Goal: Download file/media: Download file/media

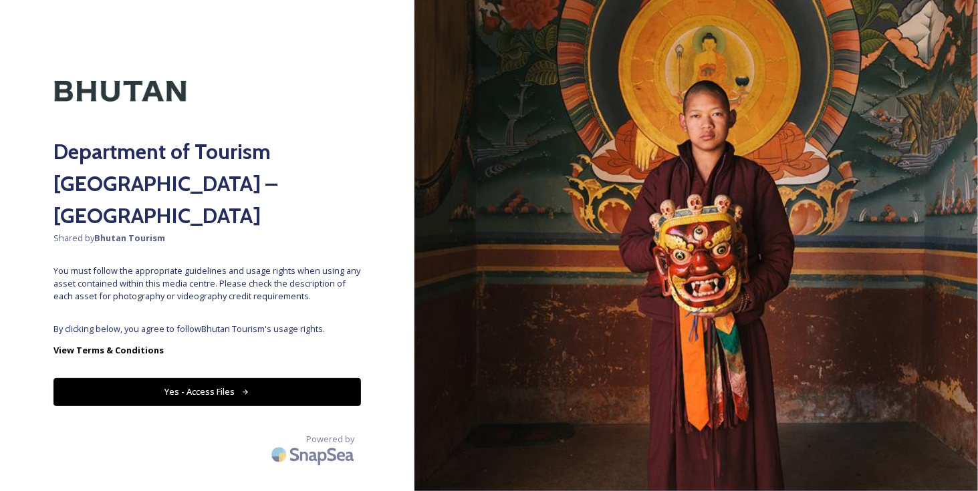
click at [281, 378] on button "Yes - Access Files" at bounding box center [206, 391] width 307 height 27
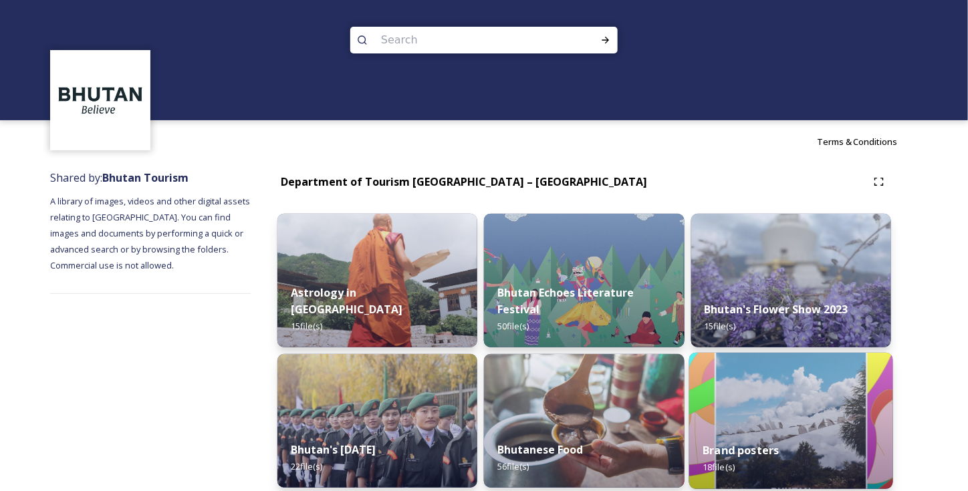
scroll to position [134, 0]
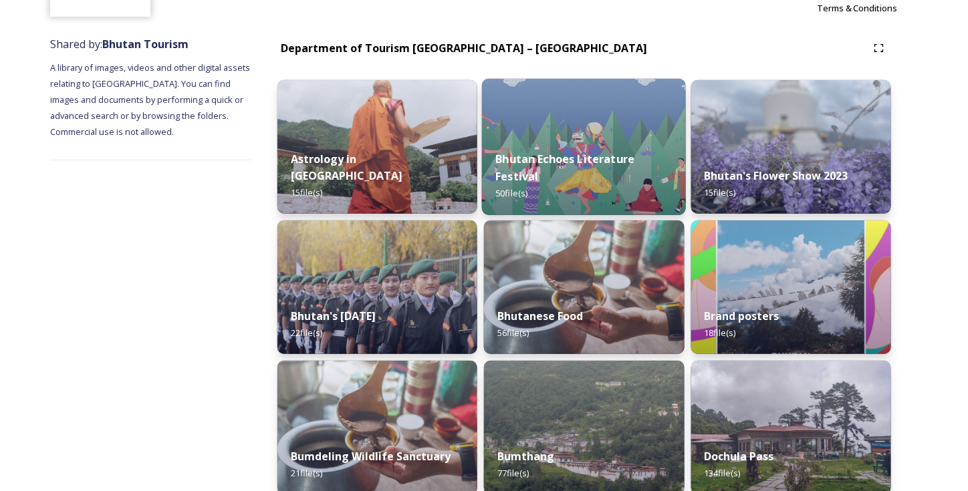
click at [613, 152] on div "Bhutan Echoes Literature Festival 50 file(s)" at bounding box center [584, 177] width 204 height 78
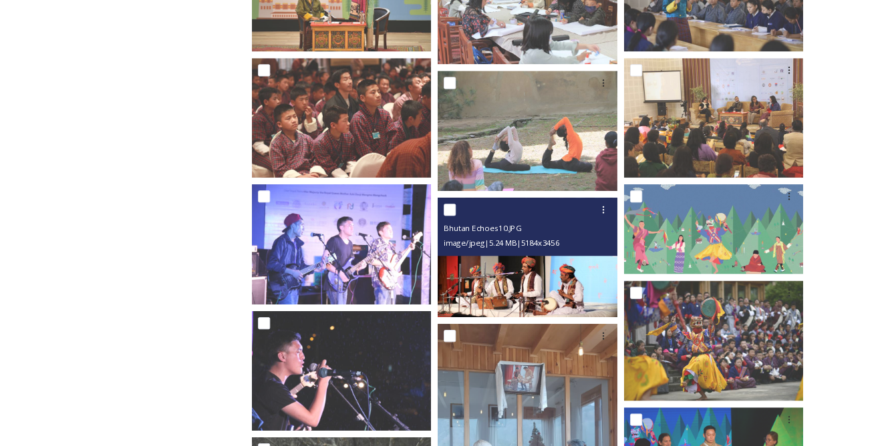
scroll to position [535, 0]
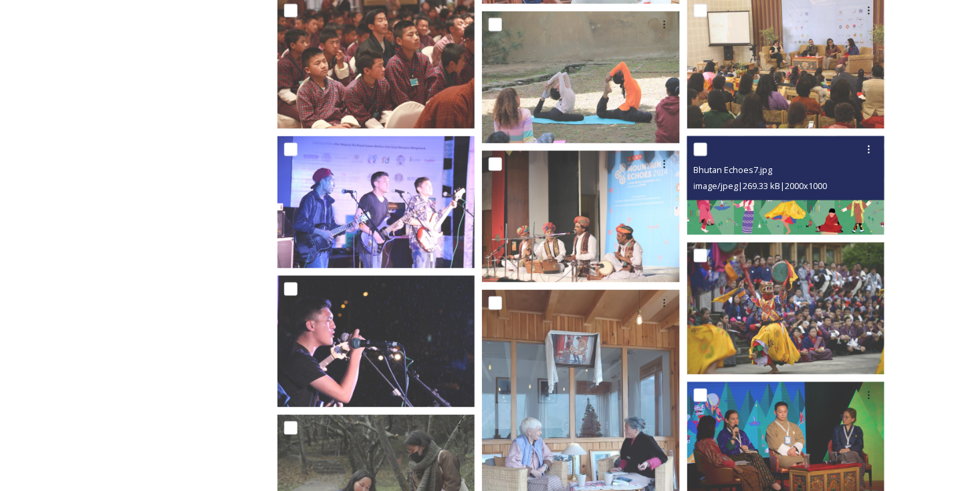
click at [824, 201] on img at bounding box center [786, 185] width 198 height 99
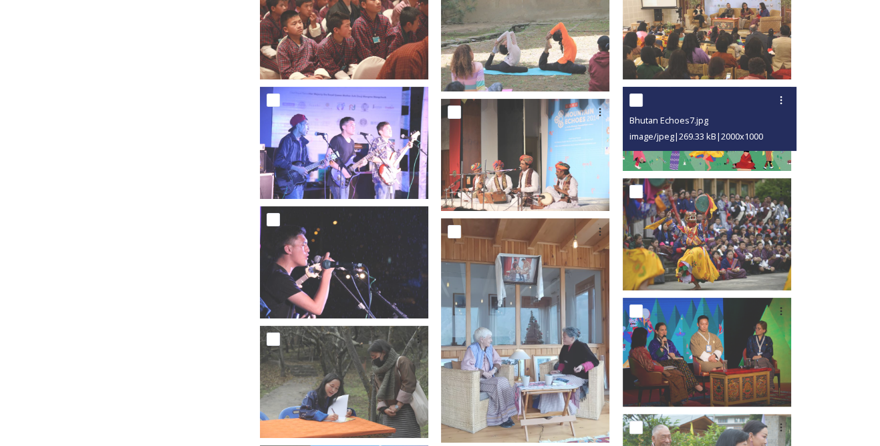
click at [703, 142] on img at bounding box center [707, 129] width 168 height 84
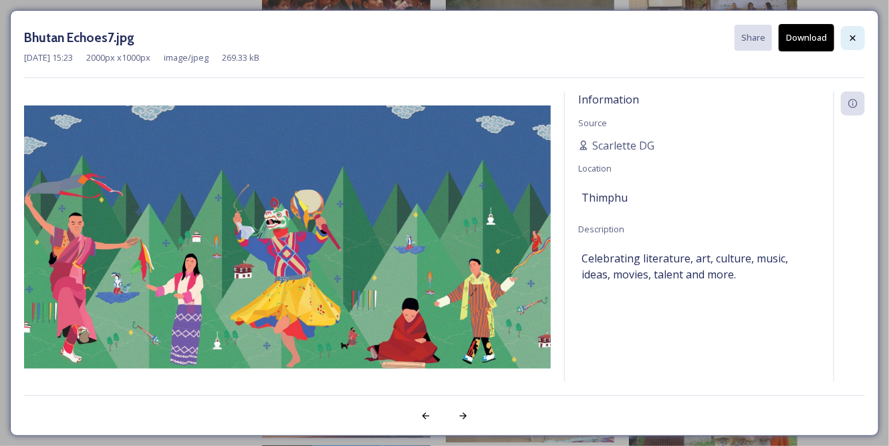
click at [851, 35] on icon at bounding box center [852, 37] width 5 height 5
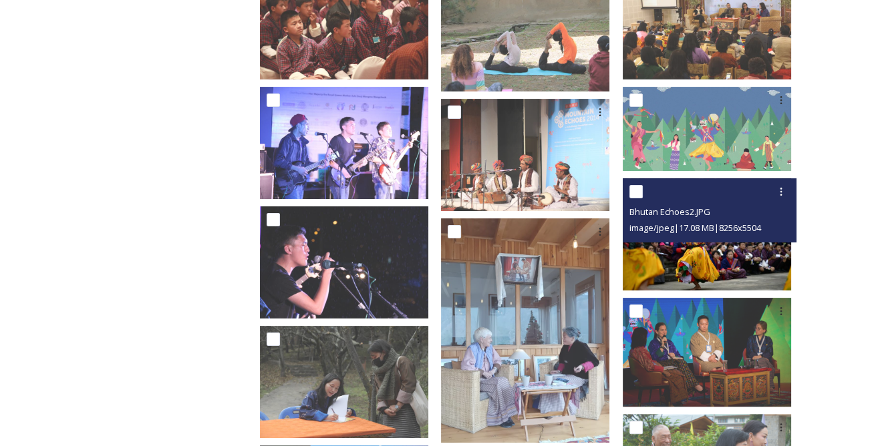
click at [707, 238] on img at bounding box center [707, 234] width 168 height 112
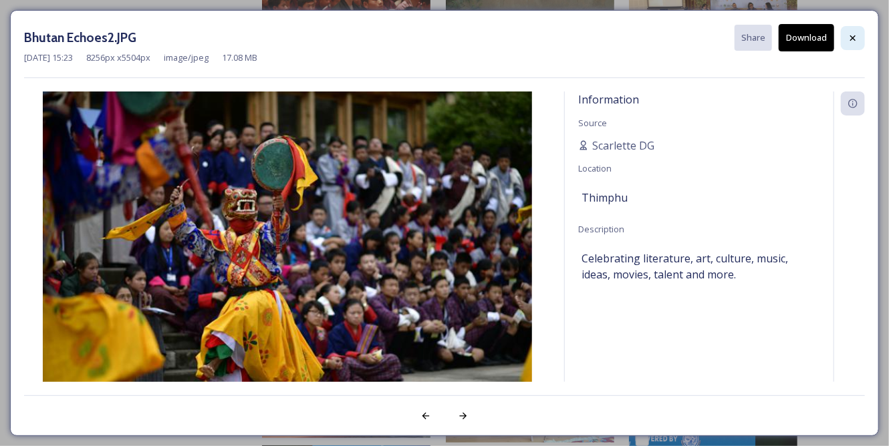
click at [860, 39] on div at bounding box center [853, 38] width 24 height 24
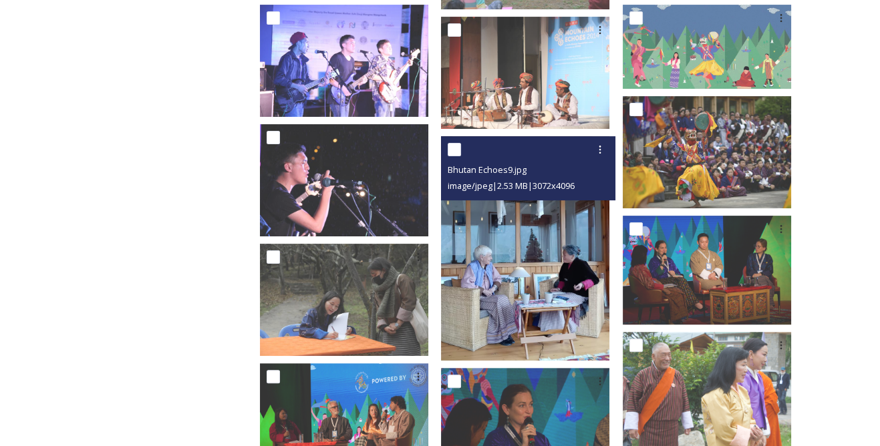
scroll to position [559, 0]
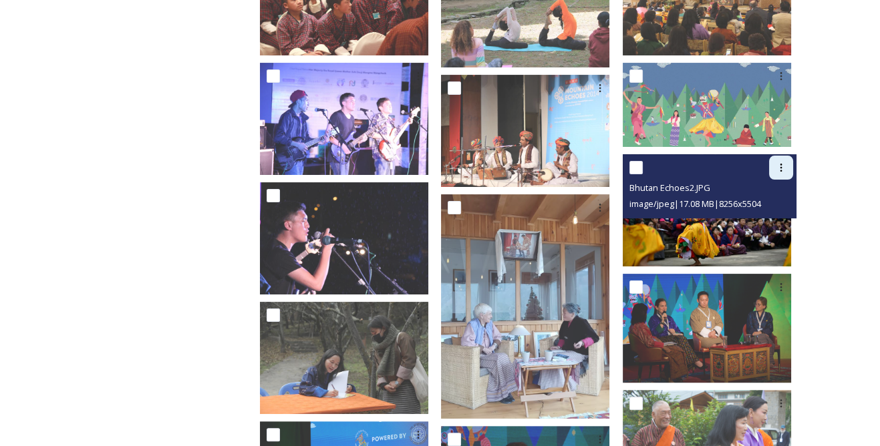
click at [778, 162] on icon at bounding box center [781, 167] width 11 height 11
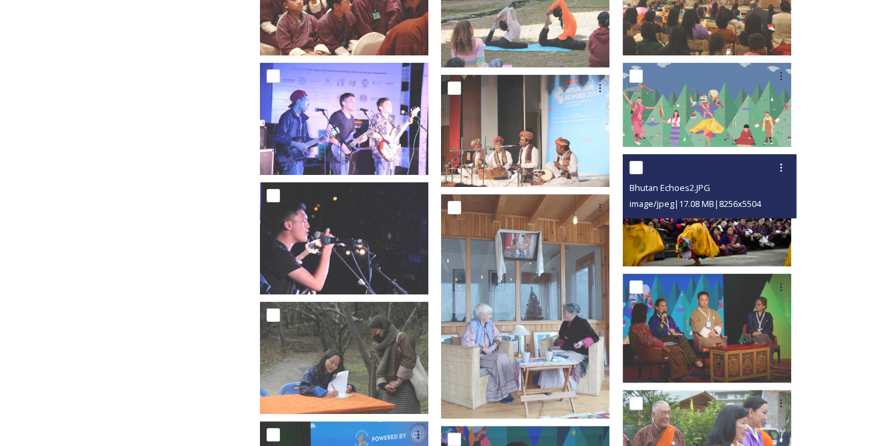
click at [712, 212] on img at bounding box center [707, 210] width 168 height 112
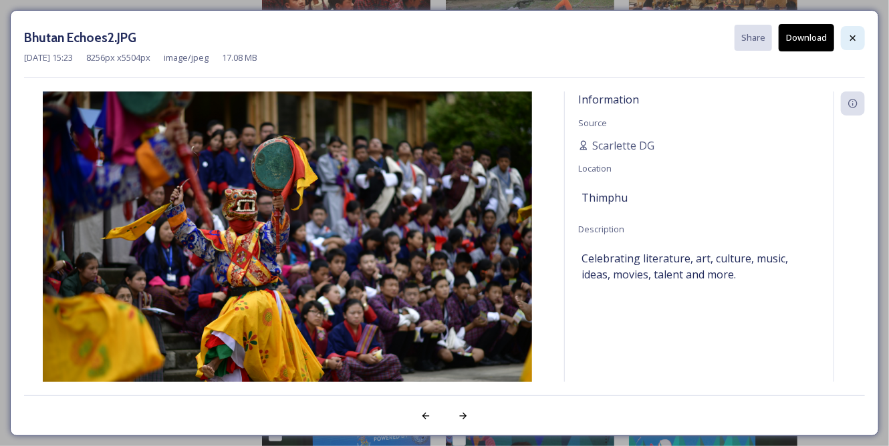
click at [855, 39] on icon at bounding box center [852, 38] width 11 height 11
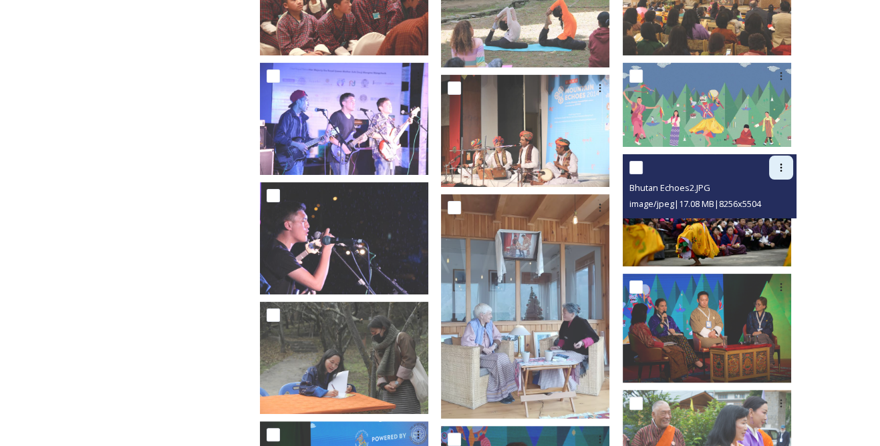
click at [776, 162] on icon at bounding box center [781, 167] width 11 height 11
click at [773, 217] on span "Download" at bounding box center [765, 223] width 41 height 13
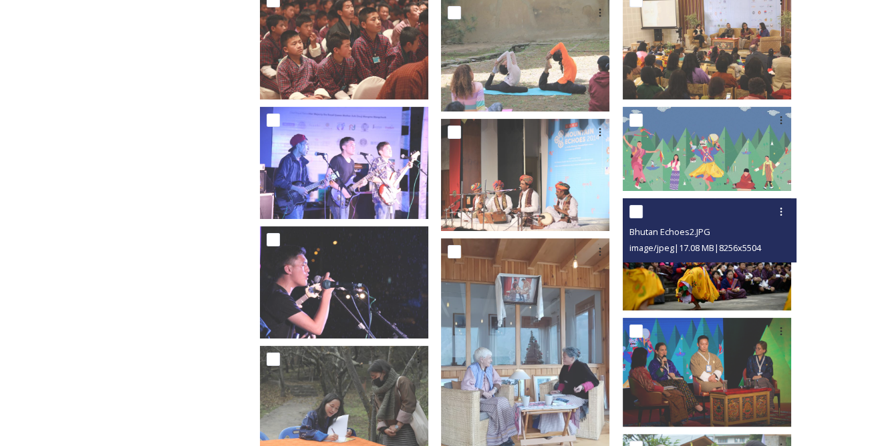
scroll to position [498, 0]
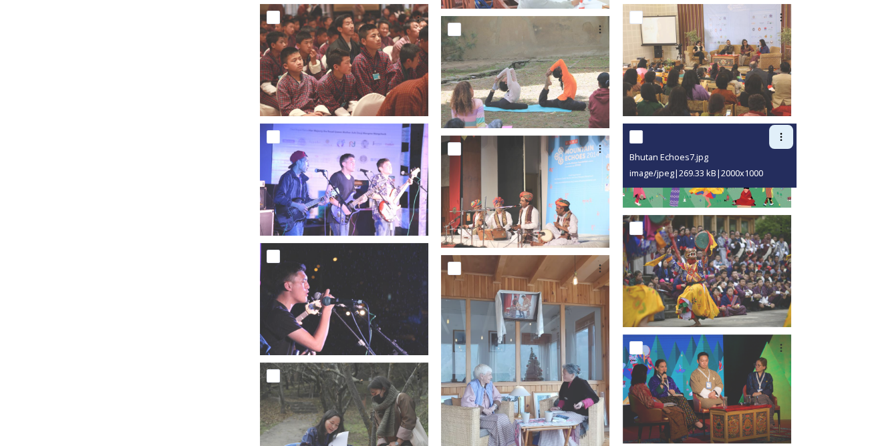
click at [781, 125] on div at bounding box center [781, 137] width 24 height 24
click at [765, 186] on span "Download" at bounding box center [765, 192] width 41 height 13
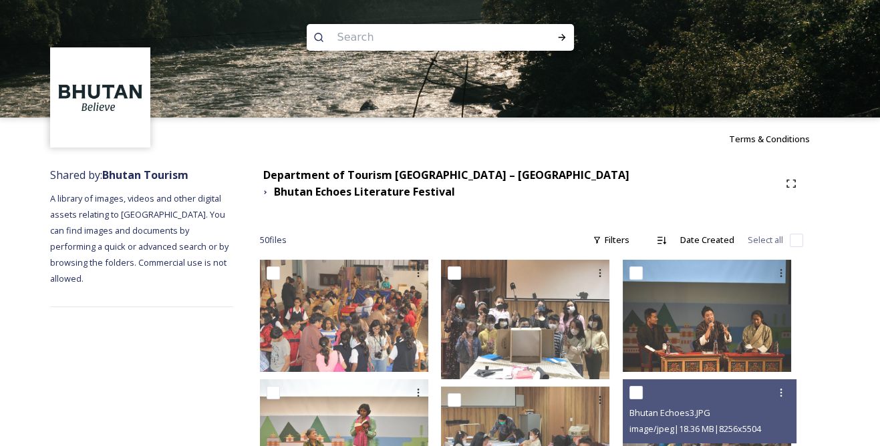
scroll to position [0, 0]
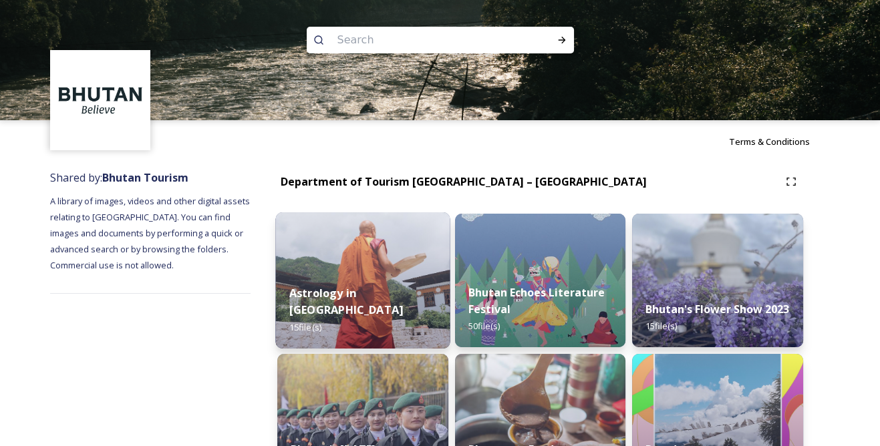
click at [360, 212] on img at bounding box center [362, 280] width 174 height 136
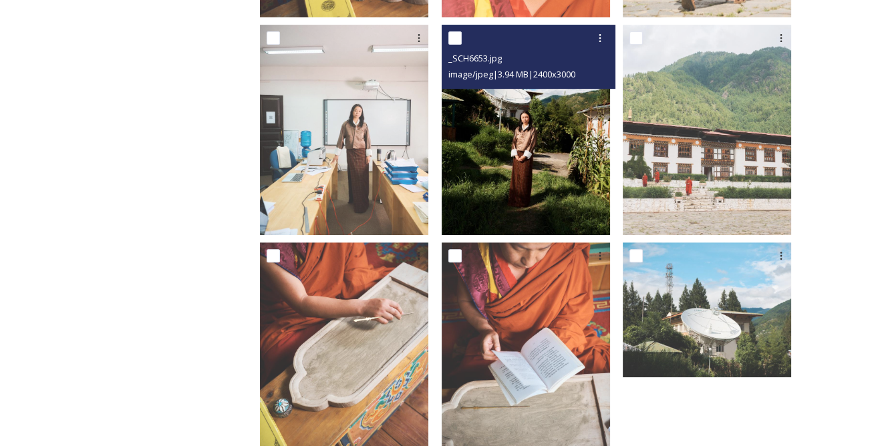
scroll to position [917, 0]
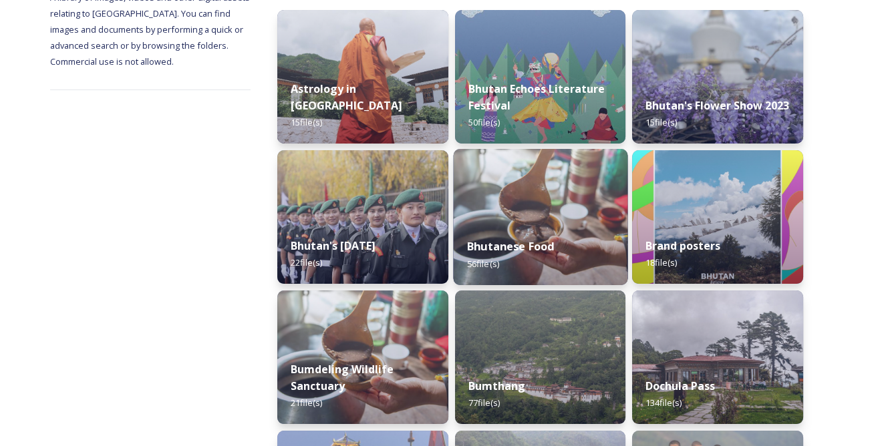
scroll to position [243, 0]
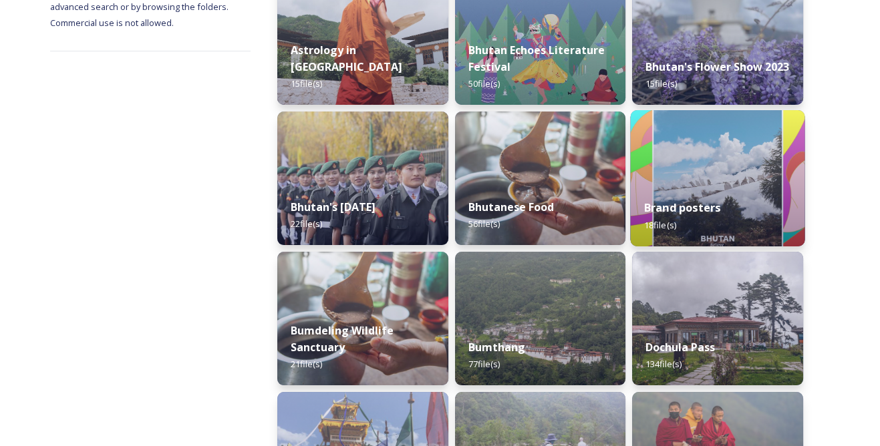
click at [714, 202] on strong "Brand posters" at bounding box center [682, 207] width 76 height 15
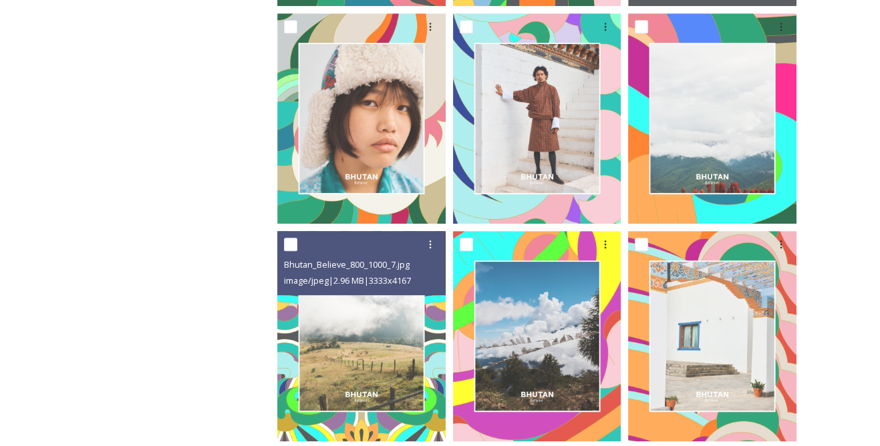
scroll to position [1087, 0]
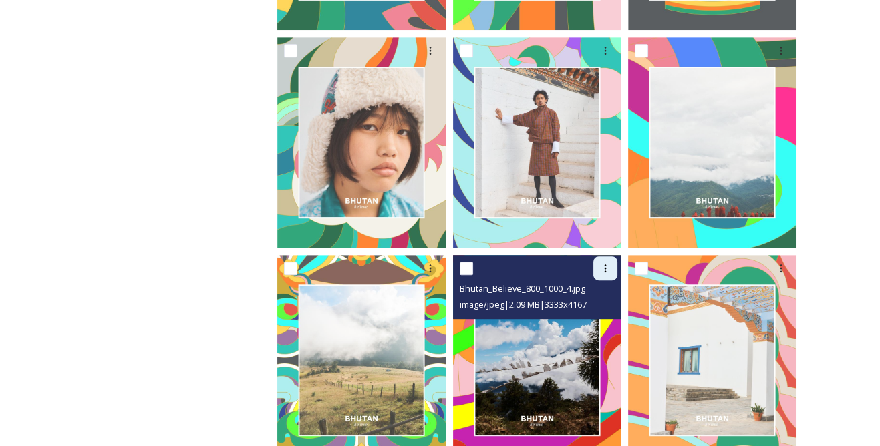
click at [599, 259] on div at bounding box center [605, 269] width 24 height 24
click at [591, 322] on span "Download" at bounding box center [589, 324] width 41 height 13
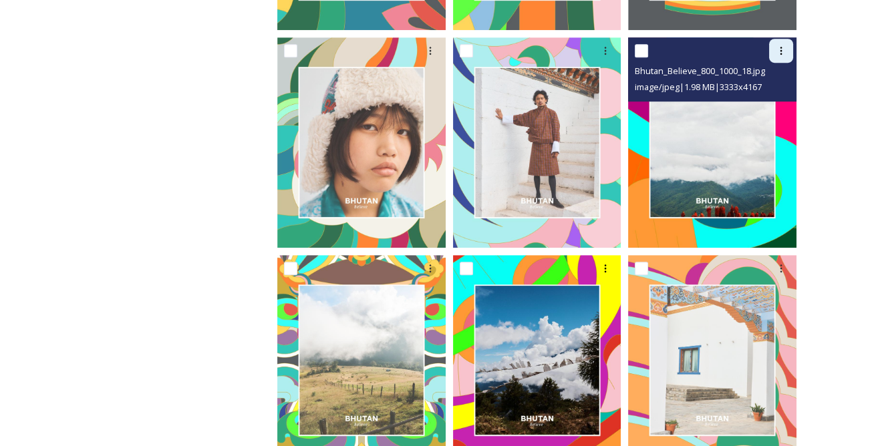
click at [779, 53] on icon at bounding box center [781, 50] width 11 height 11
click at [774, 102] on span "Download" at bounding box center [765, 106] width 41 height 13
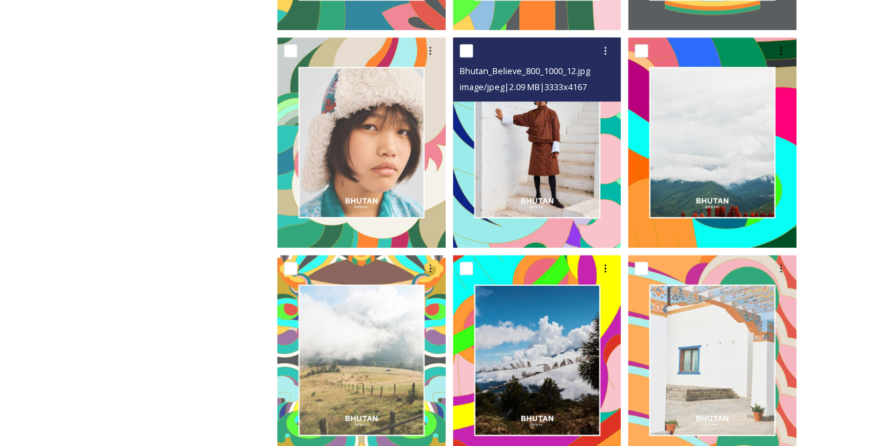
scroll to position [1135, 0]
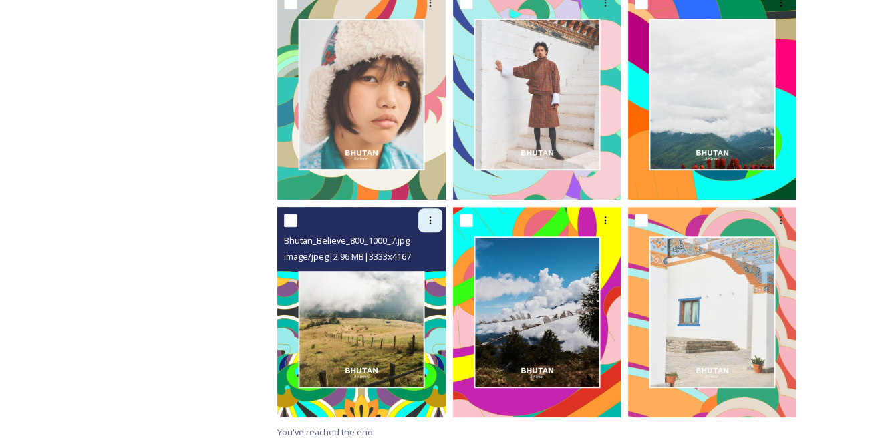
click at [428, 225] on icon at bounding box center [430, 220] width 11 height 11
click at [428, 270] on span "Download" at bounding box center [414, 276] width 41 height 13
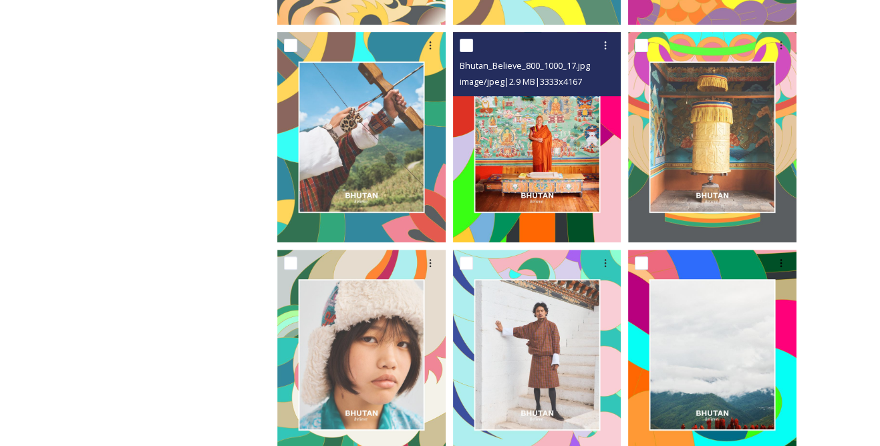
scroll to position [832, 0]
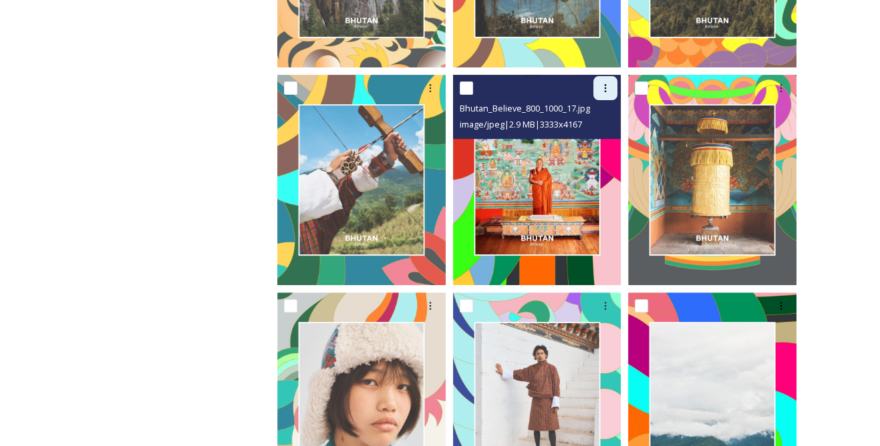
click at [609, 93] on icon at bounding box center [605, 88] width 11 height 11
click at [597, 148] on span "Download" at bounding box center [589, 144] width 41 height 13
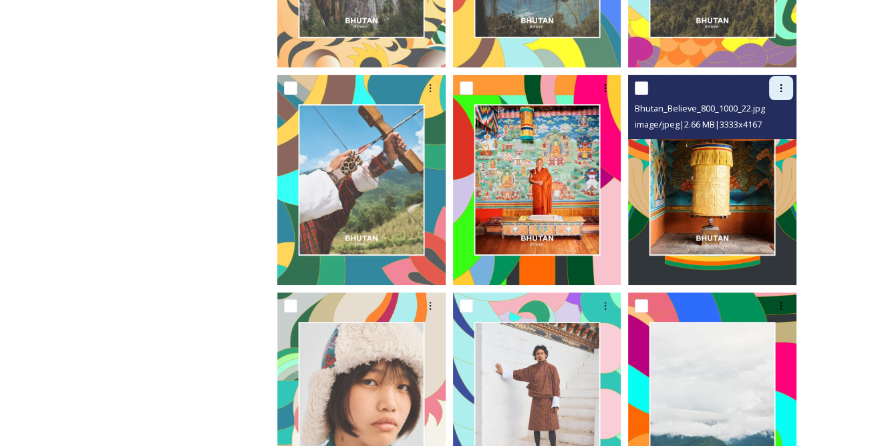
click at [776, 86] on icon at bounding box center [781, 88] width 11 height 11
click at [758, 145] on span "Download" at bounding box center [765, 144] width 41 height 13
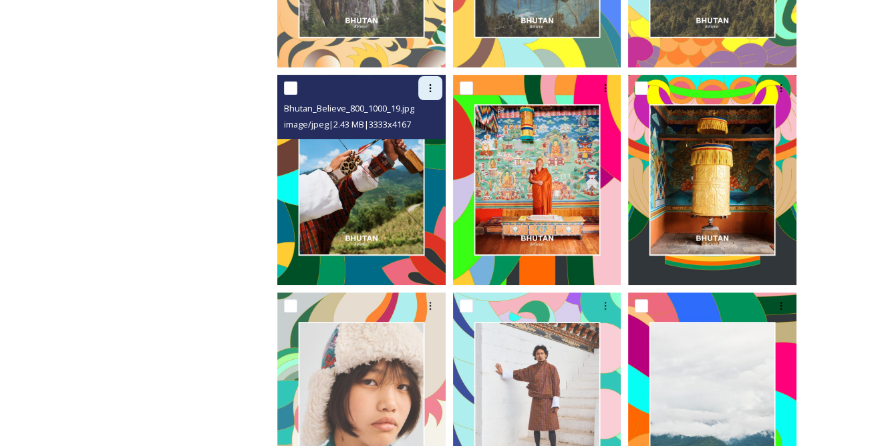
click at [427, 92] on icon at bounding box center [430, 88] width 11 height 11
click at [420, 146] on span "Download" at bounding box center [414, 144] width 41 height 13
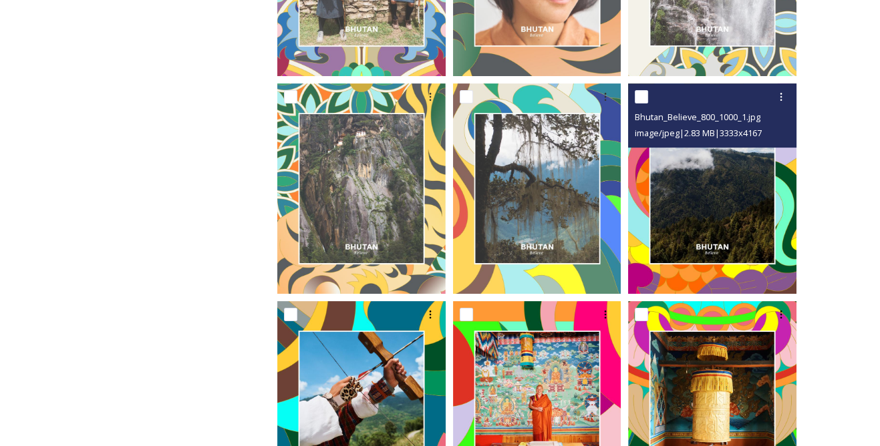
scroll to position [589, 0]
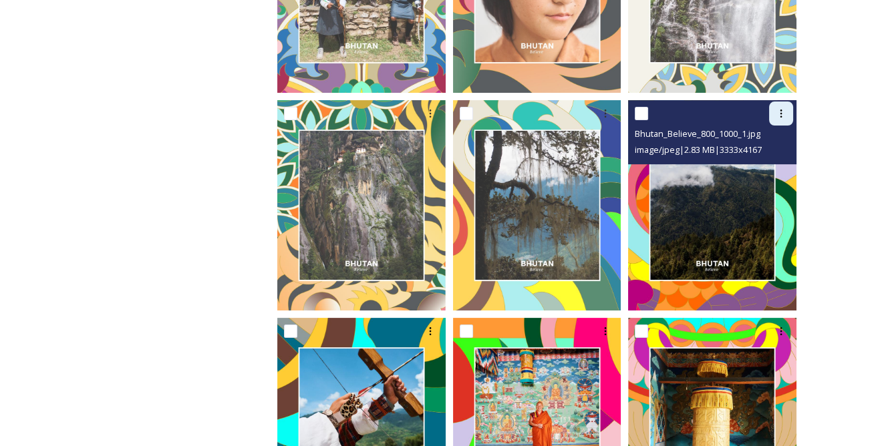
click at [782, 113] on icon at bounding box center [781, 113] width 11 height 11
click at [756, 165] on span "Download" at bounding box center [765, 168] width 41 height 13
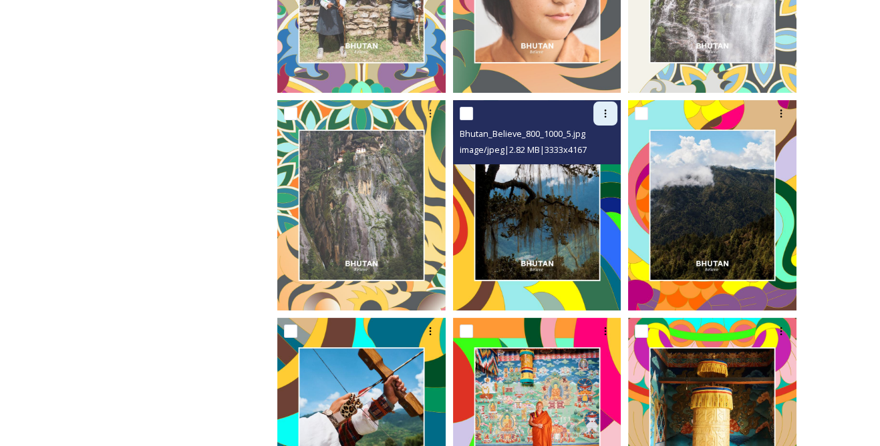
click at [600, 114] on icon at bounding box center [605, 113] width 11 height 11
click at [581, 164] on span "Download" at bounding box center [589, 168] width 41 height 13
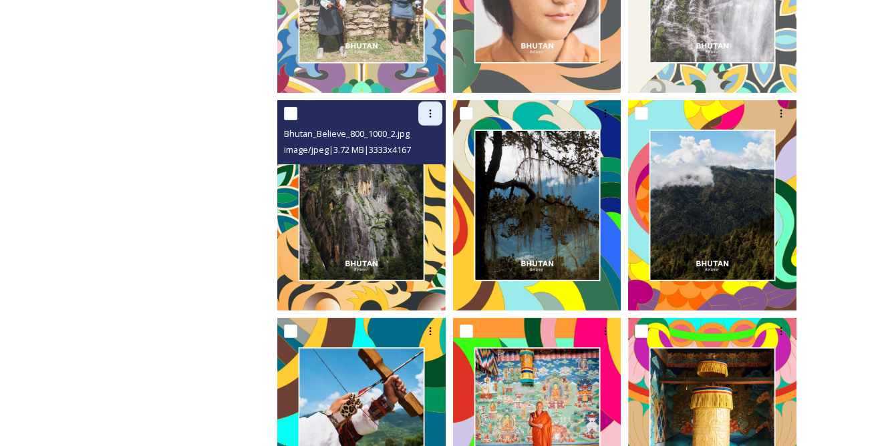
click at [430, 120] on div at bounding box center [430, 114] width 24 height 24
click at [414, 163] on span "Download" at bounding box center [414, 168] width 41 height 13
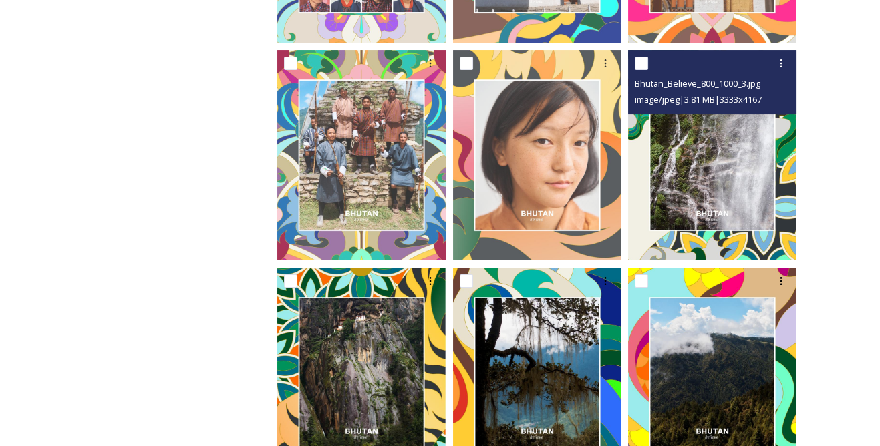
scroll to position [406, 0]
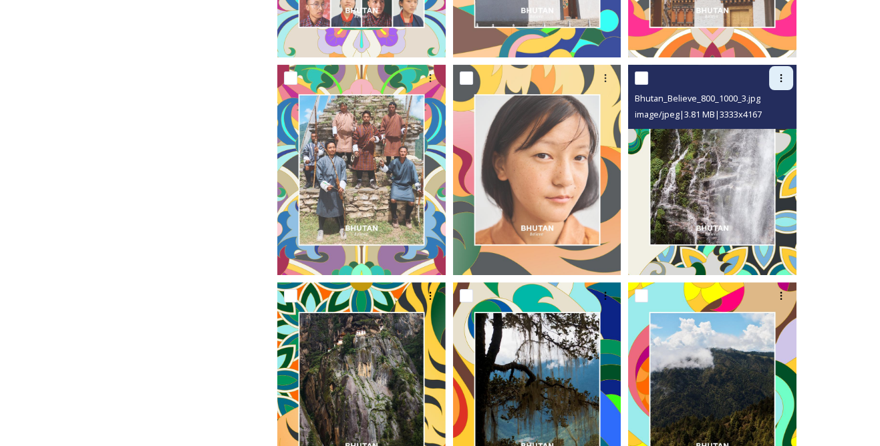
click at [778, 78] on icon at bounding box center [781, 78] width 11 height 11
click at [756, 133] on span "Download" at bounding box center [765, 133] width 41 height 13
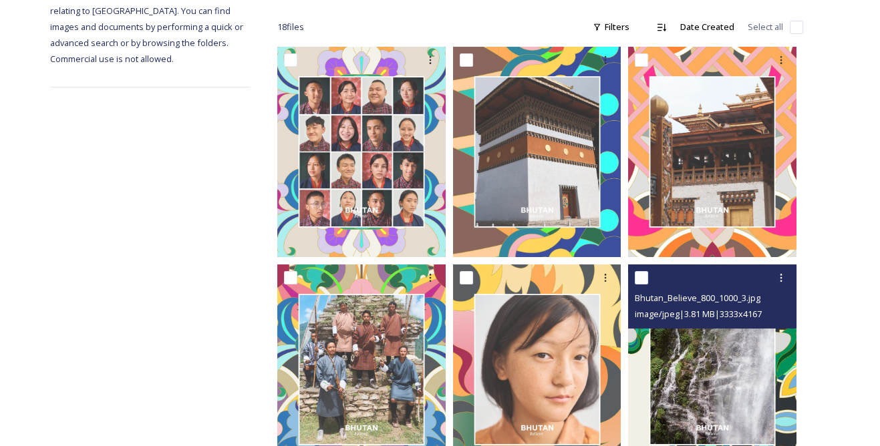
scroll to position [164, 0]
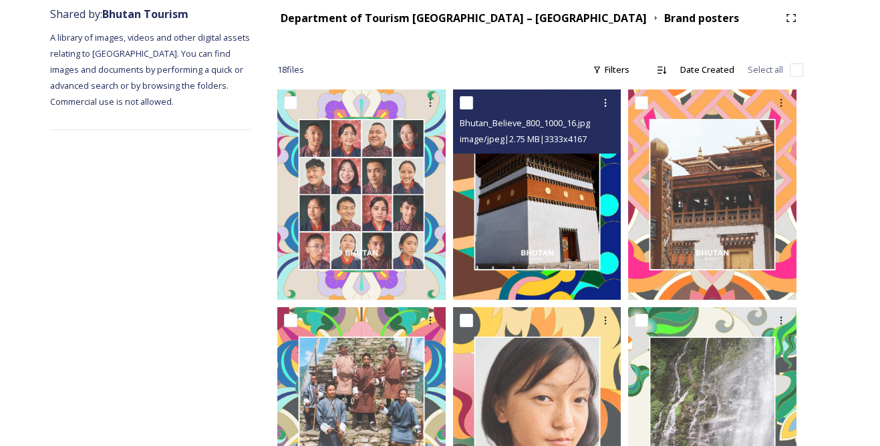
drag, startPoint x: 603, startPoint y: 101, endPoint x: 604, endPoint y: 115, distance: 14.1
click at [603, 101] on icon at bounding box center [605, 103] width 11 height 11
click at [585, 157] on span "Download" at bounding box center [589, 158] width 41 height 13
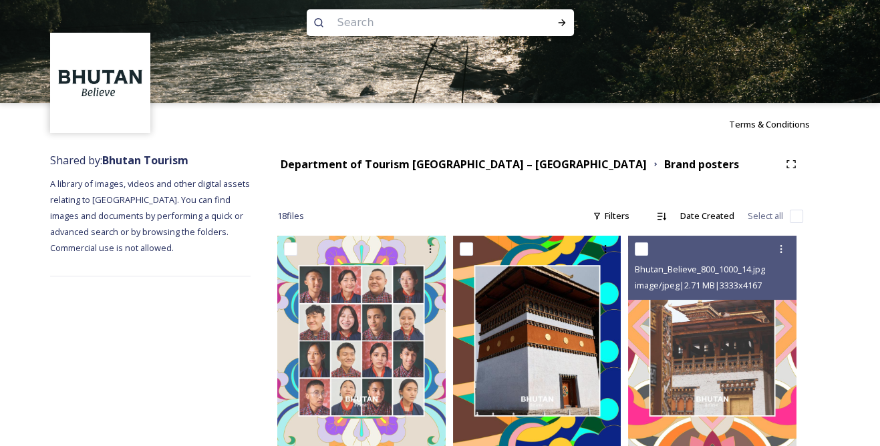
scroll to position [0, 0]
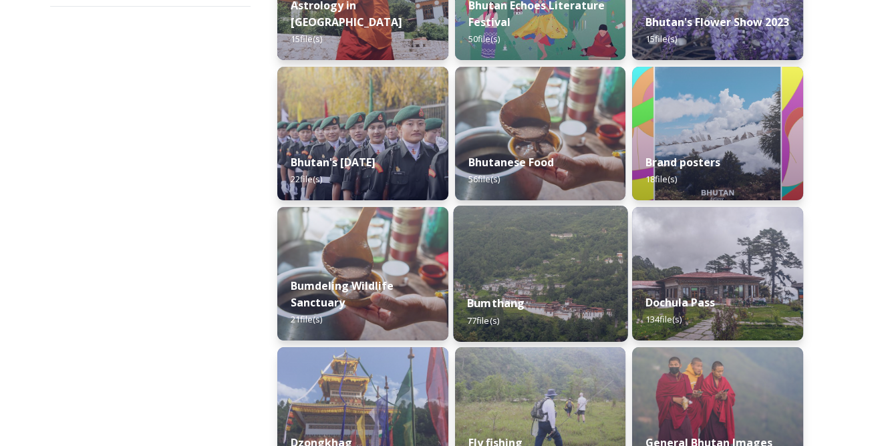
scroll to position [303, 0]
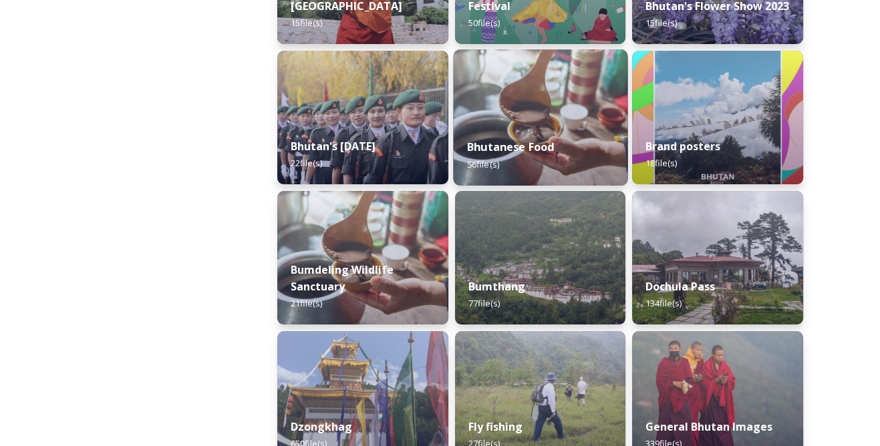
click at [597, 134] on div "Bhutanese Food 56 file(s)" at bounding box center [540, 155] width 174 height 61
click at [560, 148] on div "Bhutanese Food 56 file(s)" at bounding box center [540, 155] width 174 height 61
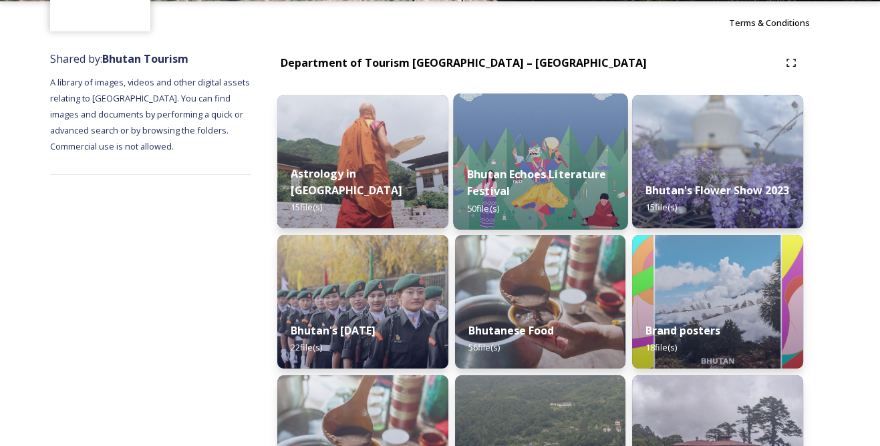
scroll to position [364, 0]
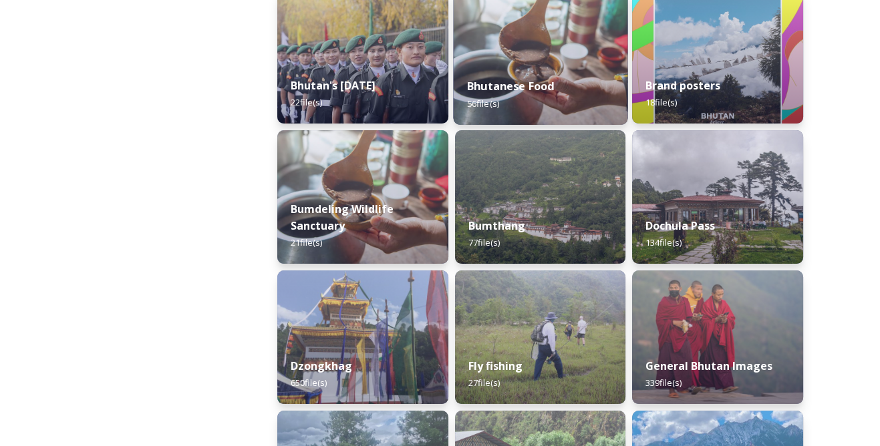
click at [547, 76] on div "Bhutanese Food 56 file(s)" at bounding box center [540, 94] width 174 height 61
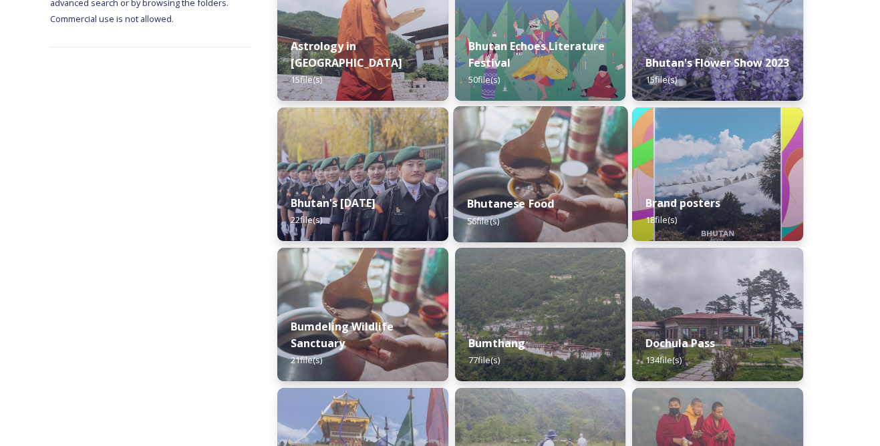
scroll to position [243, 0]
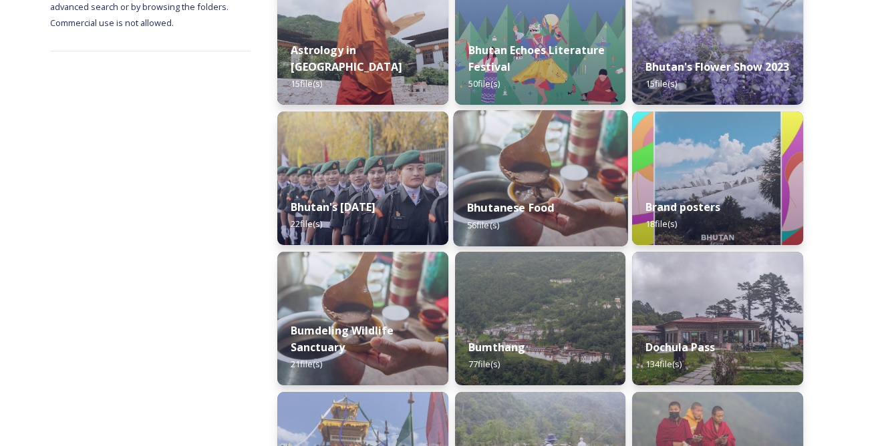
click at [524, 170] on img at bounding box center [540, 178] width 174 height 136
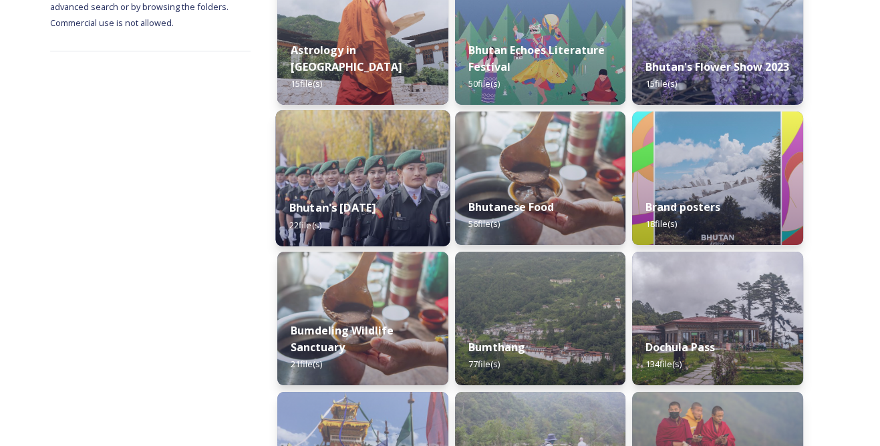
click at [375, 200] on strong "Bhutan's [DATE]" at bounding box center [332, 207] width 87 height 15
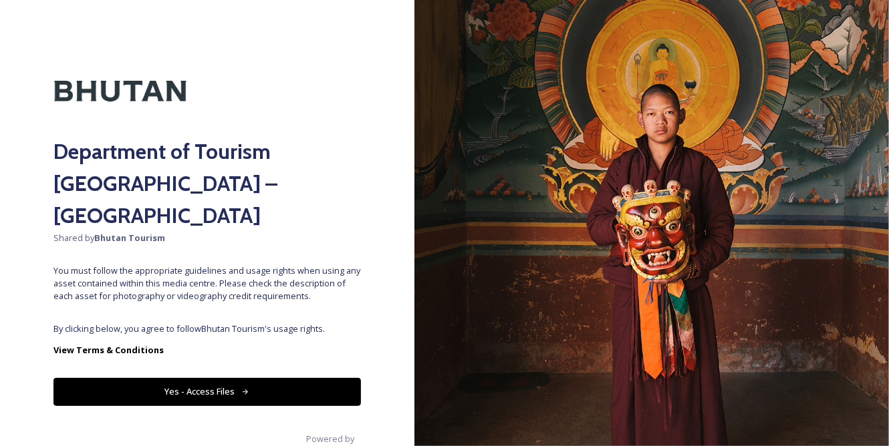
click at [253, 378] on button "Yes - Access Files" at bounding box center [206, 391] width 307 height 27
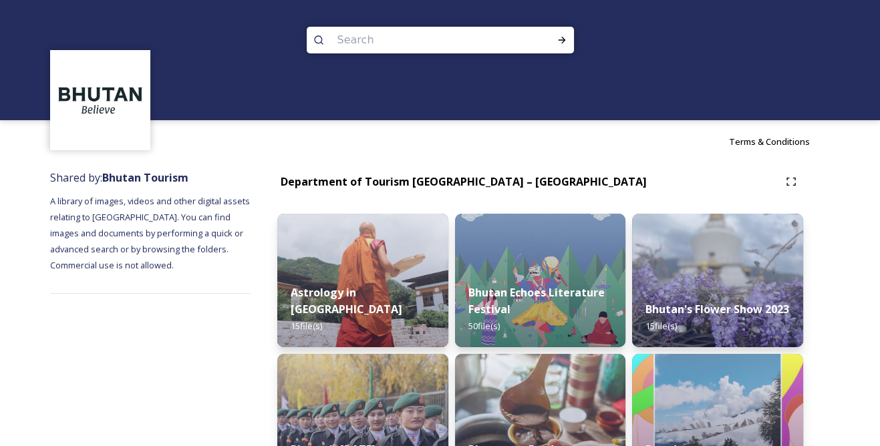
scroll to position [182, 0]
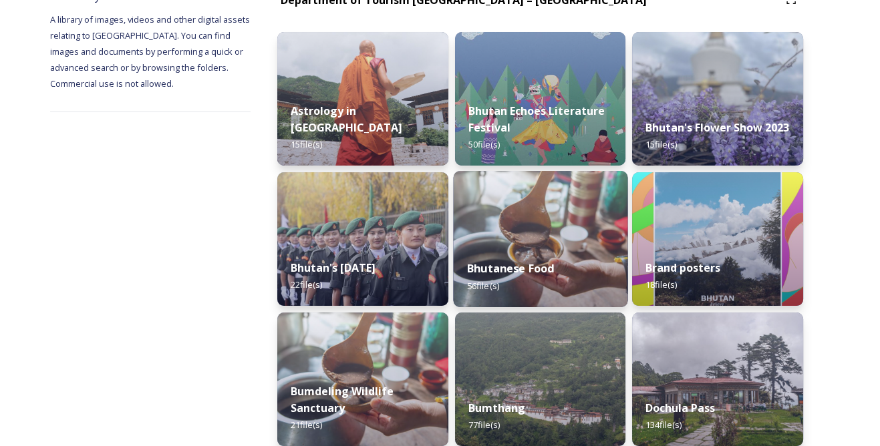
click at [574, 258] on div "Bhutanese Food 56 file(s)" at bounding box center [540, 277] width 174 height 61
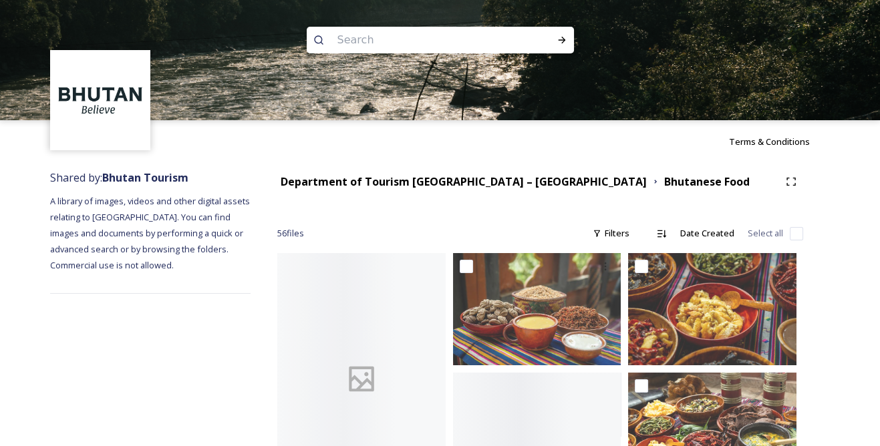
scroll to position [182, 0]
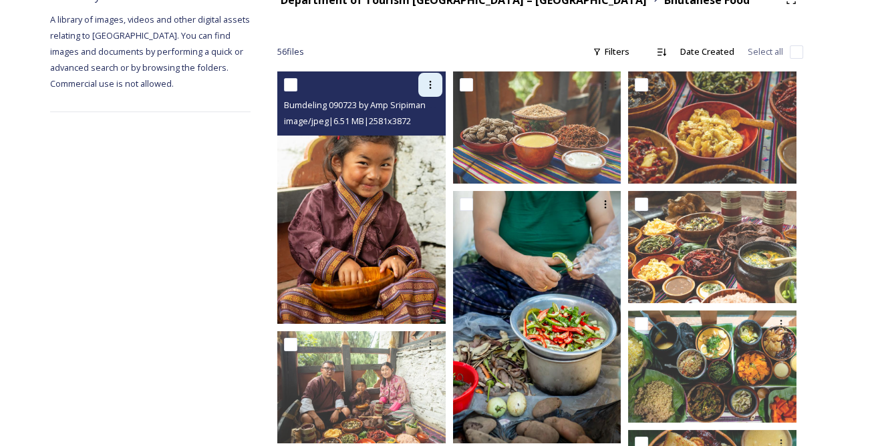
click at [434, 82] on icon at bounding box center [430, 85] width 11 height 11
click at [419, 134] on span "Download" at bounding box center [414, 140] width 41 height 13
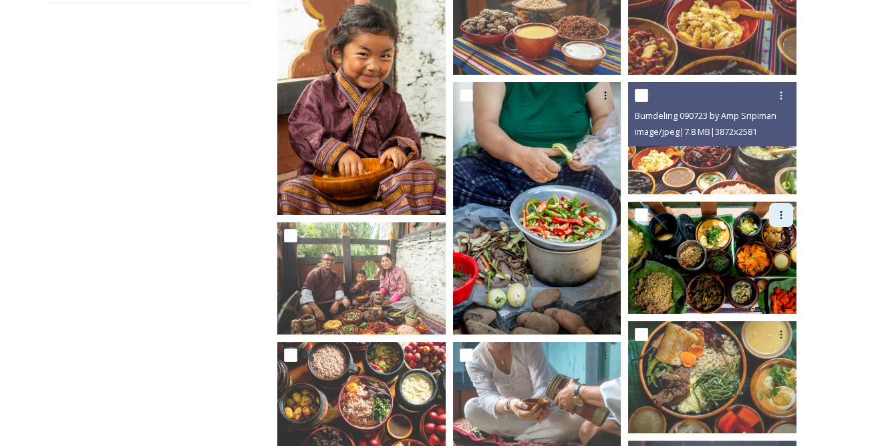
scroll to position [303, 0]
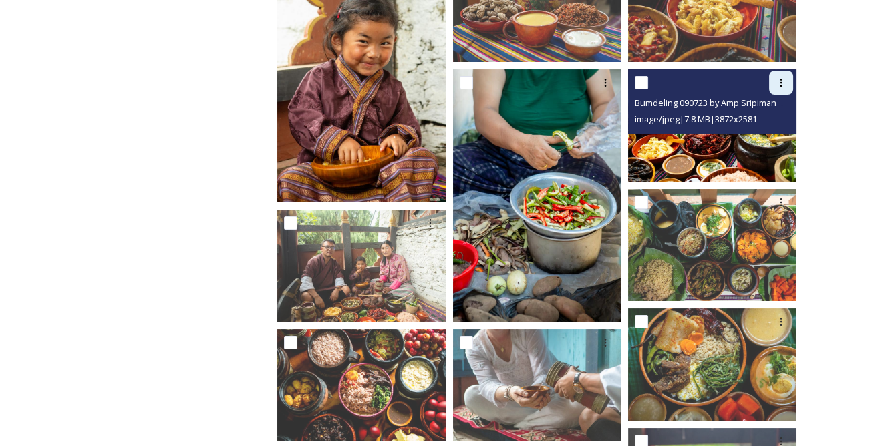
click at [786, 86] on icon at bounding box center [781, 83] width 11 height 11
click at [769, 132] on span "Download" at bounding box center [765, 138] width 41 height 13
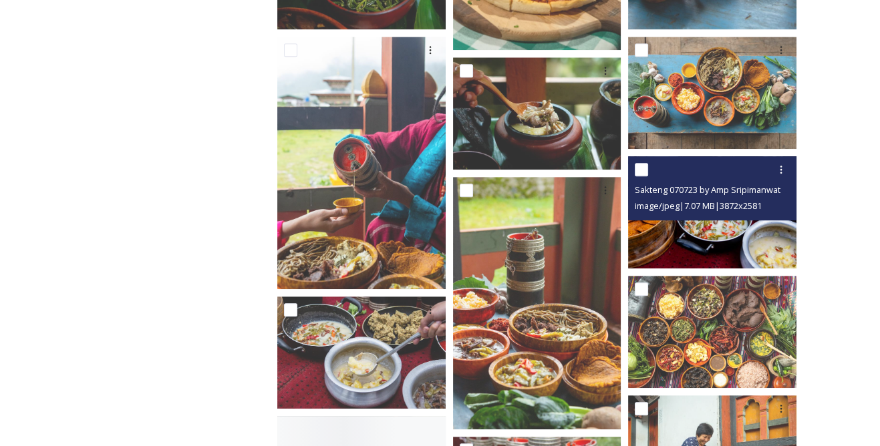
scroll to position [972, 0]
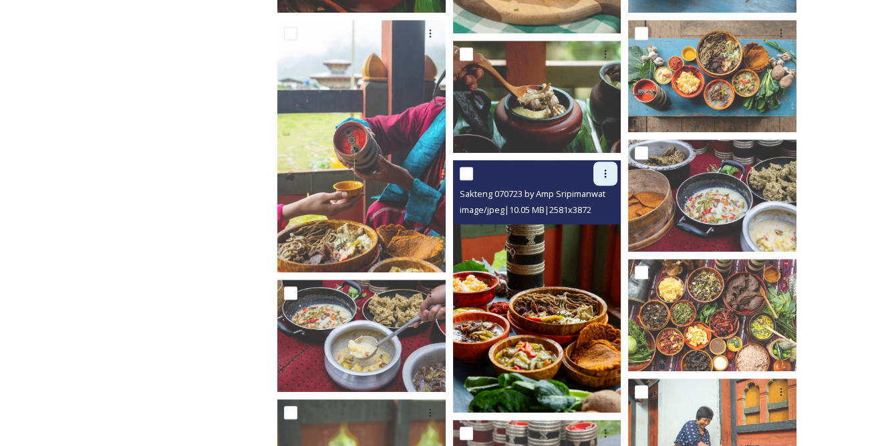
click at [605, 178] on icon at bounding box center [605, 173] width 11 height 11
click at [591, 223] on span "Download" at bounding box center [589, 229] width 41 height 13
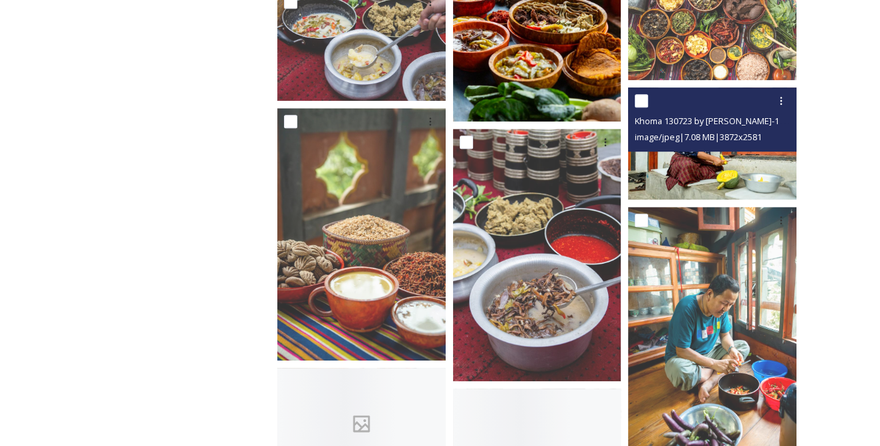
scroll to position [1276, 0]
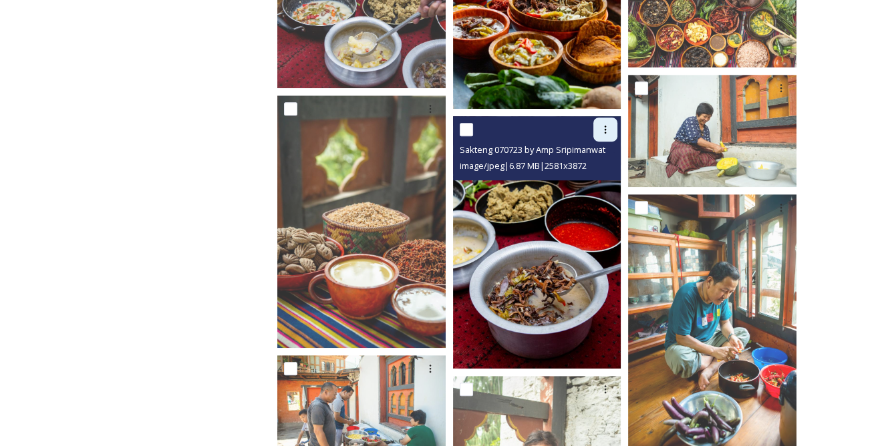
click at [607, 135] on div at bounding box center [605, 130] width 24 height 24
click at [585, 187] on span "Download" at bounding box center [589, 184] width 41 height 13
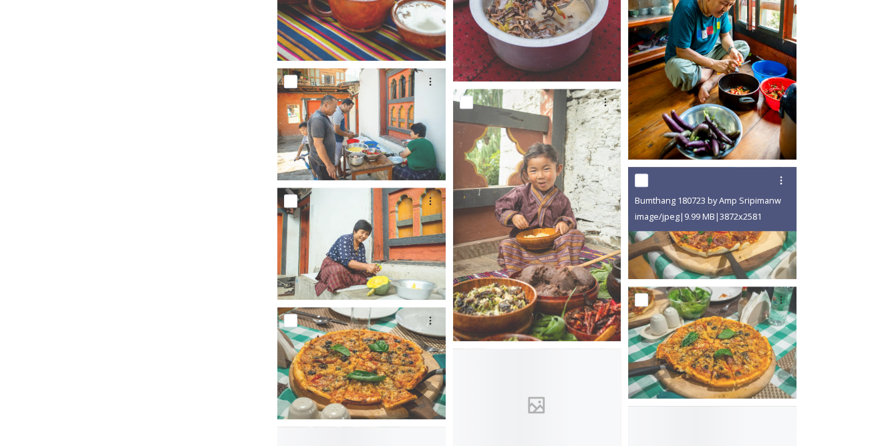
scroll to position [1579, 0]
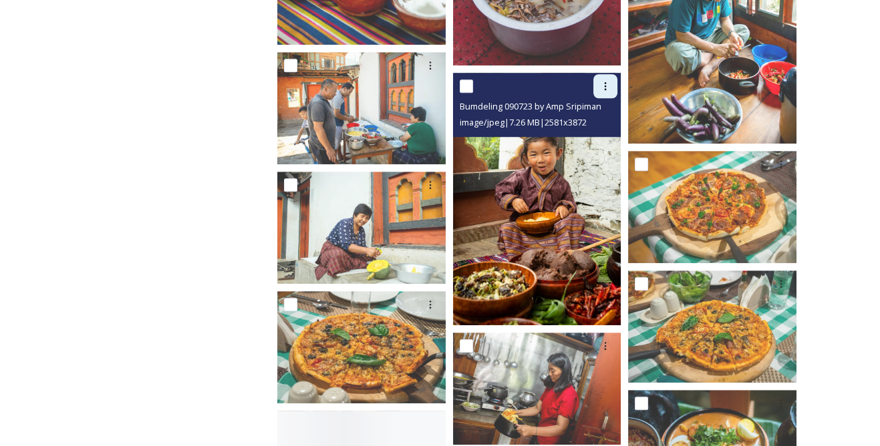
click at [604, 88] on icon at bounding box center [605, 86] width 11 height 11
click at [585, 140] on span "Download" at bounding box center [589, 141] width 41 height 13
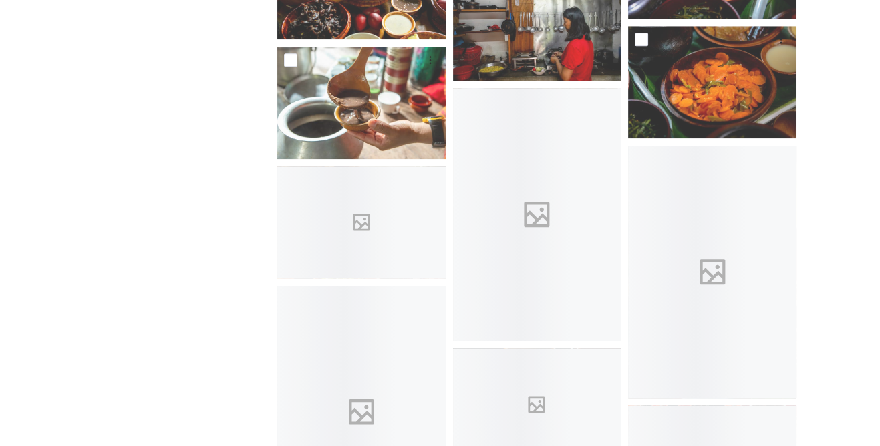
scroll to position [2065, 0]
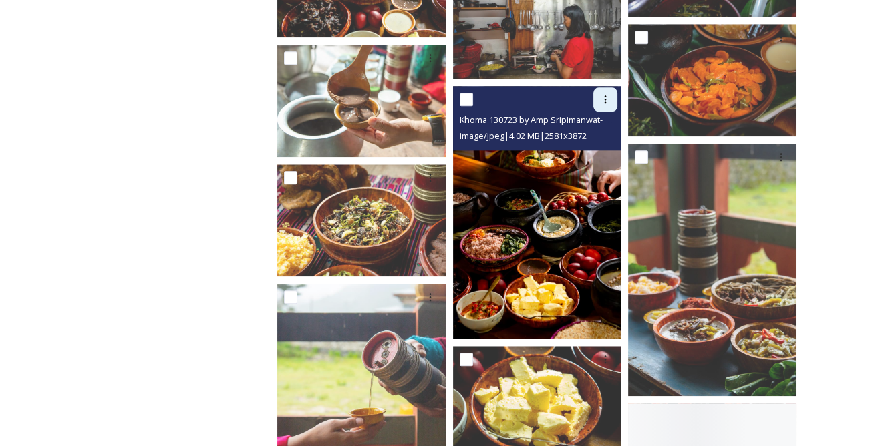
click at [603, 102] on icon at bounding box center [605, 99] width 11 height 11
click at [591, 151] on span "Download" at bounding box center [589, 154] width 41 height 13
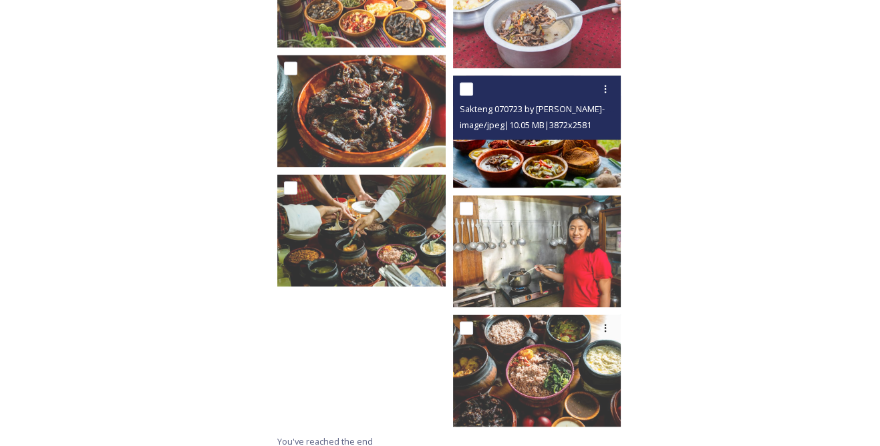
scroll to position [2943, 0]
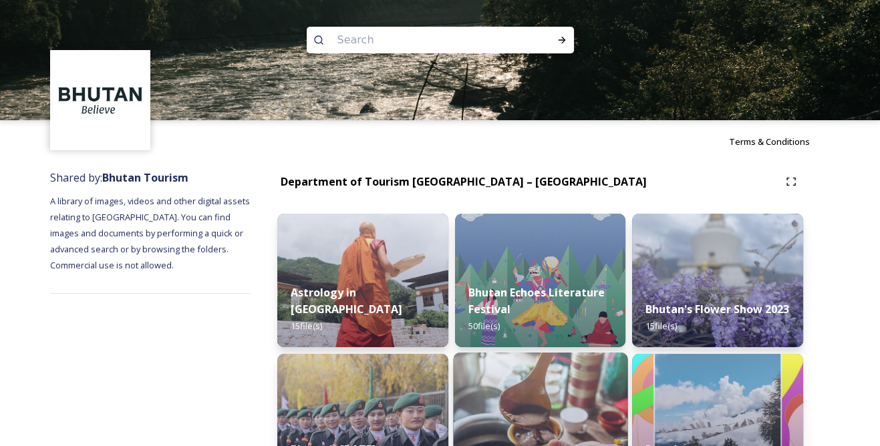
scroll to position [243, 0]
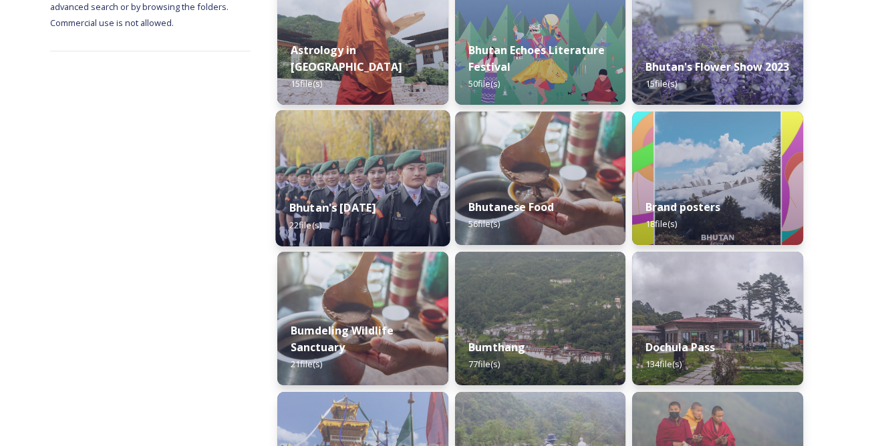
click at [376, 200] on strong "Bhutan's [DATE]" at bounding box center [332, 207] width 87 height 15
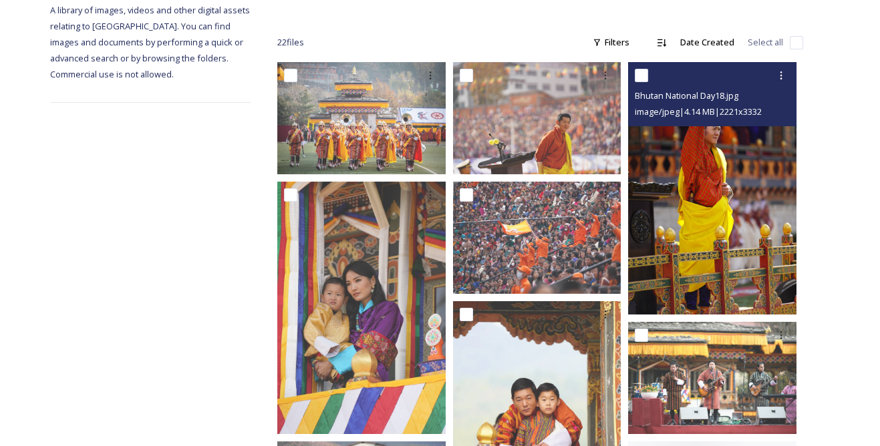
scroll to position [182, 0]
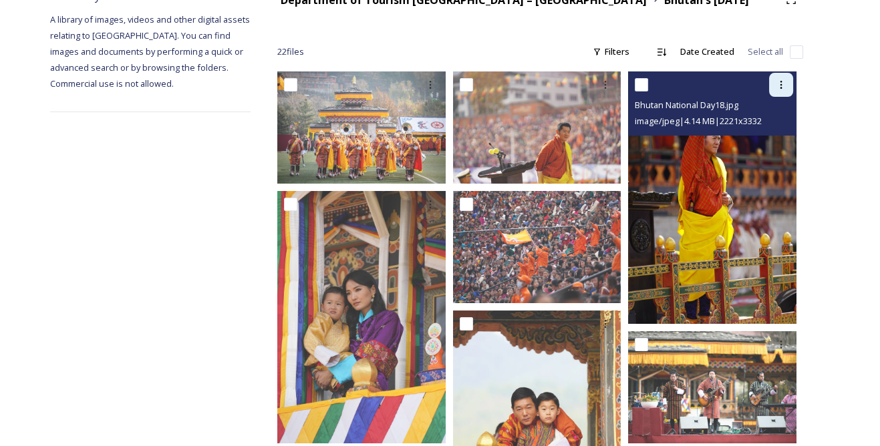
click at [783, 84] on icon at bounding box center [781, 85] width 11 height 11
click at [762, 137] on span "Download" at bounding box center [765, 140] width 41 height 13
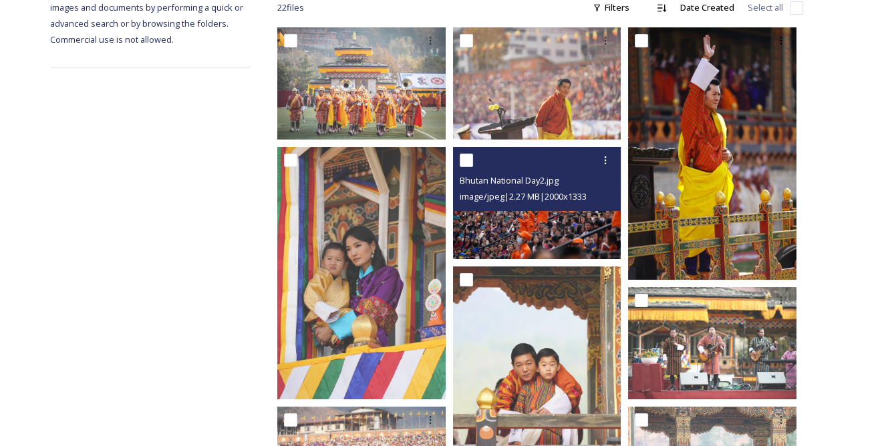
scroll to position [243, 0]
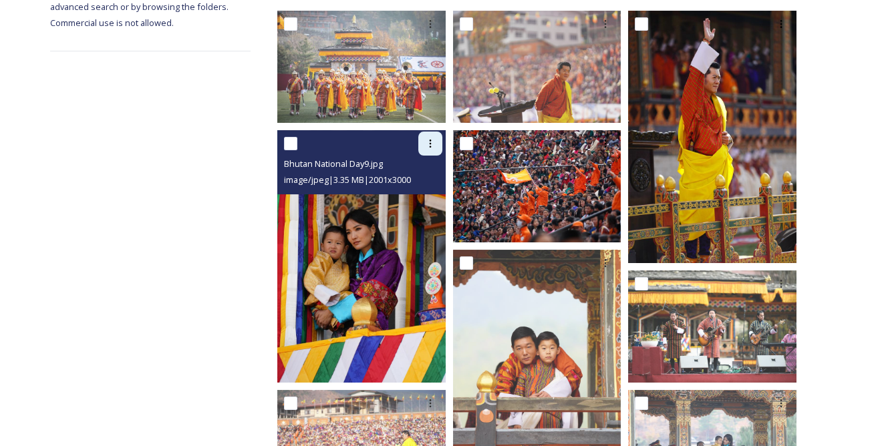
click at [431, 148] on icon at bounding box center [430, 143] width 11 height 11
click at [421, 193] on span "Download" at bounding box center [414, 198] width 41 height 13
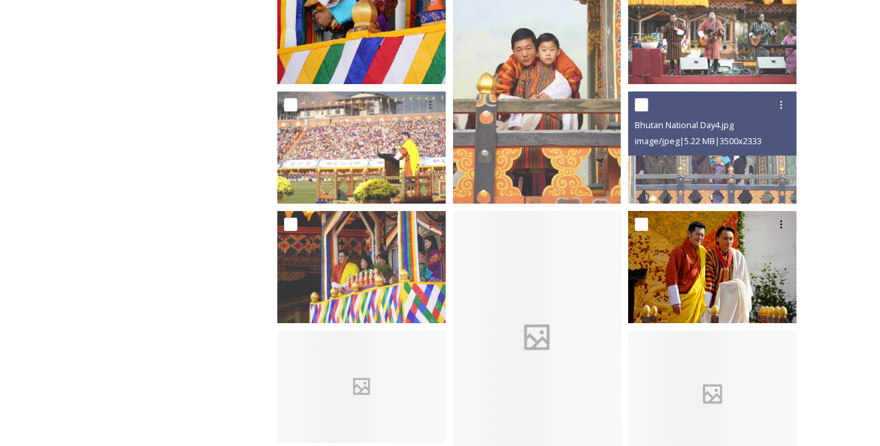
scroll to position [607, 0]
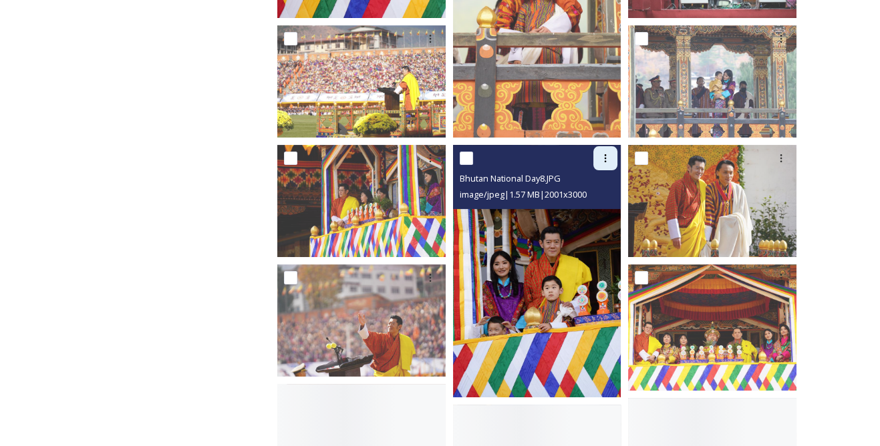
click at [611, 162] on div at bounding box center [605, 158] width 24 height 24
click at [593, 209] on span "Download" at bounding box center [589, 213] width 41 height 13
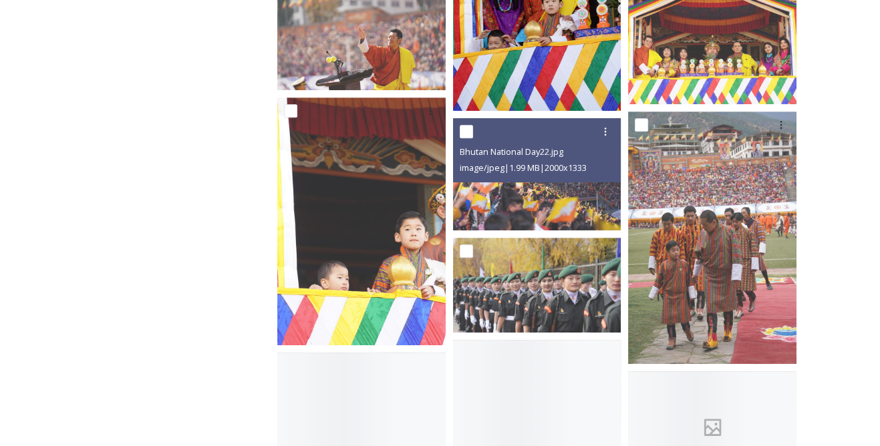
scroll to position [911, 0]
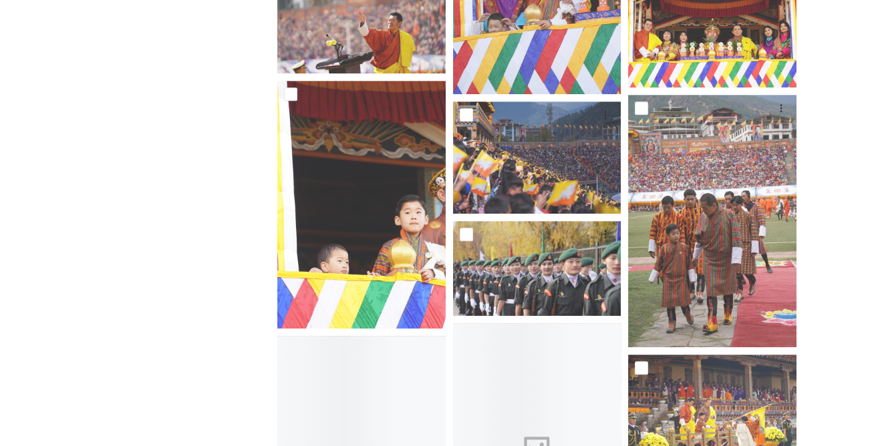
click at [841, 206] on div "Shared by: Bhutan Tourism A library of images, videos and other digital assets …" at bounding box center [440, 65] width 880 height 1626
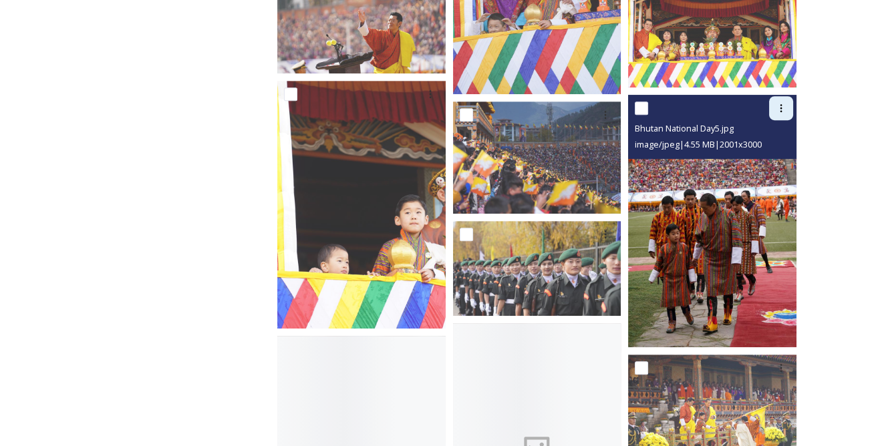
click at [780, 108] on icon at bounding box center [781, 108] width 11 height 11
click at [774, 161] on span "Download" at bounding box center [765, 163] width 41 height 13
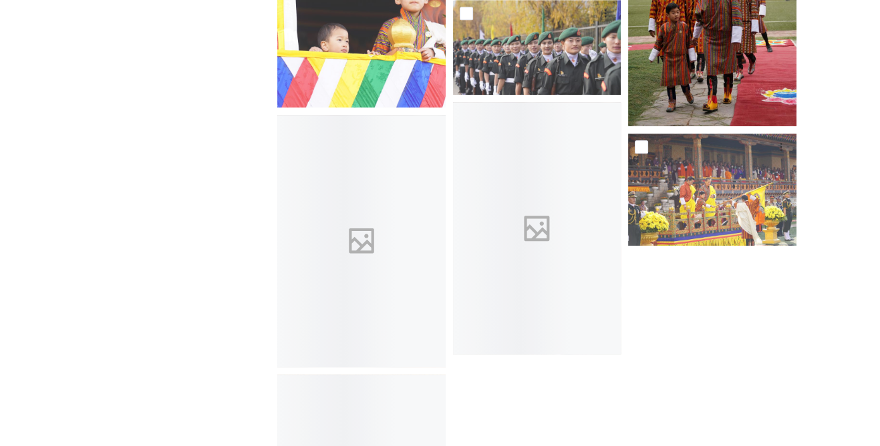
scroll to position [1154, 0]
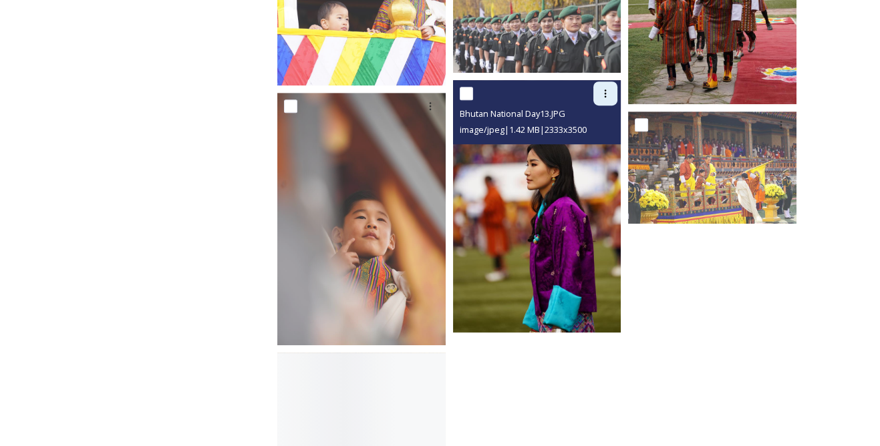
click at [603, 94] on icon at bounding box center [605, 93] width 11 height 11
click at [601, 150] on span "Download" at bounding box center [589, 148] width 41 height 13
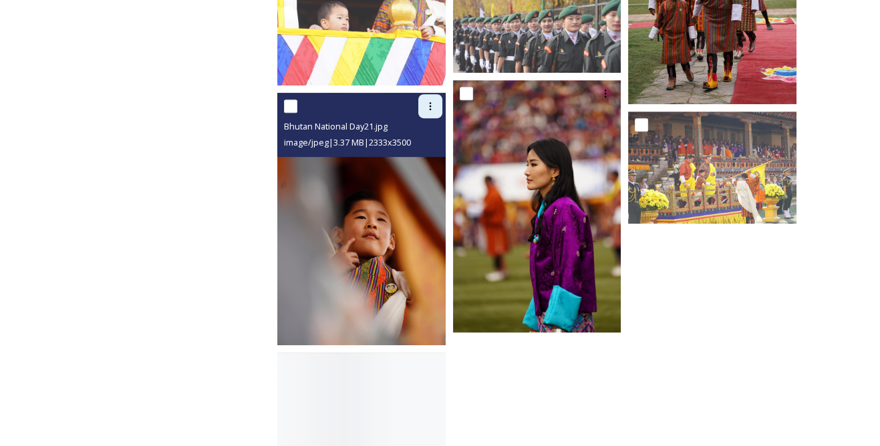
click at [432, 108] on icon at bounding box center [430, 106] width 11 height 11
click at [426, 157] on span "Download" at bounding box center [414, 161] width 41 height 13
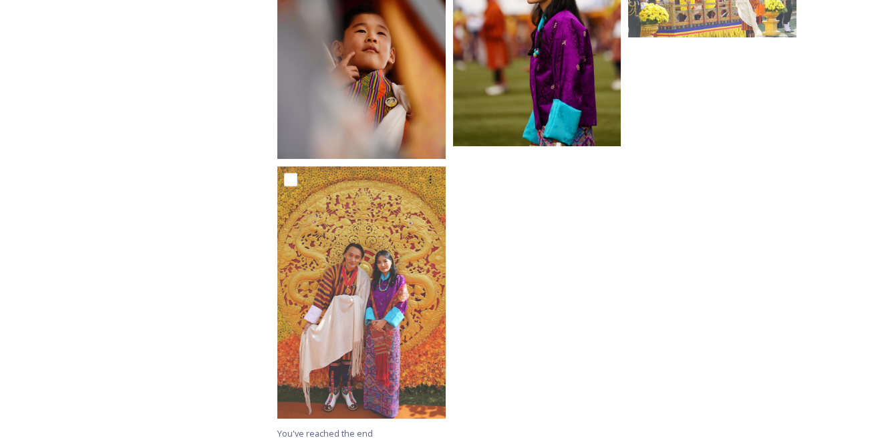
scroll to position [1342, 0]
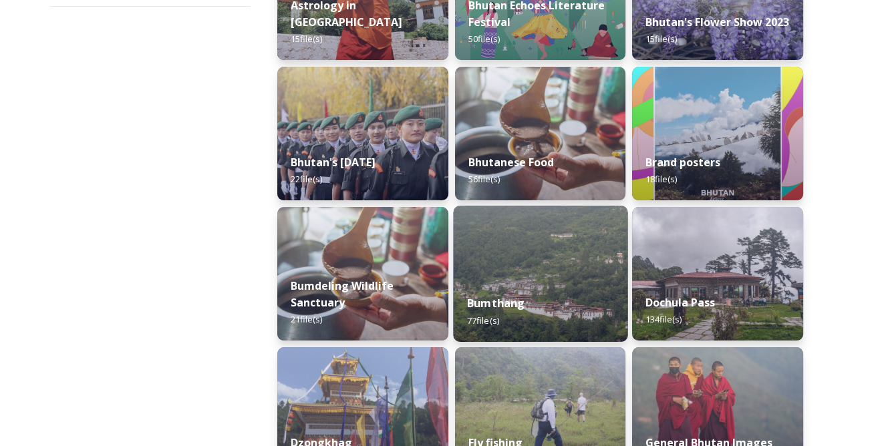
scroll to position [364, 0]
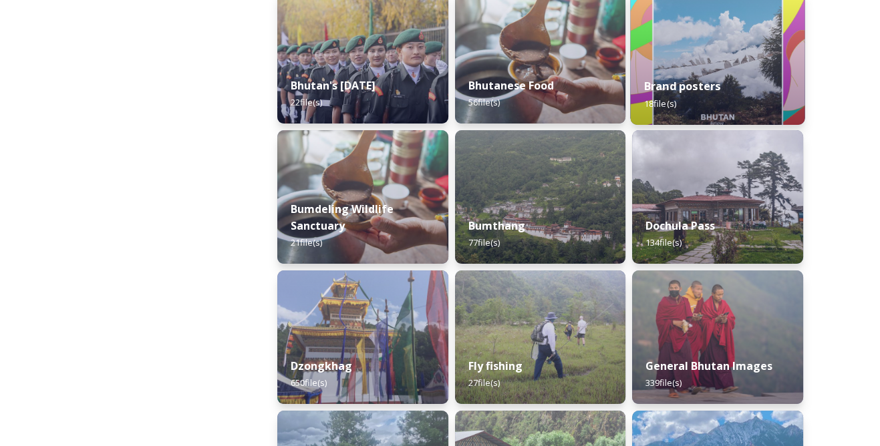
click at [668, 90] on strong "Brand posters" at bounding box center [682, 86] width 76 height 15
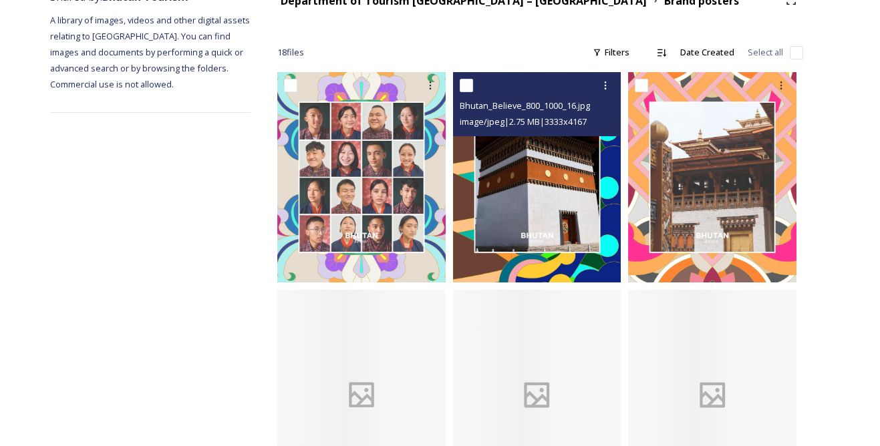
scroll to position [182, 0]
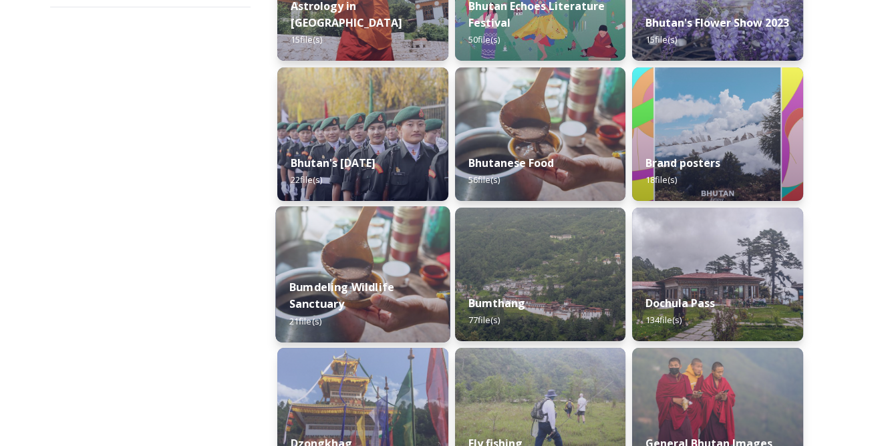
scroll to position [303, 0]
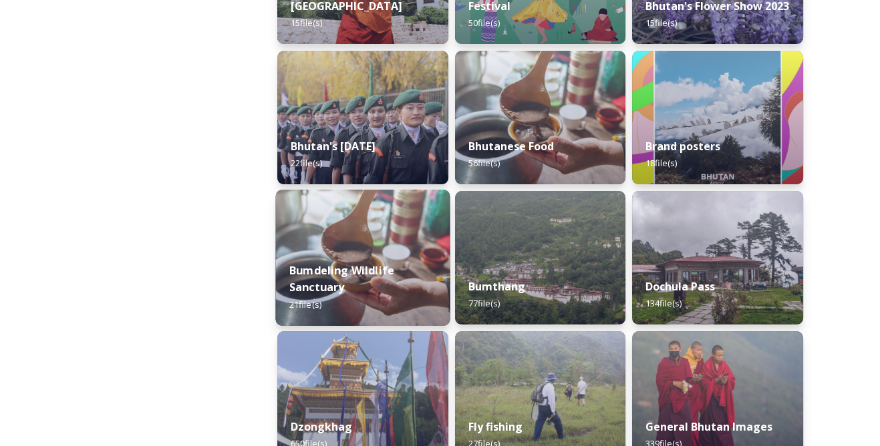
click at [384, 279] on div "Bumdeling Wildlife Sanctuary 21 file(s)" at bounding box center [362, 288] width 174 height 78
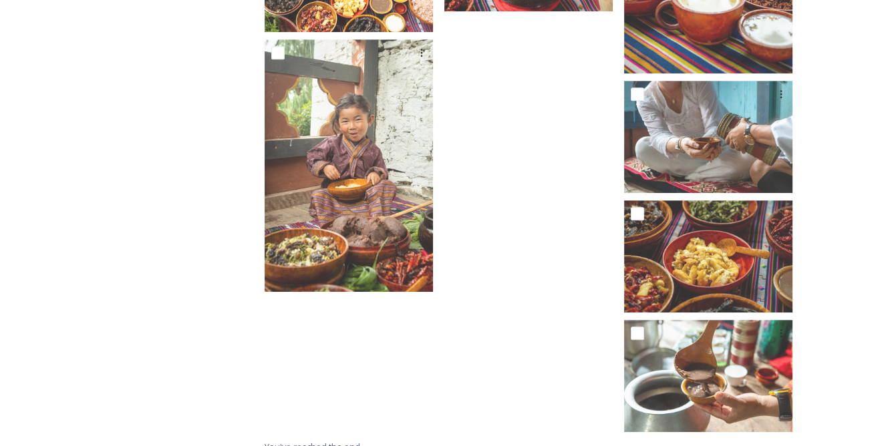
scroll to position [1227, 0]
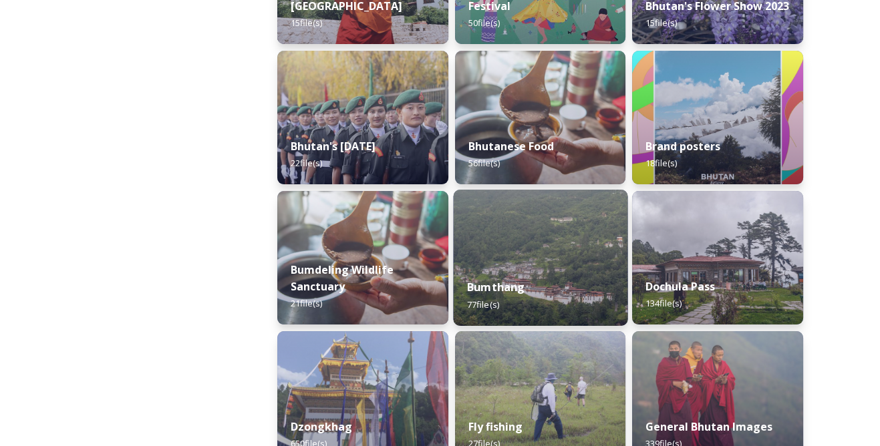
scroll to position [303, 0]
click at [571, 266] on div "Bumthang 77 file(s)" at bounding box center [540, 295] width 174 height 61
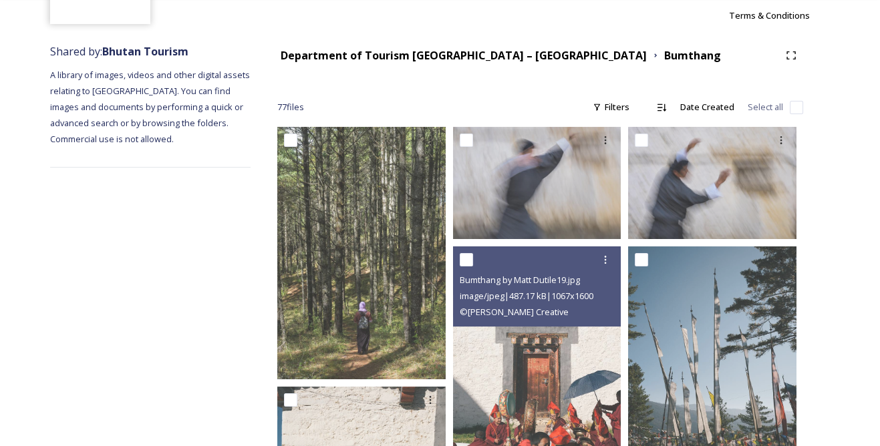
scroll to position [182, 0]
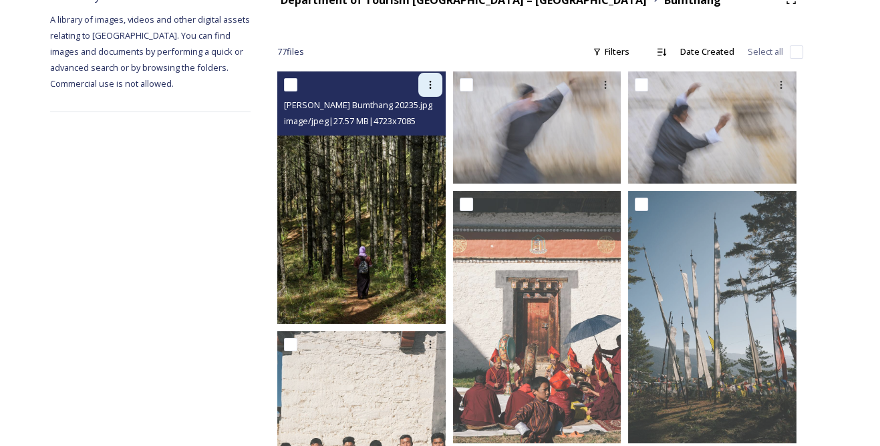
click at [428, 87] on icon at bounding box center [430, 85] width 11 height 11
click at [423, 136] on span "Download" at bounding box center [414, 140] width 41 height 13
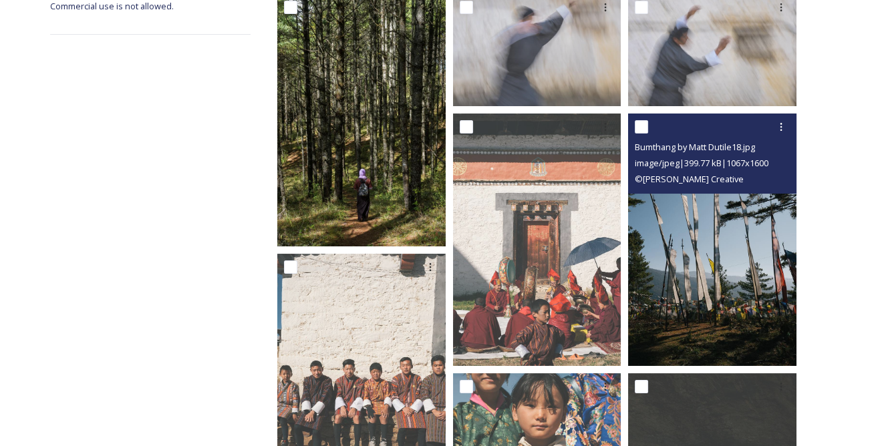
scroll to position [243, 0]
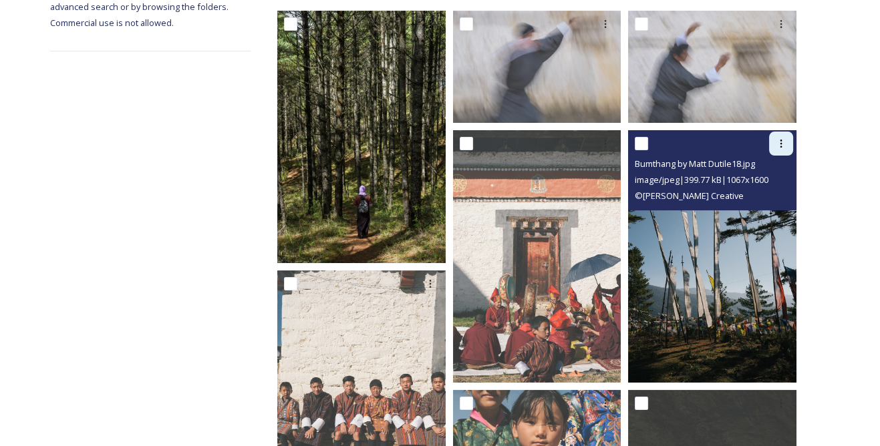
click at [776, 147] on icon at bounding box center [781, 143] width 11 height 11
click at [753, 201] on span "Download" at bounding box center [765, 198] width 41 height 13
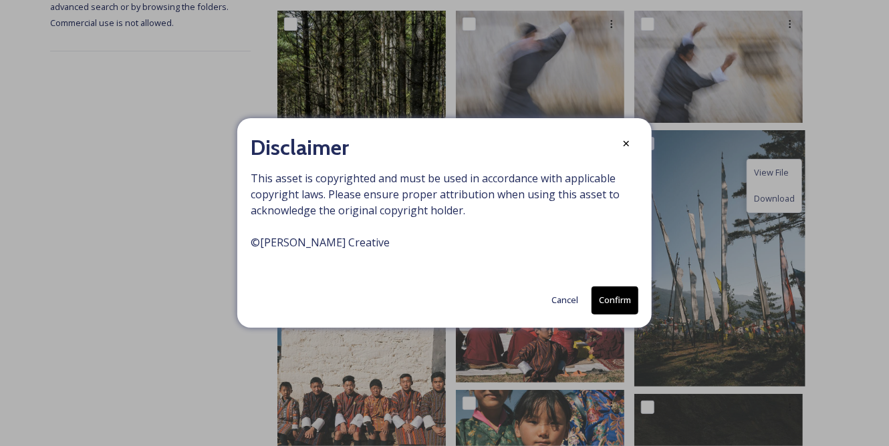
click at [619, 297] on button "Confirm" at bounding box center [614, 300] width 47 height 27
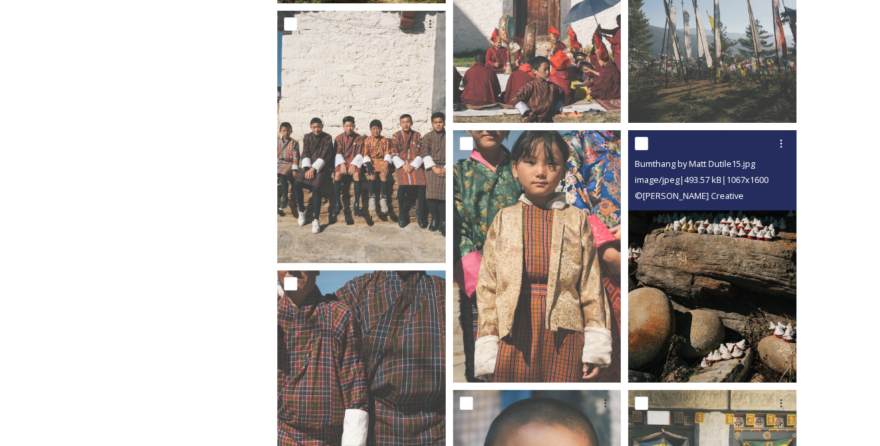
scroll to position [486, 0]
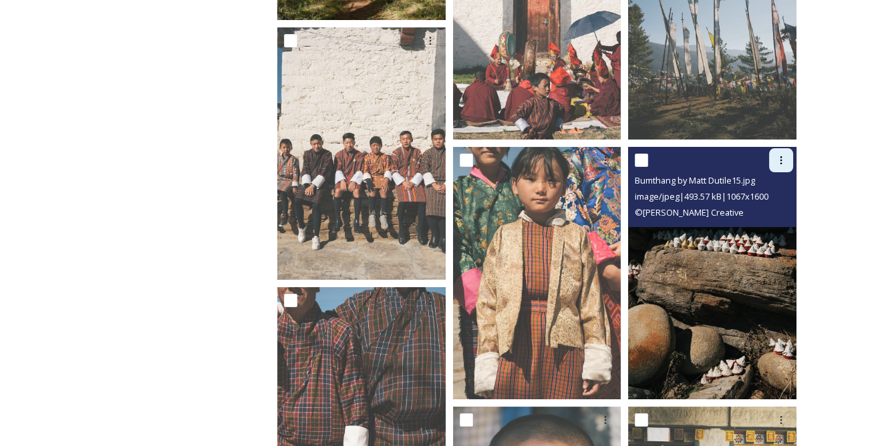
click at [776, 162] on icon at bounding box center [781, 160] width 11 height 11
click at [748, 217] on span "Download" at bounding box center [765, 215] width 41 height 13
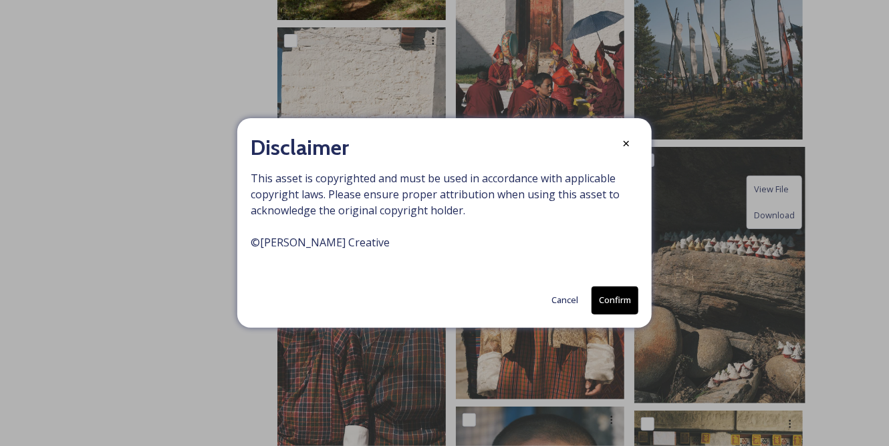
click at [621, 295] on button "Confirm" at bounding box center [614, 300] width 47 height 27
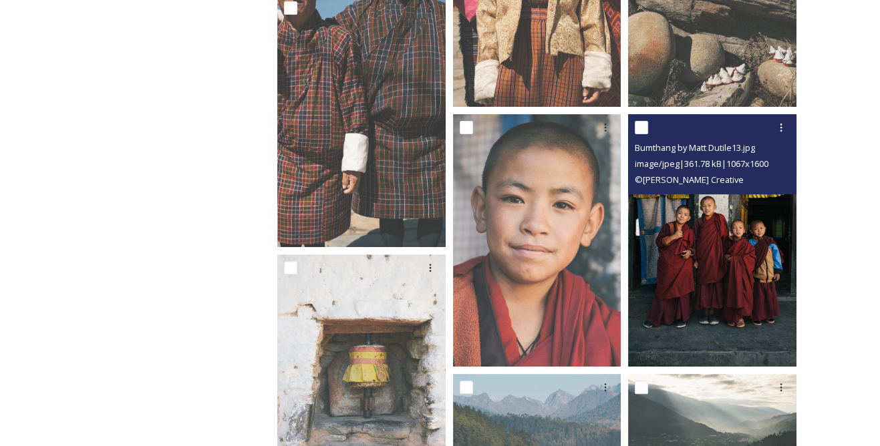
scroll to position [850, 0]
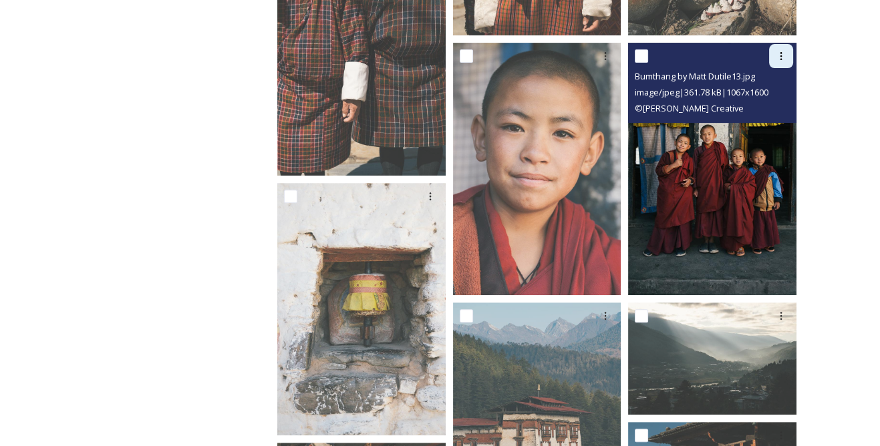
click at [780, 55] on icon at bounding box center [781, 56] width 2 height 8
click at [763, 110] on span "Download" at bounding box center [765, 111] width 41 height 13
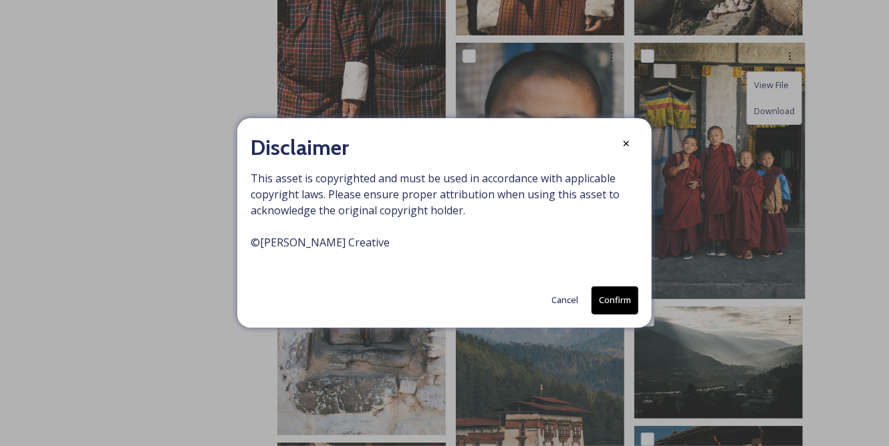
click at [614, 299] on button "Confirm" at bounding box center [614, 300] width 47 height 27
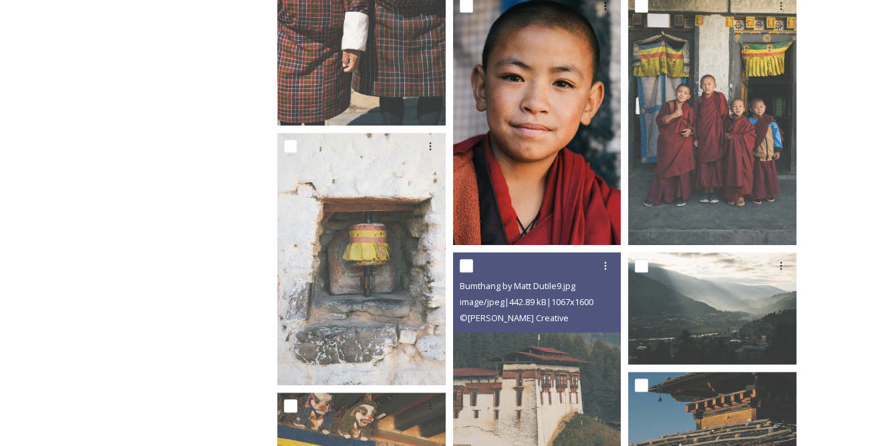
scroll to position [972, 0]
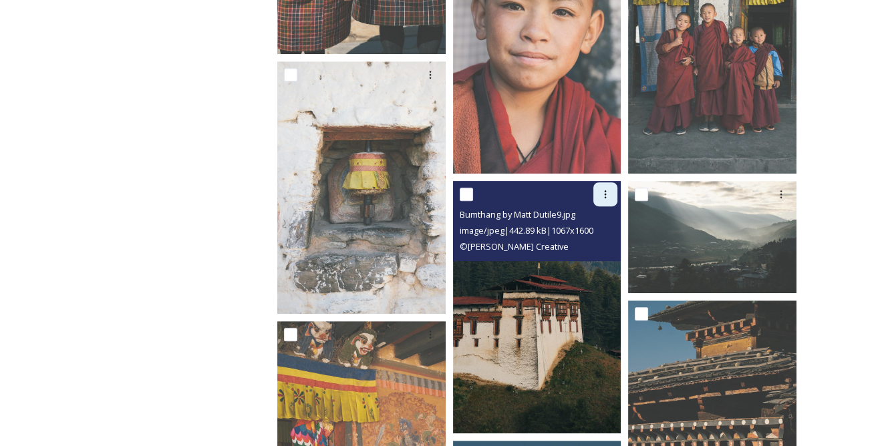
click at [613, 190] on div at bounding box center [605, 194] width 24 height 24
click at [593, 248] on span "Download" at bounding box center [589, 249] width 41 height 13
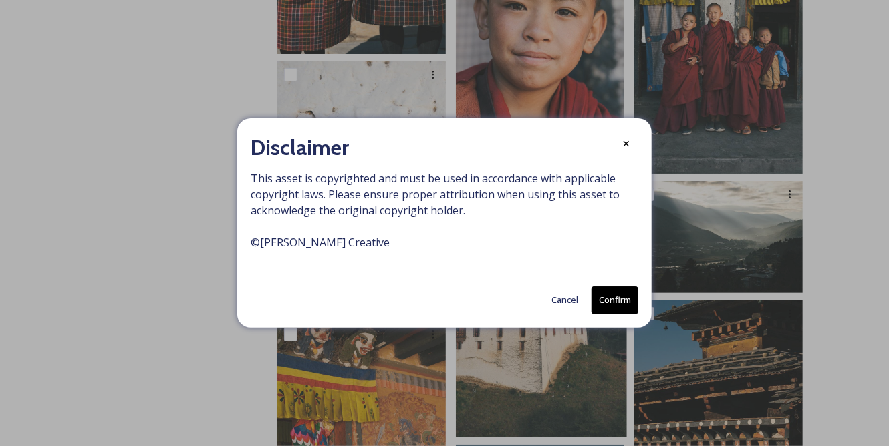
click at [611, 289] on button "Confirm" at bounding box center [614, 300] width 47 height 27
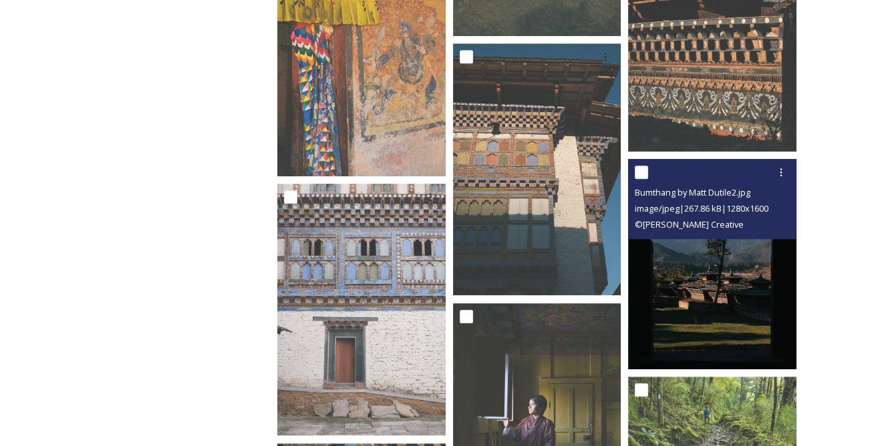
scroll to position [1397, 0]
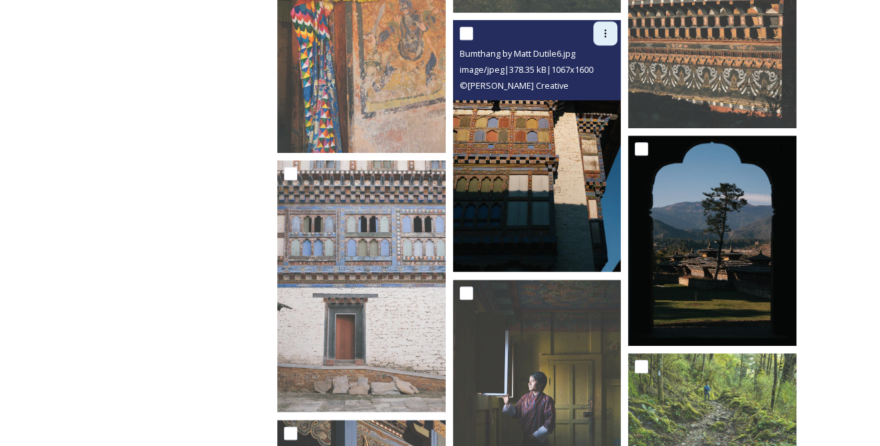
click at [611, 29] on div at bounding box center [605, 33] width 24 height 24
click at [605, 84] on span "Download" at bounding box center [589, 88] width 41 height 13
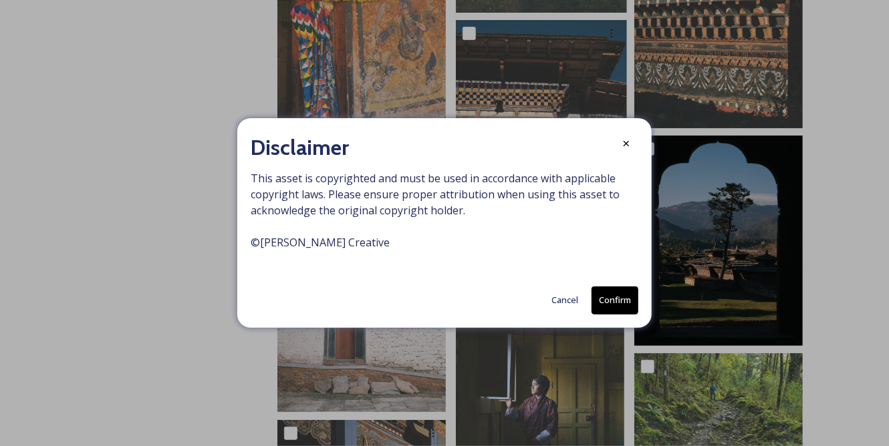
click at [619, 295] on button "Confirm" at bounding box center [614, 300] width 47 height 27
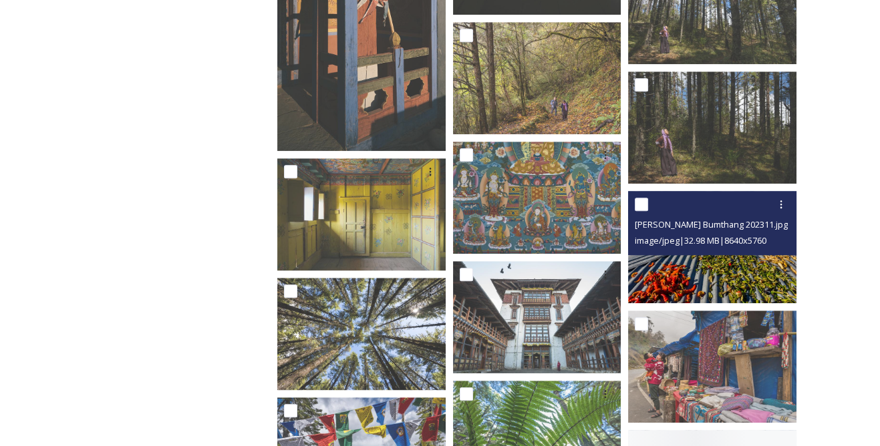
scroll to position [1944, 0]
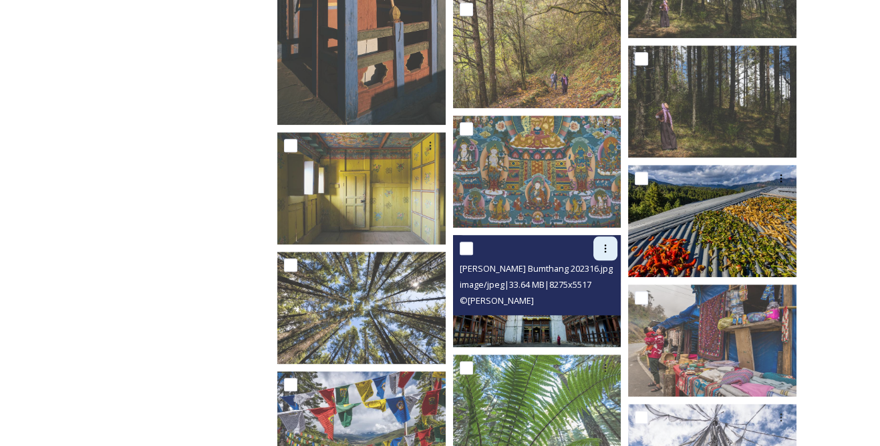
click at [605, 249] on icon at bounding box center [606, 249] width 2 height 8
click at [594, 302] on span "Download" at bounding box center [589, 304] width 41 height 13
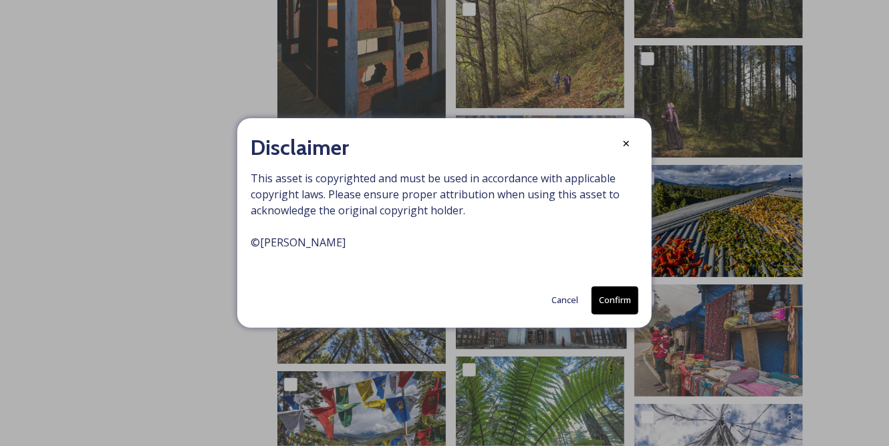
click at [599, 302] on button "Confirm" at bounding box center [614, 300] width 47 height 27
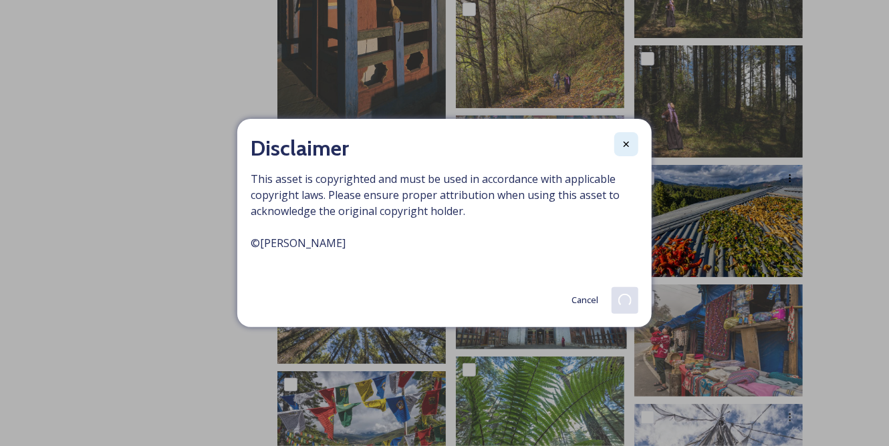
click at [623, 146] on icon at bounding box center [625, 144] width 5 height 5
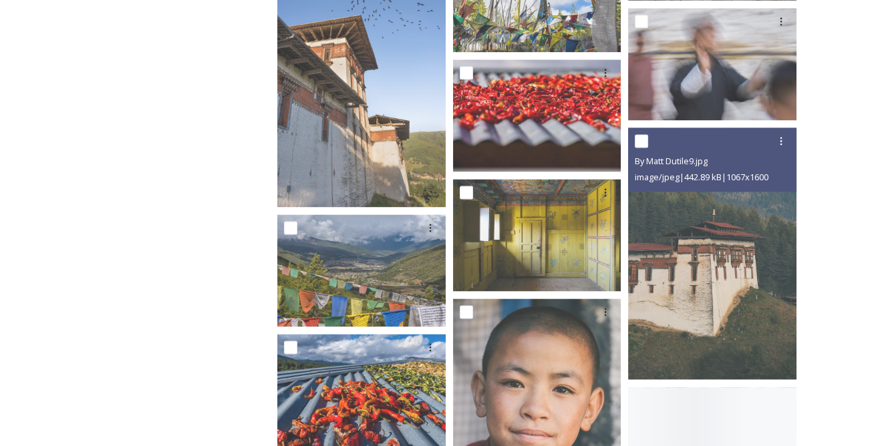
scroll to position [2733, 0]
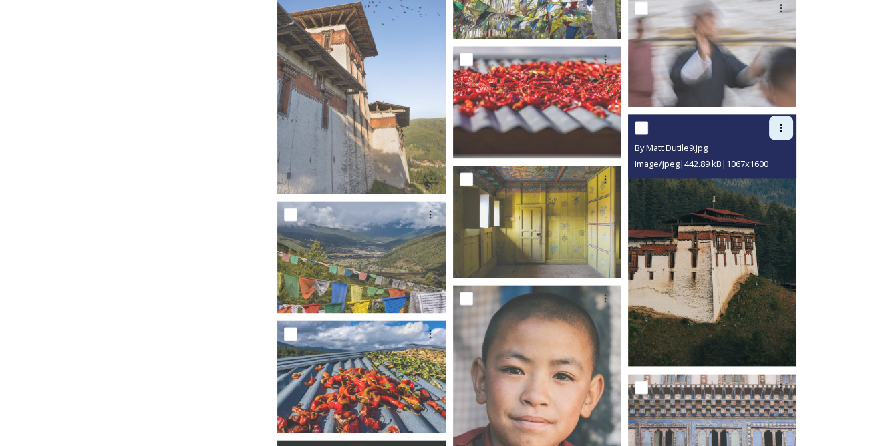
click at [776, 122] on icon at bounding box center [781, 127] width 11 height 11
click at [745, 184] on span "Download" at bounding box center [765, 182] width 41 height 13
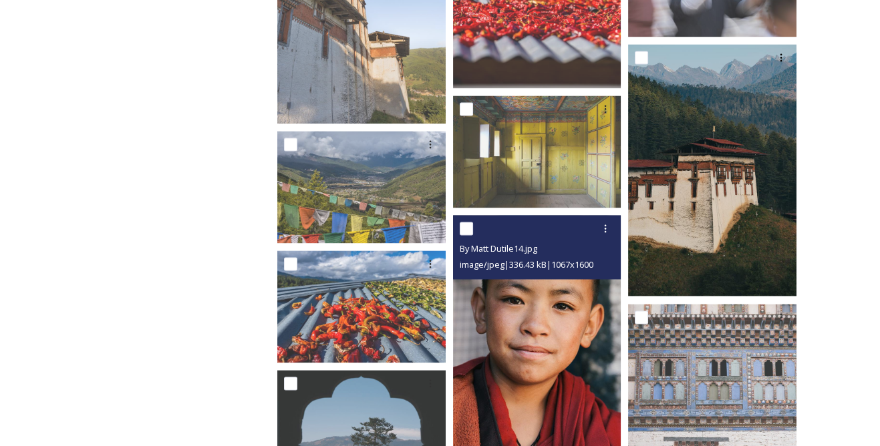
scroll to position [2915, 0]
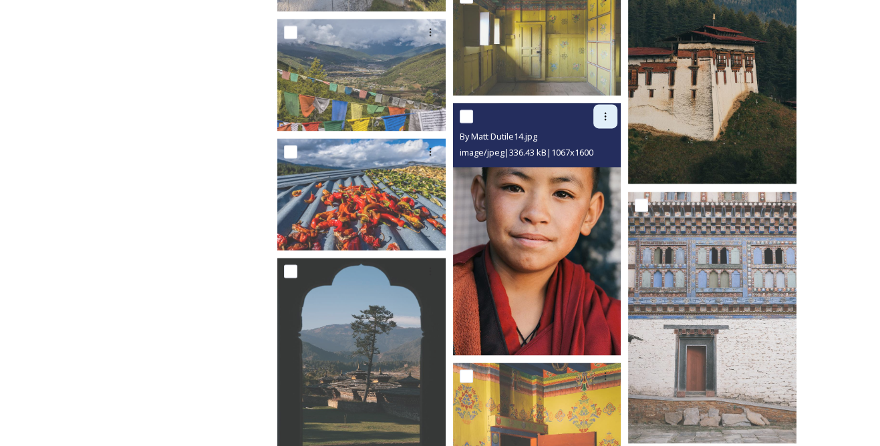
drag, startPoint x: 611, startPoint y: 116, endPoint x: 610, endPoint y: 124, distance: 8.1
click at [611, 116] on div at bounding box center [605, 116] width 24 height 24
click at [603, 167] on span "Download" at bounding box center [589, 171] width 41 height 13
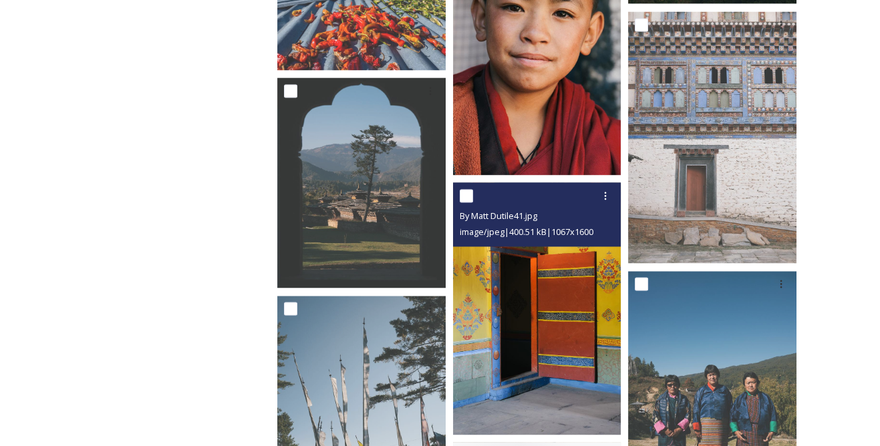
scroll to position [3098, 0]
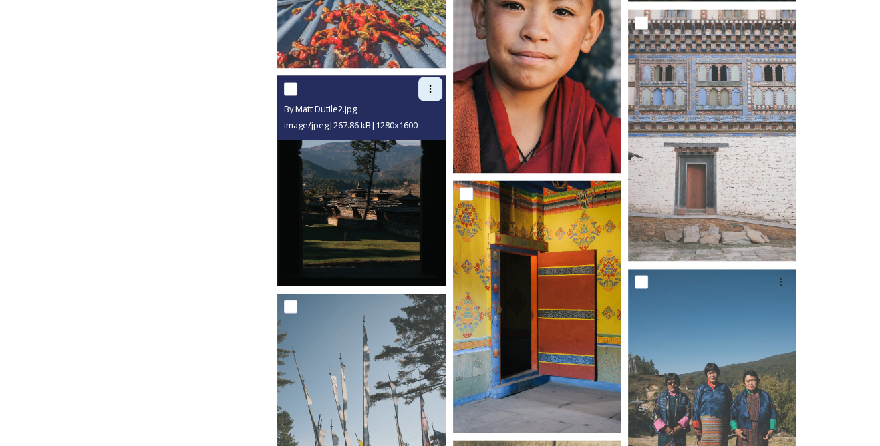
click at [425, 89] on icon at bounding box center [430, 89] width 11 height 11
click at [425, 142] on span "Download" at bounding box center [414, 144] width 41 height 13
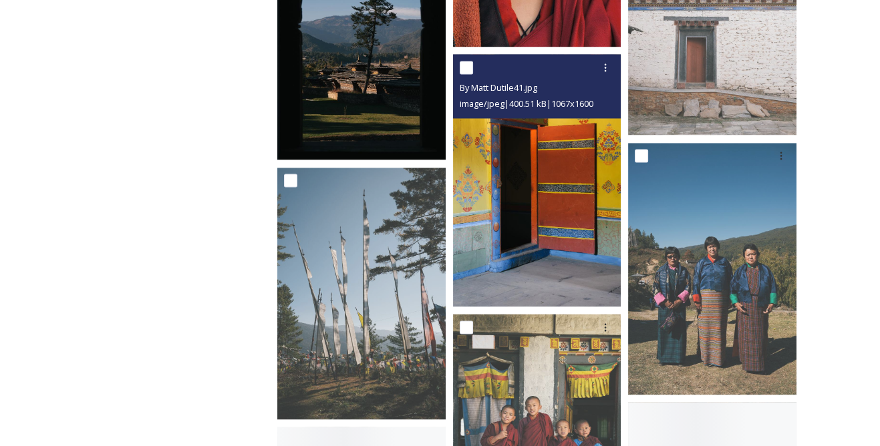
scroll to position [3280, 0]
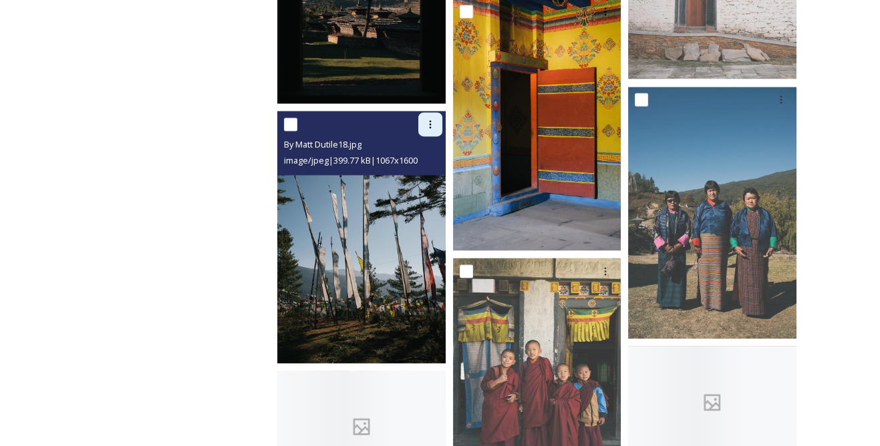
click at [434, 129] on icon at bounding box center [430, 124] width 11 height 11
click at [426, 176] on span "Download" at bounding box center [414, 180] width 41 height 13
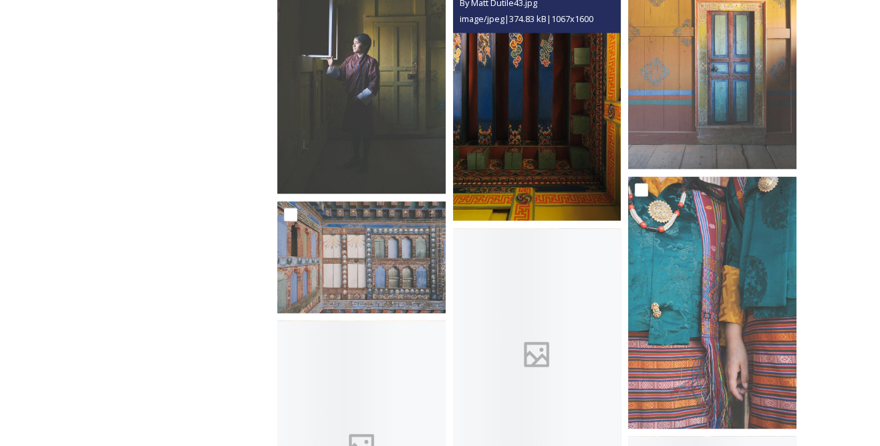
scroll to position [3888, 0]
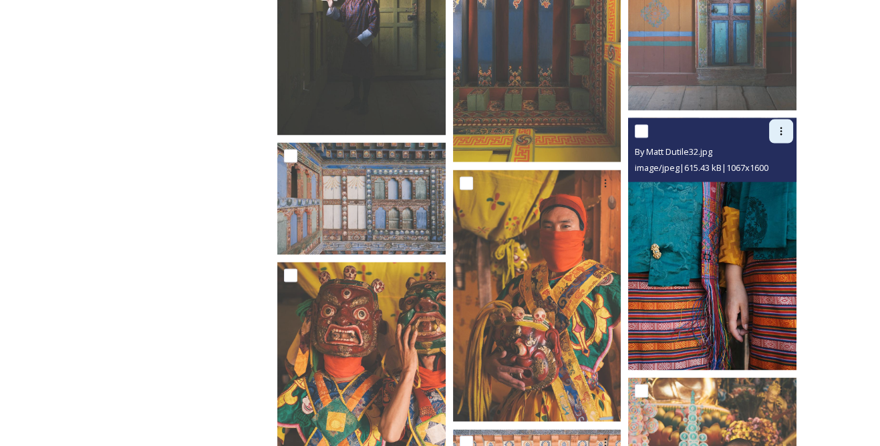
click at [782, 134] on icon at bounding box center [781, 131] width 11 height 11
click at [747, 180] on span "Download" at bounding box center [765, 186] width 41 height 13
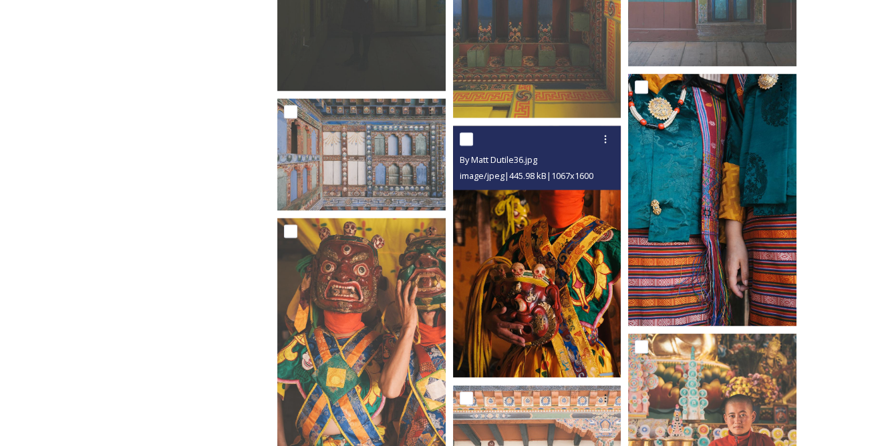
scroll to position [3949, 0]
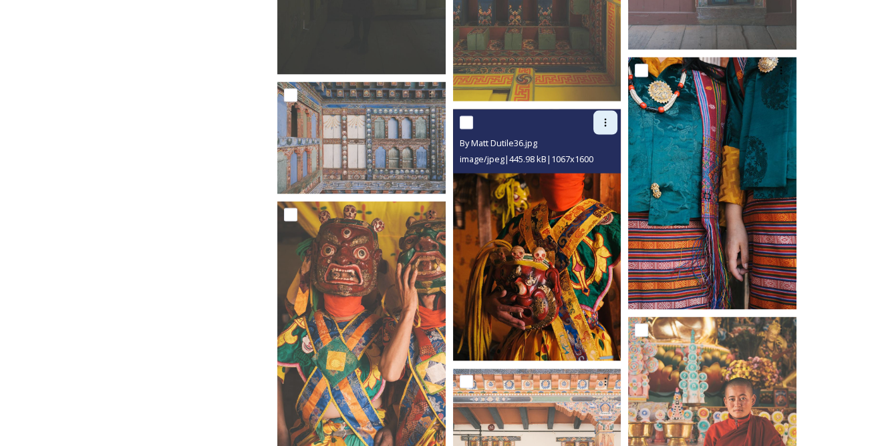
click at [604, 125] on icon at bounding box center [605, 123] width 11 height 11
click at [593, 174] on span "Download" at bounding box center [589, 178] width 41 height 13
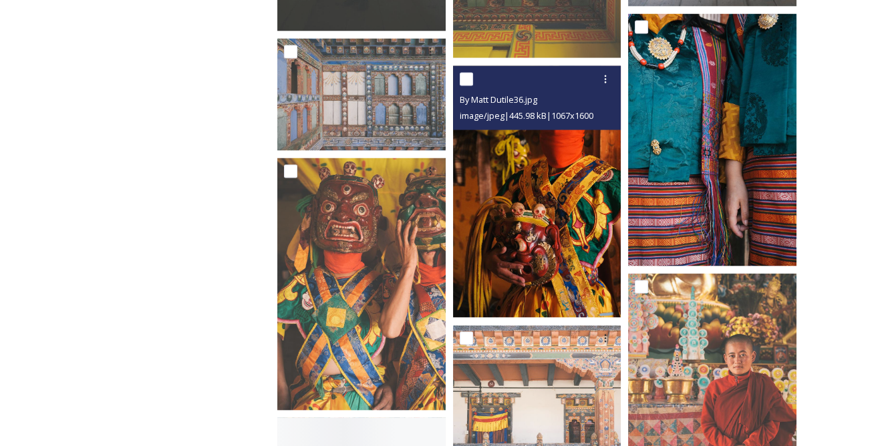
scroll to position [4009, 0]
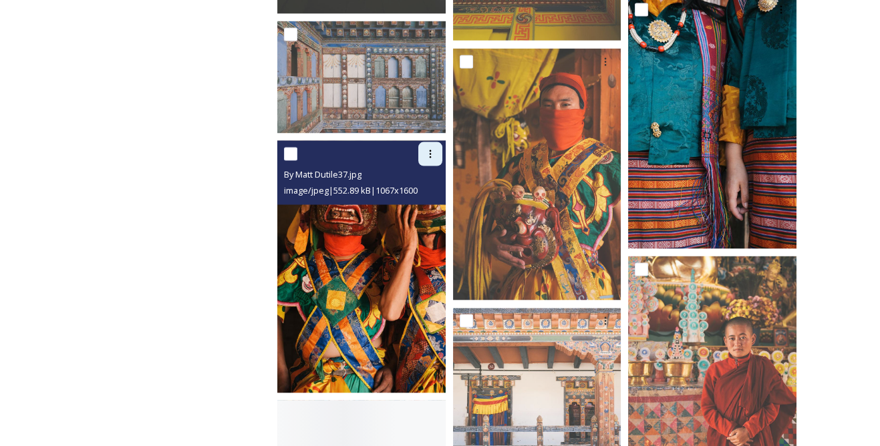
click at [430, 158] on icon at bounding box center [430, 154] width 11 height 11
click at [426, 208] on span "Download" at bounding box center [414, 209] width 41 height 13
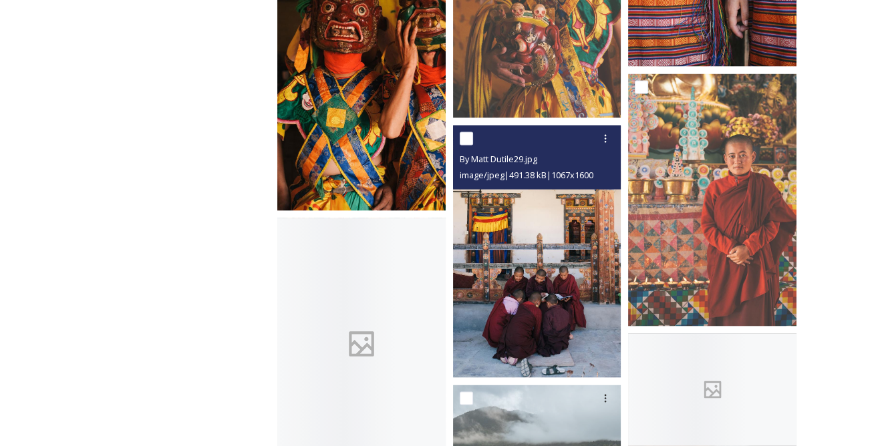
scroll to position [4191, 0]
click at [609, 134] on icon at bounding box center [605, 139] width 11 height 11
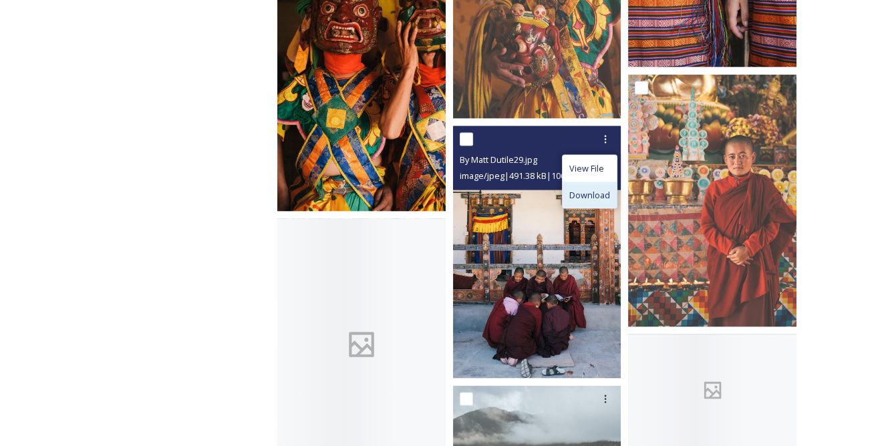
click at [599, 192] on span "Download" at bounding box center [589, 195] width 41 height 13
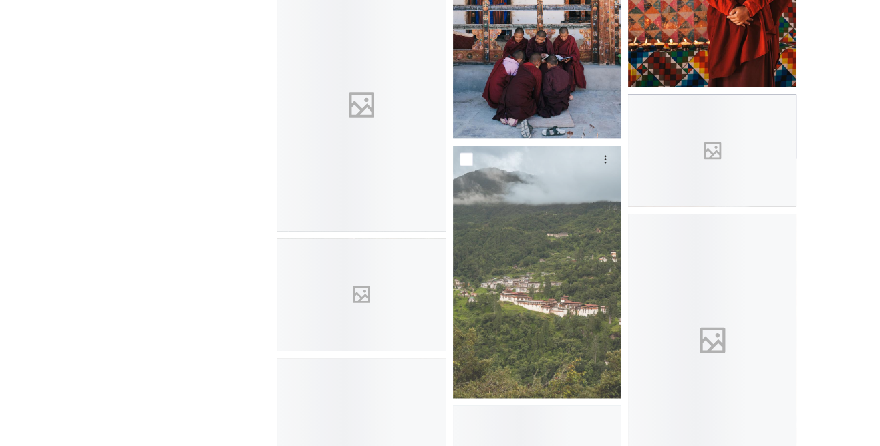
scroll to position [4434, 0]
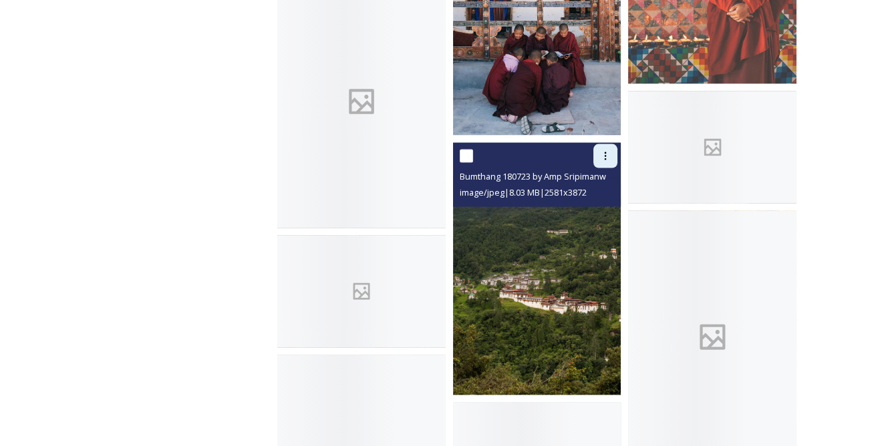
click at [605, 156] on icon at bounding box center [606, 156] width 2 height 8
click at [593, 212] on span "Download" at bounding box center [589, 211] width 41 height 13
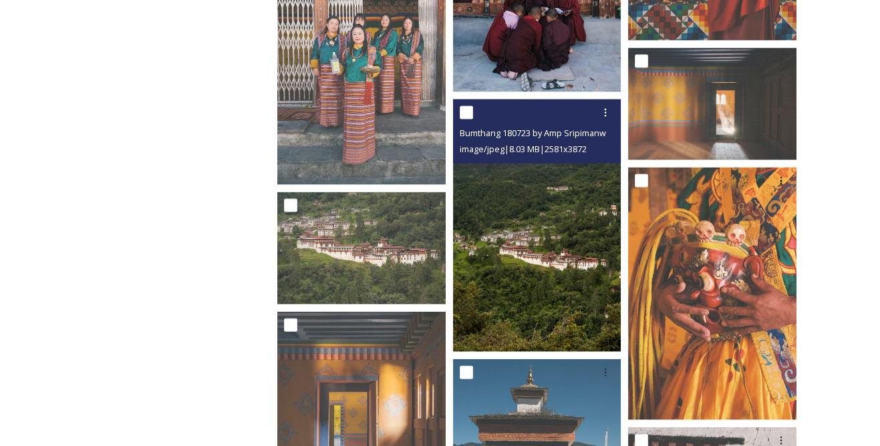
scroll to position [4495, 0]
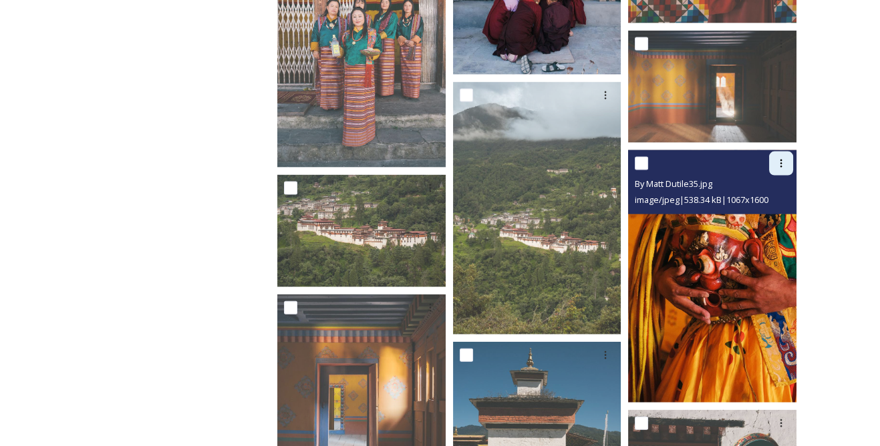
click at [783, 159] on icon at bounding box center [781, 163] width 11 height 11
click at [761, 216] on span "Download" at bounding box center [765, 218] width 41 height 13
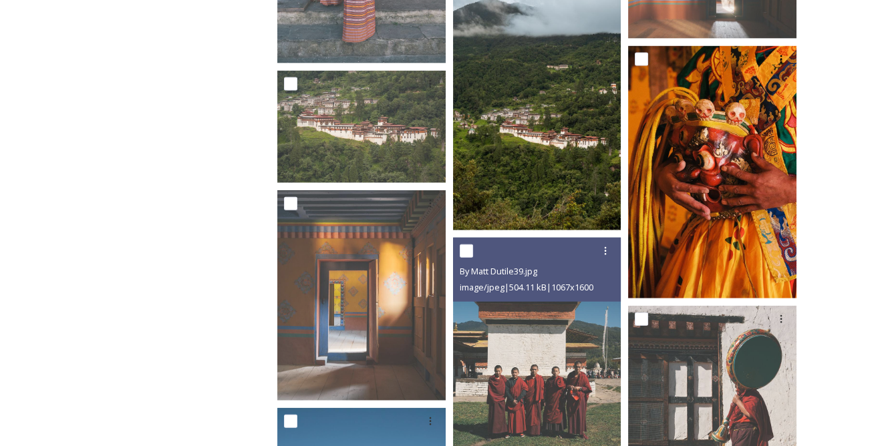
scroll to position [4617, 0]
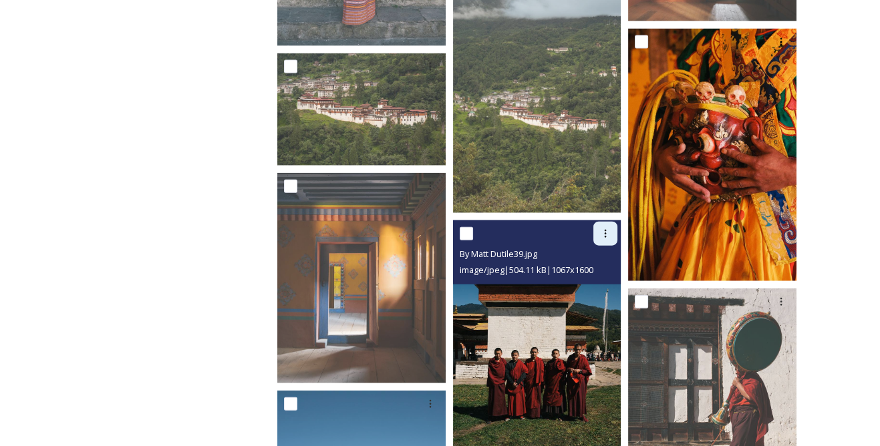
click at [605, 237] on icon at bounding box center [606, 234] width 2 height 8
click at [597, 287] on span "Download" at bounding box center [589, 289] width 41 height 13
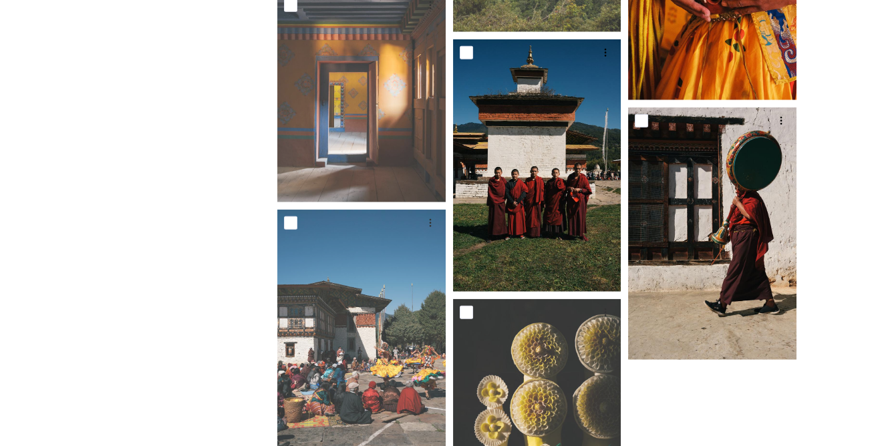
scroll to position [4798, 0]
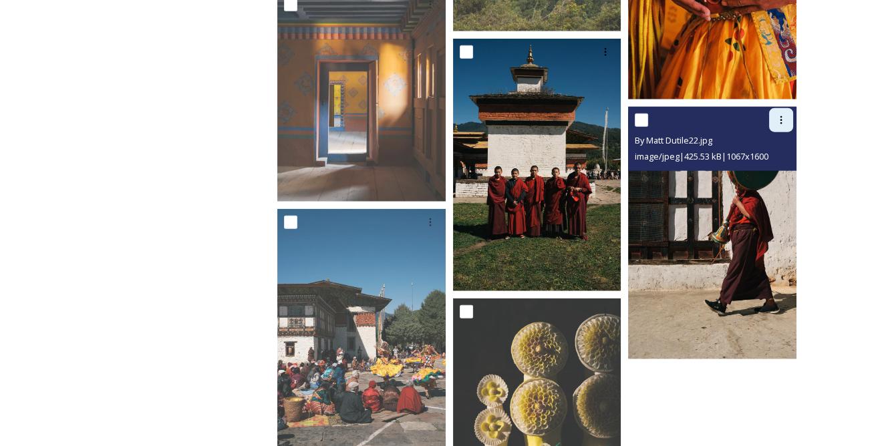
click at [778, 128] on div at bounding box center [781, 120] width 24 height 24
drag, startPoint x: 762, startPoint y: 175, endPoint x: 684, endPoint y: 200, distance: 81.6
click at [762, 175] on span "Download" at bounding box center [765, 175] width 41 height 13
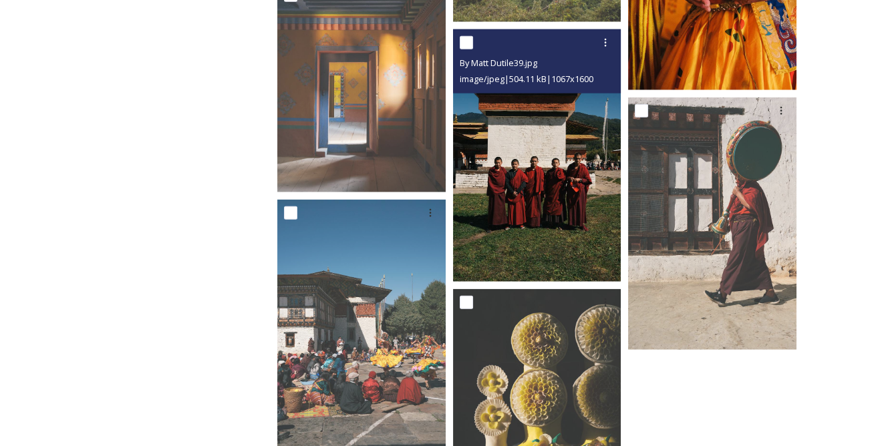
scroll to position [4920, 0]
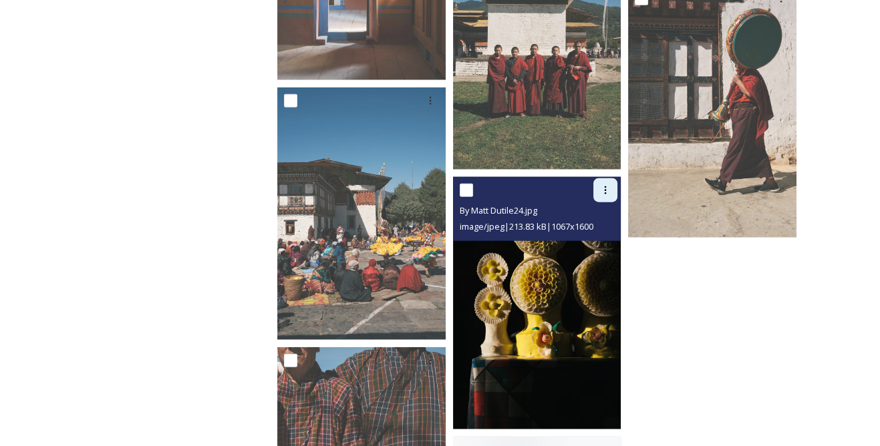
click at [603, 194] on icon at bounding box center [605, 190] width 11 height 11
click at [585, 242] on span "Download" at bounding box center [589, 245] width 41 height 13
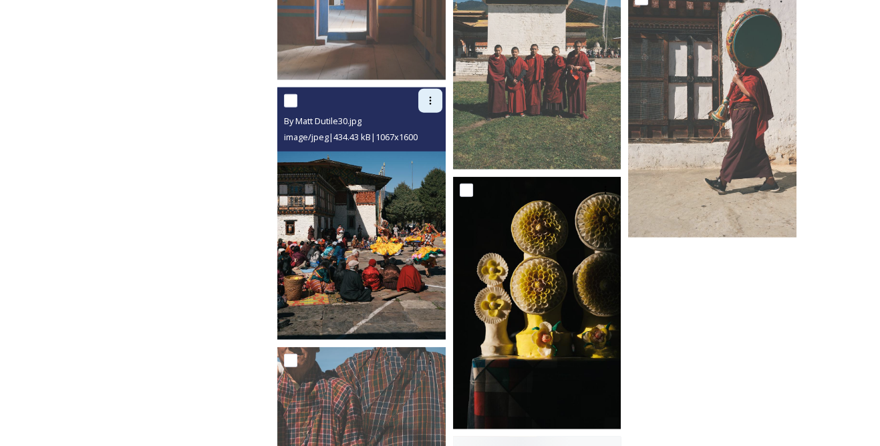
click at [430, 103] on icon at bounding box center [430, 101] width 2 height 8
click at [420, 158] on span "Download" at bounding box center [414, 156] width 41 height 13
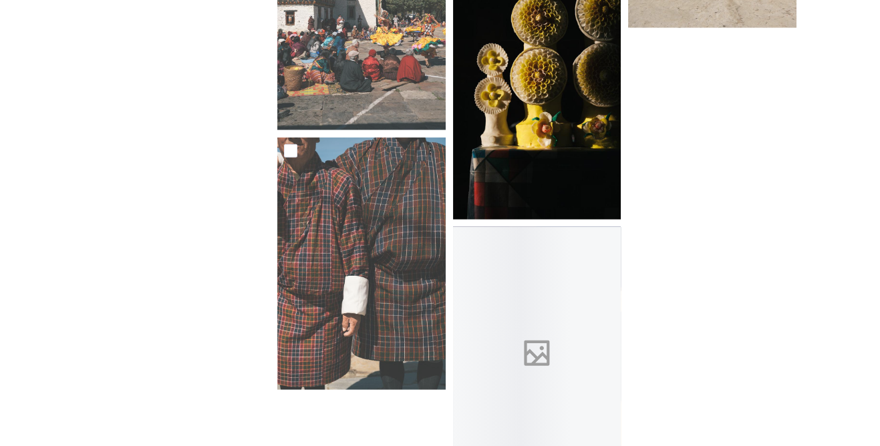
scroll to position [5163, 0]
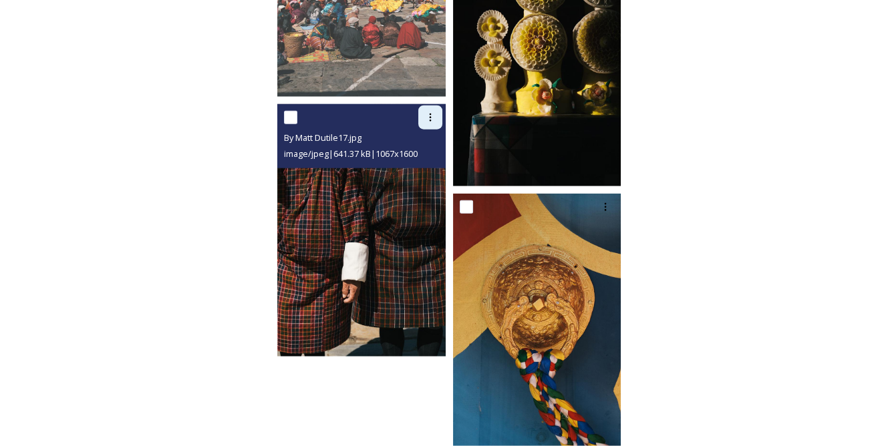
drag, startPoint x: 430, startPoint y: 116, endPoint x: 424, endPoint y: 128, distance: 13.4
click at [430, 116] on icon at bounding box center [430, 117] width 11 height 11
click at [420, 173] on span "Download" at bounding box center [414, 172] width 41 height 13
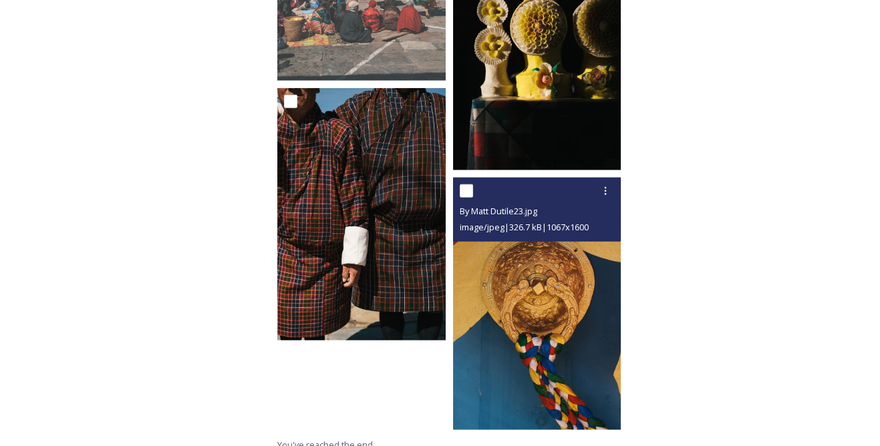
scroll to position [5192, 0]
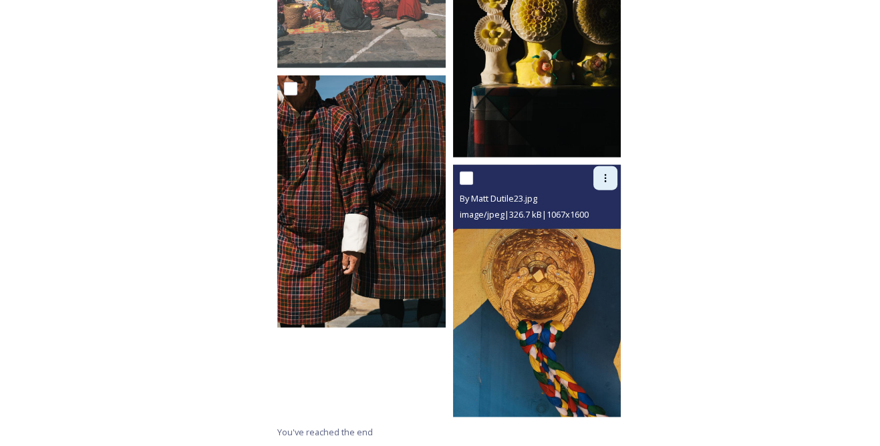
click at [599, 182] on div at bounding box center [605, 178] width 24 height 24
drag, startPoint x: 577, startPoint y: 228, endPoint x: 567, endPoint y: 229, distance: 10.0
click at [577, 228] on span "Download" at bounding box center [589, 233] width 41 height 13
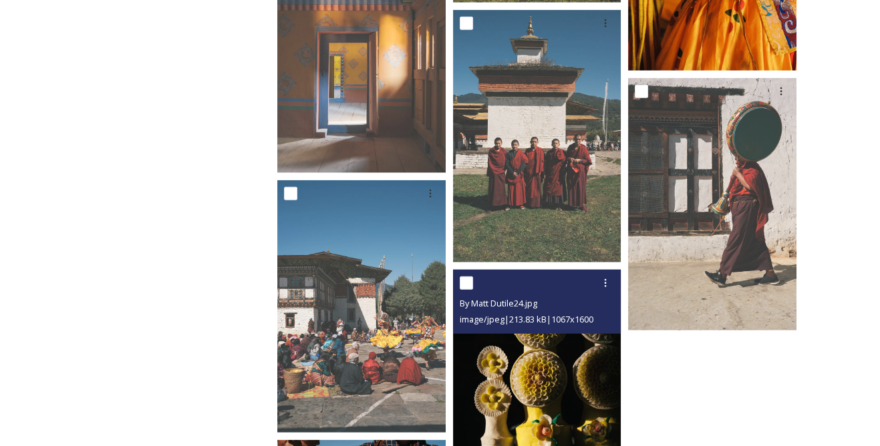
scroll to position [4645, 0]
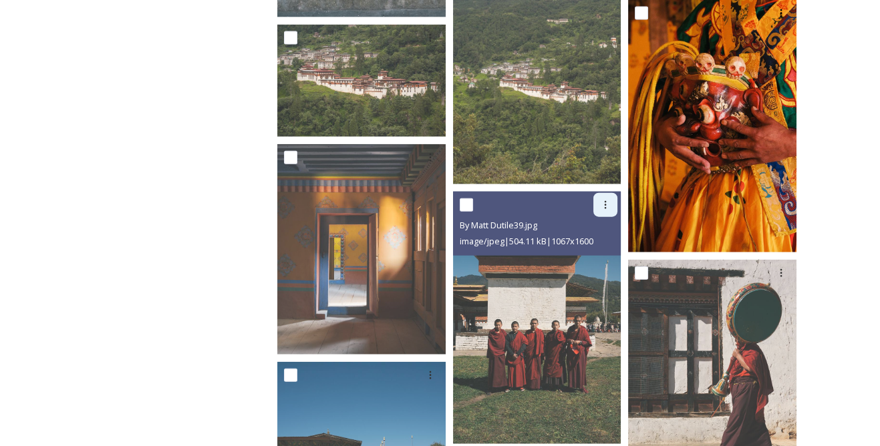
click at [603, 202] on icon at bounding box center [605, 205] width 11 height 11
click at [591, 255] on span "Download" at bounding box center [589, 261] width 41 height 13
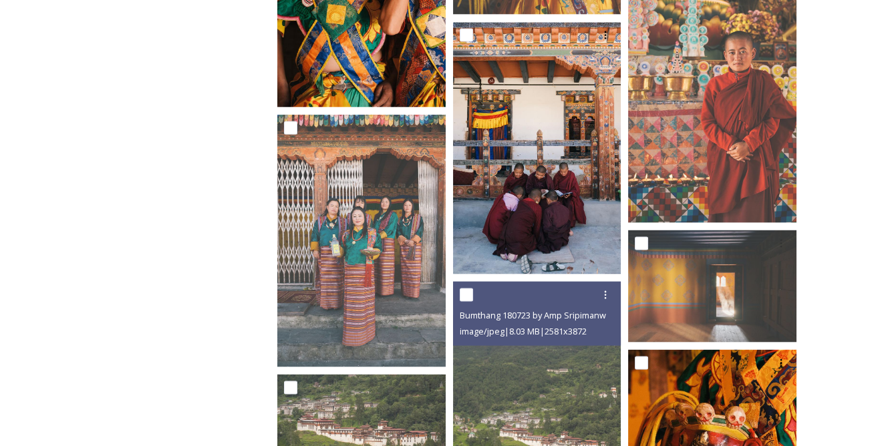
scroll to position [4220, 0]
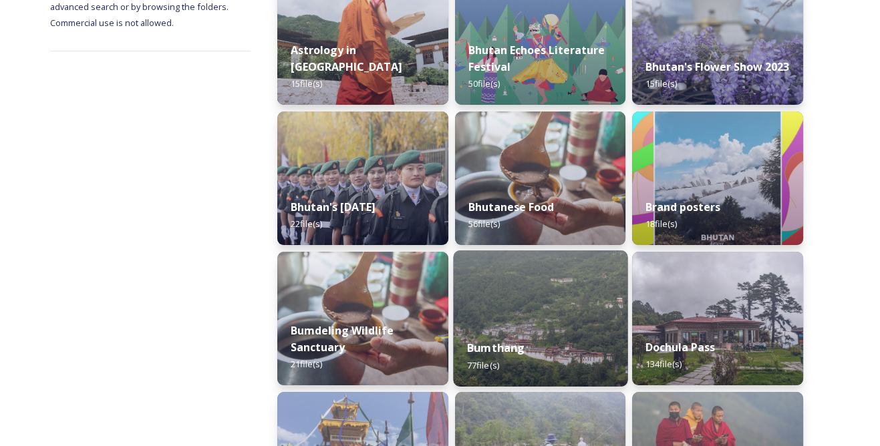
scroll to position [364, 0]
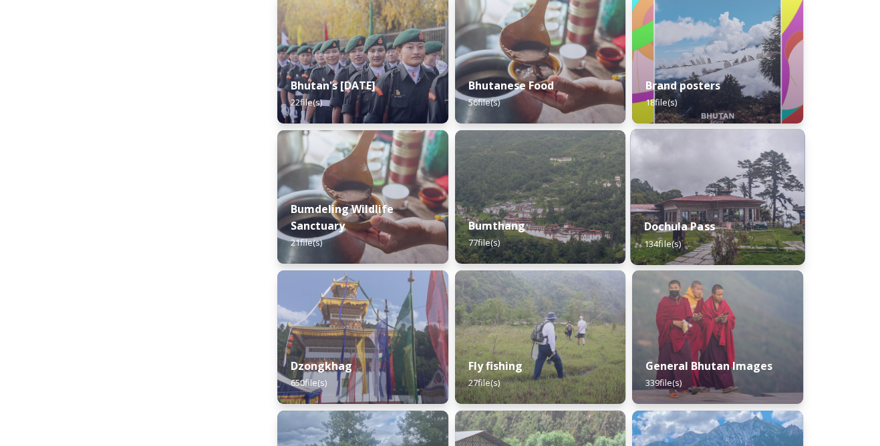
click at [694, 229] on strong "Dochula Pass" at bounding box center [679, 226] width 71 height 15
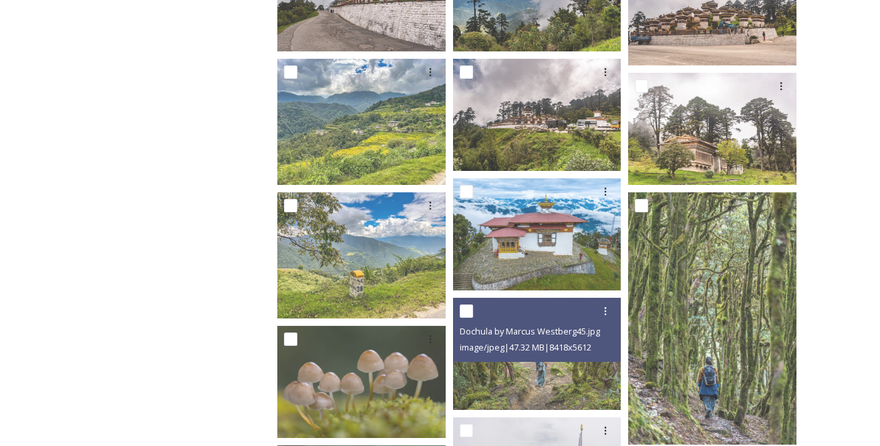
scroll to position [486, 0]
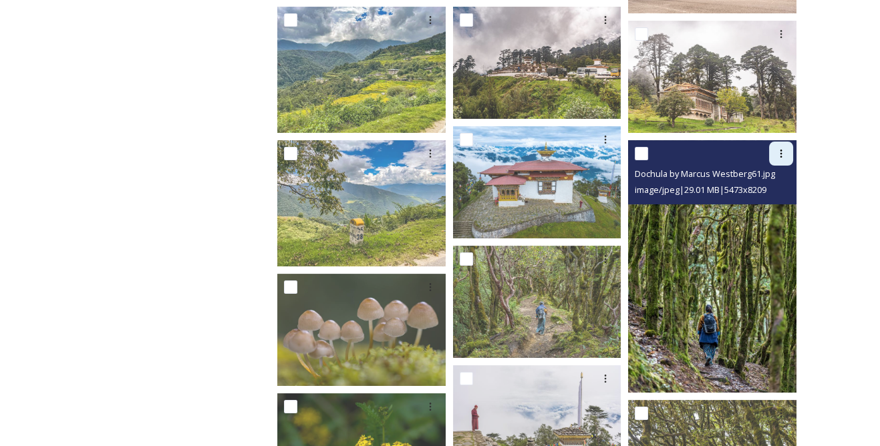
click at [781, 152] on icon at bounding box center [781, 153] width 11 height 11
click at [756, 203] on span "Download" at bounding box center [765, 208] width 41 height 13
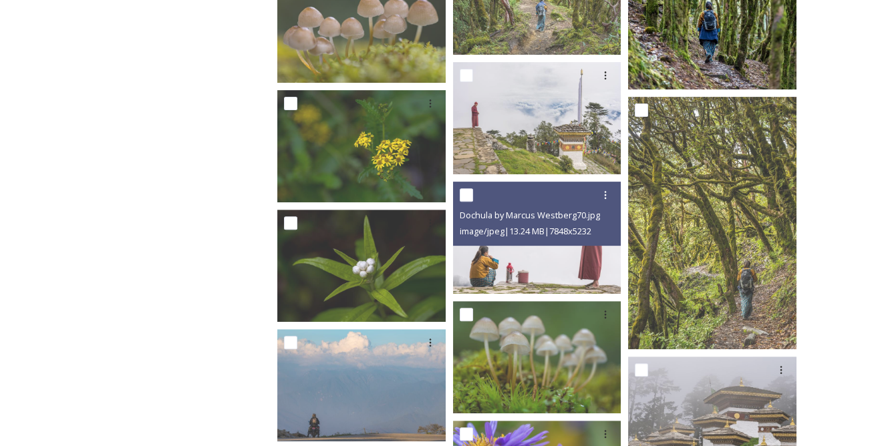
scroll to position [668, 0]
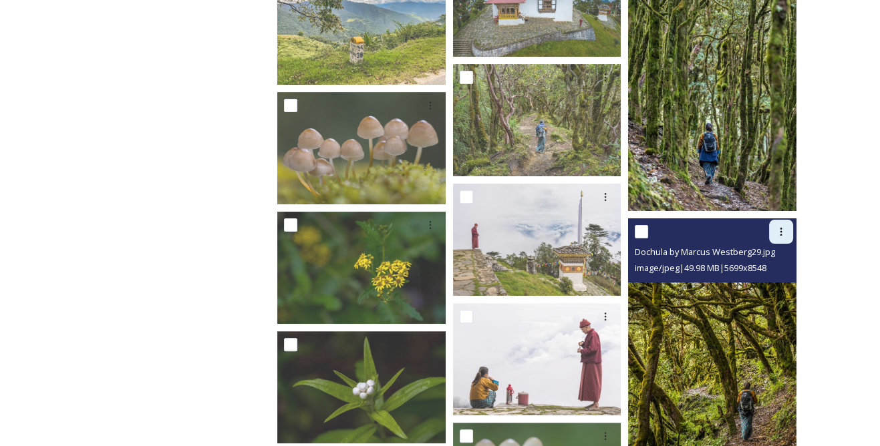
click at [791, 230] on div at bounding box center [781, 232] width 24 height 24
click at [765, 281] on span "Download" at bounding box center [765, 287] width 41 height 13
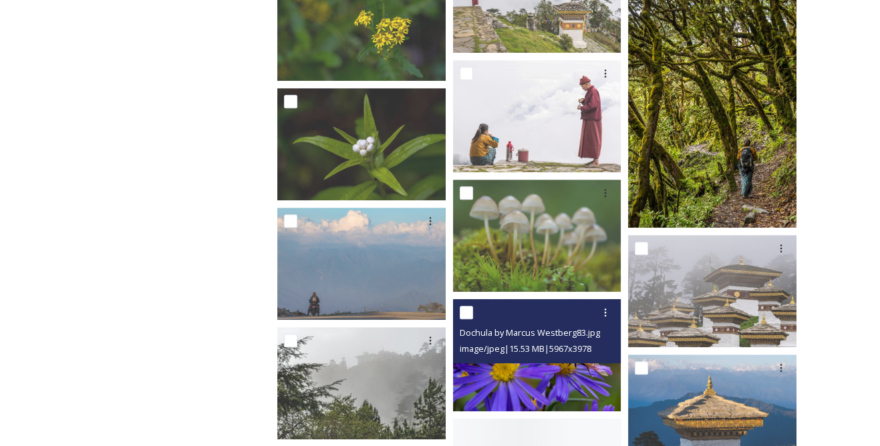
scroll to position [972, 0]
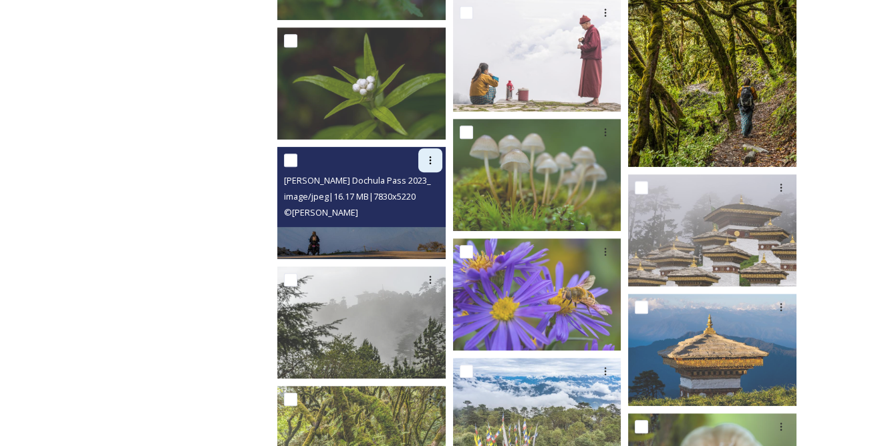
click at [431, 164] on icon at bounding box center [430, 160] width 11 height 11
click at [423, 212] on span "Download" at bounding box center [414, 215] width 41 height 13
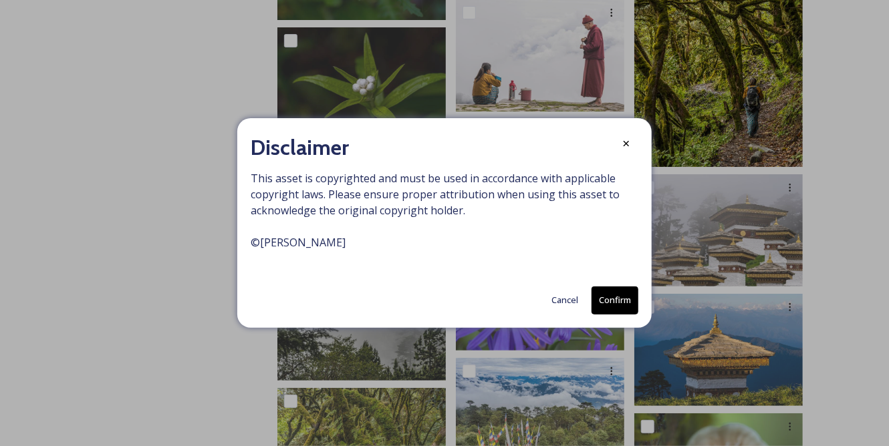
click at [622, 293] on button "Confirm" at bounding box center [614, 300] width 47 height 27
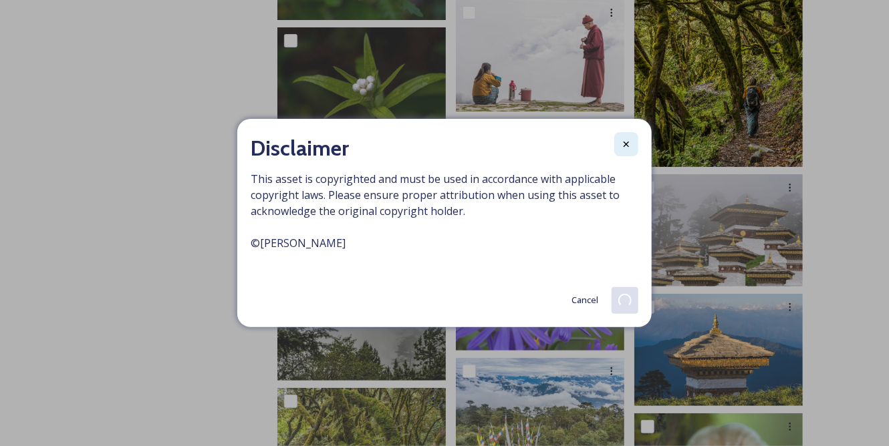
click at [627, 146] on icon at bounding box center [625, 144] width 5 height 5
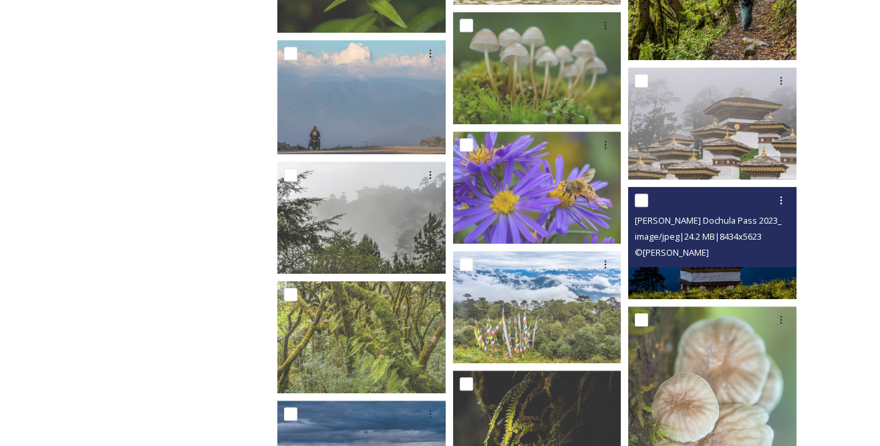
scroll to position [1093, 0]
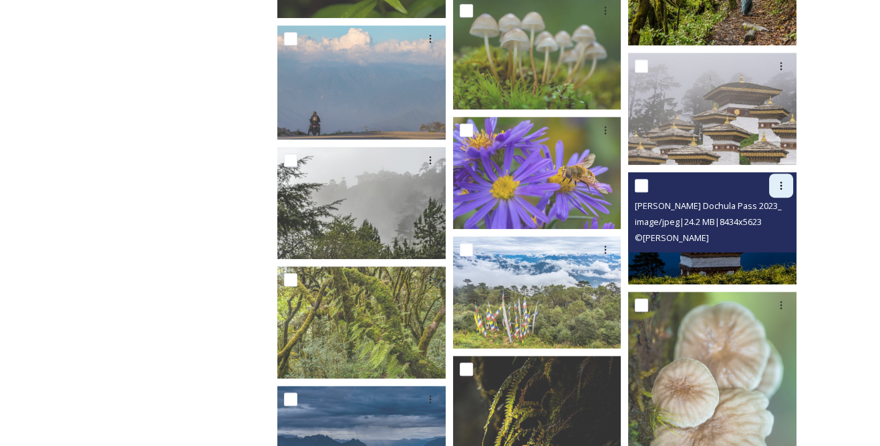
click at [777, 185] on icon at bounding box center [781, 185] width 11 height 11
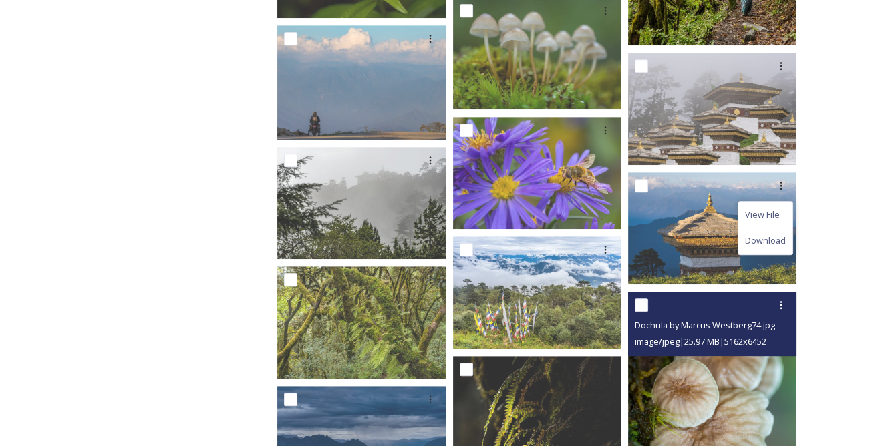
scroll to position [1276, 0]
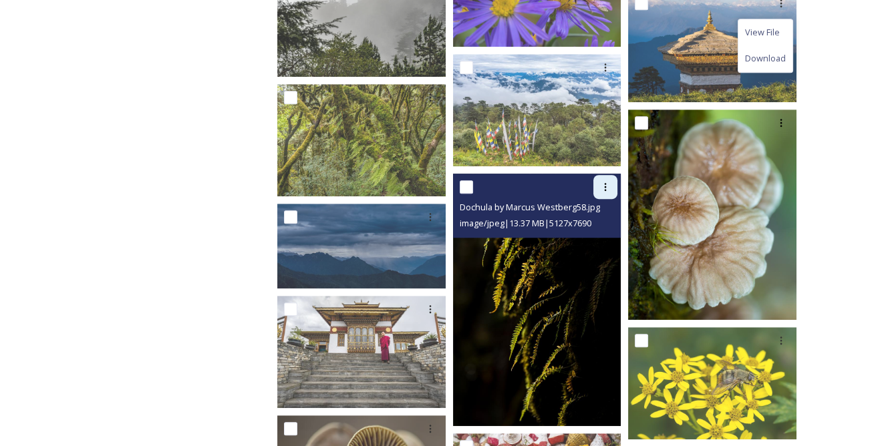
click at [609, 193] on div at bounding box center [605, 187] width 24 height 24
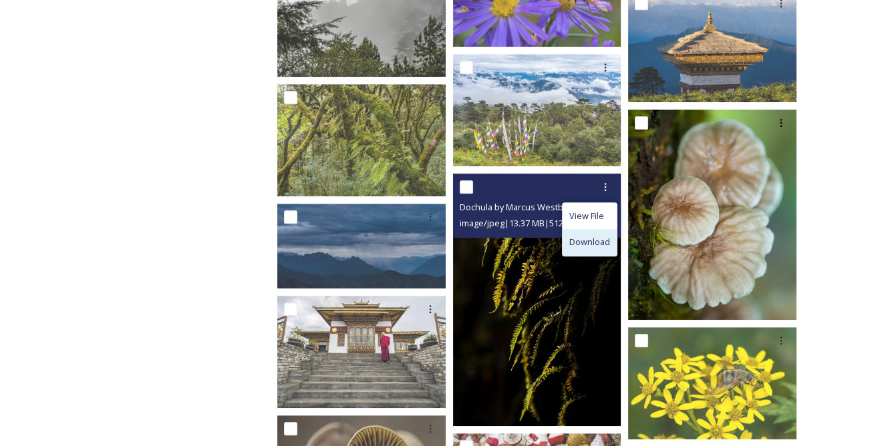
click at [593, 244] on span "Download" at bounding box center [589, 242] width 41 height 13
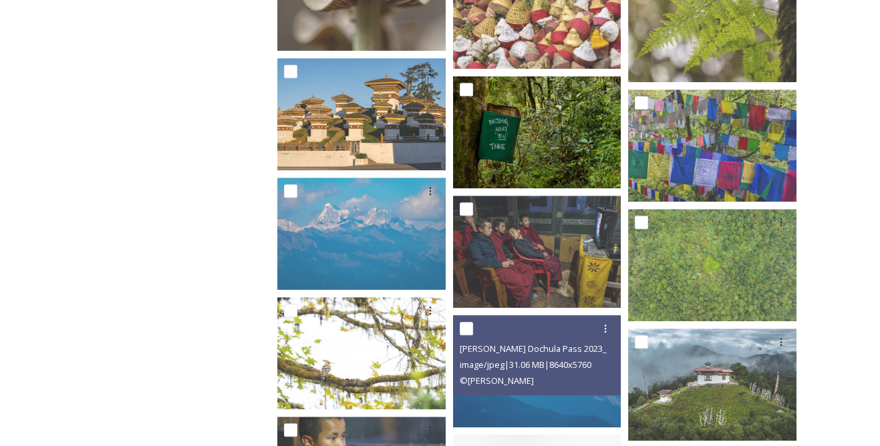
scroll to position [1822, 0]
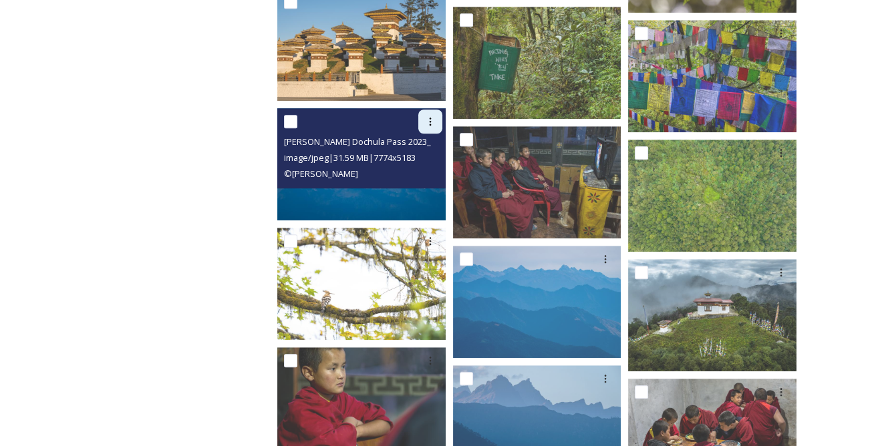
click at [434, 122] on icon at bounding box center [430, 121] width 11 height 11
click at [426, 174] on span "Download" at bounding box center [414, 176] width 41 height 13
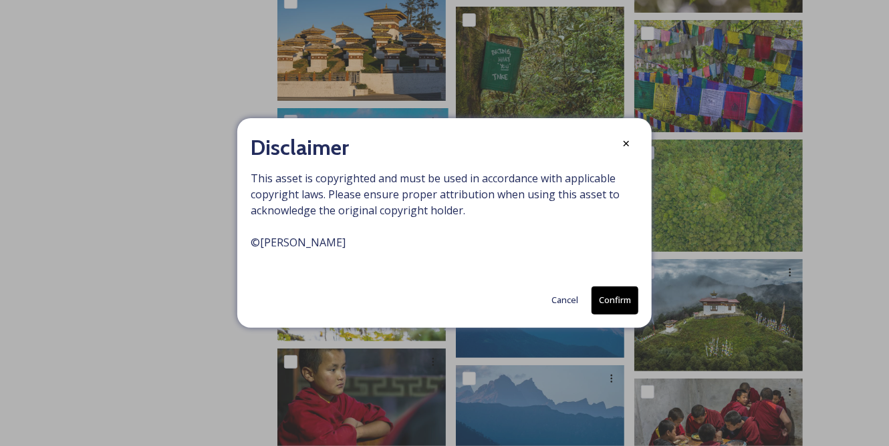
drag, startPoint x: 612, startPoint y: 293, endPoint x: 605, endPoint y: 190, distance: 102.5
click at [613, 291] on button "Confirm" at bounding box center [614, 300] width 47 height 27
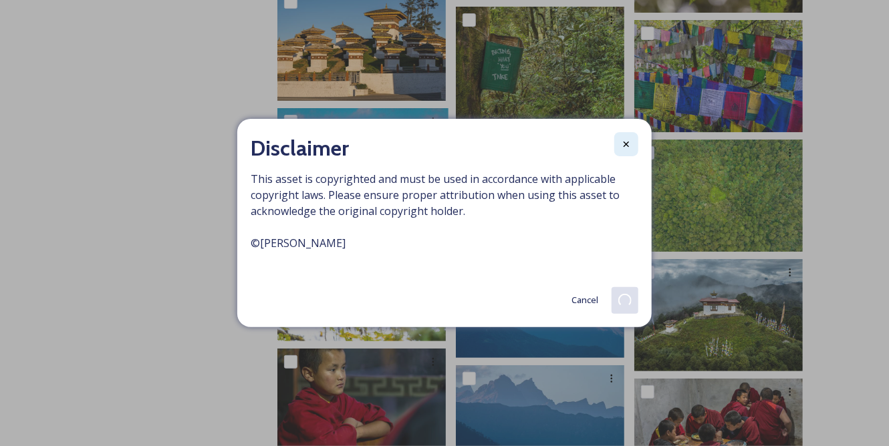
click at [627, 142] on icon at bounding box center [625, 144] width 5 height 5
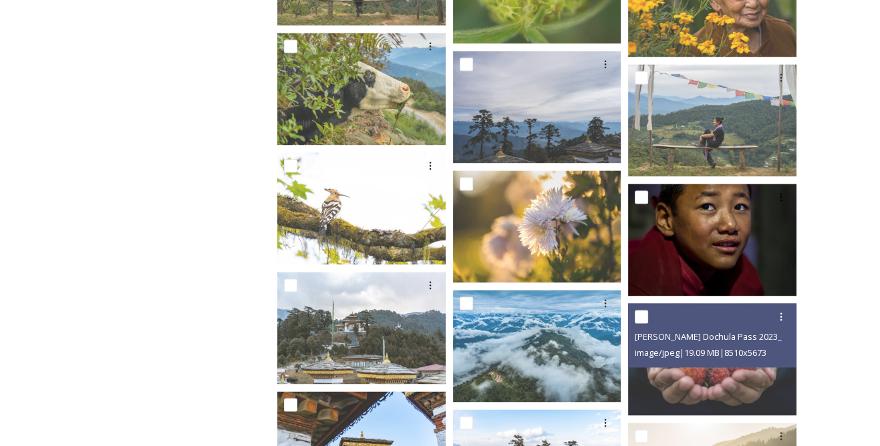
scroll to position [2976, 0]
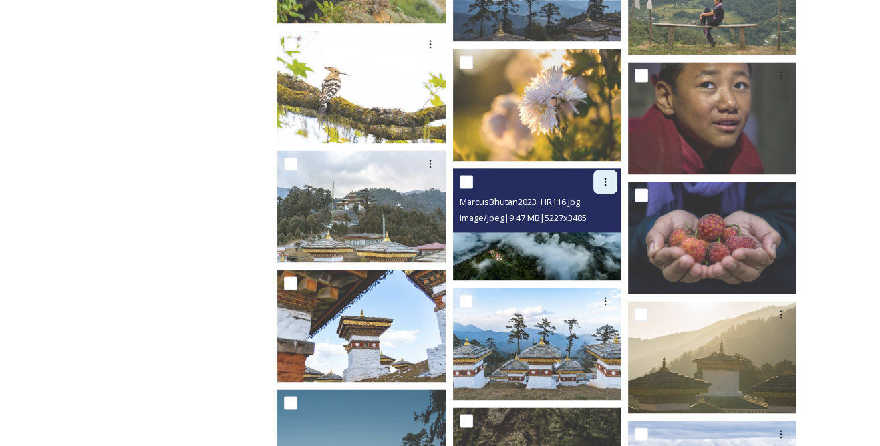
click at [605, 186] on icon at bounding box center [605, 181] width 11 height 11
click at [599, 235] on span "Download" at bounding box center [589, 237] width 41 height 13
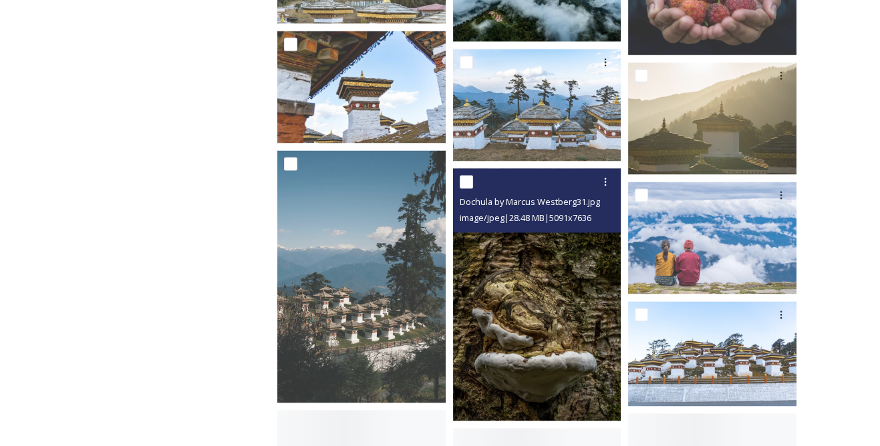
scroll to position [3219, 0]
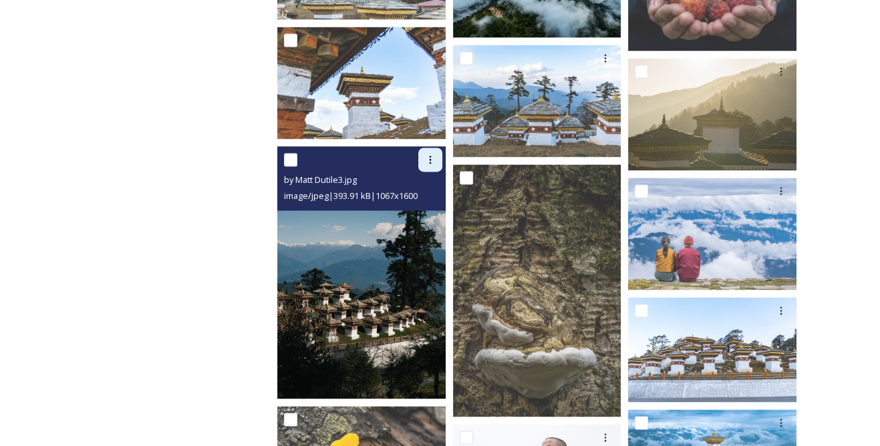
click at [435, 159] on icon at bounding box center [430, 159] width 11 height 11
click at [430, 212] on span "Download" at bounding box center [414, 214] width 41 height 13
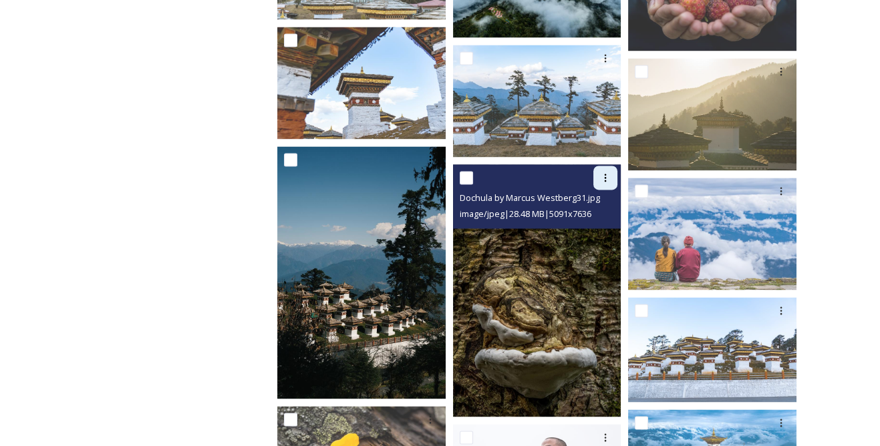
click at [600, 172] on icon at bounding box center [605, 177] width 11 height 11
click at [590, 234] on span "Download" at bounding box center [589, 233] width 41 height 13
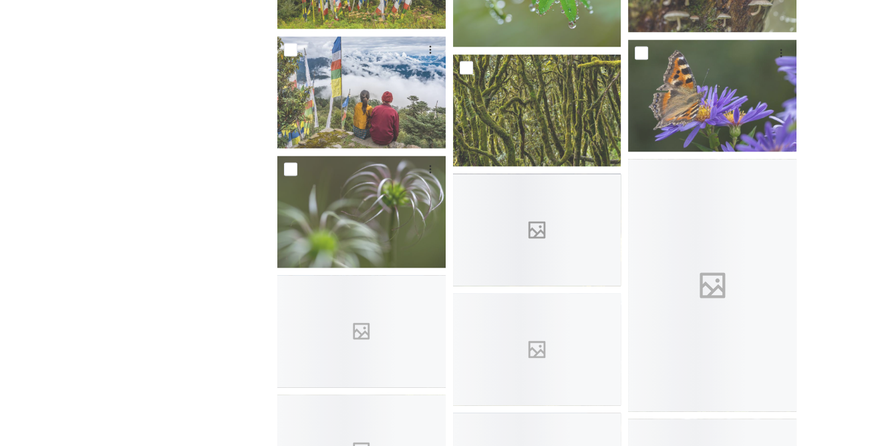
scroll to position [3888, 0]
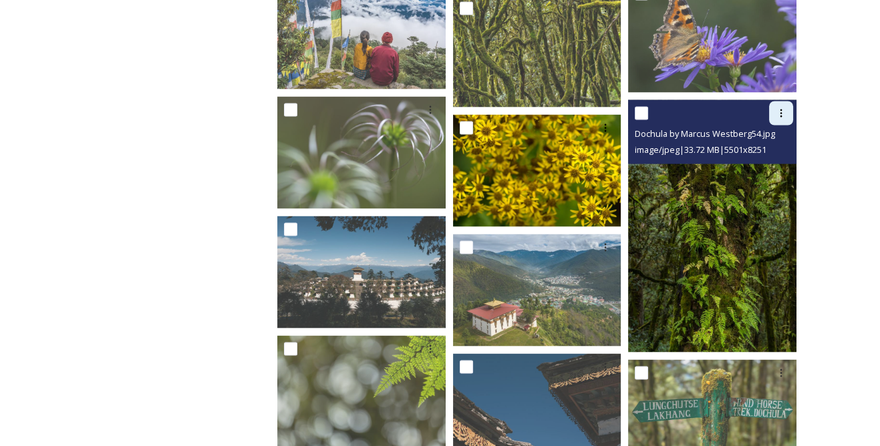
click at [784, 114] on icon at bounding box center [781, 113] width 11 height 11
click at [754, 165] on span "Download" at bounding box center [765, 168] width 41 height 13
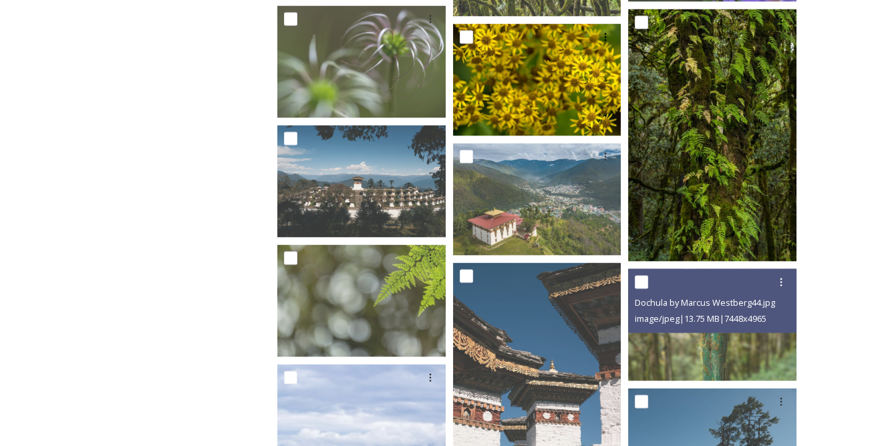
scroll to position [4069, 0]
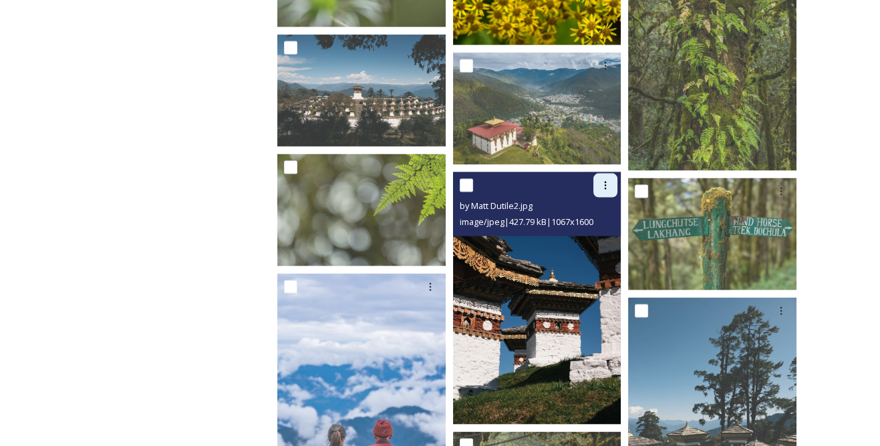
click at [607, 183] on icon at bounding box center [605, 185] width 11 height 11
click at [601, 239] on span "Download" at bounding box center [589, 241] width 41 height 13
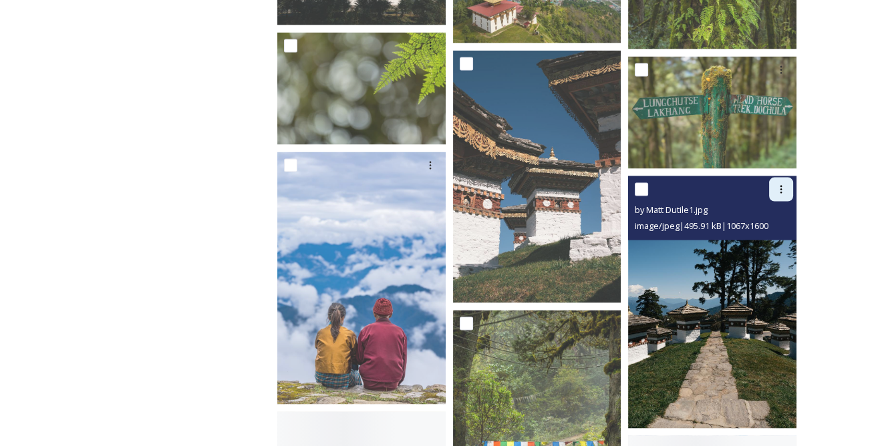
drag, startPoint x: 780, startPoint y: 186, endPoint x: 774, endPoint y: 190, distance: 6.9
click at [780, 186] on icon at bounding box center [781, 189] width 11 height 11
click at [759, 244] on span "Download" at bounding box center [765, 245] width 41 height 13
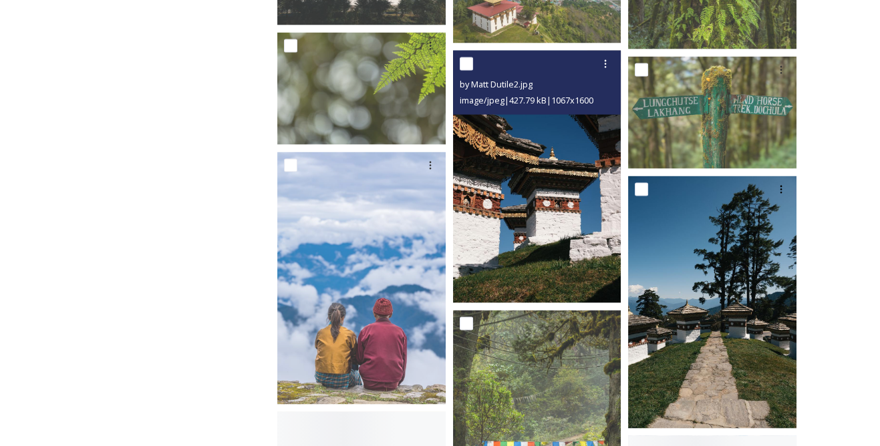
scroll to position [4313, 0]
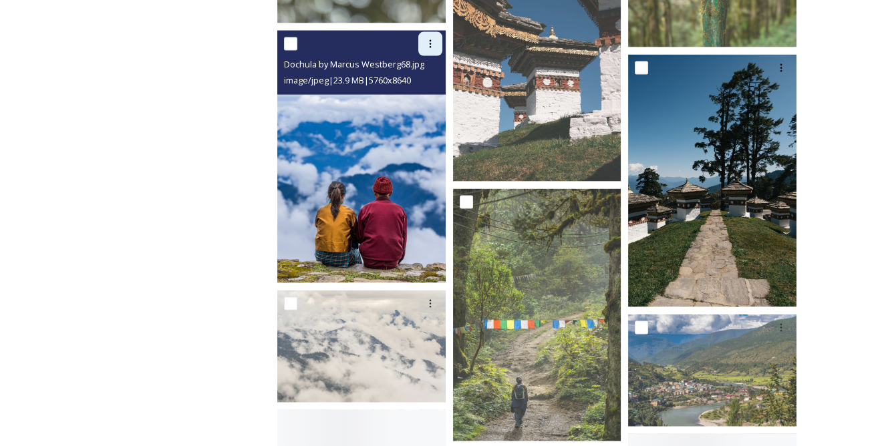
click at [430, 45] on icon at bounding box center [430, 44] width 2 height 8
click at [420, 94] on span "Download" at bounding box center [414, 99] width 41 height 13
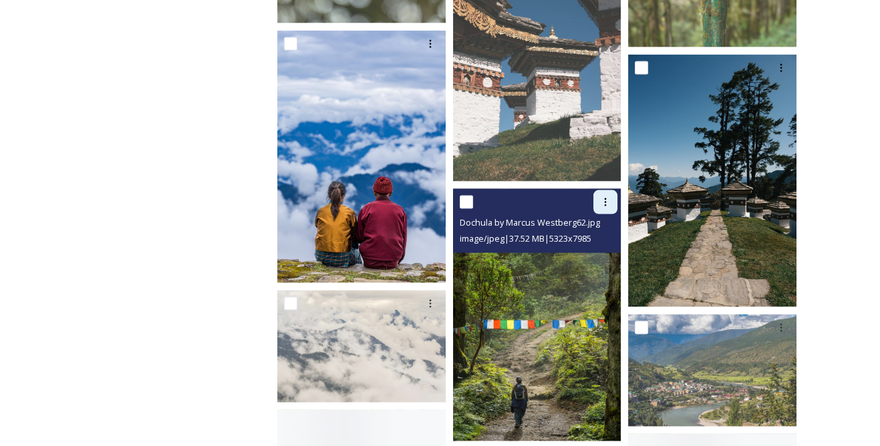
click at [613, 201] on div at bounding box center [605, 202] width 24 height 24
click at [595, 255] on span "Download" at bounding box center [589, 257] width 41 height 13
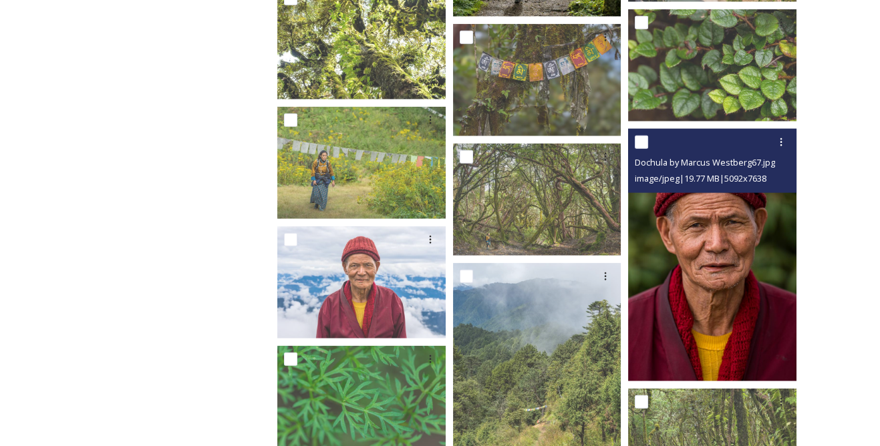
scroll to position [4859, 0]
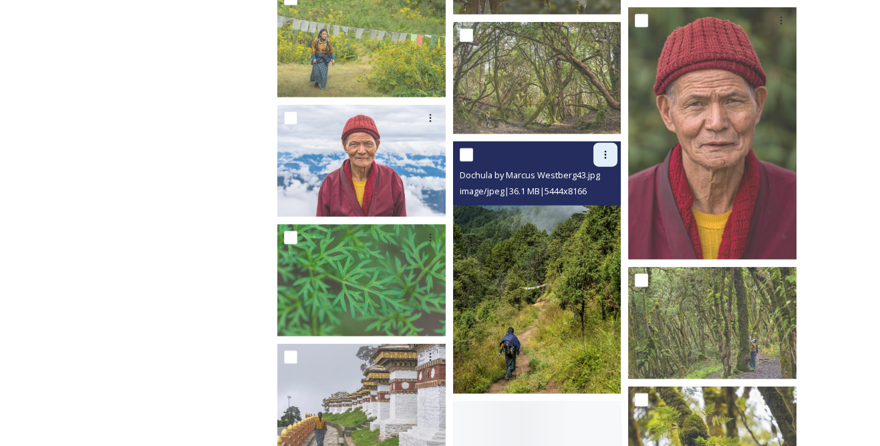
click at [609, 154] on icon at bounding box center [605, 155] width 11 height 11
click at [591, 207] on span "Download" at bounding box center [589, 210] width 41 height 13
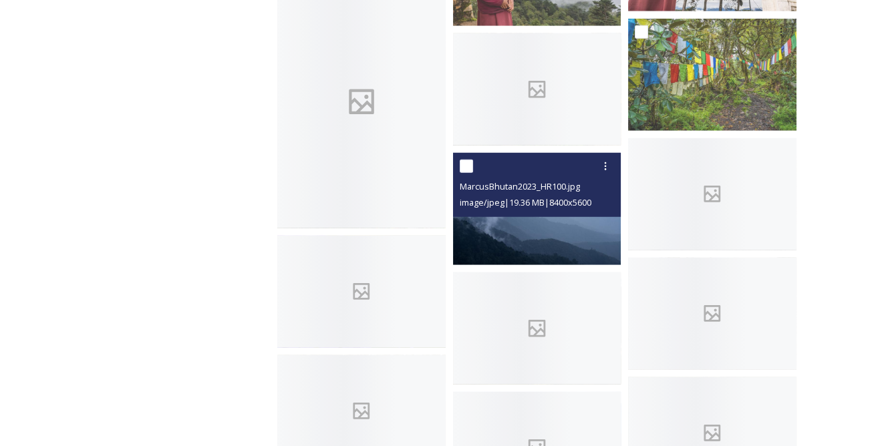
scroll to position [5345, 0]
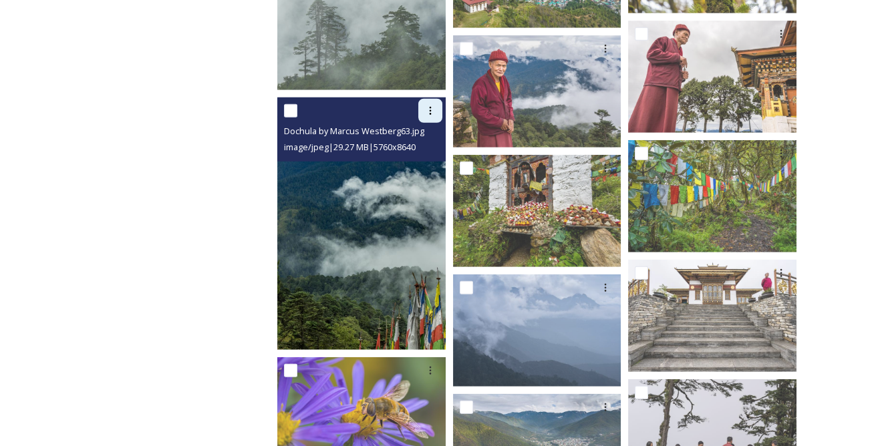
click at [437, 100] on div at bounding box center [430, 111] width 24 height 24
click at [420, 166] on span "Download" at bounding box center [414, 166] width 41 height 13
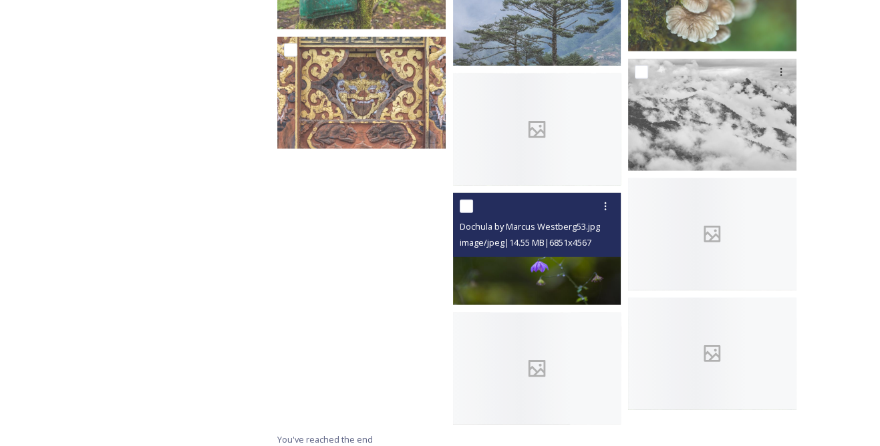
scroll to position [5912, 0]
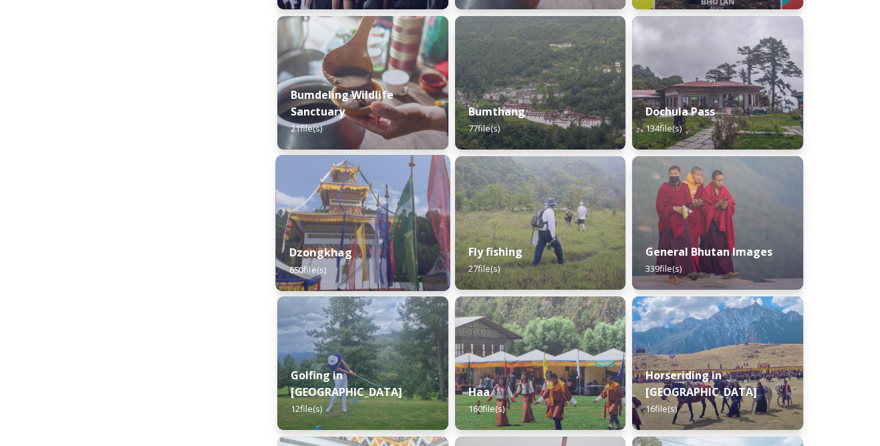
scroll to position [486, 0]
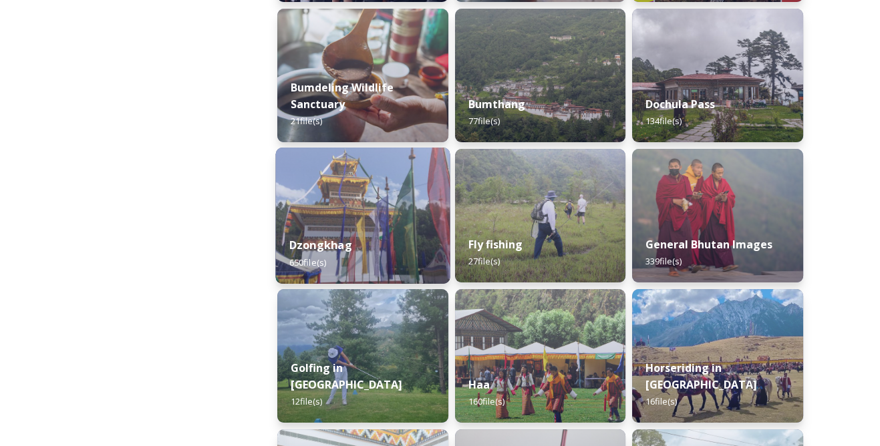
click at [392, 215] on img at bounding box center [362, 216] width 174 height 136
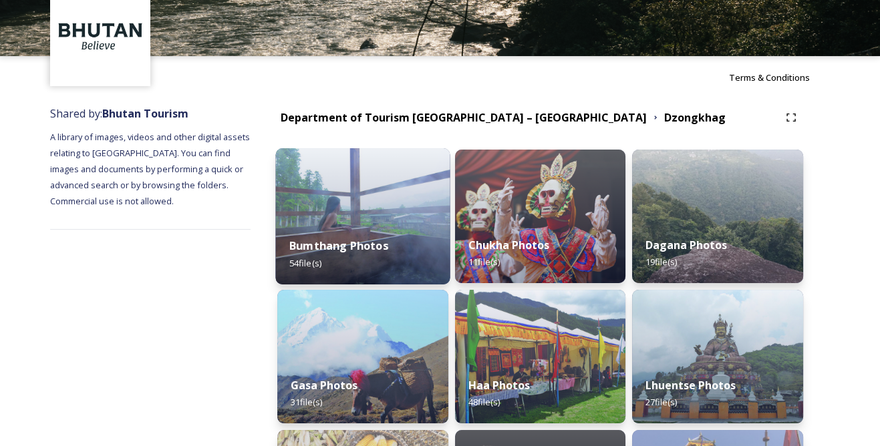
scroll to position [57, 0]
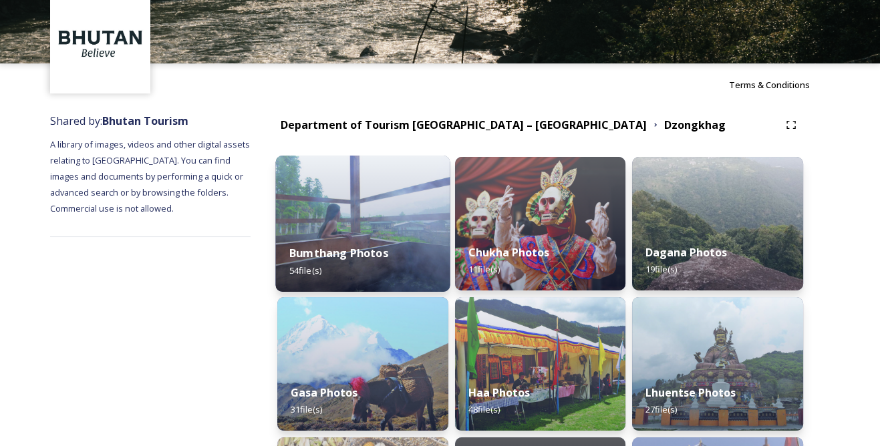
click at [381, 250] on strong "Bumthang Photos" at bounding box center [338, 253] width 99 height 15
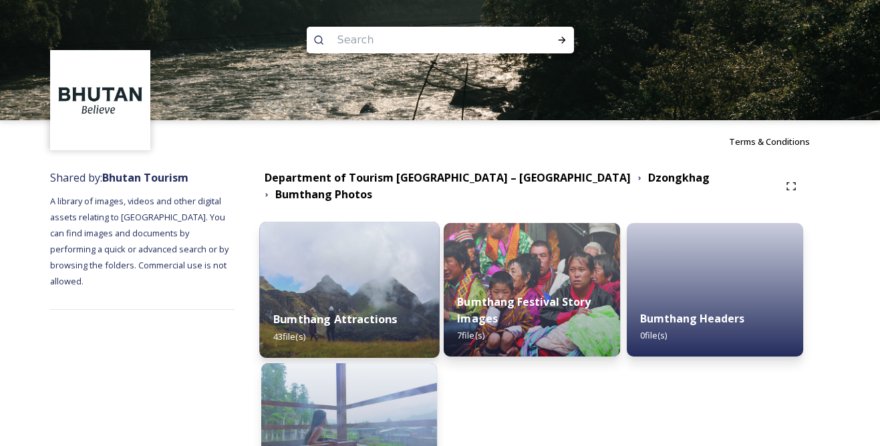
click at [384, 273] on img at bounding box center [349, 290] width 180 height 136
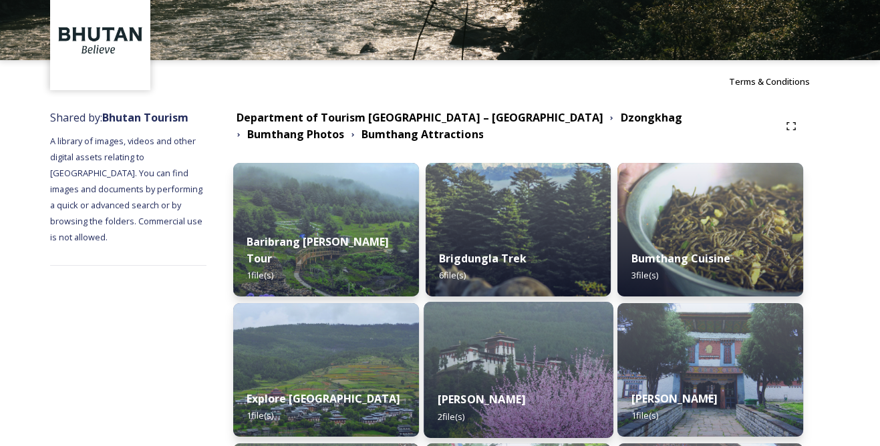
scroll to position [182, 0]
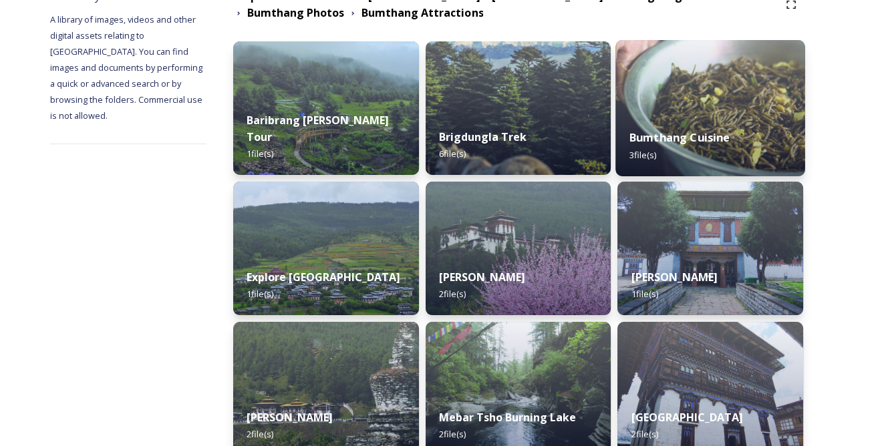
click at [708, 130] on strong "Bumthang Cuisine" at bounding box center [679, 137] width 101 height 15
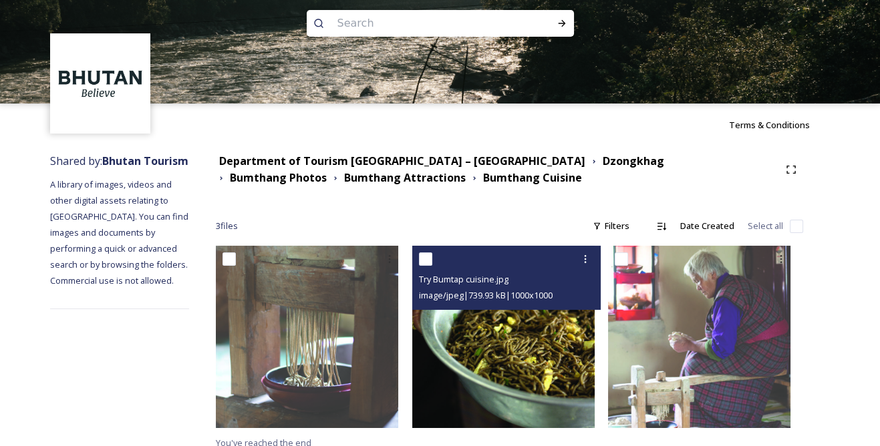
scroll to position [26, 0]
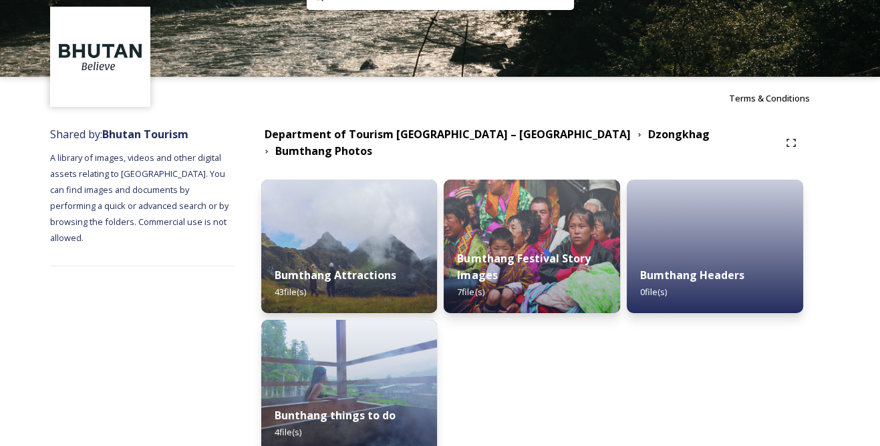
scroll to position [60, 0]
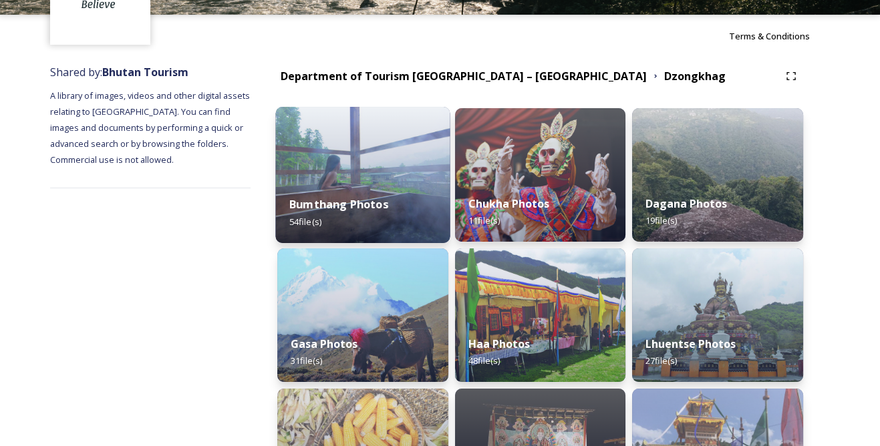
scroll to position [121, 0]
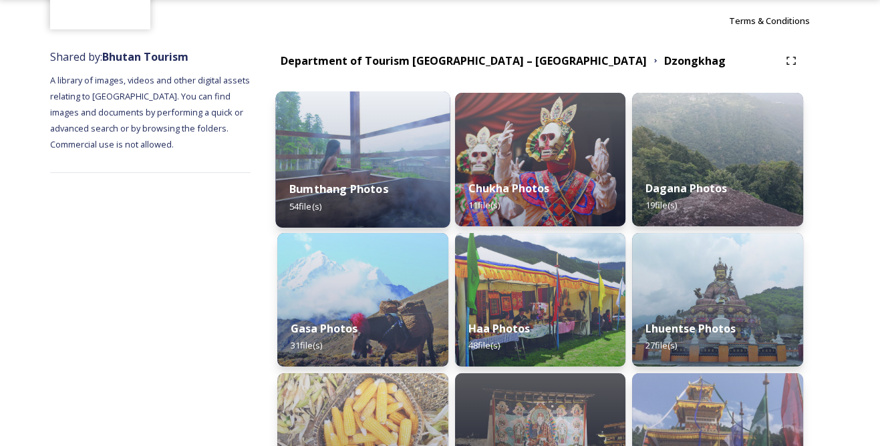
click at [363, 145] on img at bounding box center [362, 160] width 174 height 136
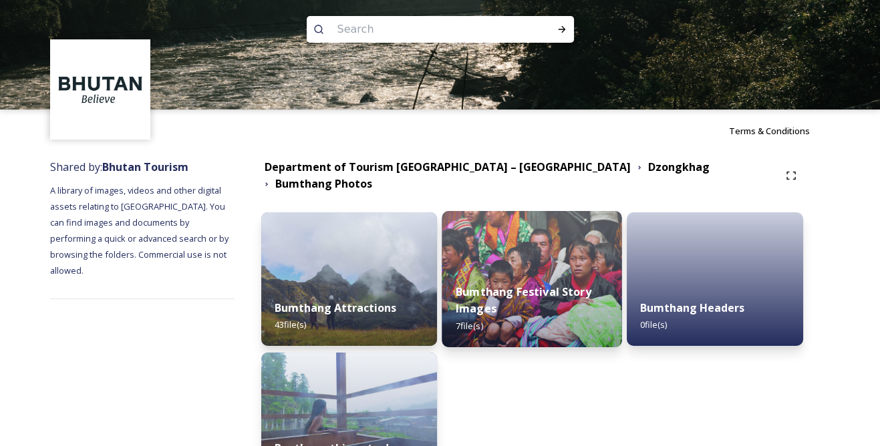
scroll to position [103, 0]
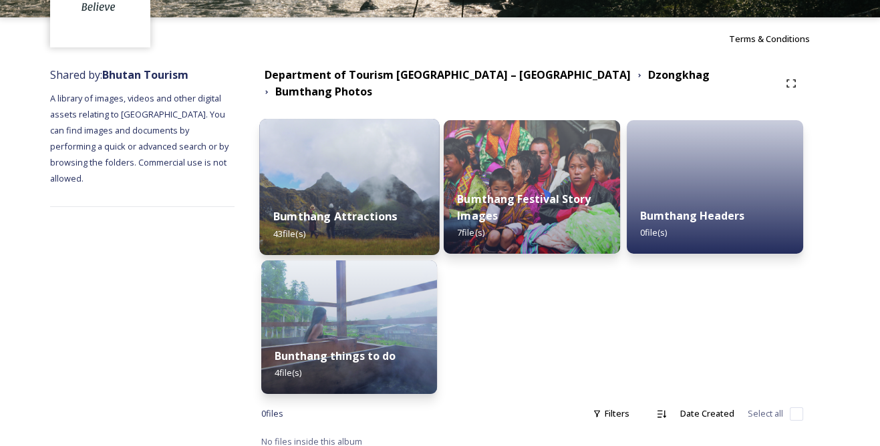
click at [397, 195] on div "Bumthang Attractions 43 file(s)" at bounding box center [349, 224] width 180 height 61
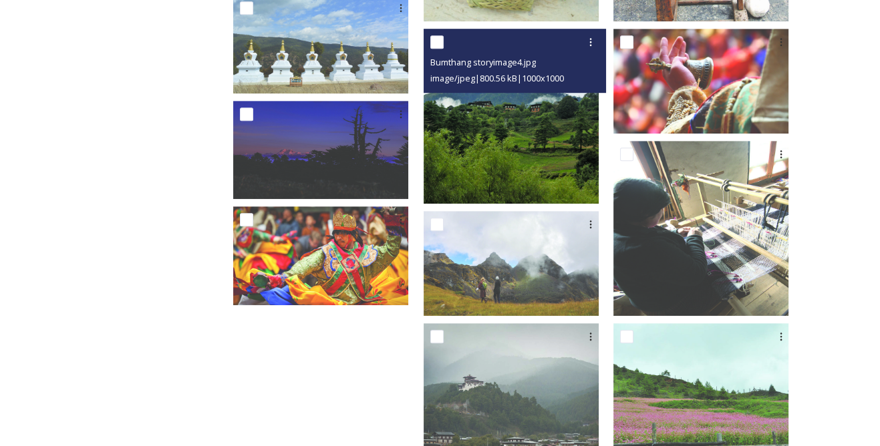
scroll to position [1415, 0]
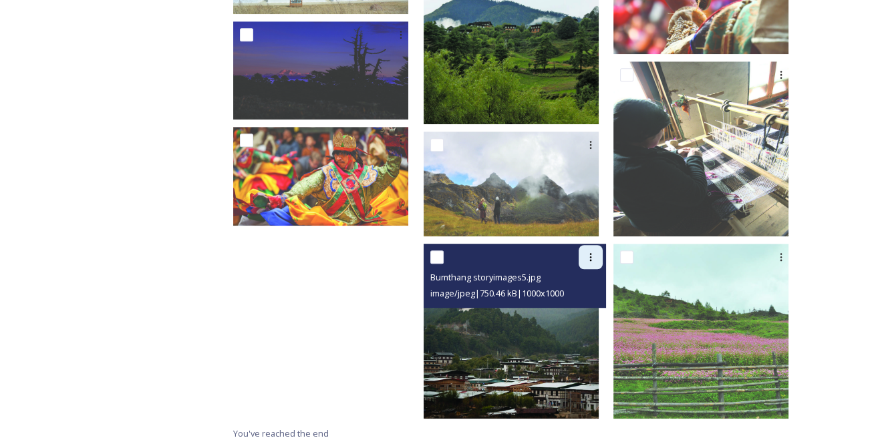
click at [596, 255] on icon at bounding box center [590, 257] width 11 height 11
click at [571, 313] on span "Download" at bounding box center [575, 313] width 41 height 13
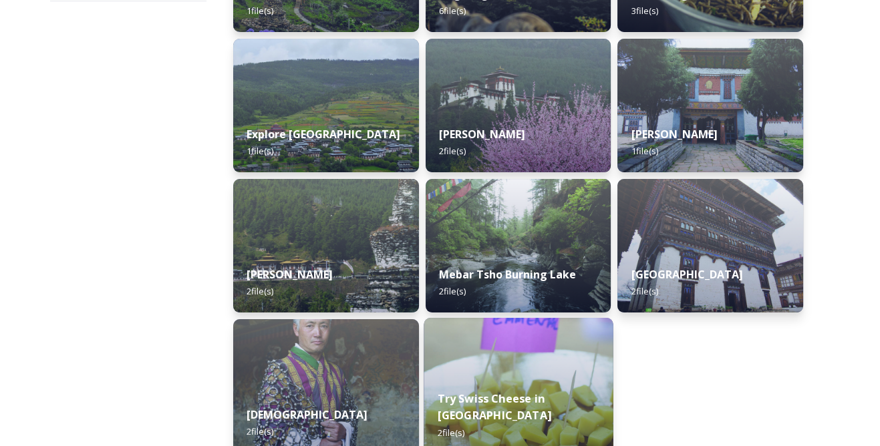
scroll to position [322, 0]
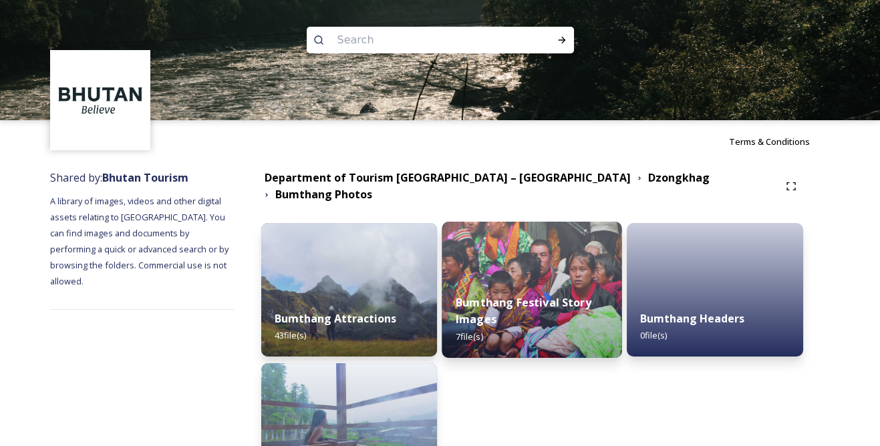
scroll to position [103, 0]
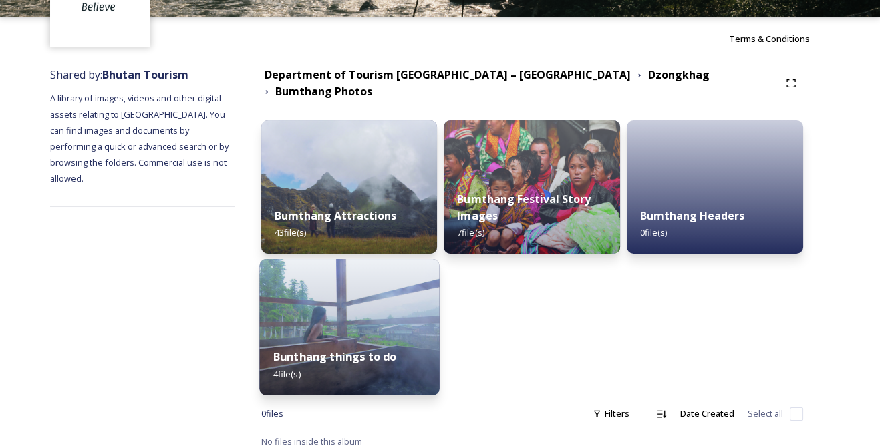
click at [391, 302] on img at bounding box center [349, 327] width 180 height 136
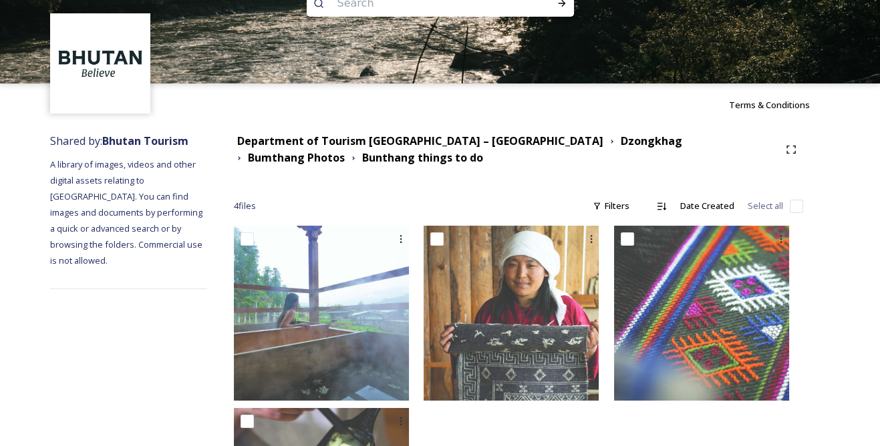
scroll to position [19, 0]
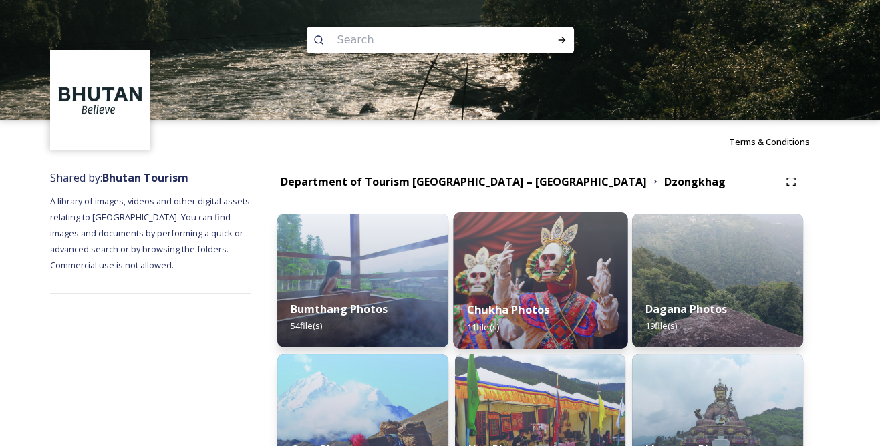
scroll to position [60, 0]
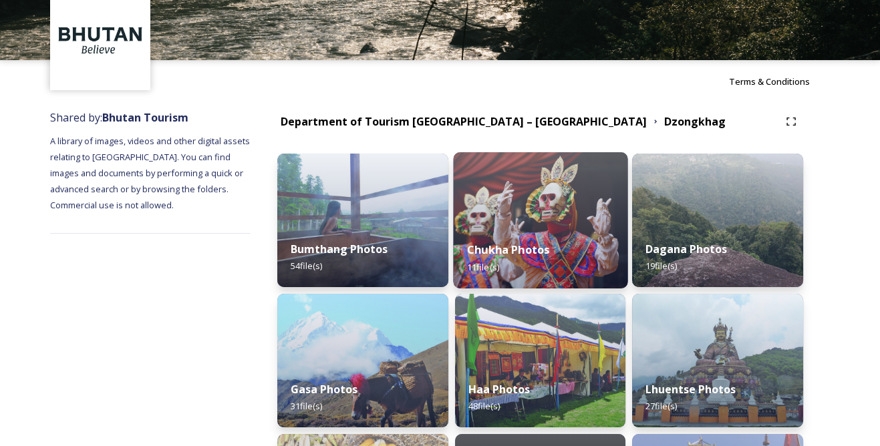
click at [532, 221] on img at bounding box center [540, 220] width 174 height 136
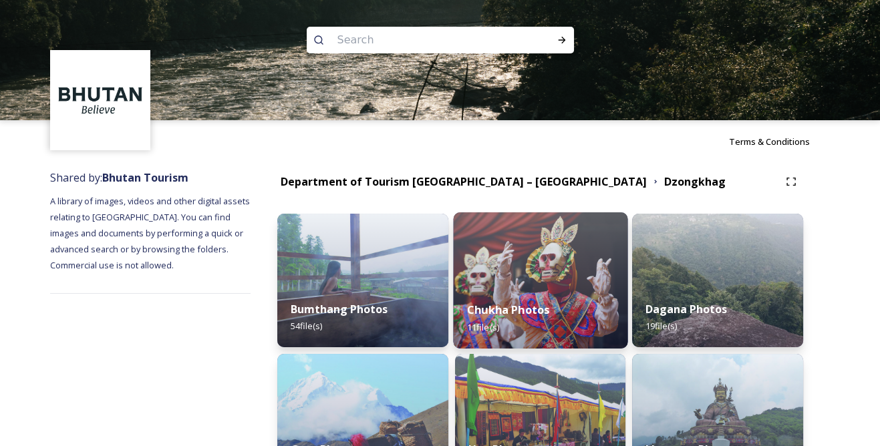
scroll to position [182, 0]
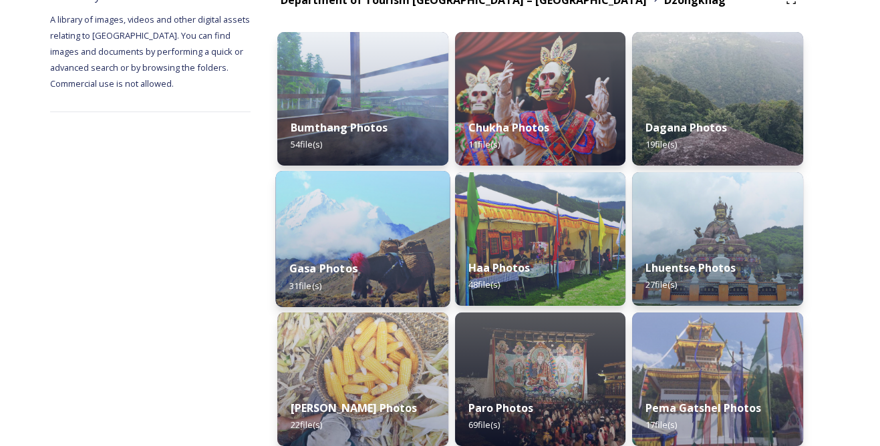
click at [397, 237] on img at bounding box center [362, 239] width 174 height 136
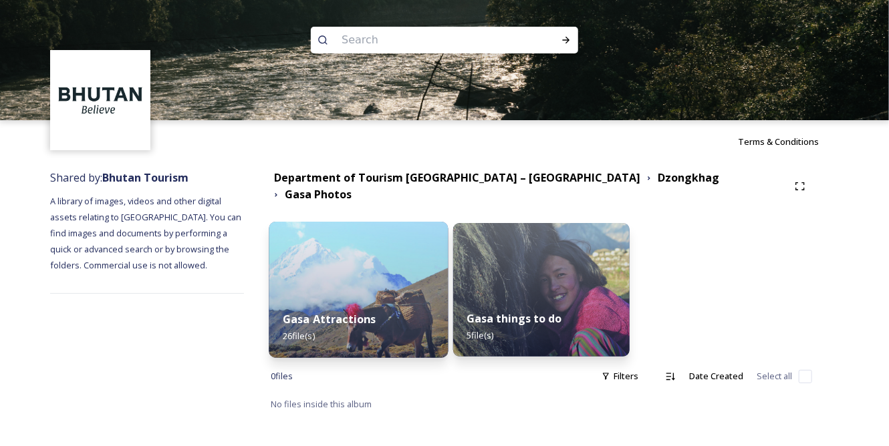
click at [366, 271] on img at bounding box center [359, 290] width 180 height 136
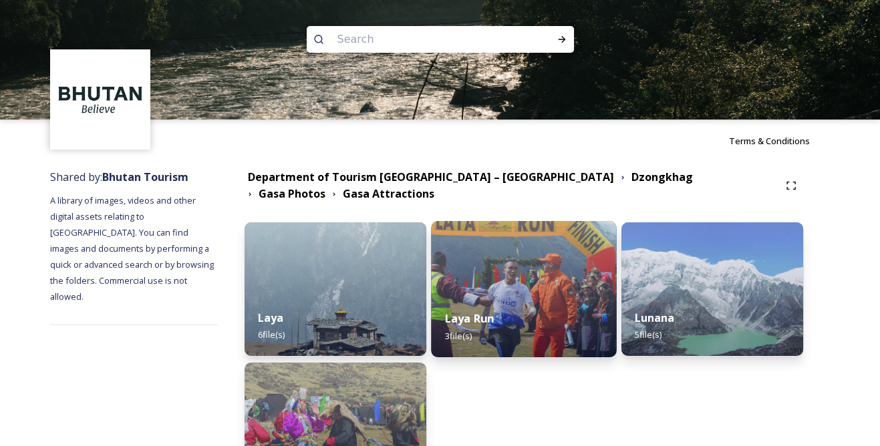
scroll to position [121, 0]
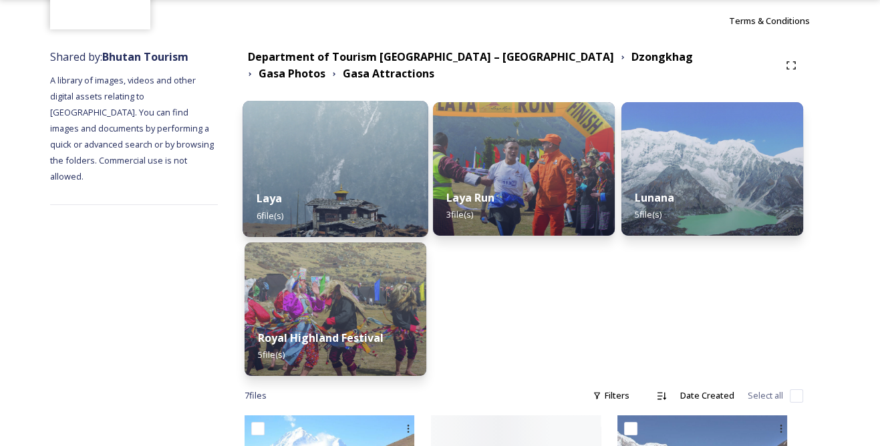
click at [396, 195] on div "Laya 6 file(s)" at bounding box center [336, 206] width 186 height 61
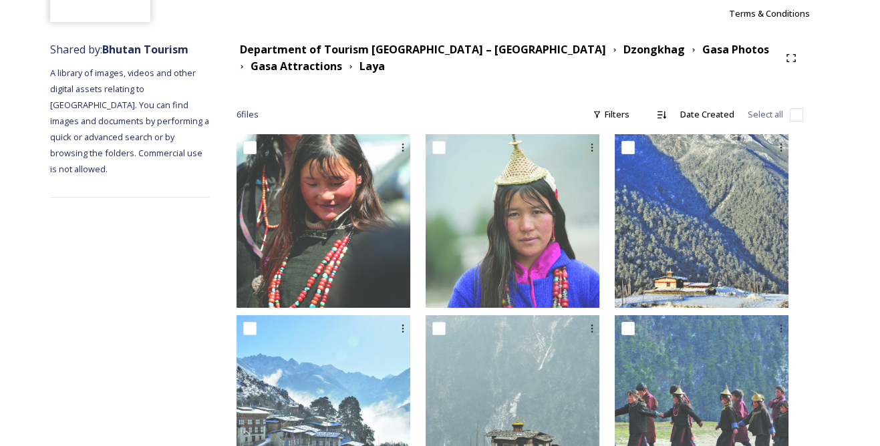
scroll to position [77, 0]
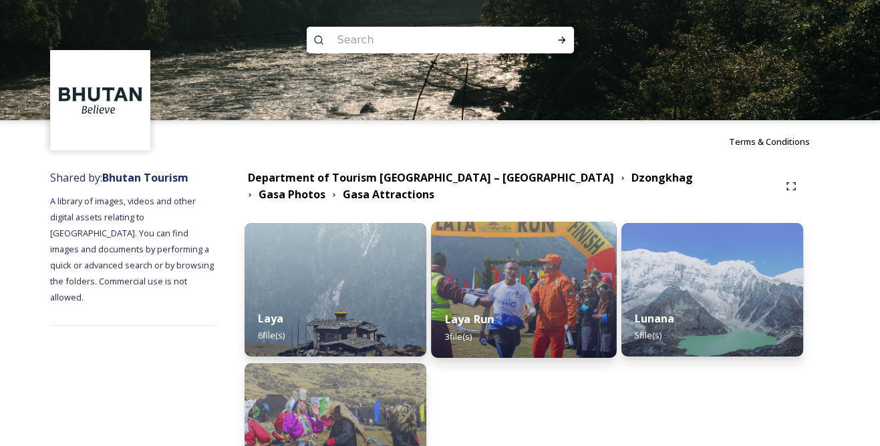
click at [549, 257] on img at bounding box center [524, 290] width 186 height 136
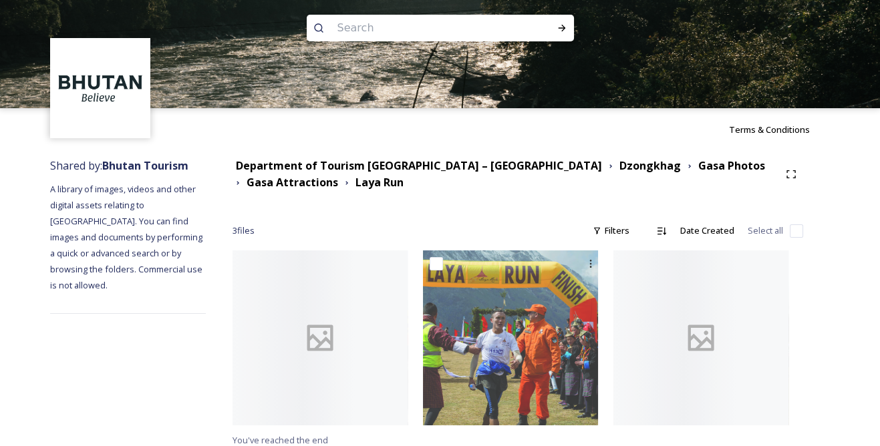
scroll to position [19, 0]
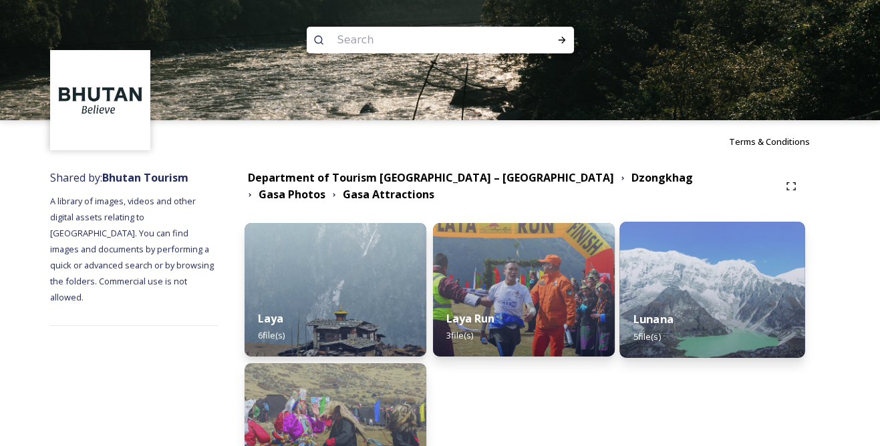
click at [754, 304] on div "Lunana 5 file(s)" at bounding box center [712, 327] width 186 height 61
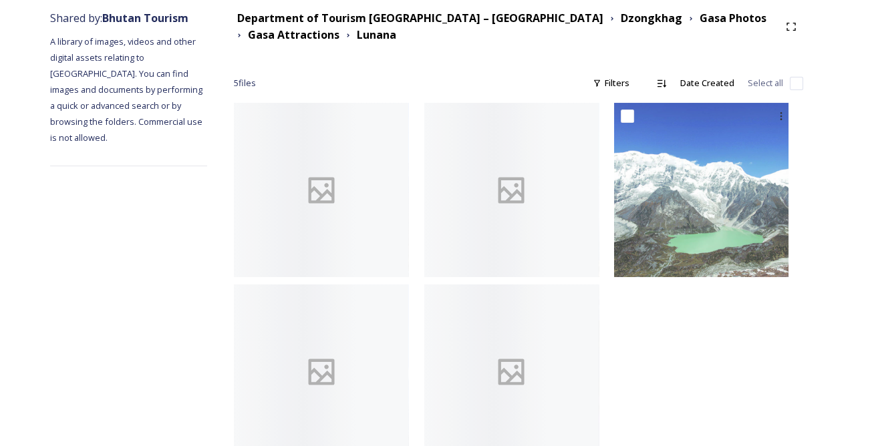
scroll to position [200, 0]
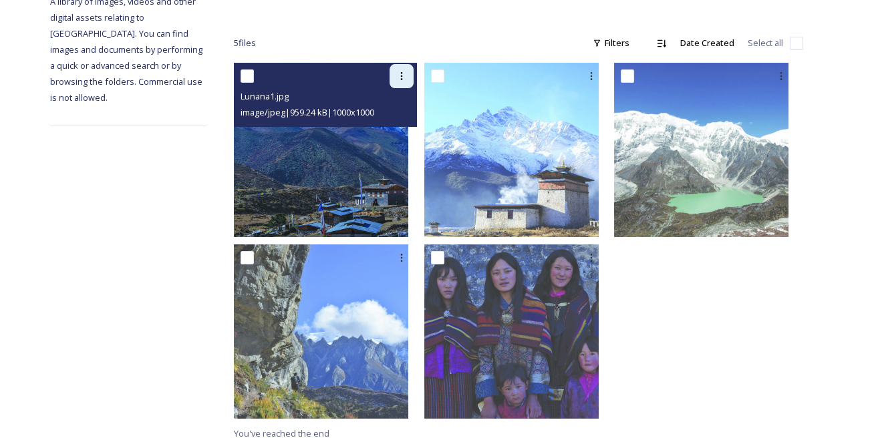
click at [407, 76] on icon at bounding box center [401, 76] width 11 height 11
click at [404, 125] on span "Download" at bounding box center [386, 131] width 41 height 13
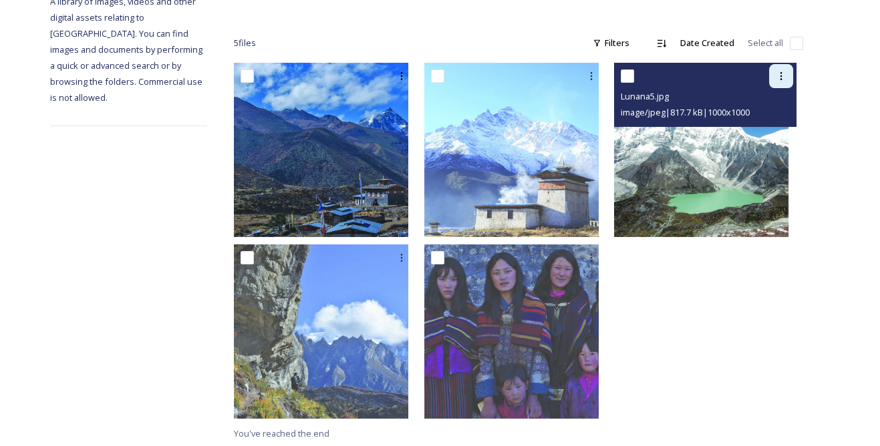
click at [780, 74] on icon at bounding box center [781, 76] width 2 height 8
click at [756, 131] on span "Download" at bounding box center [765, 131] width 41 height 13
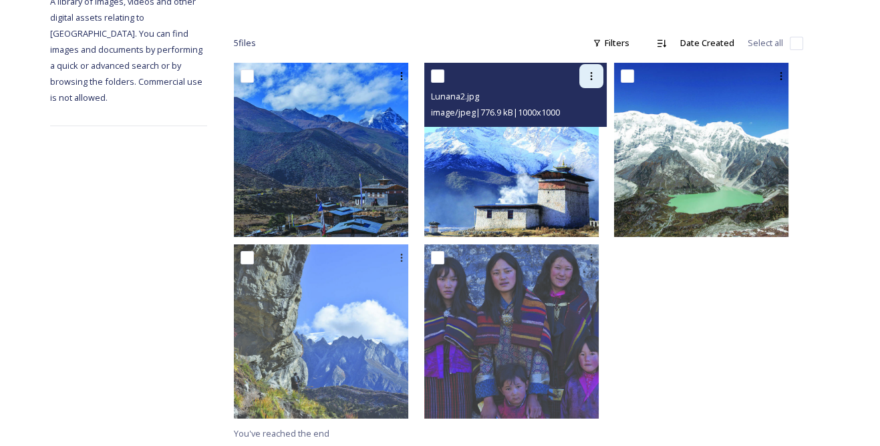
click at [596, 76] on icon at bounding box center [591, 76] width 11 height 11
click at [579, 131] on span "Download" at bounding box center [575, 131] width 41 height 13
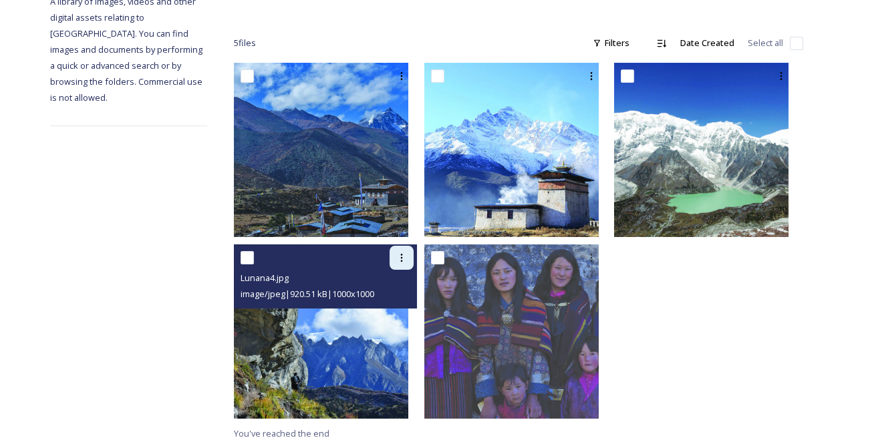
click at [407, 257] on icon at bounding box center [401, 258] width 11 height 11
click at [408, 302] on div "Download" at bounding box center [386, 313] width 54 height 26
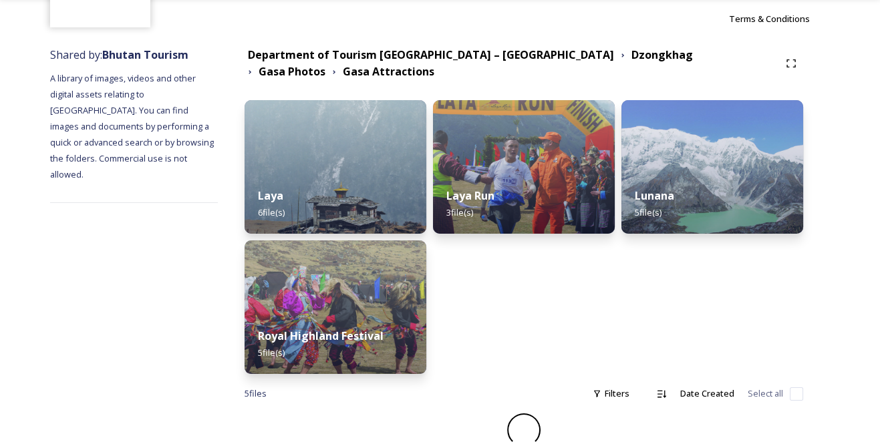
scroll to position [128, 0]
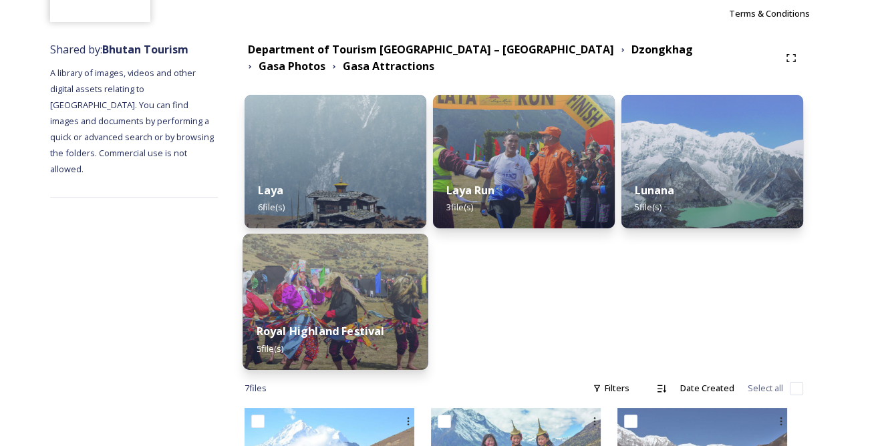
click at [390, 269] on img at bounding box center [336, 302] width 186 height 136
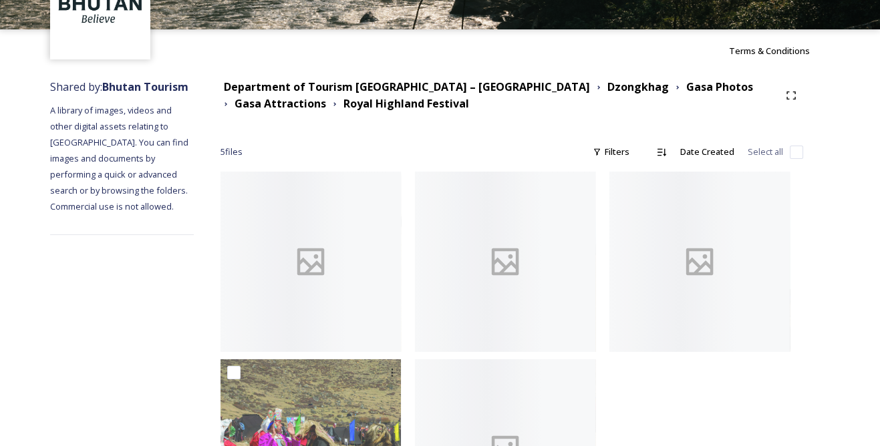
scroll to position [212, 0]
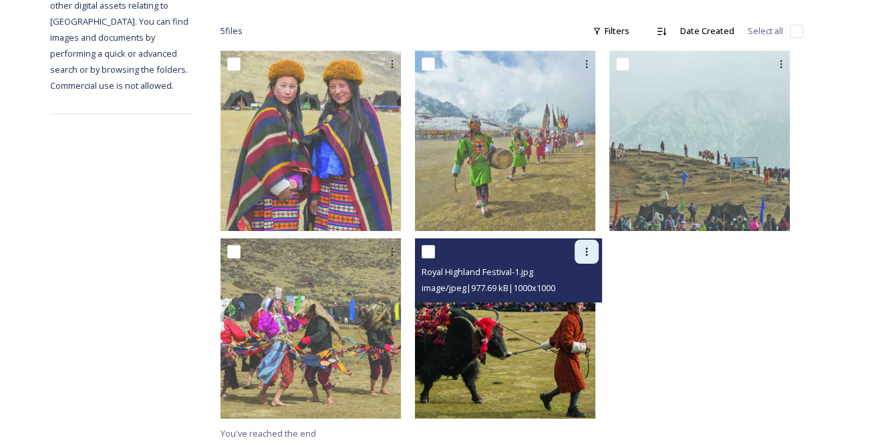
click at [589, 253] on icon at bounding box center [586, 252] width 11 height 11
click at [581, 310] on span "Download" at bounding box center [571, 307] width 41 height 13
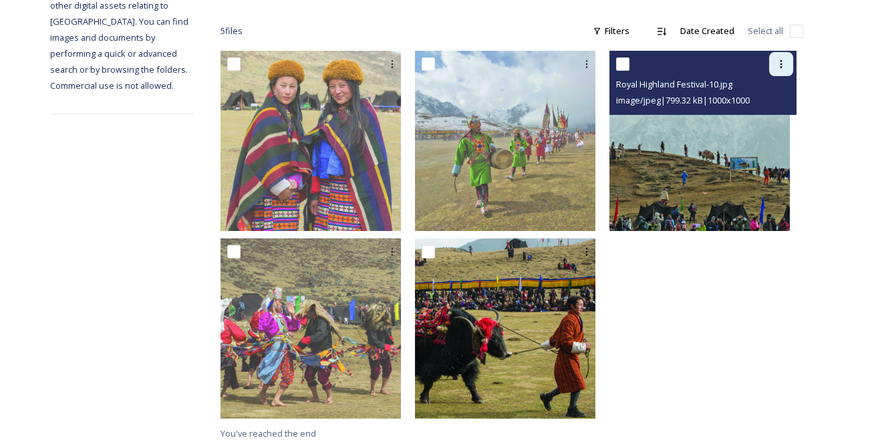
click at [780, 65] on icon at bounding box center [781, 64] width 2 height 8
click at [756, 123] on span "Download" at bounding box center [765, 119] width 41 height 13
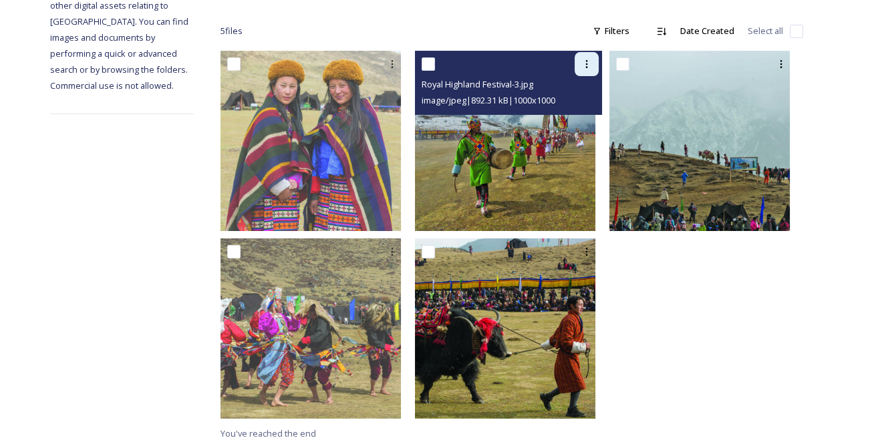
click at [592, 60] on icon at bounding box center [586, 64] width 11 height 11
click at [569, 113] on span "Download" at bounding box center [571, 119] width 41 height 13
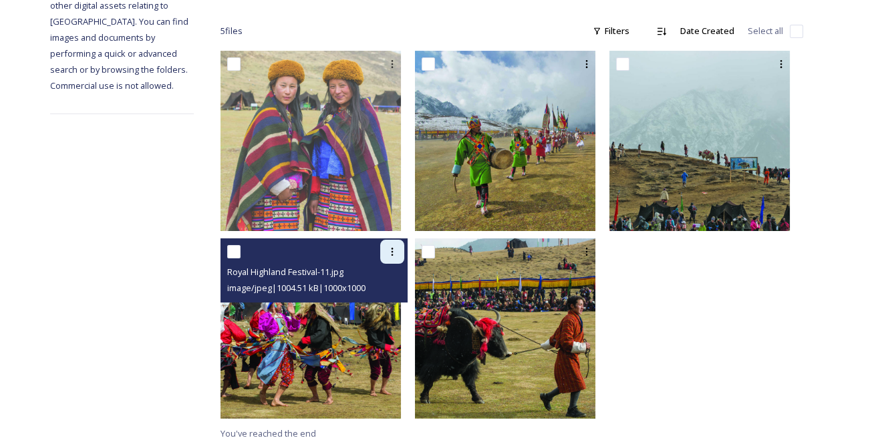
click at [398, 247] on icon at bounding box center [392, 252] width 11 height 11
drag, startPoint x: 394, startPoint y: 303, endPoint x: 391, endPoint y: 293, distance: 10.4
click at [393, 301] on span "Download" at bounding box center [376, 307] width 41 height 13
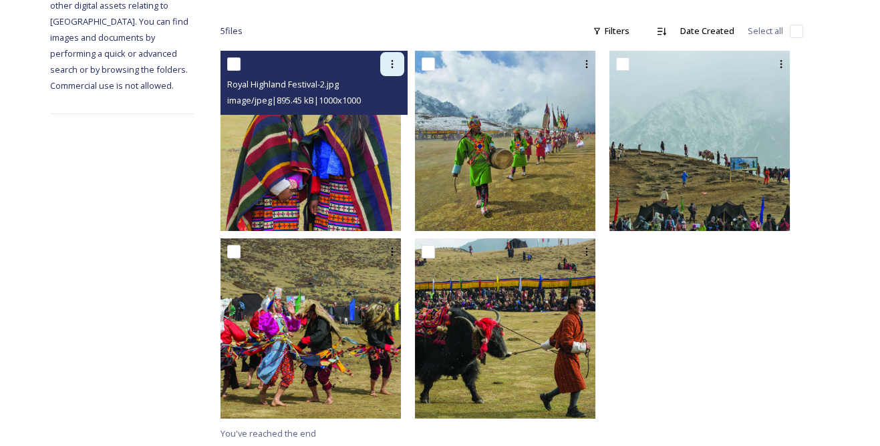
click at [404, 54] on div at bounding box center [392, 64] width 24 height 24
click at [397, 114] on span "Download" at bounding box center [376, 119] width 41 height 13
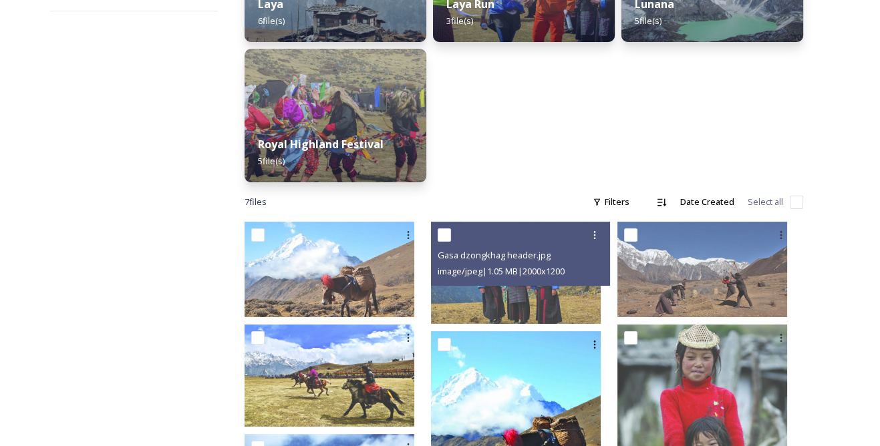
scroll to position [432, 0]
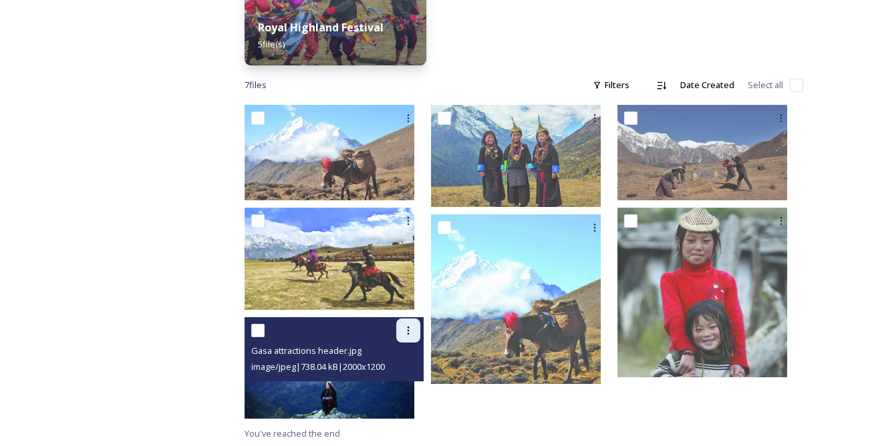
click at [414, 330] on icon at bounding box center [408, 330] width 11 height 11
click at [412, 385] on span "Download" at bounding box center [392, 386] width 41 height 13
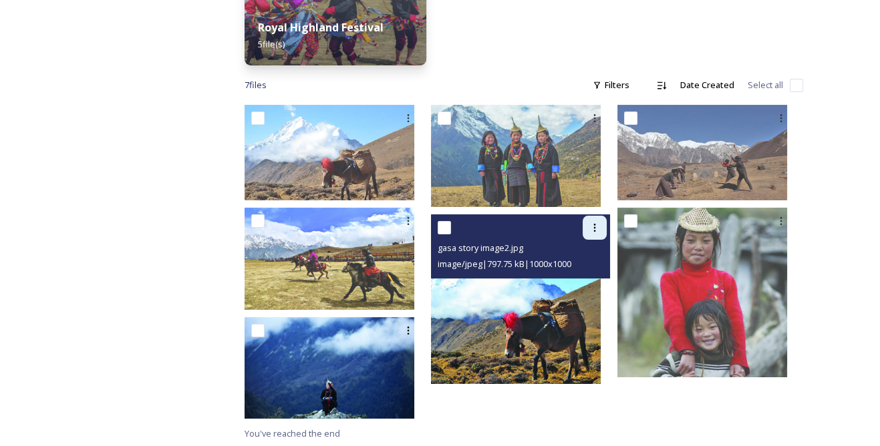
click at [607, 223] on div at bounding box center [595, 228] width 24 height 24
click at [582, 286] on span "Download" at bounding box center [579, 283] width 41 height 13
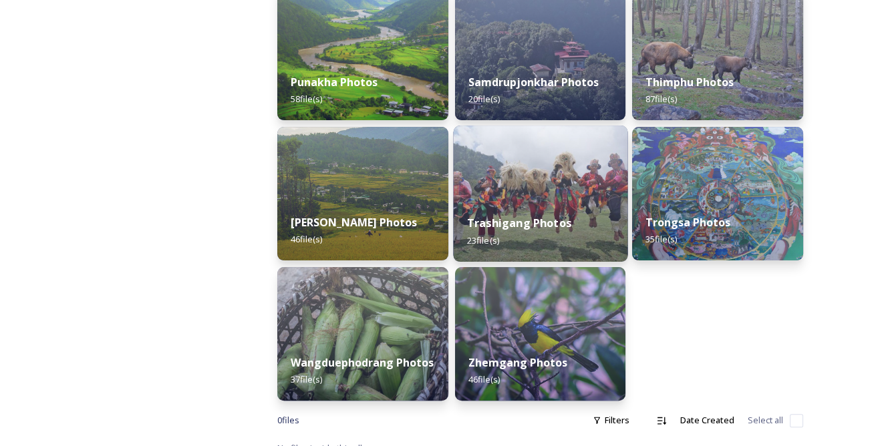
scroll to position [664, 0]
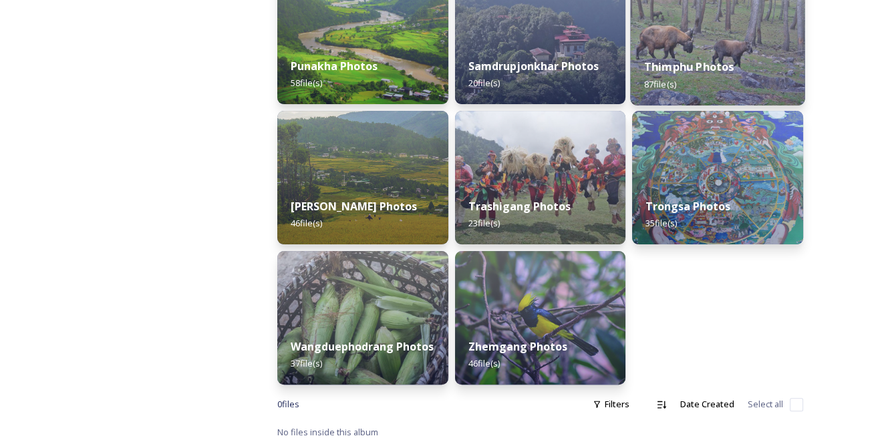
click at [684, 78] on div "Thimphu Photos 87 file(s)" at bounding box center [718, 75] width 174 height 61
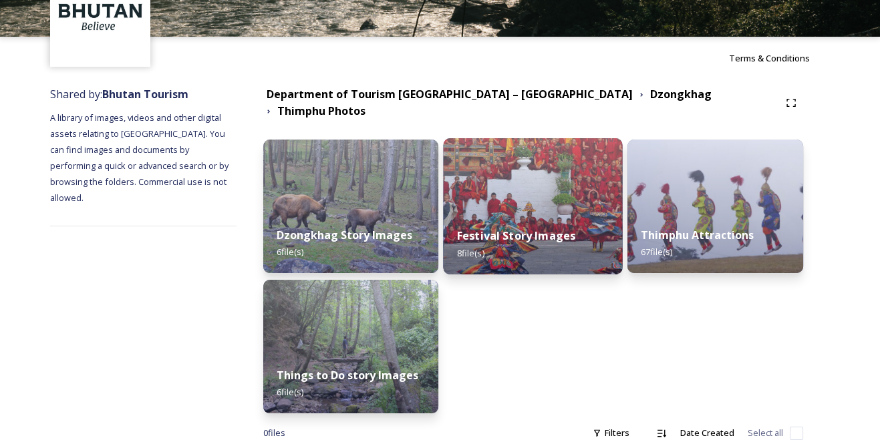
scroll to position [103, 0]
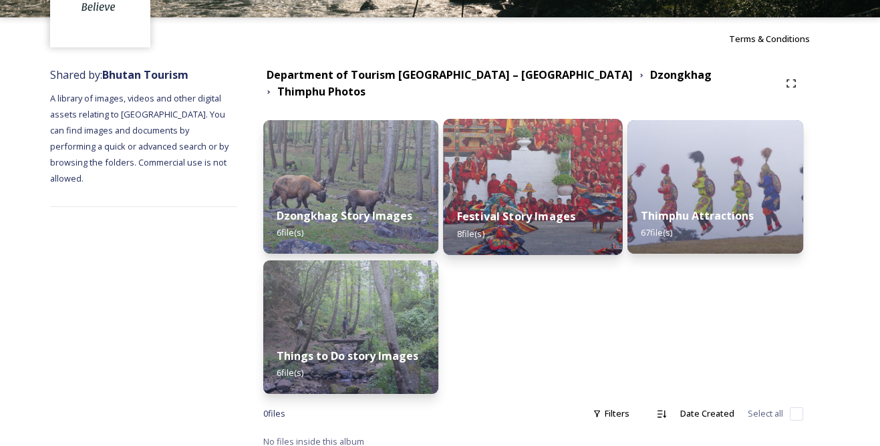
click at [464, 158] on img at bounding box center [533, 187] width 179 height 136
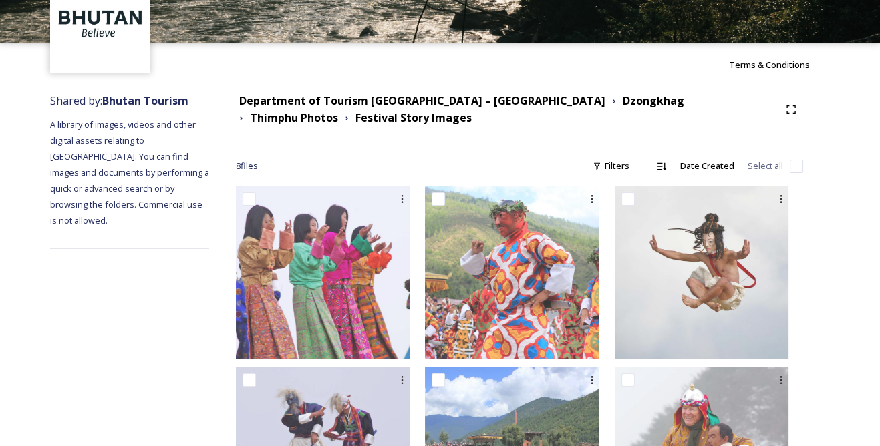
scroll to position [121, 0]
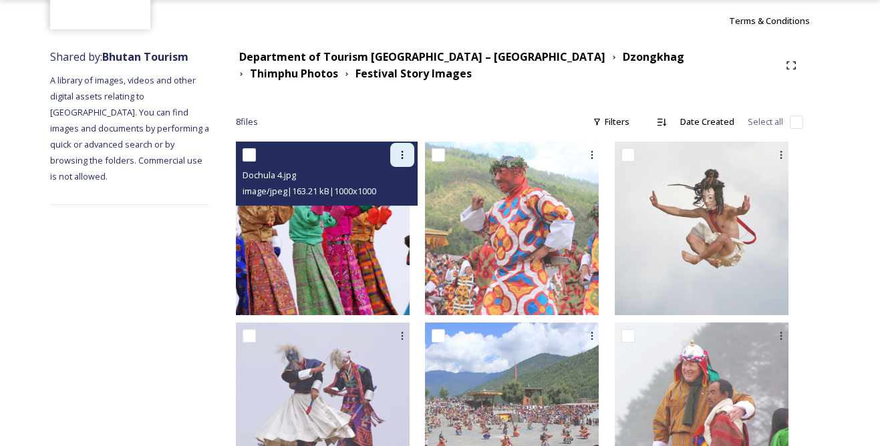
click at [408, 150] on icon at bounding box center [402, 155] width 11 height 11
click at [400, 201] on div "Download" at bounding box center [387, 210] width 54 height 26
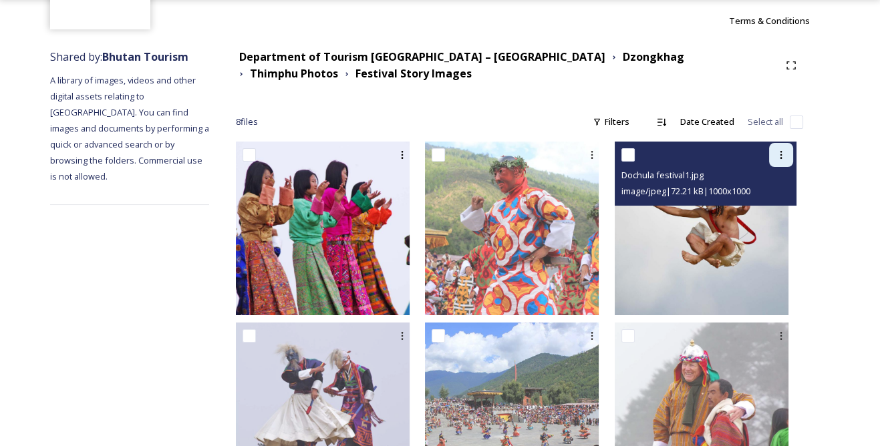
click at [776, 155] on icon at bounding box center [781, 155] width 11 height 11
drag, startPoint x: 768, startPoint y: 208, endPoint x: 654, endPoint y: 186, distance: 115.8
click at [768, 208] on span "Download" at bounding box center [765, 210] width 41 height 13
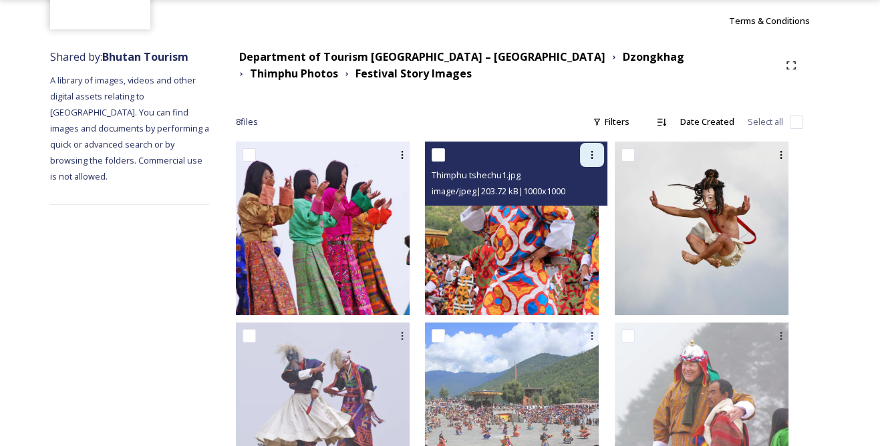
click at [595, 152] on icon at bounding box center [592, 155] width 11 height 11
click at [586, 201] on div "Download" at bounding box center [576, 210] width 54 height 26
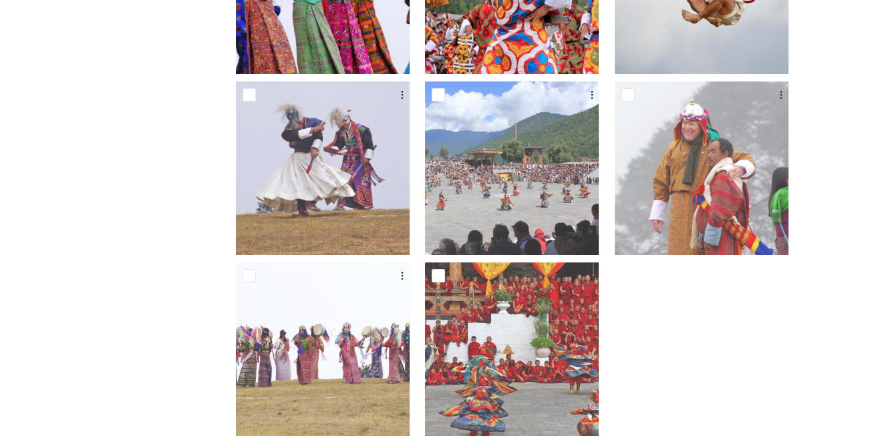
scroll to position [364, 0]
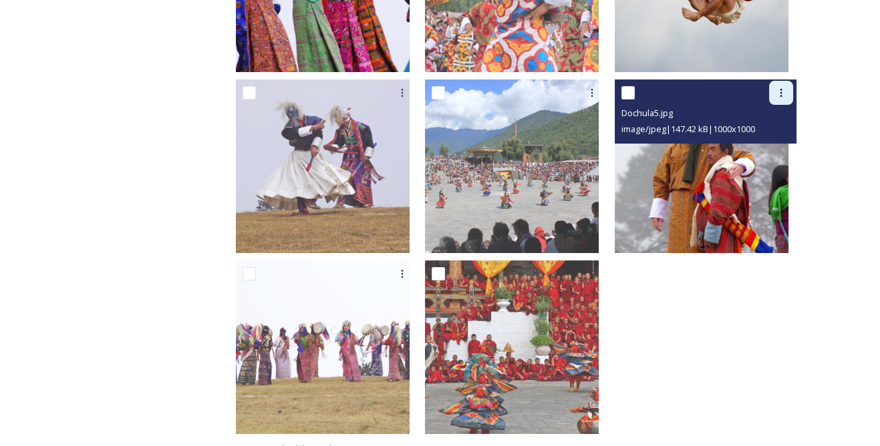
click at [778, 98] on div at bounding box center [781, 93] width 24 height 24
click at [758, 138] on div "Download" at bounding box center [765, 148] width 54 height 26
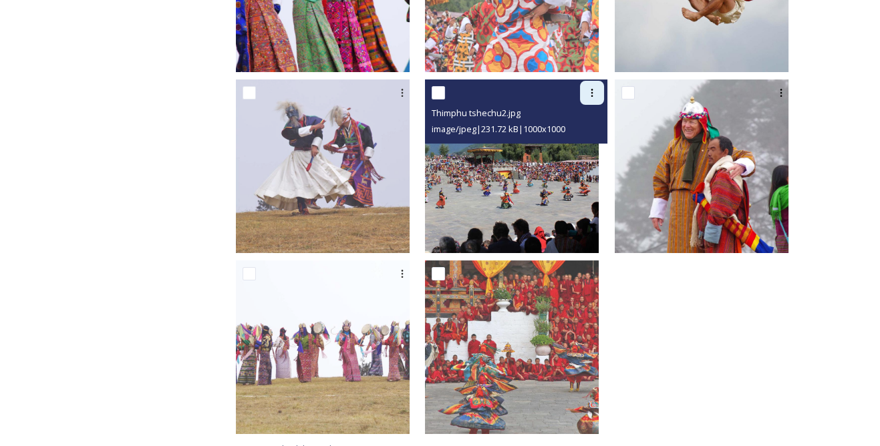
click at [597, 88] on icon at bounding box center [592, 93] width 11 height 11
click at [590, 146] on span "Download" at bounding box center [576, 148] width 41 height 13
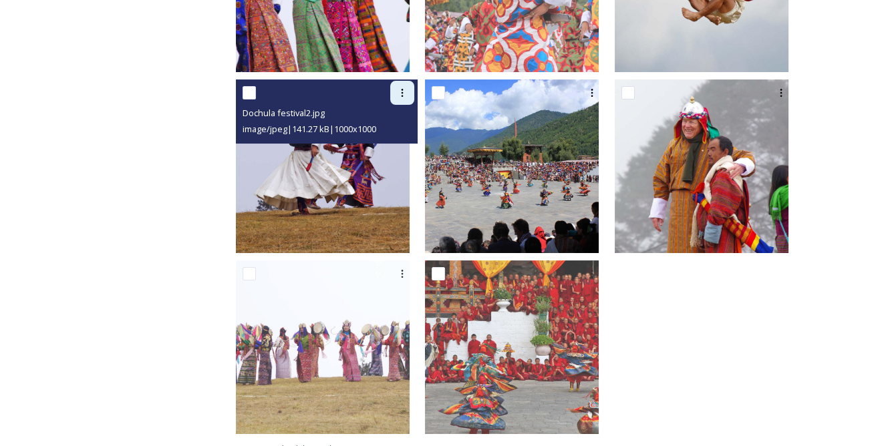
click at [408, 92] on icon at bounding box center [402, 93] width 11 height 11
click at [407, 142] on span "Download" at bounding box center [386, 148] width 41 height 13
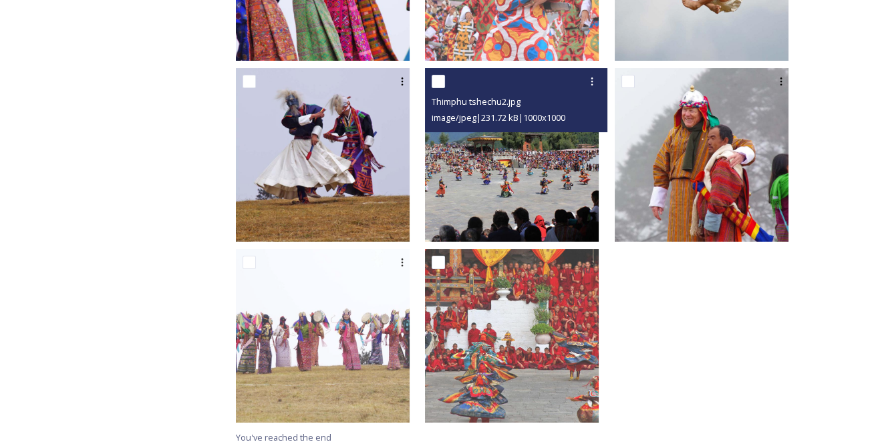
scroll to position [380, 0]
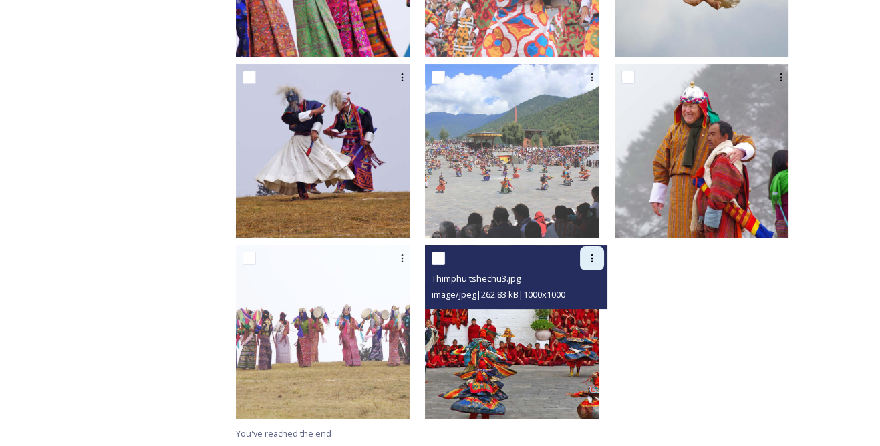
click at [597, 253] on icon at bounding box center [592, 258] width 11 height 11
click at [573, 312] on span "Download" at bounding box center [576, 313] width 41 height 13
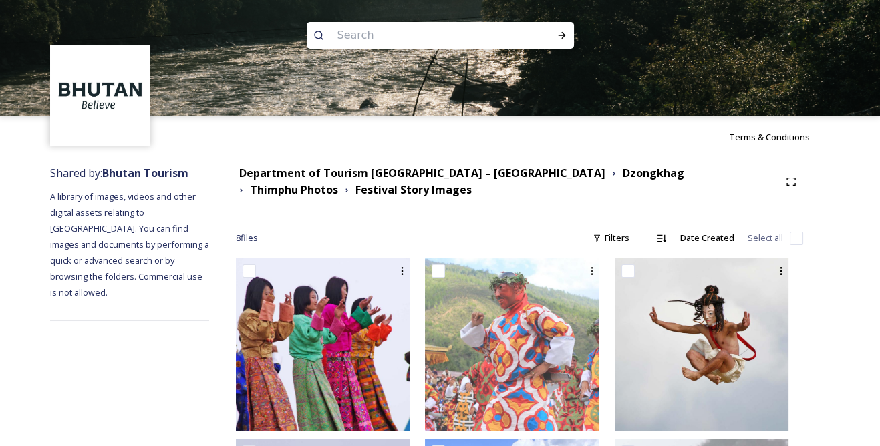
scroll to position [0, 0]
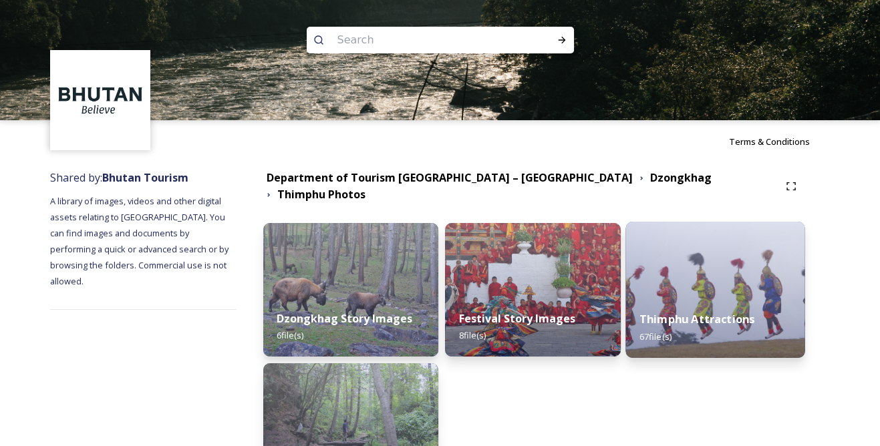
click at [708, 297] on div "Thimphu Attractions 67 file(s)" at bounding box center [715, 327] width 179 height 61
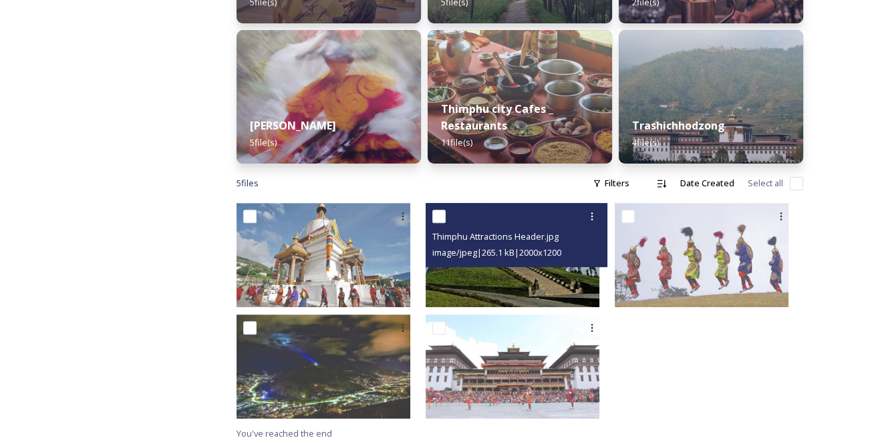
scroll to position [694, 0]
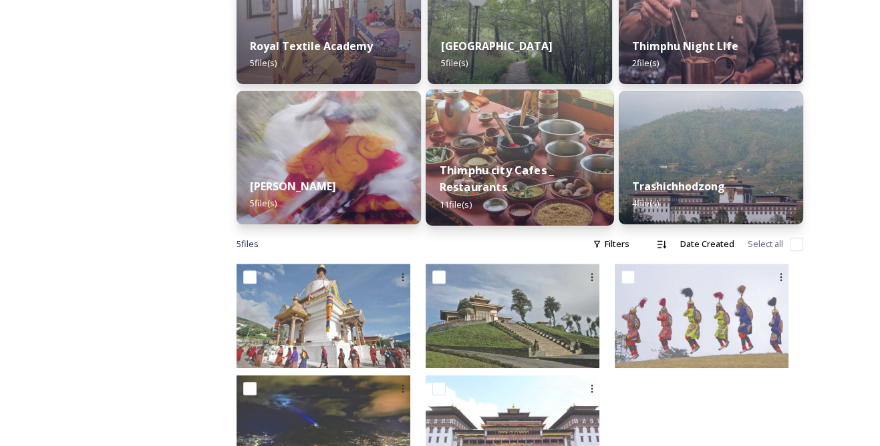
click at [541, 178] on div "Thimphu city Cafes _ Restaurants 11 file(s)" at bounding box center [520, 187] width 188 height 78
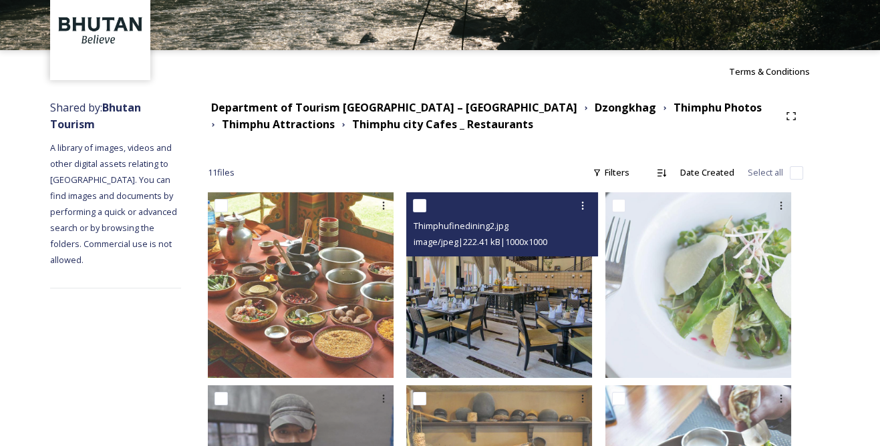
scroll to position [121, 0]
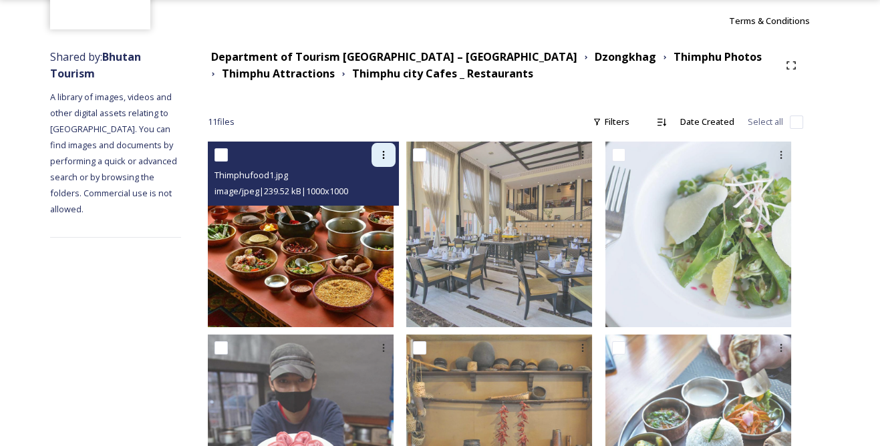
click at [382, 144] on div at bounding box center [384, 155] width 24 height 24
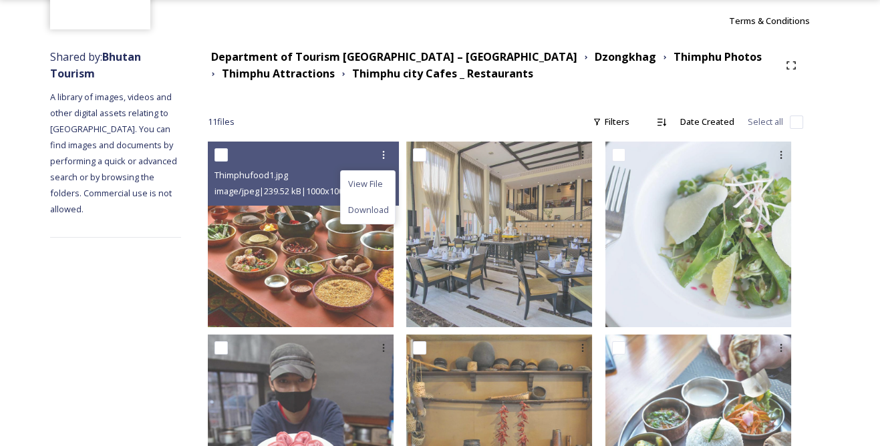
drag, startPoint x: 380, startPoint y: 208, endPoint x: 412, endPoint y: 207, distance: 31.4
click at [380, 208] on span "Download" at bounding box center [367, 210] width 41 height 13
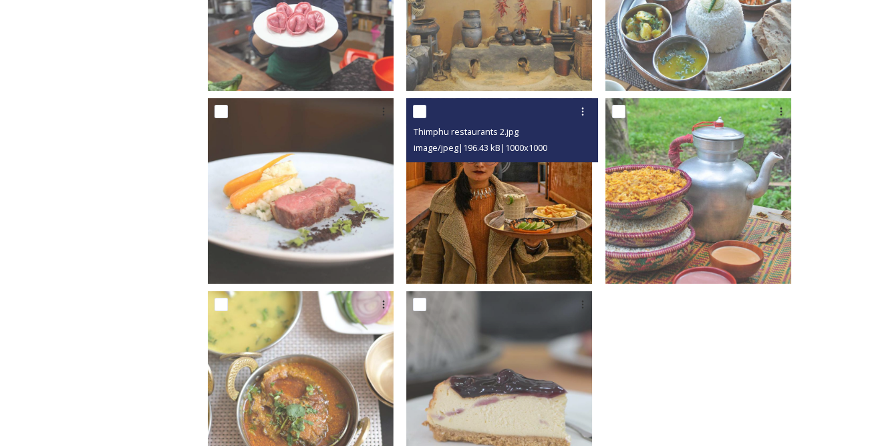
scroll to position [609, 0]
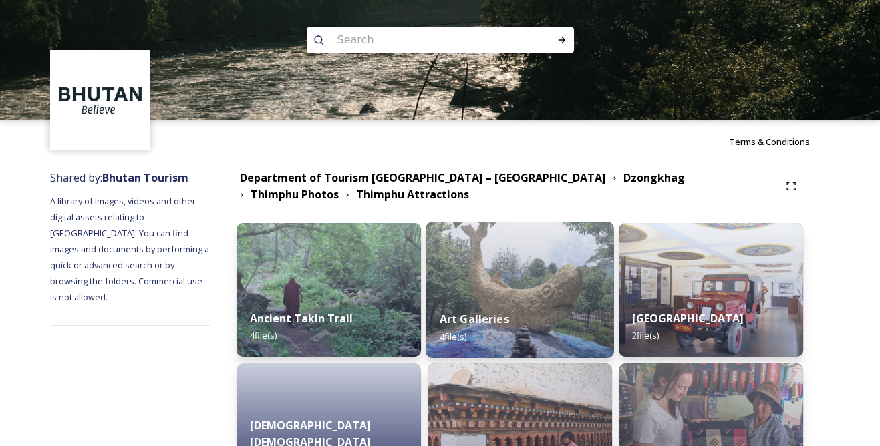
scroll to position [121, 0]
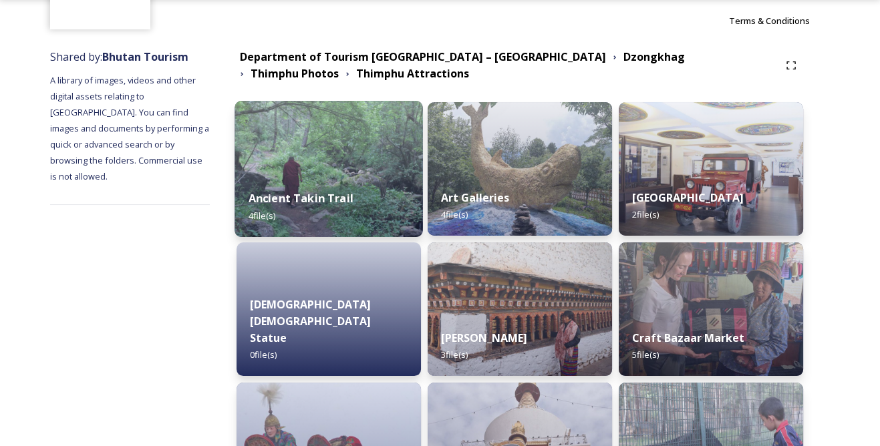
click at [394, 188] on div "Ancient Takin Trail 4 file(s)" at bounding box center [329, 206] width 188 height 61
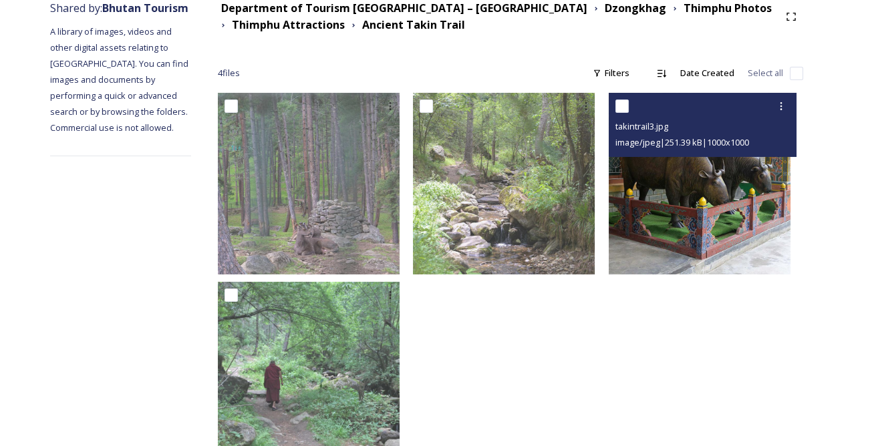
scroll to position [154, 0]
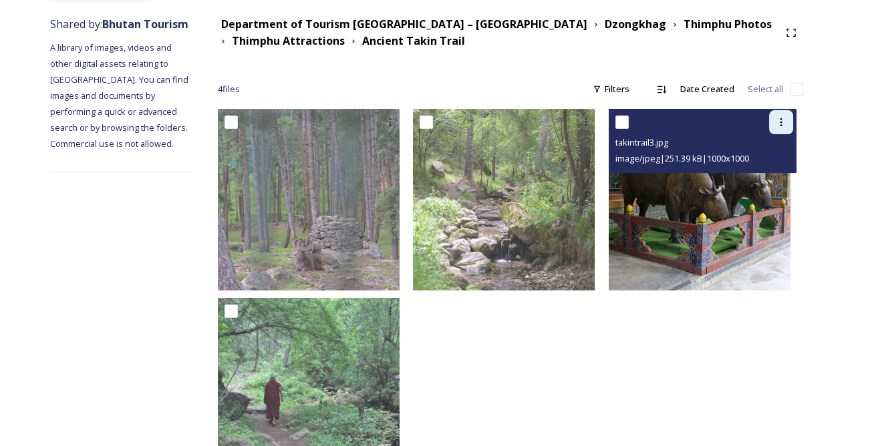
click at [784, 120] on icon at bounding box center [781, 122] width 11 height 11
click at [759, 171] on span "Download" at bounding box center [765, 177] width 41 height 13
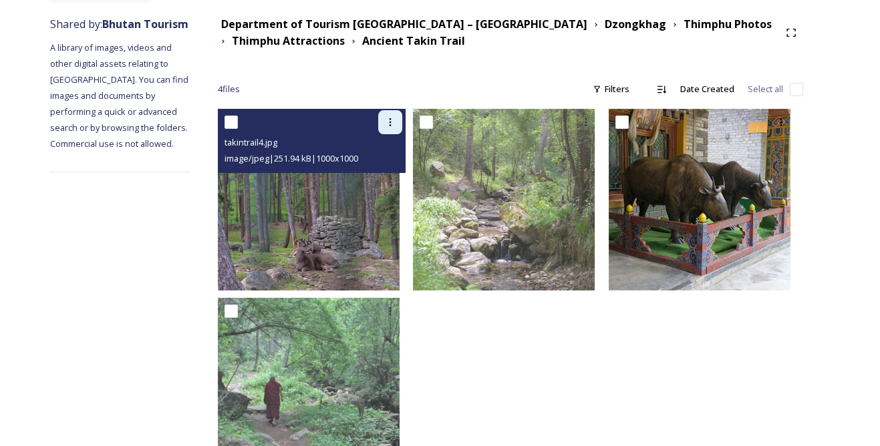
click at [402, 112] on div at bounding box center [390, 122] width 24 height 24
click at [395, 178] on span "Download" at bounding box center [374, 177] width 41 height 13
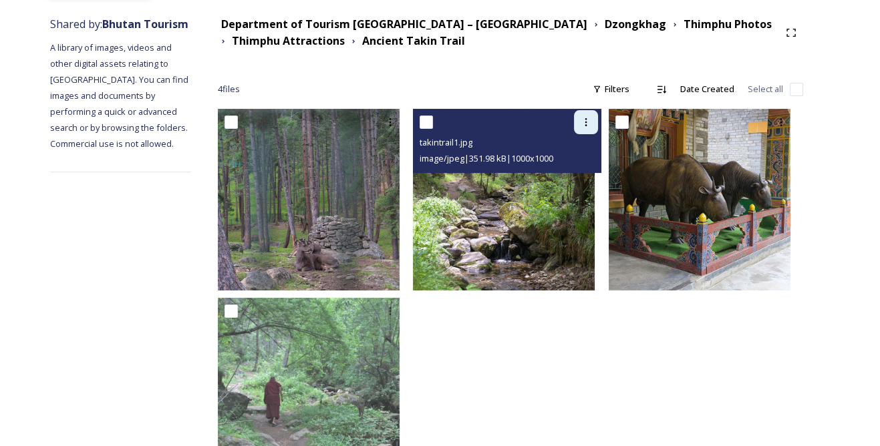
click at [587, 122] on icon at bounding box center [586, 122] width 11 height 11
click at [583, 178] on span "Download" at bounding box center [570, 177] width 41 height 13
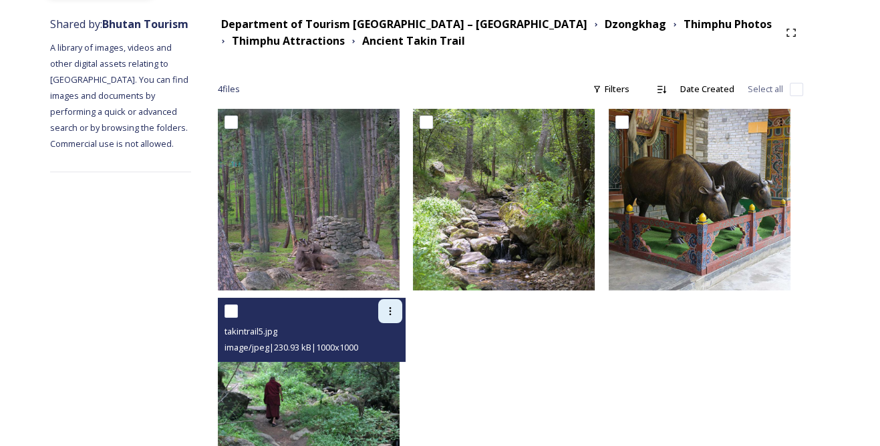
click at [396, 301] on div at bounding box center [390, 311] width 24 height 24
drag, startPoint x: 401, startPoint y: 360, endPoint x: 391, endPoint y: 356, distance: 10.8
click at [395, 360] on span "Download" at bounding box center [374, 366] width 41 height 13
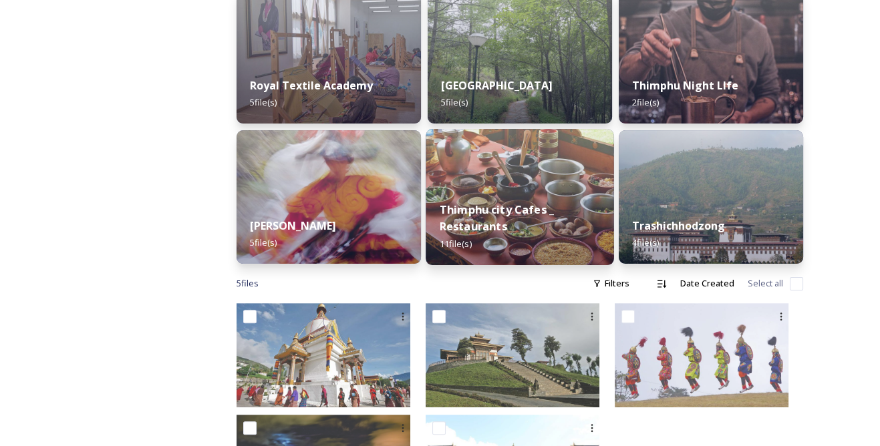
scroll to position [668, 0]
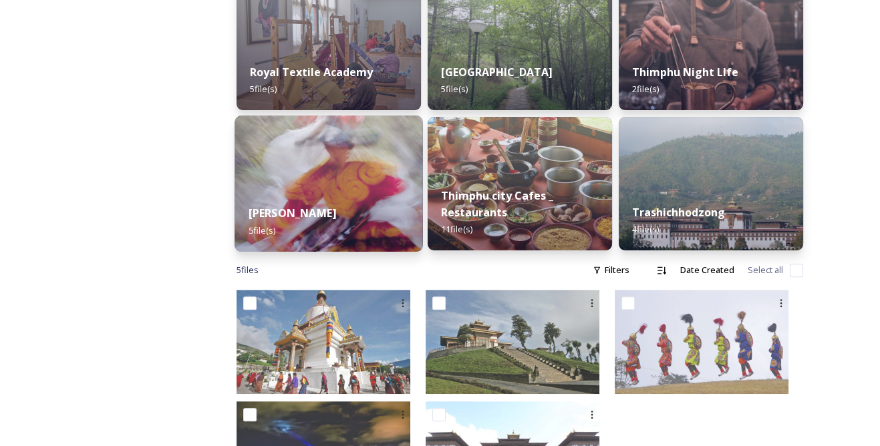
click at [395, 204] on div "Thimphu Tshechu 5 file(s)" at bounding box center [329, 221] width 188 height 61
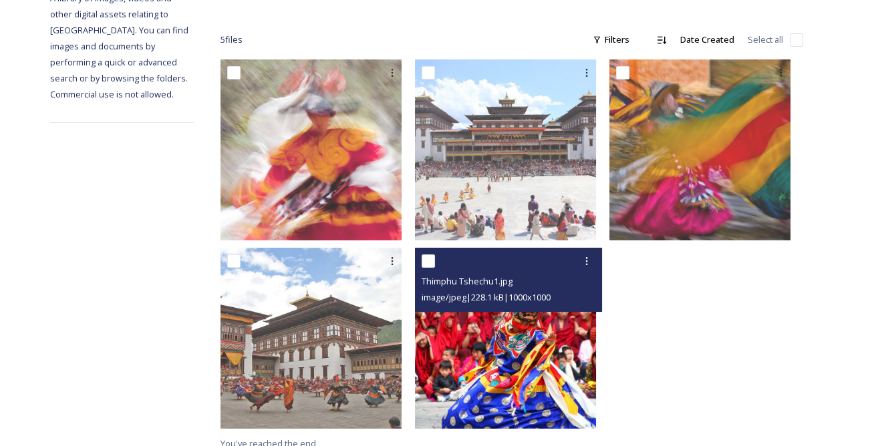
scroll to position [213, 0]
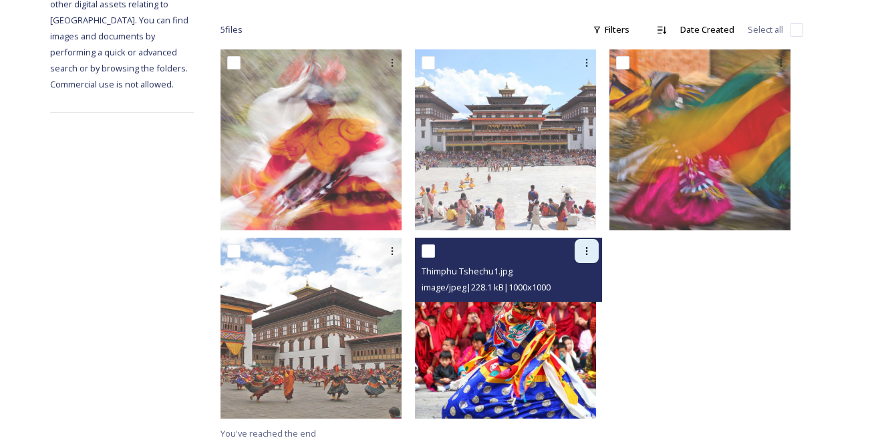
click at [592, 249] on icon at bounding box center [586, 251] width 11 height 11
click at [582, 305] on span "Download" at bounding box center [571, 306] width 41 height 13
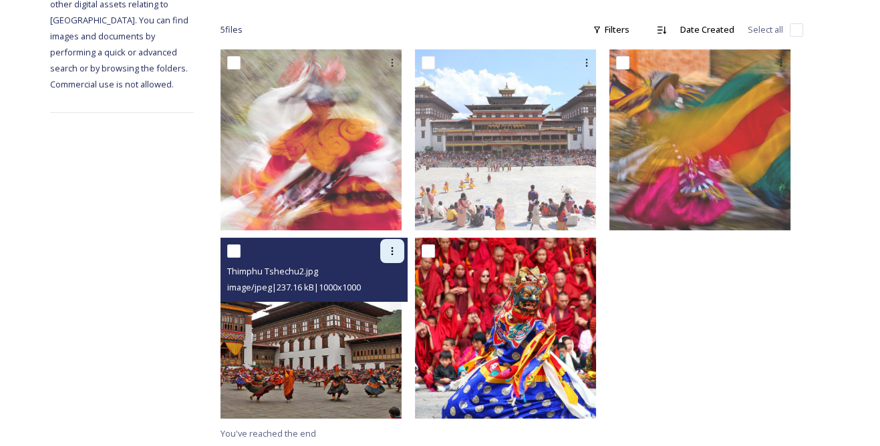
click at [400, 239] on div at bounding box center [392, 251] width 24 height 24
click at [395, 300] on span "Download" at bounding box center [376, 306] width 41 height 13
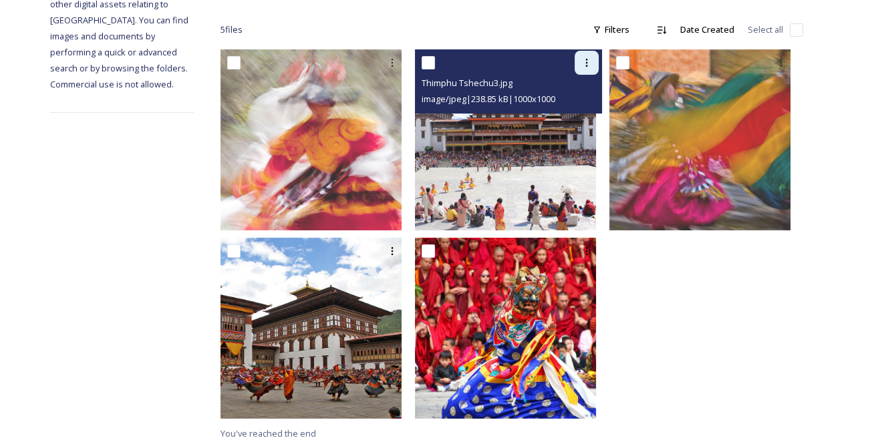
click at [594, 67] on div at bounding box center [587, 63] width 24 height 24
click at [573, 124] on div "Download" at bounding box center [571, 118] width 54 height 26
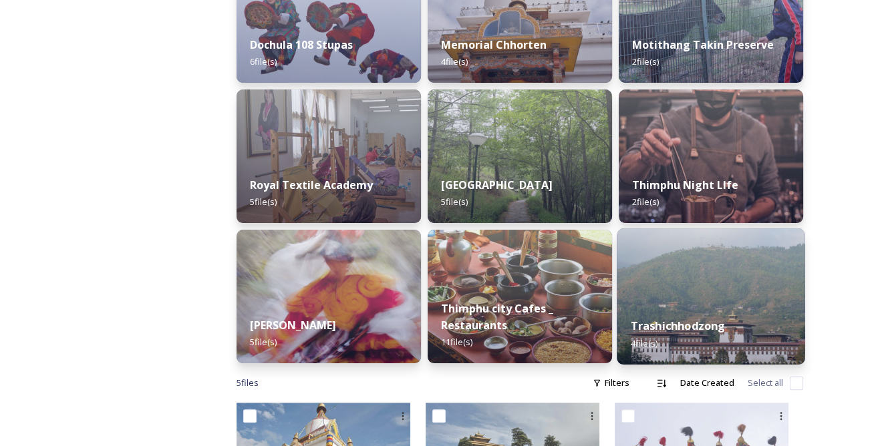
scroll to position [607, 0]
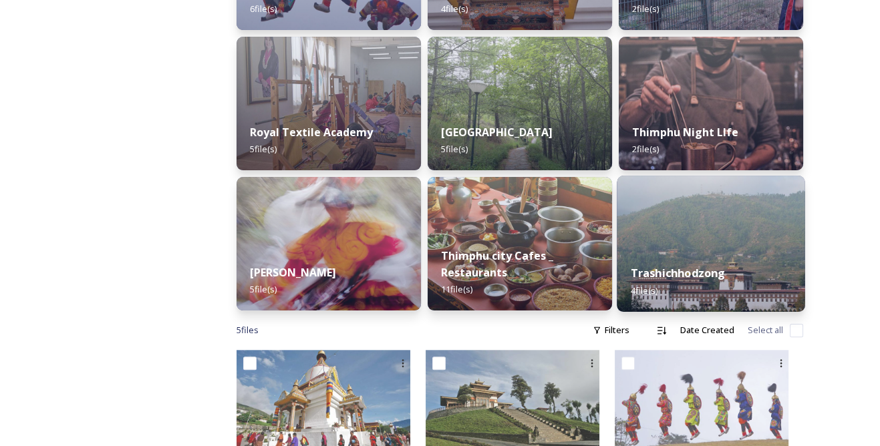
click at [686, 283] on div "Trashichhodzong 4 file(s)" at bounding box center [711, 281] width 188 height 61
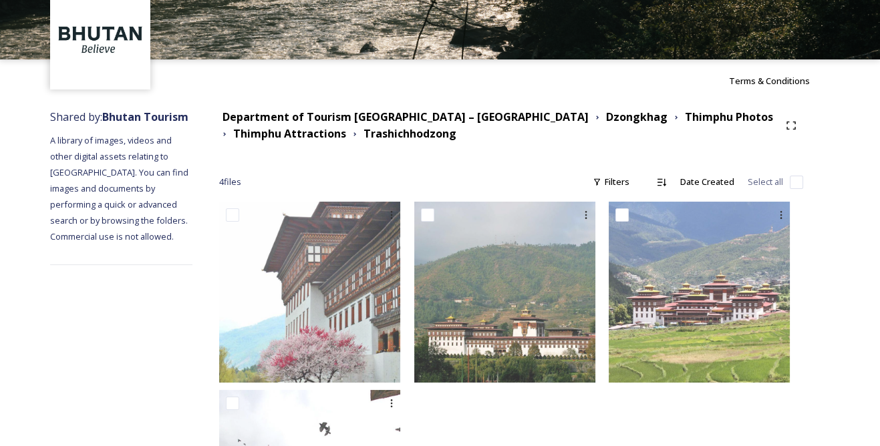
scroll to position [121, 0]
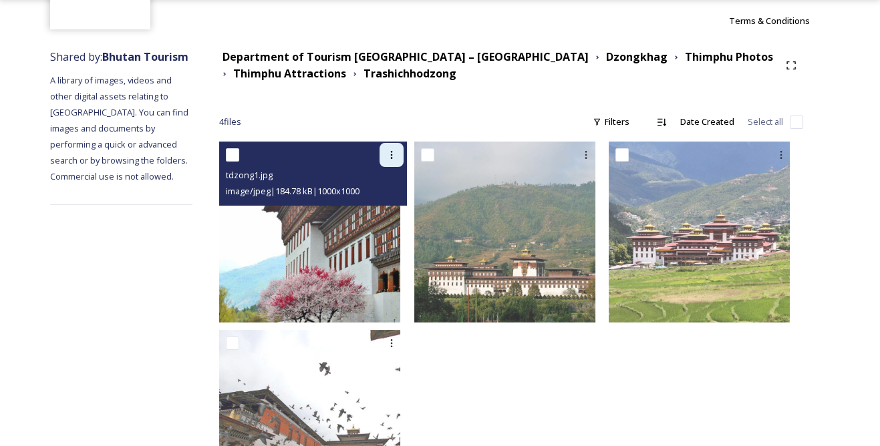
click at [397, 158] on icon at bounding box center [391, 155] width 11 height 11
click at [396, 205] on span "Download" at bounding box center [375, 210] width 41 height 13
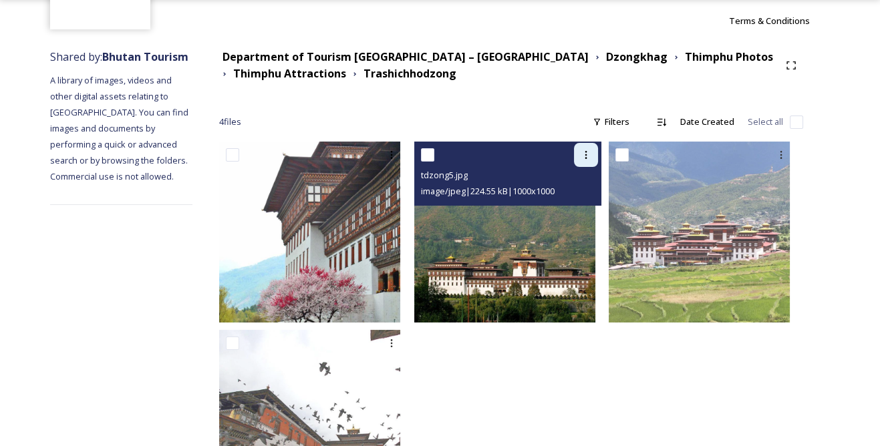
click at [591, 157] on icon at bounding box center [586, 155] width 11 height 11
click at [575, 210] on span "Download" at bounding box center [570, 210] width 41 height 13
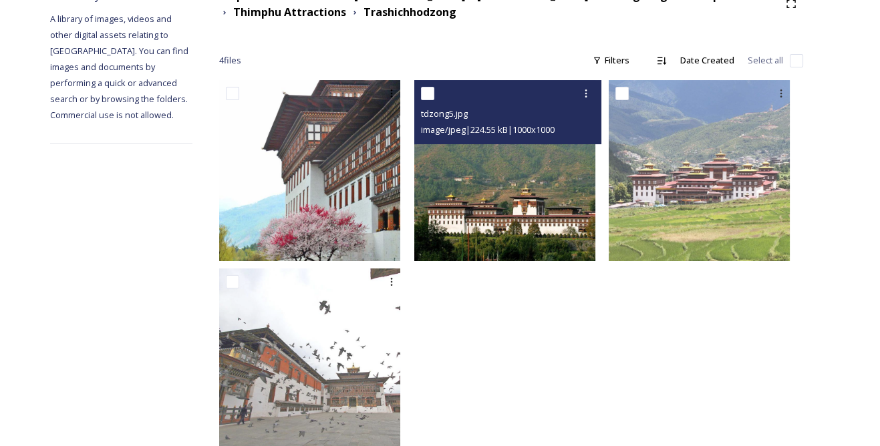
scroll to position [213, 0]
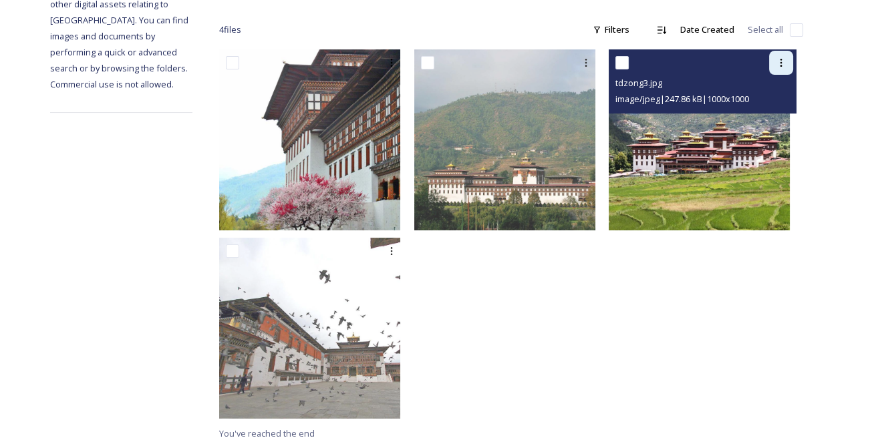
click at [780, 62] on icon at bounding box center [781, 62] width 11 height 11
click at [774, 120] on span "Download" at bounding box center [765, 118] width 41 height 13
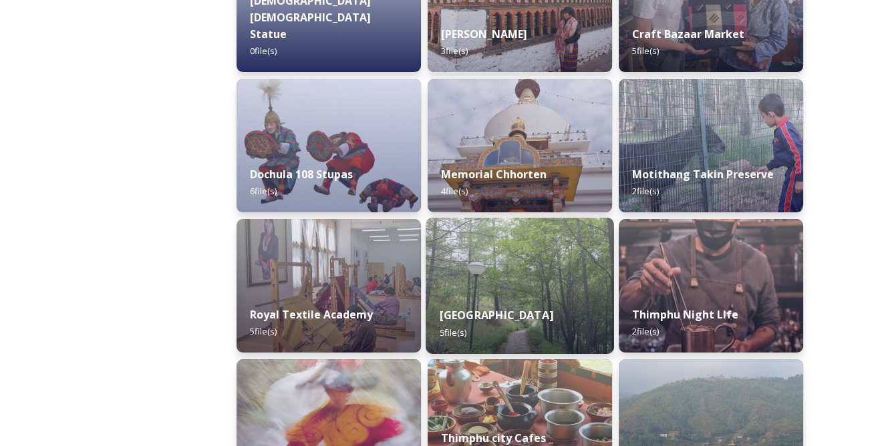
scroll to position [668, 0]
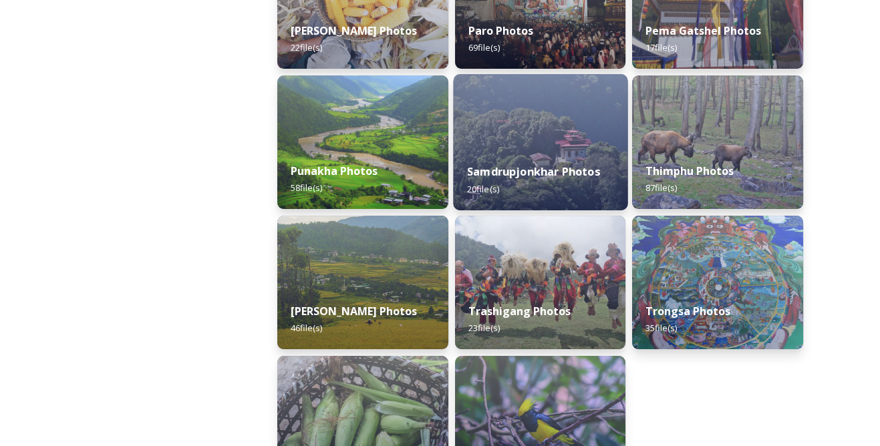
scroll to position [543, 0]
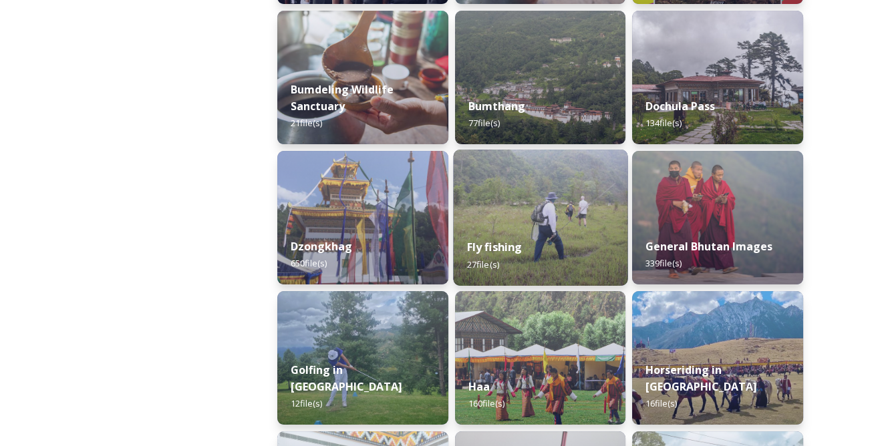
scroll to position [486, 0]
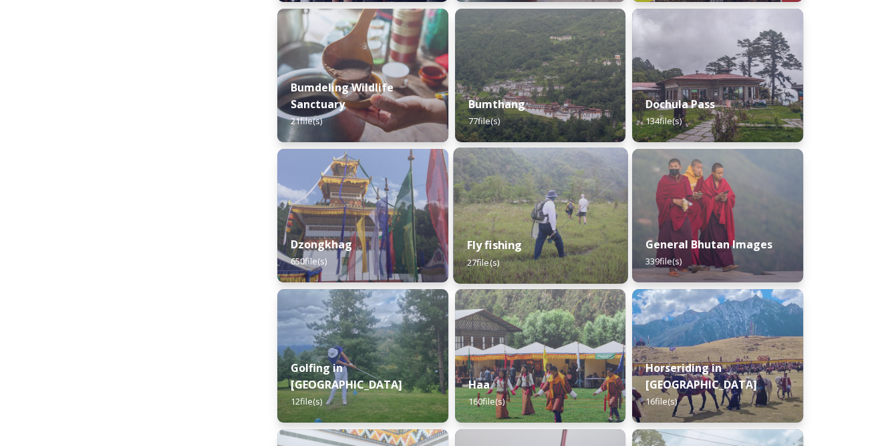
click at [577, 214] on img at bounding box center [540, 216] width 174 height 136
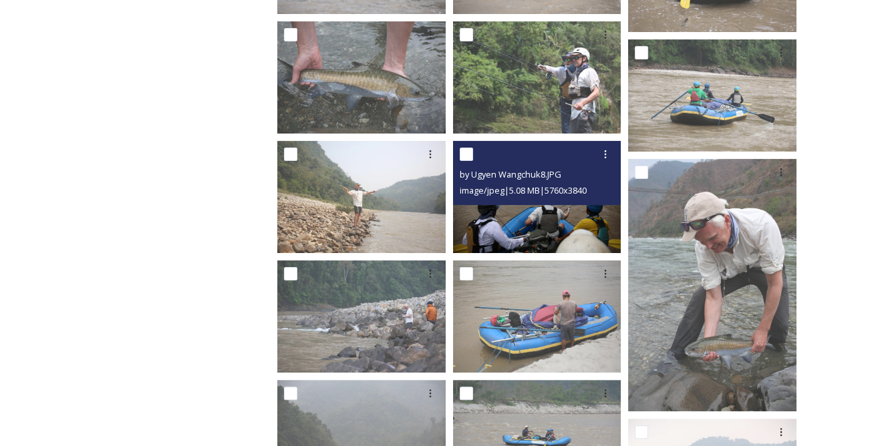
scroll to position [607, 0]
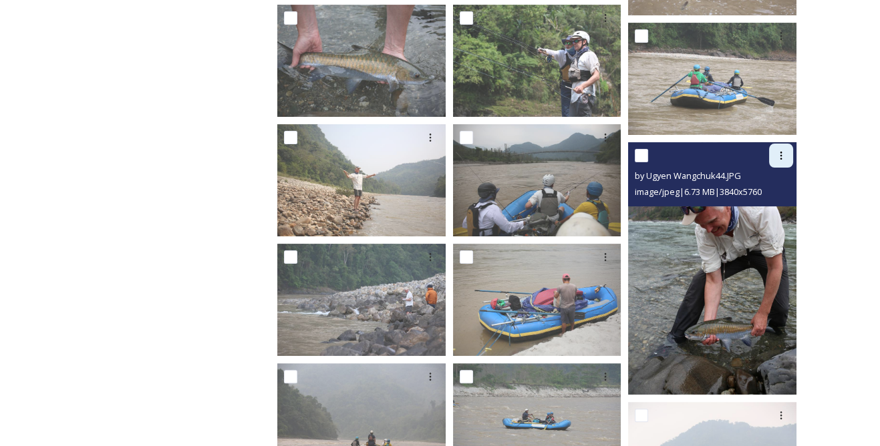
click at [776, 150] on icon at bounding box center [781, 155] width 11 height 11
click at [759, 215] on span "Download" at bounding box center [765, 210] width 41 height 13
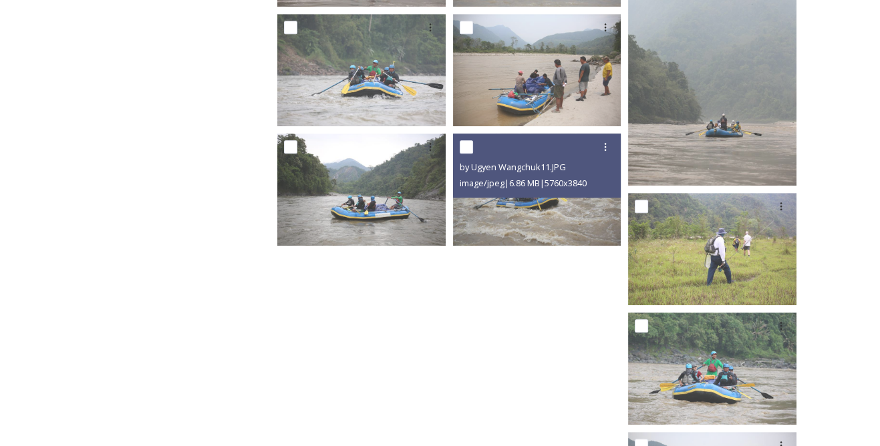
scroll to position [1093, 0]
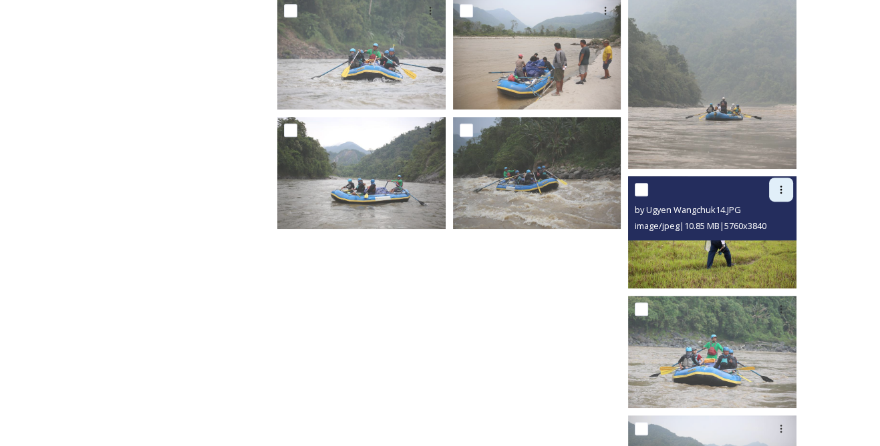
click at [776, 192] on icon at bounding box center [781, 189] width 11 height 11
click at [752, 241] on span "Download" at bounding box center [765, 245] width 41 height 13
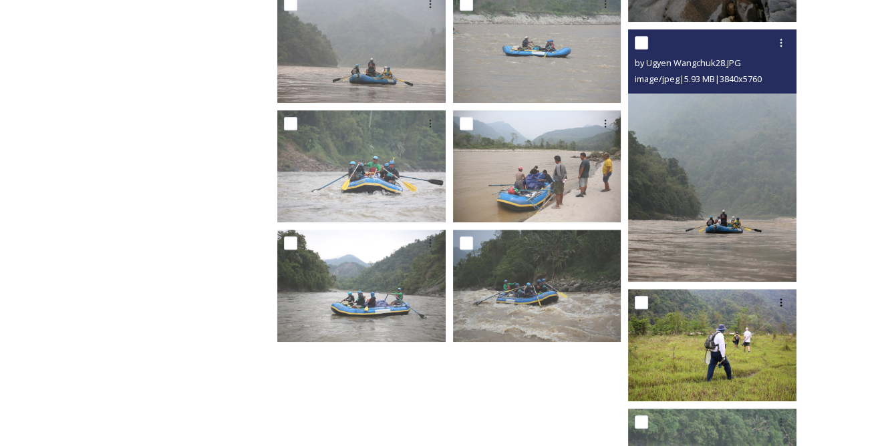
scroll to position [972, 0]
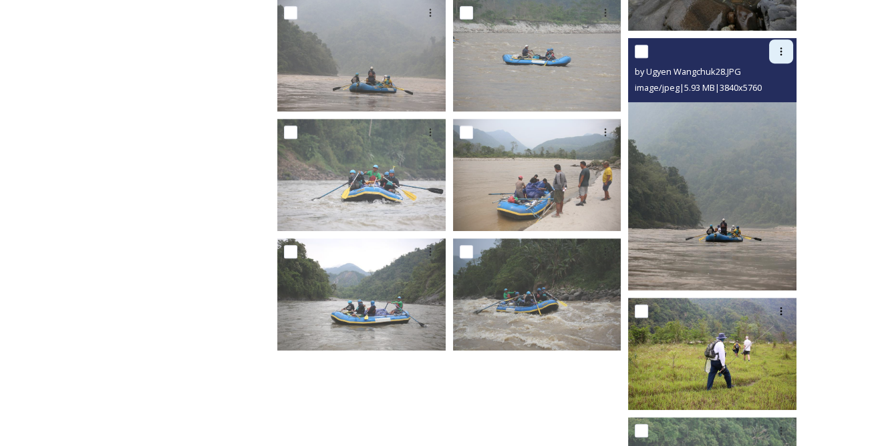
click at [771, 52] on div at bounding box center [781, 51] width 24 height 24
click at [759, 106] on span "Download" at bounding box center [765, 106] width 41 height 13
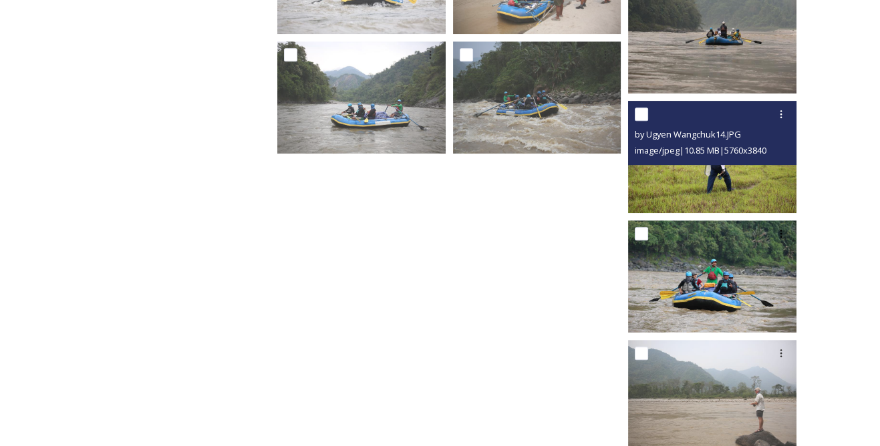
scroll to position [1203, 0]
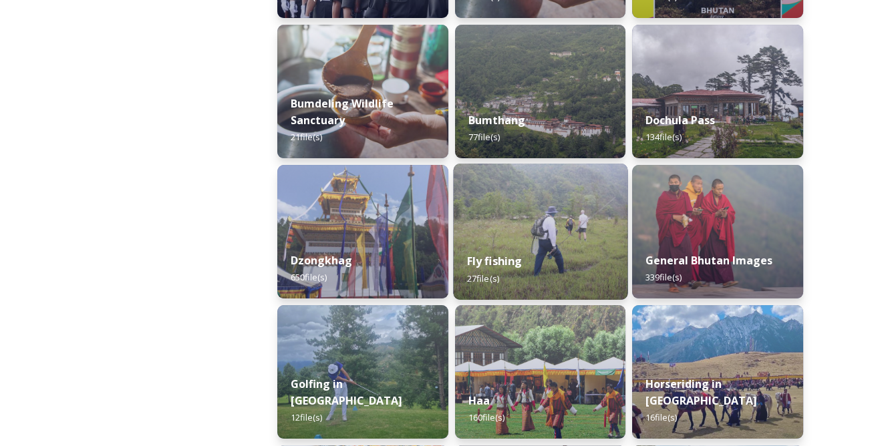
scroll to position [486, 0]
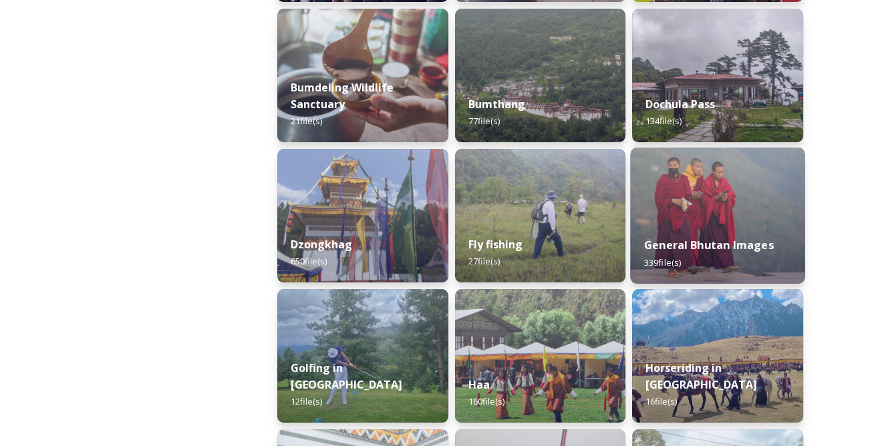
click at [679, 240] on strong "General Bhutan Images" at bounding box center [709, 245] width 130 height 15
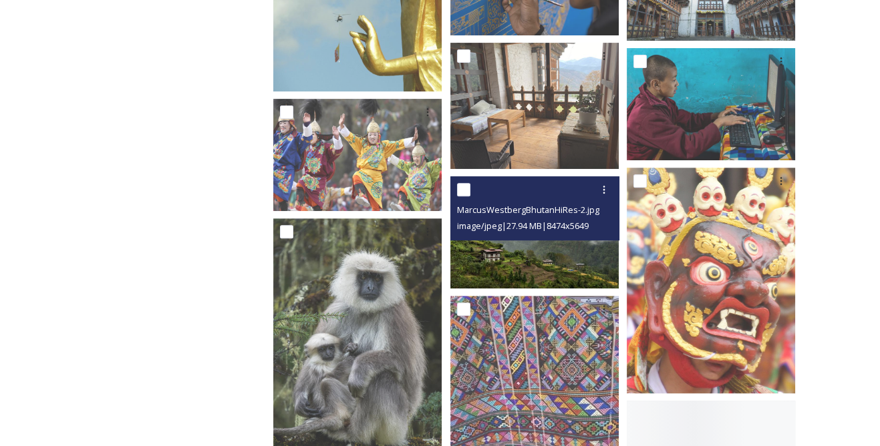
scroll to position [911, 0]
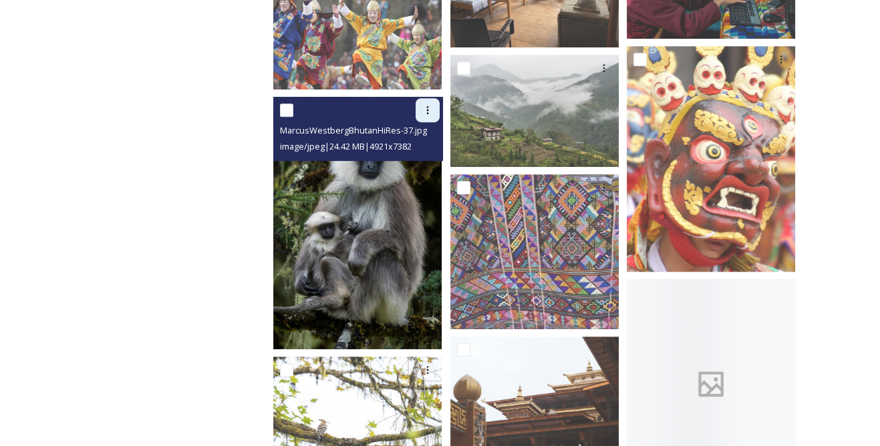
click at [433, 105] on icon at bounding box center [427, 110] width 11 height 11
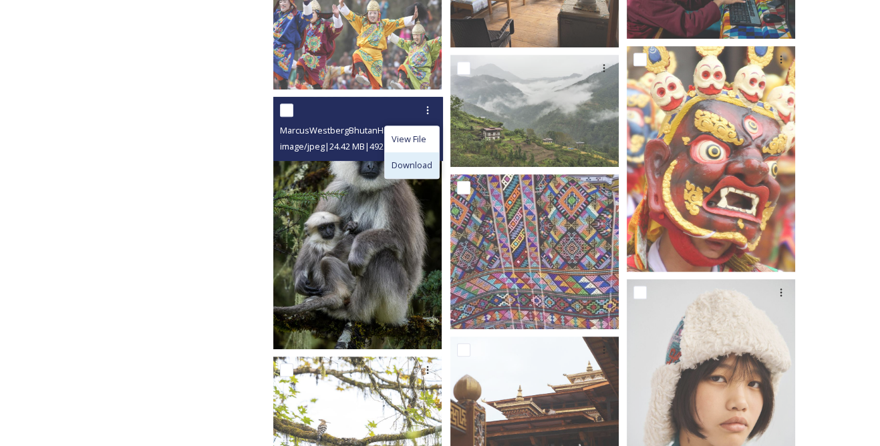
click at [419, 159] on span "Download" at bounding box center [412, 165] width 41 height 13
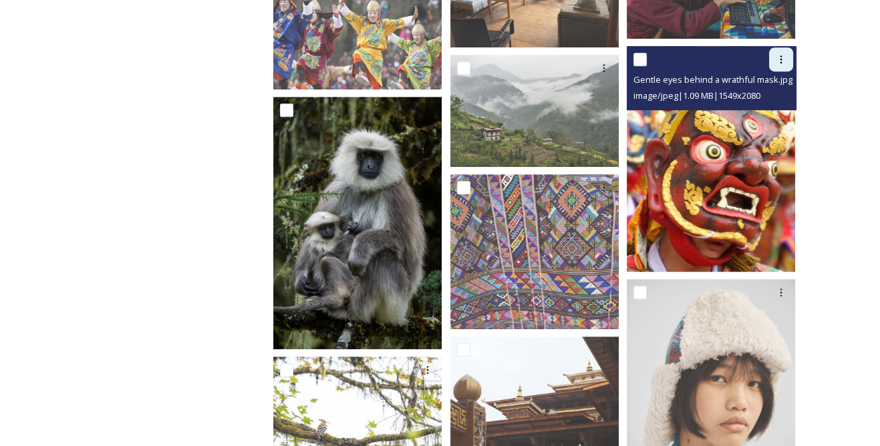
click at [780, 55] on icon at bounding box center [781, 59] width 2 height 8
click at [752, 108] on span "Download" at bounding box center [765, 114] width 41 height 13
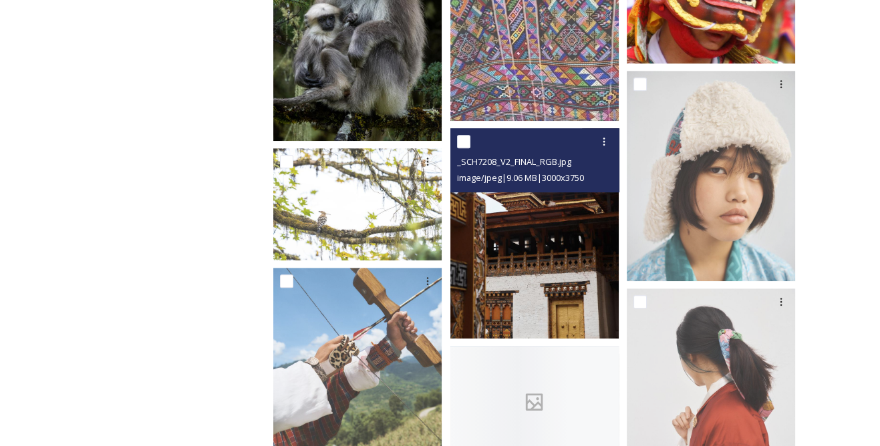
scroll to position [1154, 0]
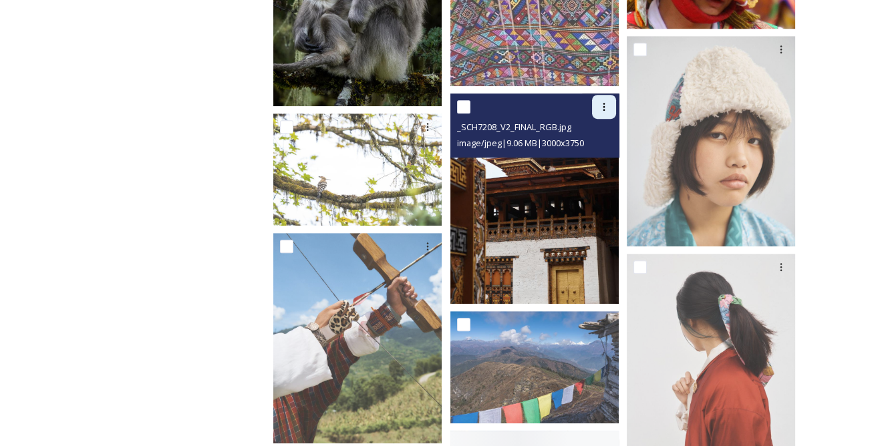
click at [609, 102] on icon at bounding box center [604, 107] width 11 height 11
click at [598, 156] on span "Download" at bounding box center [588, 162] width 41 height 13
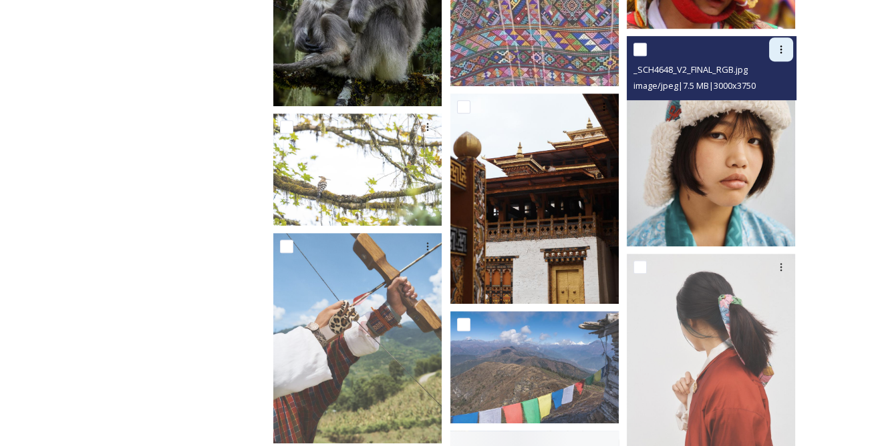
click at [782, 44] on icon at bounding box center [781, 49] width 11 height 11
click at [763, 99] on span "Download" at bounding box center [765, 105] width 41 height 13
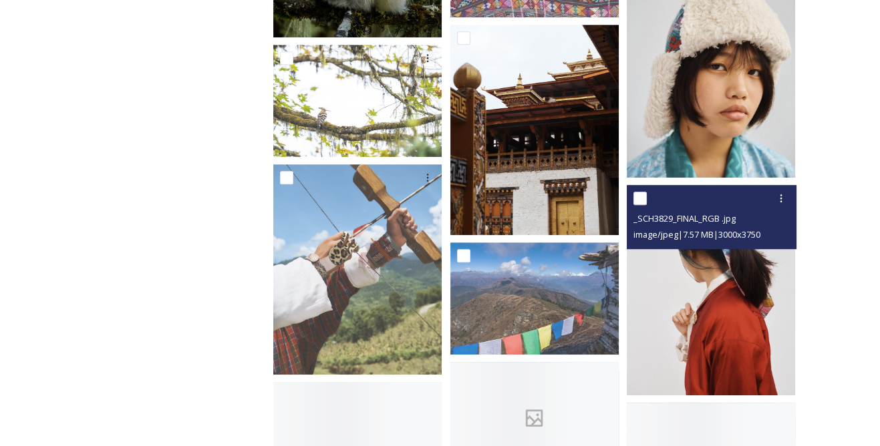
scroll to position [1276, 0]
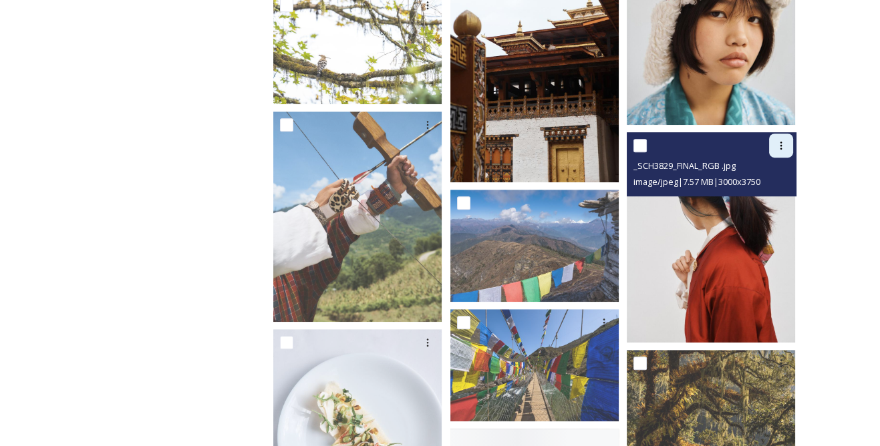
click at [782, 140] on icon at bounding box center [781, 145] width 11 height 11
click at [757, 195] on span "Download" at bounding box center [765, 201] width 41 height 13
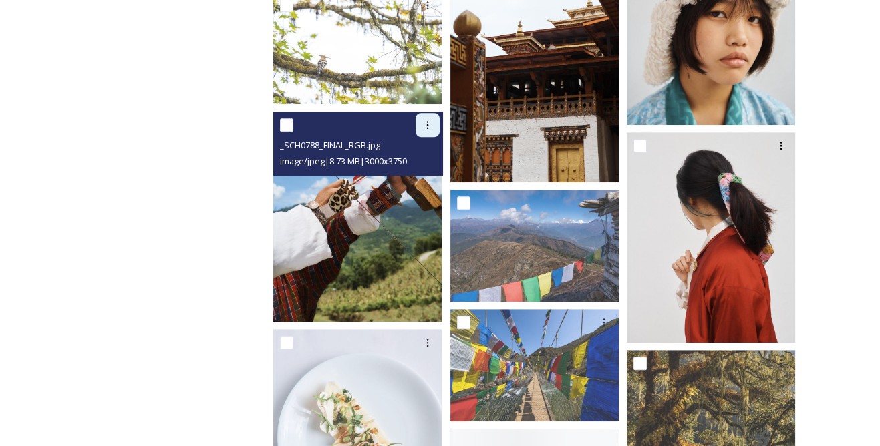
click at [431, 120] on icon at bounding box center [427, 125] width 11 height 11
drag, startPoint x: 422, startPoint y: 168, endPoint x: 430, endPoint y: 168, distance: 8.0
click at [421, 174] on span "Download" at bounding box center [412, 180] width 41 height 13
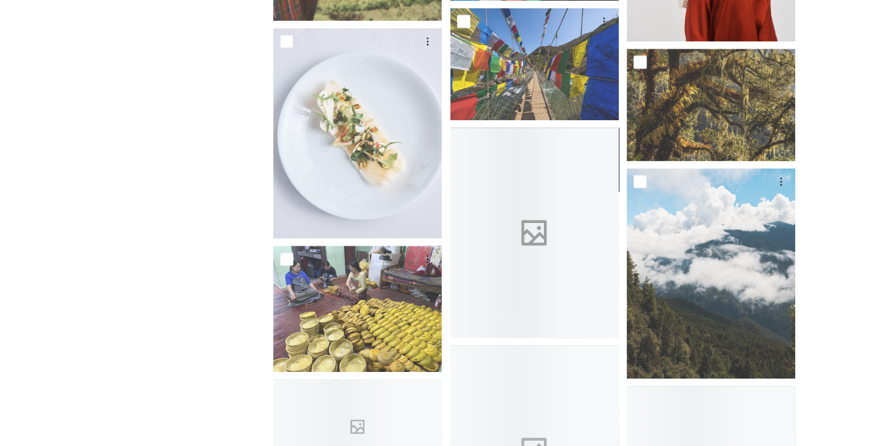
scroll to position [1579, 0]
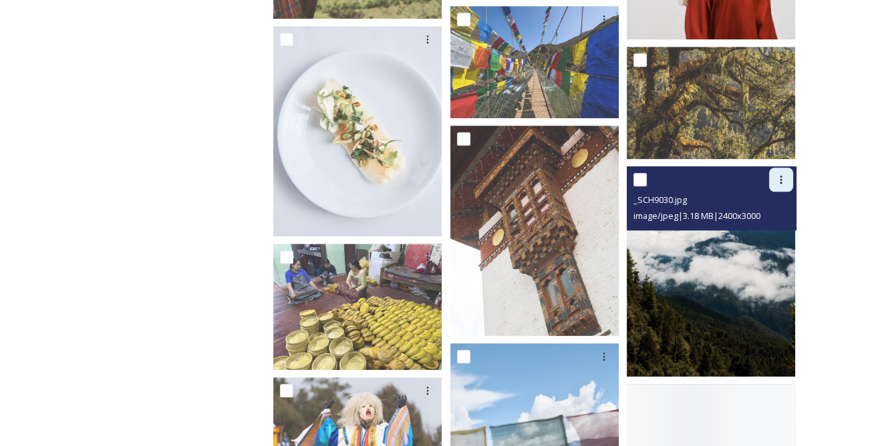
click at [777, 174] on icon at bounding box center [781, 179] width 11 height 11
drag, startPoint x: 761, startPoint y: 222, endPoint x: 649, endPoint y: 177, distance: 120.9
click at [760, 229] on span "Download" at bounding box center [765, 235] width 41 height 13
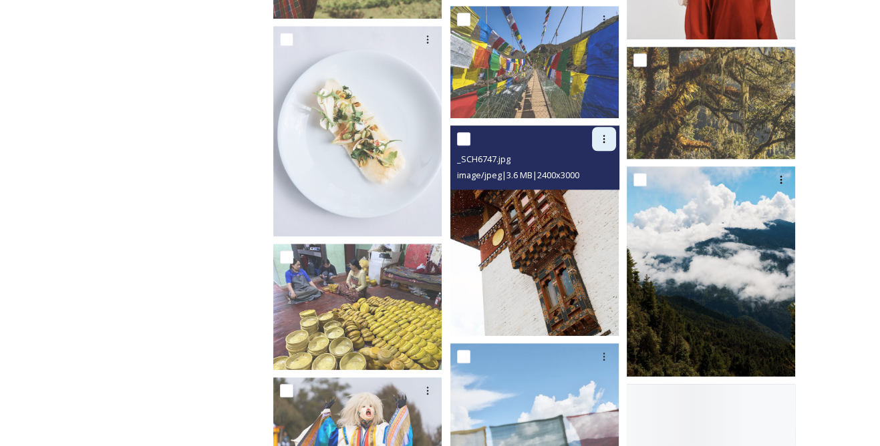
click at [609, 134] on icon at bounding box center [604, 139] width 11 height 11
click at [590, 188] on span "Download" at bounding box center [588, 194] width 41 height 13
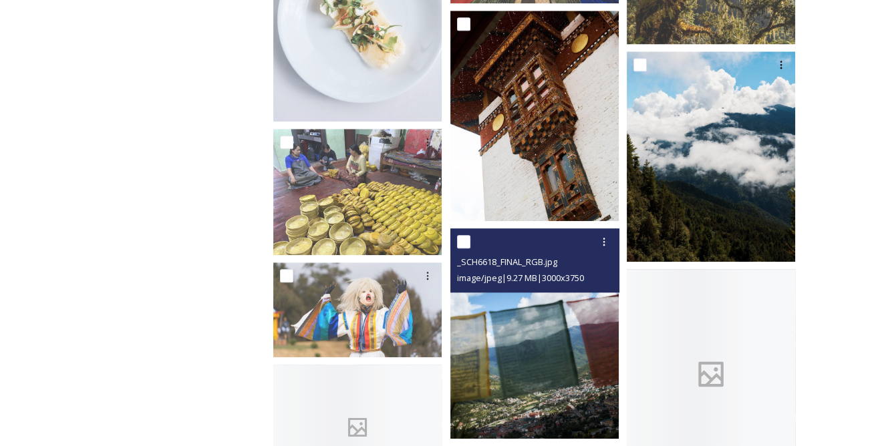
scroll to position [1822, 0]
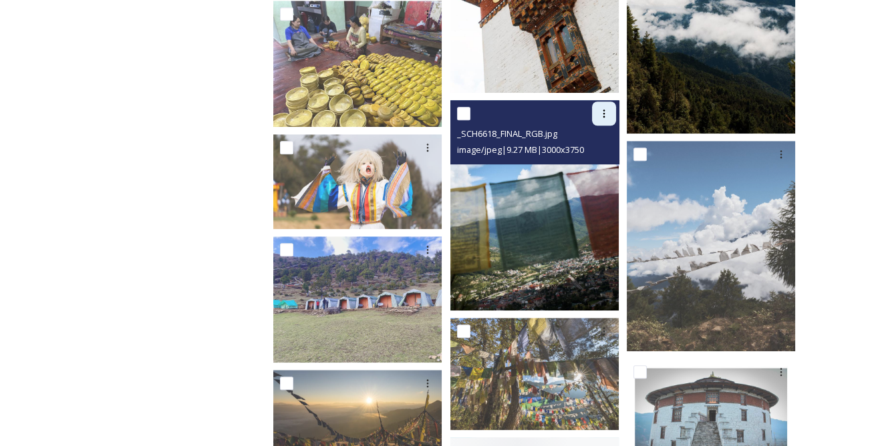
click at [606, 108] on icon at bounding box center [604, 113] width 11 height 11
click at [595, 162] on span "Download" at bounding box center [588, 168] width 41 height 13
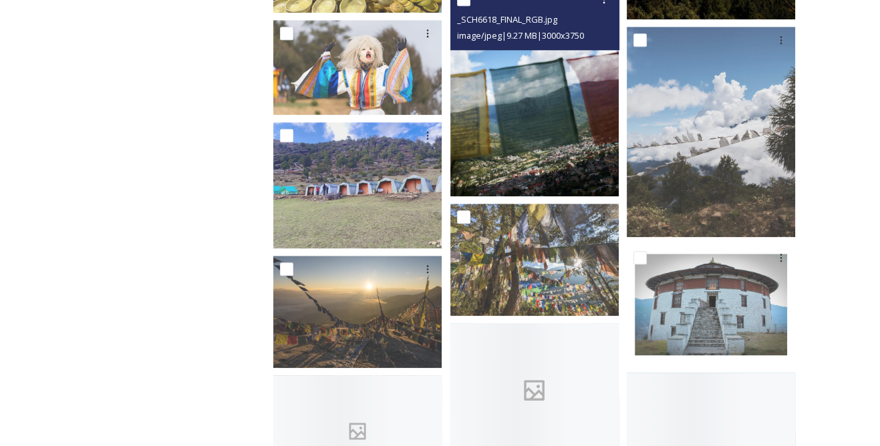
scroll to position [1944, 0]
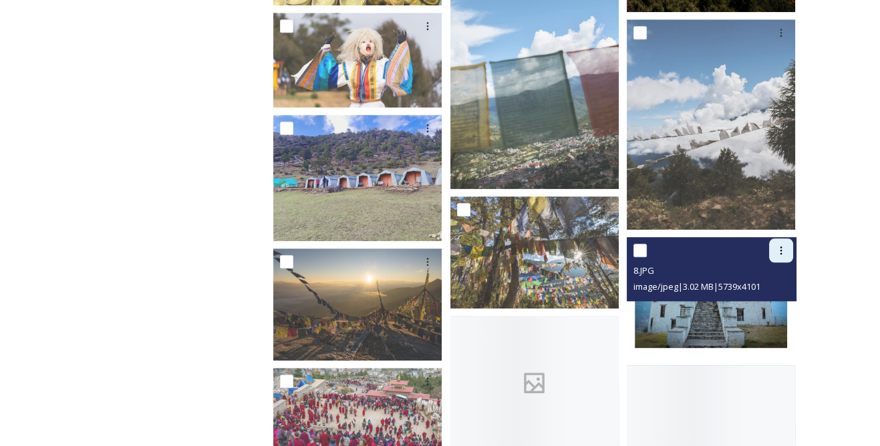
click at [783, 245] on icon at bounding box center [781, 250] width 11 height 11
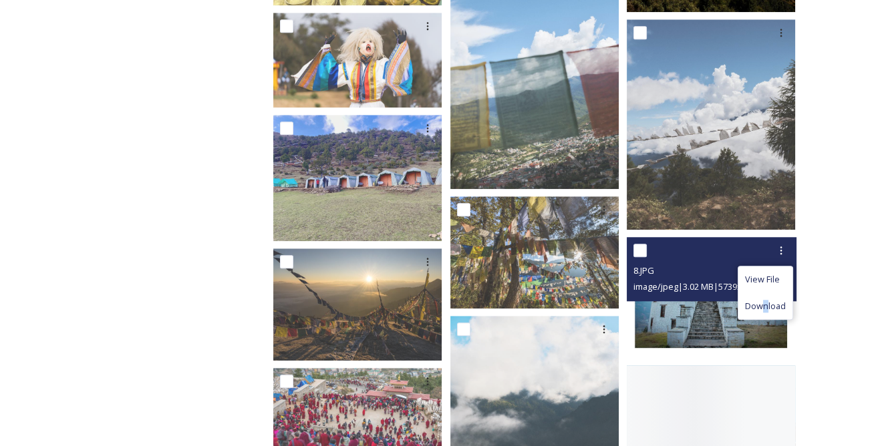
click at [765, 300] on span "Download" at bounding box center [765, 306] width 41 height 13
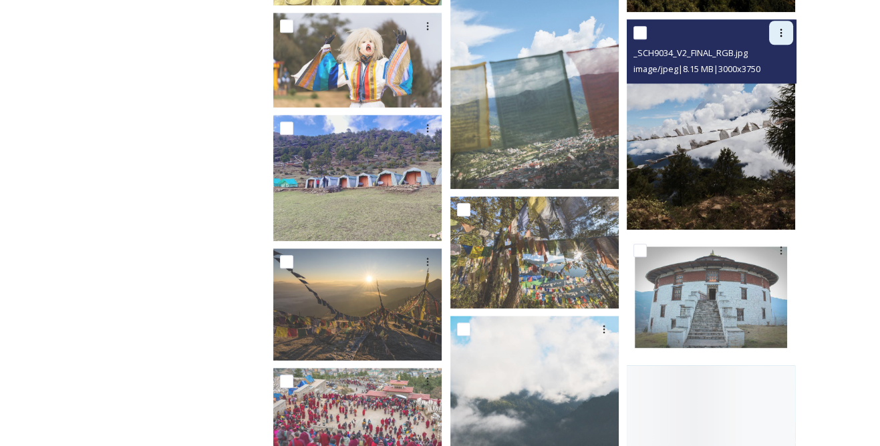
click at [782, 27] on icon at bounding box center [781, 32] width 11 height 11
click at [773, 82] on span "Download" at bounding box center [765, 88] width 41 height 13
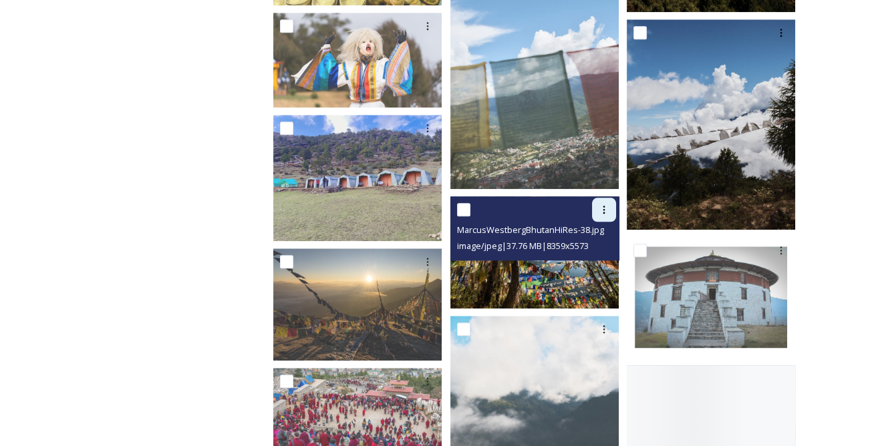
click at [599, 204] on div at bounding box center [604, 210] width 24 height 24
click at [592, 259] on span "Download" at bounding box center [588, 265] width 41 height 13
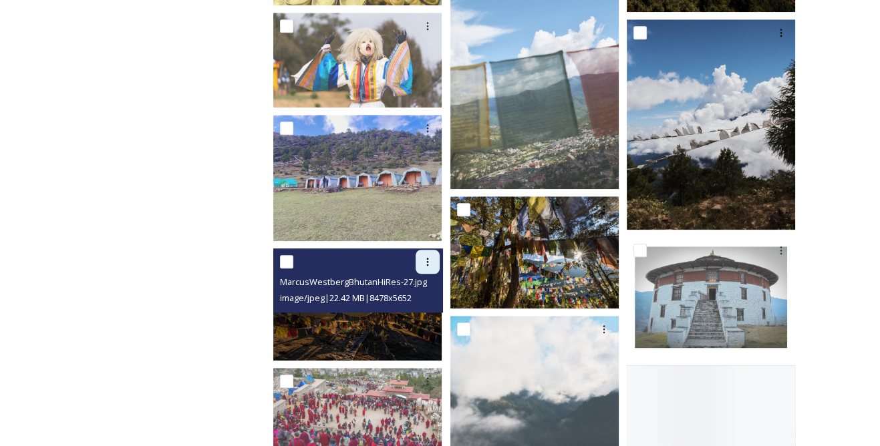
click at [430, 257] on icon at bounding box center [427, 262] width 11 height 11
click at [422, 311] on span "Download" at bounding box center [412, 317] width 41 height 13
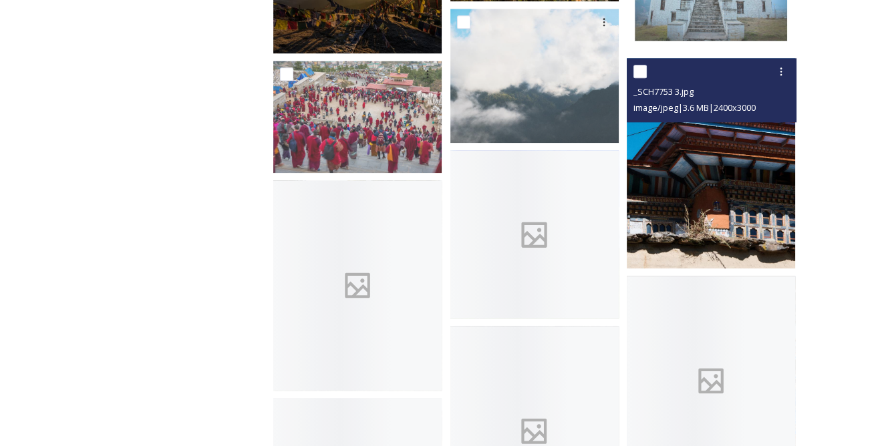
scroll to position [2247, 0]
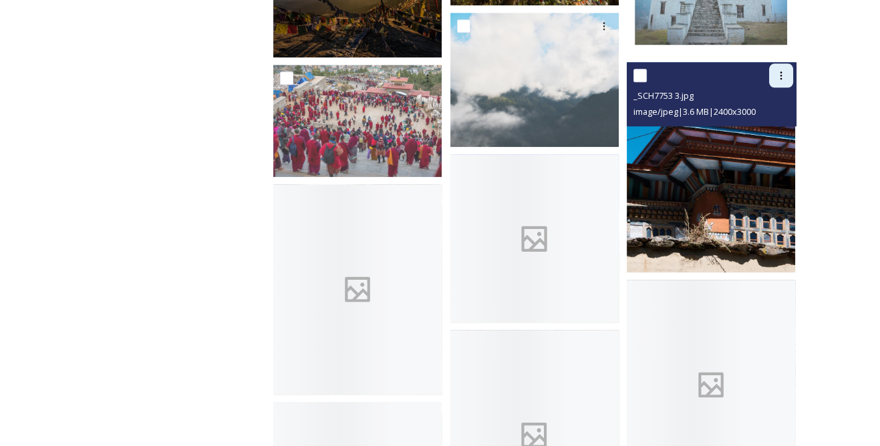
click at [780, 71] on div at bounding box center [781, 75] width 24 height 24
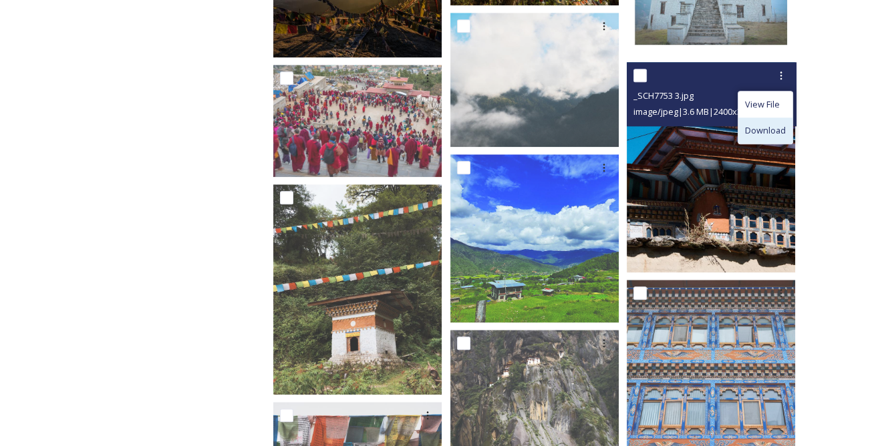
click at [763, 124] on span "Download" at bounding box center [765, 130] width 41 height 13
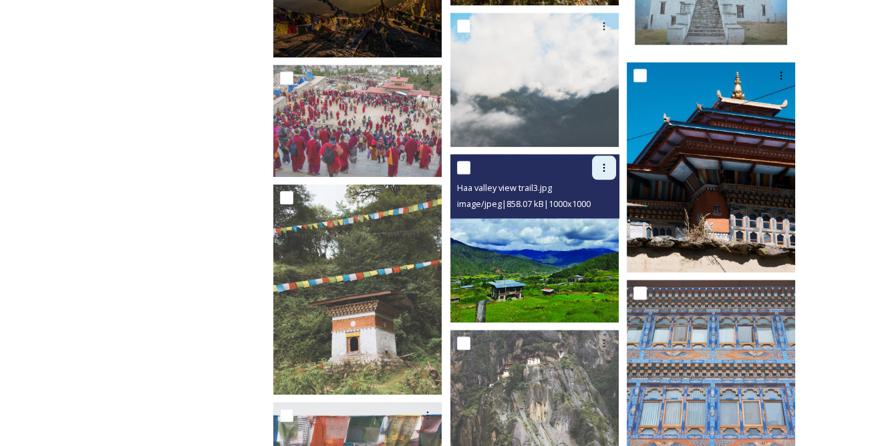
click at [609, 162] on icon at bounding box center [604, 167] width 11 height 11
click at [593, 217] on span "Download" at bounding box center [588, 223] width 41 height 13
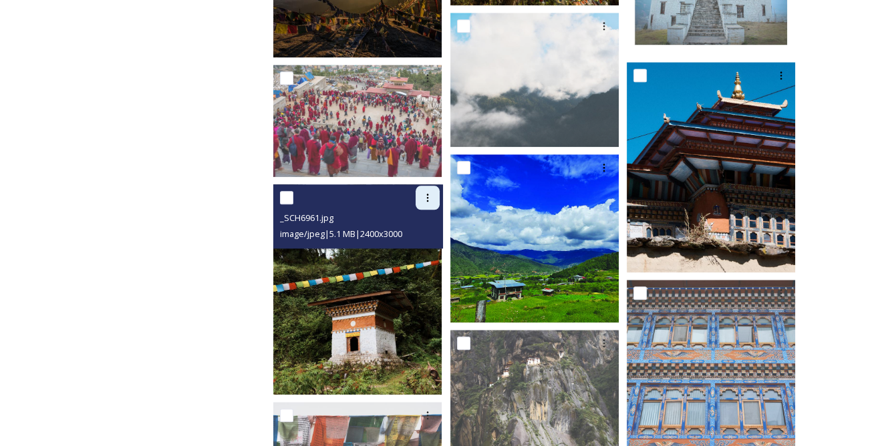
click at [432, 192] on icon at bounding box center [427, 197] width 11 height 11
click at [422, 247] on span "Download" at bounding box center [412, 253] width 41 height 13
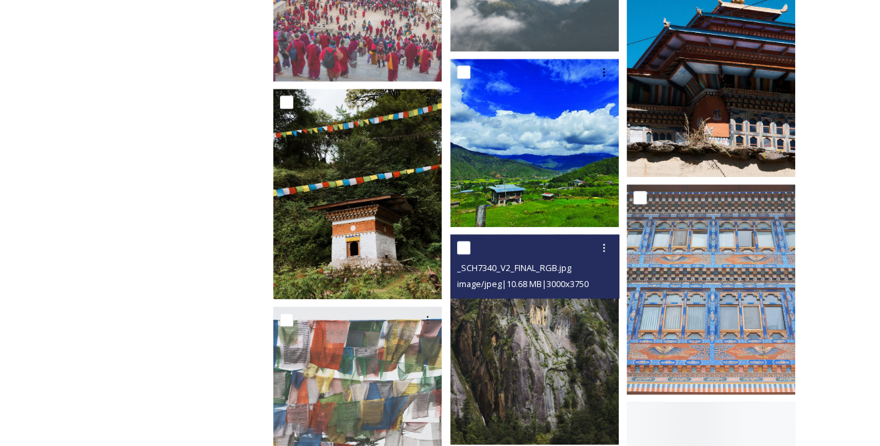
scroll to position [2369, 0]
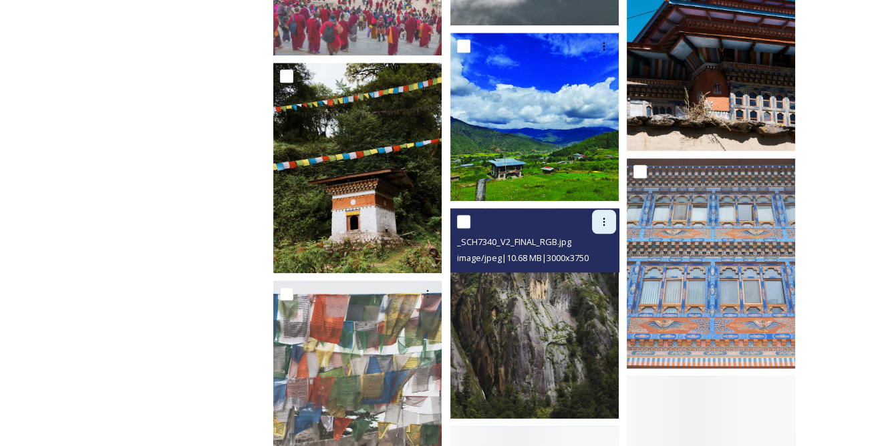
click at [609, 217] on icon at bounding box center [604, 222] width 11 height 11
click at [597, 271] on span "Download" at bounding box center [588, 277] width 41 height 13
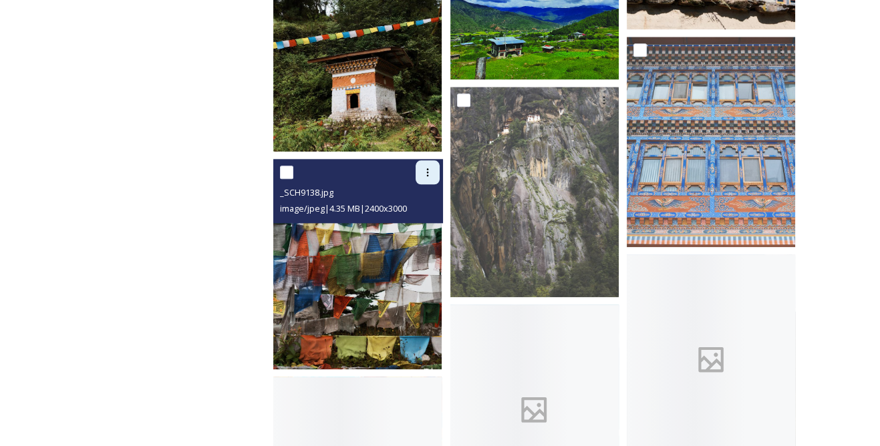
click at [428, 168] on icon at bounding box center [427, 172] width 2 height 8
click at [416, 221] on span "Download" at bounding box center [412, 227] width 41 height 13
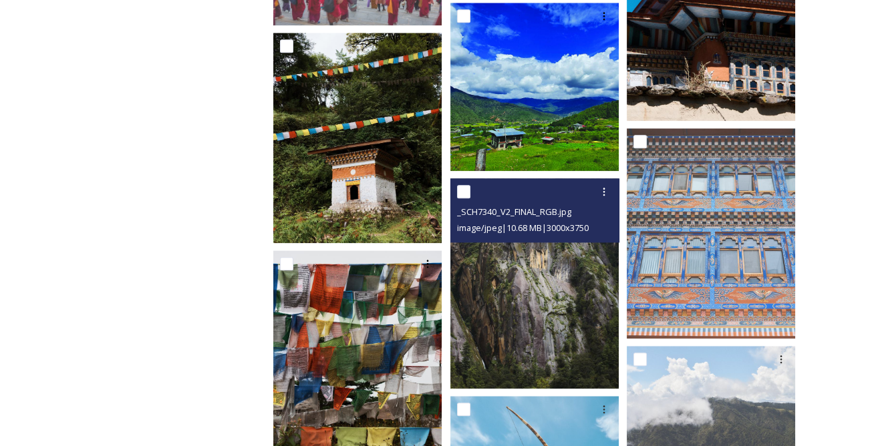
scroll to position [2369, 0]
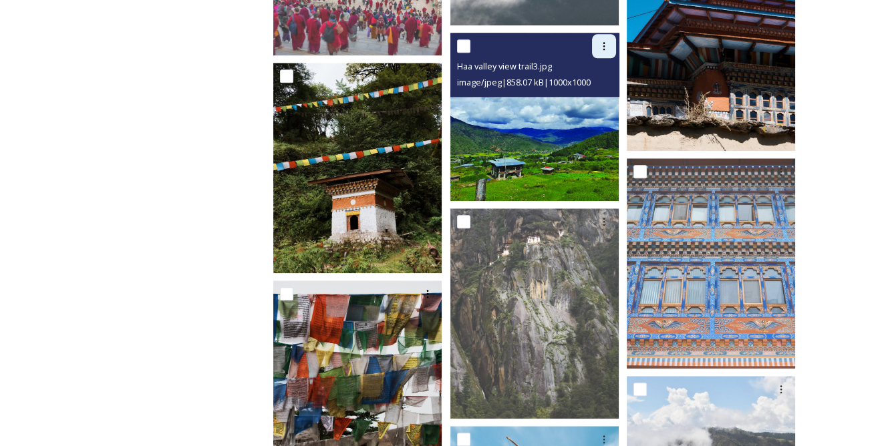
click at [597, 35] on div at bounding box center [604, 46] width 24 height 24
click at [592, 96] on span "Download" at bounding box center [588, 102] width 41 height 13
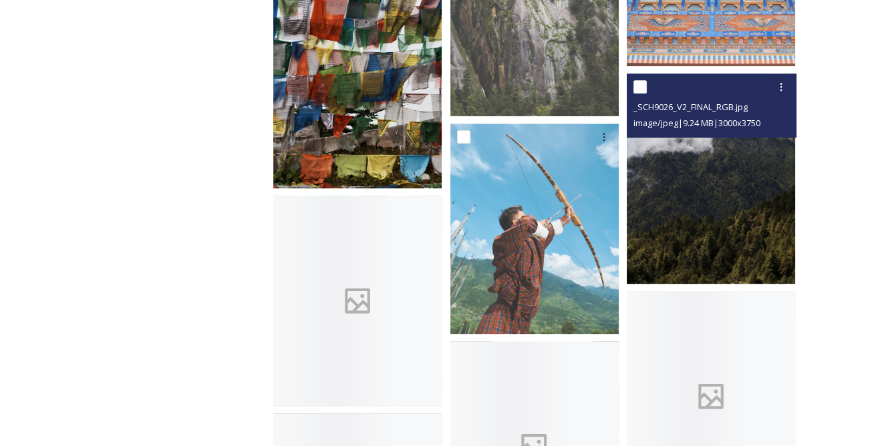
scroll to position [2672, 0]
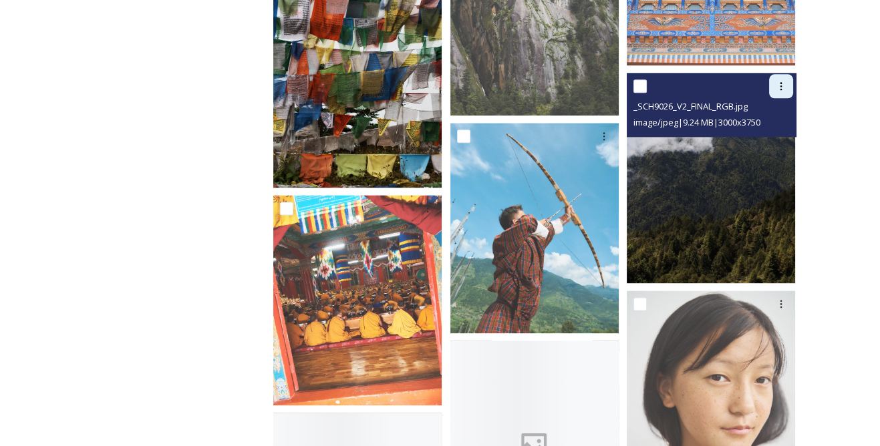
click at [787, 81] on div at bounding box center [781, 86] width 24 height 24
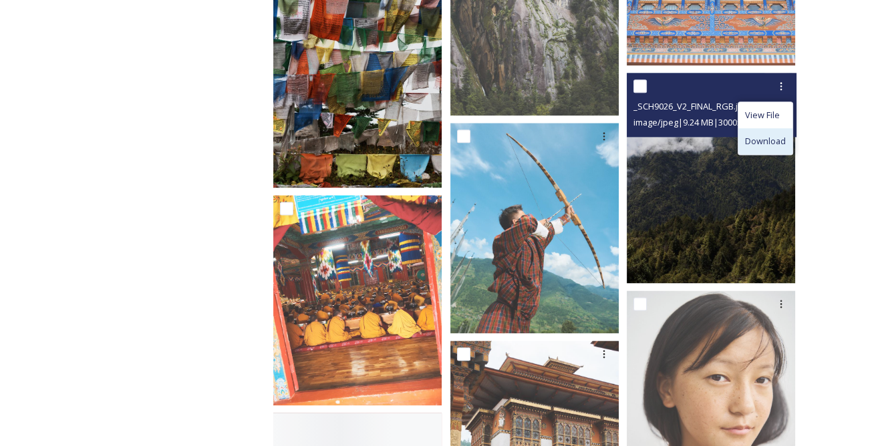
click at [775, 135] on span "Download" at bounding box center [765, 141] width 41 height 13
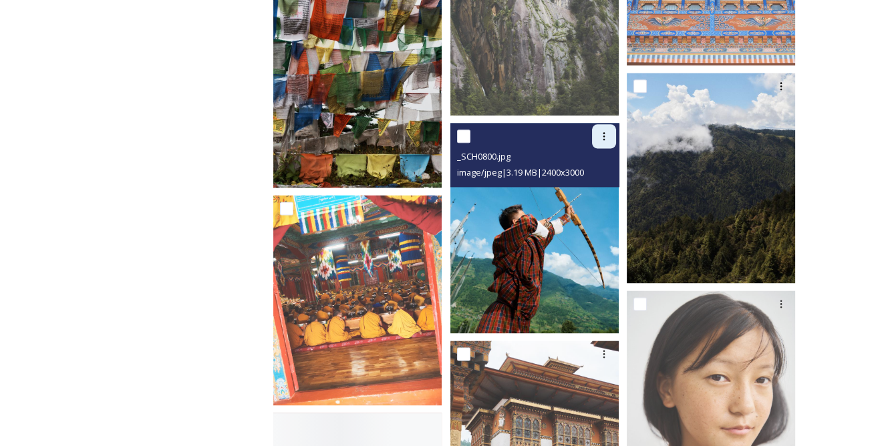
click at [605, 131] on icon at bounding box center [604, 136] width 11 height 11
click at [593, 186] on span "Download" at bounding box center [588, 192] width 41 height 13
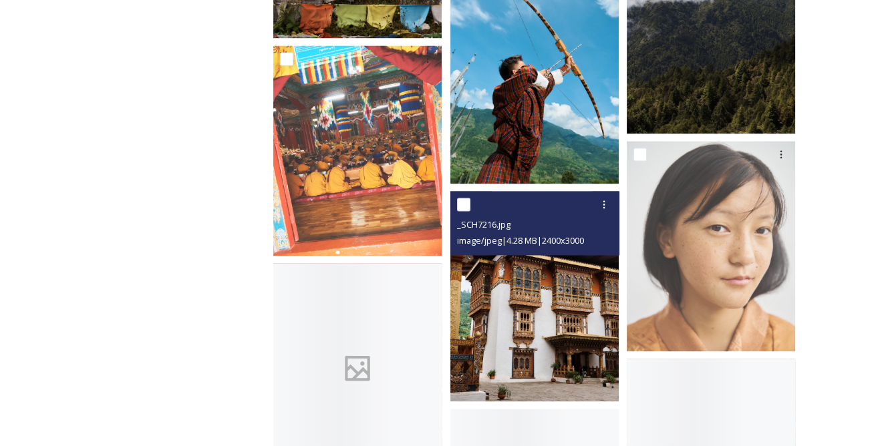
scroll to position [2915, 0]
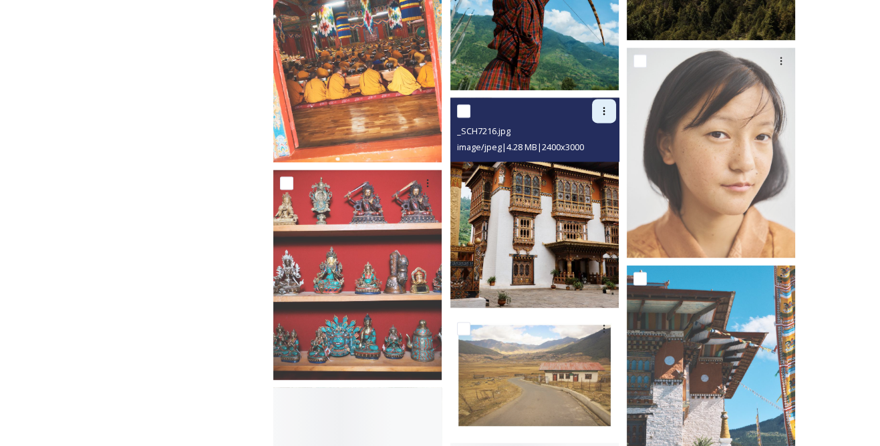
click at [603, 109] on div at bounding box center [604, 111] width 24 height 24
click at [595, 160] on span "Download" at bounding box center [588, 166] width 41 height 13
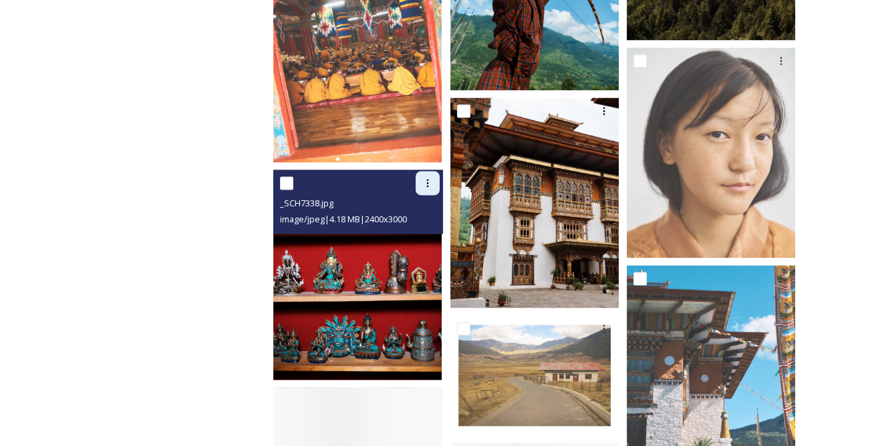
click at [438, 172] on div at bounding box center [428, 183] width 24 height 24
click at [429, 232] on span "Download" at bounding box center [412, 238] width 41 height 13
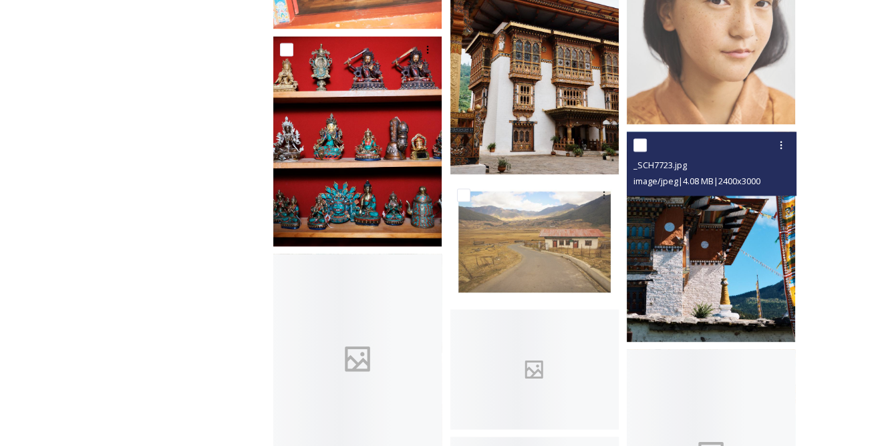
scroll to position [3098, 0]
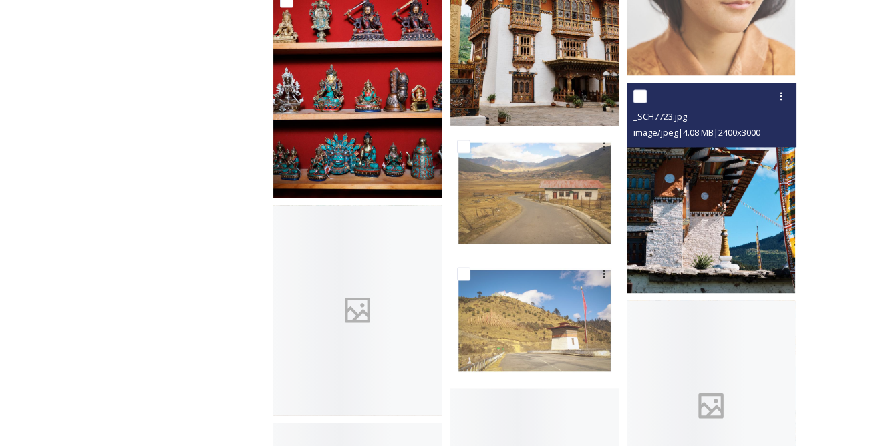
click at [776, 91] on icon at bounding box center [781, 96] width 11 height 11
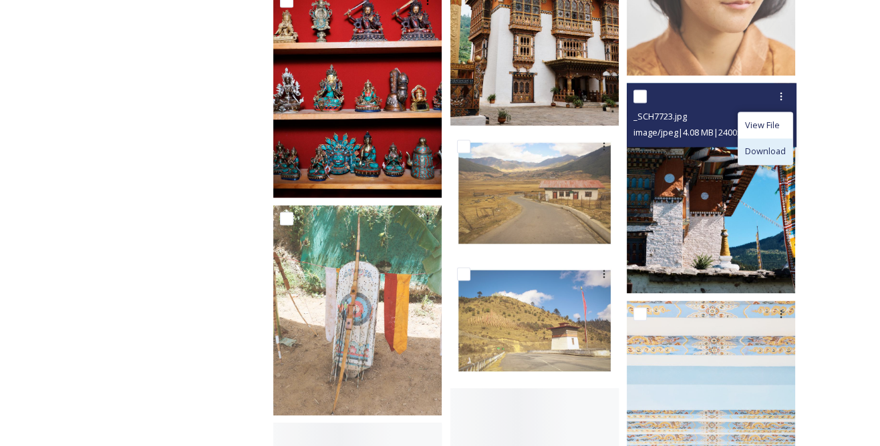
click at [754, 145] on span "Download" at bounding box center [765, 151] width 41 height 13
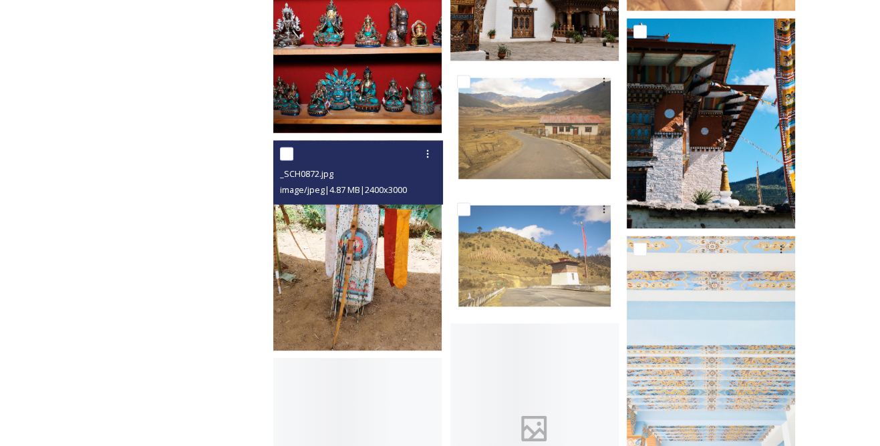
scroll to position [3219, 0]
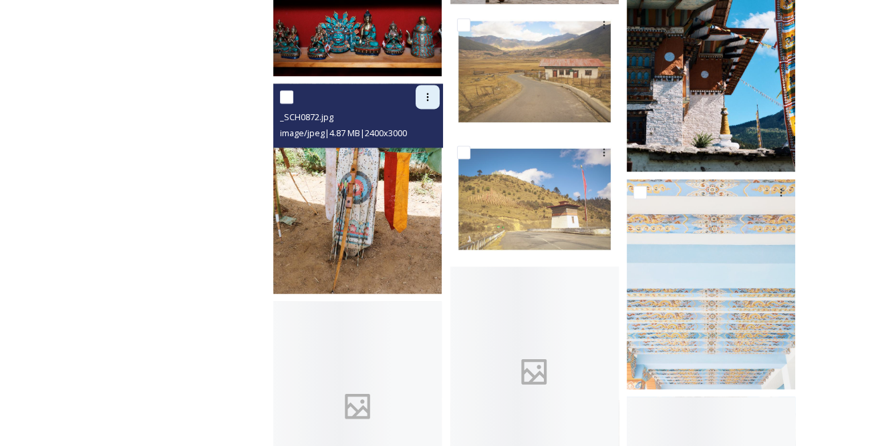
click at [430, 92] on icon at bounding box center [427, 97] width 11 height 11
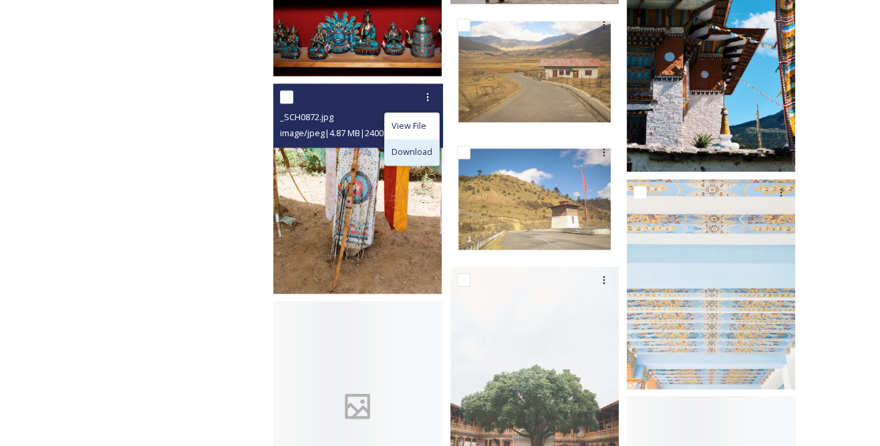
click at [428, 146] on span "Download" at bounding box center [412, 152] width 41 height 13
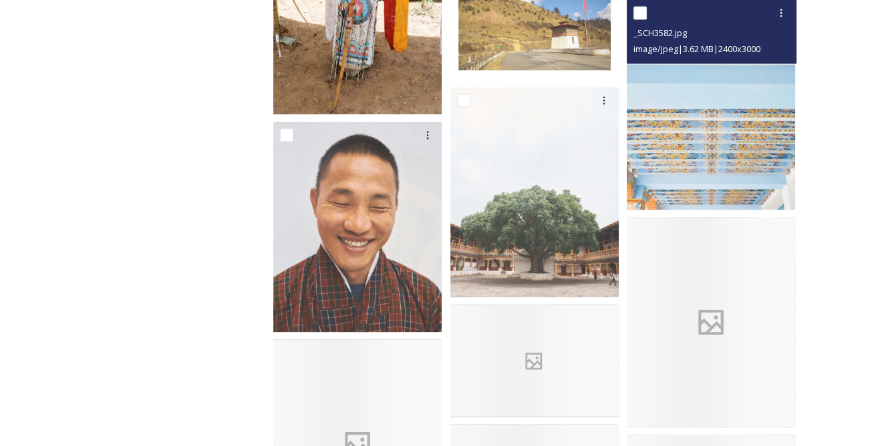
scroll to position [3401, 0]
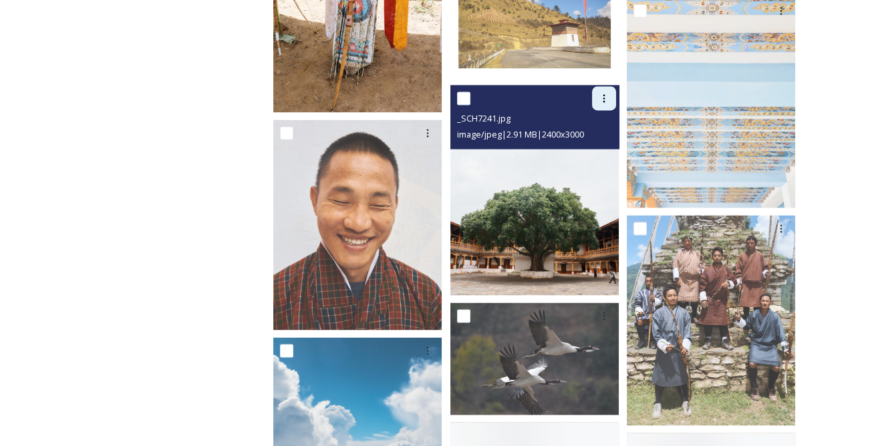
click at [605, 93] on icon at bounding box center [604, 98] width 11 height 11
click at [596, 148] on span "Download" at bounding box center [588, 154] width 41 height 13
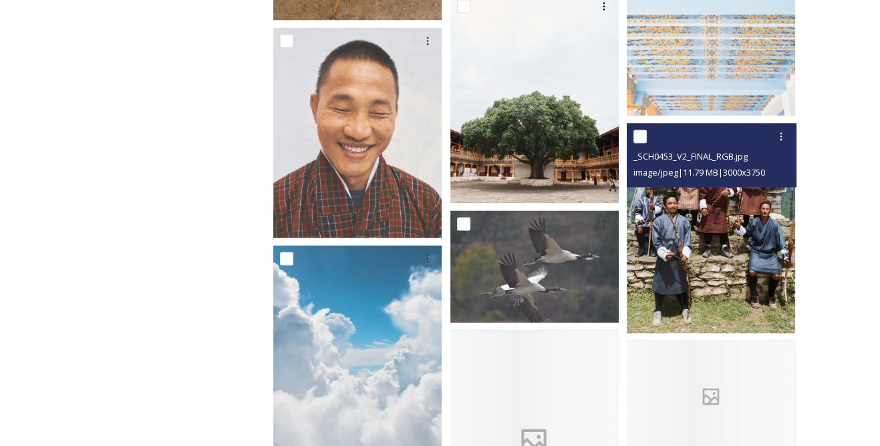
scroll to position [3523, 0]
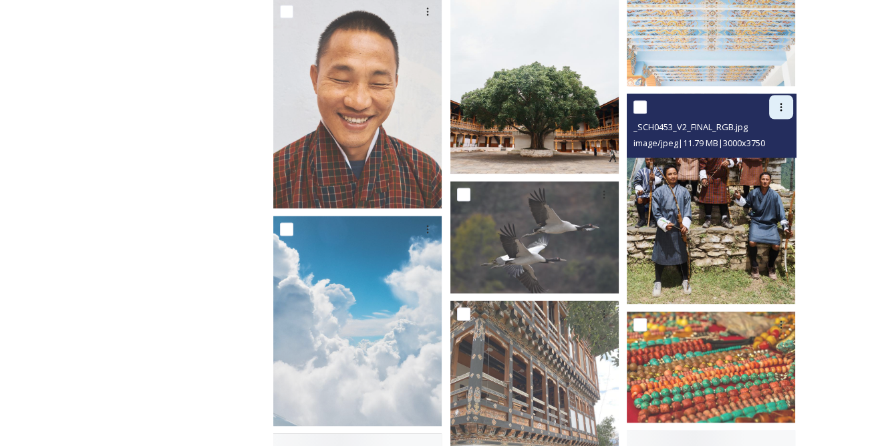
click at [779, 104] on div at bounding box center [781, 107] width 24 height 24
click at [758, 156] on span "Download" at bounding box center [765, 162] width 41 height 13
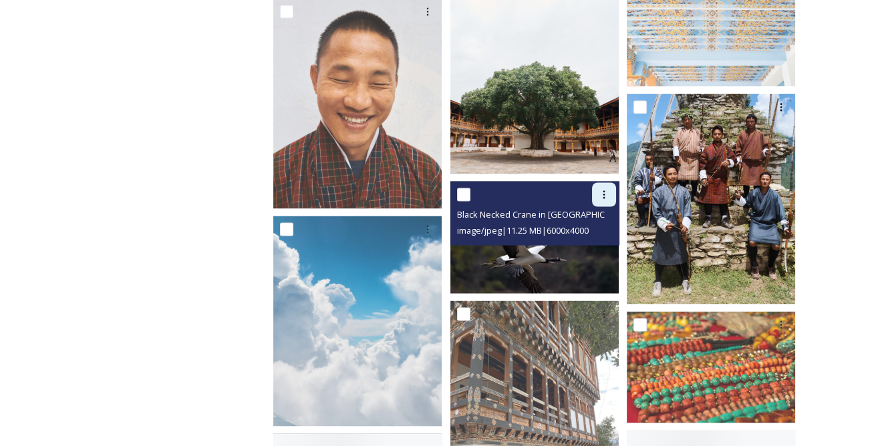
click at [605, 190] on icon at bounding box center [604, 194] width 2 height 8
click at [588, 244] on span "Download" at bounding box center [588, 250] width 41 height 13
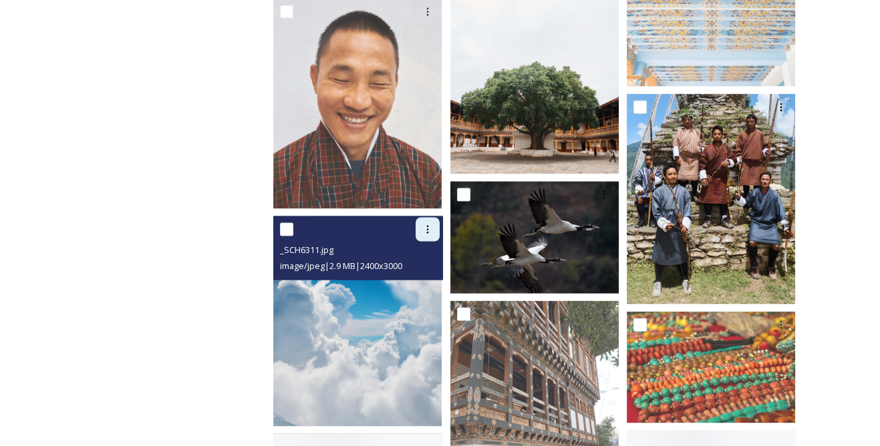
click at [424, 224] on icon at bounding box center [427, 229] width 11 height 11
click at [416, 278] on span "Download" at bounding box center [412, 284] width 41 height 13
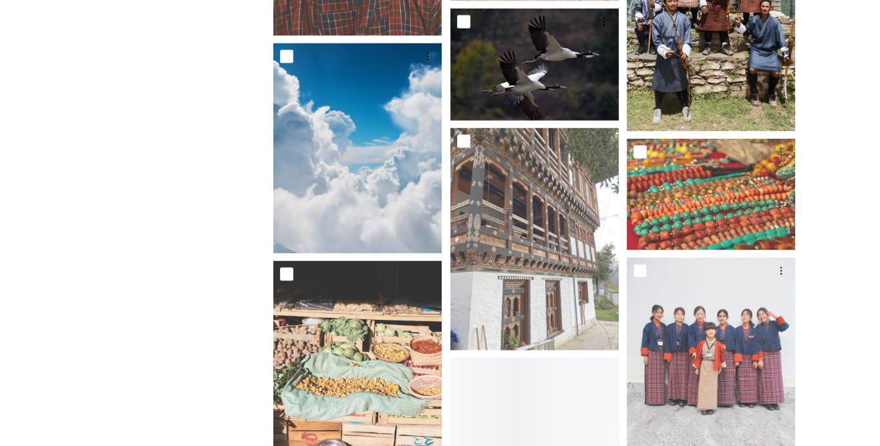
scroll to position [3827, 0]
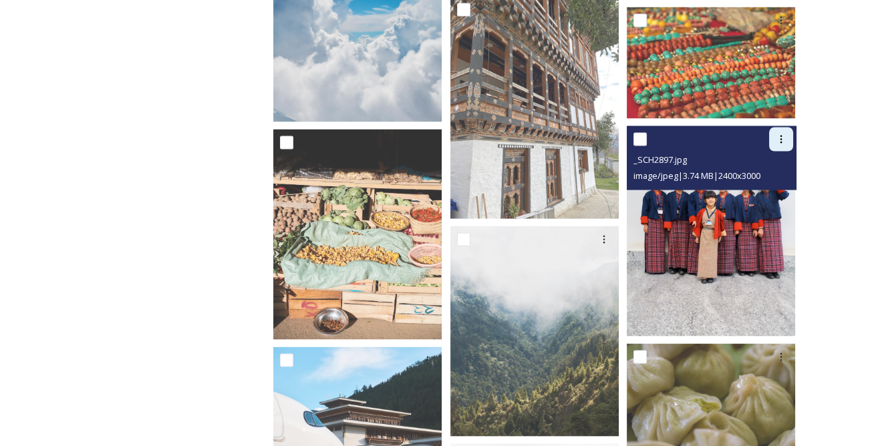
click at [786, 136] on div at bounding box center [781, 140] width 24 height 24
click at [767, 188] on span "Download" at bounding box center [765, 194] width 41 height 13
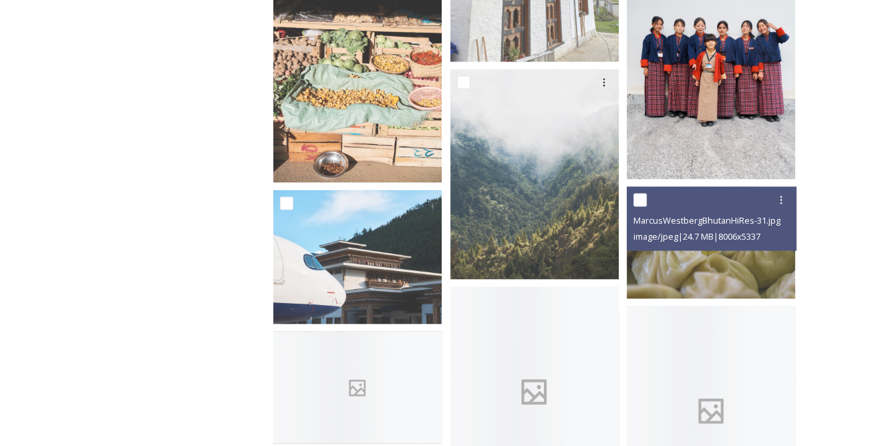
scroll to position [4009, 0]
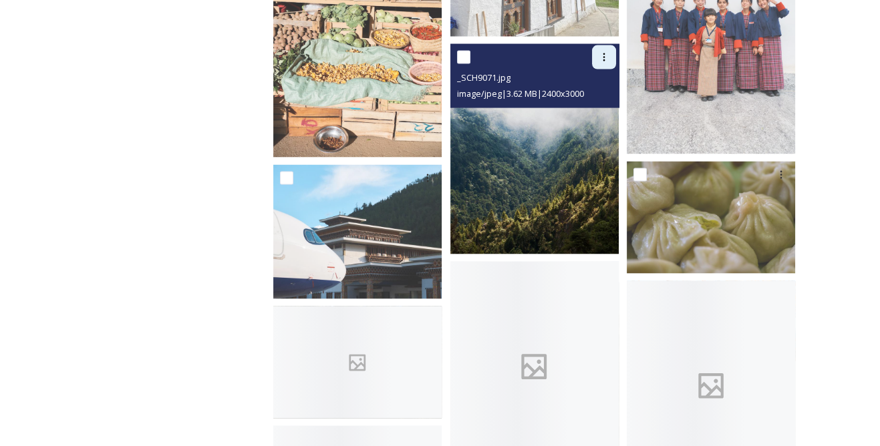
click at [599, 45] on div at bounding box center [604, 57] width 24 height 24
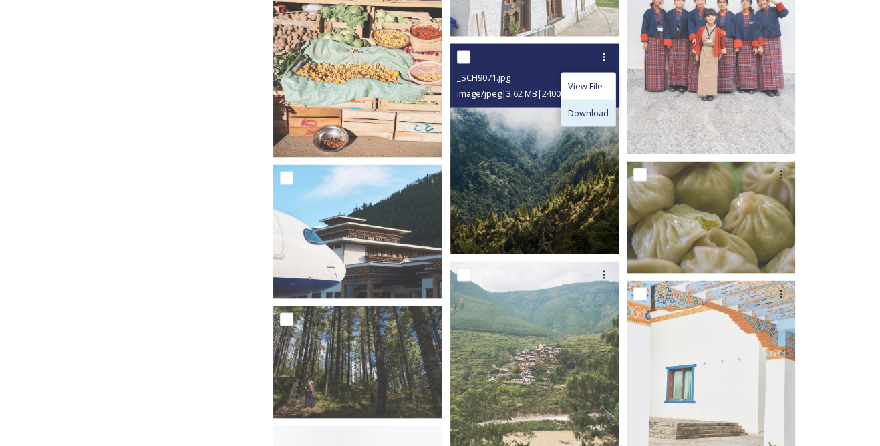
click at [601, 107] on span "Download" at bounding box center [588, 113] width 41 height 13
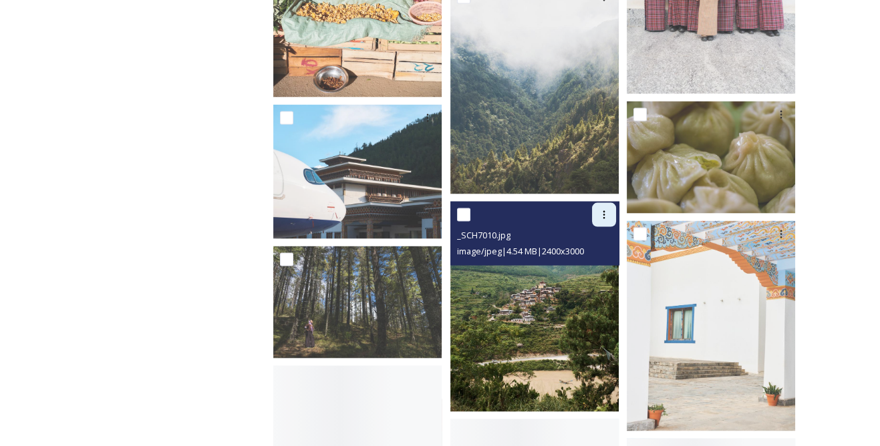
click at [597, 210] on div at bounding box center [604, 215] width 24 height 24
click at [597, 265] on span "Download" at bounding box center [588, 271] width 41 height 13
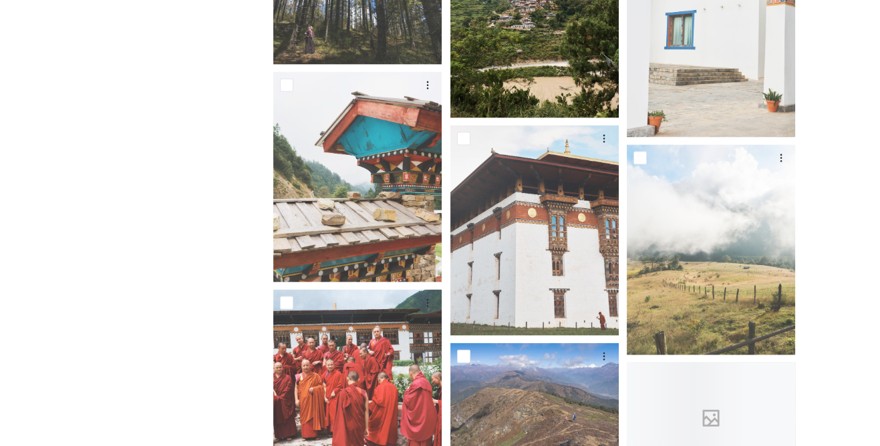
scroll to position [4374, 0]
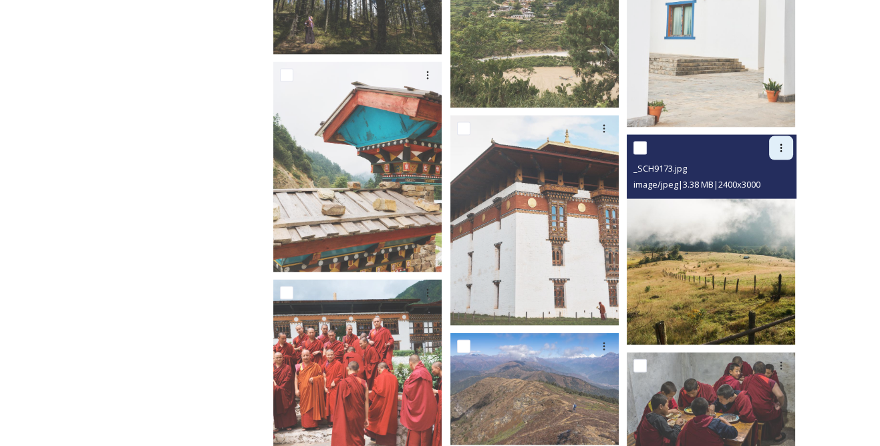
click at [771, 136] on div at bounding box center [781, 148] width 24 height 24
click at [756, 197] on span "Download" at bounding box center [765, 203] width 41 height 13
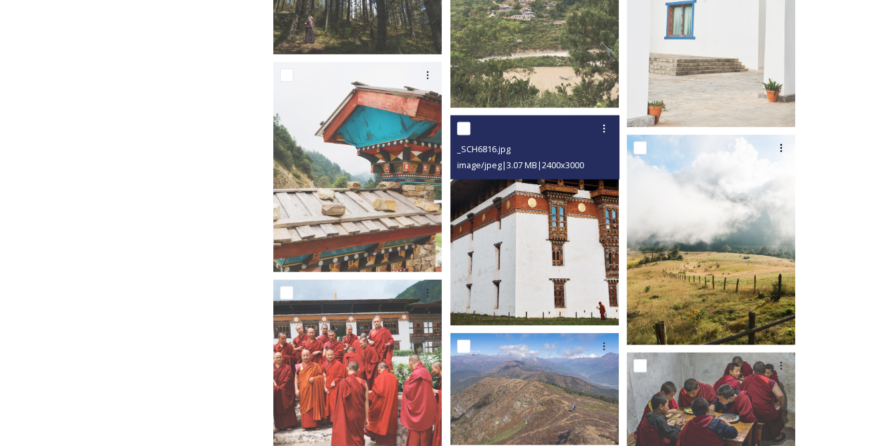
scroll to position [4495, 0]
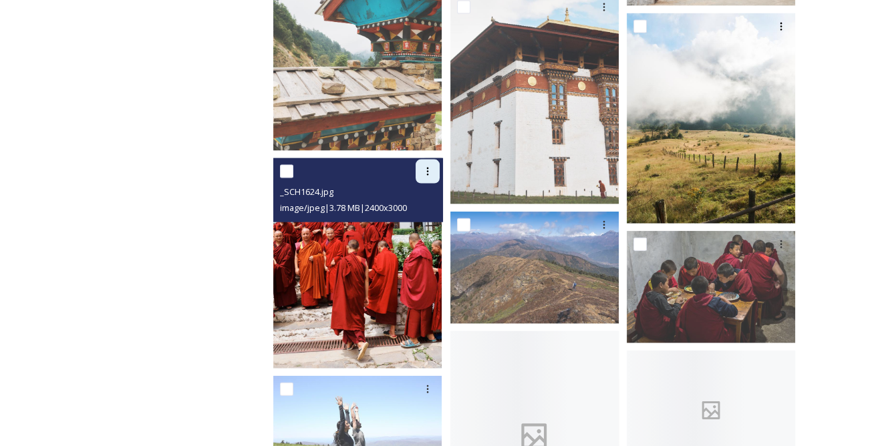
click at [430, 168] on div at bounding box center [428, 172] width 24 height 24
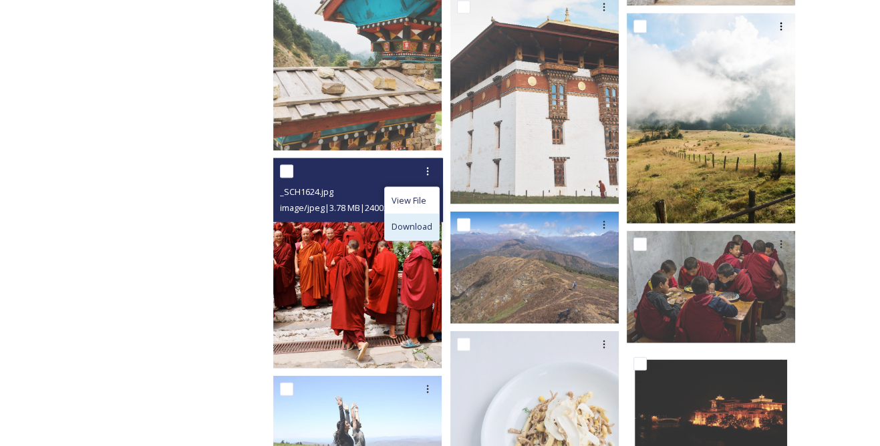
click at [428, 221] on span "Download" at bounding box center [412, 227] width 41 height 13
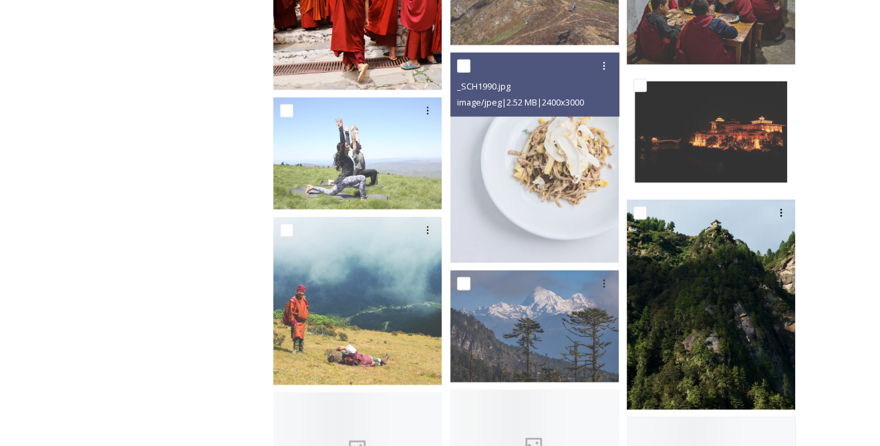
scroll to position [4798, 0]
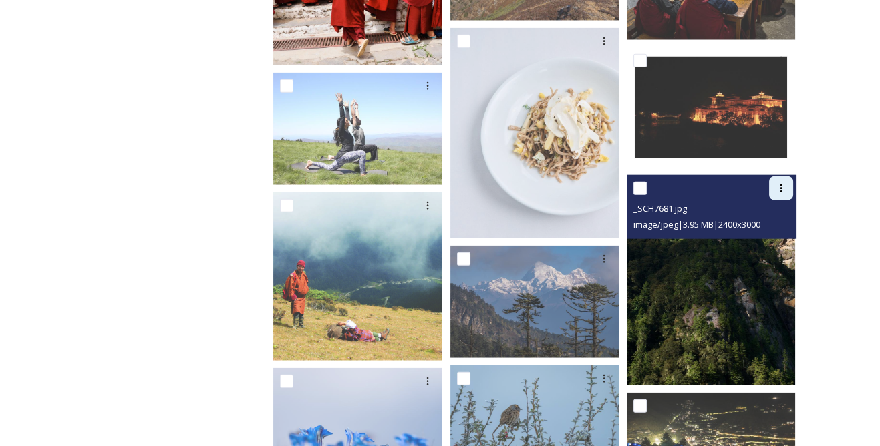
click at [784, 183] on icon at bounding box center [781, 188] width 11 height 11
click at [763, 237] on span "Download" at bounding box center [765, 243] width 41 height 13
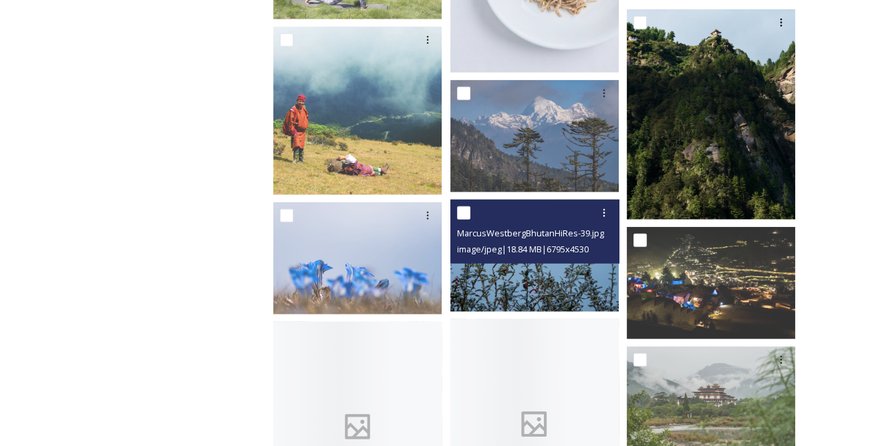
scroll to position [4981, 0]
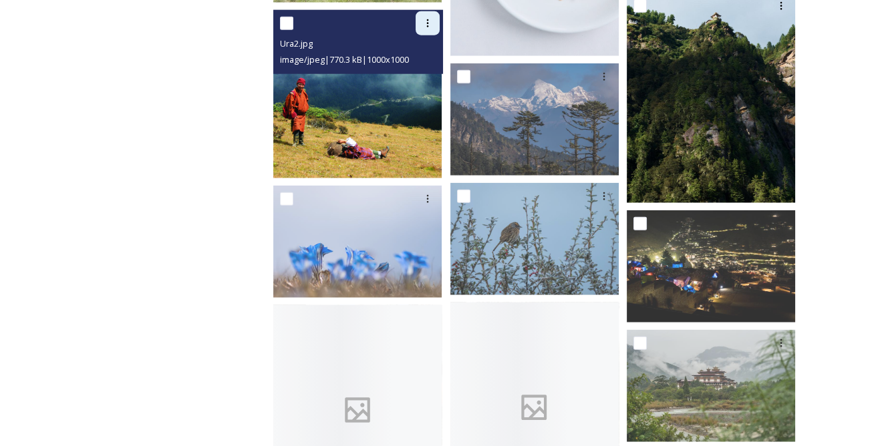
click at [421, 19] on div at bounding box center [428, 23] width 24 height 24
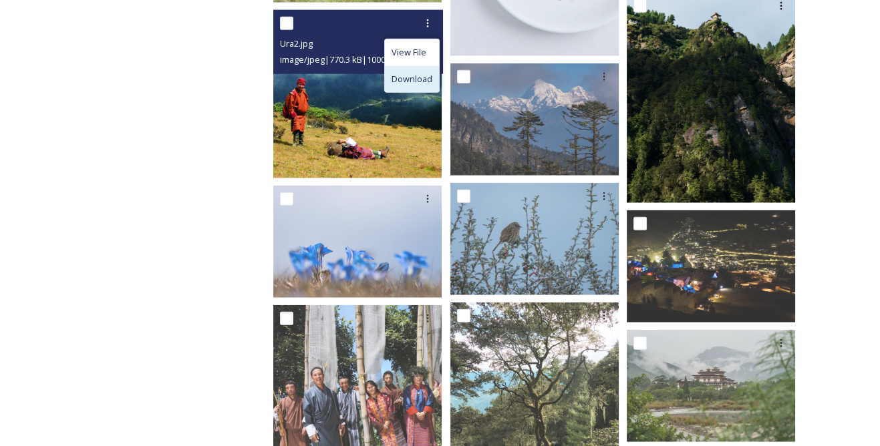
click at [422, 73] on span "Download" at bounding box center [412, 79] width 41 height 13
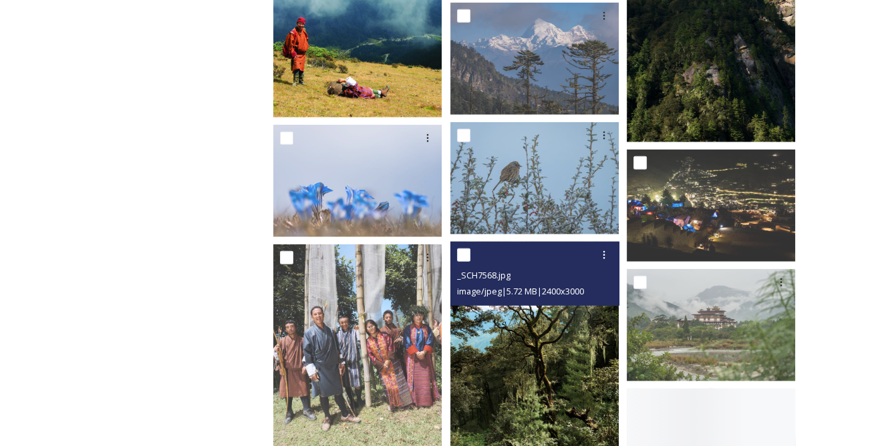
scroll to position [5103, 0]
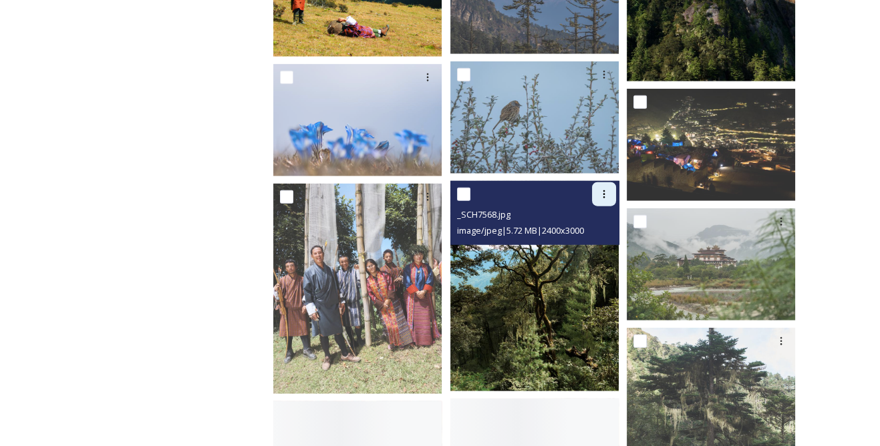
click at [607, 189] on icon at bounding box center [604, 194] width 11 height 11
click at [593, 244] on span "Download" at bounding box center [588, 250] width 41 height 13
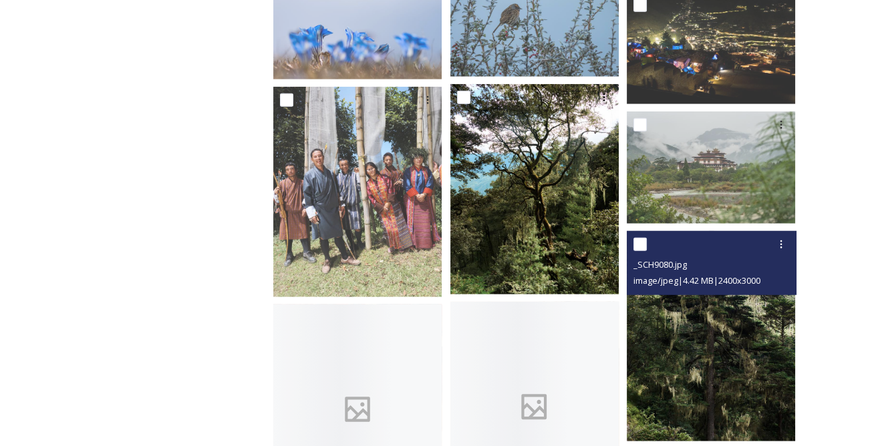
scroll to position [5224, 0]
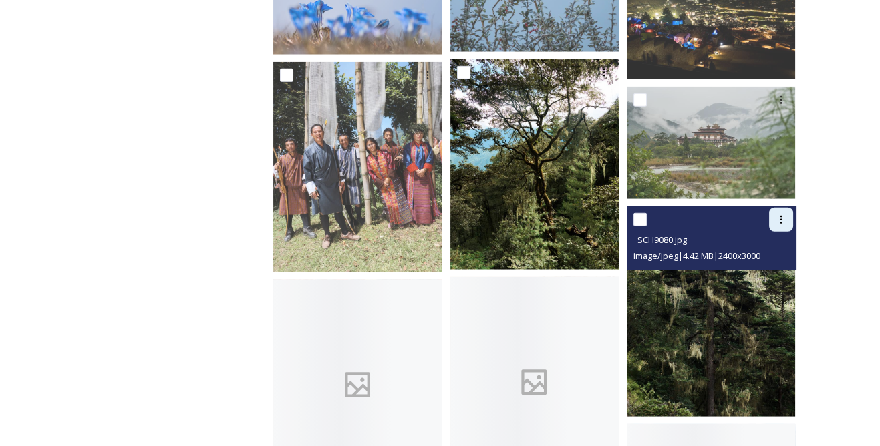
click at [779, 215] on icon at bounding box center [781, 219] width 11 height 11
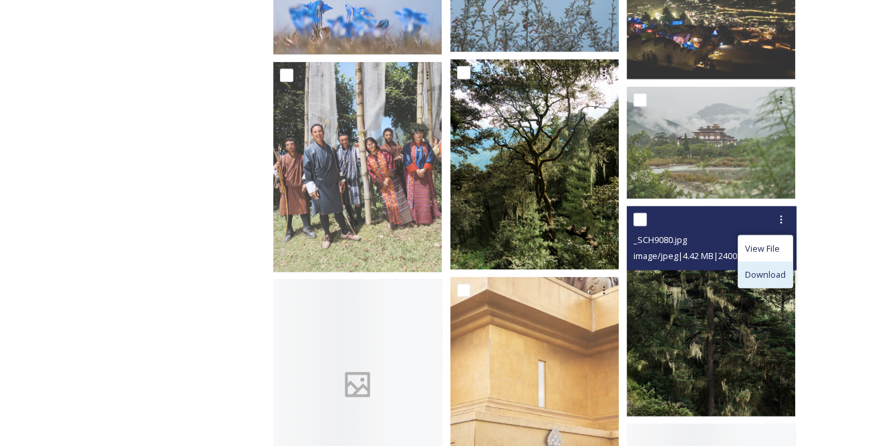
click at [758, 269] on span "Download" at bounding box center [765, 275] width 41 height 13
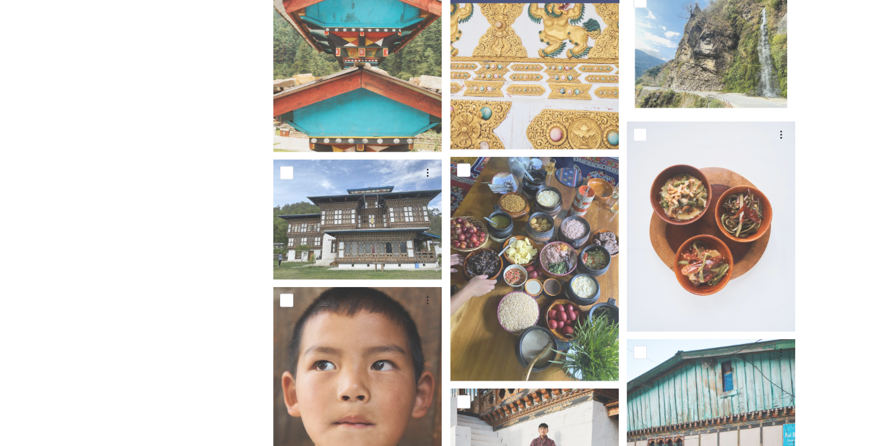
scroll to position [5832, 0]
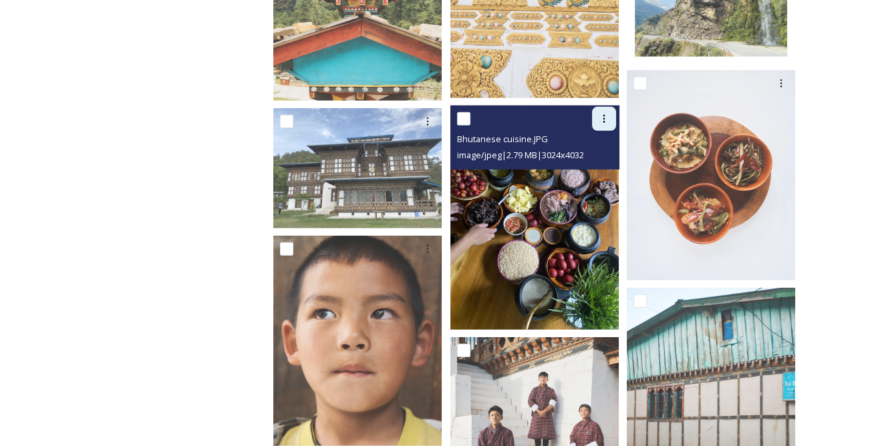
drag, startPoint x: 604, startPoint y: 109, endPoint x: 598, endPoint y: 114, distance: 8.0
click at [603, 114] on icon at bounding box center [604, 119] width 11 height 11
click at [591, 168] on span "Download" at bounding box center [588, 174] width 41 height 13
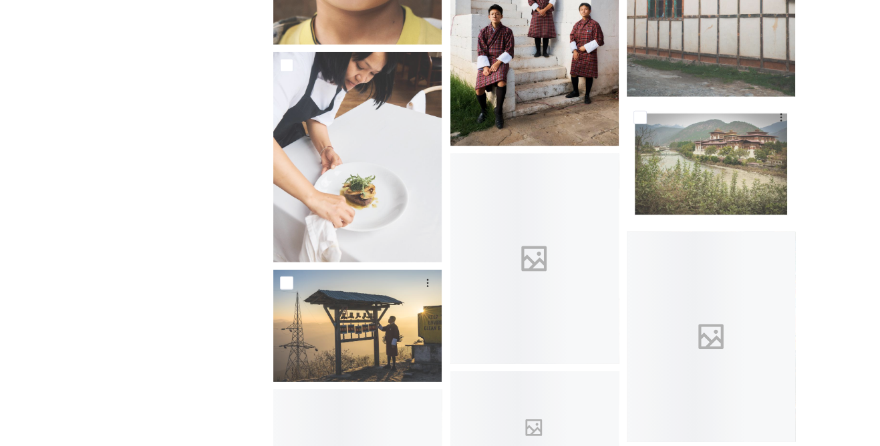
scroll to position [6257, 0]
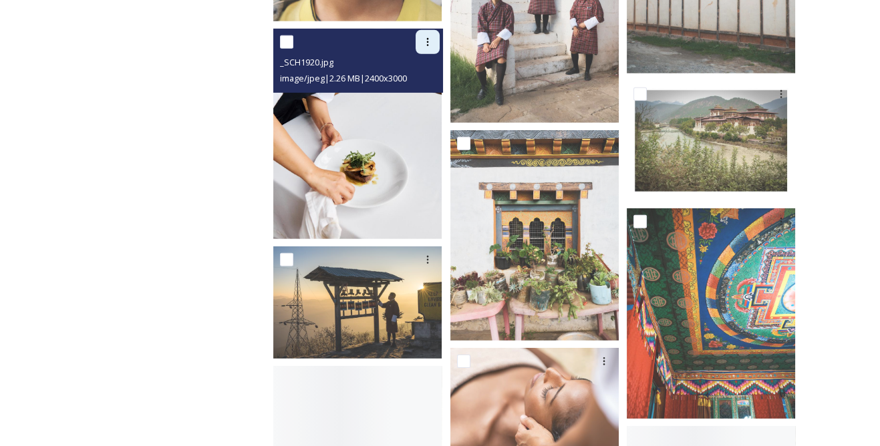
click at [428, 37] on icon at bounding box center [427, 42] width 11 height 11
click at [418, 91] on span "Download" at bounding box center [412, 97] width 41 height 13
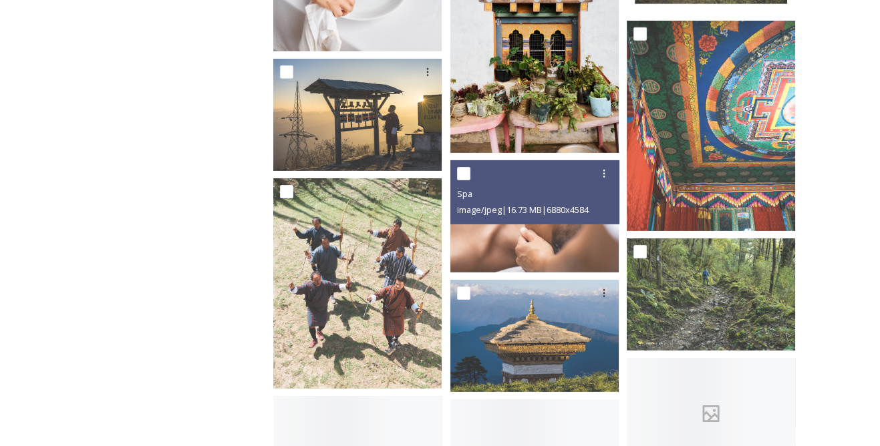
scroll to position [6500, 0]
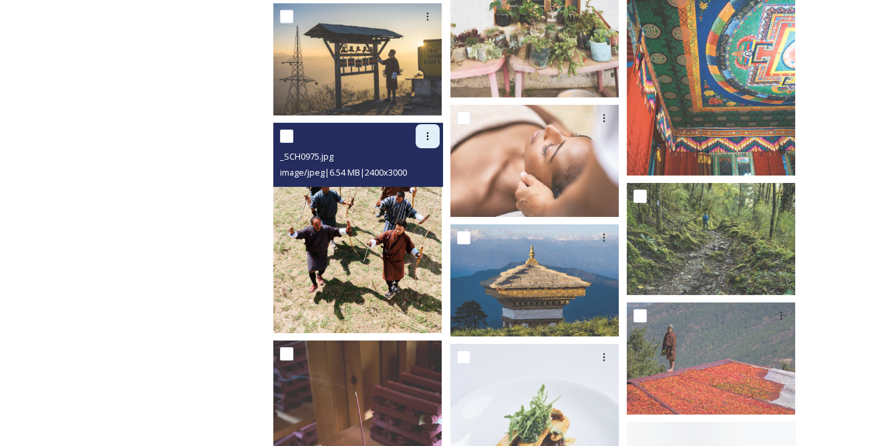
click at [426, 131] on icon at bounding box center [427, 136] width 11 height 11
click at [419, 185] on span "Download" at bounding box center [412, 191] width 41 height 13
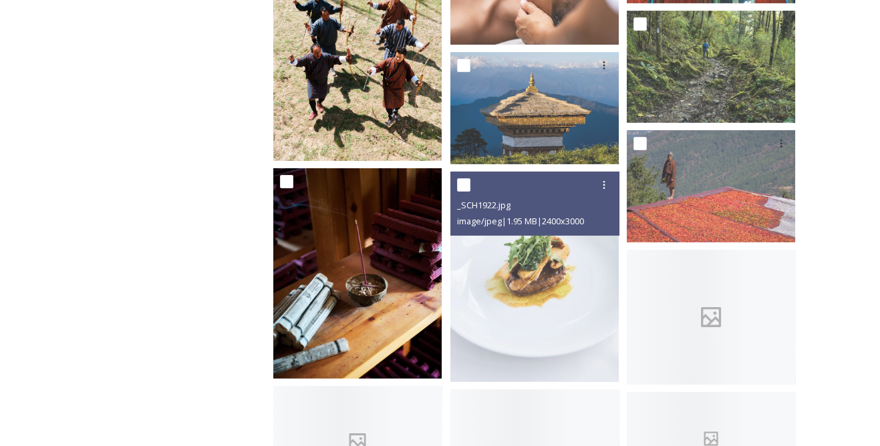
scroll to position [6682, 0]
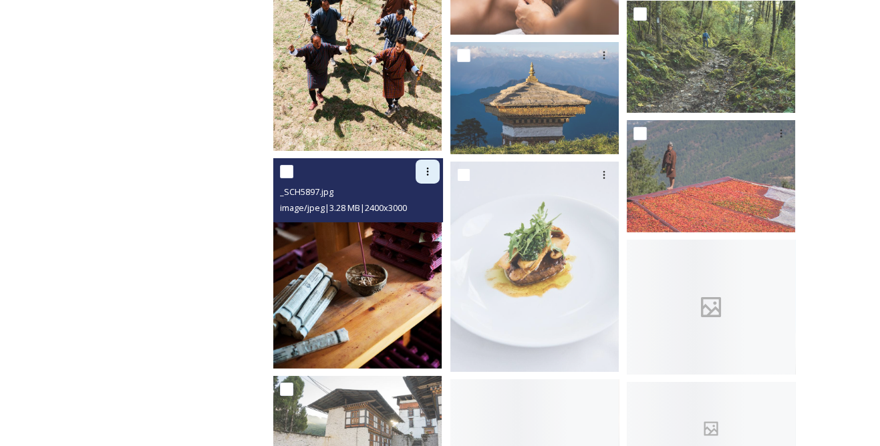
click at [428, 168] on icon at bounding box center [427, 172] width 2 height 8
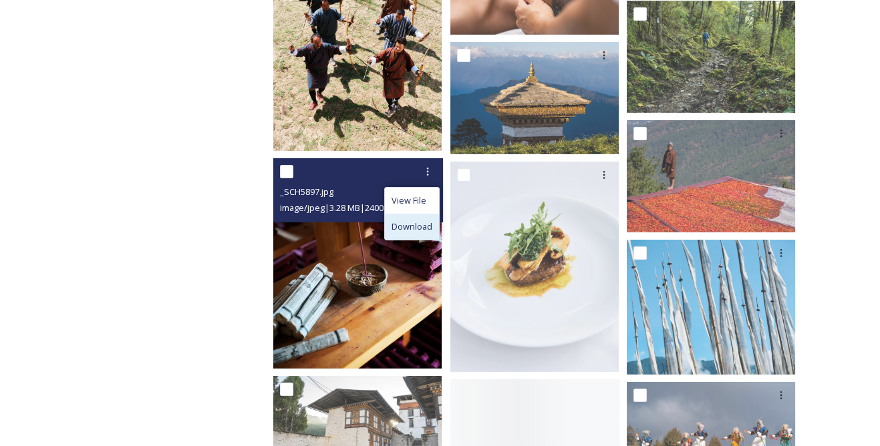
click at [409, 214] on div "Download" at bounding box center [412, 227] width 54 height 26
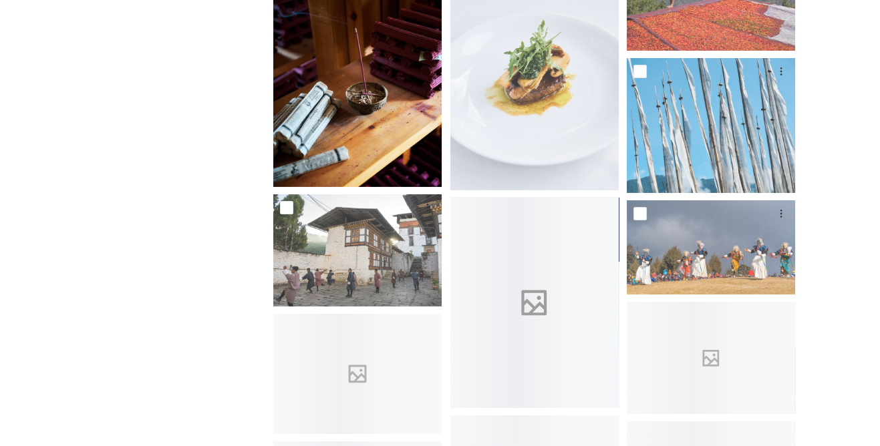
scroll to position [6986, 0]
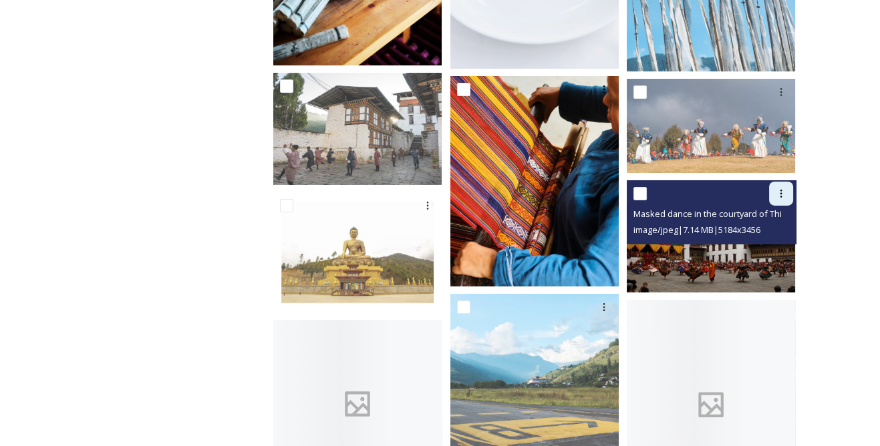
click at [778, 188] on icon at bounding box center [781, 193] width 11 height 11
click at [743, 237] on div "Download" at bounding box center [765, 250] width 54 height 26
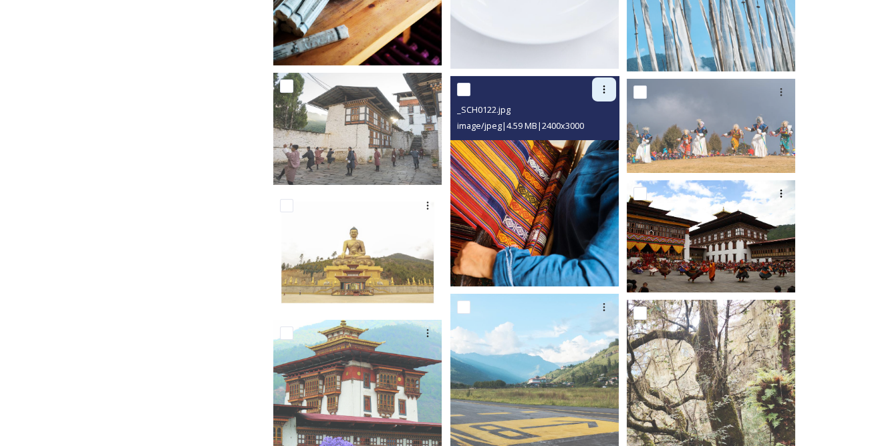
click at [608, 84] on icon at bounding box center [604, 89] width 11 height 11
click at [608, 138] on span "Download" at bounding box center [588, 144] width 41 height 13
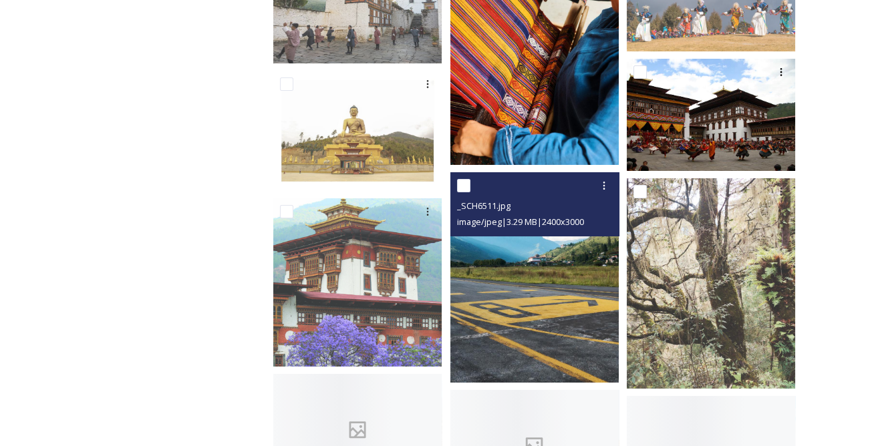
scroll to position [7168, 0]
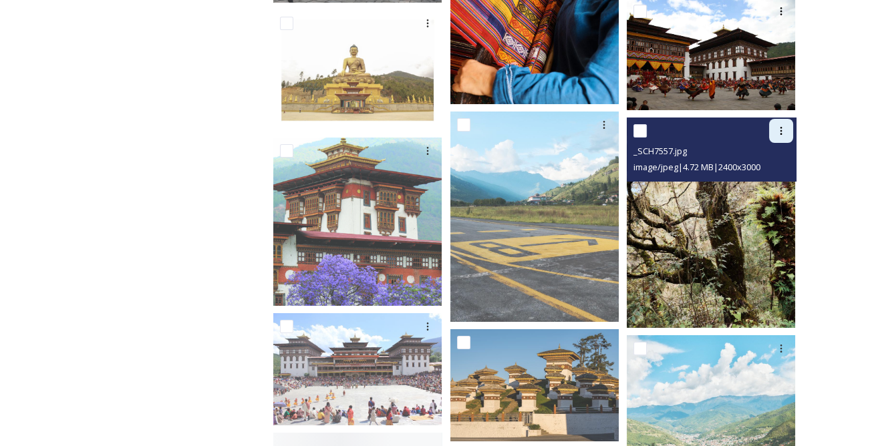
click at [774, 125] on div at bounding box center [781, 131] width 24 height 24
click at [756, 181] on span "Download" at bounding box center [765, 186] width 41 height 13
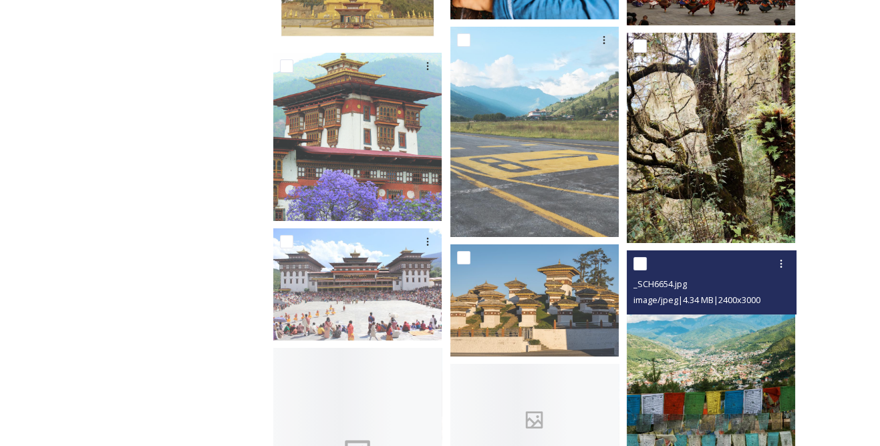
scroll to position [7290, 0]
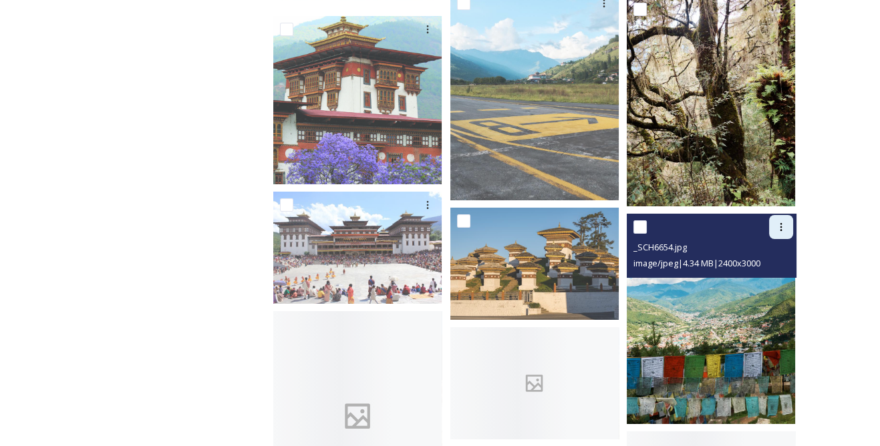
click at [774, 223] on div at bounding box center [781, 227] width 24 height 24
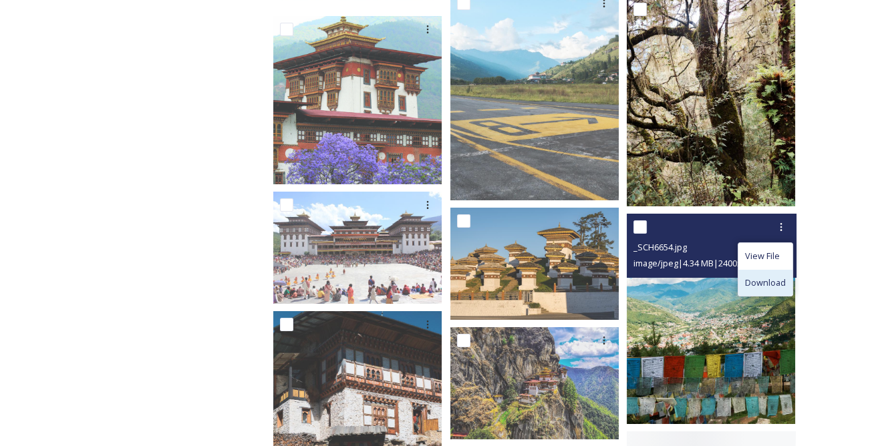
click at [750, 277] on span "Download" at bounding box center [765, 283] width 41 height 13
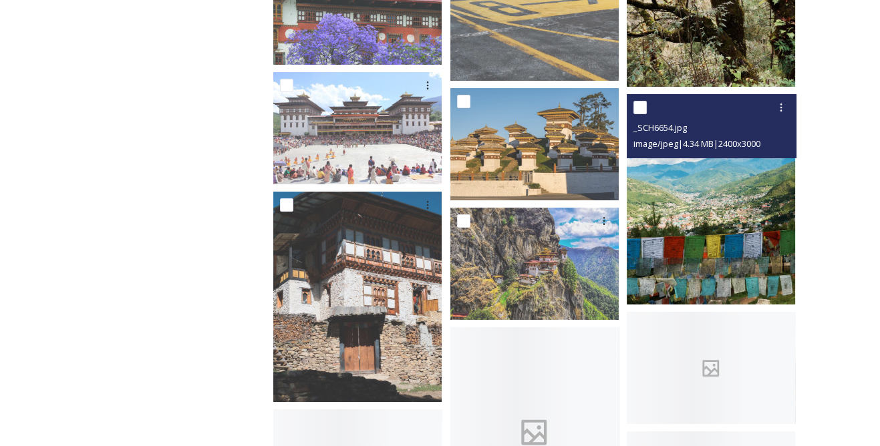
scroll to position [7411, 0]
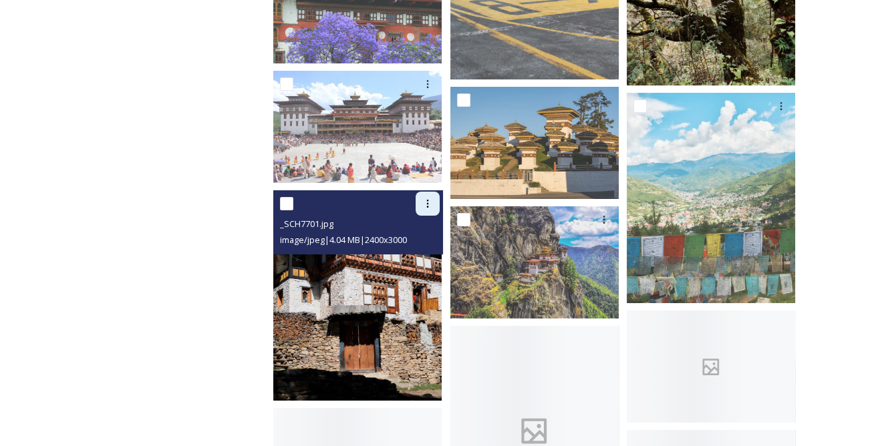
click at [433, 198] on icon at bounding box center [427, 203] width 11 height 11
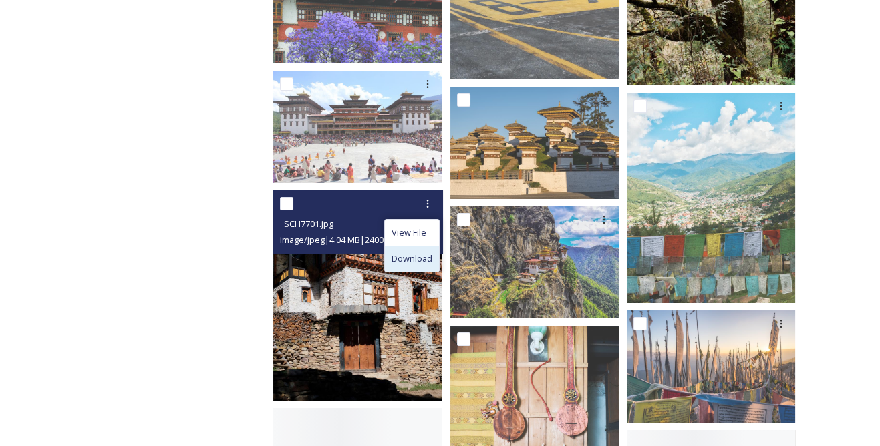
click at [425, 253] on span "Download" at bounding box center [412, 259] width 41 height 13
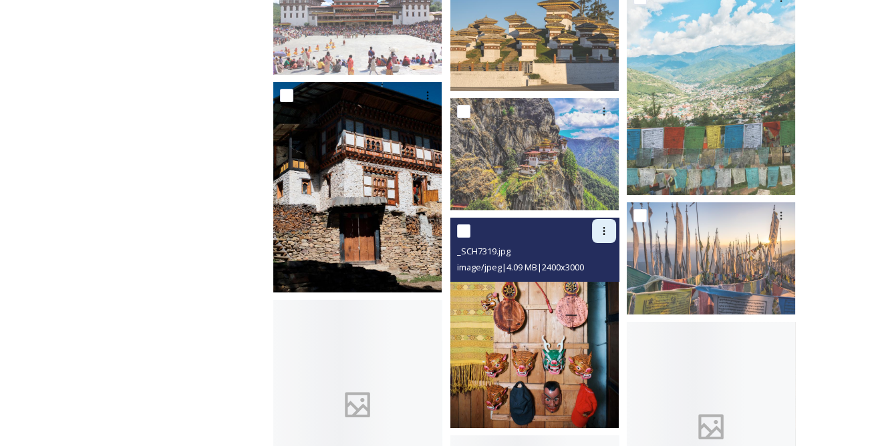
scroll to position [7532, 0]
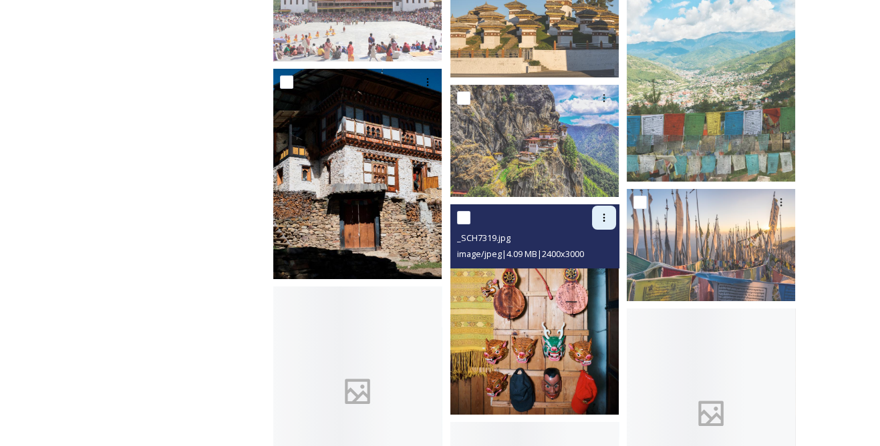
click at [597, 208] on div at bounding box center [604, 218] width 24 height 24
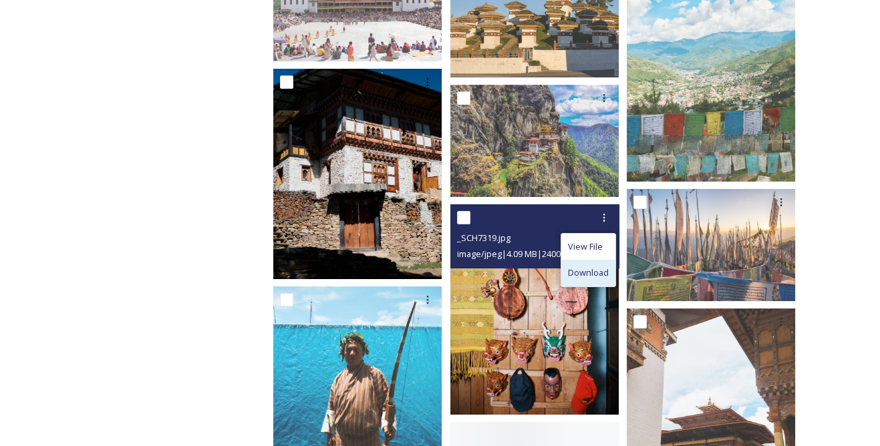
click at [582, 267] on span "Download" at bounding box center [588, 273] width 41 height 13
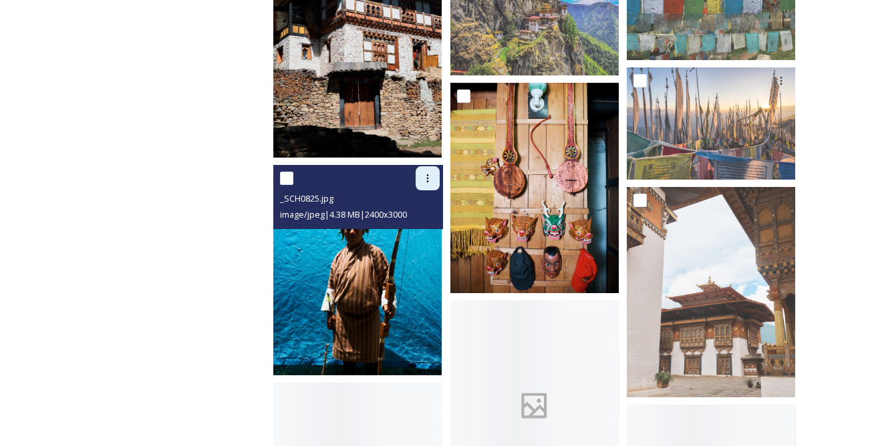
click at [426, 173] on icon at bounding box center [427, 178] width 11 height 11
click at [422, 227] on span "Download" at bounding box center [412, 233] width 41 height 13
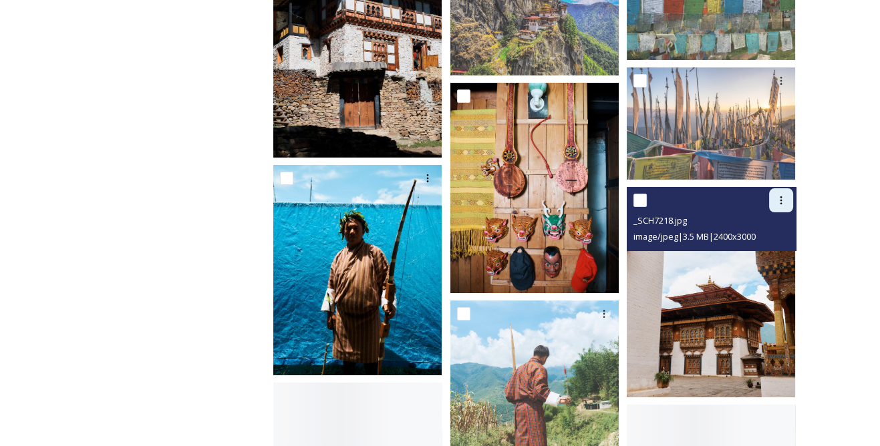
click at [778, 195] on icon at bounding box center [781, 200] width 11 height 11
click at [768, 250] on span "Download" at bounding box center [765, 256] width 41 height 13
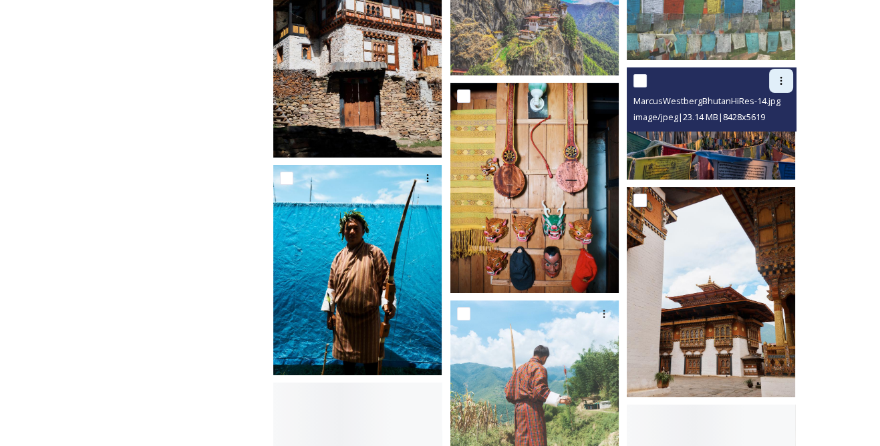
click at [780, 77] on icon at bounding box center [781, 81] width 2 height 8
click at [758, 130] on span "Download" at bounding box center [765, 136] width 41 height 13
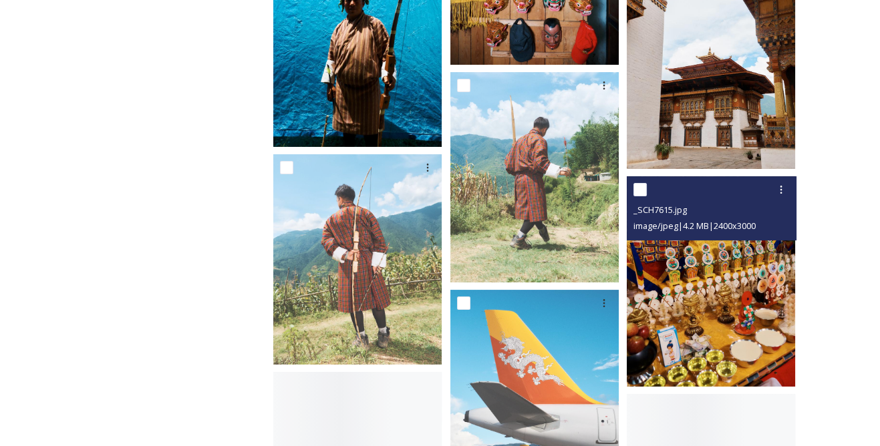
scroll to position [7958, 0]
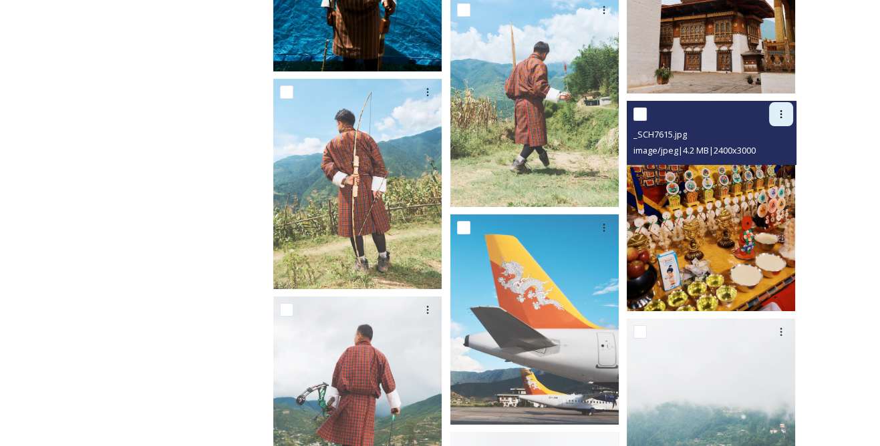
click at [786, 112] on div at bounding box center [781, 114] width 24 height 24
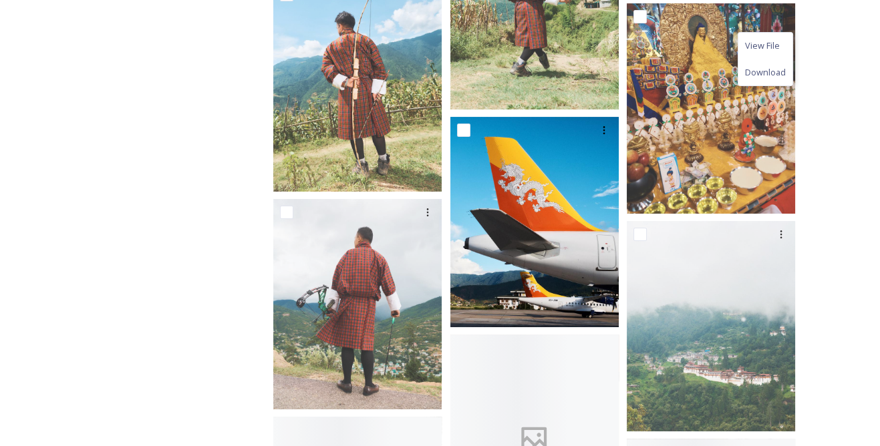
scroll to position [8079, 0]
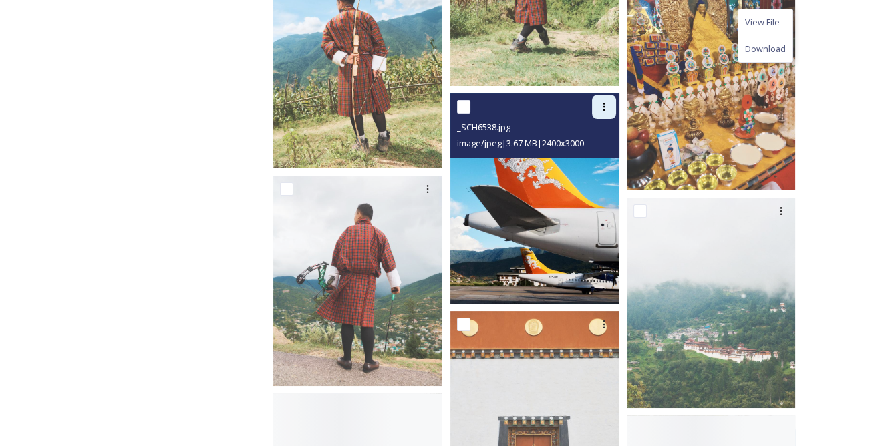
click at [605, 102] on icon at bounding box center [604, 107] width 11 height 11
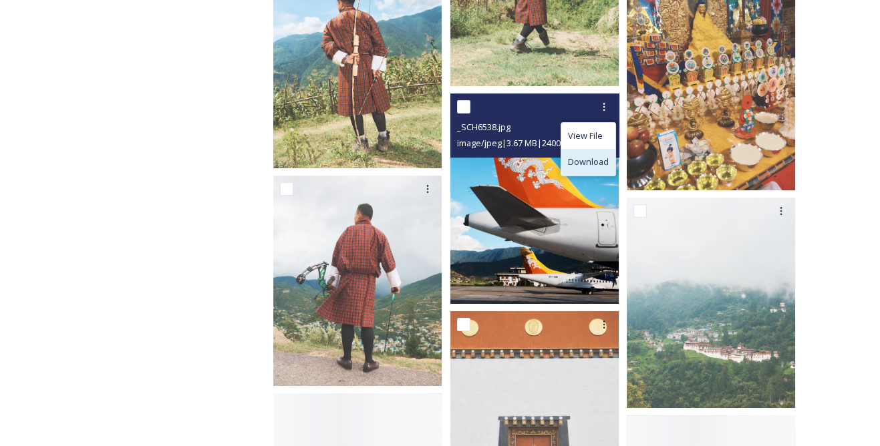
drag, startPoint x: 592, startPoint y: 152, endPoint x: 505, endPoint y: 177, distance: 90.5
click at [591, 156] on span "Download" at bounding box center [588, 162] width 41 height 13
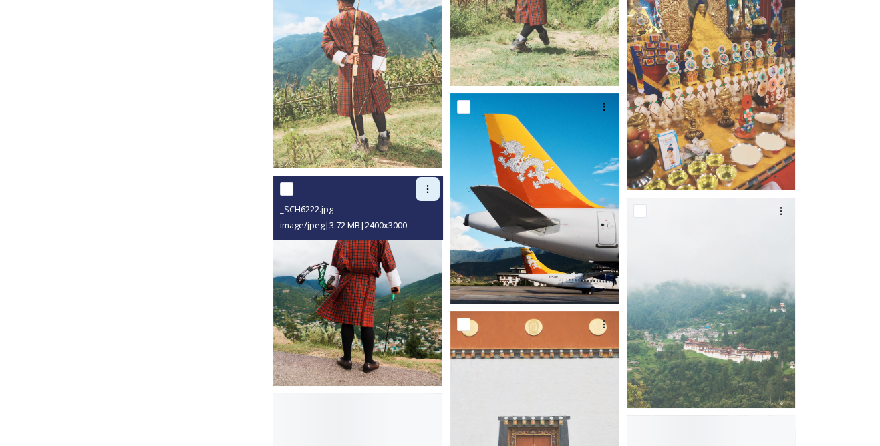
click at [426, 184] on icon at bounding box center [427, 189] width 11 height 11
click at [416, 231] on div "Download" at bounding box center [412, 244] width 54 height 26
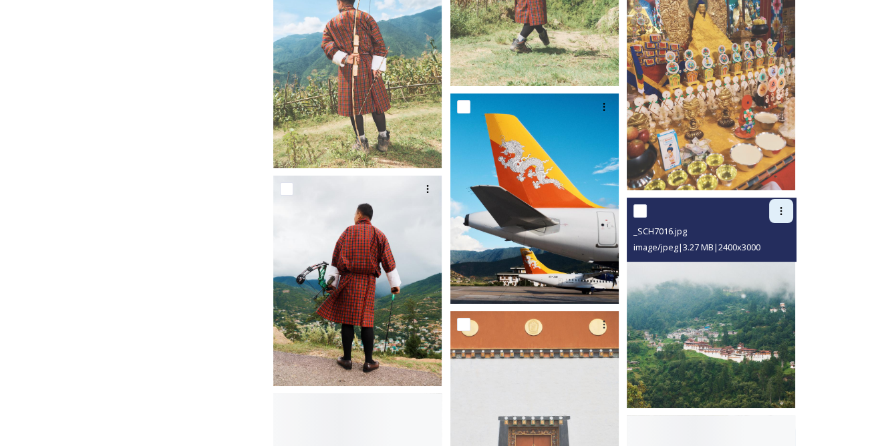
click at [778, 206] on icon at bounding box center [781, 211] width 11 height 11
click at [760, 254] on div "Download" at bounding box center [765, 267] width 54 height 26
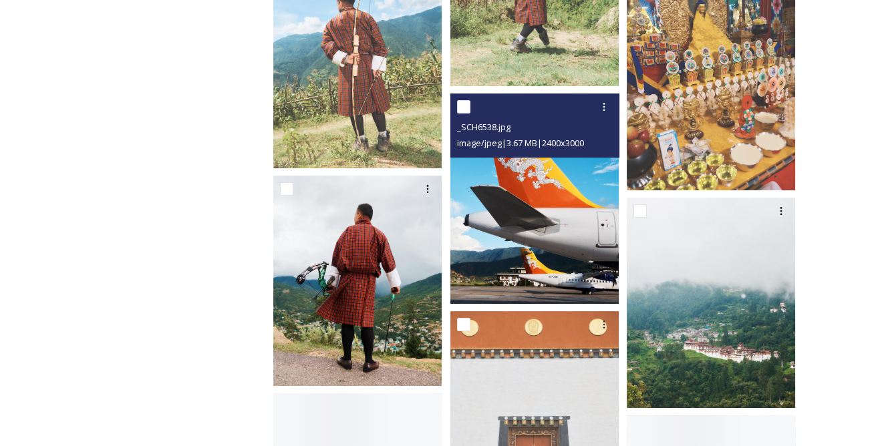
scroll to position [8261, 0]
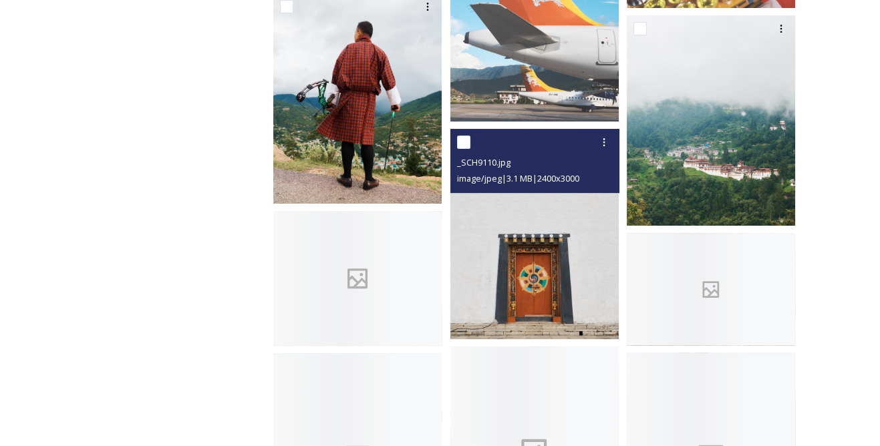
drag, startPoint x: 602, startPoint y: 134, endPoint x: 602, endPoint y: 146, distance: 12.0
click at [602, 137] on icon at bounding box center [604, 142] width 11 height 11
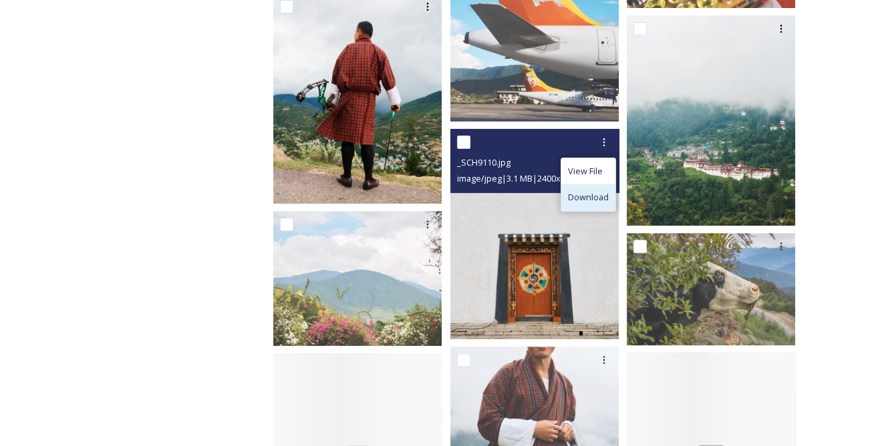
click at [591, 184] on div "Download" at bounding box center [588, 197] width 54 height 26
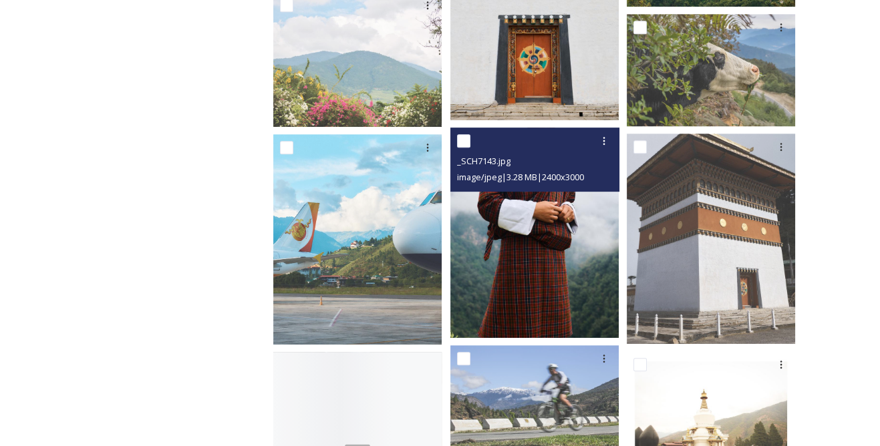
scroll to position [8565, 0]
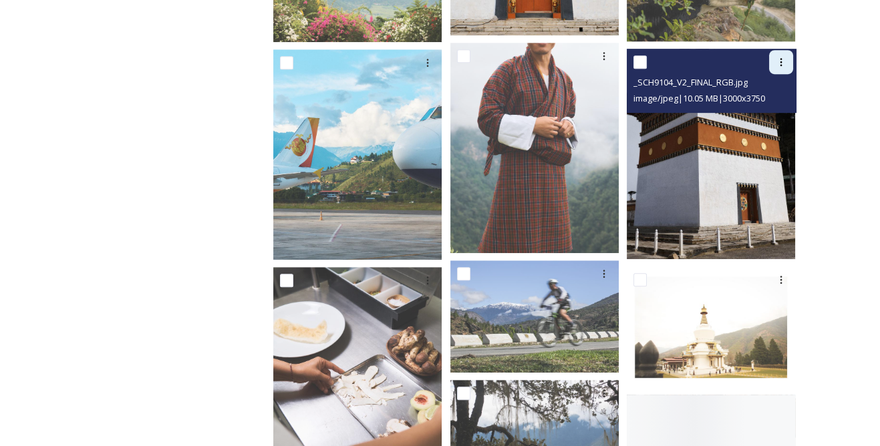
click at [781, 58] on icon at bounding box center [781, 62] width 2 height 8
click at [765, 112] on span "Download" at bounding box center [765, 118] width 41 height 13
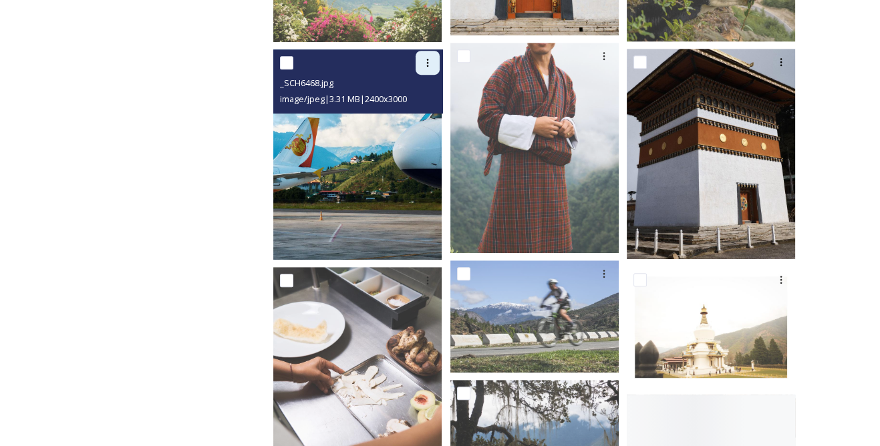
click at [432, 57] on icon at bounding box center [427, 62] width 11 height 11
click at [424, 112] on span "Download" at bounding box center [412, 118] width 41 height 13
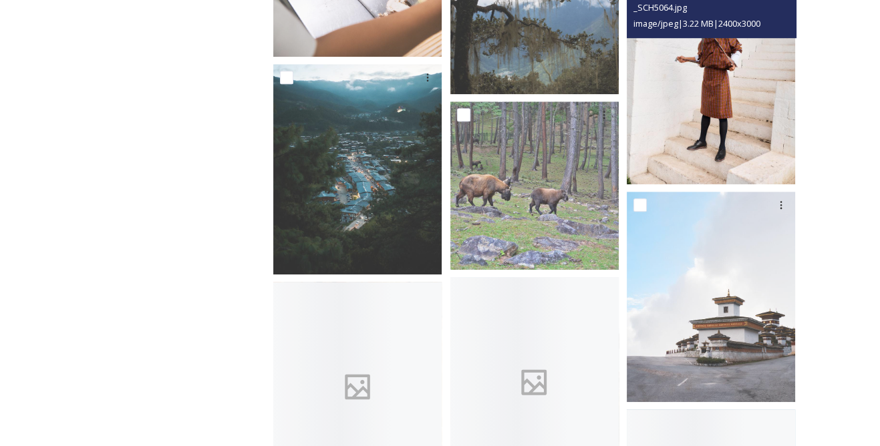
scroll to position [8990, 0]
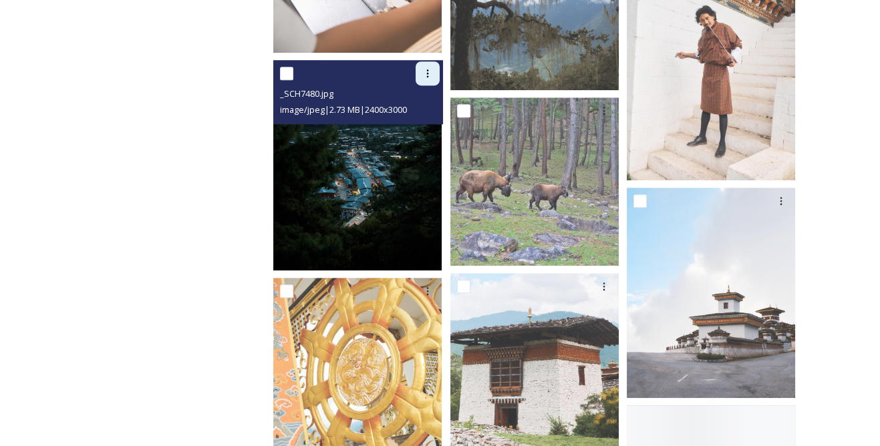
click at [433, 68] on icon at bounding box center [427, 73] width 11 height 11
click at [428, 122] on span "Download" at bounding box center [412, 128] width 41 height 13
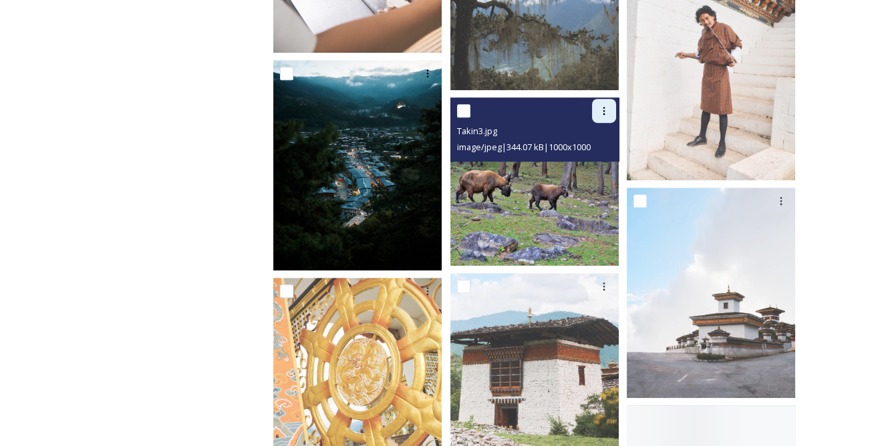
click at [597, 104] on div at bounding box center [604, 111] width 24 height 24
click at [588, 160] on span "Download" at bounding box center [588, 166] width 41 height 13
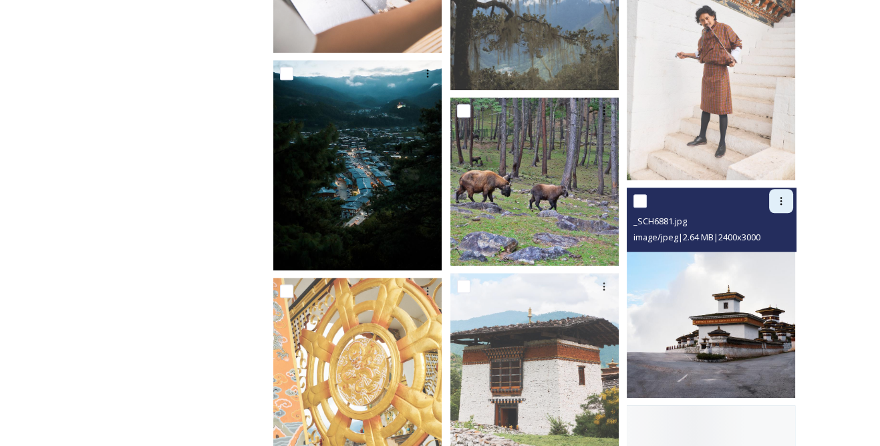
click at [778, 196] on icon at bounding box center [781, 201] width 11 height 11
click at [750, 250] on span "Download" at bounding box center [765, 256] width 41 height 13
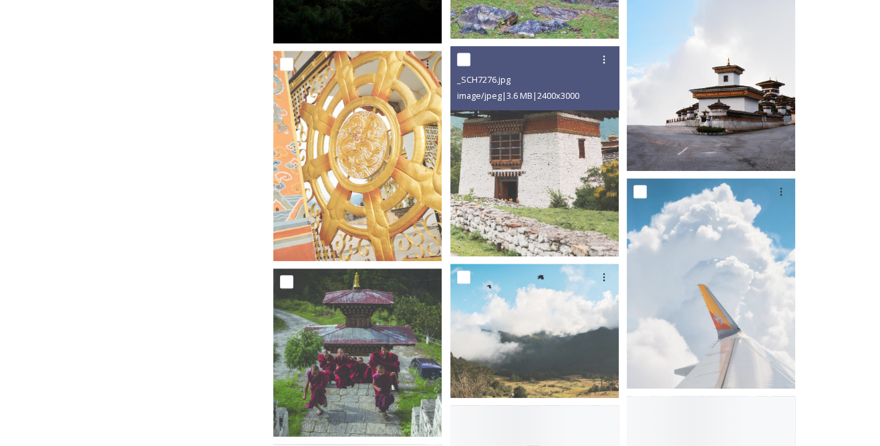
scroll to position [9233, 0]
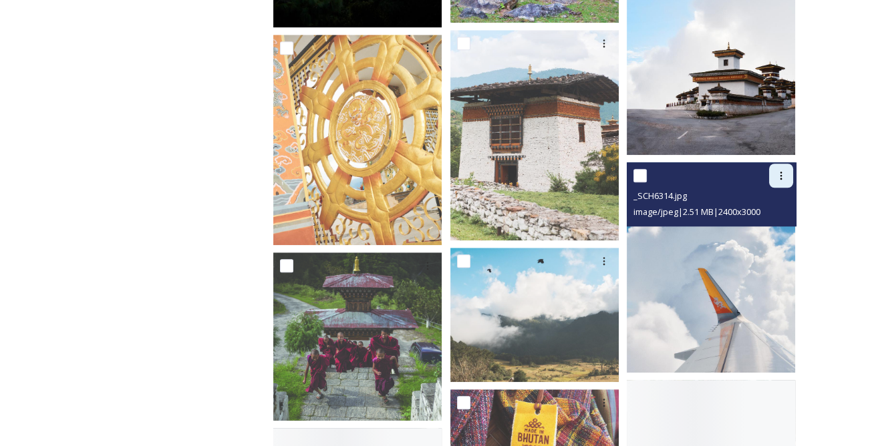
click at [780, 172] on div at bounding box center [781, 176] width 24 height 24
click at [750, 225] on span "Download" at bounding box center [765, 231] width 41 height 13
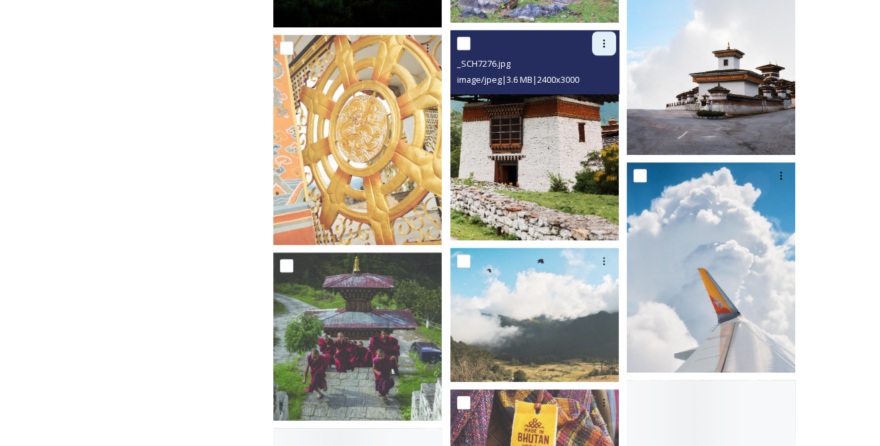
click at [603, 39] on div at bounding box center [604, 43] width 24 height 24
click at [591, 92] on span "Download" at bounding box center [588, 98] width 41 height 13
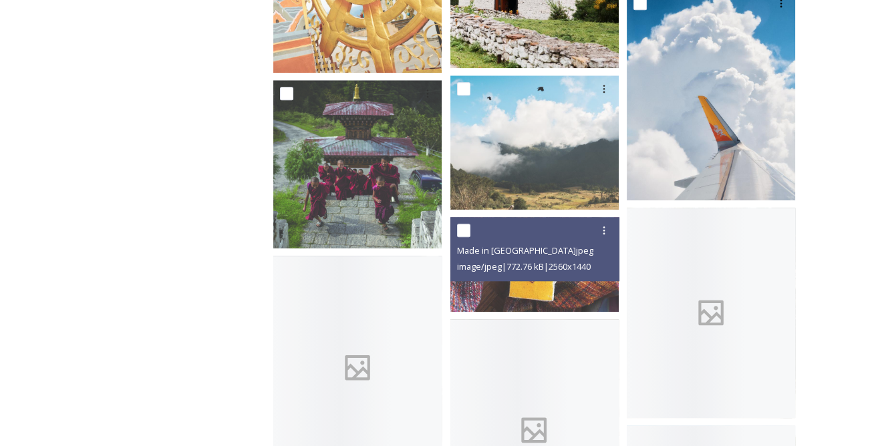
scroll to position [9476, 0]
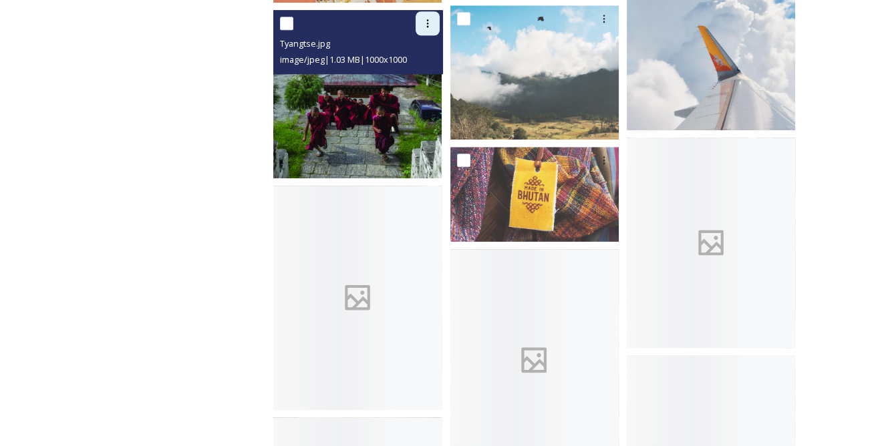
click at [424, 16] on div at bounding box center [428, 23] width 24 height 24
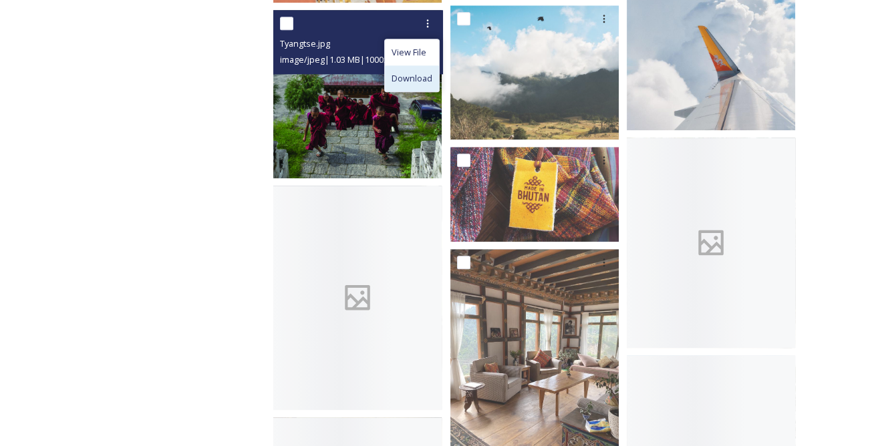
click at [408, 72] on span "Download" at bounding box center [412, 78] width 41 height 13
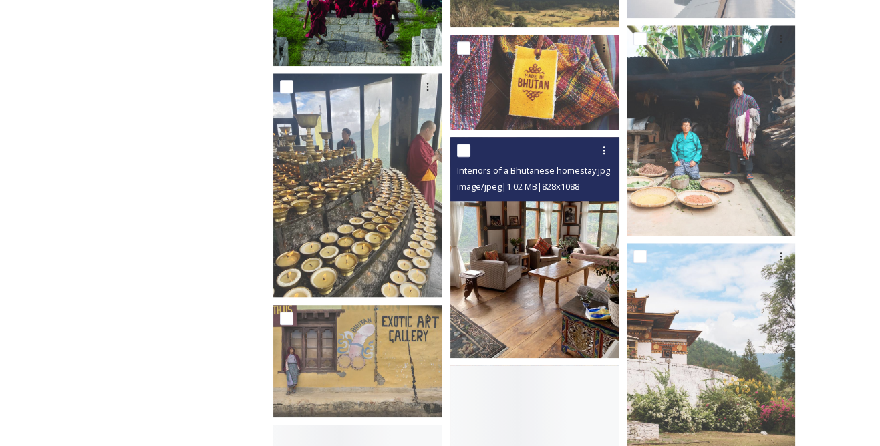
scroll to position [9598, 0]
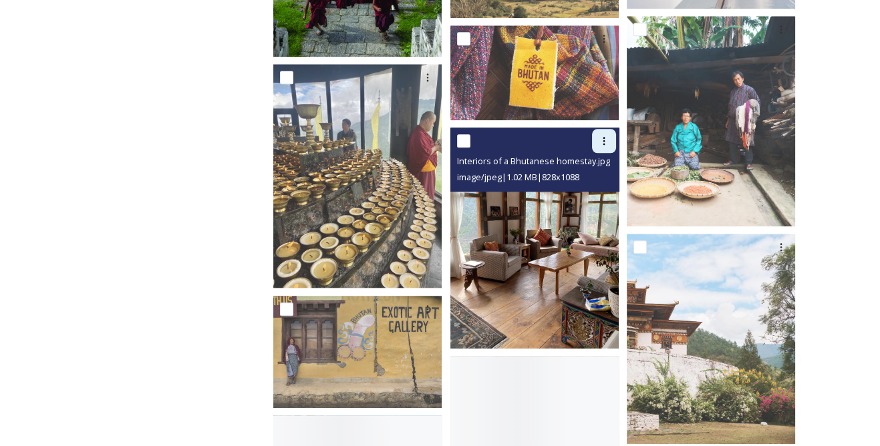
click at [601, 138] on div at bounding box center [604, 141] width 24 height 24
click at [583, 183] on div "Download" at bounding box center [588, 196] width 54 height 26
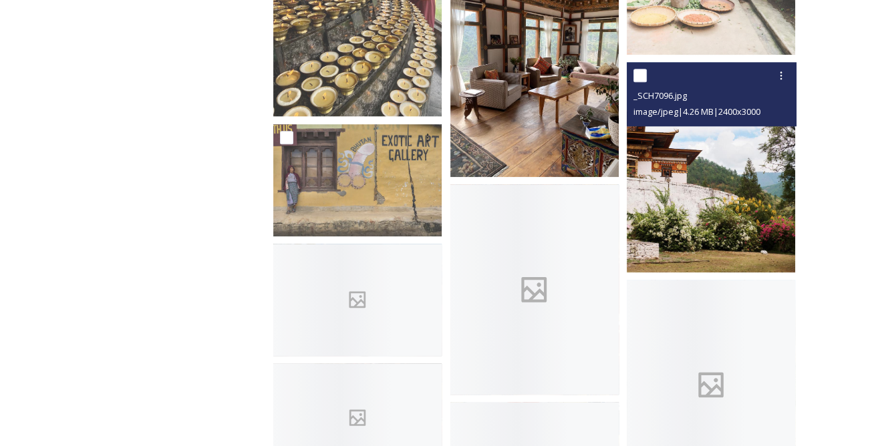
scroll to position [9780, 0]
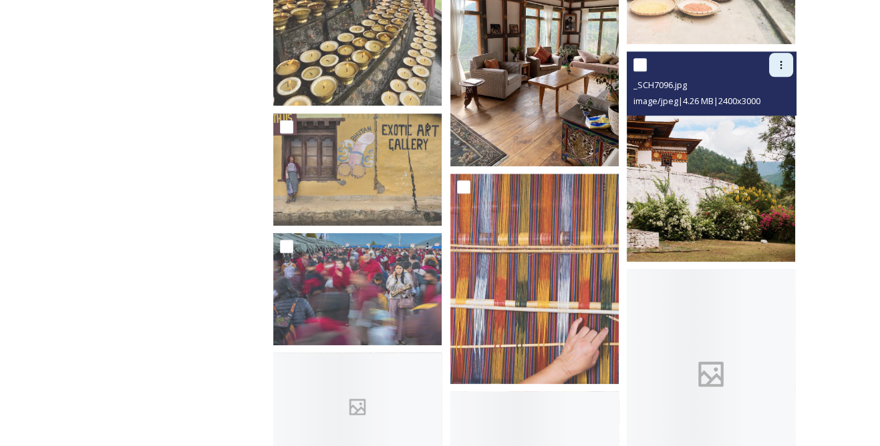
click at [782, 61] on div at bounding box center [781, 65] width 24 height 24
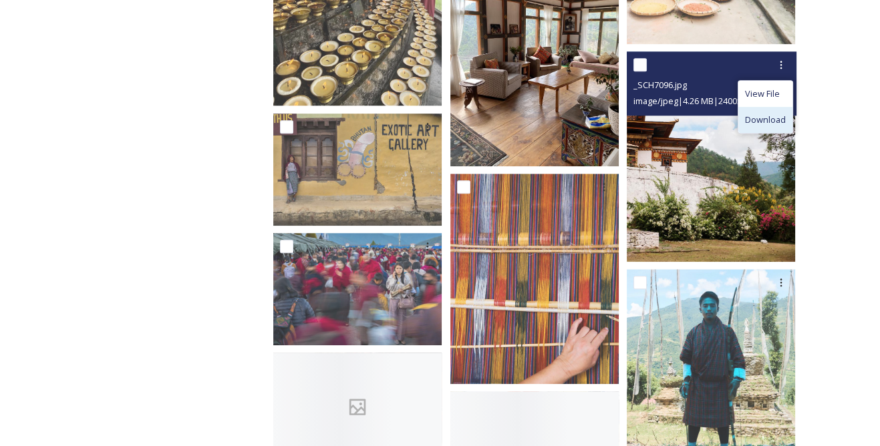
click at [754, 114] on span "Download" at bounding box center [765, 120] width 41 height 13
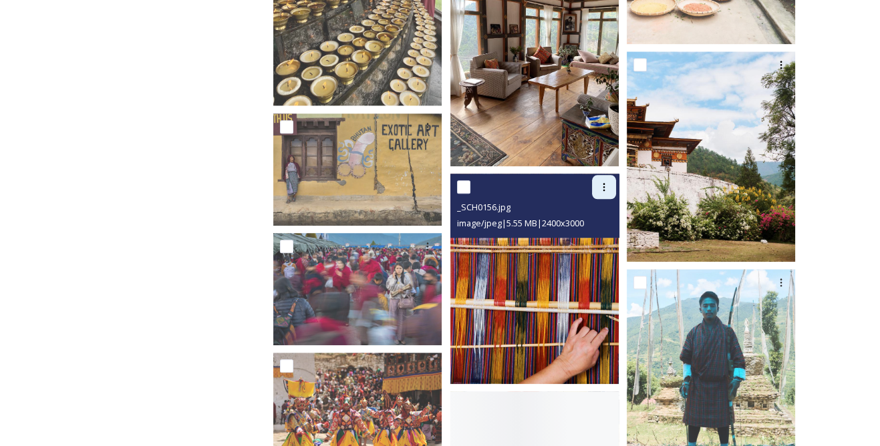
click at [596, 175] on div at bounding box center [604, 187] width 24 height 24
click at [591, 230] on div "Download" at bounding box center [588, 243] width 54 height 26
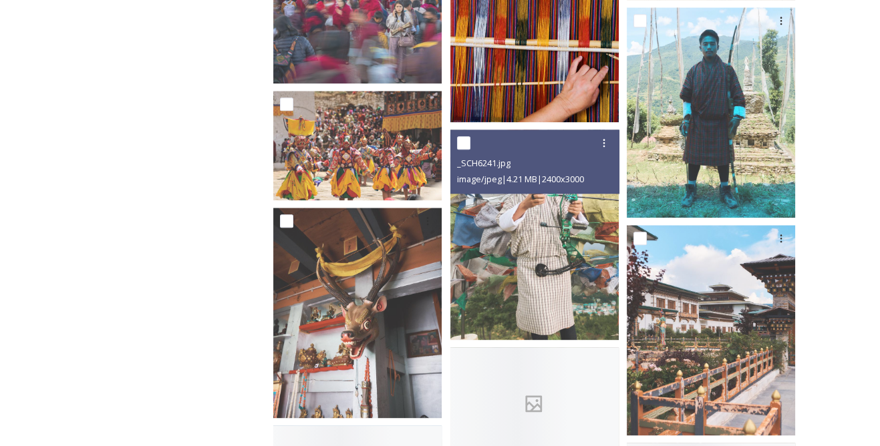
scroll to position [10083, 0]
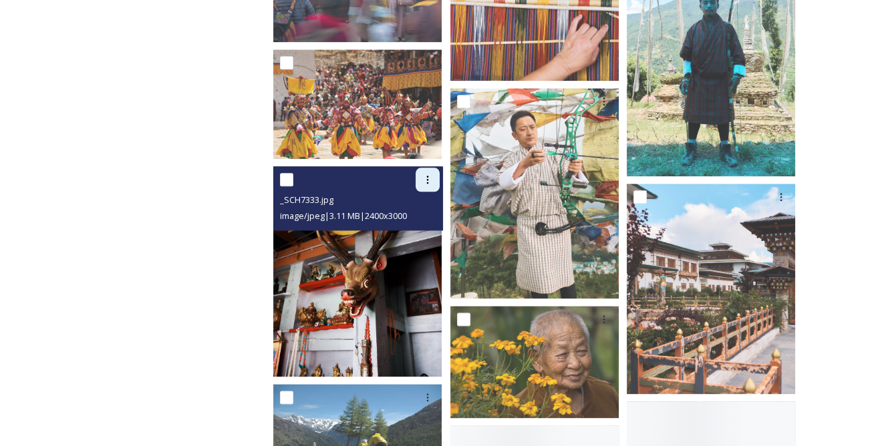
click at [427, 174] on icon at bounding box center [427, 179] width 11 height 11
click at [435, 222] on div "Download" at bounding box center [412, 235] width 54 height 26
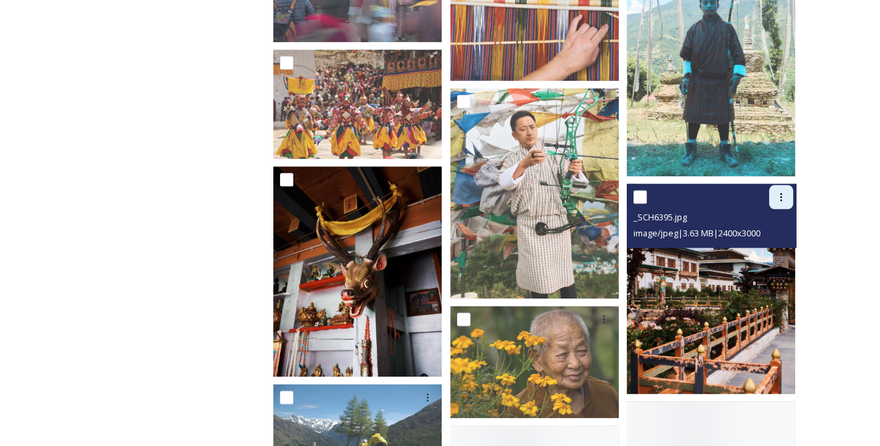
click at [778, 192] on icon at bounding box center [781, 197] width 11 height 11
drag, startPoint x: 758, startPoint y: 241, endPoint x: 703, endPoint y: 264, distance: 60.2
click at [759, 246] on span "Download" at bounding box center [765, 252] width 41 height 13
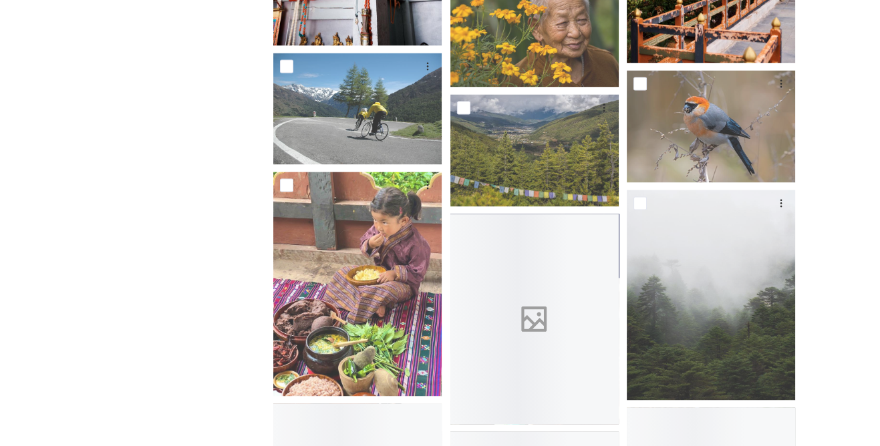
scroll to position [10448, 0]
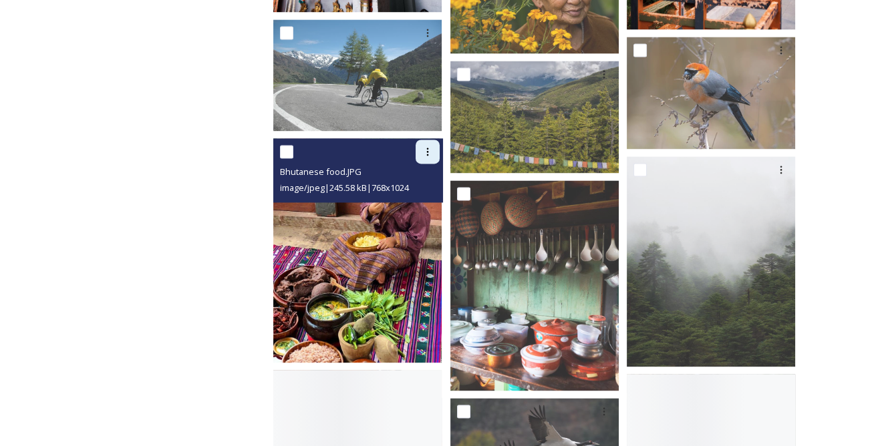
click at [424, 140] on div at bounding box center [428, 152] width 24 height 24
click at [422, 200] on span "Download" at bounding box center [412, 206] width 41 height 13
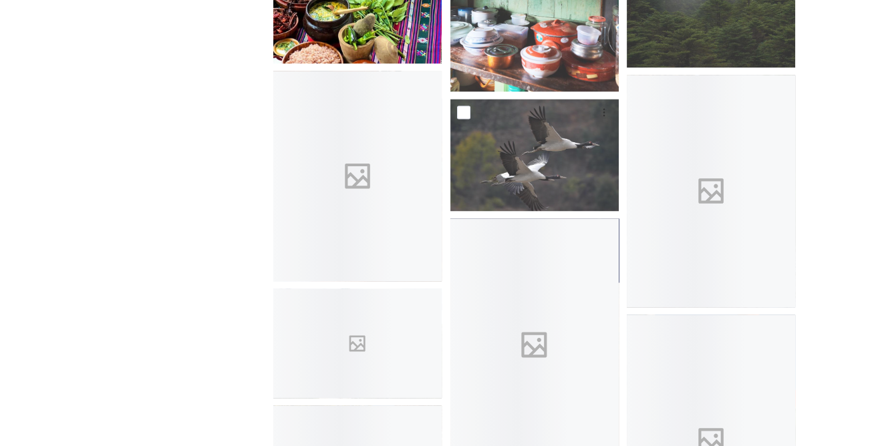
scroll to position [10752, 0]
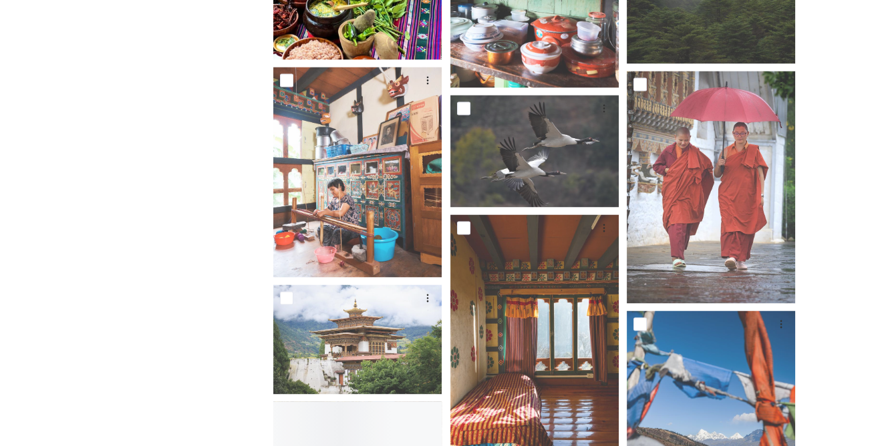
click at [858, 154] on div "Shared by: Bhutan Tourism A library of images, videos and other digital assets …" at bounding box center [440, 265] width 880 height 21708
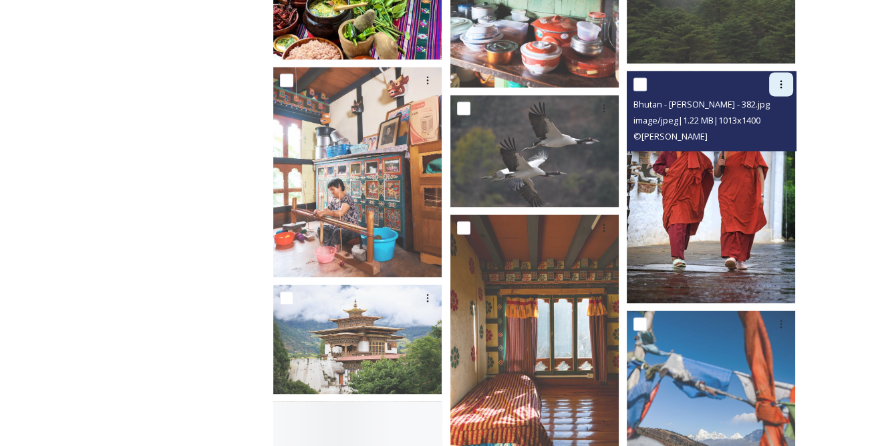
click at [783, 79] on icon at bounding box center [781, 84] width 11 height 11
click at [765, 133] on span "Download" at bounding box center [765, 139] width 41 height 13
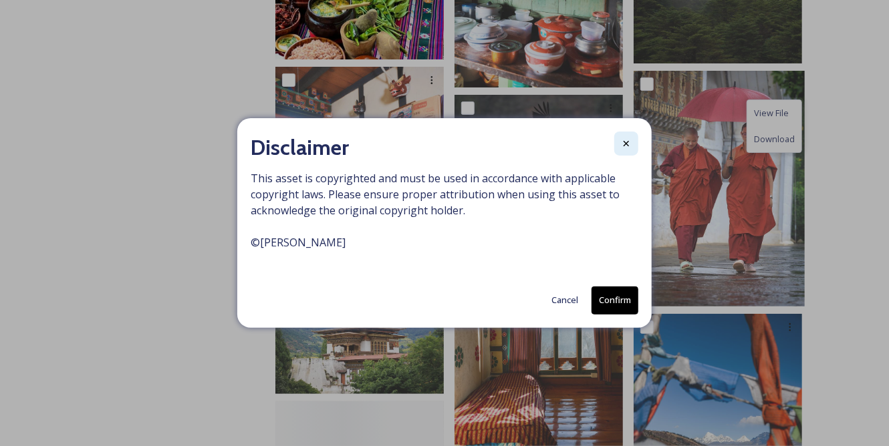
click at [622, 141] on icon at bounding box center [626, 143] width 11 height 11
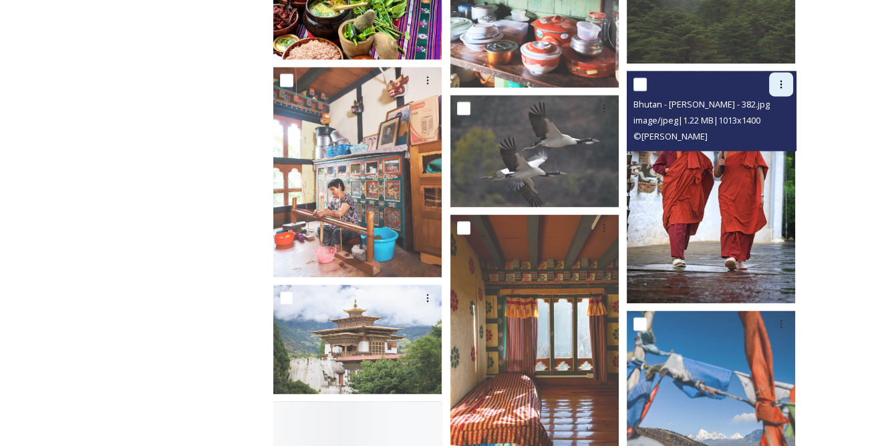
click at [778, 80] on div at bounding box center [781, 84] width 24 height 24
click at [768, 133] on span "Download" at bounding box center [765, 139] width 41 height 13
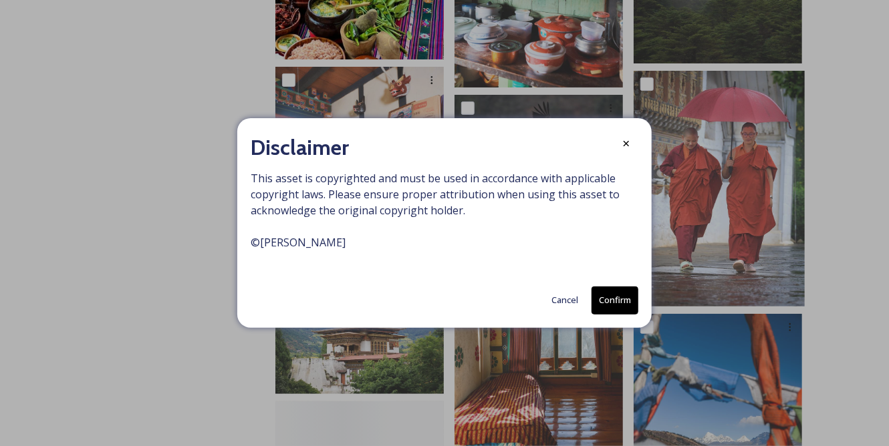
click at [627, 298] on button "Confirm" at bounding box center [614, 300] width 47 height 27
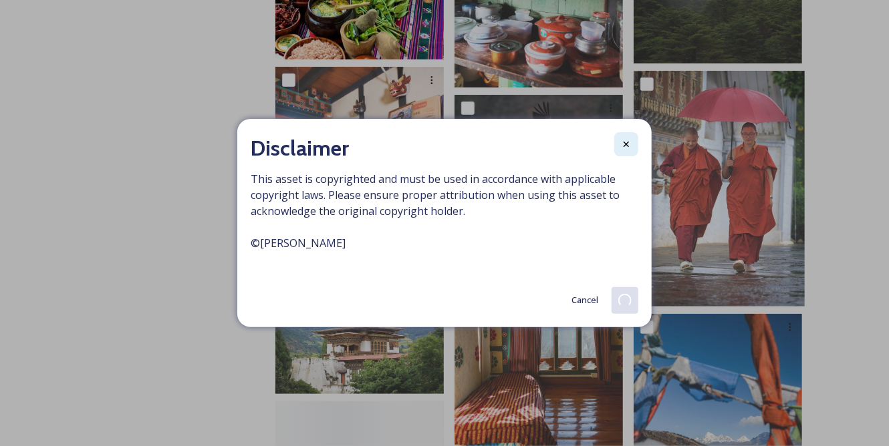
click at [627, 148] on icon at bounding box center [626, 144] width 11 height 11
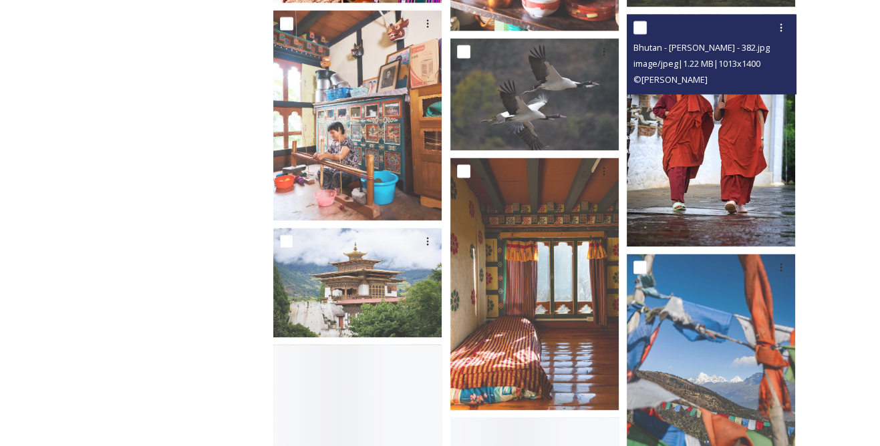
scroll to position [10873, 0]
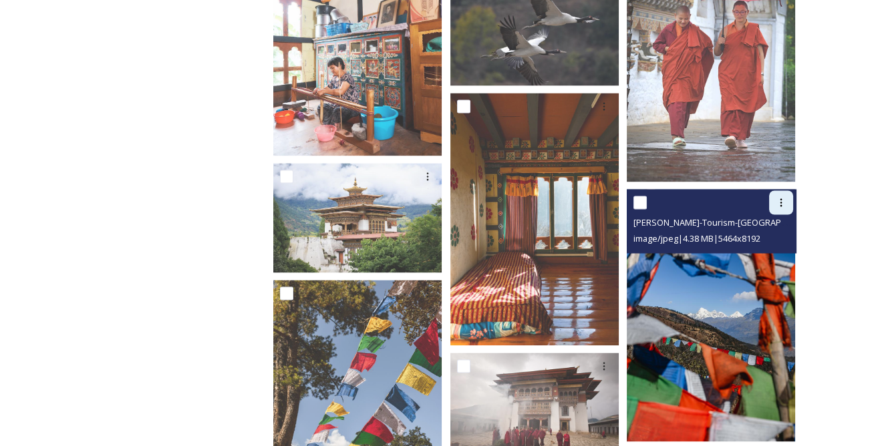
click at [784, 197] on icon at bounding box center [781, 202] width 11 height 11
click at [753, 251] on span "Download" at bounding box center [765, 257] width 41 height 13
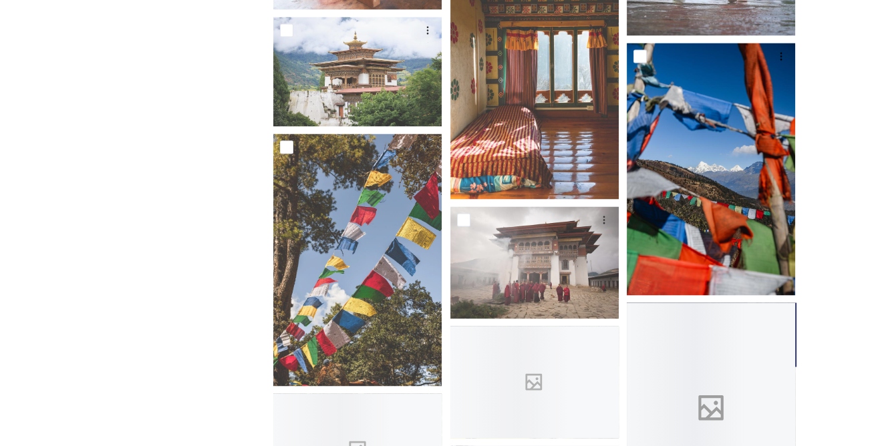
scroll to position [11056, 0]
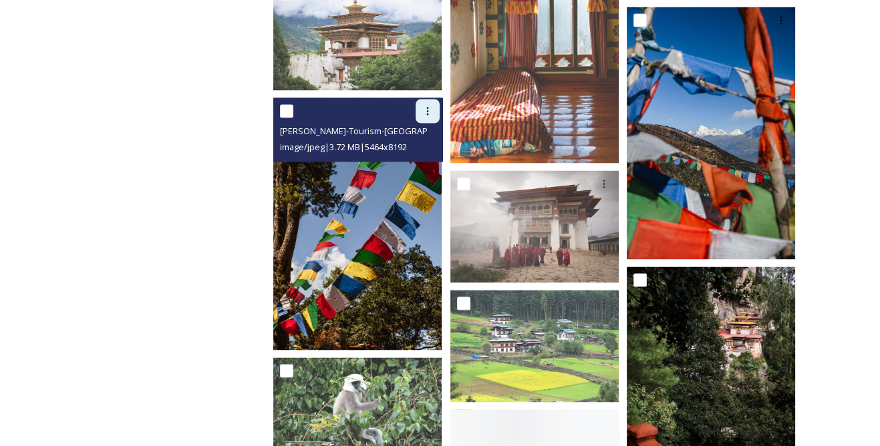
click at [432, 106] on icon at bounding box center [427, 111] width 11 height 11
click at [420, 160] on span "Download" at bounding box center [412, 166] width 41 height 13
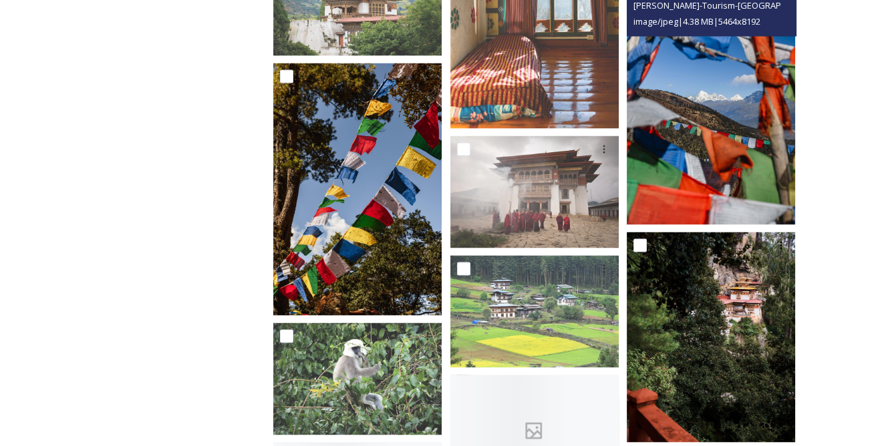
scroll to position [11177, 0]
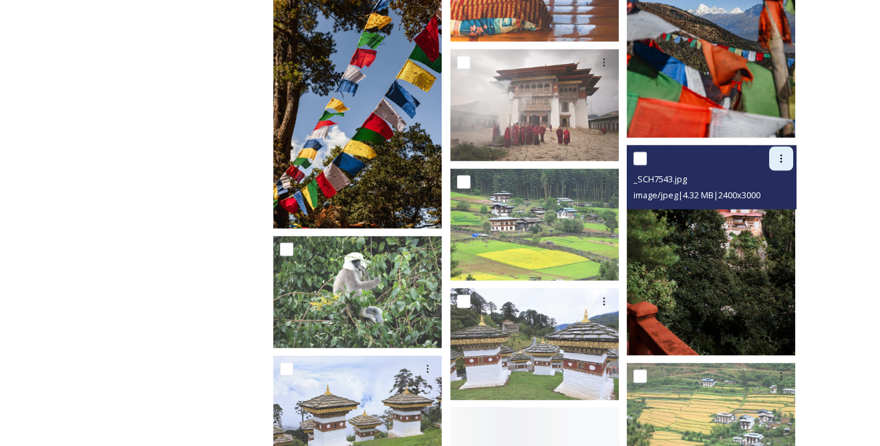
click at [774, 148] on div at bounding box center [781, 158] width 24 height 24
click at [752, 207] on span "Download" at bounding box center [765, 213] width 41 height 13
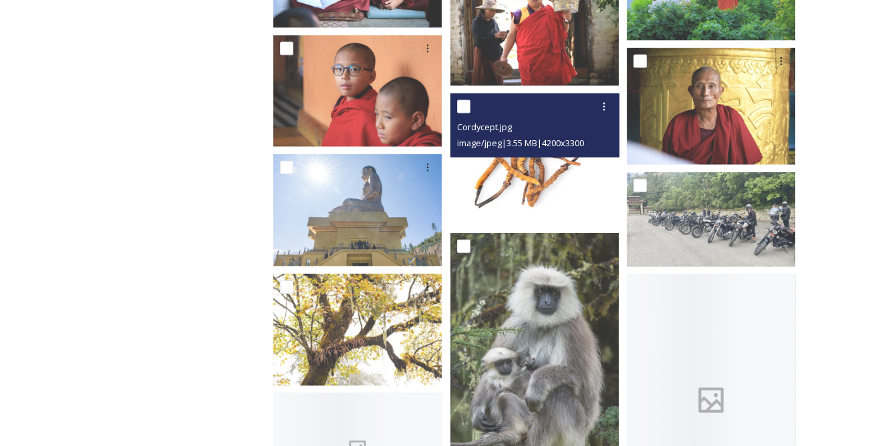
scroll to position [12149, 0]
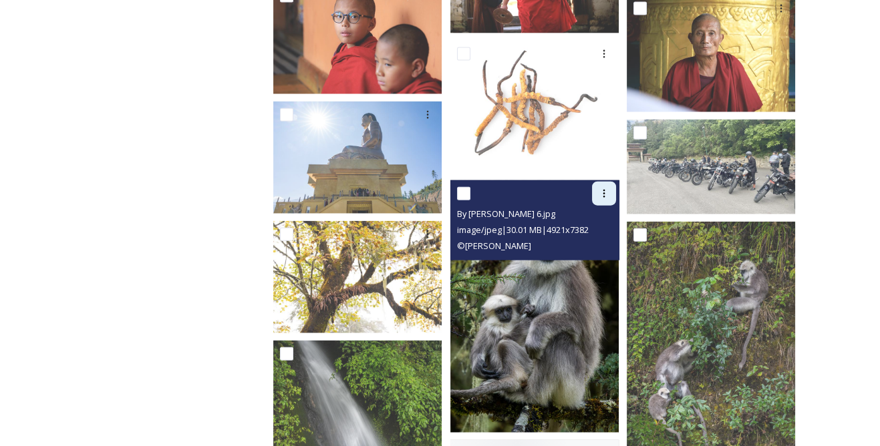
click at [605, 190] on icon at bounding box center [604, 194] width 2 height 8
click at [595, 243] on span "Download" at bounding box center [588, 249] width 41 height 13
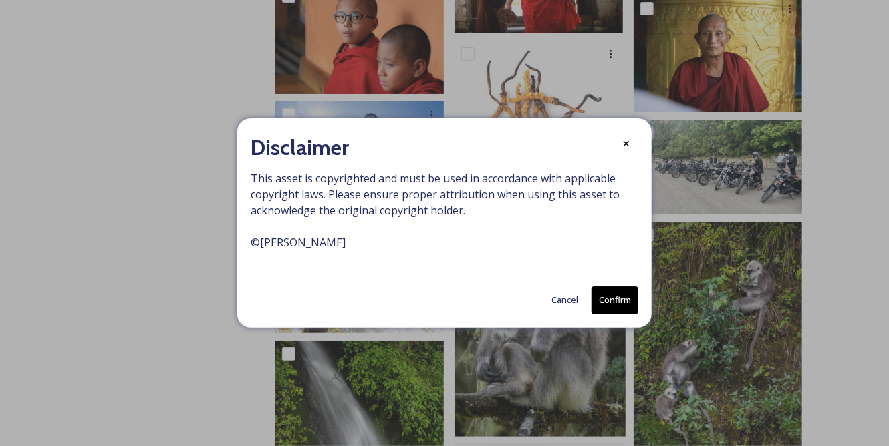
click at [629, 294] on button "Confirm" at bounding box center [614, 300] width 47 height 27
click at [623, 143] on icon at bounding box center [626, 144] width 11 height 11
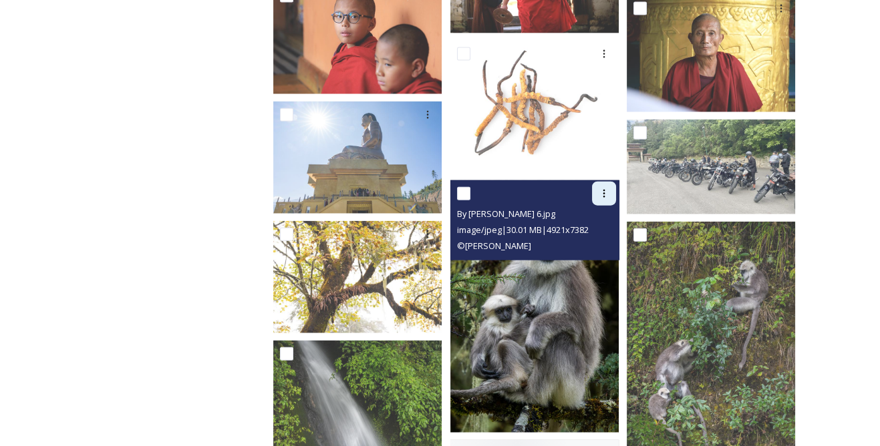
click at [607, 188] on icon at bounding box center [604, 193] width 11 height 11
click at [585, 243] on span "Download" at bounding box center [588, 249] width 41 height 13
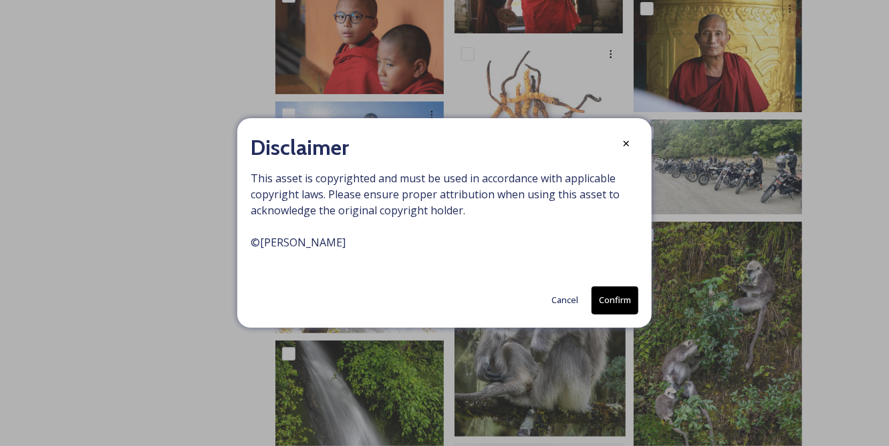
click at [621, 305] on button "Confirm" at bounding box center [614, 300] width 47 height 27
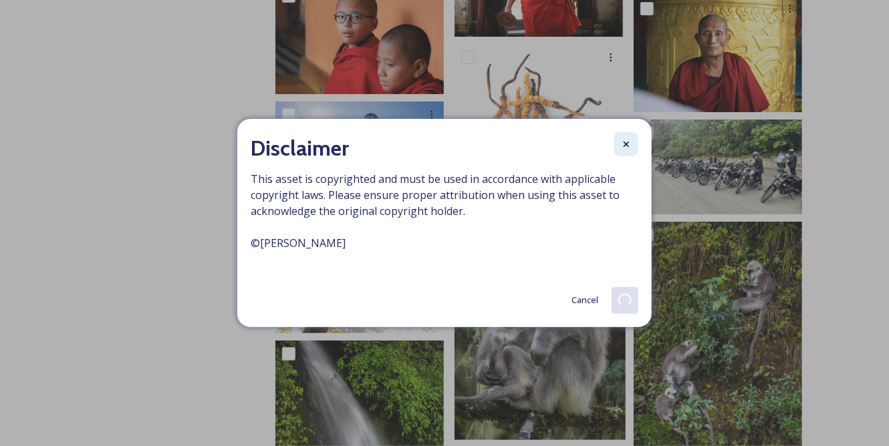
click at [631, 140] on div at bounding box center [626, 144] width 24 height 24
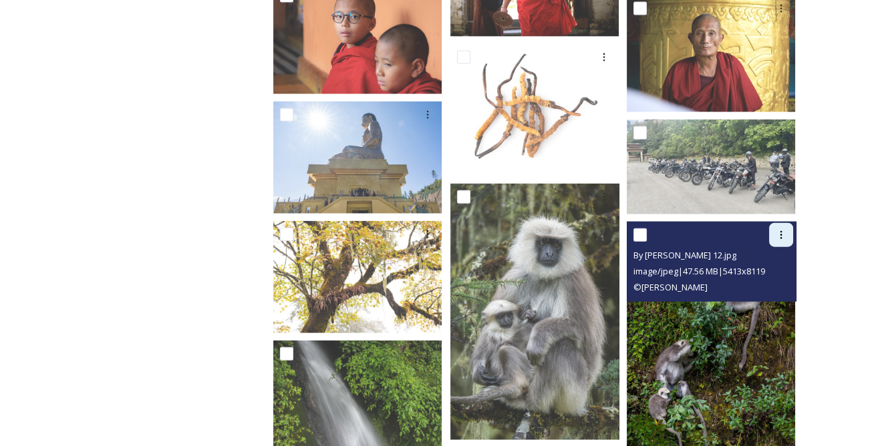
click at [776, 230] on icon at bounding box center [781, 235] width 11 height 11
click at [764, 284] on span "Download" at bounding box center [765, 290] width 41 height 13
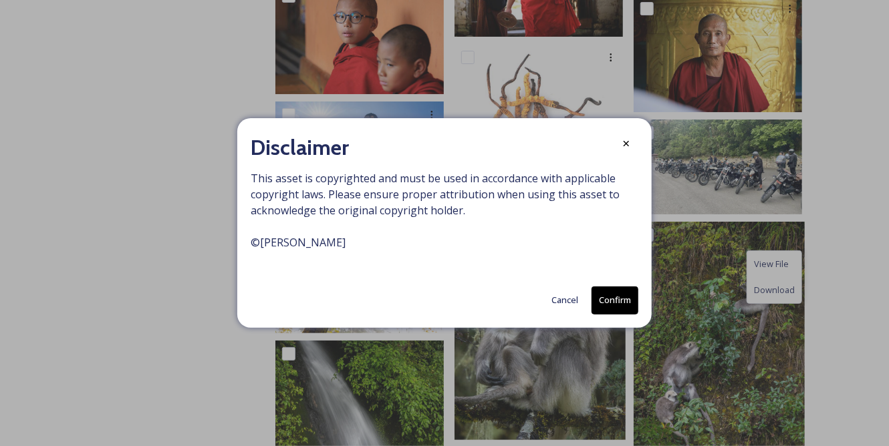
click at [618, 297] on button "Confirm" at bounding box center [614, 300] width 47 height 27
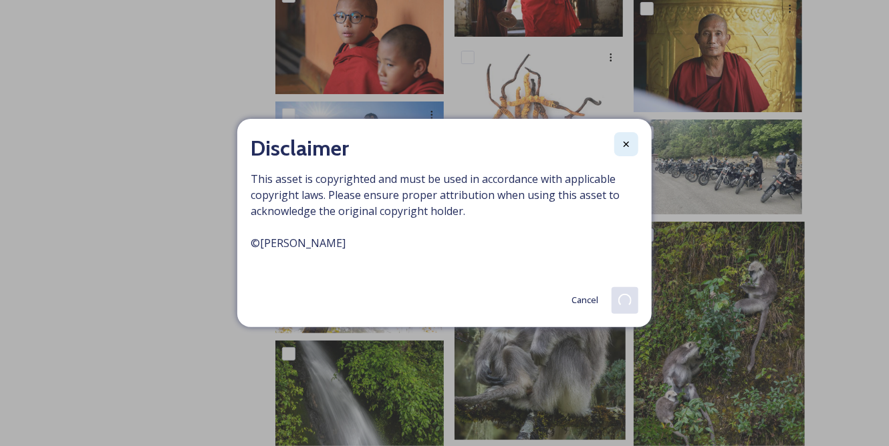
click at [630, 147] on icon at bounding box center [626, 144] width 11 height 11
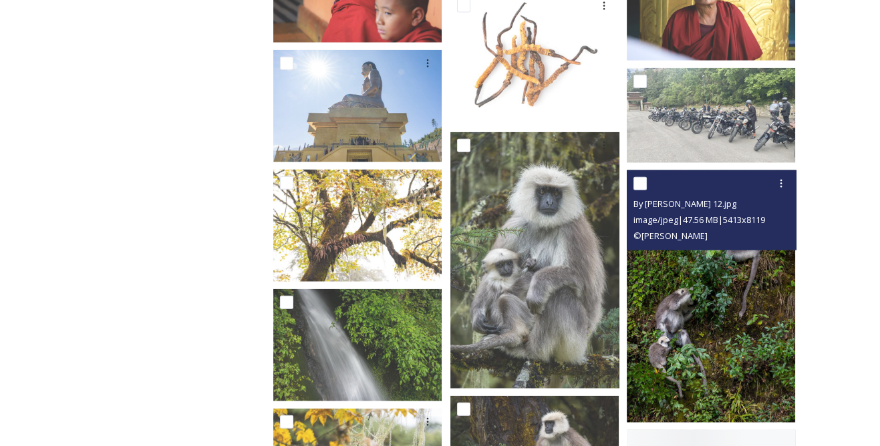
scroll to position [12210, 0]
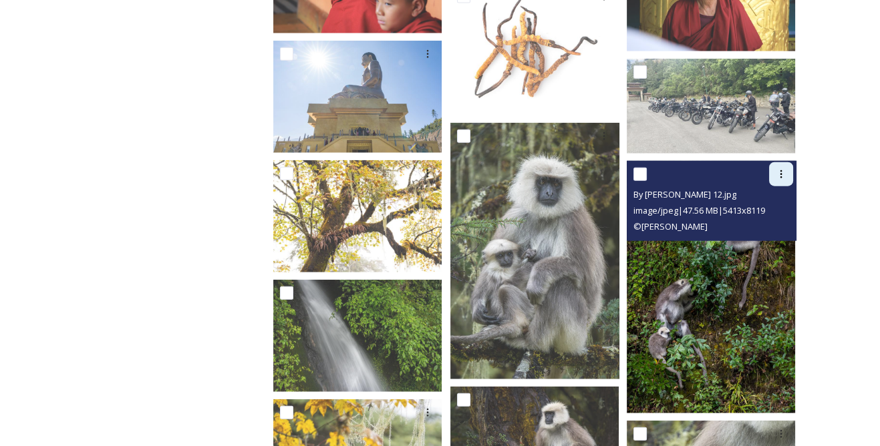
click at [787, 168] on div at bounding box center [781, 174] width 24 height 24
click at [772, 223] on span "Download" at bounding box center [765, 229] width 41 height 13
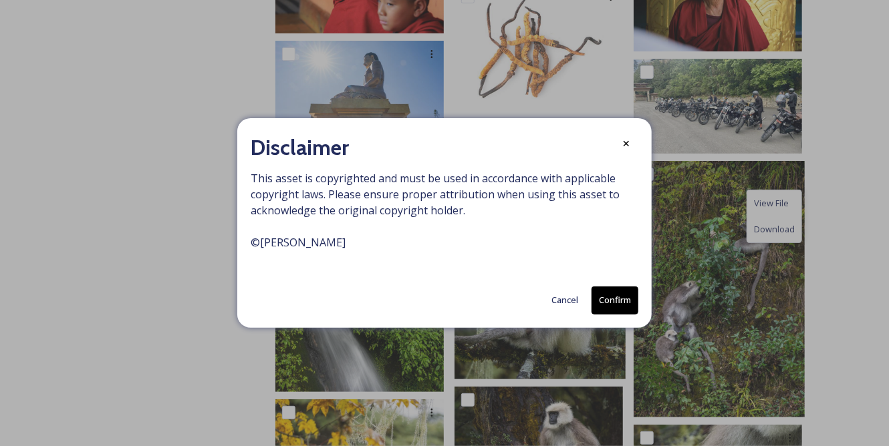
click at [617, 297] on button "Confirm" at bounding box center [614, 300] width 47 height 27
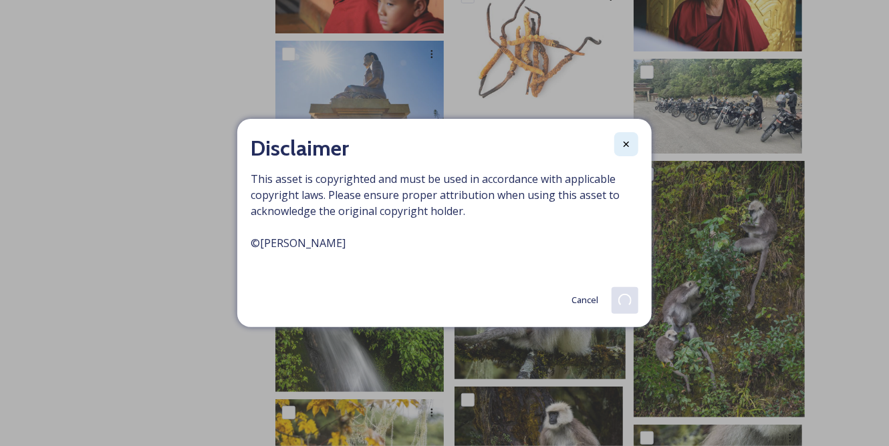
click at [627, 142] on icon at bounding box center [625, 144] width 5 height 5
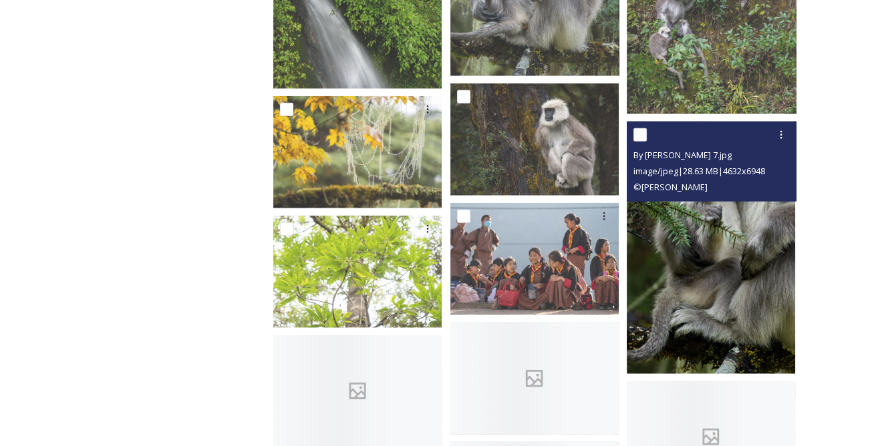
scroll to position [12514, 0]
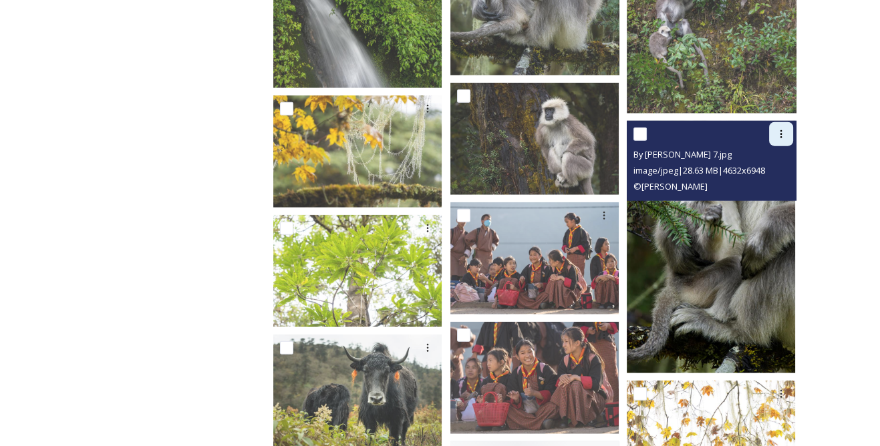
click at [780, 130] on div at bounding box center [781, 134] width 24 height 24
click at [749, 184] on span "Download" at bounding box center [765, 189] width 41 height 13
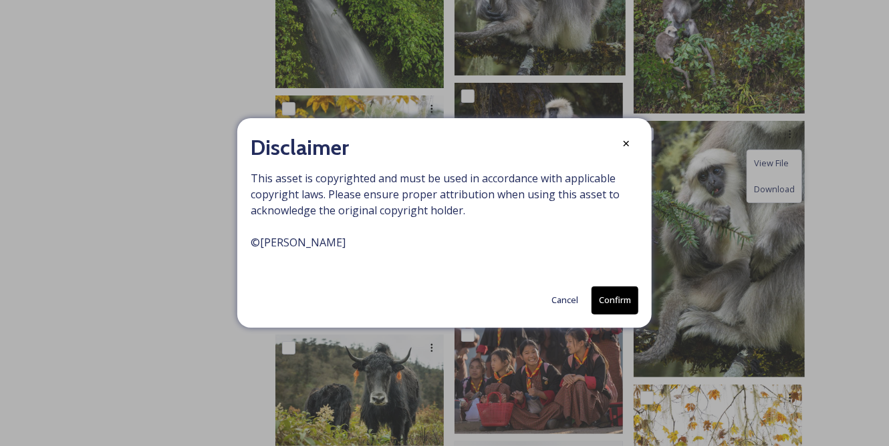
click at [617, 294] on button "Confirm" at bounding box center [614, 300] width 47 height 27
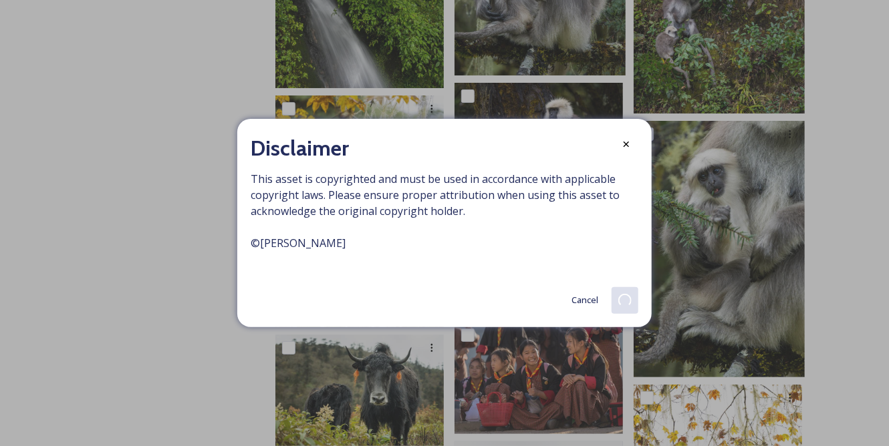
click at [629, 142] on icon at bounding box center [626, 144] width 11 height 11
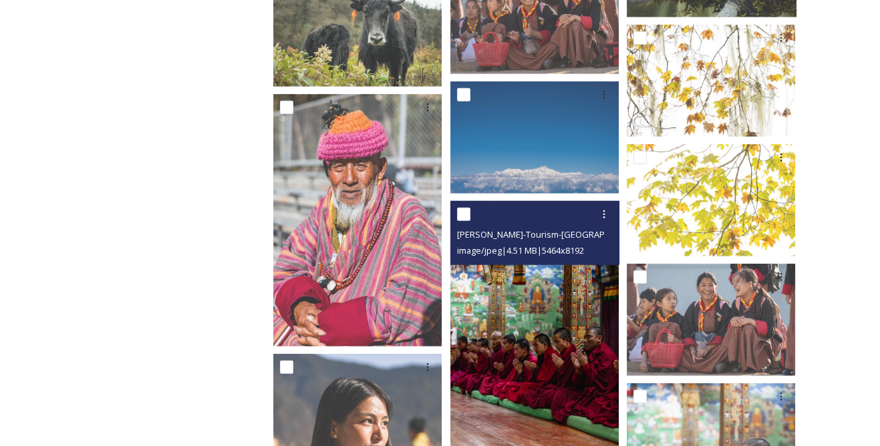
scroll to position [12878, 0]
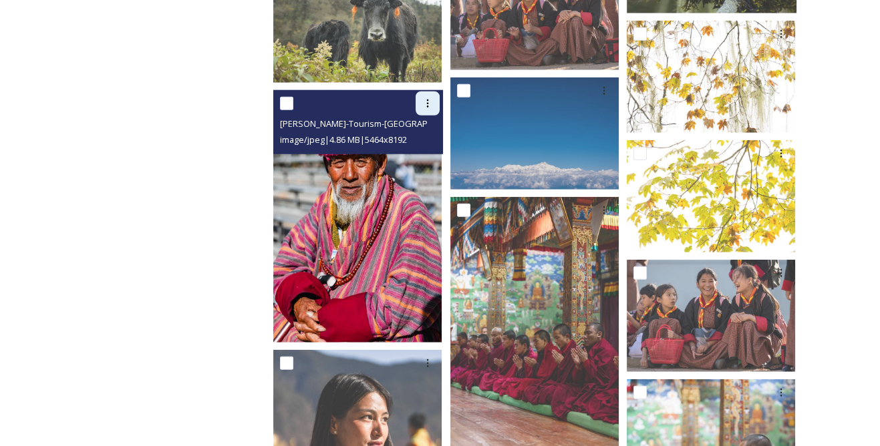
click at [427, 92] on div at bounding box center [428, 104] width 24 height 24
click at [429, 152] on span "Download" at bounding box center [412, 158] width 41 height 13
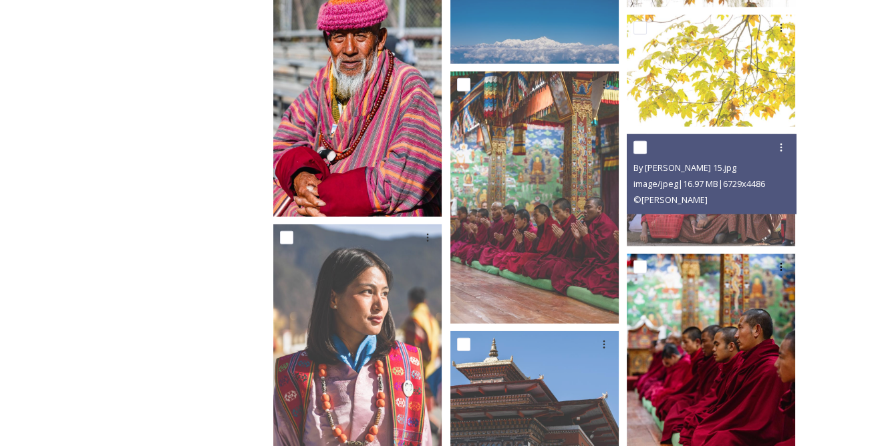
scroll to position [13060, 0]
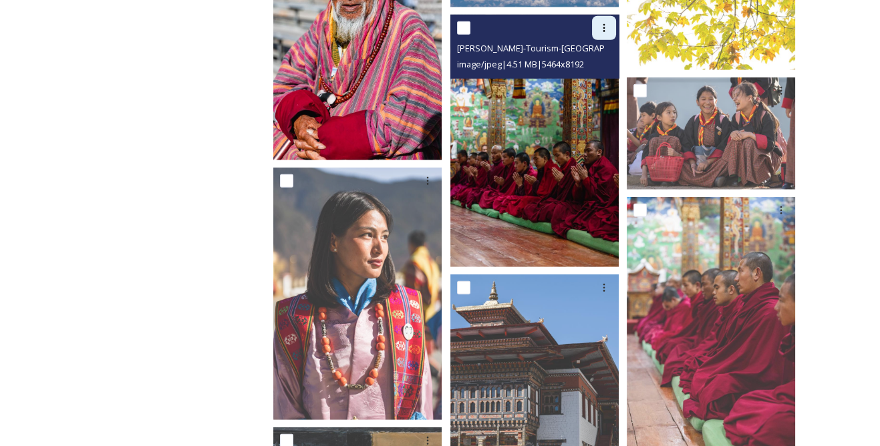
click at [605, 24] on icon at bounding box center [604, 28] width 2 height 8
click at [587, 77] on span "Download" at bounding box center [588, 83] width 41 height 13
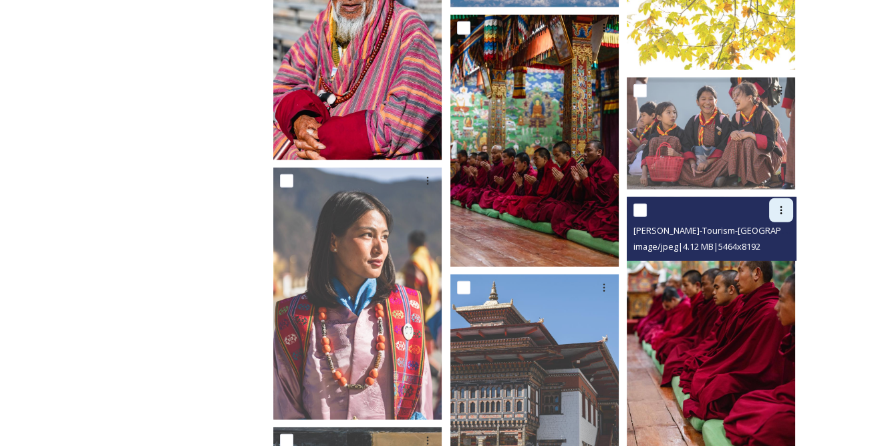
click at [778, 205] on icon at bounding box center [781, 210] width 11 height 11
click at [765, 259] on span "Download" at bounding box center [765, 265] width 41 height 13
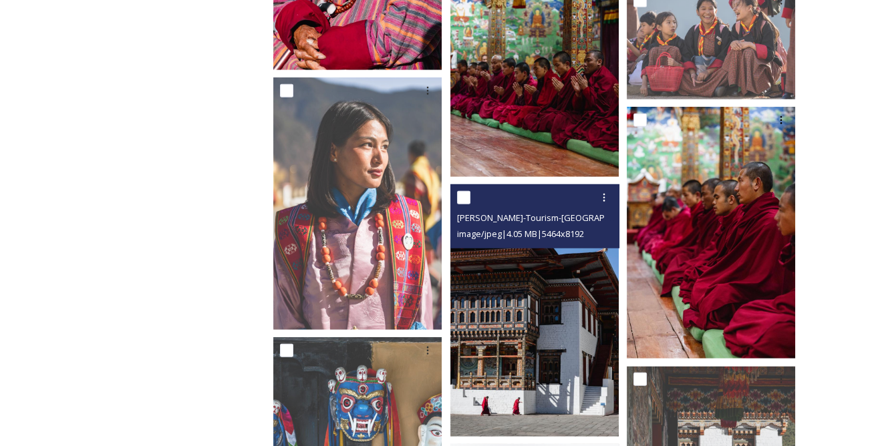
scroll to position [13182, 0]
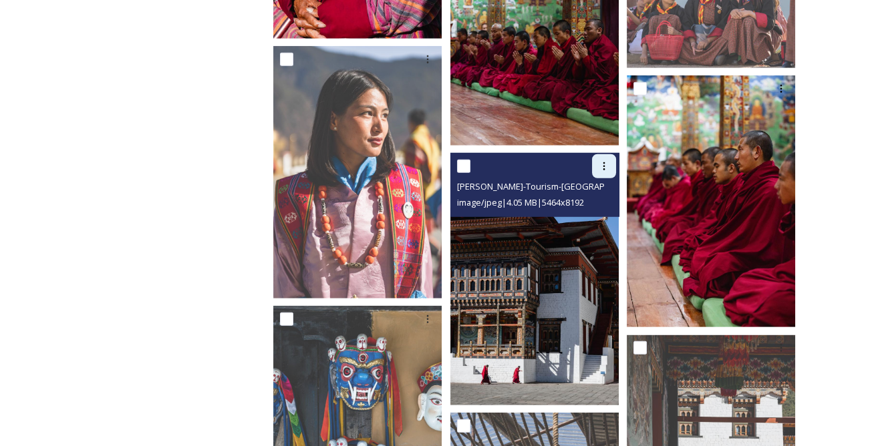
click at [601, 161] on icon at bounding box center [604, 166] width 11 height 11
click at [597, 215] on span "Download" at bounding box center [588, 221] width 41 height 13
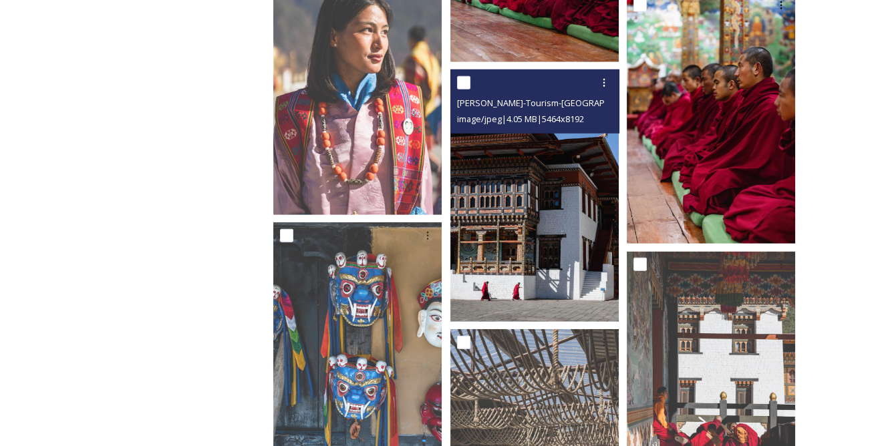
scroll to position [13364, 0]
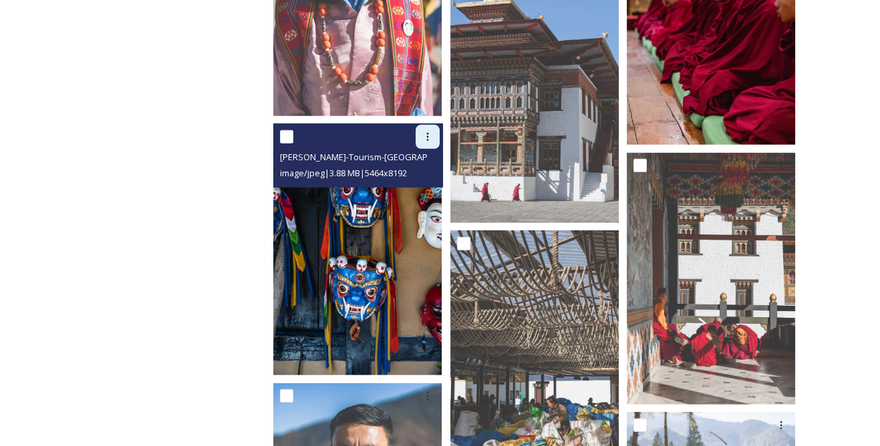
click at [424, 125] on div at bounding box center [428, 137] width 24 height 24
click at [428, 186] on span "Download" at bounding box center [412, 192] width 41 height 13
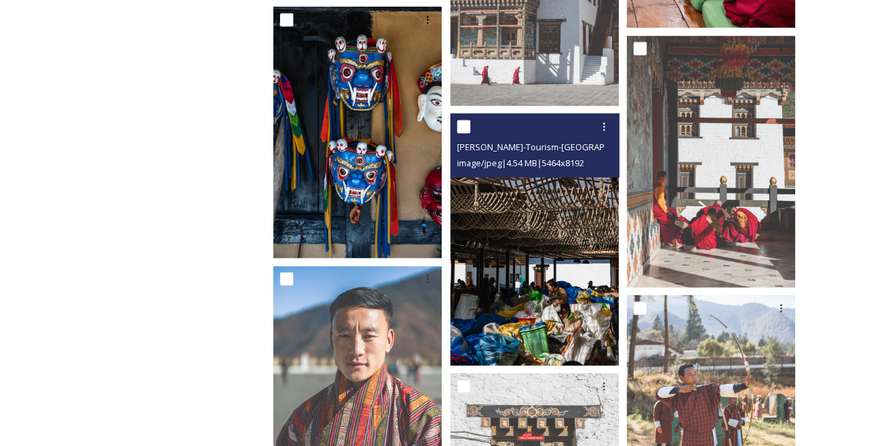
scroll to position [13485, 0]
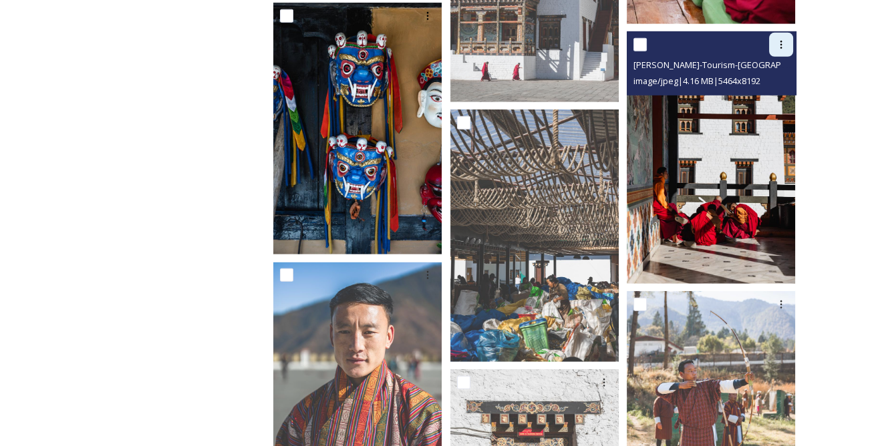
click at [785, 39] on icon at bounding box center [781, 44] width 11 height 11
click at [765, 94] on span "Download" at bounding box center [765, 100] width 41 height 13
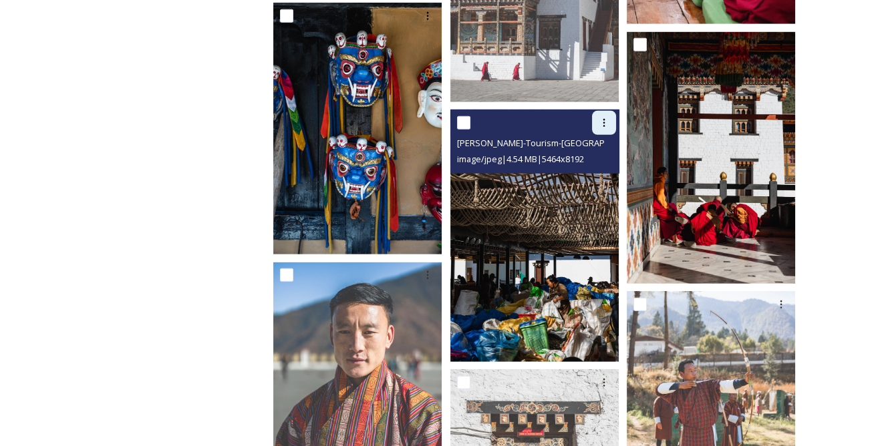
click at [600, 118] on icon at bounding box center [604, 123] width 11 height 11
click at [588, 172] on span "Download" at bounding box center [588, 178] width 41 height 13
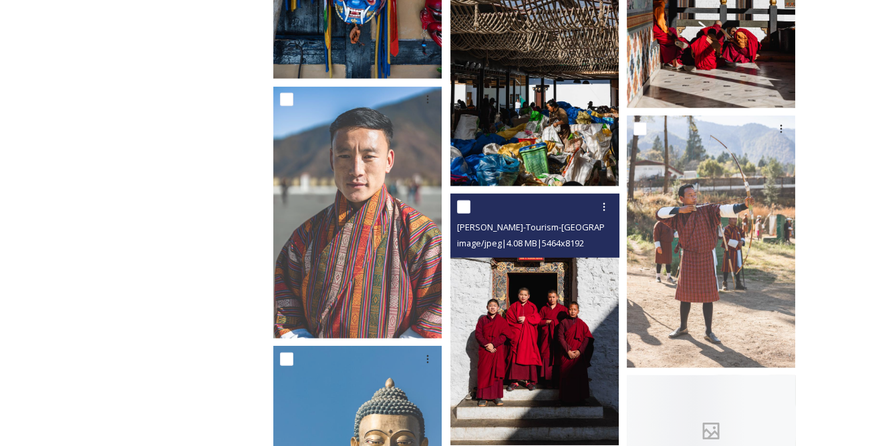
scroll to position [13668, 0]
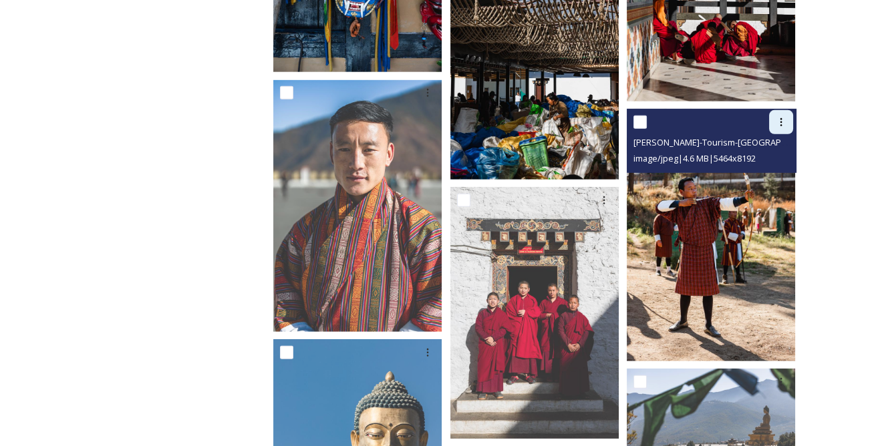
click at [786, 117] on icon at bounding box center [781, 122] width 11 height 11
click at [768, 171] on span "Download" at bounding box center [765, 177] width 41 height 13
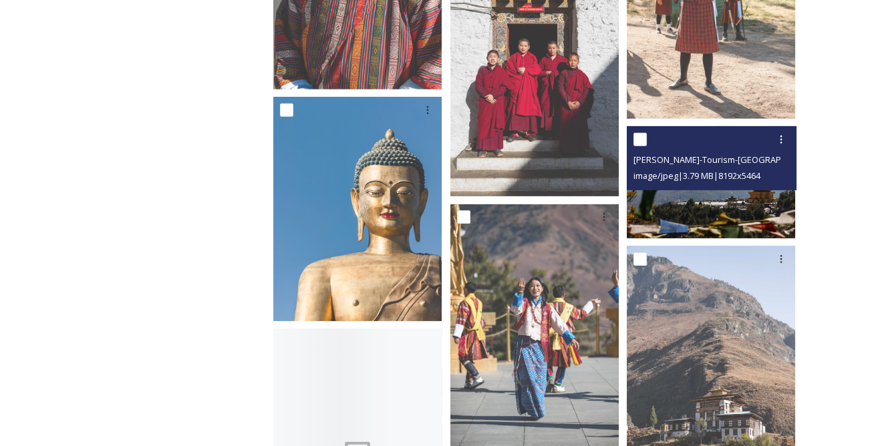
scroll to position [13911, 0]
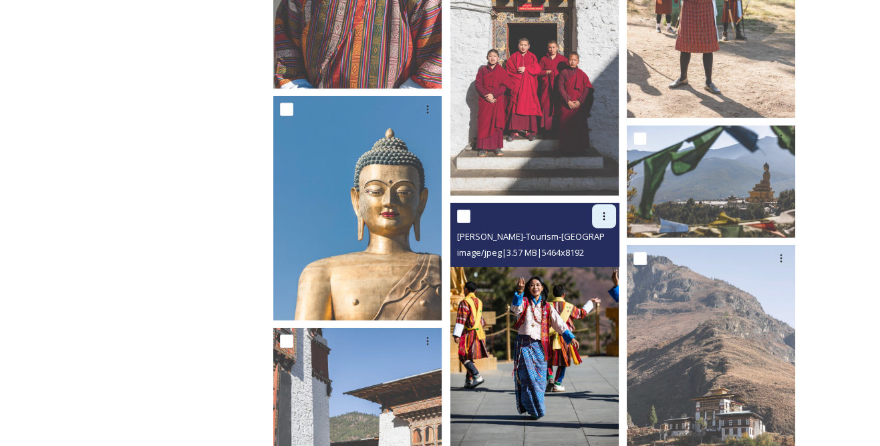
click at [611, 207] on div at bounding box center [604, 216] width 24 height 24
click at [596, 266] on span "Download" at bounding box center [588, 272] width 41 height 13
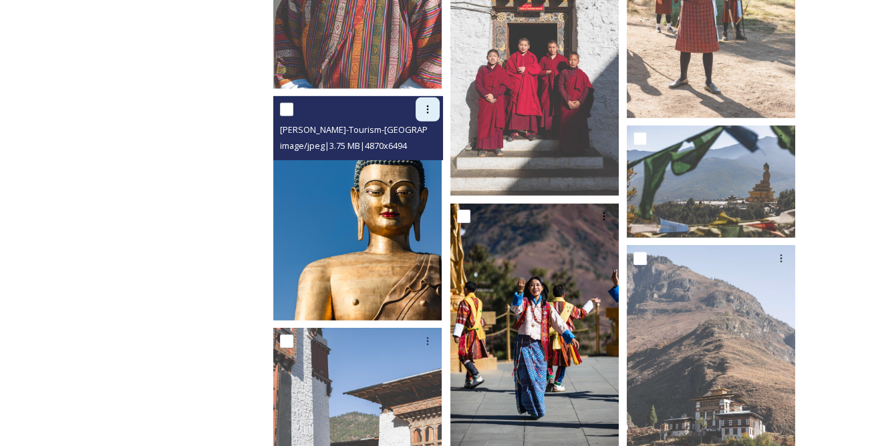
click at [429, 104] on icon at bounding box center [427, 109] width 11 height 11
click at [425, 158] on span "Download" at bounding box center [412, 164] width 41 height 13
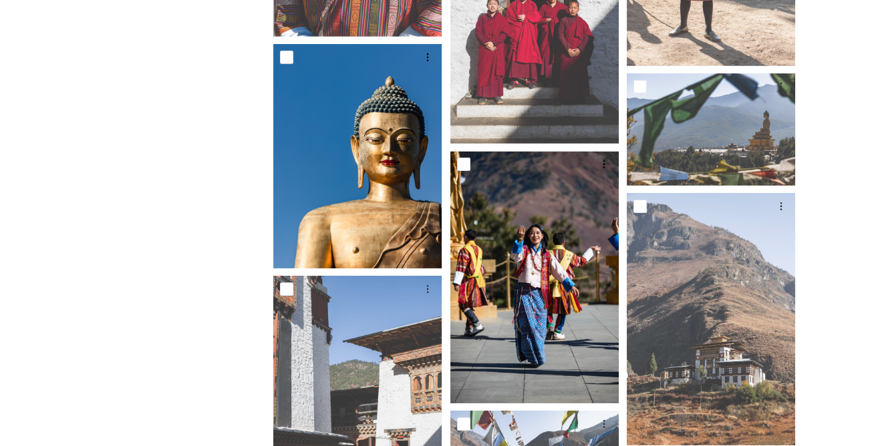
scroll to position [14033, 0]
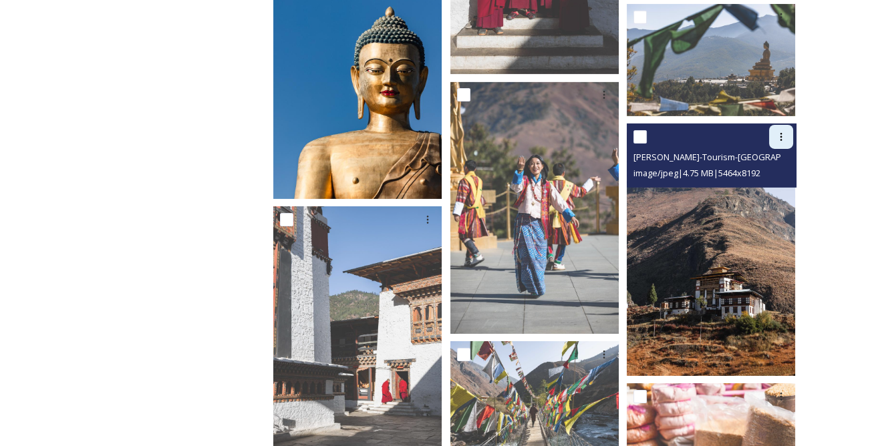
click at [784, 132] on icon at bounding box center [781, 137] width 11 height 11
drag, startPoint x: 771, startPoint y: 184, endPoint x: 708, endPoint y: 184, distance: 62.8
click at [771, 186] on span "Download" at bounding box center [765, 192] width 41 height 13
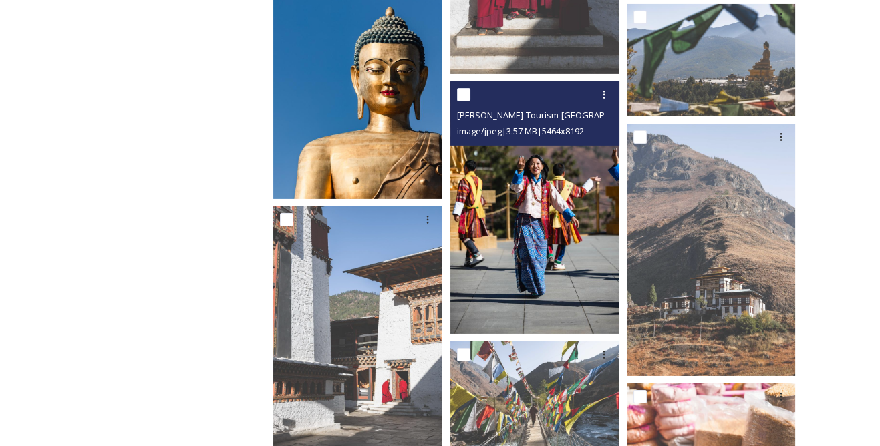
scroll to position [14154, 0]
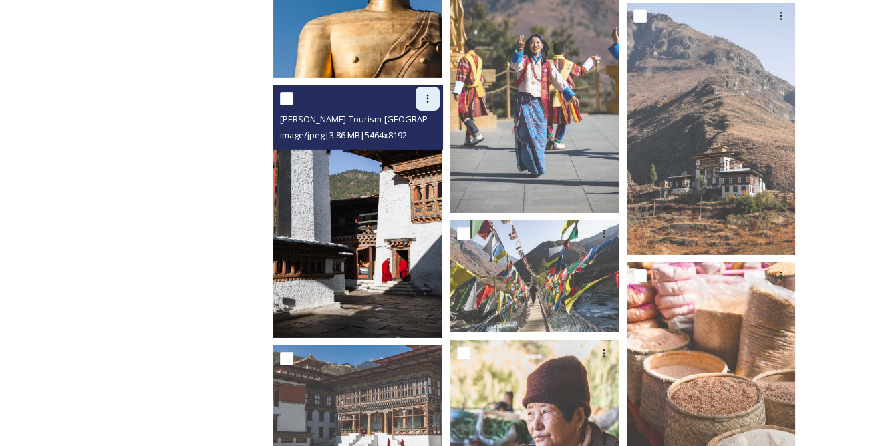
click at [430, 94] on icon at bounding box center [427, 99] width 11 height 11
click at [413, 148] on span "Download" at bounding box center [412, 154] width 41 height 13
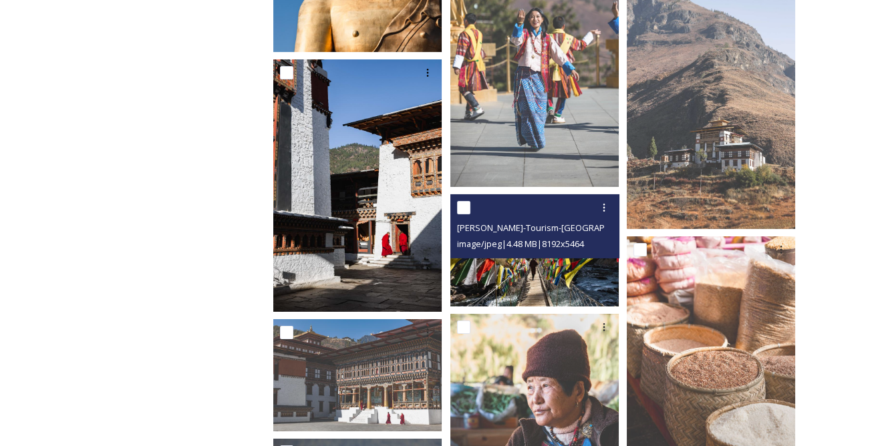
scroll to position [14275, 0]
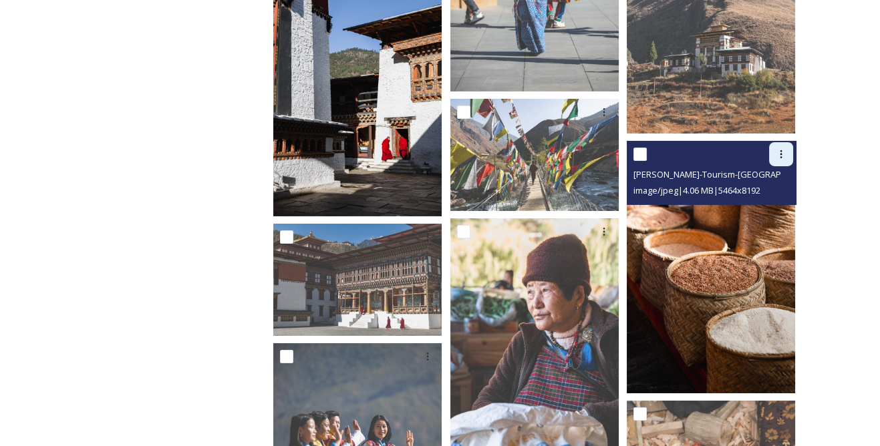
click at [784, 149] on icon at bounding box center [781, 154] width 11 height 11
click at [756, 203] on span "Download" at bounding box center [765, 209] width 41 height 13
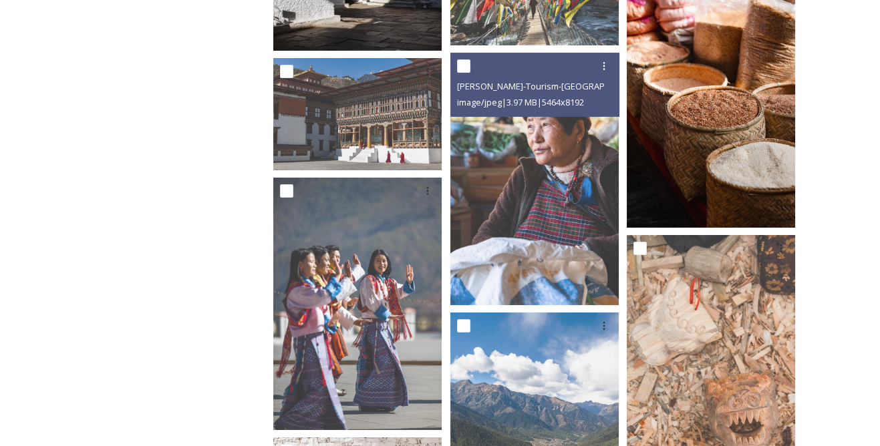
scroll to position [14458, 0]
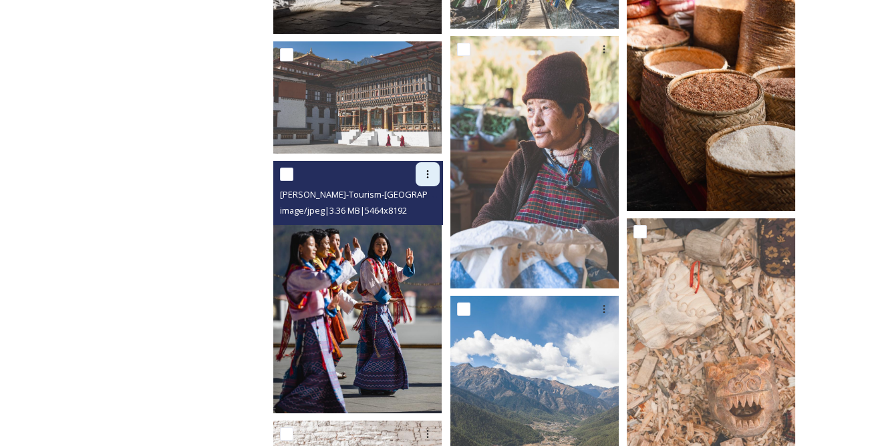
click at [435, 166] on div at bounding box center [428, 174] width 24 height 24
click at [426, 223] on span "Download" at bounding box center [412, 229] width 41 height 13
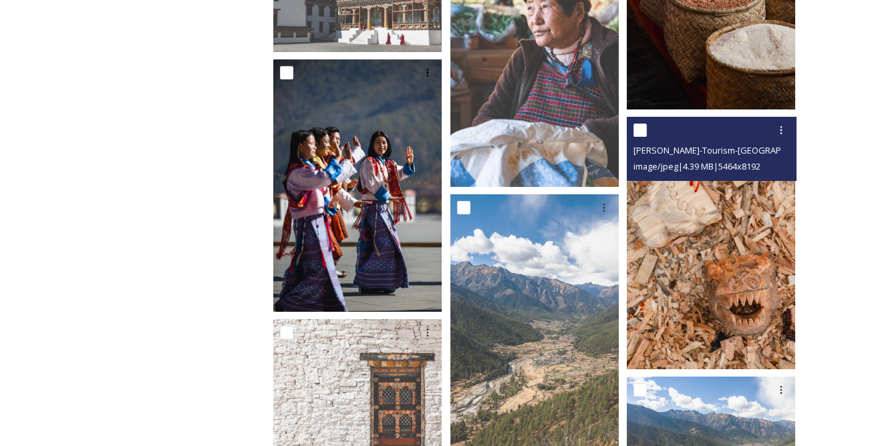
scroll to position [14579, 0]
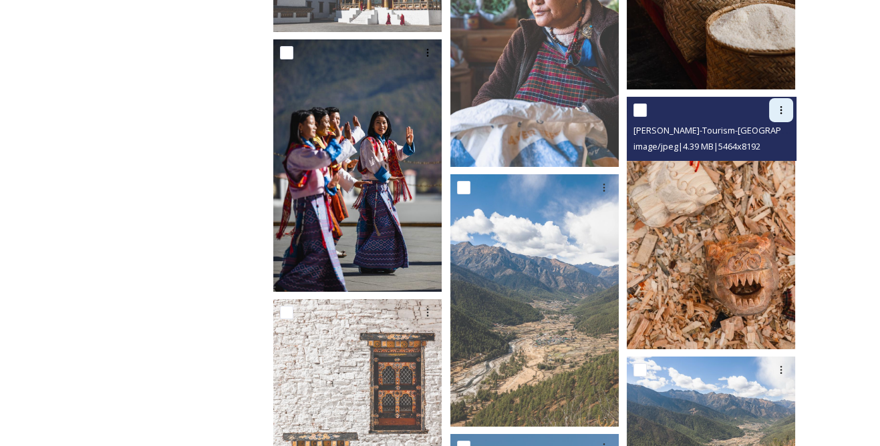
click at [780, 106] on icon at bounding box center [781, 110] width 2 height 8
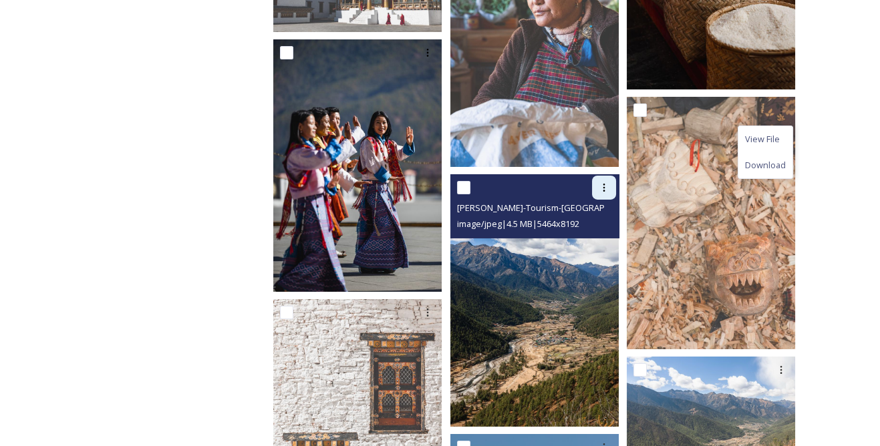
drag, startPoint x: 605, startPoint y: 168, endPoint x: 602, endPoint y: 181, distance: 13.6
click at [605, 176] on div at bounding box center [604, 188] width 24 height 24
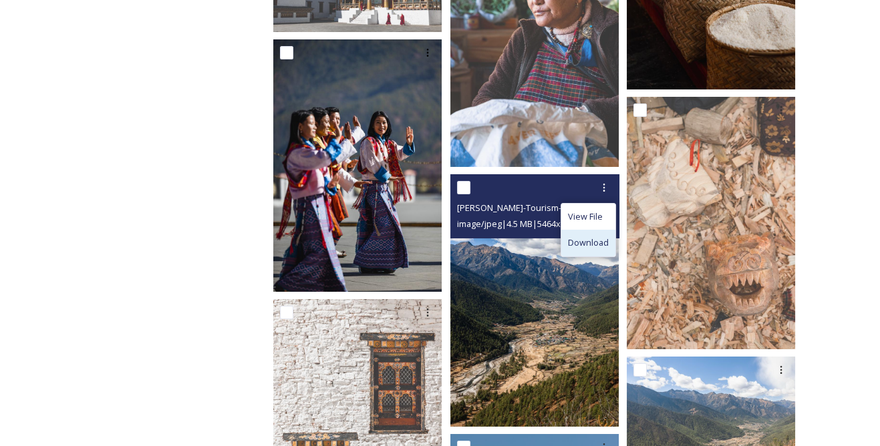
click at [586, 237] on span "Download" at bounding box center [588, 243] width 41 height 13
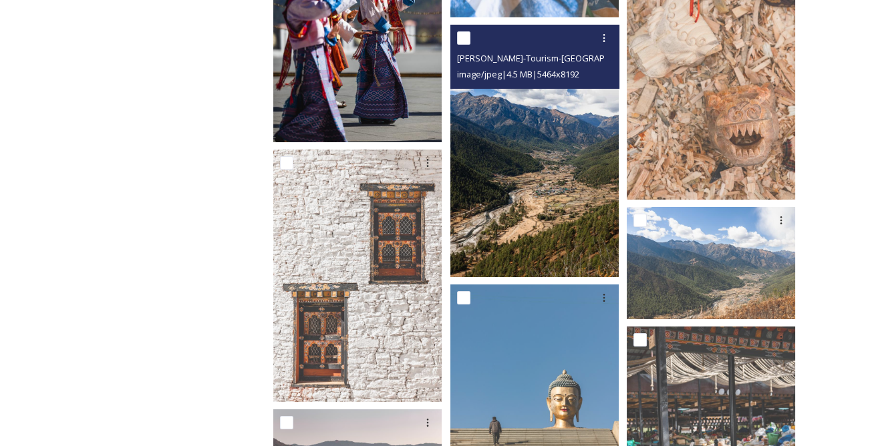
scroll to position [14761, 0]
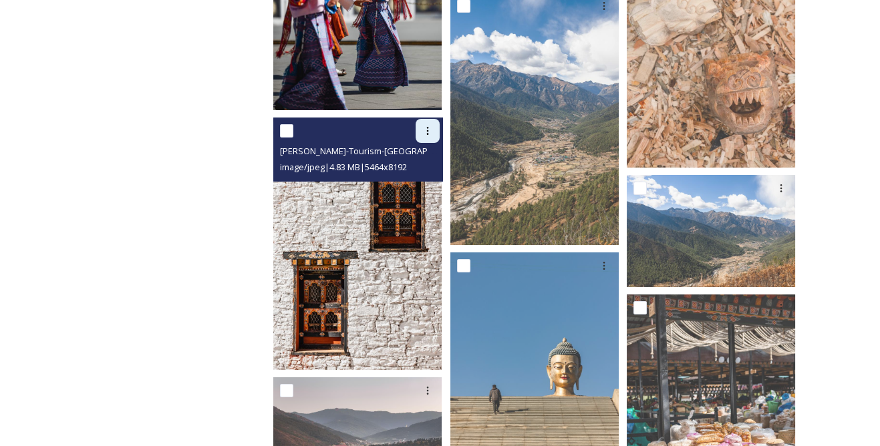
click at [430, 126] on icon at bounding box center [427, 131] width 11 height 11
click at [416, 180] on span "Download" at bounding box center [412, 186] width 41 height 13
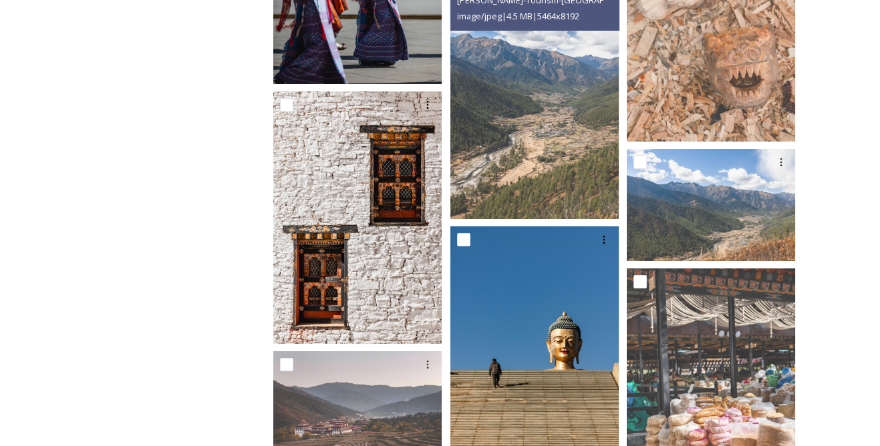
scroll to position [14822, 0]
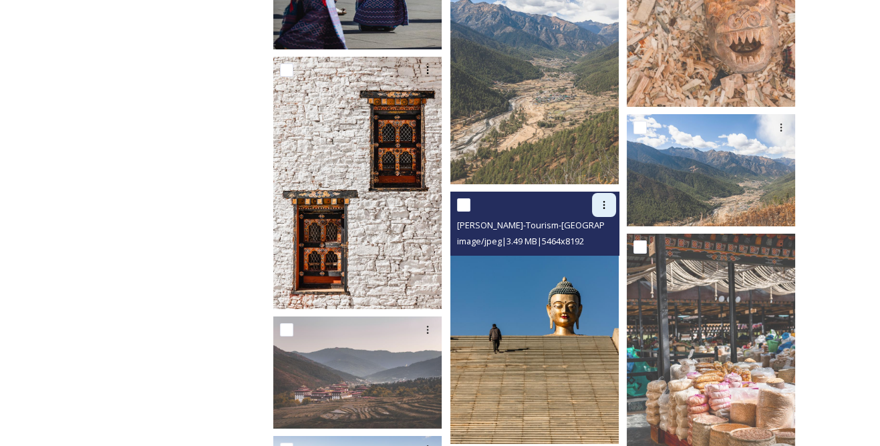
click at [605, 201] on icon at bounding box center [604, 205] width 2 height 8
click at [588, 254] on span "Download" at bounding box center [588, 260] width 41 height 13
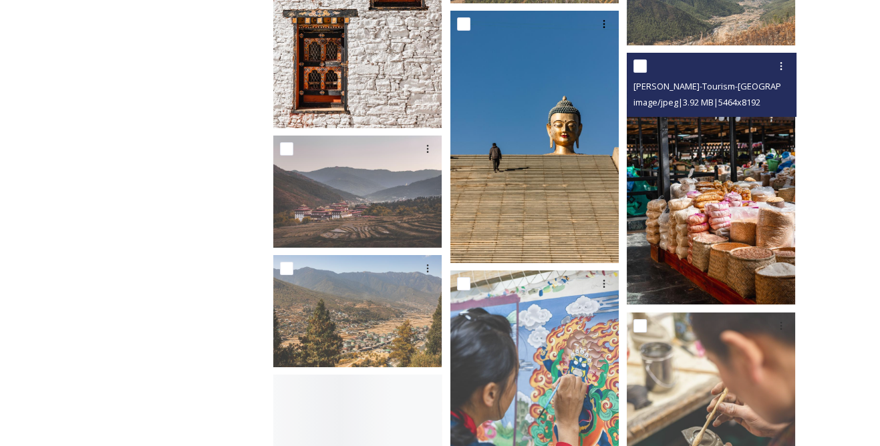
scroll to position [15004, 0]
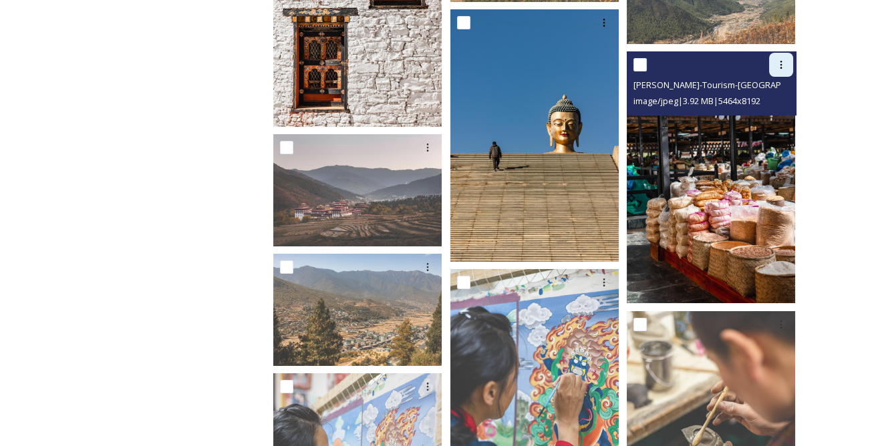
click at [781, 61] on icon at bounding box center [781, 65] width 2 height 8
click at [763, 114] on span "Download" at bounding box center [765, 120] width 41 height 13
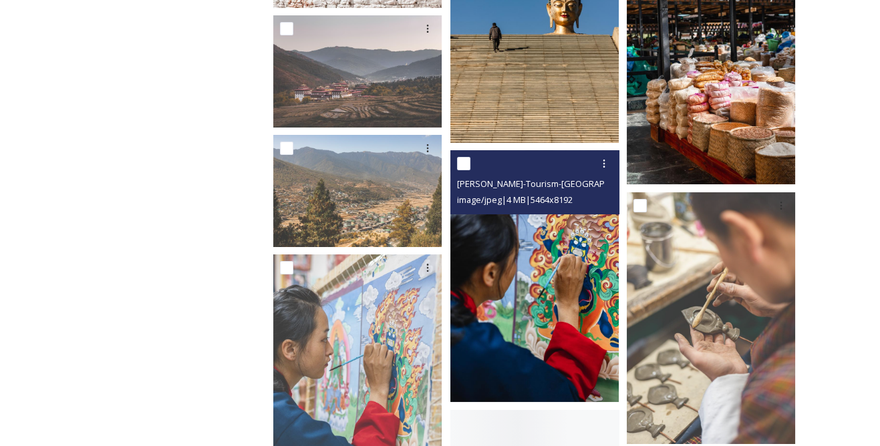
scroll to position [15126, 0]
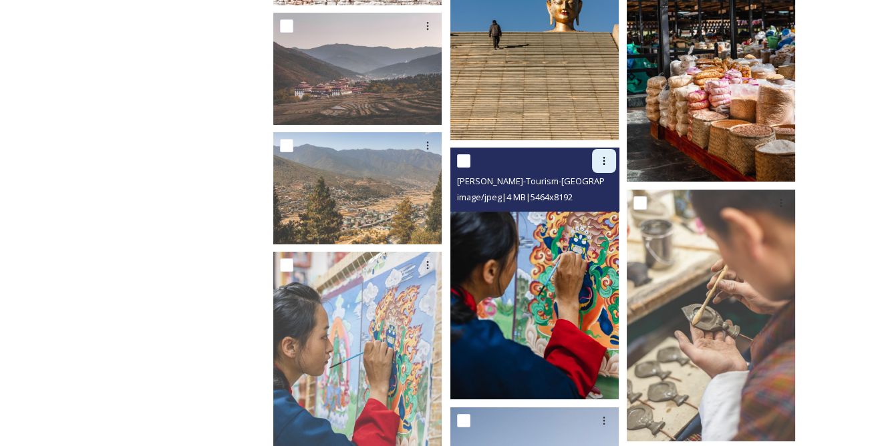
click at [603, 156] on icon at bounding box center [604, 161] width 11 height 11
click at [593, 210] on span "Download" at bounding box center [588, 216] width 41 height 13
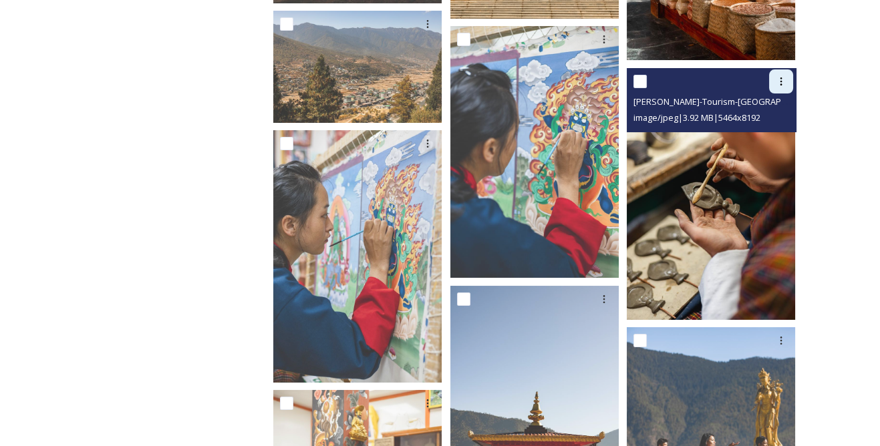
click at [783, 78] on div at bounding box center [781, 81] width 24 height 24
click at [752, 130] on span "Download" at bounding box center [765, 136] width 41 height 13
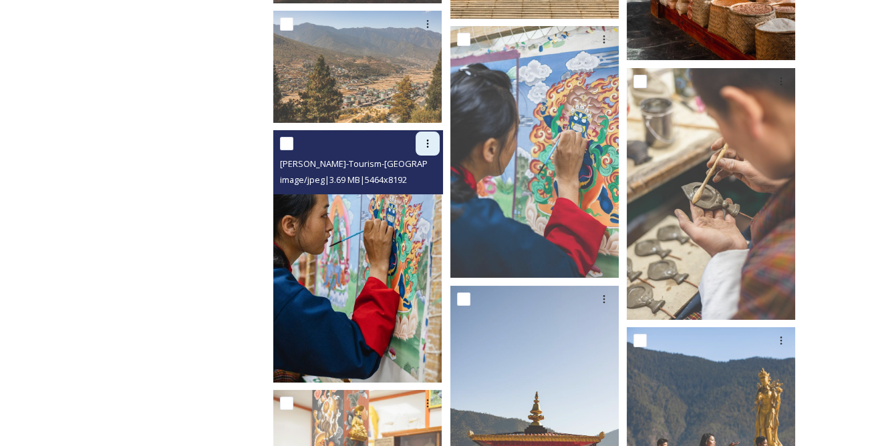
click at [425, 138] on icon at bounding box center [427, 143] width 11 height 11
drag, startPoint x: 414, startPoint y: 187, endPoint x: 432, endPoint y: 184, distance: 18.9
click at [414, 192] on span "Download" at bounding box center [412, 198] width 41 height 13
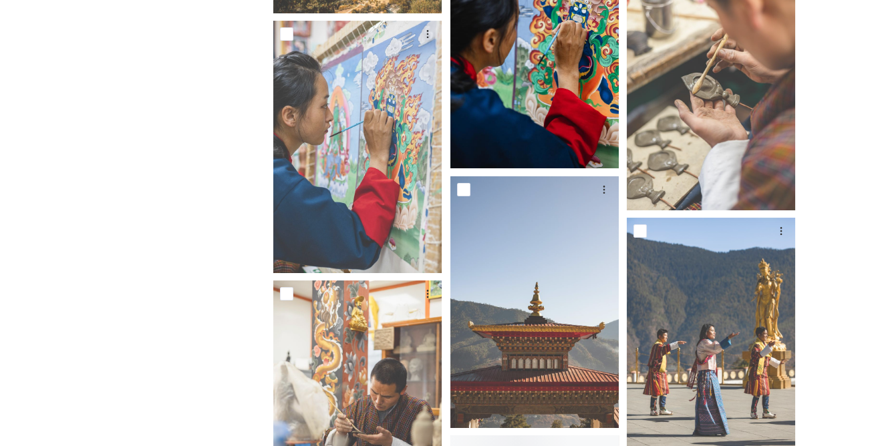
scroll to position [15429, 0]
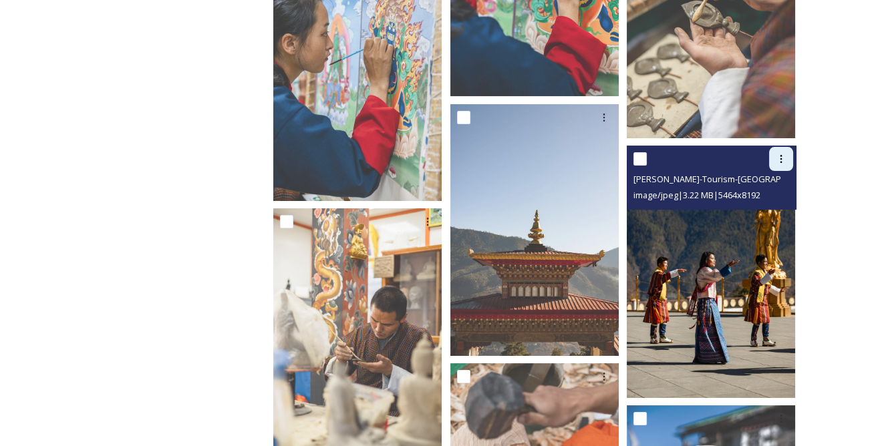
click at [780, 155] on icon at bounding box center [781, 159] width 2 height 8
click at [758, 208] on span "Download" at bounding box center [765, 214] width 41 height 13
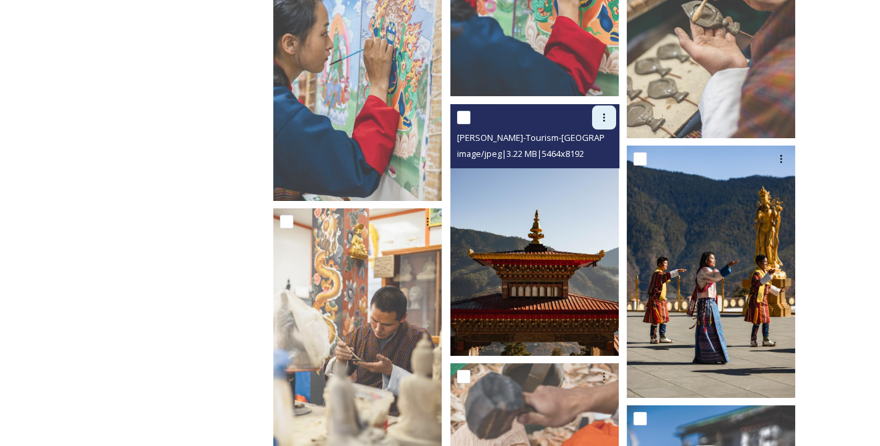
click at [611, 106] on div at bounding box center [604, 118] width 24 height 24
click at [595, 166] on span "Download" at bounding box center [588, 172] width 41 height 13
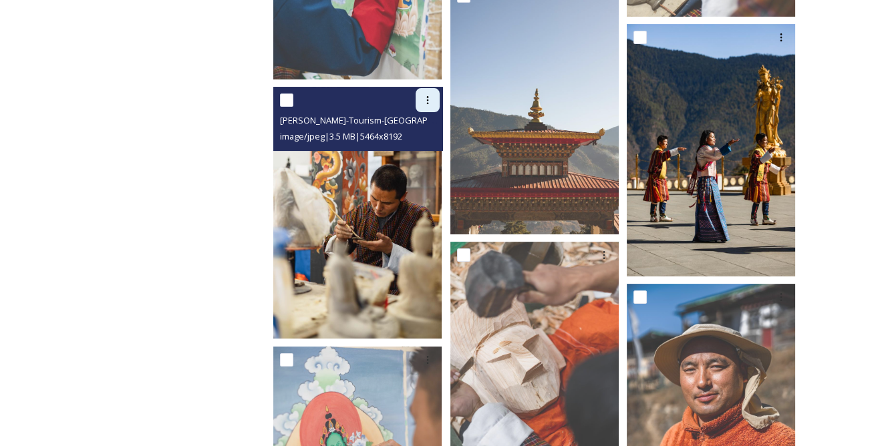
drag, startPoint x: 428, startPoint y: 82, endPoint x: 436, endPoint y: 102, distance: 21.6
click at [428, 88] on div at bounding box center [428, 100] width 24 height 24
click at [420, 149] on span "Download" at bounding box center [412, 155] width 41 height 13
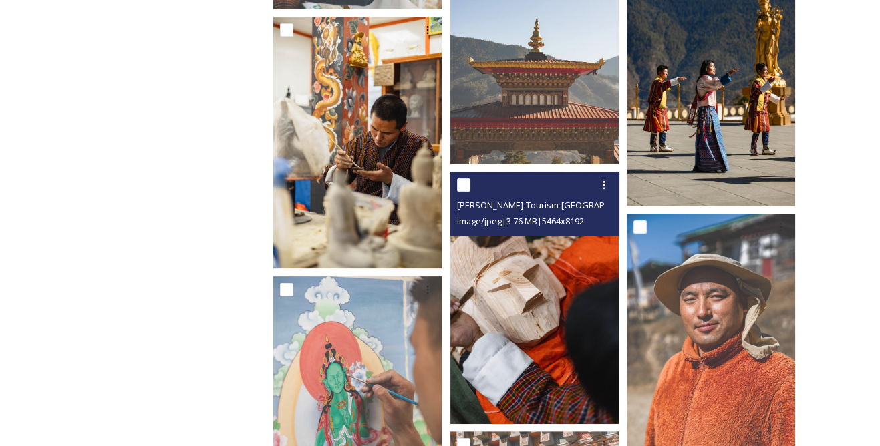
scroll to position [15672, 0]
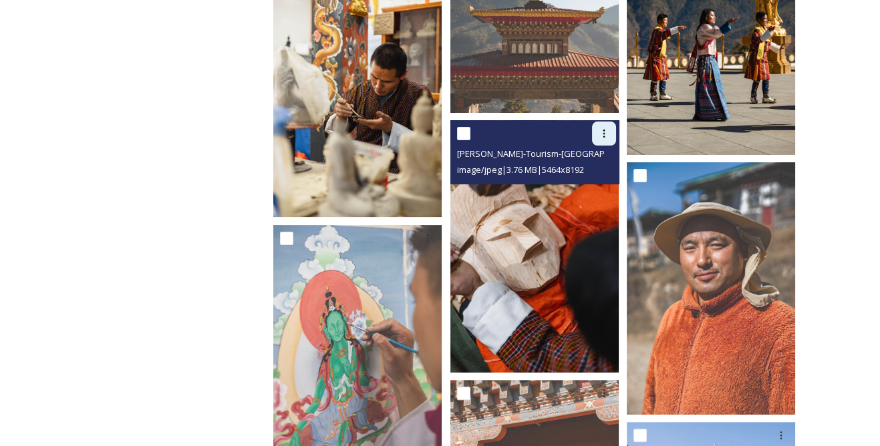
click at [611, 122] on div at bounding box center [604, 134] width 24 height 24
click at [584, 176] on div "Download" at bounding box center [588, 189] width 54 height 26
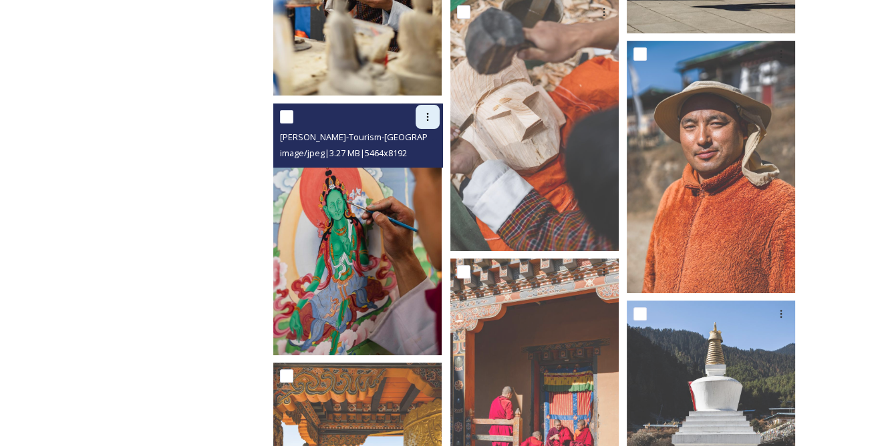
click at [428, 114] on div at bounding box center [428, 117] width 24 height 24
click at [417, 166] on span "Download" at bounding box center [412, 172] width 41 height 13
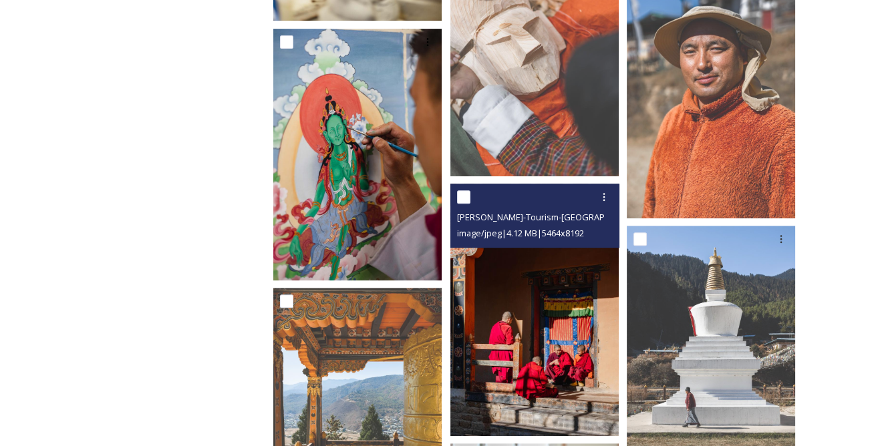
scroll to position [15916, 0]
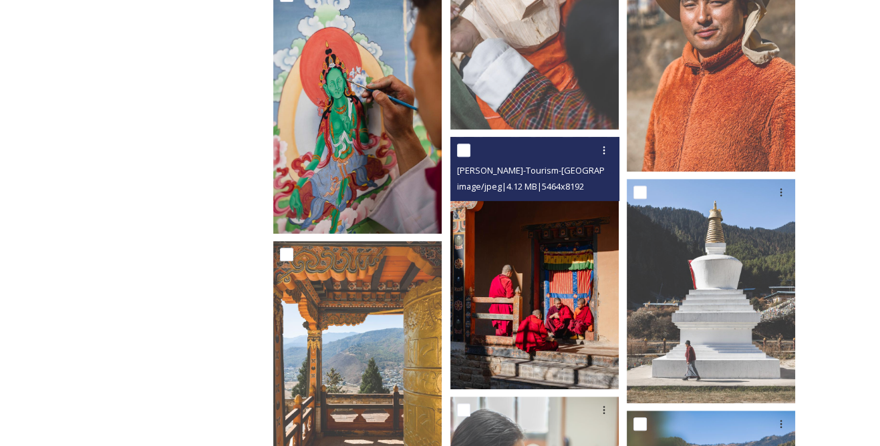
drag, startPoint x: 599, startPoint y: 144, endPoint x: 589, endPoint y: 151, distance: 12.4
click at [599, 144] on div at bounding box center [604, 150] width 24 height 24
click at [577, 199] on span "Download" at bounding box center [588, 205] width 41 height 13
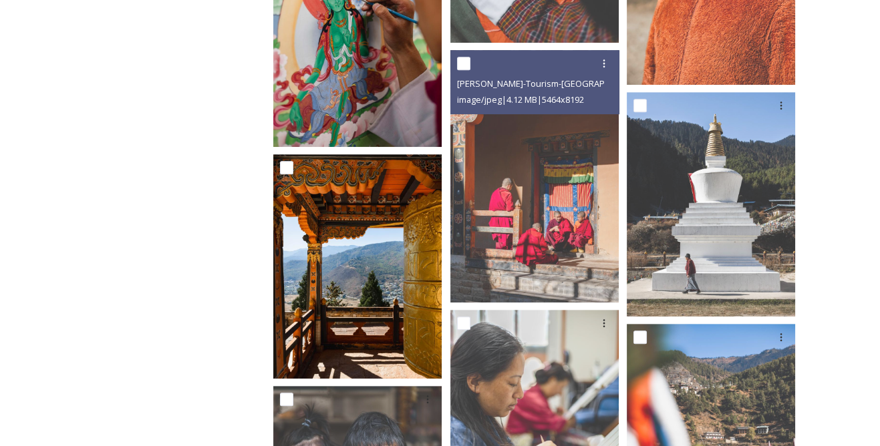
scroll to position [16037, 0]
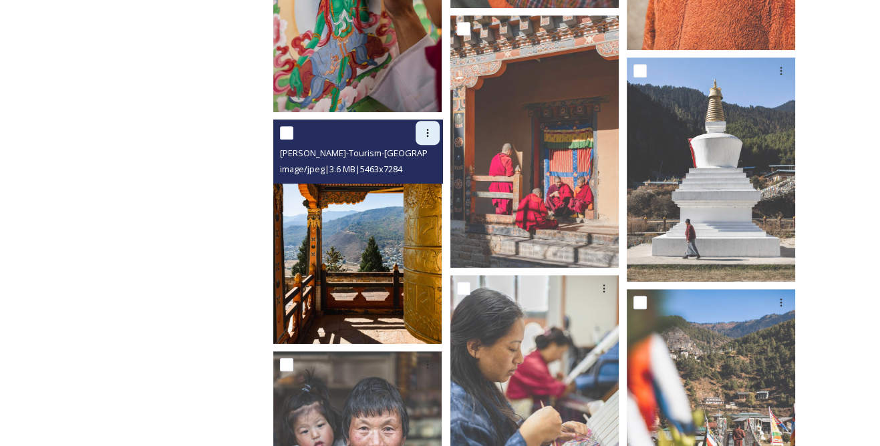
click at [429, 128] on icon at bounding box center [427, 133] width 11 height 11
click at [424, 182] on span "Download" at bounding box center [412, 188] width 41 height 13
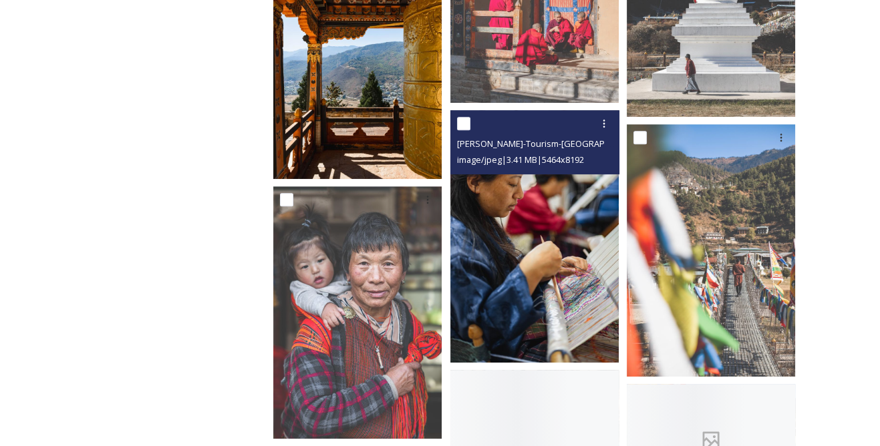
scroll to position [16219, 0]
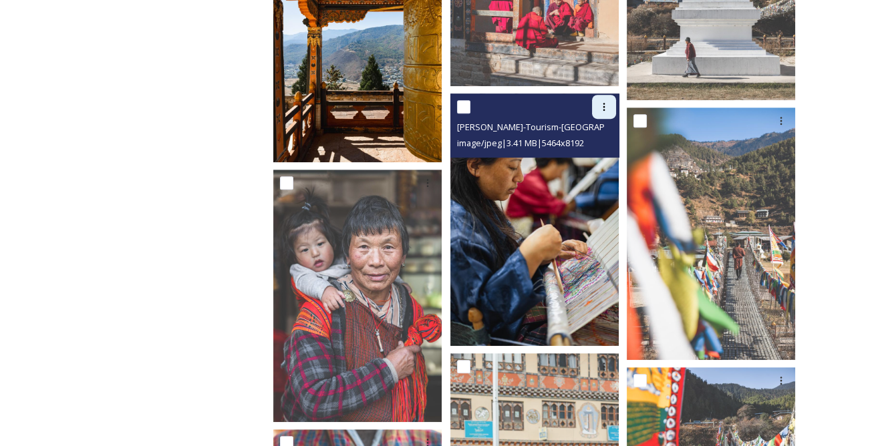
click at [606, 102] on icon at bounding box center [604, 107] width 11 height 11
click at [593, 156] on span "Download" at bounding box center [588, 162] width 41 height 13
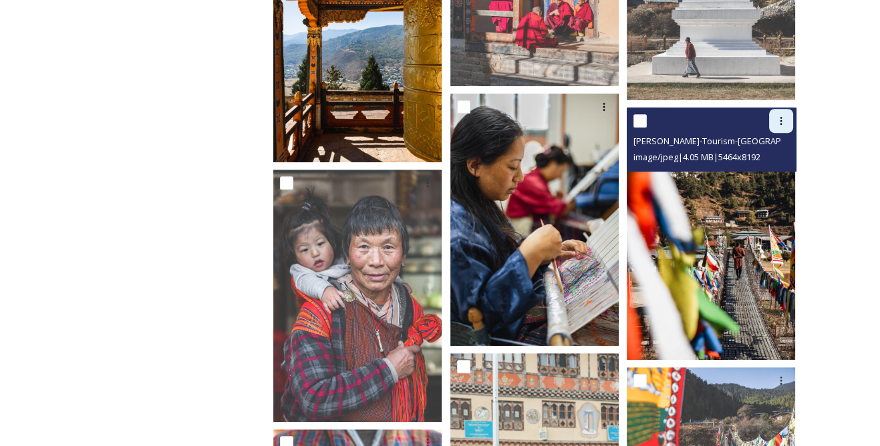
click at [776, 109] on div at bounding box center [781, 121] width 24 height 24
click at [756, 170] on span "Download" at bounding box center [765, 176] width 41 height 13
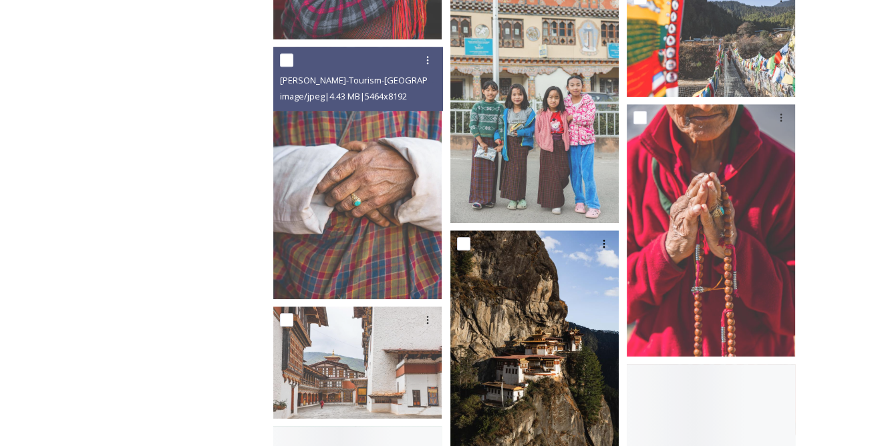
scroll to position [16645, 0]
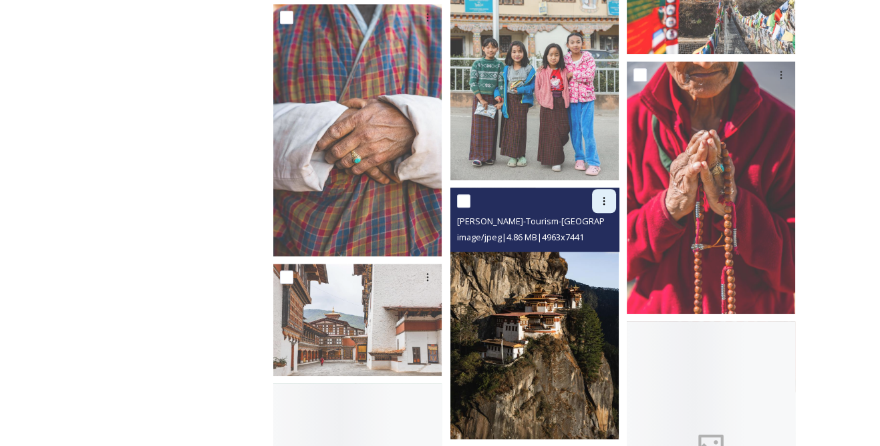
drag, startPoint x: 609, startPoint y: 186, endPoint x: 593, endPoint y: 188, distance: 16.3
click at [609, 196] on icon at bounding box center [604, 201] width 11 height 11
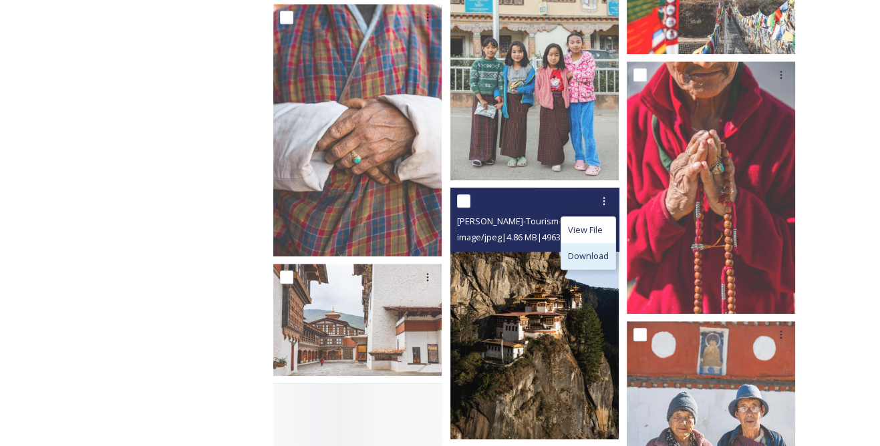
click at [594, 250] on span "Download" at bounding box center [588, 256] width 41 height 13
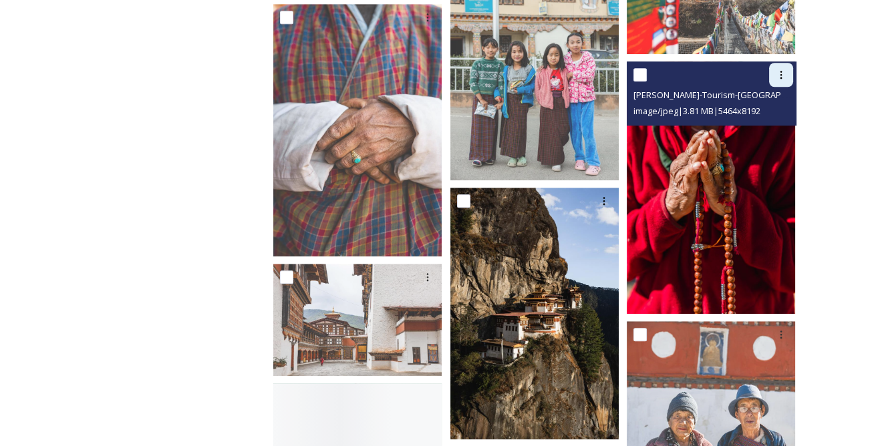
click at [784, 71] on div at bounding box center [781, 75] width 24 height 24
click at [752, 124] on span "Download" at bounding box center [765, 130] width 41 height 13
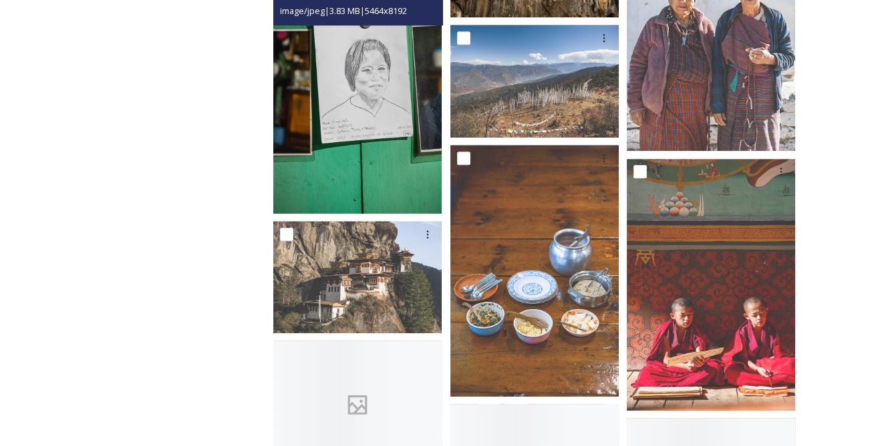
scroll to position [17070, 0]
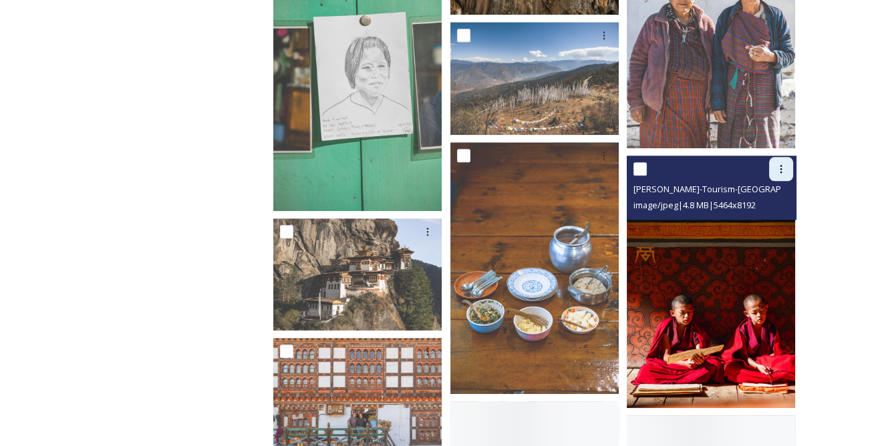
click at [782, 164] on icon at bounding box center [781, 169] width 11 height 11
click at [752, 219] on span "Download" at bounding box center [765, 225] width 41 height 13
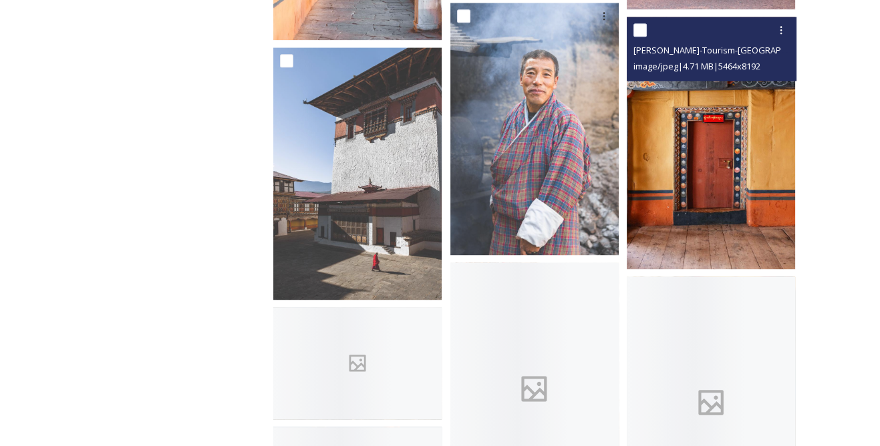
scroll to position [17738, 0]
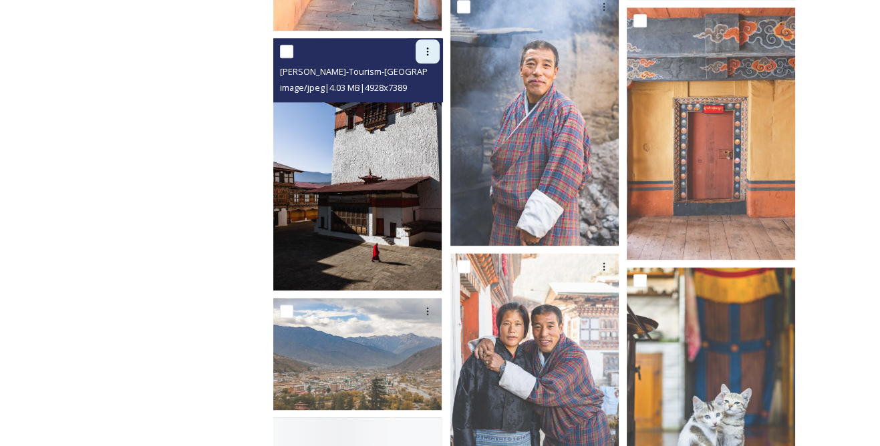
click at [427, 46] on icon at bounding box center [427, 51] width 11 height 11
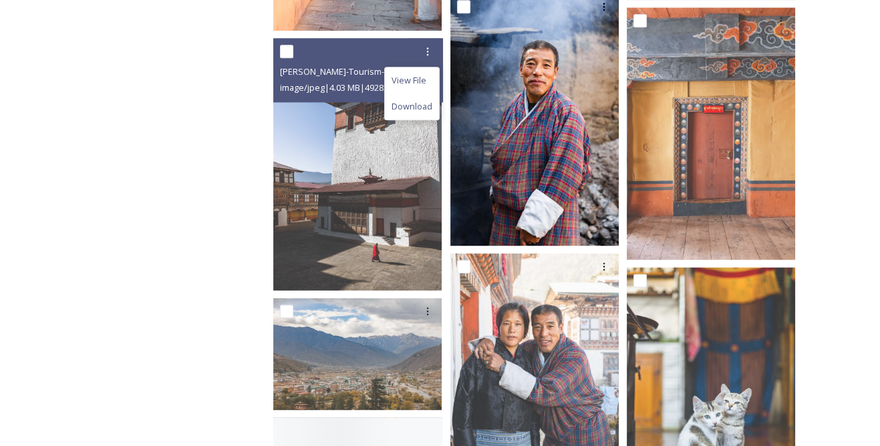
drag, startPoint x: 417, startPoint y: 98, endPoint x: 465, endPoint y: 140, distance: 63.9
click at [417, 100] on span "Download" at bounding box center [412, 106] width 41 height 13
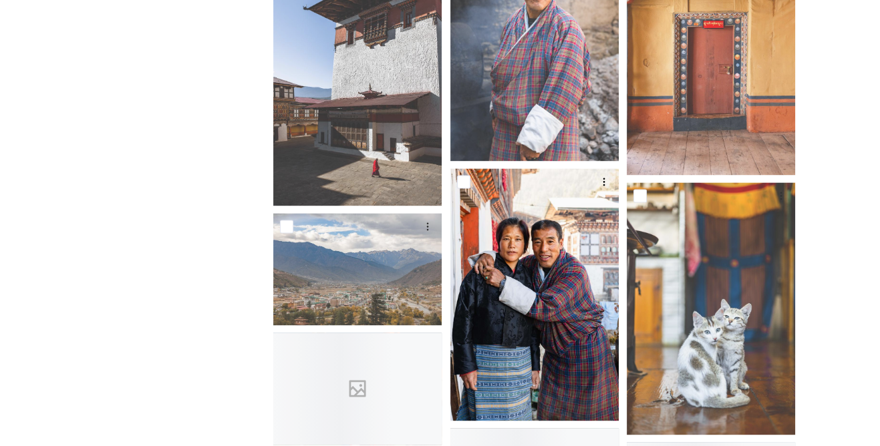
scroll to position [17860, 0]
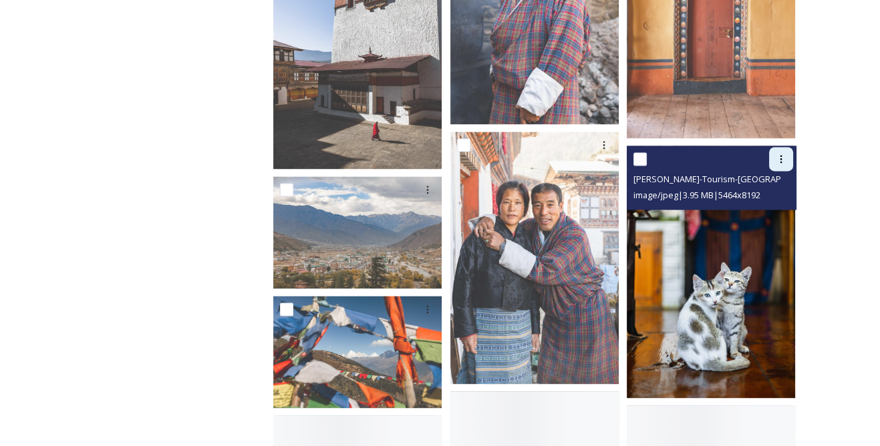
click at [790, 152] on div at bounding box center [781, 159] width 24 height 24
click at [772, 208] on span "Download" at bounding box center [765, 214] width 41 height 13
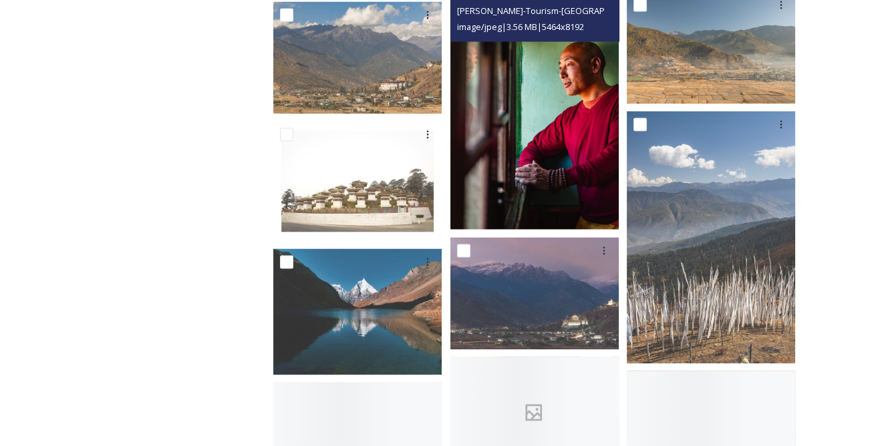
scroll to position [18345, 0]
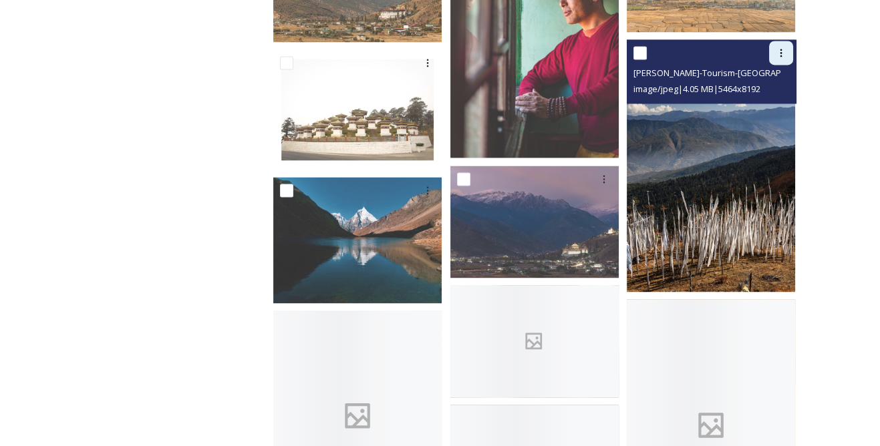
click at [783, 47] on icon at bounding box center [781, 52] width 11 height 11
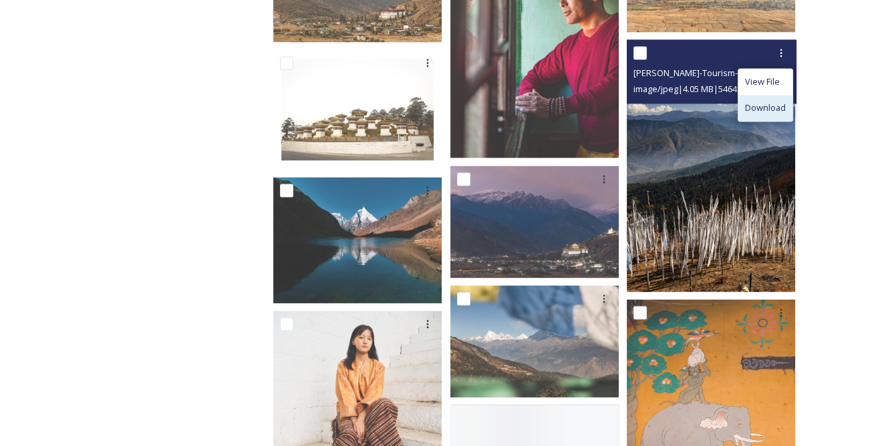
click at [764, 102] on span "Download" at bounding box center [765, 108] width 41 height 13
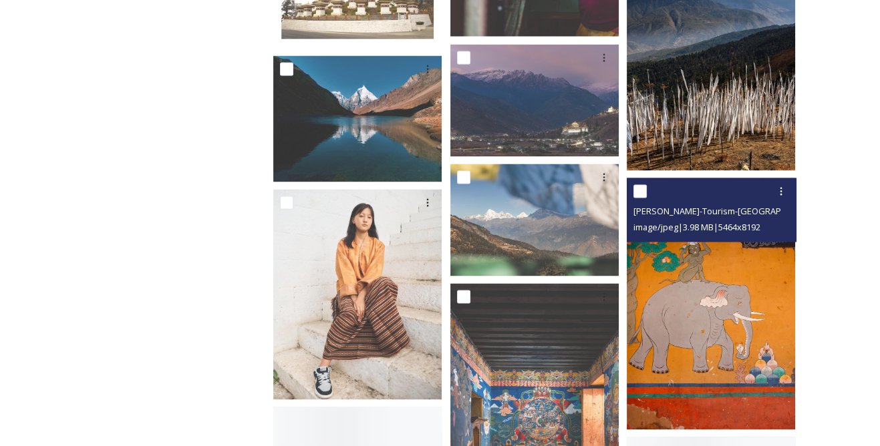
scroll to position [18528, 0]
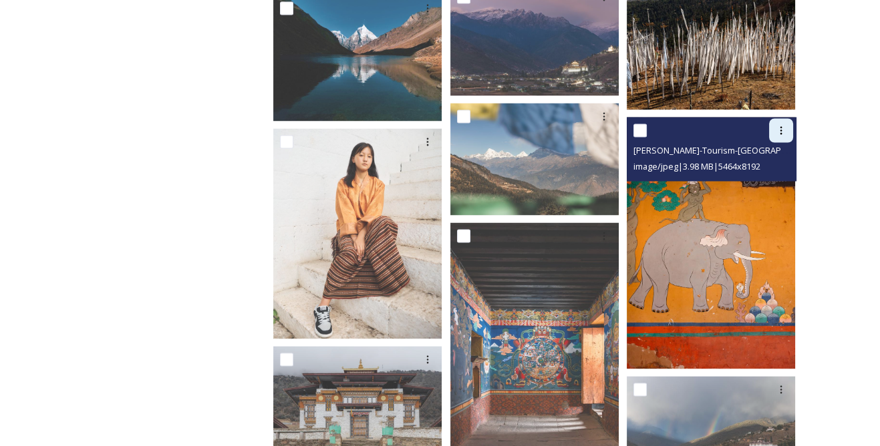
drag, startPoint x: 784, startPoint y: 120, endPoint x: 782, endPoint y: 130, distance: 10.2
click at [784, 125] on icon at bounding box center [781, 130] width 11 height 11
click at [769, 179] on span "Download" at bounding box center [765, 185] width 41 height 13
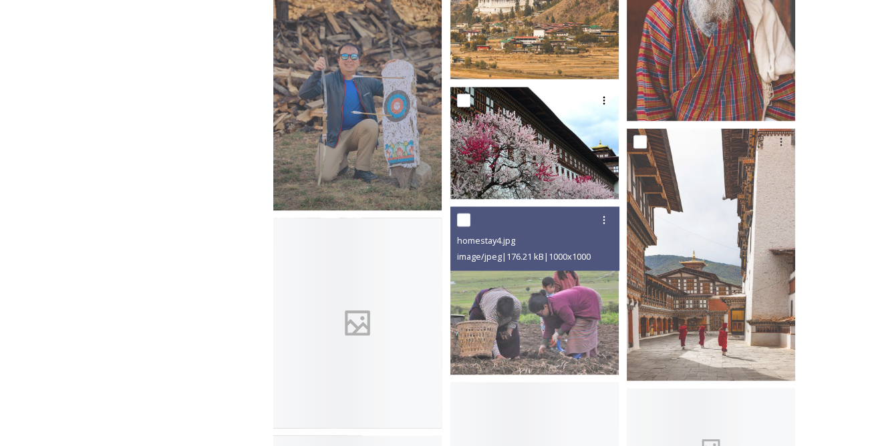
scroll to position [19196, 0]
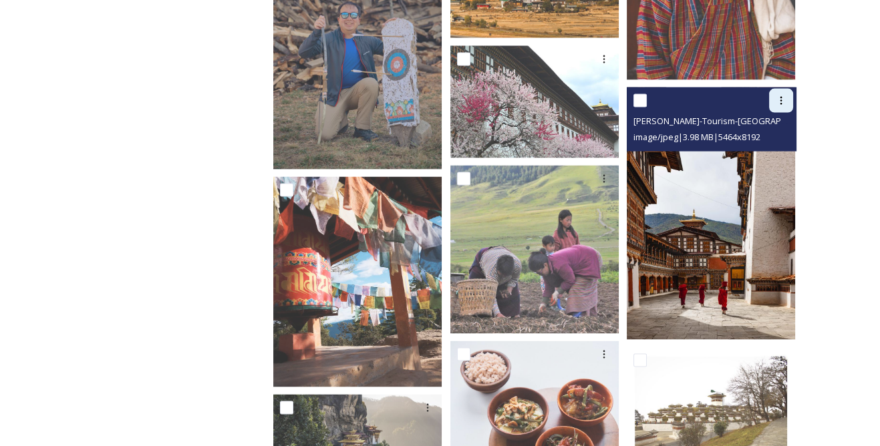
click at [790, 93] on div at bounding box center [781, 101] width 24 height 24
click at [770, 150] on span "Download" at bounding box center [765, 156] width 41 height 13
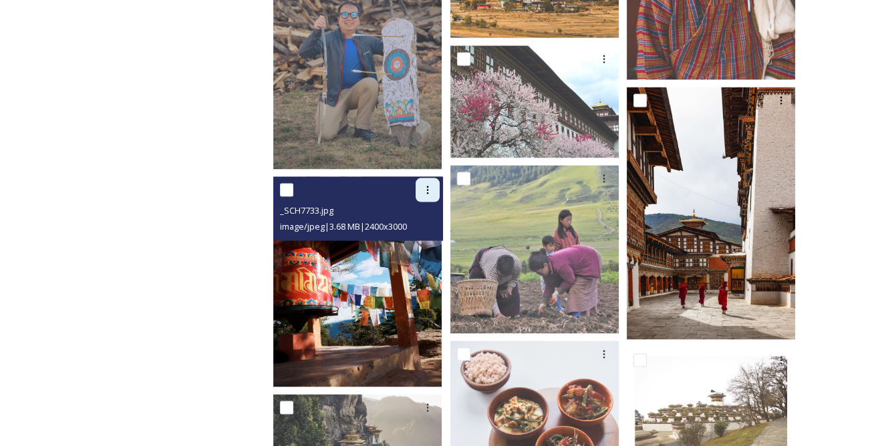
click at [428, 186] on icon at bounding box center [427, 190] width 2 height 8
click at [426, 239] on span "Download" at bounding box center [412, 245] width 41 height 13
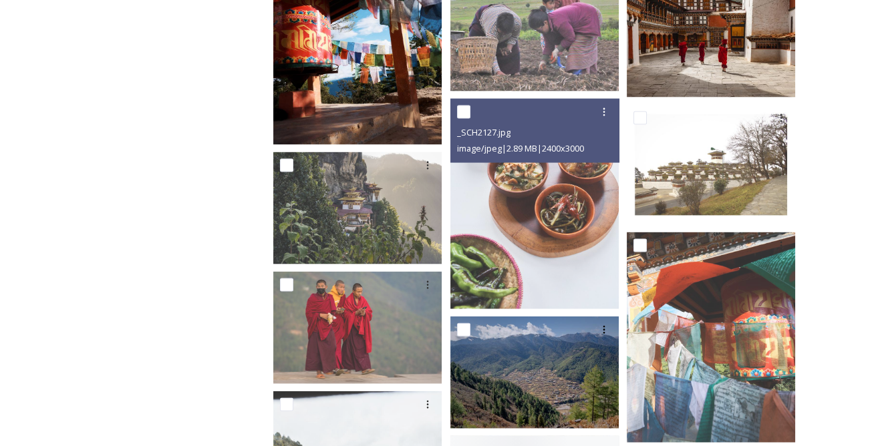
scroll to position [19499, 0]
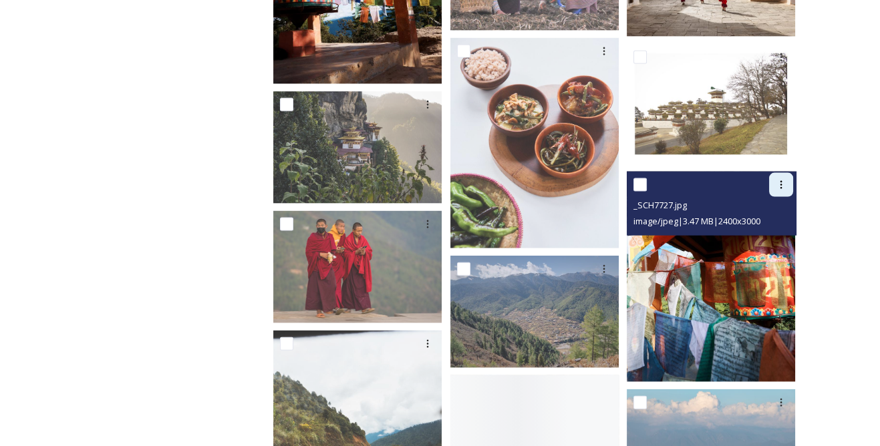
click at [791, 178] on div at bounding box center [781, 185] width 24 height 24
click at [763, 234] on span "Download" at bounding box center [765, 240] width 41 height 13
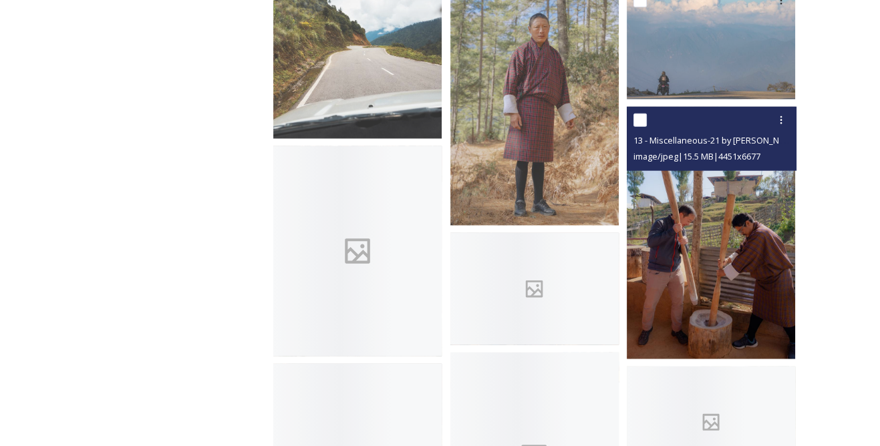
scroll to position [19925, 0]
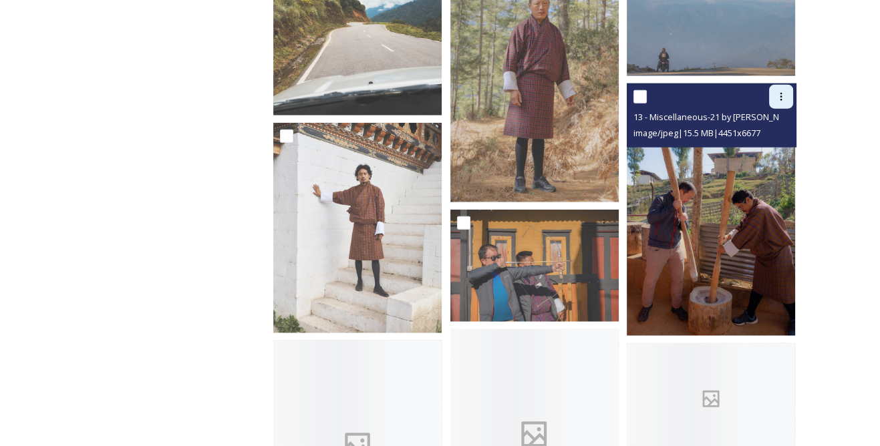
click at [780, 92] on icon at bounding box center [781, 97] width 11 height 11
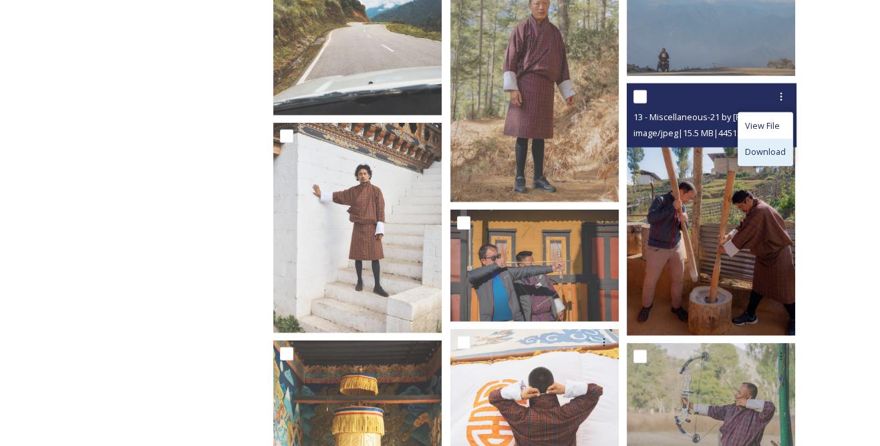
click at [751, 146] on span "Download" at bounding box center [765, 152] width 41 height 13
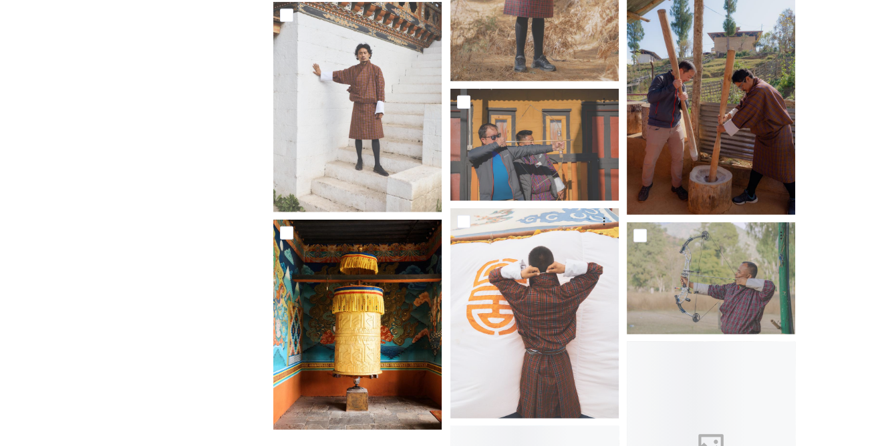
scroll to position [20107, 0]
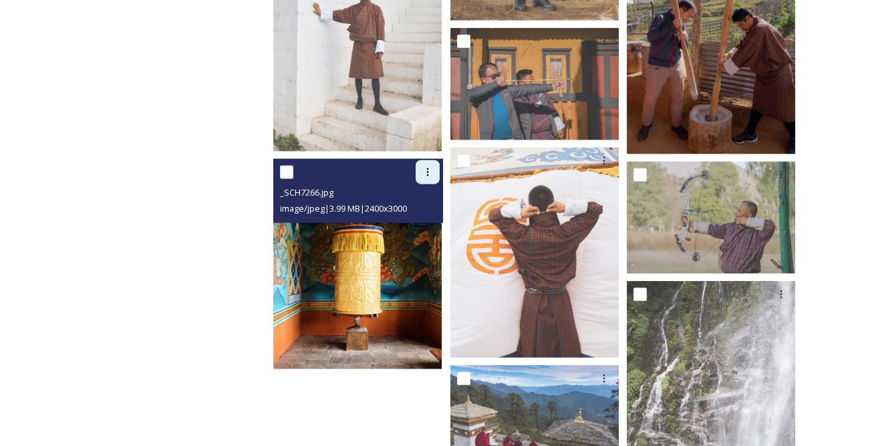
click at [432, 167] on icon at bounding box center [427, 172] width 11 height 11
click at [428, 221] on span "Download" at bounding box center [412, 227] width 41 height 13
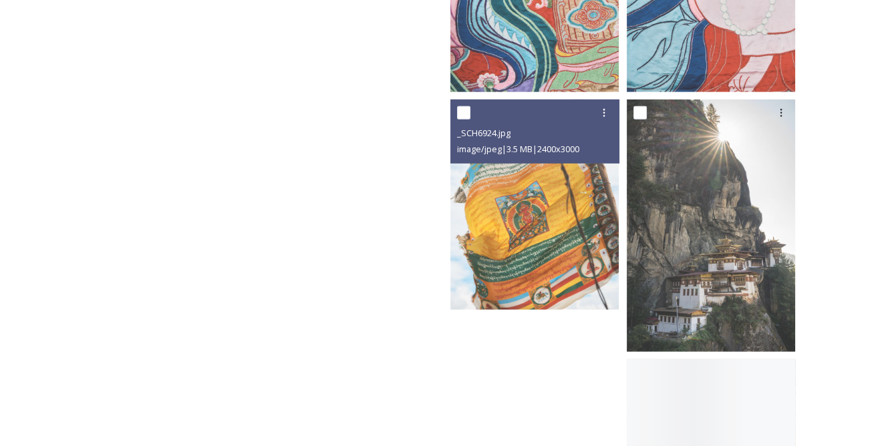
scroll to position [21079, 0]
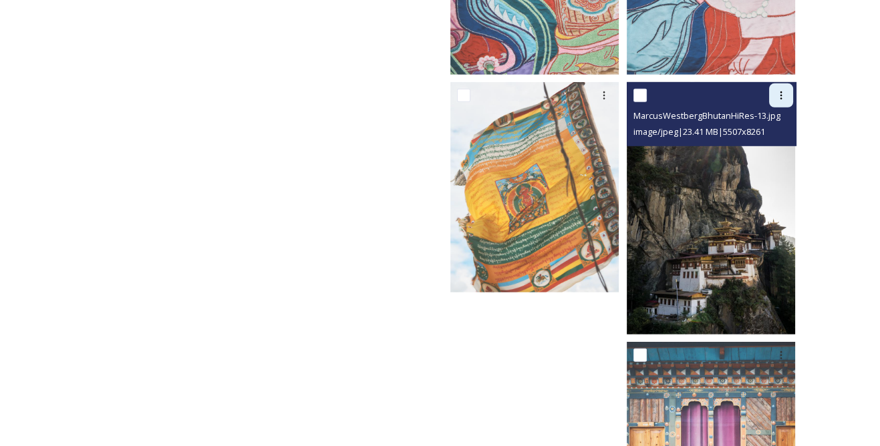
click at [782, 90] on icon at bounding box center [781, 95] width 11 height 11
click at [760, 144] on span "Download" at bounding box center [765, 150] width 41 height 13
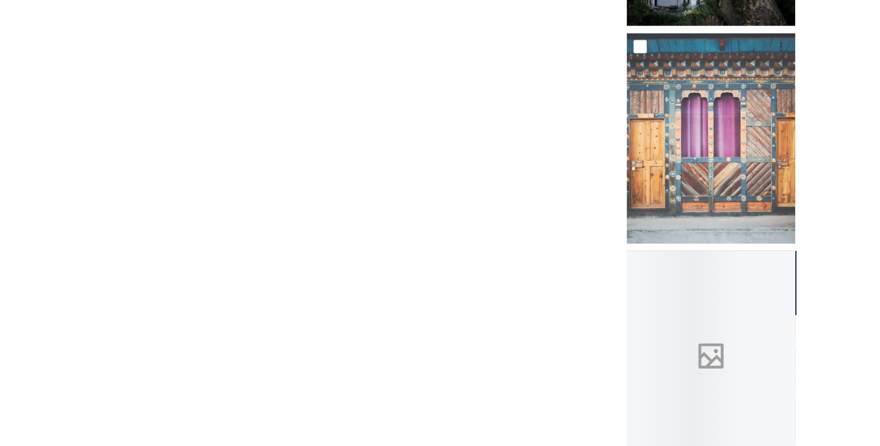
scroll to position [21422, 0]
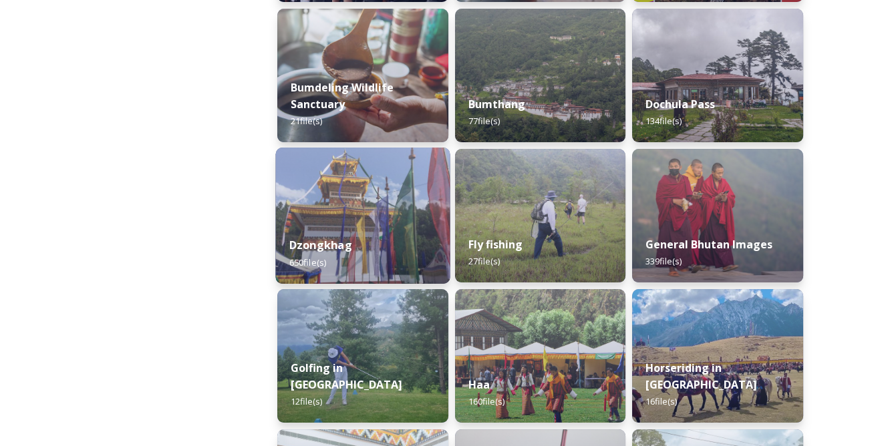
scroll to position [547, 0]
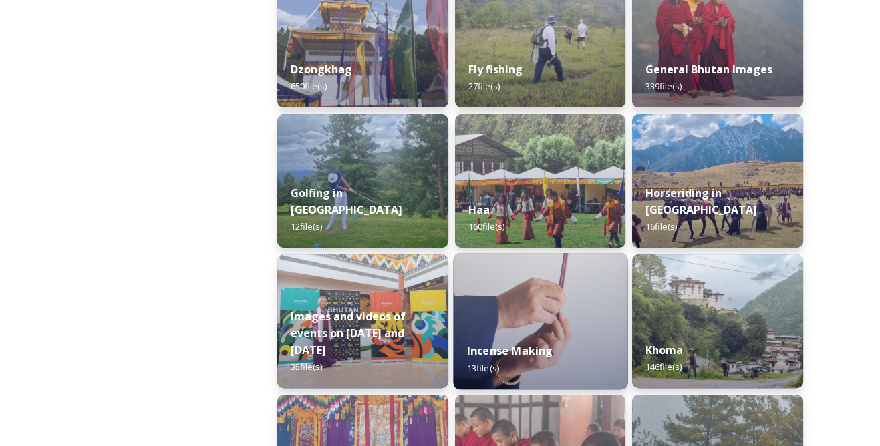
scroll to position [668, 0]
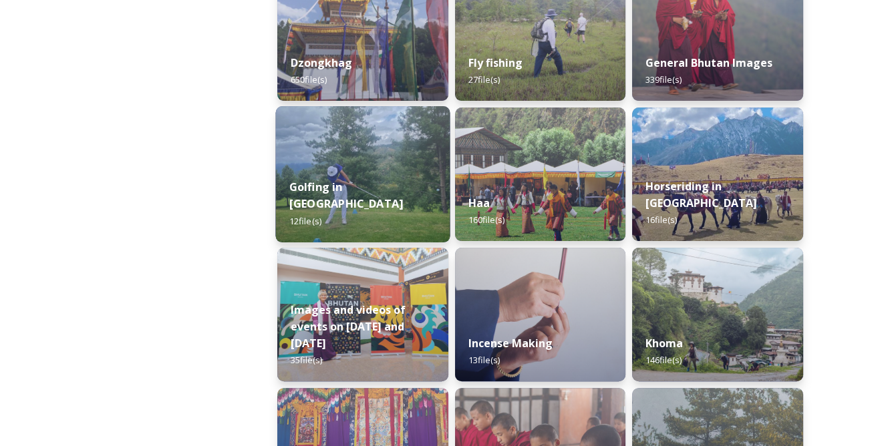
click at [419, 173] on img at bounding box center [362, 174] width 174 height 136
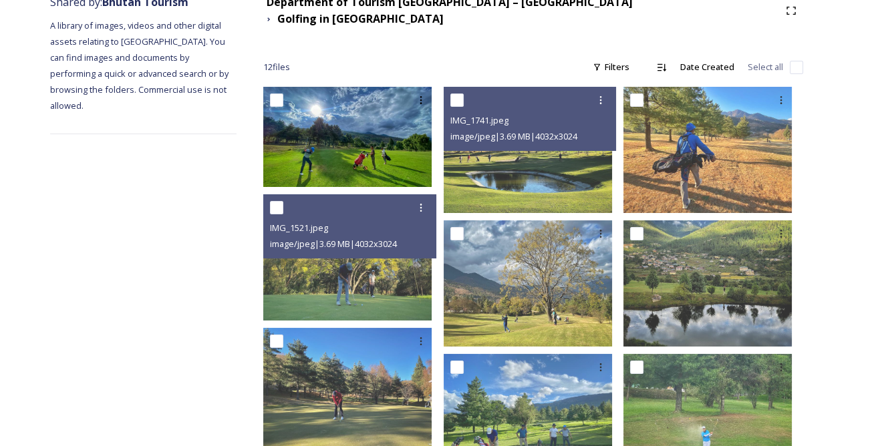
scroll to position [120, 0]
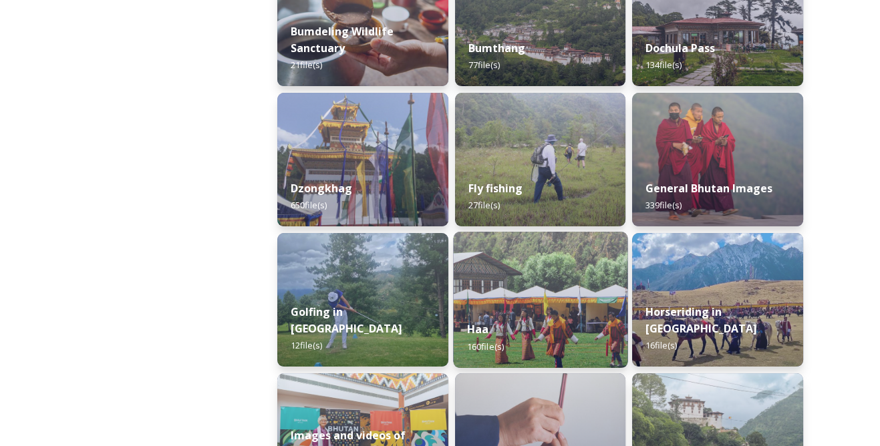
scroll to position [607, 0]
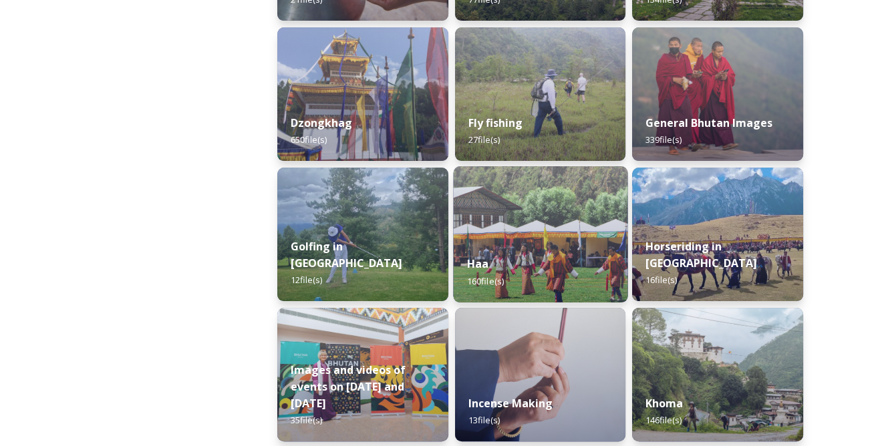
click at [553, 236] on img at bounding box center [540, 234] width 174 height 136
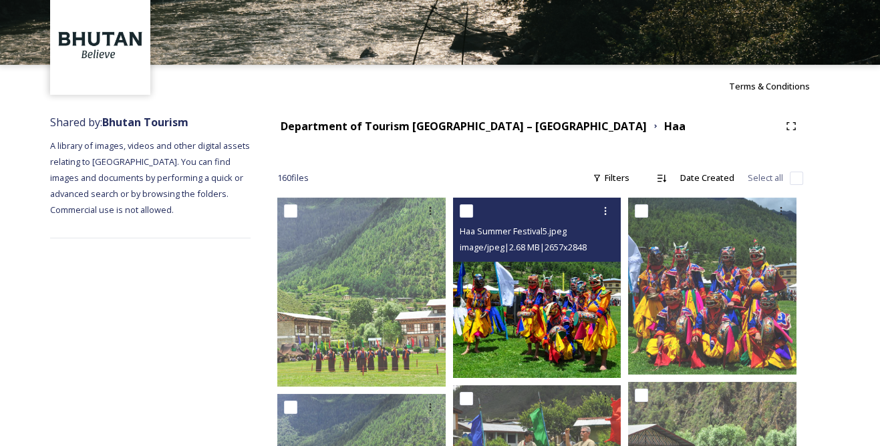
scroll to position [60, 0]
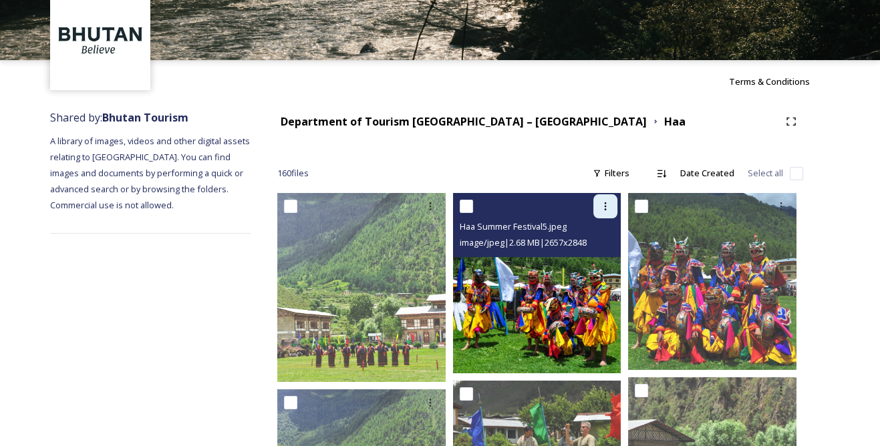
click at [599, 208] on div at bounding box center [605, 206] width 24 height 24
click at [597, 260] on span "Download" at bounding box center [589, 261] width 41 height 13
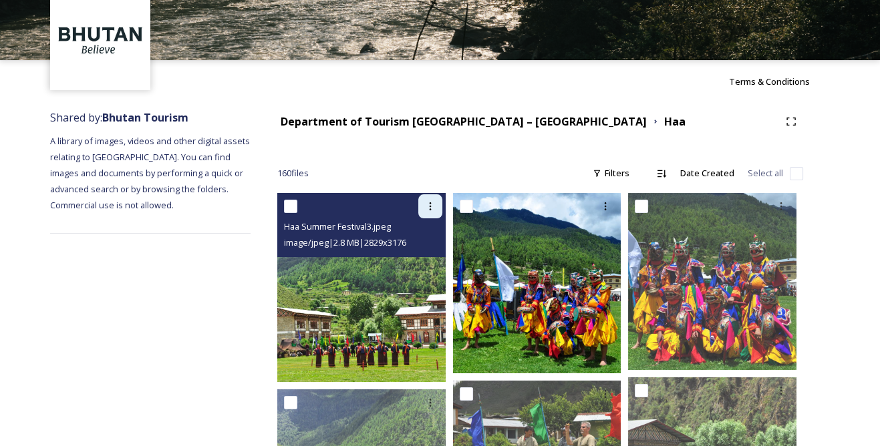
click at [426, 209] on icon at bounding box center [430, 206] width 11 height 11
click at [430, 255] on span "Download" at bounding box center [414, 261] width 41 height 13
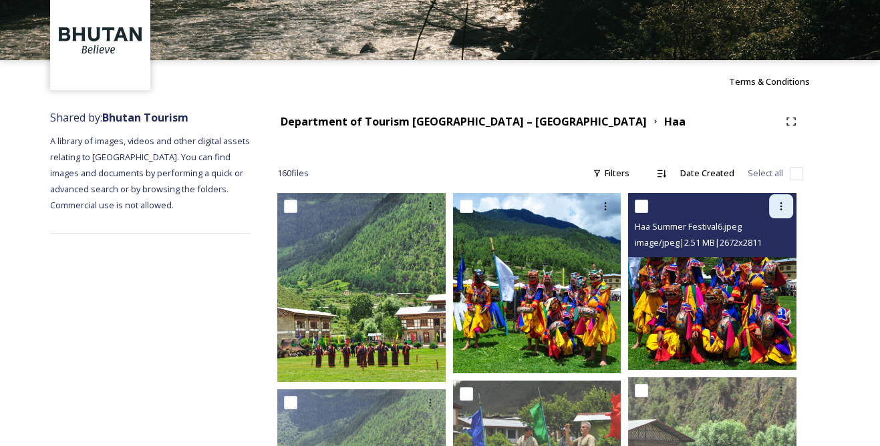
click at [777, 202] on icon at bounding box center [781, 206] width 11 height 11
click at [764, 258] on span "Download" at bounding box center [765, 261] width 41 height 13
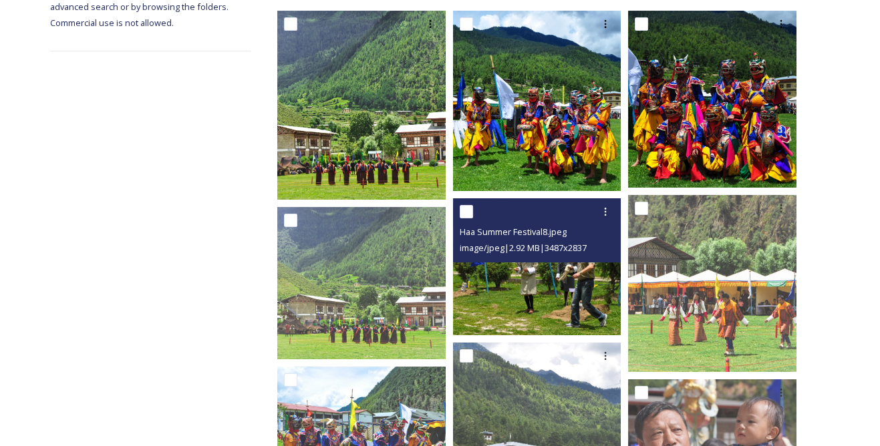
scroll to position [364, 0]
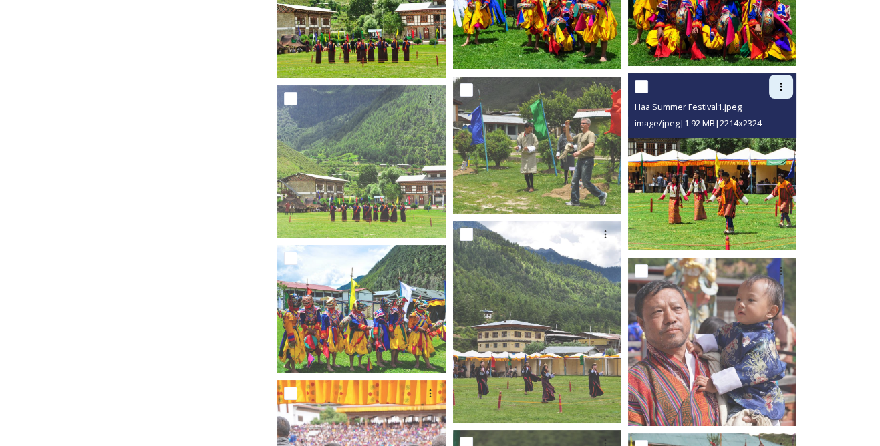
drag, startPoint x: 786, startPoint y: 82, endPoint x: 759, endPoint y: 100, distance: 32.2
click at [786, 82] on icon at bounding box center [781, 87] width 11 height 11
click at [755, 139] on span "Download" at bounding box center [765, 142] width 41 height 13
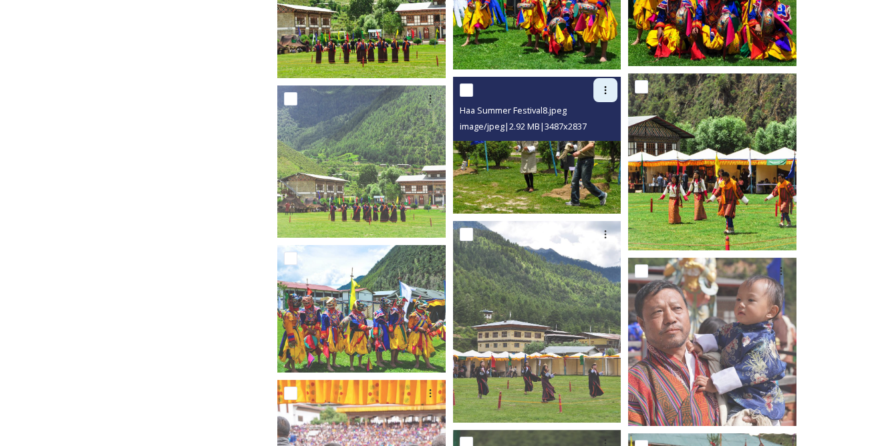
click at [611, 79] on div at bounding box center [605, 90] width 24 height 24
click at [589, 142] on span "Download" at bounding box center [589, 145] width 41 height 13
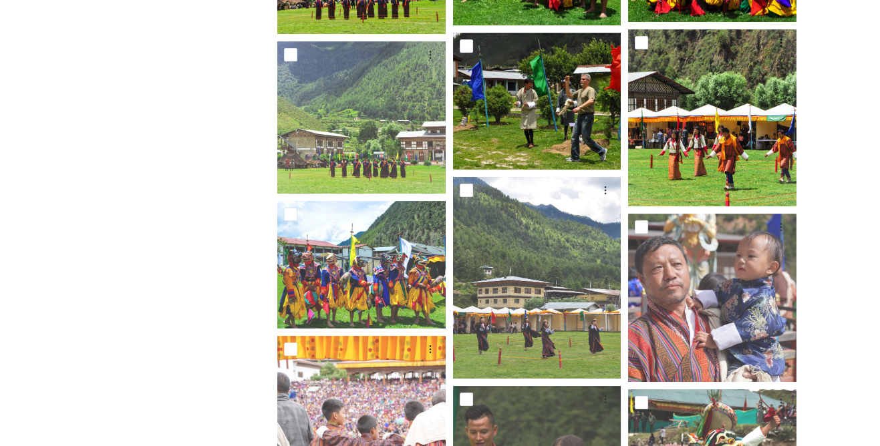
scroll to position [486, 0]
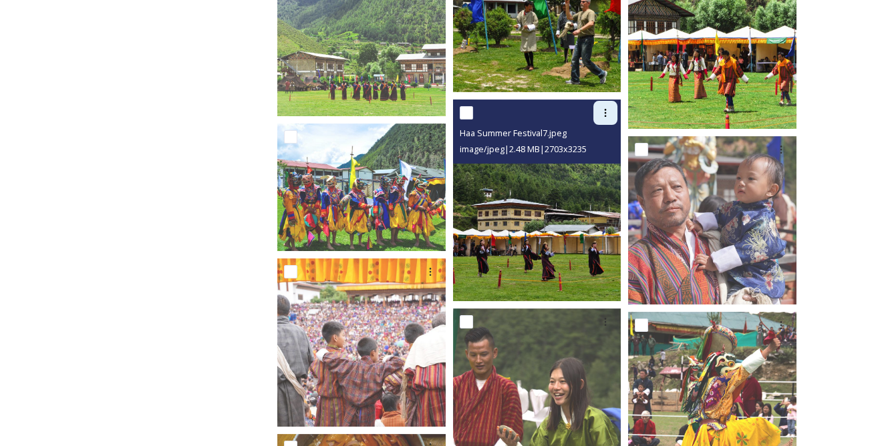
click at [608, 108] on icon at bounding box center [605, 113] width 11 height 11
click at [603, 164] on span "Download" at bounding box center [589, 168] width 41 height 13
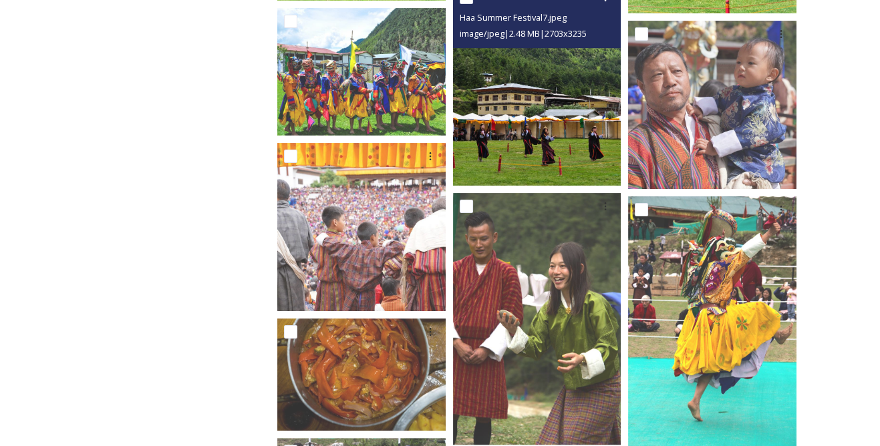
scroll to position [607, 0]
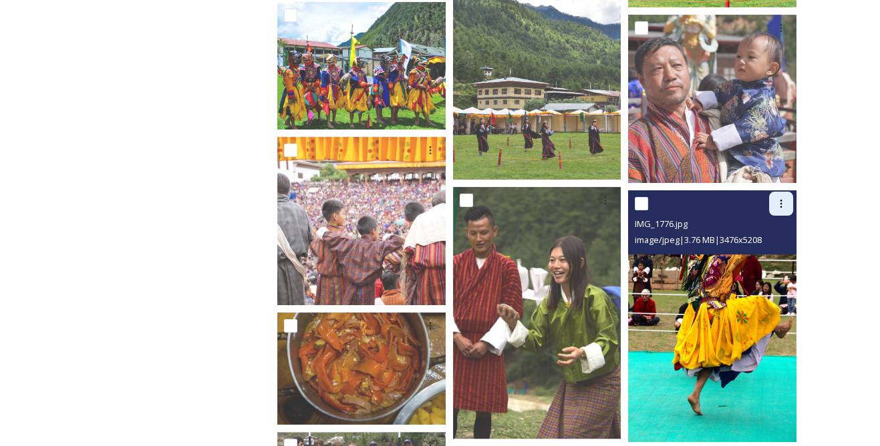
click at [786, 206] on icon at bounding box center [781, 203] width 11 height 11
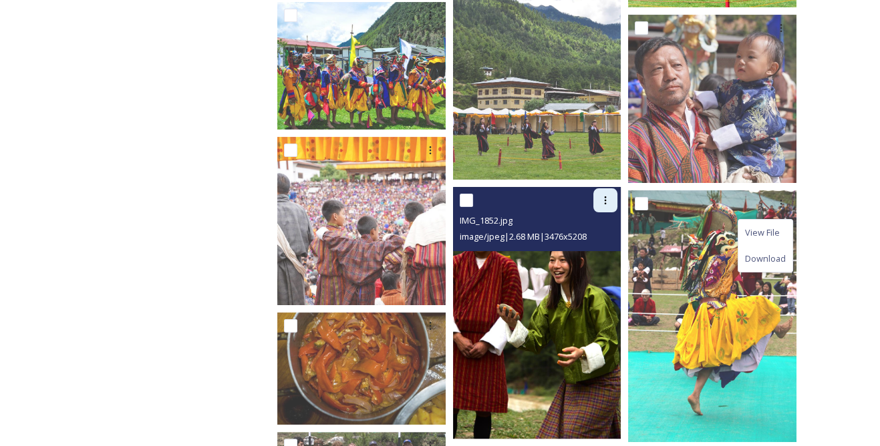
click at [606, 202] on icon at bounding box center [605, 200] width 11 height 11
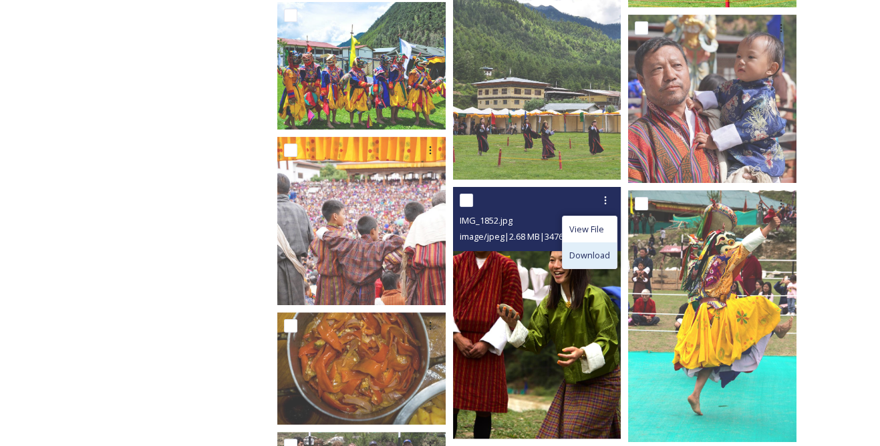
click at [590, 250] on span "Download" at bounding box center [589, 255] width 41 height 13
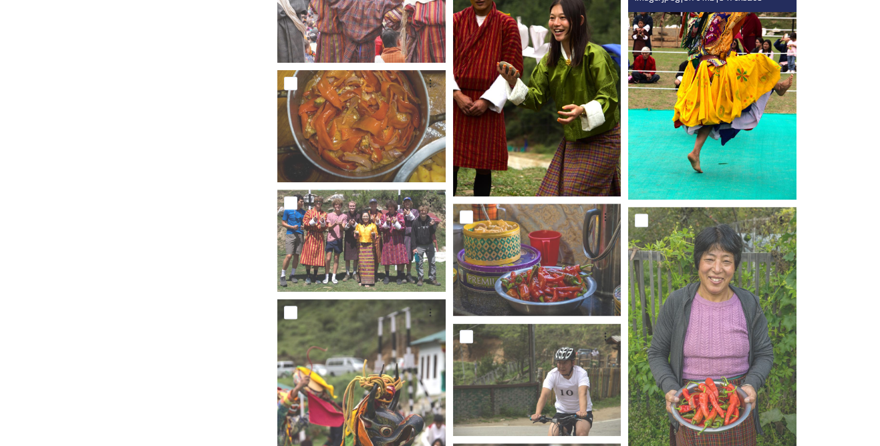
scroll to position [972, 0]
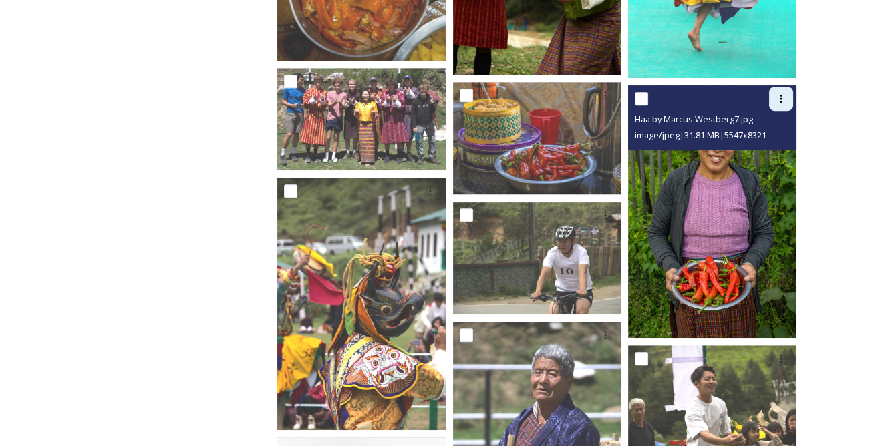
click at [789, 90] on div at bounding box center [781, 99] width 24 height 24
click at [768, 156] on span "Download" at bounding box center [765, 154] width 41 height 13
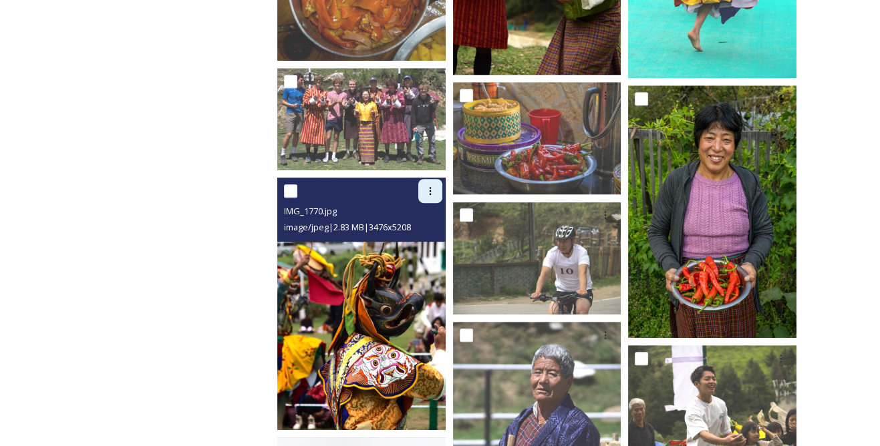
click at [427, 194] on icon at bounding box center [430, 191] width 11 height 11
click at [422, 245] on span "Download" at bounding box center [414, 246] width 41 height 13
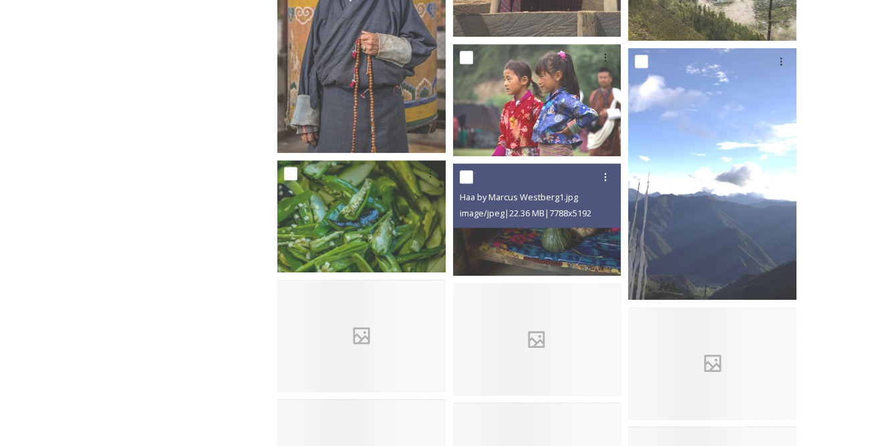
scroll to position [1518, 0]
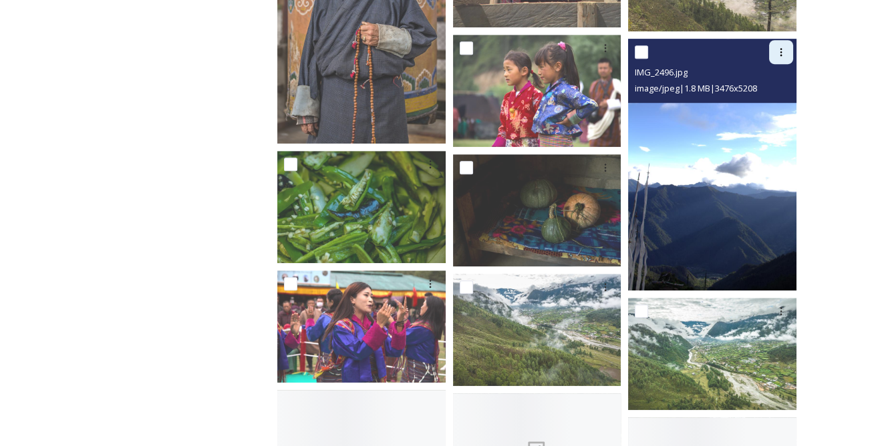
click at [776, 50] on icon at bounding box center [781, 52] width 11 height 11
click at [763, 105] on span "Download" at bounding box center [765, 107] width 41 height 13
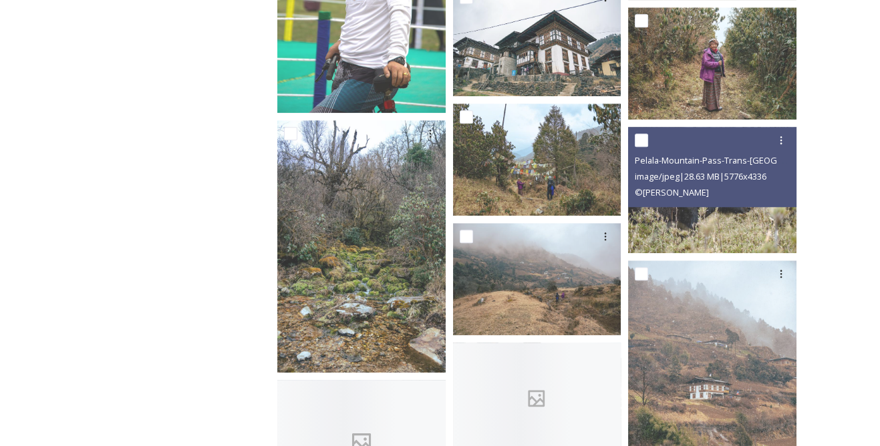
scroll to position [2065, 0]
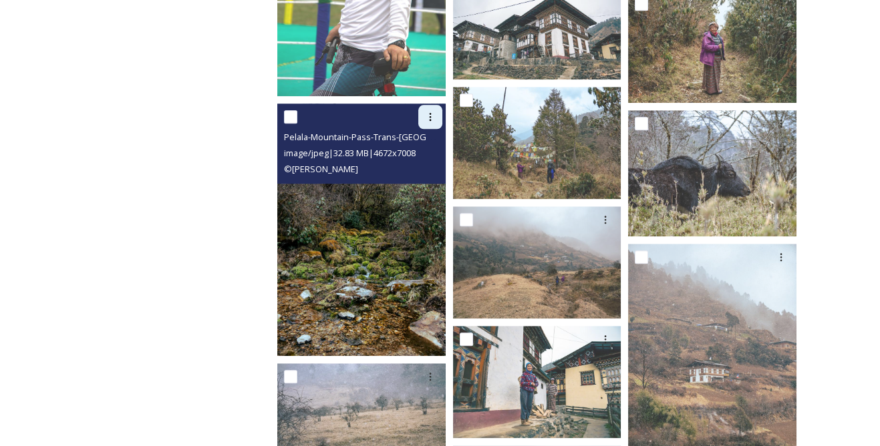
click at [434, 121] on icon at bounding box center [430, 117] width 11 height 11
click at [431, 166] on span "Download" at bounding box center [414, 172] width 41 height 13
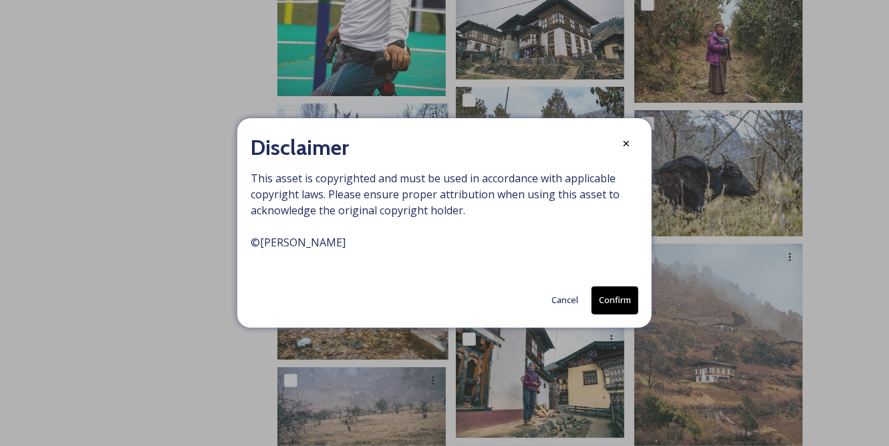
click at [618, 291] on button "Confirm" at bounding box center [614, 300] width 47 height 27
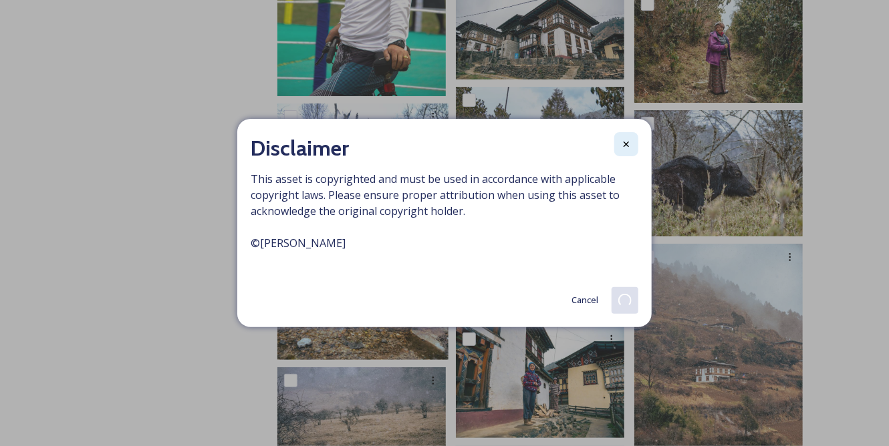
click at [631, 142] on div at bounding box center [626, 144] width 24 height 24
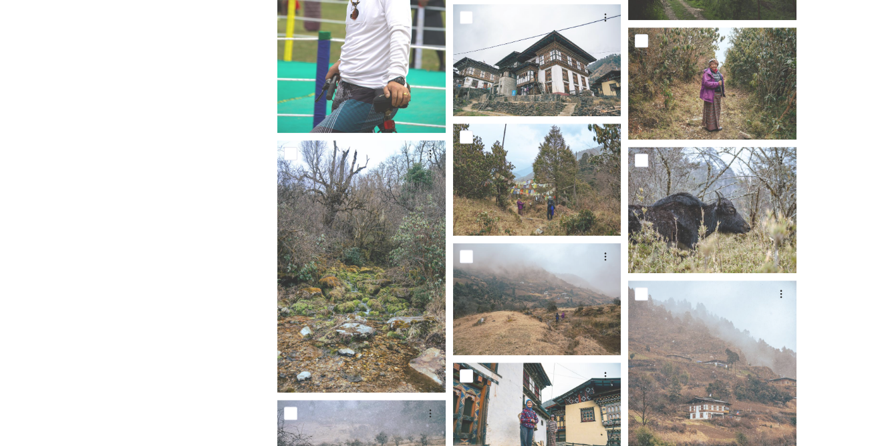
scroll to position [1883, 0]
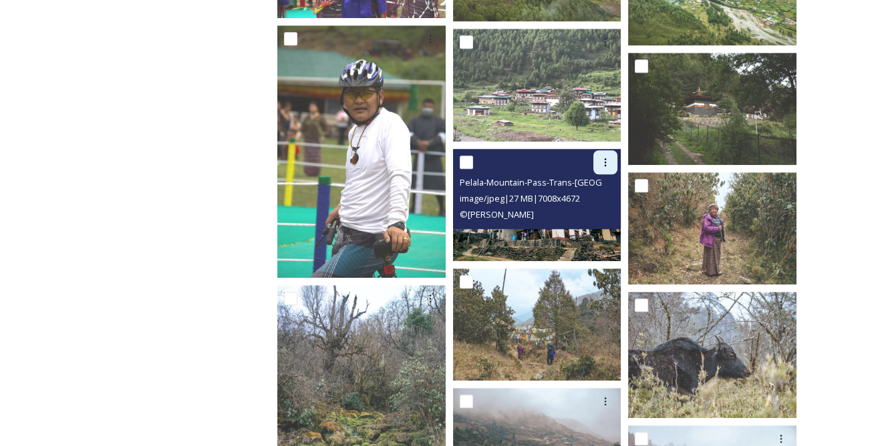
click at [609, 155] on div at bounding box center [605, 162] width 24 height 24
click at [594, 215] on span "Download" at bounding box center [589, 217] width 41 height 13
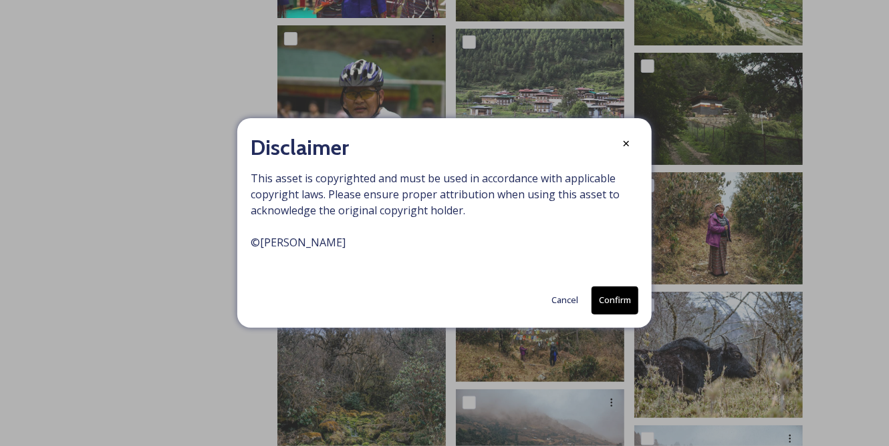
click at [625, 306] on button "Confirm" at bounding box center [614, 300] width 47 height 27
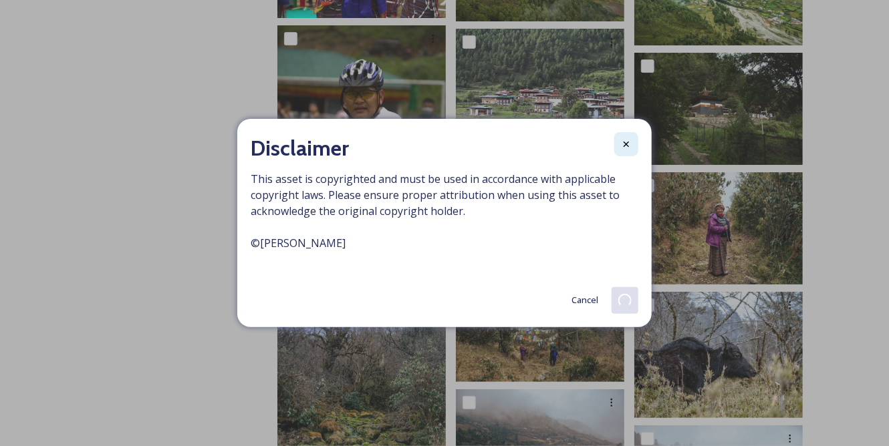
click at [629, 135] on div at bounding box center [626, 144] width 24 height 24
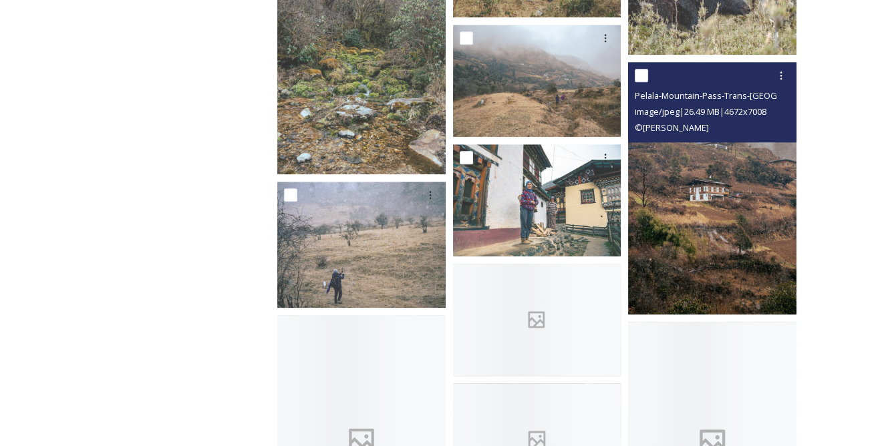
scroll to position [2247, 0]
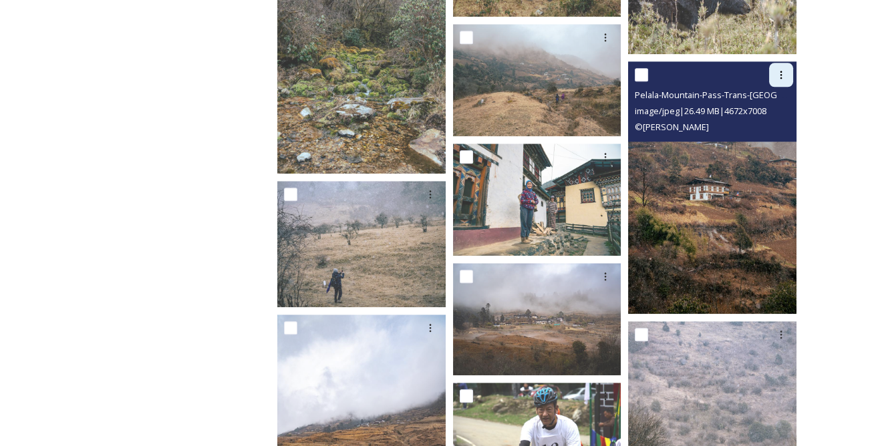
click at [776, 70] on icon at bounding box center [781, 74] width 11 height 11
click at [765, 128] on span "Download" at bounding box center [765, 130] width 41 height 13
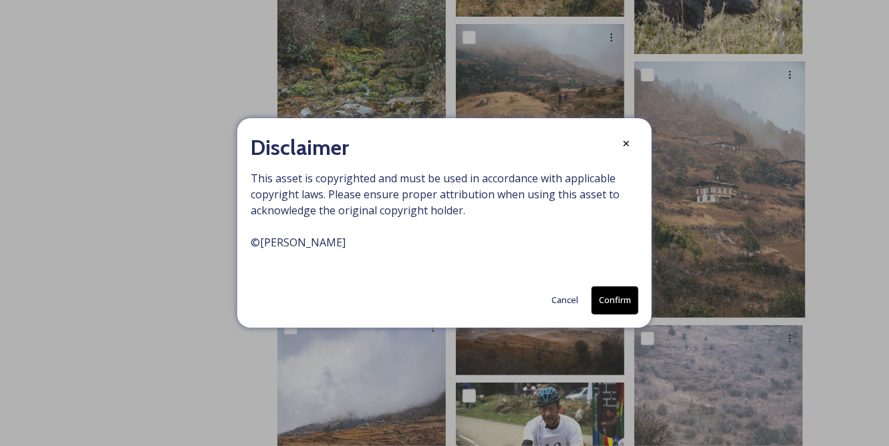
drag, startPoint x: 636, startPoint y: 293, endPoint x: 638, endPoint y: 206, distance: 87.6
click at [636, 293] on button "Confirm" at bounding box center [614, 300] width 47 height 27
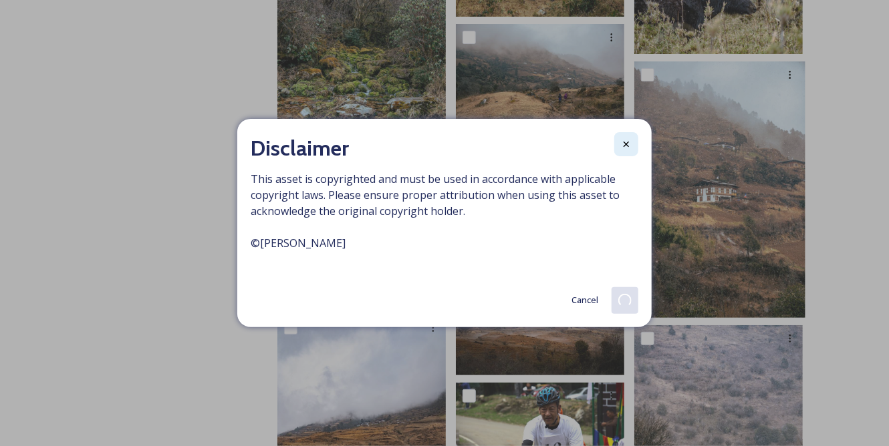
click at [629, 146] on icon at bounding box center [626, 144] width 11 height 11
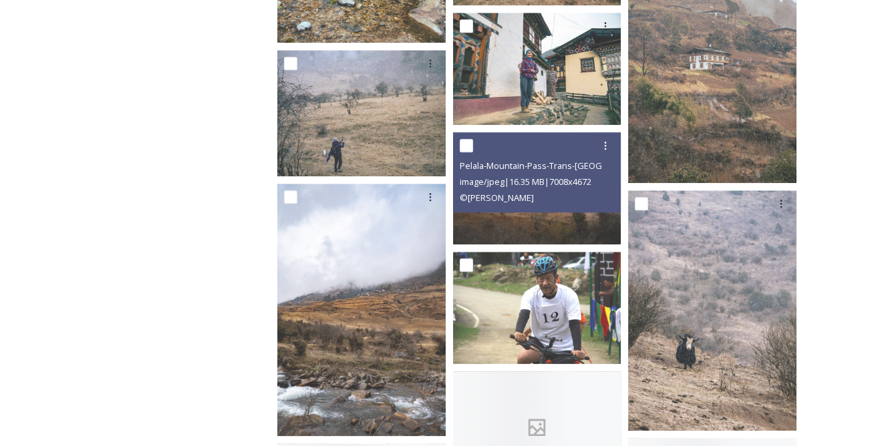
scroll to position [2430, 0]
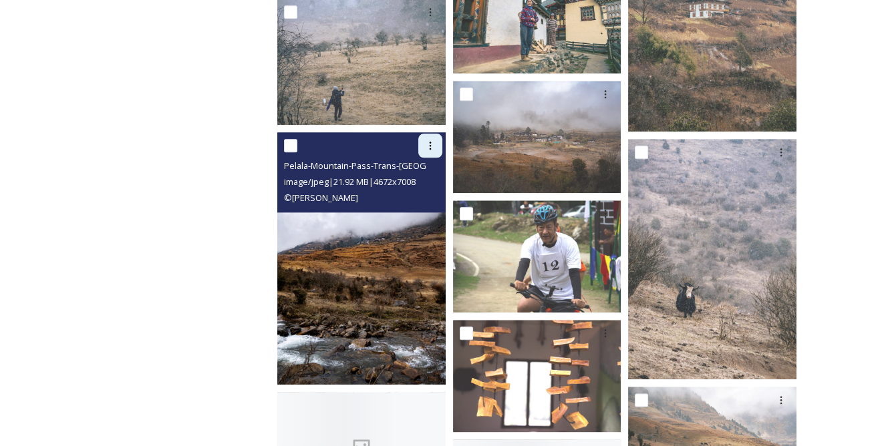
click at [425, 150] on icon at bounding box center [430, 145] width 11 height 11
click at [415, 199] on span "Download" at bounding box center [414, 200] width 41 height 13
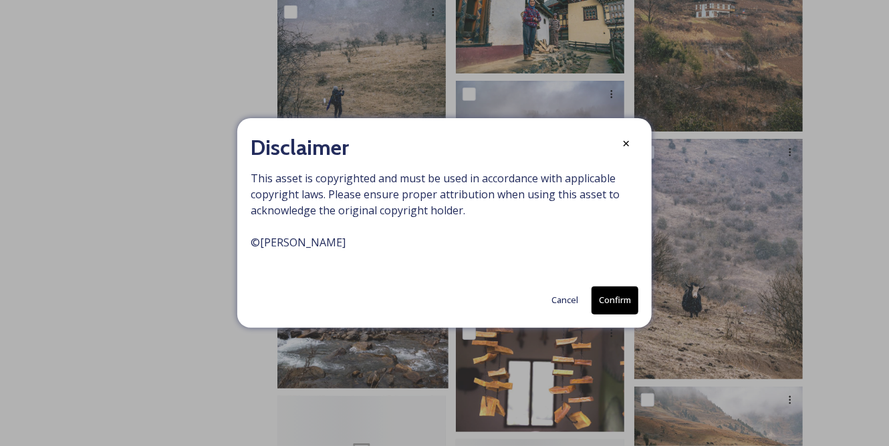
click at [615, 296] on button "Confirm" at bounding box center [614, 300] width 47 height 27
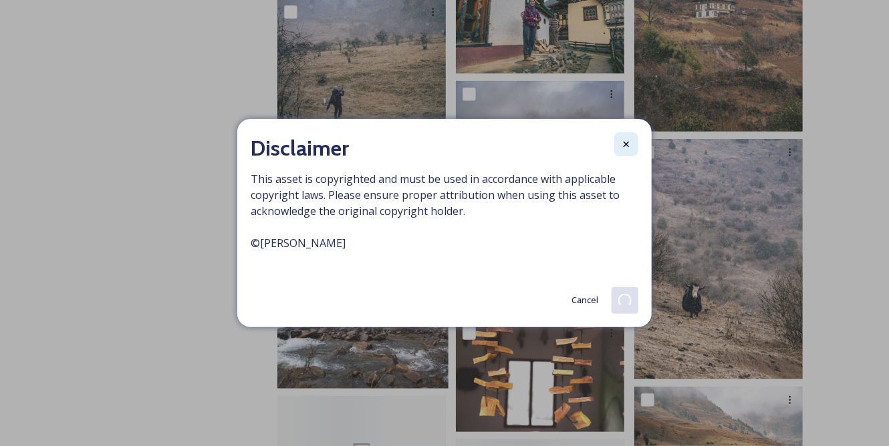
click at [629, 145] on icon at bounding box center [626, 144] width 11 height 11
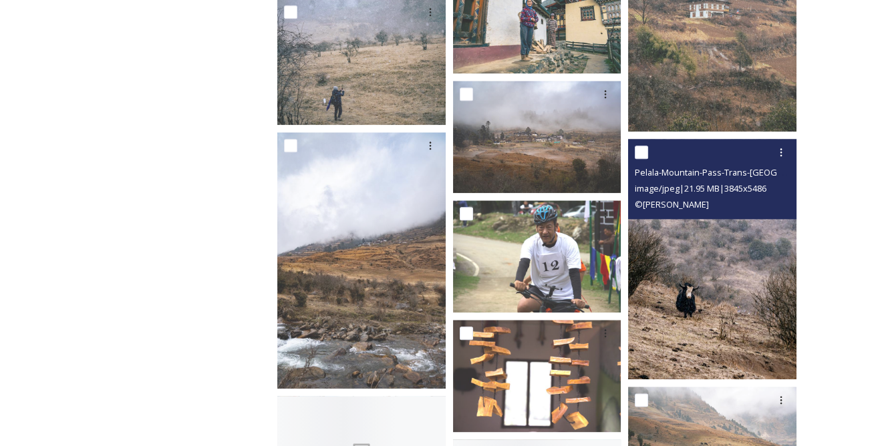
scroll to position [2551, 0]
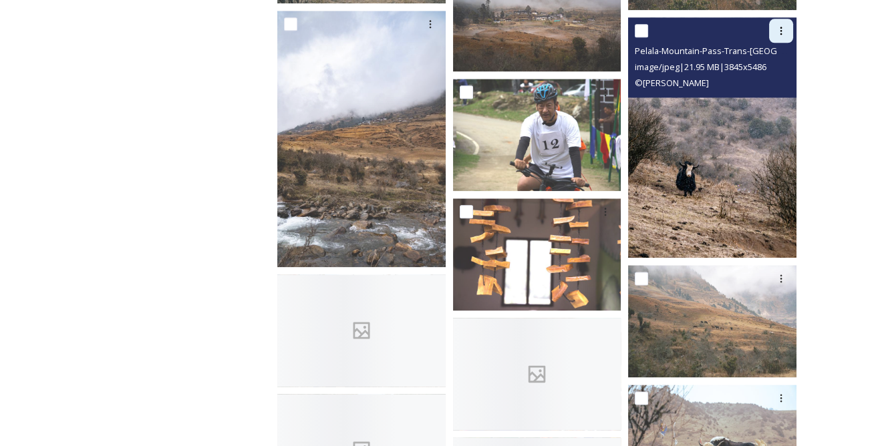
click at [781, 33] on icon at bounding box center [781, 31] width 2 height 8
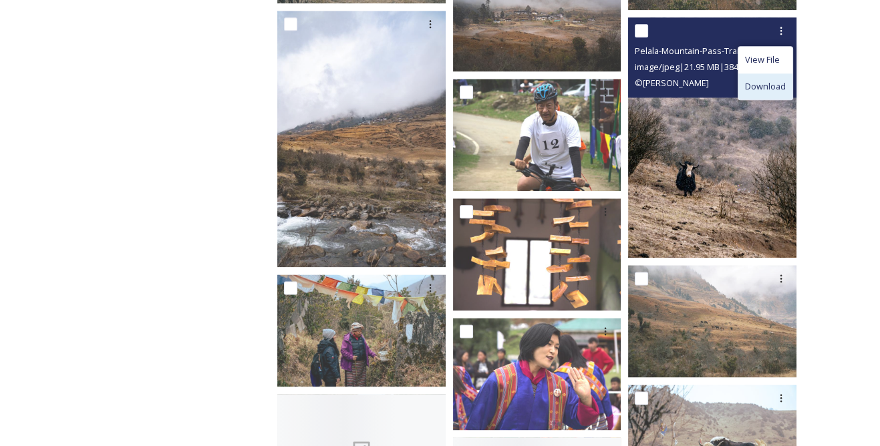
click at [754, 86] on span "Download" at bounding box center [765, 86] width 41 height 13
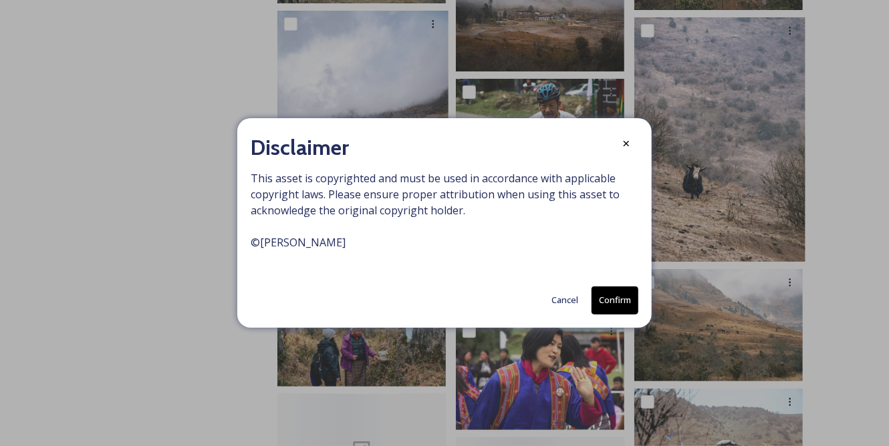
click at [615, 289] on button "Confirm" at bounding box center [614, 300] width 47 height 27
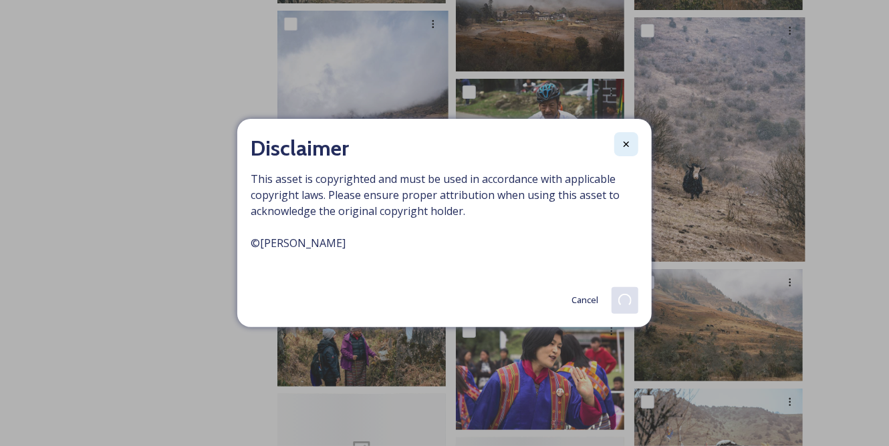
click at [629, 148] on icon at bounding box center [626, 144] width 11 height 11
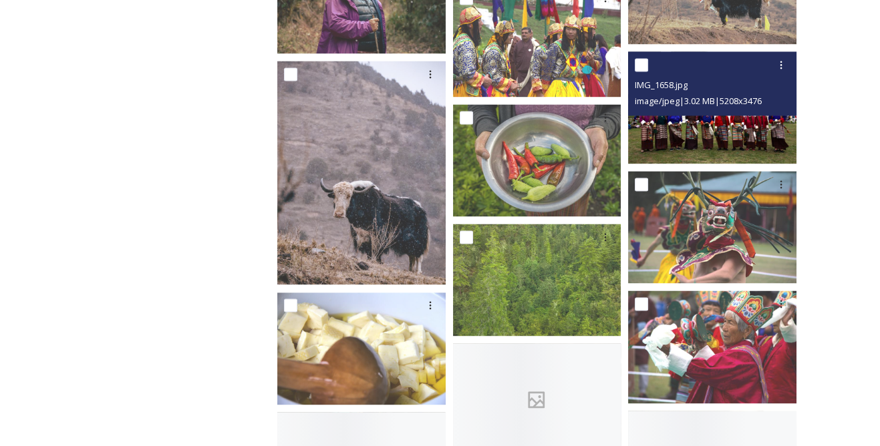
scroll to position [3037, 0]
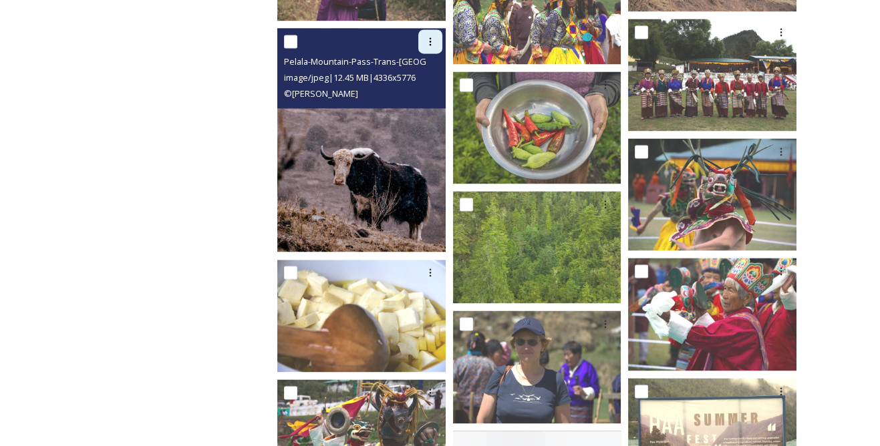
click at [422, 41] on div at bounding box center [430, 41] width 24 height 24
click at [424, 101] on span "Download" at bounding box center [414, 96] width 41 height 13
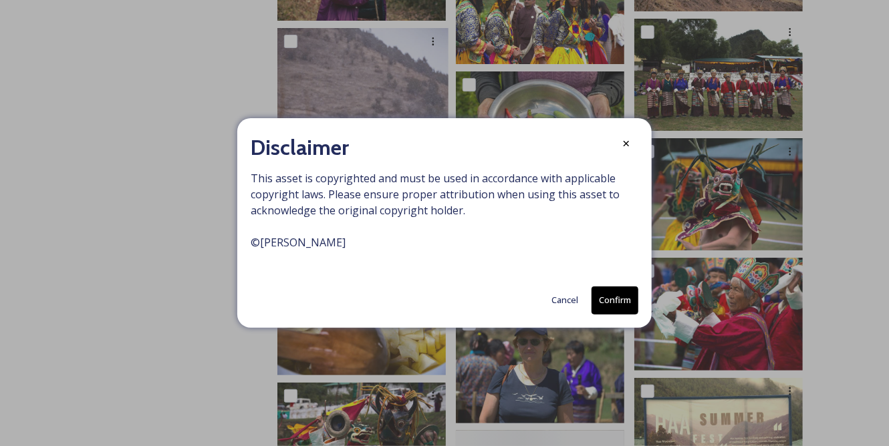
click at [613, 298] on button "Confirm" at bounding box center [614, 300] width 47 height 27
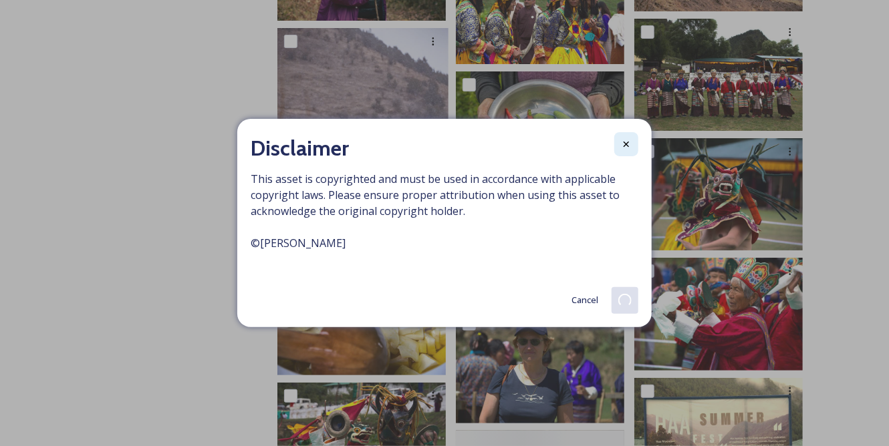
click at [629, 146] on icon at bounding box center [625, 144] width 5 height 5
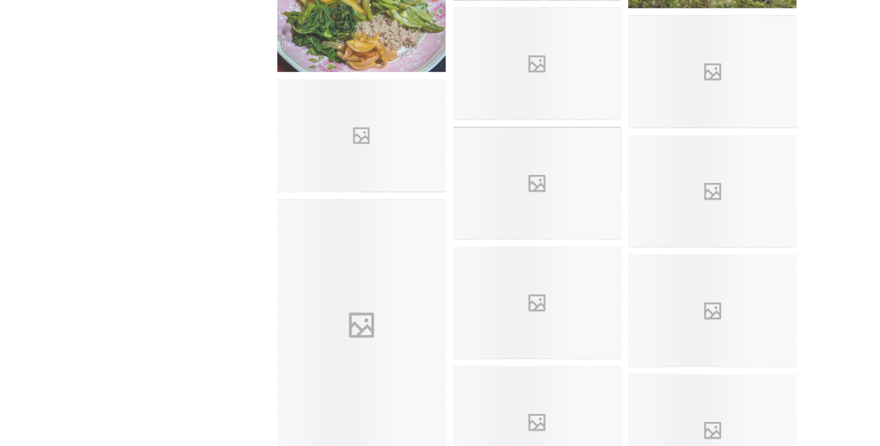
scroll to position [4738, 0]
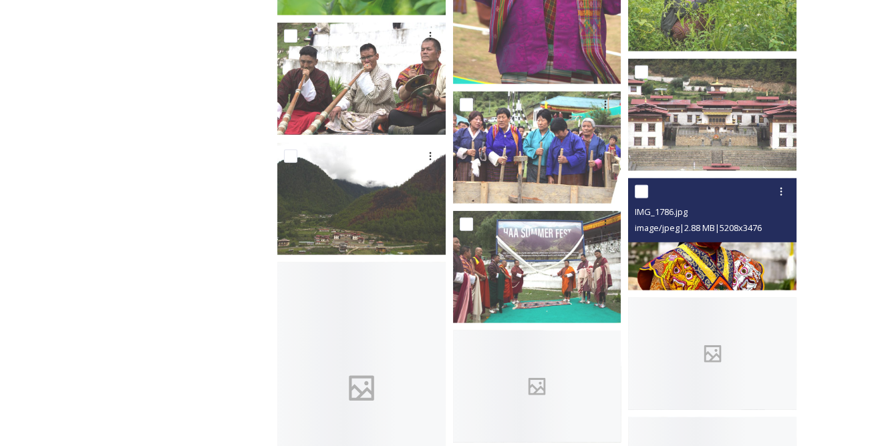
scroll to position [5832, 0]
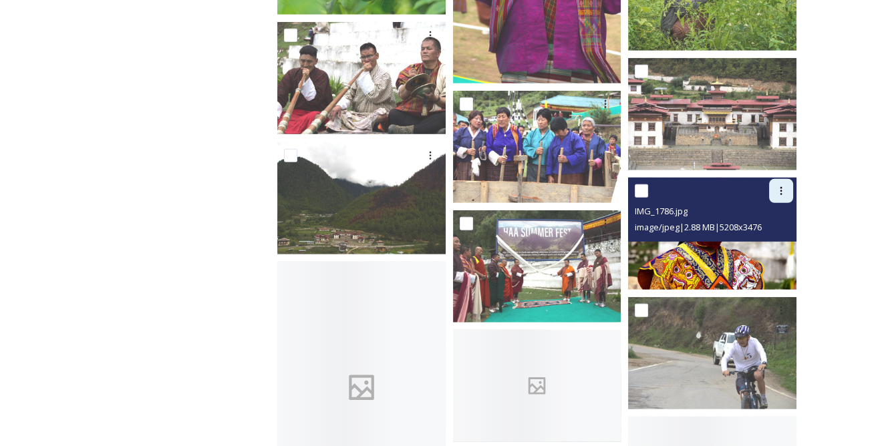
click at [786, 194] on div at bounding box center [781, 191] width 24 height 24
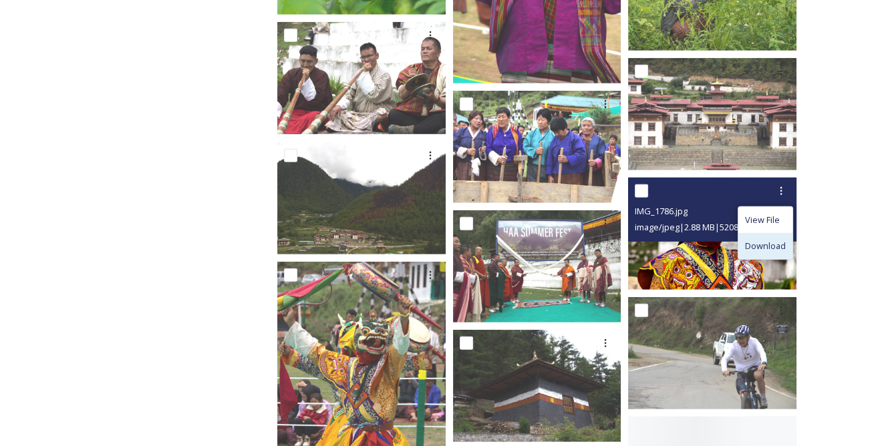
click at [762, 244] on span "Download" at bounding box center [765, 246] width 41 height 13
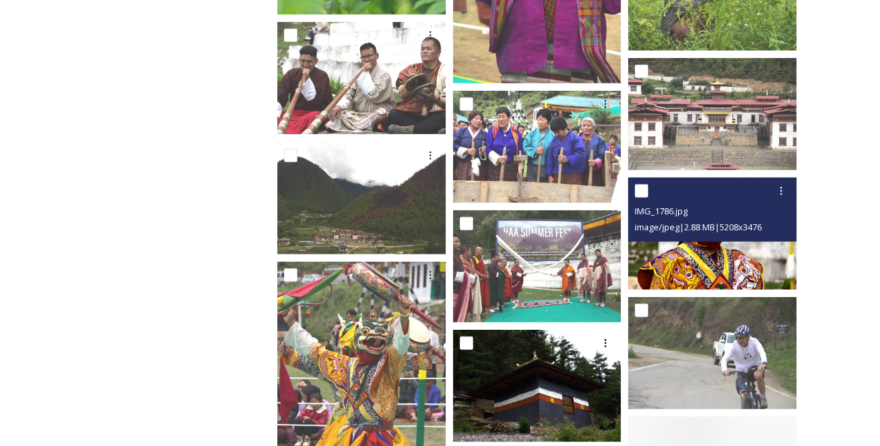
scroll to position [5953, 0]
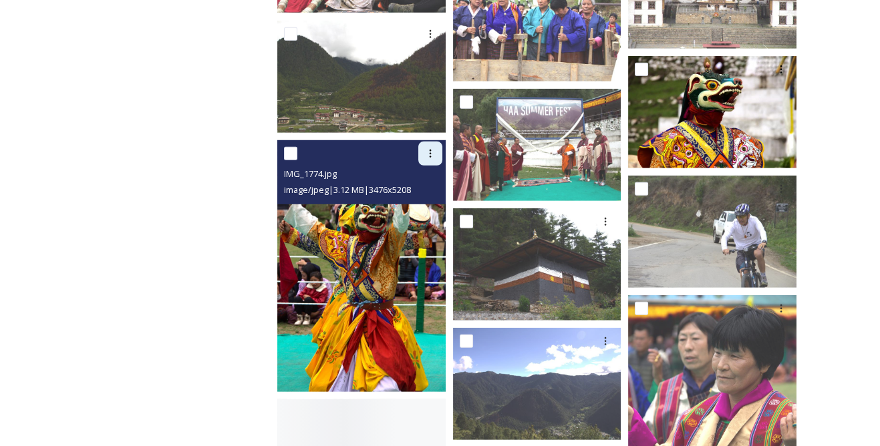
click at [431, 154] on icon at bounding box center [430, 153] width 11 height 11
click at [424, 204] on span "Download" at bounding box center [414, 208] width 41 height 13
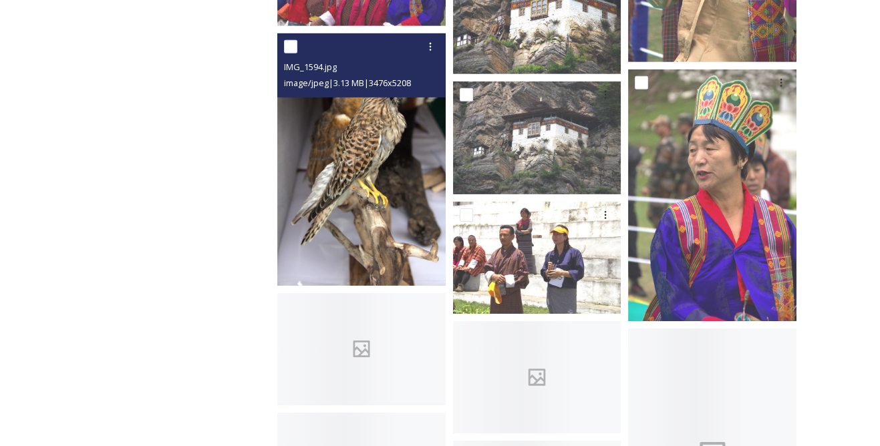
scroll to position [6500, 0]
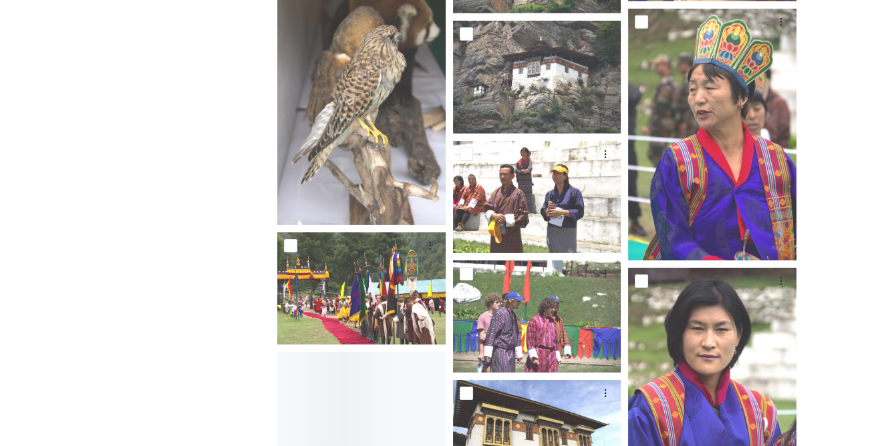
drag, startPoint x: 148, startPoint y: 214, endPoint x: 231, endPoint y: 207, distance: 83.2
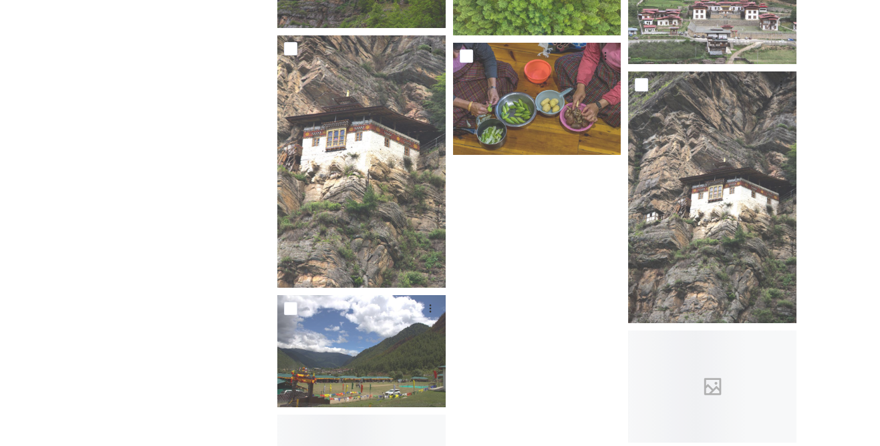
scroll to position [7350, 0]
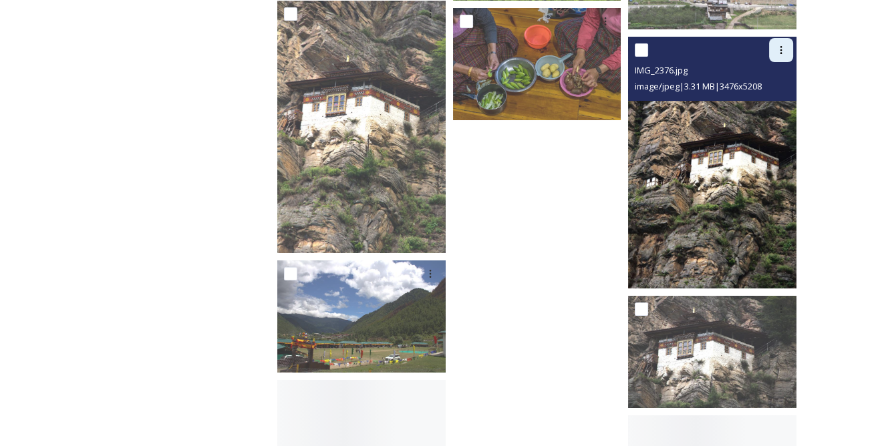
click at [780, 57] on div at bounding box center [781, 50] width 24 height 24
click at [765, 108] on span "Download" at bounding box center [765, 105] width 41 height 13
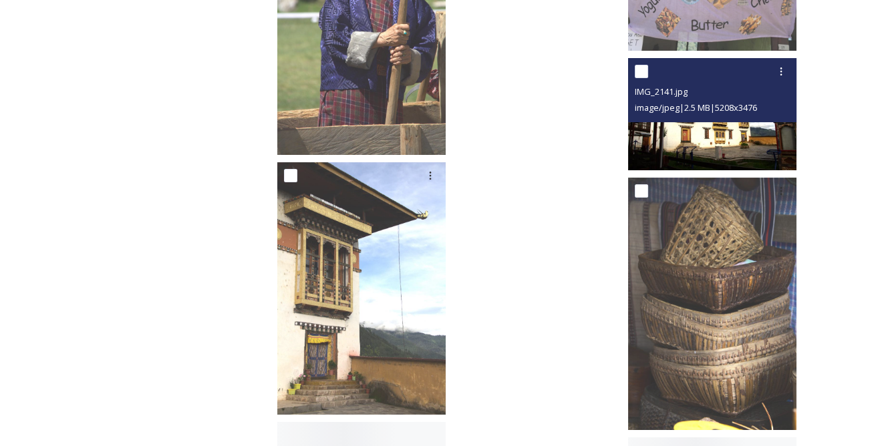
scroll to position [7897, 0]
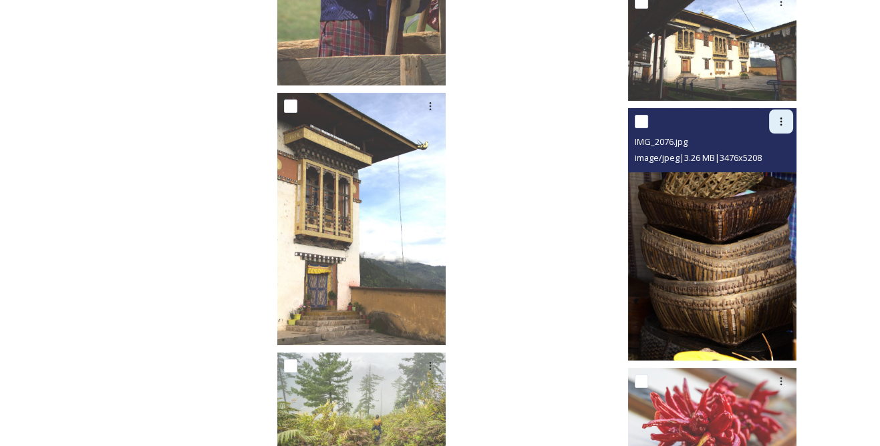
click at [782, 119] on icon at bounding box center [781, 121] width 11 height 11
click at [768, 173] on span "Download" at bounding box center [765, 177] width 41 height 13
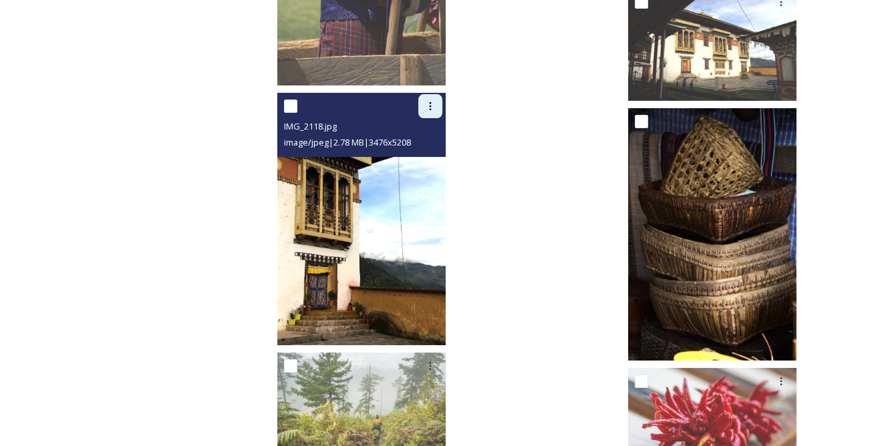
click at [426, 103] on icon at bounding box center [430, 106] width 11 height 11
click at [426, 160] on span "Download" at bounding box center [414, 162] width 41 height 13
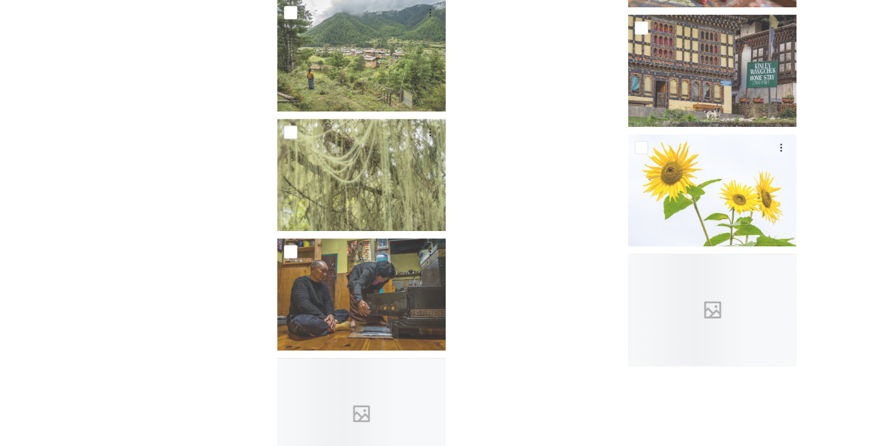
scroll to position [8423, 0]
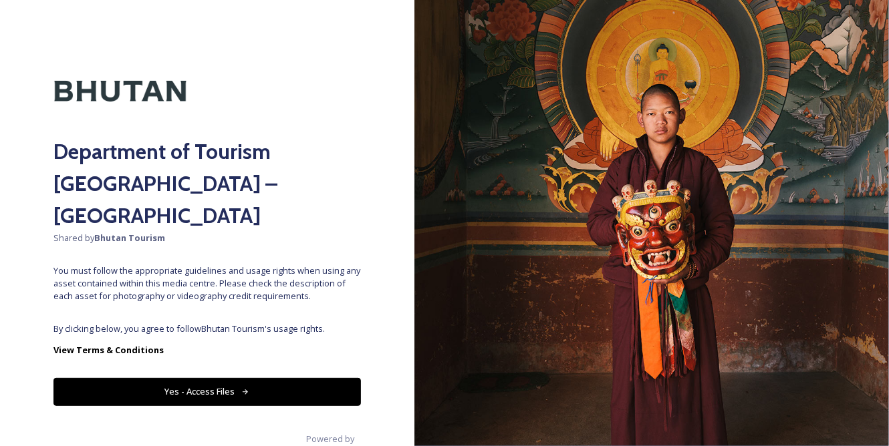
click at [289, 378] on button "Yes - Access Files" at bounding box center [206, 391] width 307 height 27
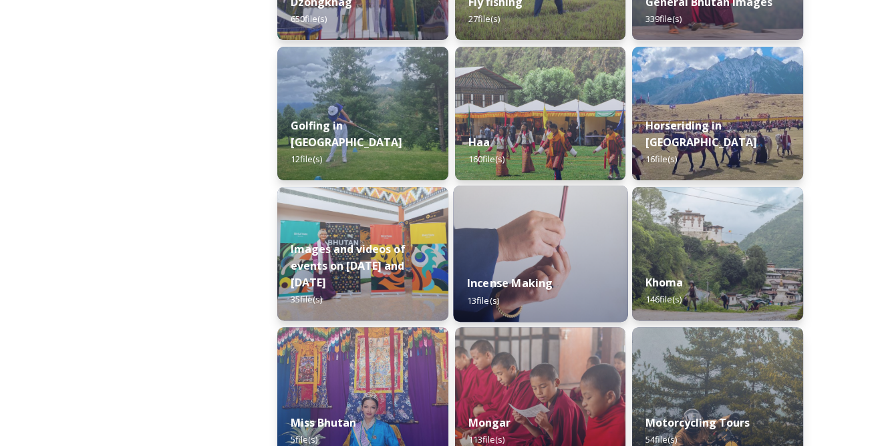
scroll to position [668, 0]
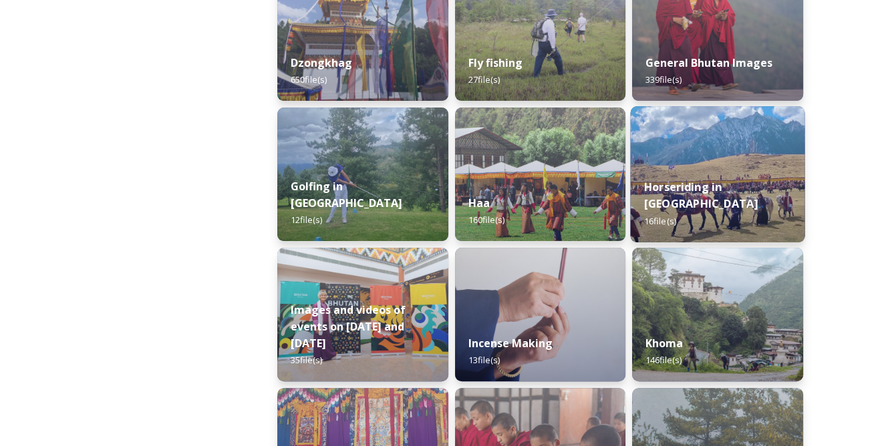
click at [690, 194] on div "Horseriding in [GEOGRAPHIC_DATA] 16 file(s)" at bounding box center [718, 204] width 174 height 78
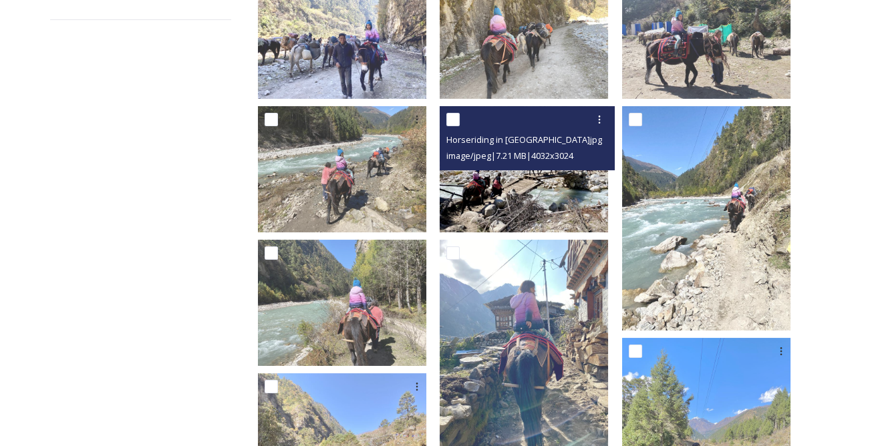
scroll to position [364, 0]
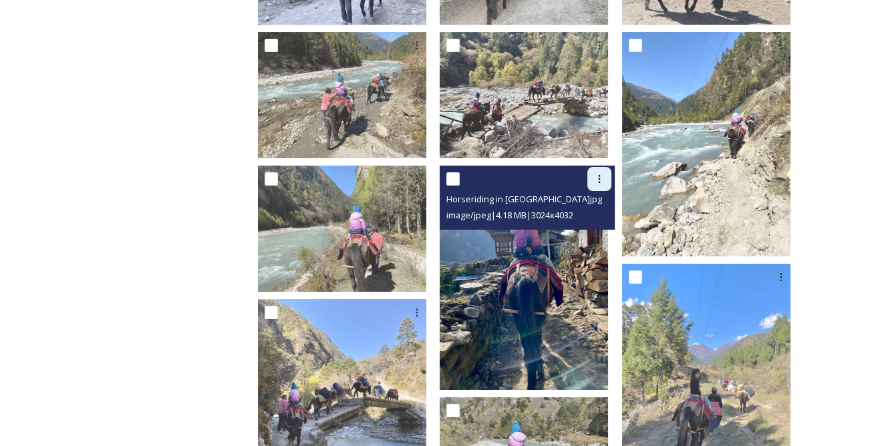
click at [604, 174] on icon at bounding box center [599, 179] width 11 height 11
click at [585, 228] on span "Download" at bounding box center [583, 234] width 41 height 13
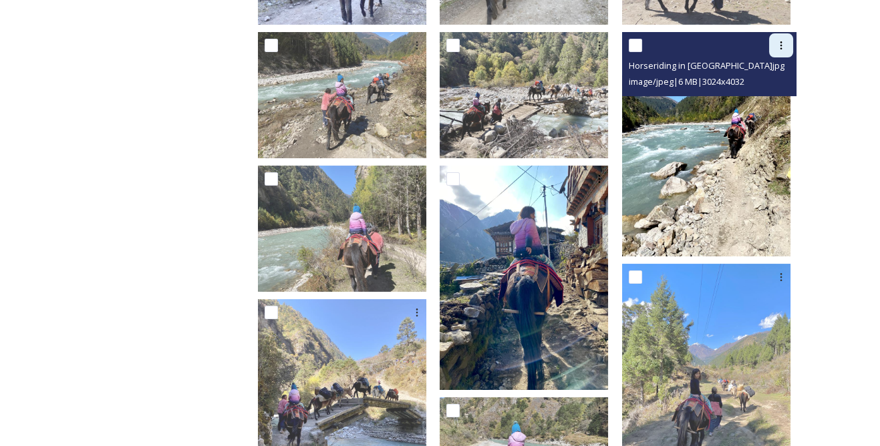
click at [778, 40] on icon at bounding box center [781, 45] width 11 height 11
click at [761, 94] on span "Download" at bounding box center [765, 100] width 41 height 13
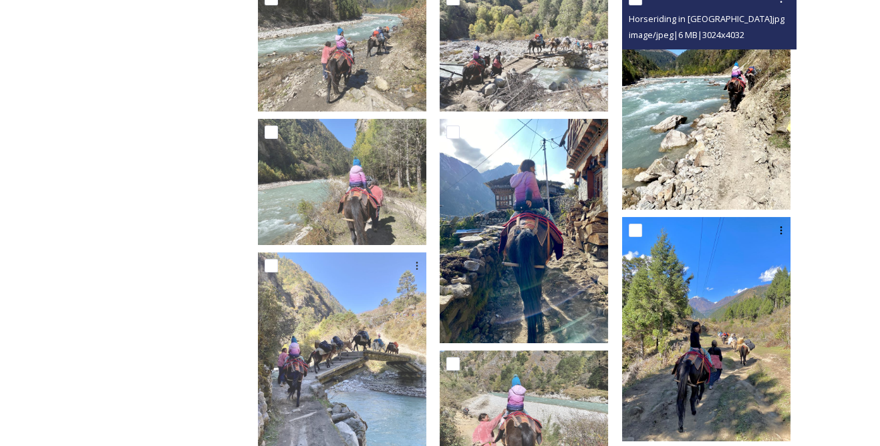
scroll to position [486, 0]
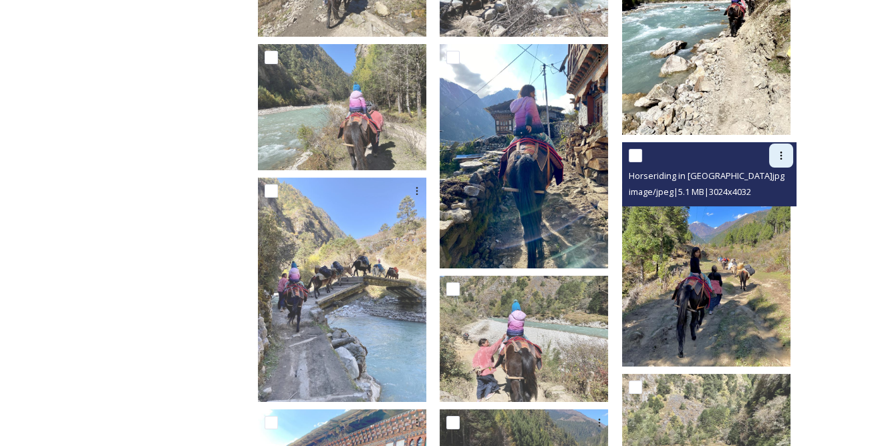
click at [779, 150] on icon at bounding box center [781, 155] width 11 height 11
drag, startPoint x: 756, startPoint y: 200, endPoint x: 748, endPoint y: 202, distance: 8.5
click at [756, 204] on span "Download" at bounding box center [765, 210] width 41 height 13
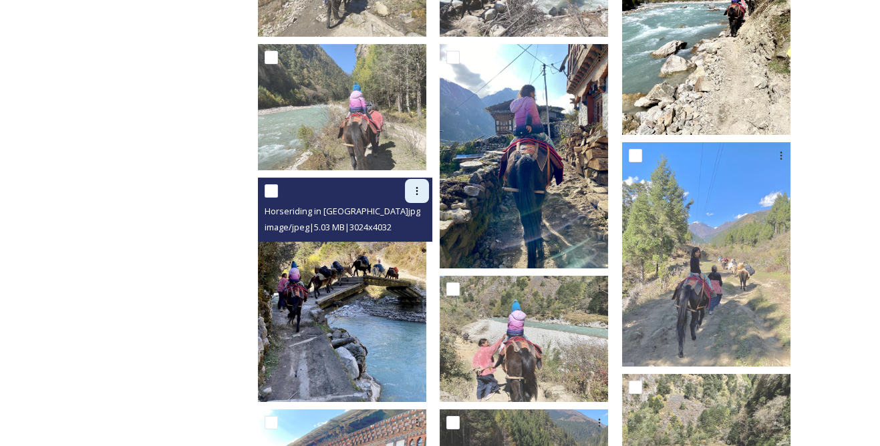
click at [422, 186] on icon at bounding box center [417, 191] width 11 height 11
click at [422, 240] on span "Download" at bounding box center [401, 246] width 41 height 13
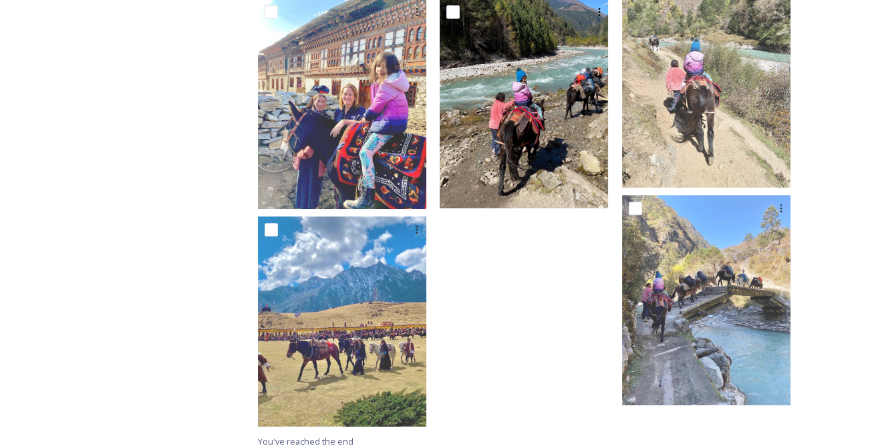
scroll to position [836, 0]
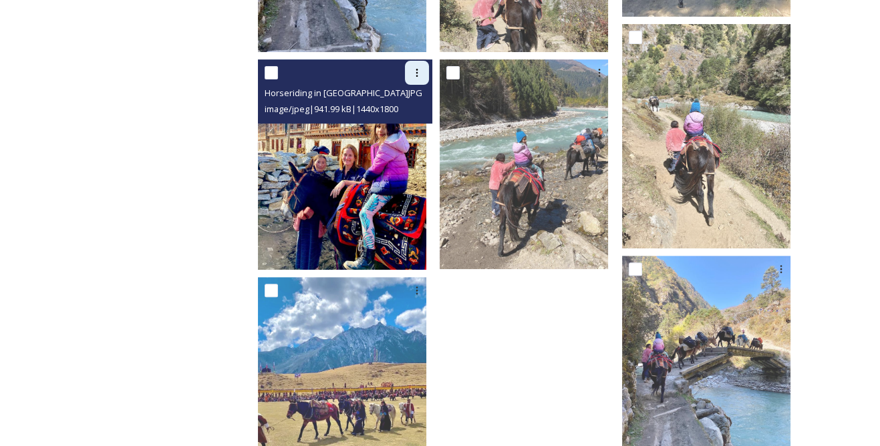
click at [422, 67] on icon at bounding box center [417, 72] width 11 height 11
click at [422, 122] on span "Download" at bounding box center [401, 128] width 41 height 13
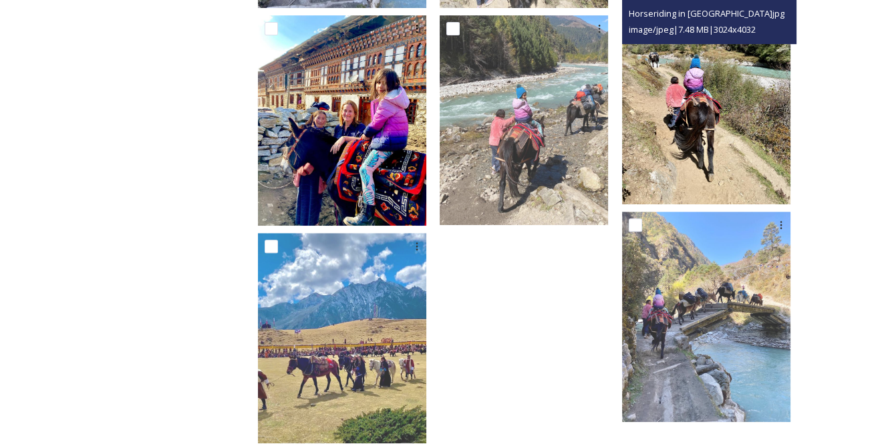
scroll to position [897, 0]
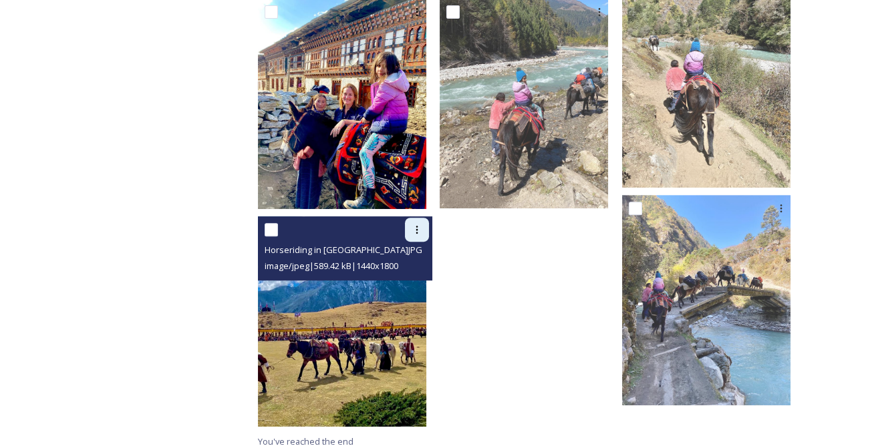
click at [422, 225] on icon at bounding box center [417, 230] width 11 height 11
click at [422, 279] on span "Download" at bounding box center [401, 285] width 41 height 13
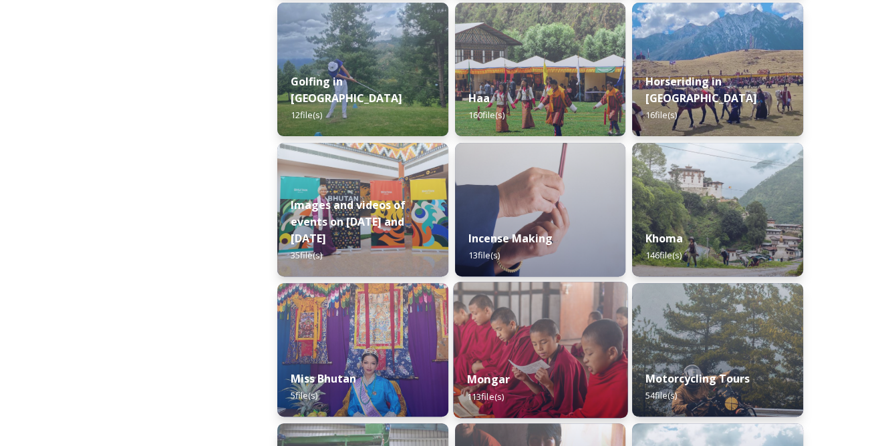
scroll to position [789, 0]
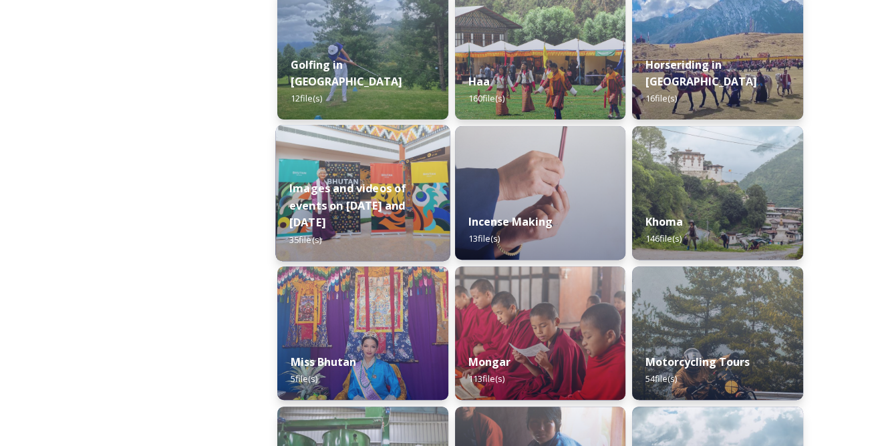
click at [402, 183] on img at bounding box center [362, 193] width 174 height 136
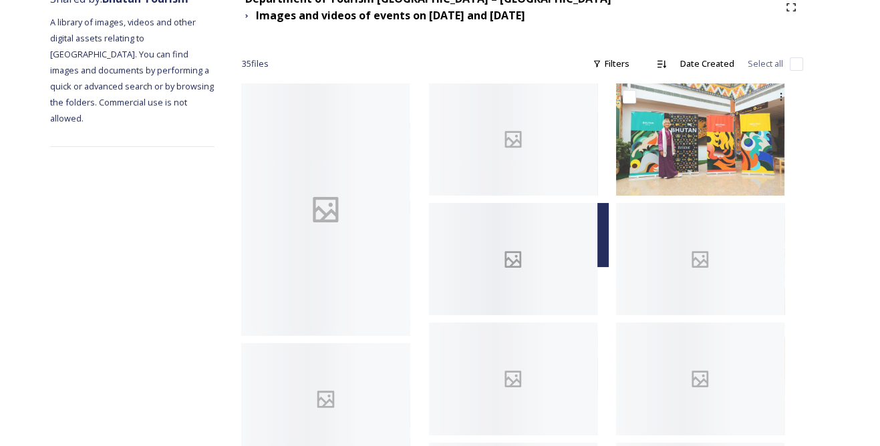
scroll to position [182, 0]
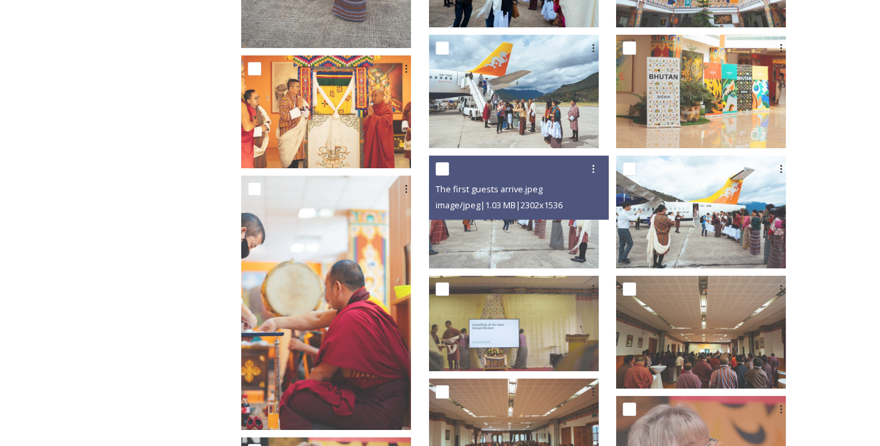
scroll to position [486, 0]
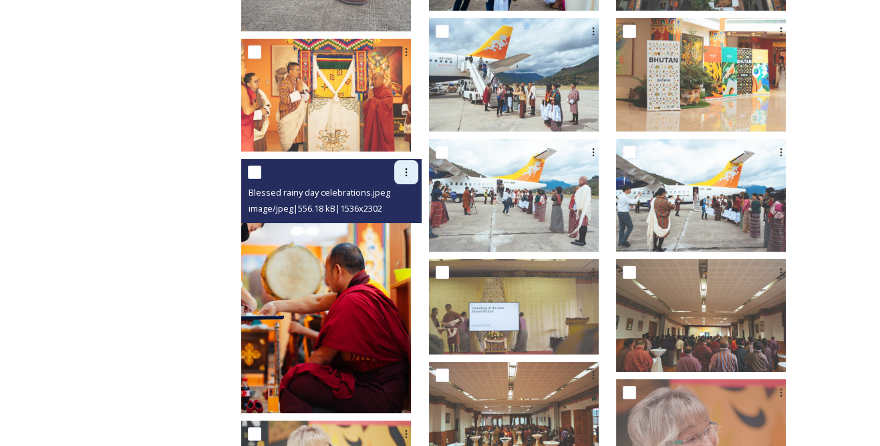
click at [418, 177] on div at bounding box center [406, 172] width 24 height 24
click at [411, 226] on span "Download" at bounding box center [390, 228] width 41 height 13
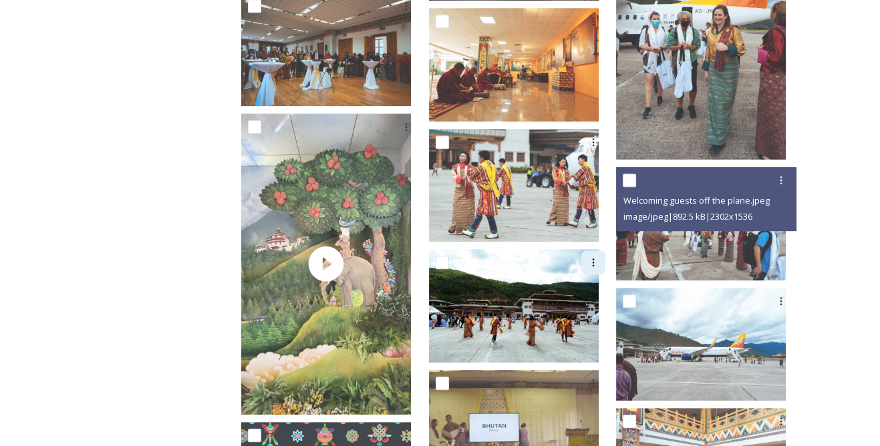
scroll to position [1154, 0]
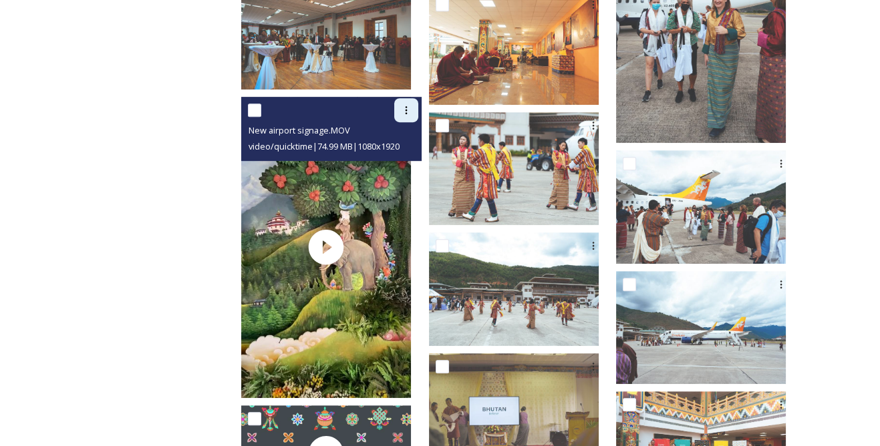
click at [408, 111] on icon at bounding box center [407, 110] width 2 height 8
click at [406, 159] on span "Download" at bounding box center [390, 165] width 41 height 13
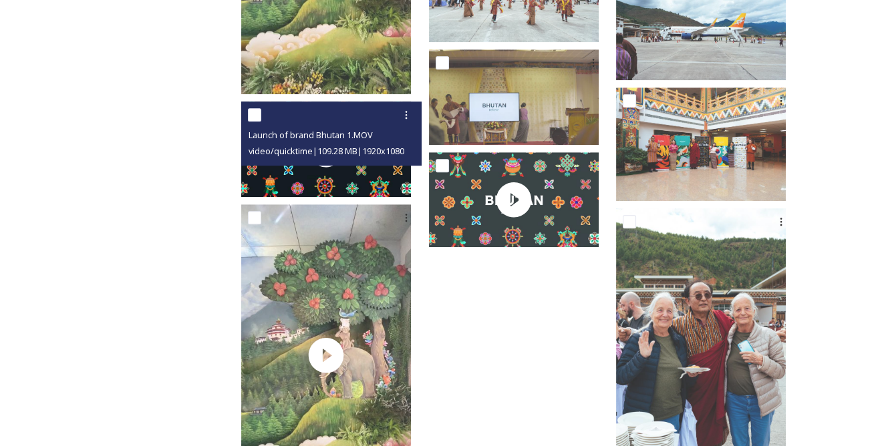
scroll to position [1624, 0]
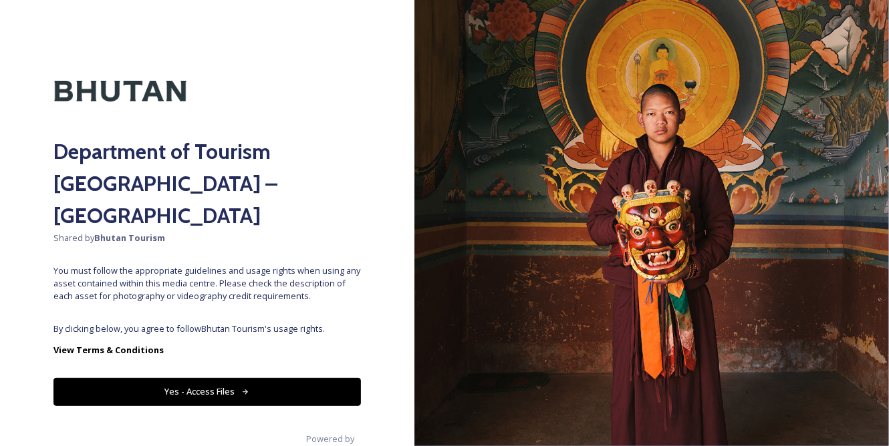
click at [261, 378] on button "Yes - Access Files" at bounding box center [206, 391] width 307 height 27
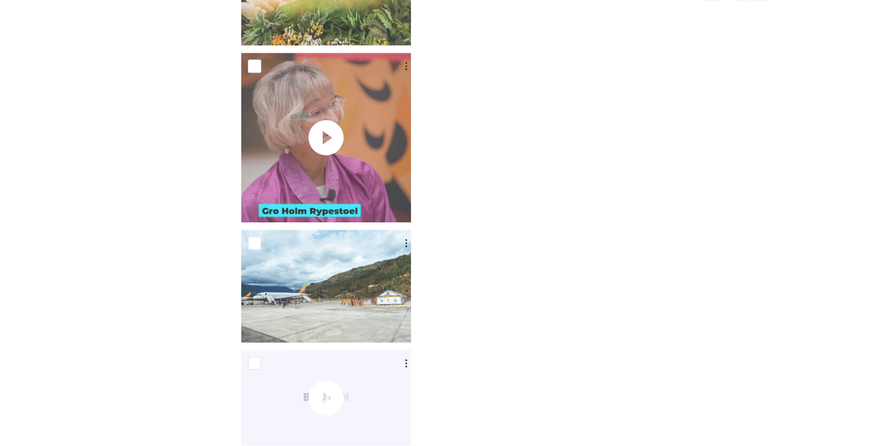
scroll to position [1946, 0]
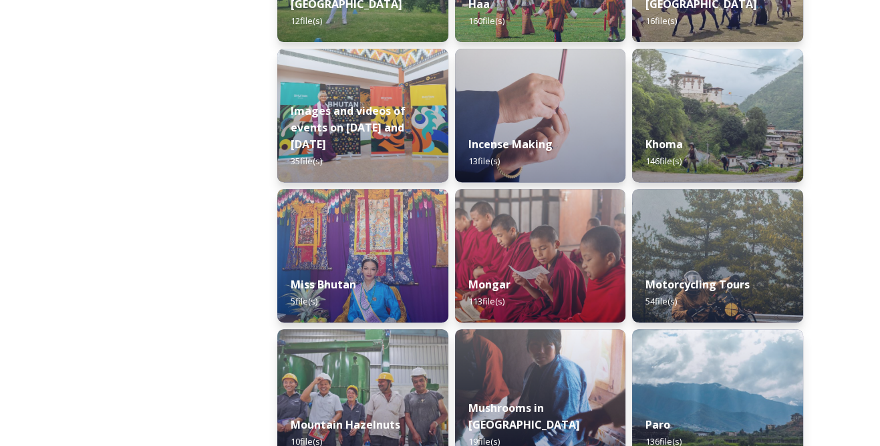
scroll to position [850, 0]
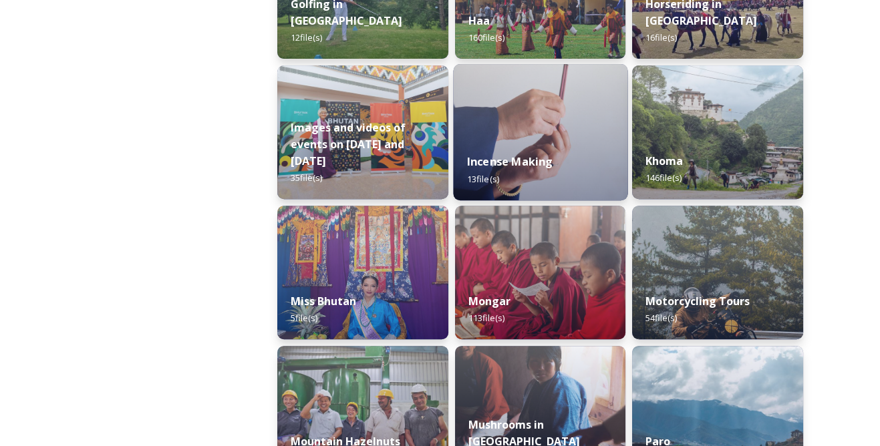
click at [527, 154] on strong "Incense Making" at bounding box center [510, 161] width 86 height 15
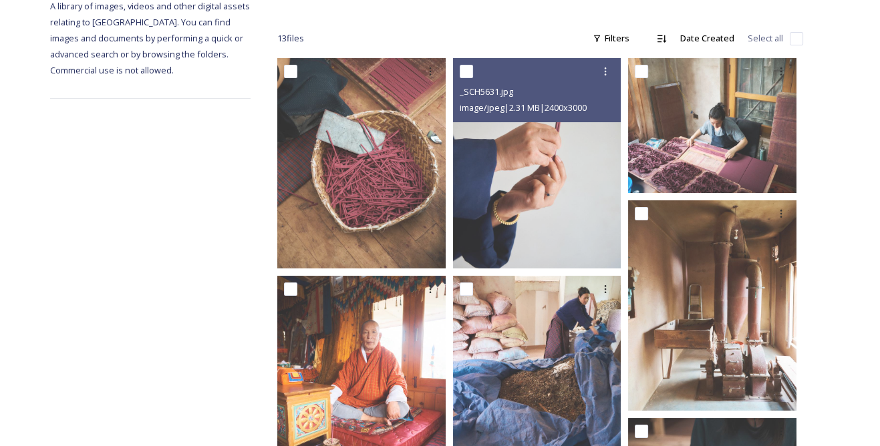
scroll to position [182, 0]
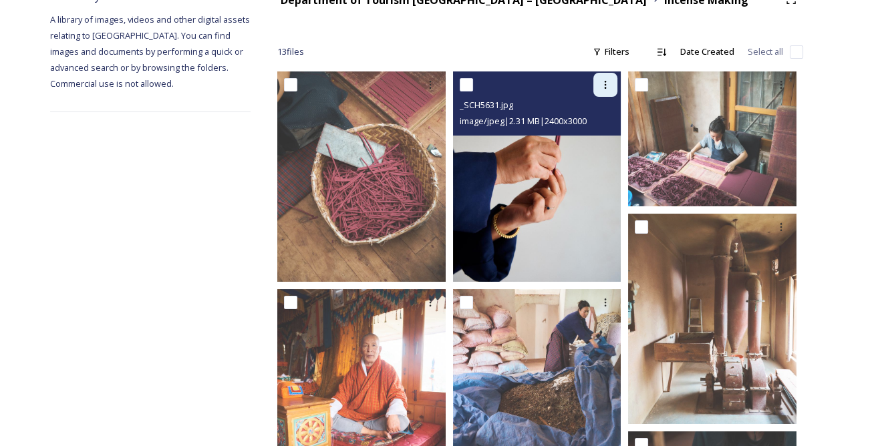
click at [605, 78] on div at bounding box center [605, 85] width 24 height 24
click at [591, 141] on span "Download" at bounding box center [589, 140] width 41 height 13
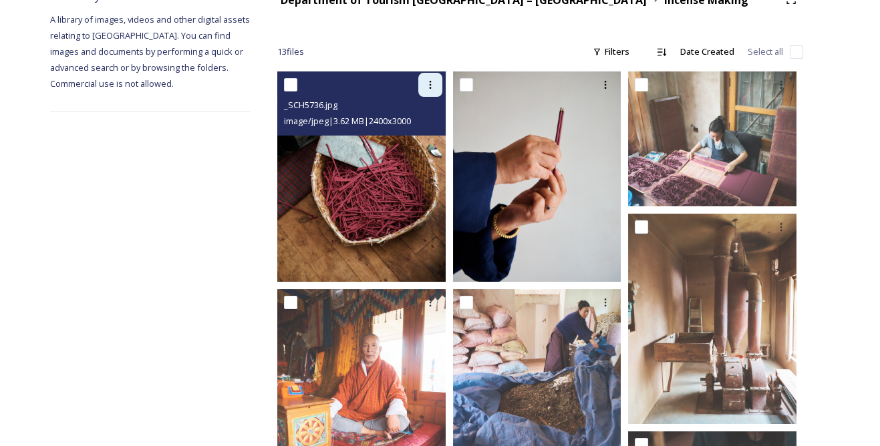
click at [428, 85] on icon at bounding box center [430, 85] width 11 height 11
click at [416, 134] on span "Download" at bounding box center [414, 140] width 41 height 13
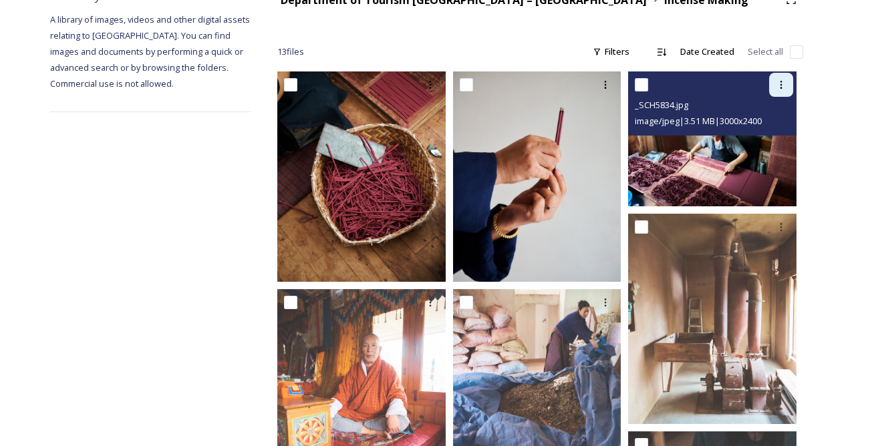
click at [783, 88] on icon at bounding box center [781, 85] width 11 height 11
click at [766, 134] on span "Download" at bounding box center [765, 140] width 41 height 13
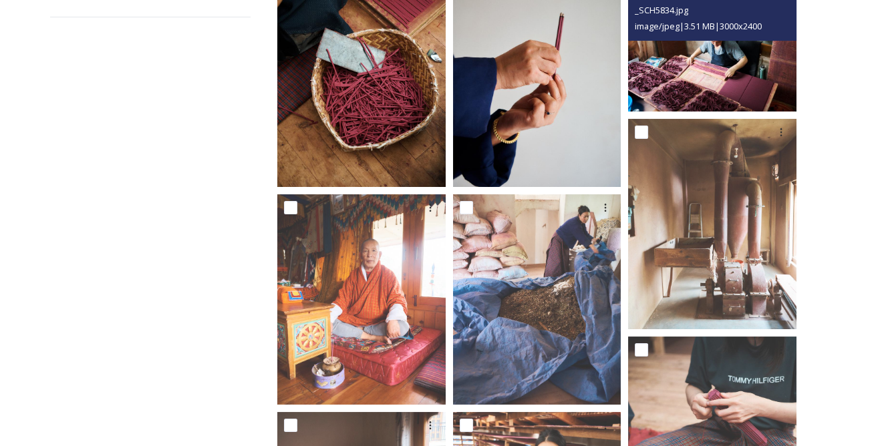
scroll to position [303, 0]
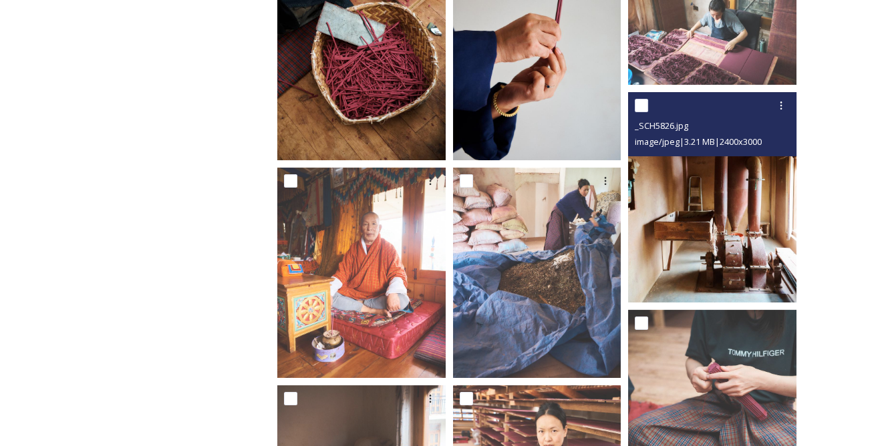
click at [778, 111] on div at bounding box center [781, 106] width 24 height 24
click at [764, 164] on span "Download" at bounding box center [765, 160] width 41 height 13
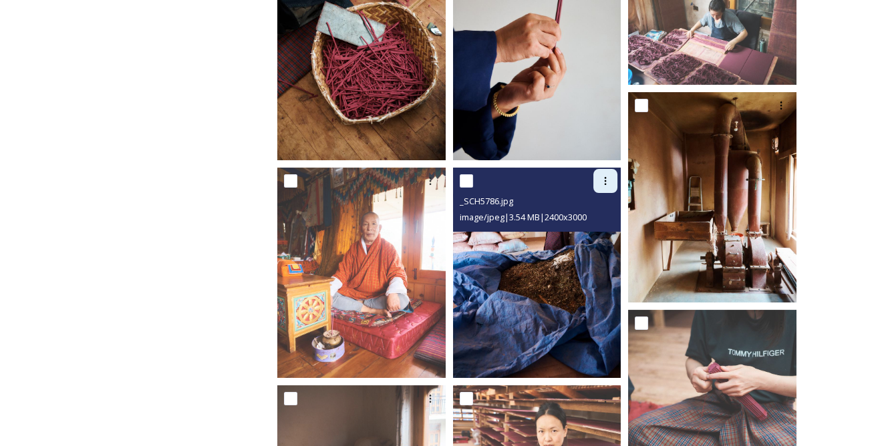
click at [603, 179] on icon at bounding box center [605, 181] width 11 height 11
click at [590, 230] on span "Download" at bounding box center [589, 236] width 41 height 13
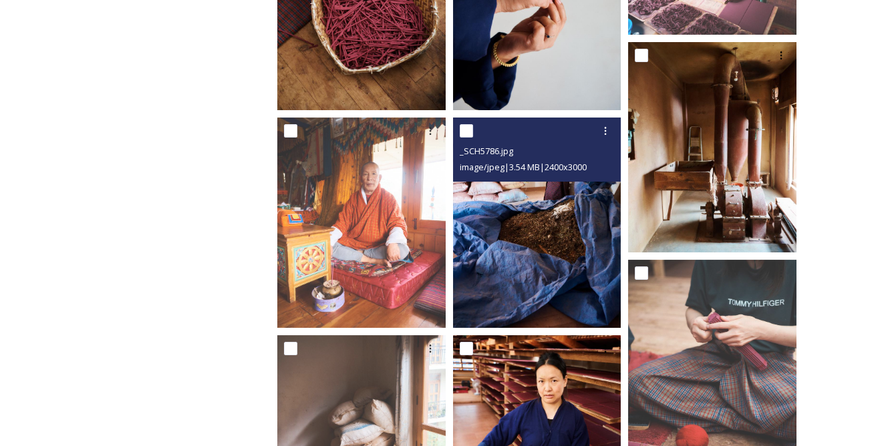
scroll to position [486, 0]
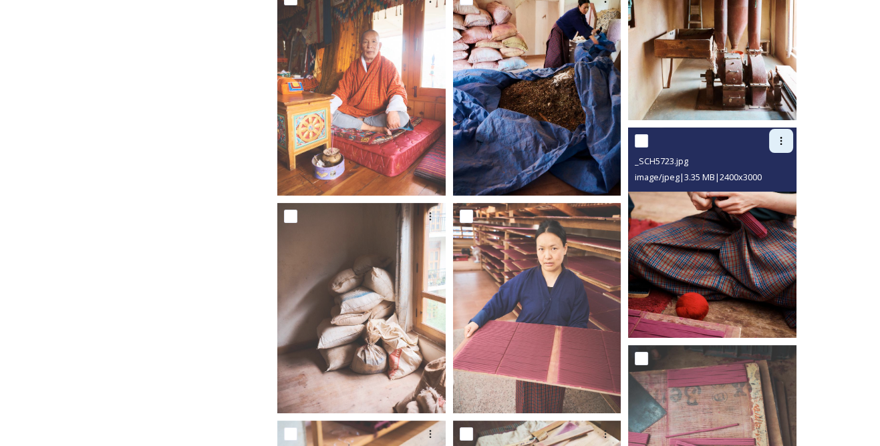
click at [782, 141] on icon at bounding box center [781, 141] width 11 height 11
click at [768, 192] on span "Download" at bounding box center [765, 196] width 41 height 13
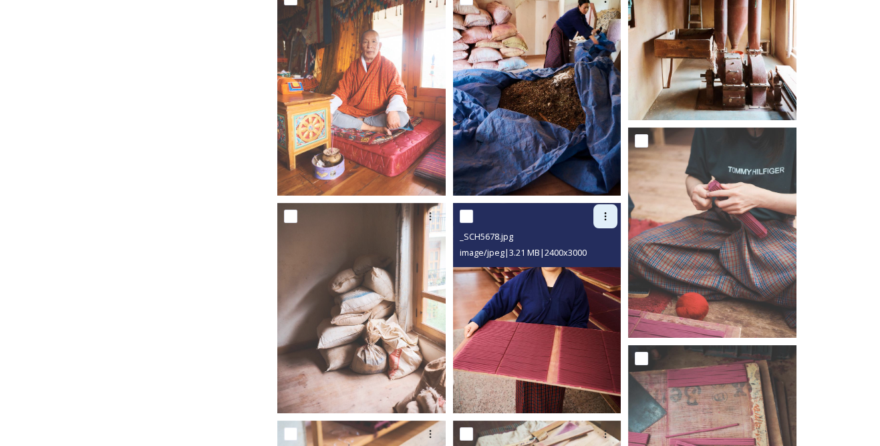
click at [603, 215] on icon at bounding box center [605, 216] width 11 height 11
click at [584, 273] on span "Download" at bounding box center [589, 271] width 41 height 13
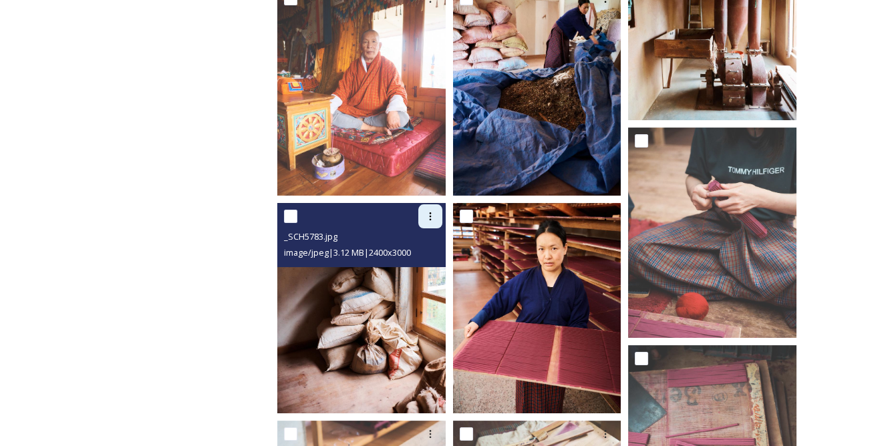
click at [425, 215] on icon at bounding box center [430, 216] width 11 height 11
click at [410, 269] on span "Download" at bounding box center [414, 271] width 41 height 13
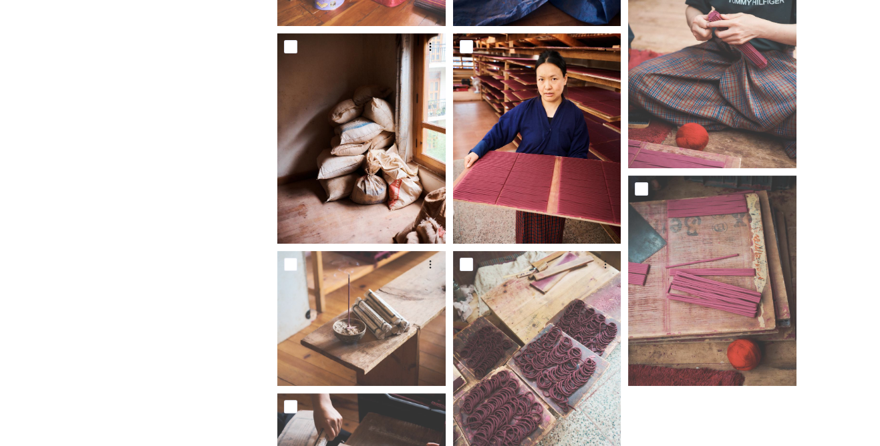
scroll to position [668, 0]
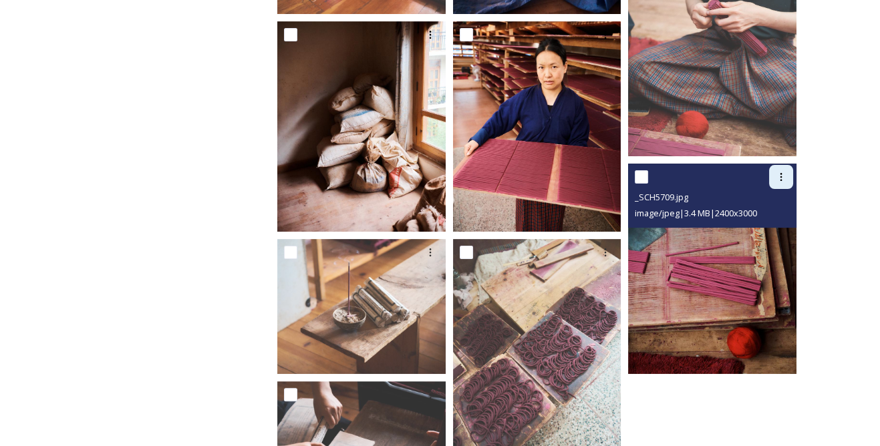
click at [782, 174] on icon at bounding box center [781, 177] width 11 height 11
drag, startPoint x: 767, startPoint y: 232, endPoint x: 736, endPoint y: 232, distance: 31.4
click at [767, 232] on span "Download" at bounding box center [765, 232] width 41 height 13
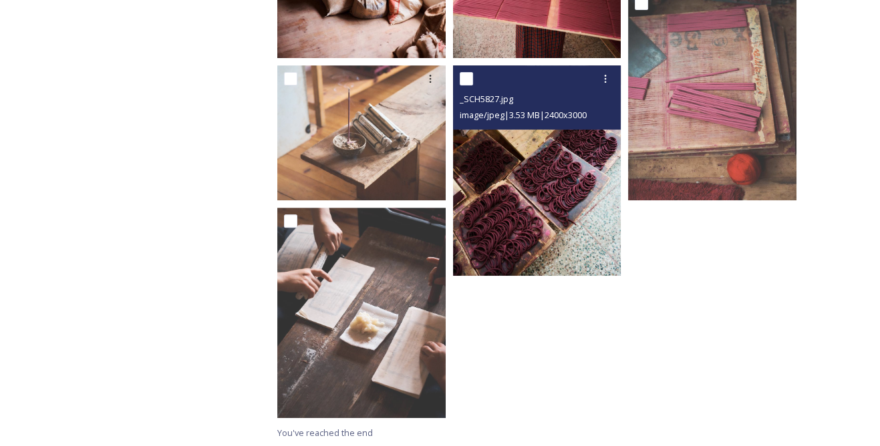
scroll to position [842, 0]
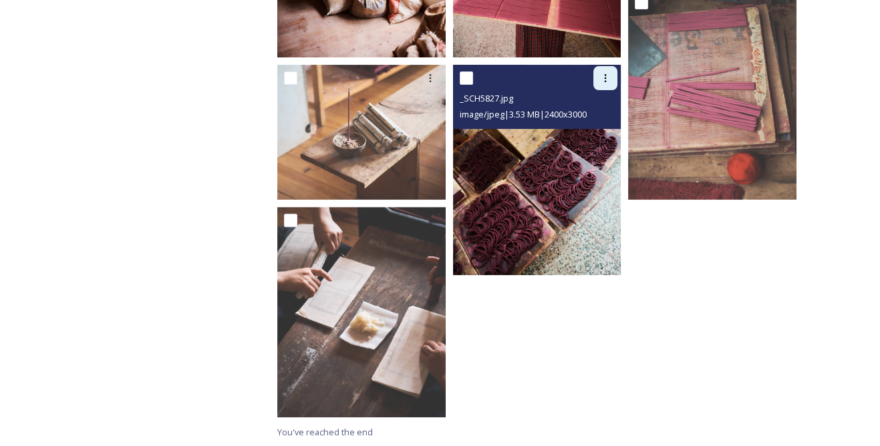
click at [603, 81] on icon at bounding box center [605, 78] width 11 height 11
click at [600, 130] on span "Download" at bounding box center [589, 133] width 41 height 13
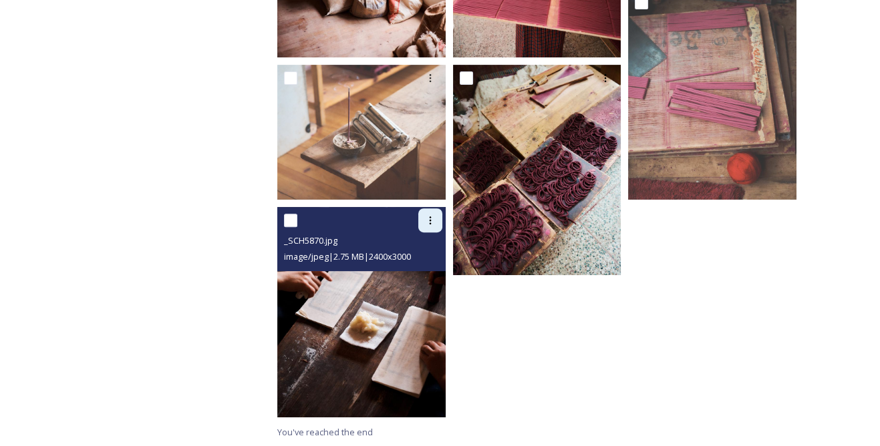
click at [431, 212] on div at bounding box center [430, 220] width 24 height 24
click at [422, 269] on span "Download" at bounding box center [414, 275] width 41 height 13
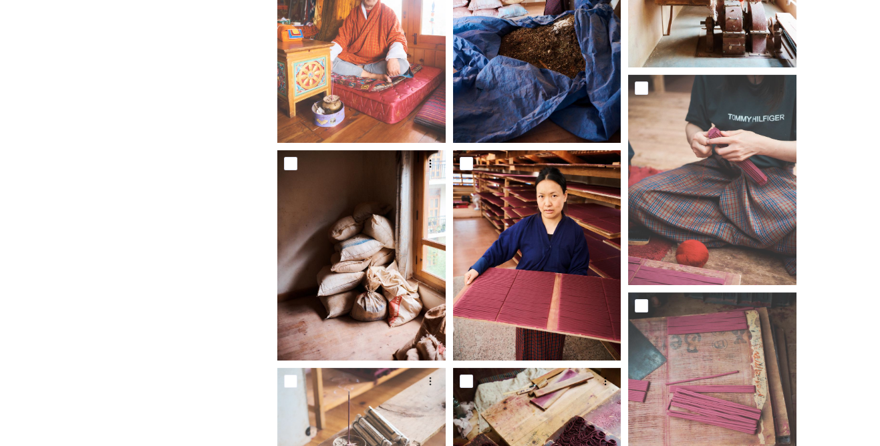
scroll to position [538, 0]
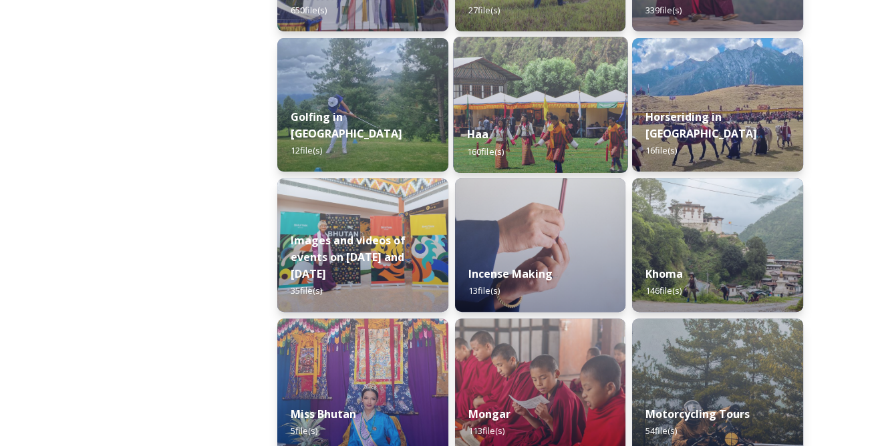
scroll to position [789, 0]
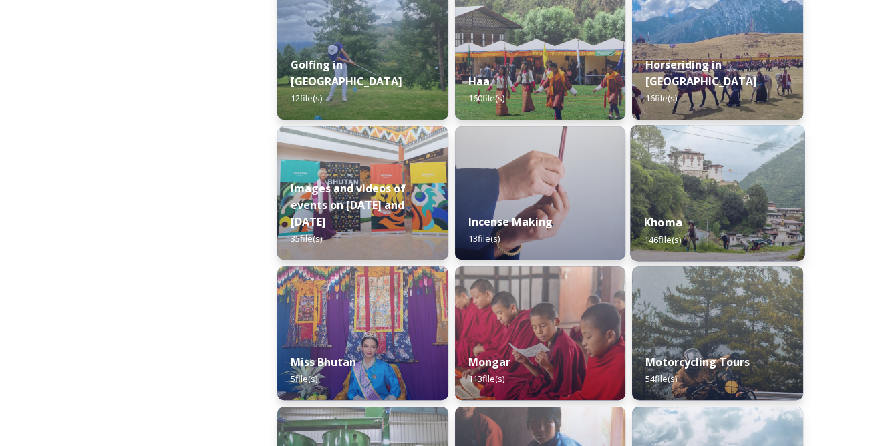
click at [714, 191] on img at bounding box center [718, 193] width 174 height 136
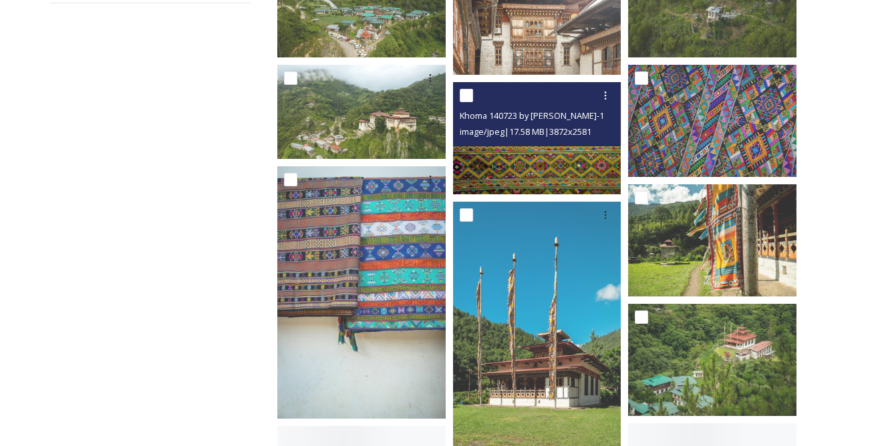
scroll to position [364, 0]
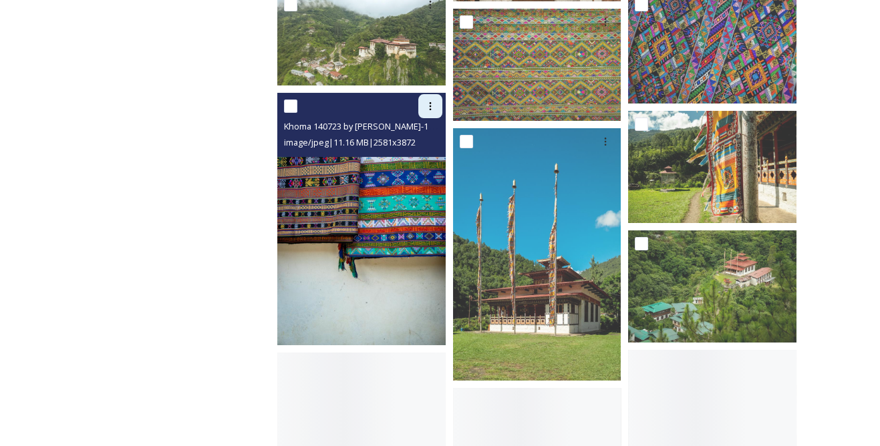
click at [428, 104] on icon at bounding box center [430, 106] width 11 height 11
click at [431, 156] on span "Download" at bounding box center [414, 161] width 41 height 13
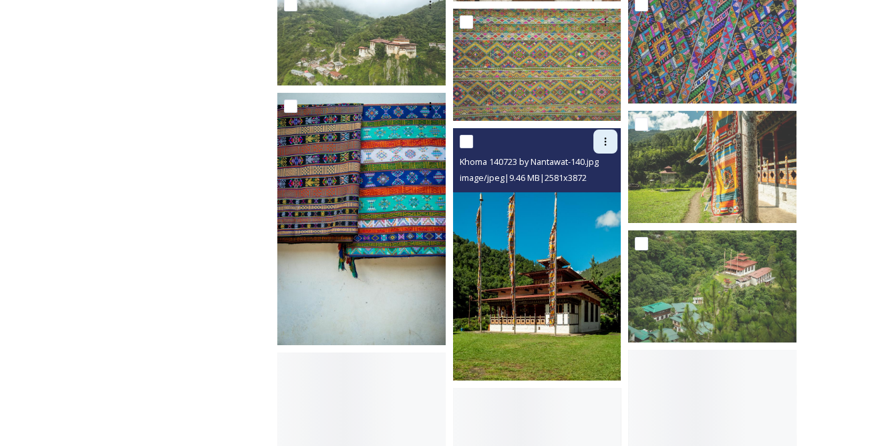
click at [610, 140] on icon at bounding box center [605, 141] width 11 height 11
click at [601, 190] on span "Download" at bounding box center [589, 196] width 41 height 13
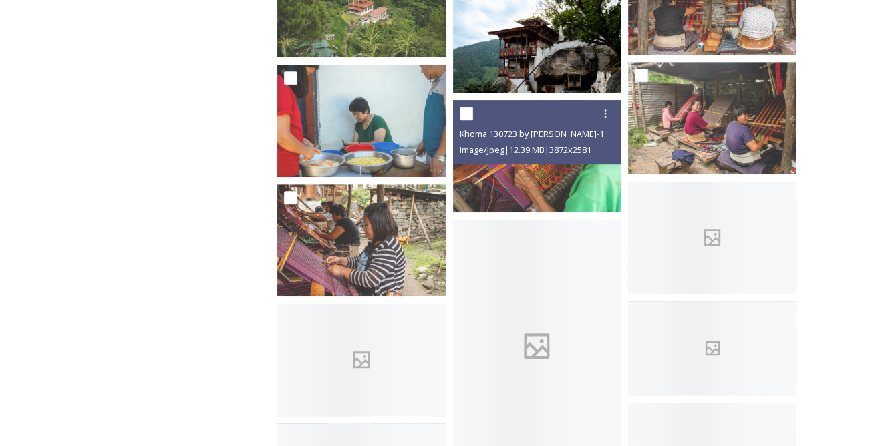
scroll to position [1032, 0]
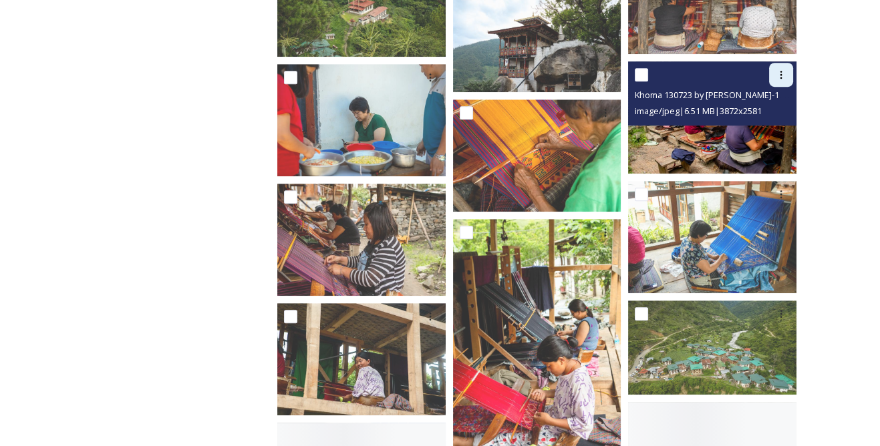
click at [782, 73] on icon at bounding box center [781, 74] width 11 height 11
click at [774, 129] on span "Download" at bounding box center [765, 130] width 41 height 13
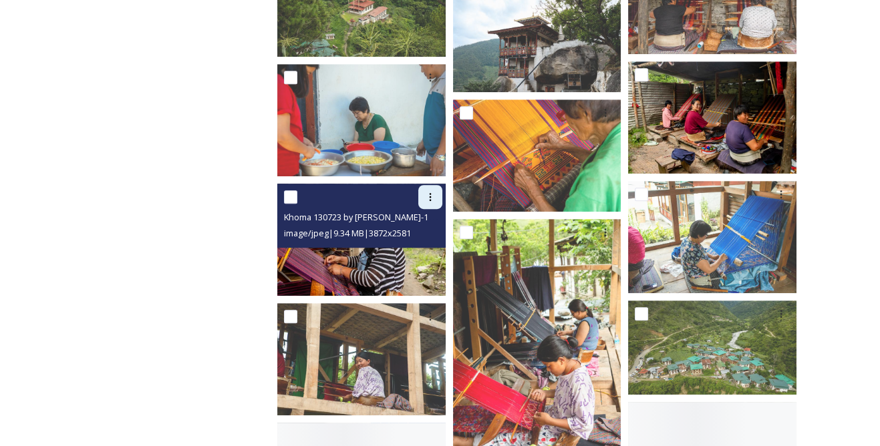
click at [439, 187] on div at bounding box center [430, 197] width 24 height 24
click at [426, 250] on span "Download" at bounding box center [414, 253] width 41 height 13
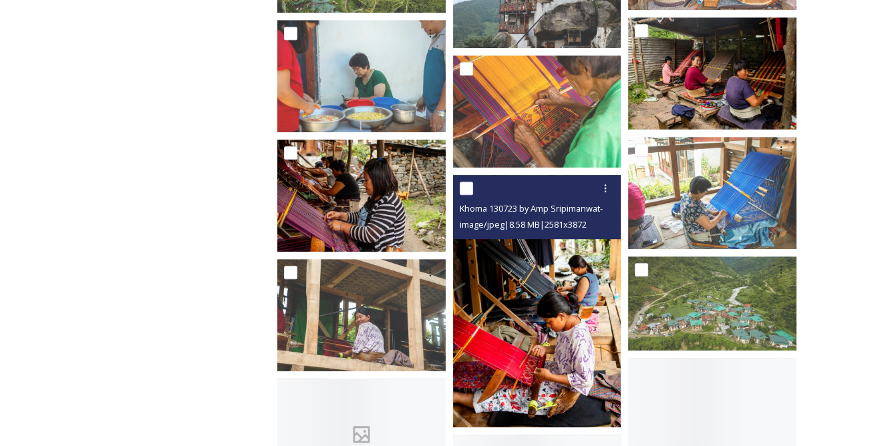
scroll to position [1154, 0]
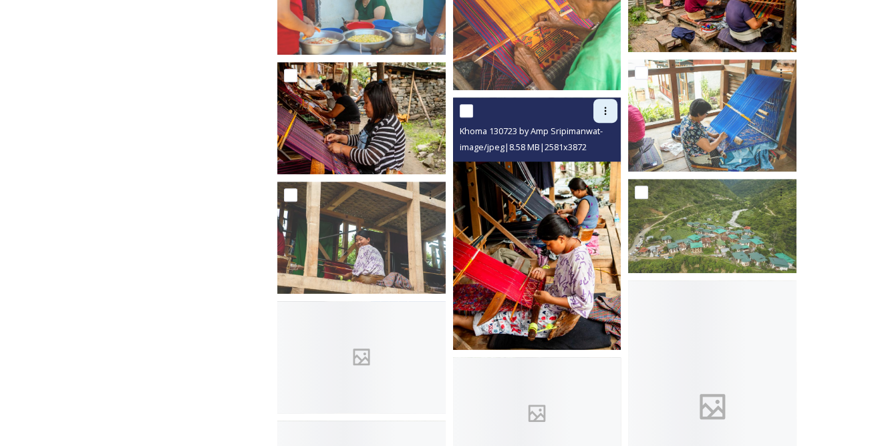
click at [601, 103] on div at bounding box center [605, 111] width 24 height 24
click at [599, 166] on span "Download" at bounding box center [589, 166] width 41 height 13
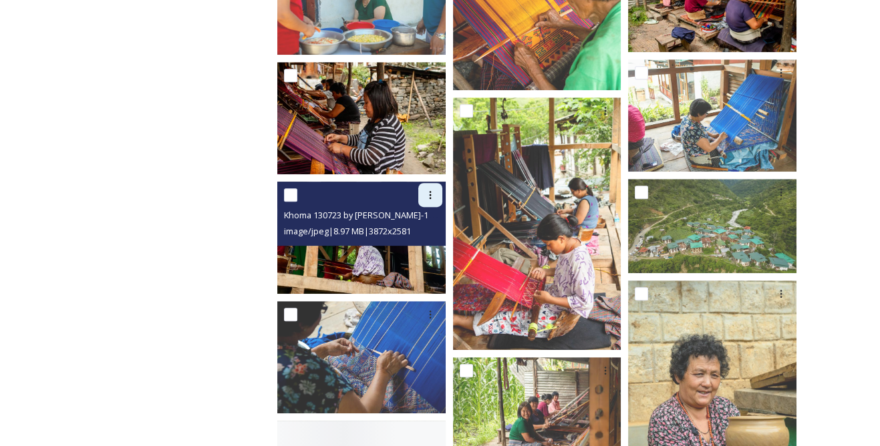
click at [429, 186] on div at bounding box center [430, 195] width 24 height 24
click at [426, 250] on span "Download" at bounding box center [414, 250] width 41 height 13
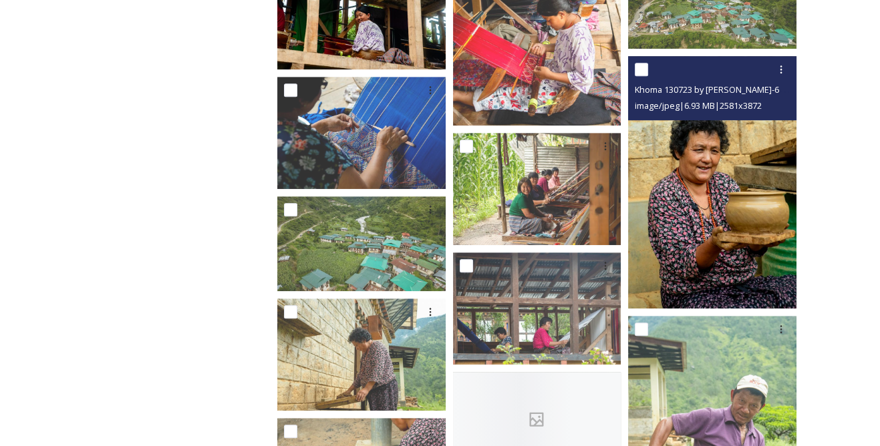
scroll to position [1336, 0]
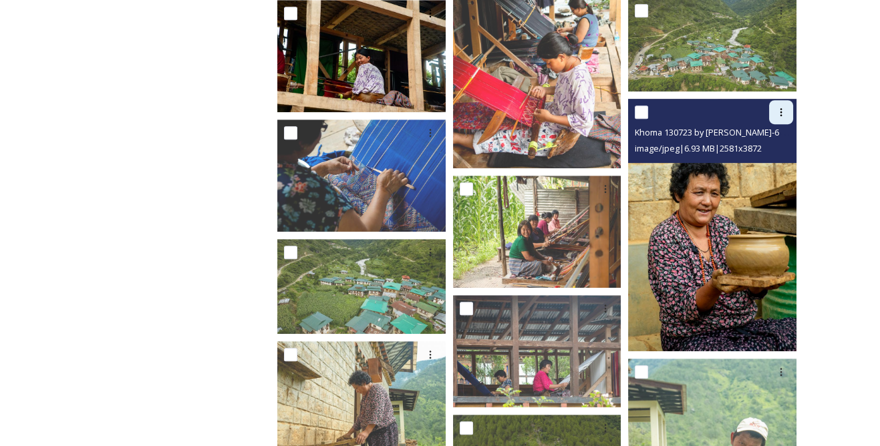
click at [777, 116] on icon at bounding box center [781, 112] width 11 height 11
click at [752, 168] on span "Download" at bounding box center [765, 167] width 41 height 13
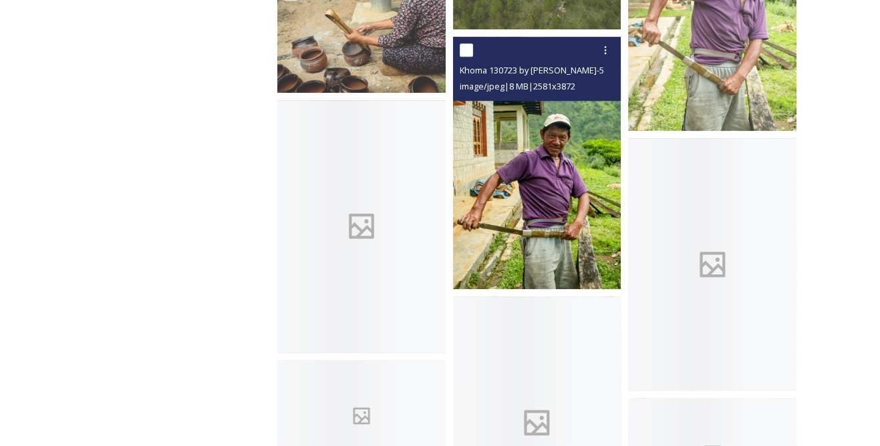
scroll to position [1883, 0]
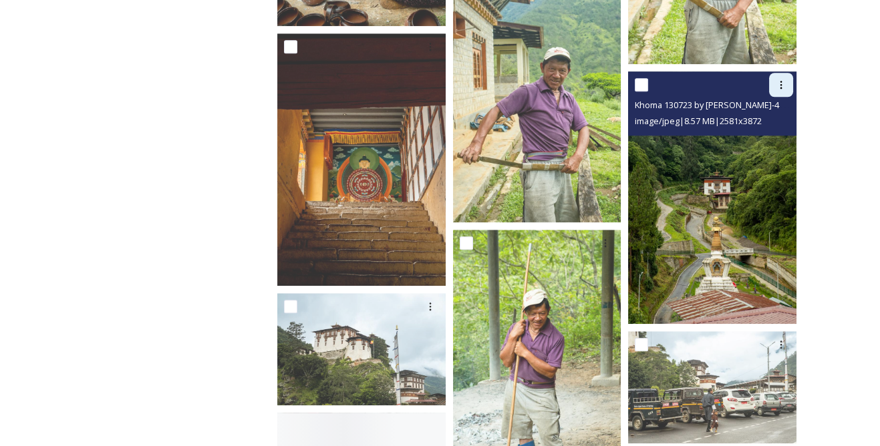
click at [785, 87] on icon at bounding box center [781, 85] width 11 height 11
click at [762, 138] on span "Download" at bounding box center [765, 140] width 41 height 13
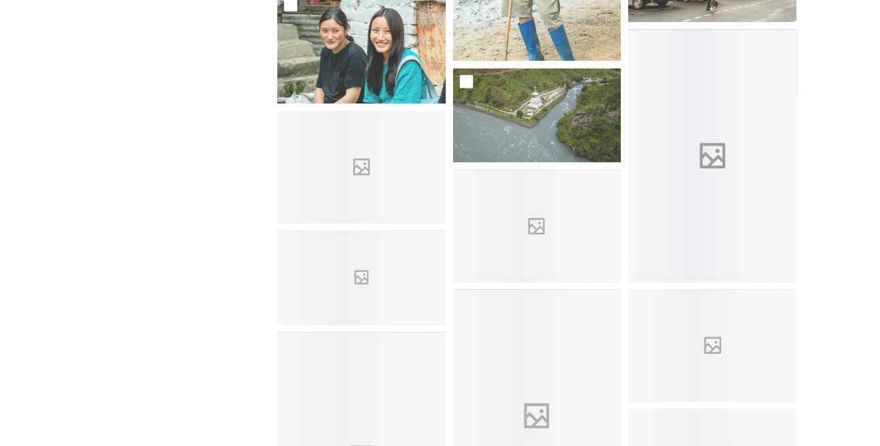
scroll to position [2308, 0]
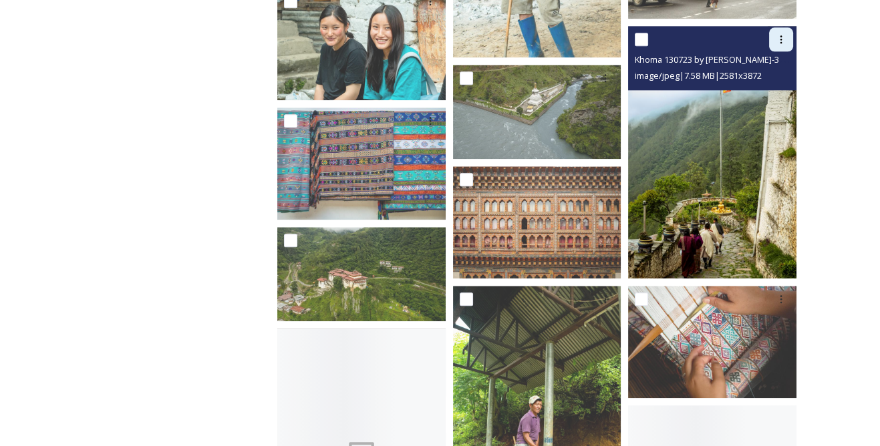
click at [782, 37] on icon at bounding box center [781, 39] width 11 height 11
click at [775, 90] on span "Download" at bounding box center [765, 94] width 41 height 13
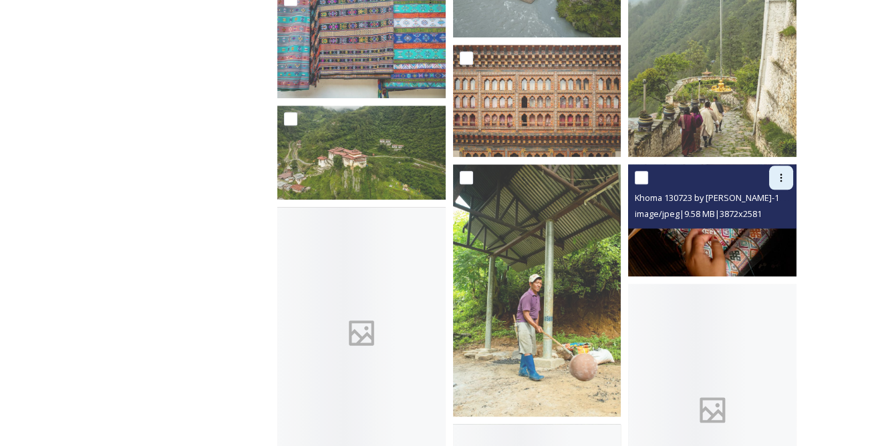
click at [775, 170] on div at bounding box center [781, 178] width 24 height 24
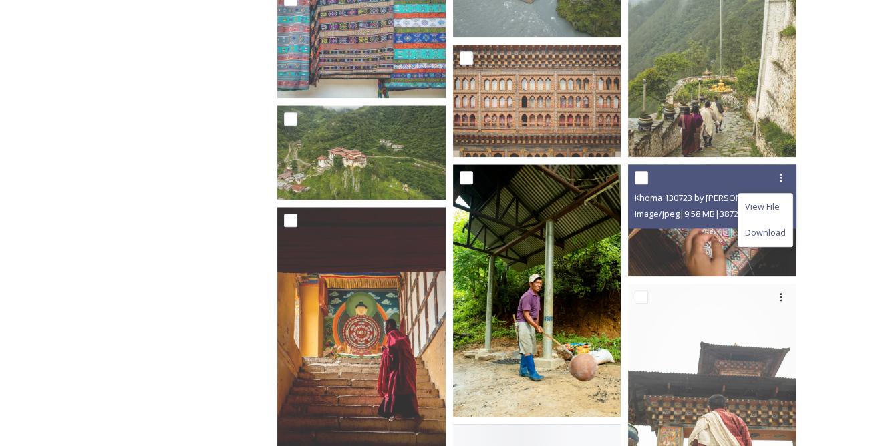
drag, startPoint x: 759, startPoint y: 229, endPoint x: 577, endPoint y: 236, distance: 182.5
click at [759, 230] on span "Download" at bounding box center [765, 233] width 41 height 13
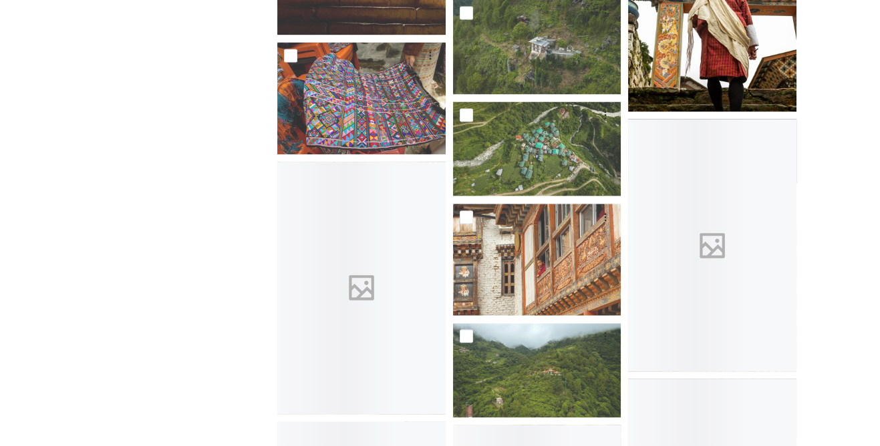
scroll to position [2915, 0]
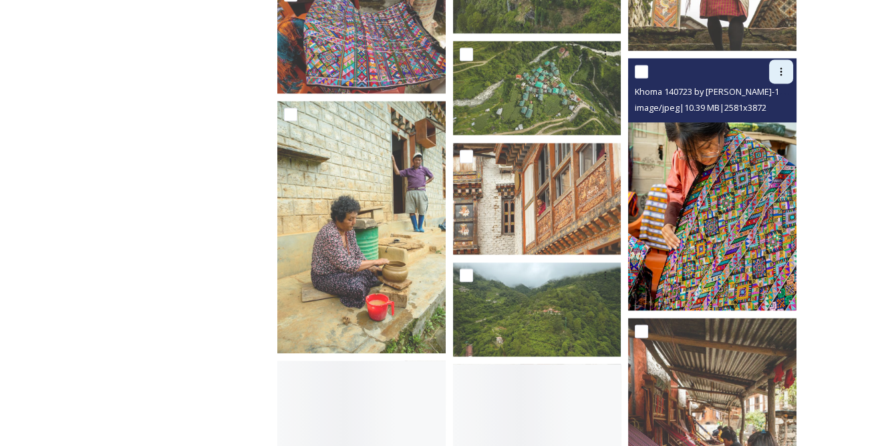
click at [788, 69] on div at bounding box center [781, 71] width 24 height 24
click at [762, 125] on span "Download" at bounding box center [765, 127] width 41 height 13
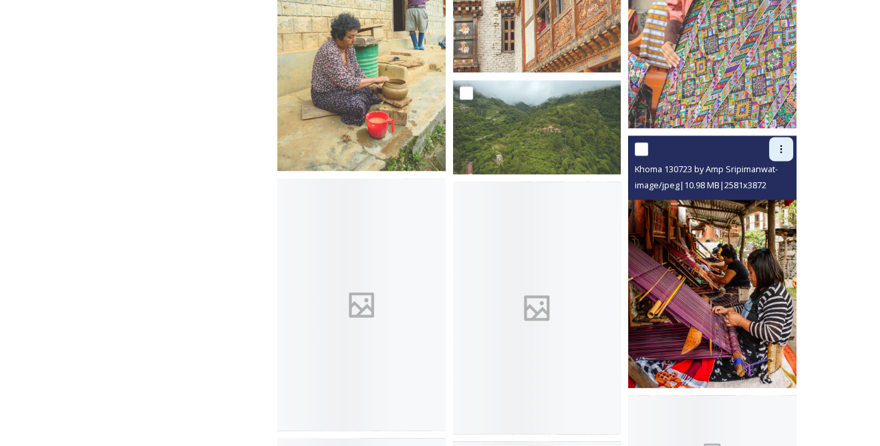
click at [777, 146] on icon at bounding box center [781, 149] width 11 height 11
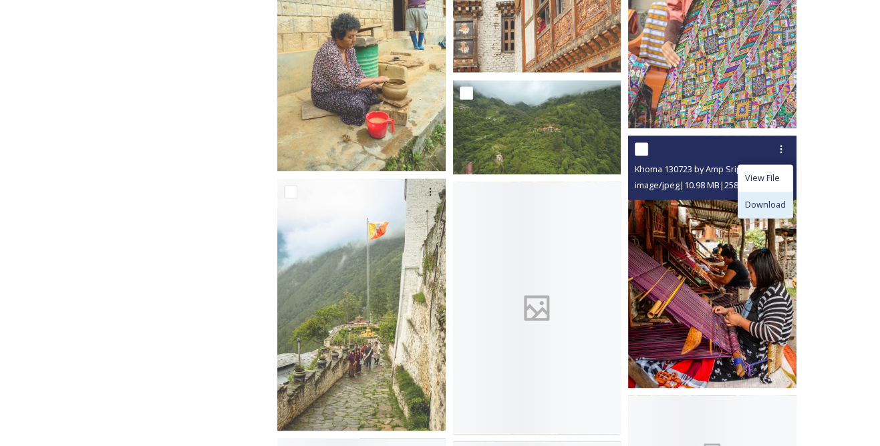
click at [768, 198] on span "Download" at bounding box center [765, 204] width 41 height 13
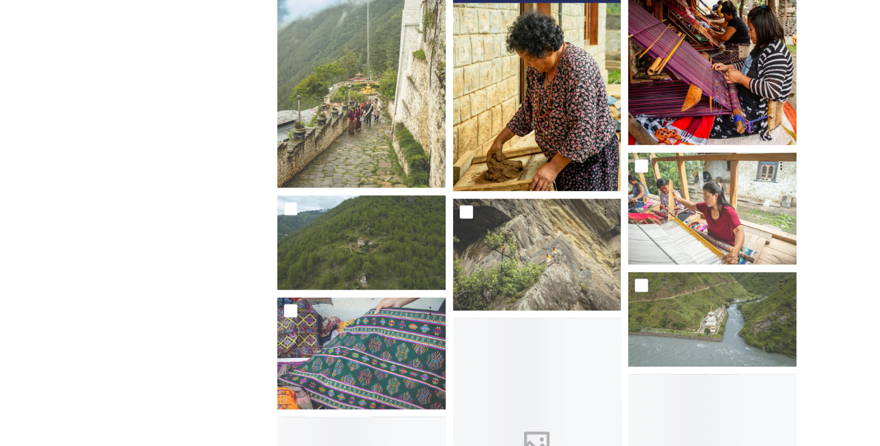
scroll to position [3280, 0]
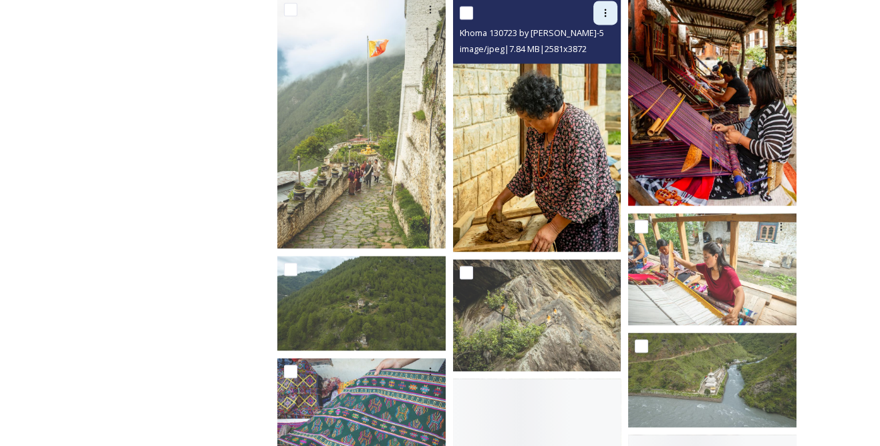
click at [611, 12] on div at bounding box center [605, 13] width 24 height 24
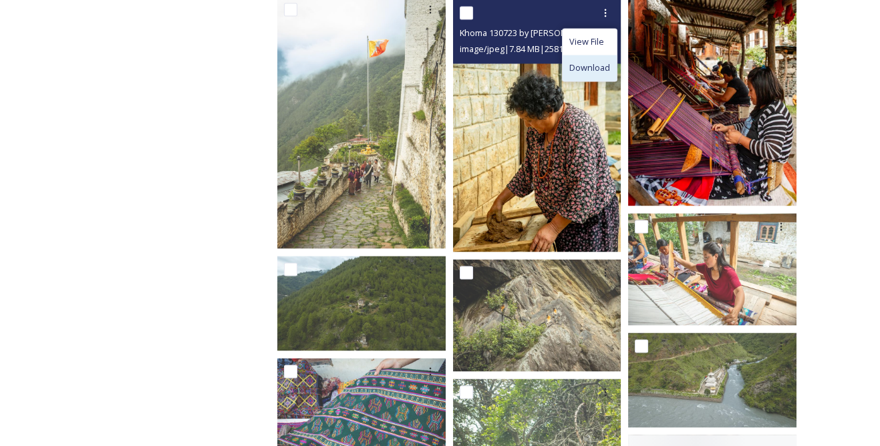
drag, startPoint x: 603, startPoint y: 22, endPoint x: 591, endPoint y: 67, distance: 46.4
click at [591, 67] on span "Download" at bounding box center [589, 67] width 41 height 13
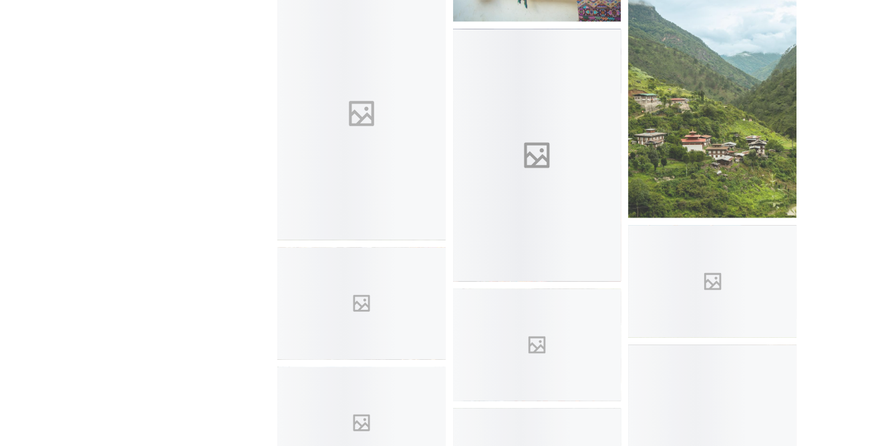
scroll to position [3949, 0]
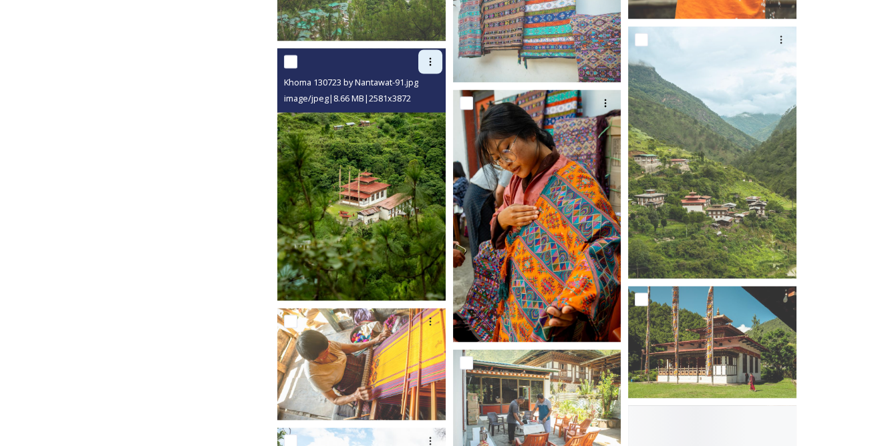
click at [430, 59] on icon at bounding box center [430, 62] width 2 height 8
click at [421, 116] on span "Download" at bounding box center [414, 117] width 41 height 13
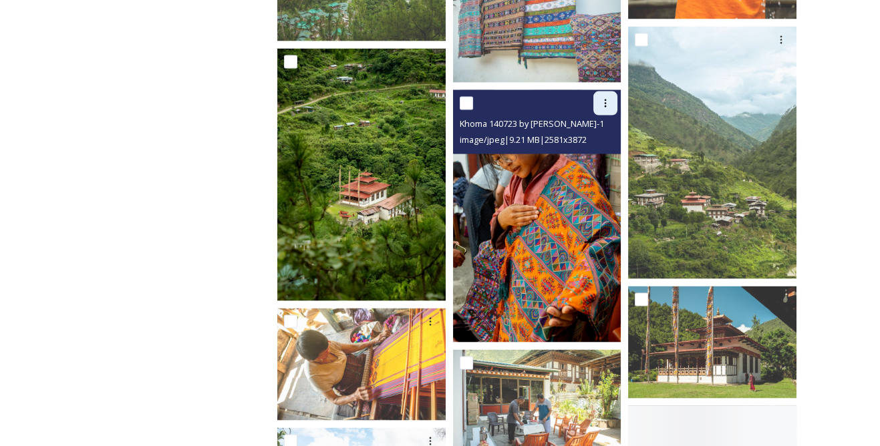
click at [605, 103] on icon at bounding box center [606, 104] width 2 height 8
click at [602, 151] on div "Download" at bounding box center [590, 159] width 54 height 26
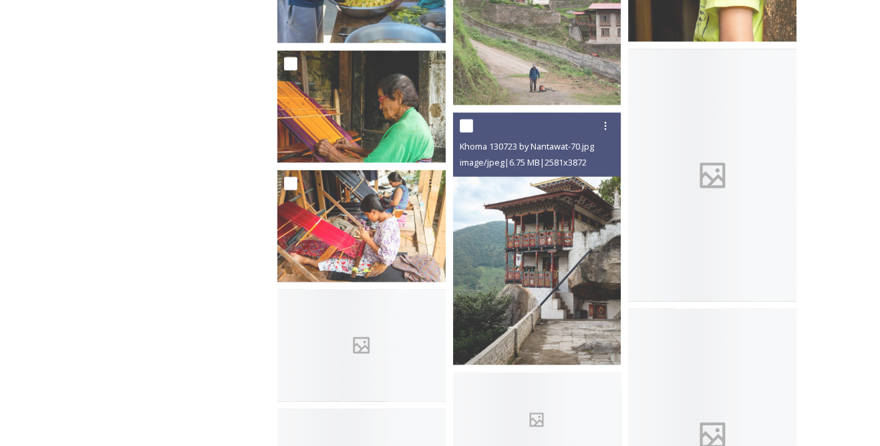
scroll to position [4556, 0]
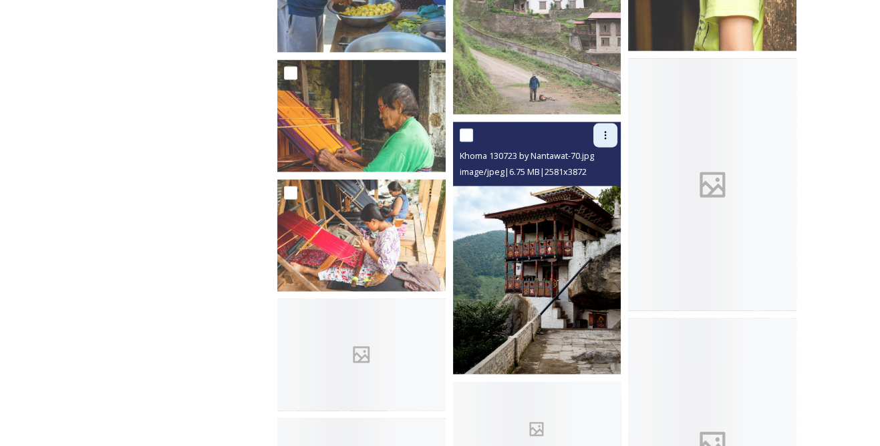
click at [603, 140] on icon at bounding box center [605, 135] width 11 height 11
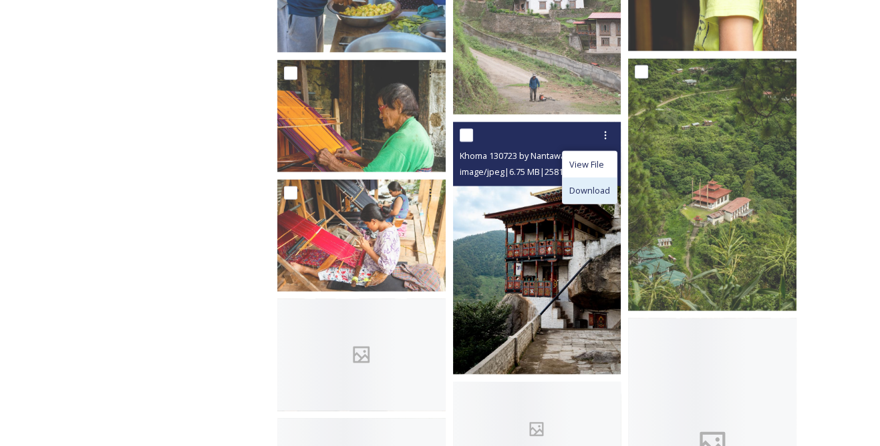
click at [600, 186] on span "Download" at bounding box center [589, 190] width 41 height 13
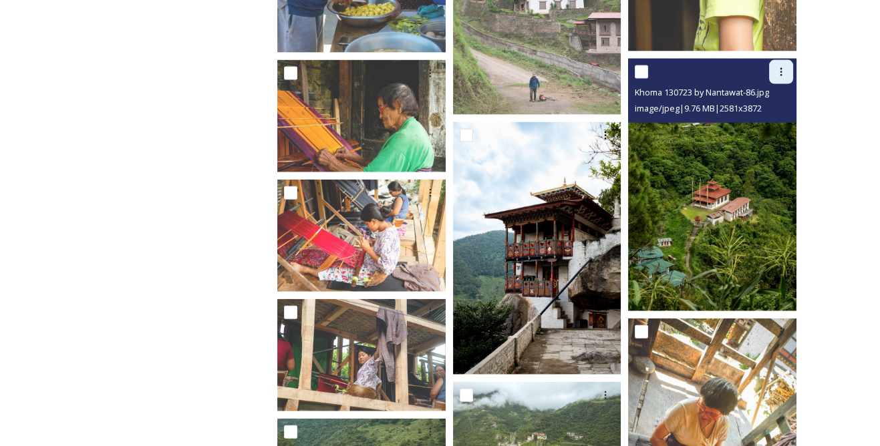
click at [774, 66] on div at bounding box center [781, 72] width 24 height 24
click at [763, 129] on span "Download" at bounding box center [765, 127] width 41 height 13
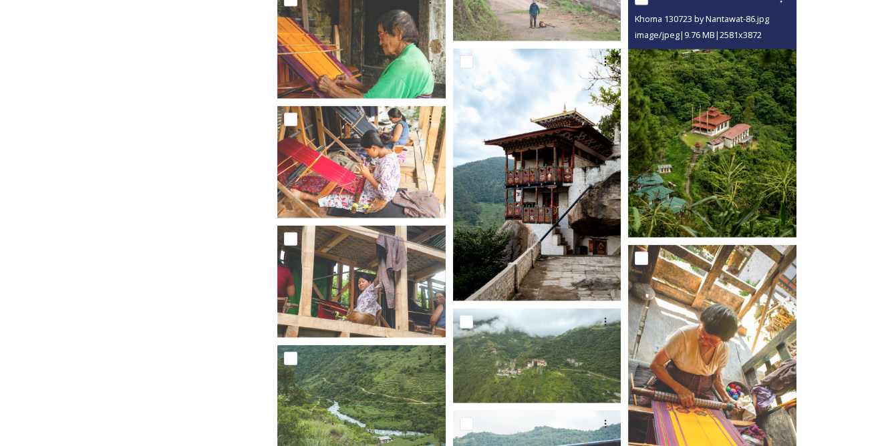
scroll to position [4738, 0]
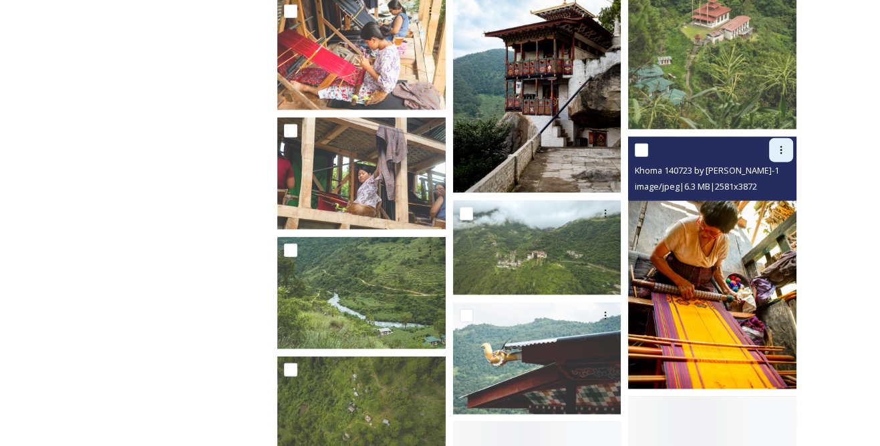
click at [777, 152] on icon at bounding box center [781, 150] width 11 height 11
click at [768, 199] on span "Download" at bounding box center [765, 205] width 41 height 13
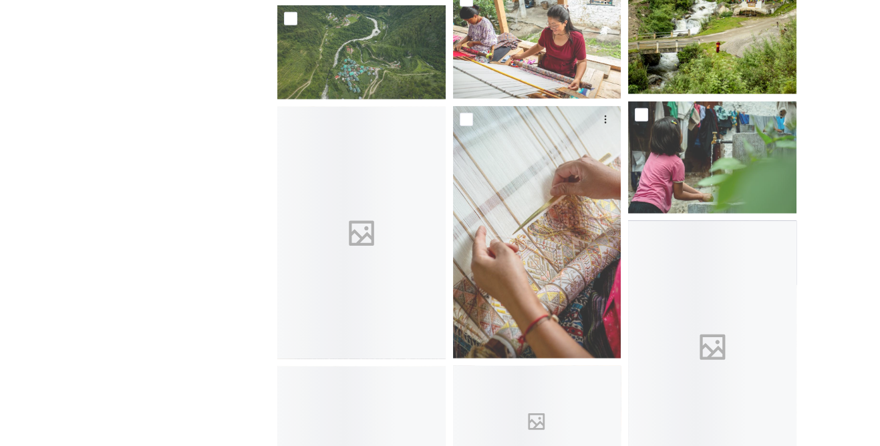
scroll to position [5345, 0]
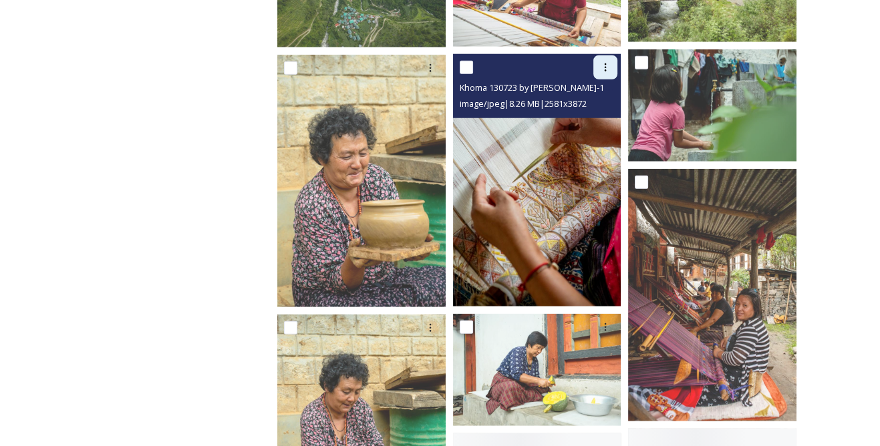
click at [606, 63] on icon at bounding box center [606, 67] width 2 height 8
click at [609, 126] on span "Download" at bounding box center [589, 122] width 41 height 13
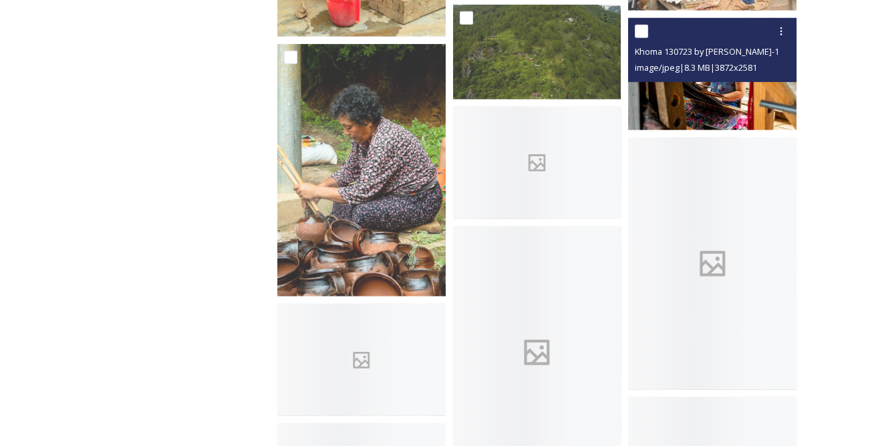
scroll to position [5892, 0]
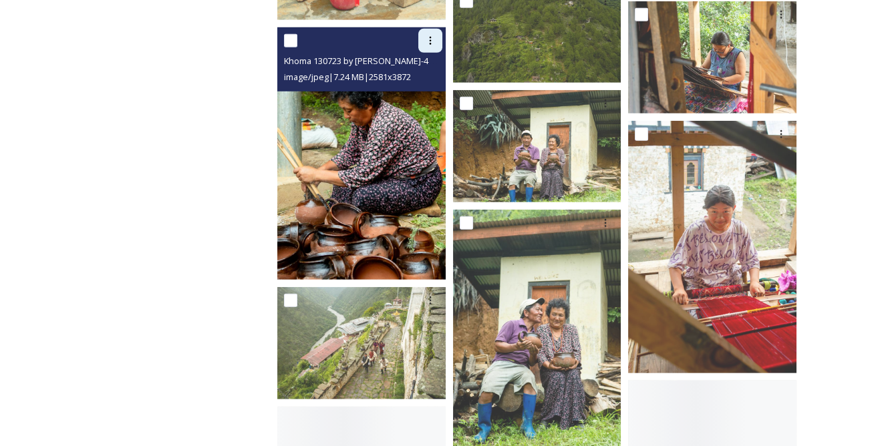
click at [432, 41] on icon at bounding box center [430, 40] width 11 height 11
click at [428, 92] on span "Download" at bounding box center [414, 96] width 41 height 13
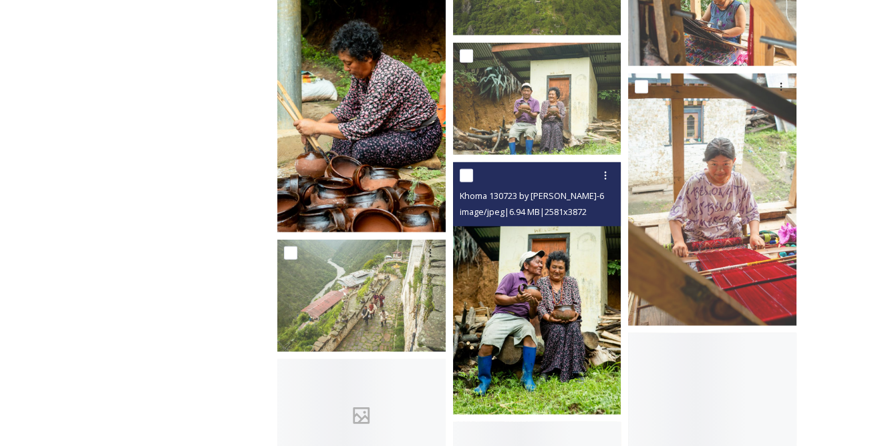
scroll to position [6014, 0]
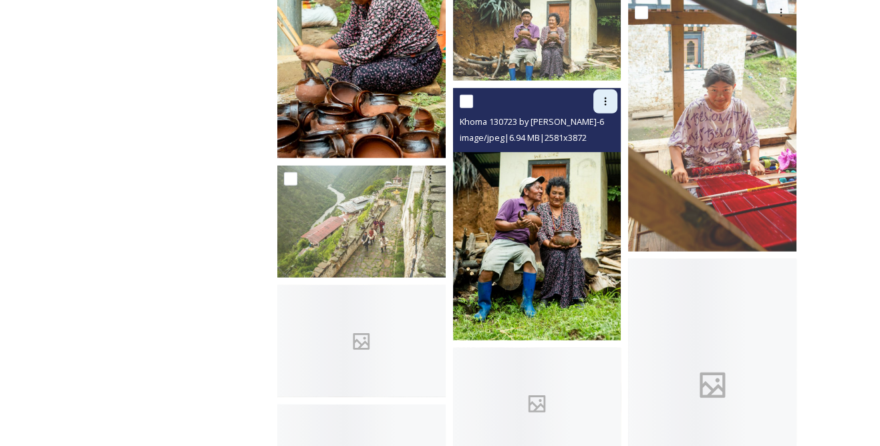
click at [601, 108] on div at bounding box center [605, 102] width 24 height 24
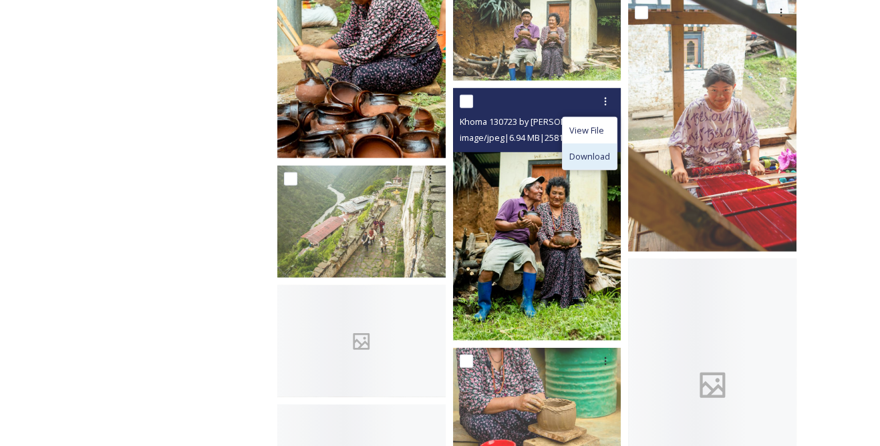
click at [588, 150] on span "Download" at bounding box center [589, 156] width 41 height 13
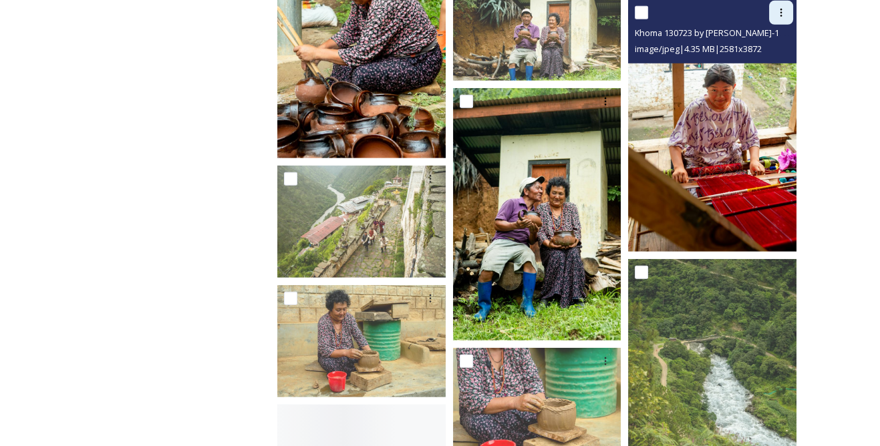
click at [777, 15] on icon at bounding box center [781, 12] width 11 height 11
click at [755, 67] on span "Download" at bounding box center [765, 67] width 41 height 13
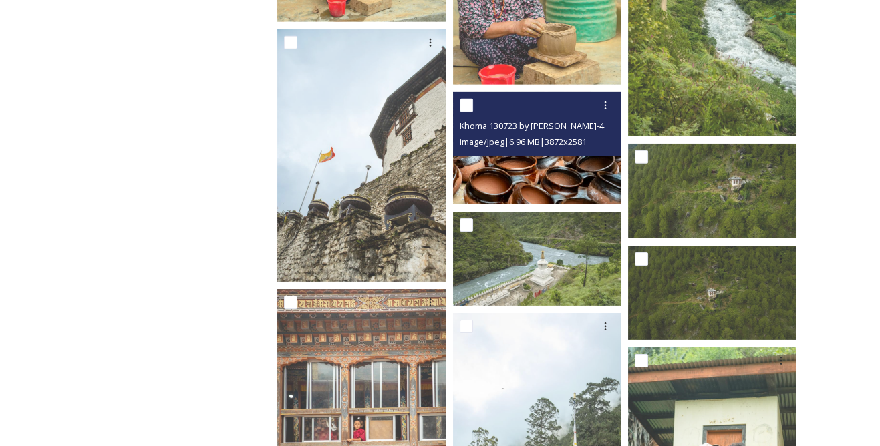
scroll to position [6378, 0]
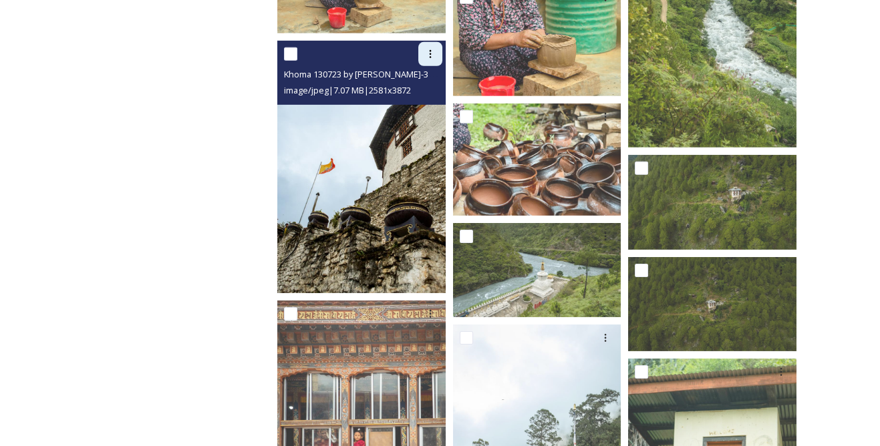
click at [428, 51] on icon at bounding box center [430, 54] width 11 height 11
click at [418, 104] on span "Download" at bounding box center [414, 110] width 41 height 13
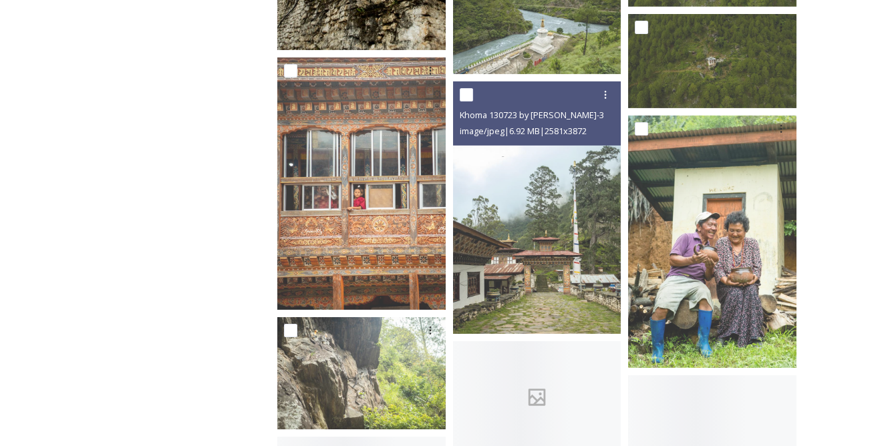
scroll to position [6682, 0]
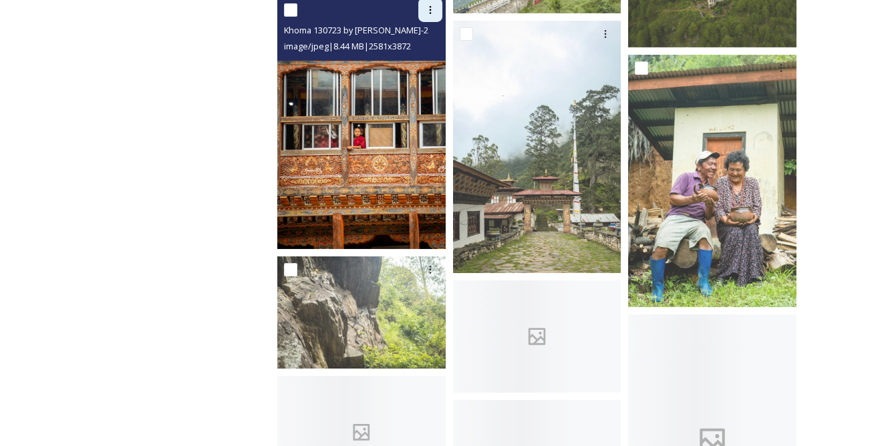
click at [432, 13] on icon at bounding box center [430, 10] width 11 height 11
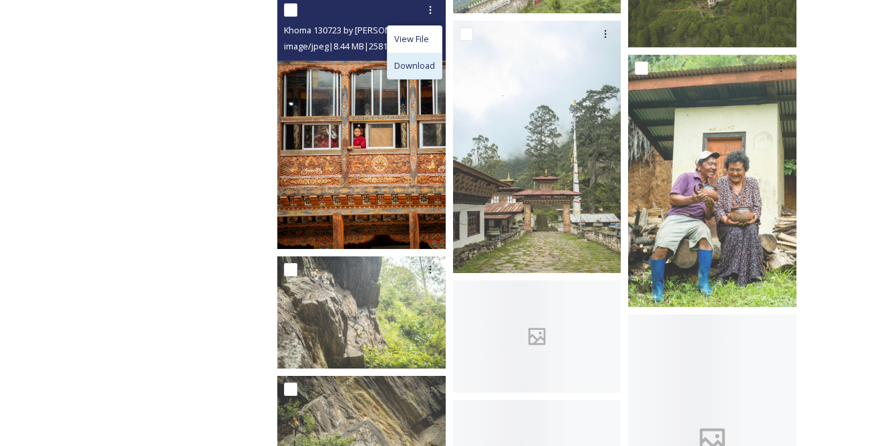
click at [426, 63] on span "Download" at bounding box center [414, 65] width 41 height 13
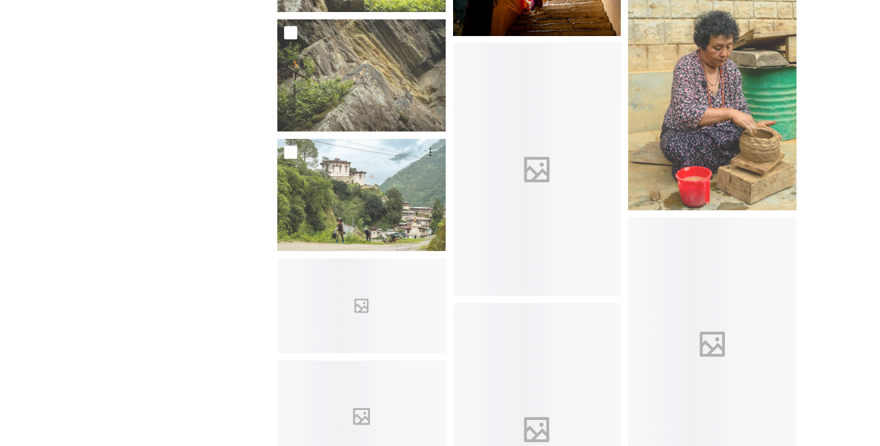
scroll to position [7046, 0]
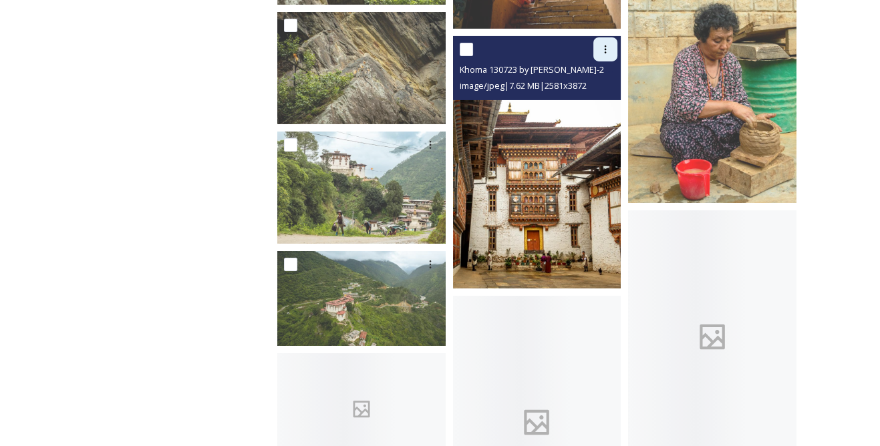
click at [612, 49] on div at bounding box center [605, 49] width 24 height 24
click at [589, 100] on span "Download" at bounding box center [589, 104] width 41 height 13
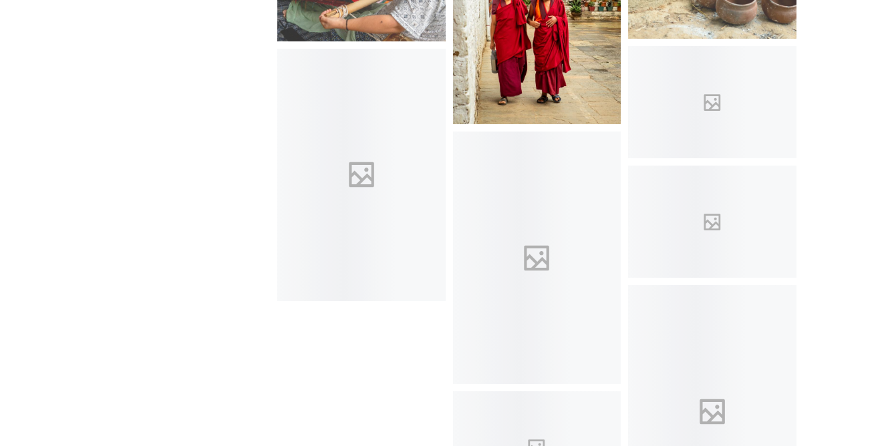
scroll to position [7471, 0]
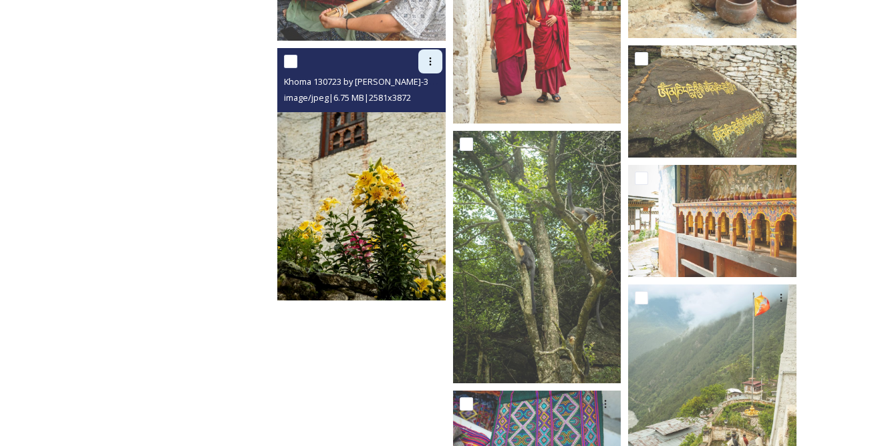
click at [433, 65] on icon at bounding box center [430, 61] width 11 height 11
click at [425, 111] on span "Download" at bounding box center [414, 116] width 41 height 13
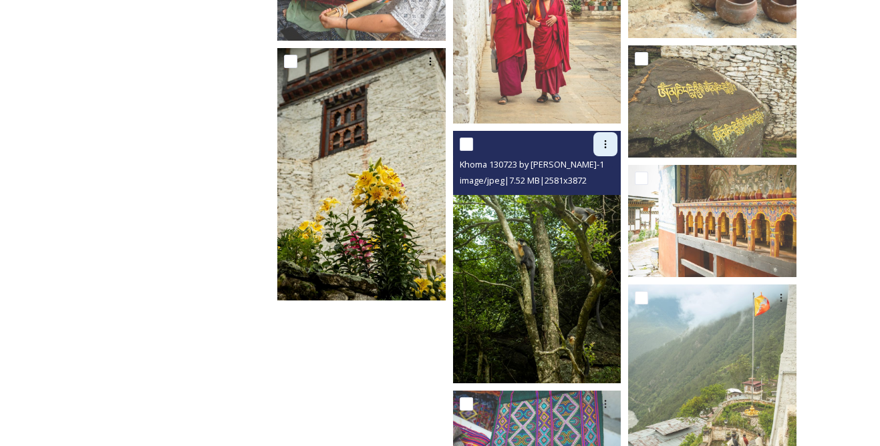
click at [612, 138] on div at bounding box center [605, 144] width 24 height 24
click at [594, 199] on span "Download" at bounding box center [589, 200] width 41 height 13
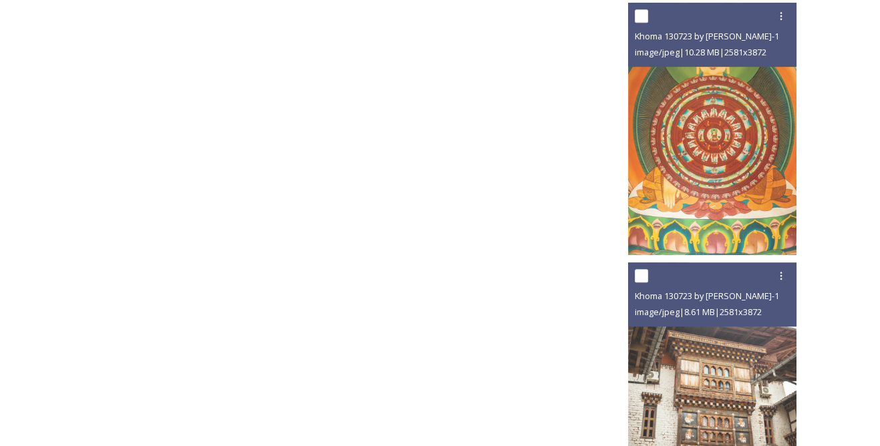
scroll to position [8607, 0]
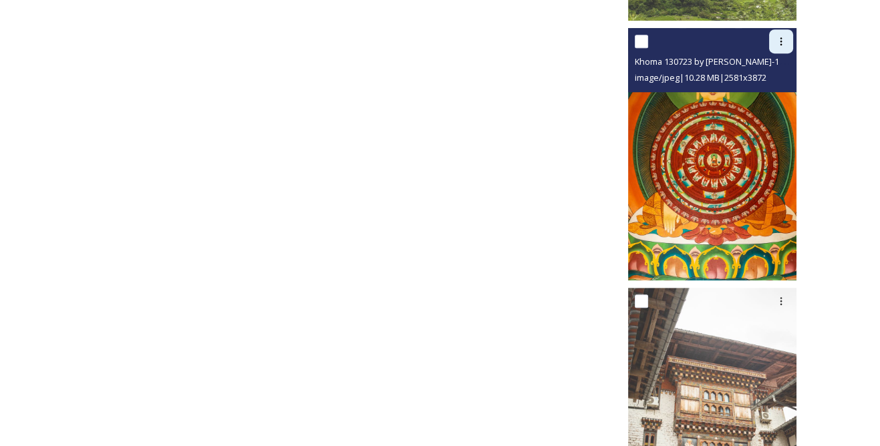
click at [782, 39] on icon at bounding box center [781, 41] width 11 height 11
click at [753, 94] on span "Download" at bounding box center [765, 97] width 41 height 13
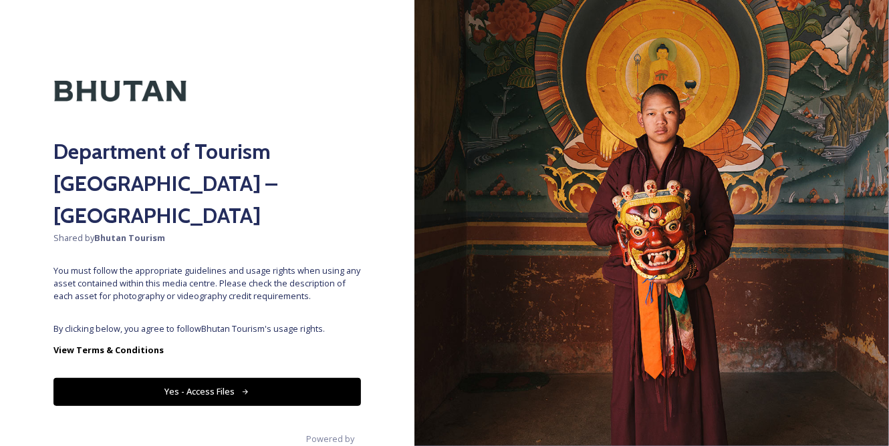
click at [260, 378] on button "Yes - Access Files" at bounding box center [206, 391] width 307 height 27
click at [288, 378] on button "Yes - Access Files" at bounding box center [206, 391] width 307 height 27
click at [301, 378] on button "Yes - Access Files" at bounding box center [206, 391] width 307 height 27
click at [233, 378] on button "Yes - Access Files" at bounding box center [206, 391] width 307 height 27
click at [221, 378] on button "Yes - Access Files" at bounding box center [206, 391] width 307 height 27
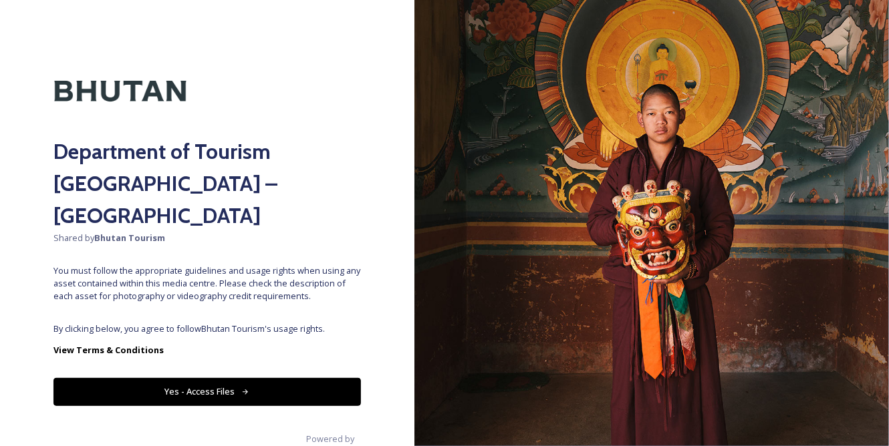
click at [221, 378] on button "Yes - Access Files" at bounding box center [206, 391] width 307 height 27
click at [233, 378] on button "Yes - Access Files" at bounding box center [206, 391] width 307 height 27
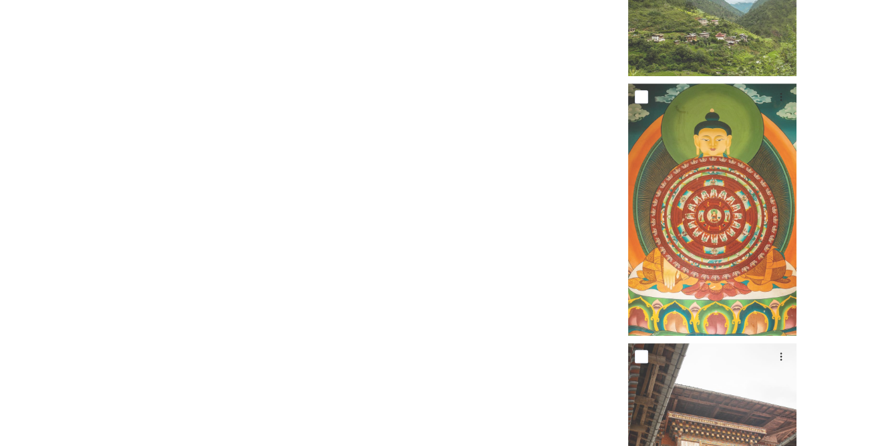
scroll to position [8565, 0]
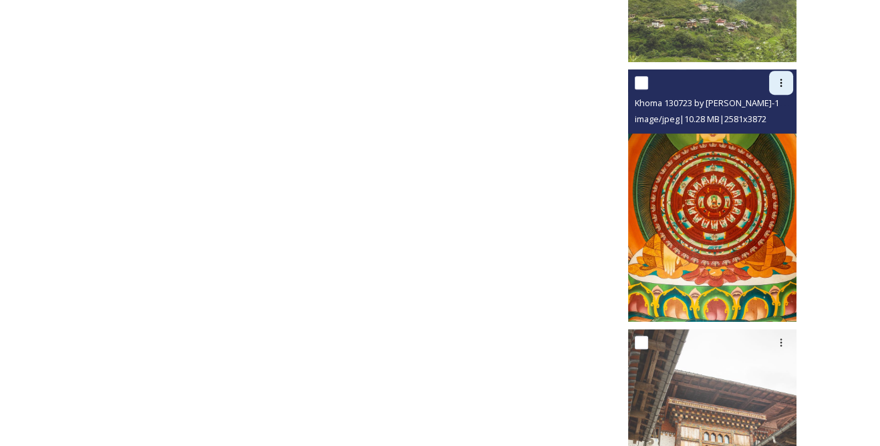
click at [780, 78] on icon at bounding box center [781, 83] width 11 height 11
click at [768, 136] on span "Download" at bounding box center [765, 138] width 41 height 13
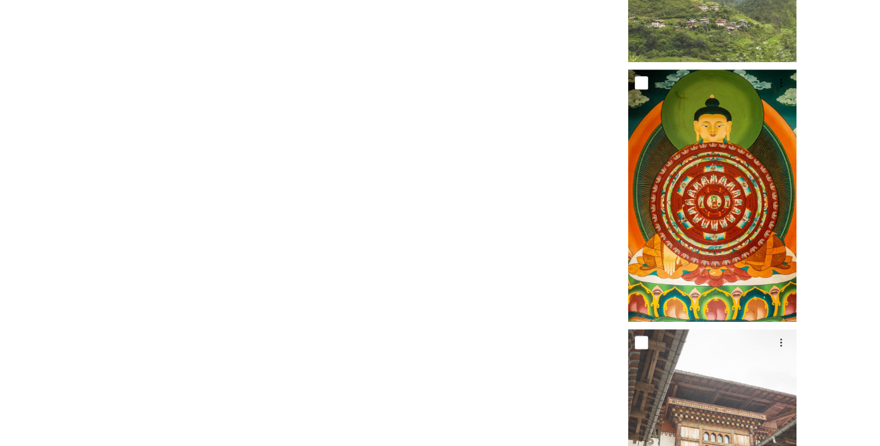
scroll to position [789, 0]
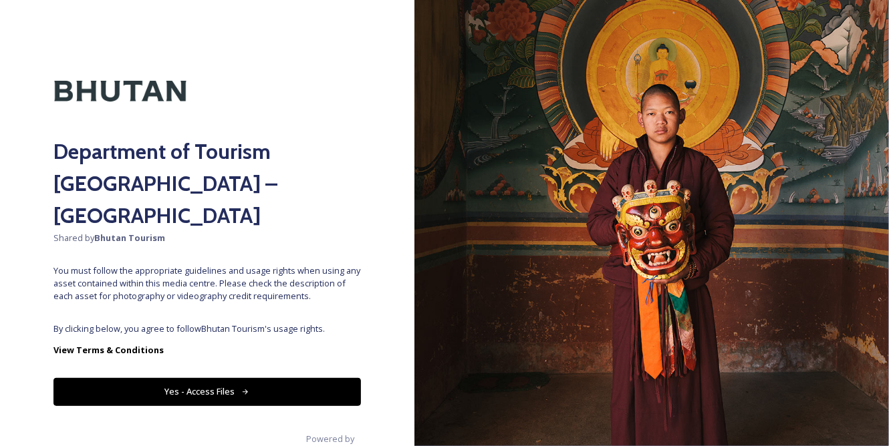
click at [303, 378] on button "Yes - Access Files" at bounding box center [206, 391] width 307 height 27
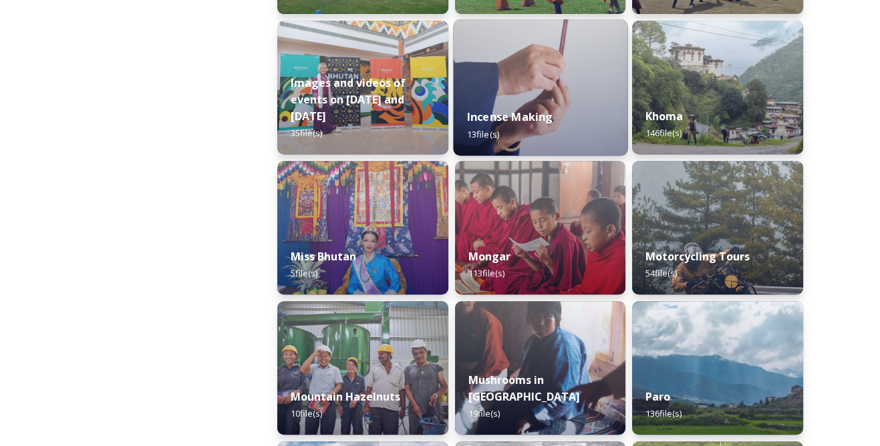
scroll to position [972, 0]
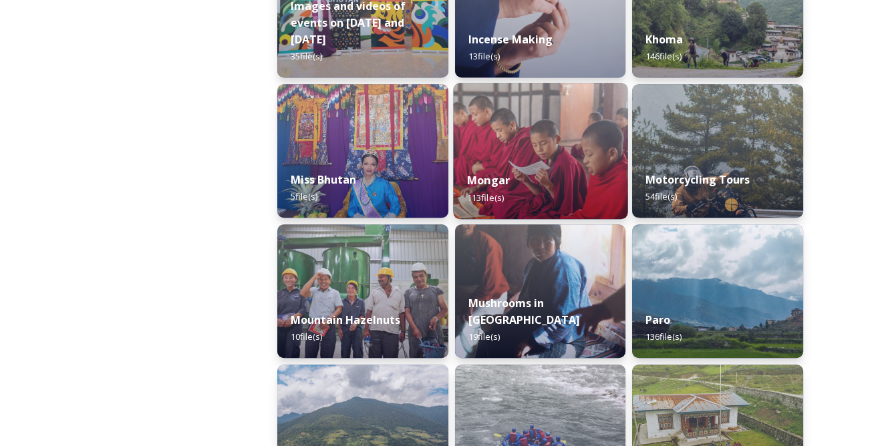
click at [561, 155] on img at bounding box center [540, 151] width 174 height 136
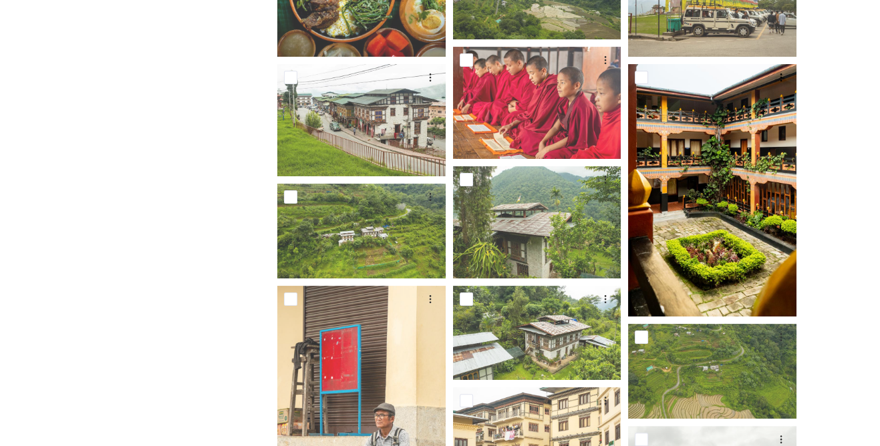
scroll to position [547, 0]
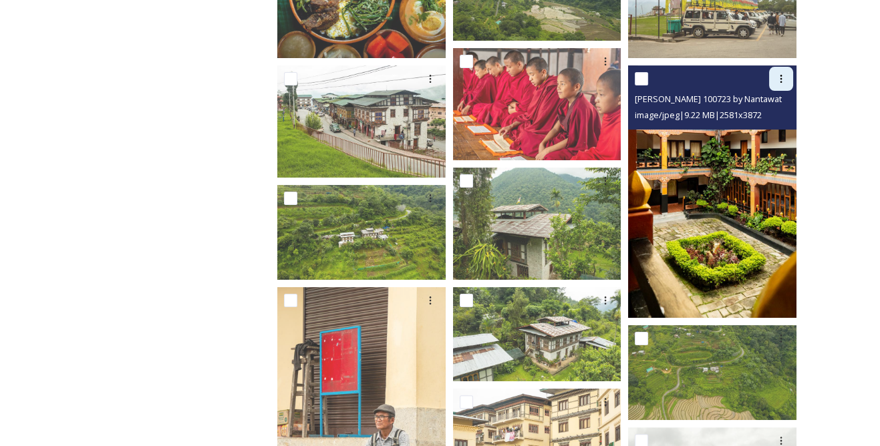
click at [781, 80] on icon at bounding box center [781, 79] width 11 height 11
click at [742, 128] on div "Download" at bounding box center [765, 134] width 54 height 26
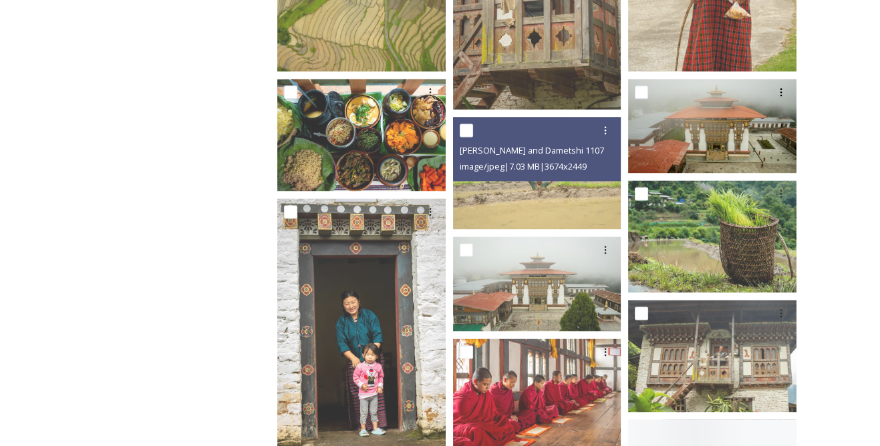
scroll to position [2733, 0]
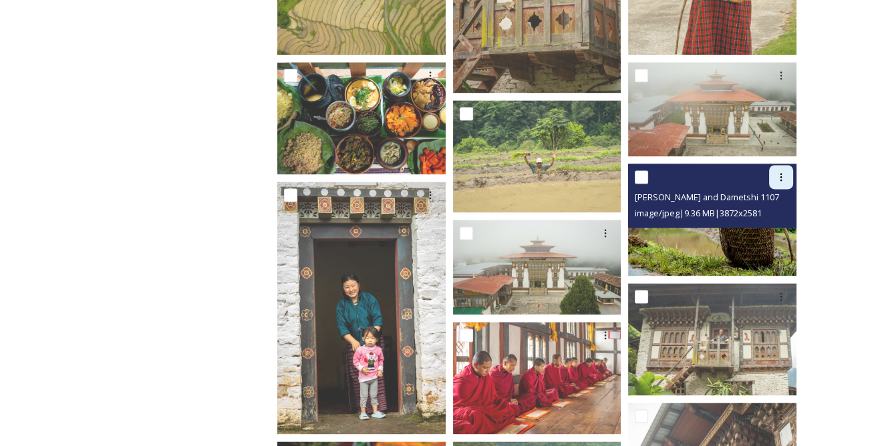
click at [777, 175] on icon at bounding box center [781, 177] width 11 height 11
click at [771, 225] on div "Download" at bounding box center [765, 232] width 54 height 26
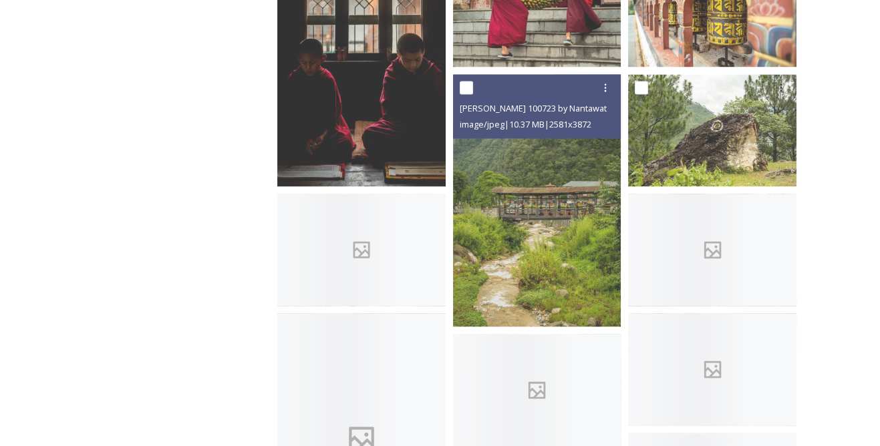
scroll to position [3705, 0]
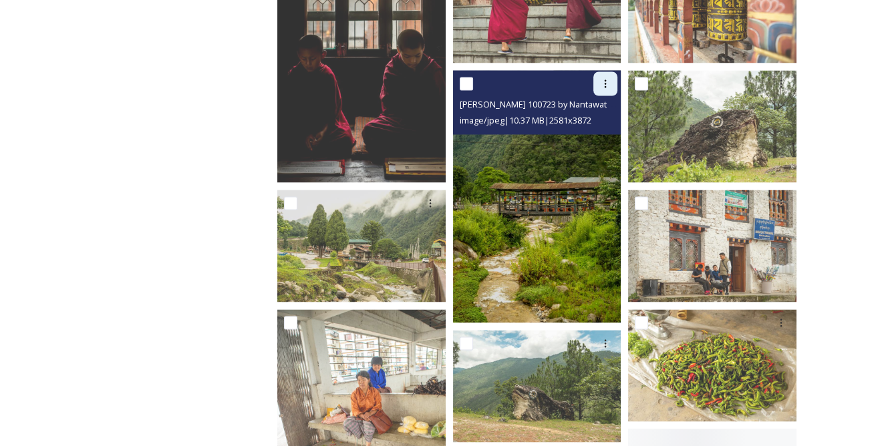
click at [605, 84] on icon at bounding box center [606, 84] width 2 height 8
click at [594, 134] on span "Download" at bounding box center [589, 138] width 41 height 13
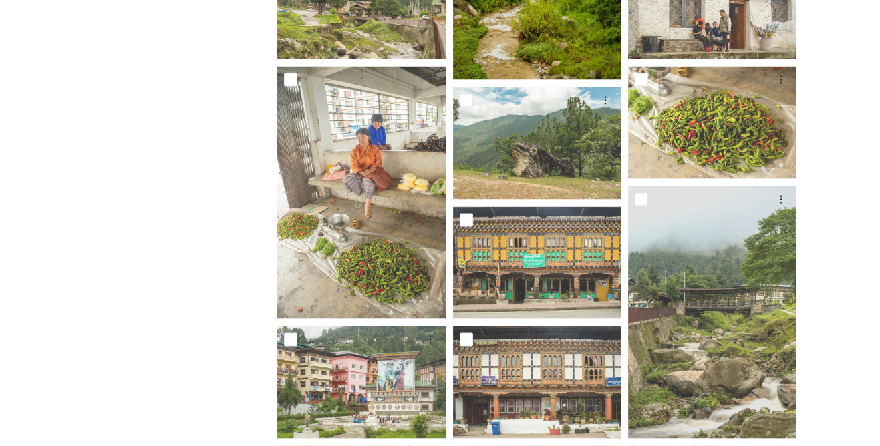
scroll to position [3949, 0]
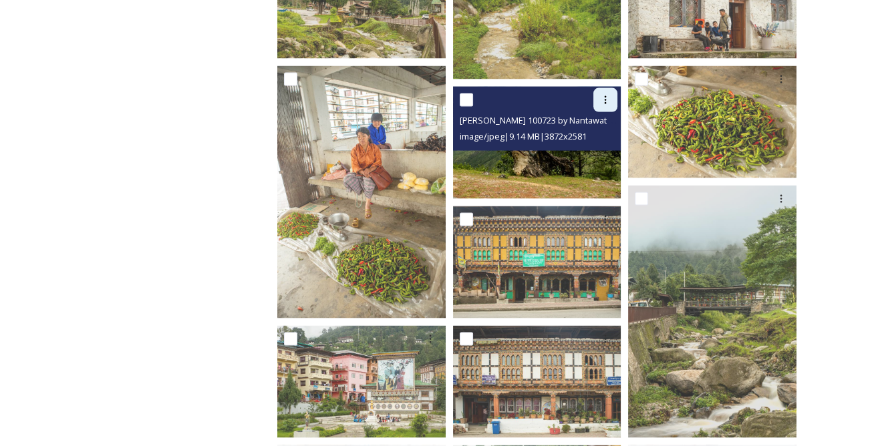
click at [604, 106] on div at bounding box center [605, 100] width 24 height 24
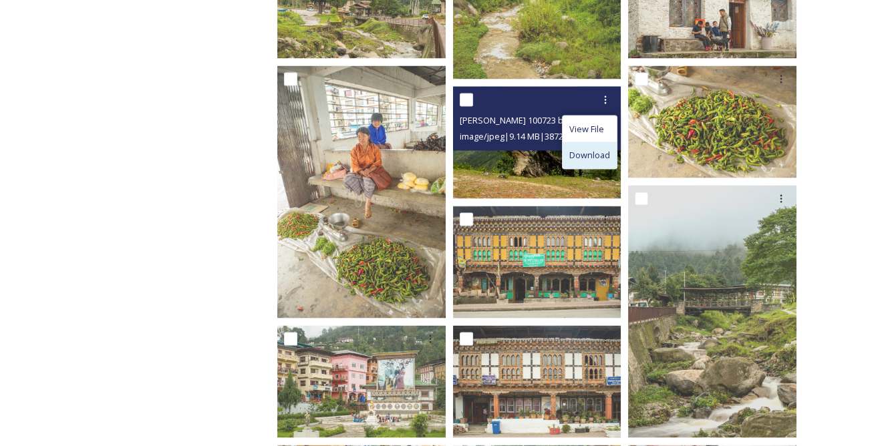
click at [589, 153] on span "Download" at bounding box center [589, 155] width 41 height 13
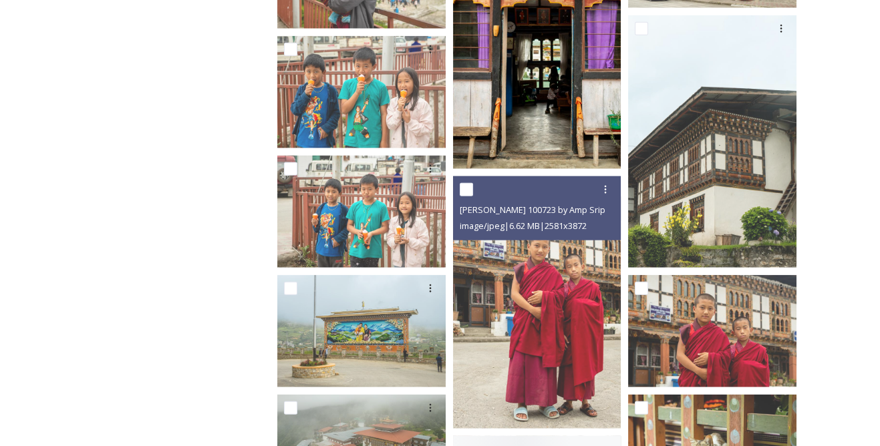
scroll to position [4981, 0]
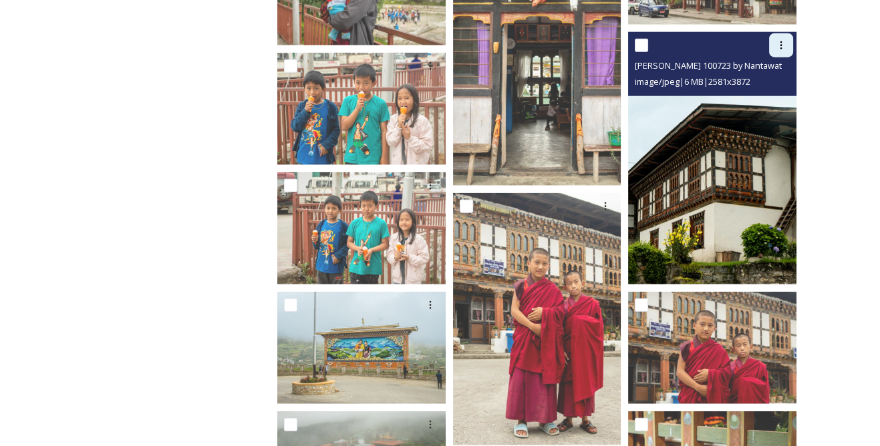
click at [776, 45] on icon at bounding box center [781, 45] width 11 height 11
click at [753, 94] on span "Download" at bounding box center [765, 100] width 41 height 13
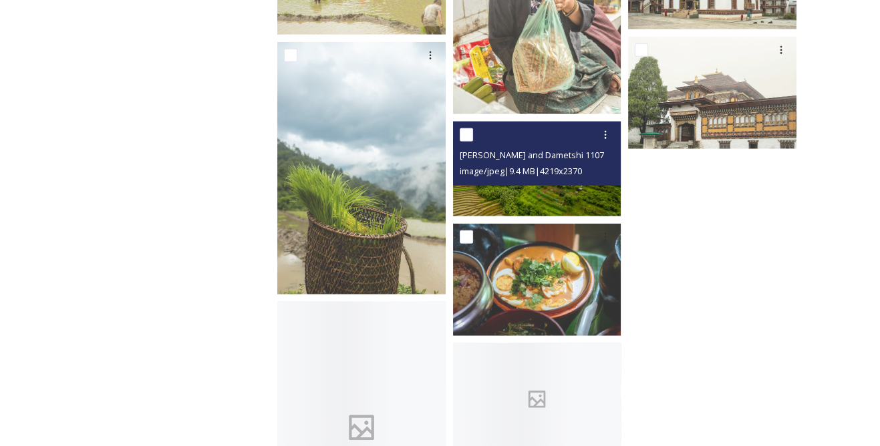
scroll to position [5710, 0]
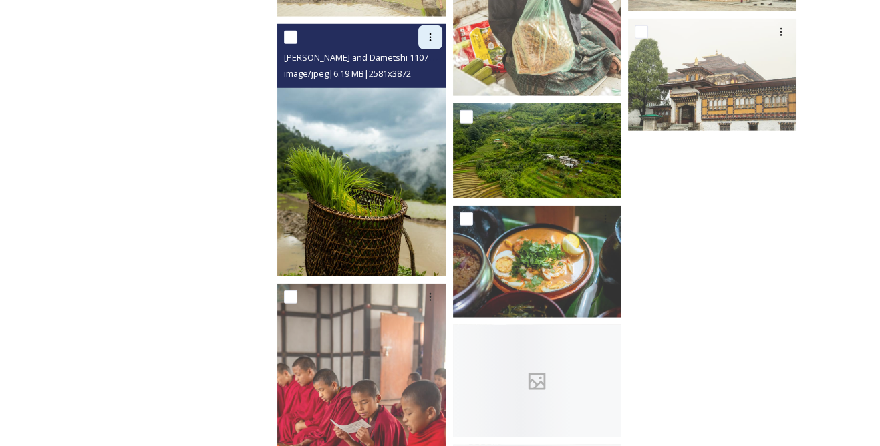
click at [428, 31] on div at bounding box center [430, 37] width 24 height 24
click at [420, 88] on span "Download" at bounding box center [414, 92] width 41 height 13
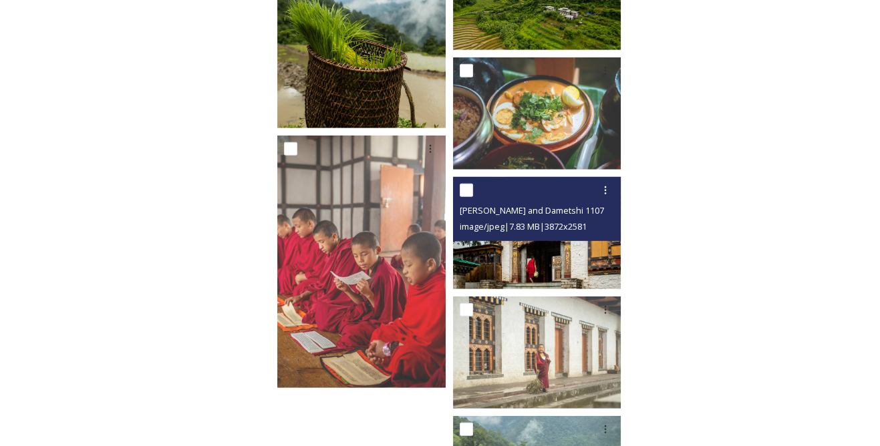
scroll to position [5848, 0]
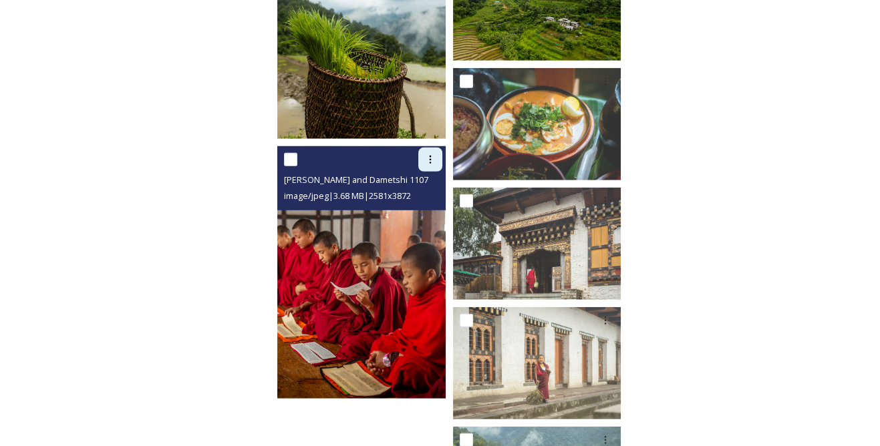
drag, startPoint x: 428, startPoint y: 152, endPoint x: 428, endPoint y: 170, distance: 18.0
click at [428, 152] on div at bounding box center [430, 160] width 24 height 24
click at [416, 210] on span "Download" at bounding box center [414, 214] width 41 height 13
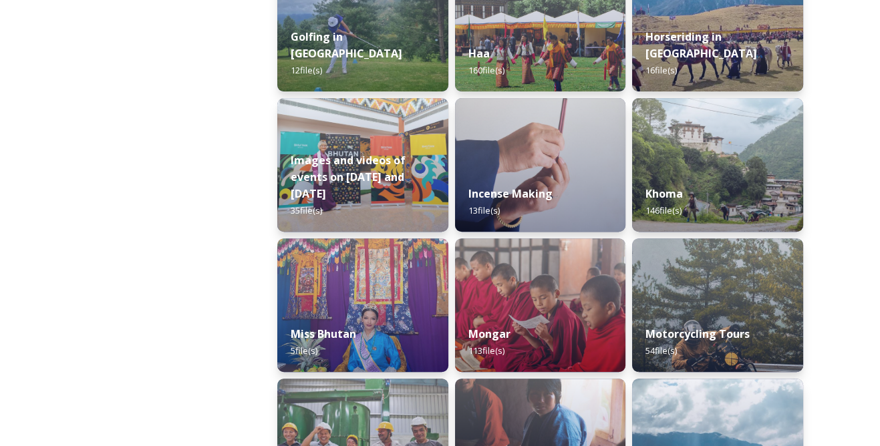
scroll to position [911, 0]
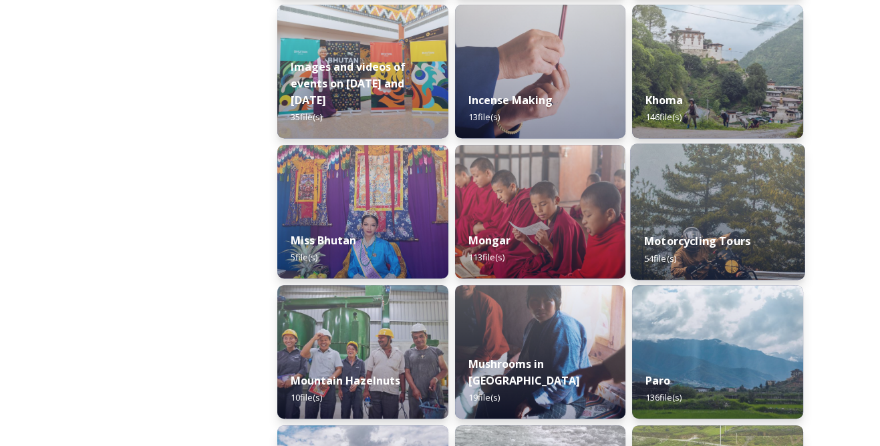
click at [687, 227] on div "Motorcycling Tours 54 file(s)" at bounding box center [718, 249] width 174 height 61
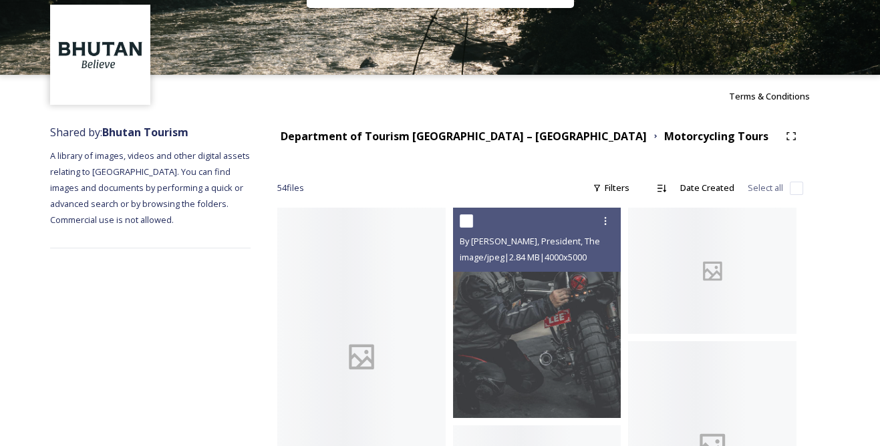
scroll to position [121, 0]
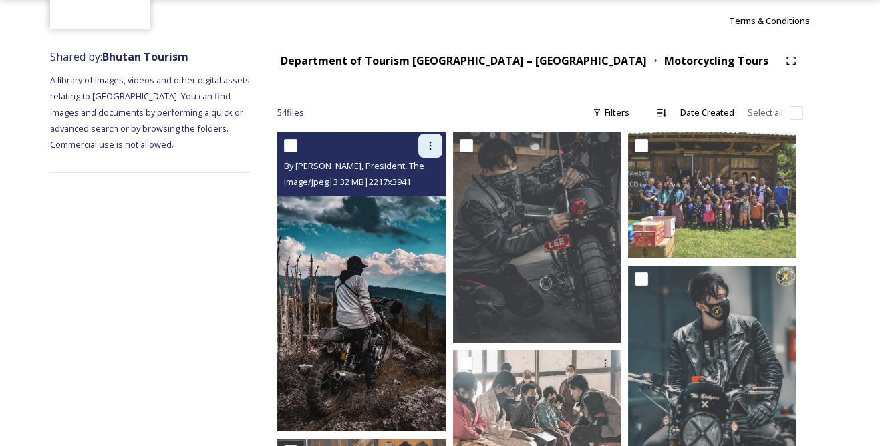
click at [430, 143] on icon at bounding box center [430, 145] width 11 height 11
click at [416, 194] on span "Download" at bounding box center [414, 200] width 41 height 13
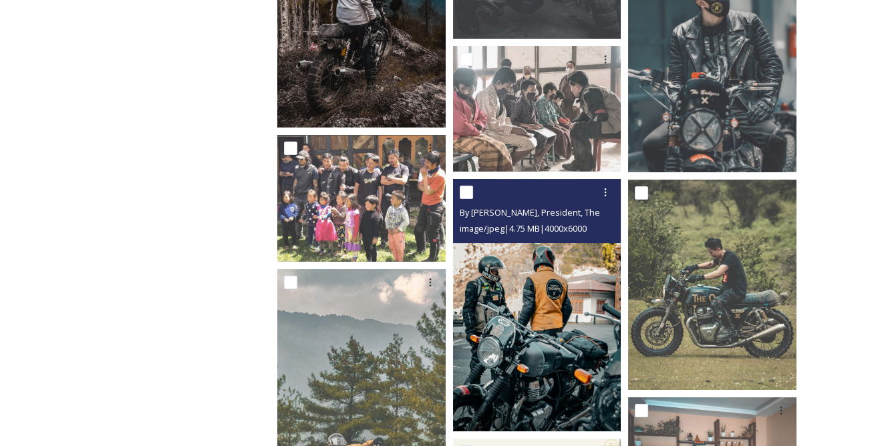
scroll to position [486, 0]
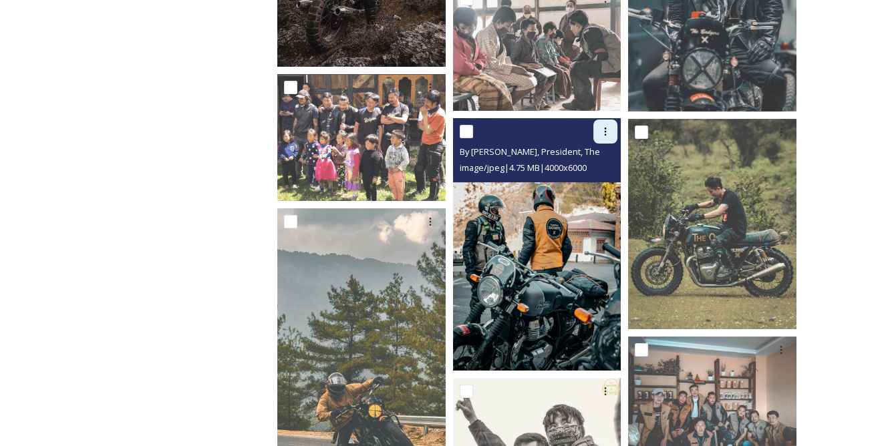
click at [600, 132] on icon at bounding box center [605, 131] width 11 height 11
click at [587, 188] on span "Download" at bounding box center [589, 187] width 41 height 13
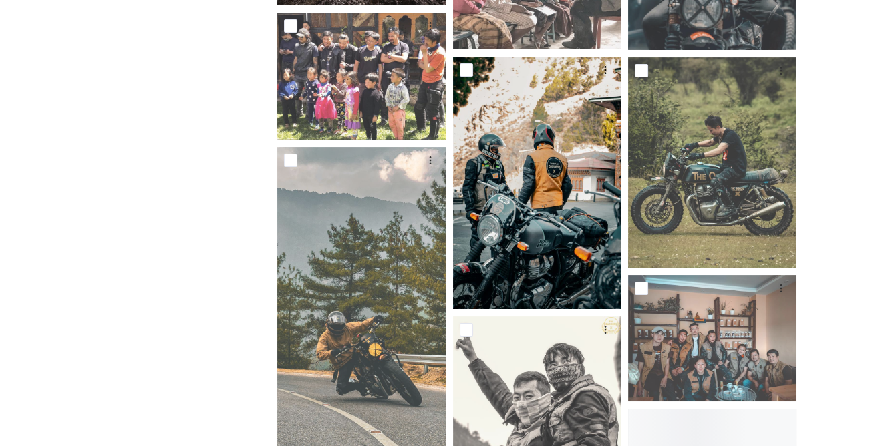
scroll to position [607, 0]
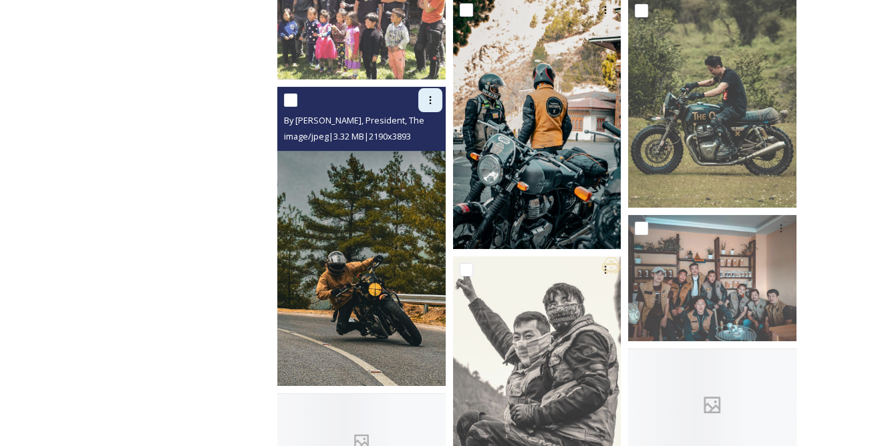
click at [432, 99] on icon at bounding box center [430, 100] width 11 height 11
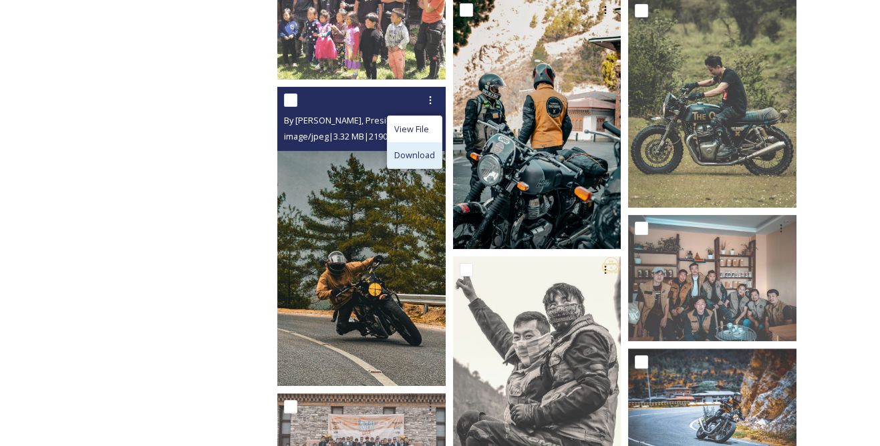
click at [421, 158] on span "Download" at bounding box center [414, 155] width 41 height 13
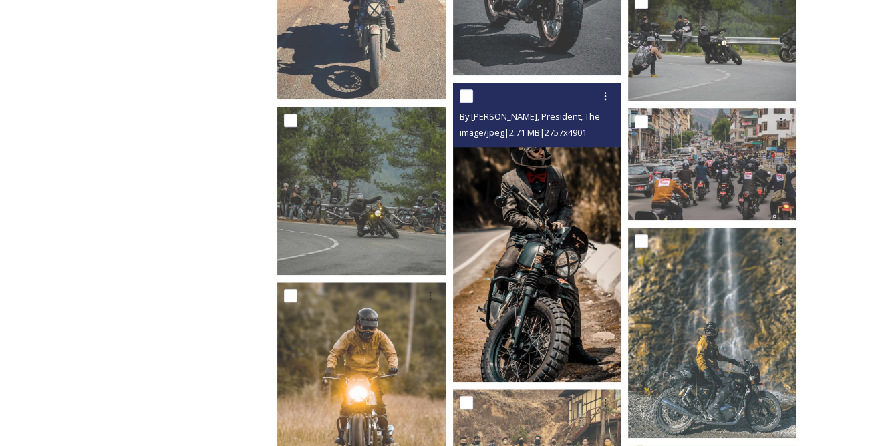
scroll to position [2065, 0]
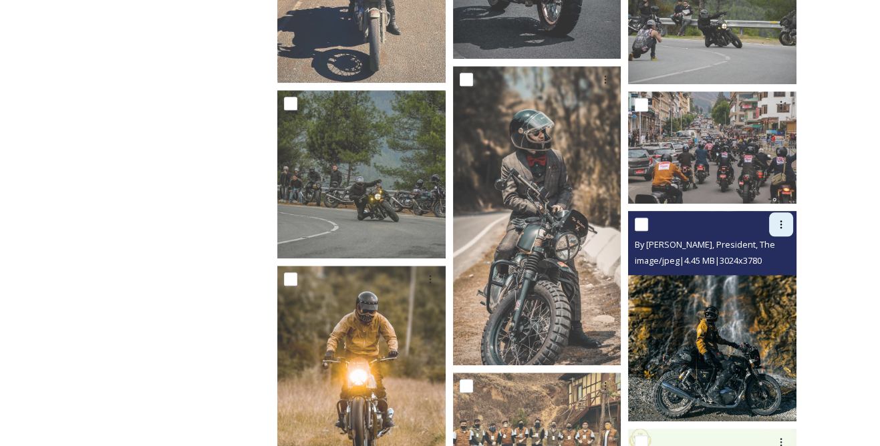
click at [781, 212] on div at bounding box center [781, 224] width 24 height 24
click at [768, 273] on span "Download" at bounding box center [765, 279] width 41 height 13
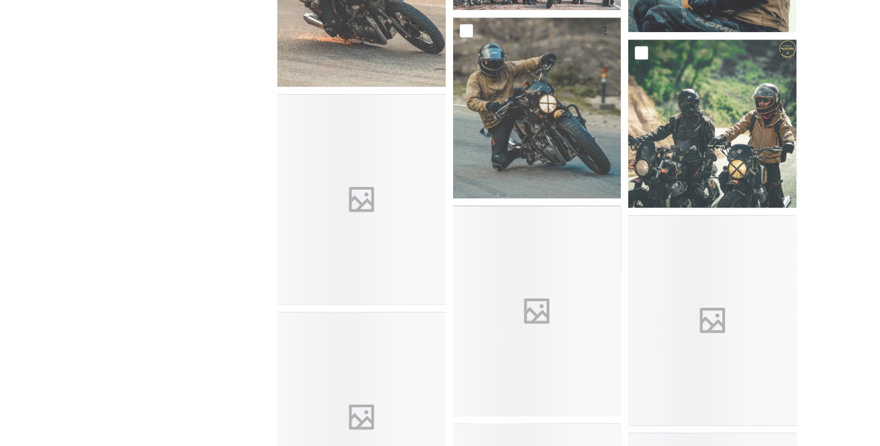
scroll to position [2794, 0]
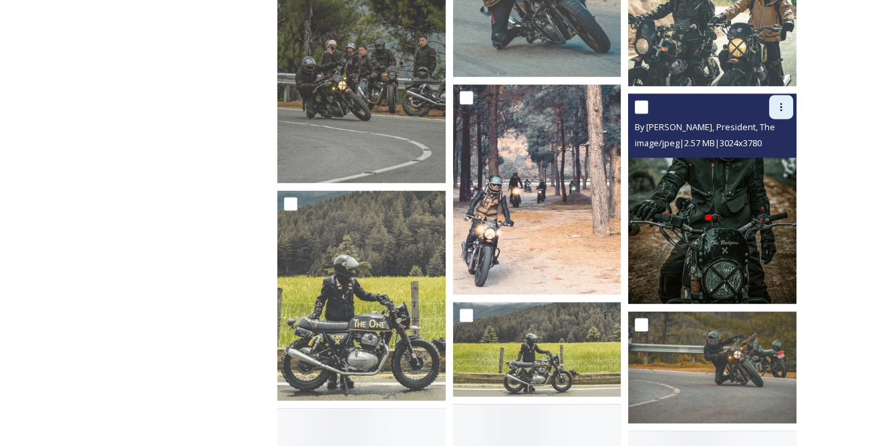
click at [782, 108] on icon at bounding box center [781, 107] width 11 height 11
click at [758, 162] on span "Download" at bounding box center [765, 162] width 41 height 13
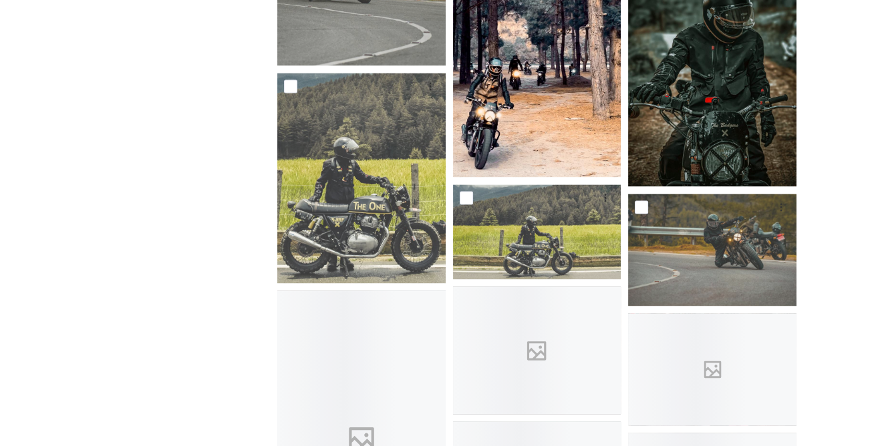
scroll to position [2976, 0]
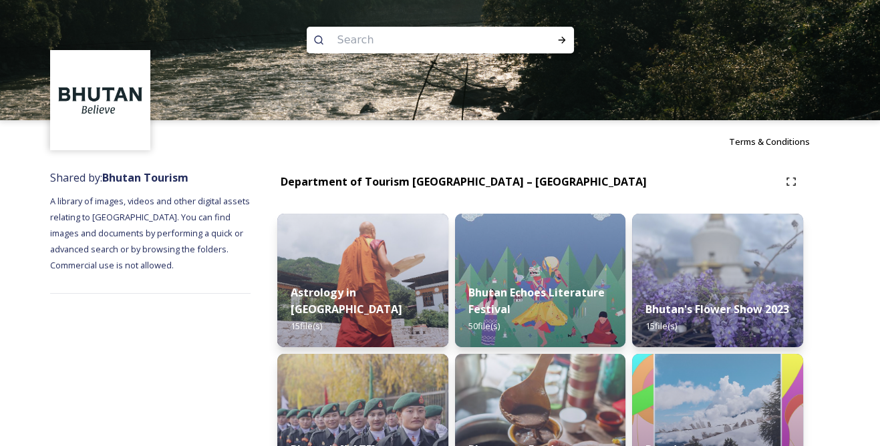
scroll to position [607, 0]
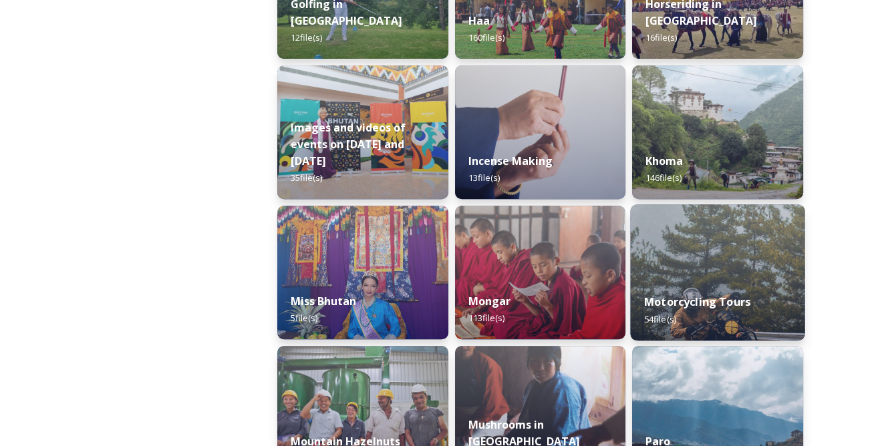
scroll to position [1032, 0]
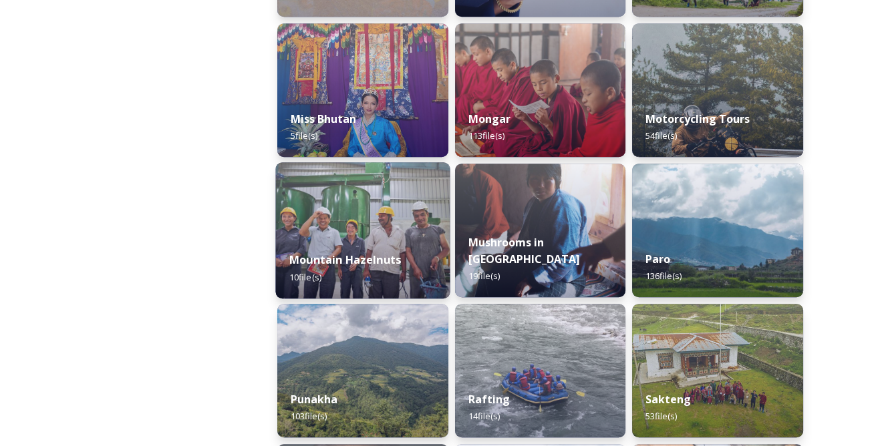
click at [391, 227] on img at bounding box center [362, 230] width 174 height 136
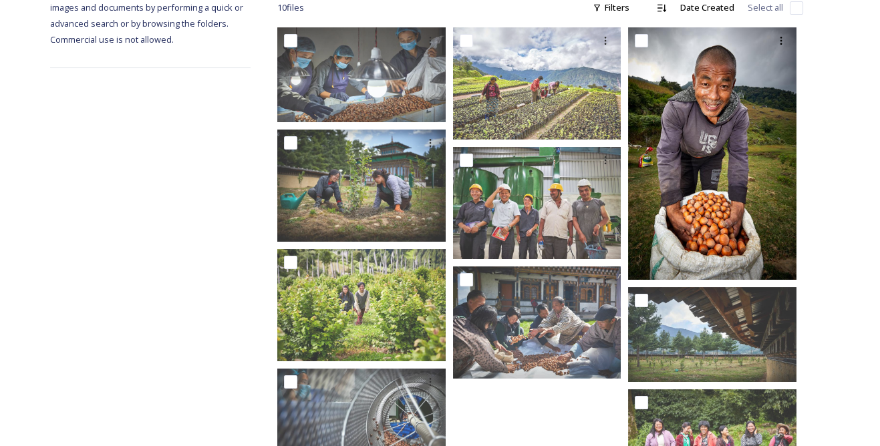
scroll to position [243, 0]
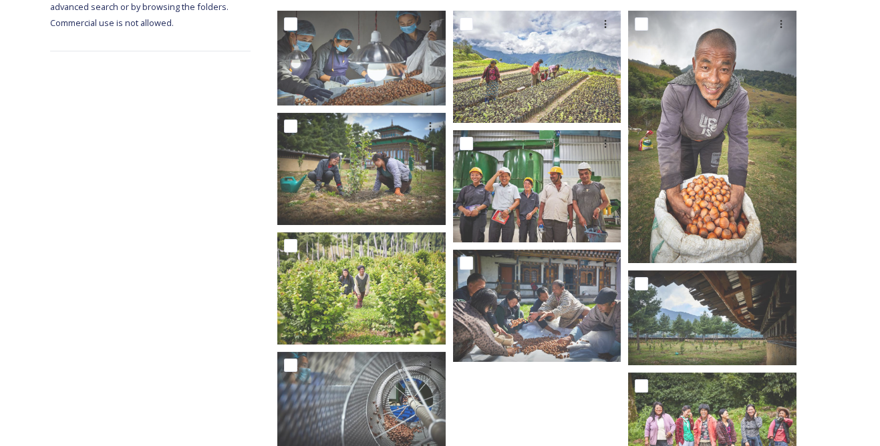
click at [863, 324] on div "Shared by: Bhutan Tourism A library of images, videos and other digital assets …" at bounding box center [440, 217] width 880 height 594
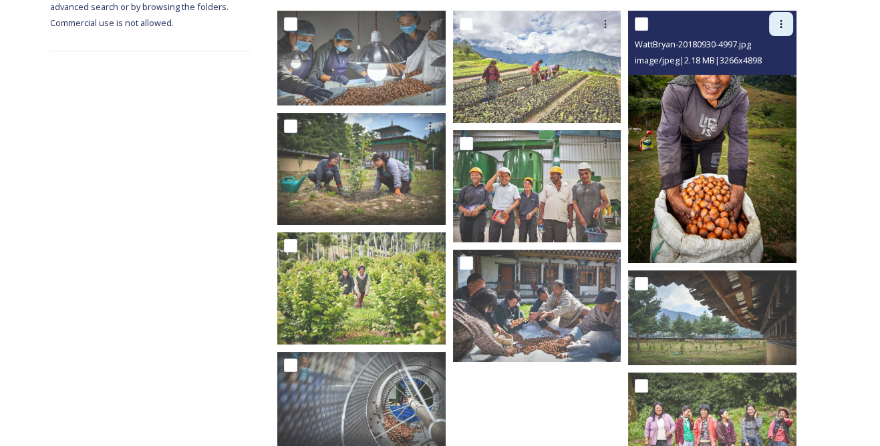
click at [777, 25] on icon at bounding box center [781, 24] width 11 height 11
click at [760, 76] on span "Download" at bounding box center [765, 79] width 41 height 13
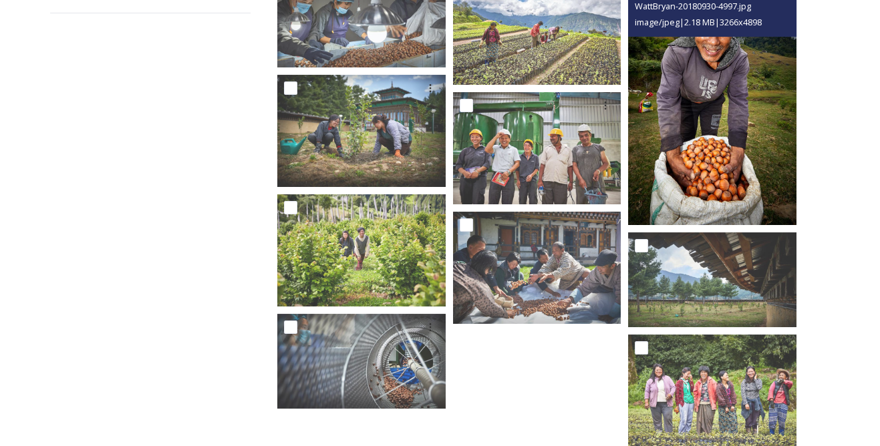
scroll to position [310, 0]
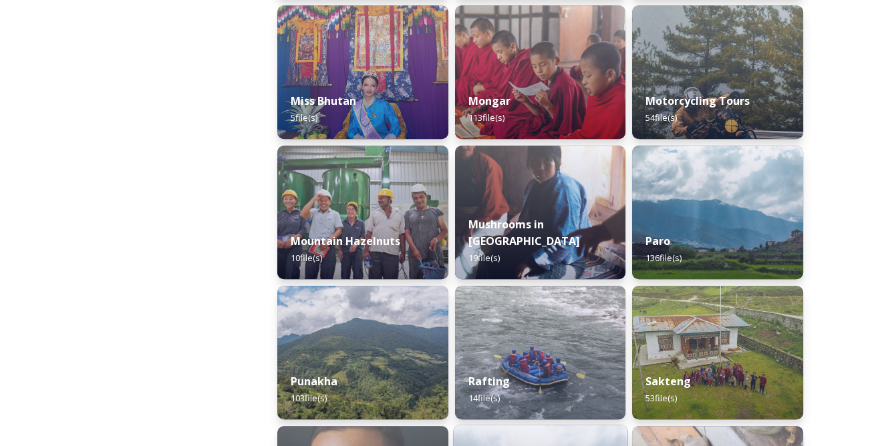
scroll to position [1032, 0]
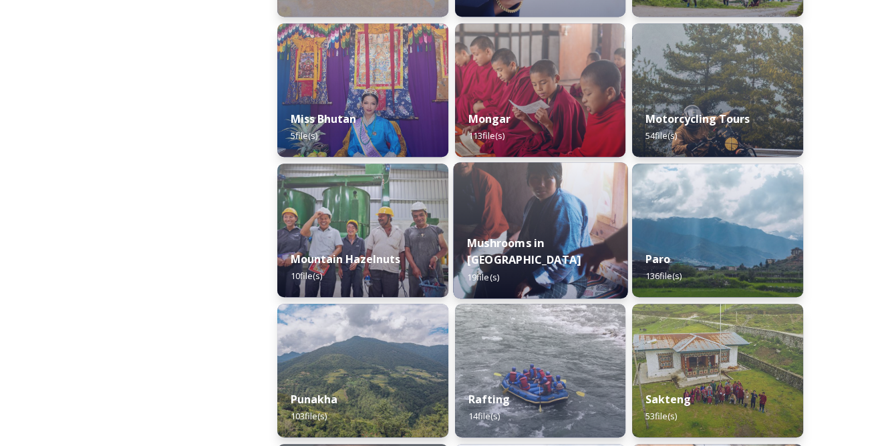
click at [559, 263] on strong "Mushrooms in Bhutan" at bounding box center [524, 251] width 114 height 32
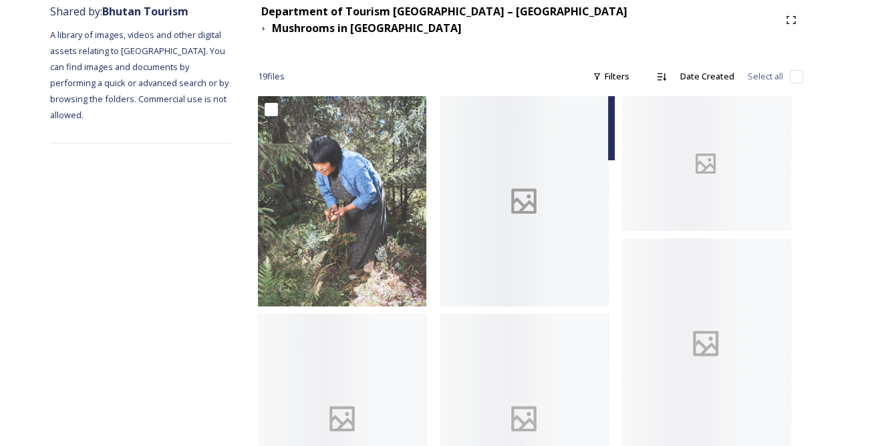
scroll to position [182, 0]
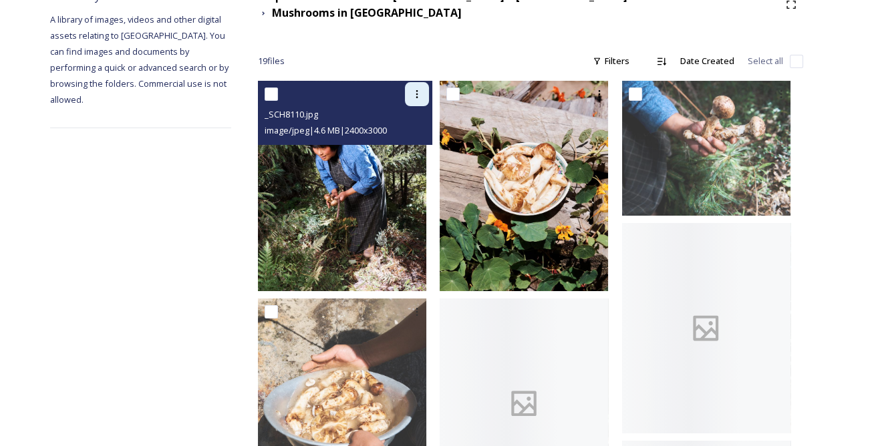
click at [429, 92] on div at bounding box center [417, 94] width 24 height 24
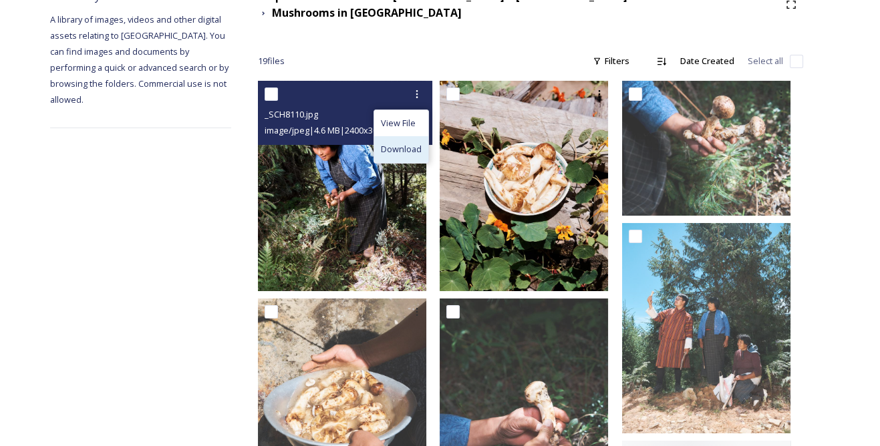
click at [422, 143] on span "Download" at bounding box center [401, 149] width 41 height 13
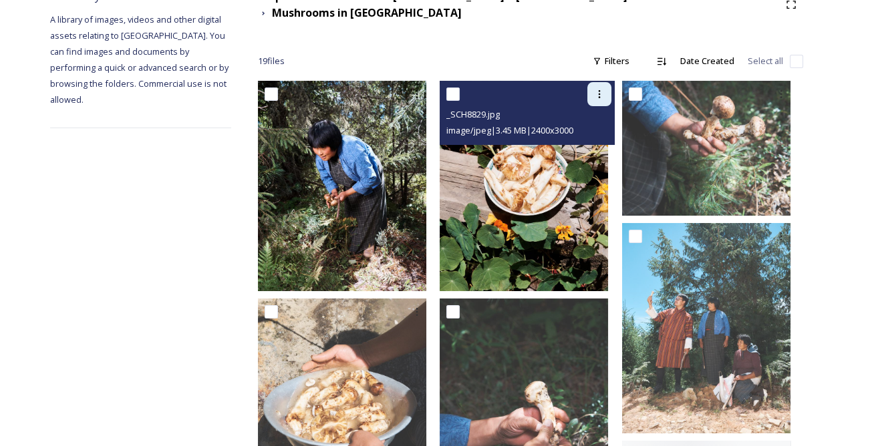
click at [597, 82] on div at bounding box center [599, 94] width 24 height 24
click at [590, 143] on span "Download" at bounding box center [583, 149] width 41 height 13
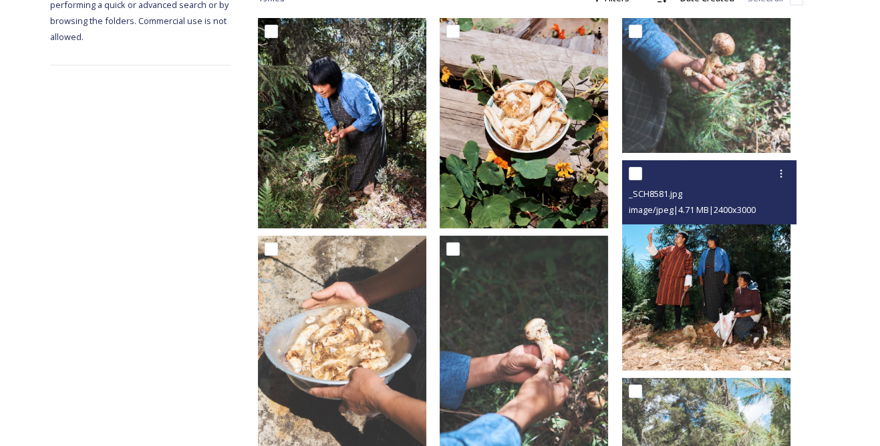
scroll to position [303, 0]
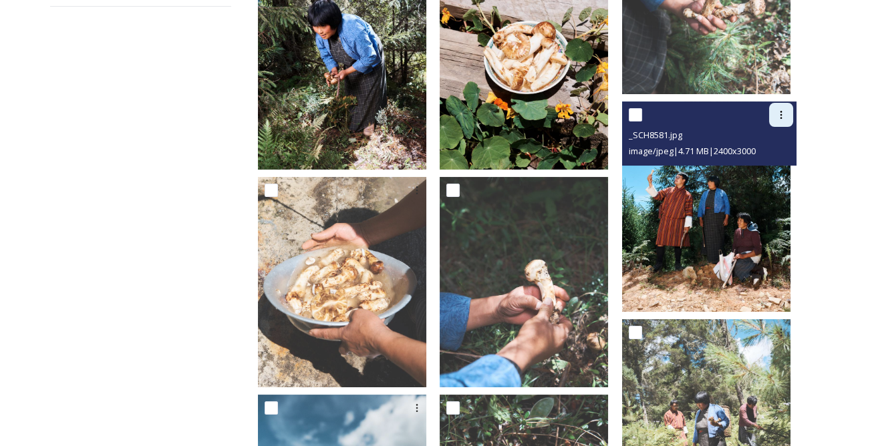
click at [778, 110] on icon at bounding box center [781, 115] width 11 height 11
click at [760, 164] on span "Download" at bounding box center [765, 170] width 41 height 13
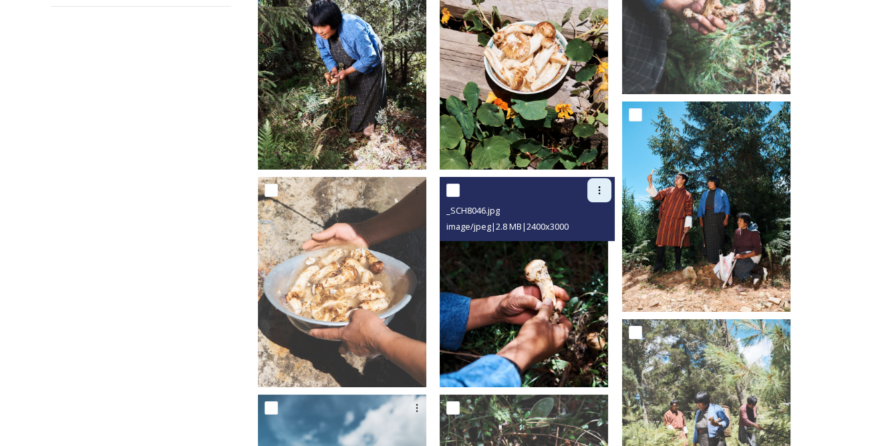
click at [605, 185] on icon at bounding box center [599, 190] width 11 height 11
click at [596, 239] on span "Download" at bounding box center [583, 245] width 41 height 13
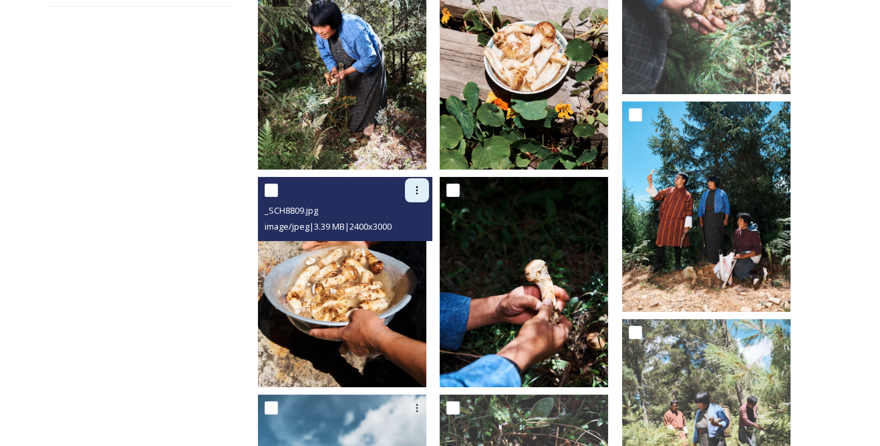
click at [424, 182] on div at bounding box center [417, 190] width 24 height 24
click at [422, 239] on span "Download" at bounding box center [401, 245] width 41 height 13
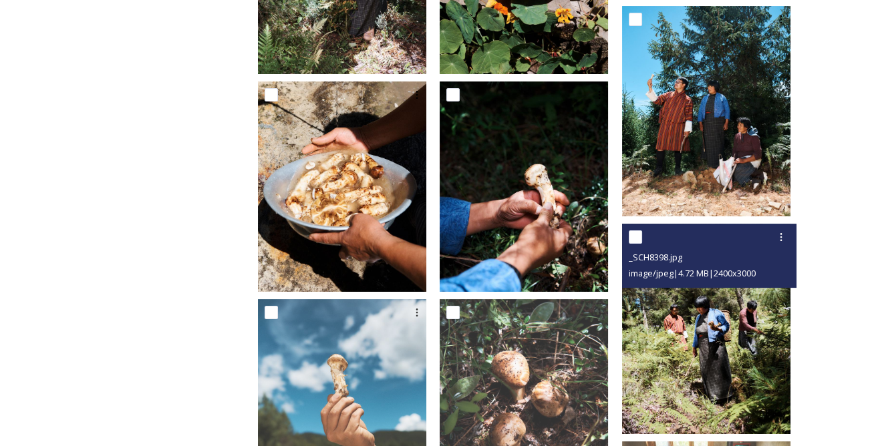
scroll to position [486, 0]
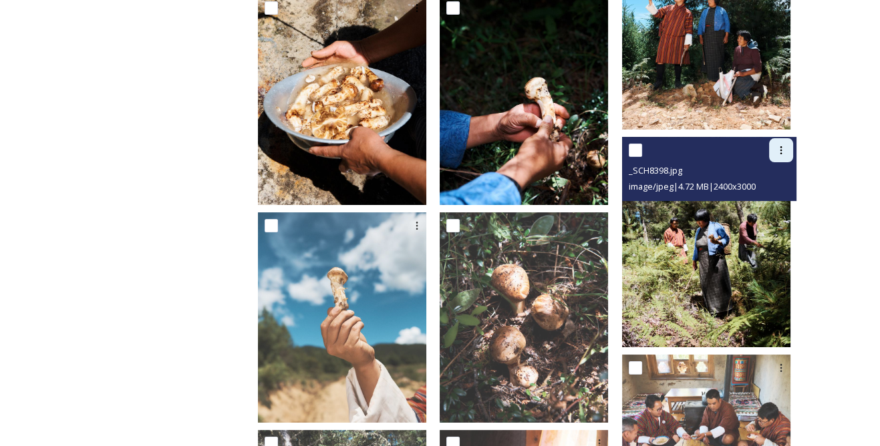
click at [782, 145] on icon at bounding box center [781, 150] width 11 height 11
click at [762, 199] on span "Download" at bounding box center [765, 205] width 41 height 13
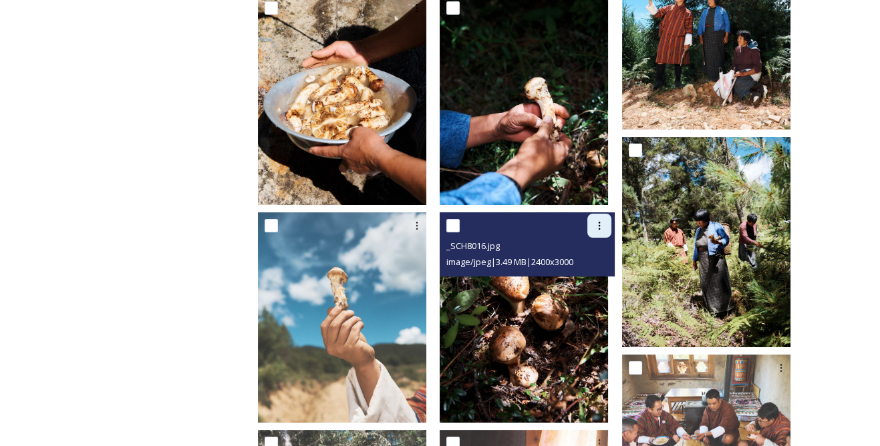
click at [611, 214] on div at bounding box center [599, 226] width 24 height 24
click at [593, 275] on span "Download" at bounding box center [583, 281] width 41 height 13
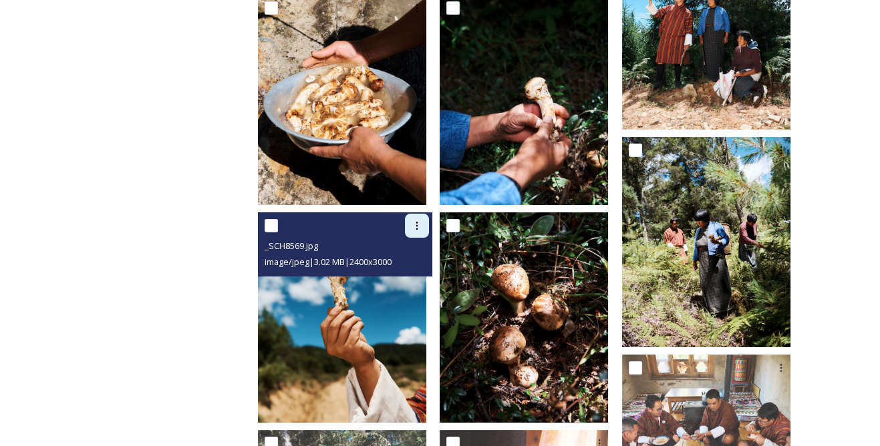
click at [422, 221] on icon at bounding box center [417, 226] width 11 height 11
click at [422, 275] on span "Download" at bounding box center [401, 281] width 41 height 13
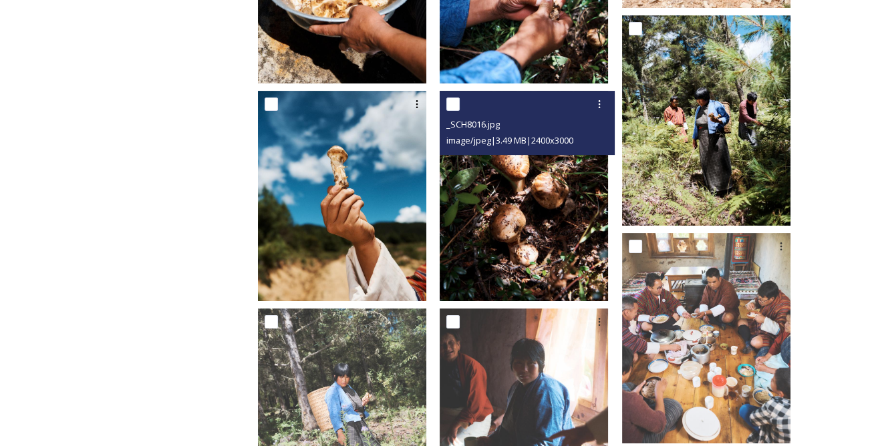
scroll to position [668, 0]
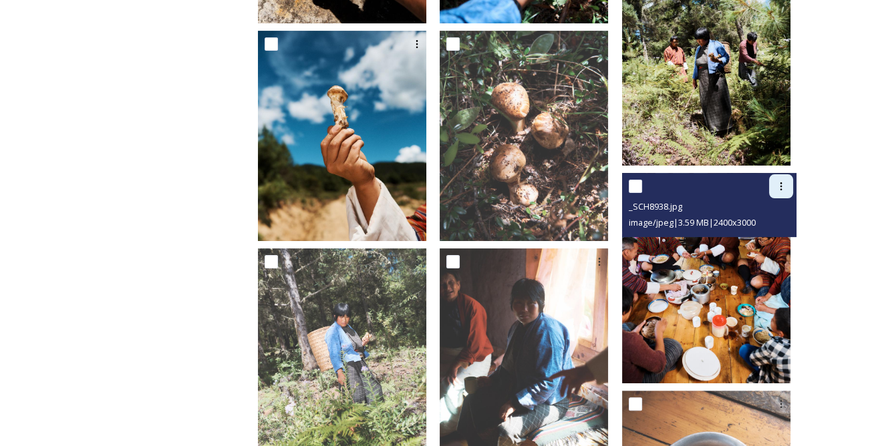
click at [784, 181] on icon at bounding box center [781, 186] width 11 height 11
click at [765, 235] on span "Download" at bounding box center [765, 241] width 41 height 13
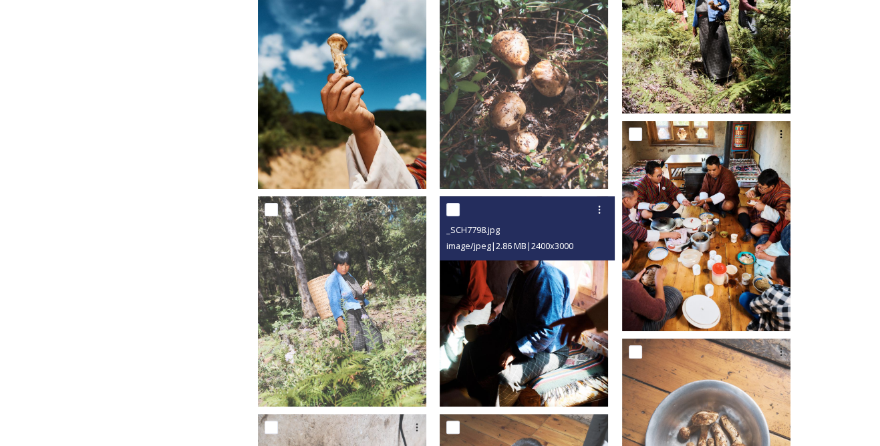
scroll to position [789, 0]
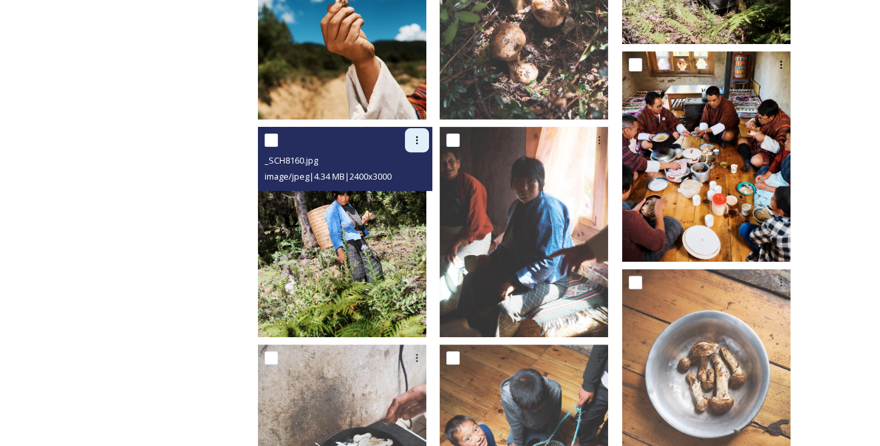
click at [428, 141] on div at bounding box center [417, 140] width 24 height 24
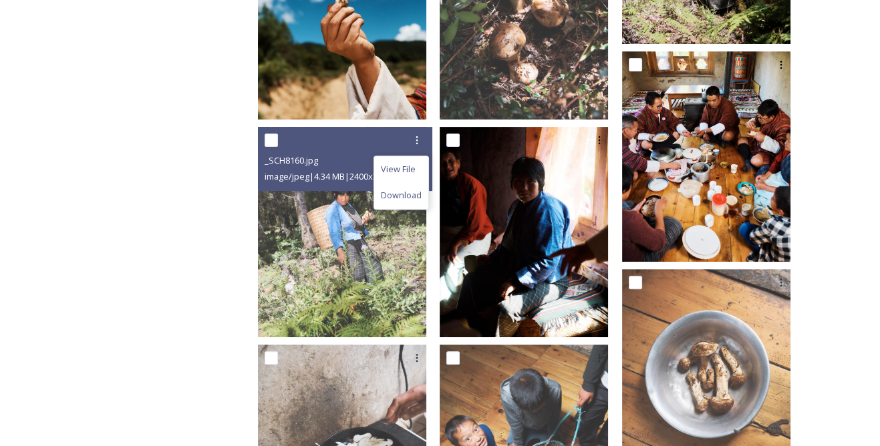
drag, startPoint x: 420, startPoint y: 185, endPoint x: 452, endPoint y: 188, distance: 32.9
click at [420, 189] on span "Download" at bounding box center [401, 195] width 41 height 13
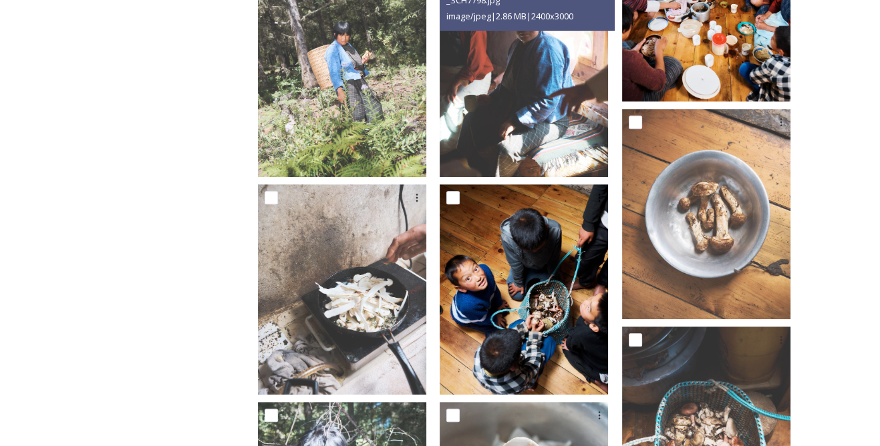
scroll to position [972, 0]
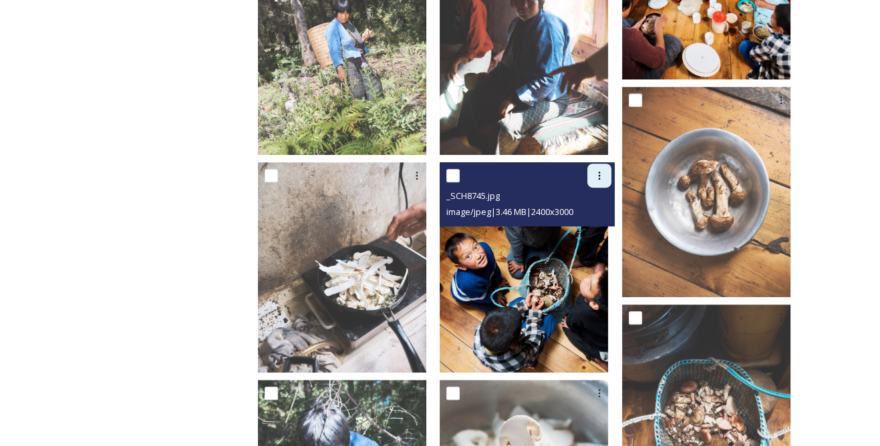
click at [598, 164] on div at bounding box center [599, 176] width 24 height 24
click at [581, 225] on span "Download" at bounding box center [583, 231] width 41 height 13
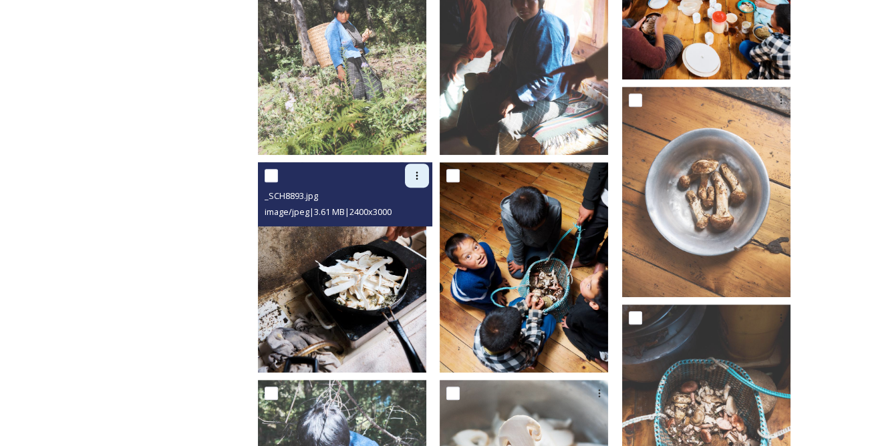
click at [429, 166] on div at bounding box center [417, 176] width 24 height 24
click at [422, 225] on span "Download" at bounding box center [401, 231] width 41 height 13
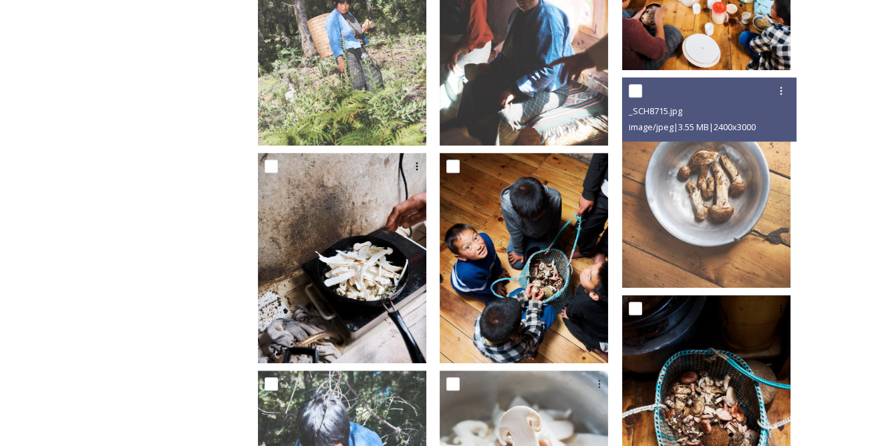
scroll to position [1093, 0]
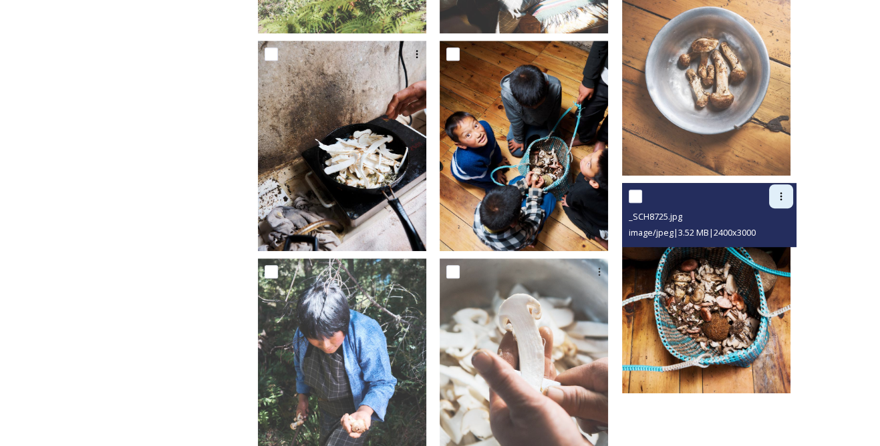
click at [780, 191] on icon at bounding box center [781, 196] width 11 height 11
click at [767, 245] on span "Download" at bounding box center [765, 251] width 41 height 13
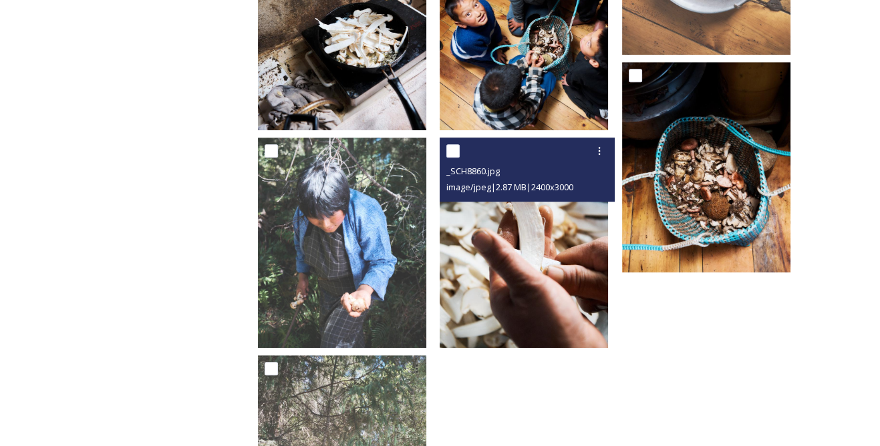
scroll to position [1215, 0]
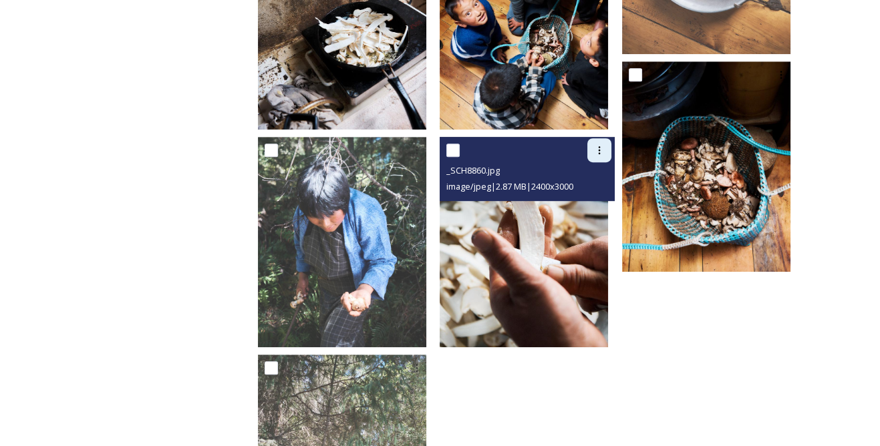
click at [603, 148] on div at bounding box center [599, 150] width 24 height 24
click at [592, 199] on span "Download" at bounding box center [583, 205] width 41 height 13
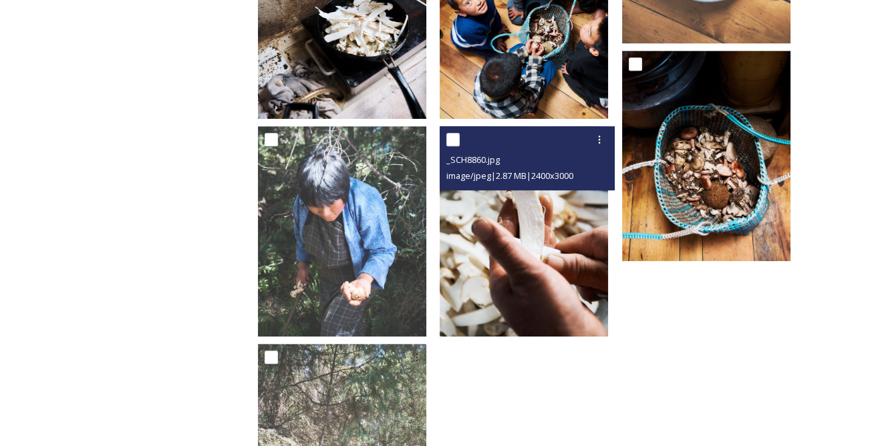
scroll to position [1353, 0]
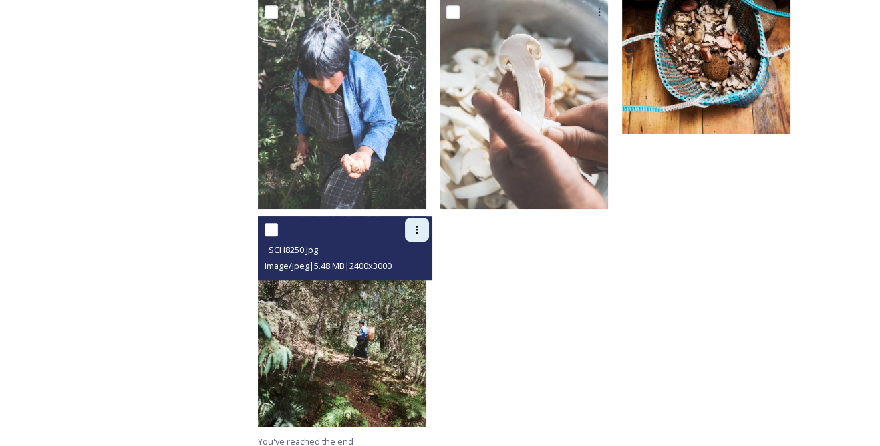
click at [429, 225] on div at bounding box center [417, 230] width 24 height 24
click at [422, 279] on span "Download" at bounding box center [401, 285] width 41 height 13
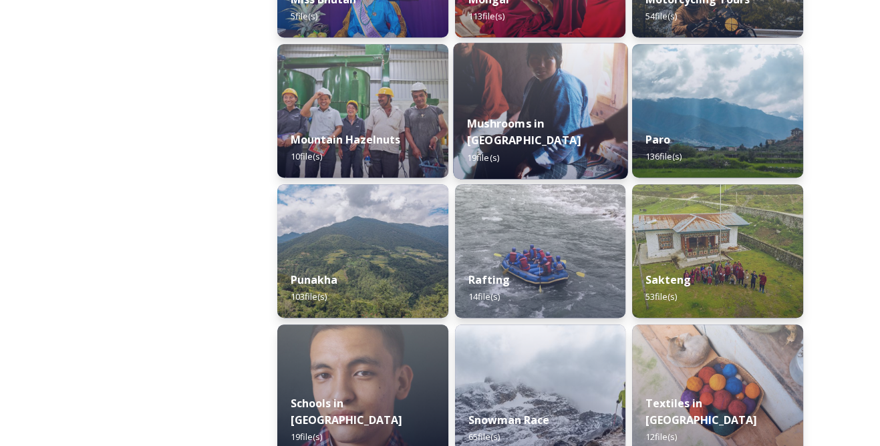
scroll to position [1093, 0]
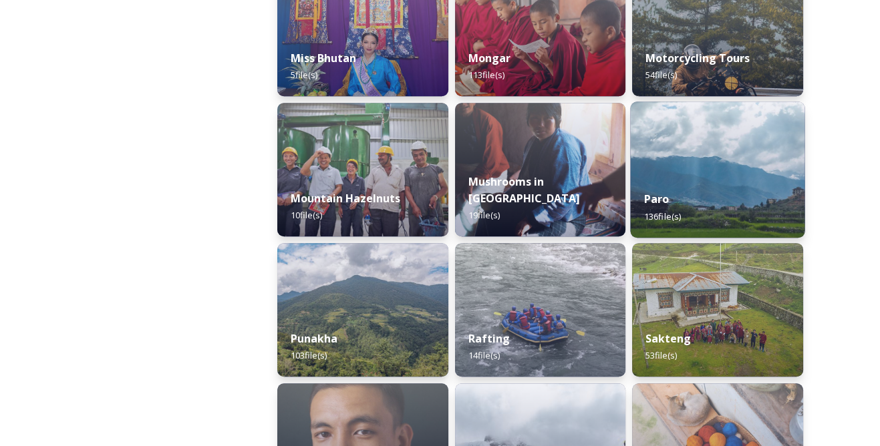
click at [635, 175] on img at bounding box center [718, 170] width 174 height 136
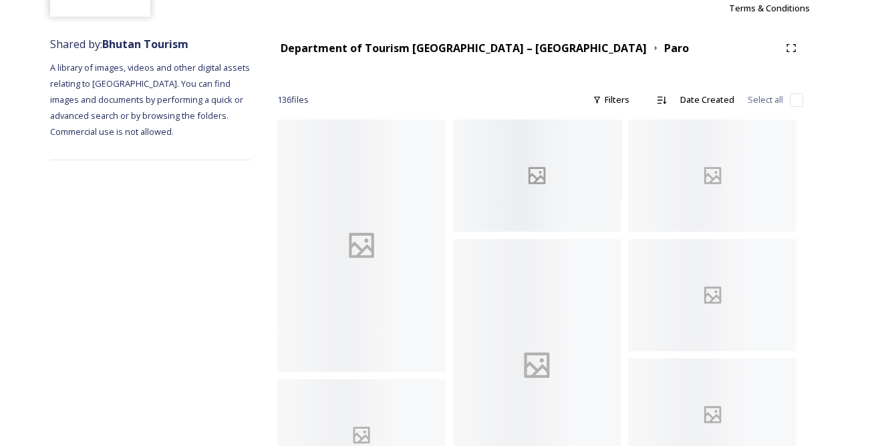
scroll to position [182, 0]
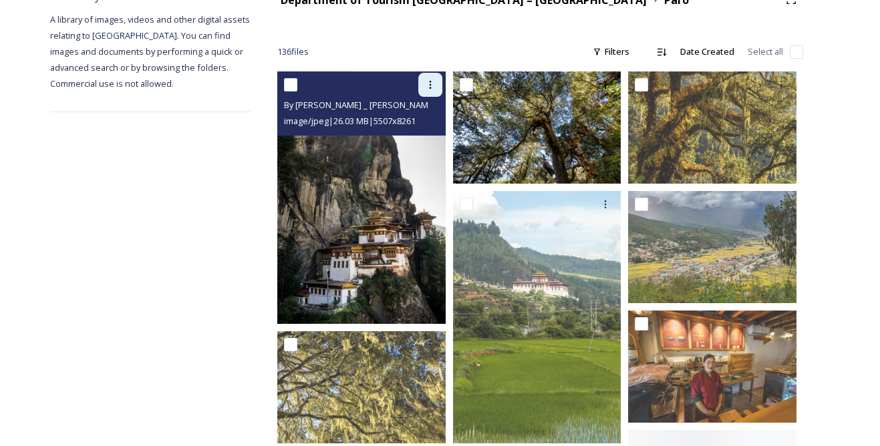
click at [432, 83] on icon at bounding box center [430, 85] width 11 height 11
drag, startPoint x: 410, startPoint y: 141, endPoint x: 421, endPoint y: 142, distance: 11.4
click at [409, 142] on span "Download" at bounding box center [414, 140] width 41 height 13
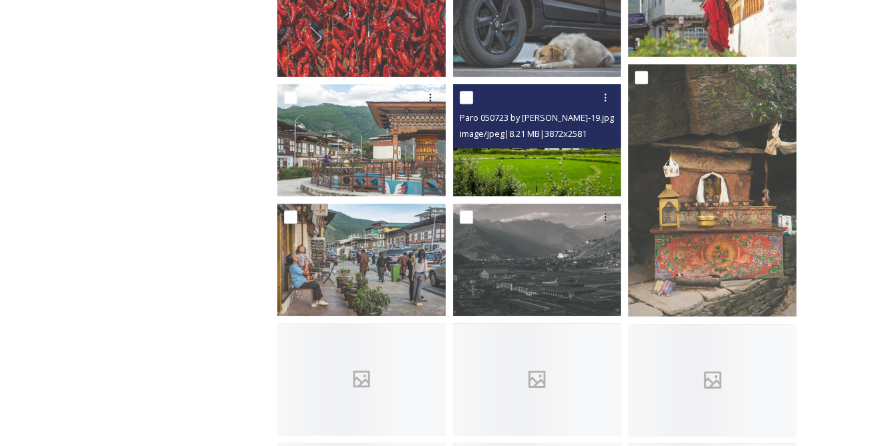
scroll to position [911, 0]
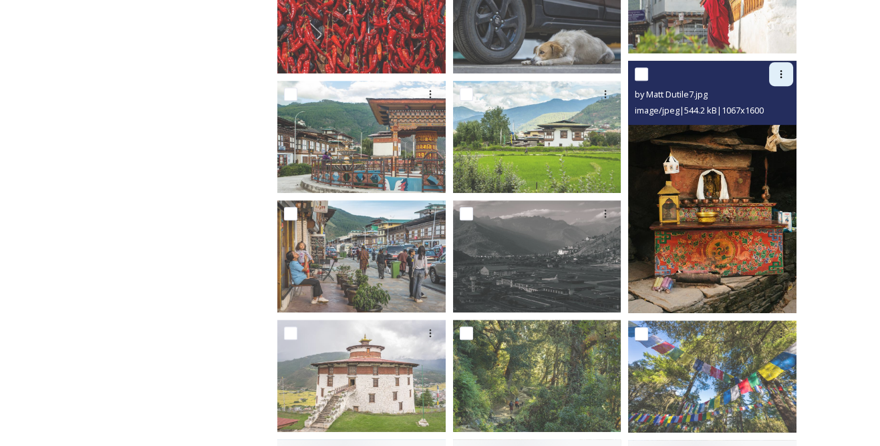
click at [782, 79] on div at bounding box center [781, 74] width 24 height 24
click at [764, 131] on span "Download" at bounding box center [765, 129] width 41 height 13
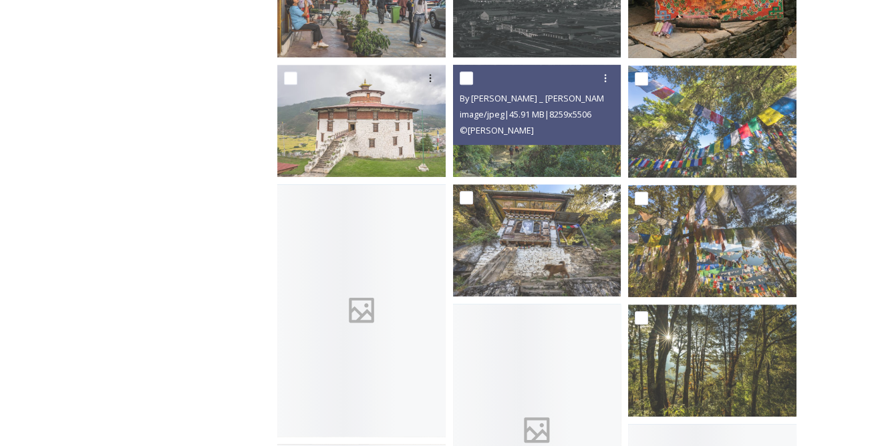
scroll to position [1215, 0]
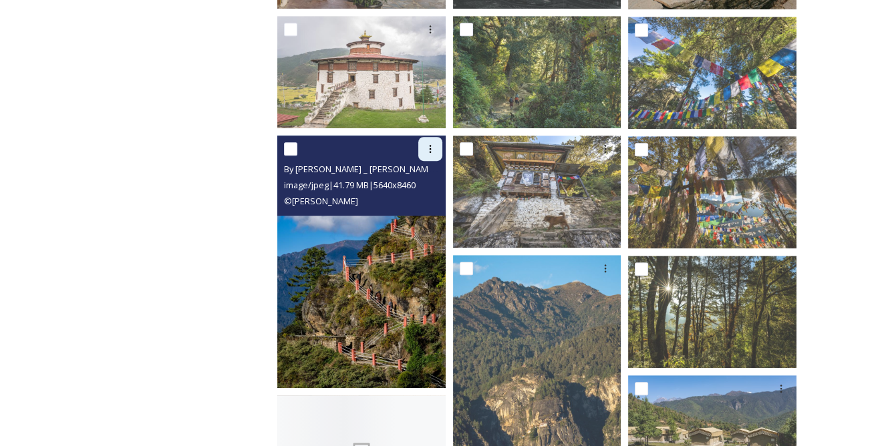
click at [428, 144] on icon at bounding box center [430, 149] width 11 height 11
click at [408, 202] on span "Download" at bounding box center [414, 204] width 41 height 13
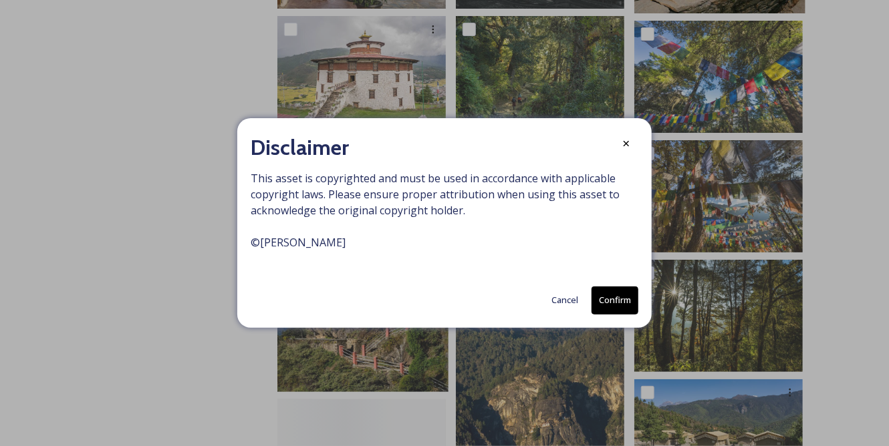
click at [619, 307] on button "Confirm" at bounding box center [614, 300] width 47 height 27
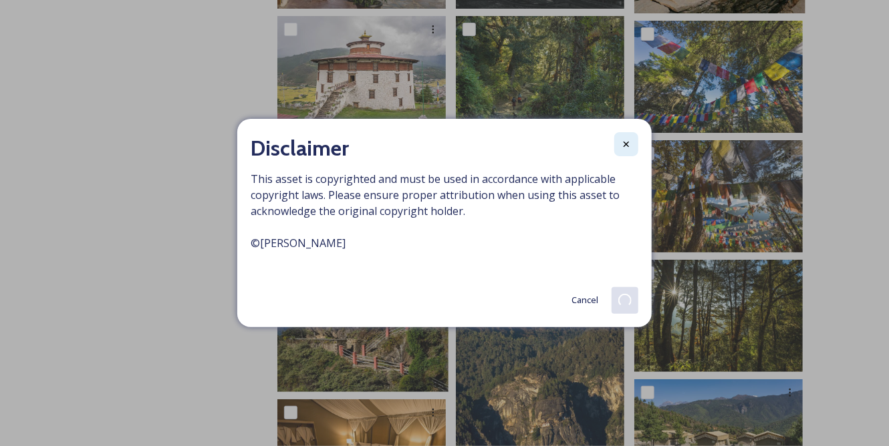
click at [631, 147] on div at bounding box center [626, 144] width 24 height 24
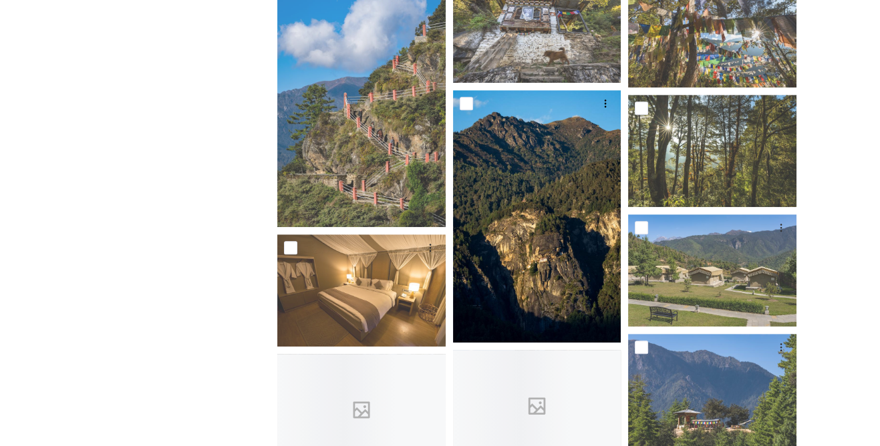
scroll to position [1397, 0]
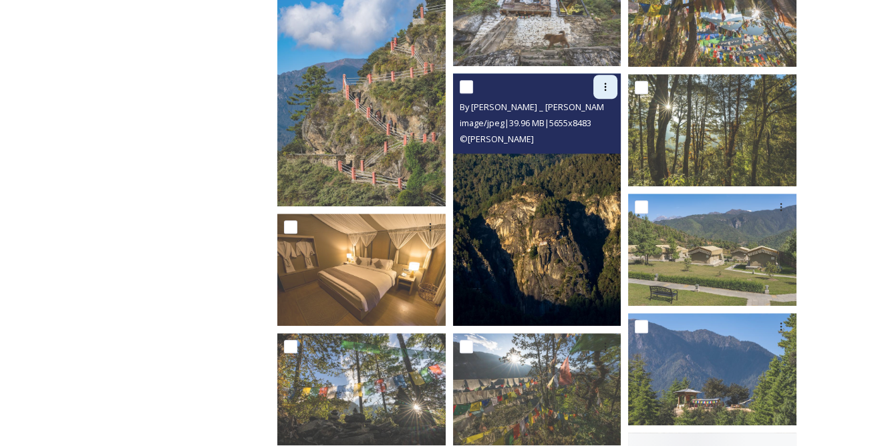
click at [607, 84] on icon at bounding box center [605, 87] width 11 height 11
click at [595, 146] on span "Download" at bounding box center [589, 142] width 41 height 13
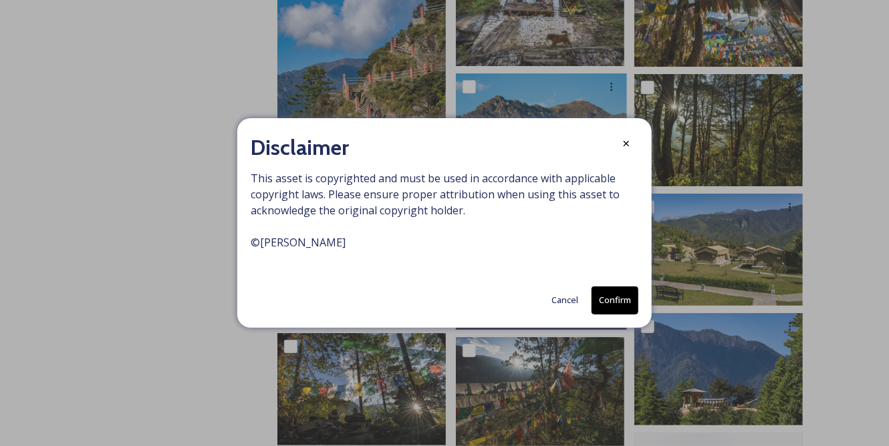
click at [629, 307] on button "Confirm" at bounding box center [614, 300] width 47 height 27
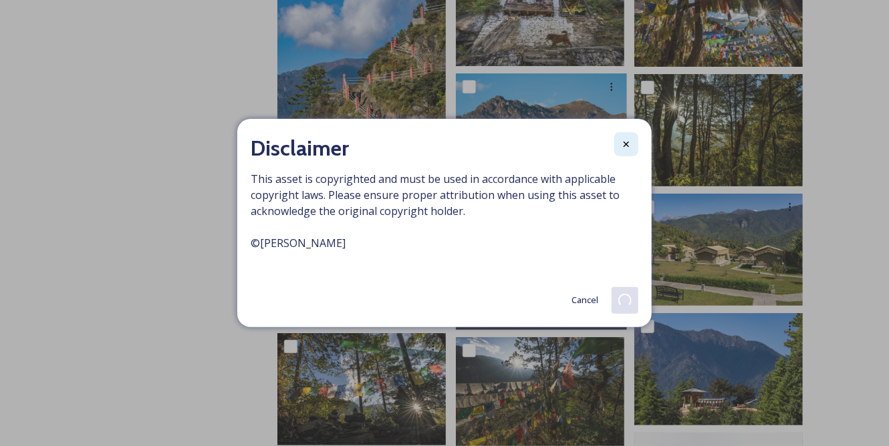
click at [627, 142] on icon at bounding box center [626, 144] width 11 height 11
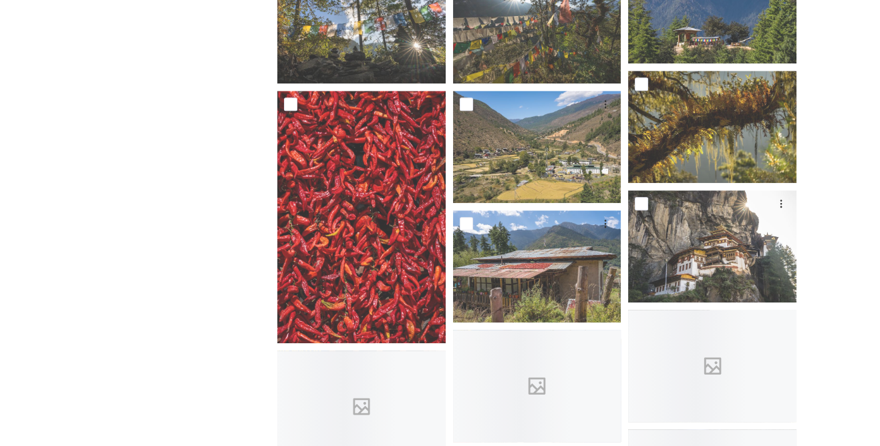
scroll to position [1761, 0]
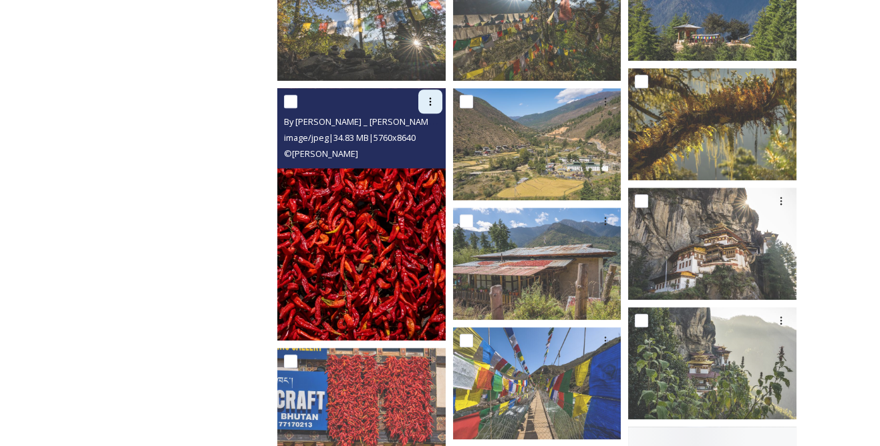
click at [432, 101] on icon at bounding box center [430, 101] width 11 height 11
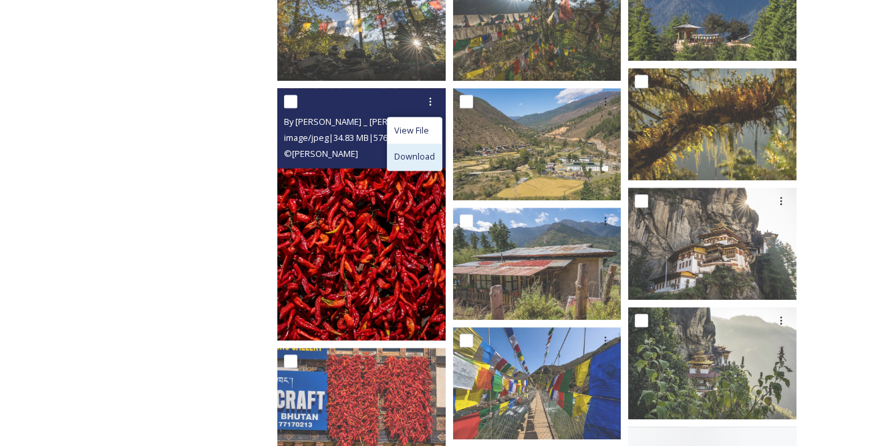
click at [409, 155] on span "Download" at bounding box center [414, 156] width 41 height 13
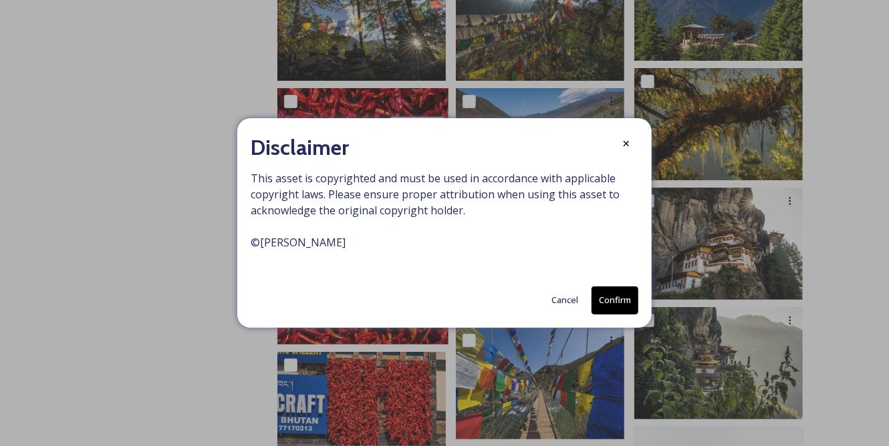
click at [638, 300] on div "Disclaimer This asset is copyrighted and must be used in accordance with applic…" at bounding box center [444, 222] width 414 height 209
click at [621, 301] on button "Confirm" at bounding box center [614, 300] width 47 height 27
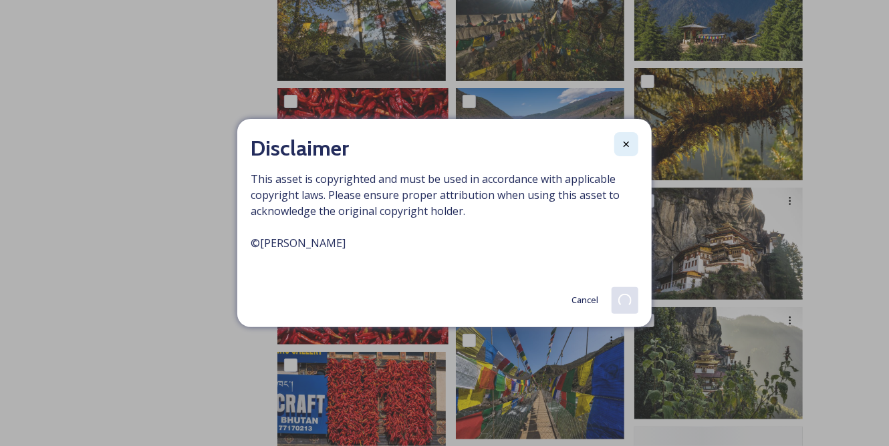
click at [628, 150] on div at bounding box center [626, 144] width 24 height 24
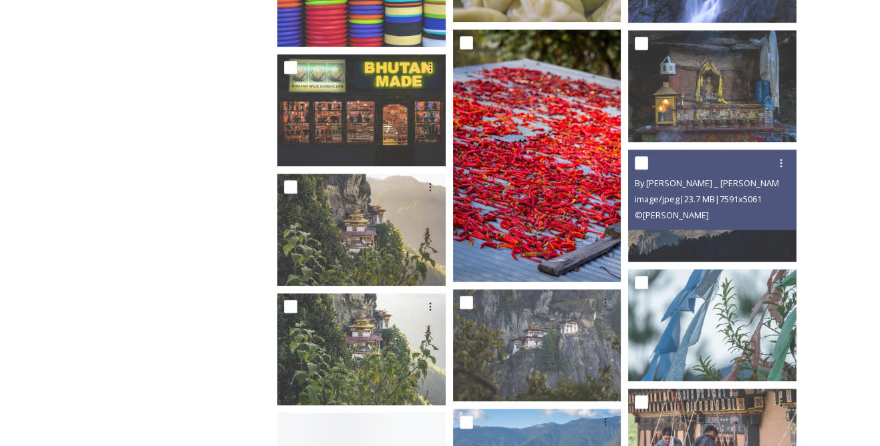
scroll to position [2369, 0]
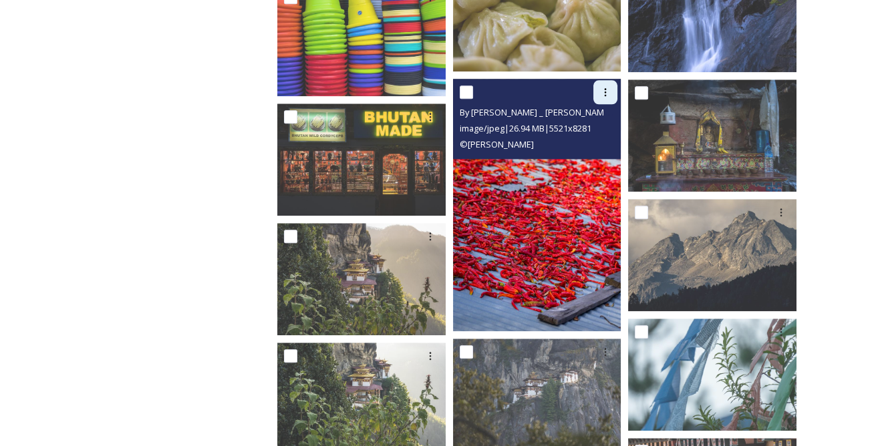
click at [603, 95] on icon at bounding box center [605, 92] width 11 height 11
click at [596, 148] on span "Download" at bounding box center [589, 147] width 41 height 13
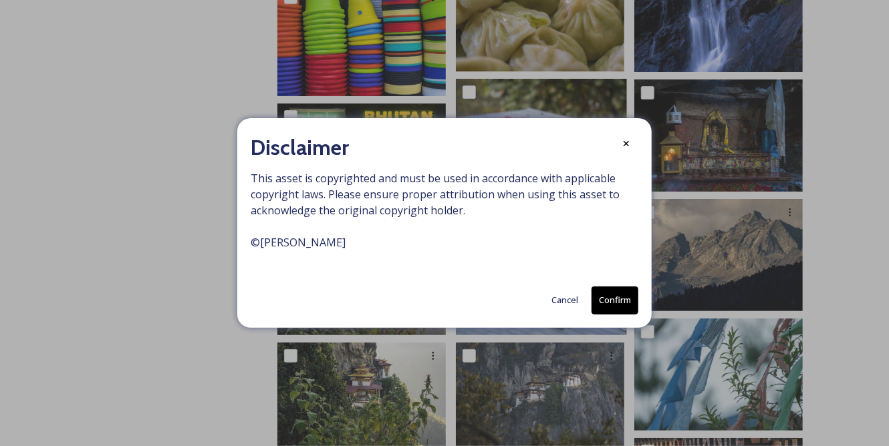
click at [605, 293] on button "Confirm" at bounding box center [614, 300] width 47 height 27
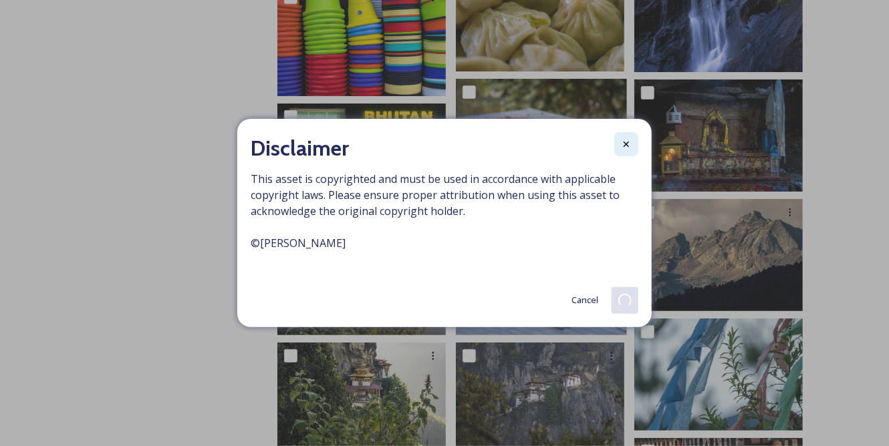
click at [628, 148] on icon at bounding box center [626, 144] width 11 height 11
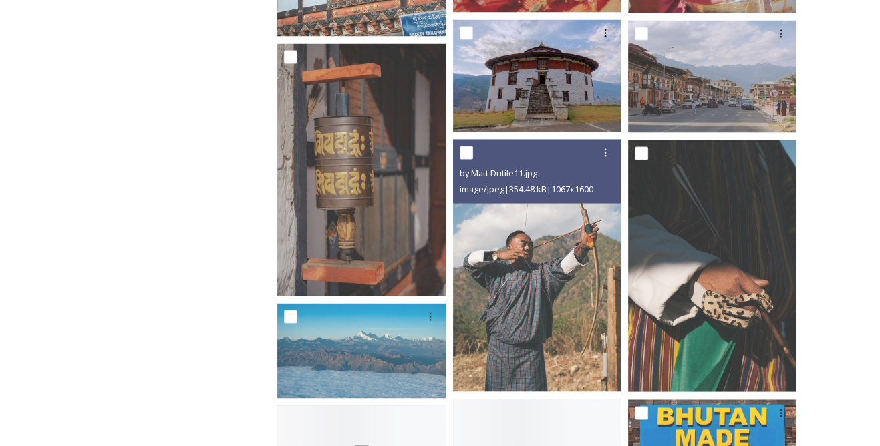
scroll to position [3888, 0]
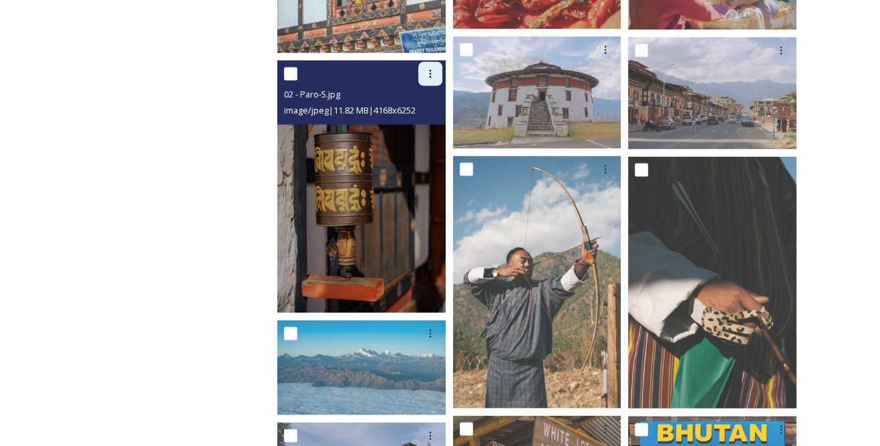
click at [432, 80] on div at bounding box center [430, 74] width 24 height 24
click at [424, 128] on span "Download" at bounding box center [414, 129] width 41 height 13
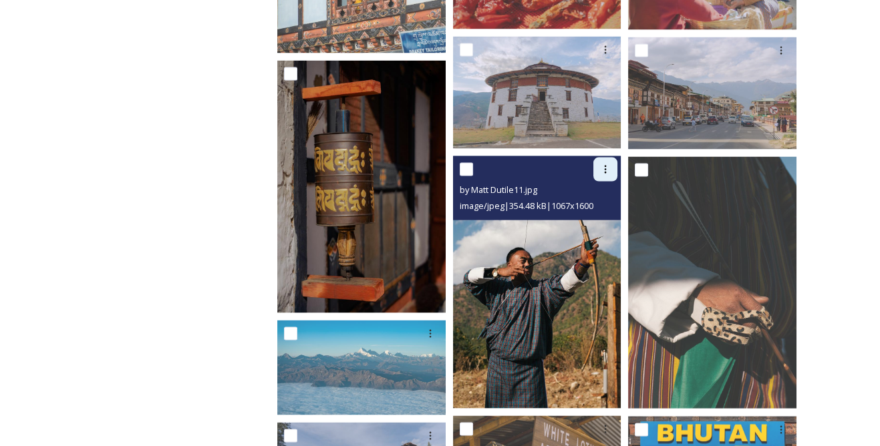
click at [605, 172] on icon at bounding box center [606, 170] width 2 height 8
click at [593, 222] on span "Download" at bounding box center [589, 225] width 41 height 13
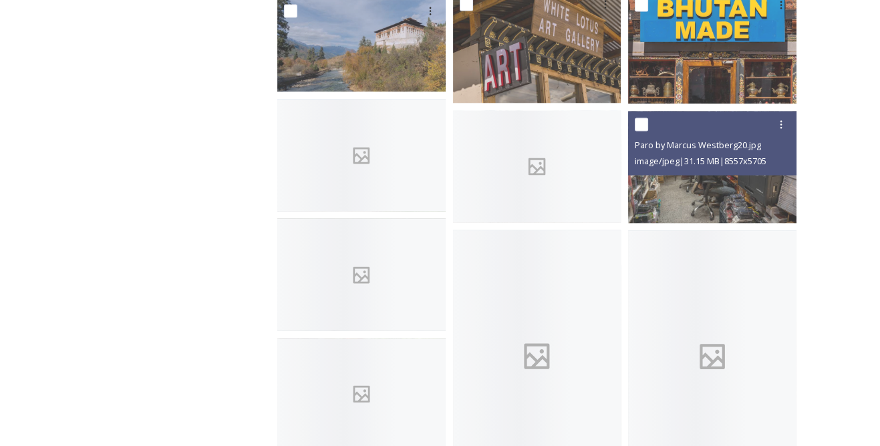
scroll to position [4434, 0]
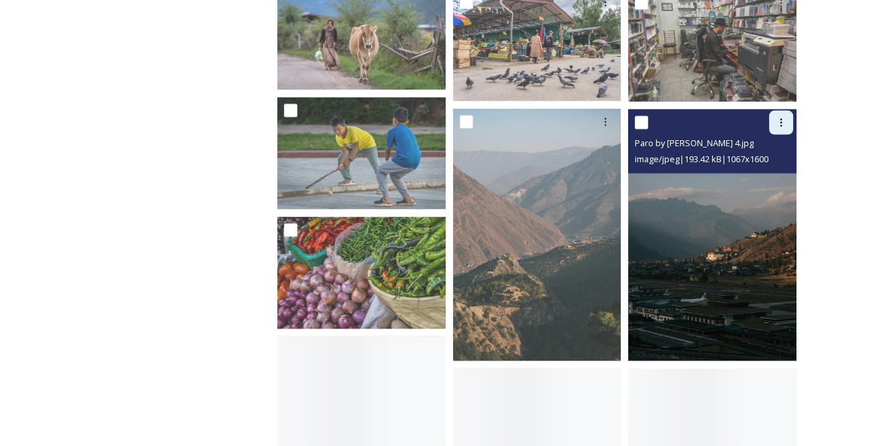
click at [784, 125] on icon at bounding box center [781, 123] width 11 height 11
click at [746, 182] on span "Download" at bounding box center [765, 178] width 41 height 13
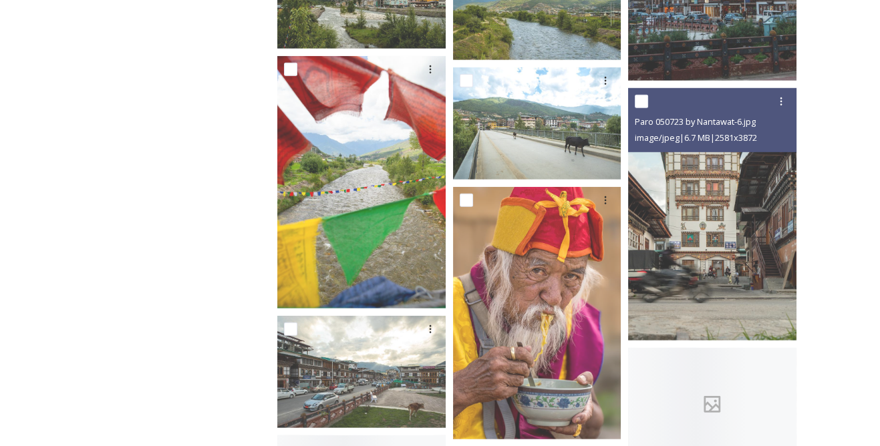
scroll to position [6074, 0]
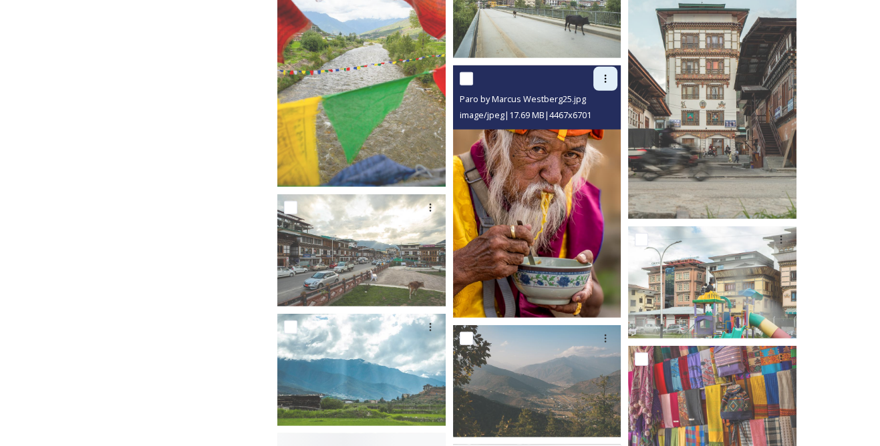
click at [605, 80] on icon at bounding box center [605, 79] width 11 height 11
click at [599, 132] on span "Download" at bounding box center [589, 134] width 41 height 13
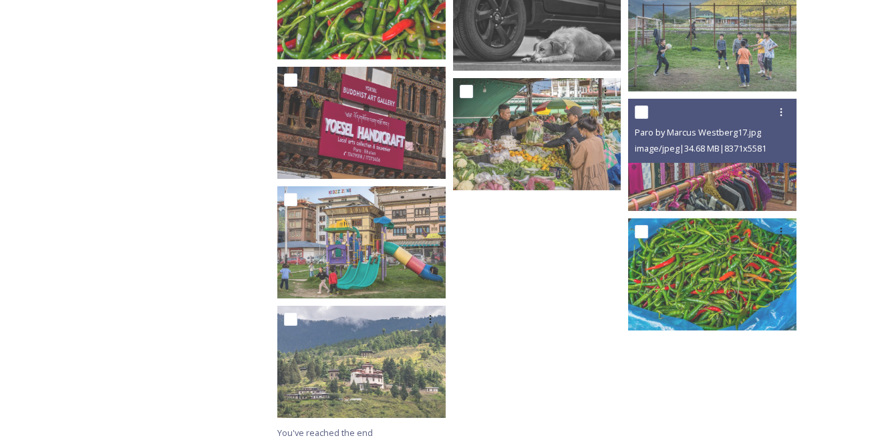
scroll to position [6561, 0]
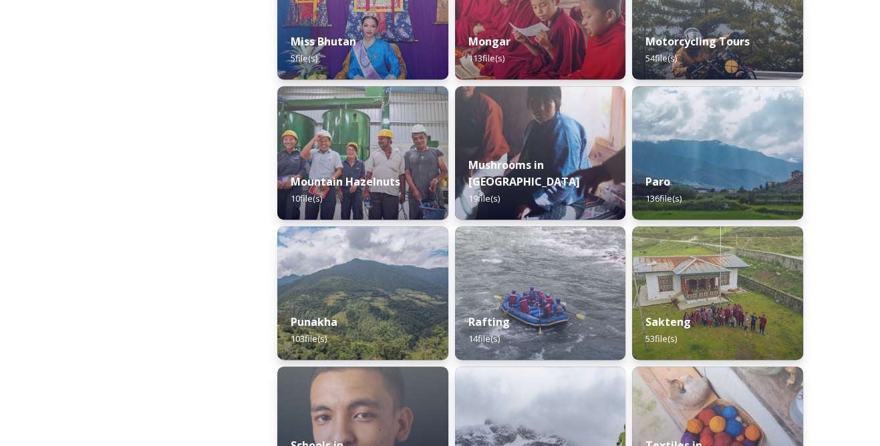
scroll to position [1154, 0]
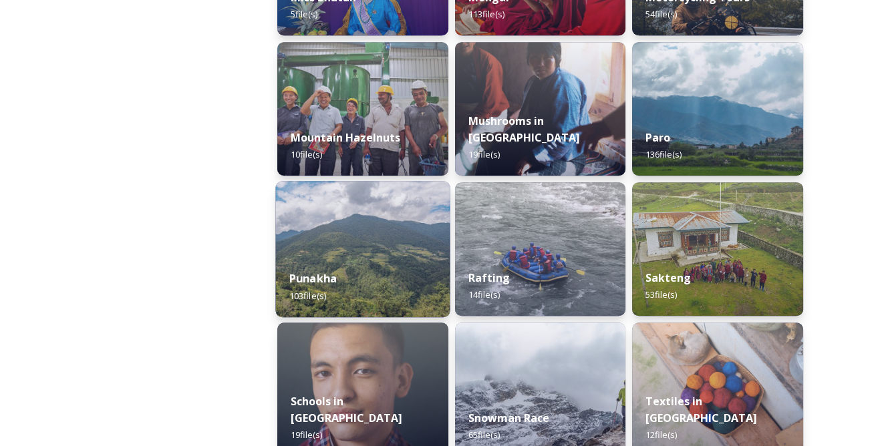
click at [410, 253] on img at bounding box center [362, 249] width 174 height 136
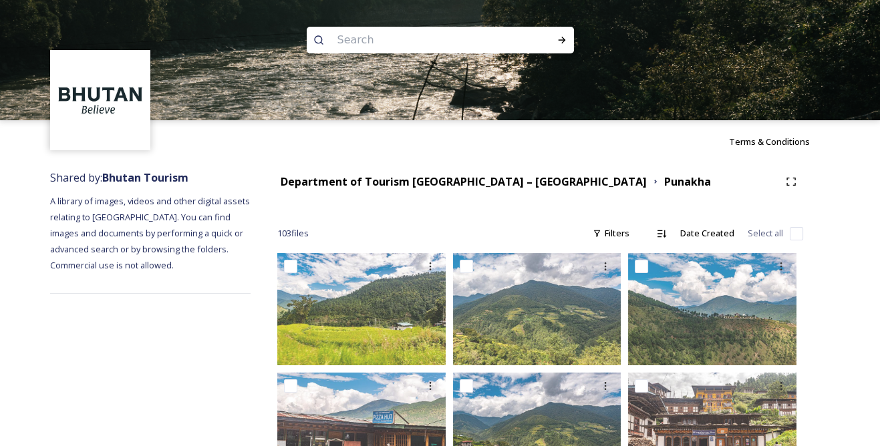
click at [505, 154] on div "Terms & Conditions" at bounding box center [440, 141] width 880 height 43
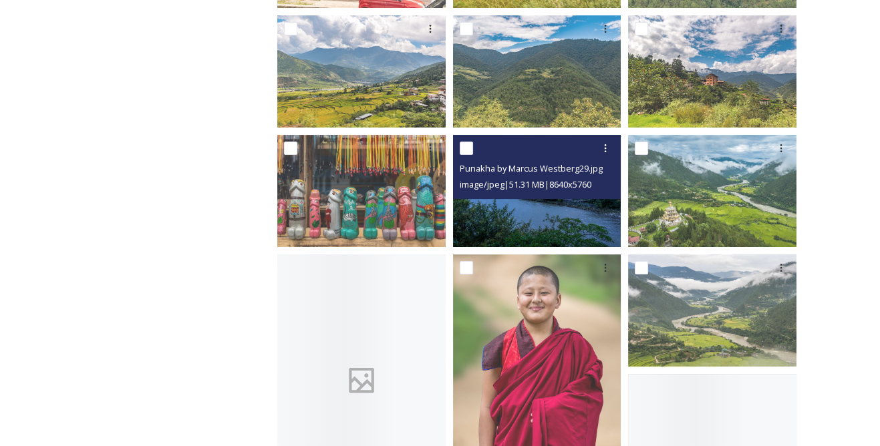
scroll to position [668, 0]
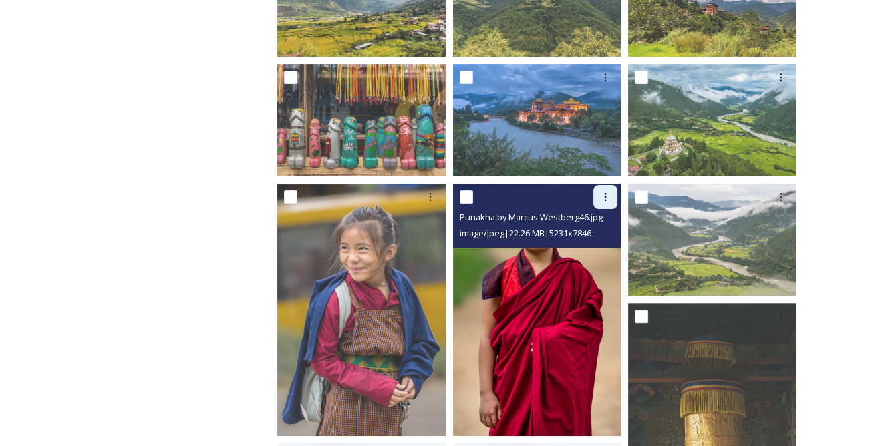
click at [611, 202] on div at bounding box center [605, 197] width 24 height 24
click at [591, 243] on div "Download" at bounding box center [590, 252] width 54 height 26
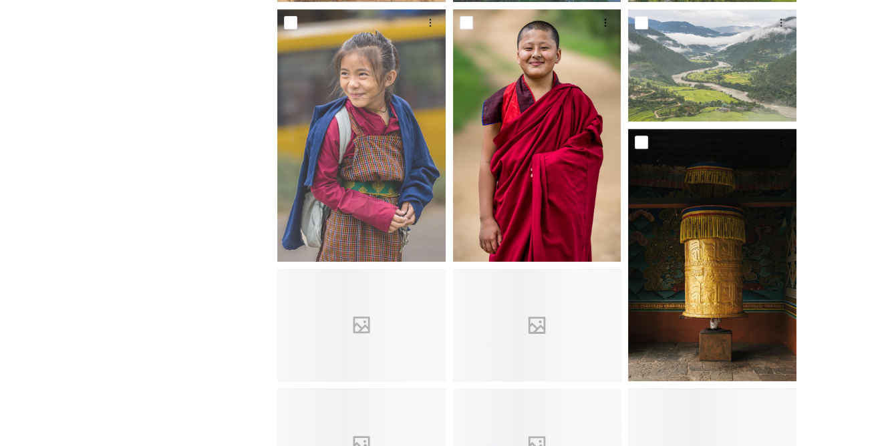
scroll to position [850, 0]
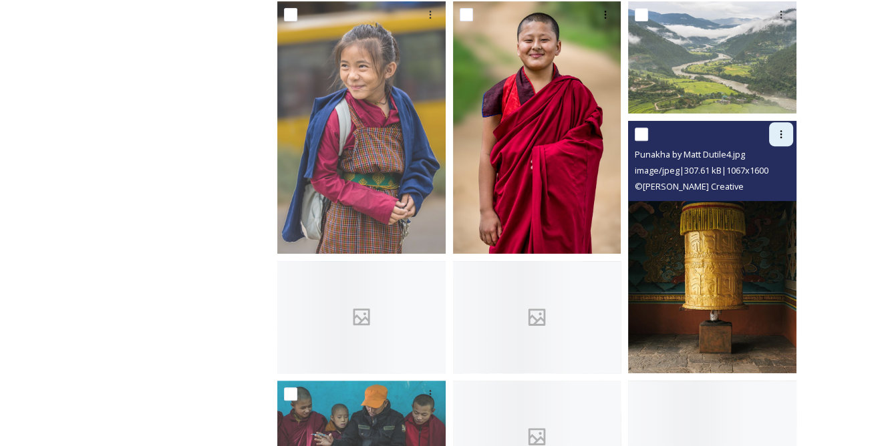
click at [777, 132] on icon at bounding box center [781, 134] width 11 height 11
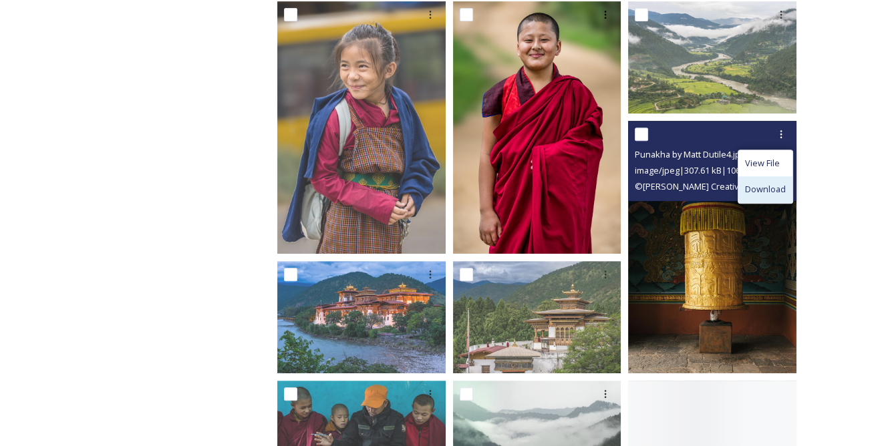
click at [771, 185] on span "Download" at bounding box center [765, 189] width 41 height 13
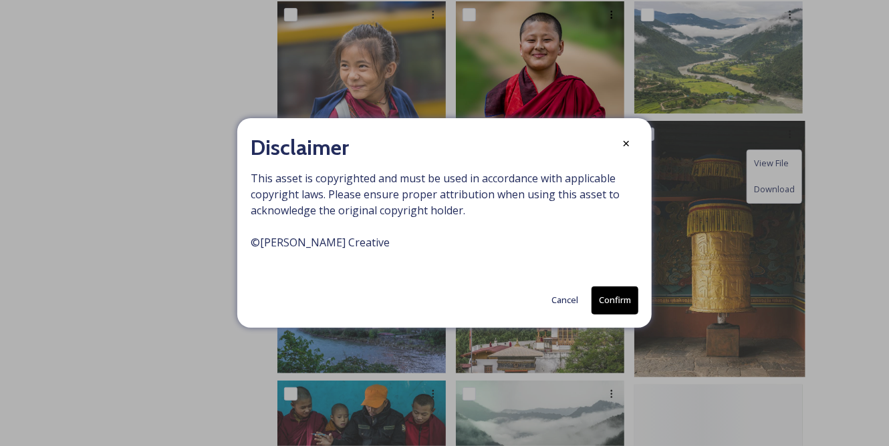
click at [608, 293] on button "Confirm" at bounding box center [614, 300] width 47 height 27
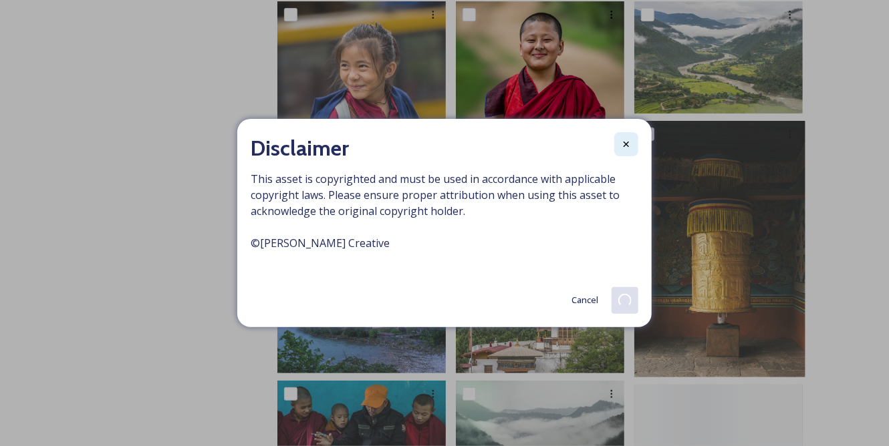
click at [624, 134] on div at bounding box center [626, 144] width 24 height 24
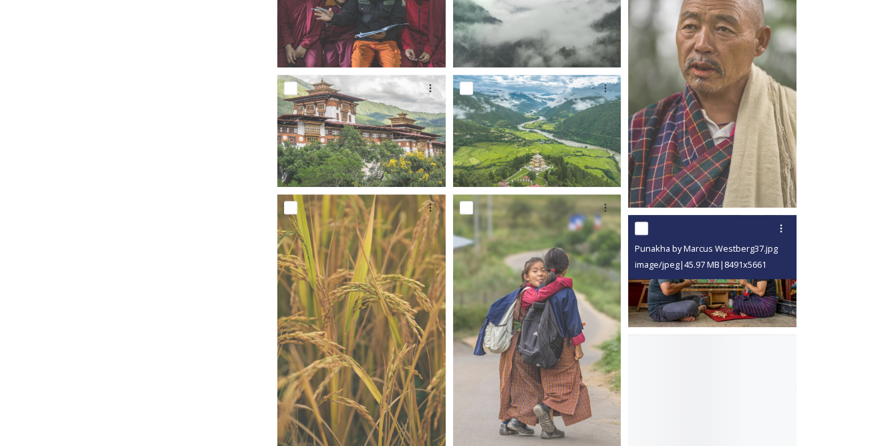
scroll to position [1397, 0]
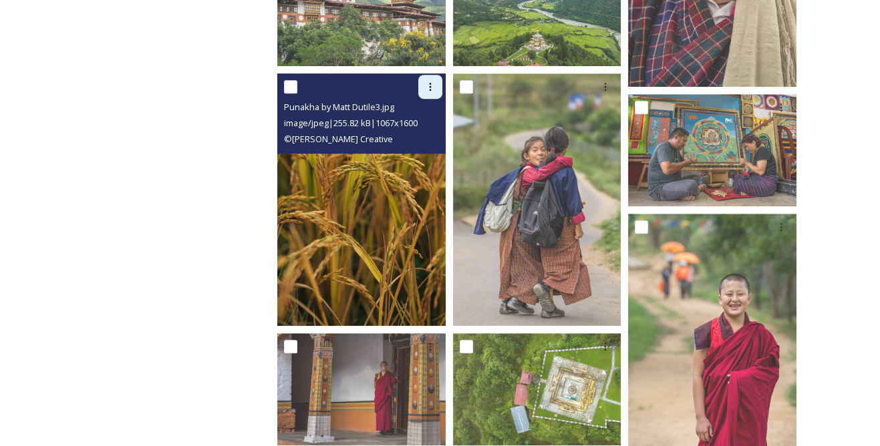
click at [431, 84] on icon at bounding box center [430, 87] width 11 height 11
click at [429, 140] on span "Download" at bounding box center [414, 142] width 41 height 13
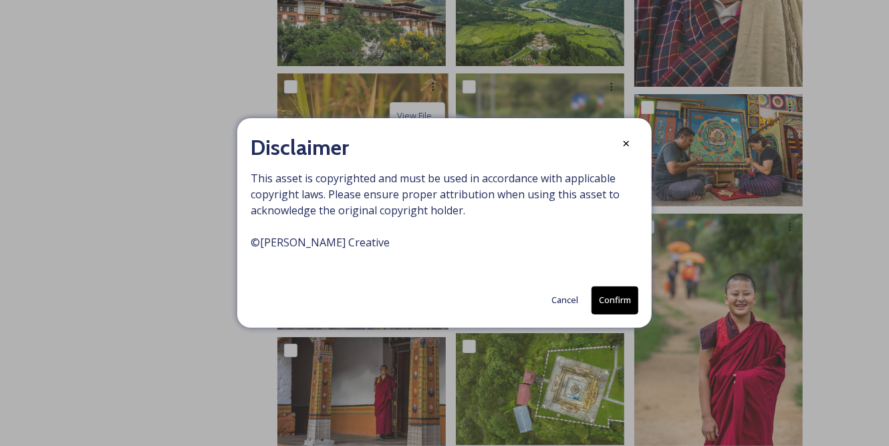
click at [605, 297] on button "Confirm" at bounding box center [614, 300] width 47 height 27
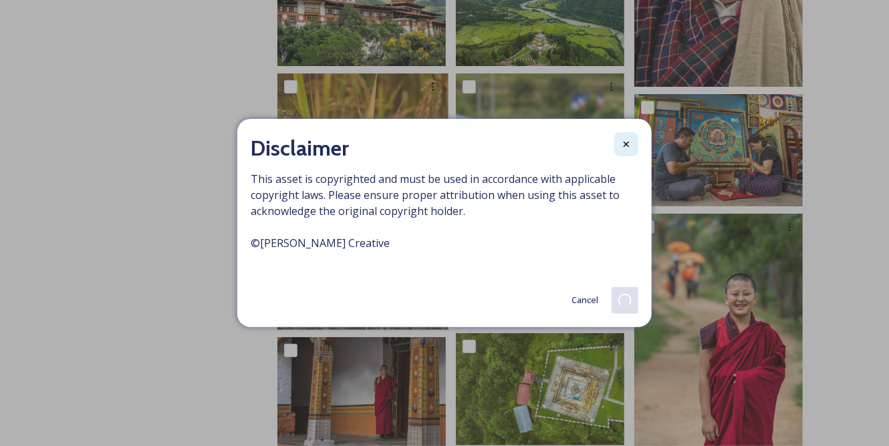
click at [619, 145] on div at bounding box center [626, 144] width 24 height 24
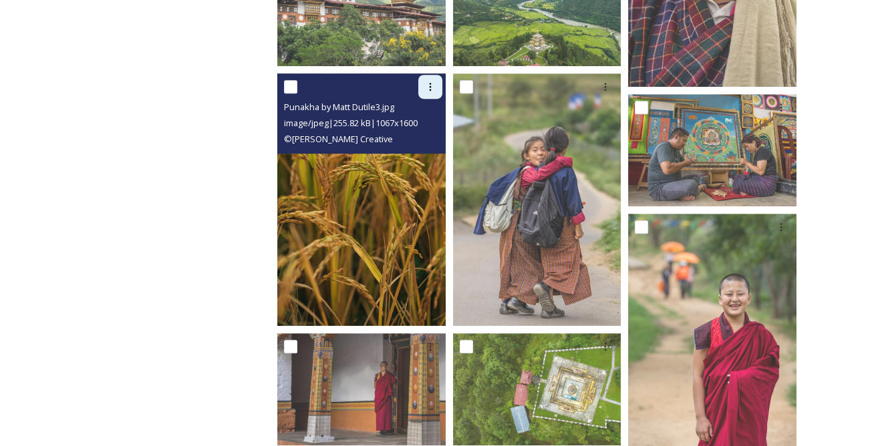
click at [433, 92] on div at bounding box center [430, 87] width 24 height 24
click at [419, 134] on div "Download" at bounding box center [415, 142] width 54 height 26
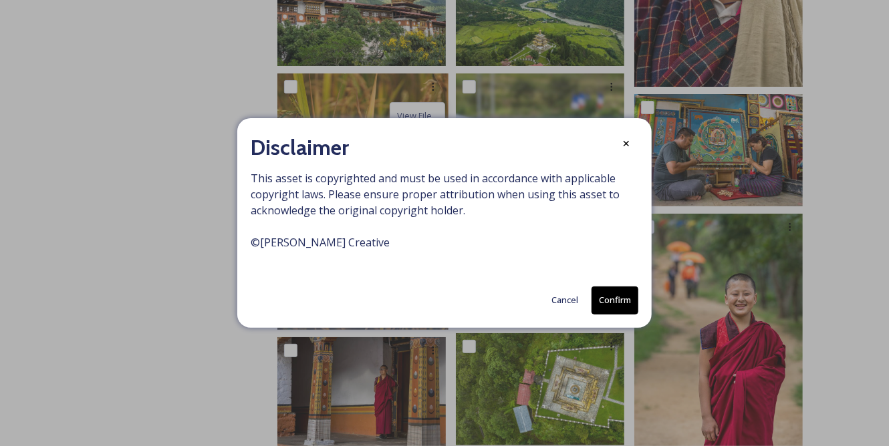
click at [617, 301] on button "Confirm" at bounding box center [614, 300] width 47 height 27
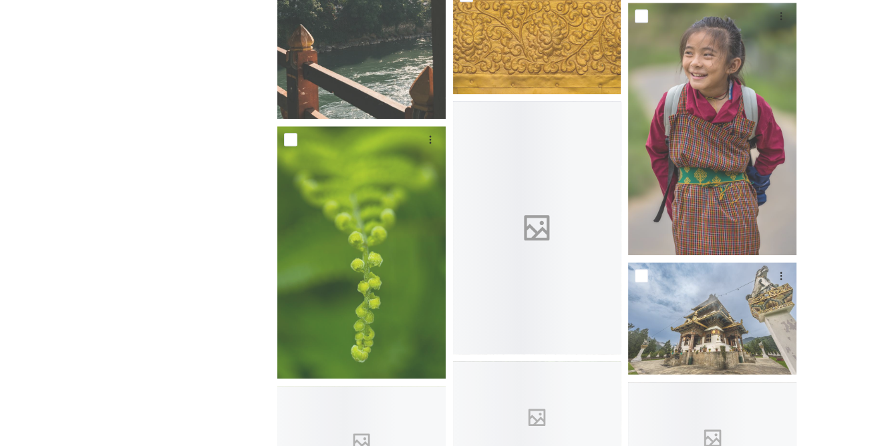
scroll to position [2005, 0]
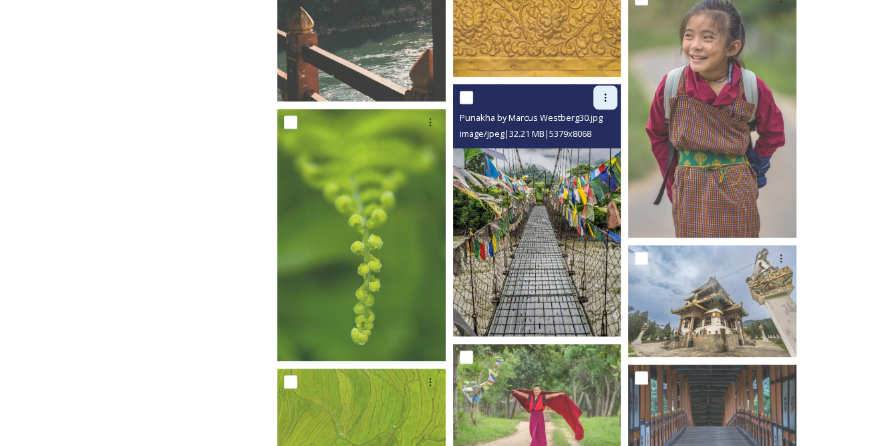
click at [605, 96] on icon at bounding box center [606, 98] width 2 height 8
click at [588, 152] on span "Download" at bounding box center [589, 152] width 41 height 13
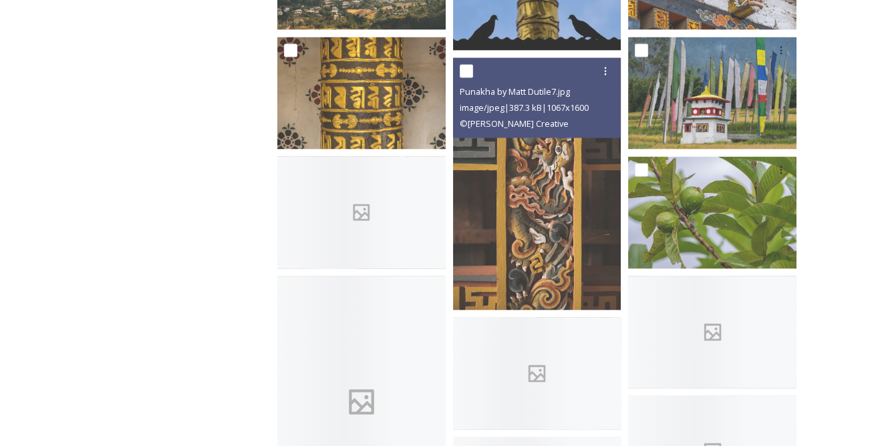
scroll to position [3888, 0]
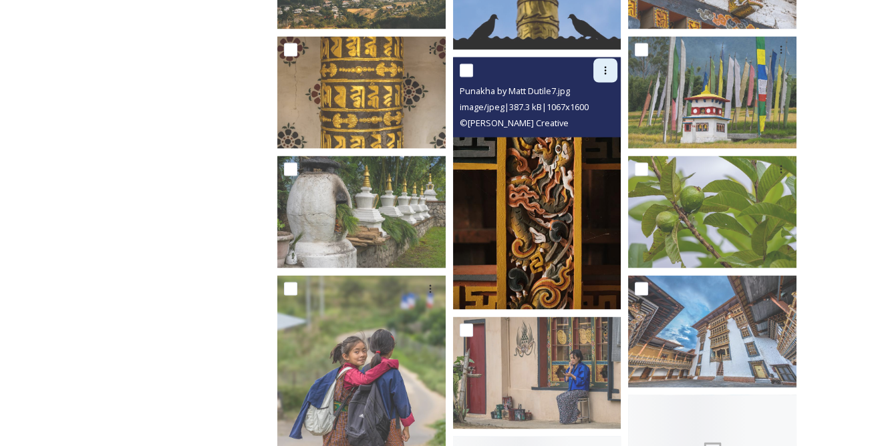
click at [604, 69] on icon at bounding box center [605, 70] width 11 height 11
click at [590, 122] on span "Download" at bounding box center [589, 126] width 41 height 13
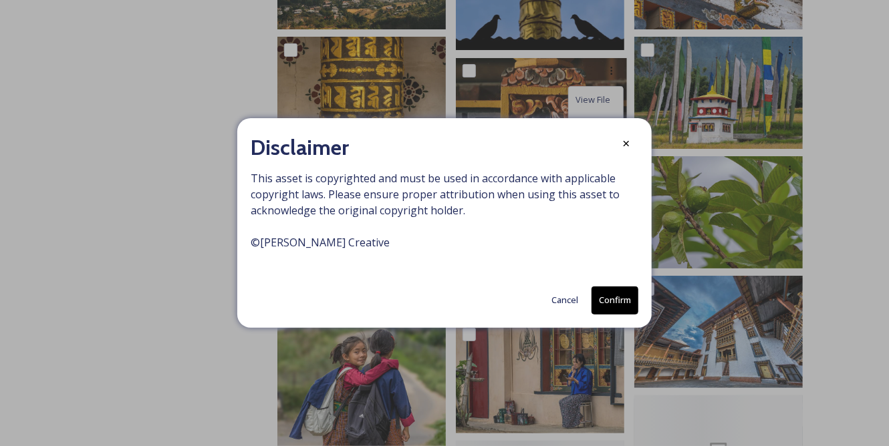
click at [615, 295] on button "Confirm" at bounding box center [614, 300] width 47 height 27
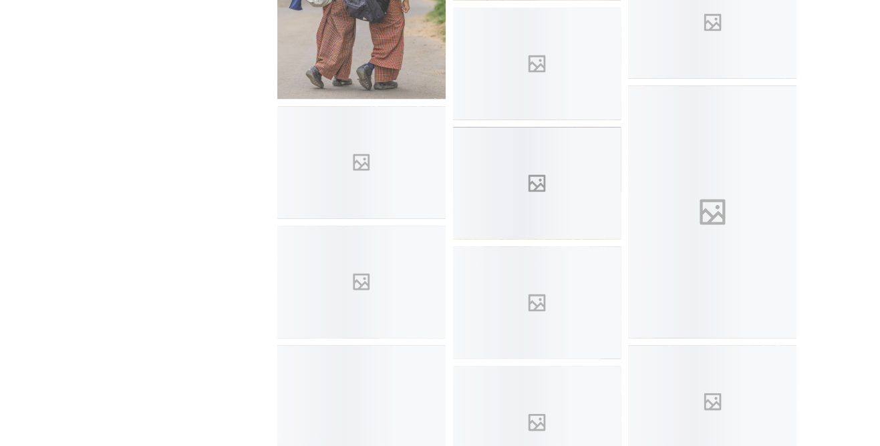
scroll to position [4374, 0]
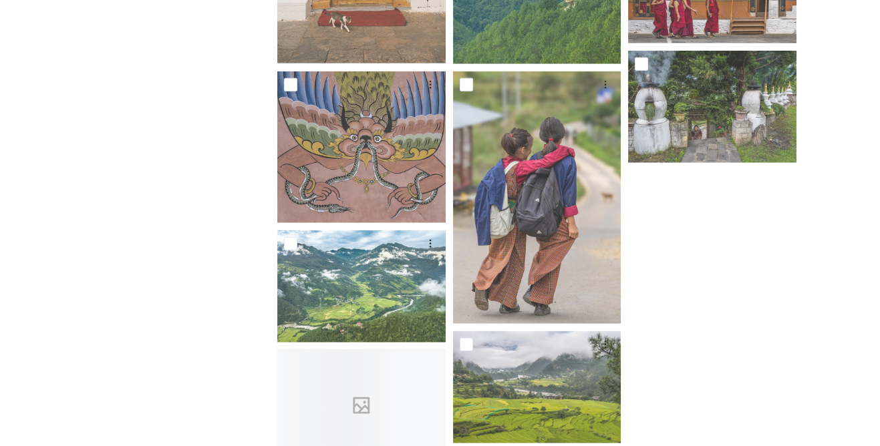
scroll to position [4895, 0]
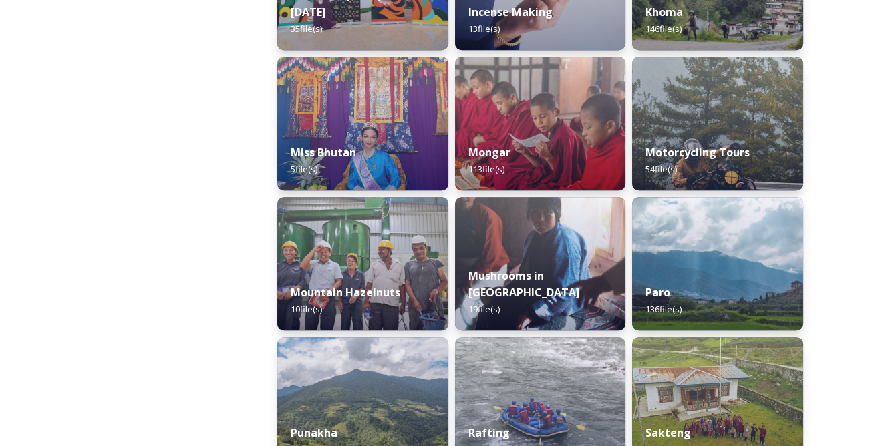
click at [857, 299] on div "Shared by: Bhutan Tourism A library of images, videos and other digital assets …" at bounding box center [440, 175] width 880 height 2022
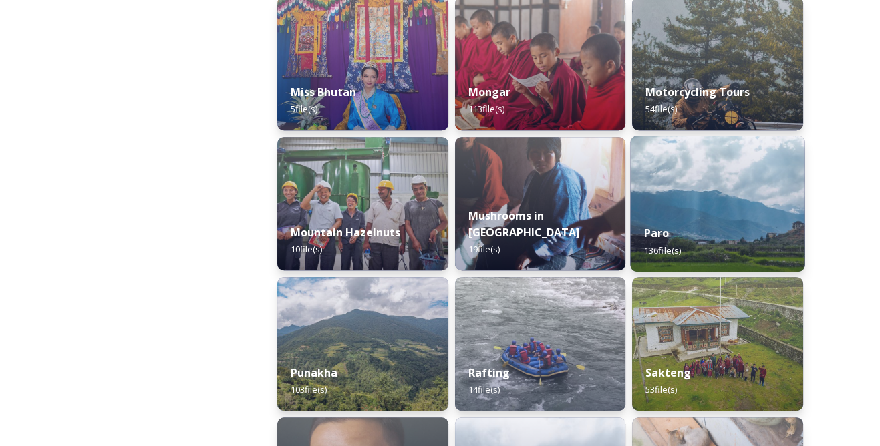
scroll to position [1120, 0]
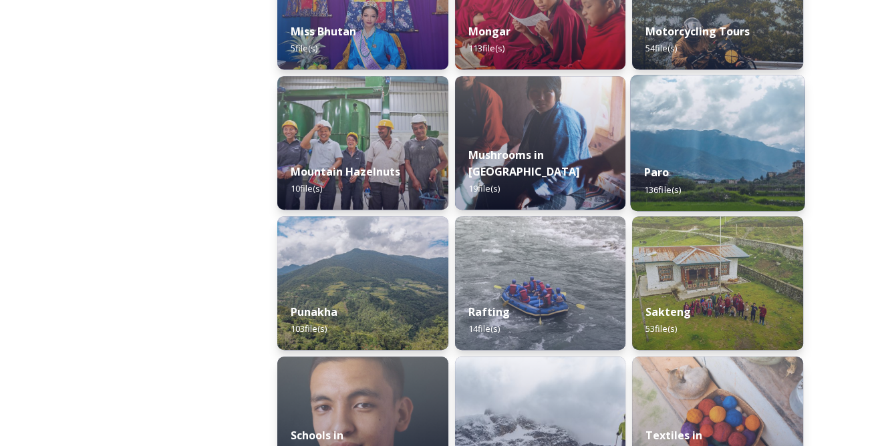
click at [699, 188] on div "Paro 136 file(s)" at bounding box center [718, 180] width 174 height 61
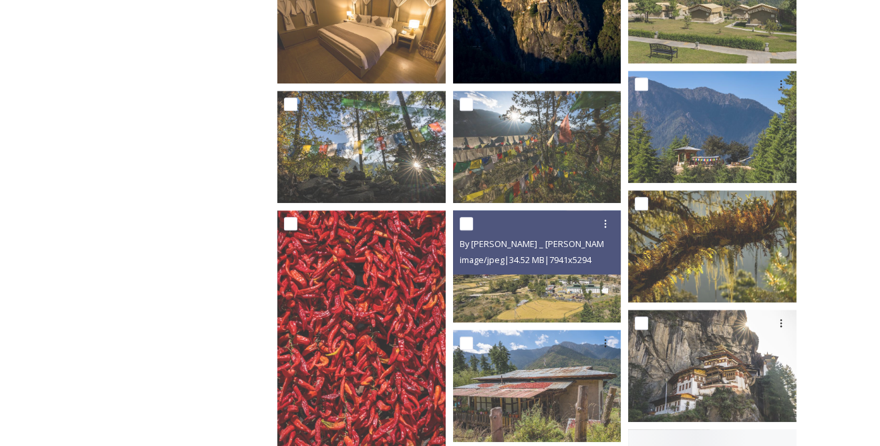
scroll to position [1674, 0]
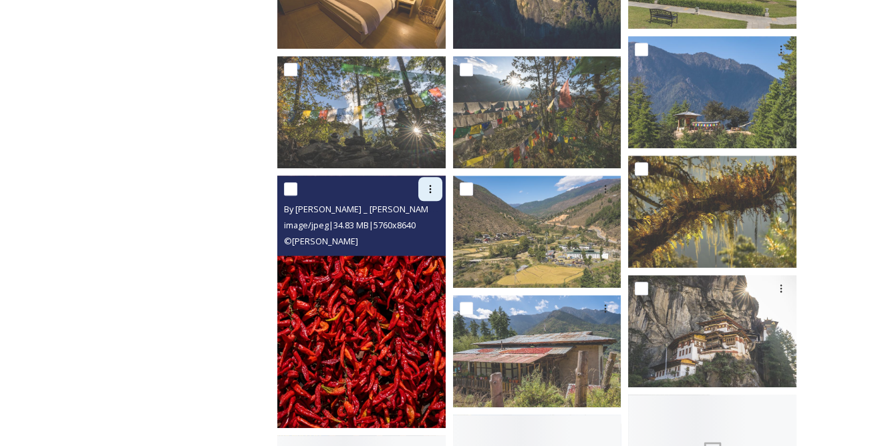
click at [432, 192] on icon at bounding box center [430, 189] width 11 height 11
click at [416, 238] on span "Download" at bounding box center [414, 244] width 41 height 13
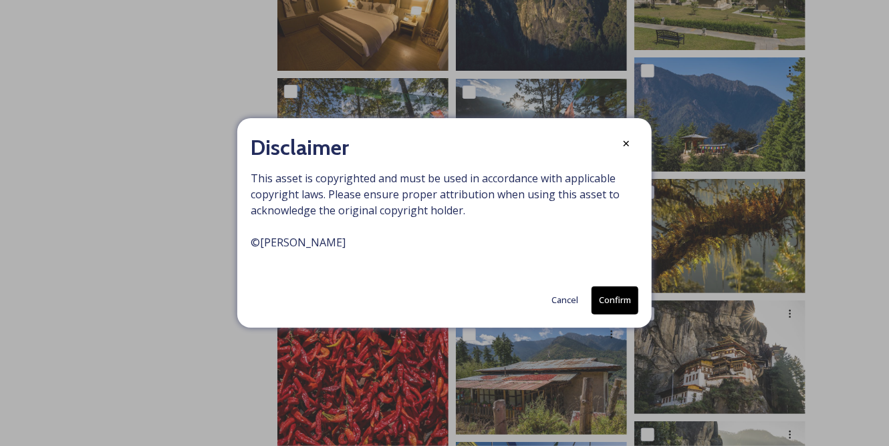
click at [612, 294] on button "Confirm" at bounding box center [614, 300] width 47 height 27
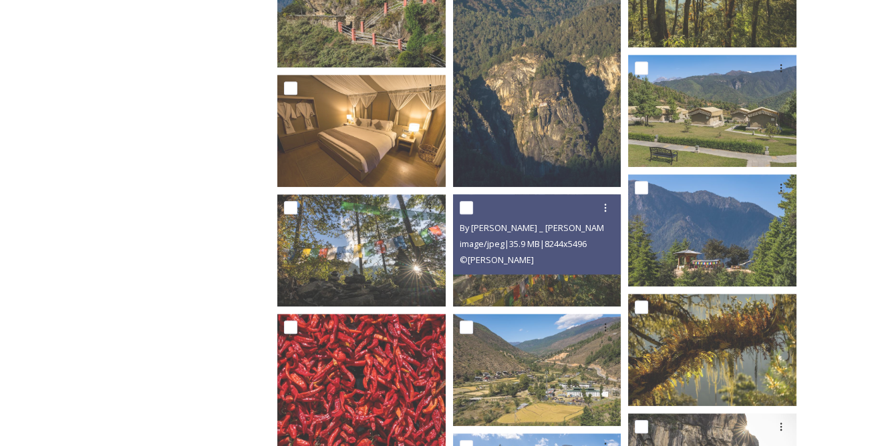
scroll to position [1491, 0]
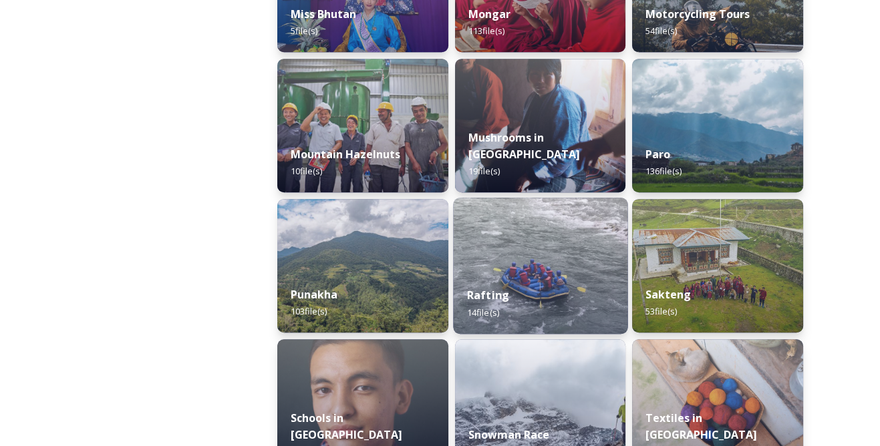
scroll to position [1154, 0]
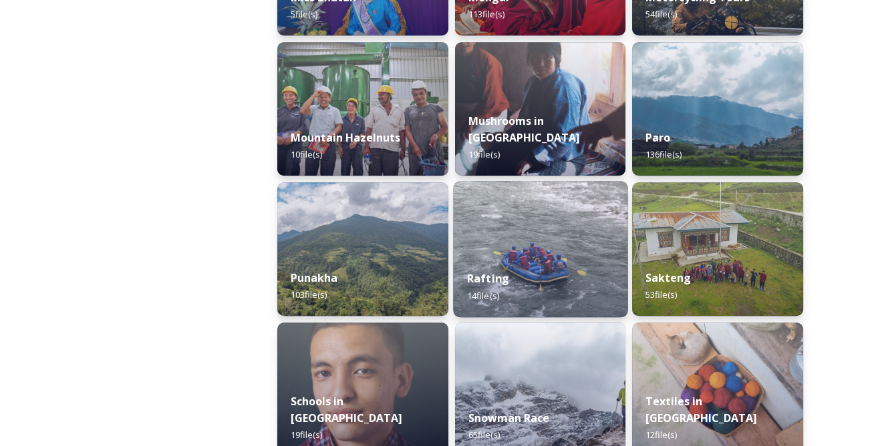
click at [555, 259] on div "Rafting 14 file(s)" at bounding box center [540, 287] width 174 height 61
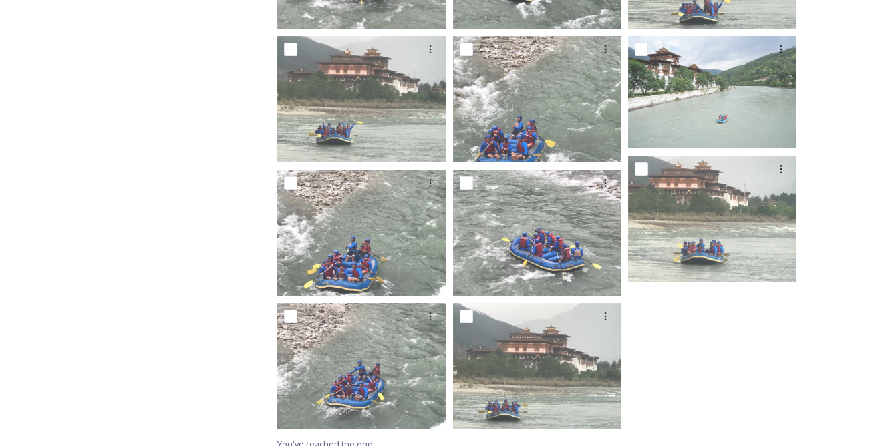
scroll to position [496, 0]
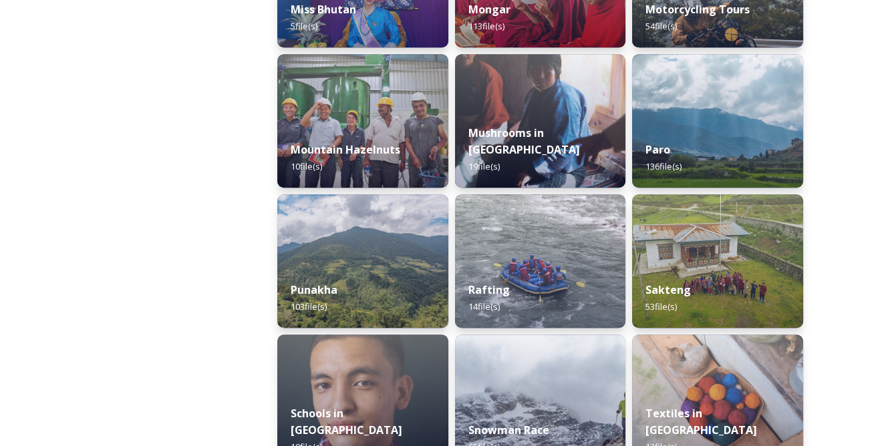
scroll to position [1215, 0]
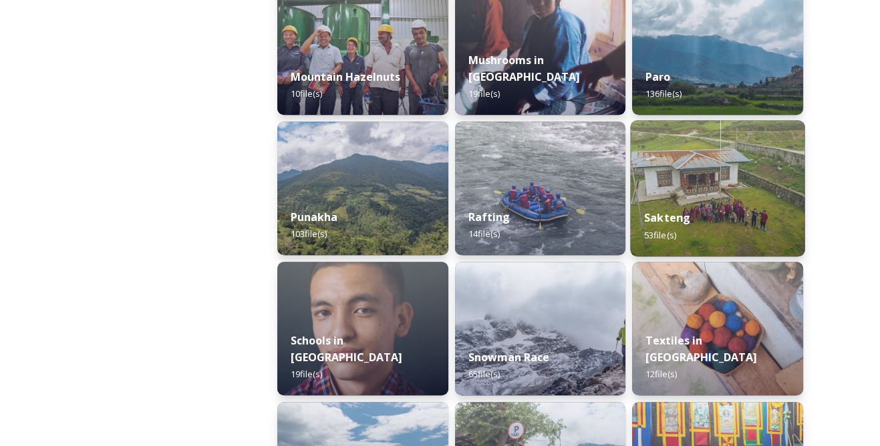
click at [702, 215] on div "Sakteng 53 file(s)" at bounding box center [718, 226] width 174 height 61
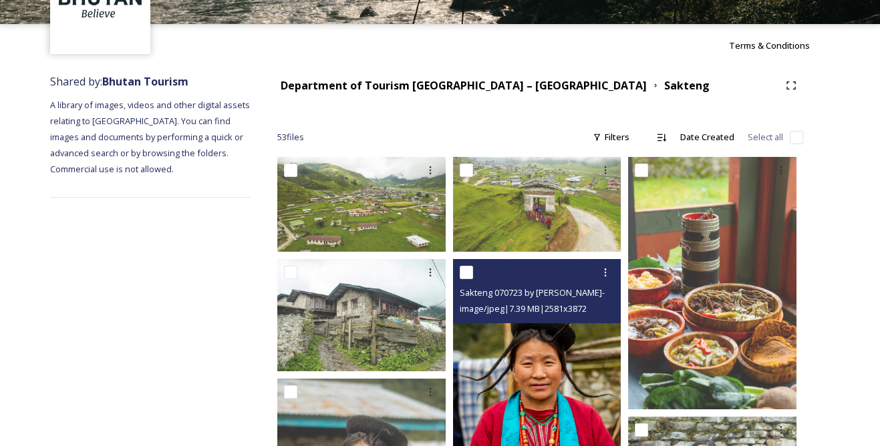
scroll to position [182, 0]
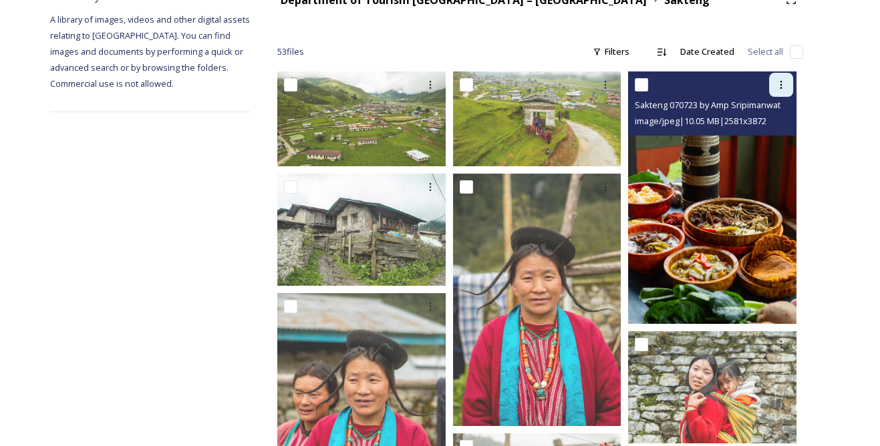
click at [774, 81] on div at bounding box center [781, 85] width 24 height 24
click at [758, 143] on span "Download" at bounding box center [765, 140] width 41 height 13
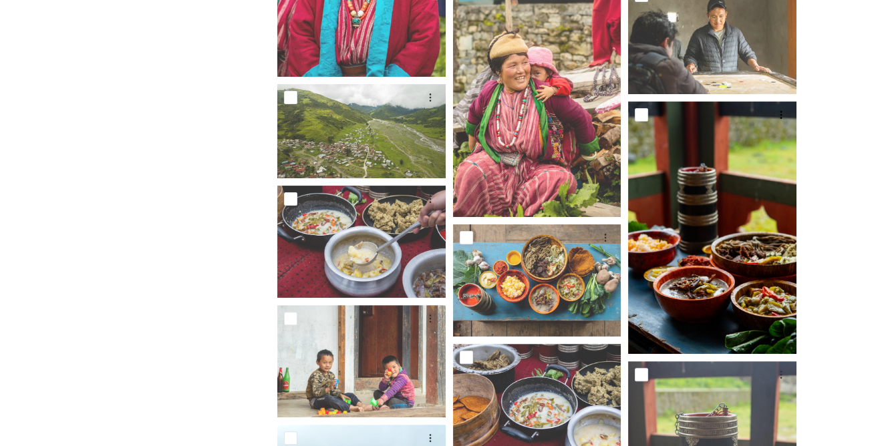
scroll to position [668, 0]
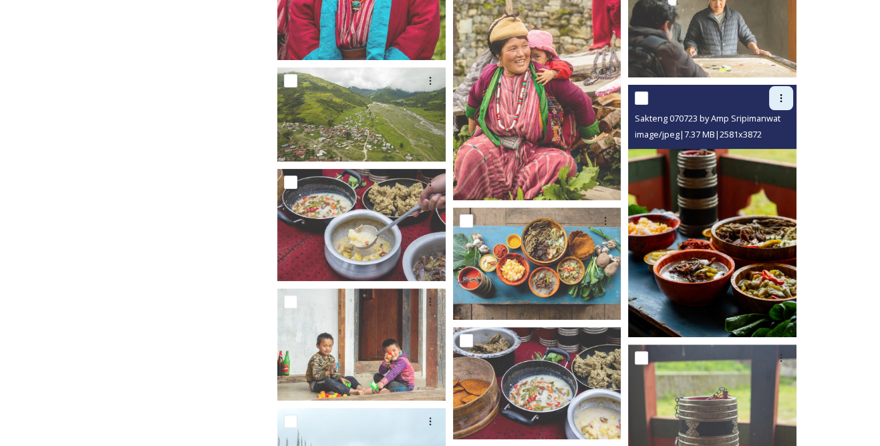
click at [782, 104] on div at bounding box center [781, 98] width 24 height 24
click at [762, 156] on span "Download" at bounding box center [765, 153] width 41 height 13
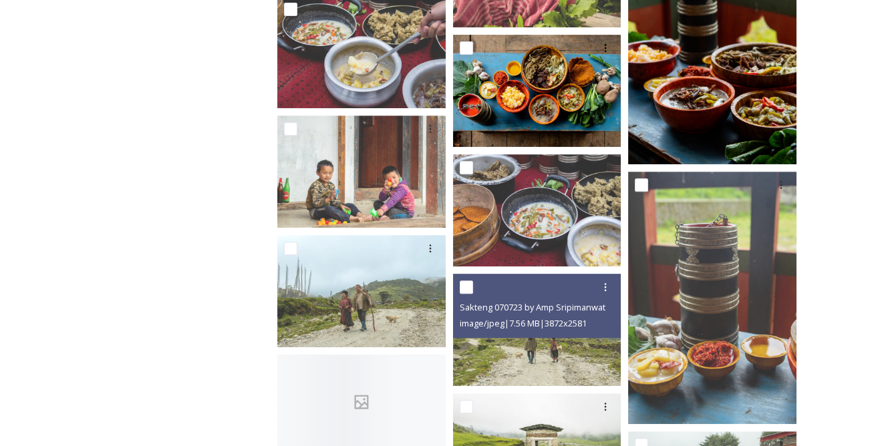
scroll to position [850, 0]
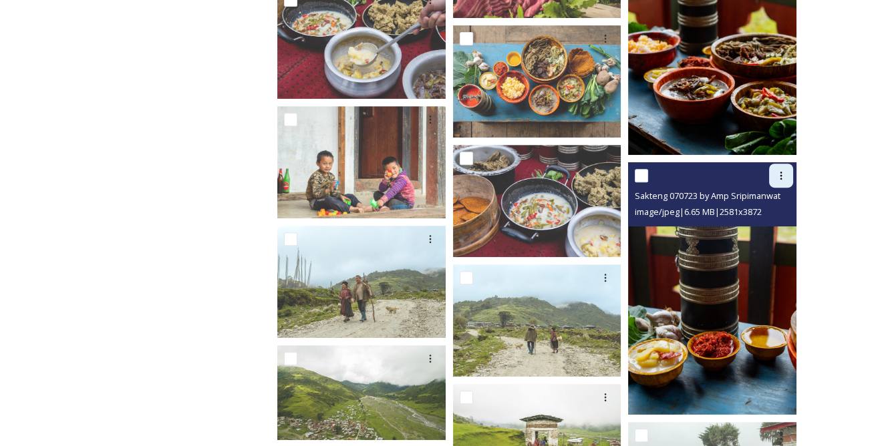
click at [780, 181] on div at bounding box center [781, 176] width 24 height 24
click at [768, 225] on span "Download" at bounding box center [765, 231] width 41 height 13
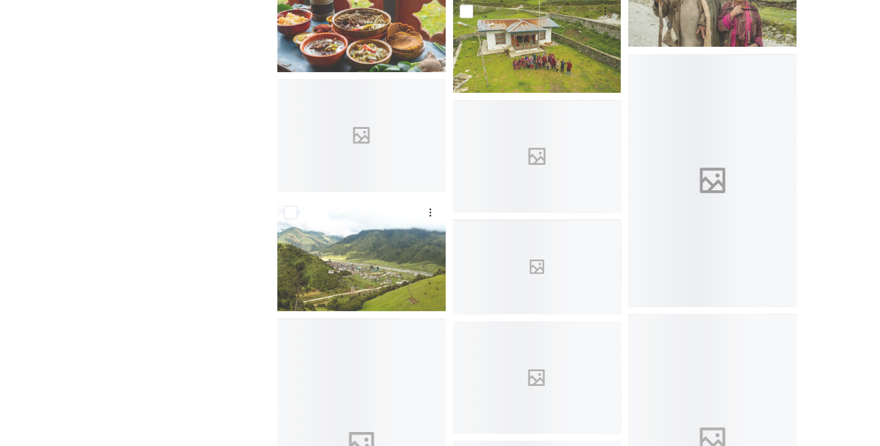
scroll to position [1336, 0]
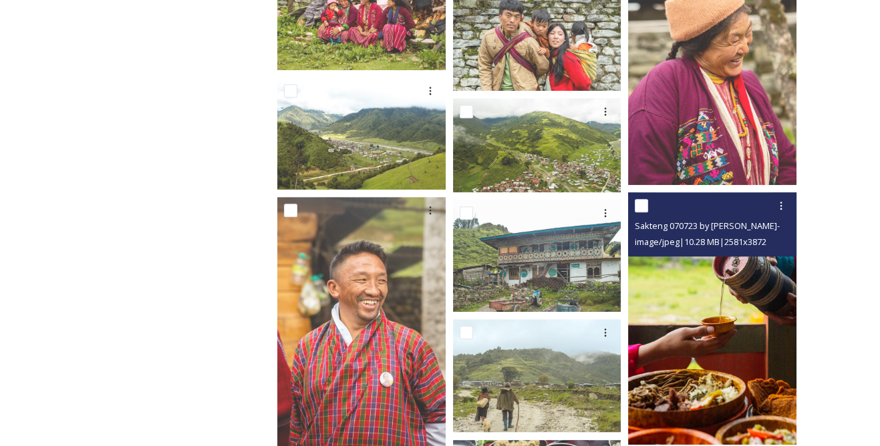
scroll to position [1640, 0]
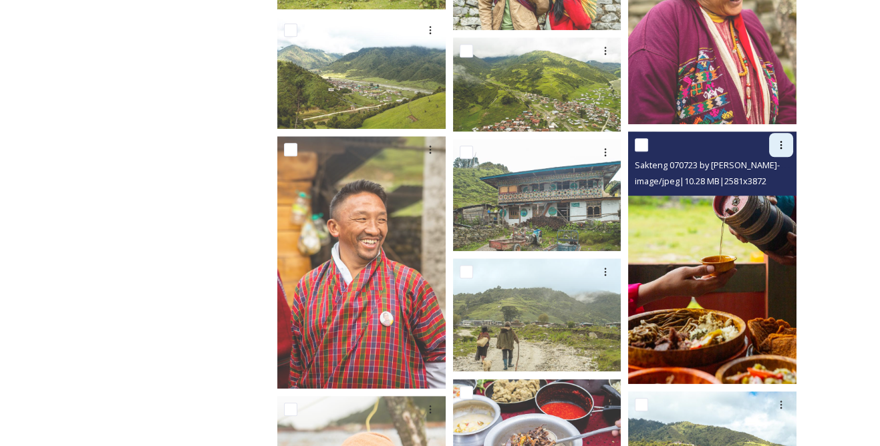
click at [778, 150] on icon at bounding box center [781, 145] width 11 height 11
click at [768, 200] on span "Download" at bounding box center [765, 200] width 41 height 13
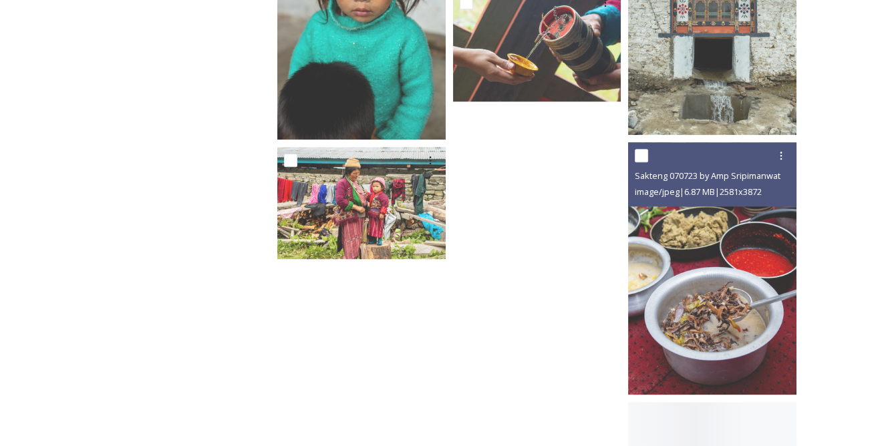
scroll to position [2672, 0]
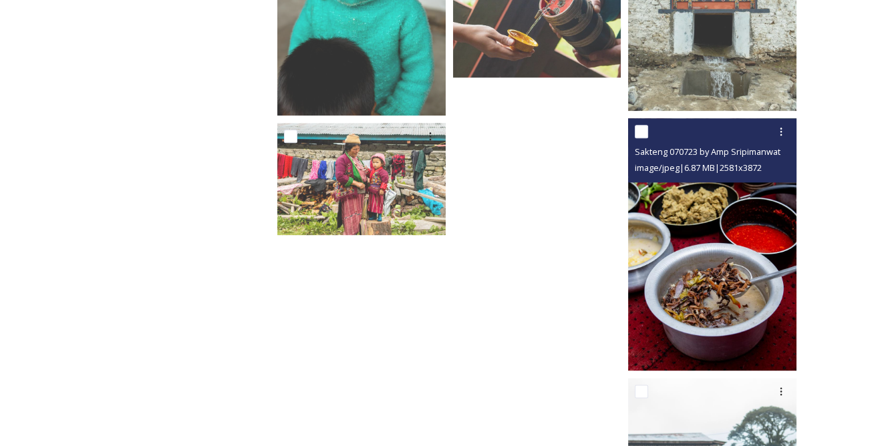
drag, startPoint x: 782, startPoint y: 127, endPoint x: 780, endPoint y: 143, distance: 16.2
click at [782, 127] on icon at bounding box center [781, 131] width 11 height 11
click at [776, 186] on span "Download" at bounding box center [765, 187] width 41 height 13
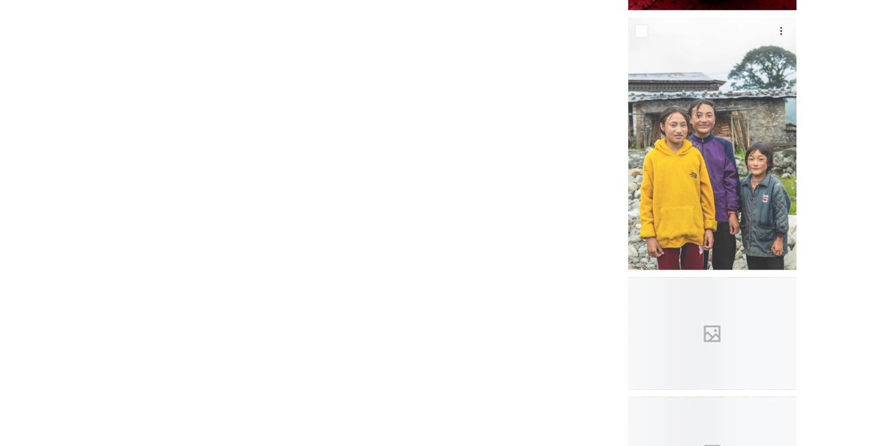
scroll to position [3125, 0]
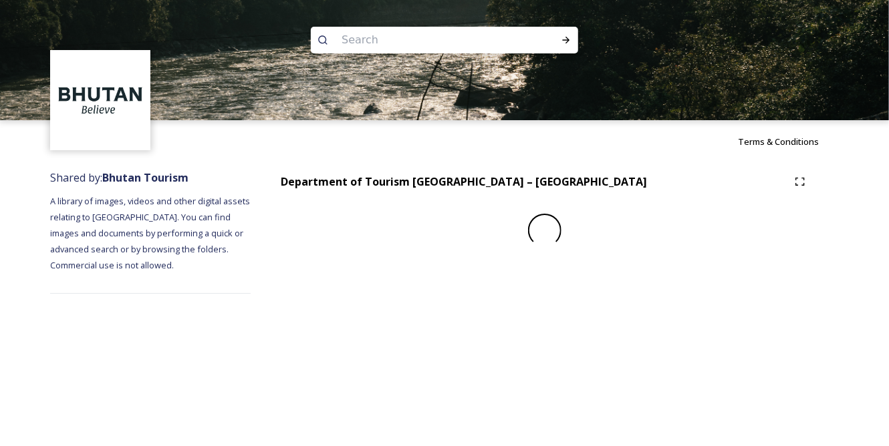
click at [867, 327] on div "Terms & Conditions Shared by: Bhutan Tourism A library of images, videos and ot…" at bounding box center [444, 223] width 889 height 446
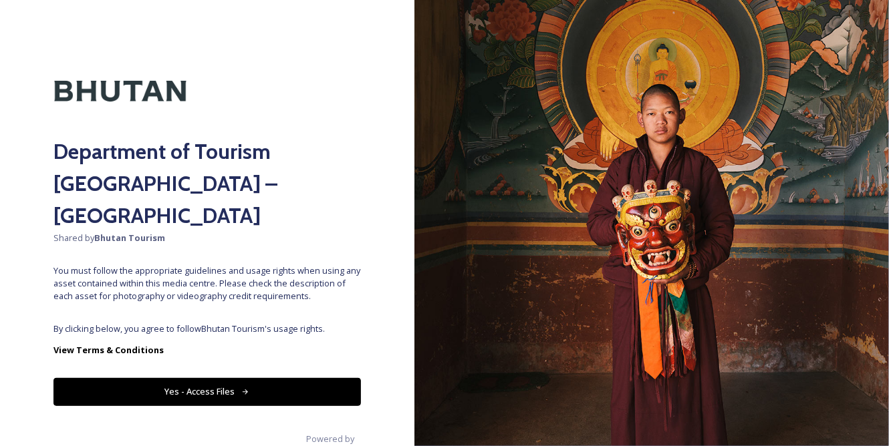
click at [328, 378] on button "Yes - Access Files" at bounding box center [206, 391] width 307 height 27
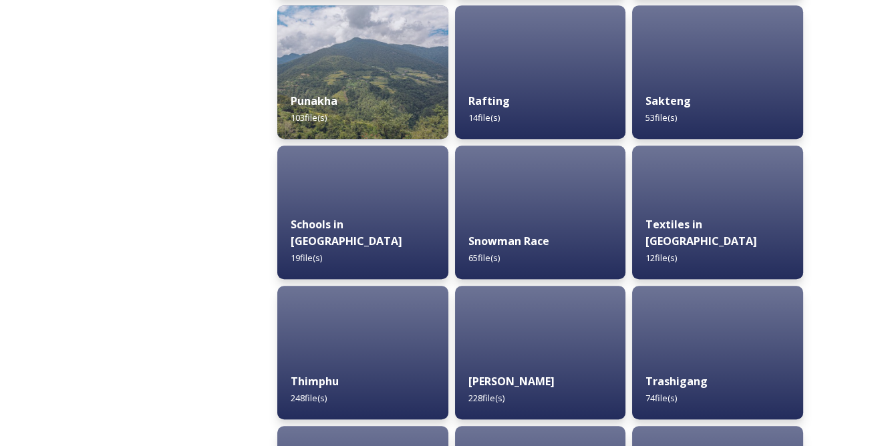
scroll to position [1336, 0]
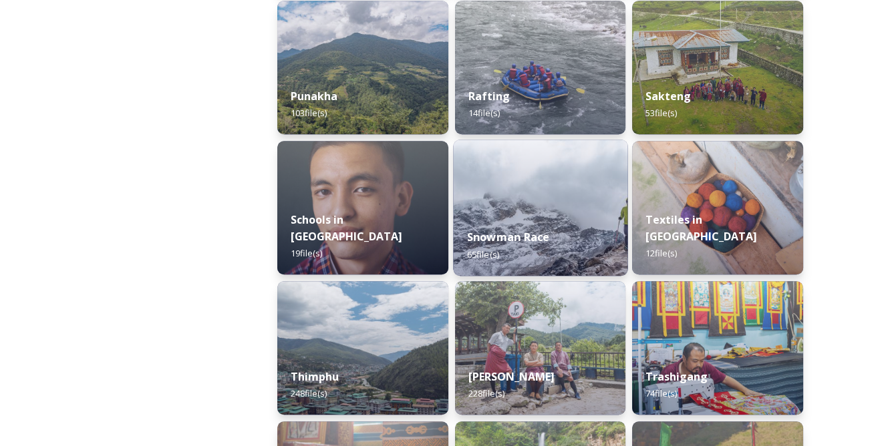
click at [536, 217] on div "Snowman Race 65 file(s)" at bounding box center [540, 245] width 174 height 61
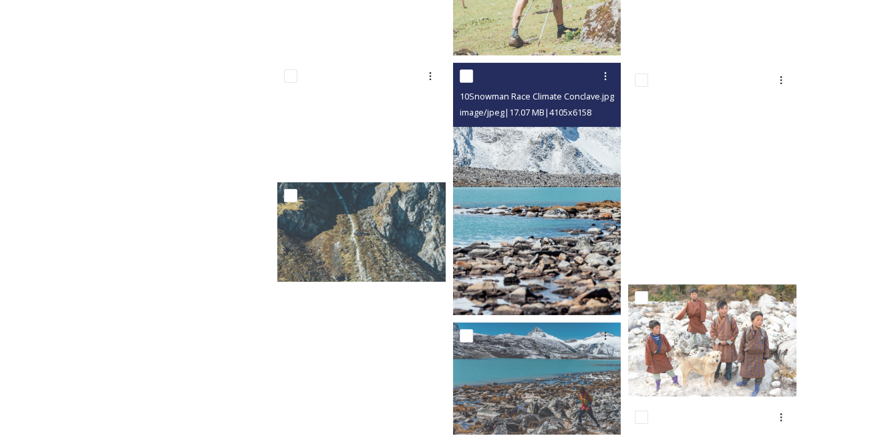
scroll to position [425, 0]
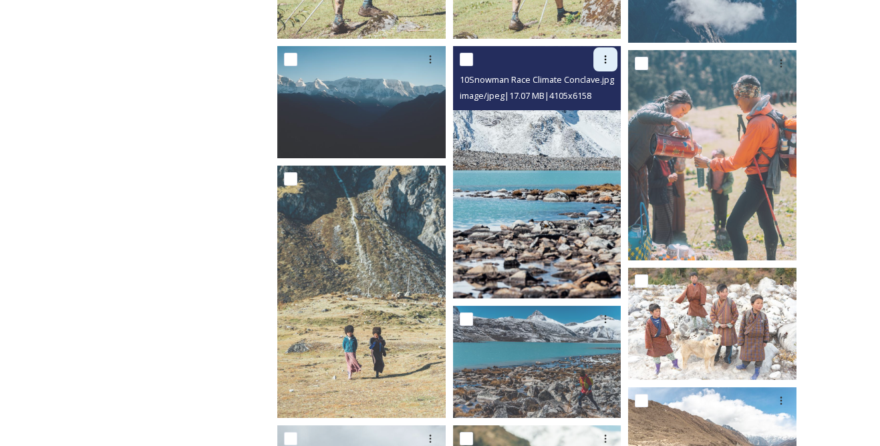
click at [605, 59] on icon at bounding box center [606, 59] width 2 height 8
click at [592, 108] on span "Download" at bounding box center [589, 114] width 41 height 13
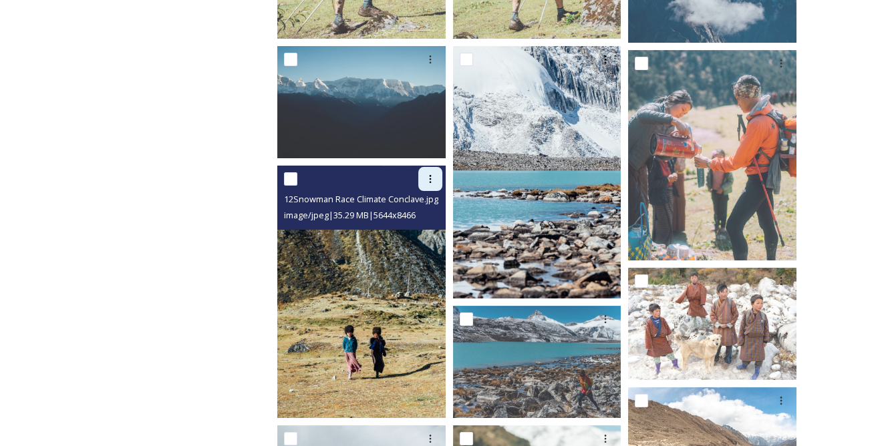
click at [432, 183] on icon at bounding box center [430, 179] width 11 height 11
click at [417, 229] on span "Download" at bounding box center [414, 234] width 41 height 13
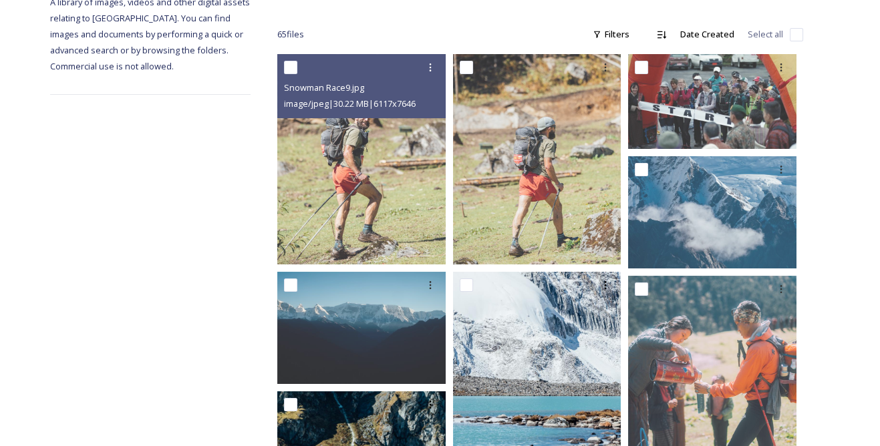
scroll to position [182, 0]
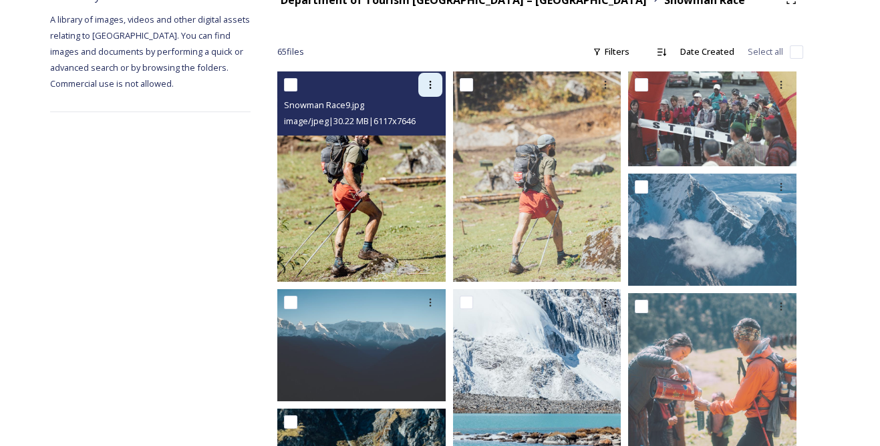
click at [431, 84] on icon at bounding box center [430, 85] width 11 height 11
click at [419, 138] on span "Download" at bounding box center [414, 140] width 41 height 13
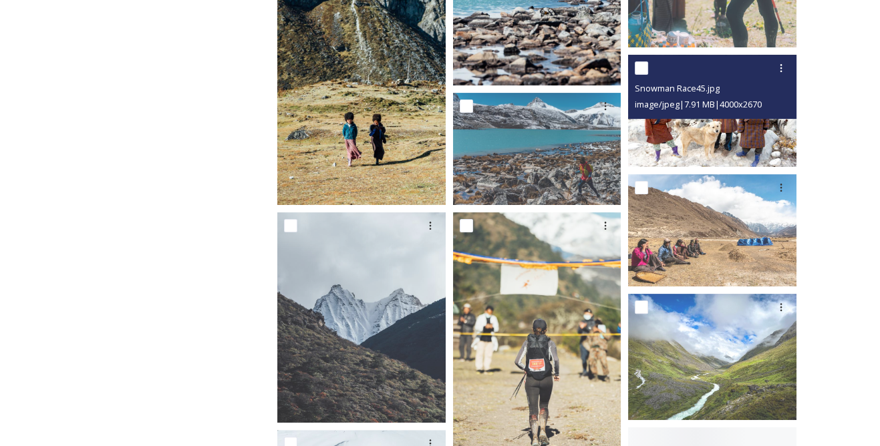
scroll to position [728, 0]
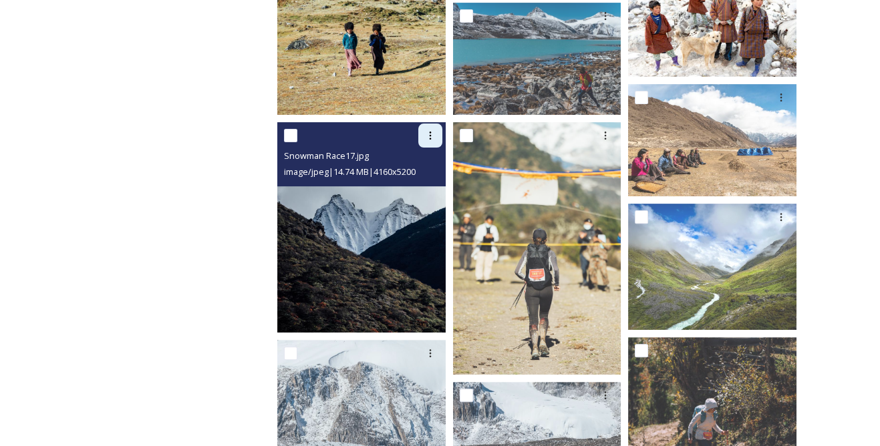
click at [424, 142] on div at bounding box center [430, 136] width 24 height 24
click at [412, 190] on span "Download" at bounding box center [414, 190] width 41 height 13
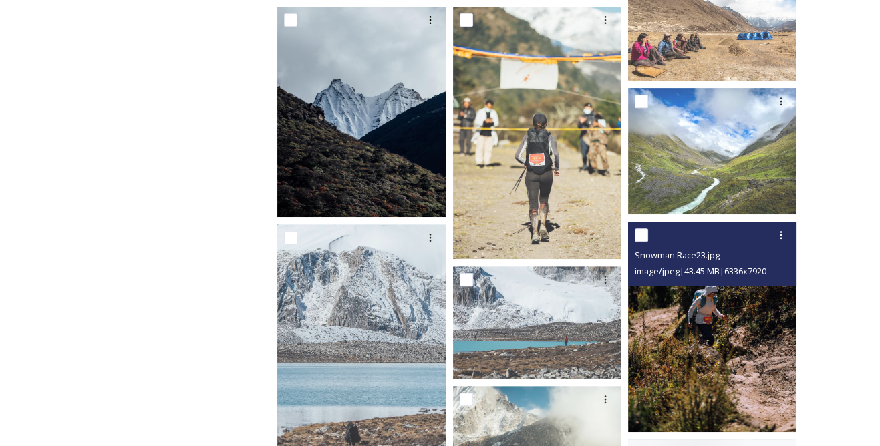
scroll to position [911, 0]
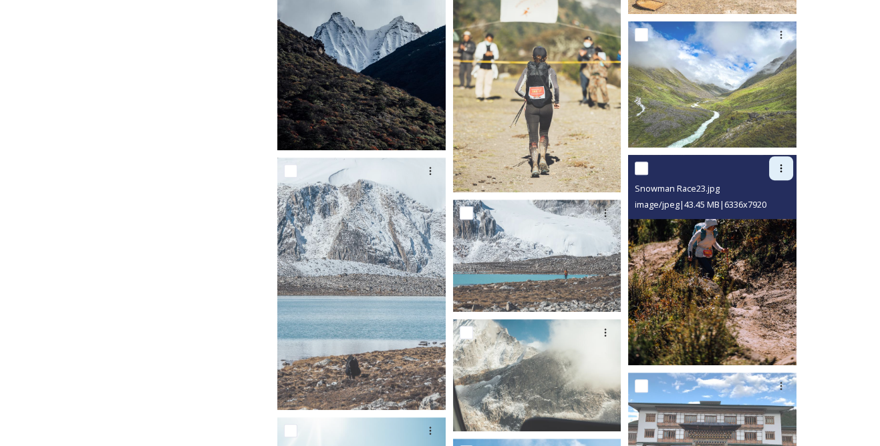
click at [778, 165] on icon at bounding box center [781, 168] width 11 height 11
click at [758, 219] on span "Download" at bounding box center [765, 224] width 41 height 13
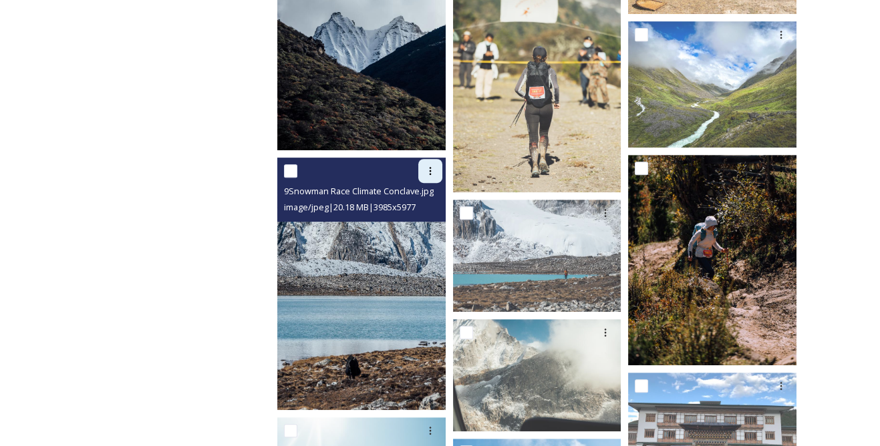
click at [433, 168] on icon at bounding box center [430, 171] width 11 height 11
click at [433, 222] on span "Download" at bounding box center [414, 226] width 41 height 13
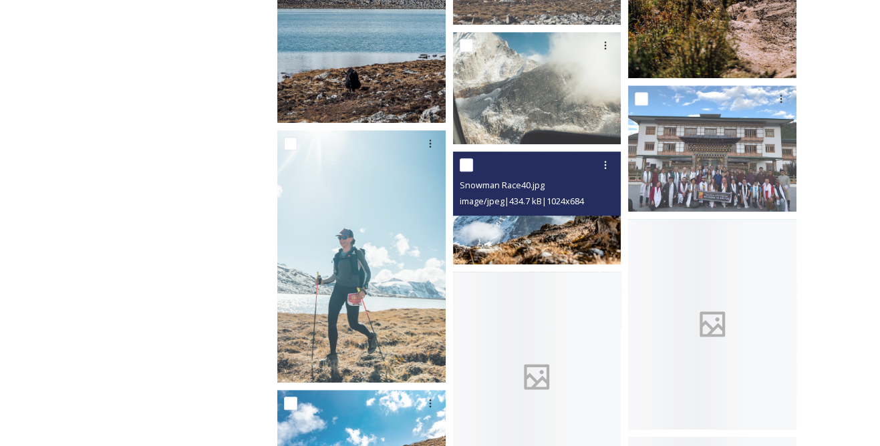
scroll to position [1215, 0]
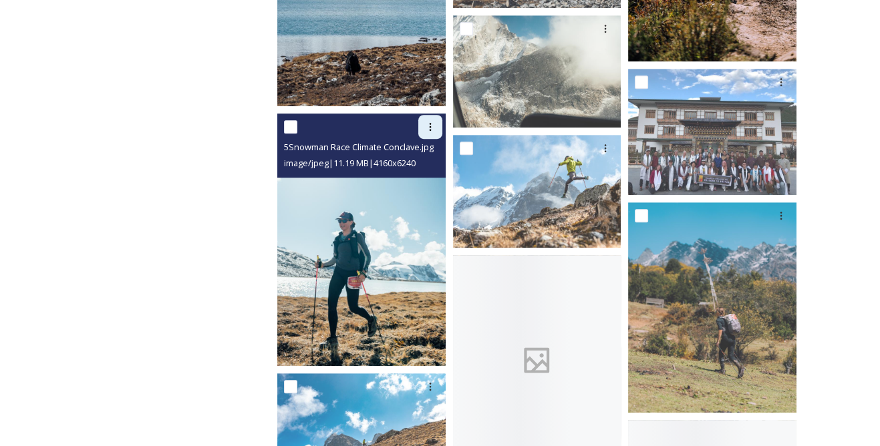
click at [425, 121] on div at bounding box center [430, 127] width 24 height 24
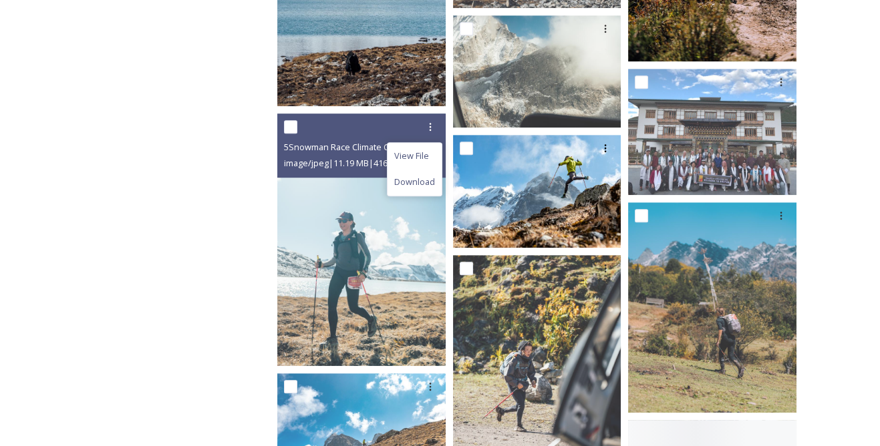
drag, startPoint x: 421, startPoint y: 176, endPoint x: 466, endPoint y: 176, distance: 44.8
click at [420, 176] on span "Download" at bounding box center [414, 182] width 41 height 13
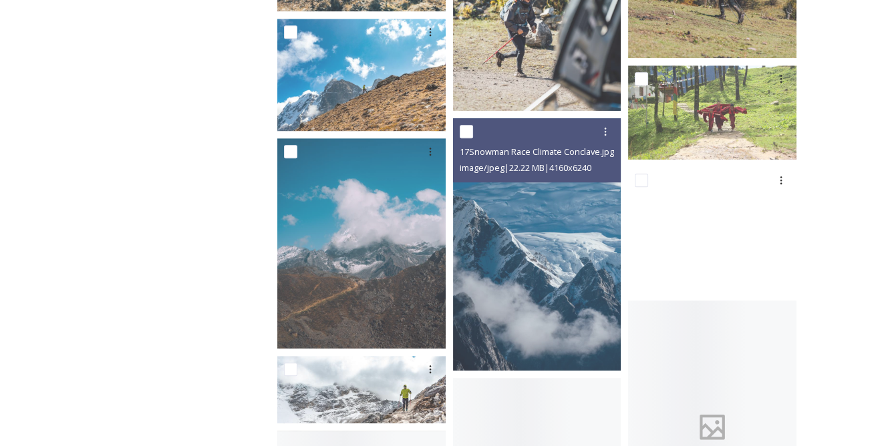
scroll to position [1640, 0]
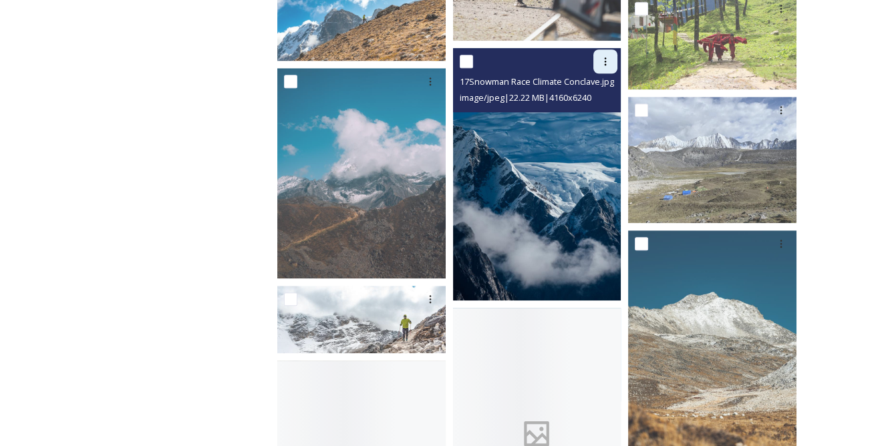
click at [610, 62] on icon at bounding box center [605, 61] width 11 height 11
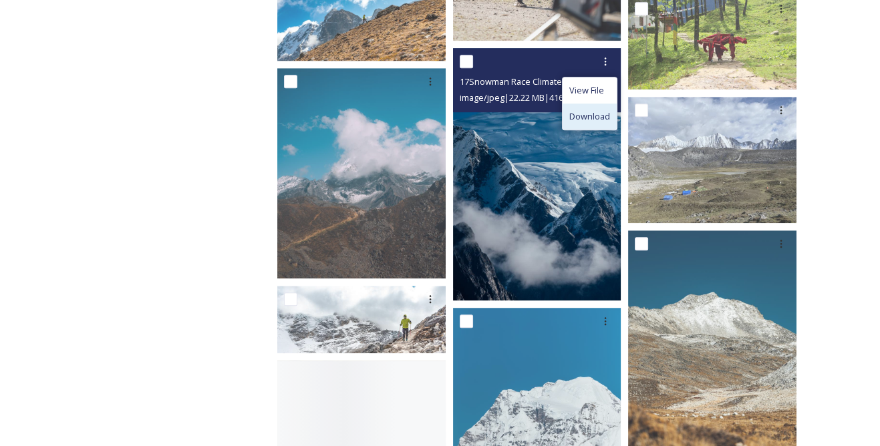
click at [589, 116] on span "Download" at bounding box center [589, 116] width 41 height 13
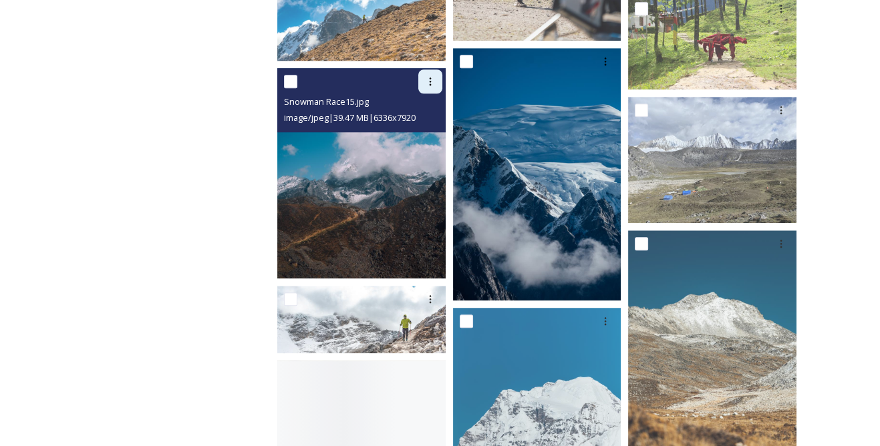
click at [434, 80] on icon at bounding box center [430, 81] width 11 height 11
click at [421, 128] on div "Download" at bounding box center [415, 137] width 54 height 26
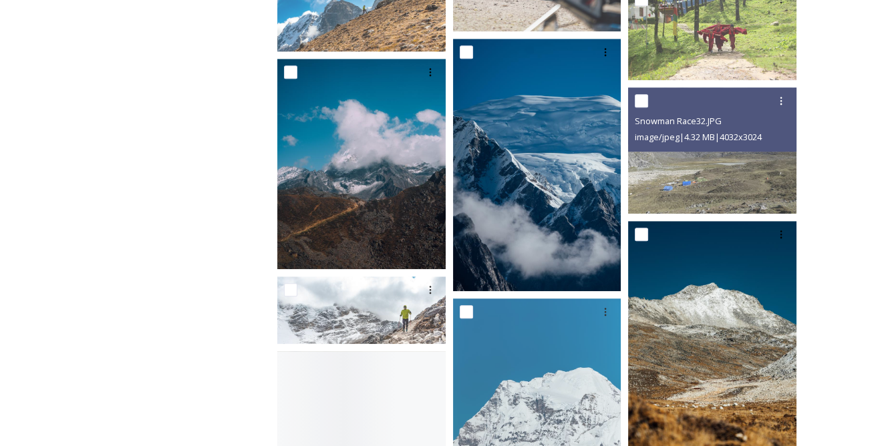
scroll to position [1761, 0]
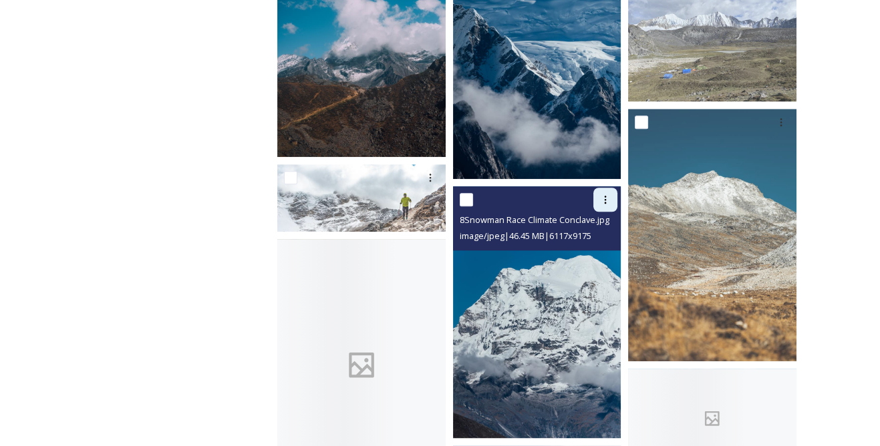
click at [601, 195] on icon at bounding box center [605, 199] width 11 height 11
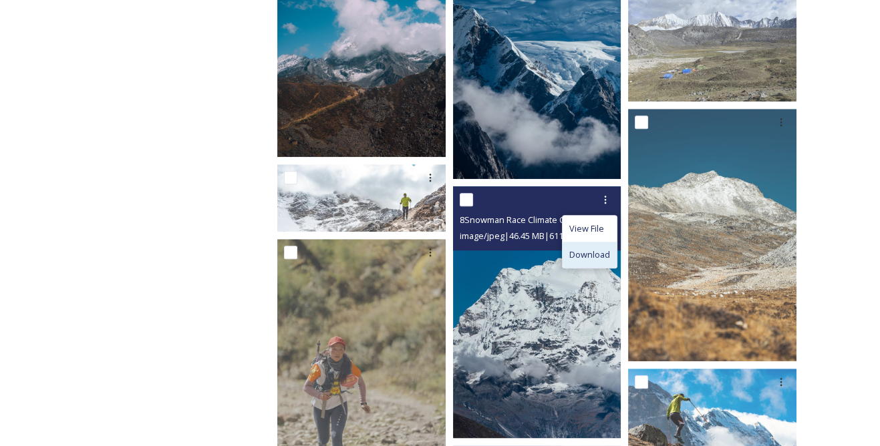
click at [589, 247] on div "Download" at bounding box center [590, 255] width 54 height 26
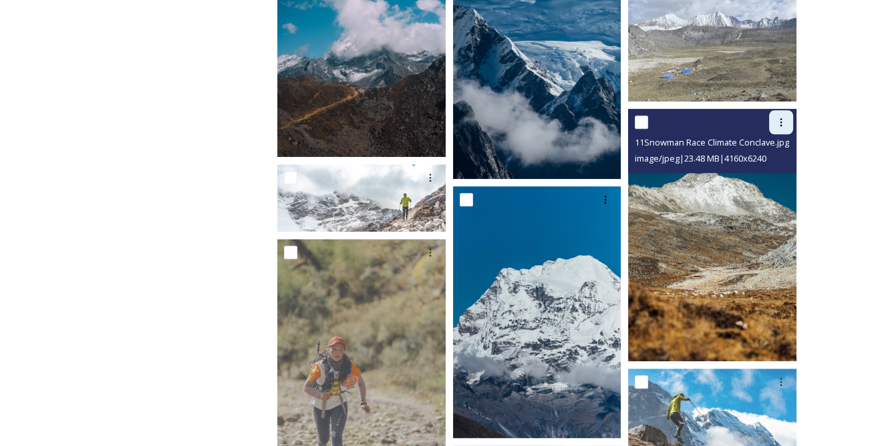
click at [776, 119] on icon at bounding box center [781, 122] width 11 height 11
click at [775, 175] on span "Download" at bounding box center [765, 178] width 41 height 13
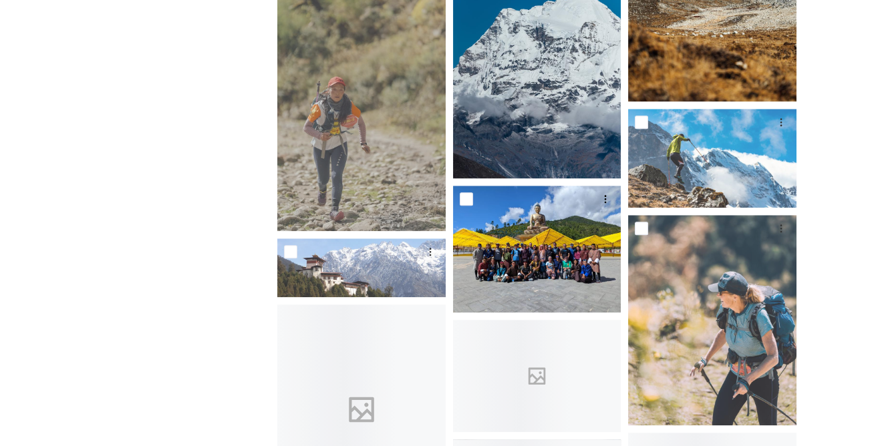
scroll to position [2126, 0]
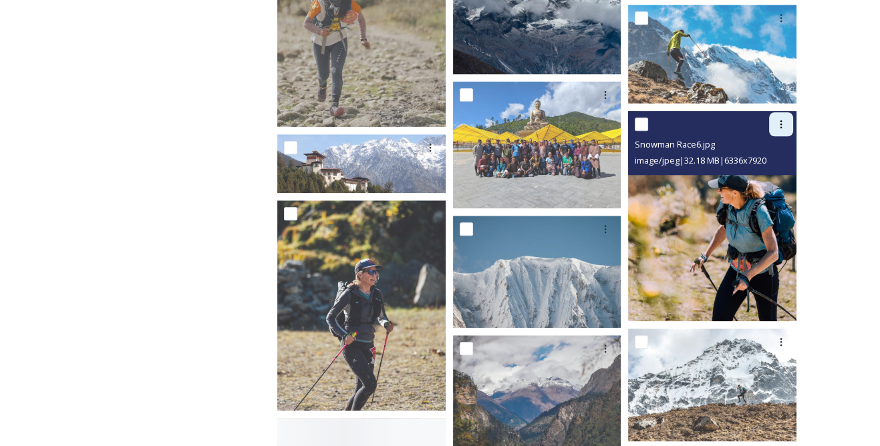
click at [784, 132] on div at bounding box center [781, 124] width 24 height 24
click at [761, 182] on span "Download" at bounding box center [765, 180] width 41 height 13
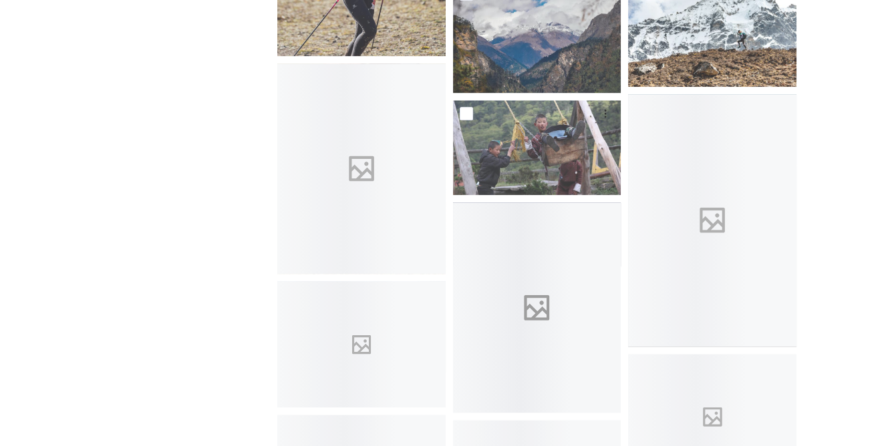
scroll to position [2490, 0]
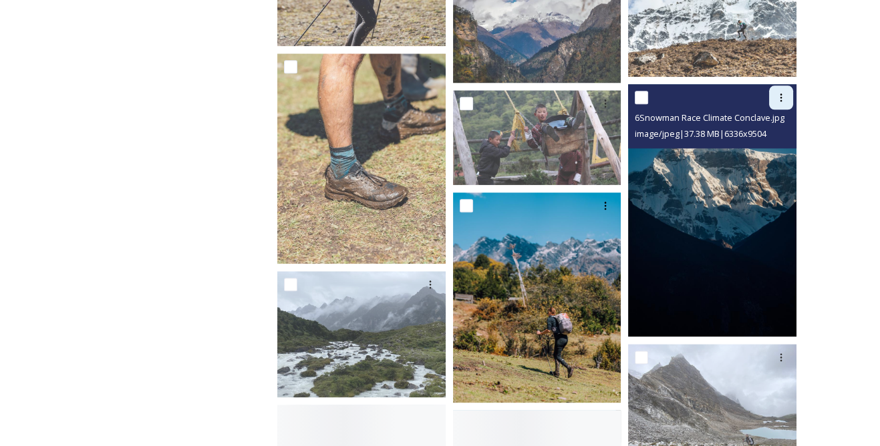
click at [789, 100] on div at bounding box center [781, 98] width 24 height 24
click at [754, 156] on span "Download" at bounding box center [765, 152] width 41 height 13
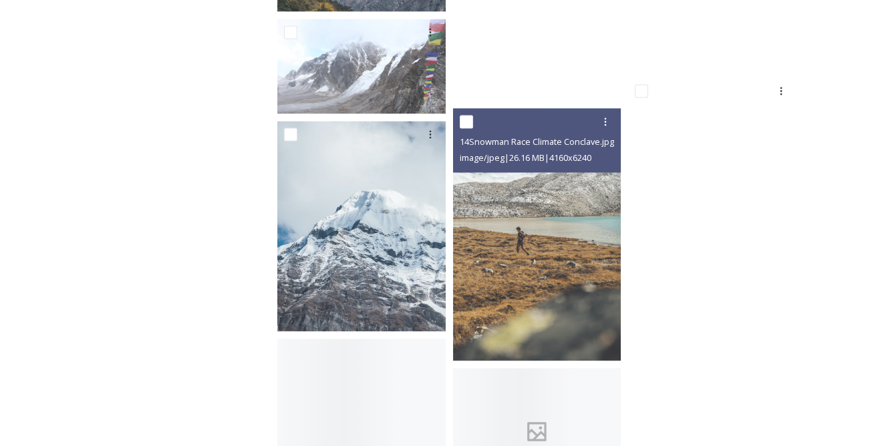
scroll to position [3280, 0]
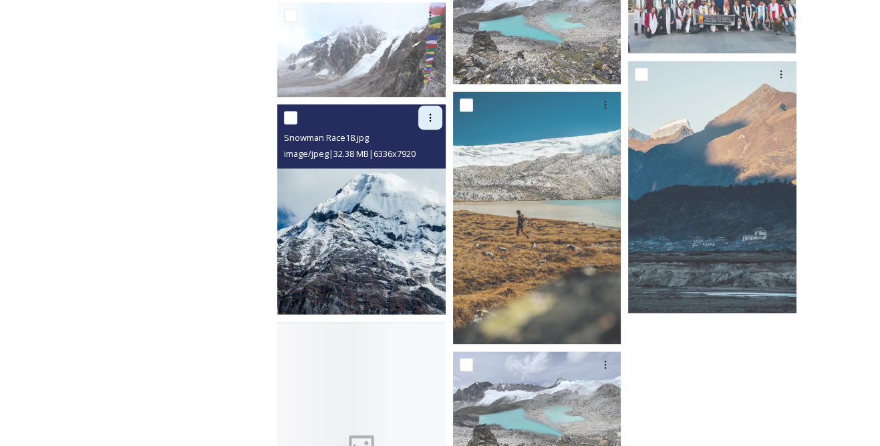
click at [426, 117] on icon at bounding box center [430, 117] width 11 height 11
click at [424, 170] on span "Download" at bounding box center [414, 172] width 41 height 13
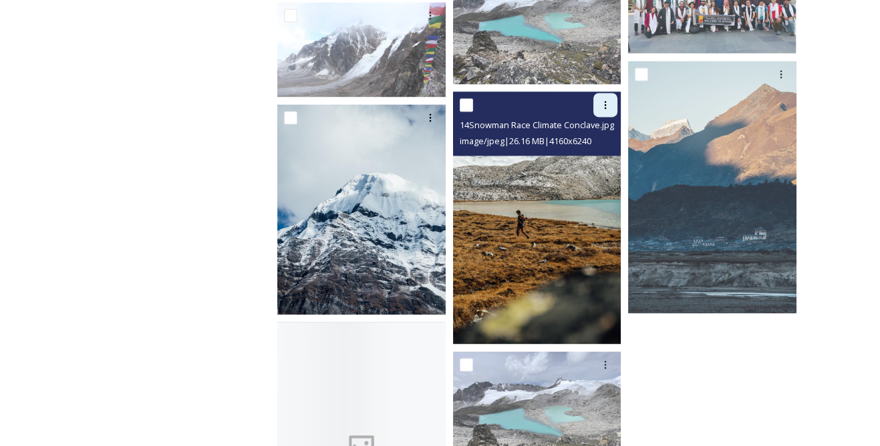
click at [605, 102] on icon at bounding box center [606, 105] width 2 height 8
click at [599, 163] on span "Download" at bounding box center [589, 160] width 41 height 13
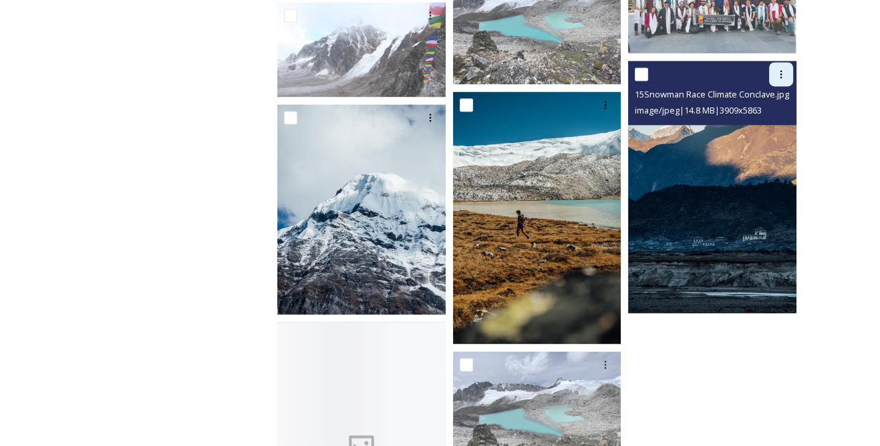
click at [787, 74] on div at bounding box center [781, 74] width 24 height 24
click at [762, 128] on span "Download" at bounding box center [765, 129] width 41 height 13
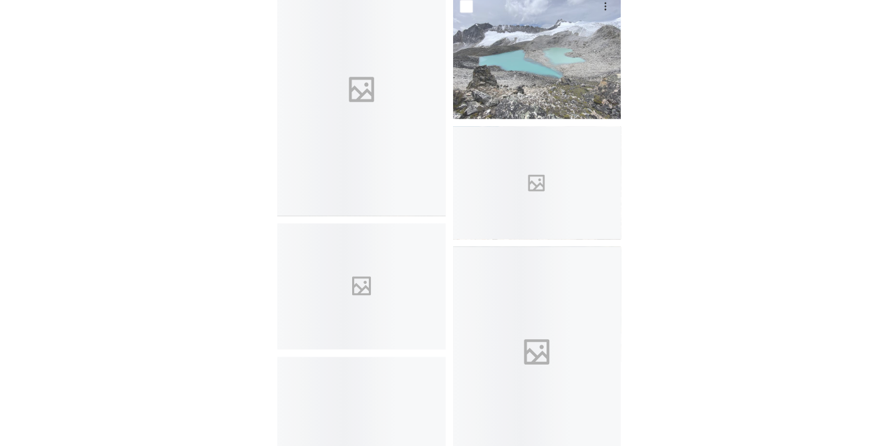
scroll to position [3584, 0]
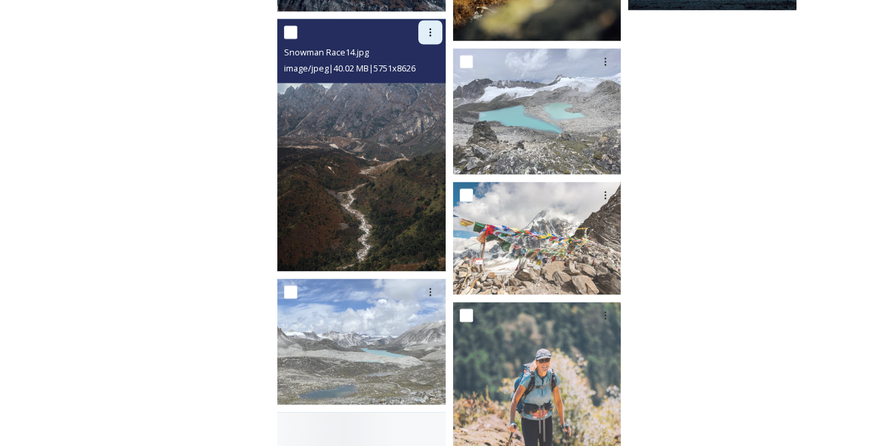
click at [430, 33] on icon at bounding box center [430, 32] width 11 height 11
click at [417, 88] on span "Download" at bounding box center [414, 87] width 41 height 13
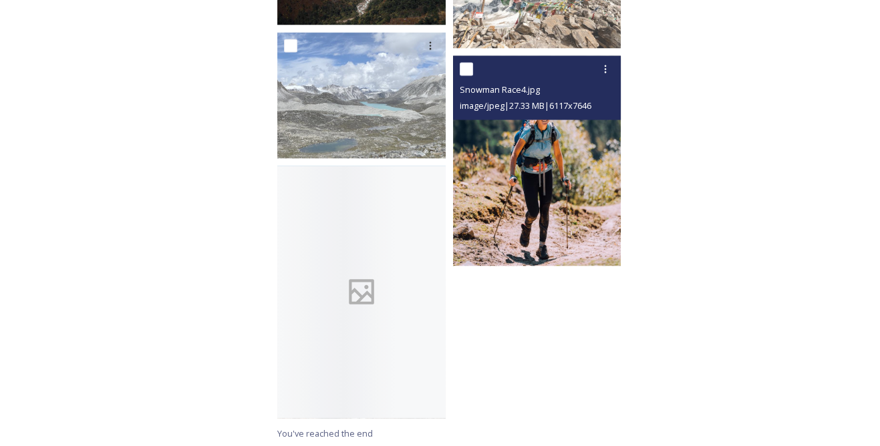
scroll to position [3831, 0]
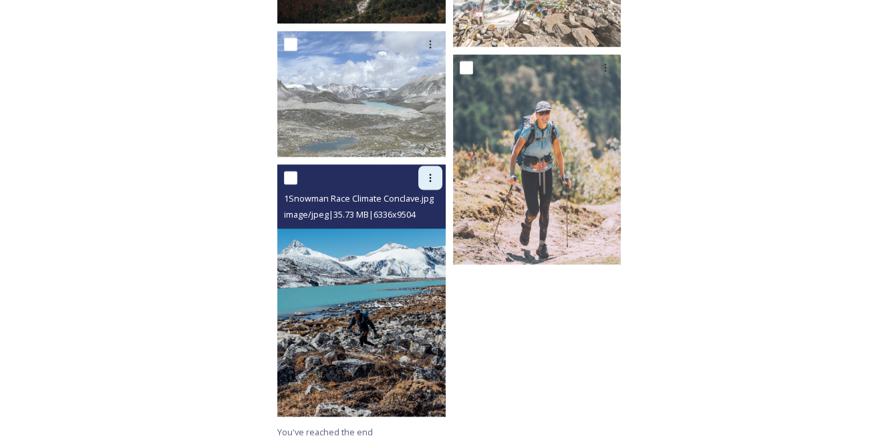
click at [426, 178] on icon at bounding box center [430, 178] width 11 height 11
click at [420, 233] on span "Download" at bounding box center [414, 233] width 41 height 13
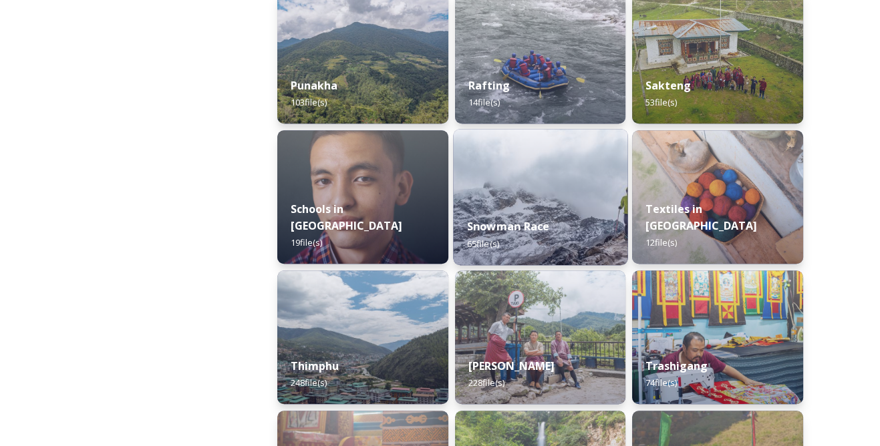
scroll to position [1363, 0]
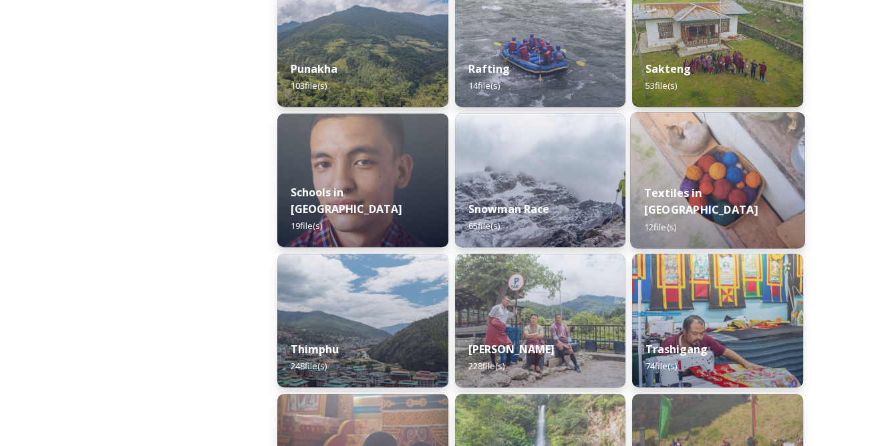
click at [690, 178] on img at bounding box center [718, 180] width 174 height 136
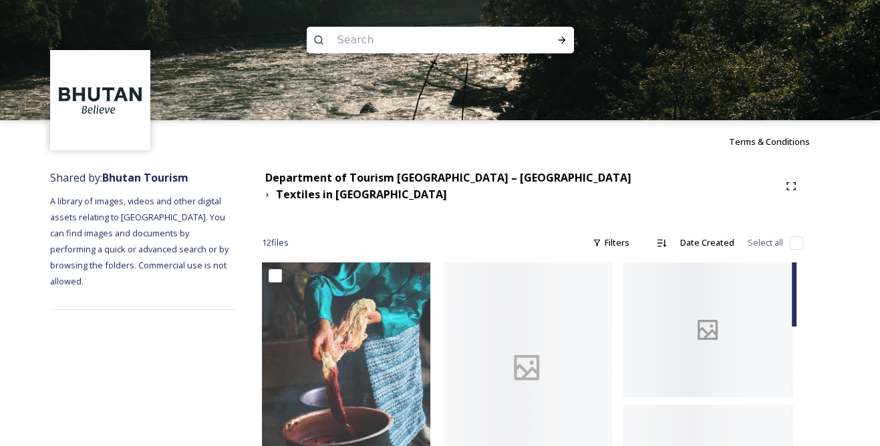
scroll to position [182, 0]
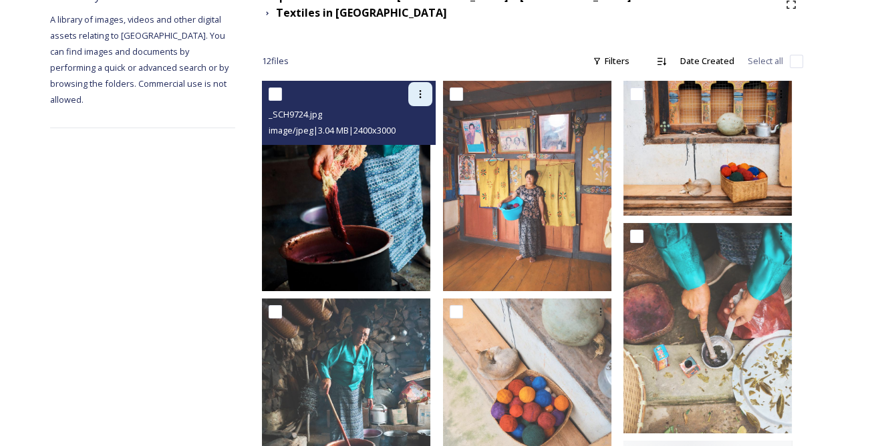
drag, startPoint x: 428, startPoint y: 86, endPoint x: 425, endPoint y: 93, distance: 7.8
click at [426, 89] on icon at bounding box center [420, 94] width 11 height 11
click at [416, 143] on span "Download" at bounding box center [404, 149] width 41 height 13
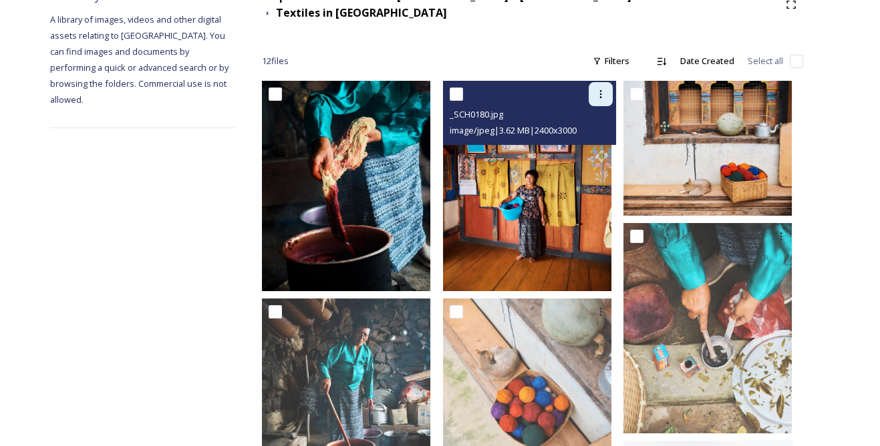
click at [606, 89] on icon at bounding box center [600, 94] width 11 height 11
click at [581, 143] on span "Download" at bounding box center [585, 149] width 41 height 13
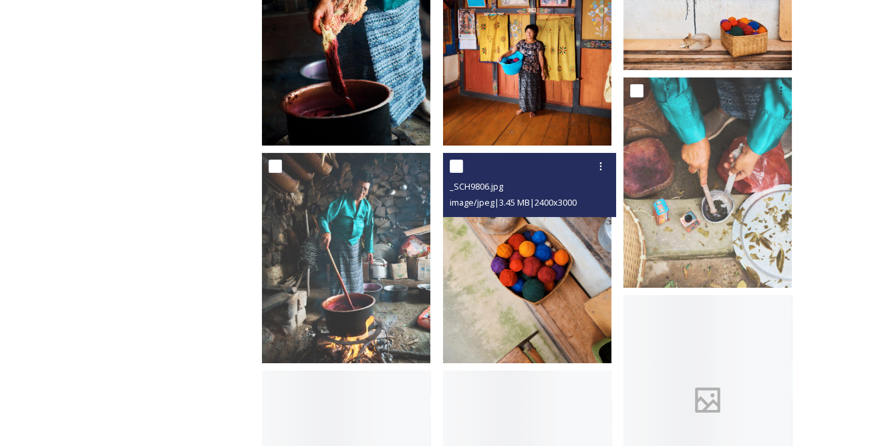
scroll to position [364, 0]
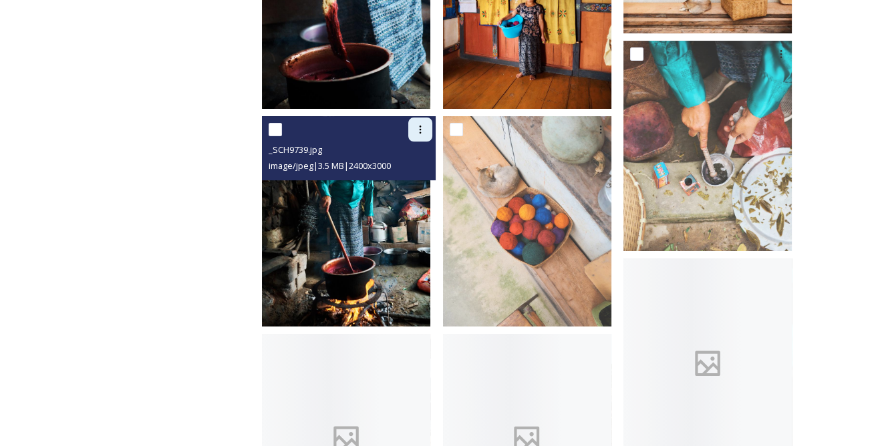
click at [426, 124] on icon at bounding box center [420, 129] width 11 height 11
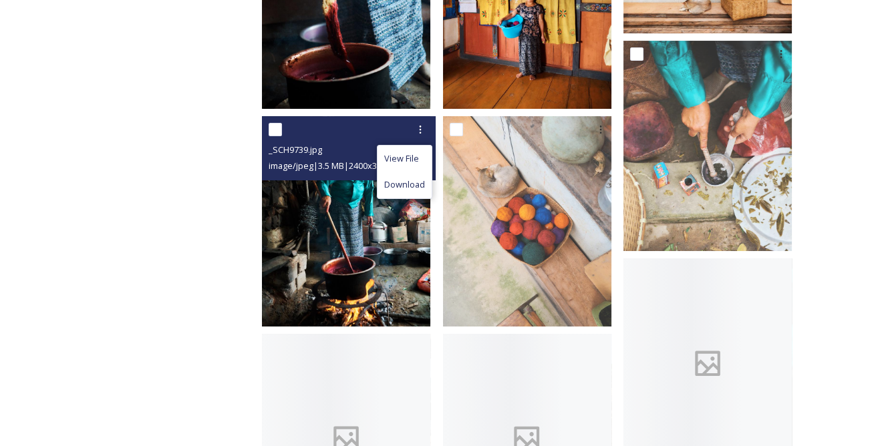
click at [425, 178] on span "Download" at bounding box center [404, 184] width 41 height 13
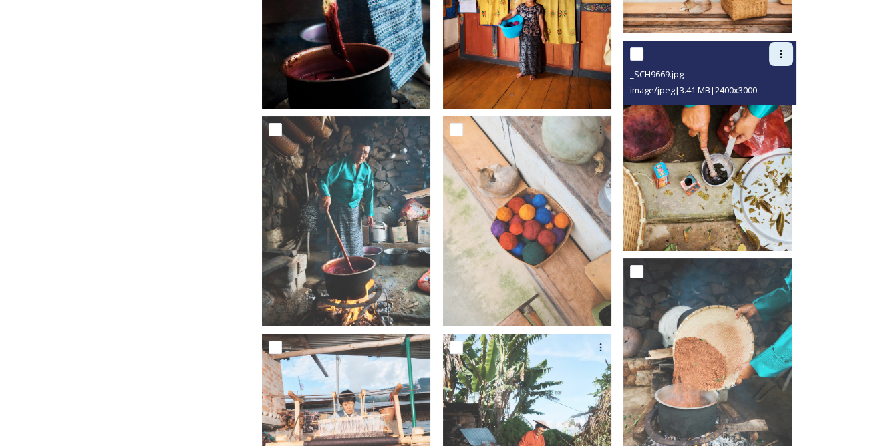
click at [787, 42] on div at bounding box center [781, 54] width 24 height 24
click at [764, 103] on span "Download" at bounding box center [765, 109] width 41 height 13
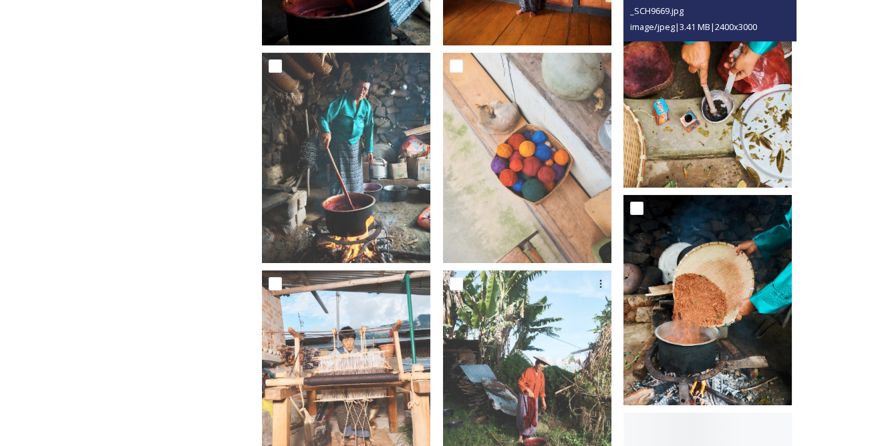
scroll to position [486, 0]
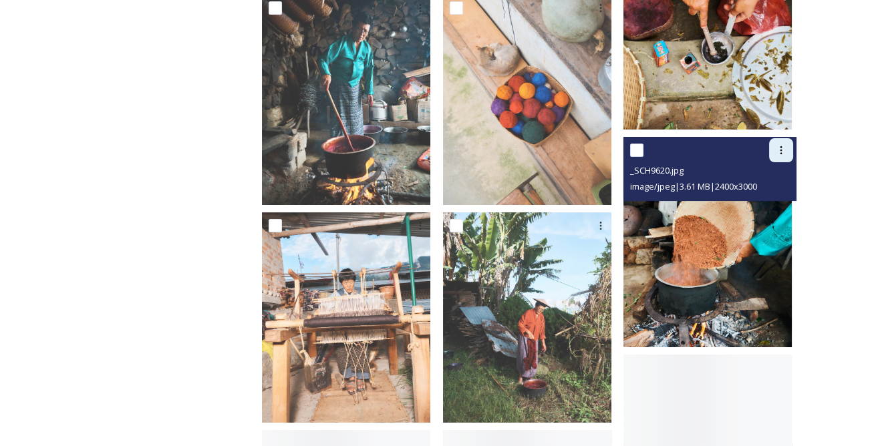
click at [782, 146] on icon at bounding box center [781, 150] width 11 height 11
drag, startPoint x: 756, startPoint y: 190, endPoint x: 692, endPoint y: 198, distance: 65.3
click at [756, 199] on span "Download" at bounding box center [765, 205] width 41 height 13
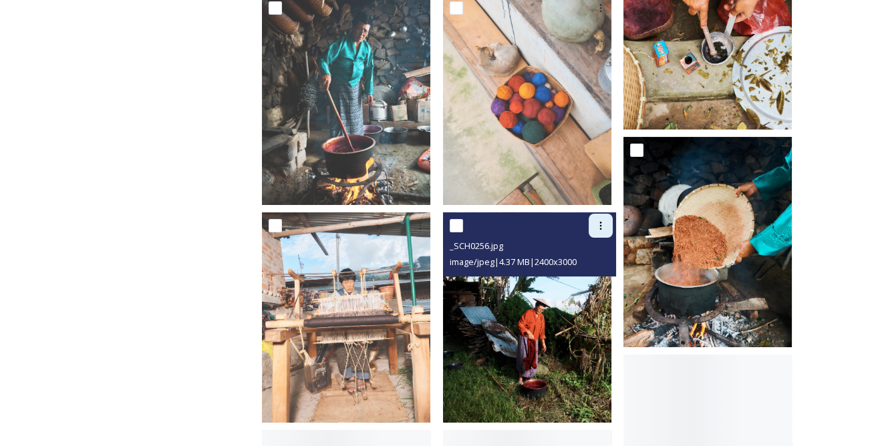
click at [603, 221] on icon at bounding box center [600, 226] width 11 height 11
click at [586, 268] on div "Download" at bounding box center [585, 281] width 54 height 26
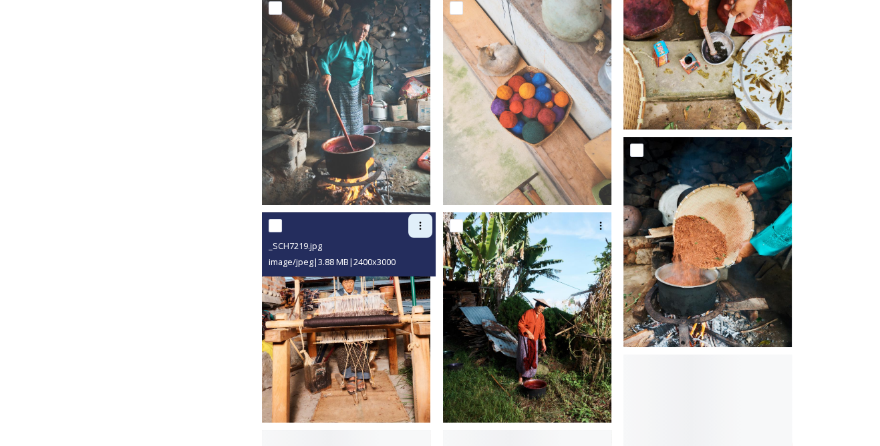
click at [425, 221] on icon at bounding box center [420, 226] width 11 height 11
click at [425, 275] on span "Download" at bounding box center [404, 281] width 41 height 13
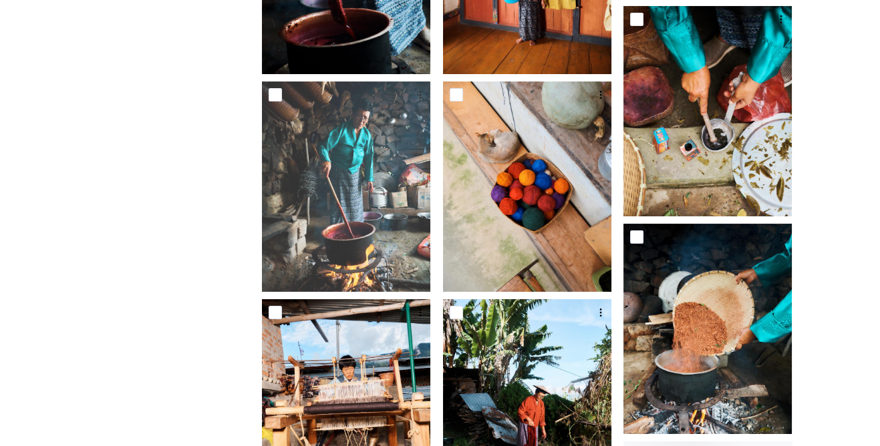
scroll to position [364, 0]
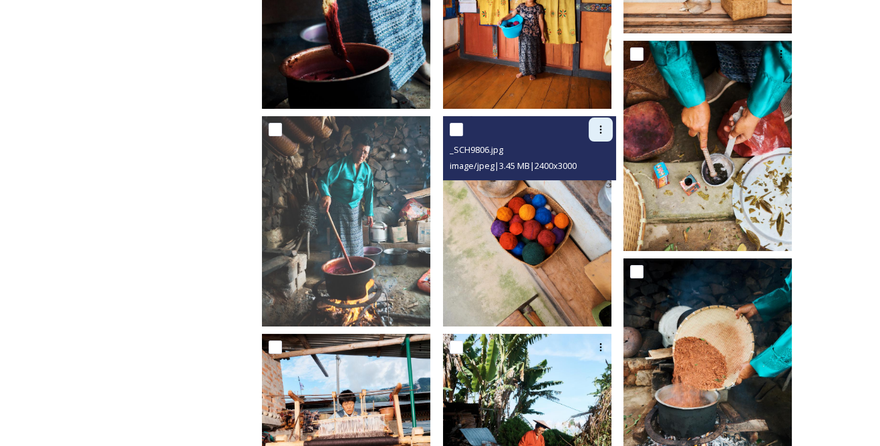
click at [609, 118] on div at bounding box center [601, 130] width 24 height 24
click at [585, 178] on span "Download" at bounding box center [585, 184] width 41 height 13
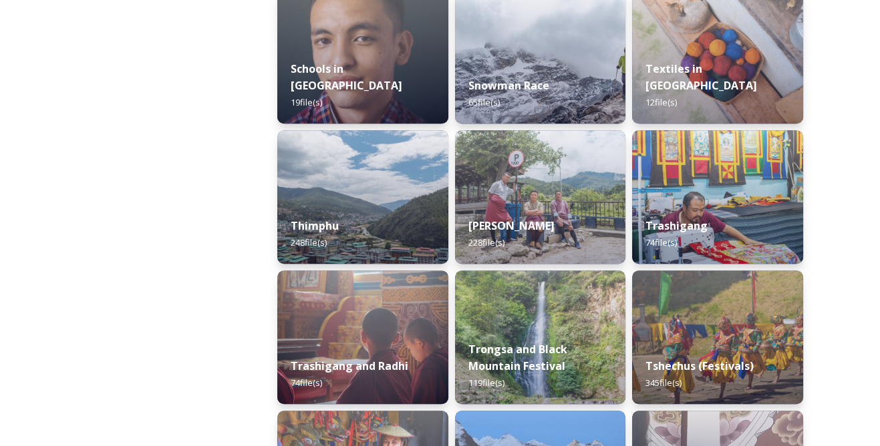
scroll to position [1518, 0]
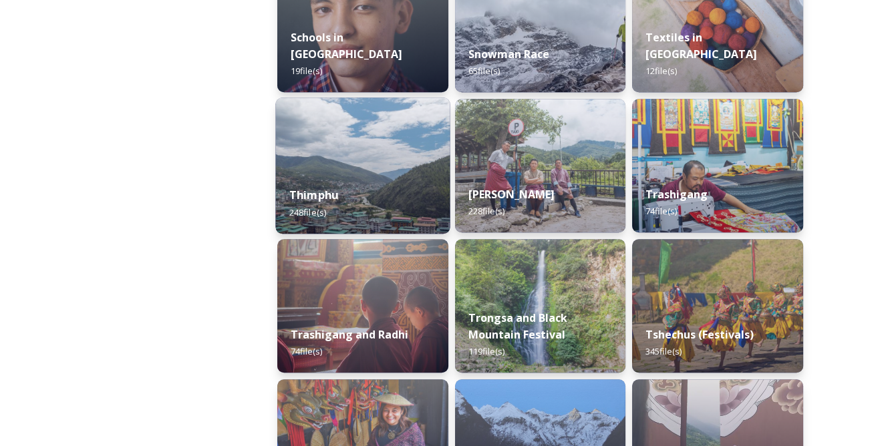
click at [362, 178] on div "Thimphu 248 file(s)" at bounding box center [362, 203] width 174 height 61
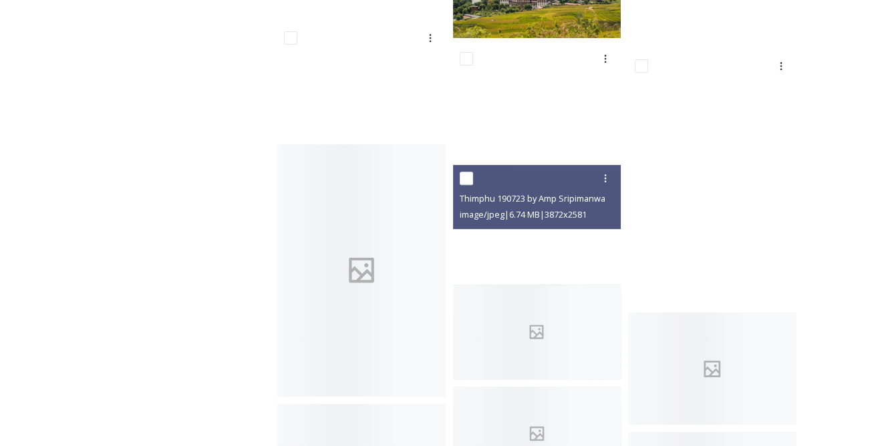
scroll to position [850, 0]
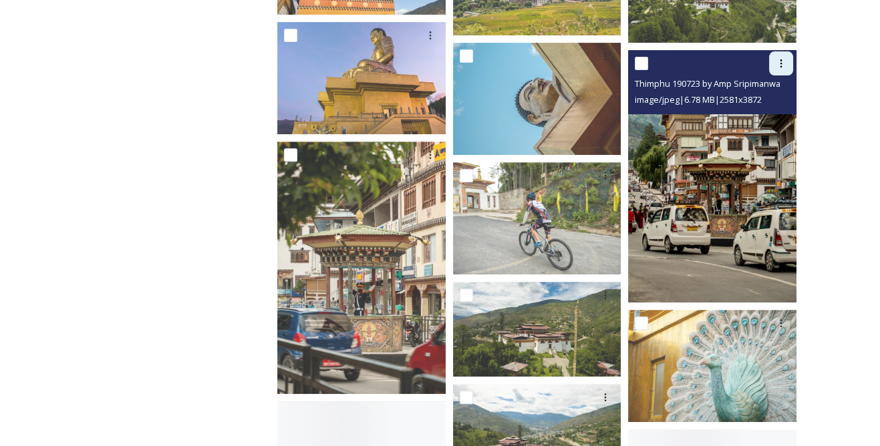
click at [776, 58] on icon at bounding box center [781, 63] width 11 height 11
click at [768, 118] on span "Download" at bounding box center [765, 119] width 41 height 13
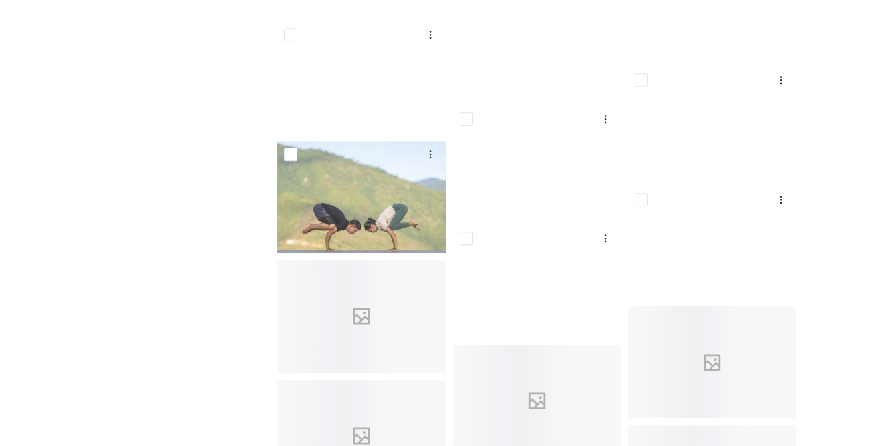
scroll to position [1640, 0]
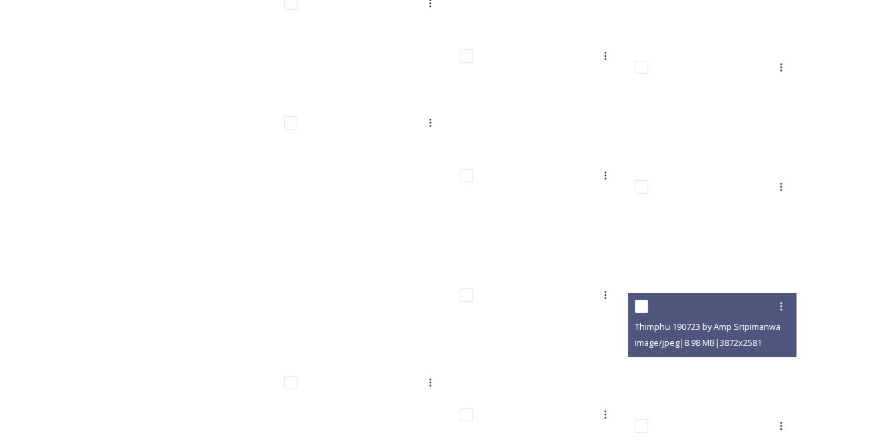
scroll to position [6742, 0]
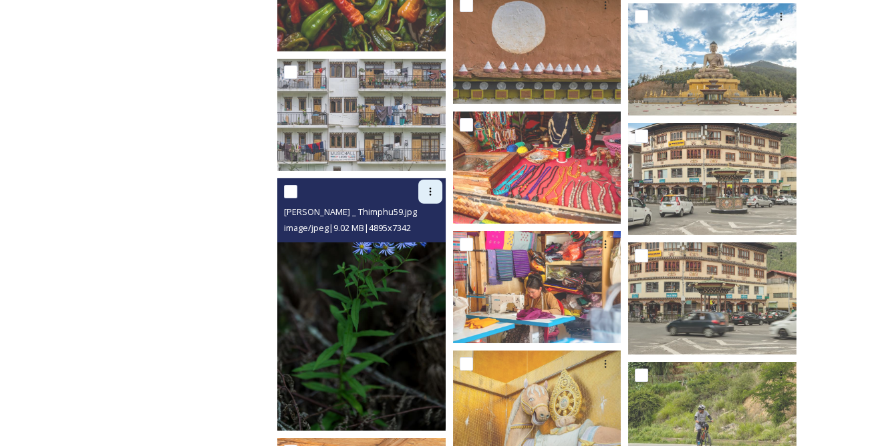
click at [433, 182] on div at bounding box center [430, 192] width 24 height 24
click at [425, 241] on span "Download" at bounding box center [414, 247] width 41 height 13
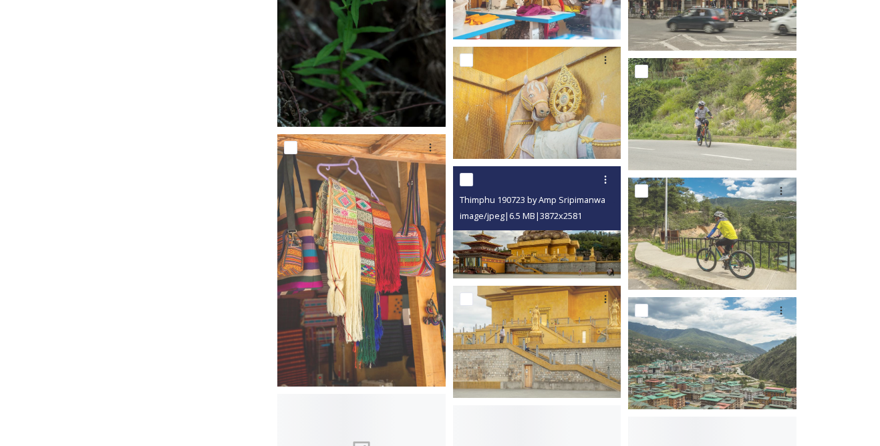
scroll to position [7107, 0]
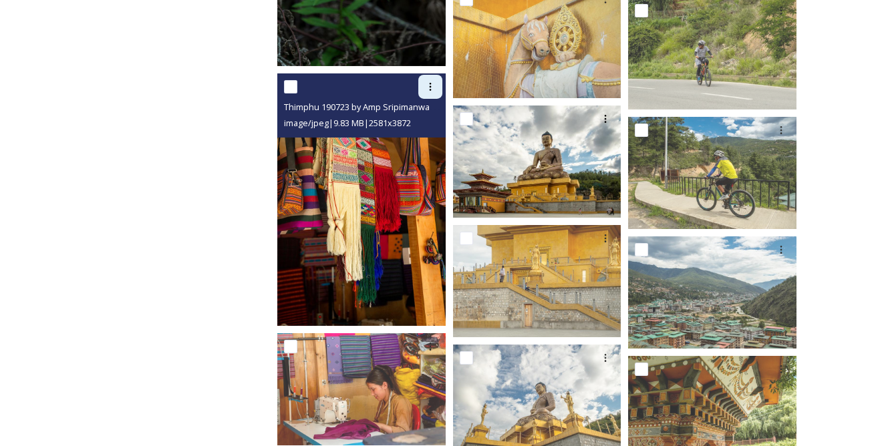
click at [427, 89] on icon at bounding box center [430, 87] width 11 height 11
click at [424, 138] on span "Download" at bounding box center [414, 142] width 41 height 13
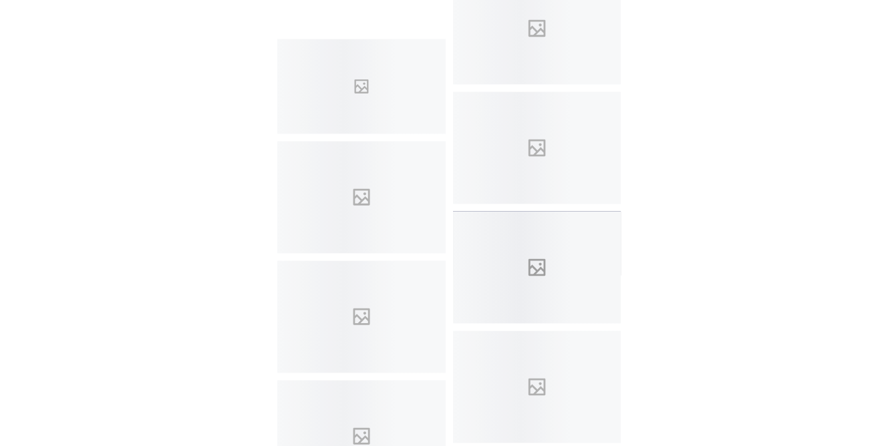
scroll to position [10947, 0]
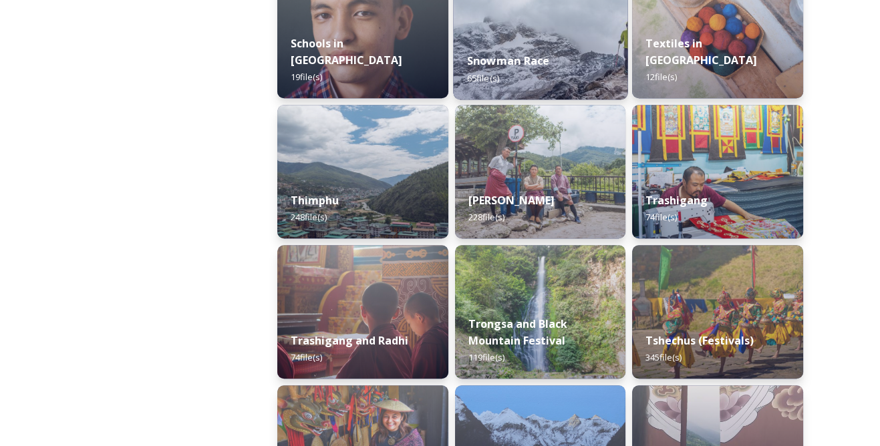
scroll to position [1518, 0]
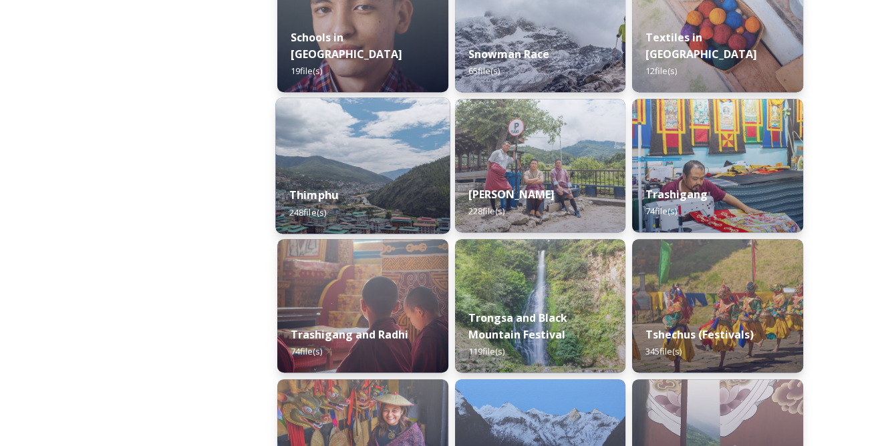
click at [381, 170] on img at bounding box center [362, 166] width 174 height 136
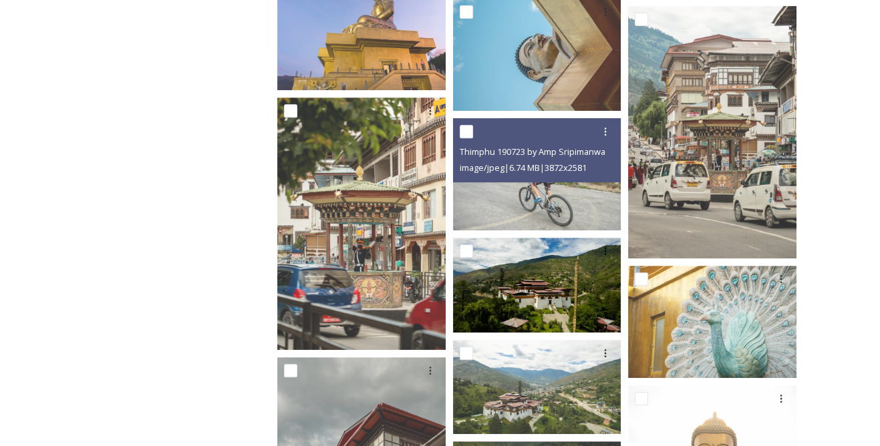
scroll to position [911, 0]
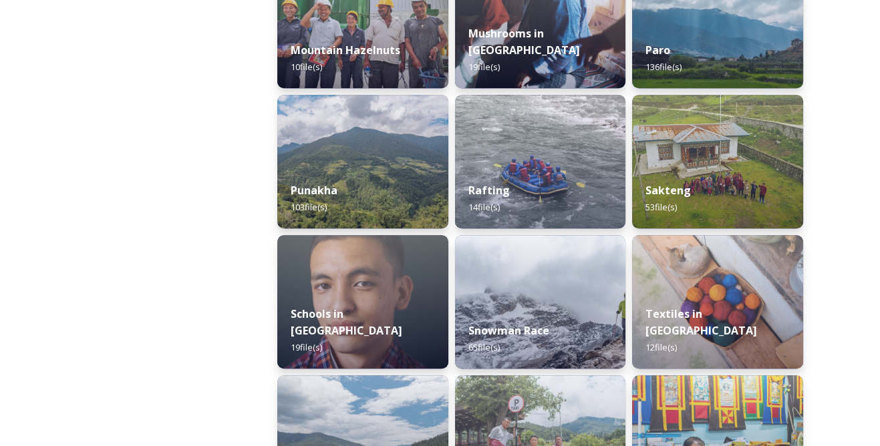
scroll to position [1424, 0]
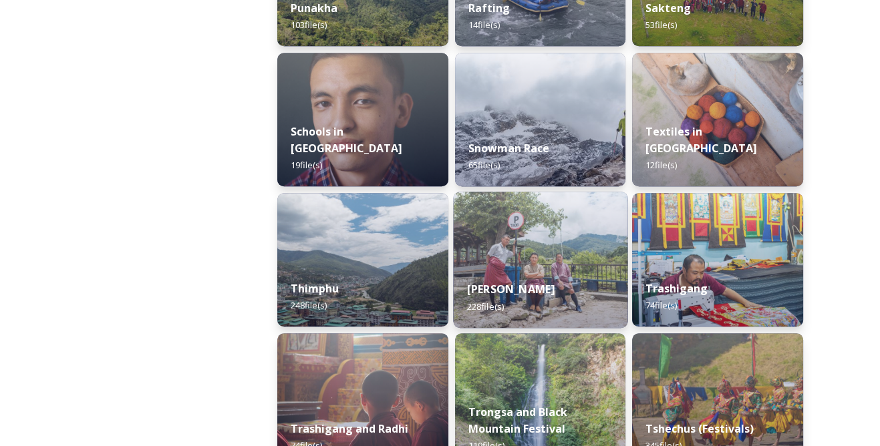
click at [581, 258] on img at bounding box center [540, 260] width 174 height 136
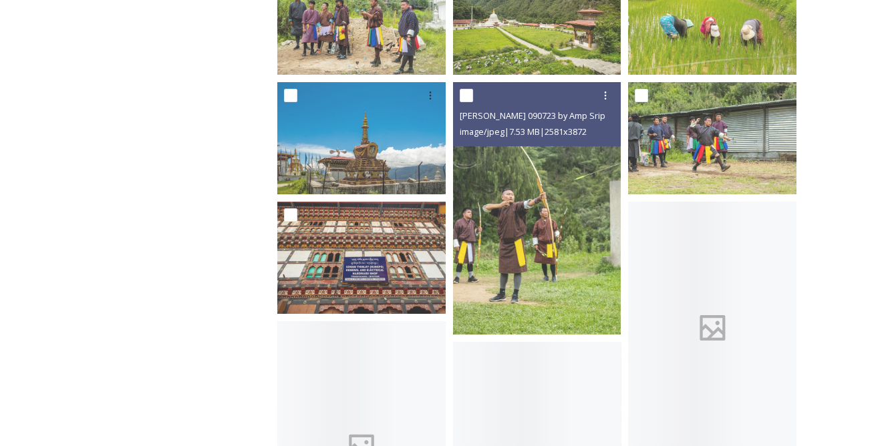
scroll to position [425, 0]
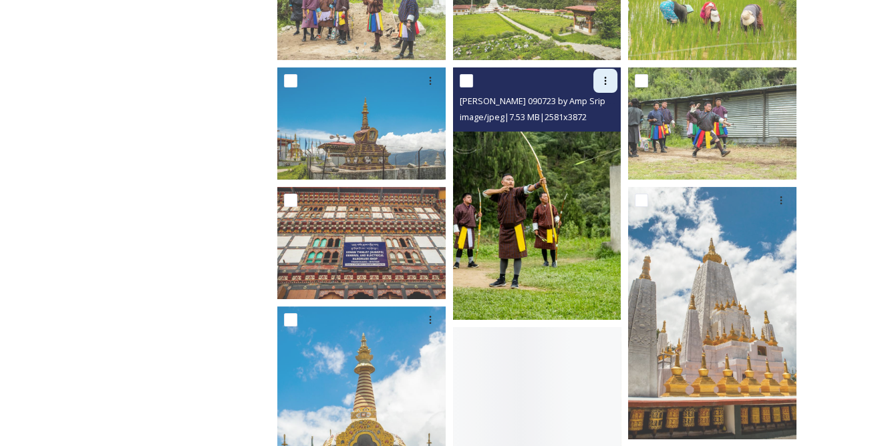
click at [603, 79] on icon at bounding box center [605, 81] width 11 height 11
click at [595, 128] on div "Download" at bounding box center [590, 136] width 54 height 26
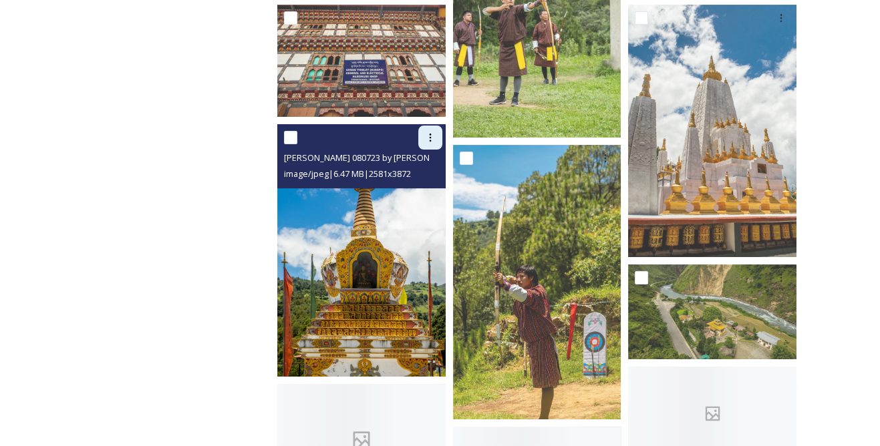
click at [431, 136] on icon at bounding box center [430, 137] width 11 height 11
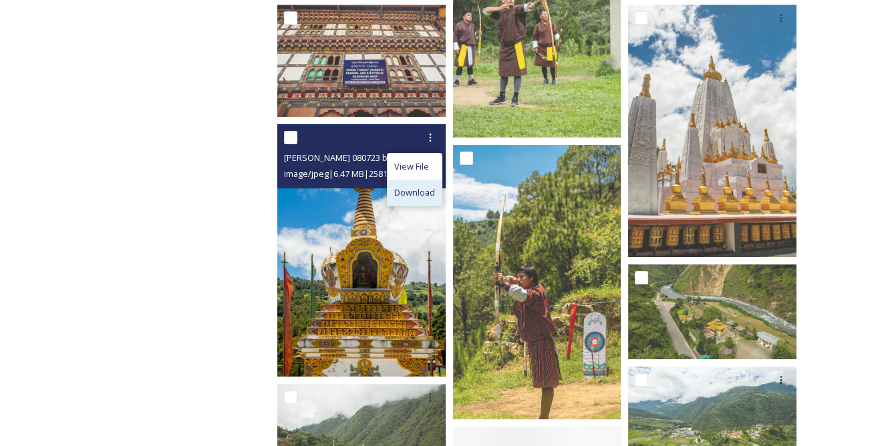
click at [430, 185] on div "Download" at bounding box center [415, 193] width 54 height 26
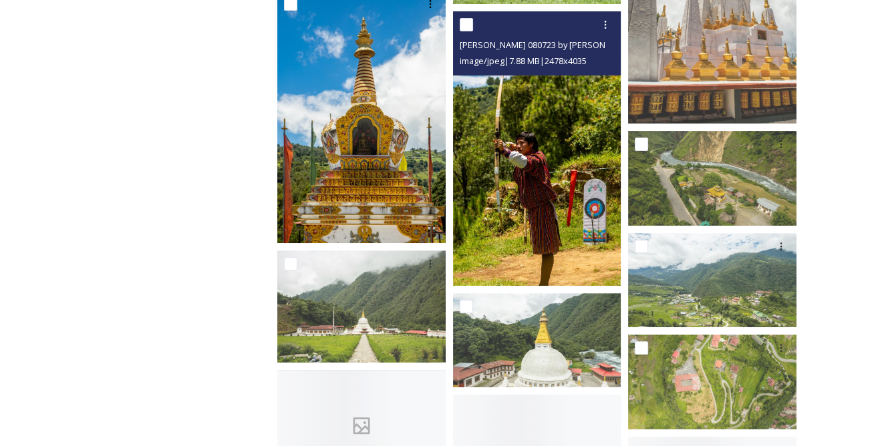
scroll to position [668, 0]
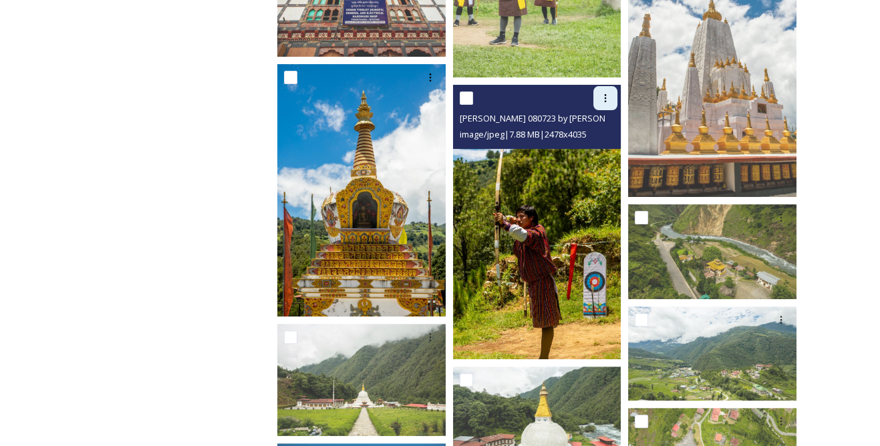
click at [600, 93] on icon at bounding box center [605, 98] width 11 height 11
click at [597, 152] on span "Download" at bounding box center [589, 153] width 41 height 13
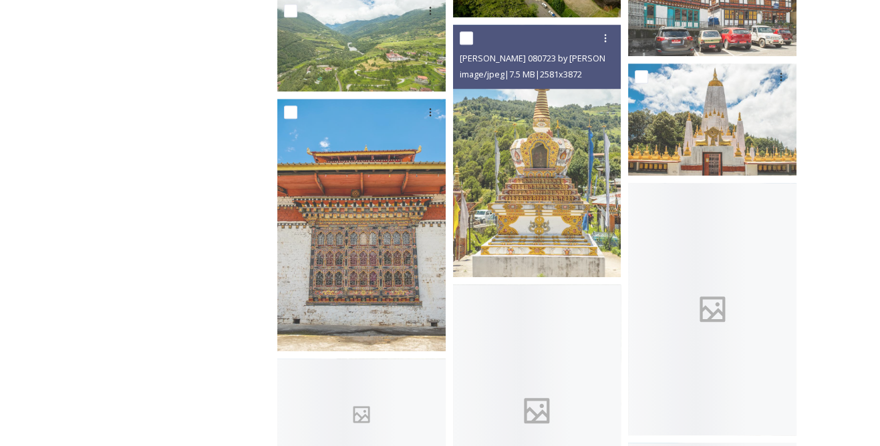
scroll to position [1579, 0]
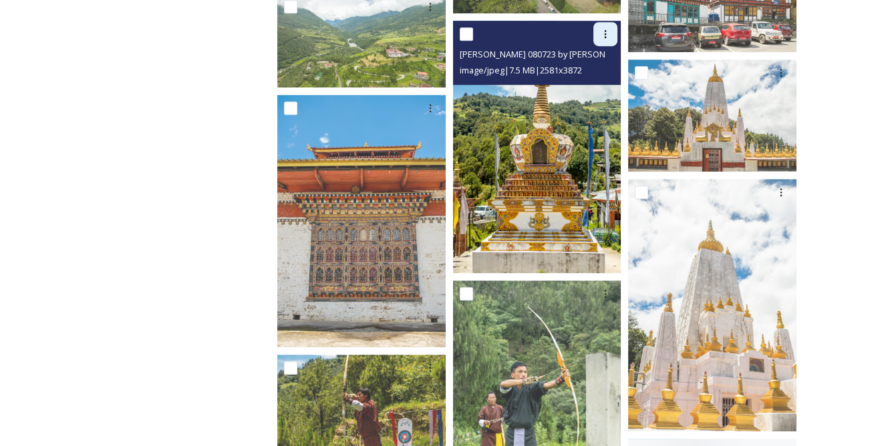
click at [599, 28] on div at bounding box center [605, 34] width 24 height 24
click at [596, 84] on span "Download" at bounding box center [589, 89] width 41 height 13
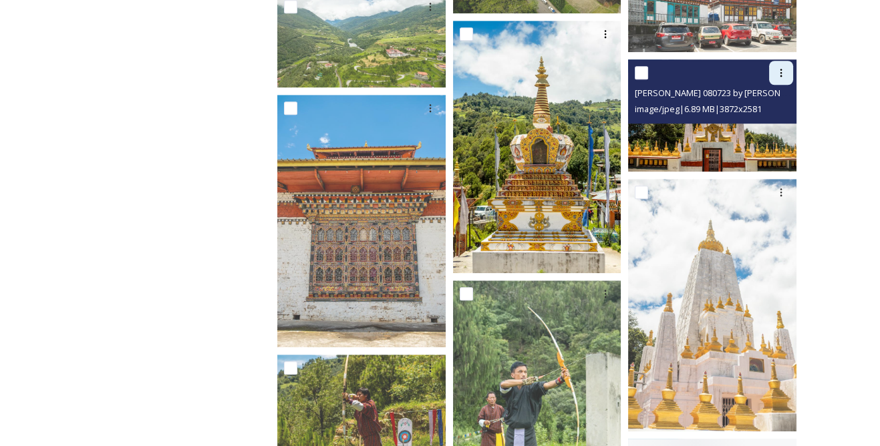
click at [780, 69] on icon at bounding box center [781, 73] width 2 height 8
click at [756, 127] on span "Download" at bounding box center [765, 128] width 41 height 13
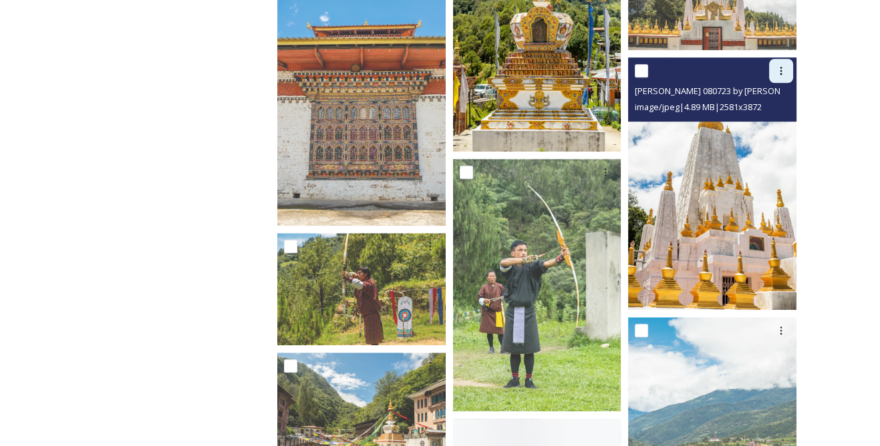
click at [781, 72] on icon at bounding box center [781, 70] width 11 height 11
click at [768, 123] on span "Download" at bounding box center [765, 126] width 41 height 13
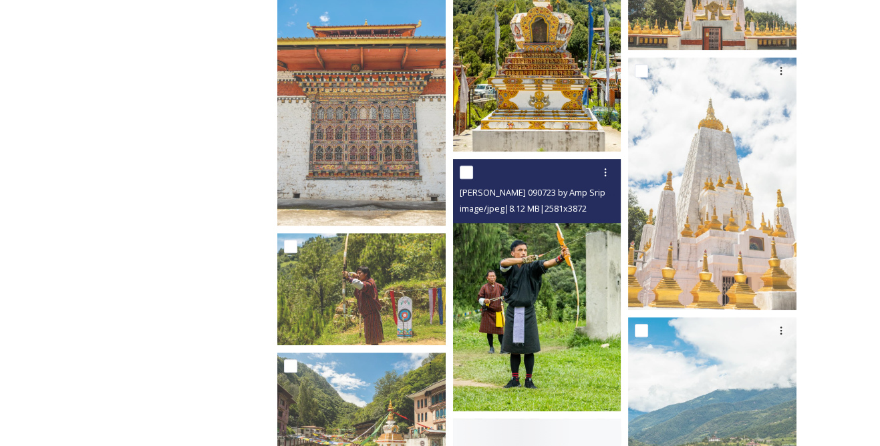
scroll to position [1822, 0]
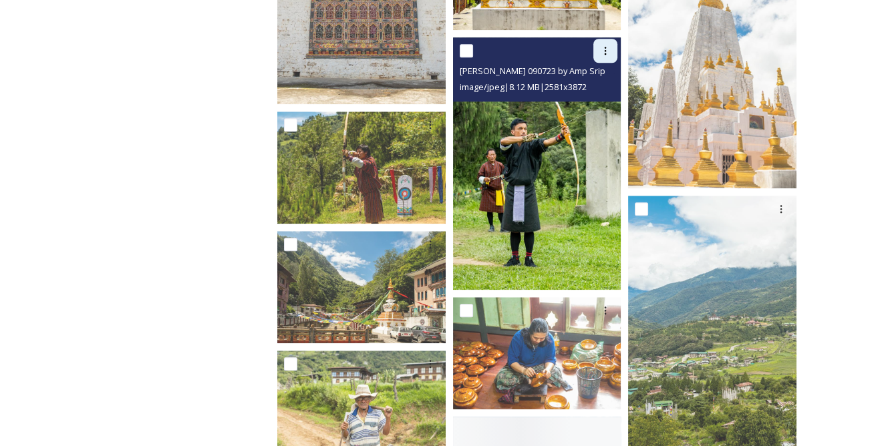
click at [605, 57] on div at bounding box center [605, 51] width 24 height 24
click at [601, 110] on span "Download" at bounding box center [589, 106] width 41 height 13
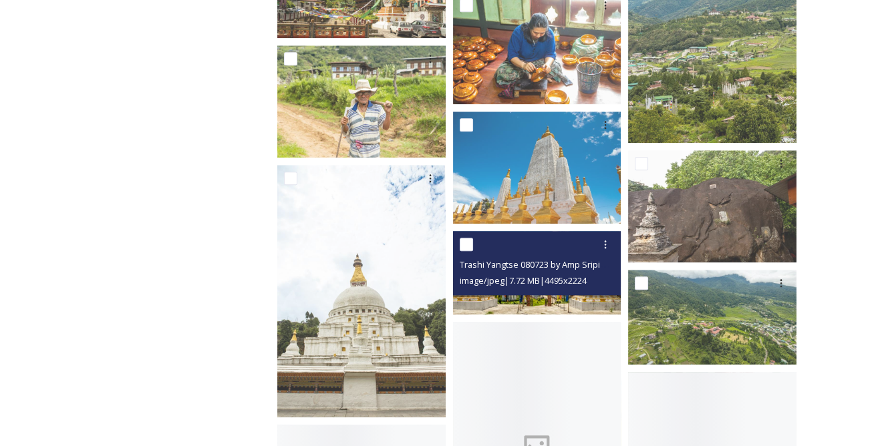
scroll to position [2247, 0]
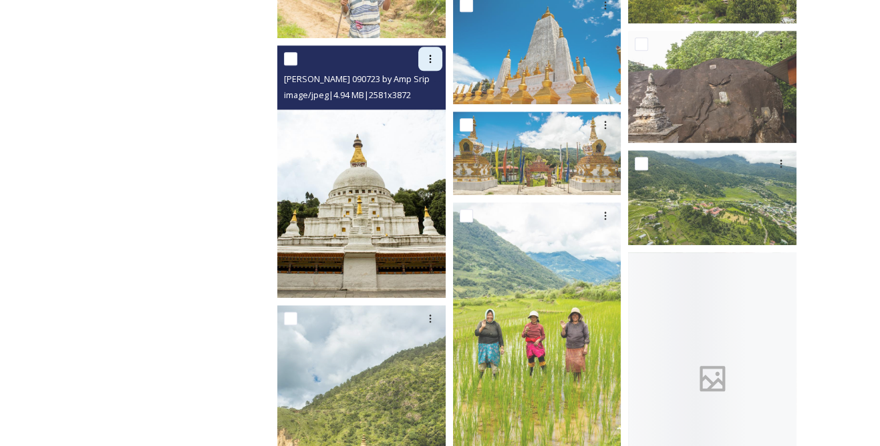
click at [426, 53] on icon at bounding box center [430, 58] width 11 height 11
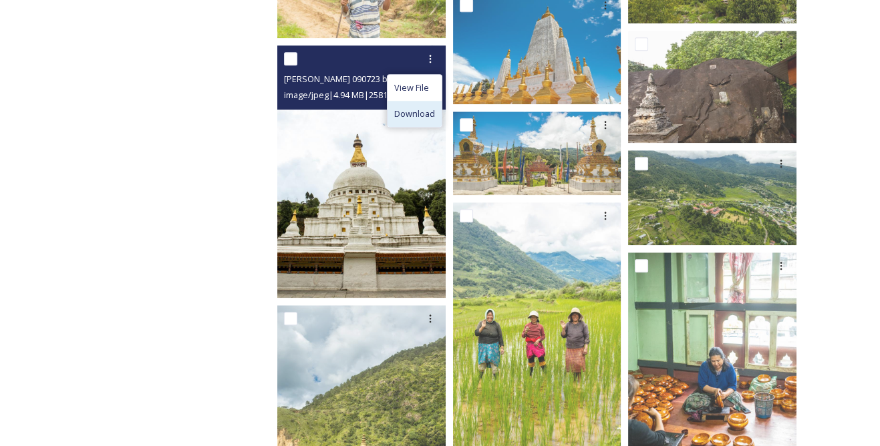
click at [416, 112] on span "Download" at bounding box center [414, 114] width 41 height 13
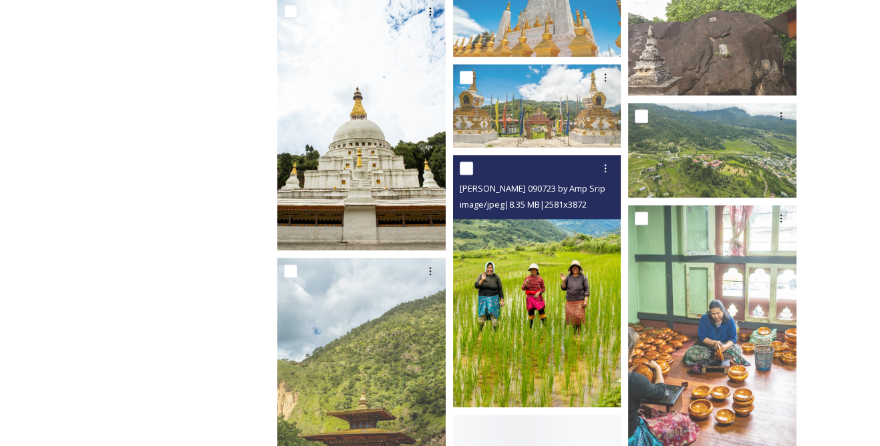
scroll to position [2308, 0]
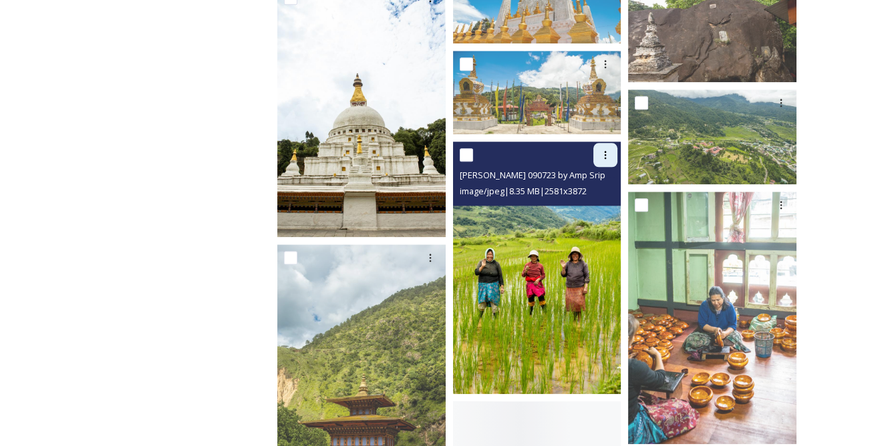
click at [605, 150] on icon at bounding box center [605, 155] width 11 height 11
click at [586, 201] on div "Download" at bounding box center [590, 210] width 54 height 26
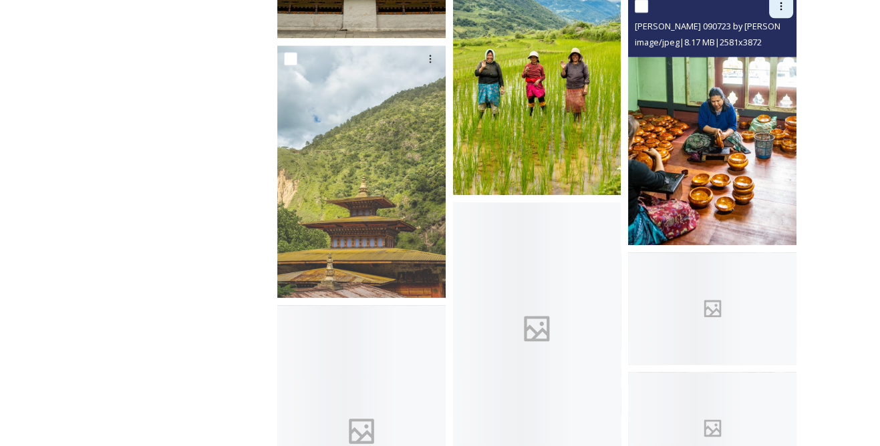
scroll to position [2490, 0]
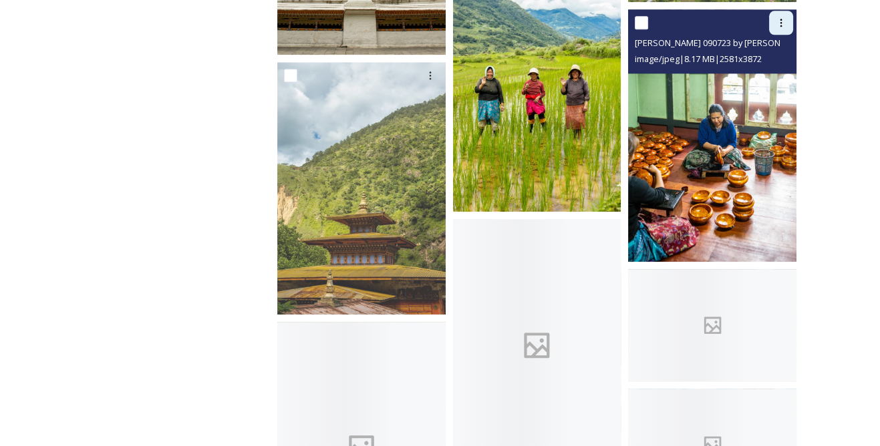
click at [791, 26] on div at bounding box center [781, 23] width 24 height 24
click at [776, 84] on span "Download" at bounding box center [765, 77] width 41 height 13
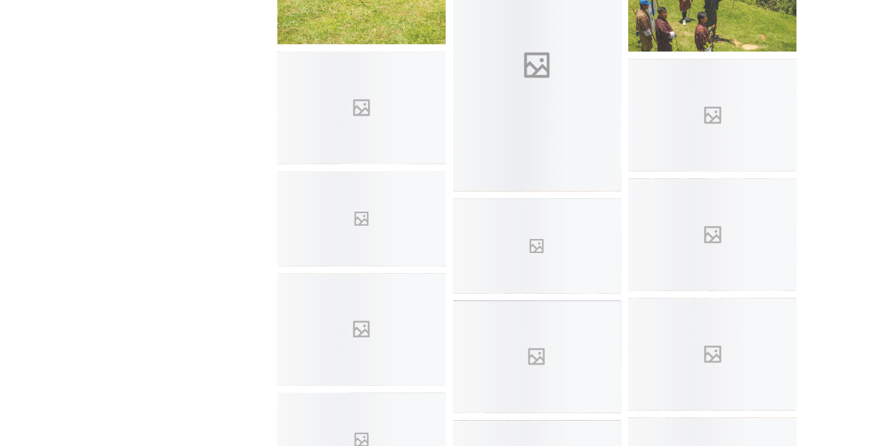
scroll to position [3219, 0]
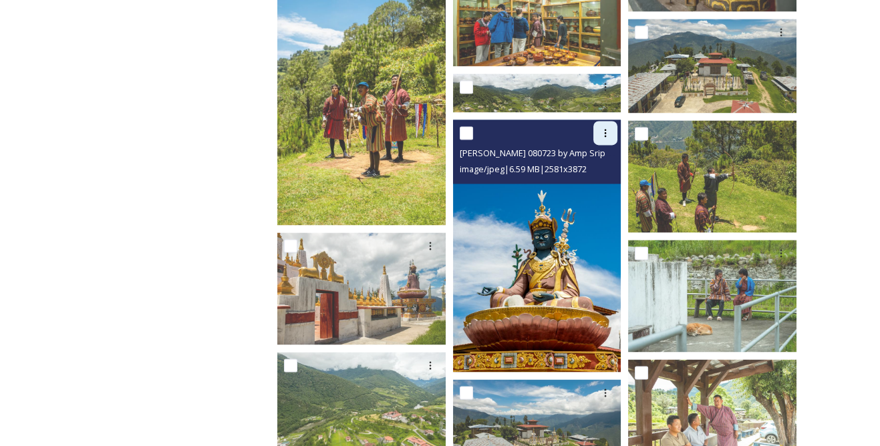
click at [599, 126] on div at bounding box center [605, 133] width 24 height 24
click at [584, 182] on span "Download" at bounding box center [589, 188] width 41 height 13
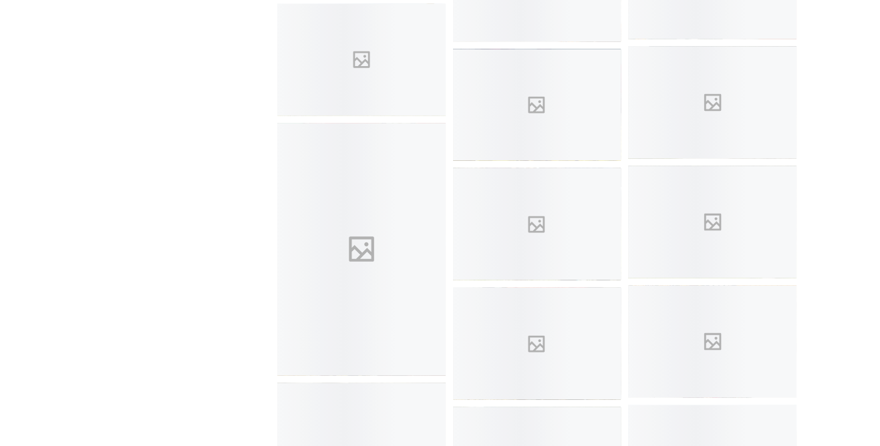
scroll to position [3949, 0]
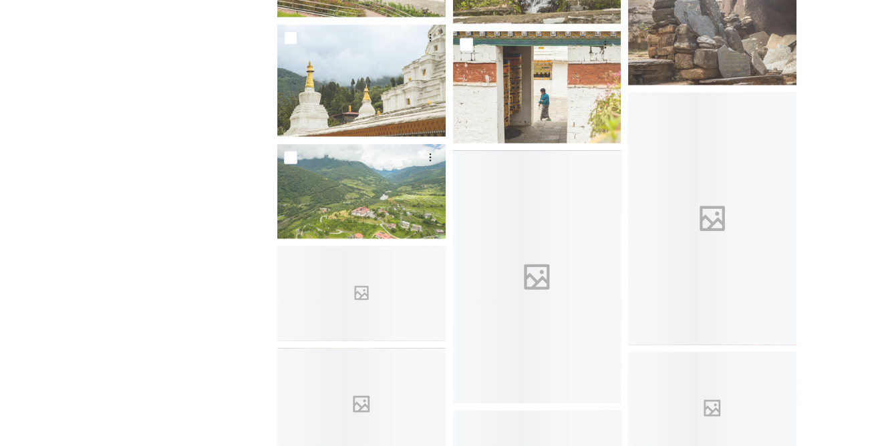
scroll to position [5224, 0]
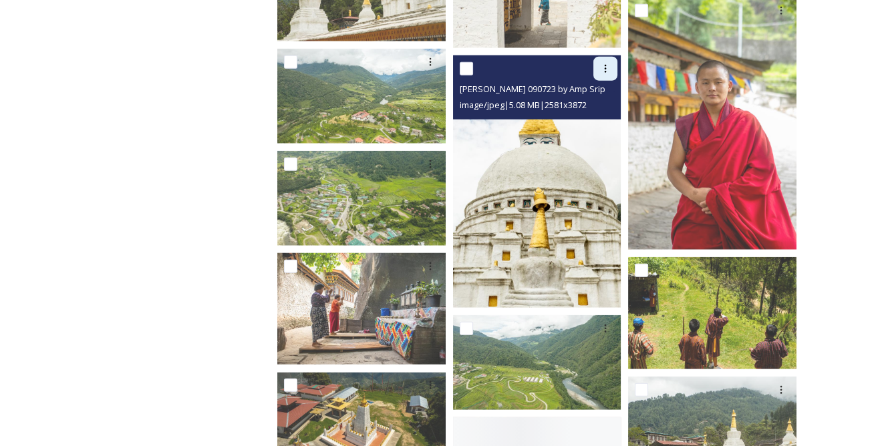
click at [604, 70] on icon at bounding box center [605, 68] width 11 height 11
click at [599, 121] on span "Download" at bounding box center [589, 124] width 41 height 13
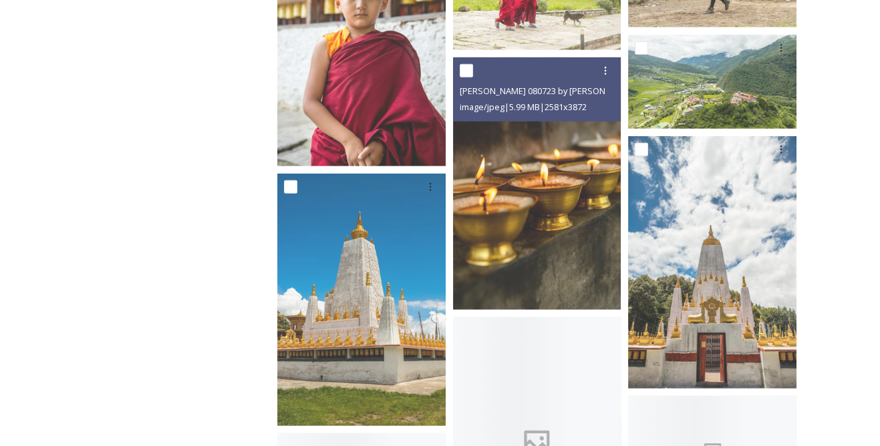
scroll to position [6074, 0]
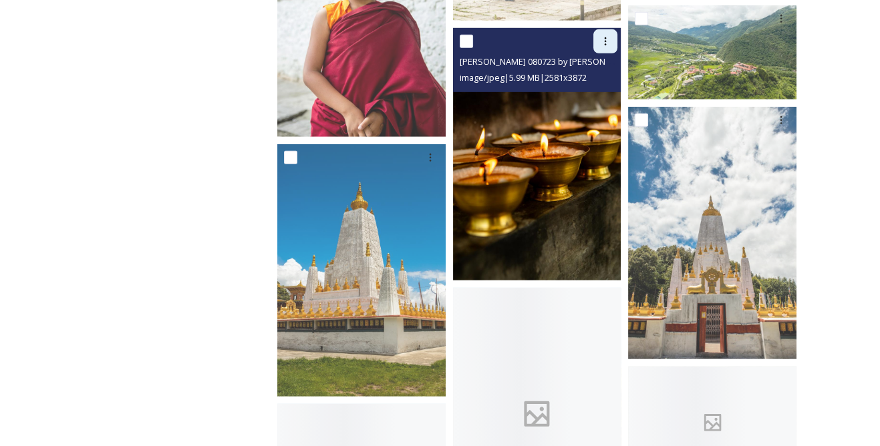
drag, startPoint x: 608, startPoint y: 43, endPoint x: 608, endPoint y: 51, distance: 7.4
click at [608, 43] on icon at bounding box center [605, 41] width 11 height 11
click at [605, 93] on span "Download" at bounding box center [589, 96] width 41 height 13
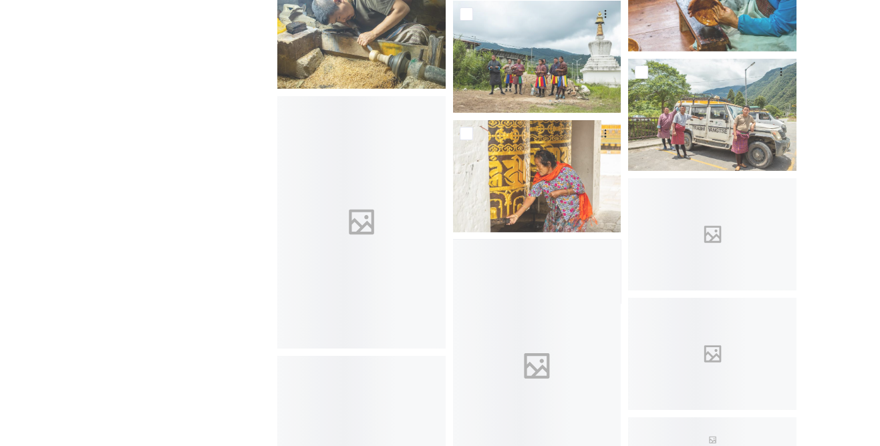
scroll to position [6682, 0]
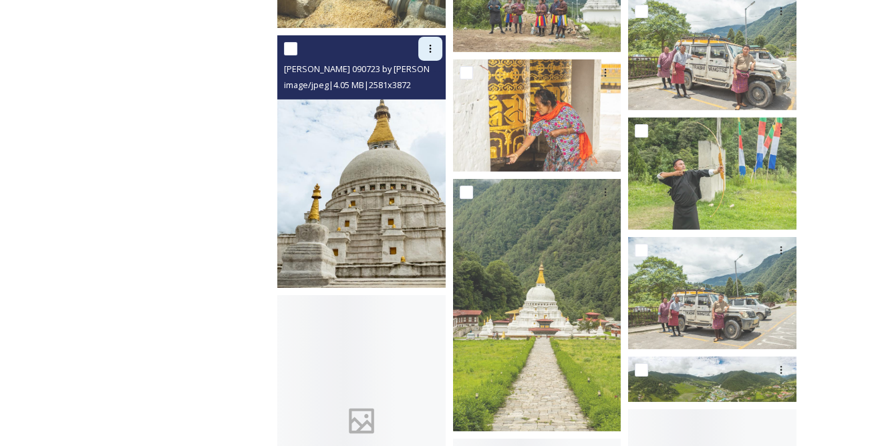
click at [433, 48] on icon at bounding box center [430, 48] width 11 height 11
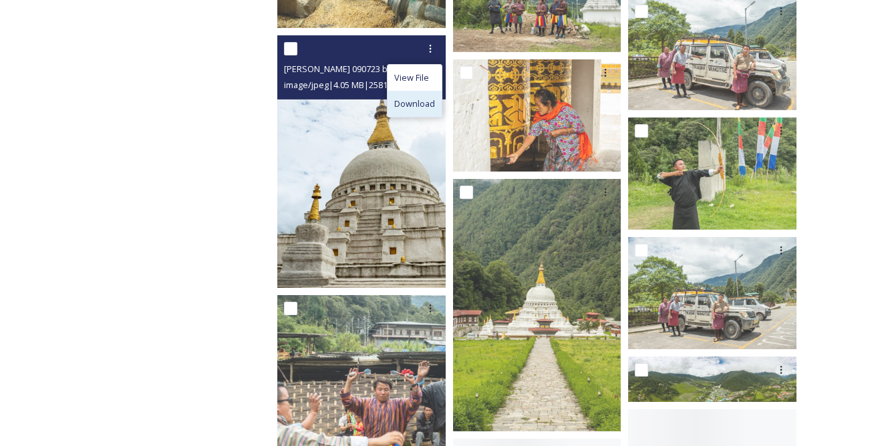
click at [432, 100] on span "Download" at bounding box center [414, 104] width 41 height 13
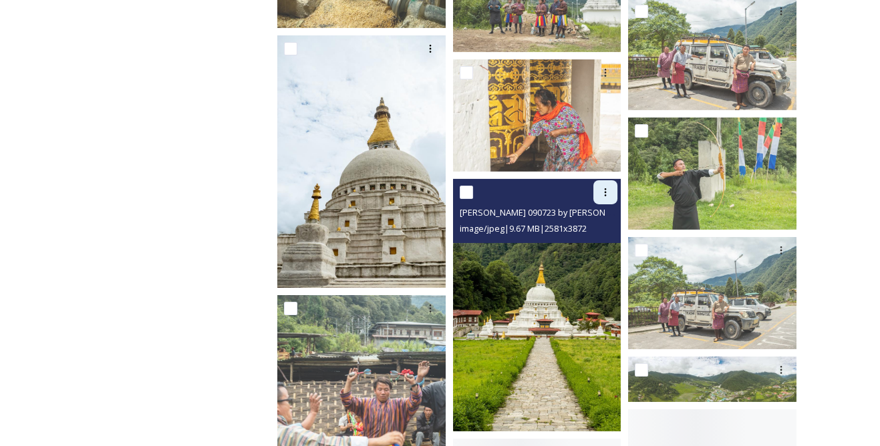
click at [612, 189] on div at bounding box center [605, 192] width 24 height 24
click at [601, 245] on span "Download" at bounding box center [589, 247] width 41 height 13
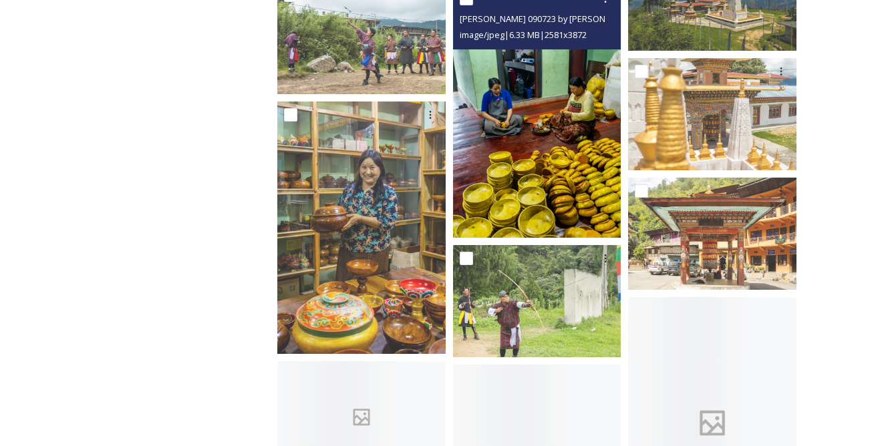
scroll to position [7654, 0]
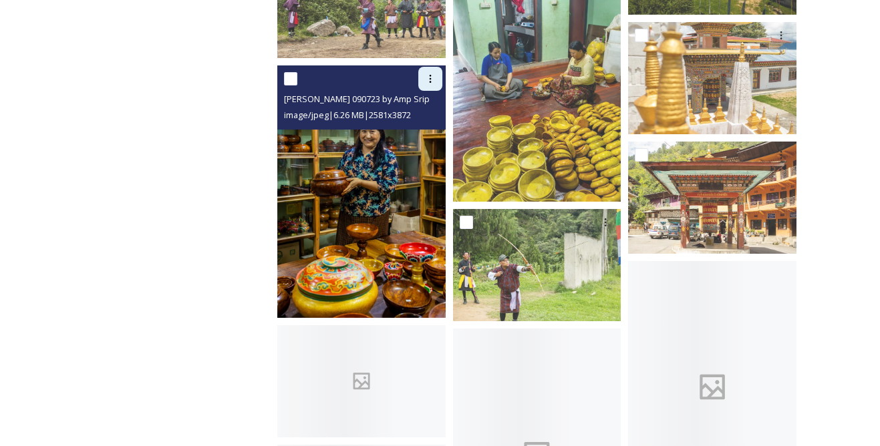
click at [434, 78] on icon at bounding box center [430, 79] width 11 height 11
click at [430, 132] on span "Download" at bounding box center [414, 134] width 41 height 13
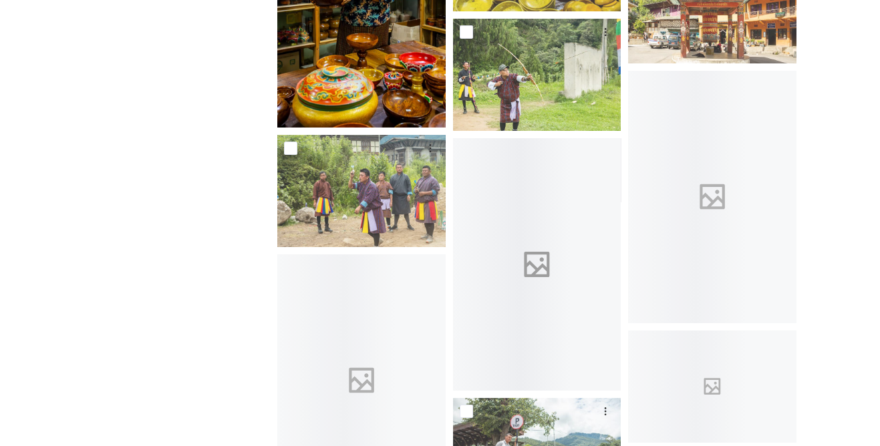
scroll to position [7897, 0]
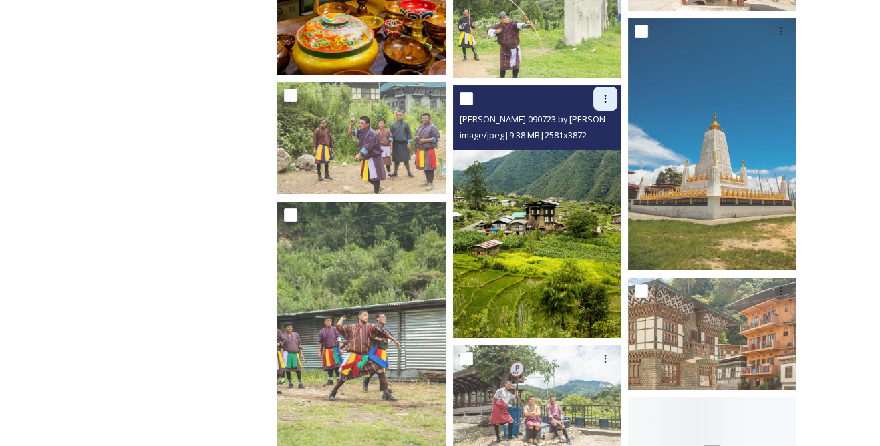
click at [606, 101] on icon at bounding box center [605, 99] width 11 height 11
click at [590, 153] on span "Download" at bounding box center [589, 154] width 41 height 13
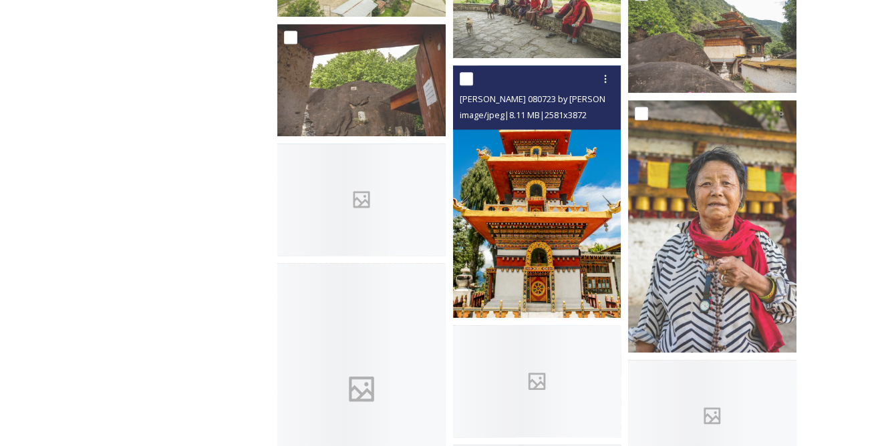
scroll to position [9051, 0]
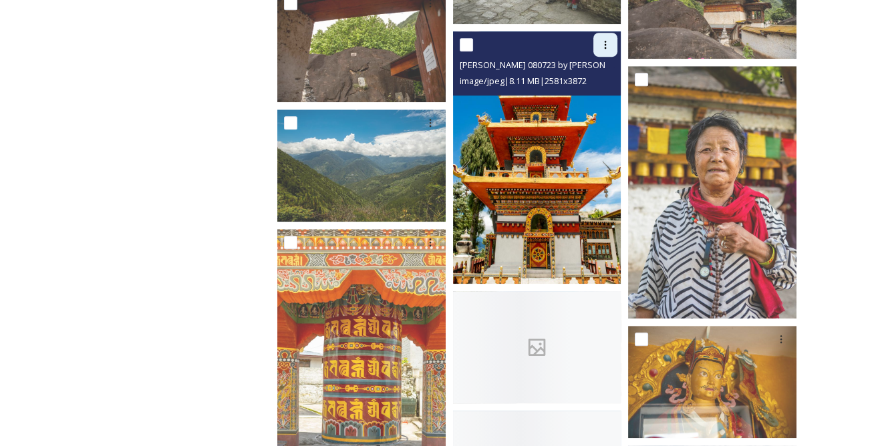
click at [611, 38] on div at bounding box center [605, 45] width 24 height 24
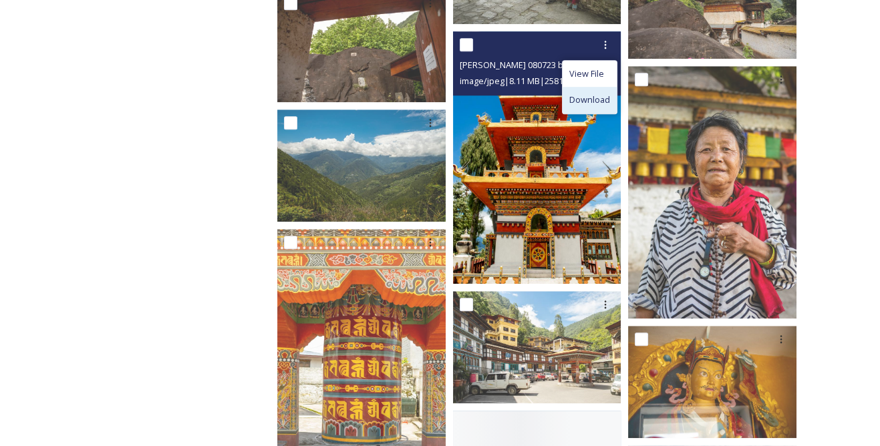
click at [578, 96] on span "Download" at bounding box center [589, 100] width 41 height 13
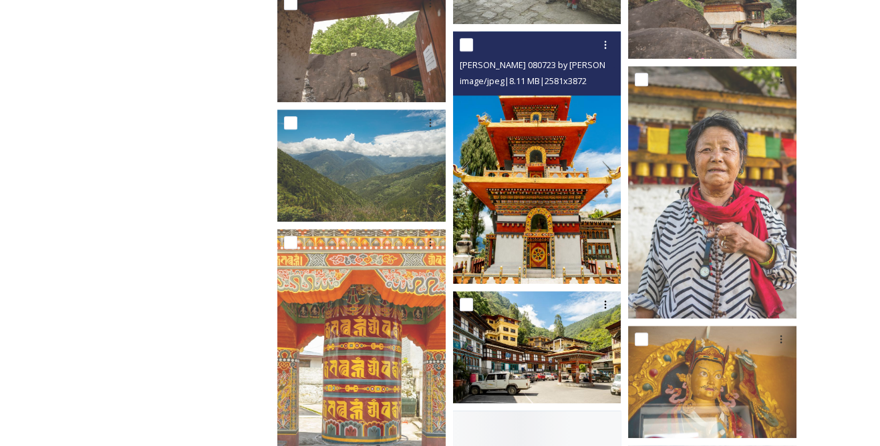
scroll to position [9173, 0]
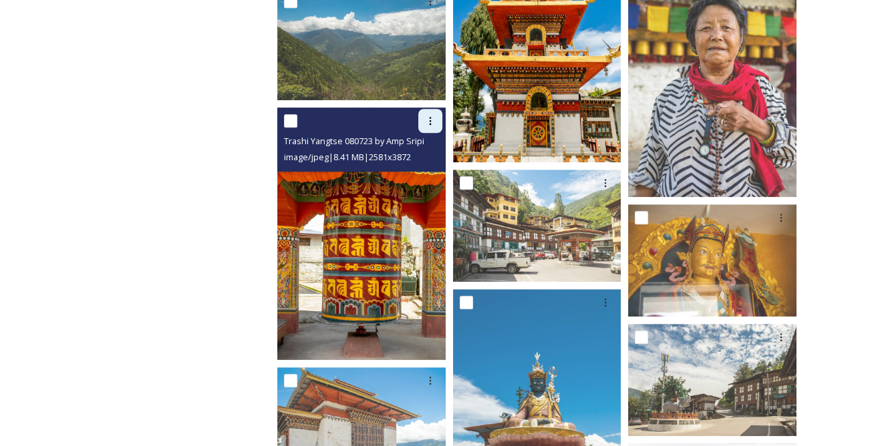
click at [427, 122] on icon at bounding box center [430, 121] width 11 height 11
click at [415, 168] on div "Download" at bounding box center [415, 176] width 54 height 26
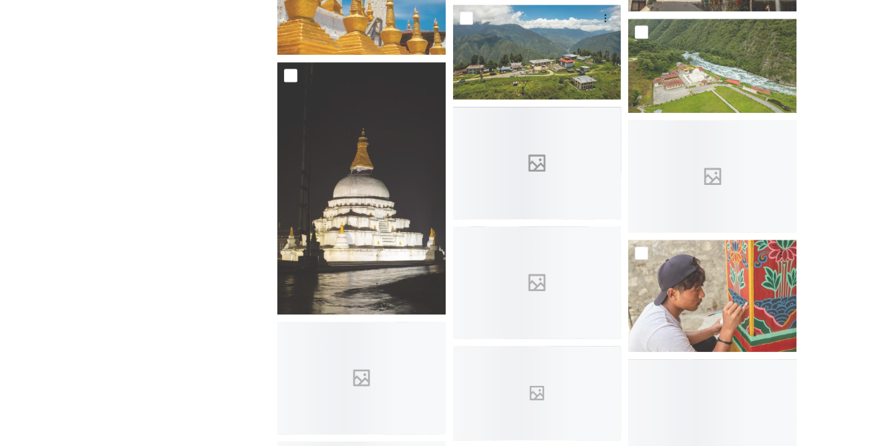
scroll to position [9719, 0]
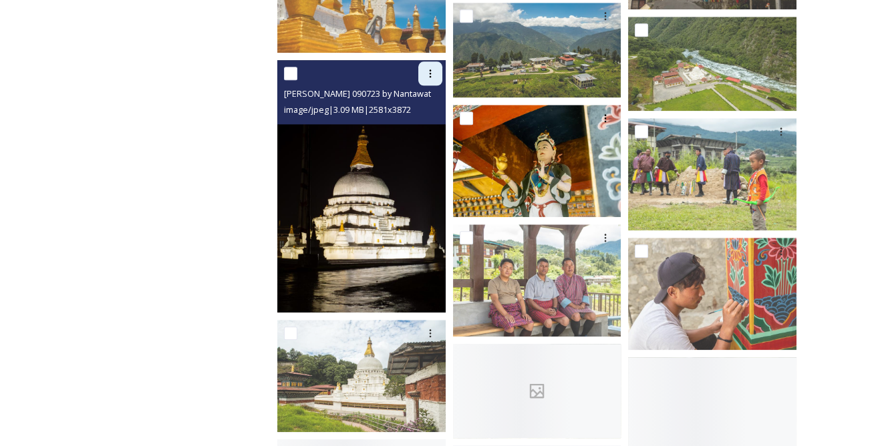
click at [423, 63] on div at bounding box center [430, 73] width 24 height 24
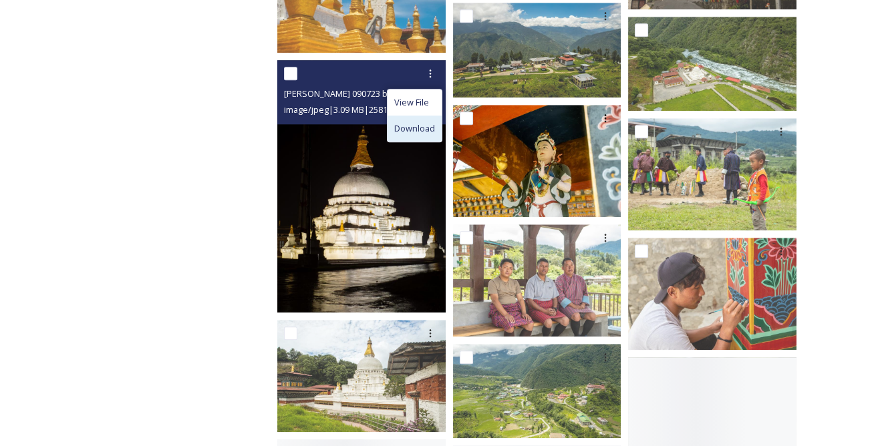
click at [418, 126] on span "Download" at bounding box center [414, 128] width 41 height 13
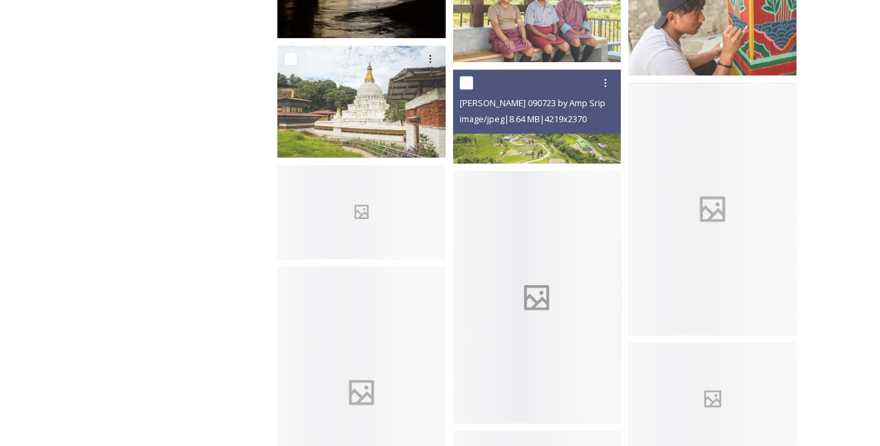
scroll to position [10023, 0]
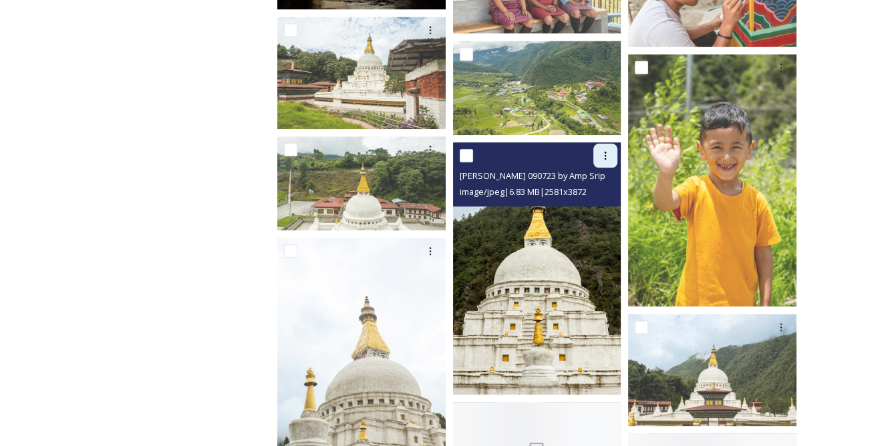
click at [613, 157] on div at bounding box center [605, 156] width 24 height 24
click at [588, 210] on span "Download" at bounding box center [589, 210] width 41 height 13
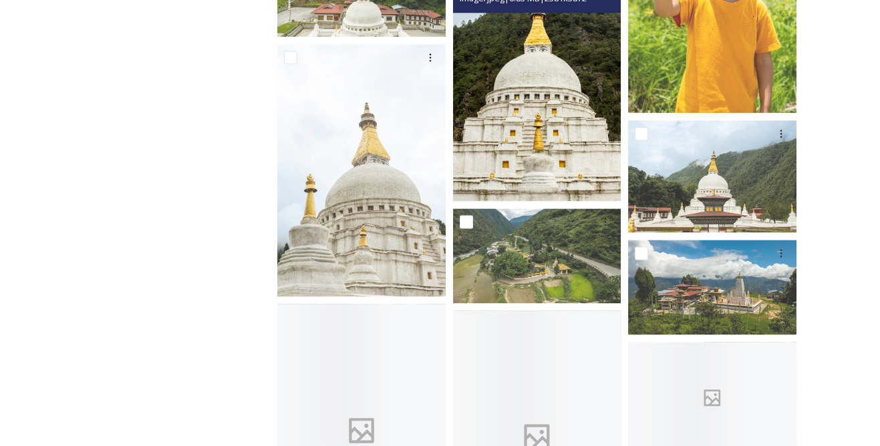
scroll to position [10144, 0]
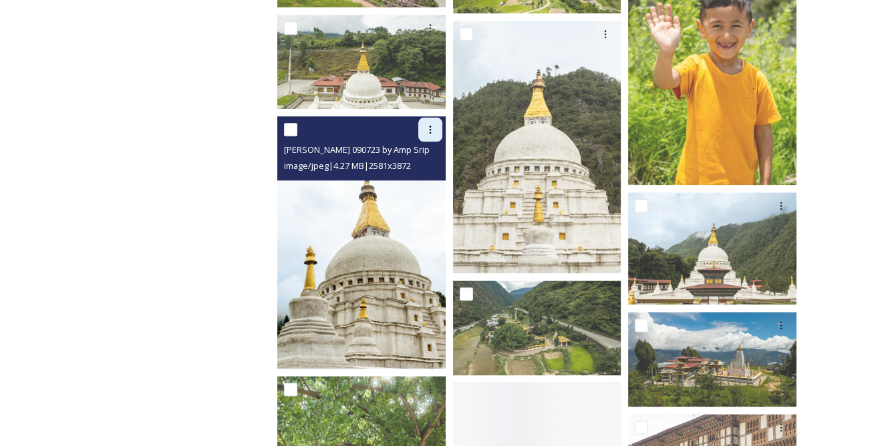
click at [434, 133] on icon at bounding box center [430, 129] width 11 height 11
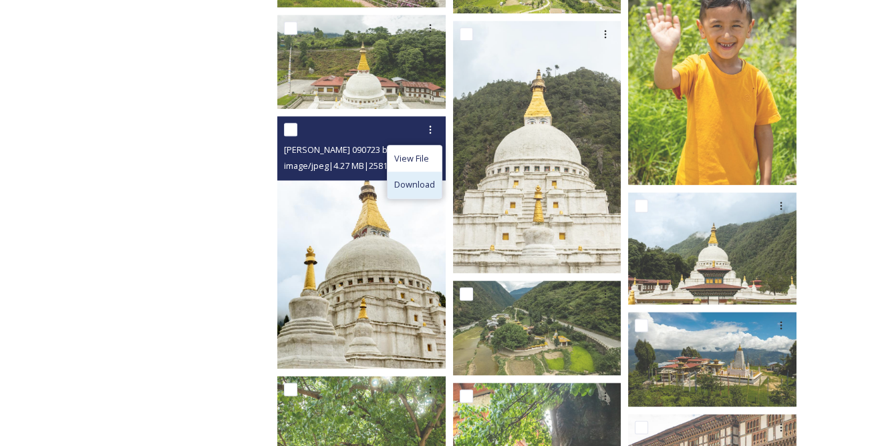
click at [421, 178] on span "Download" at bounding box center [414, 184] width 41 height 13
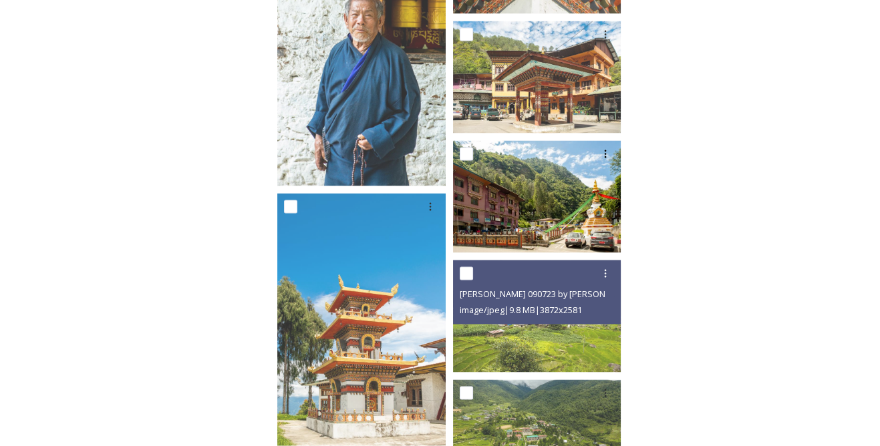
scroll to position [11238, 0]
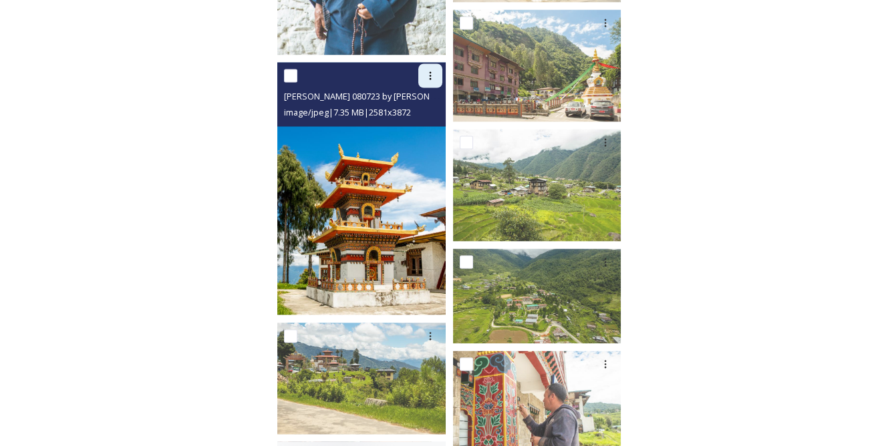
click at [425, 79] on icon at bounding box center [430, 75] width 11 height 11
click at [412, 132] on span "Download" at bounding box center [414, 131] width 41 height 13
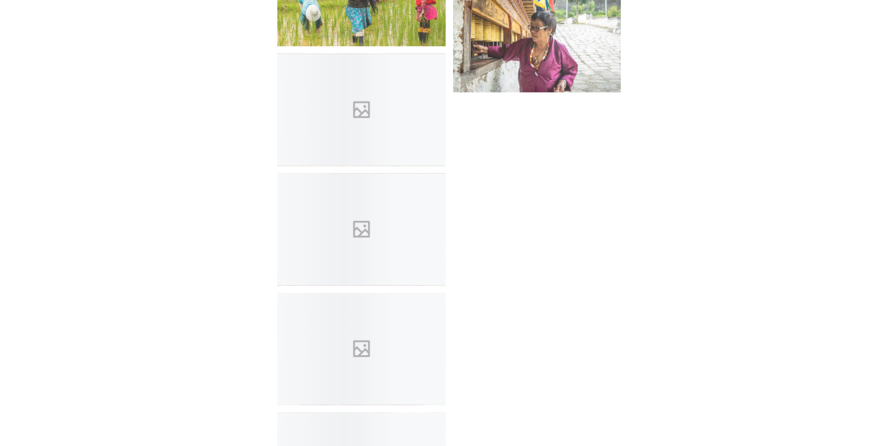
scroll to position [12075, 0]
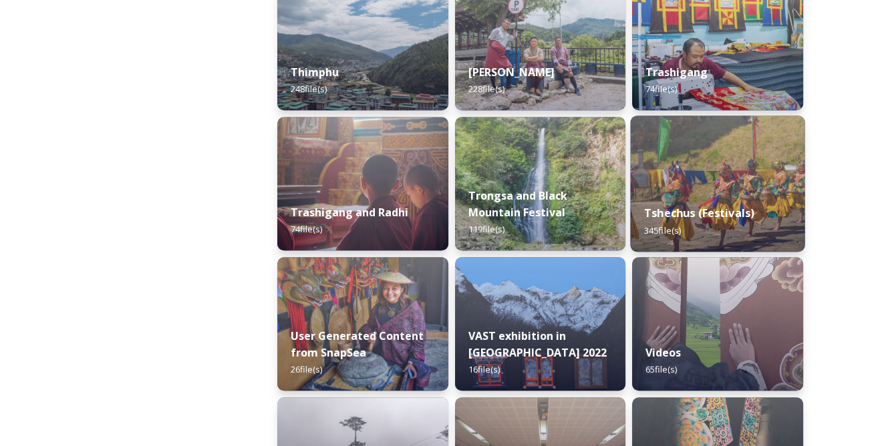
scroll to position [1570, 0]
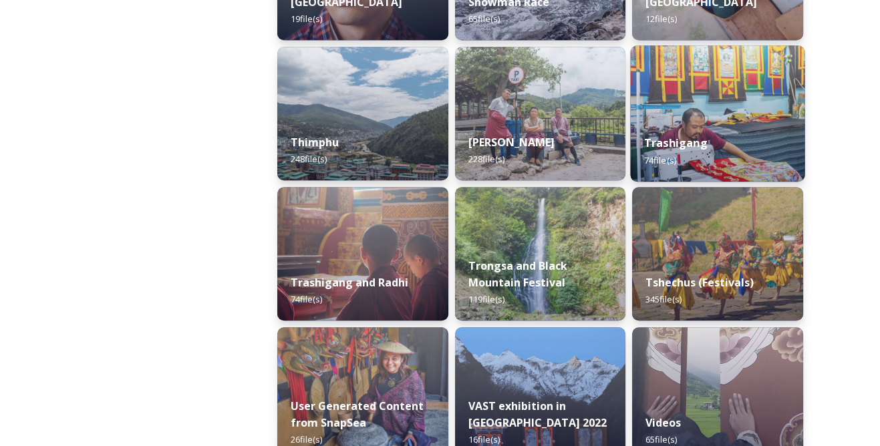
click at [689, 133] on div "Trashigang 74 file(s)" at bounding box center [718, 151] width 174 height 61
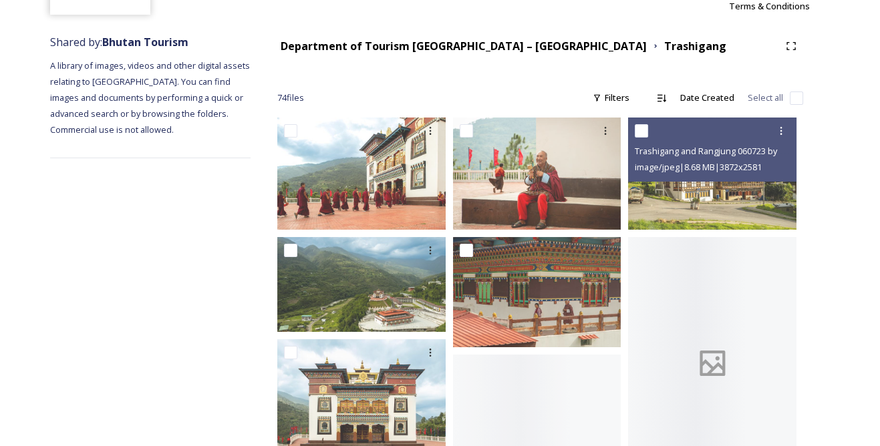
scroll to position [303, 0]
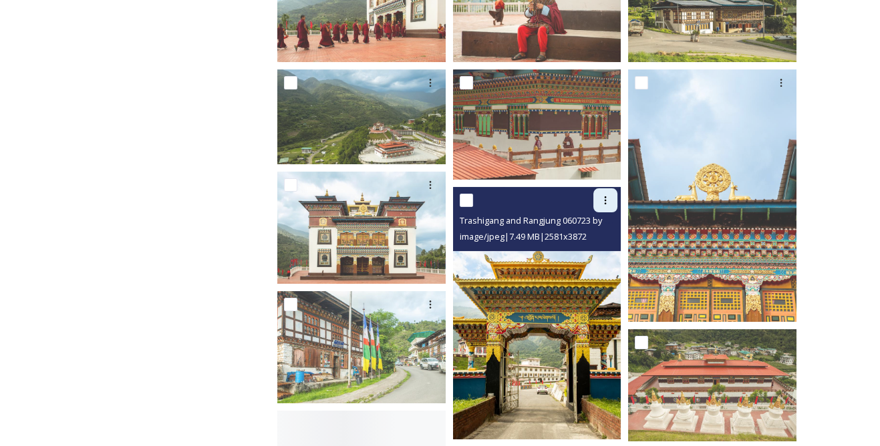
click at [612, 197] on div at bounding box center [605, 200] width 24 height 24
drag, startPoint x: 595, startPoint y: 251, endPoint x: 571, endPoint y: 245, distance: 25.3
click at [595, 251] on span "Download" at bounding box center [589, 255] width 41 height 13
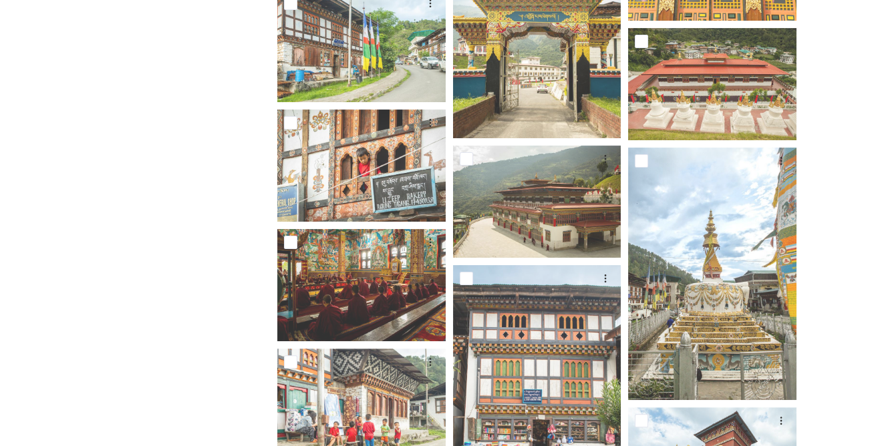
scroll to position [668, 0]
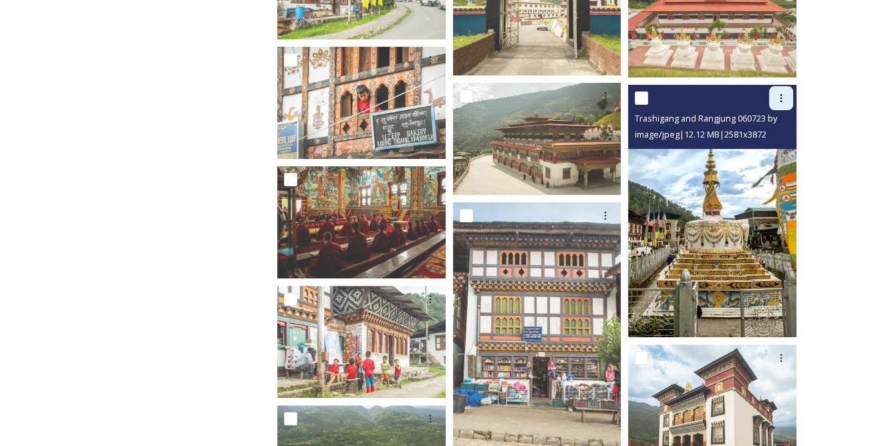
click at [778, 100] on icon at bounding box center [781, 98] width 11 height 11
click at [763, 149] on span "Download" at bounding box center [765, 153] width 41 height 13
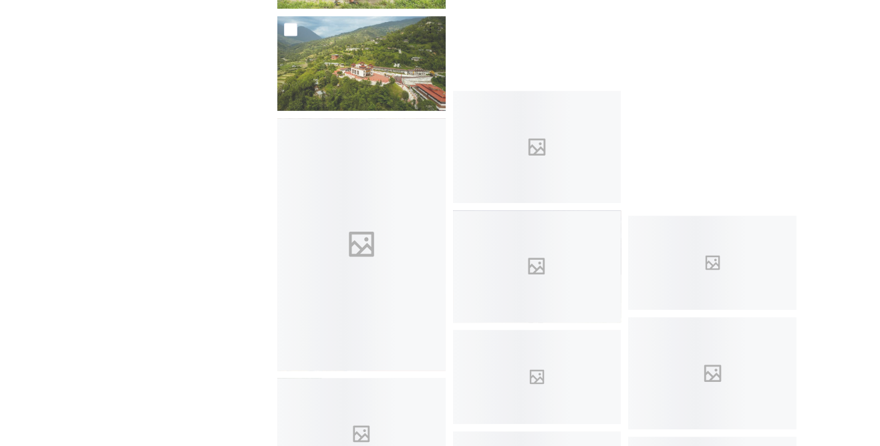
scroll to position [1640, 0]
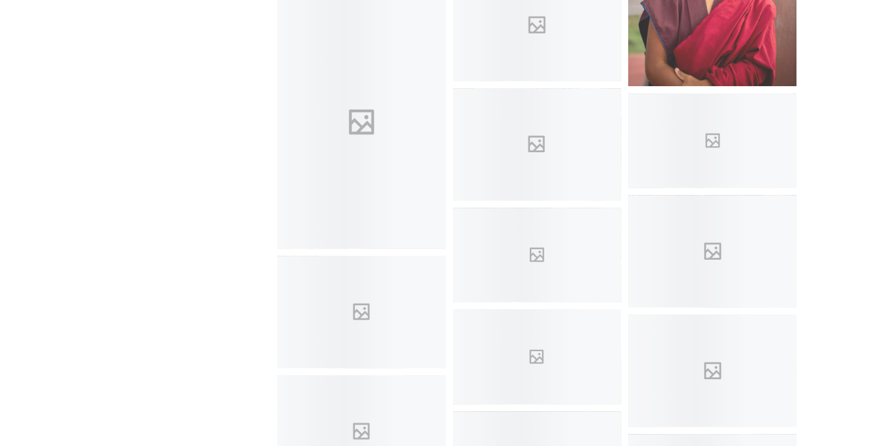
drag, startPoint x: 865, startPoint y: 330, endPoint x: 857, endPoint y: 323, distance: 11.0
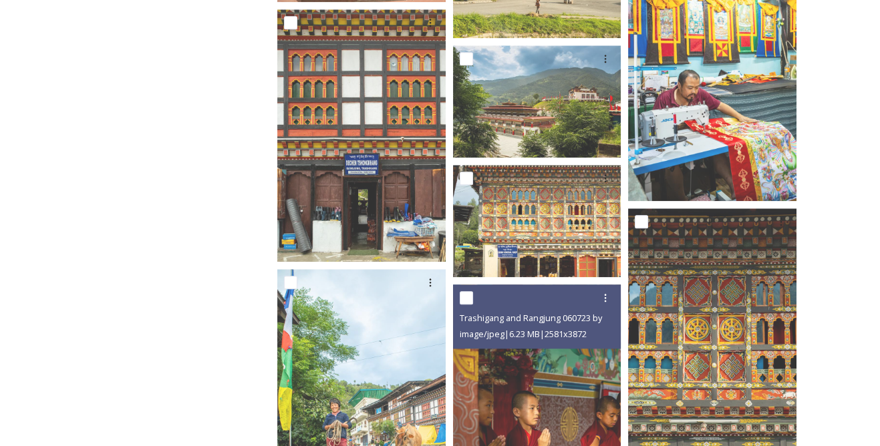
scroll to position [2308, 0]
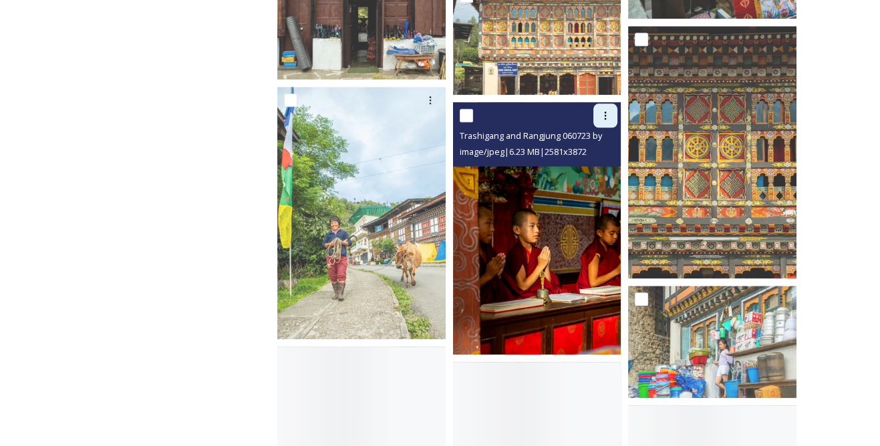
click at [608, 116] on icon at bounding box center [605, 115] width 11 height 11
click at [605, 166] on span "Download" at bounding box center [589, 170] width 41 height 13
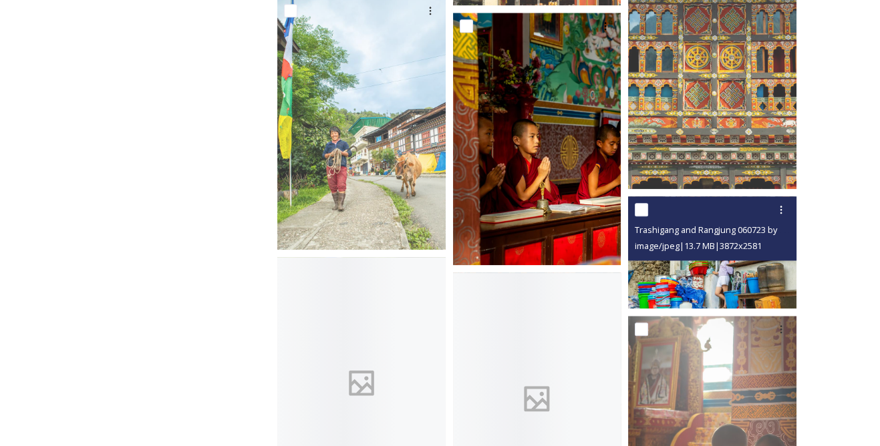
scroll to position [2430, 0]
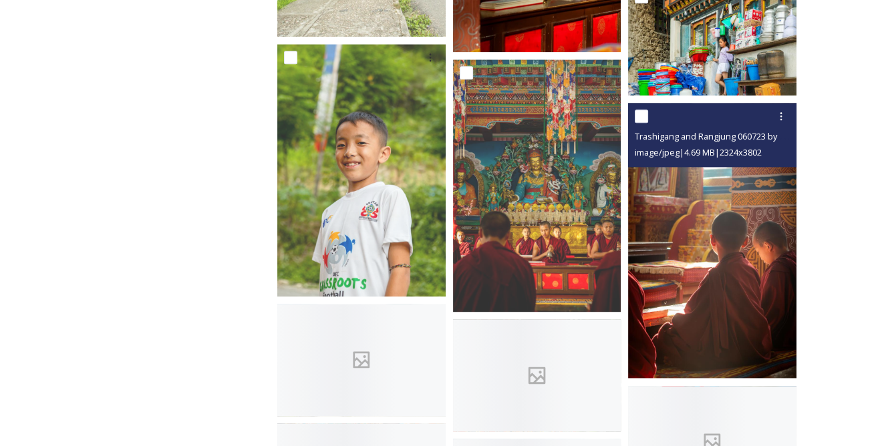
scroll to position [2612, 0]
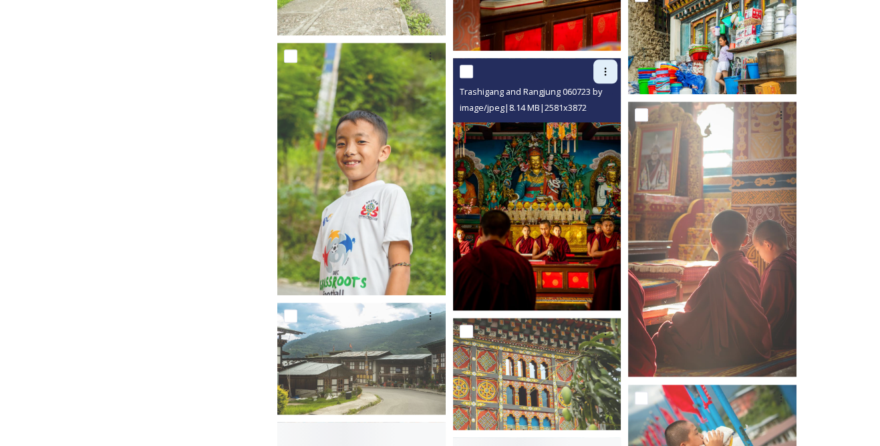
click at [607, 73] on icon at bounding box center [605, 71] width 11 height 11
click at [607, 123] on span "Download" at bounding box center [589, 126] width 41 height 13
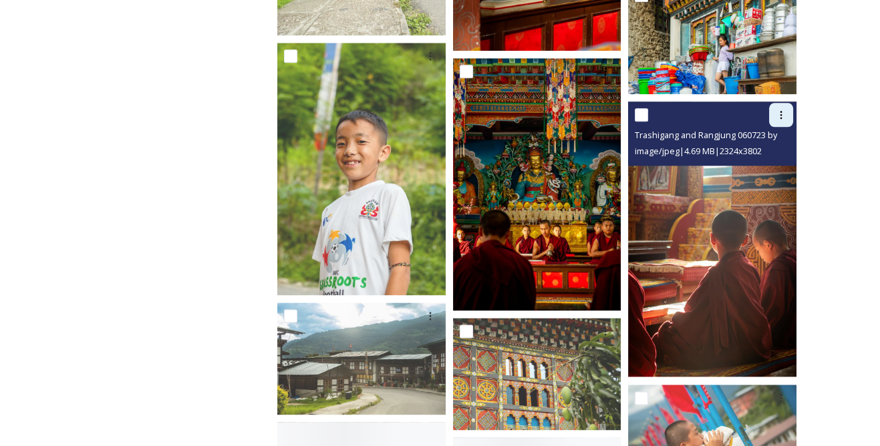
click at [777, 114] on icon at bounding box center [781, 115] width 11 height 11
click at [764, 165] on span "Download" at bounding box center [765, 170] width 41 height 13
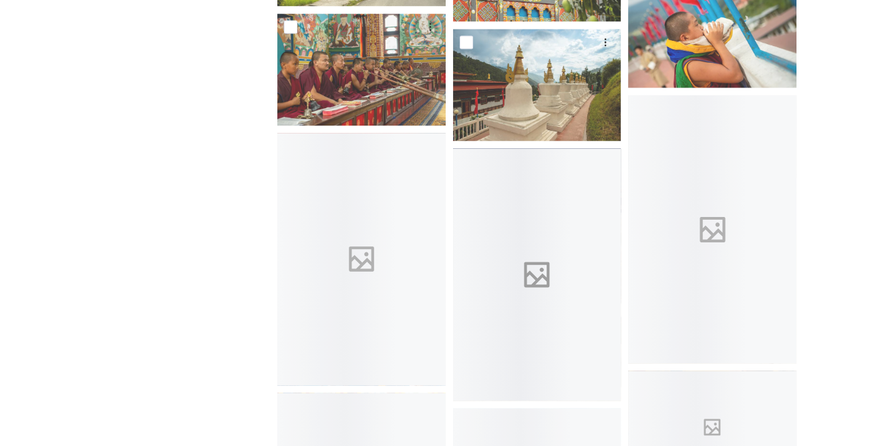
scroll to position [3037, 0]
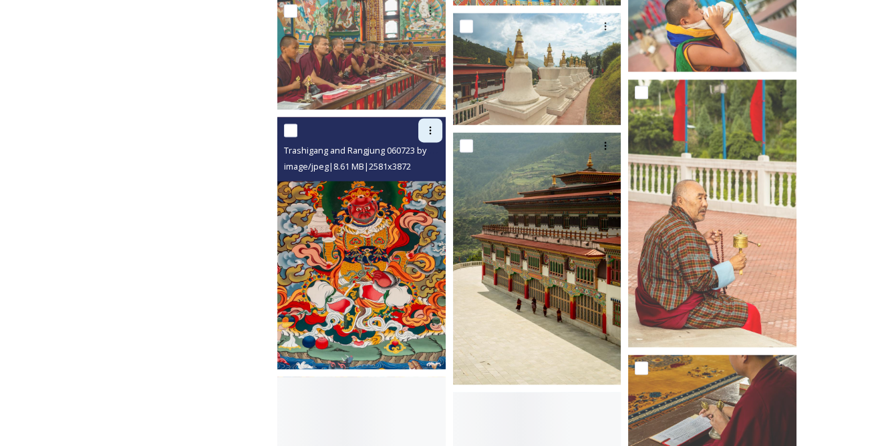
click at [434, 132] on icon at bounding box center [430, 130] width 11 height 11
click at [431, 181] on span "Download" at bounding box center [414, 185] width 41 height 13
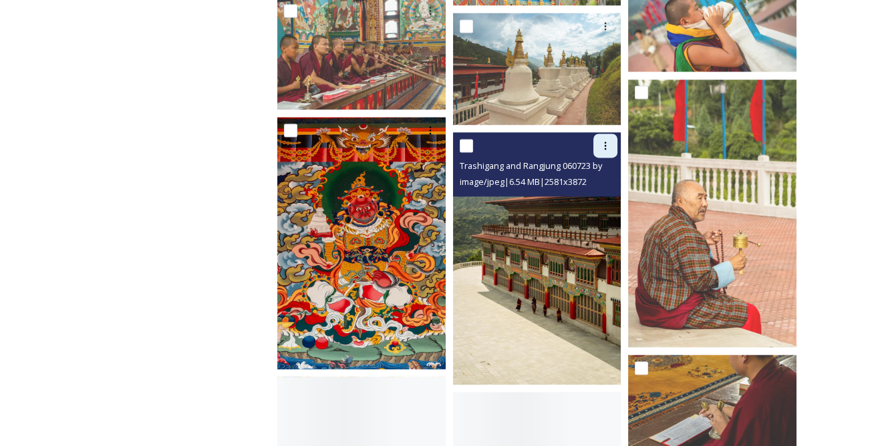
click at [601, 148] on icon at bounding box center [605, 145] width 11 height 11
click at [588, 194] on span "Download" at bounding box center [589, 200] width 41 height 13
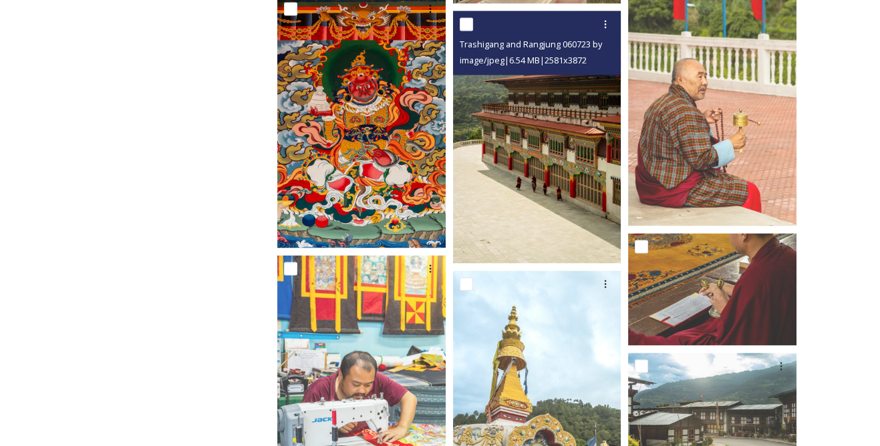
scroll to position [3280, 0]
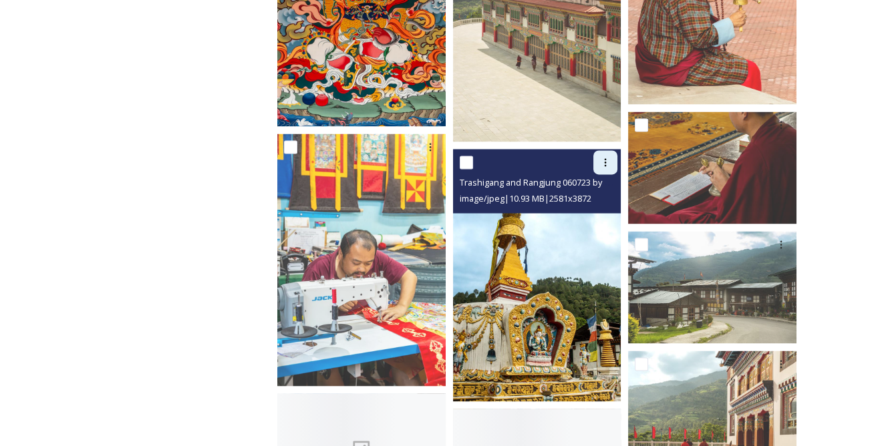
click at [607, 159] on icon at bounding box center [605, 162] width 11 height 11
click at [594, 208] on div "Download" at bounding box center [590, 217] width 54 height 26
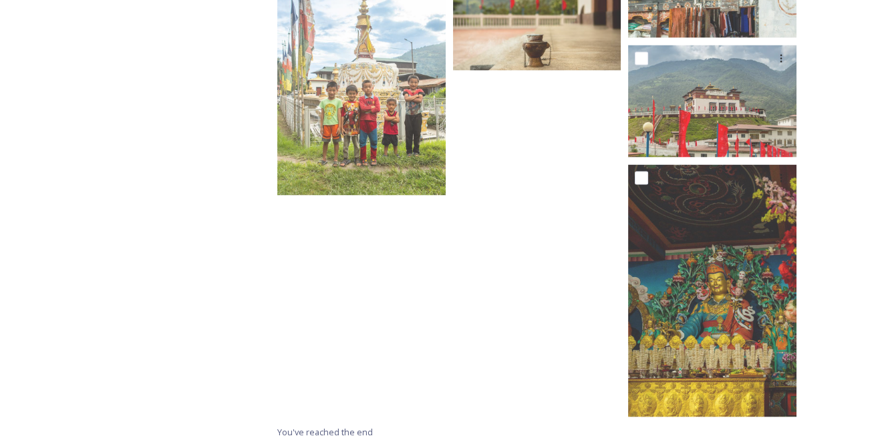
scroll to position [3970, 0]
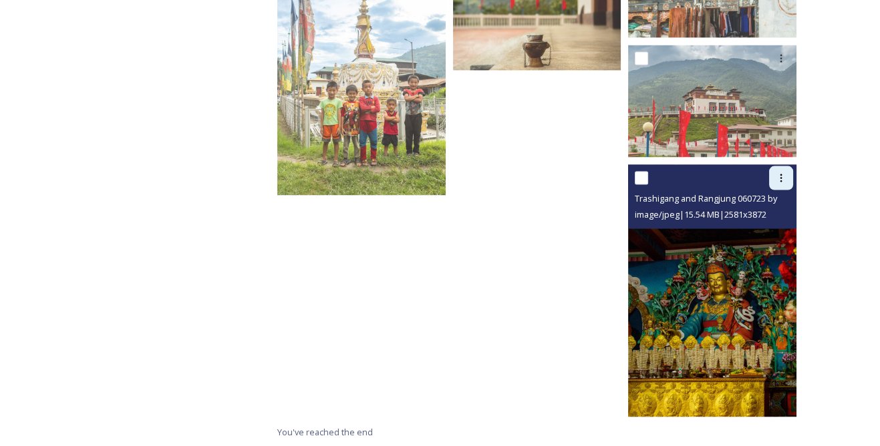
click at [780, 182] on icon at bounding box center [781, 178] width 11 height 11
click at [761, 227] on span "Download" at bounding box center [765, 233] width 41 height 13
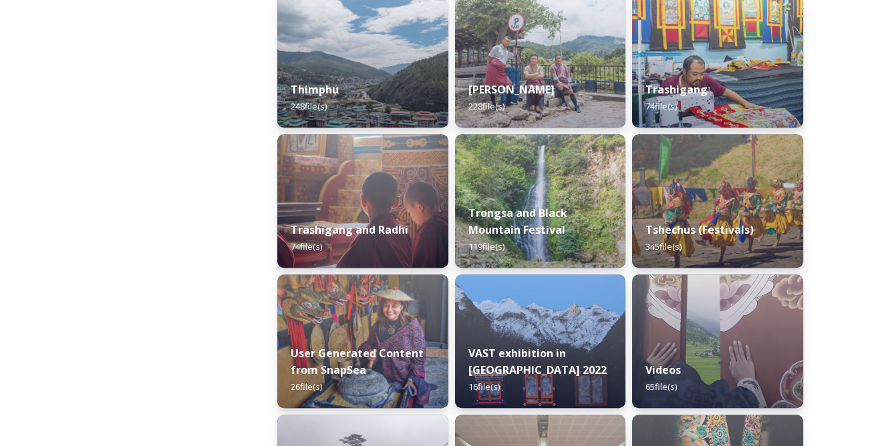
scroll to position [1640, 0]
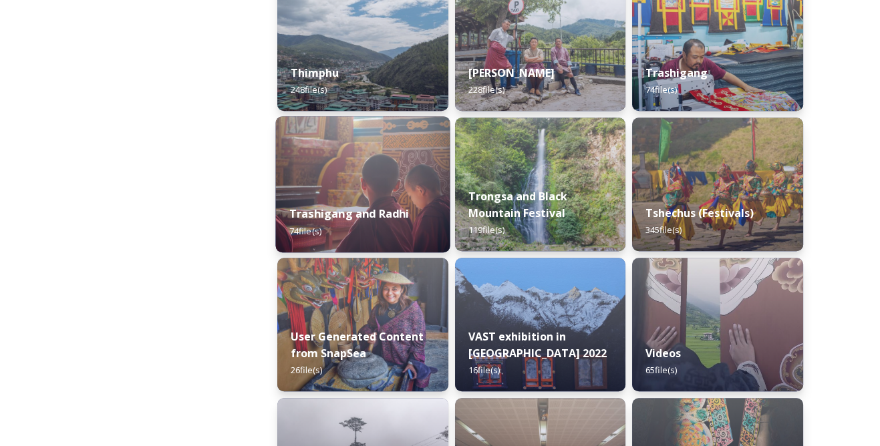
click at [410, 208] on div "Trashigang and Radhi 74 file(s)" at bounding box center [362, 222] width 174 height 61
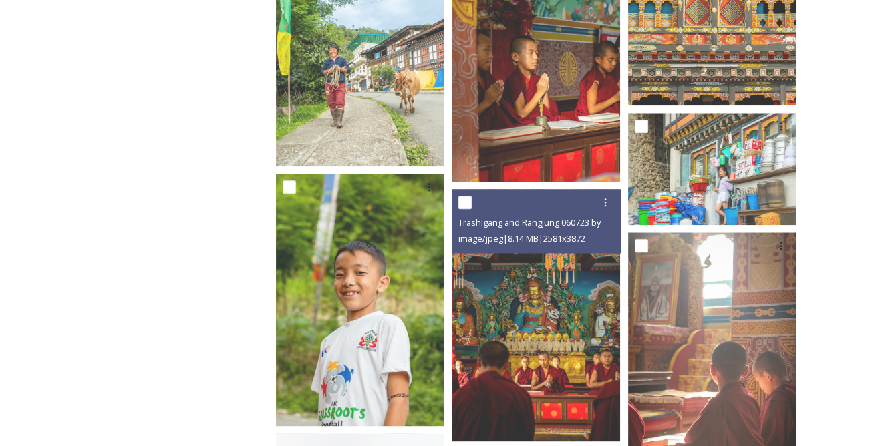
scroll to position [2794, 0]
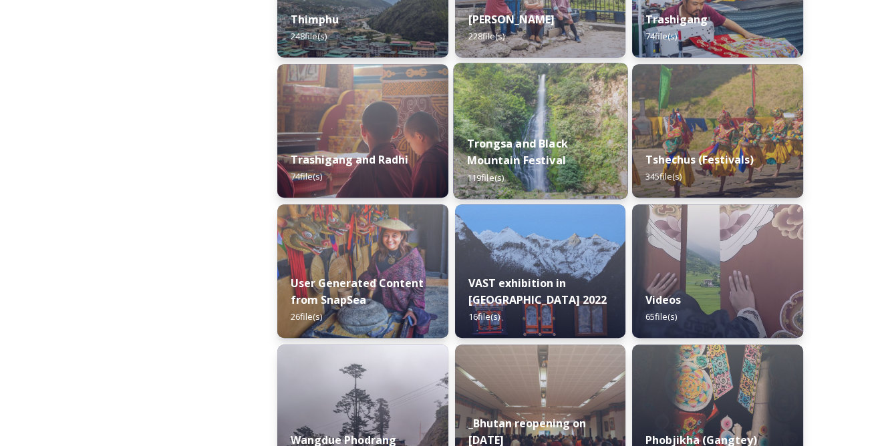
scroll to position [1701, 0]
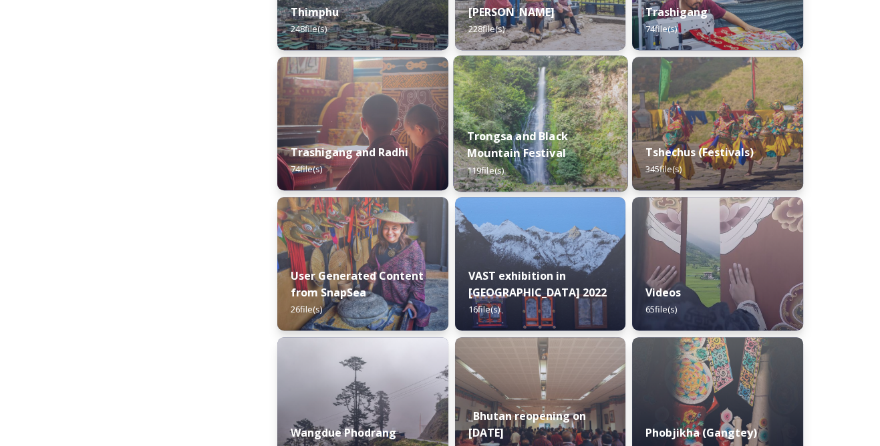
click at [564, 157] on strong "Trongsa and Black Mountain Festival" at bounding box center [517, 144] width 101 height 32
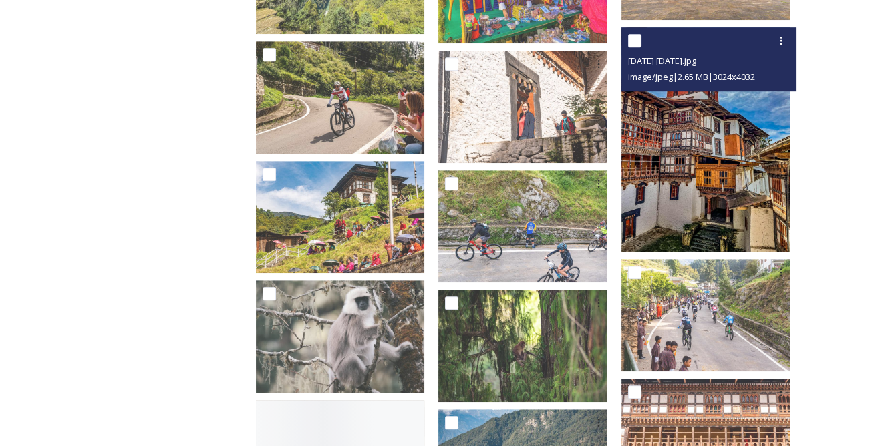
scroll to position [1093, 0]
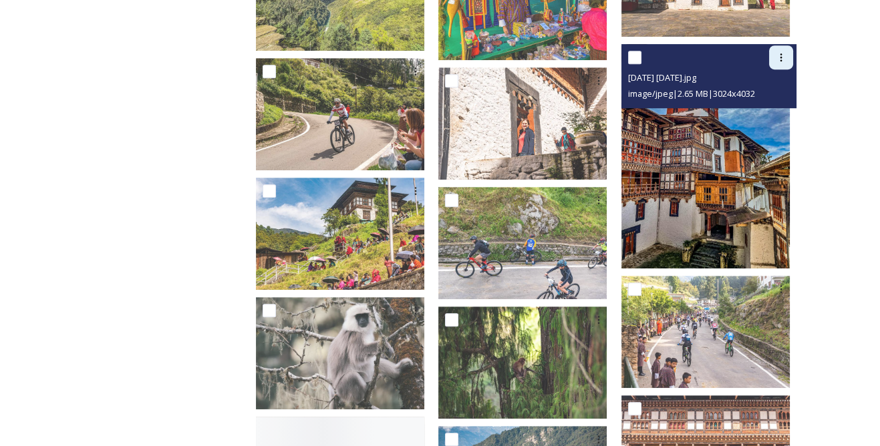
click at [780, 53] on icon at bounding box center [781, 57] width 2 height 8
click at [760, 106] on span "Download" at bounding box center [765, 112] width 41 height 13
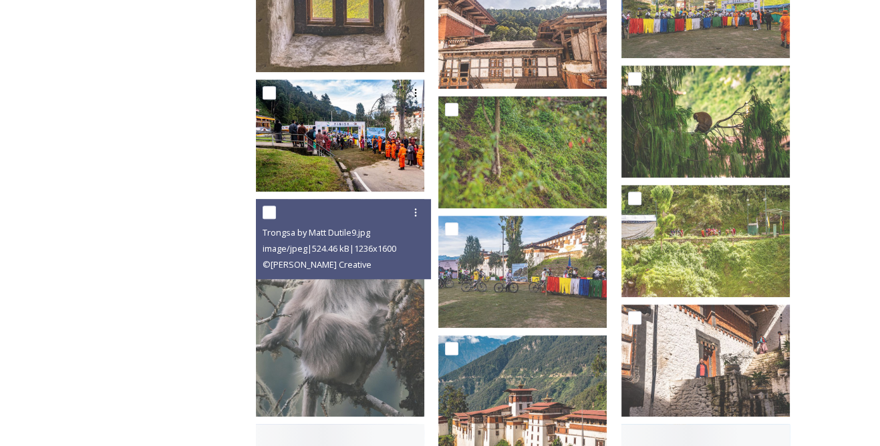
scroll to position [1761, 0]
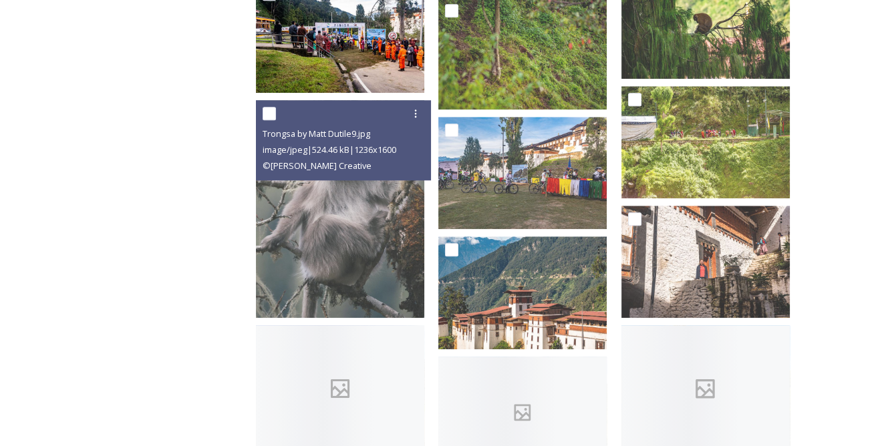
click at [421, 108] on icon at bounding box center [415, 113] width 11 height 11
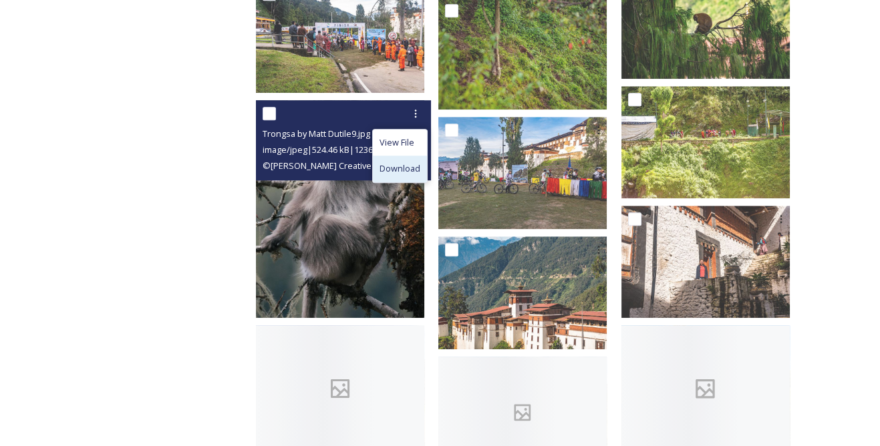
click at [415, 162] on span "Download" at bounding box center [400, 168] width 41 height 13
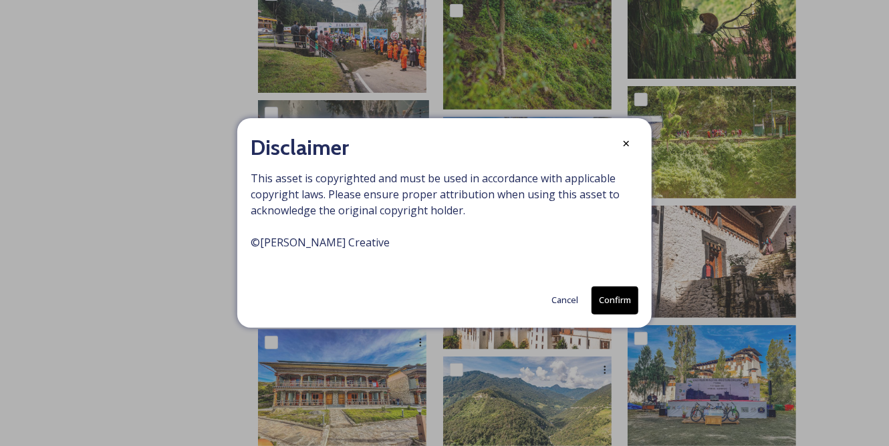
click at [613, 299] on button "Confirm" at bounding box center [614, 300] width 47 height 27
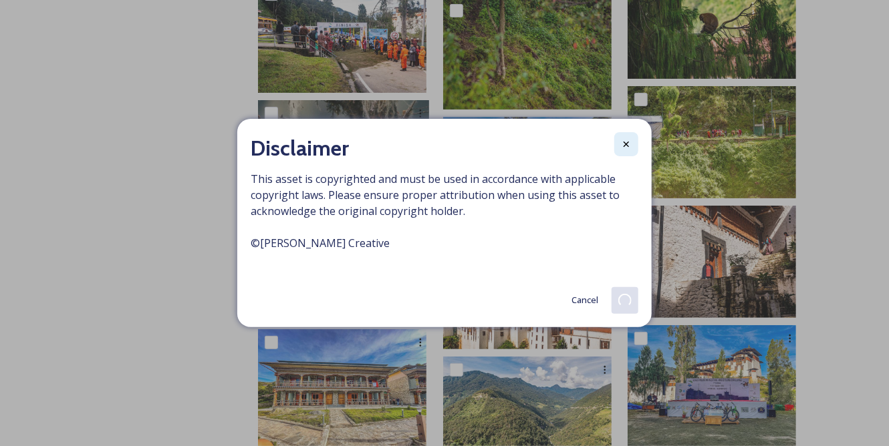
click at [617, 140] on div at bounding box center [626, 144] width 24 height 24
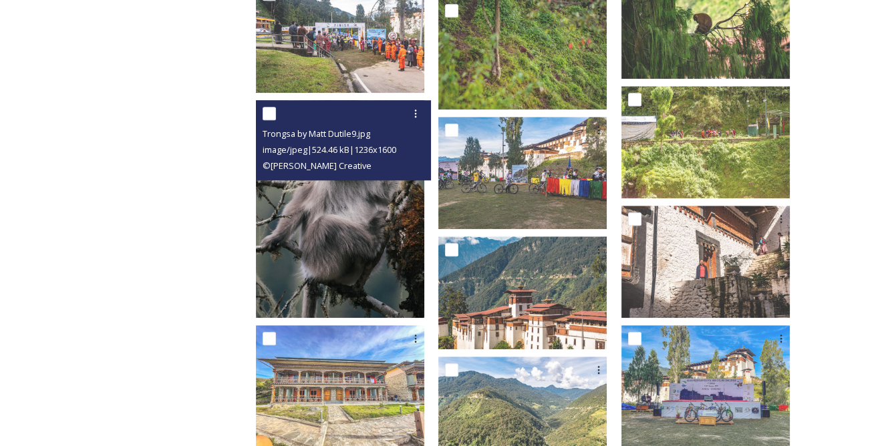
click at [359, 204] on img at bounding box center [340, 209] width 168 height 218
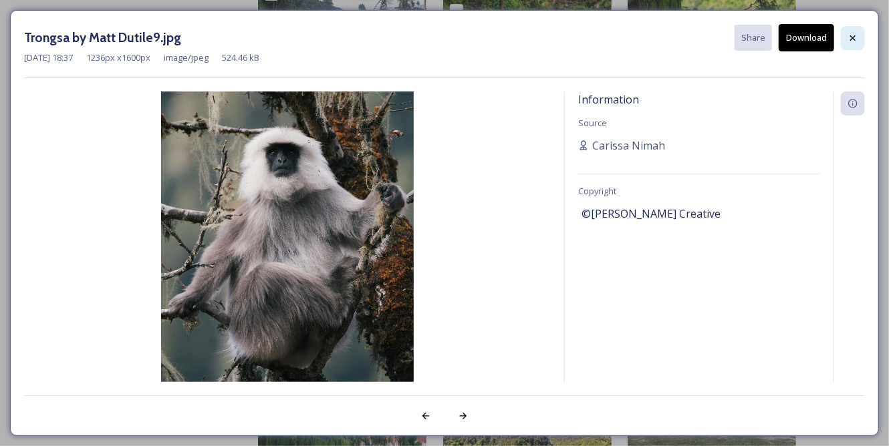
click at [849, 35] on icon at bounding box center [852, 38] width 11 height 11
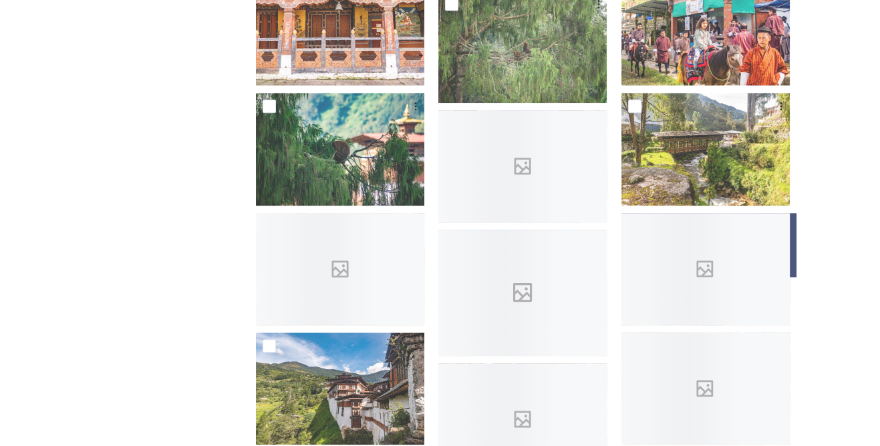
scroll to position [2551, 0]
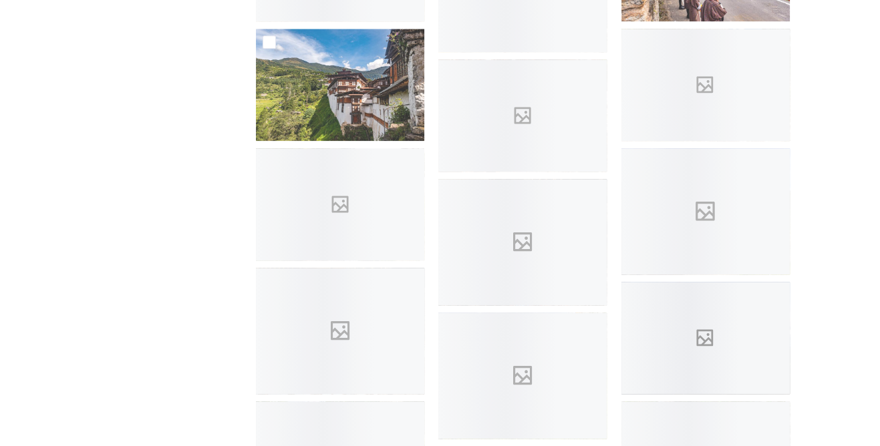
drag, startPoint x: 840, startPoint y: 312, endPoint x: 744, endPoint y: 303, distance: 96.0
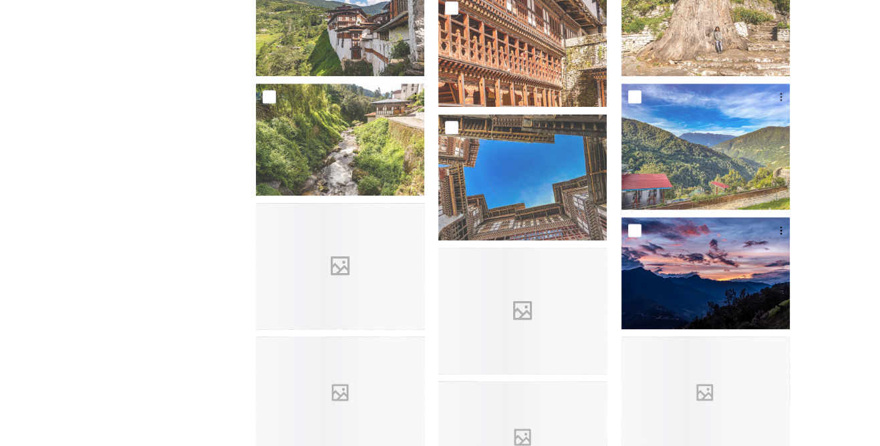
scroll to position [2672, 0]
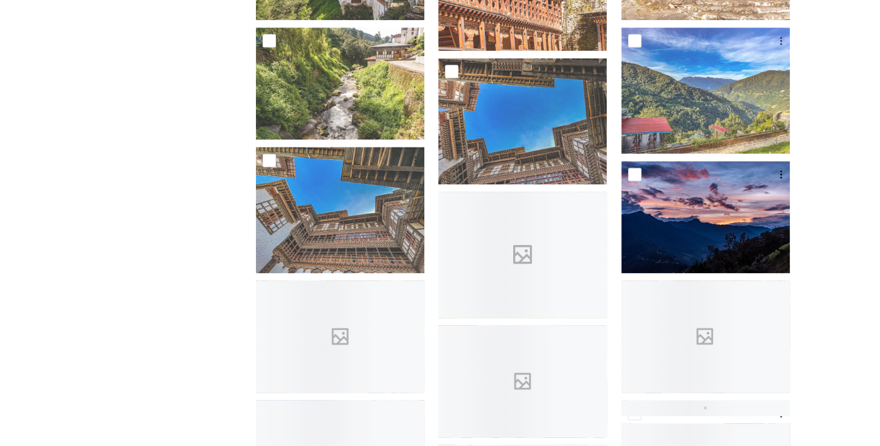
drag, startPoint x: 854, startPoint y: 105, endPoint x: 843, endPoint y: 114, distance: 13.8
click at [854, 105] on div "Shared by: Bhutan Tourism A library of images, videos and other digital assets …" at bounding box center [440, 354] width 880 height 5726
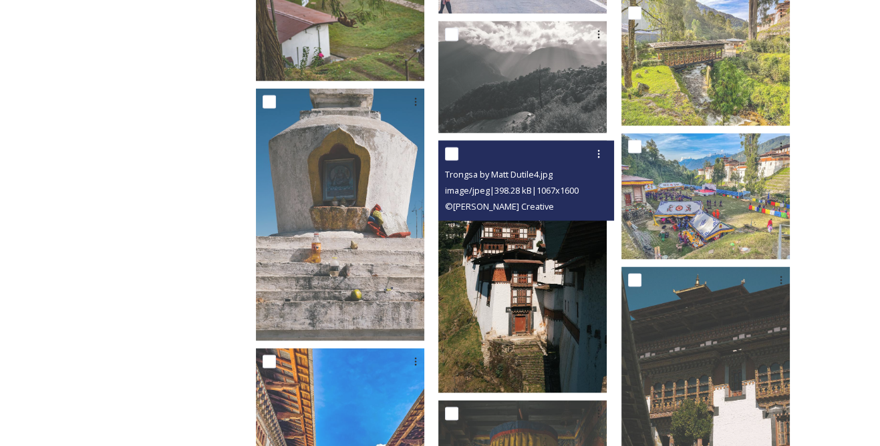
scroll to position [3827, 0]
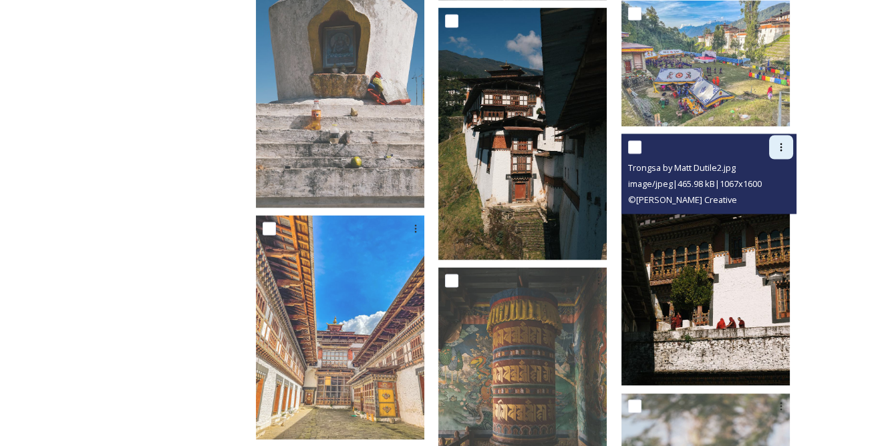
click at [780, 142] on icon at bounding box center [781, 147] width 11 height 11
click at [768, 196] on span "Download" at bounding box center [765, 202] width 41 height 13
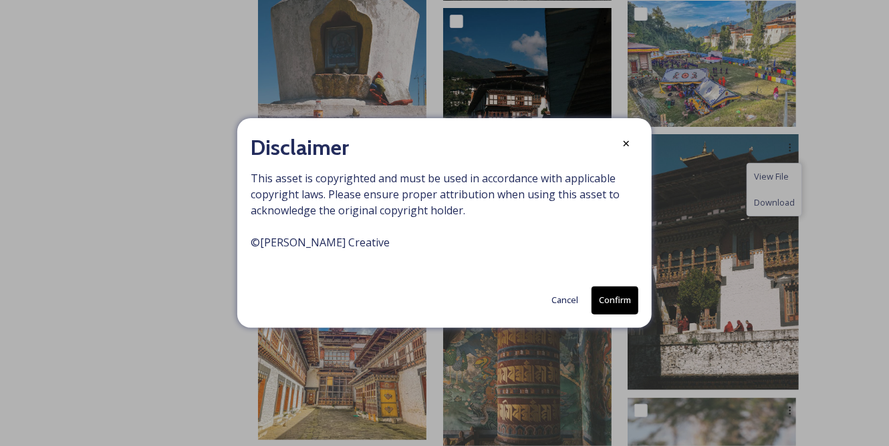
click at [612, 297] on button "Confirm" at bounding box center [614, 300] width 47 height 27
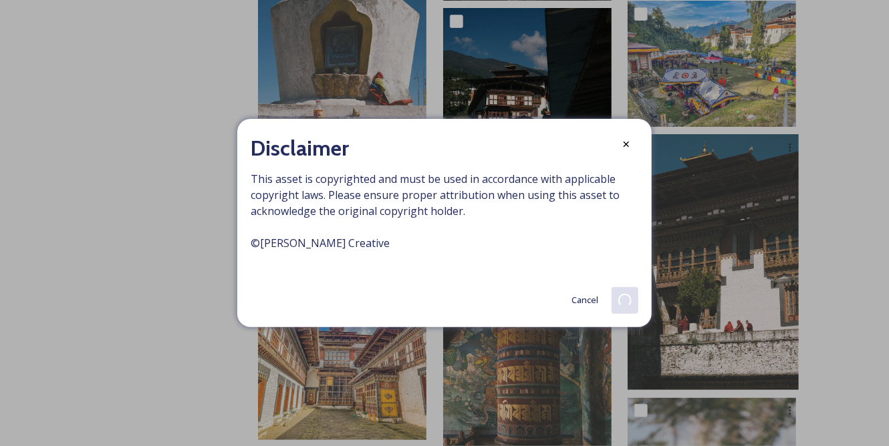
click at [583, 299] on button "Cancel" at bounding box center [585, 300] width 40 height 26
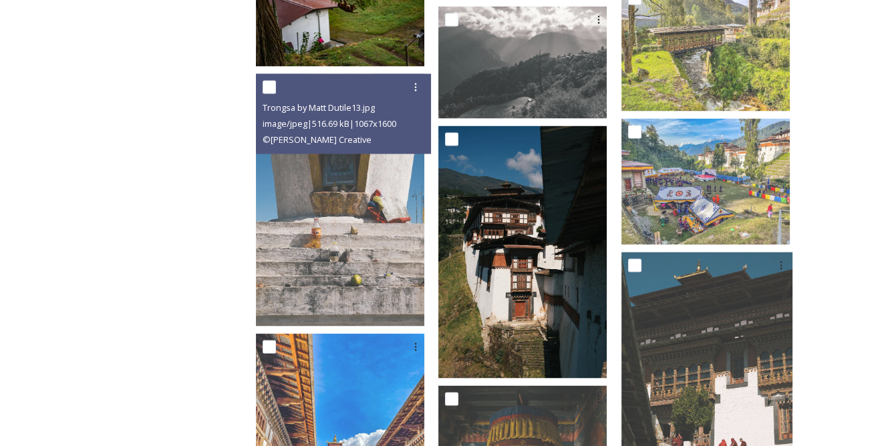
scroll to position [3644, 0]
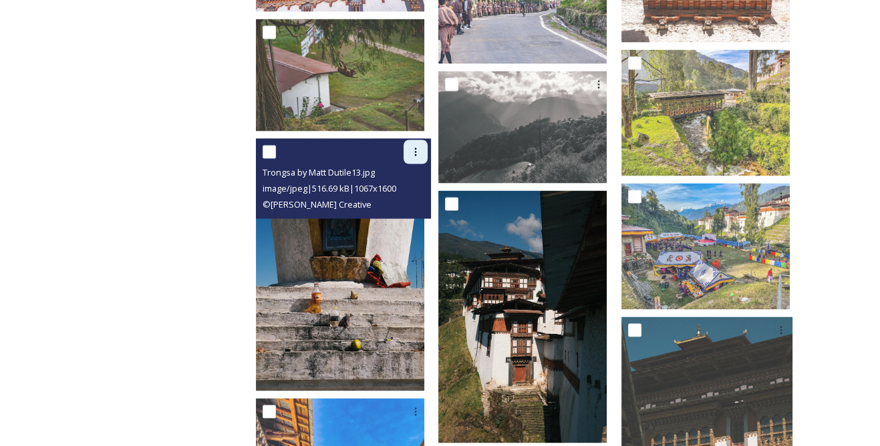
click at [417, 148] on icon at bounding box center [416, 152] width 2 height 8
click at [420, 200] on span "Download" at bounding box center [400, 206] width 41 height 13
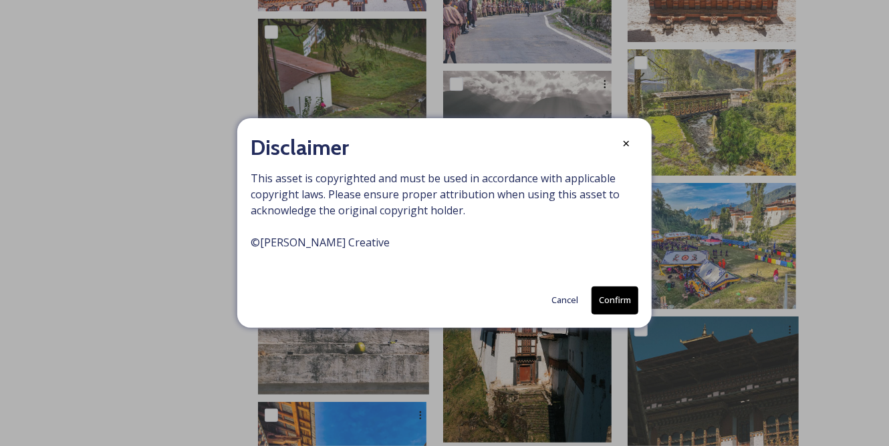
click at [619, 302] on button "Confirm" at bounding box center [614, 300] width 47 height 27
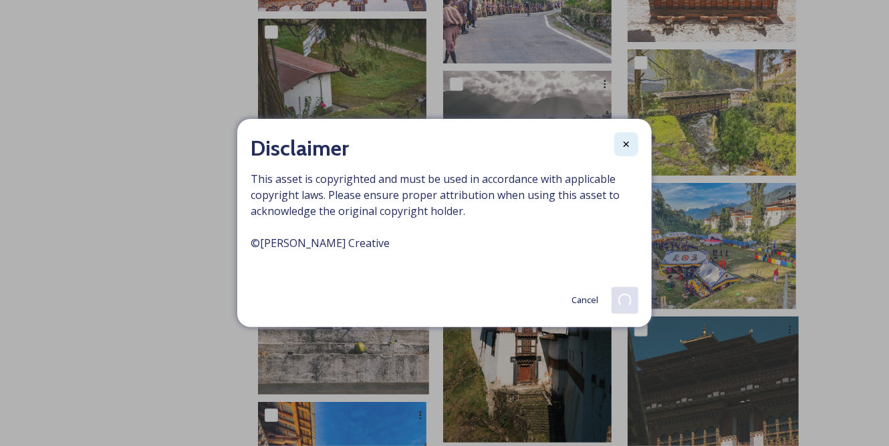
click at [628, 147] on icon at bounding box center [626, 144] width 11 height 11
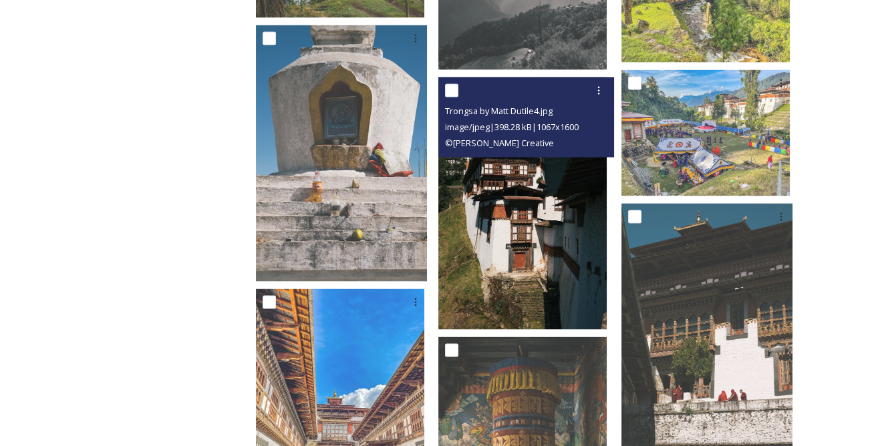
scroll to position [3827, 0]
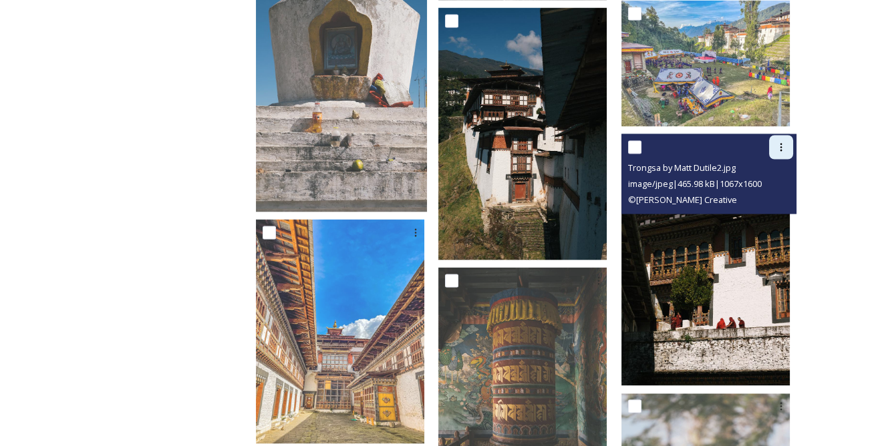
click at [780, 142] on icon at bounding box center [781, 147] width 11 height 11
click at [760, 196] on span "Download" at bounding box center [765, 202] width 41 height 13
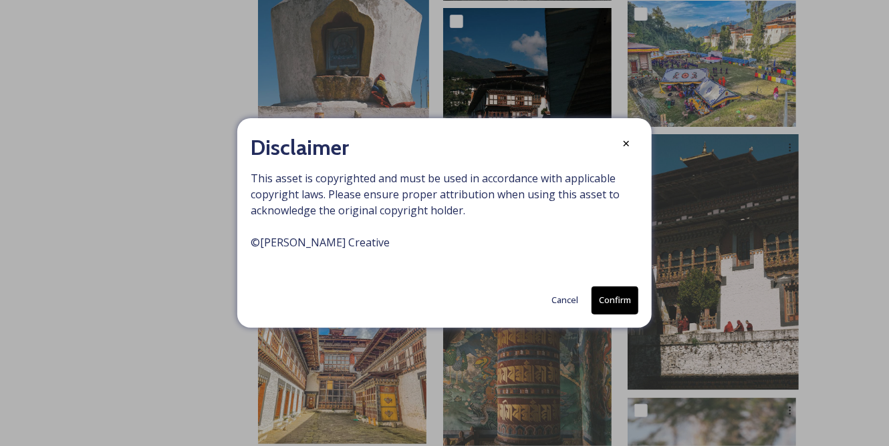
click at [621, 309] on button "Confirm" at bounding box center [614, 300] width 47 height 27
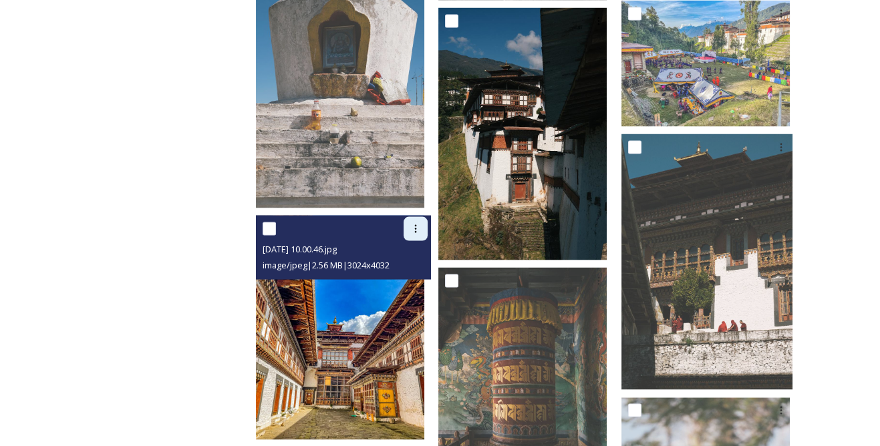
click at [428, 217] on div at bounding box center [416, 229] width 24 height 24
click at [420, 278] on span "Download" at bounding box center [400, 284] width 41 height 13
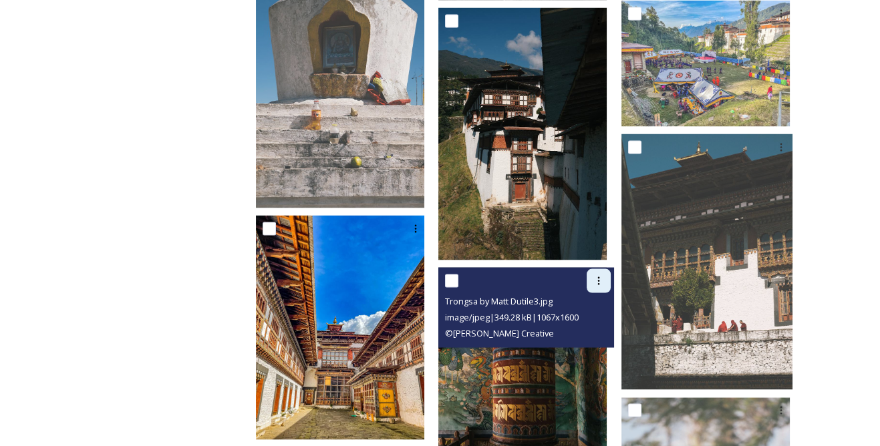
click at [603, 276] on icon at bounding box center [598, 281] width 11 height 11
click at [585, 330] on span "Download" at bounding box center [583, 336] width 41 height 13
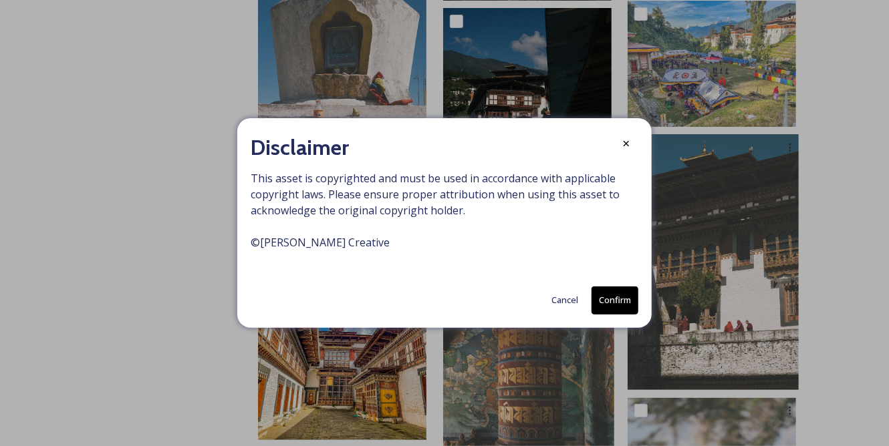
click at [613, 302] on button "Confirm" at bounding box center [614, 300] width 47 height 27
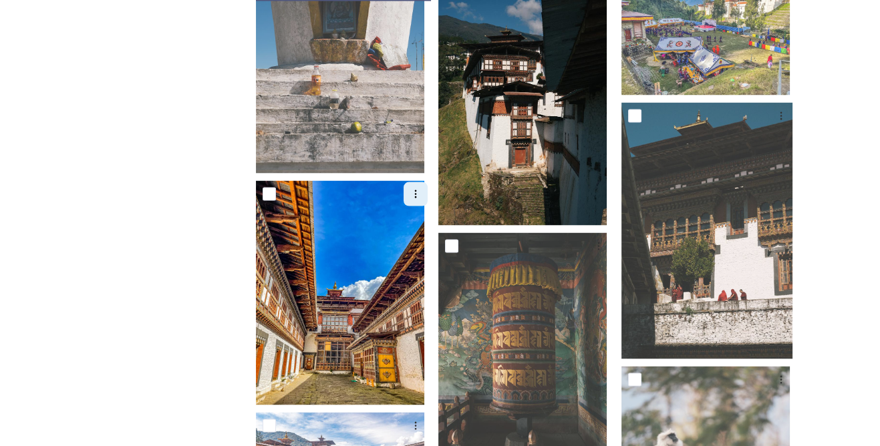
scroll to position [3888, 0]
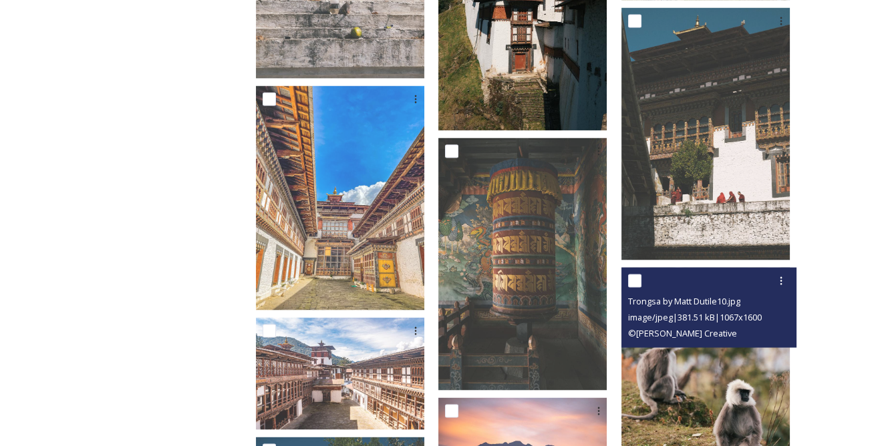
scroll to position [4069, 0]
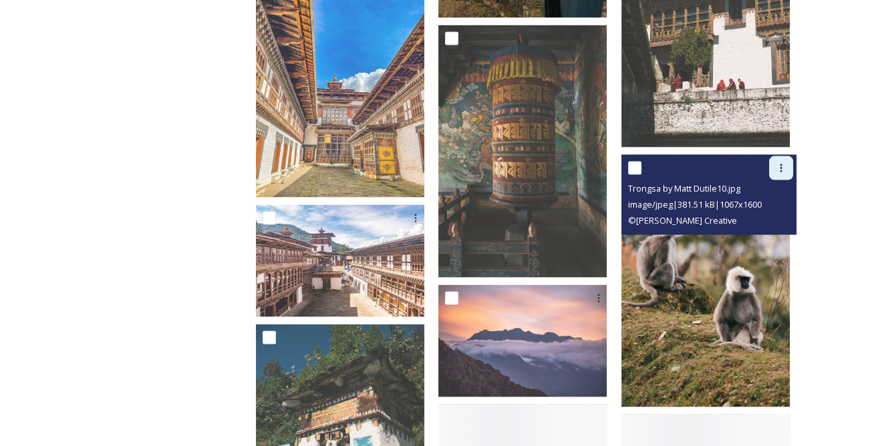
click at [784, 163] on icon at bounding box center [781, 168] width 11 height 11
click at [762, 217] on span "Download" at bounding box center [765, 223] width 41 height 13
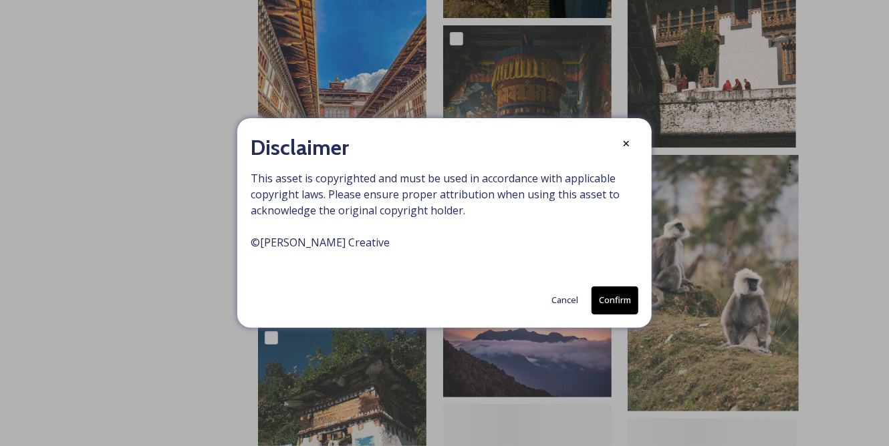
click at [627, 301] on button "Confirm" at bounding box center [614, 300] width 47 height 27
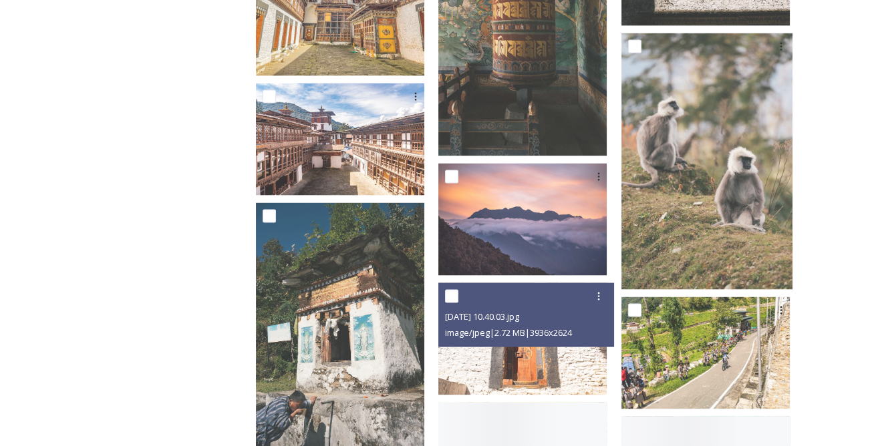
scroll to position [4252, 0]
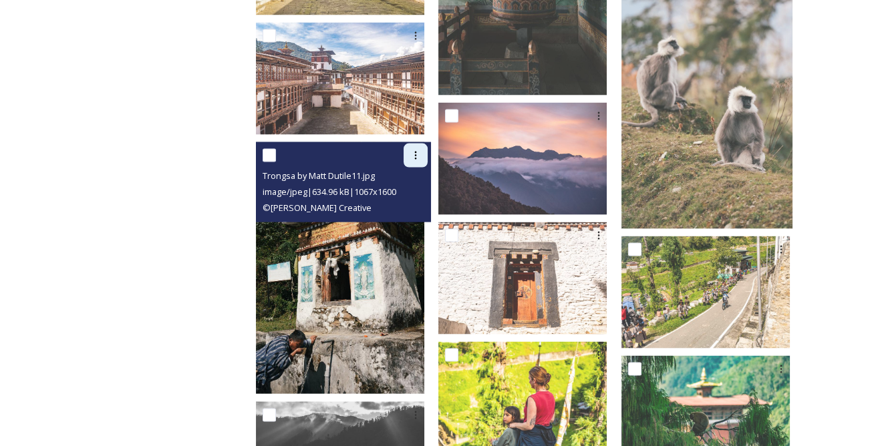
click at [428, 152] on div at bounding box center [416, 156] width 24 height 24
click at [420, 204] on span "Download" at bounding box center [400, 210] width 41 height 13
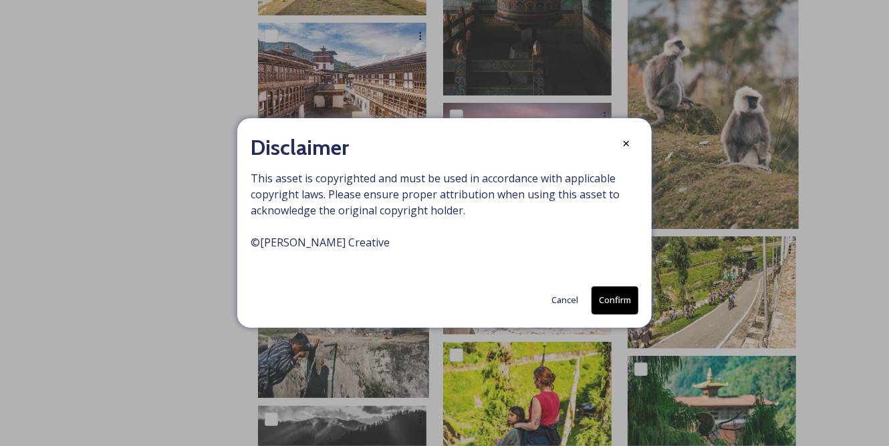
click at [617, 299] on button "Confirm" at bounding box center [614, 300] width 47 height 27
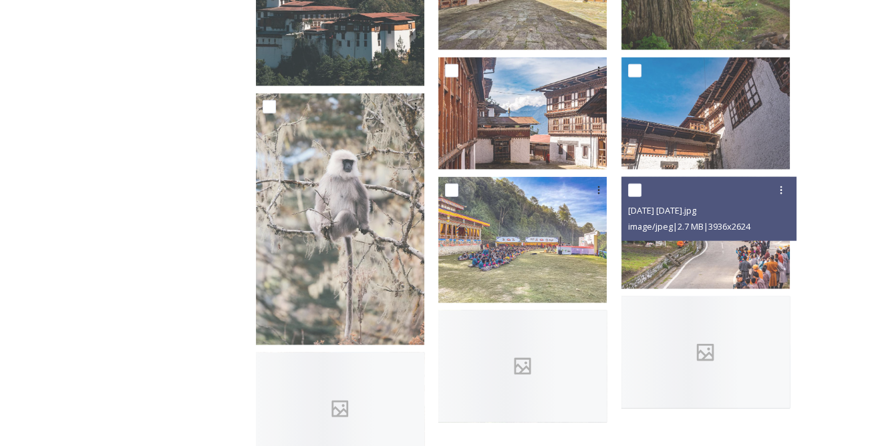
scroll to position [4798, 0]
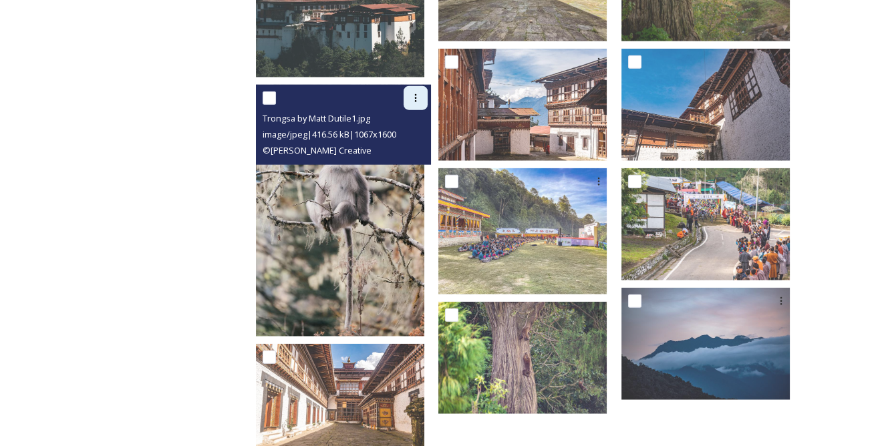
click at [421, 93] on icon at bounding box center [415, 98] width 11 height 11
click at [420, 147] on span "Download" at bounding box center [400, 153] width 41 height 13
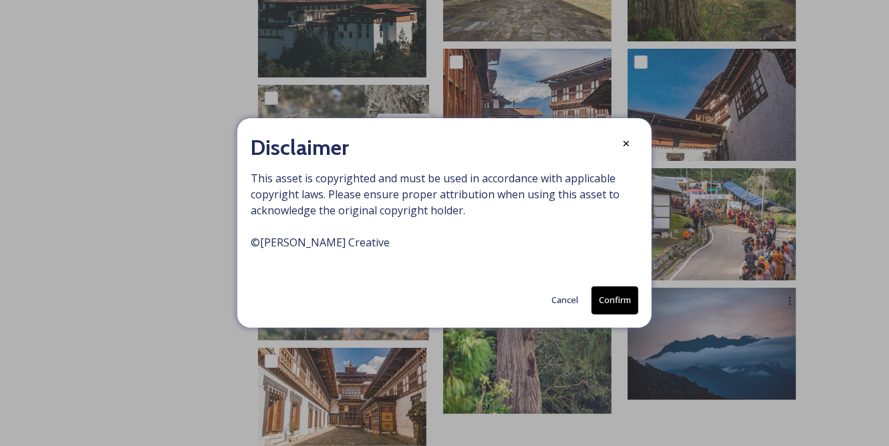
click at [603, 290] on button "Confirm" at bounding box center [614, 300] width 47 height 27
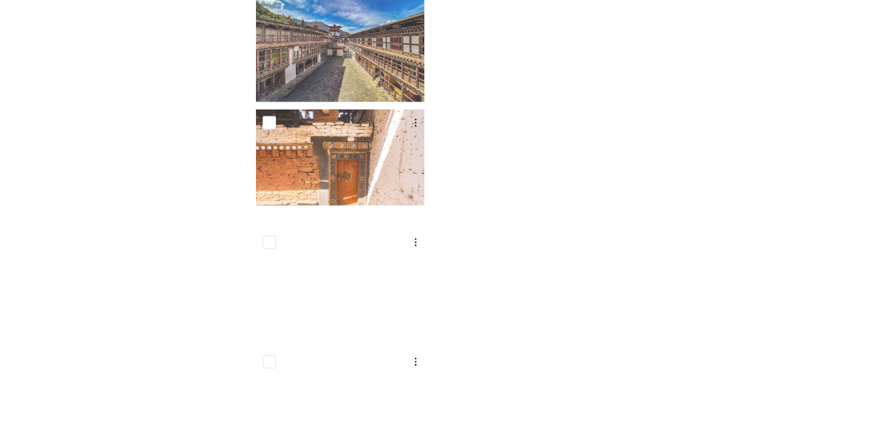
scroll to position [5440, 0]
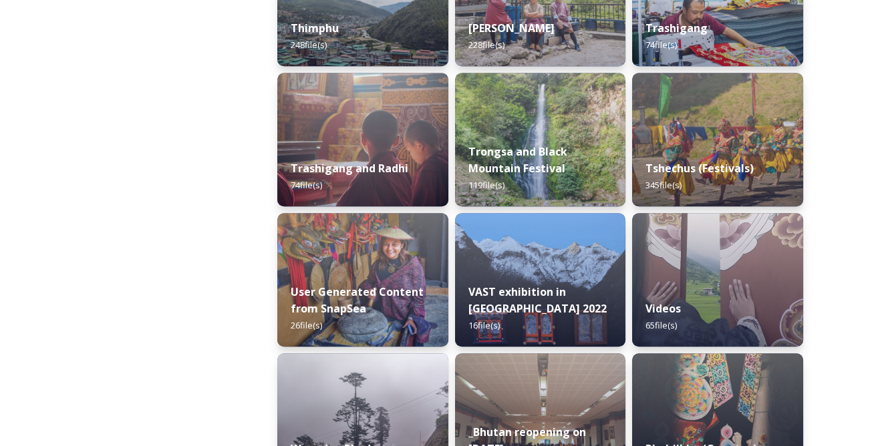
scroll to position [1701, 0]
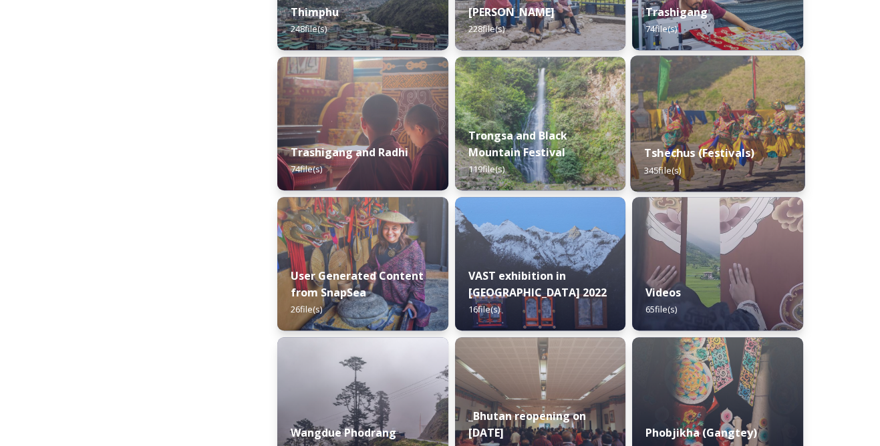
click at [710, 145] on div "Tshechus (Festivals) 345 file(s)" at bounding box center [718, 161] width 174 height 61
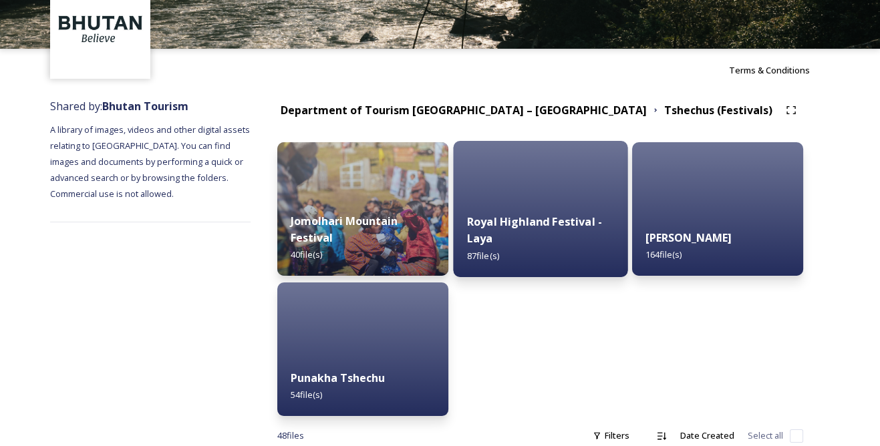
scroll to position [49, 0]
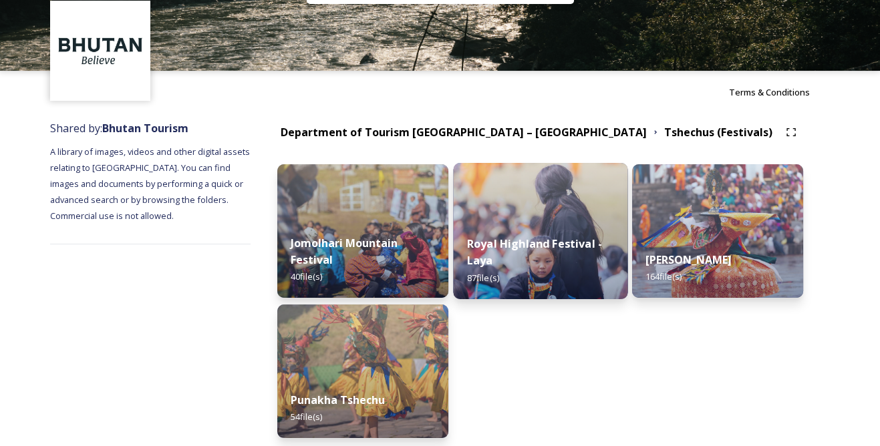
click at [521, 233] on div "Royal Highland Festival - Laya 87 file(s)" at bounding box center [540, 261] width 174 height 78
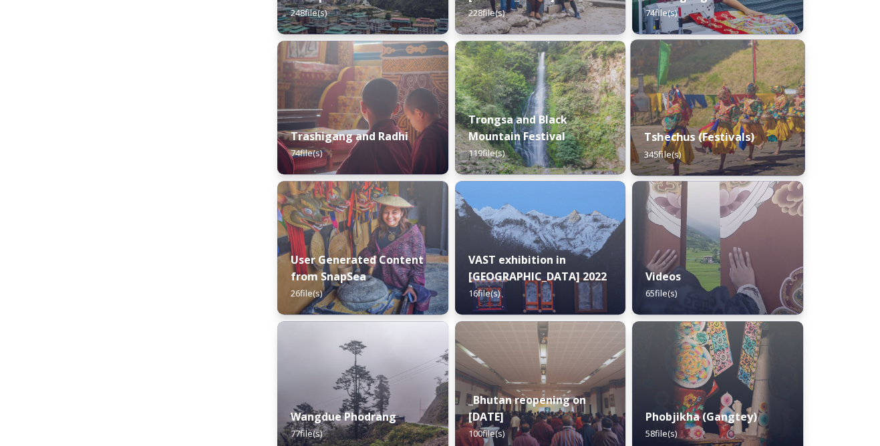
scroll to position [1701, 0]
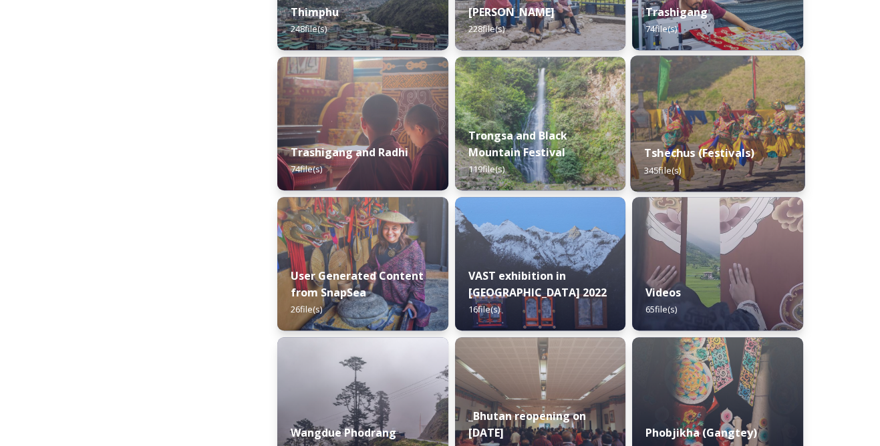
click at [699, 130] on img at bounding box center [718, 123] width 174 height 136
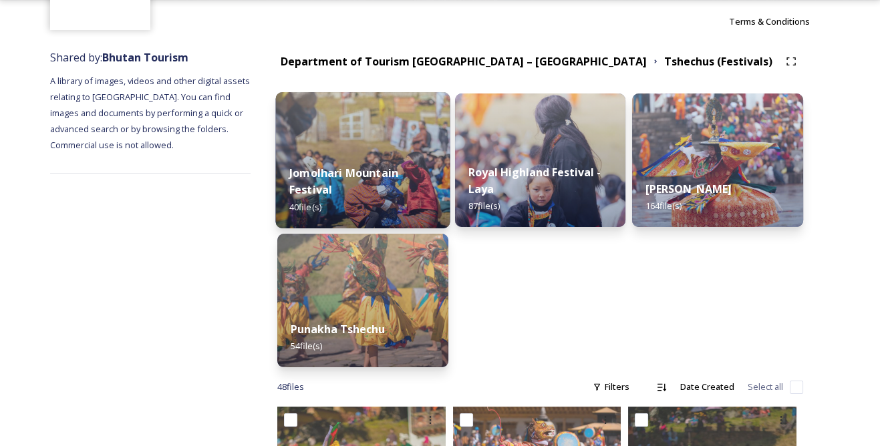
click at [392, 168] on strong "Jomolhari Mountain Festival" at bounding box center [343, 181] width 109 height 32
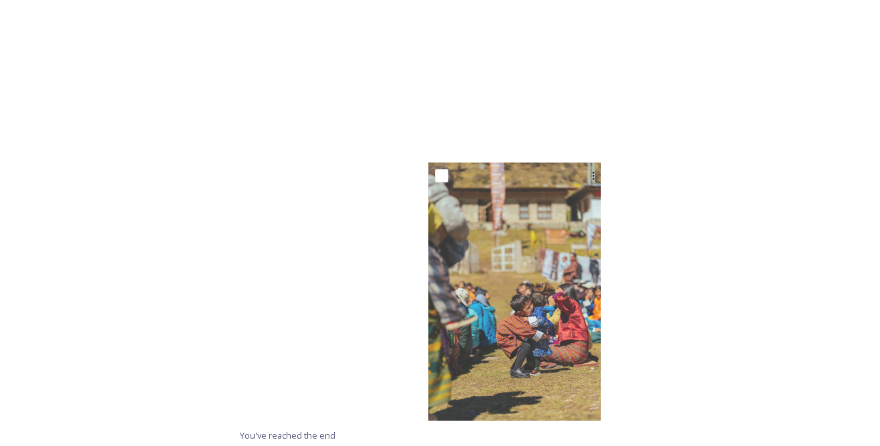
scroll to position [2288, 0]
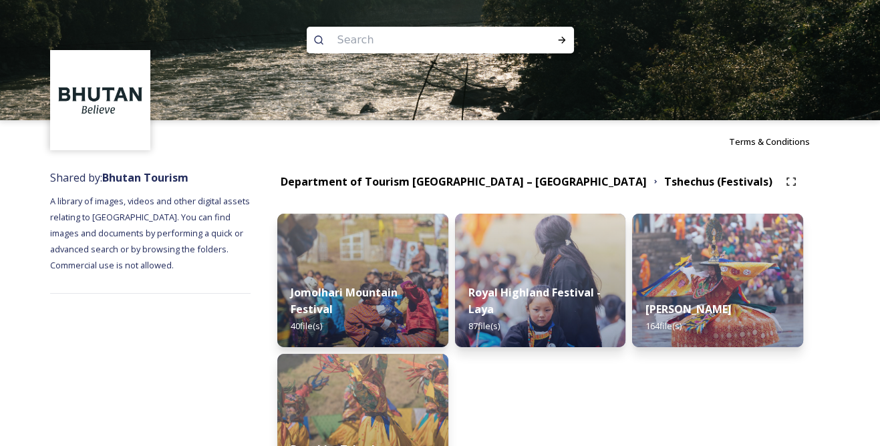
scroll to position [179, 0]
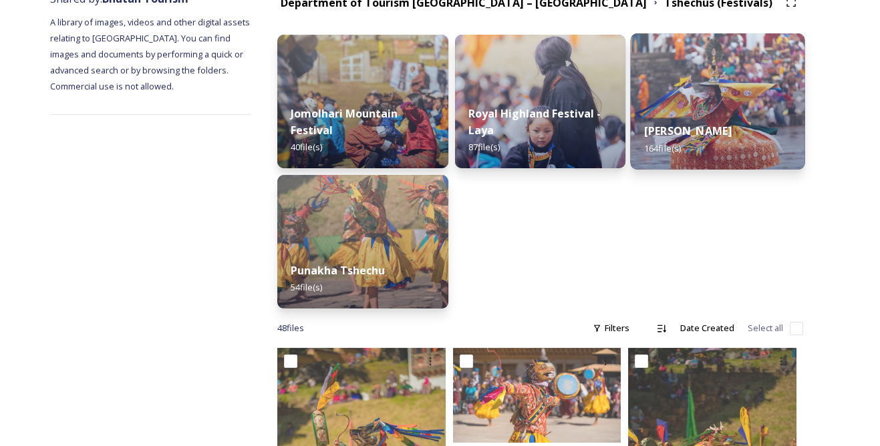
click at [727, 120] on div "Thimphu Tshechu 164 file(s)" at bounding box center [718, 139] width 174 height 61
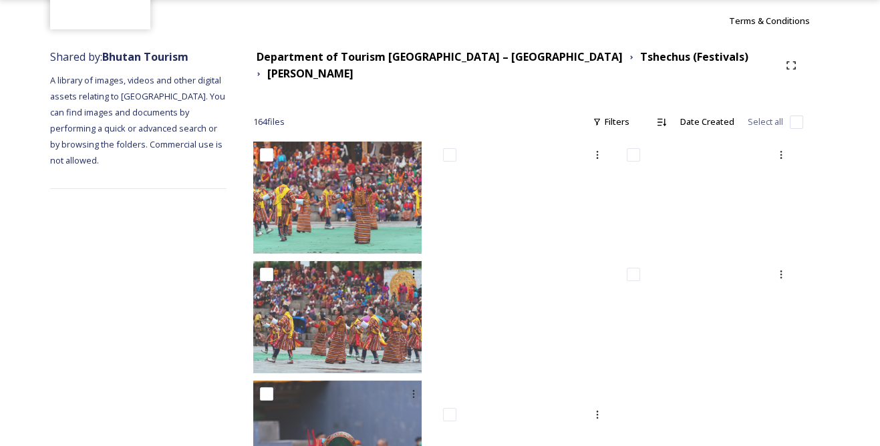
scroll to position [182, 0]
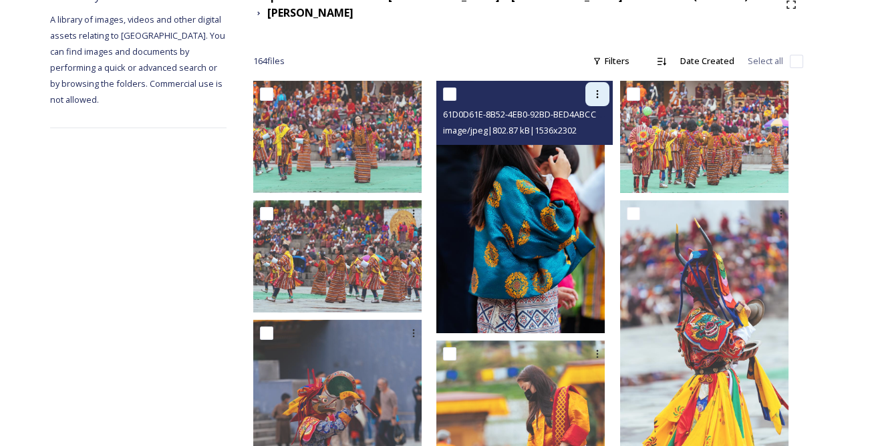
click at [602, 89] on icon at bounding box center [597, 94] width 11 height 11
click at [594, 143] on span "Download" at bounding box center [581, 149] width 41 height 13
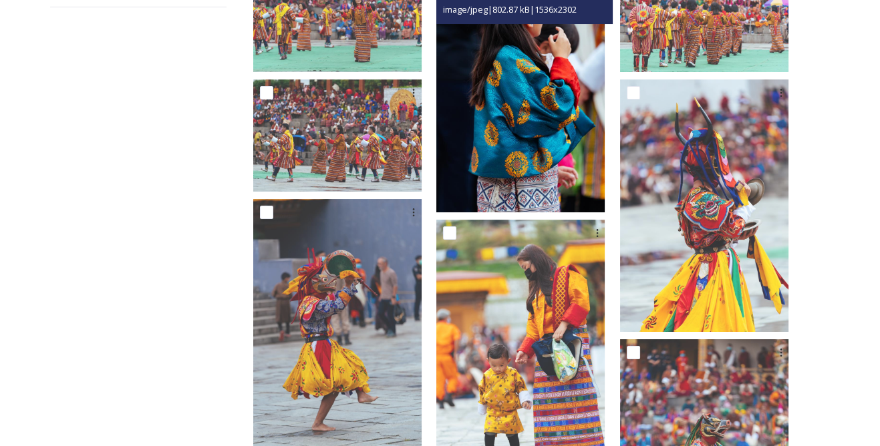
scroll to position [303, 0]
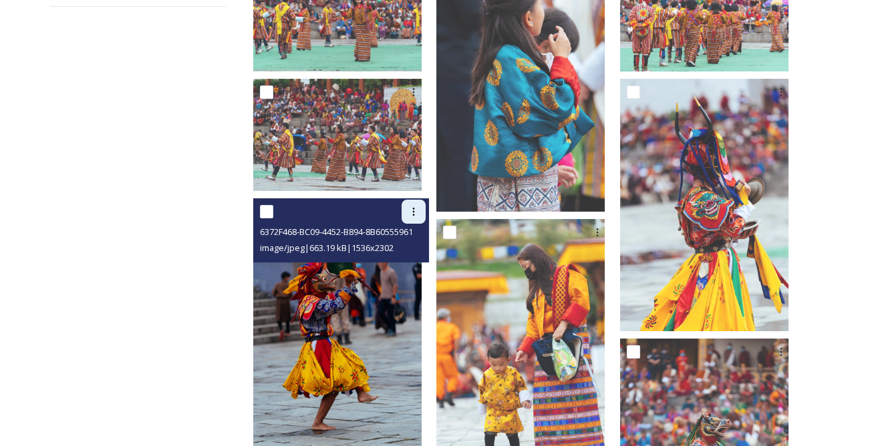
click at [419, 206] on icon at bounding box center [413, 211] width 11 height 11
click at [411, 261] on span "Download" at bounding box center [398, 267] width 41 height 13
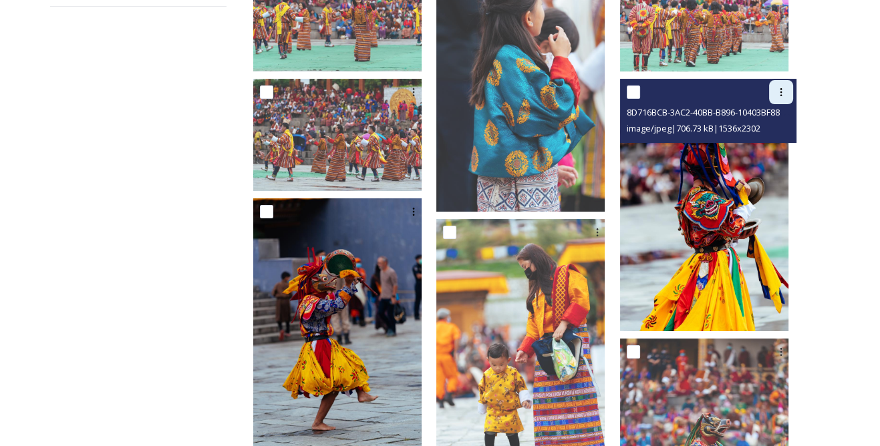
click at [786, 87] on icon at bounding box center [781, 92] width 11 height 11
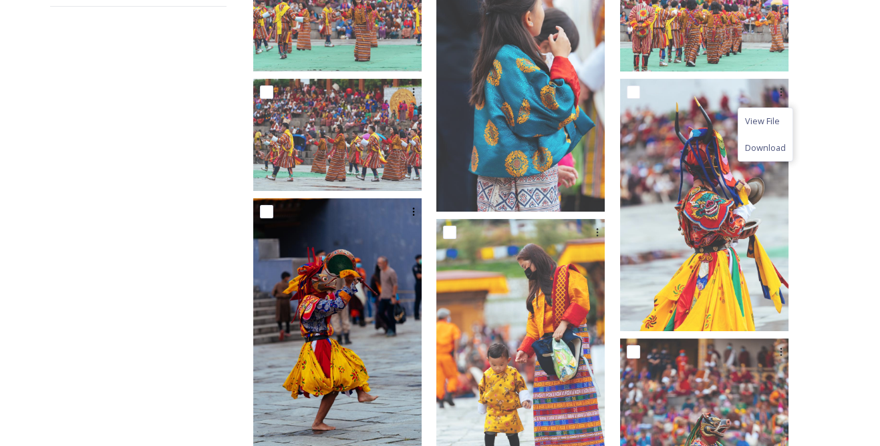
drag, startPoint x: 871, startPoint y: 164, endPoint x: 851, endPoint y: 152, distance: 23.7
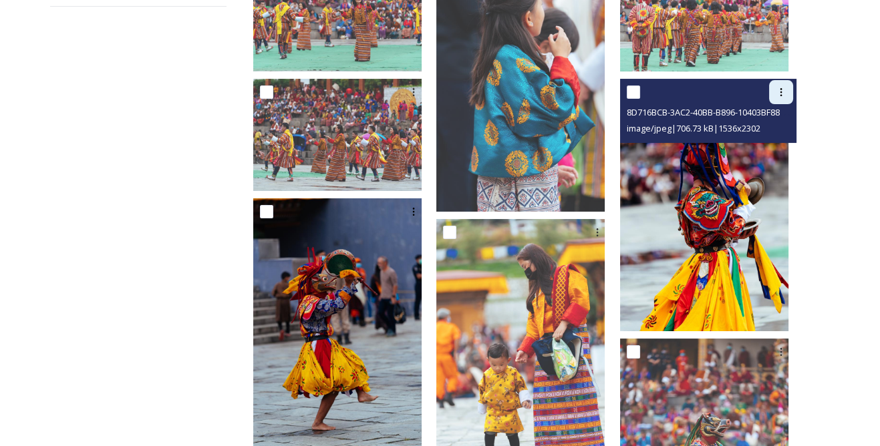
click at [778, 87] on icon at bounding box center [781, 92] width 11 height 11
click at [767, 142] on span "Download" at bounding box center [765, 148] width 41 height 13
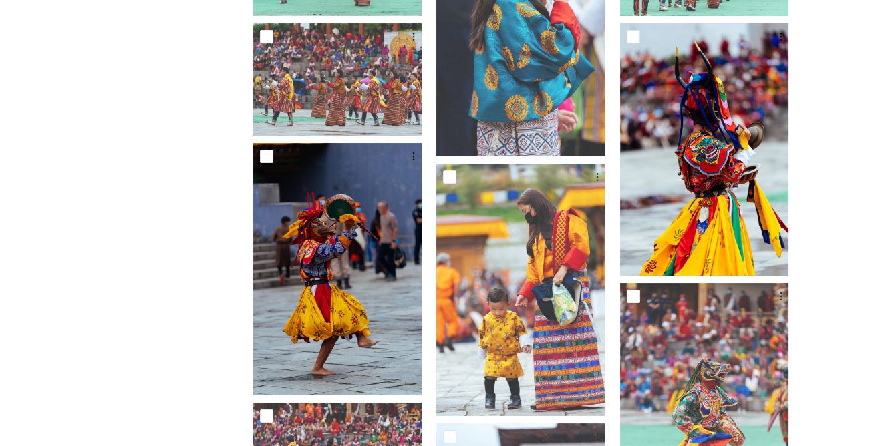
scroll to position [425, 0]
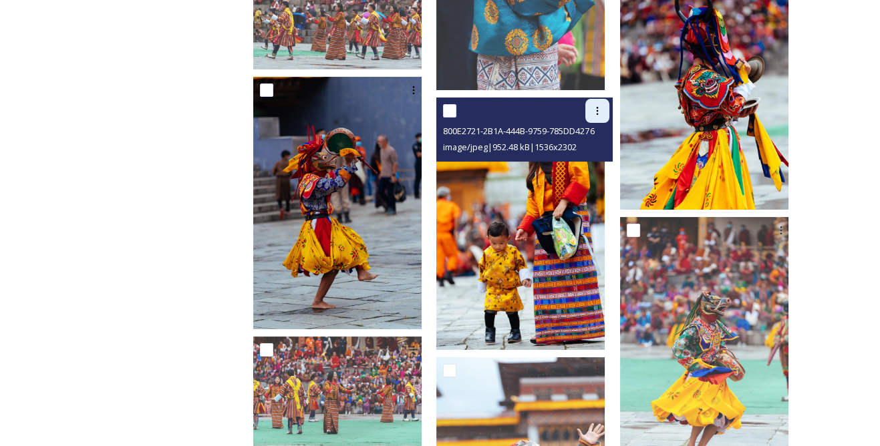
click at [599, 107] on icon at bounding box center [598, 111] width 2 height 8
click at [596, 160] on span "Download" at bounding box center [581, 166] width 41 height 13
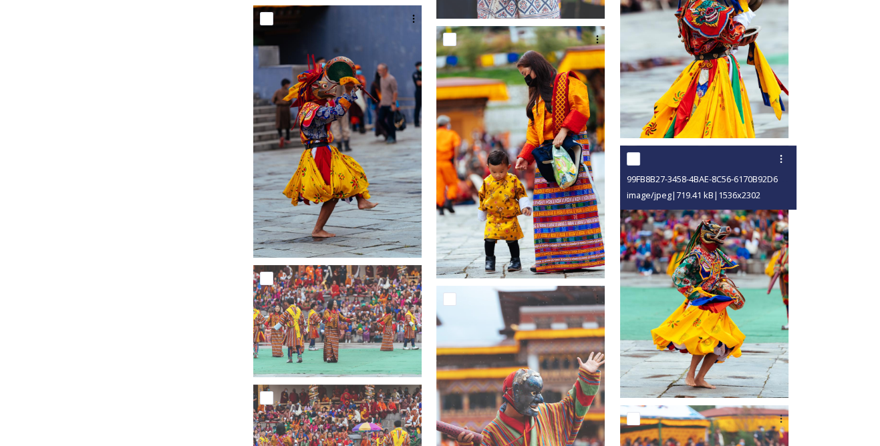
scroll to position [547, 0]
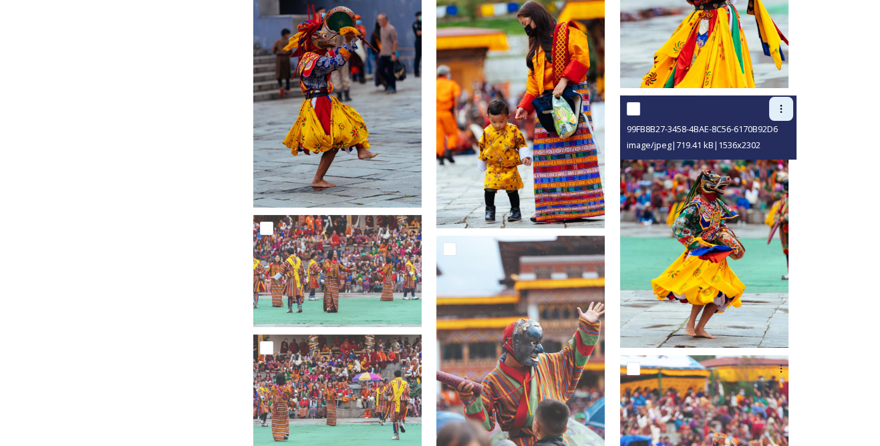
click at [780, 106] on div at bounding box center [781, 109] width 24 height 24
click at [766, 158] on span "Download" at bounding box center [765, 164] width 41 height 13
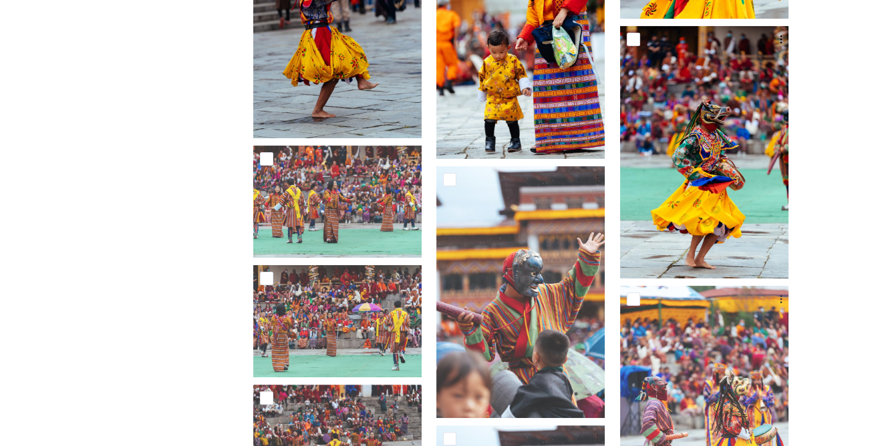
scroll to position [668, 0]
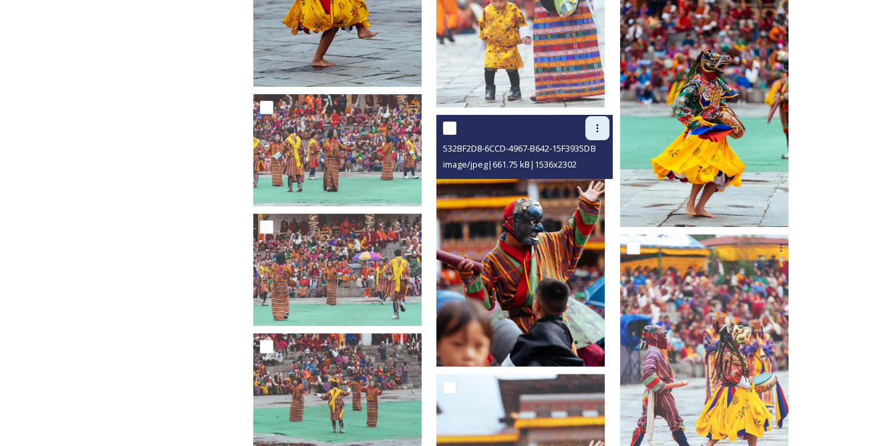
click at [599, 124] on icon at bounding box center [598, 128] width 2 height 8
click at [596, 177] on span "Download" at bounding box center [581, 183] width 41 height 13
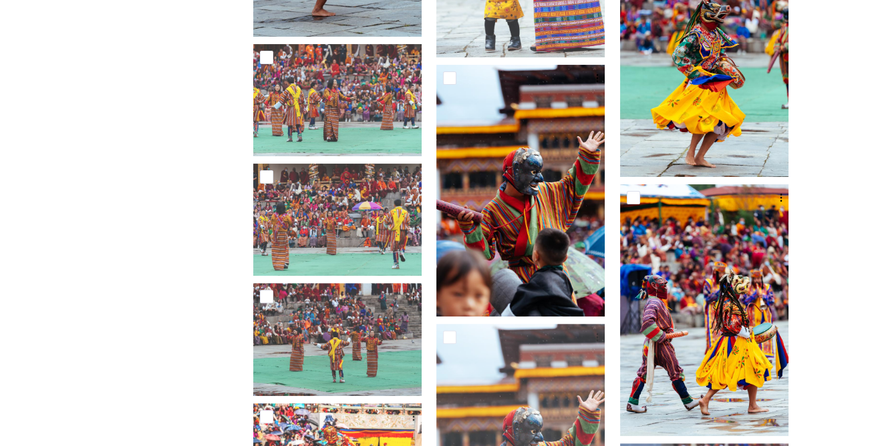
scroll to position [789, 0]
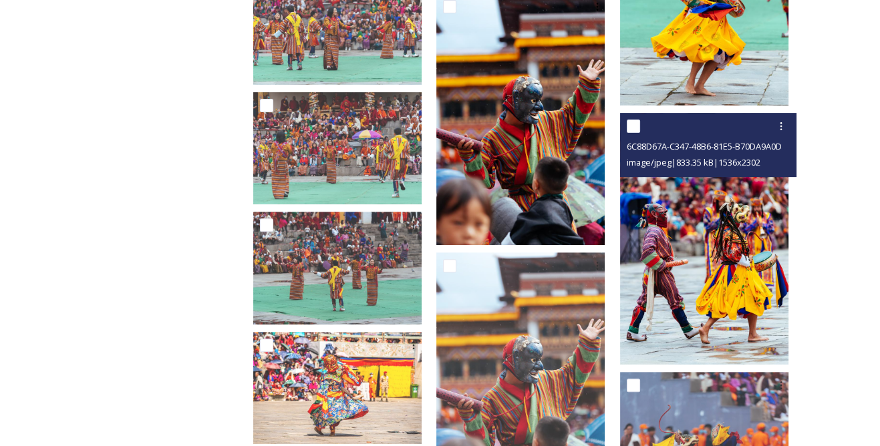
drag, startPoint x: 784, startPoint y: 119, endPoint x: 773, endPoint y: 128, distance: 14.7
click at [784, 121] on icon at bounding box center [781, 126] width 11 height 11
click at [754, 175] on span "Download" at bounding box center [765, 181] width 41 height 13
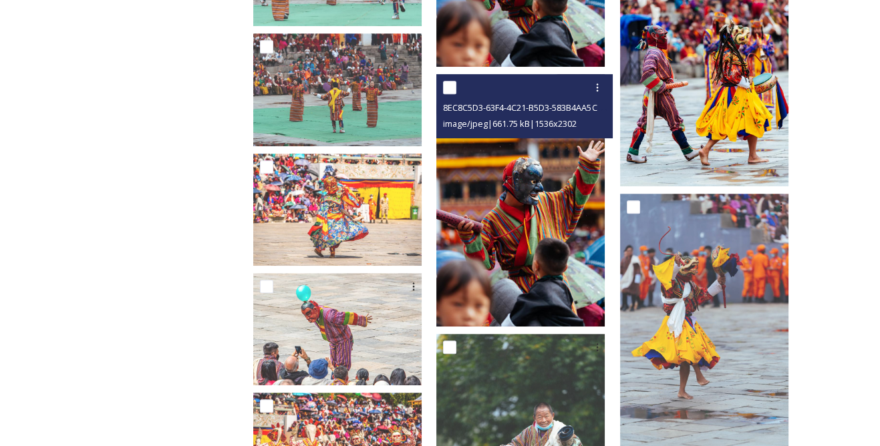
scroll to position [1032, 0]
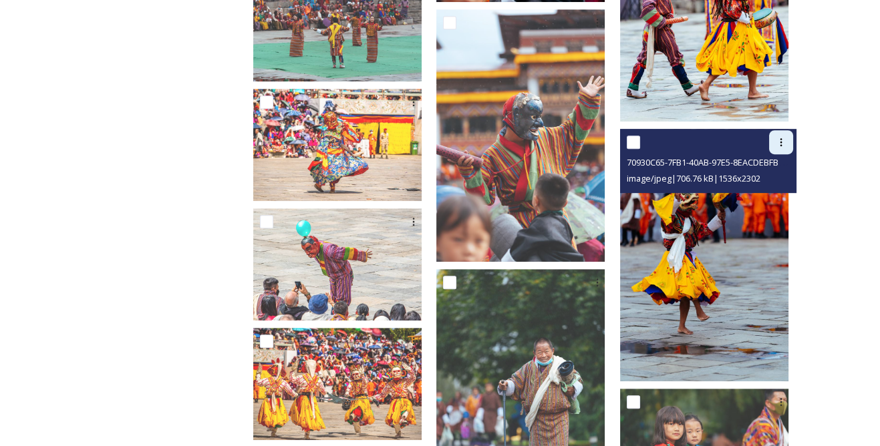
click at [776, 138] on icon at bounding box center [781, 142] width 11 height 11
click at [757, 192] on span "Download" at bounding box center [765, 198] width 41 height 13
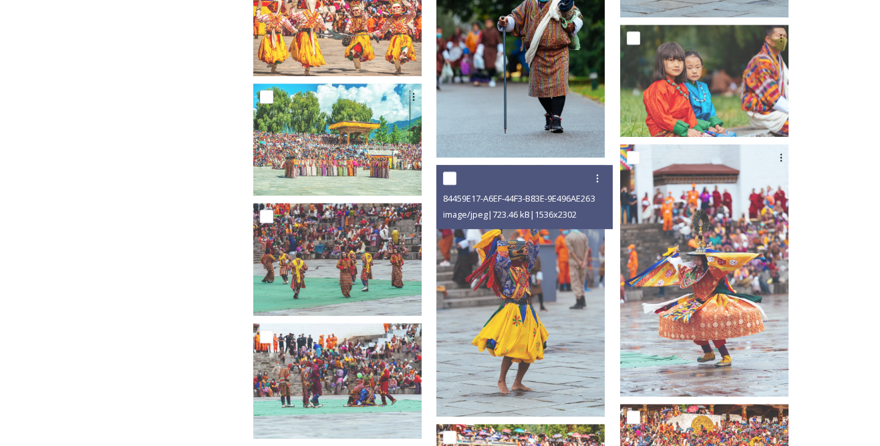
scroll to position [1276, 0]
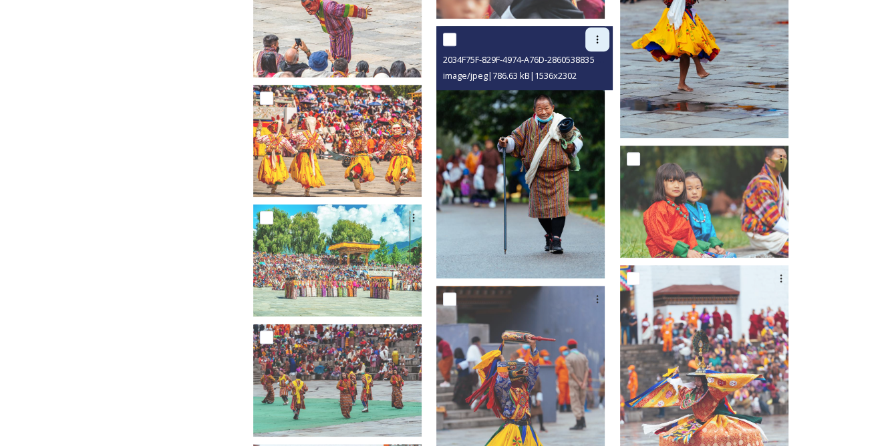
click at [603, 34] on icon at bounding box center [597, 39] width 11 height 11
click at [588, 88] on span "Download" at bounding box center [581, 94] width 41 height 13
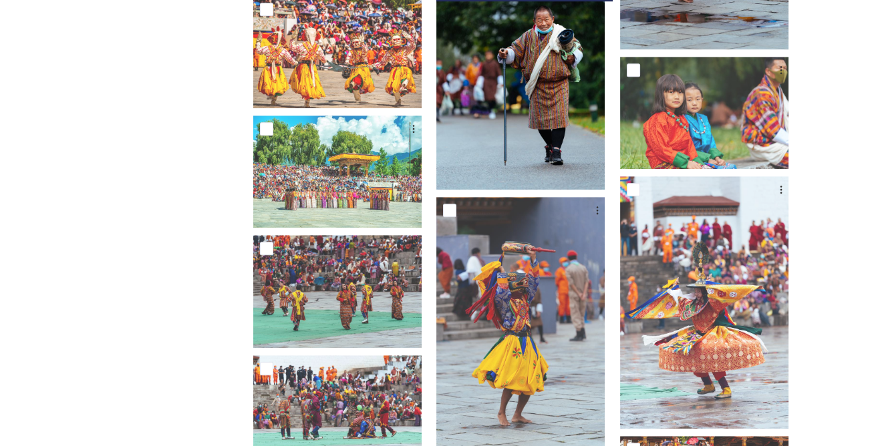
scroll to position [1397, 0]
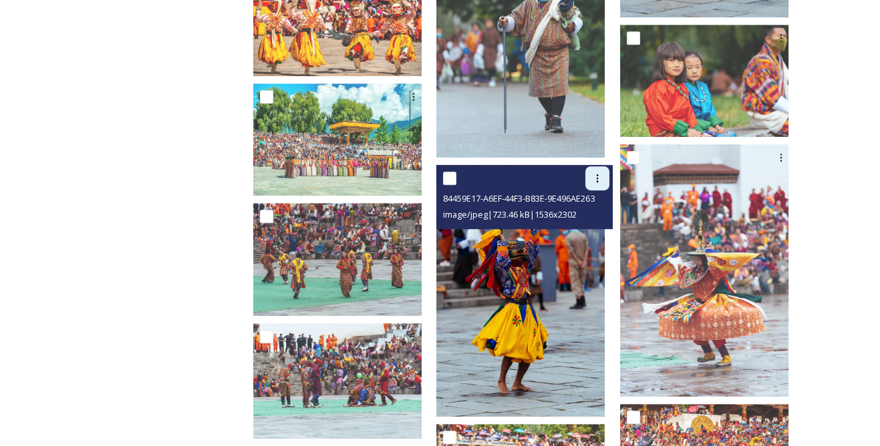
click at [603, 173] on icon at bounding box center [597, 178] width 11 height 11
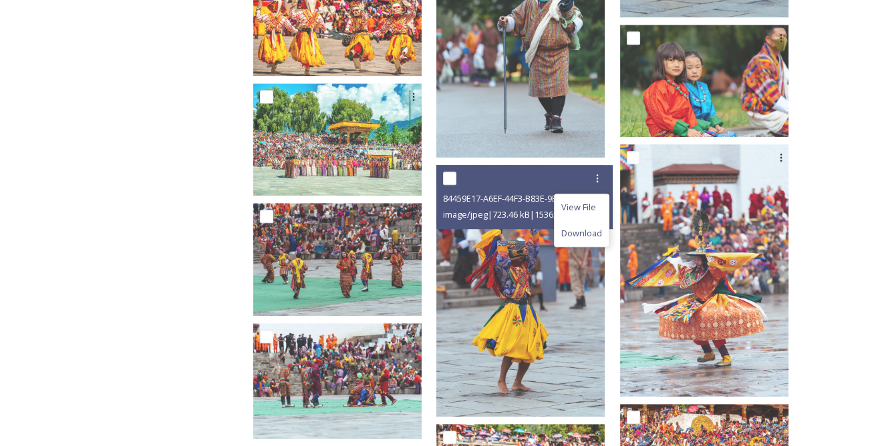
drag, startPoint x: 595, startPoint y: 217, endPoint x: 625, endPoint y: 202, distance: 33.8
click at [593, 227] on span "Download" at bounding box center [581, 233] width 41 height 13
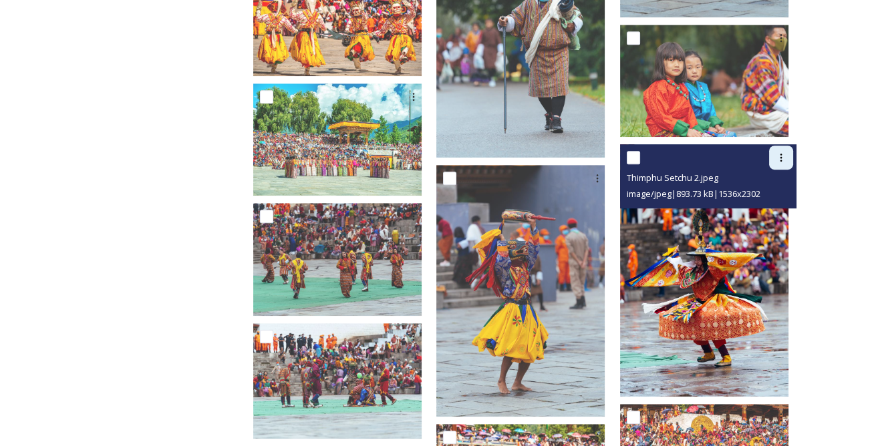
click at [773, 149] on div at bounding box center [781, 158] width 24 height 24
click at [756, 206] on span "Download" at bounding box center [765, 212] width 41 height 13
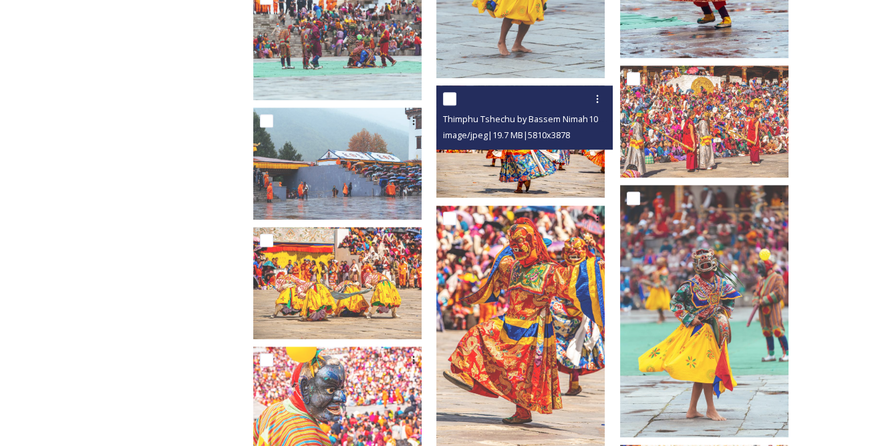
scroll to position [1761, 0]
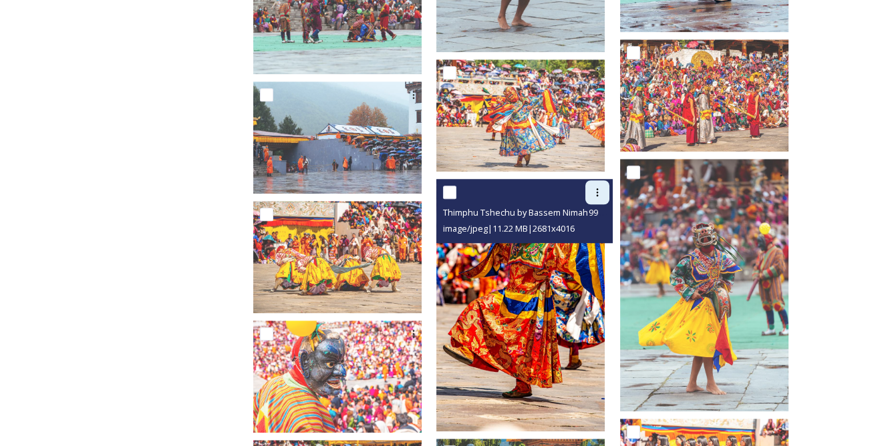
click at [599, 180] on div at bounding box center [597, 192] width 24 height 24
drag, startPoint x: 603, startPoint y: 237, endPoint x: 625, endPoint y: 229, distance: 24.1
click at [602, 242] on span "Download" at bounding box center [581, 248] width 41 height 13
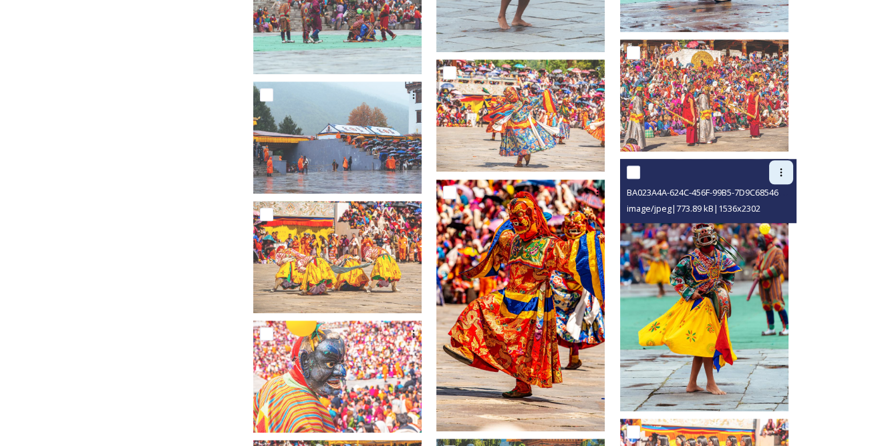
drag, startPoint x: 780, startPoint y: 166, endPoint x: 780, endPoint y: 174, distance: 8.0
click at [780, 168] on icon at bounding box center [781, 172] width 2 height 8
drag, startPoint x: 764, startPoint y: 214, endPoint x: 698, endPoint y: 216, distance: 66.2
click at [764, 221] on span "Download" at bounding box center [765, 227] width 41 height 13
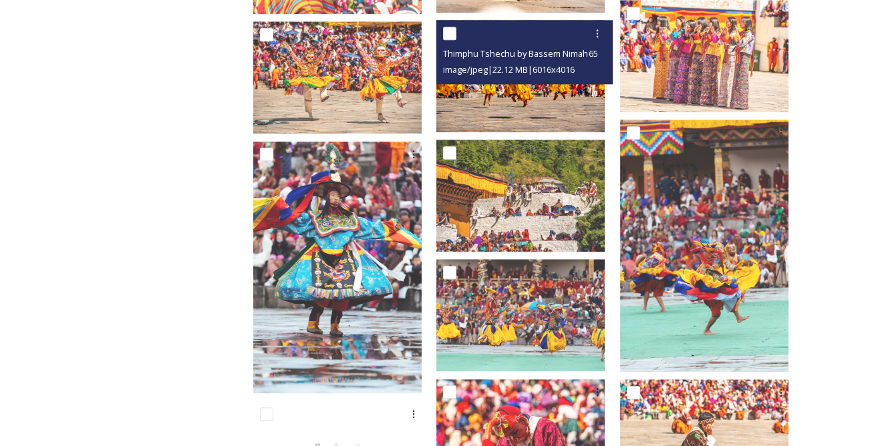
scroll to position [2186, 0]
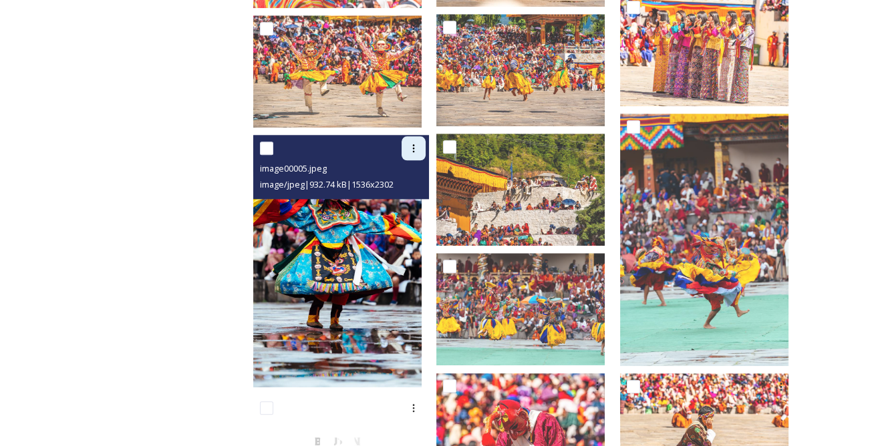
click at [415, 144] on icon at bounding box center [414, 148] width 2 height 8
click at [418, 198] on span "Download" at bounding box center [398, 204] width 41 height 13
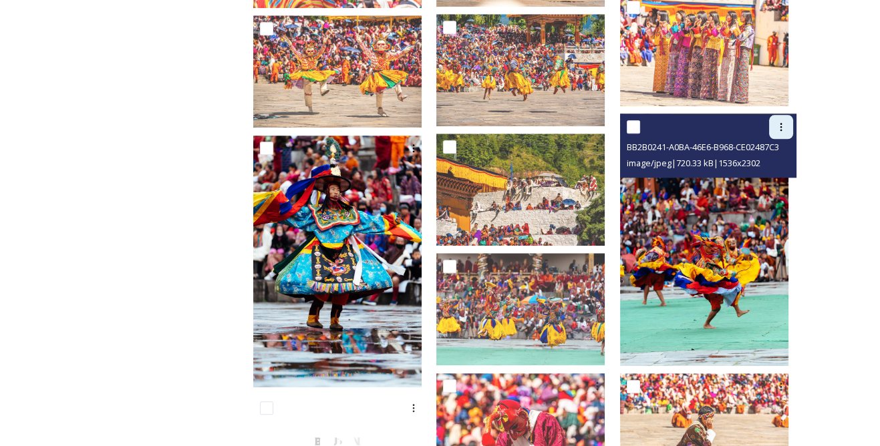
click at [776, 122] on icon at bounding box center [781, 127] width 11 height 11
click at [765, 169] on div "Download" at bounding box center [765, 182] width 54 height 26
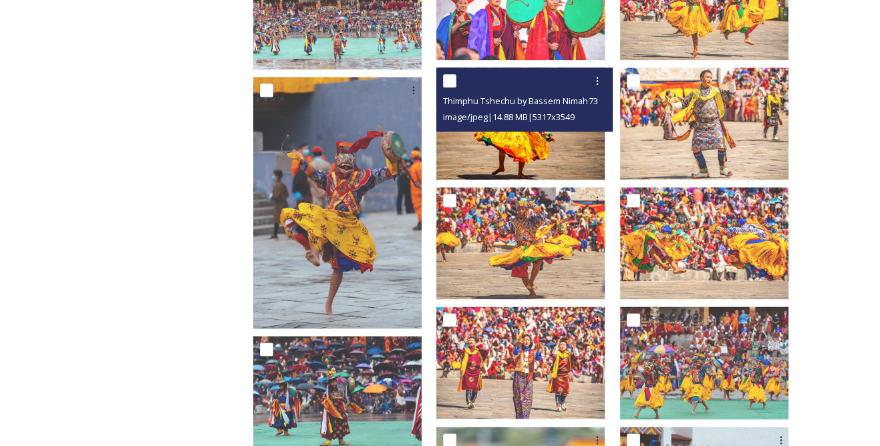
scroll to position [2733, 0]
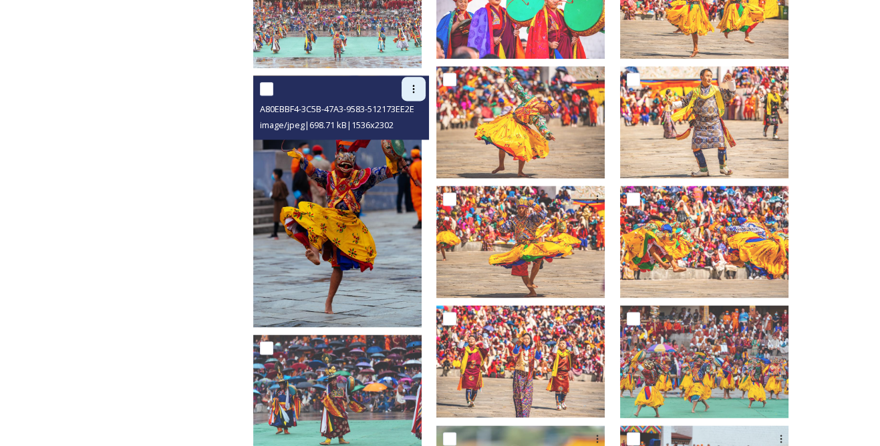
click at [419, 84] on icon at bounding box center [413, 89] width 11 height 11
click at [418, 138] on span "Download" at bounding box center [398, 144] width 41 height 13
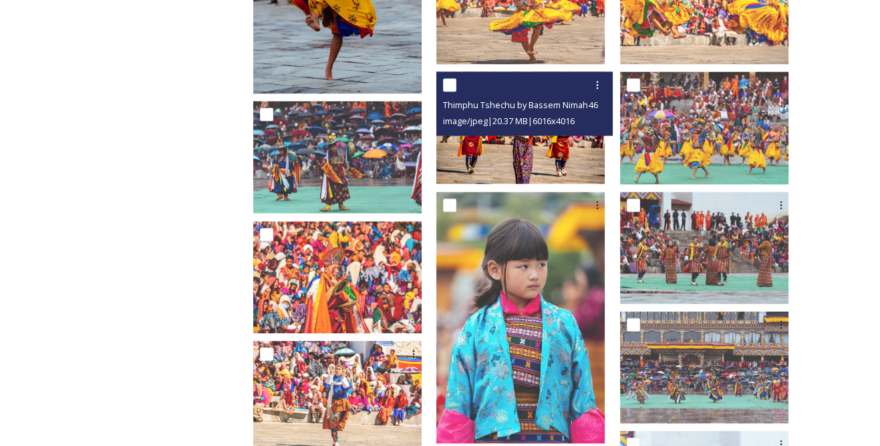
scroll to position [2976, 0]
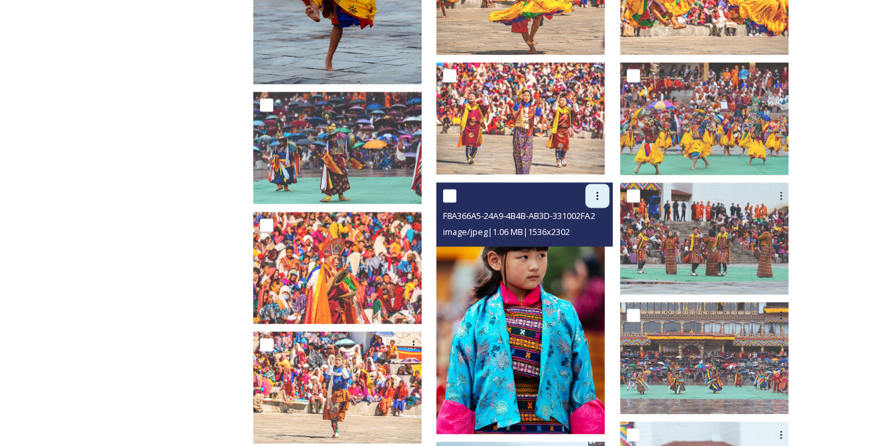
click at [603, 190] on icon at bounding box center [597, 195] width 11 height 11
click at [589, 245] on span "Download" at bounding box center [581, 251] width 41 height 13
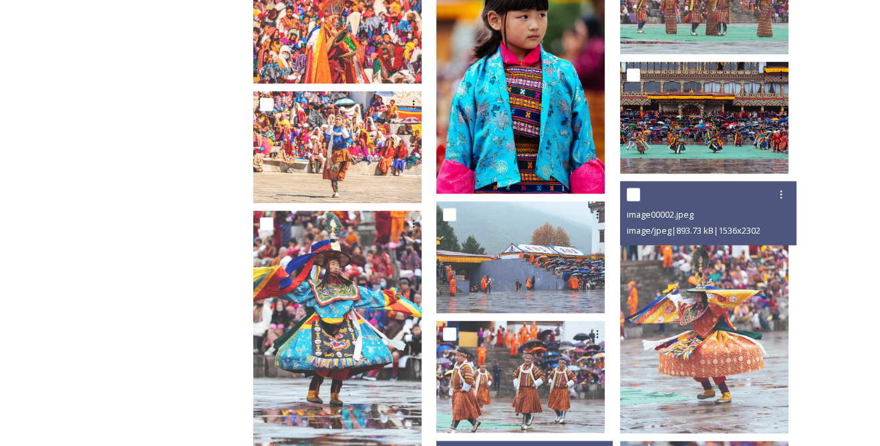
scroll to position [3219, 0]
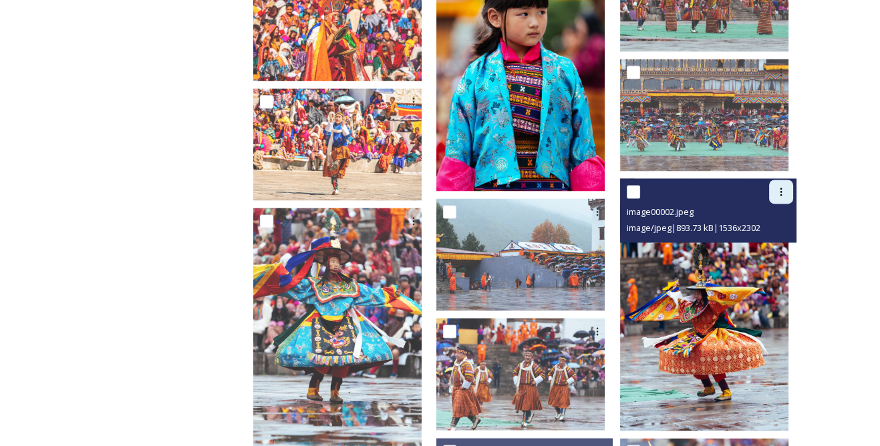
click at [782, 186] on icon at bounding box center [781, 191] width 11 height 11
click at [767, 241] on span "Download" at bounding box center [765, 247] width 41 height 13
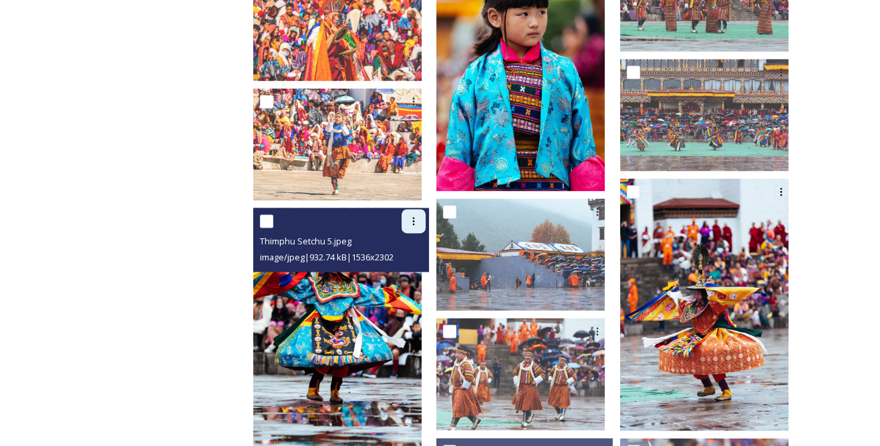
click at [419, 216] on icon at bounding box center [413, 221] width 11 height 11
click at [424, 263] on div "Download" at bounding box center [398, 276] width 54 height 26
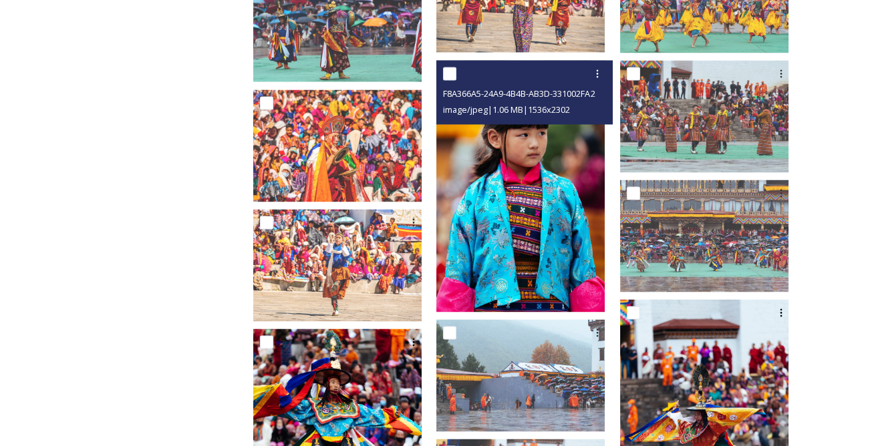
scroll to position [3098, 0]
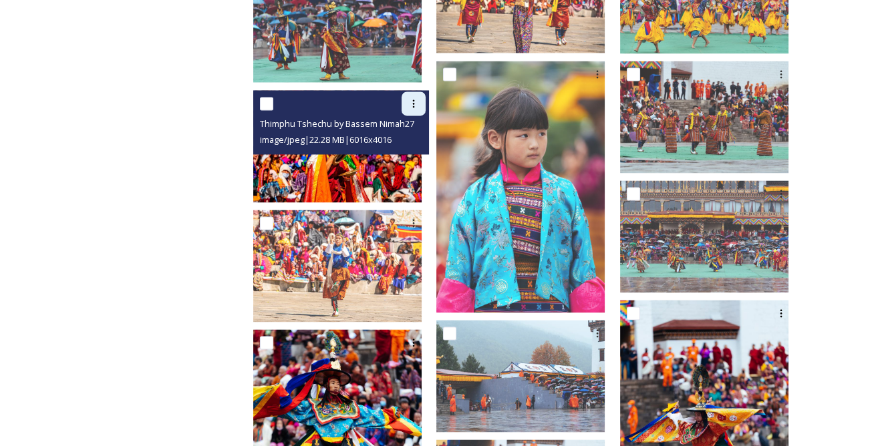
click at [426, 97] on div at bounding box center [414, 104] width 24 height 24
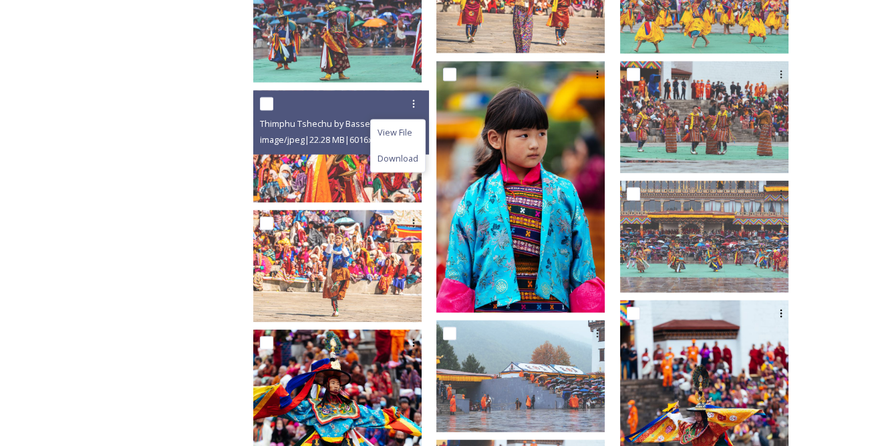
drag, startPoint x: 426, startPoint y: 146, endPoint x: 460, endPoint y: 145, distance: 34.8
click at [418, 152] on span "Download" at bounding box center [398, 158] width 41 height 13
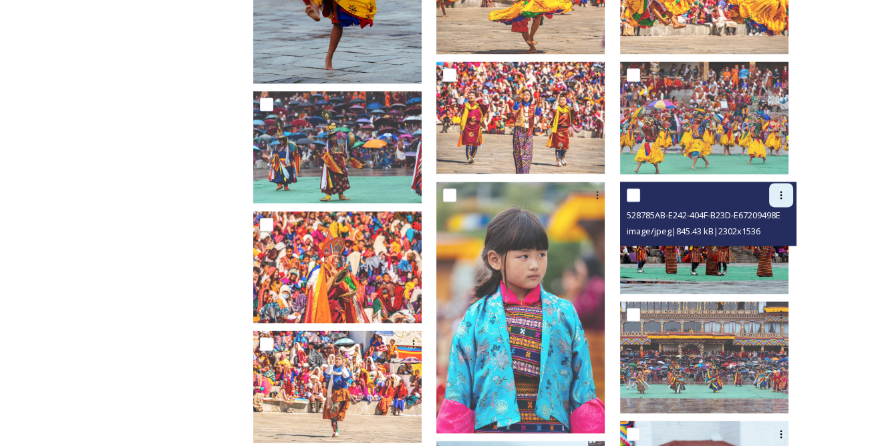
scroll to position [2976, 0]
click at [775, 192] on div at bounding box center [781, 196] width 24 height 24
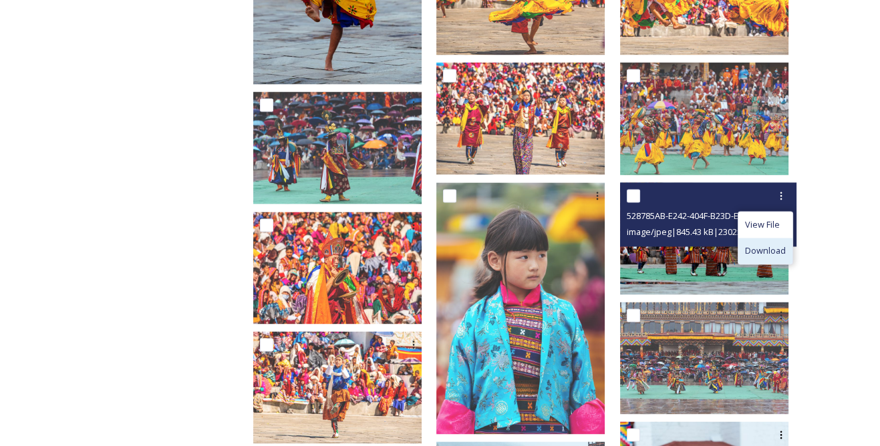
click at [766, 245] on span "Download" at bounding box center [765, 251] width 41 height 13
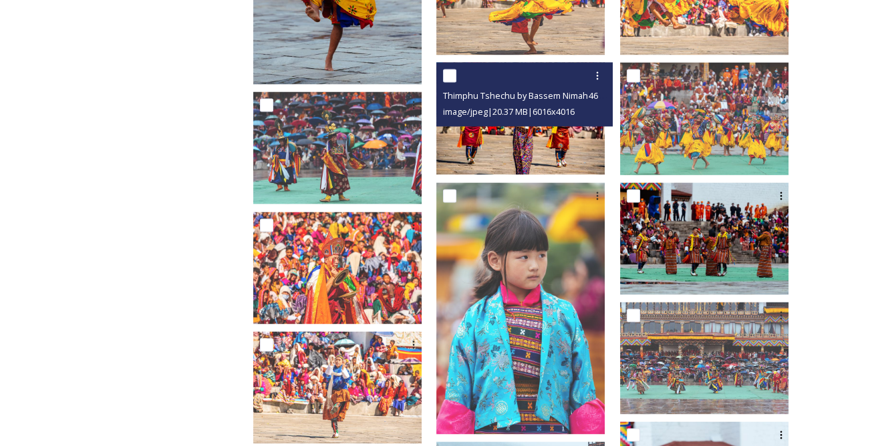
drag, startPoint x: 605, startPoint y: 67, endPoint x: 605, endPoint y: 78, distance: 10.7
click at [603, 70] on icon at bounding box center [597, 75] width 11 height 11
click at [589, 125] on span "Download" at bounding box center [581, 131] width 41 height 13
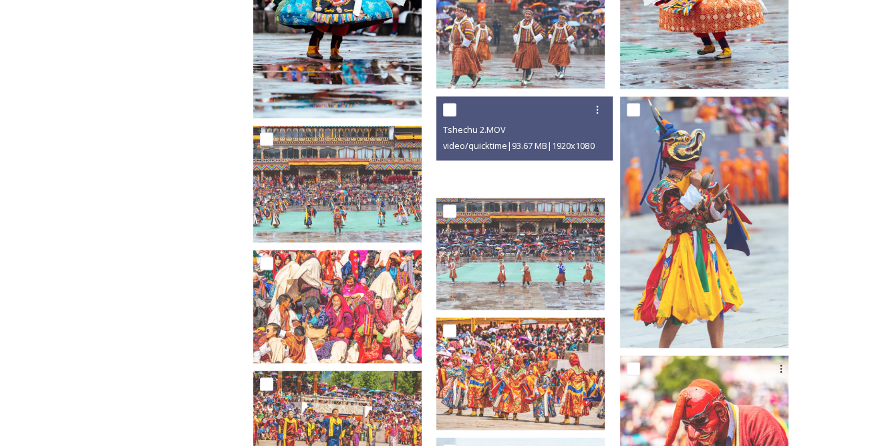
scroll to position [3584, 0]
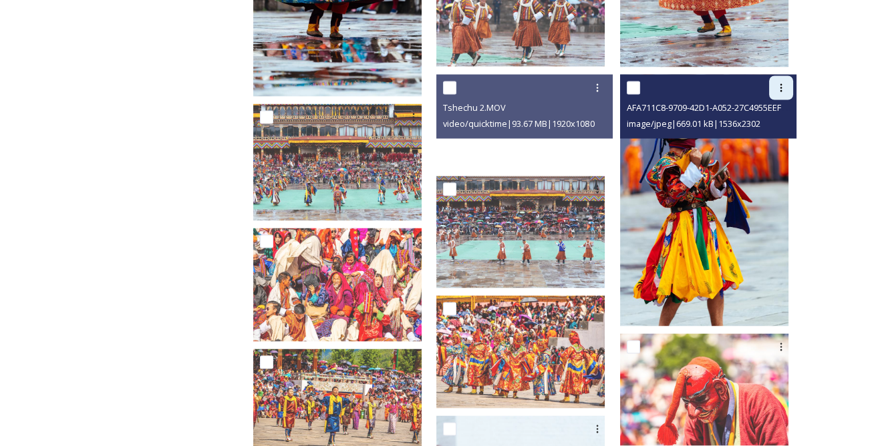
click at [780, 82] on icon at bounding box center [781, 87] width 11 height 11
click at [753, 136] on span "Download" at bounding box center [765, 142] width 41 height 13
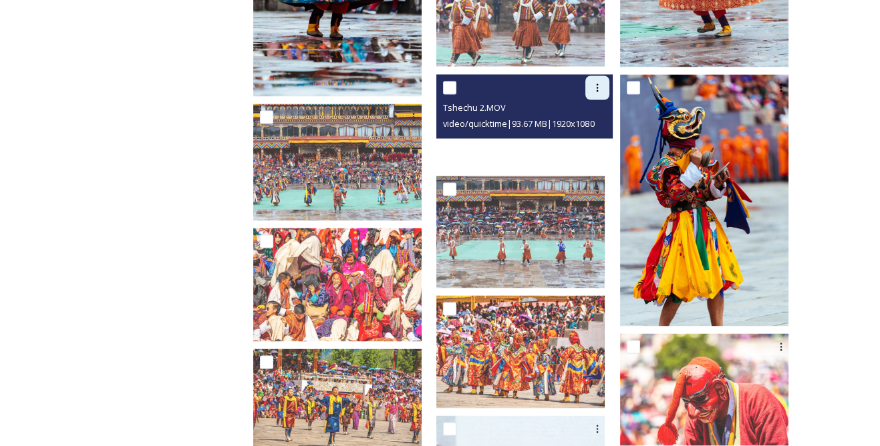
click at [599, 76] on div at bounding box center [597, 88] width 24 height 24
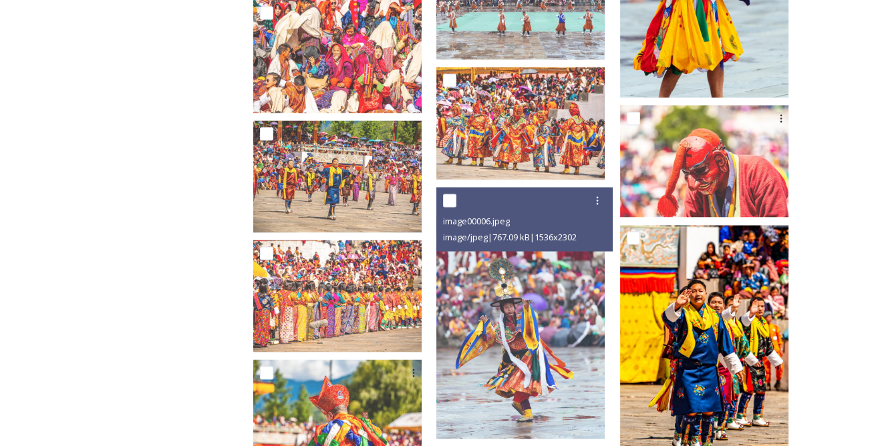
scroll to position [3827, 0]
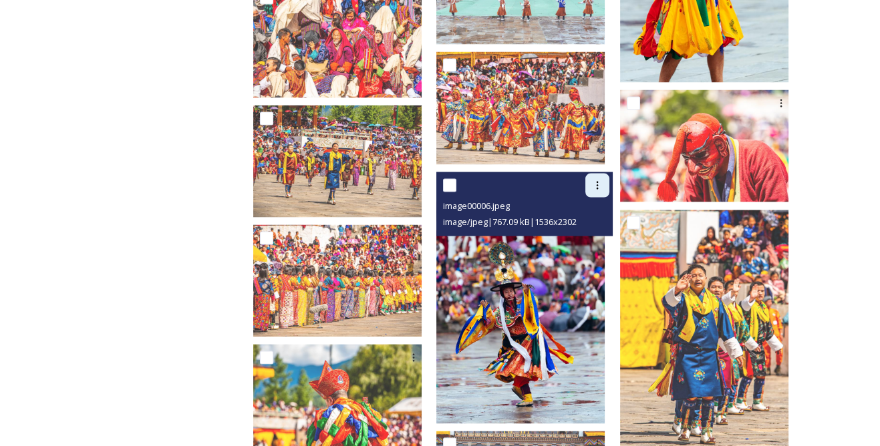
click at [593, 174] on div at bounding box center [597, 186] width 24 height 24
click at [596, 235] on span "Download" at bounding box center [581, 241] width 41 height 13
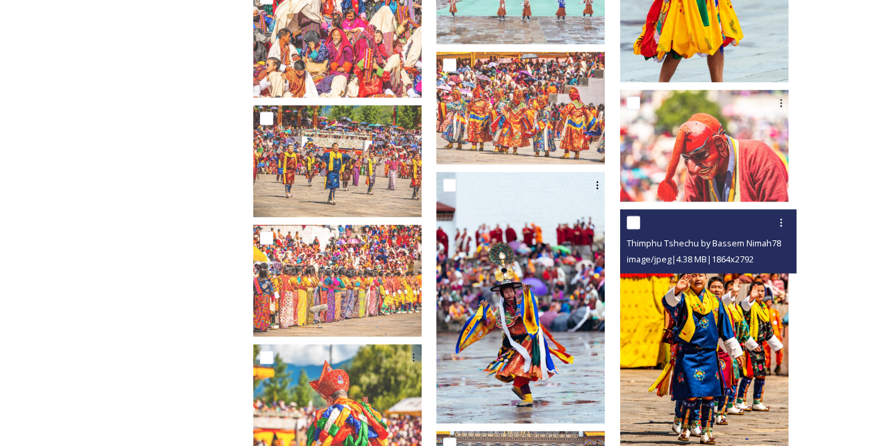
click at [795, 211] on div "Thimphu Tshechu by Bassem Nimah78.jpg image/jpeg | 4.38 MB | 1864 x 2792" at bounding box center [708, 242] width 176 height 64
click at [786, 212] on div at bounding box center [781, 223] width 24 height 24
click at [764, 273] on span "Download" at bounding box center [765, 279] width 41 height 13
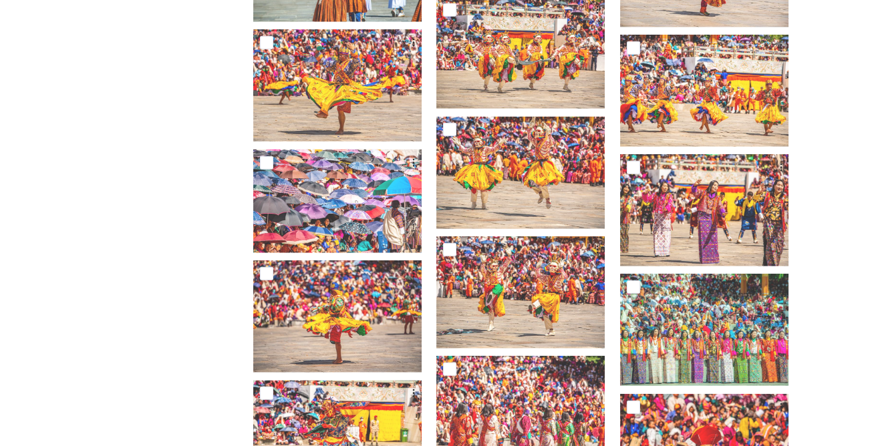
scroll to position [4920, 0]
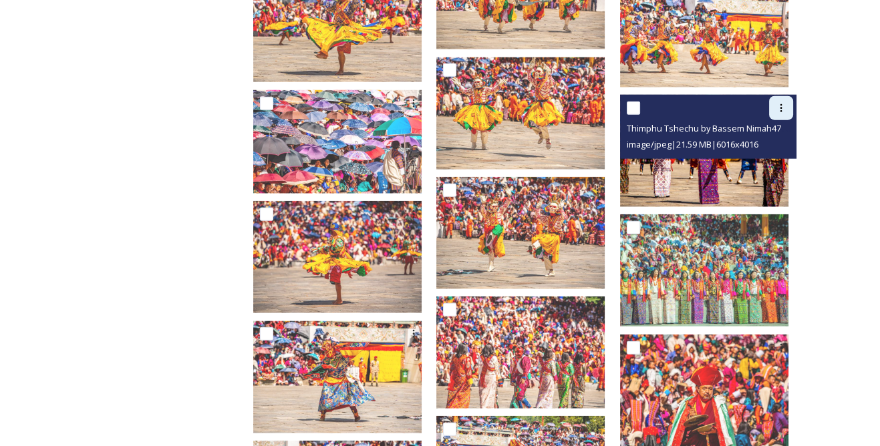
click at [772, 96] on div at bounding box center [781, 108] width 24 height 24
click at [756, 157] on span "Download" at bounding box center [765, 163] width 41 height 13
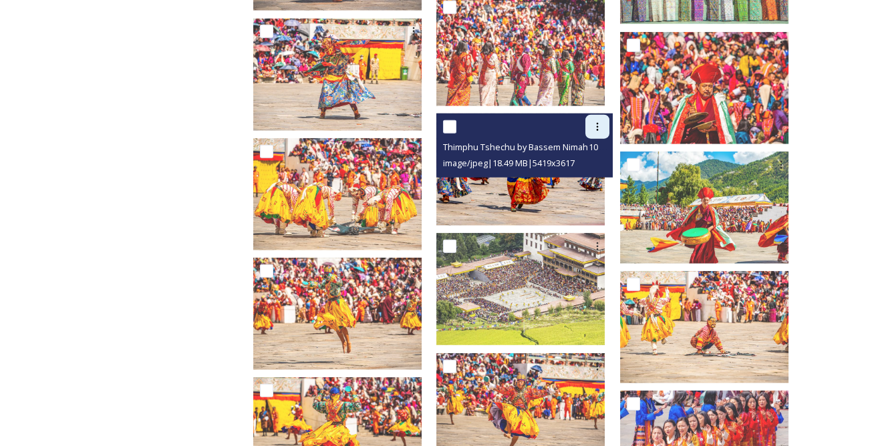
scroll to position [5285, 0]
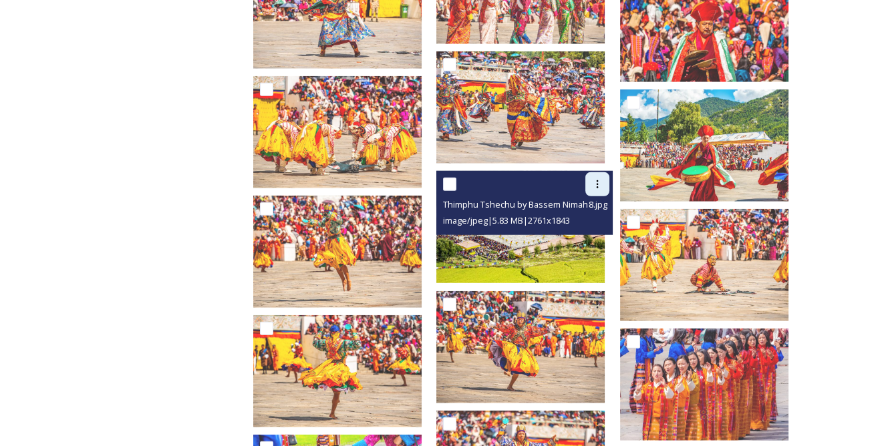
click at [609, 175] on div at bounding box center [597, 184] width 24 height 24
click at [595, 227] on div "Download" at bounding box center [582, 240] width 54 height 26
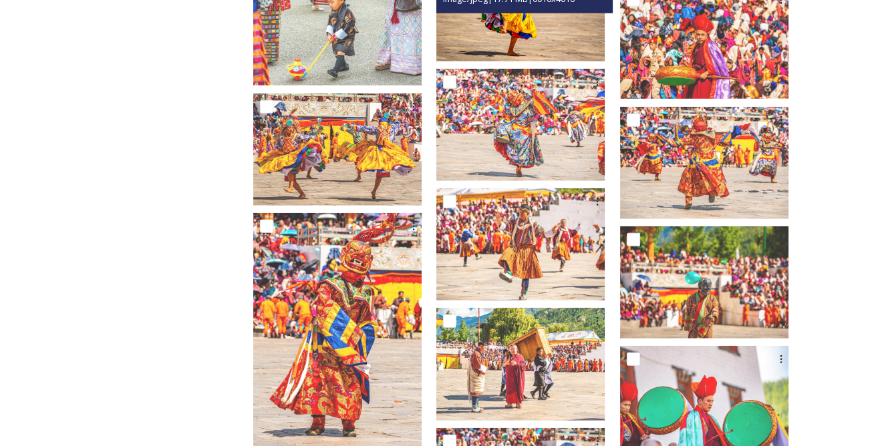
scroll to position [5771, 0]
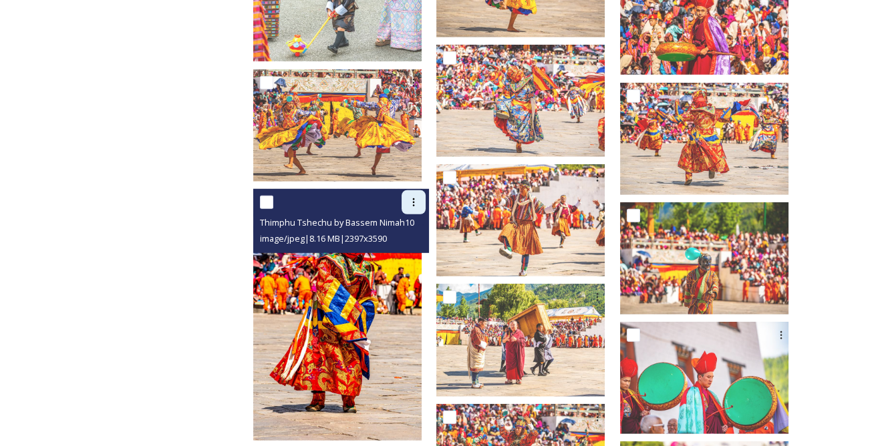
click at [426, 190] on div at bounding box center [414, 202] width 24 height 24
click at [414, 251] on span "Download" at bounding box center [398, 257] width 41 height 13
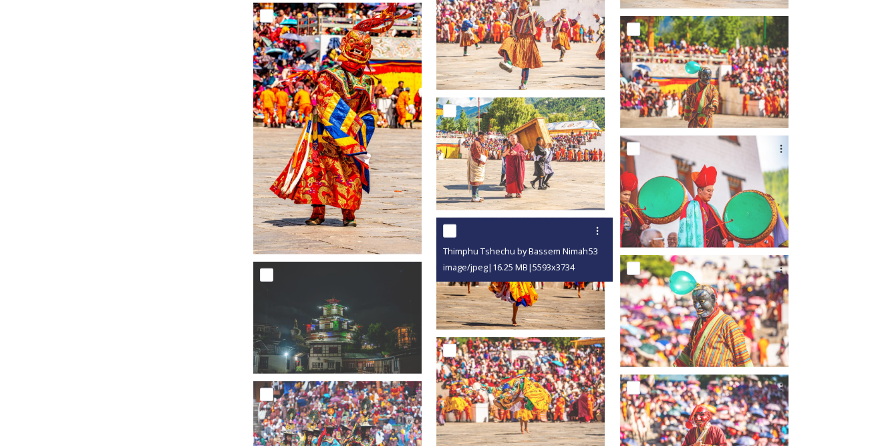
scroll to position [6074, 0]
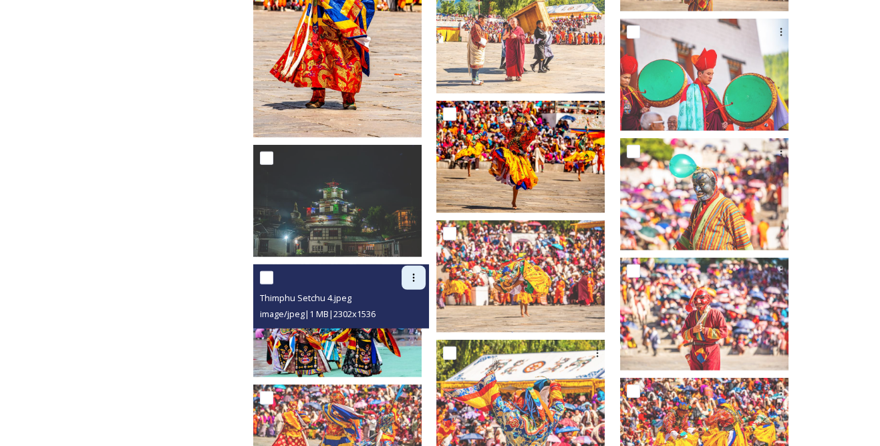
click at [419, 273] on icon at bounding box center [413, 278] width 11 height 11
click at [418, 327] on span "Download" at bounding box center [398, 333] width 41 height 13
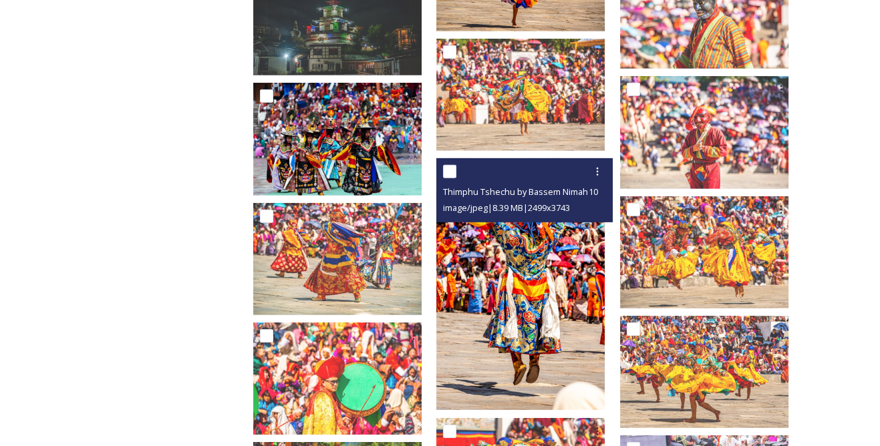
scroll to position [6257, 0]
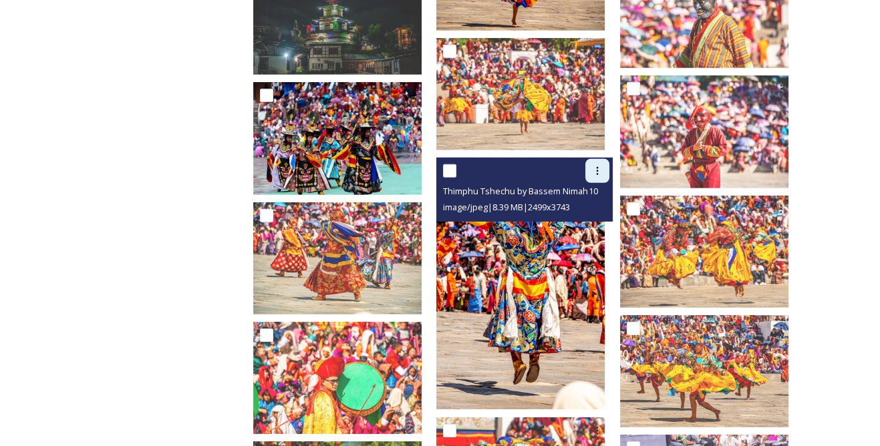
click at [601, 166] on icon at bounding box center [597, 171] width 11 height 11
drag, startPoint x: 592, startPoint y: 209, endPoint x: 591, endPoint y: 218, distance: 8.7
click at [591, 213] on div "Download" at bounding box center [582, 226] width 54 height 26
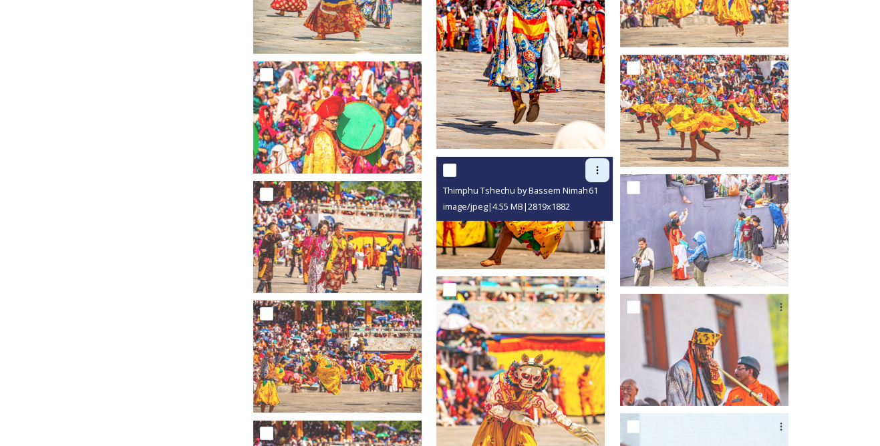
scroll to position [6621, 0]
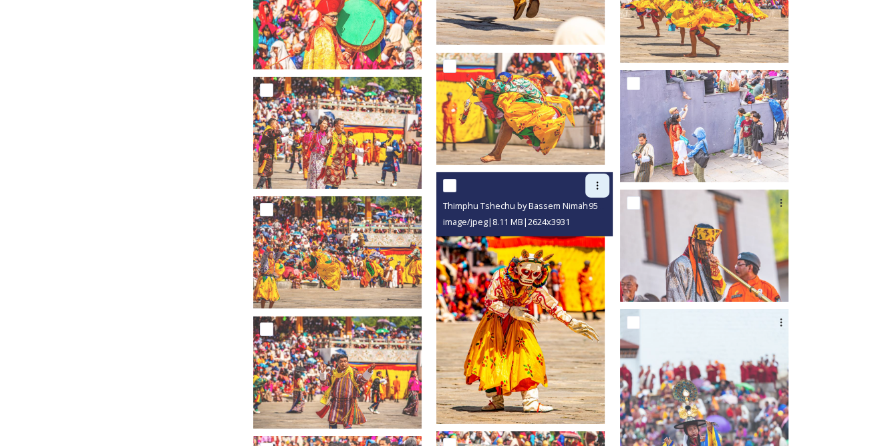
click at [603, 180] on icon at bounding box center [597, 185] width 11 height 11
click at [591, 235] on span "Download" at bounding box center [581, 241] width 41 height 13
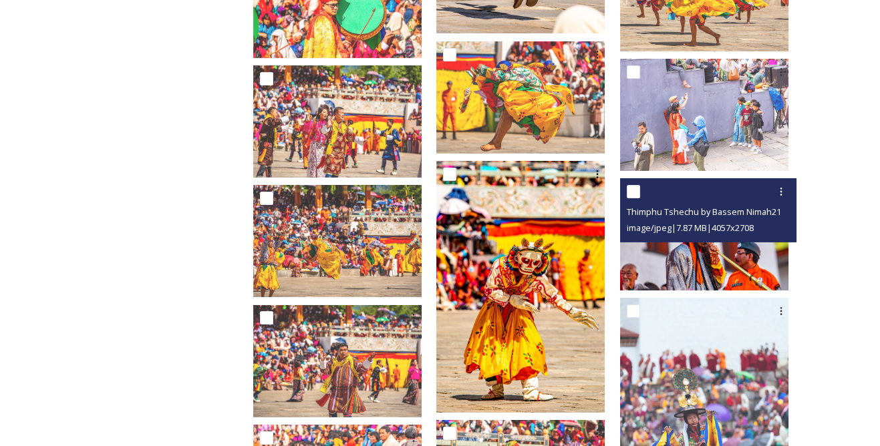
scroll to position [6803, 0]
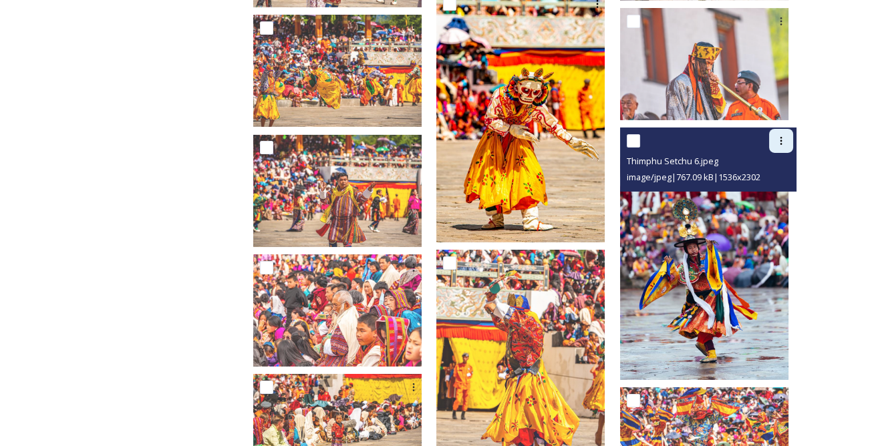
click at [784, 129] on div at bounding box center [781, 141] width 24 height 24
click at [764, 184] on div "Download" at bounding box center [765, 197] width 54 height 26
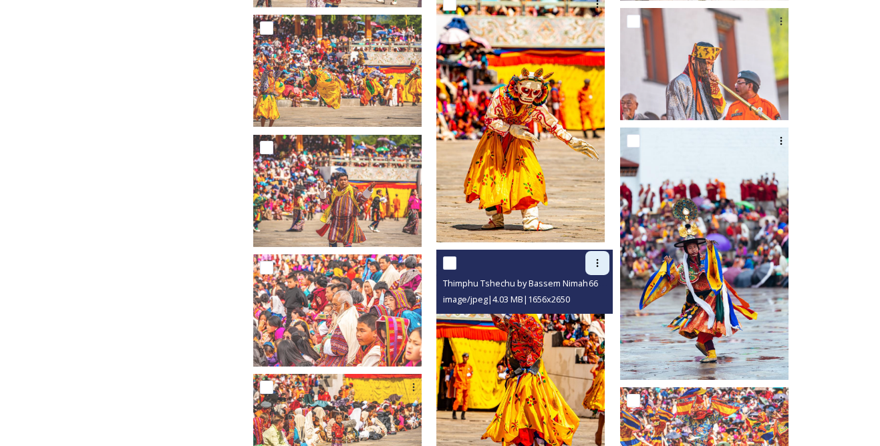
click at [603, 258] on icon at bounding box center [597, 263] width 11 height 11
click at [598, 312] on span "Download" at bounding box center [581, 318] width 41 height 13
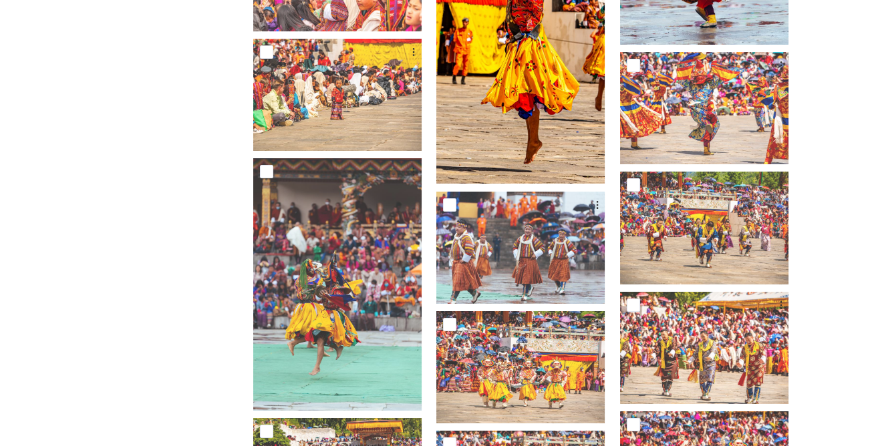
scroll to position [7168, 0]
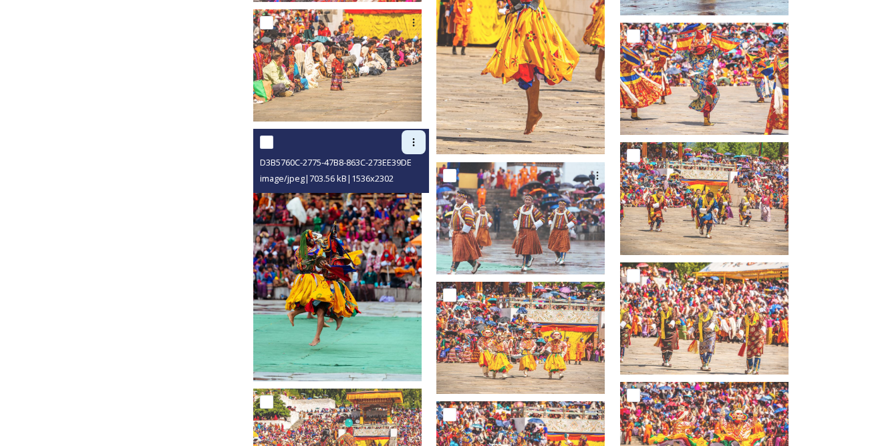
click at [419, 137] on icon at bounding box center [413, 142] width 11 height 11
click at [418, 191] on span "Download" at bounding box center [398, 197] width 41 height 13
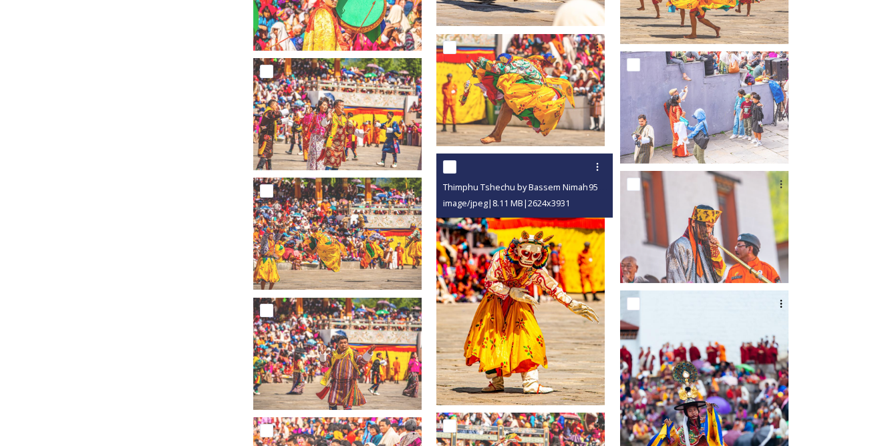
scroll to position [6635, 0]
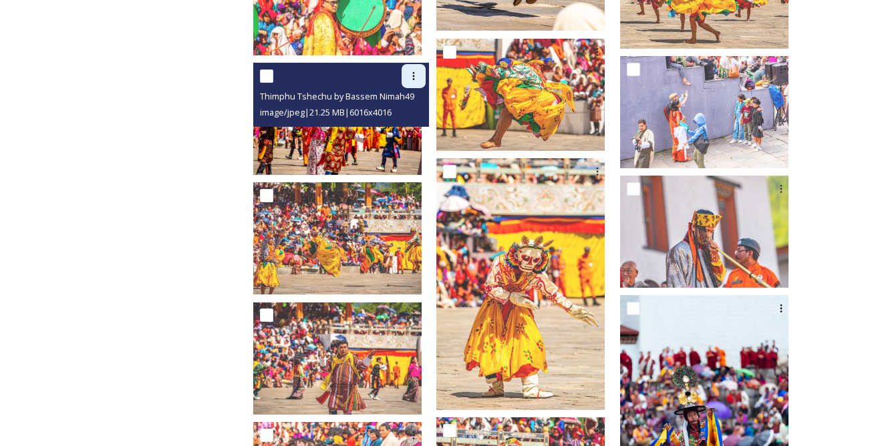
click at [426, 69] on div at bounding box center [414, 76] width 24 height 24
click at [418, 125] on span "Download" at bounding box center [398, 131] width 41 height 13
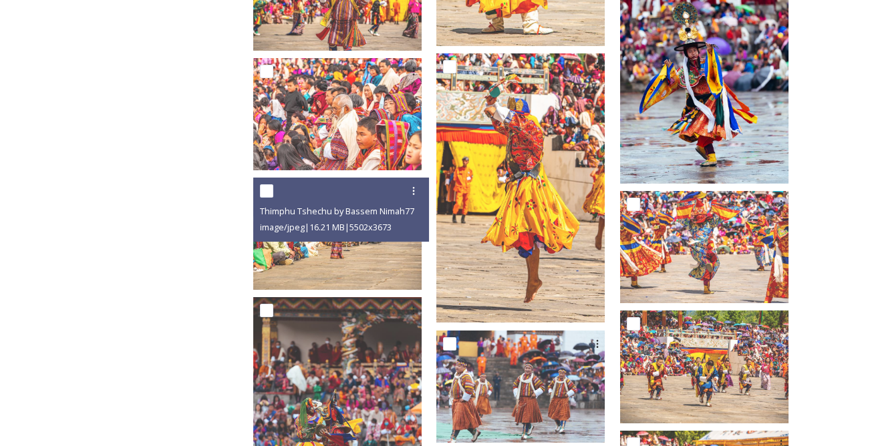
scroll to position [7000, 0]
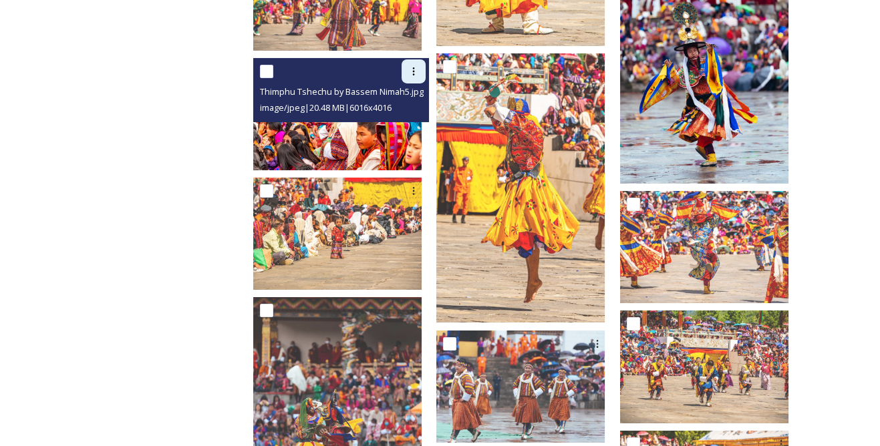
click at [415, 67] on icon at bounding box center [414, 71] width 2 height 8
click at [414, 120] on span "Download" at bounding box center [398, 126] width 41 height 13
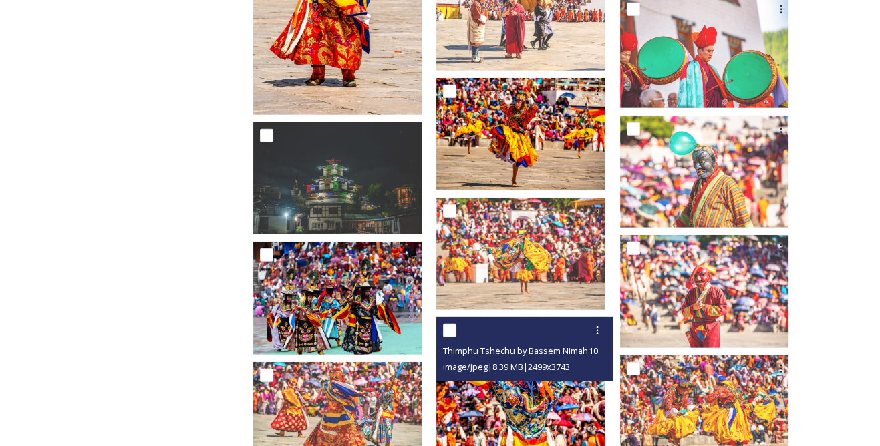
scroll to position [6089, 0]
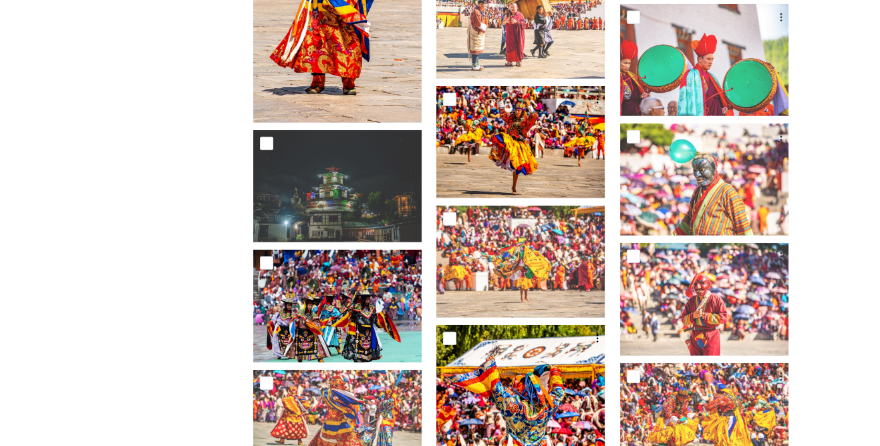
drag, startPoint x: 849, startPoint y: 331, endPoint x: 829, endPoint y: 328, distance: 19.6
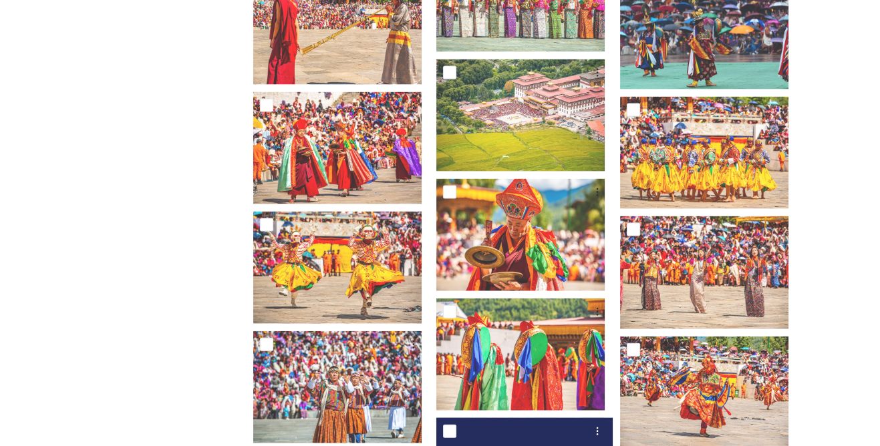
scroll to position [4388, 0]
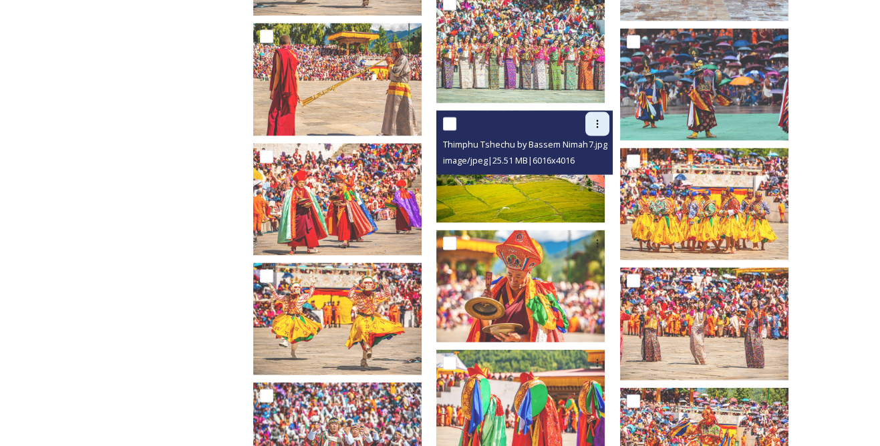
click at [602, 119] on icon at bounding box center [597, 124] width 11 height 11
click at [580, 173] on span "Download" at bounding box center [581, 179] width 41 height 13
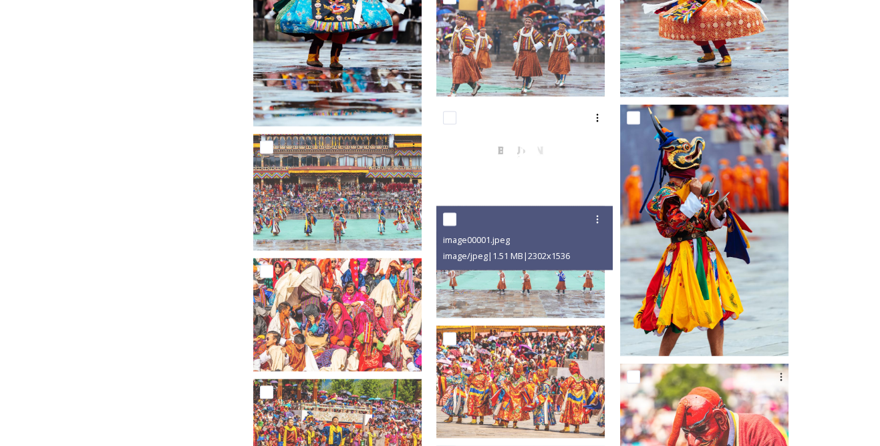
scroll to position [3538, 0]
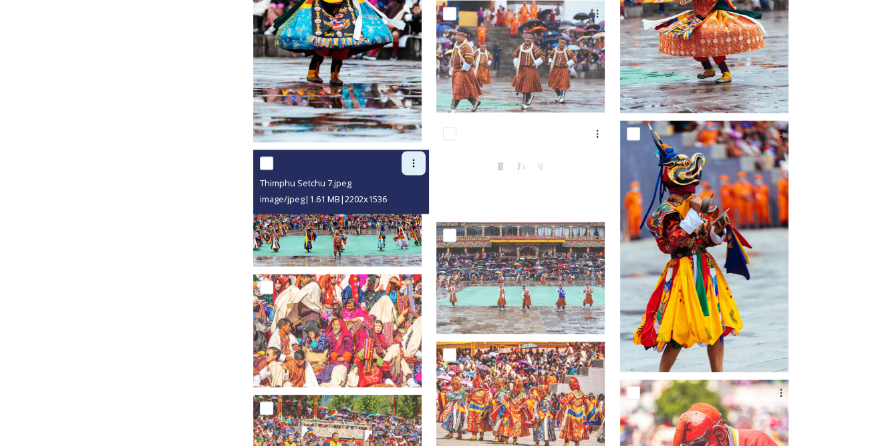
click at [426, 151] on div at bounding box center [414, 163] width 24 height 24
click at [418, 212] on span "Download" at bounding box center [398, 218] width 41 height 13
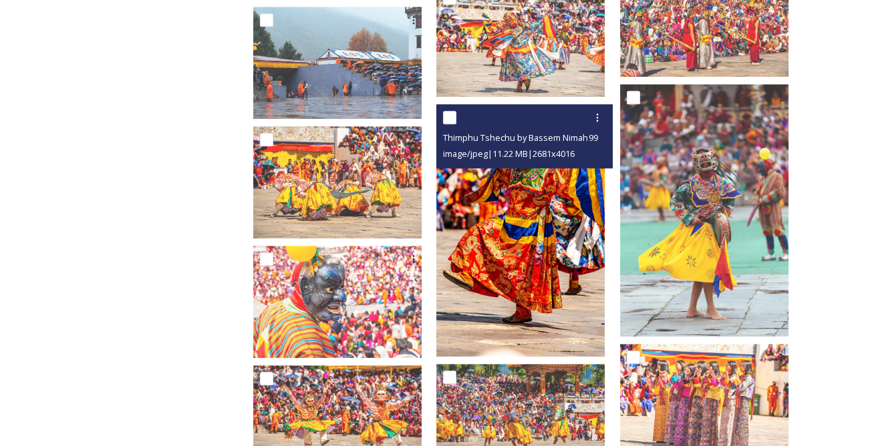
scroll to position [1897, 0]
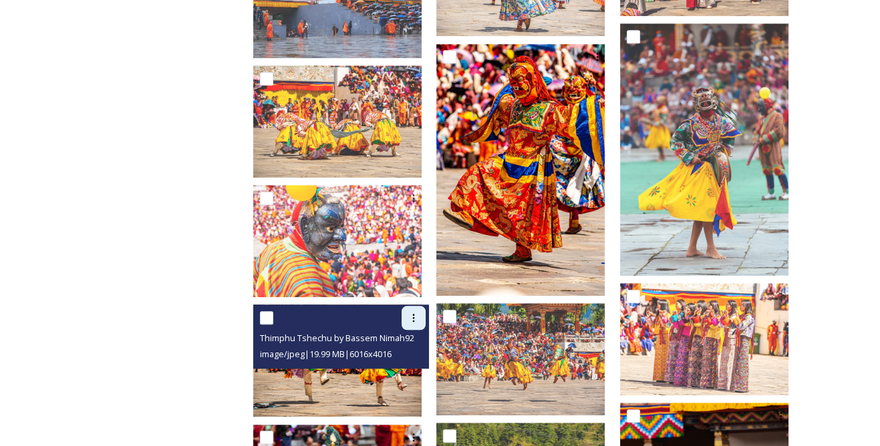
click at [419, 313] on icon at bounding box center [413, 318] width 11 height 11
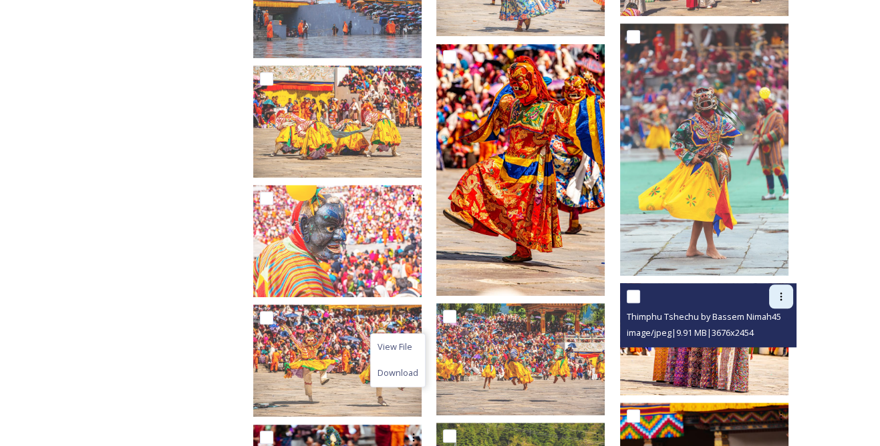
click at [782, 291] on icon at bounding box center [781, 296] width 11 height 11
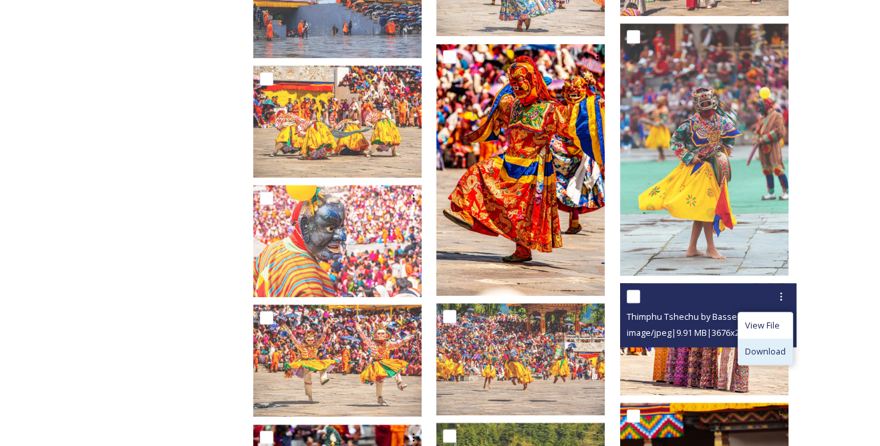
click at [765, 345] on span "Download" at bounding box center [765, 351] width 41 height 13
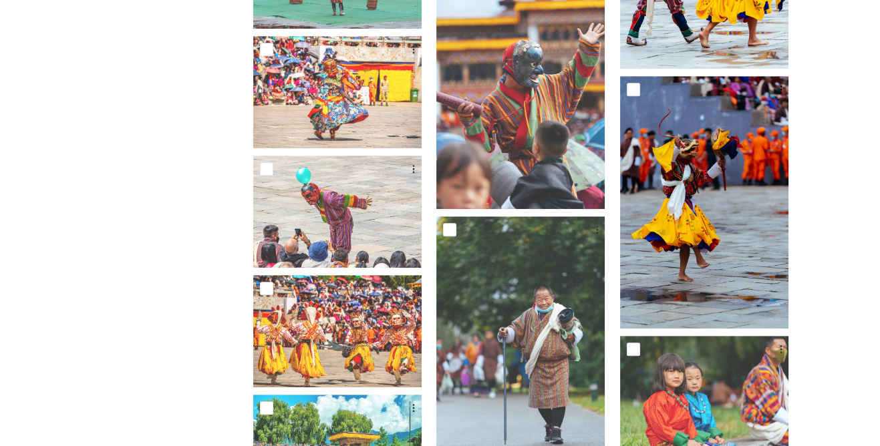
scroll to position [1046, 0]
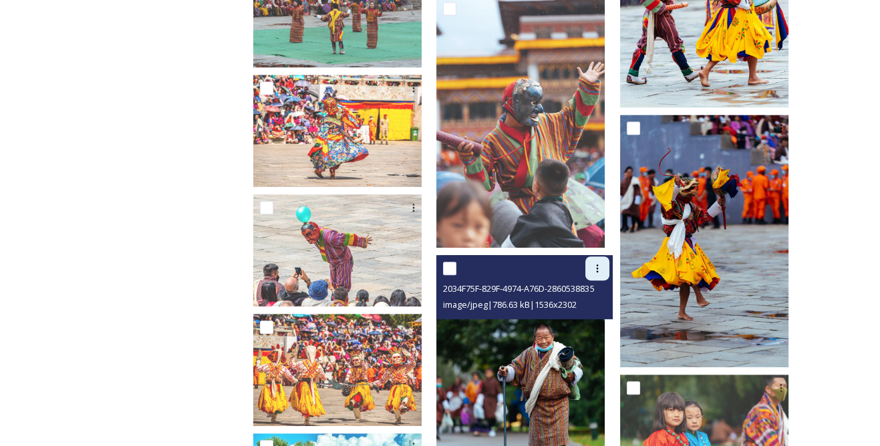
click at [598, 261] on div at bounding box center [597, 269] width 24 height 24
click at [597, 317] on span "Download" at bounding box center [581, 323] width 41 height 13
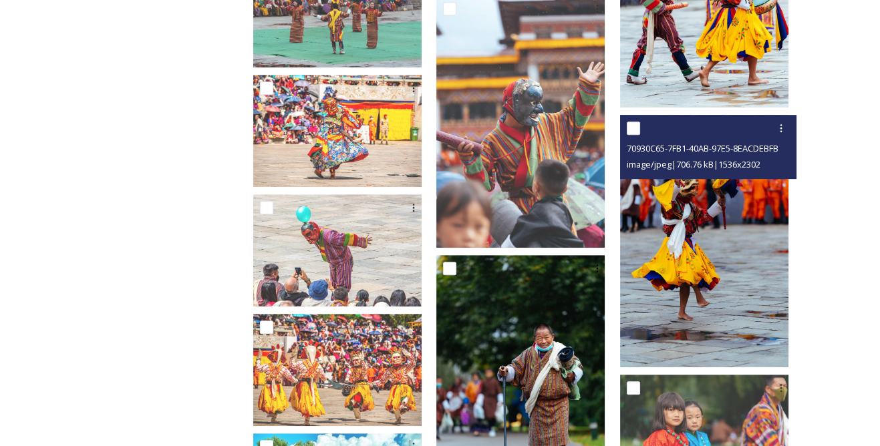
scroll to position [1168, 0]
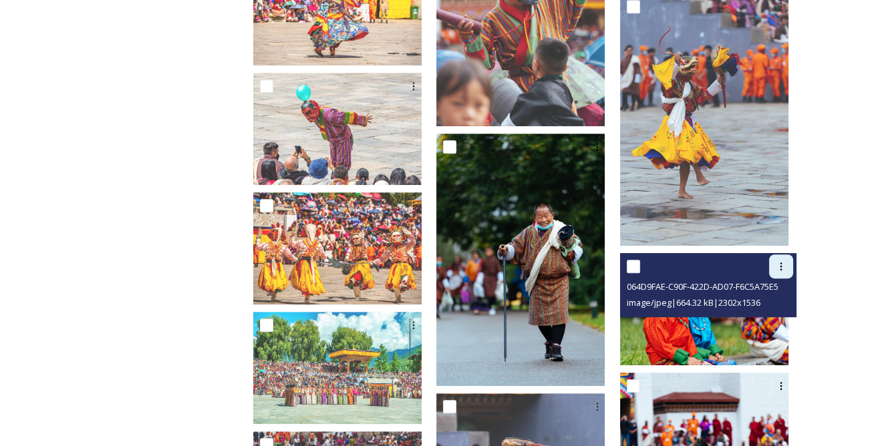
click at [779, 261] on icon at bounding box center [781, 266] width 11 height 11
click at [767, 315] on span "Download" at bounding box center [765, 321] width 41 height 13
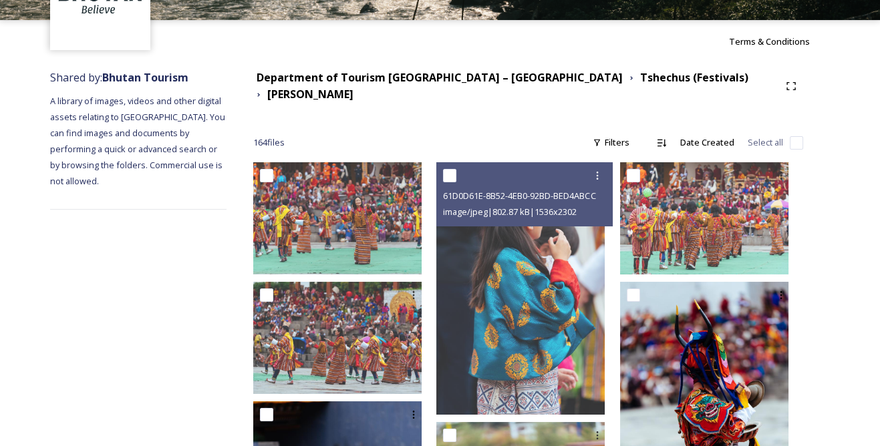
scroll to position [75, 0]
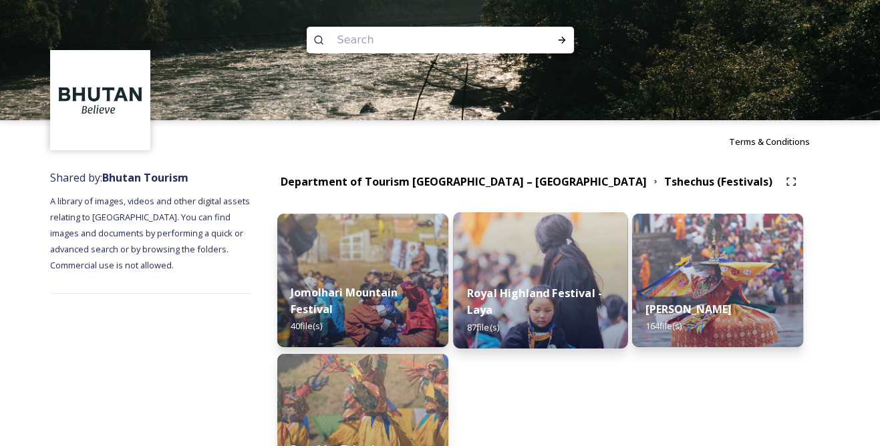
scroll to position [120, 0]
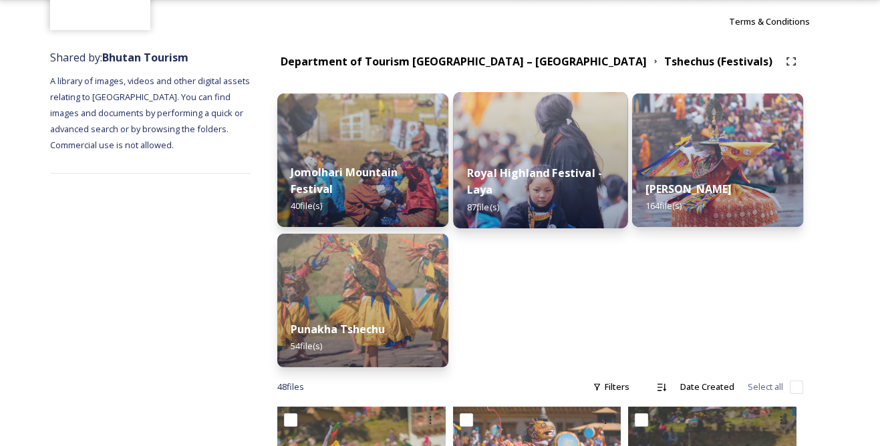
click at [535, 162] on div "Royal Highland Festival - Laya 87 file(s)" at bounding box center [540, 190] width 174 height 78
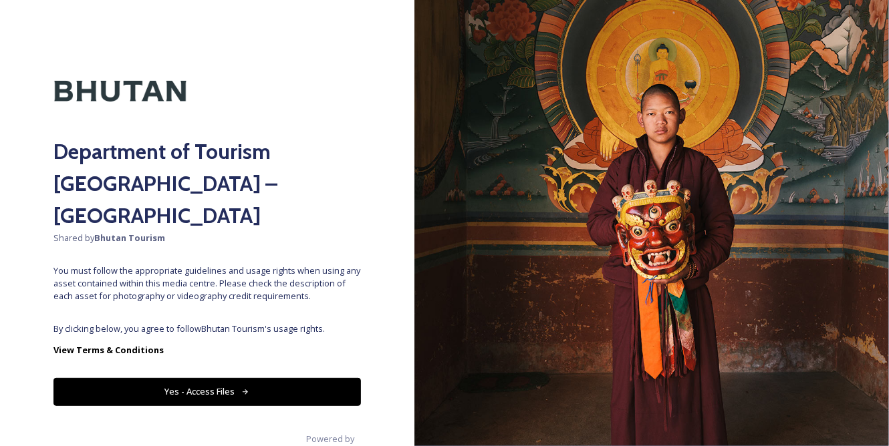
click at [250, 378] on button "Yes - Access Files" at bounding box center [206, 391] width 307 height 27
click at [210, 378] on button "Yes - Access Files" at bounding box center [206, 391] width 307 height 27
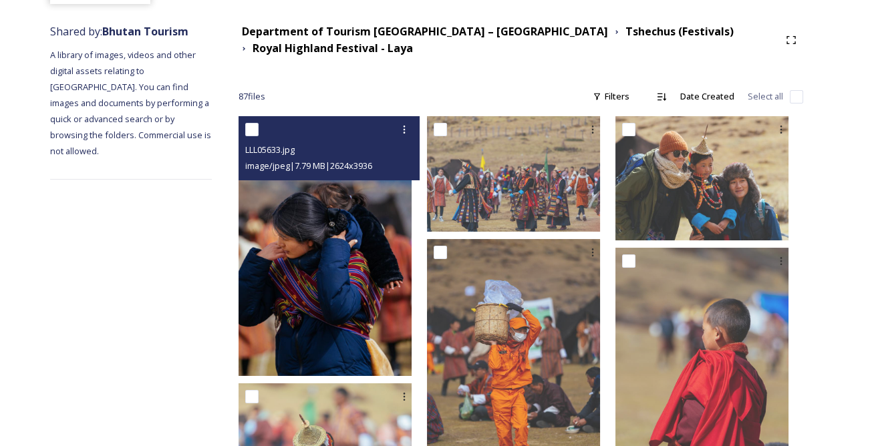
scroll to position [121, 0]
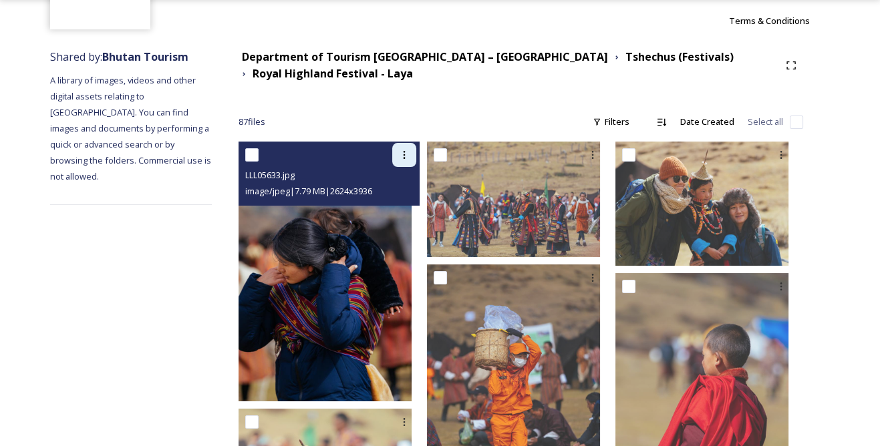
click at [410, 151] on icon at bounding box center [404, 155] width 11 height 11
click at [409, 207] on span "Download" at bounding box center [388, 210] width 41 height 13
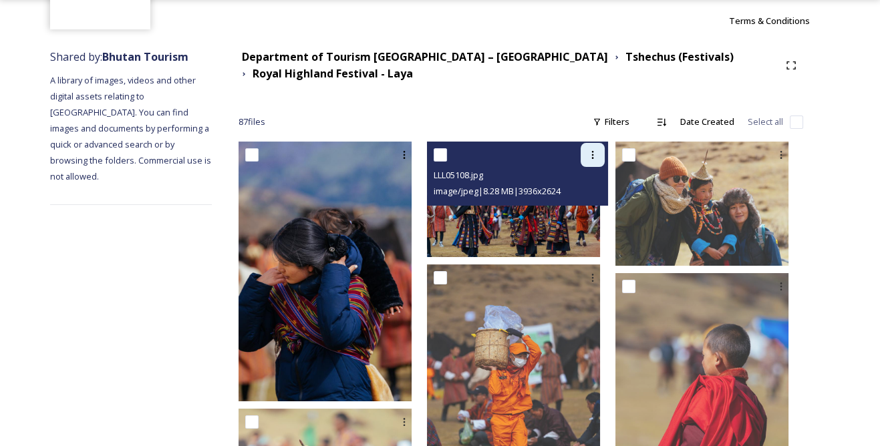
click at [593, 151] on div at bounding box center [593, 155] width 24 height 24
click at [585, 206] on span "Download" at bounding box center [577, 210] width 41 height 13
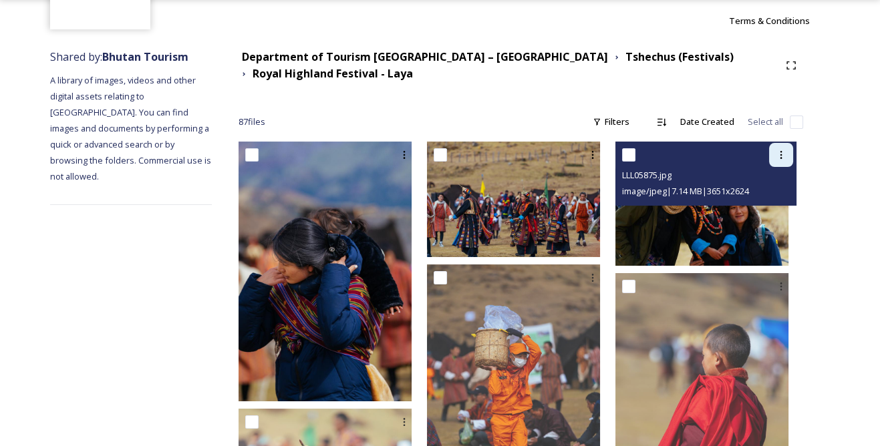
click at [777, 155] on icon at bounding box center [781, 155] width 11 height 11
click at [760, 205] on span "Download" at bounding box center [765, 210] width 41 height 13
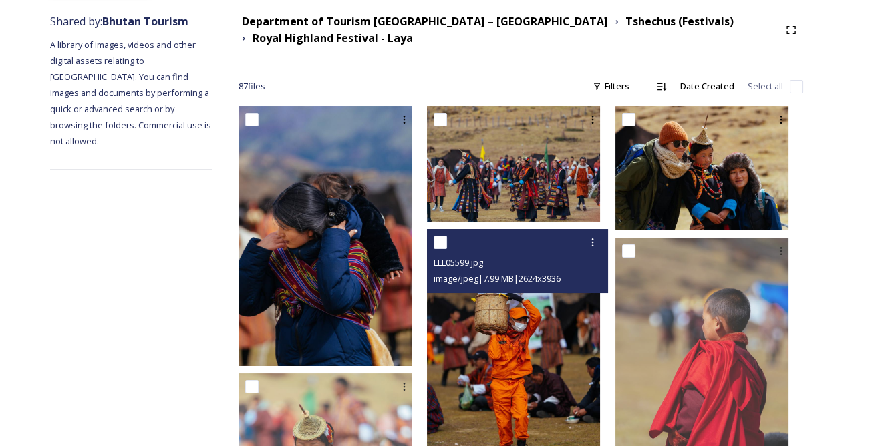
scroll to position [243, 0]
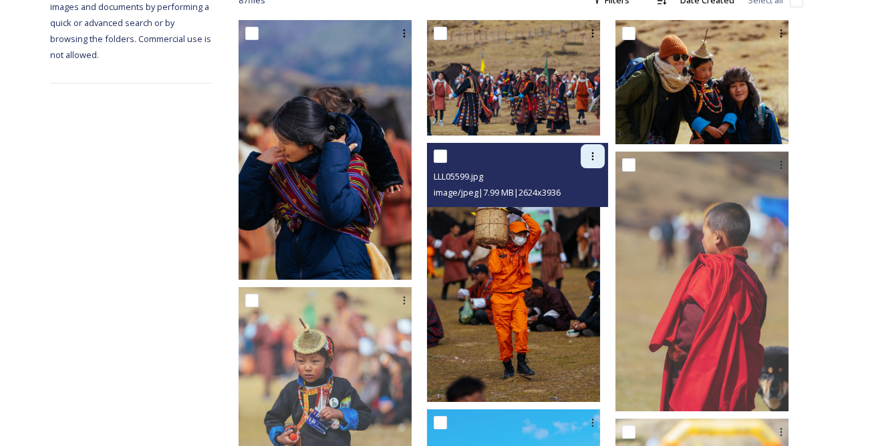
click at [598, 155] on icon at bounding box center [592, 156] width 11 height 11
click at [592, 208] on span "Download" at bounding box center [577, 211] width 41 height 13
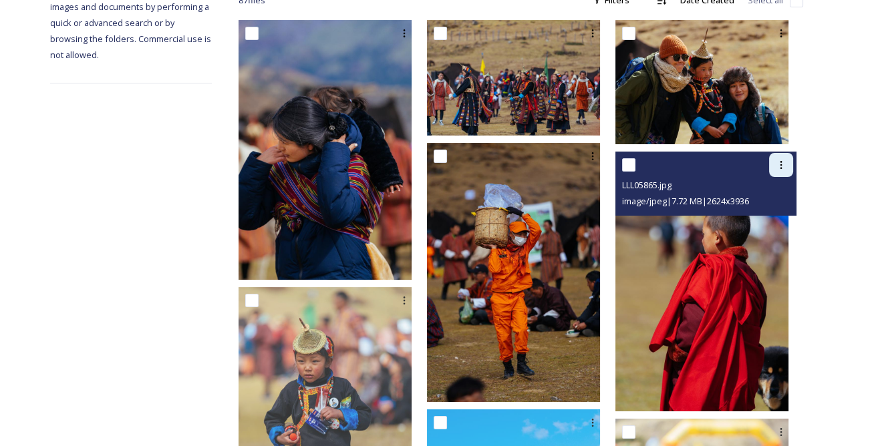
click at [781, 162] on icon at bounding box center [781, 165] width 11 height 11
click at [763, 217] on span "Download" at bounding box center [765, 220] width 41 height 13
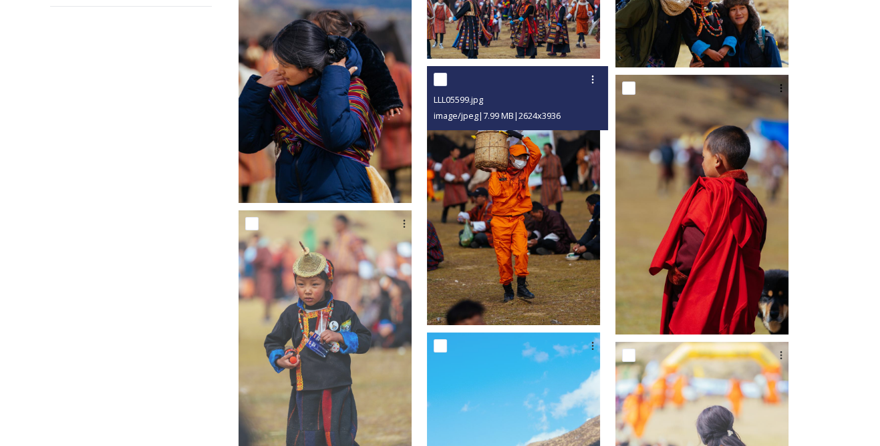
scroll to position [364, 0]
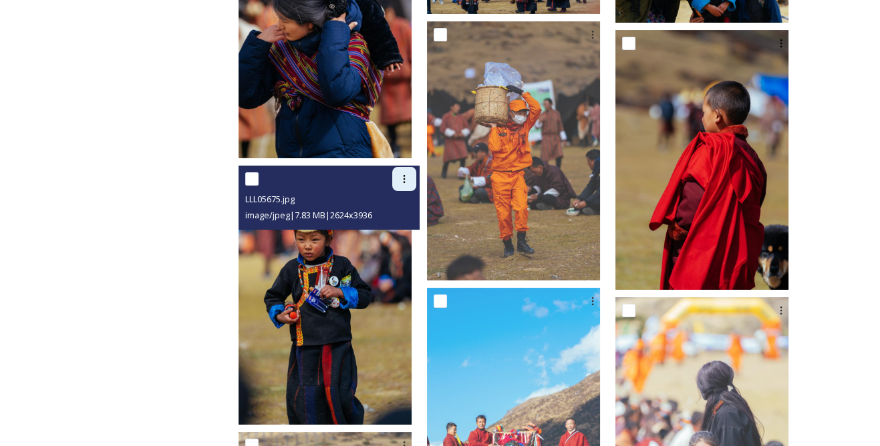
click at [410, 174] on icon at bounding box center [404, 179] width 11 height 11
click at [409, 231] on span "Download" at bounding box center [388, 234] width 41 height 13
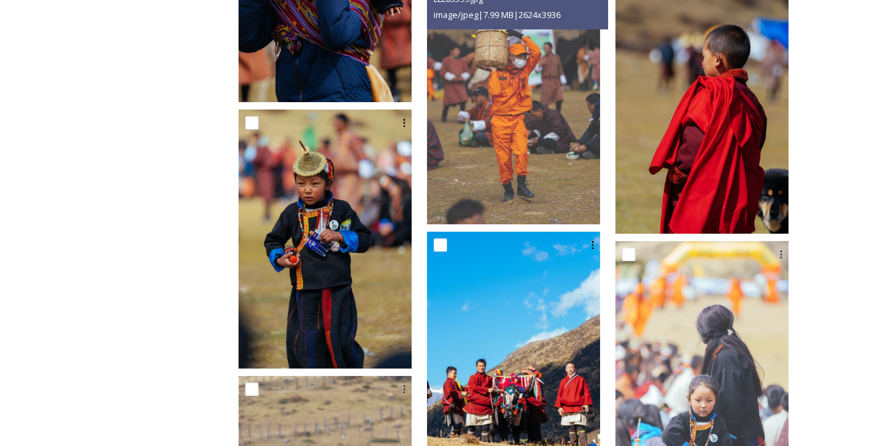
scroll to position [486, 0]
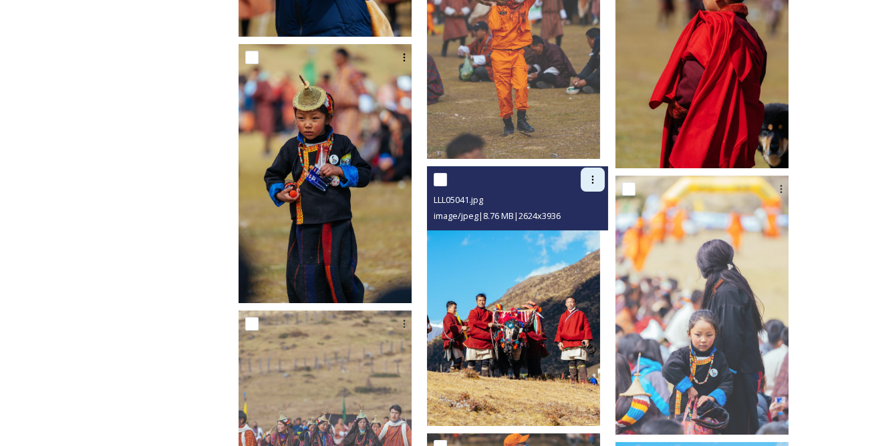
click at [593, 175] on div at bounding box center [593, 180] width 24 height 24
click at [578, 231] on span "Download" at bounding box center [577, 235] width 41 height 13
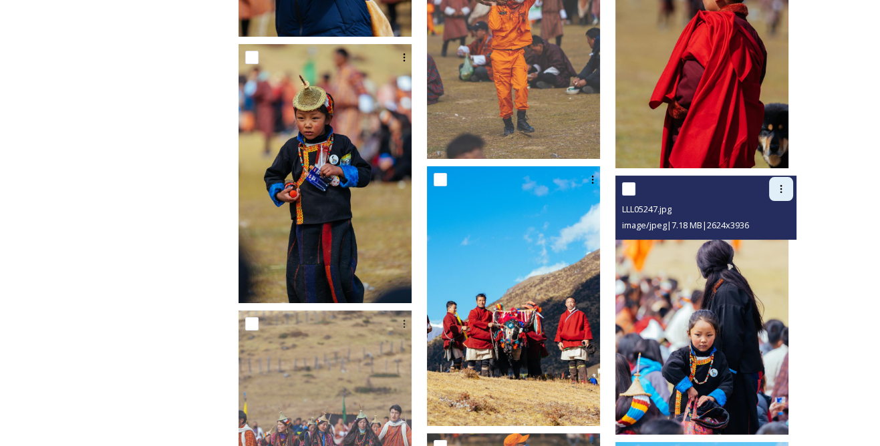
click at [784, 187] on icon at bounding box center [781, 189] width 11 height 11
click at [762, 235] on div "Download" at bounding box center [765, 244] width 54 height 26
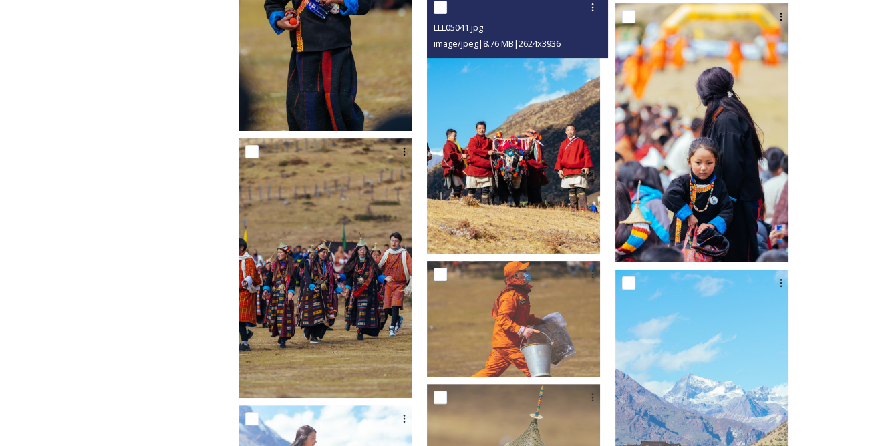
scroll to position [668, 0]
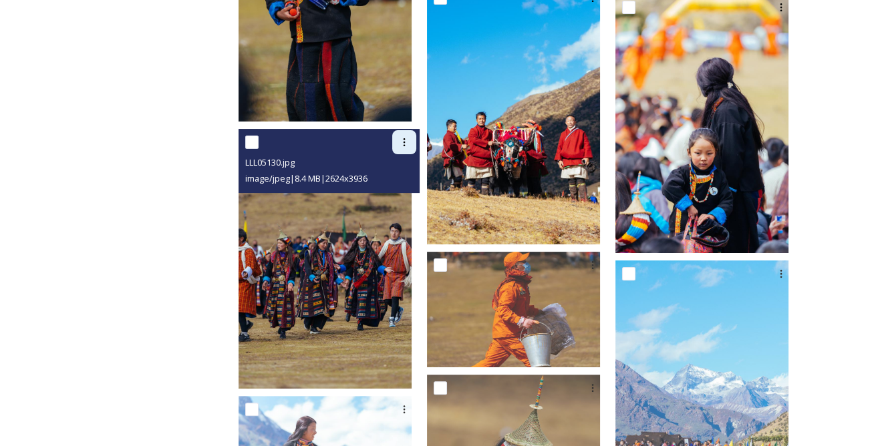
click at [410, 142] on icon at bounding box center [404, 142] width 11 height 11
click at [409, 192] on span "Download" at bounding box center [388, 197] width 41 height 13
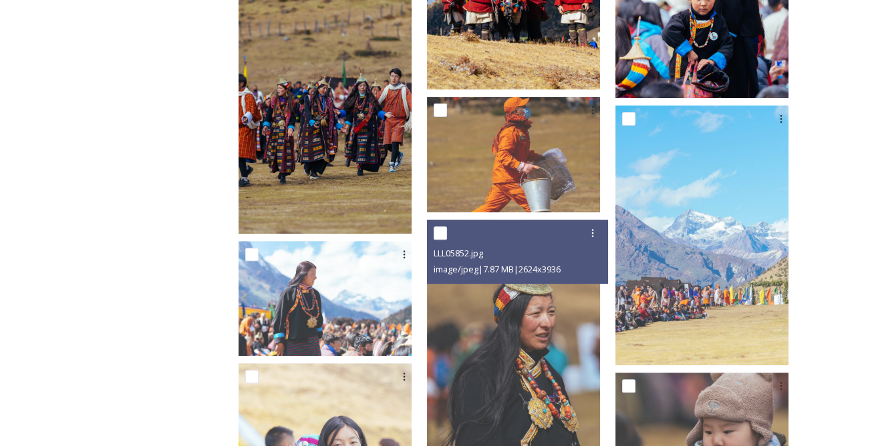
scroll to position [850, 0]
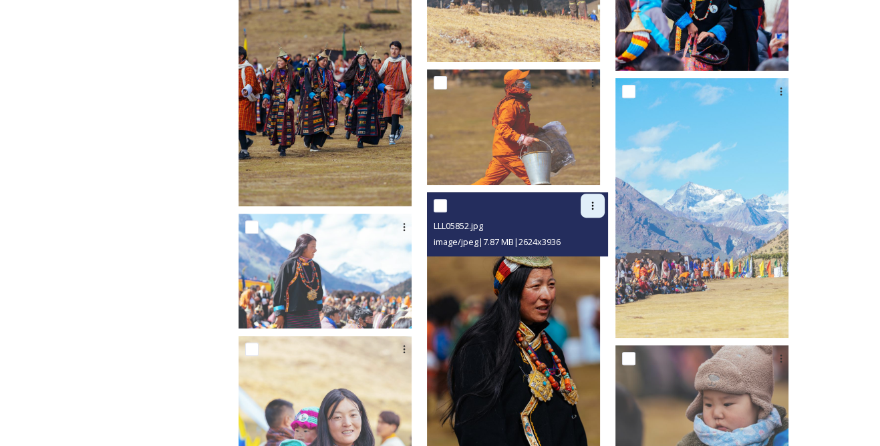
click at [598, 205] on icon at bounding box center [592, 205] width 11 height 11
click at [588, 255] on span "Download" at bounding box center [577, 261] width 41 height 13
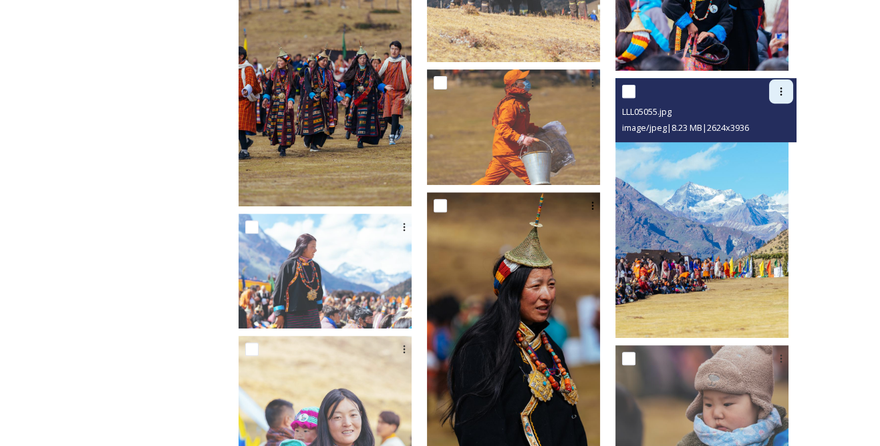
click at [781, 88] on icon at bounding box center [781, 92] width 2 height 8
click at [760, 145] on span "Download" at bounding box center [765, 147] width 41 height 13
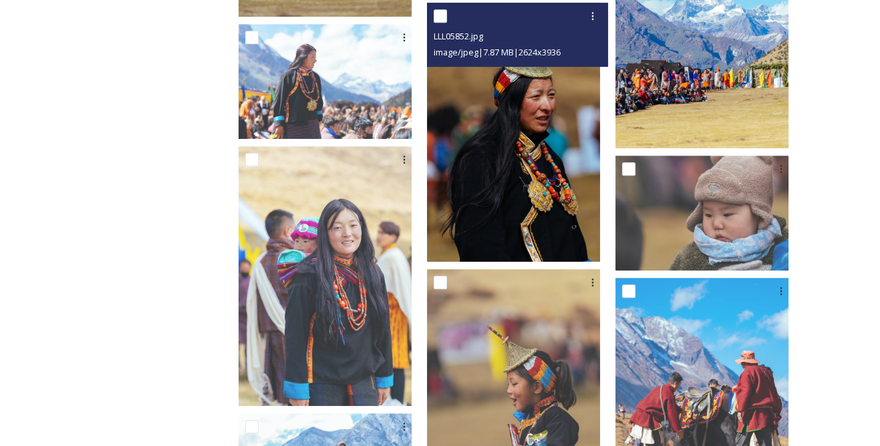
scroll to position [1093, 0]
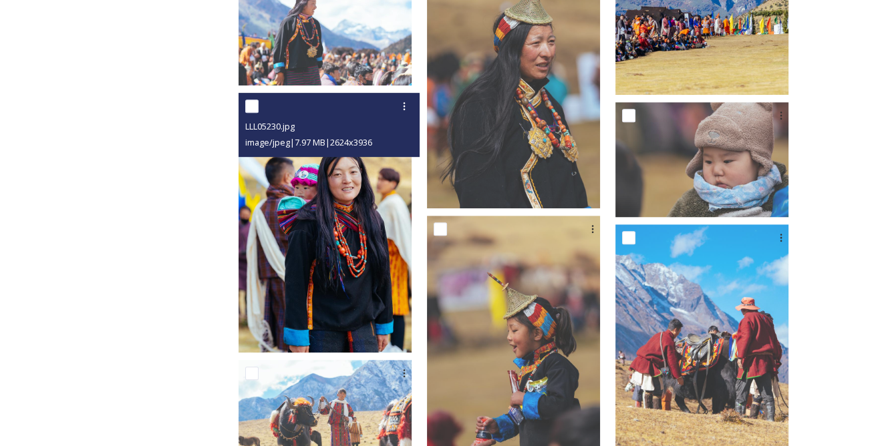
click at [408, 100] on div at bounding box center [330, 106] width 171 height 24
click at [410, 104] on icon at bounding box center [404, 106] width 11 height 11
click at [416, 151] on div "Download" at bounding box center [389, 162] width 54 height 26
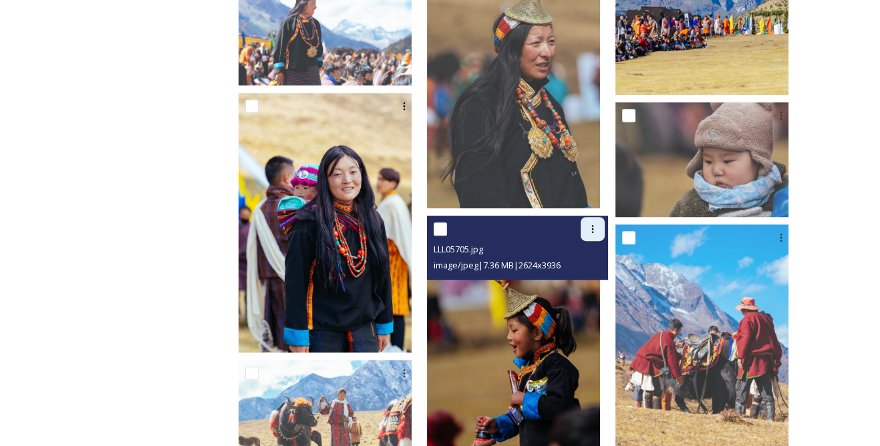
click at [595, 229] on icon at bounding box center [592, 229] width 11 height 11
click at [597, 280] on span "Download" at bounding box center [577, 284] width 41 height 13
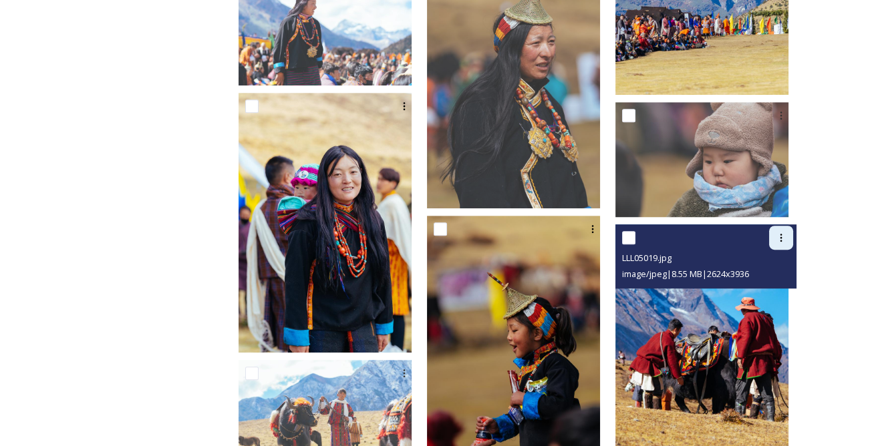
click at [776, 233] on icon at bounding box center [781, 238] width 11 height 11
click at [758, 290] on span "Download" at bounding box center [765, 293] width 41 height 13
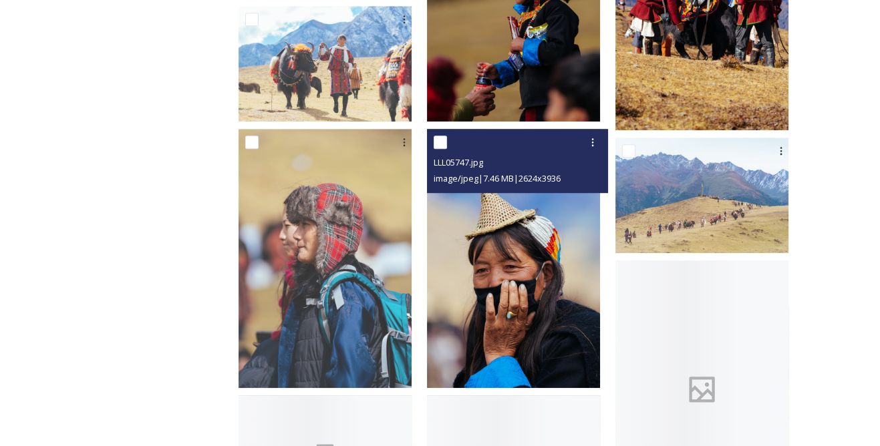
scroll to position [1457, 0]
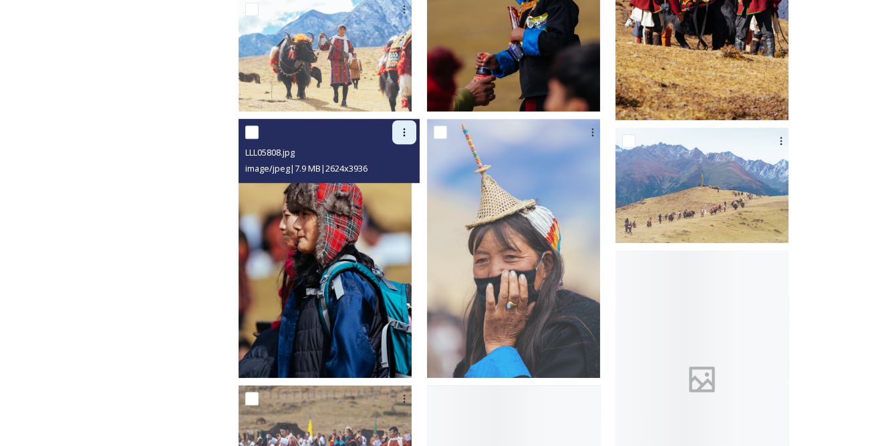
click at [414, 136] on div at bounding box center [404, 132] width 24 height 24
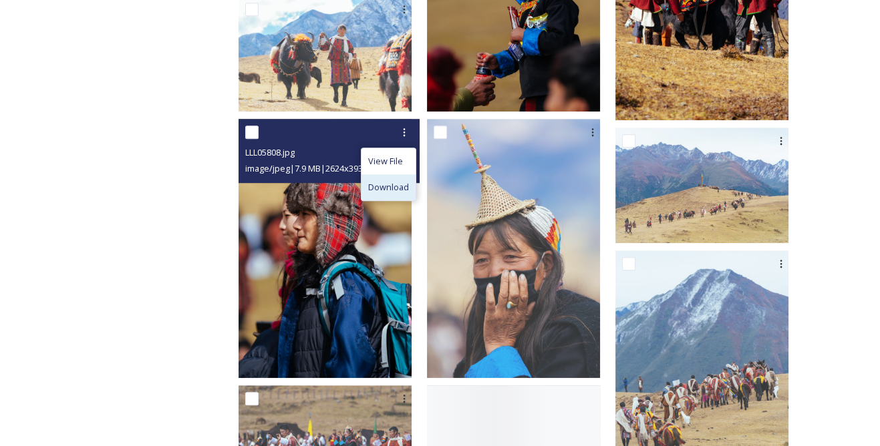
click at [409, 182] on span "Download" at bounding box center [388, 187] width 41 height 13
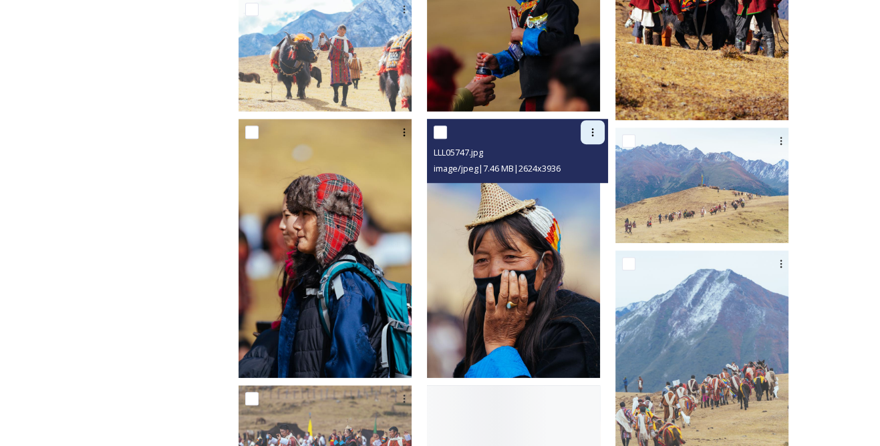
click at [598, 128] on icon at bounding box center [592, 132] width 11 height 11
click at [590, 181] on span "Download" at bounding box center [577, 187] width 41 height 13
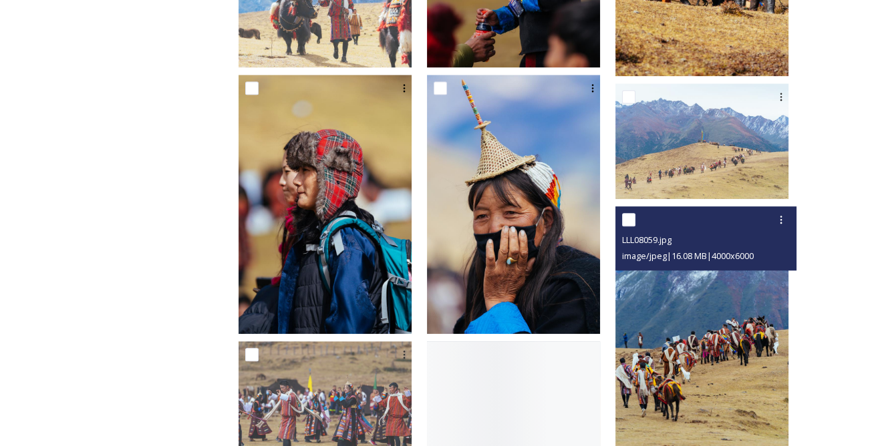
scroll to position [1518, 0]
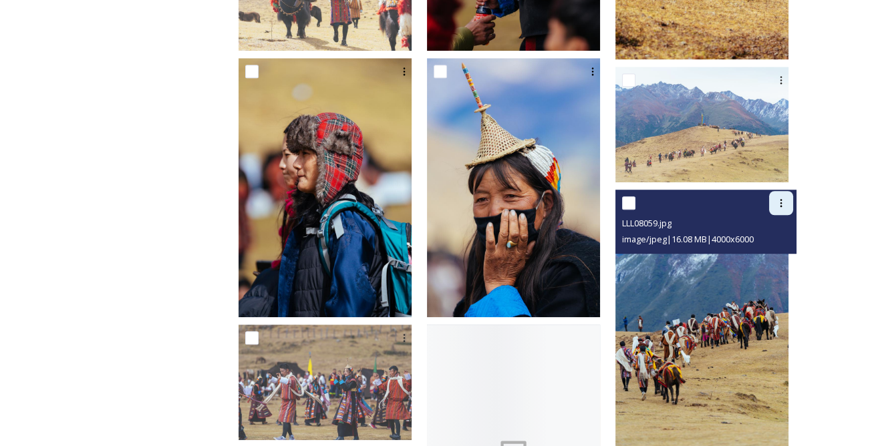
click at [779, 200] on icon at bounding box center [781, 203] width 11 height 11
click at [760, 252] on span "Download" at bounding box center [765, 258] width 41 height 13
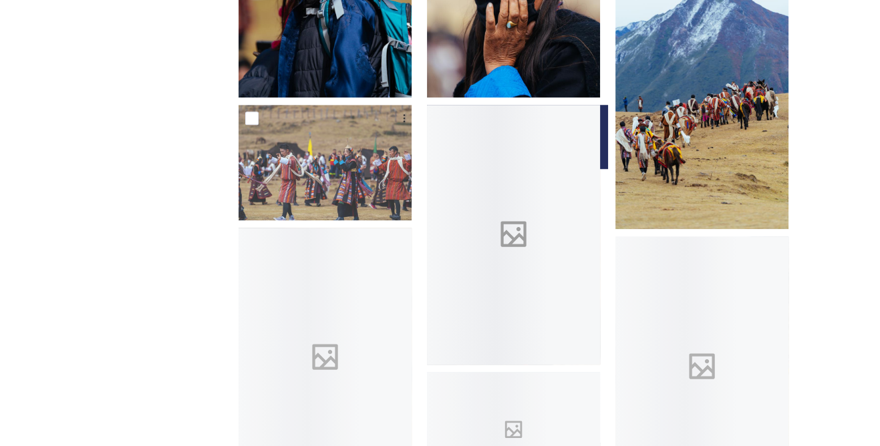
scroll to position [1761, 0]
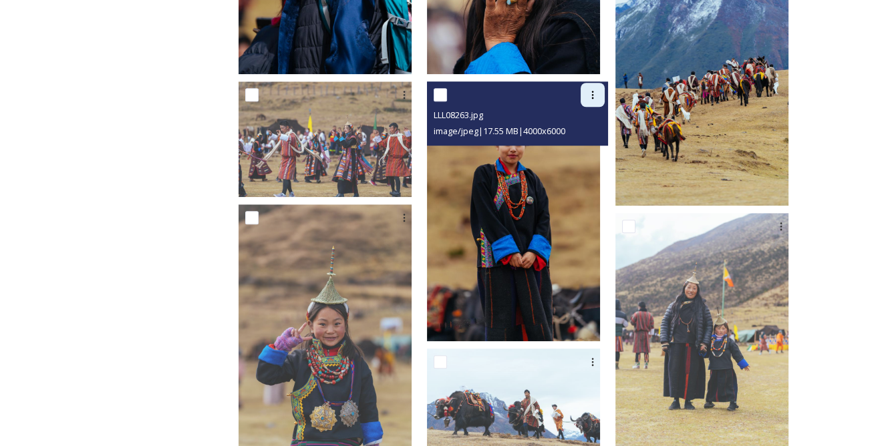
click at [594, 93] on div at bounding box center [593, 95] width 24 height 24
click at [593, 144] on span "Download" at bounding box center [577, 150] width 41 height 13
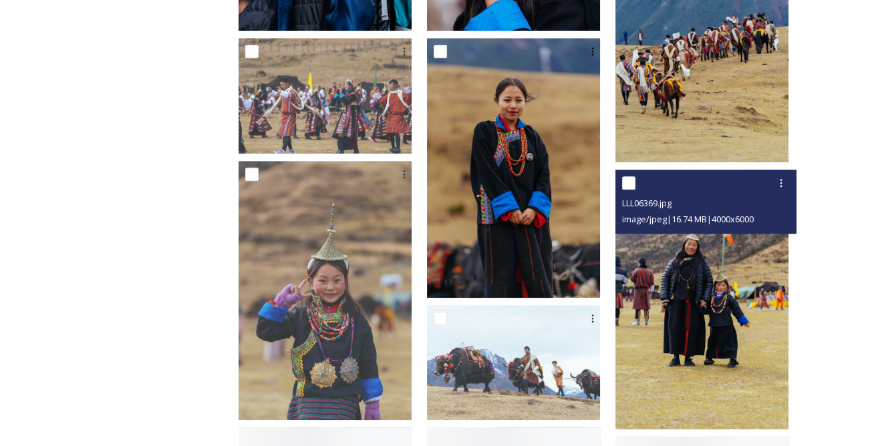
scroll to position [1822, 0]
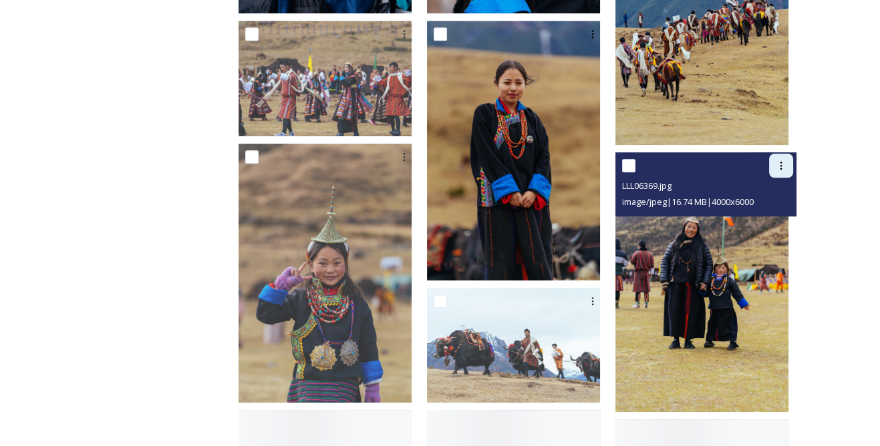
click at [778, 162] on icon at bounding box center [781, 165] width 11 height 11
click at [764, 212] on div "Download" at bounding box center [765, 221] width 54 height 26
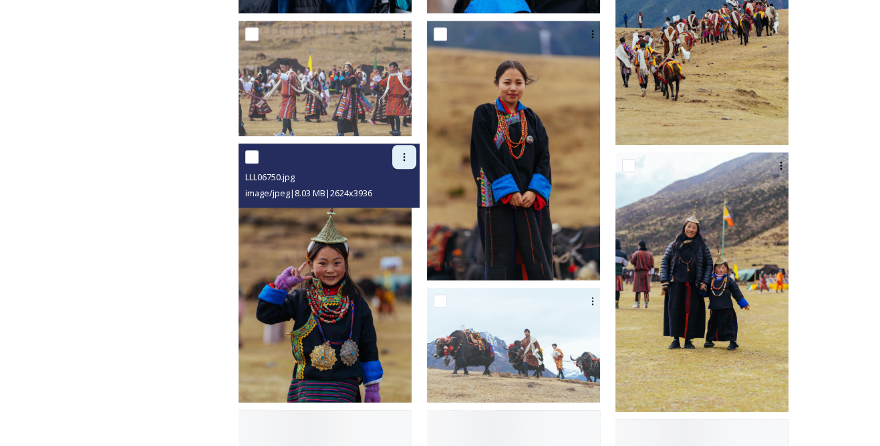
click at [410, 155] on icon at bounding box center [404, 157] width 11 height 11
click at [409, 206] on span "Download" at bounding box center [388, 212] width 41 height 13
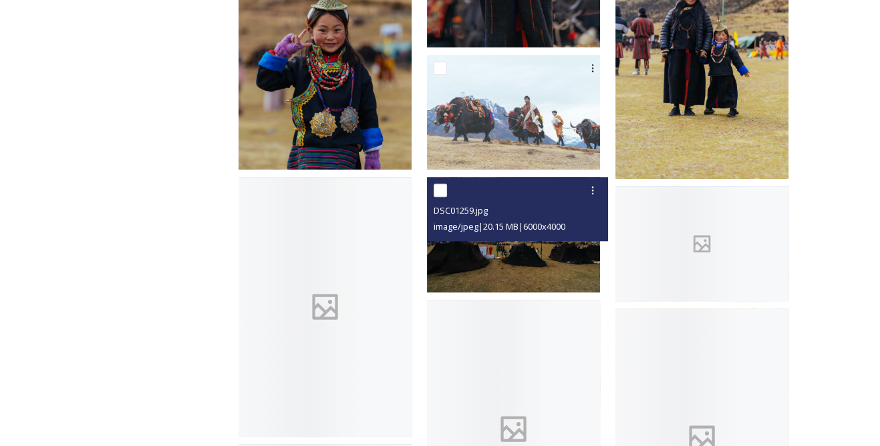
scroll to position [2065, 0]
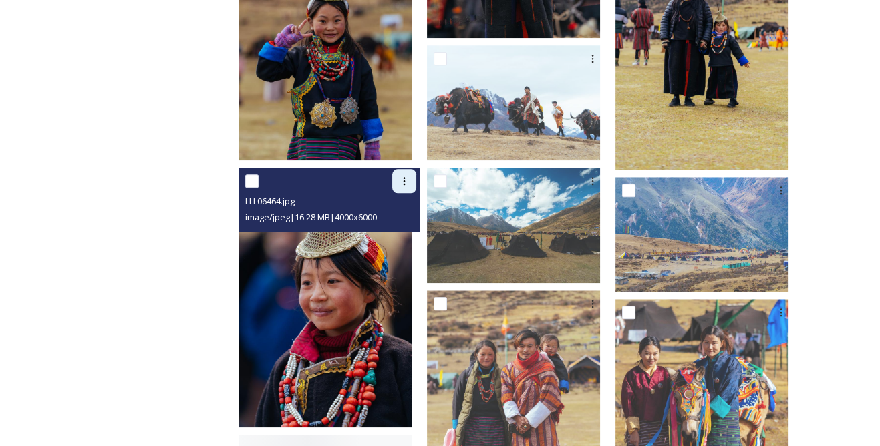
click at [410, 182] on icon at bounding box center [404, 181] width 11 height 11
click at [409, 230] on span "Download" at bounding box center [388, 236] width 41 height 13
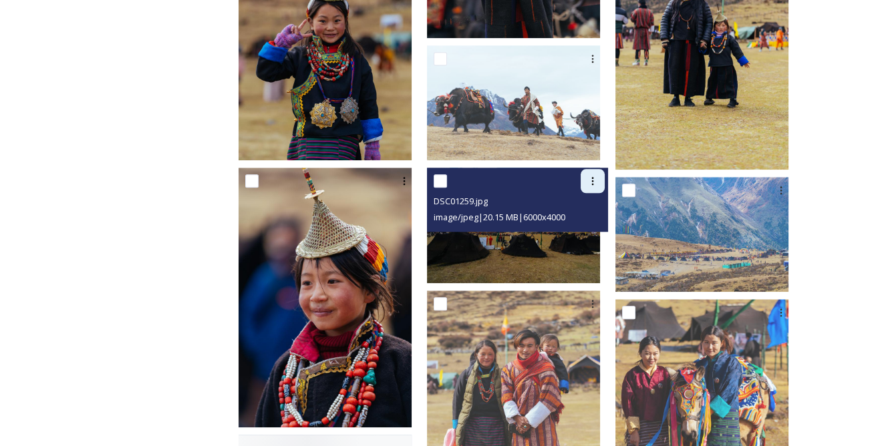
click at [598, 181] on icon at bounding box center [592, 181] width 11 height 11
click at [591, 230] on span "Download" at bounding box center [577, 236] width 41 height 13
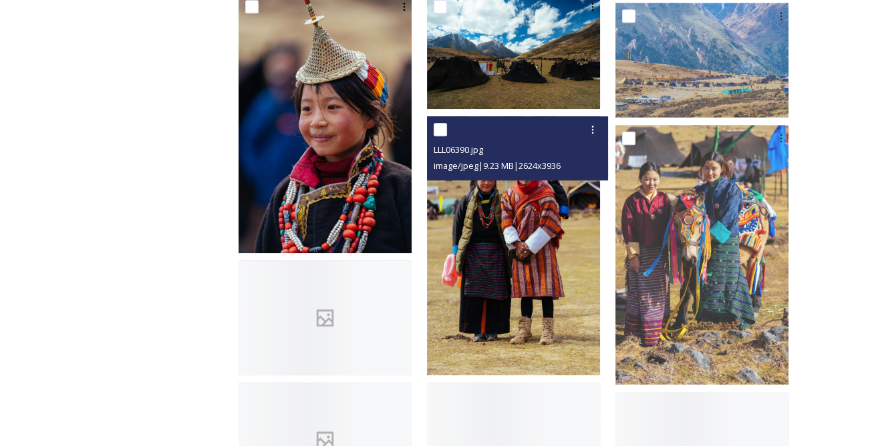
scroll to position [2247, 0]
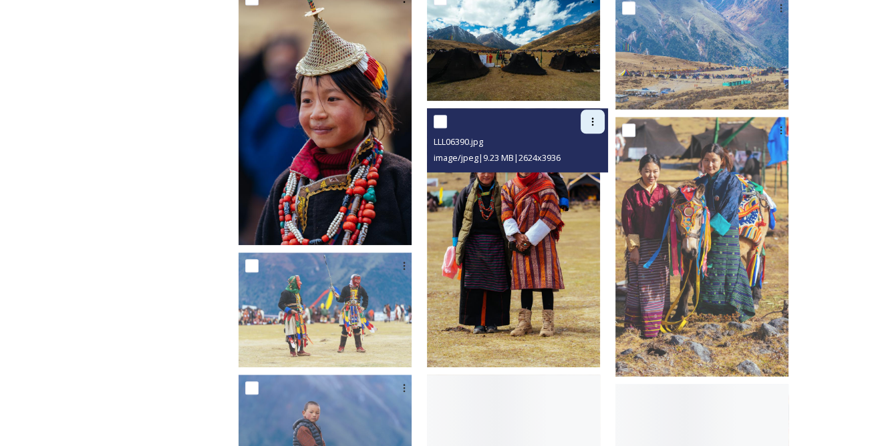
click at [598, 116] on icon at bounding box center [592, 121] width 11 height 11
click at [592, 172] on span "Download" at bounding box center [577, 176] width 41 height 13
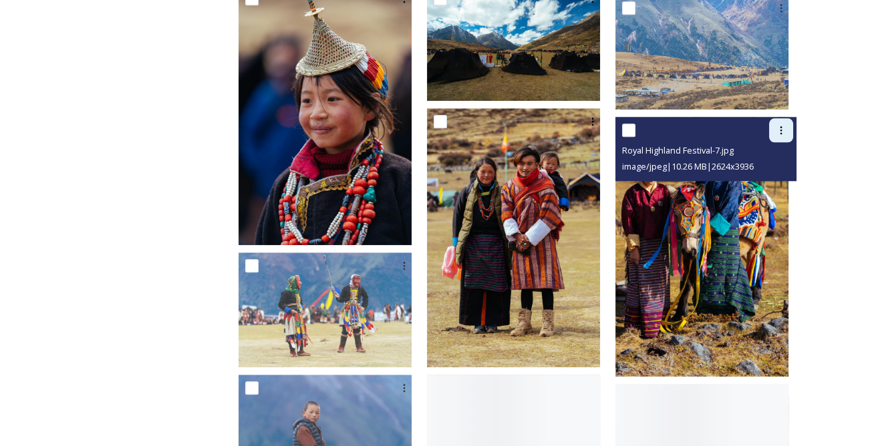
click at [778, 126] on icon at bounding box center [781, 130] width 11 height 11
click at [756, 181] on span "Download" at bounding box center [765, 185] width 41 height 13
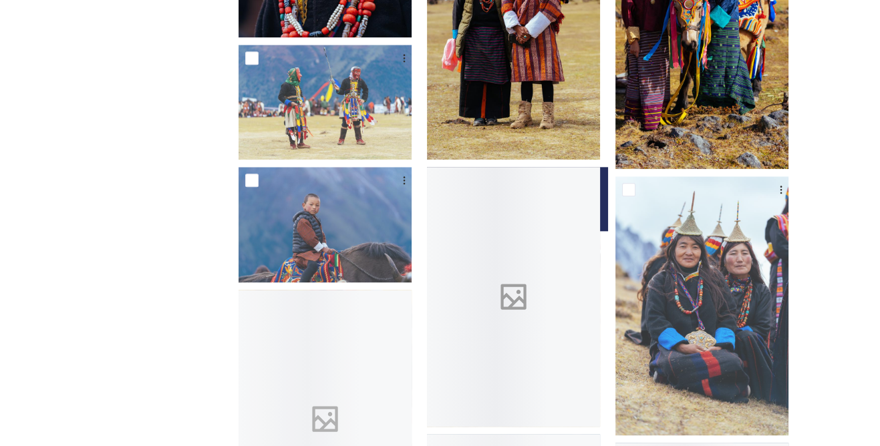
scroll to position [2490, 0]
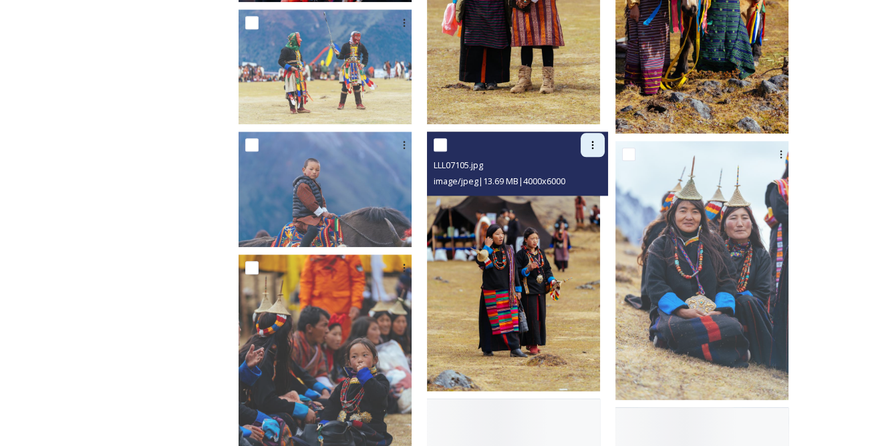
click at [598, 146] on icon at bounding box center [592, 145] width 11 height 11
click at [586, 196] on span "Download" at bounding box center [577, 200] width 41 height 13
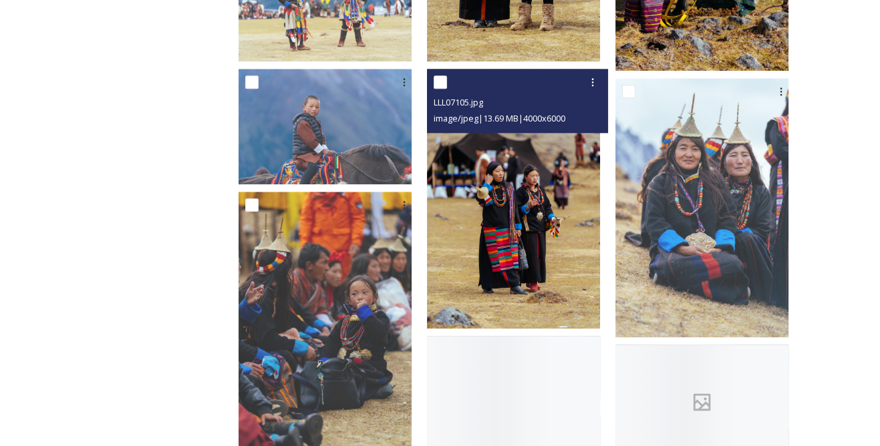
scroll to position [2612, 0]
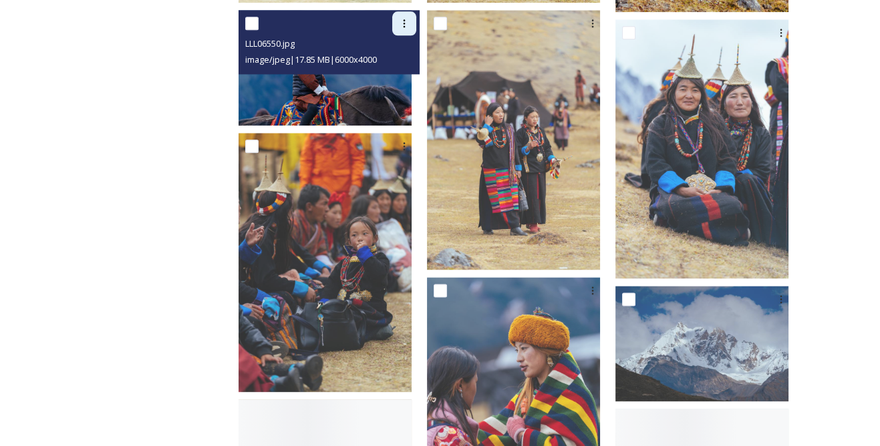
click at [410, 23] on icon at bounding box center [404, 23] width 11 height 11
click at [409, 77] on span "Download" at bounding box center [388, 79] width 41 height 13
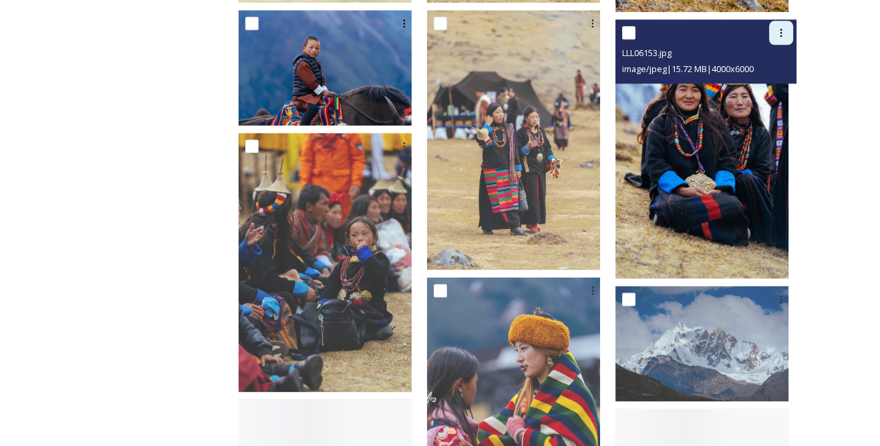
click at [778, 33] on icon at bounding box center [781, 32] width 11 height 11
click at [765, 84] on span "Download" at bounding box center [765, 88] width 41 height 13
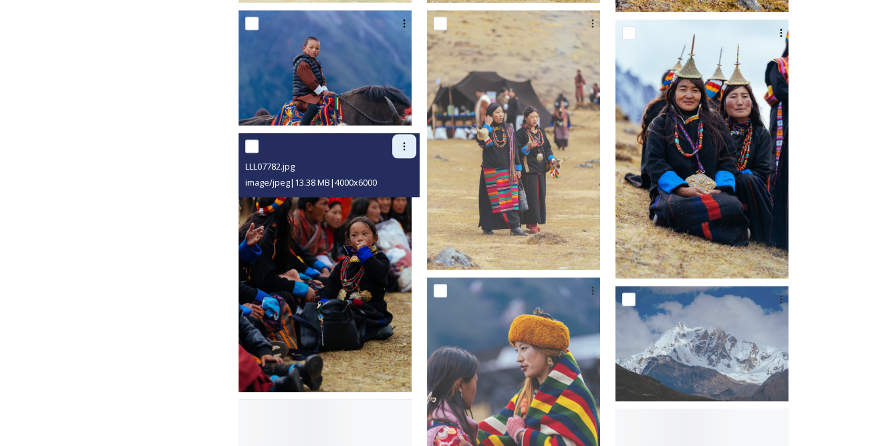
click at [413, 141] on div at bounding box center [404, 146] width 24 height 24
click at [409, 198] on span "Download" at bounding box center [388, 201] width 41 height 13
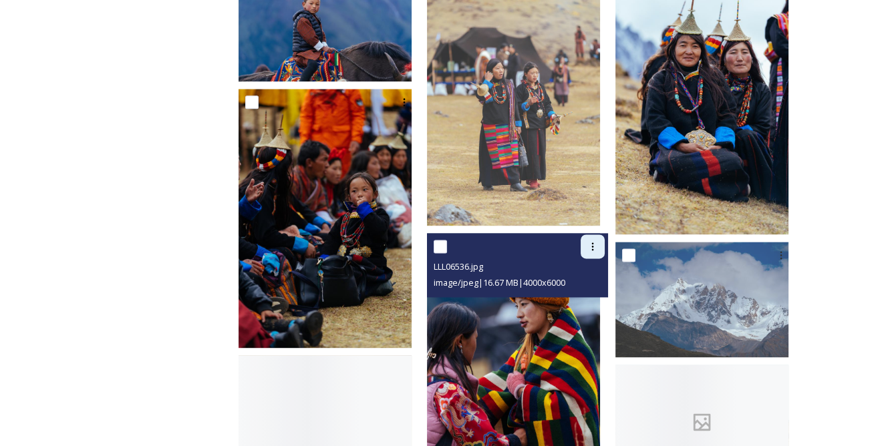
scroll to position [2672, 0]
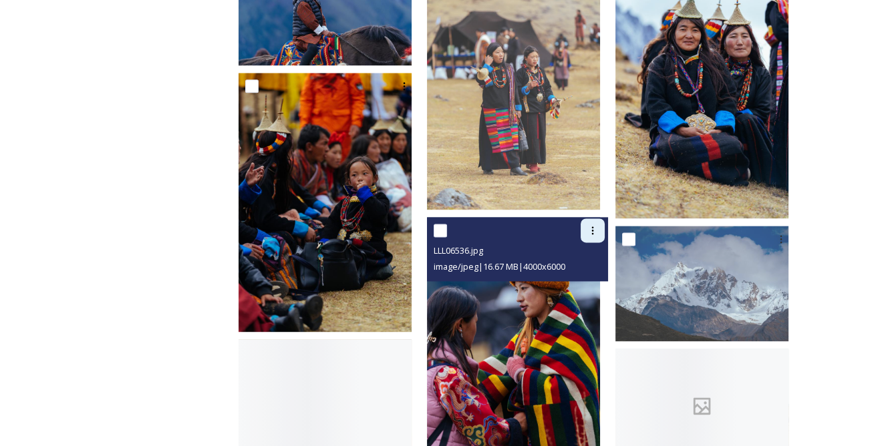
click at [601, 234] on div at bounding box center [593, 231] width 24 height 24
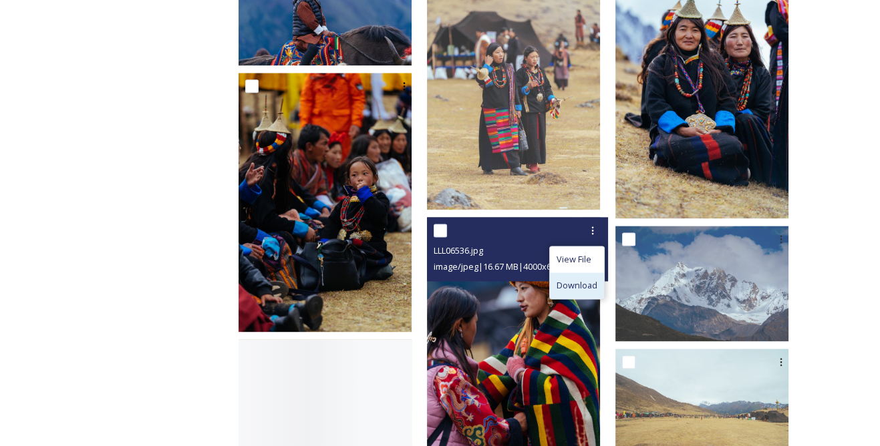
click at [597, 279] on span "Download" at bounding box center [577, 285] width 41 height 13
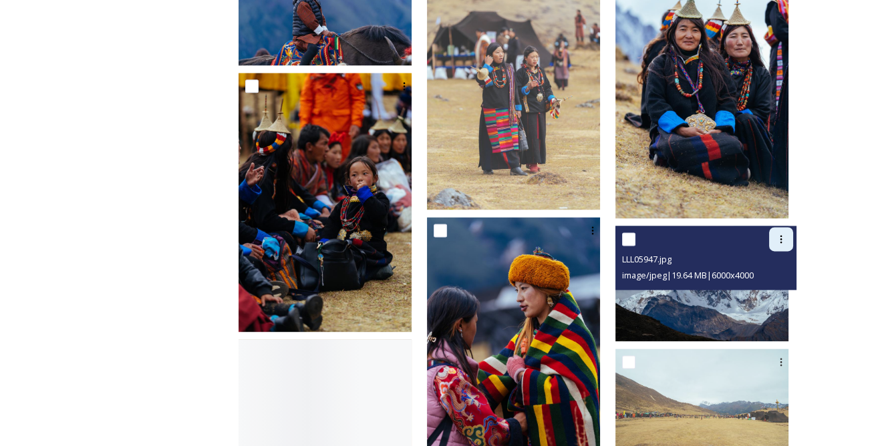
click at [776, 234] on icon at bounding box center [781, 239] width 11 height 11
click at [754, 289] on span "Download" at bounding box center [765, 294] width 41 height 13
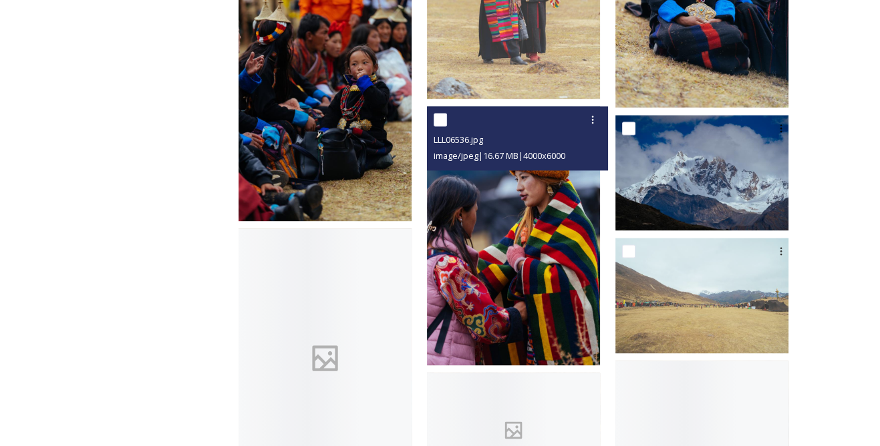
scroll to position [2855, 0]
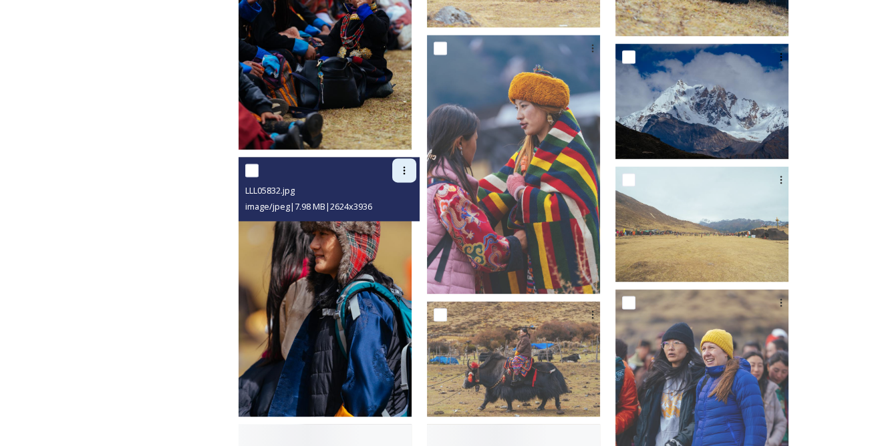
click at [410, 165] on icon at bounding box center [404, 170] width 11 height 11
click at [416, 213] on div "Download" at bounding box center [389, 226] width 54 height 26
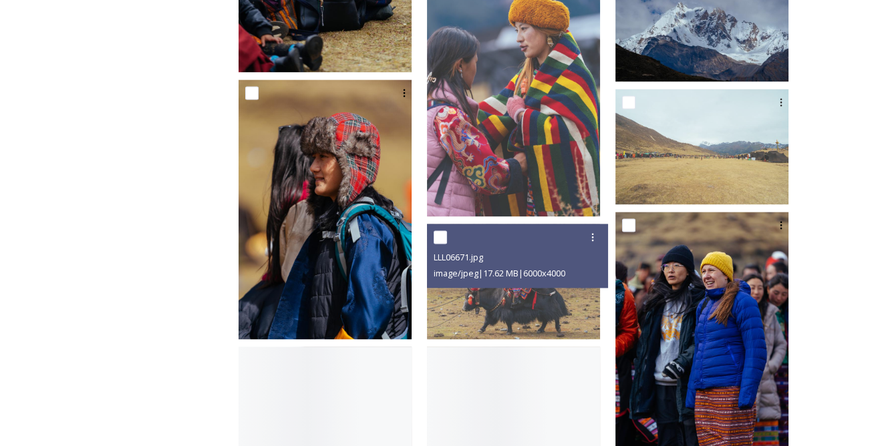
scroll to position [2976, 0]
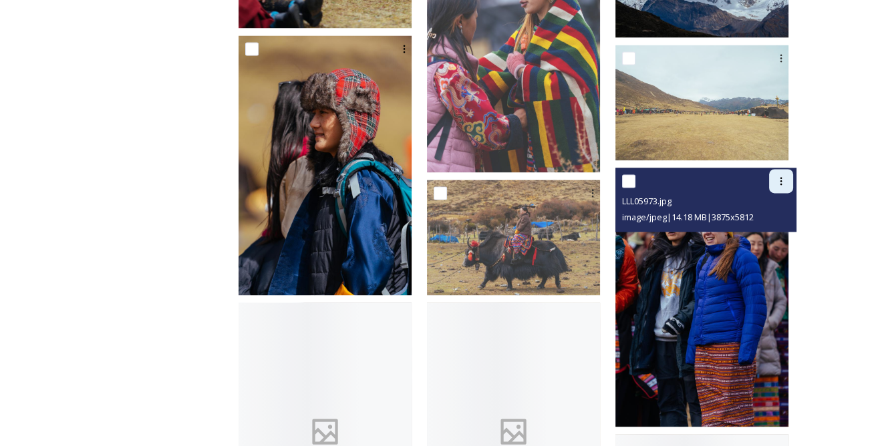
click at [782, 181] on icon at bounding box center [781, 181] width 11 height 11
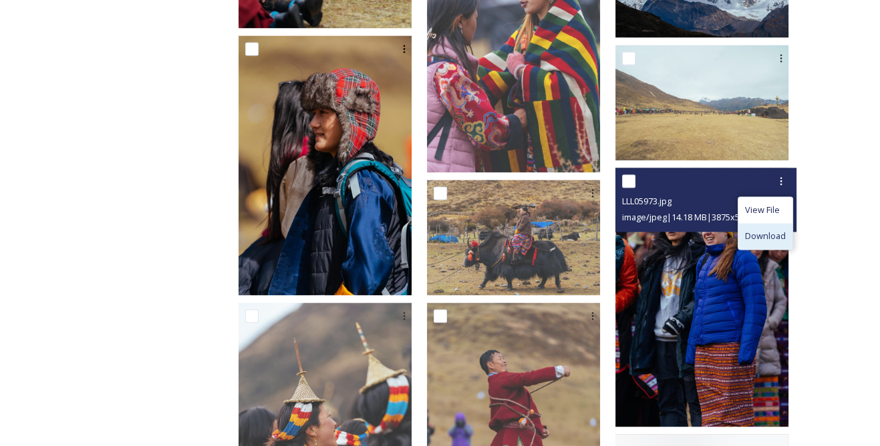
click at [758, 230] on span "Download" at bounding box center [765, 236] width 41 height 13
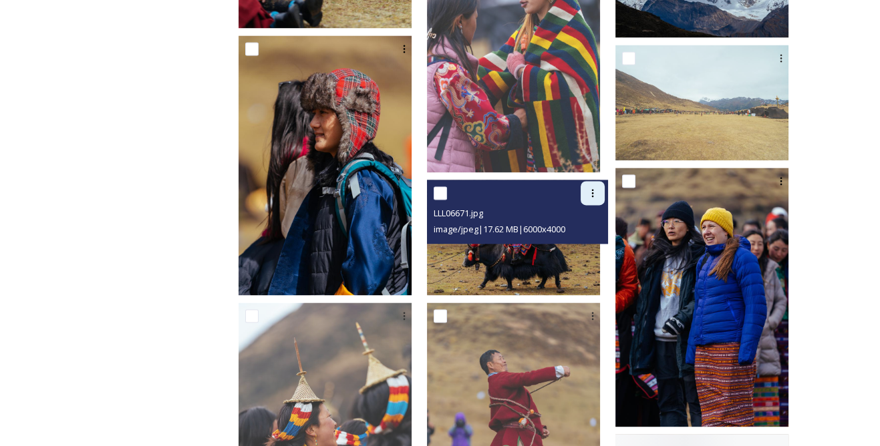
click at [597, 188] on icon at bounding box center [592, 193] width 11 height 11
click at [581, 239] on div "Download" at bounding box center [577, 249] width 54 height 26
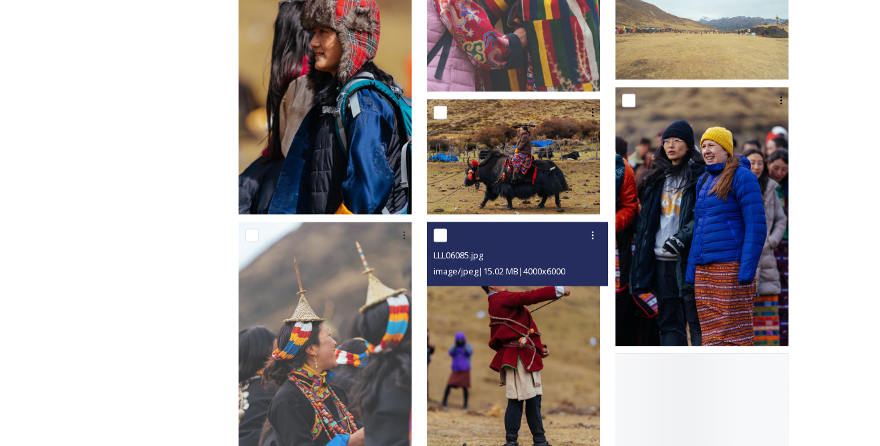
scroll to position [3159, 0]
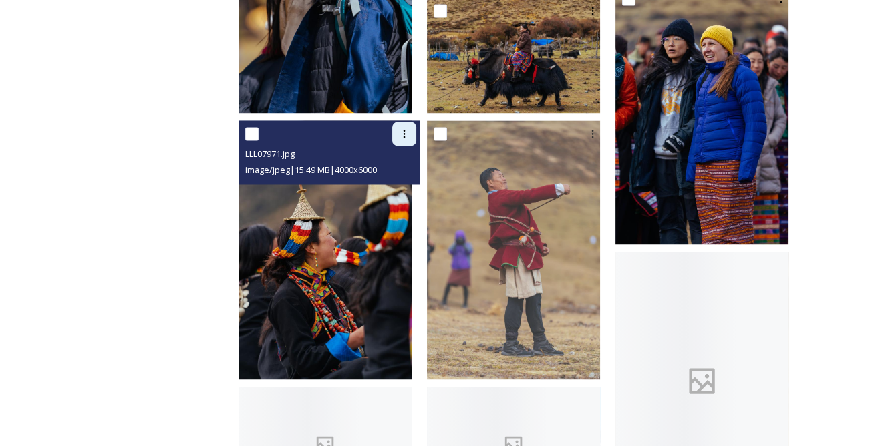
click at [416, 125] on div at bounding box center [404, 134] width 24 height 24
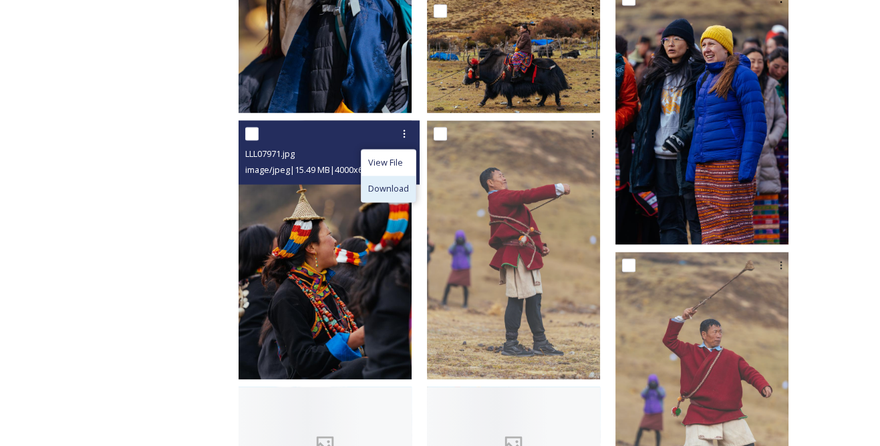
click at [409, 186] on span "Download" at bounding box center [388, 188] width 41 height 13
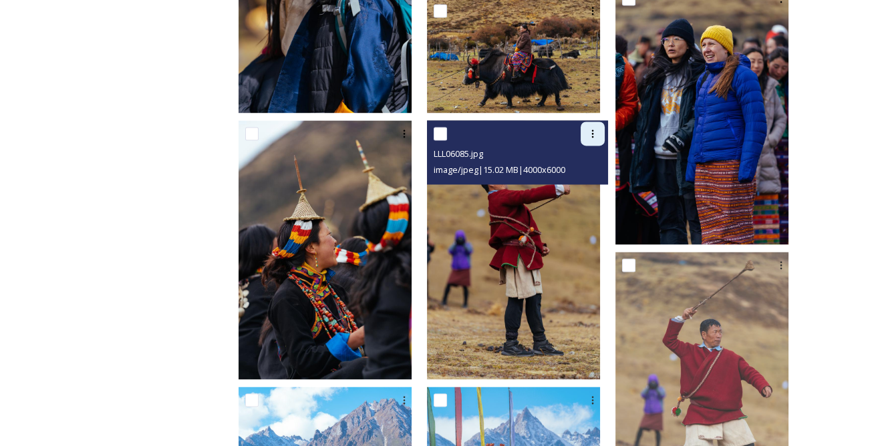
click at [595, 131] on icon at bounding box center [592, 133] width 11 height 11
click at [588, 184] on span "Download" at bounding box center [577, 188] width 41 height 13
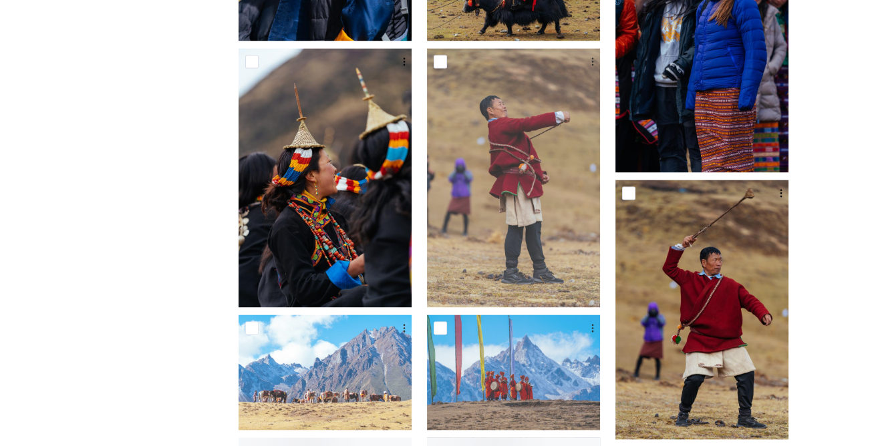
scroll to position [3280, 0]
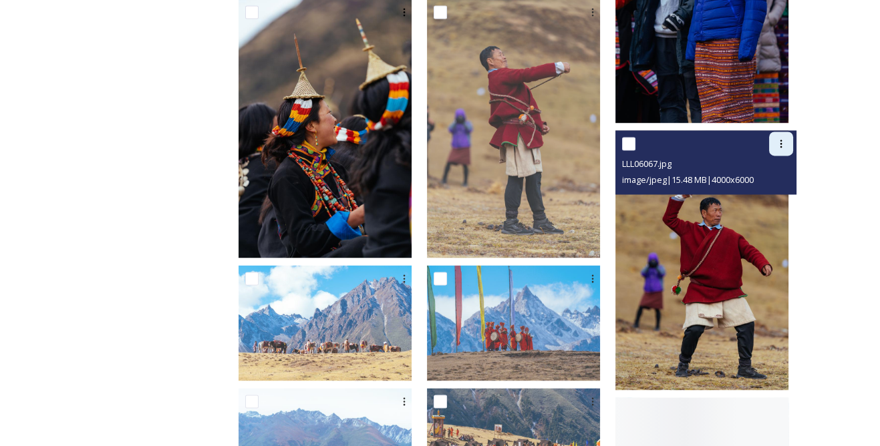
click at [779, 139] on icon at bounding box center [781, 143] width 11 height 11
click at [766, 194] on span "Download" at bounding box center [765, 198] width 41 height 13
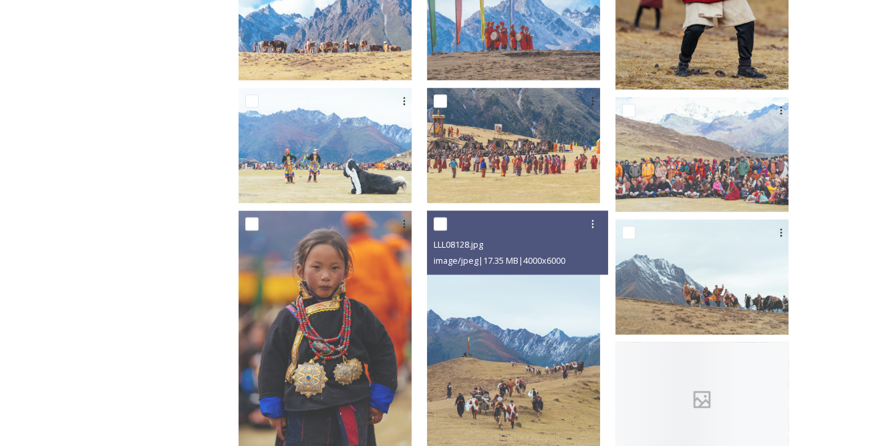
scroll to position [3644, 0]
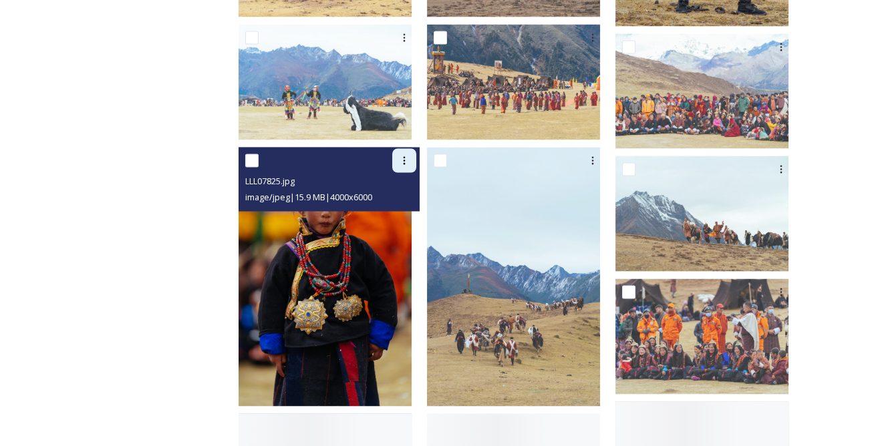
click at [416, 158] on div at bounding box center [404, 160] width 24 height 24
click at [409, 209] on span "Download" at bounding box center [388, 215] width 41 height 13
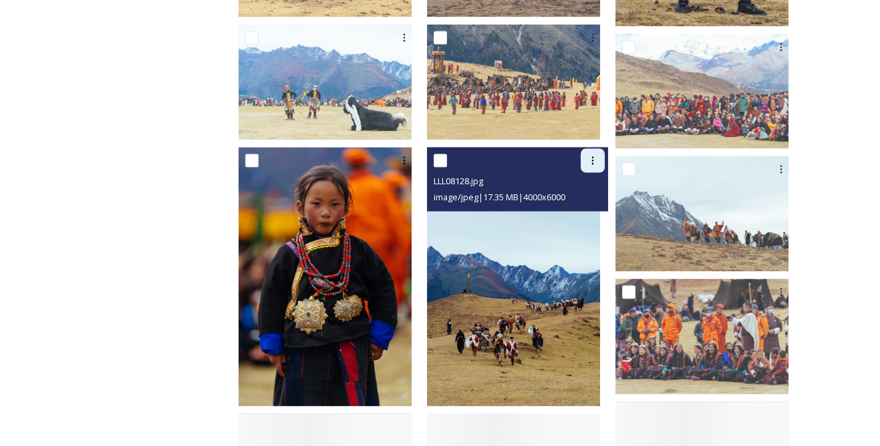
click at [598, 158] on icon at bounding box center [592, 160] width 11 height 11
click at [597, 212] on span "Download" at bounding box center [577, 215] width 41 height 13
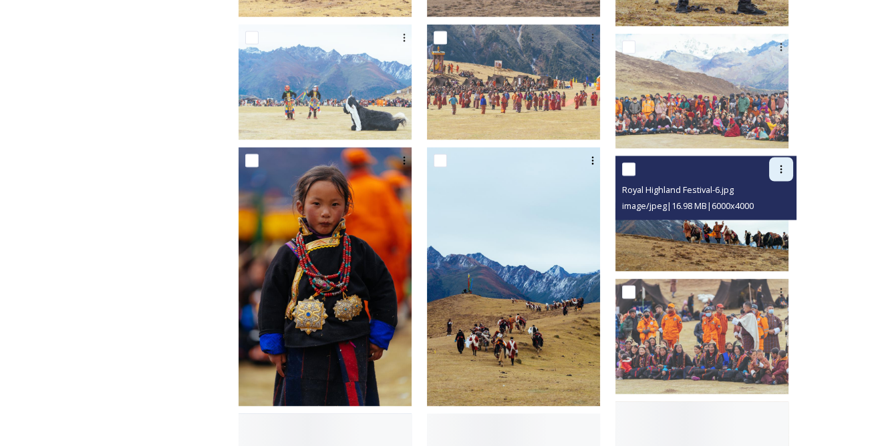
drag, startPoint x: 781, startPoint y: 165, endPoint x: 778, endPoint y: 171, distance: 6.9
click at [781, 165] on icon at bounding box center [781, 169] width 2 height 8
drag, startPoint x: 759, startPoint y: 221, endPoint x: 664, endPoint y: 208, distance: 95.7
click at [759, 221] on span "Download" at bounding box center [765, 224] width 41 height 13
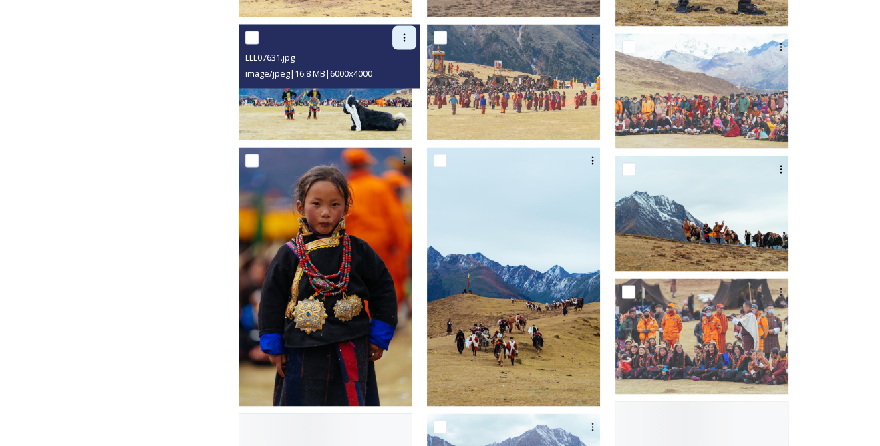
click at [416, 42] on div at bounding box center [404, 37] width 24 height 24
click at [409, 87] on span "Download" at bounding box center [388, 92] width 41 height 13
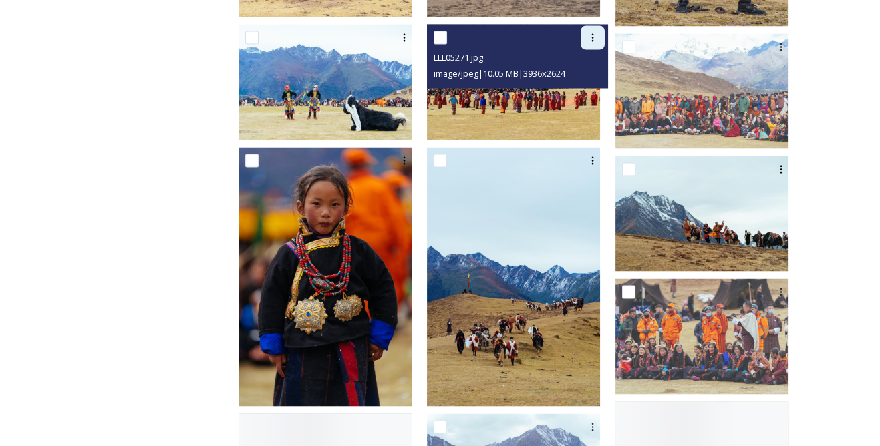
click at [597, 32] on icon at bounding box center [592, 37] width 11 height 11
click at [592, 86] on span "Download" at bounding box center [577, 92] width 41 height 13
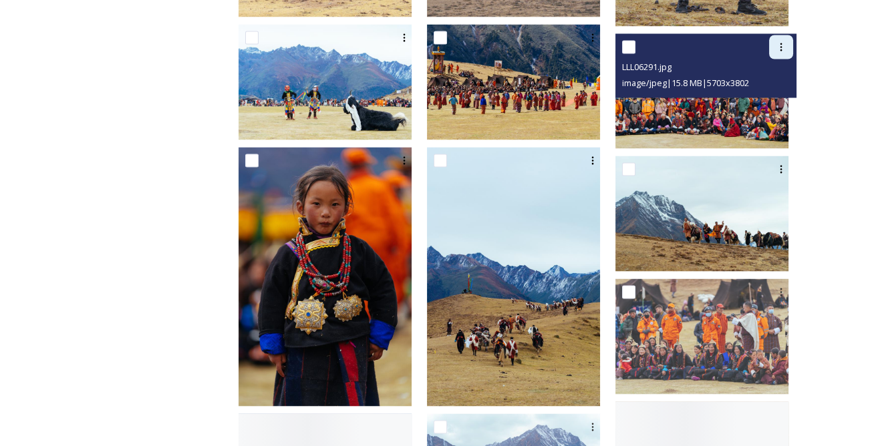
click at [778, 38] on div at bounding box center [781, 47] width 24 height 24
click at [766, 96] on span "Download" at bounding box center [765, 102] width 41 height 13
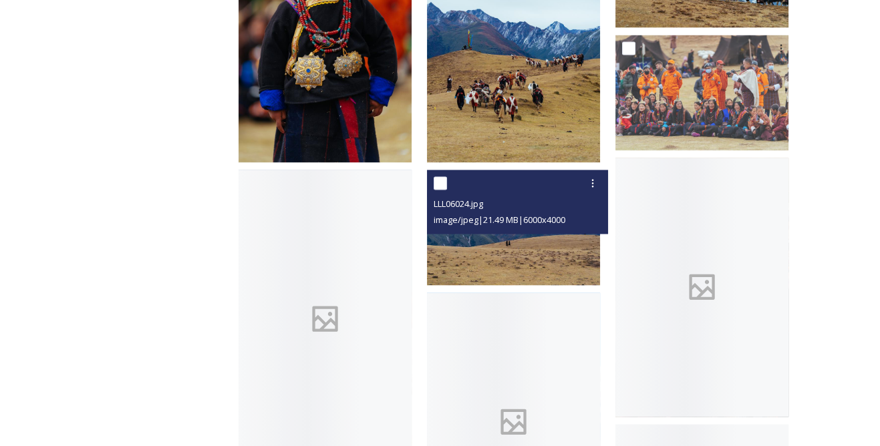
scroll to position [3949, 0]
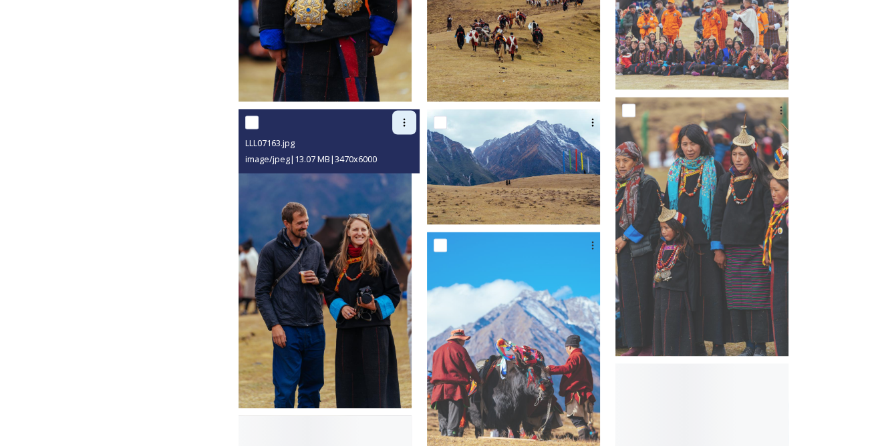
click at [410, 122] on icon at bounding box center [404, 123] width 11 height 11
click at [409, 172] on span "Download" at bounding box center [388, 178] width 41 height 13
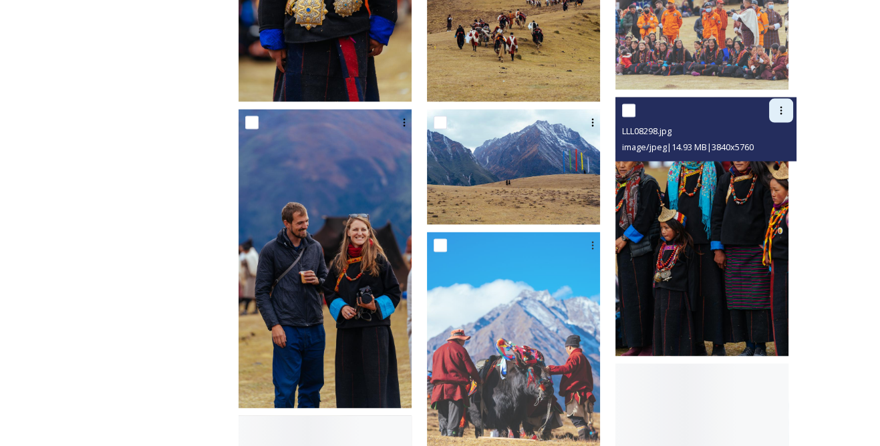
click at [784, 107] on icon at bounding box center [781, 111] width 11 height 11
click at [762, 163] on span "Download" at bounding box center [765, 166] width 41 height 13
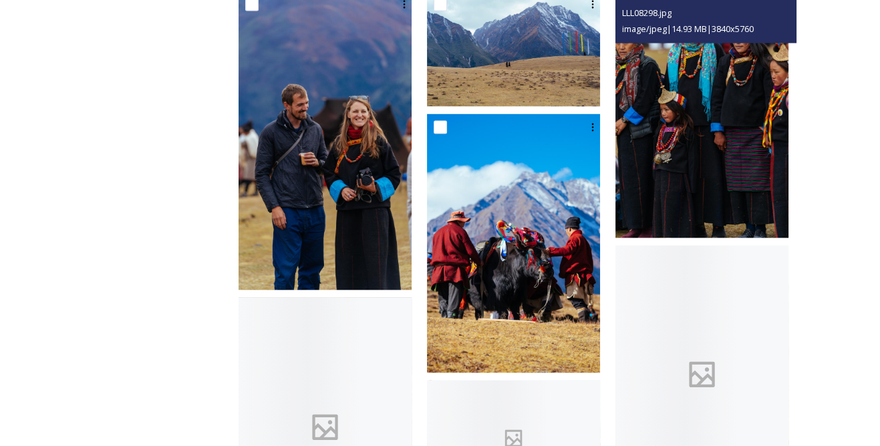
scroll to position [4069, 0]
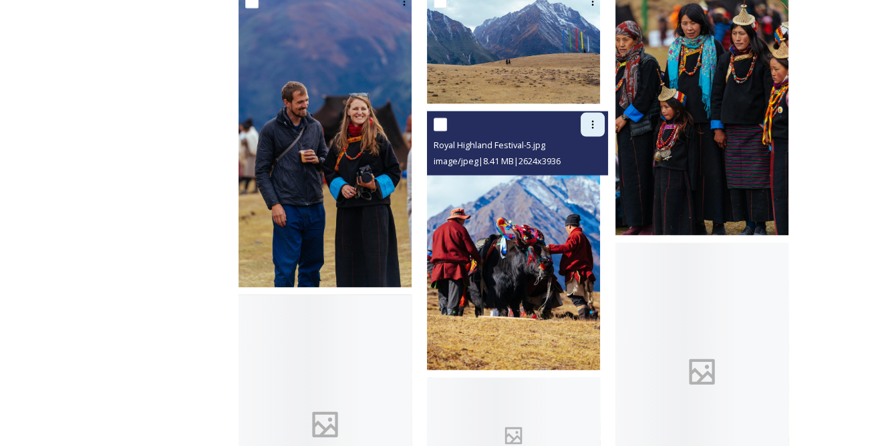
click at [596, 113] on div at bounding box center [593, 125] width 24 height 24
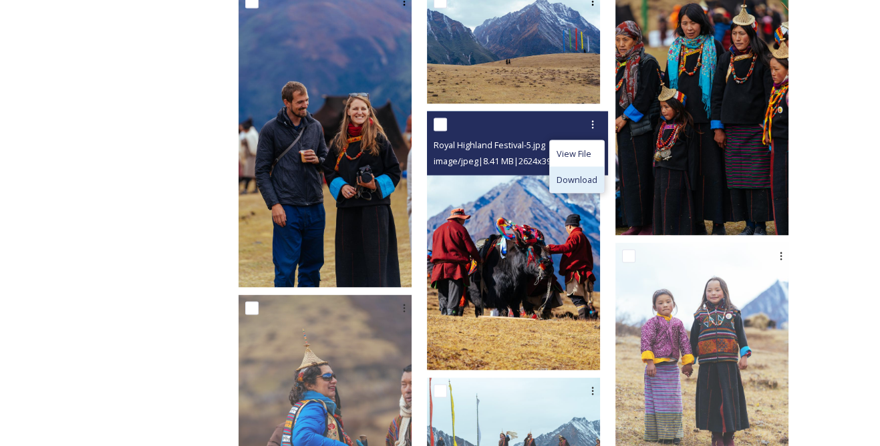
click at [588, 178] on span "Download" at bounding box center [577, 180] width 41 height 13
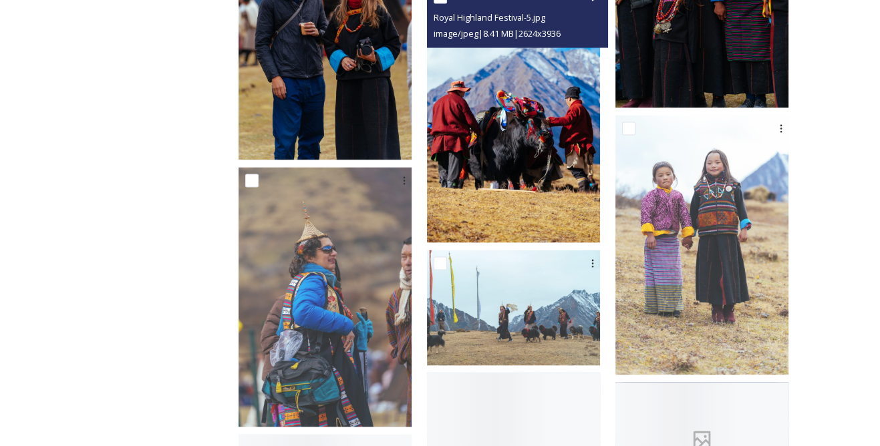
scroll to position [4252, 0]
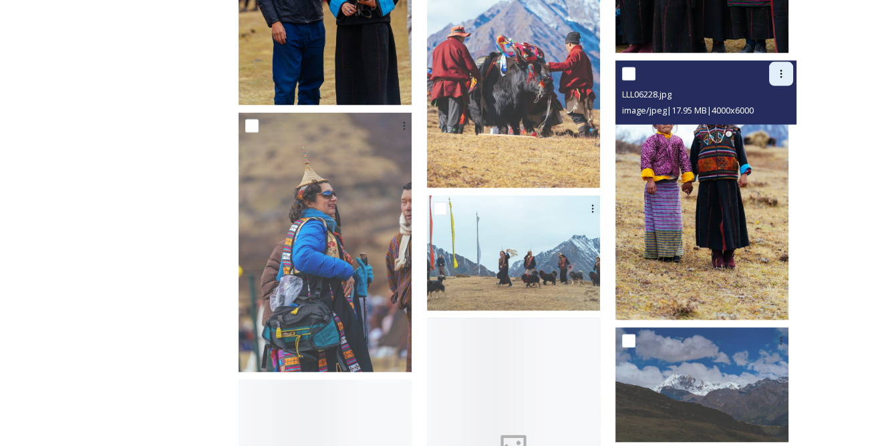
click at [776, 76] on icon at bounding box center [781, 74] width 11 height 11
click at [766, 126] on span "Download" at bounding box center [765, 129] width 41 height 13
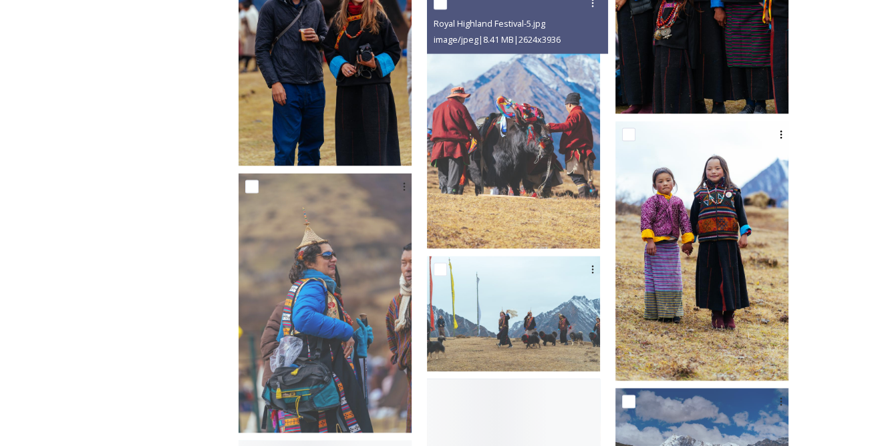
scroll to position [4069, 0]
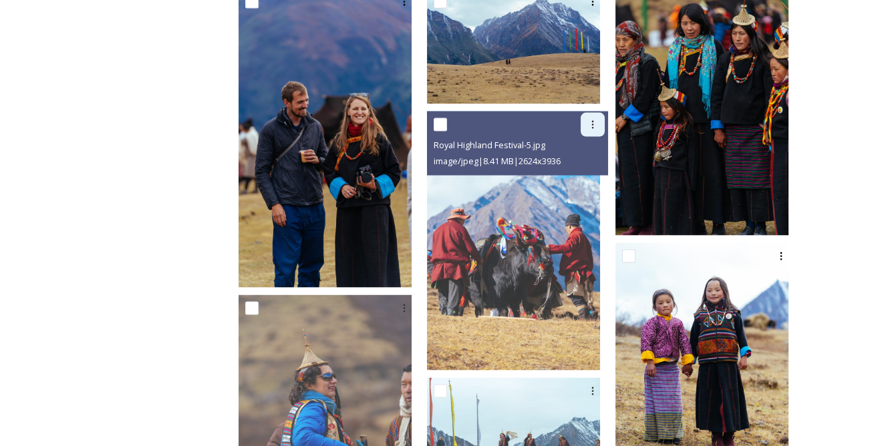
click at [598, 120] on icon at bounding box center [592, 125] width 11 height 11
click at [597, 177] on span "Download" at bounding box center [577, 180] width 41 height 13
click at [598, 120] on icon at bounding box center [592, 125] width 11 height 11
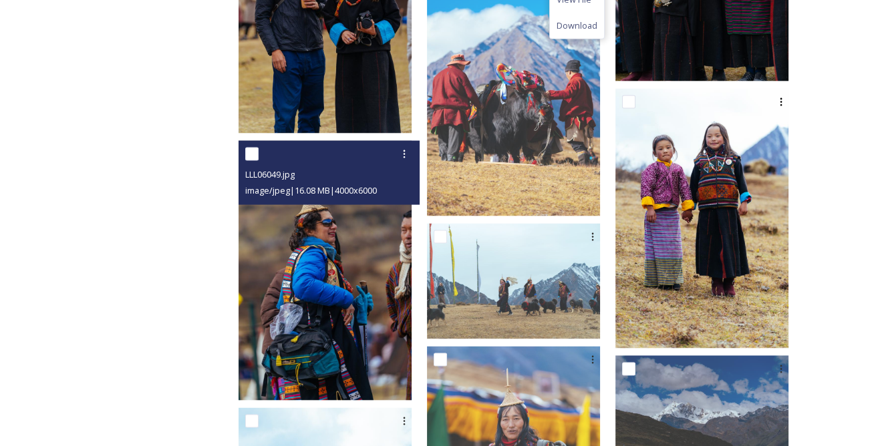
scroll to position [4252, 0]
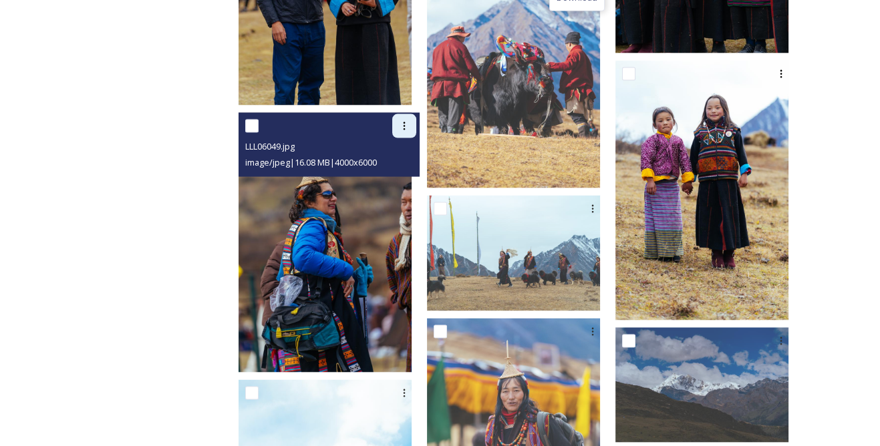
click at [416, 131] on div at bounding box center [404, 126] width 24 height 24
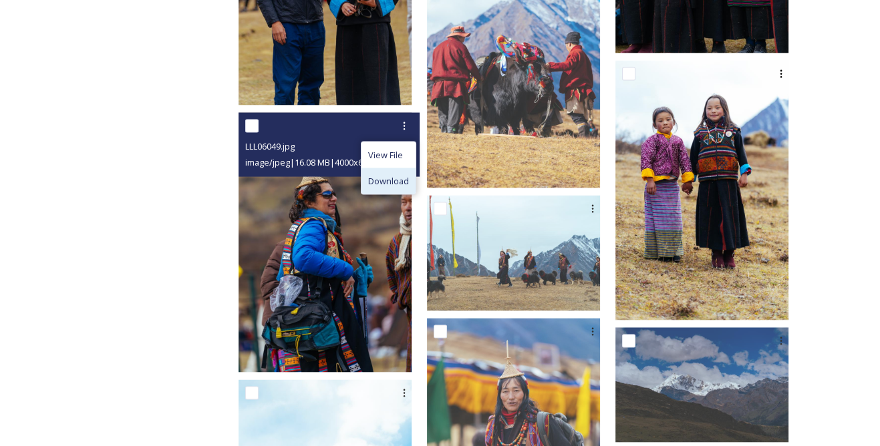
click at [409, 176] on span "Download" at bounding box center [388, 181] width 41 height 13
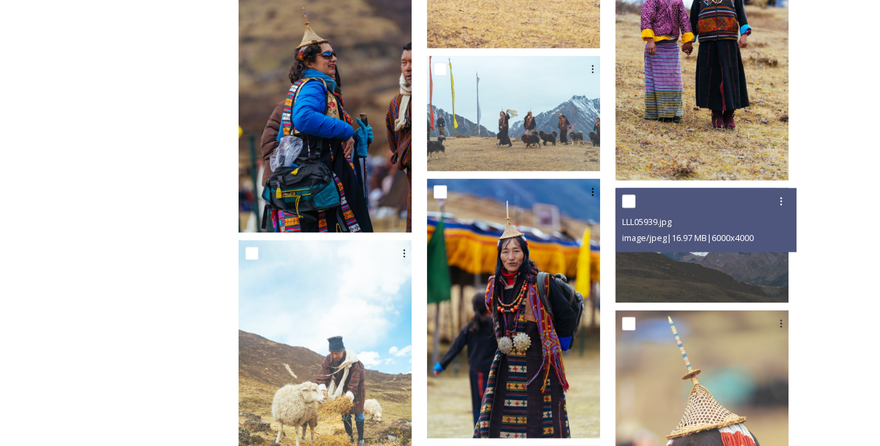
scroll to position [4434, 0]
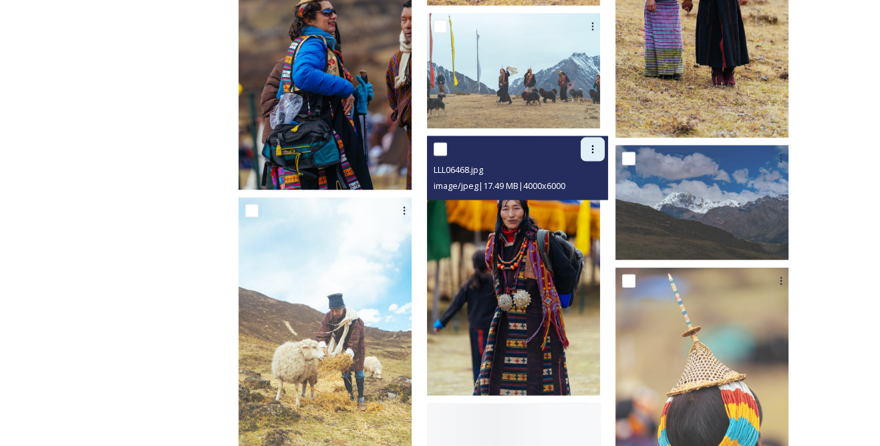
click at [598, 151] on icon at bounding box center [592, 149] width 11 height 11
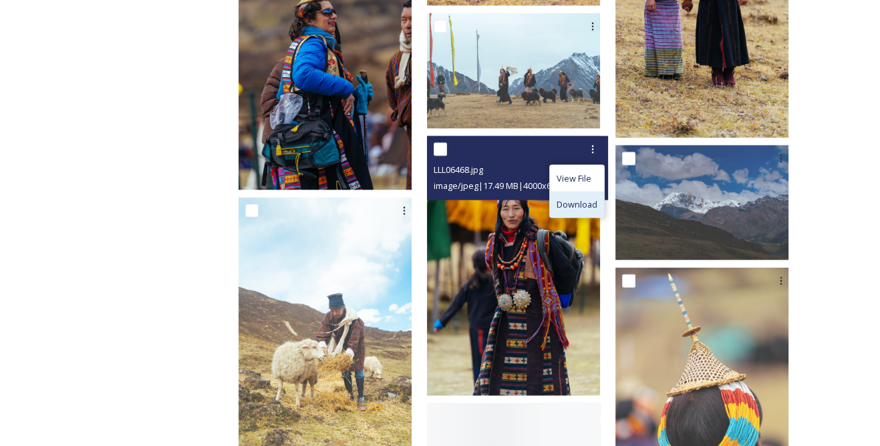
click at [595, 201] on span "Download" at bounding box center [577, 204] width 41 height 13
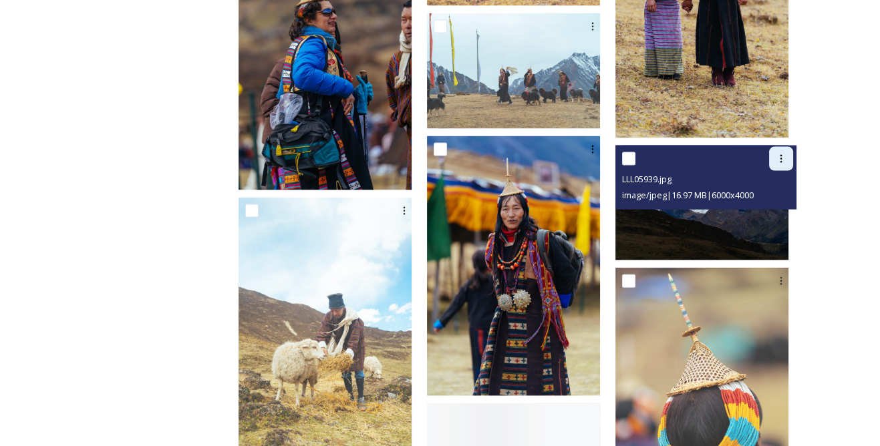
click at [776, 160] on icon at bounding box center [781, 159] width 11 height 11
click at [758, 210] on span "Download" at bounding box center [765, 214] width 41 height 13
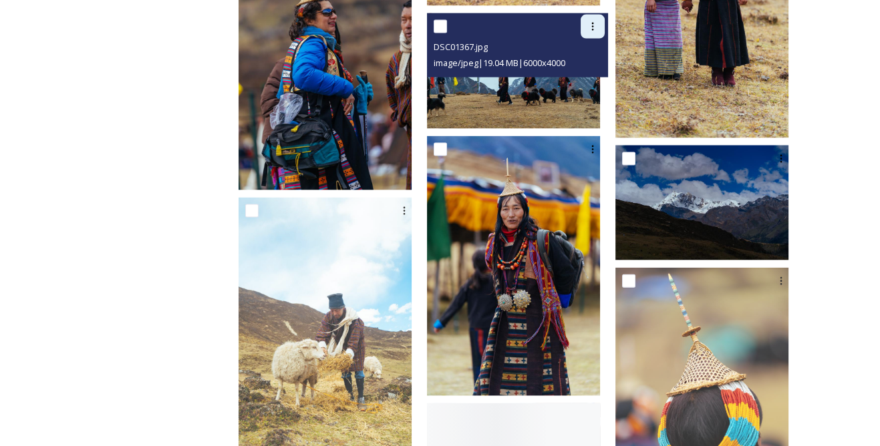
click at [598, 30] on icon at bounding box center [592, 26] width 11 height 11
click at [585, 78] on span "Download" at bounding box center [577, 82] width 41 height 13
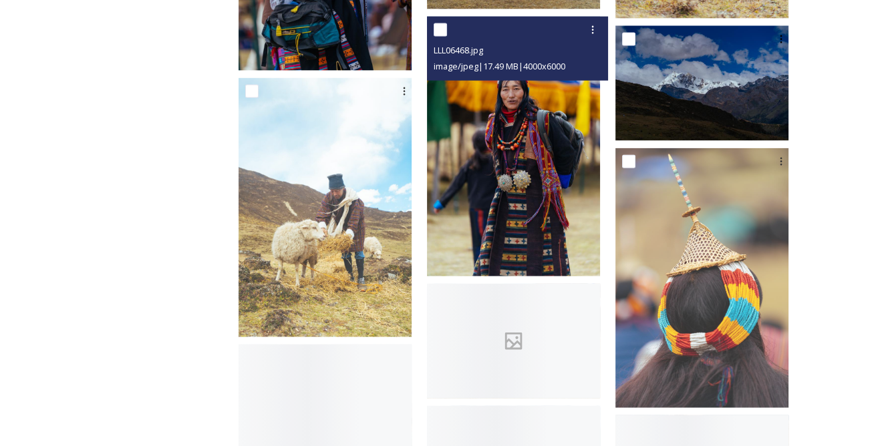
scroll to position [4556, 0]
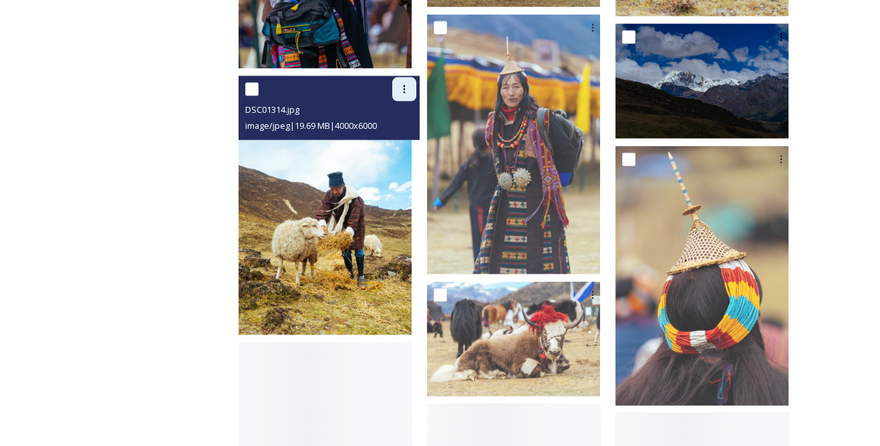
click at [406, 90] on icon at bounding box center [405, 90] width 2 height 8
click at [409, 145] on span "Download" at bounding box center [388, 144] width 41 height 13
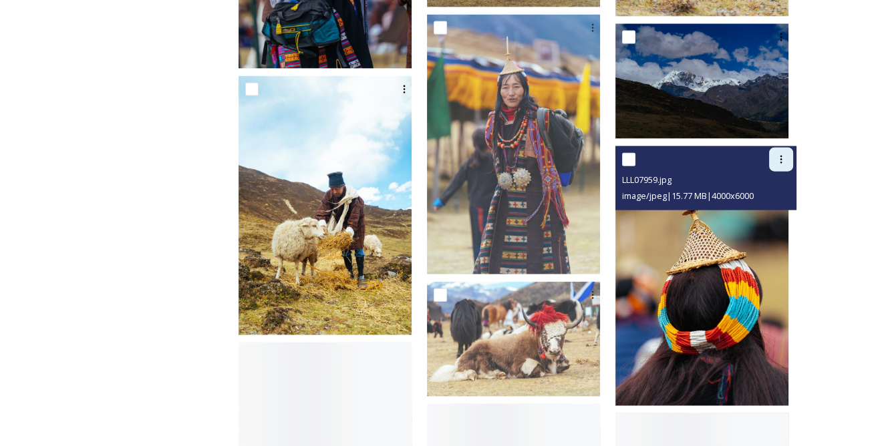
click at [783, 159] on icon at bounding box center [781, 159] width 11 height 11
click at [763, 210] on span "Download" at bounding box center [765, 214] width 41 height 13
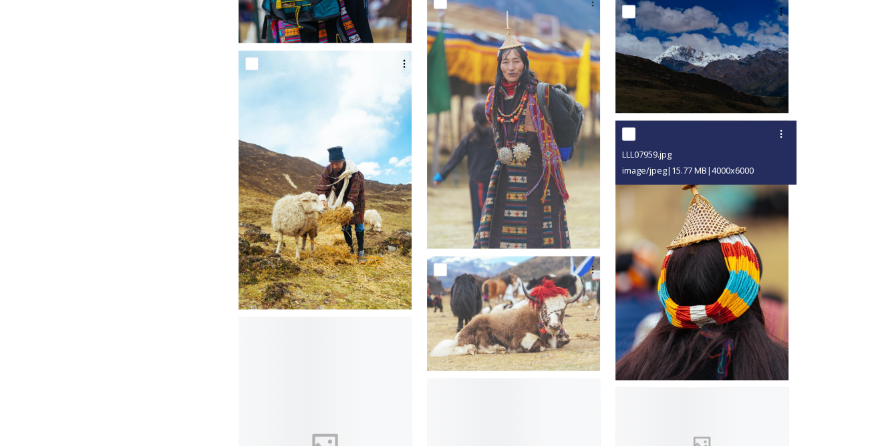
scroll to position [4617, 0]
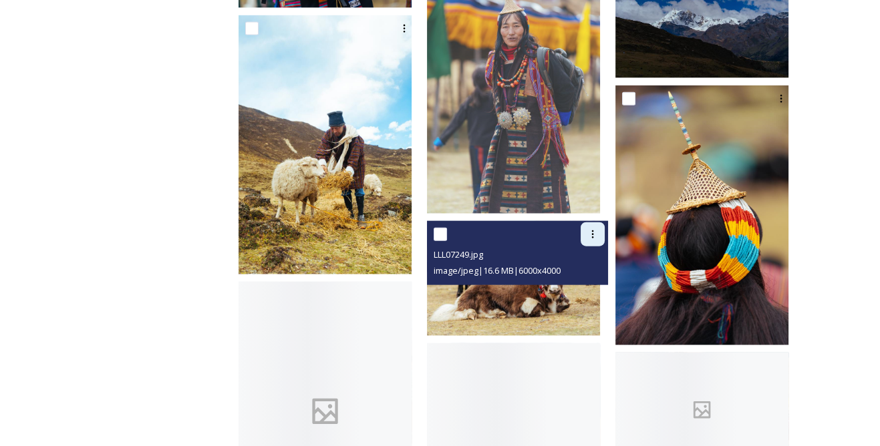
click at [601, 225] on div at bounding box center [593, 235] width 24 height 24
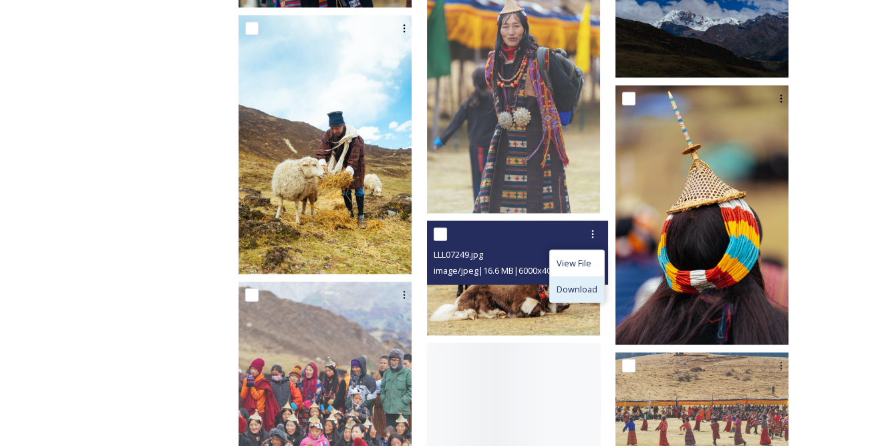
click at [573, 288] on span "Download" at bounding box center [577, 289] width 41 height 13
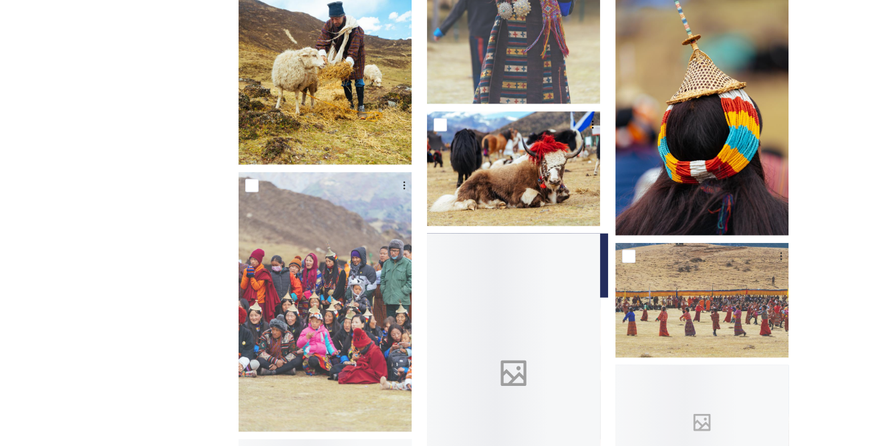
scroll to position [4798, 0]
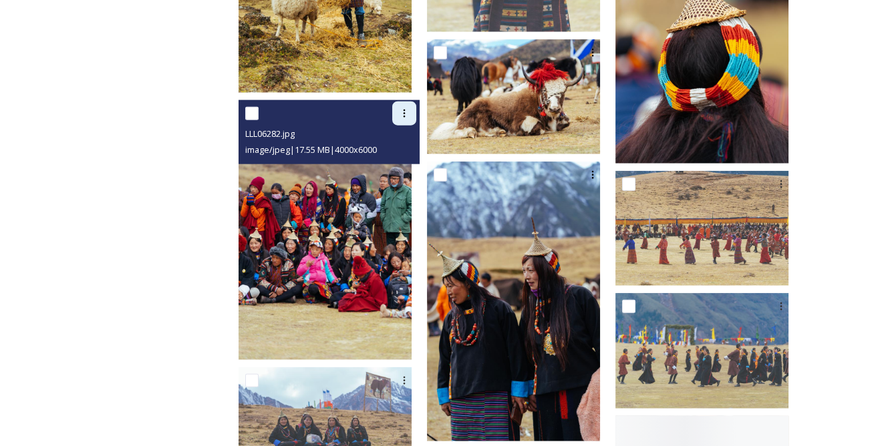
click at [410, 113] on icon at bounding box center [404, 113] width 11 height 11
click at [409, 171] on span "Download" at bounding box center [388, 168] width 41 height 13
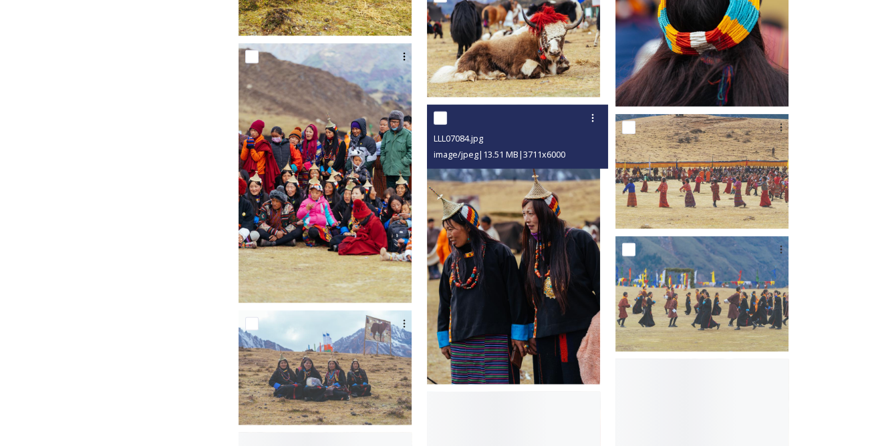
scroll to position [4920, 0]
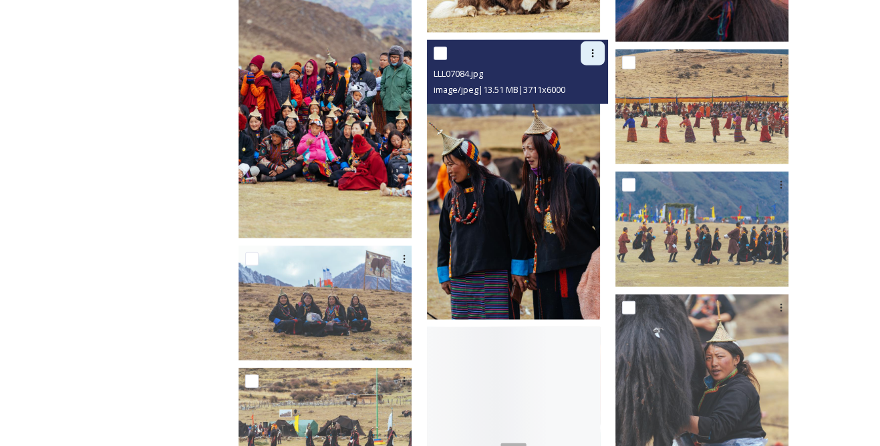
click at [597, 50] on icon at bounding box center [592, 53] width 11 height 11
click at [593, 106] on span "Download" at bounding box center [577, 108] width 41 height 13
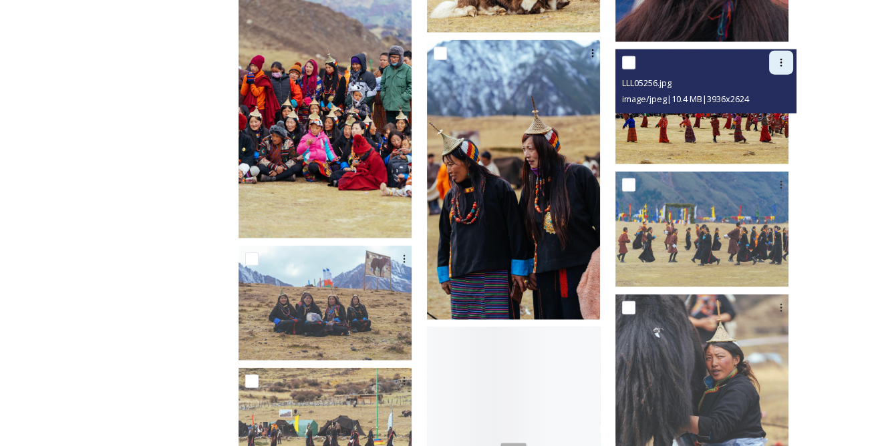
click at [778, 63] on icon at bounding box center [781, 62] width 11 height 11
click at [770, 116] on span "Download" at bounding box center [765, 118] width 41 height 13
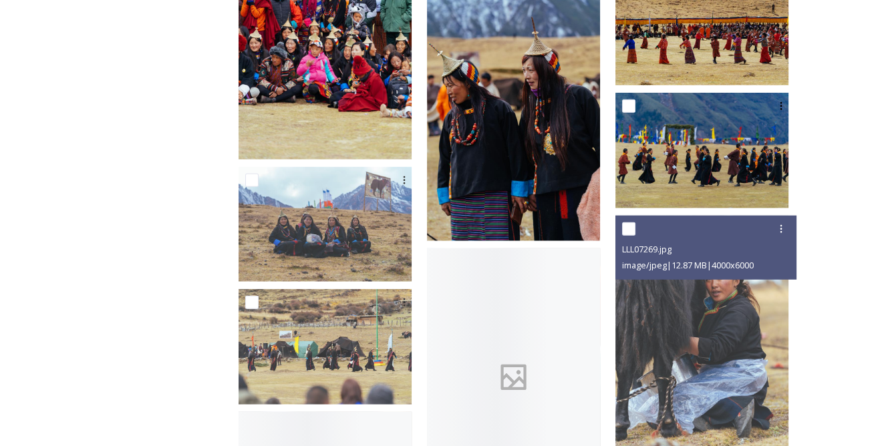
scroll to position [5042, 0]
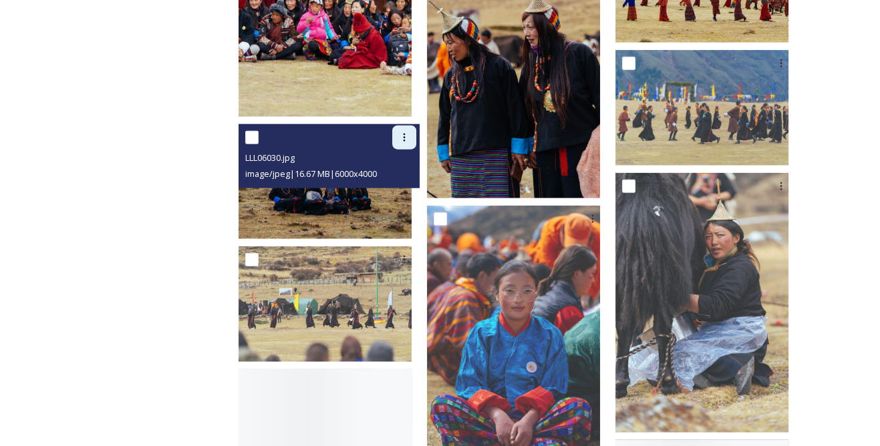
click at [410, 132] on icon at bounding box center [404, 137] width 11 height 11
click at [409, 193] on span "Download" at bounding box center [388, 192] width 41 height 13
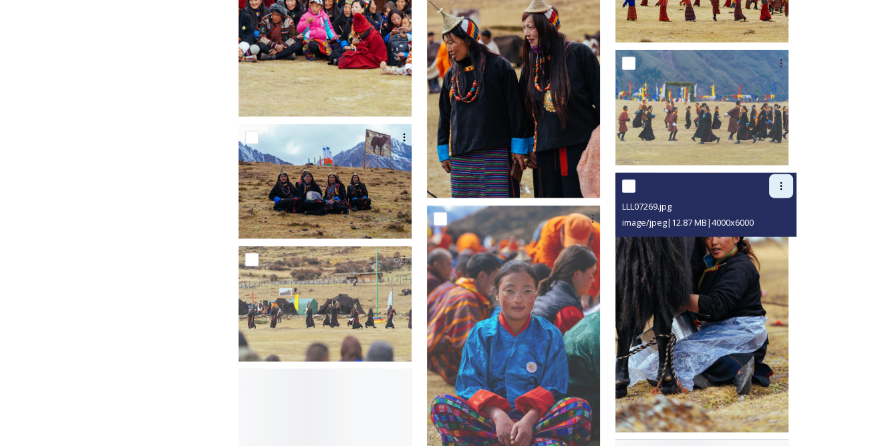
click at [778, 188] on icon at bounding box center [781, 186] width 11 height 11
click at [770, 239] on span "Download" at bounding box center [765, 241] width 41 height 13
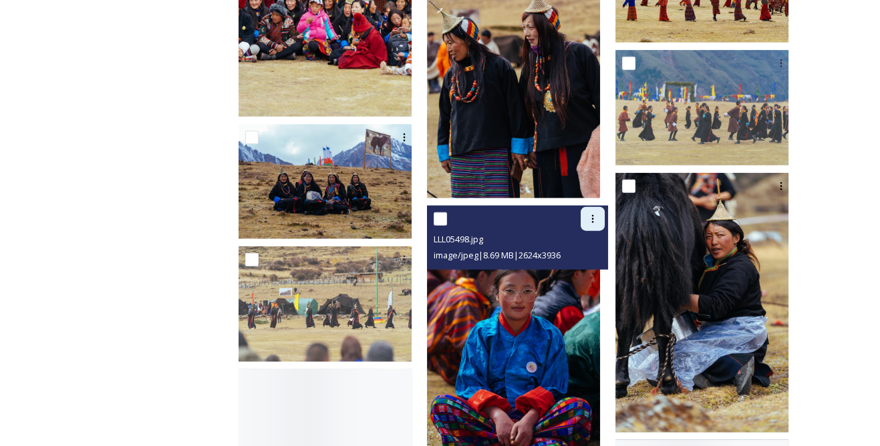
click at [598, 219] on icon at bounding box center [592, 219] width 11 height 11
click at [590, 268] on span "Download" at bounding box center [577, 274] width 41 height 13
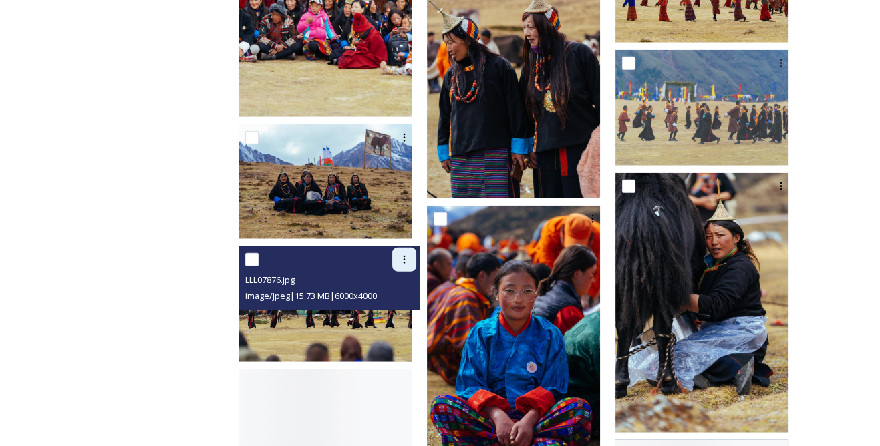
click at [410, 255] on icon at bounding box center [404, 260] width 11 height 11
click at [409, 309] on span "Download" at bounding box center [388, 315] width 41 height 13
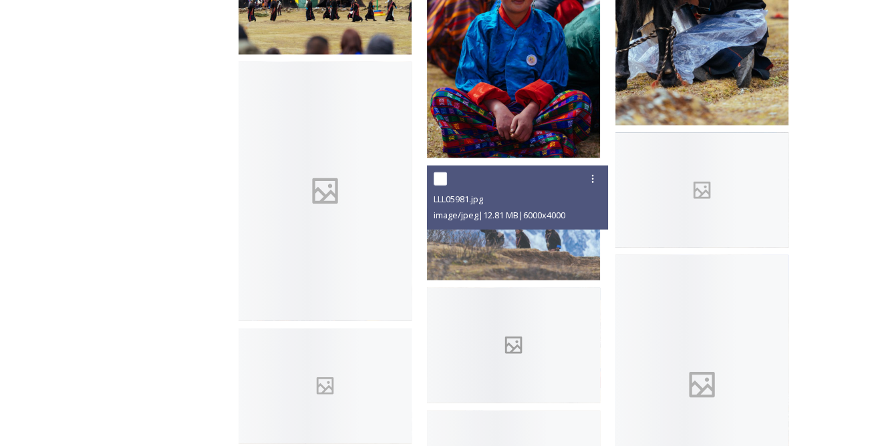
scroll to position [5406, 0]
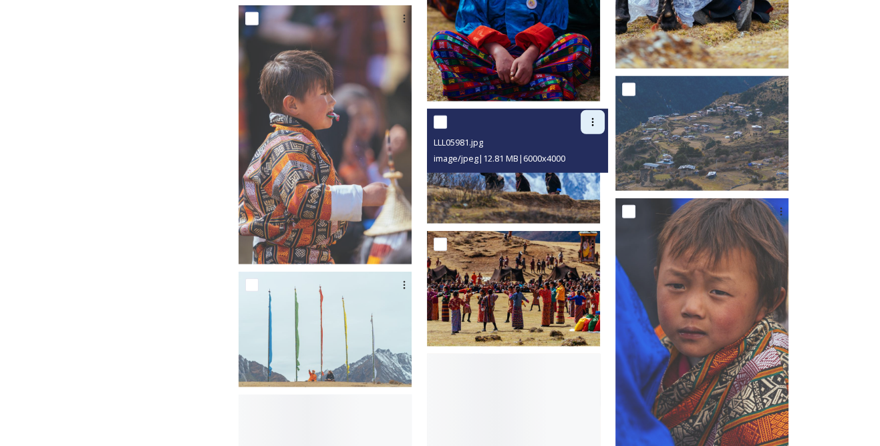
click at [595, 126] on div at bounding box center [593, 122] width 24 height 24
click at [585, 172] on span "Download" at bounding box center [577, 177] width 41 height 13
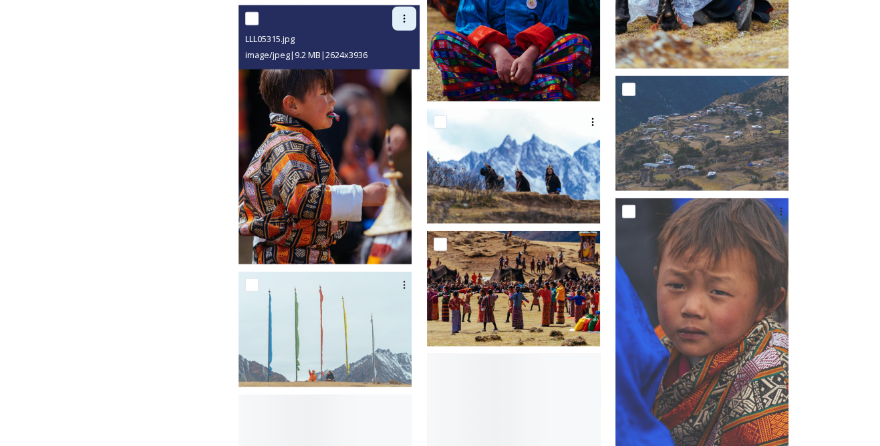
click at [410, 14] on icon at bounding box center [404, 18] width 11 height 11
click at [409, 68] on span "Download" at bounding box center [388, 73] width 41 height 13
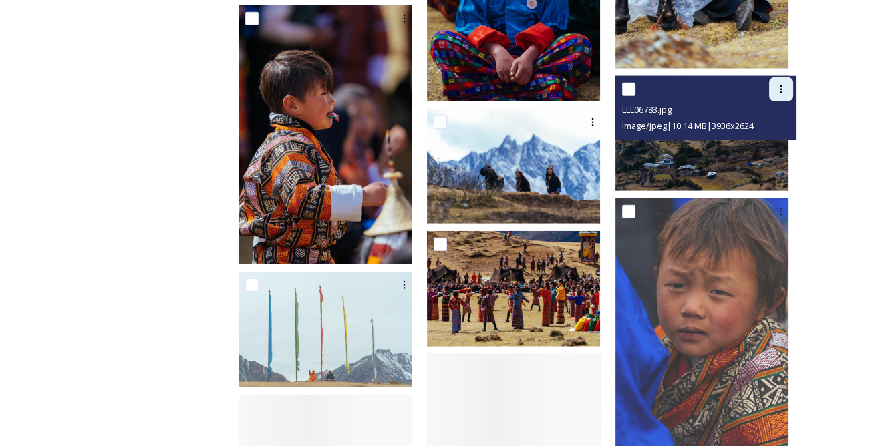
click at [782, 88] on icon at bounding box center [781, 89] width 11 height 11
click at [763, 142] on span "Download" at bounding box center [765, 144] width 41 height 13
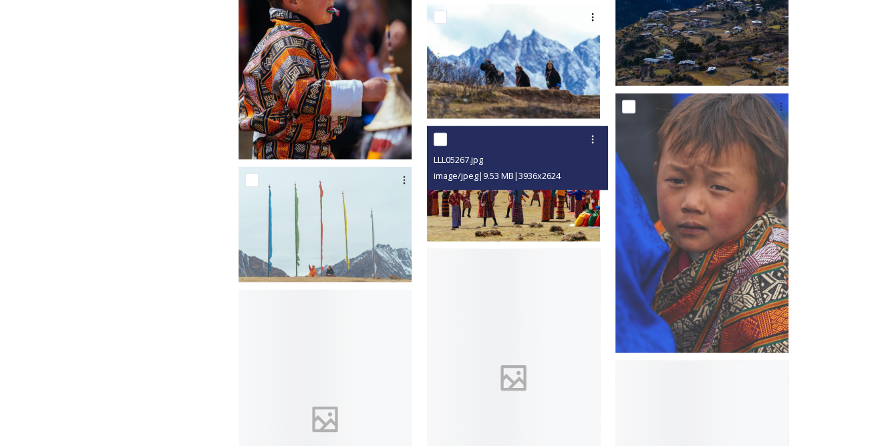
scroll to position [5528, 0]
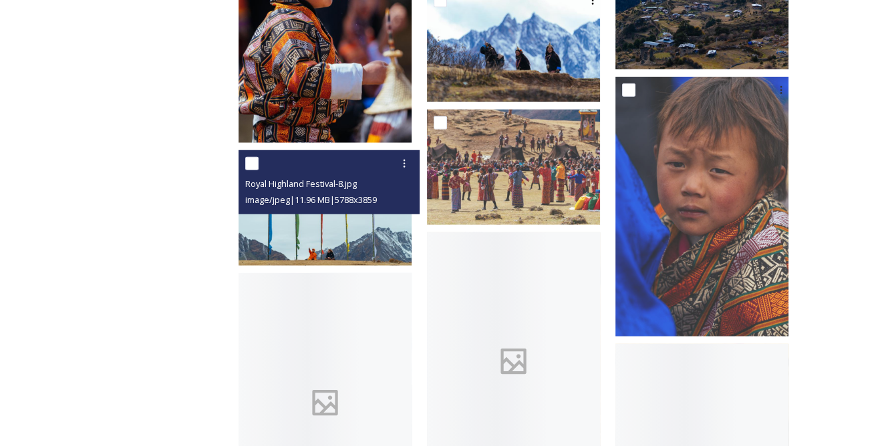
click at [408, 160] on div at bounding box center [330, 164] width 171 height 24
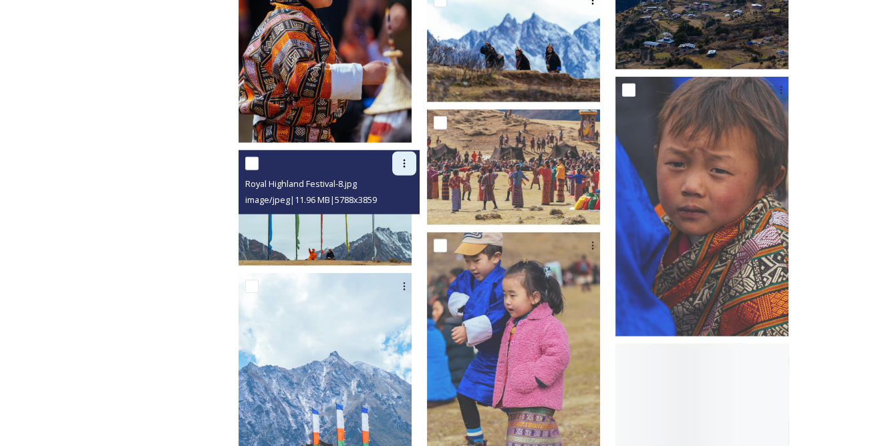
click at [410, 164] on icon at bounding box center [404, 163] width 11 height 11
click at [406, 213] on span "Download" at bounding box center [388, 219] width 41 height 13
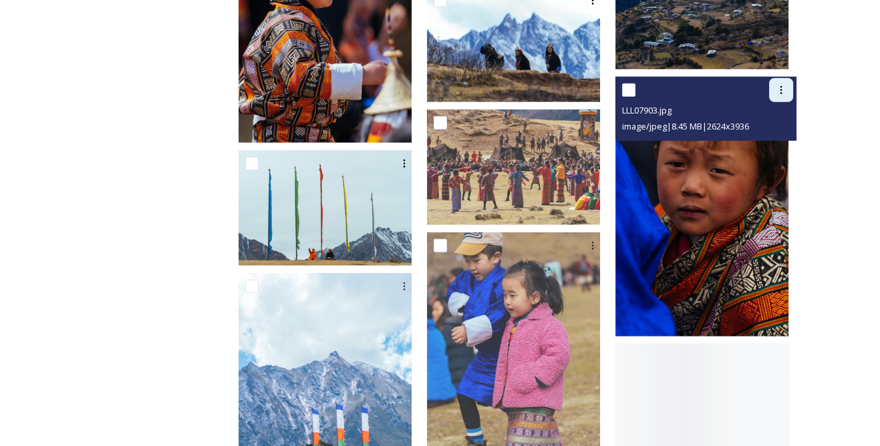
click at [785, 88] on icon at bounding box center [781, 90] width 11 height 11
click at [766, 140] on span "Download" at bounding box center [765, 145] width 41 height 13
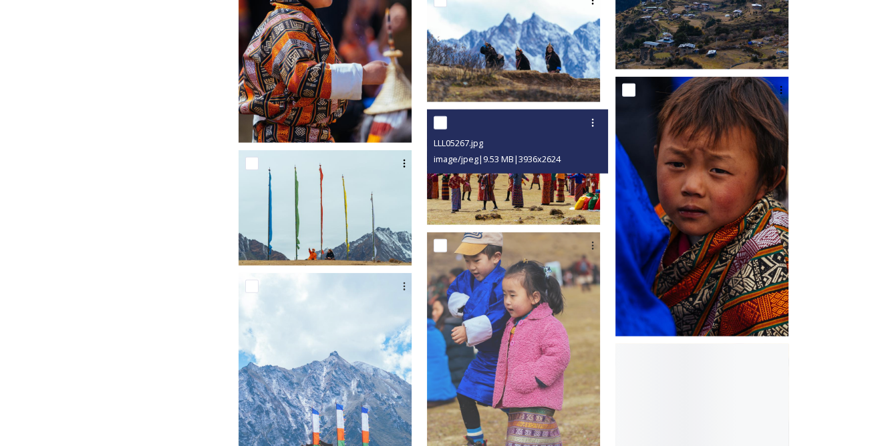
scroll to position [5649, 0]
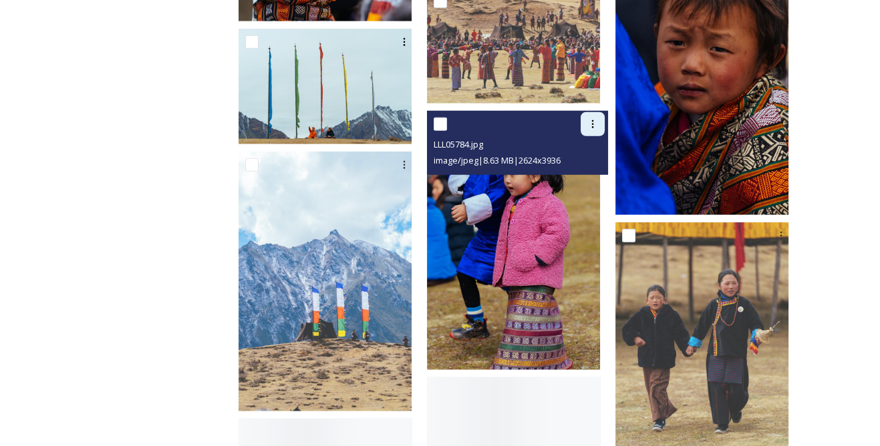
click at [598, 122] on icon at bounding box center [592, 124] width 11 height 11
click at [583, 170] on div "Download" at bounding box center [577, 179] width 54 height 26
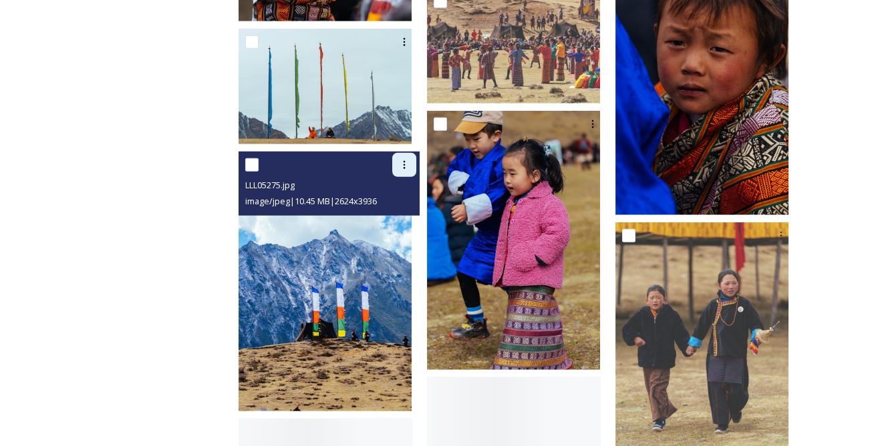
click at [410, 164] on icon at bounding box center [404, 165] width 11 height 11
click at [409, 214] on span "Download" at bounding box center [388, 220] width 41 height 13
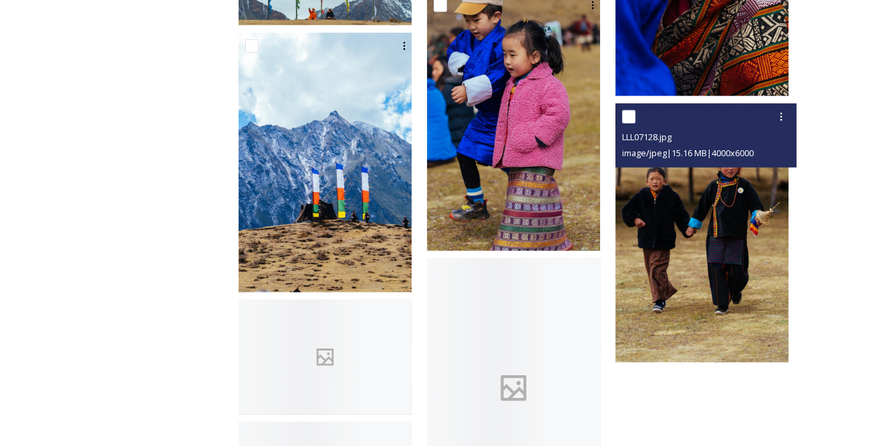
scroll to position [5771, 0]
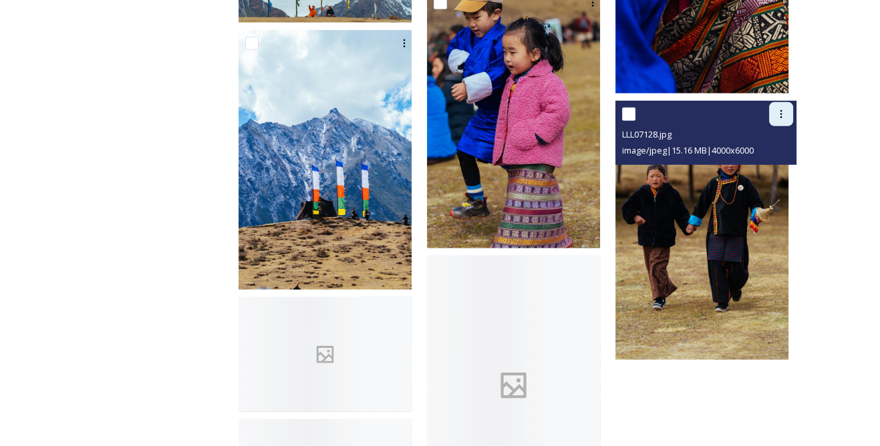
click at [778, 113] on icon at bounding box center [781, 114] width 11 height 11
click at [758, 166] on span "Download" at bounding box center [765, 169] width 41 height 13
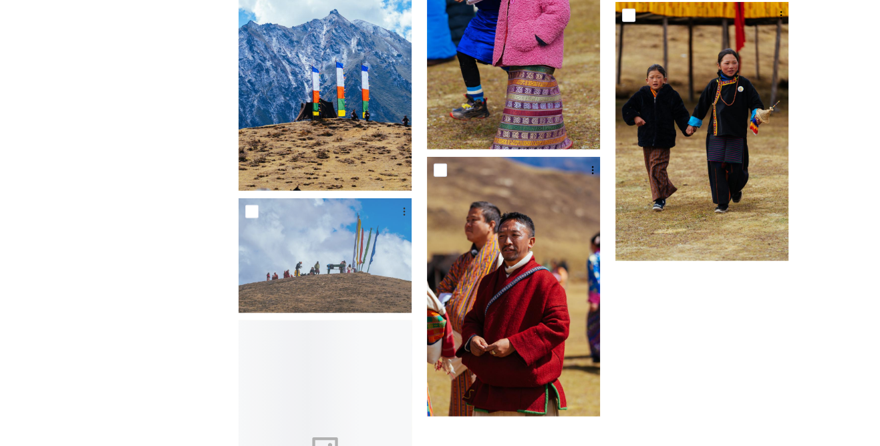
scroll to position [5892, 0]
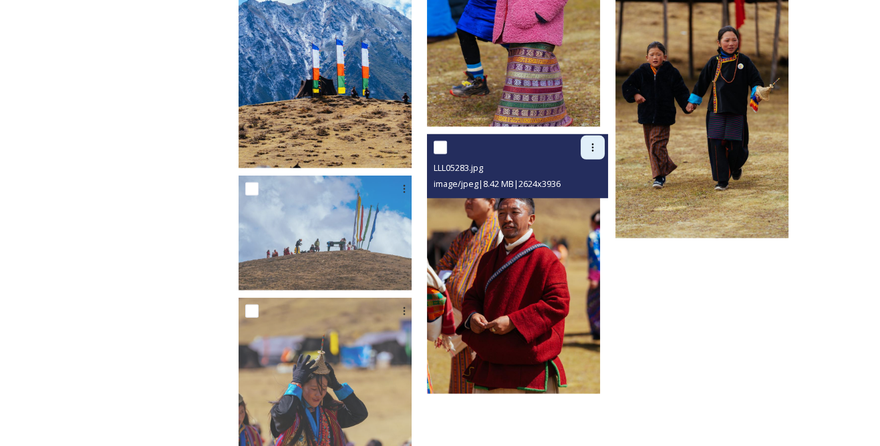
click at [598, 142] on icon at bounding box center [592, 147] width 11 height 11
click at [595, 197] on span "Download" at bounding box center [577, 203] width 41 height 13
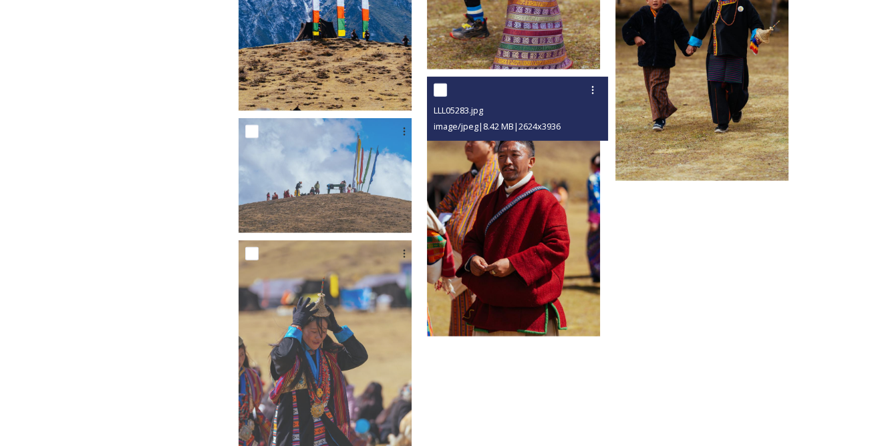
scroll to position [6014, 0]
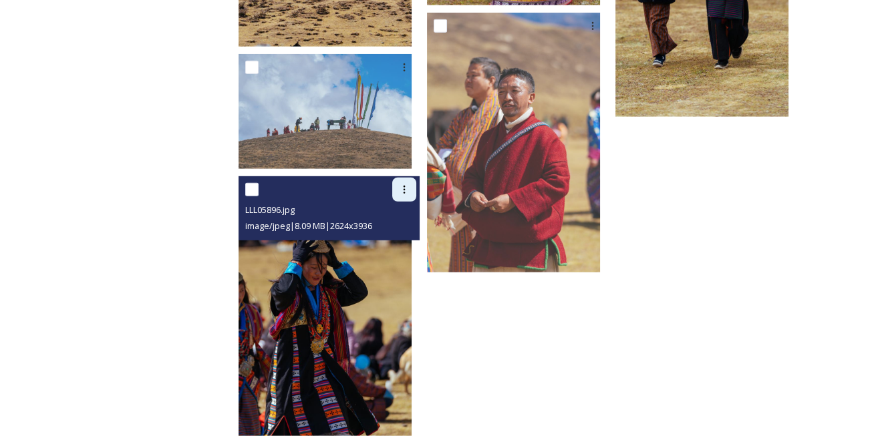
click at [410, 184] on icon at bounding box center [404, 189] width 11 height 11
click at [409, 239] on span "Download" at bounding box center [388, 245] width 41 height 13
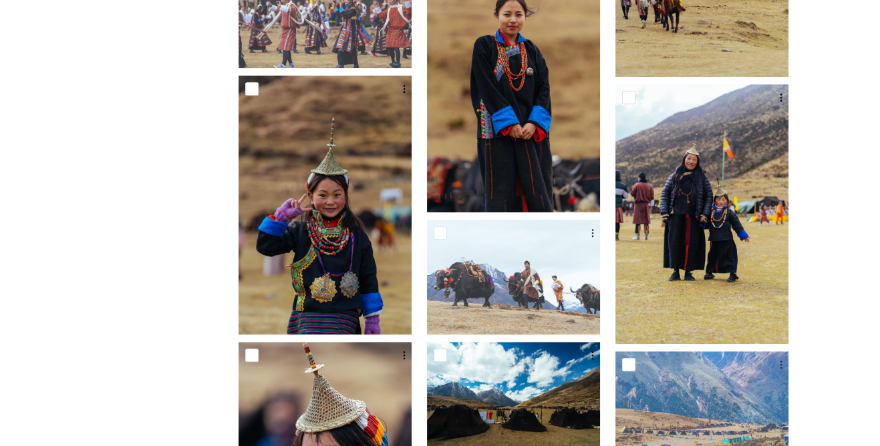
scroll to position [1840, 0]
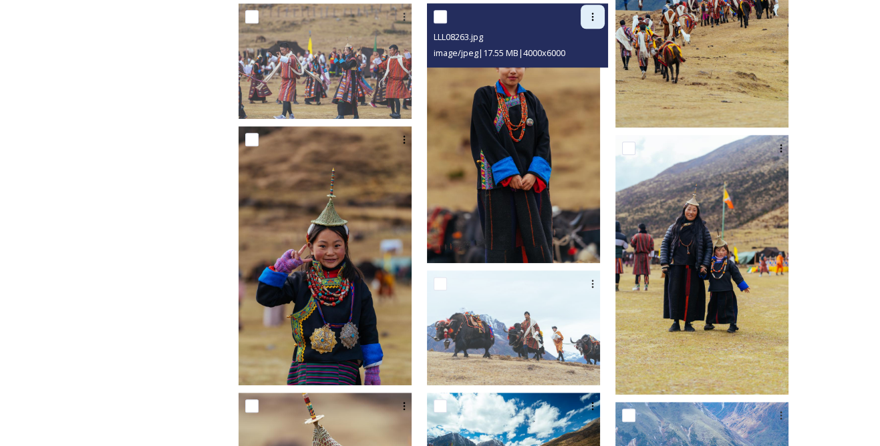
click at [597, 11] on icon at bounding box center [592, 16] width 11 height 11
click at [579, 72] on span "Download" at bounding box center [577, 71] width 41 height 13
click at [598, 13] on icon at bounding box center [592, 16] width 11 height 11
click at [583, 47] on span "View File" at bounding box center [574, 45] width 35 height 13
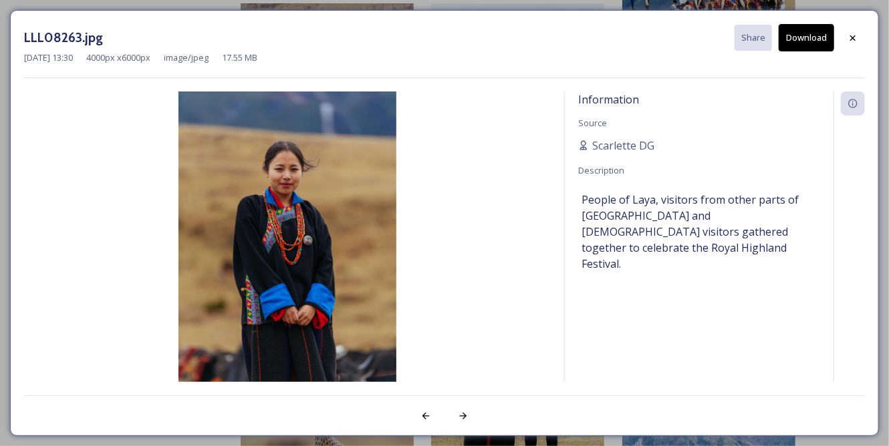
click at [807, 39] on button "Download" at bounding box center [805, 37] width 55 height 27
click at [853, 36] on icon at bounding box center [852, 37] width 5 height 5
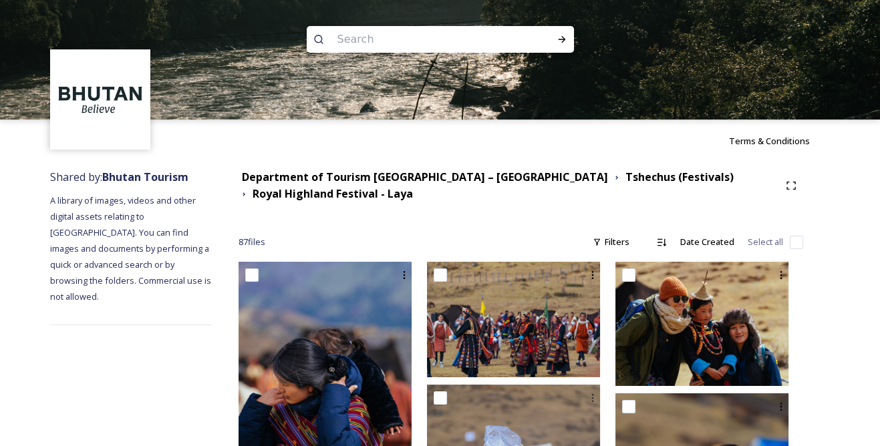
scroll to position [121, 0]
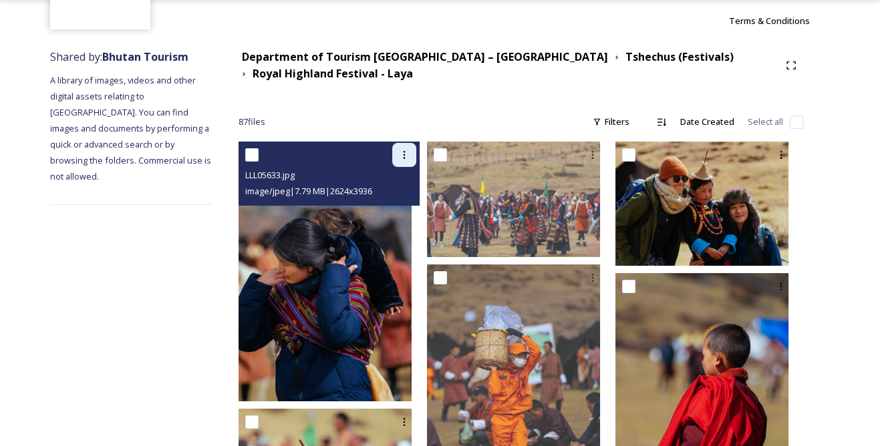
click at [410, 158] on icon at bounding box center [404, 155] width 11 height 11
click at [407, 207] on span "Download" at bounding box center [388, 210] width 41 height 13
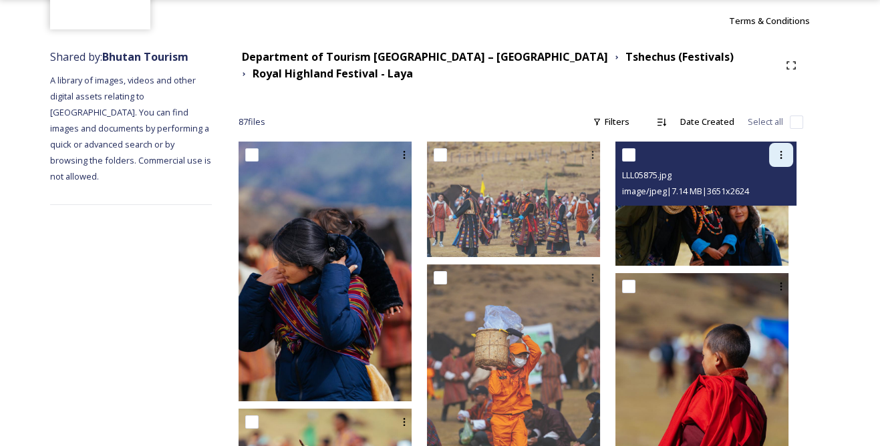
click at [774, 157] on div at bounding box center [781, 155] width 24 height 24
click at [766, 206] on span "Download" at bounding box center [765, 210] width 41 height 13
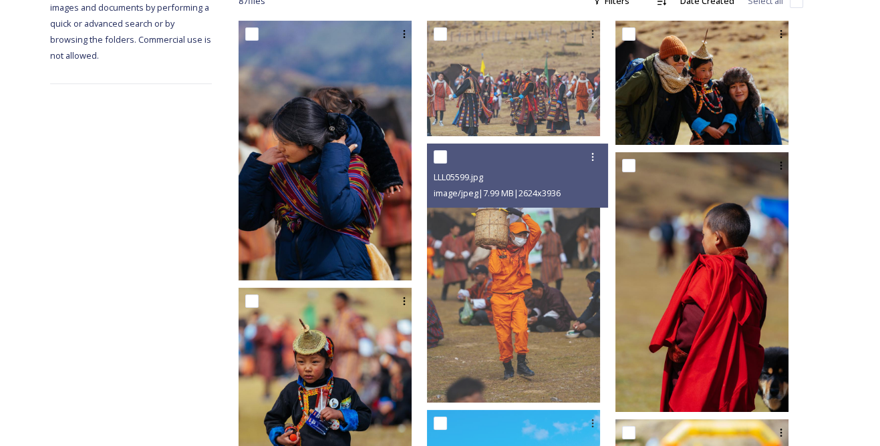
scroll to position [243, 0]
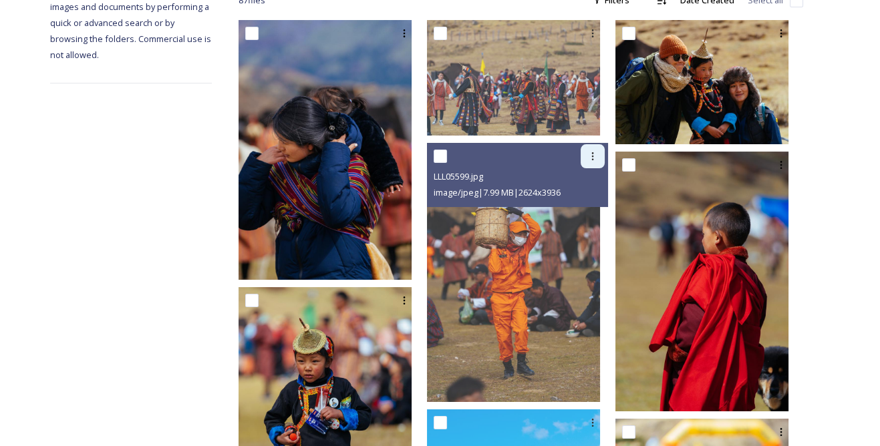
click at [603, 149] on div at bounding box center [593, 156] width 24 height 24
click at [585, 221] on div "Download" at bounding box center [577, 211] width 54 height 26
click at [598, 154] on icon at bounding box center [592, 156] width 11 height 11
click at [591, 179] on span "View File" at bounding box center [574, 185] width 35 height 13
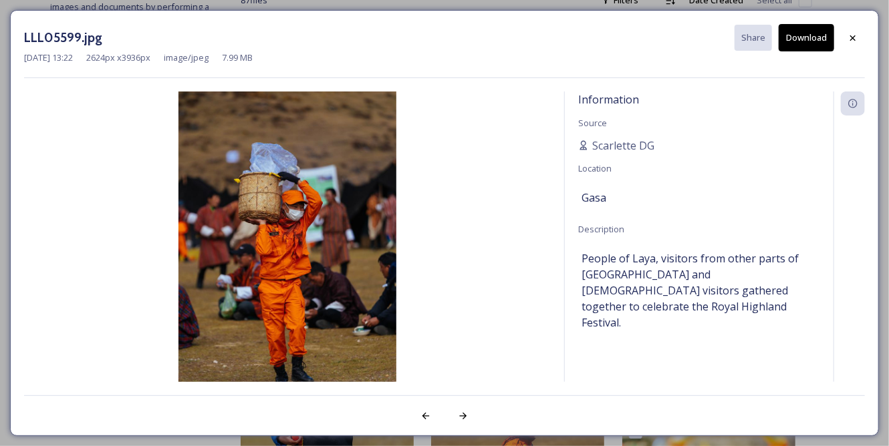
click at [806, 36] on button "Download" at bounding box center [805, 37] width 55 height 27
click at [861, 39] on div at bounding box center [853, 38] width 24 height 24
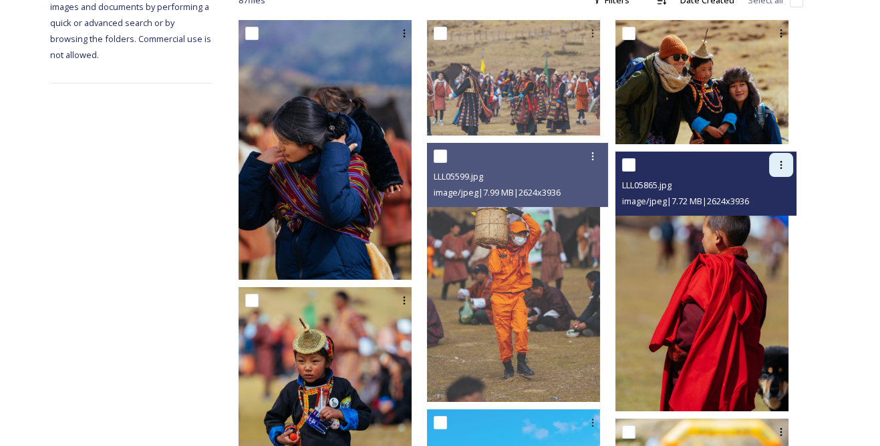
click at [783, 167] on icon at bounding box center [781, 165] width 11 height 11
click at [774, 218] on span "Download" at bounding box center [765, 220] width 41 height 13
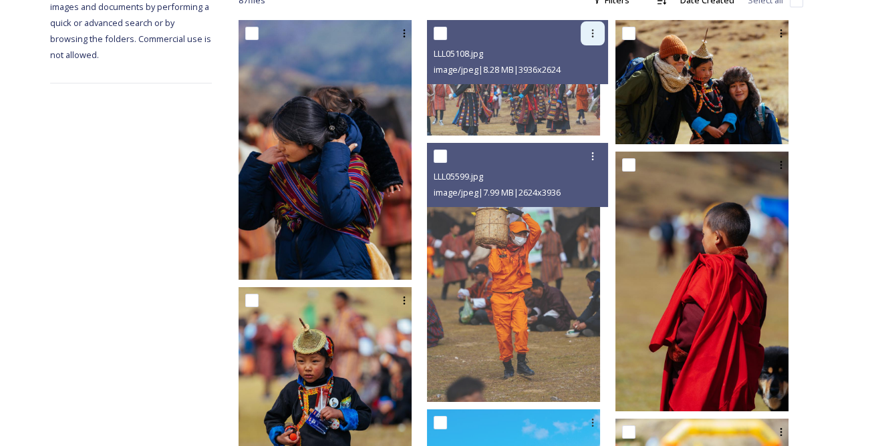
click at [598, 36] on icon at bounding box center [592, 33] width 11 height 11
click at [595, 84] on span "Download" at bounding box center [577, 88] width 41 height 13
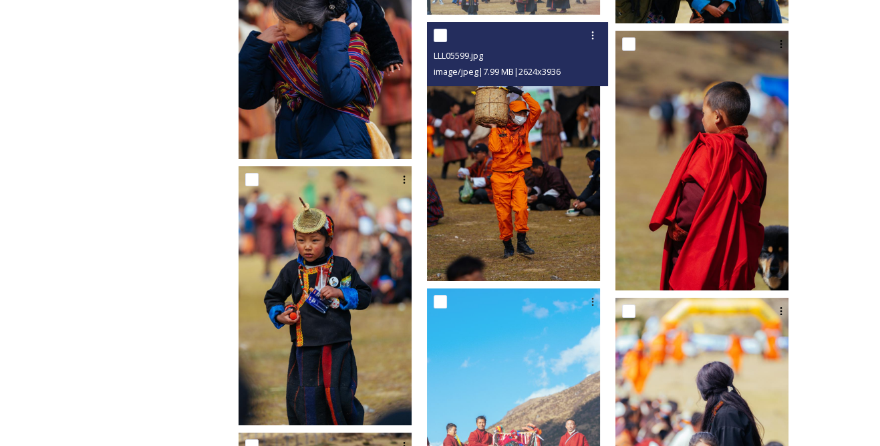
scroll to position [364, 0]
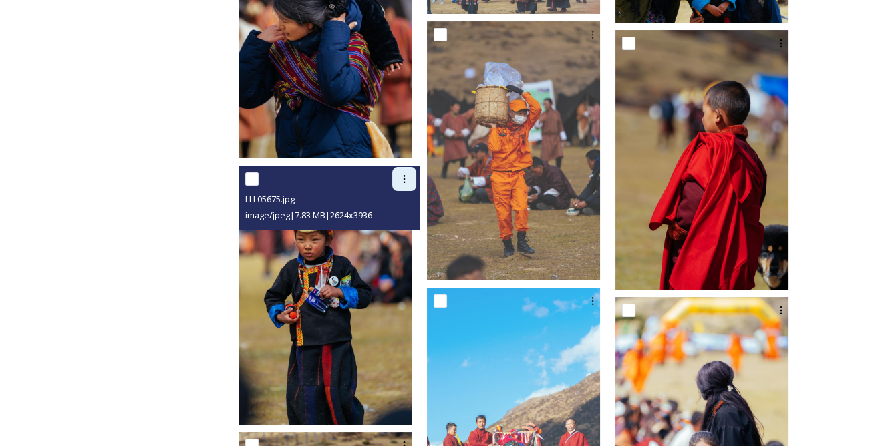
click at [410, 176] on icon at bounding box center [404, 179] width 11 height 11
click at [409, 229] on span "Download" at bounding box center [388, 234] width 41 height 13
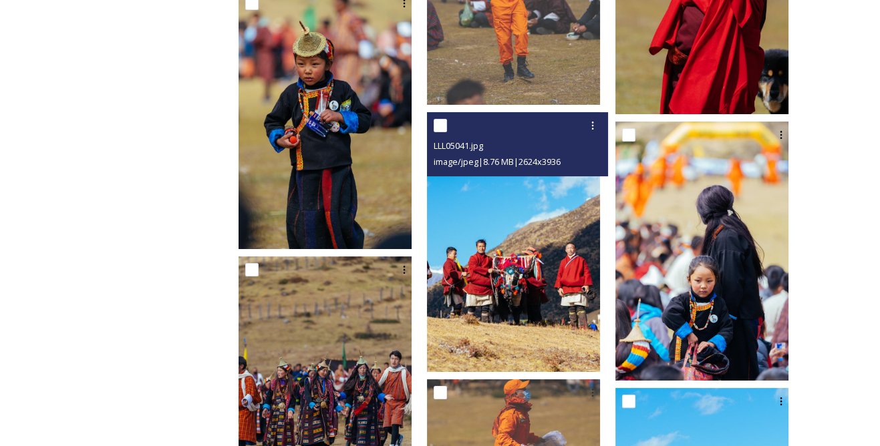
scroll to position [547, 0]
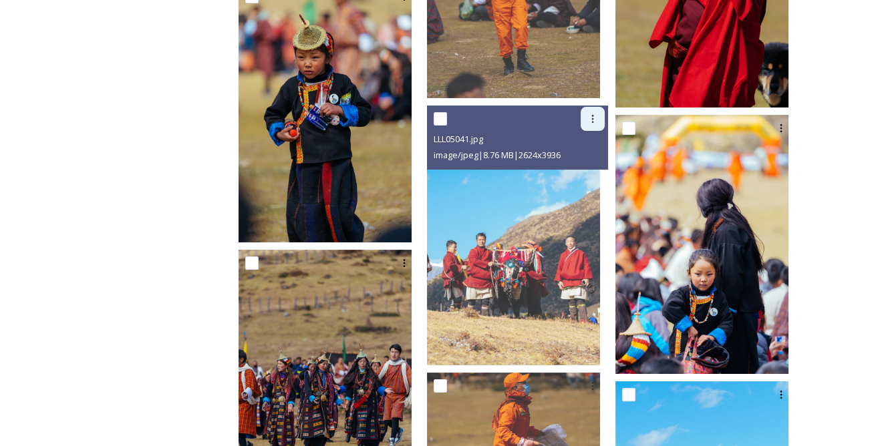
click at [598, 115] on icon at bounding box center [592, 119] width 11 height 11
click at [586, 168] on span "Download" at bounding box center [577, 174] width 41 height 13
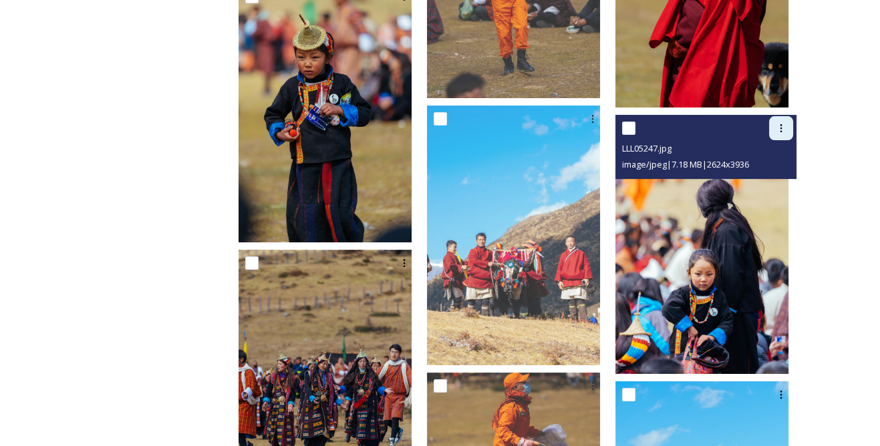
click at [782, 123] on icon at bounding box center [781, 128] width 11 height 11
click at [779, 178] on span "Download" at bounding box center [765, 183] width 41 height 13
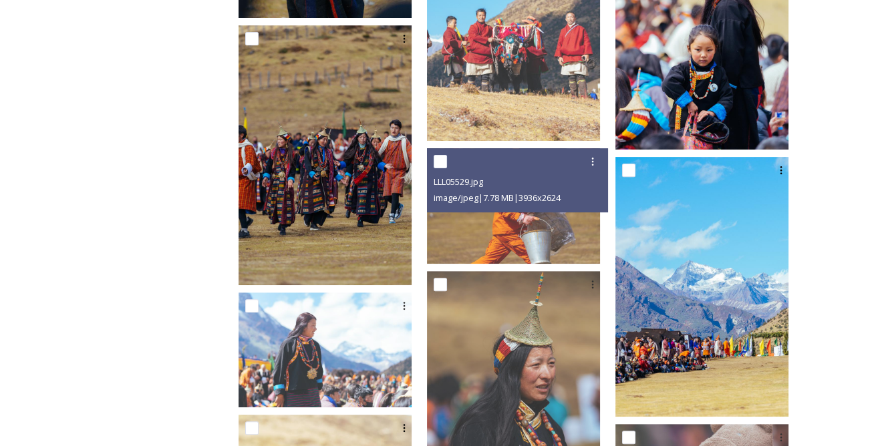
scroll to position [789, 0]
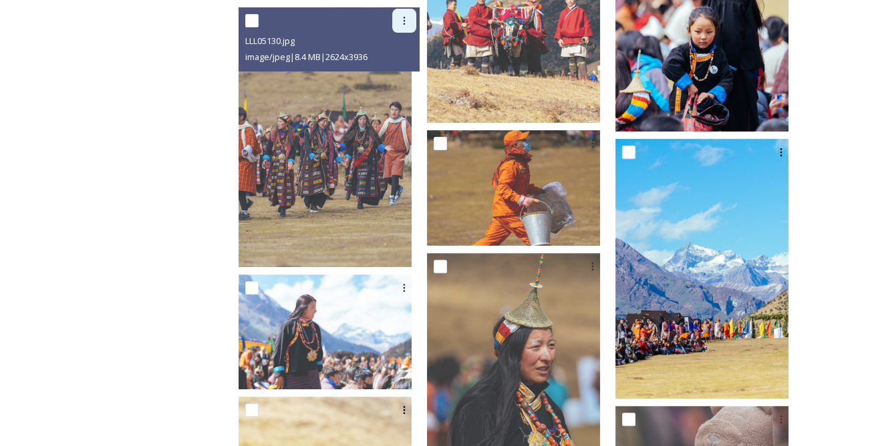
click at [416, 21] on div at bounding box center [404, 21] width 24 height 24
click at [409, 69] on span "Download" at bounding box center [388, 75] width 41 height 13
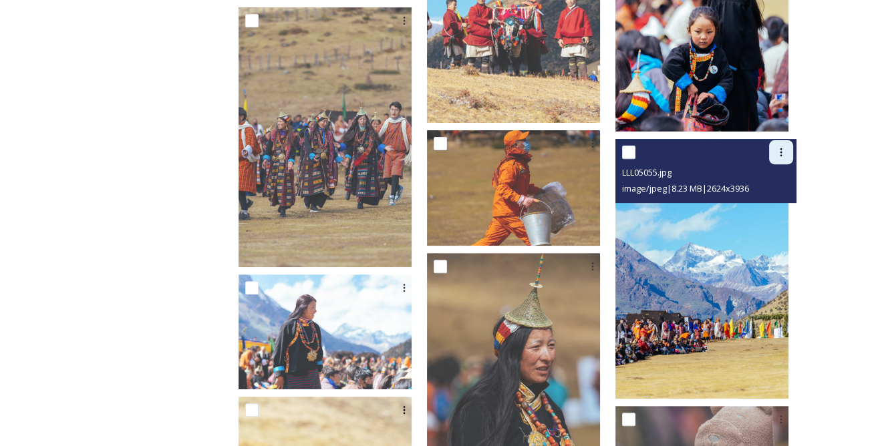
drag, startPoint x: 783, startPoint y: 146, endPoint x: 779, endPoint y: 153, distance: 8.4
click at [783, 147] on icon at bounding box center [781, 152] width 11 height 11
click at [770, 204] on span "Download" at bounding box center [765, 208] width 41 height 13
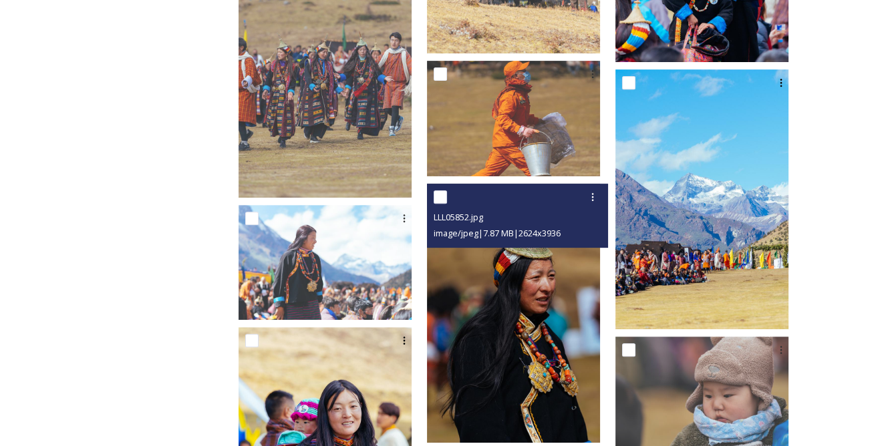
scroll to position [911, 0]
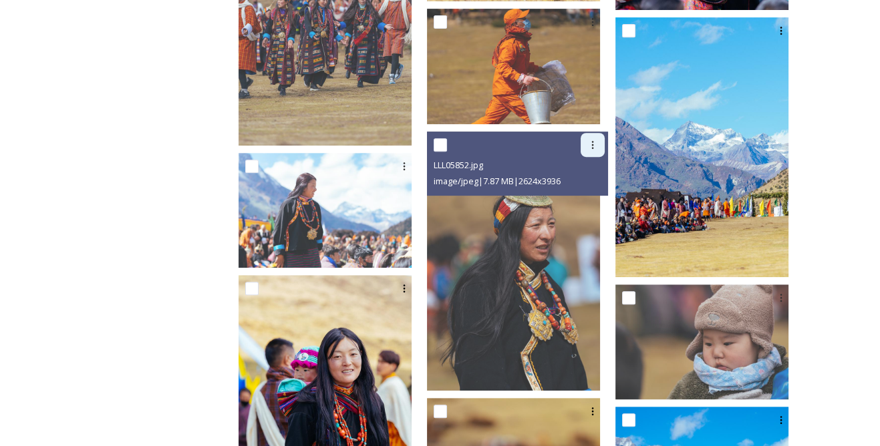
drag, startPoint x: 605, startPoint y: 143, endPoint x: 604, endPoint y: 152, distance: 8.7
click at [598, 143] on icon at bounding box center [592, 145] width 11 height 11
click at [578, 197] on span "Download" at bounding box center [577, 200] width 41 height 13
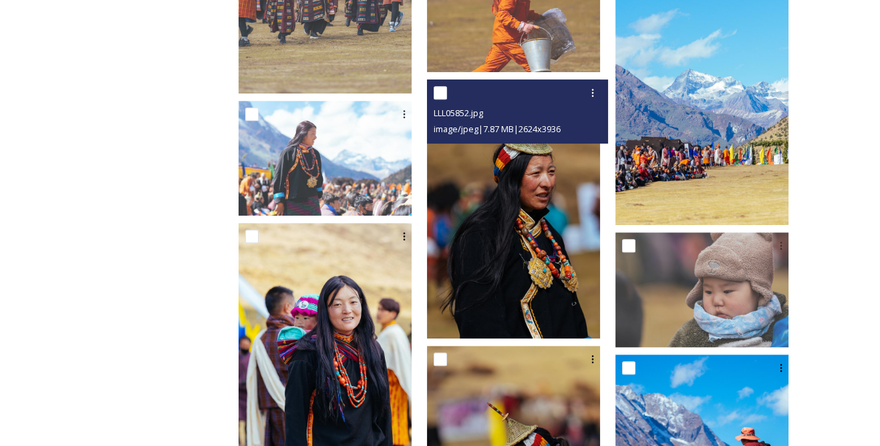
scroll to position [1032, 0]
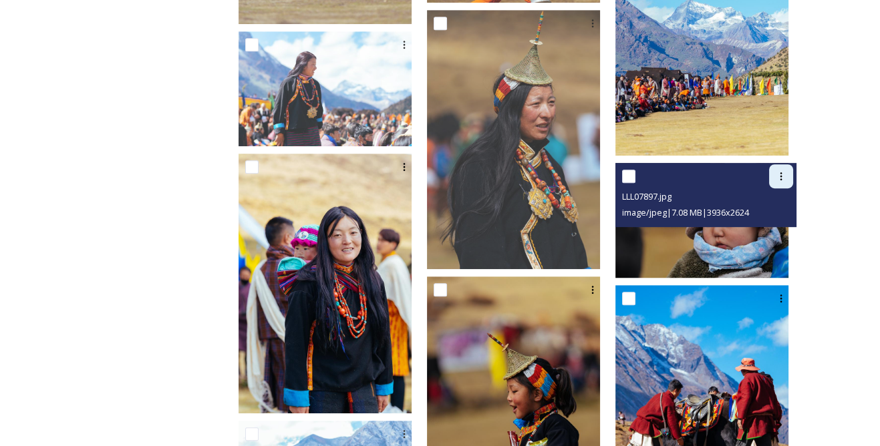
click at [787, 172] on div at bounding box center [781, 176] width 24 height 24
click at [772, 225] on span "Download" at bounding box center [765, 231] width 41 height 13
click at [786, 172] on div at bounding box center [781, 176] width 24 height 24
click at [777, 199] on span "View File" at bounding box center [762, 205] width 35 height 13
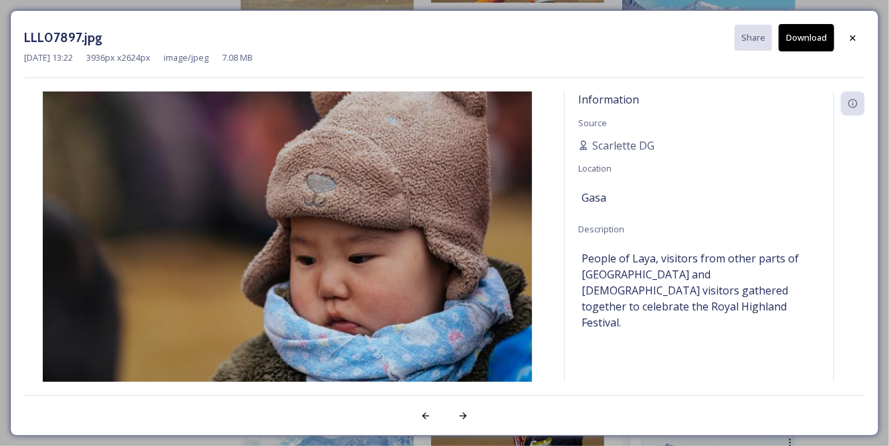
click at [813, 38] on button "Download" at bounding box center [805, 37] width 55 height 27
click at [857, 33] on icon at bounding box center [852, 38] width 11 height 11
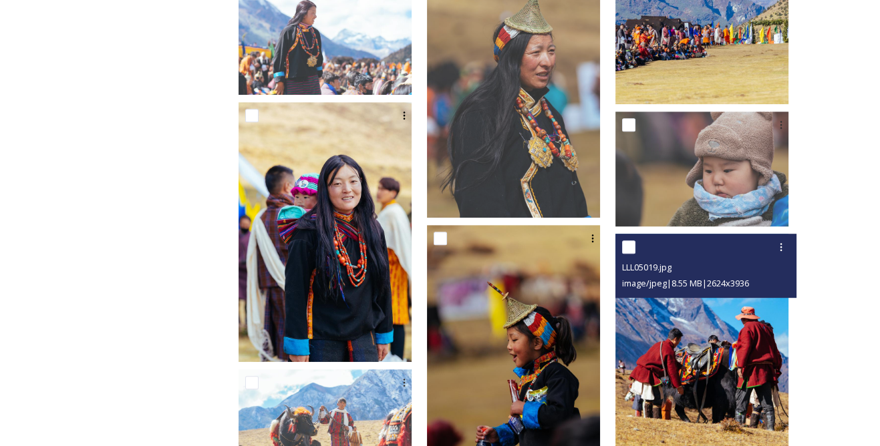
scroll to position [1154, 0]
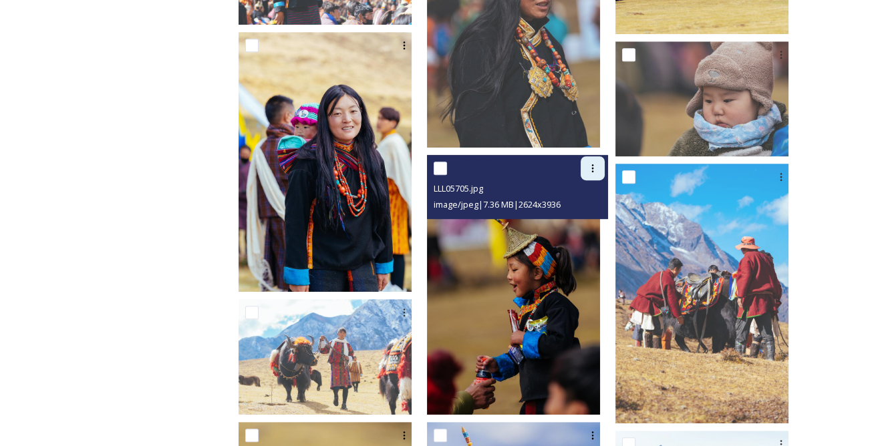
click at [598, 170] on icon at bounding box center [592, 168] width 11 height 11
click at [595, 218] on span "Download" at bounding box center [577, 223] width 41 height 13
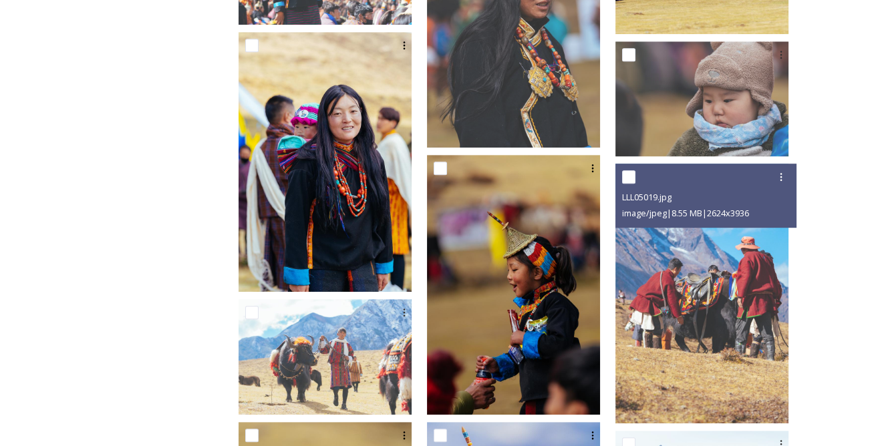
drag, startPoint x: 778, startPoint y: 169, endPoint x: 773, endPoint y: 188, distance: 19.5
click at [778, 169] on div at bounding box center [781, 177] width 24 height 24
click at [768, 230] on span "Download" at bounding box center [765, 233] width 41 height 13
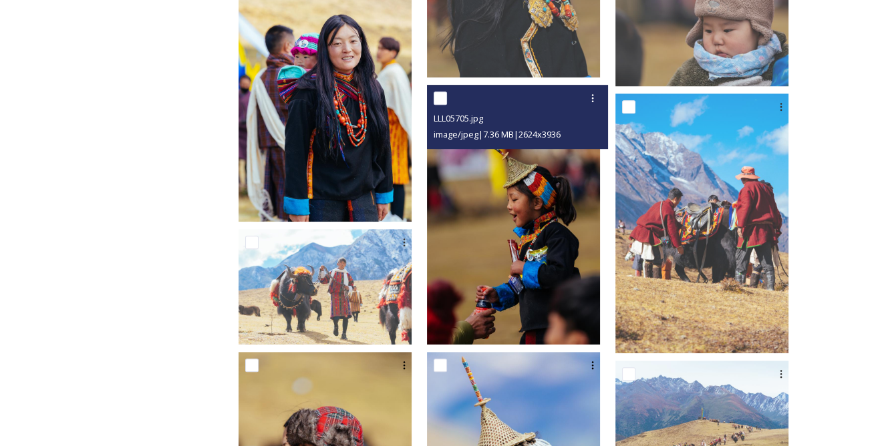
scroll to position [1276, 0]
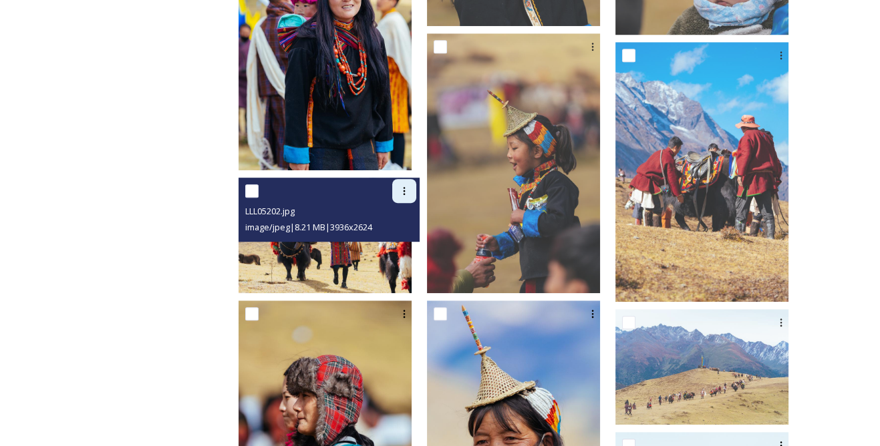
click at [416, 182] on div at bounding box center [404, 191] width 24 height 24
click at [408, 240] on span "Download" at bounding box center [388, 246] width 41 height 13
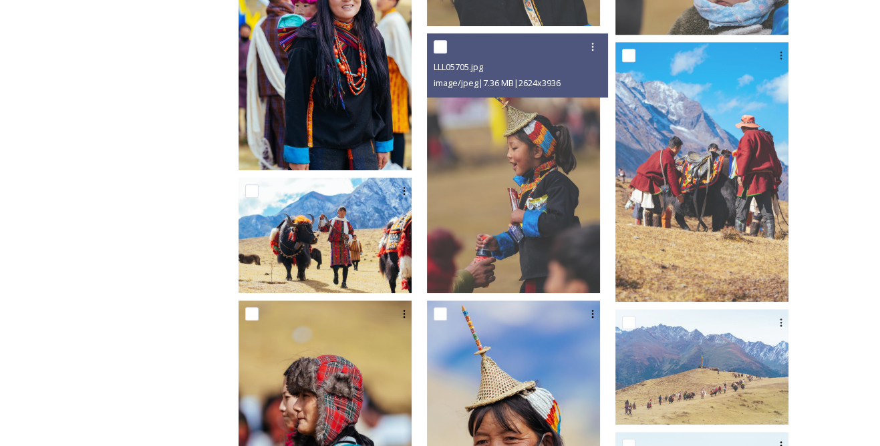
scroll to position [1397, 0]
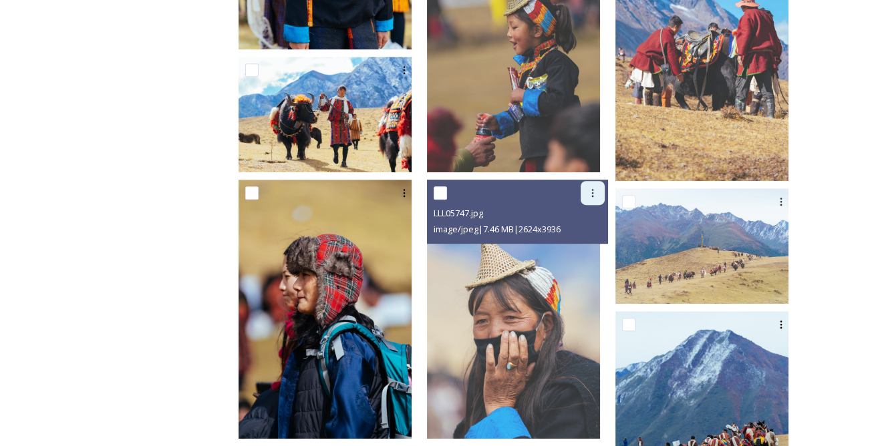
click at [594, 191] on icon at bounding box center [593, 193] width 2 height 8
click at [585, 245] on span "Download" at bounding box center [577, 248] width 41 height 13
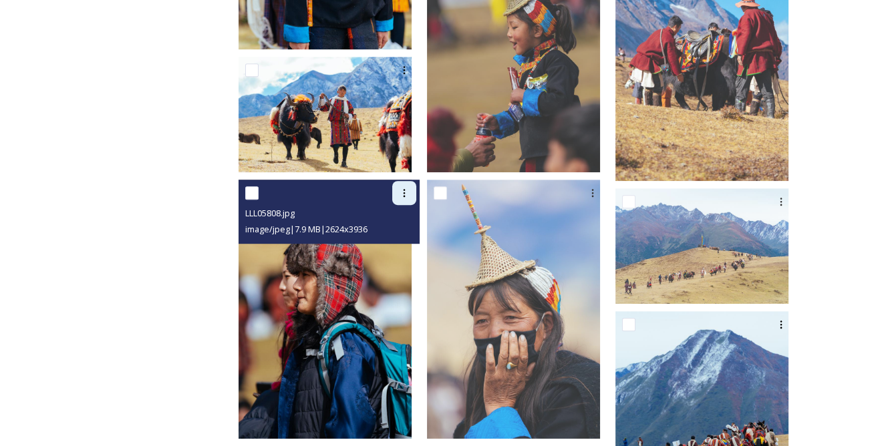
click at [410, 193] on icon at bounding box center [404, 193] width 11 height 11
click at [409, 242] on span "Download" at bounding box center [388, 248] width 41 height 13
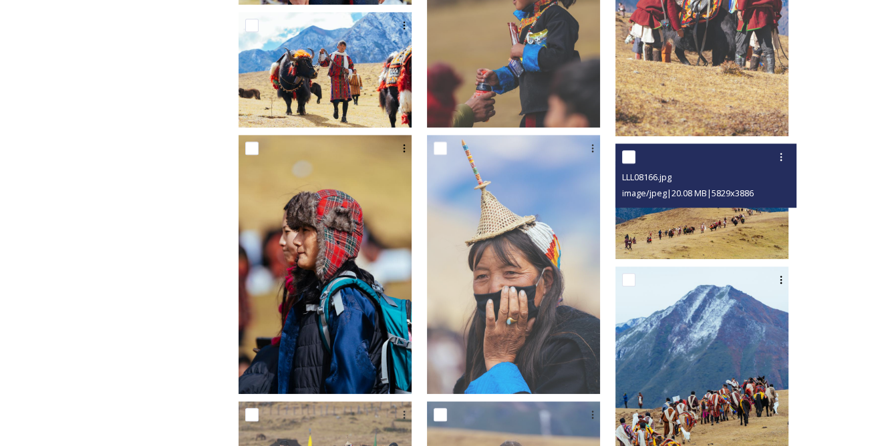
scroll to position [1518, 0]
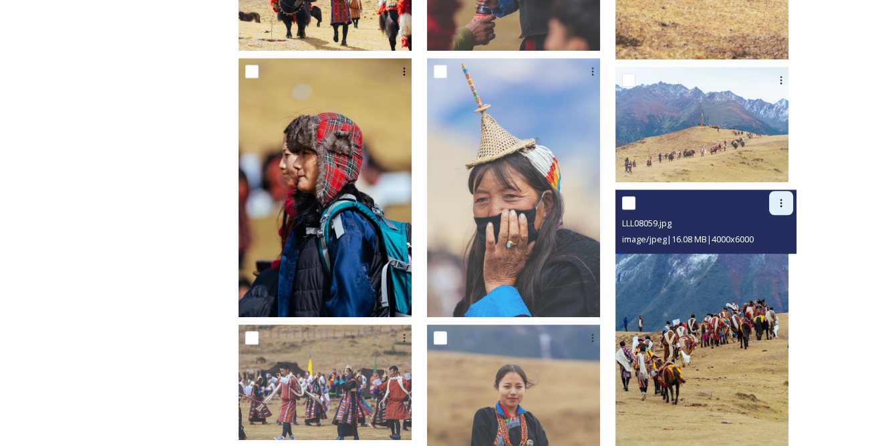
click at [776, 198] on icon at bounding box center [781, 203] width 11 height 11
click at [771, 252] on span "Download" at bounding box center [765, 258] width 41 height 13
click at [782, 202] on icon at bounding box center [781, 203] width 11 height 11
click at [772, 229] on span "View File" at bounding box center [762, 232] width 35 height 13
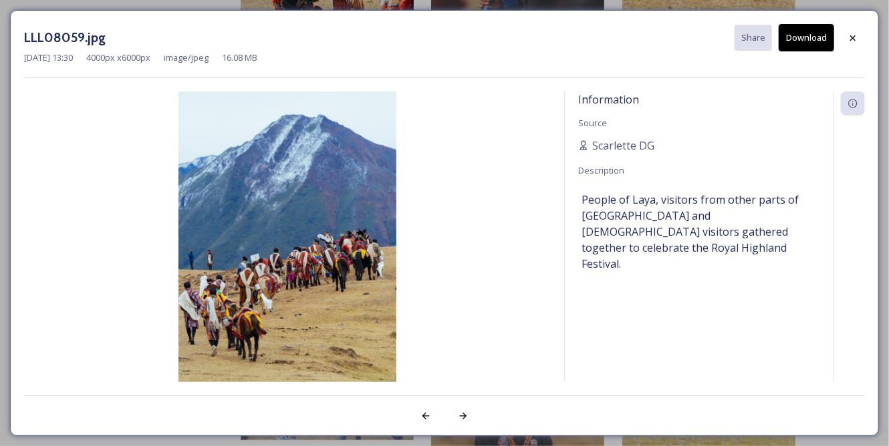
click at [797, 41] on button "Download" at bounding box center [805, 37] width 55 height 27
click at [853, 33] on icon at bounding box center [852, 38] width 11 height 11
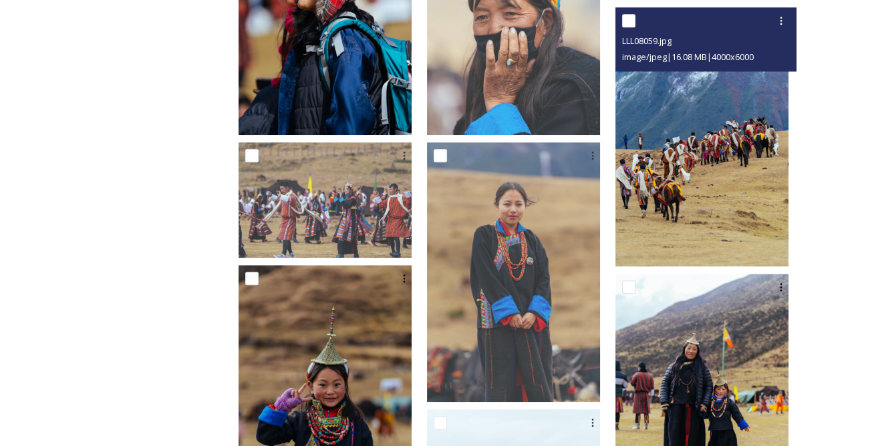
scroll to position [1640, 0]
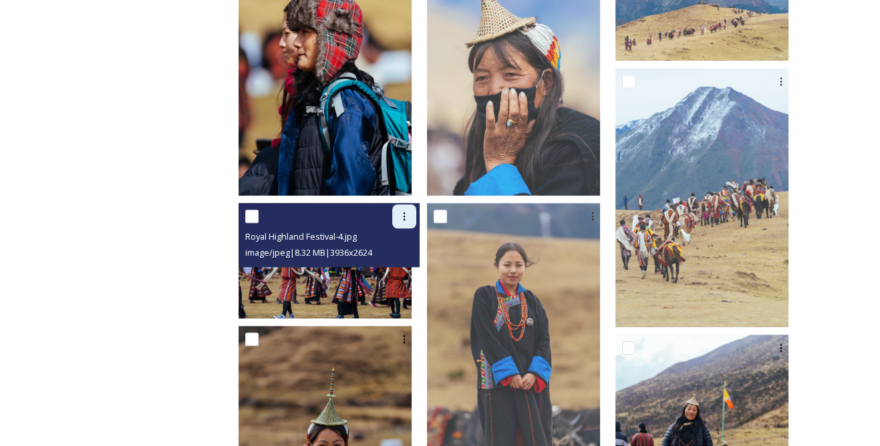
click at [410, 212] on icon at bounding box center [404, 216] width 11 height 11
click at [409, 270] on span "Download" at bounding box center [388, 271] width 41 height 13
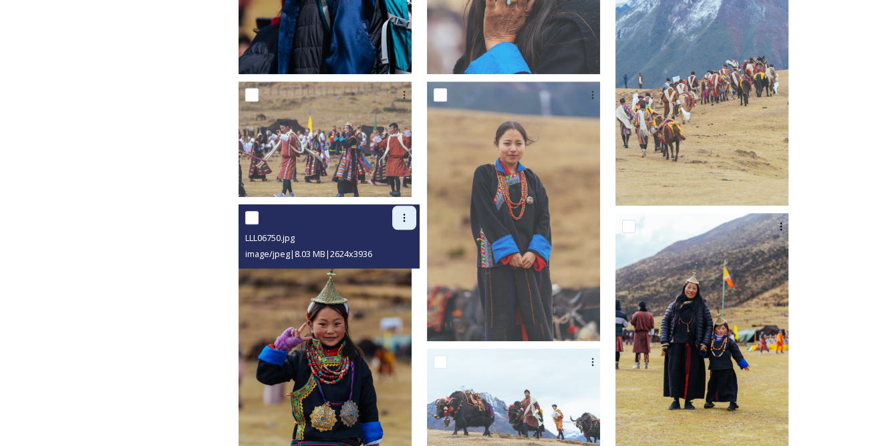
click at [410, 215] on icon at bounding box center [404, 217] width 11 height 11
click at [409, 267] on span "Download" at bounding box center [388, 273] width 41 height 13
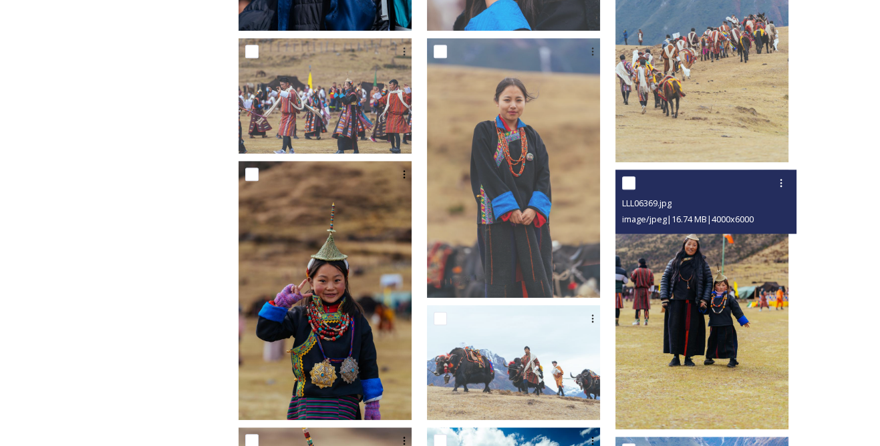
scroll to position [1822, 0]
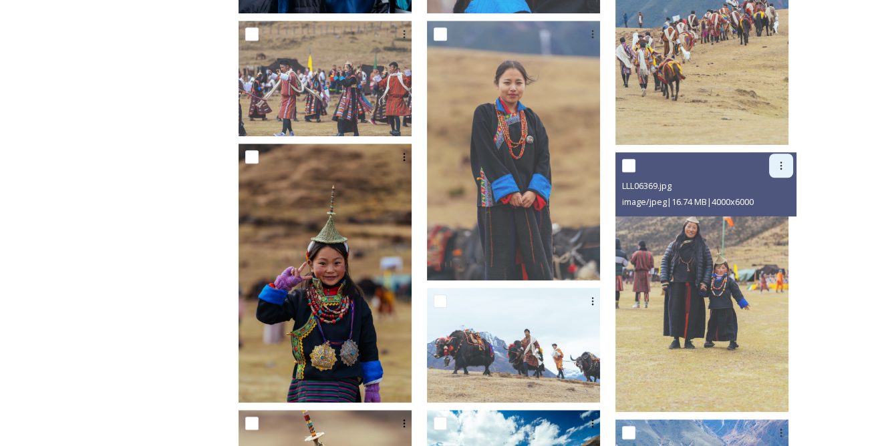
click at [779, 162] on icon at bounding box center [781, 165] width 11 height 11
click at [769, 195] on span "View File" at bounding box center [762, 194] width 35 height 13
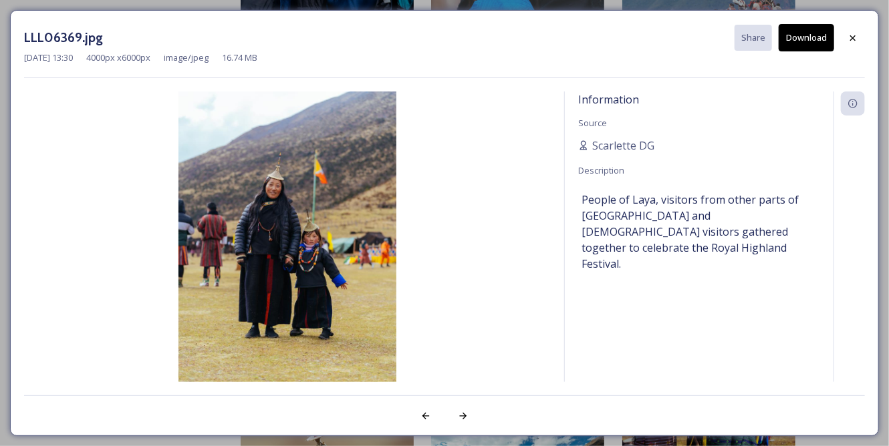
click at [800, 31] on button "Download" at bounding box center [805, 37] width 55 height 27
click at [852, 35] on icon at bounding box center [852, 38] width 11 height 11
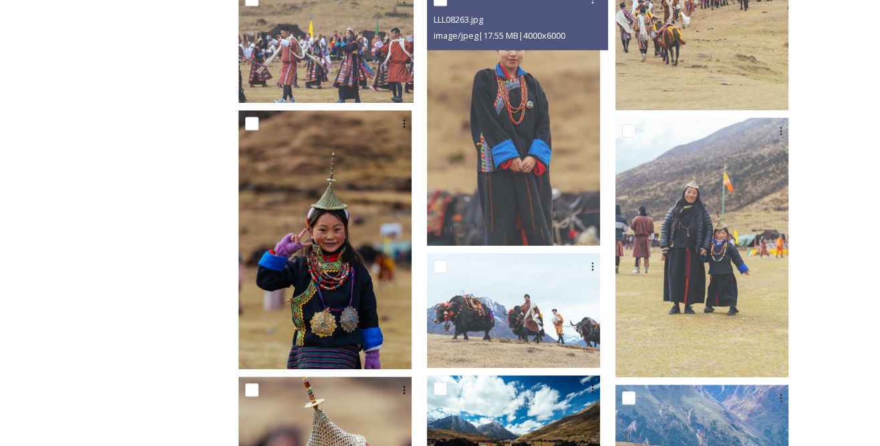
scroll to position [1883, 0]
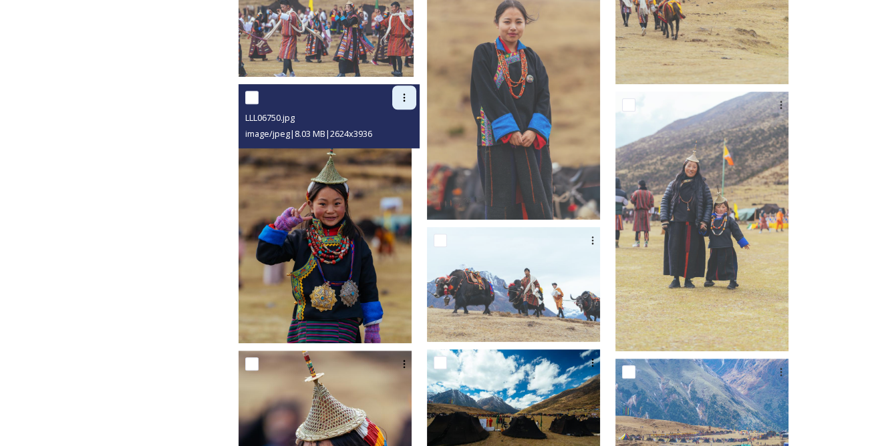
click at [416, 103] on div at bounding box center [404, 98] width 24 height 24
click at [409, 150] on span "Download" at bounding box center [388, 152] width 41 height 13
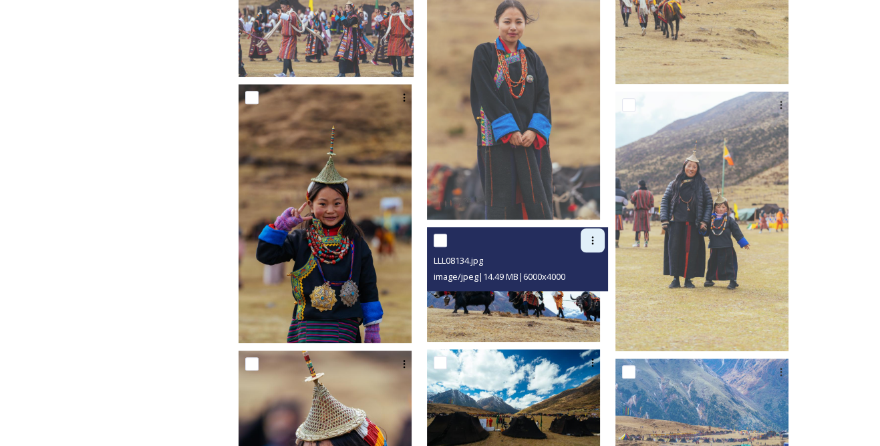
click at [598, 237] on icon at bounding box center [592, 240] width 11 height 11
click at [583, 286] on div "Download" at bounding box center [577, 296] width 54 height 26
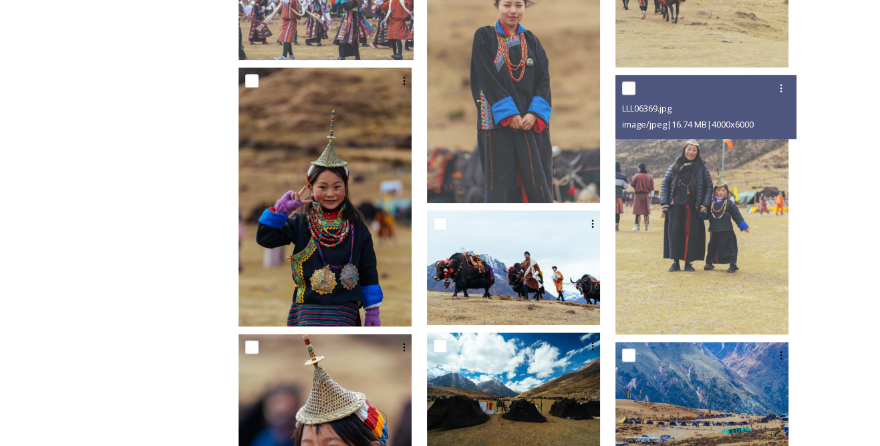
scroll to position [2005, 0]
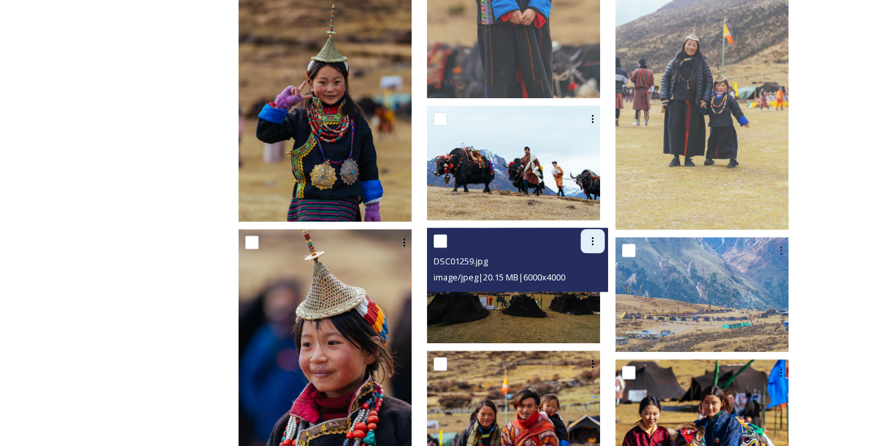
click at [595, 236] on icon at bounding box center [592, 241] width 11 height 11
click at [589, 269] on span "View File" at bounding box center [574, 270] width 35 height 13
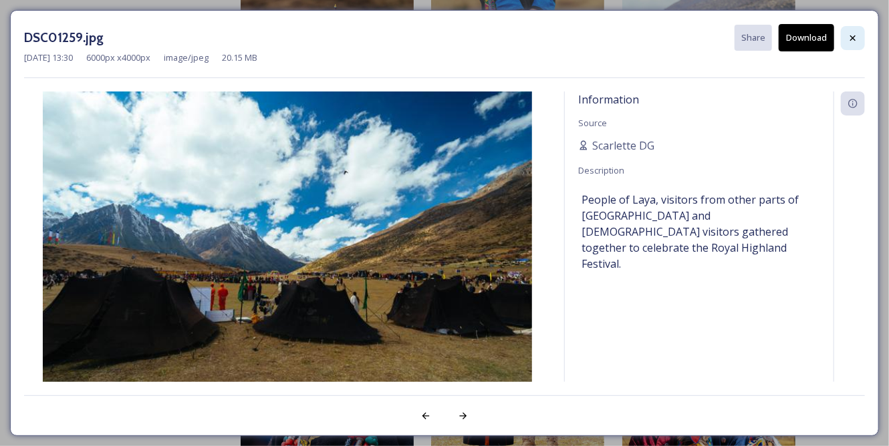
click at [861, 32] on div at bounding box center [853, 38] width 24 height 24
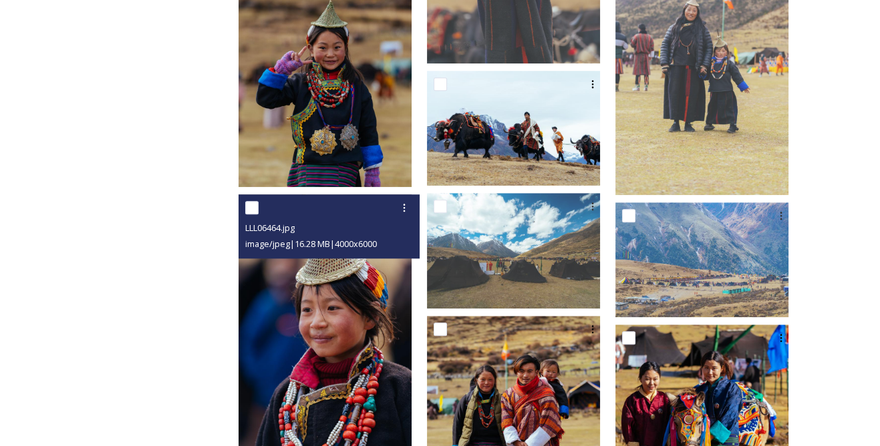
scroll to position [2126, 0]
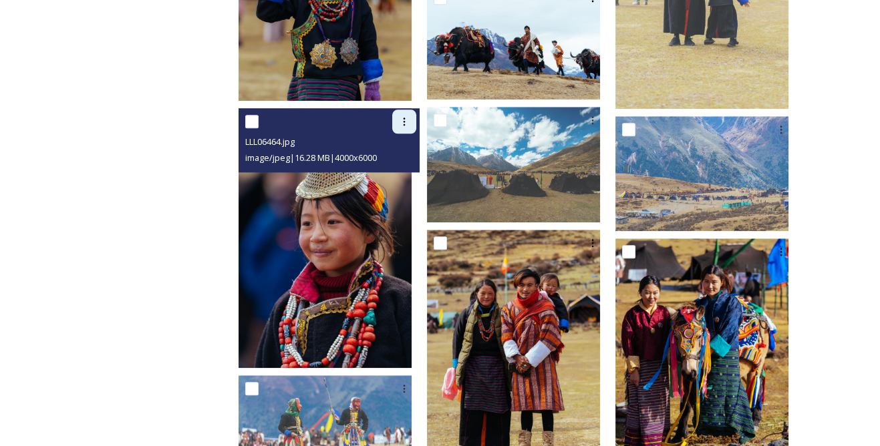
click at [406, 118] on icon at bounding box center [405, 122] width 2 height 8
click at [403, 147] on span "View File" at bounding box center [385, 150] width 35 height 13
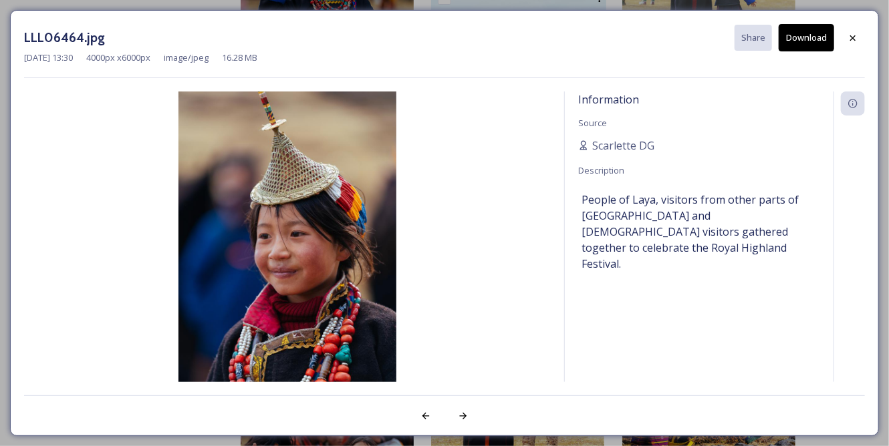
click at [870, 69] on div "LLL06464.jpg Share Download Jul 22 2023 13:30 4000 px x 6000 px image/jpeg 16.2…" at bounding box center [444, 223] width 869 height 426
click at [796, 30] on button "Download" at bounding box center [805, 37] width 55 height 27
click at [859, 41] on div at bounding box center [853, 38] width 24 height 24
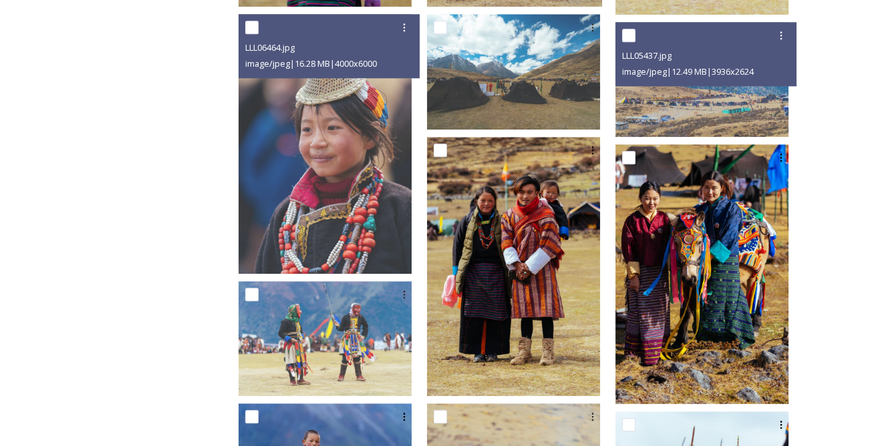
scroll to position [2247, 0]
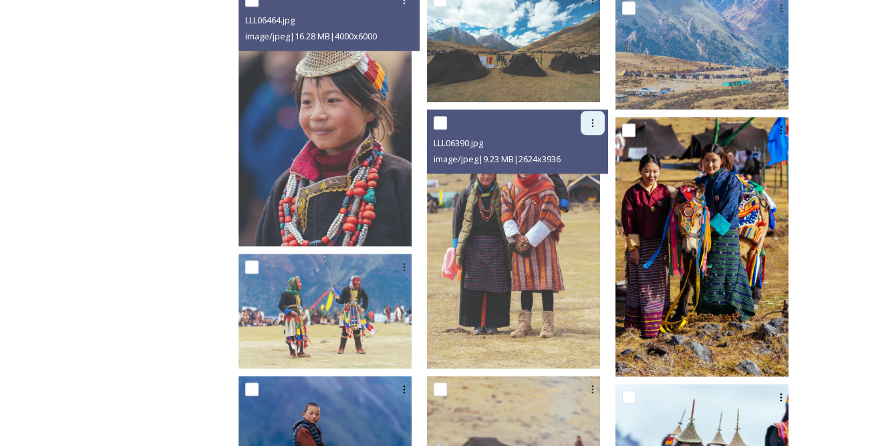
click at [600, 114] on div at bounding box center [593, 123] width 24 height 24
click at [590, 148] on span "View File" at bounding box center [574, 152] width 35 height 13
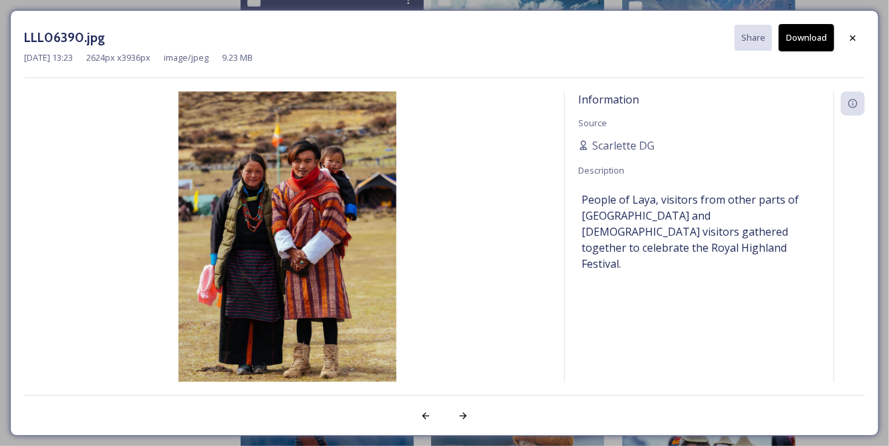
click at [809, 28] on button "Download" at bounding box center [805, 37] width 55 height 27
click at [857, 35] on icon at bounding box center [852, 38] width 11 height 11
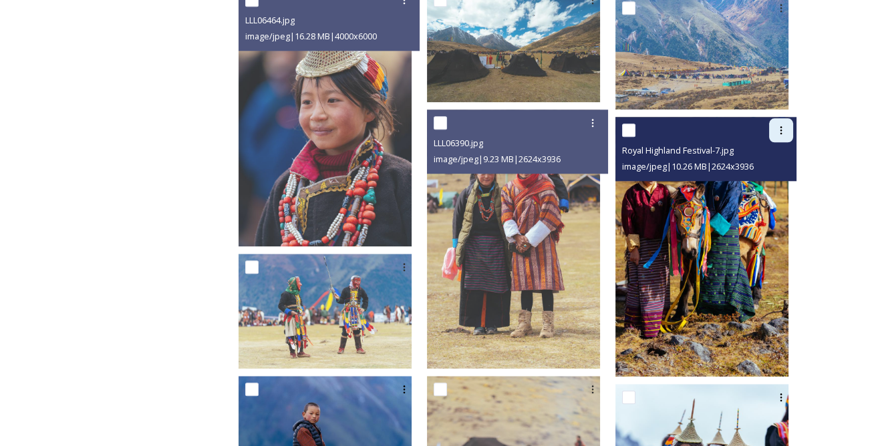
click at [772, 125] on div at bounding box center [781, 130] width 24 height 24
click at [764, 160] on span "View File" at bounding box center [762, 159] width 35 height 13
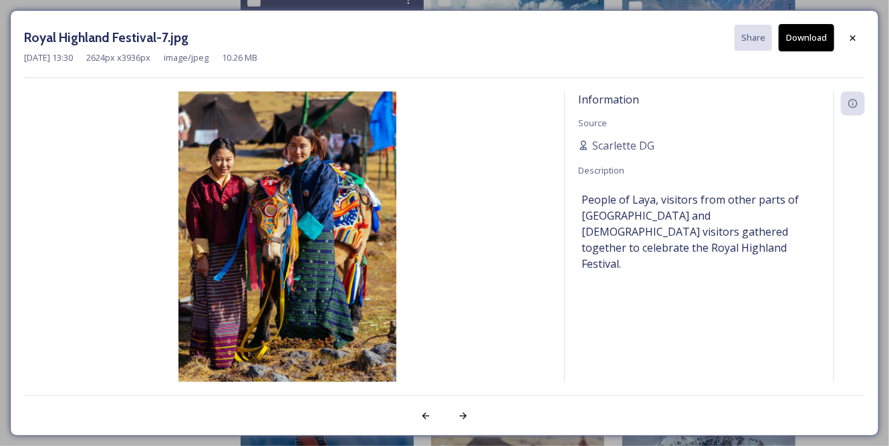
click at [817, 43] on button "Download" at bounding box center [805, 37] width 55 height 27
click at [854, 33] on icon at bounding box center [852, 38] width 11 height 11
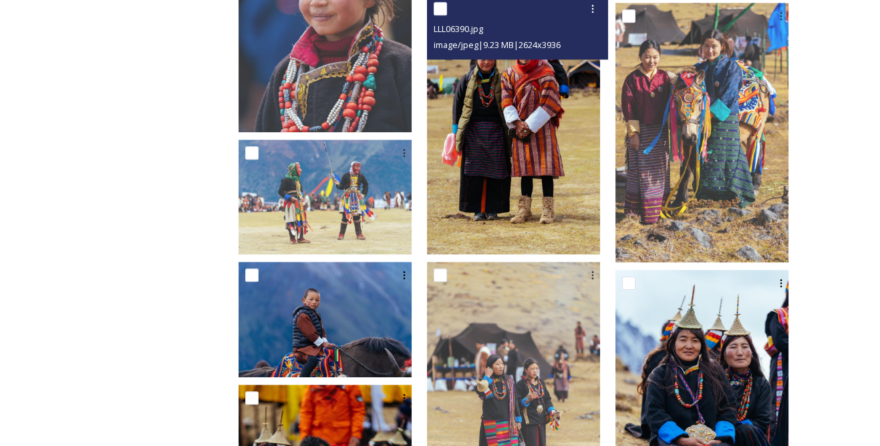
scroll to position [2369, 0]
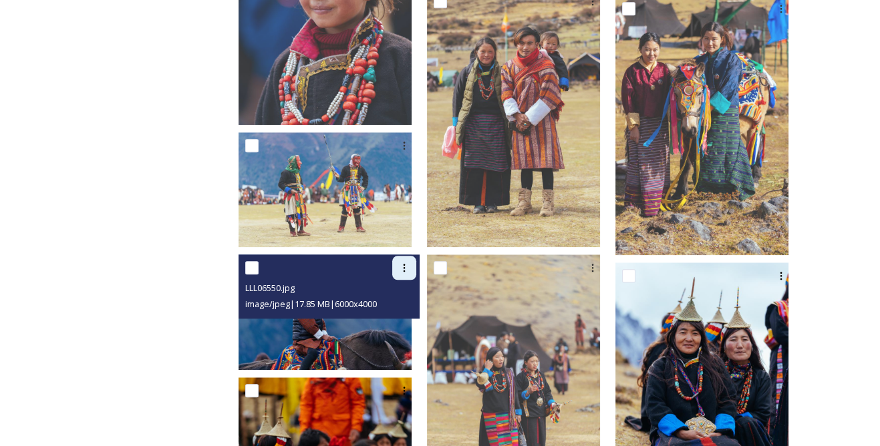
click at [406, 267] on icon at bounding box center [405, 268] width 2 height 8
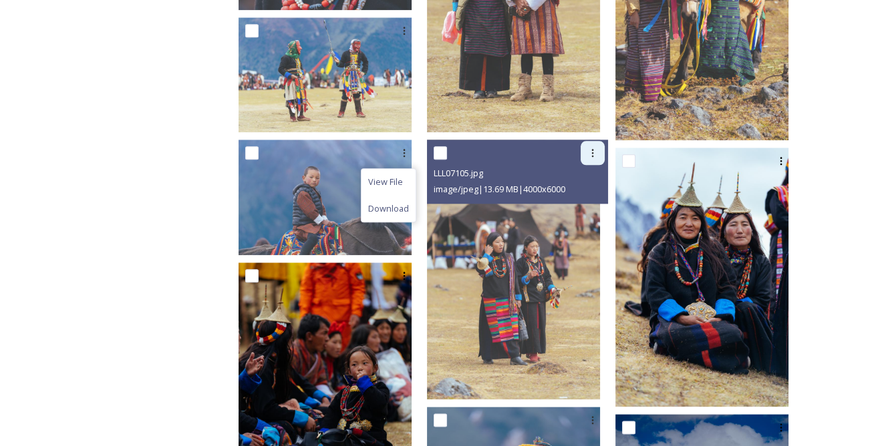
scroll to position [2490, 0]
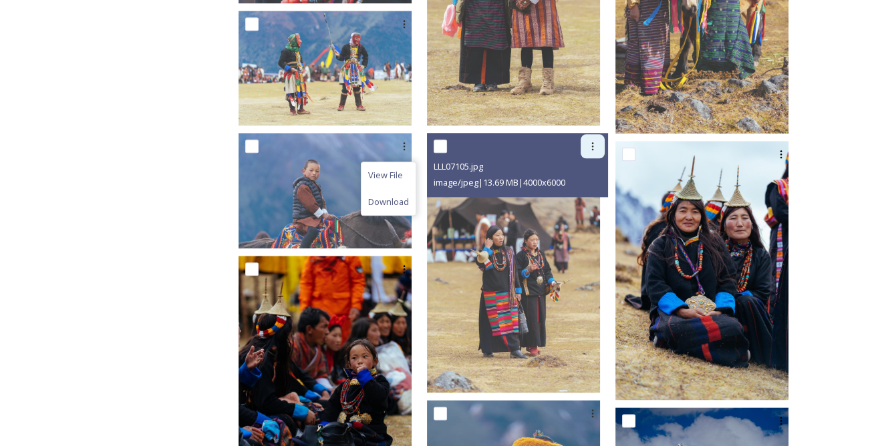
click at [597, 141] on icon at bounding box center [592, 146] width 11 height 11
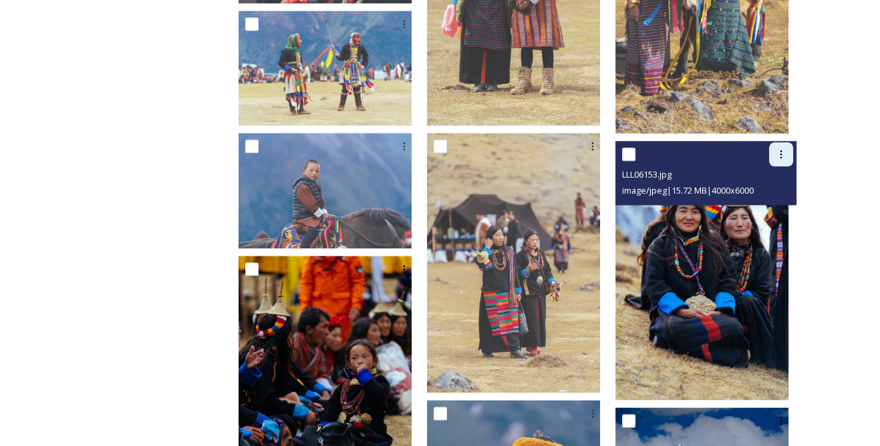
click at [785, 151] on icon at bounding box center [781, 154] width 11 height 11
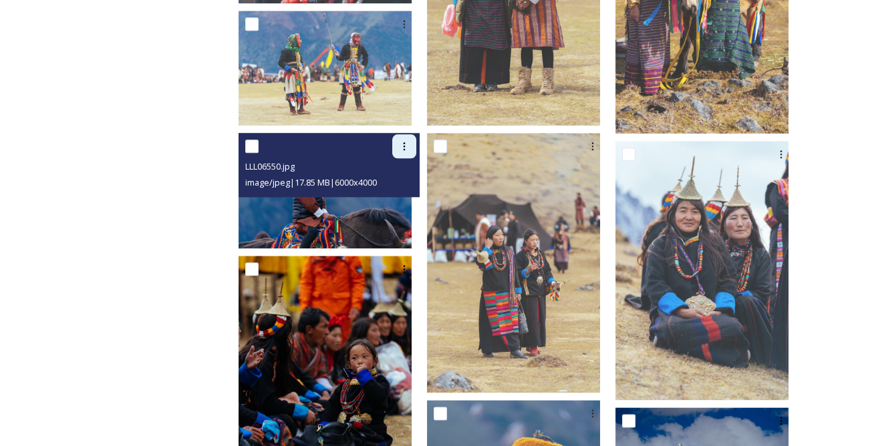
click at [416, 138] on div at bounding box center [404, 146] width 24 height 24
click at [403, 172] on span "View File" at bounding box center [385, 175] width 35 height 13
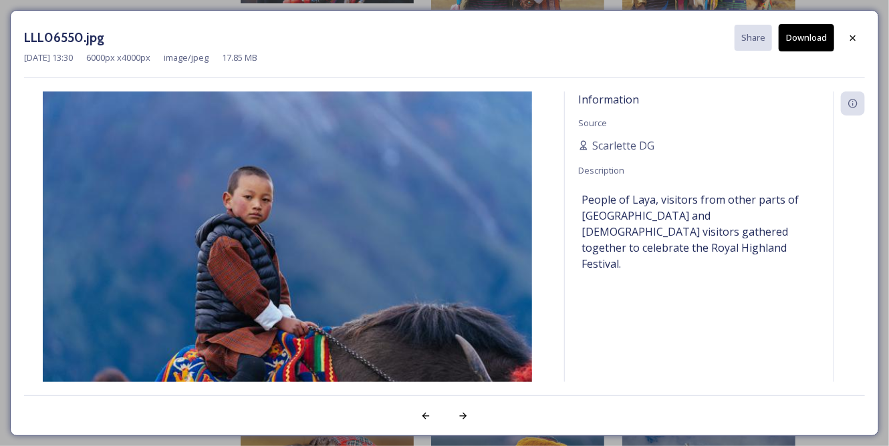
click at [814, 43] on button "Download" at bounding box center [805, 37] width 55 height 27
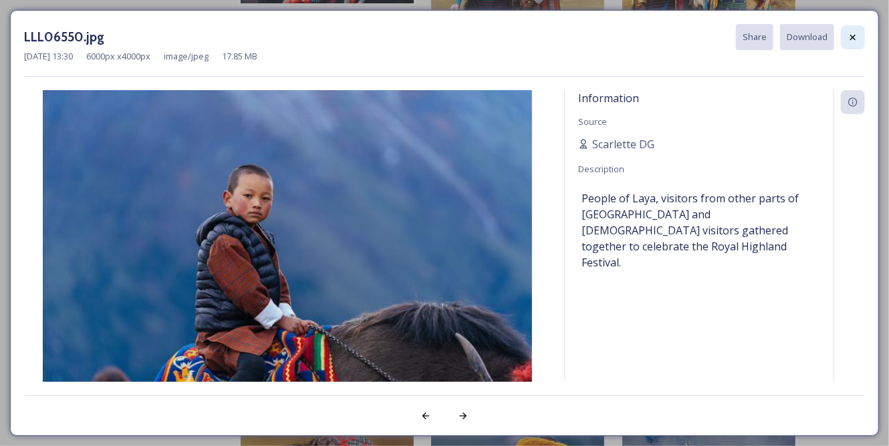
click at [858, 40] on icon at bounding box center [852, 37] width 11 height 11
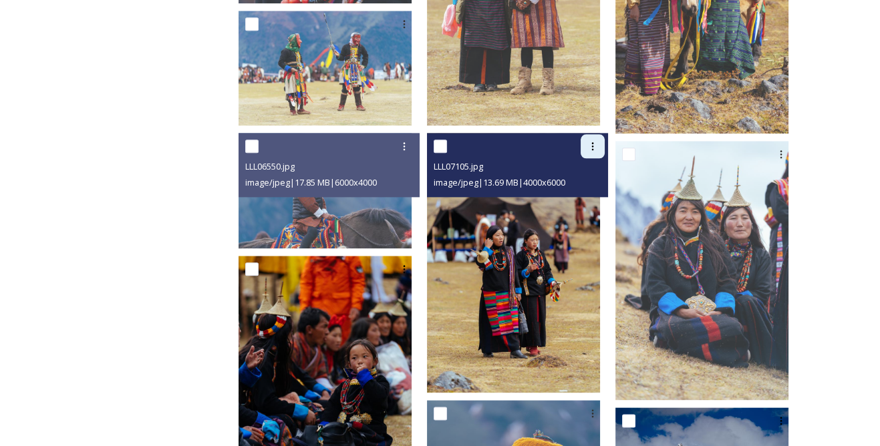
click at [605, 143] on div at bounding box center [593, 146] width 24 height 24
click at [604, 172] on div "View File" at bounding box center [577, 175] width 54 height 26
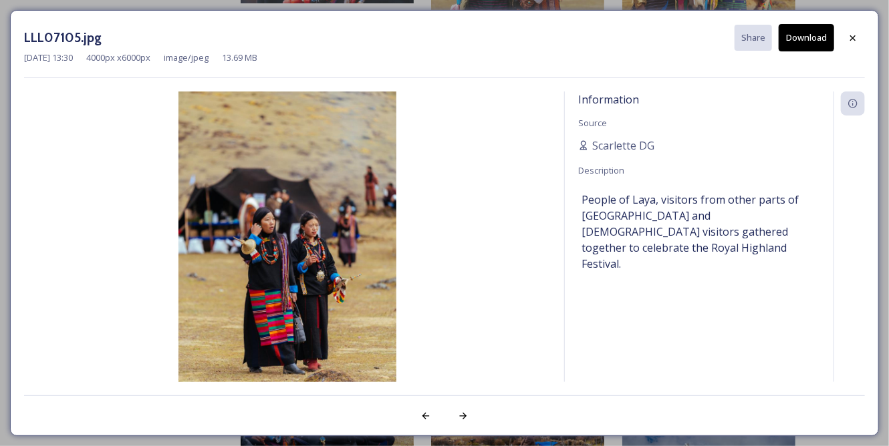
click at [883, 57] on div "LLL07105.jpg Share Download Jul 22 2023 13:30 4000 px x 6000 px image/jpeg 13.6…" at bounding box center [444, 223] width 889 height 446
click at [817, 28] on button "Download" at bounding box center [805, 37] width 55 height 27
click at [862, 33] on div at bounding box center [853, 38] width 24 height 24
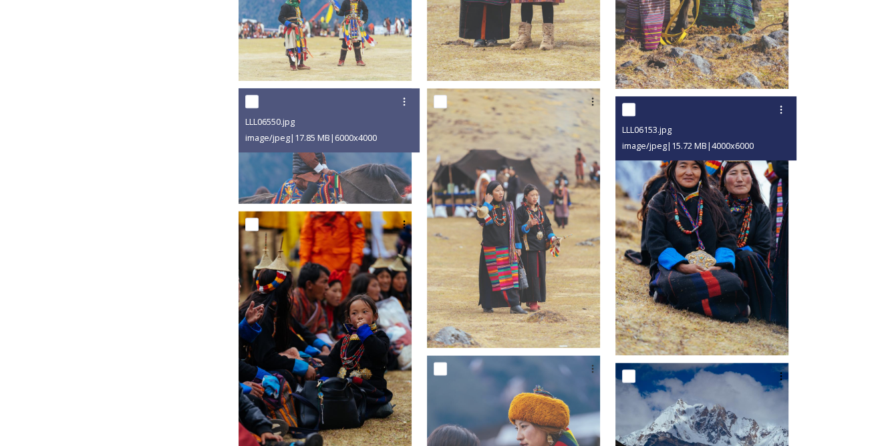
scroll to position [2551, 0]
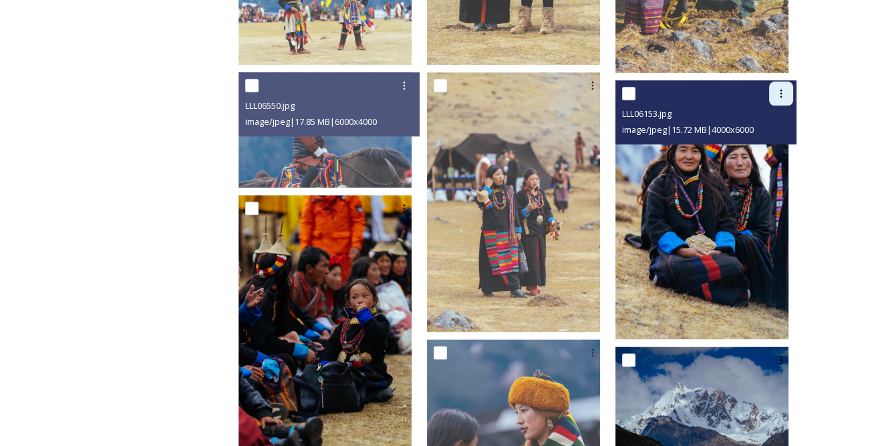
click at [779, 92] on icon at bounding box center [781, 93] width 11 height 11
click at [764, 110] on div "View File" at bounding box center [765, 123] width 54 height 26
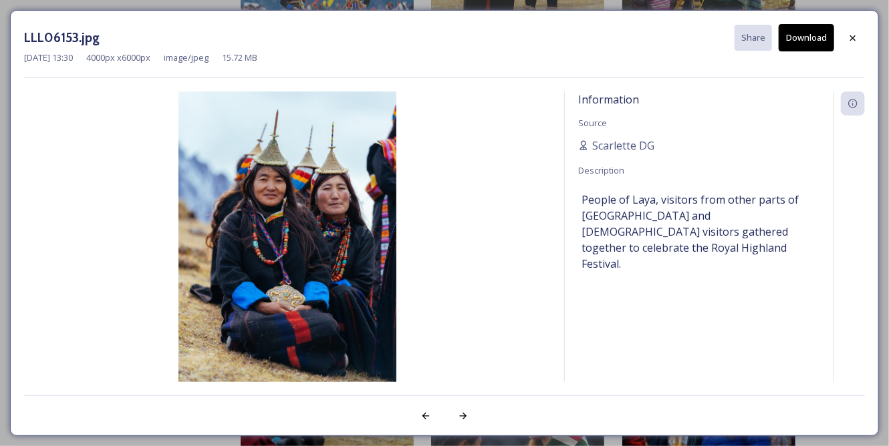
click at [797, 47] on button "Download" at bounding box center [805, 37] width 55 height 27
click at [855, 43] on div at bounding box center [853, 38] width 24 height 24
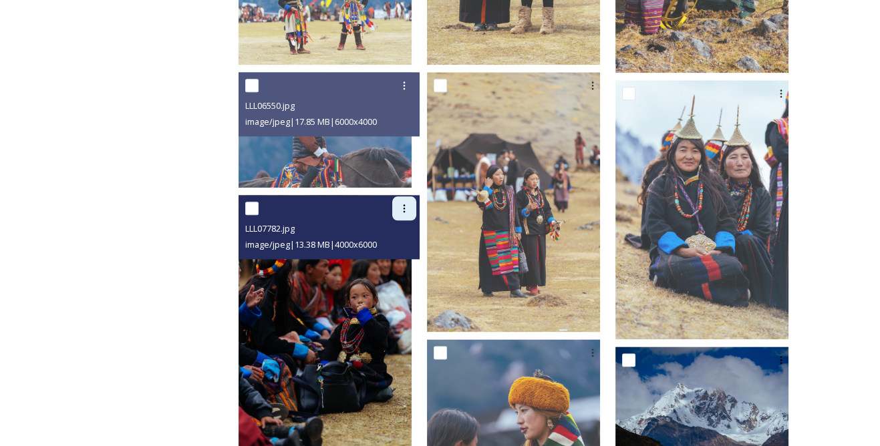
click at [416, 200] on div at bounding box center [404, 208] width 24 height 24
click at [416, 242] on div "View File" at bounding box center [389, 238] width 54 height 26
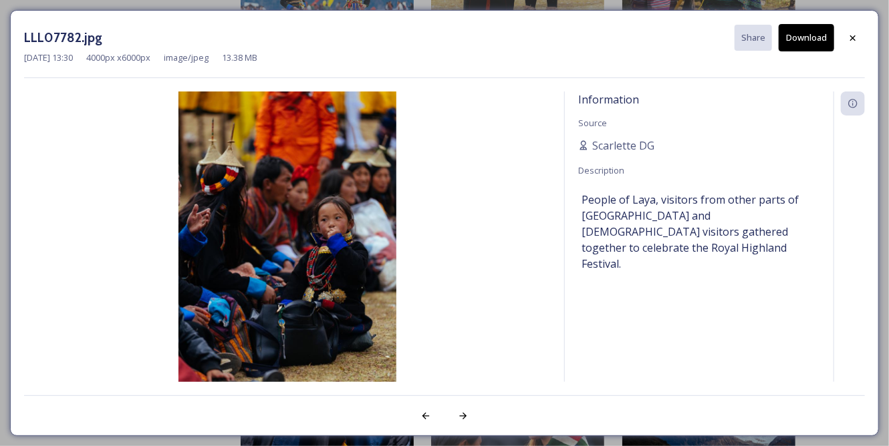
click at [819, 35] on button "Download" at bounding box center [805, 37] width 55 height 27
drag, startPoint x: 864, startPoint y: 40, endPoint x: 845, endPoint y: 40, distance: 18.7
click at [864, 40] on div at bounding box center [853, 38] width 24 height 24
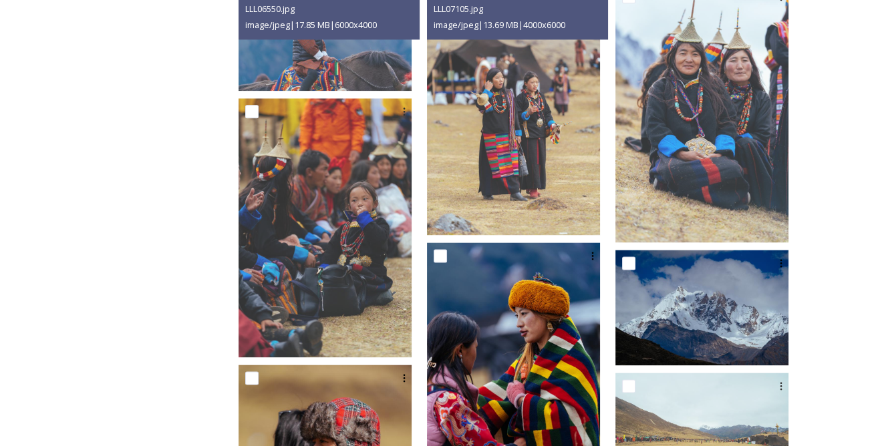
scroll to position [2733, 0]
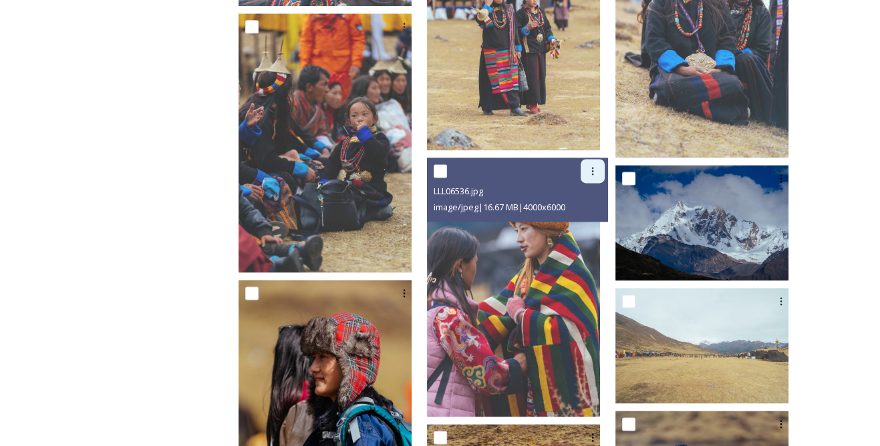
click at [597, 174] on icon at bounding box center [592, 171] width 11 height 11
click at [587, 200] on span "View File" at bounding box center [574, 200] width 35 height 13
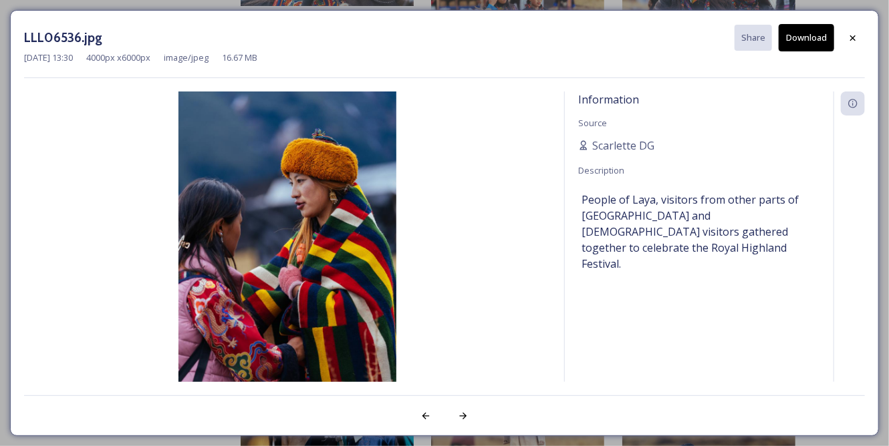
click at [804, 39] on button "Download" at bounding box center [805, 37] width 55 height 27
click at [865, 34] on div at bounding box center [853, 38] width 24 height 24
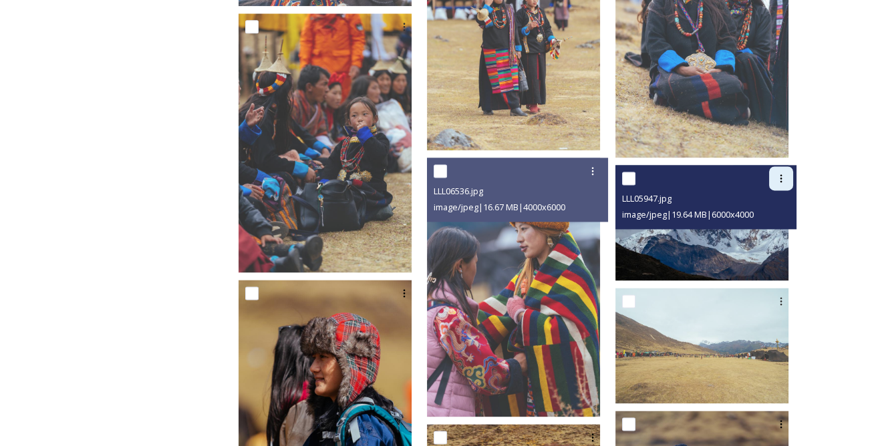
click at [778, 176] on icon at bounding box center [781, 178] width 11 height 11
click at [760, 208] on span "View File" at bounding box center [762, 207] width 35 height 13
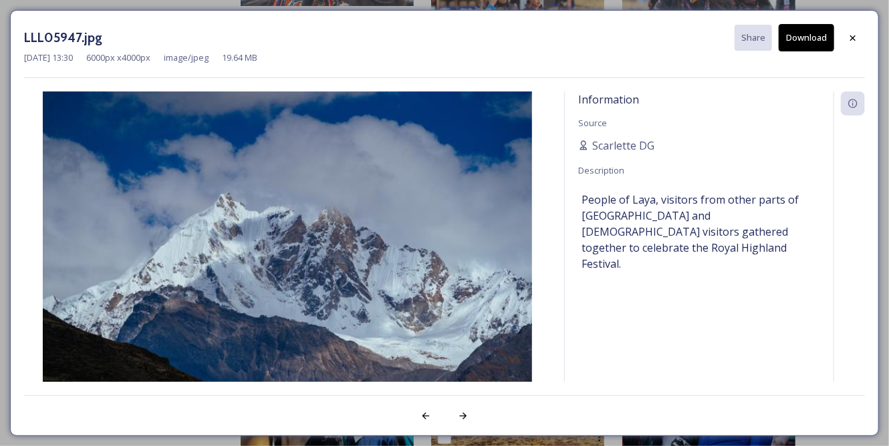
click at [799, 38] on button "Download" at bounding box center [805, 37] width 55 height 27
drag, startPoint x: 861, startPoint y: 38, endPoint x: 845, endPoint y: 41, distance: 16.3
click at [861, 38] on div at bounding box center [853, 38] width 24 height 24
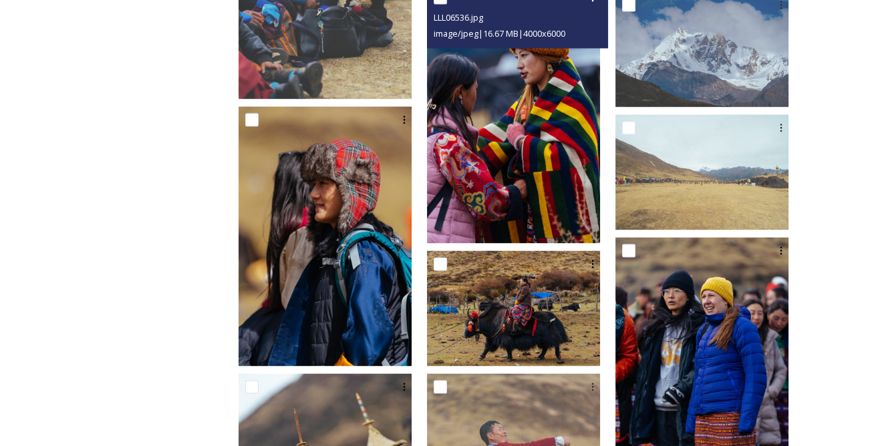
scroll to position [2915, 0]
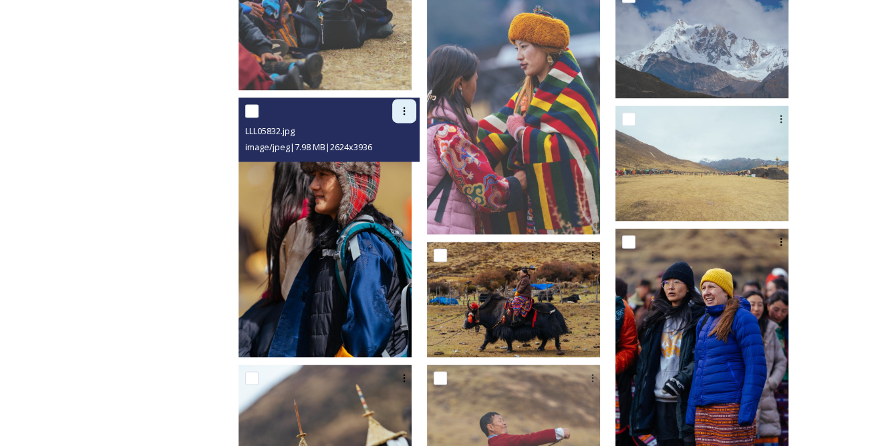
click at [413, 108] on div at bounding box center [404, 111] width 24 height 24
click at [403, 139] on span "View File" at bounding box center [385, 140] width 35 height 13
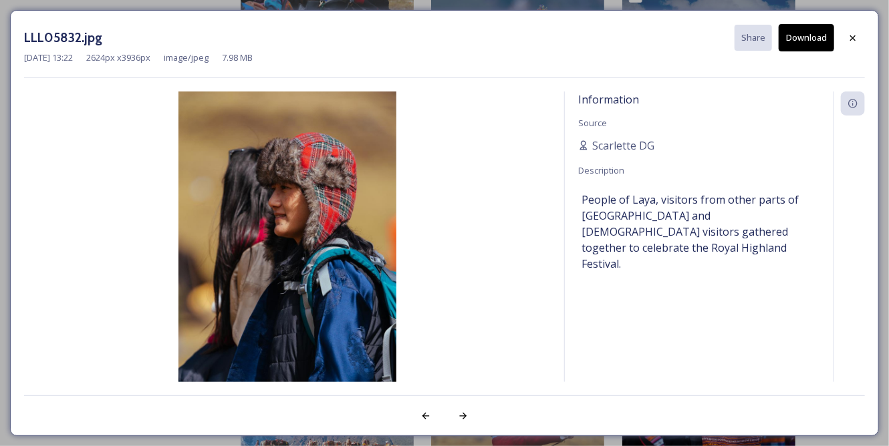
click at [804, 38] on button "Download" at bounding box center [805, 37] width 55 height 27
click at [860, 38] on div at bounding box center [853, 38] width 24 height 24
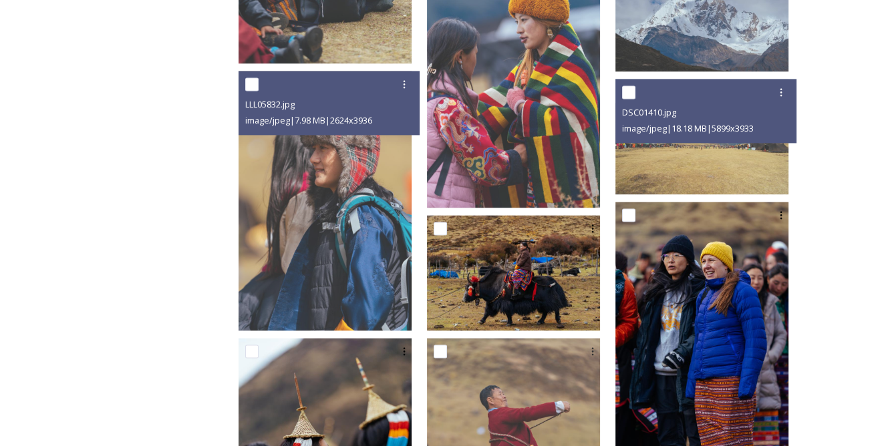
scroll to position [3037, 0]
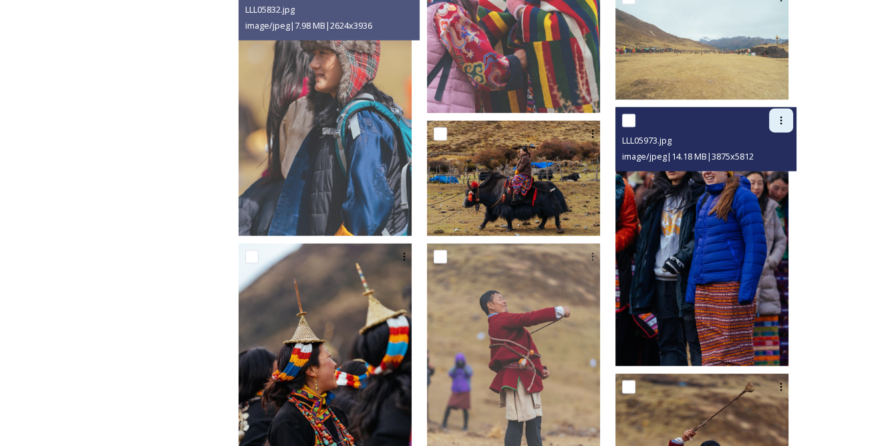
click at [781, 120] on icon at bounding box center [781, 120] width 11 height 11
click at [766, 152] on span "View File" at bounding box center [762, 149] width 35 height 13
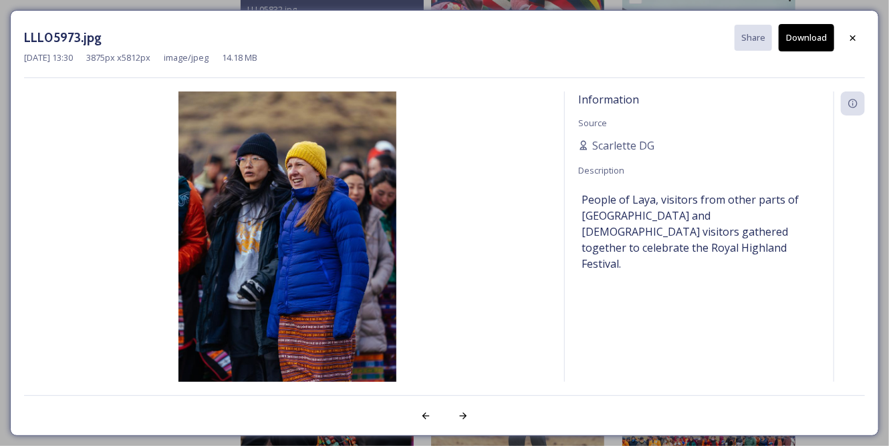
click at [805, 48] on button "Download" at bounding box center [805, 37] width 55 height 27
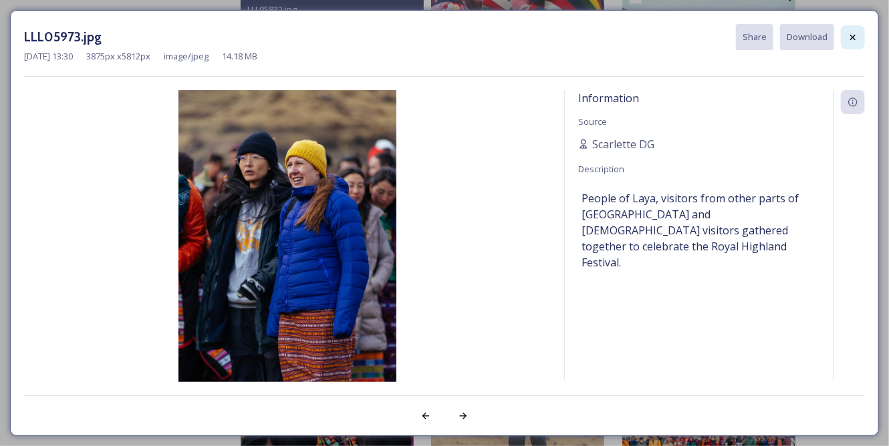
click at [856, 35] on icon at bounding box center [852, 37] width 11 height 11
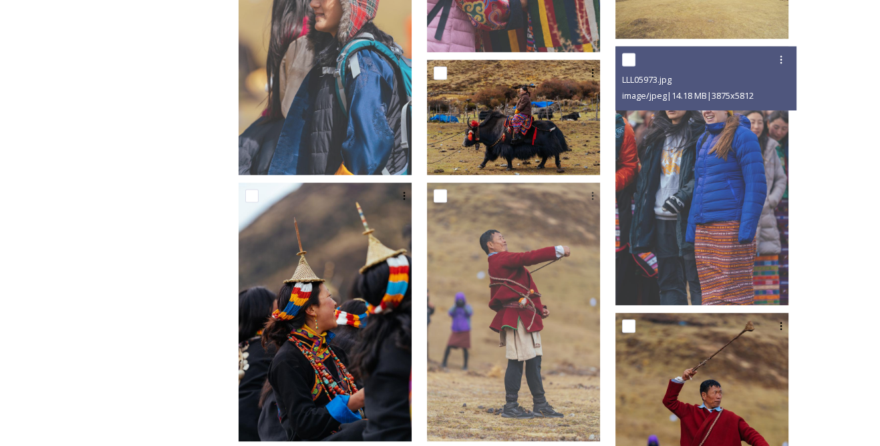
scroll to position [3159, 0]
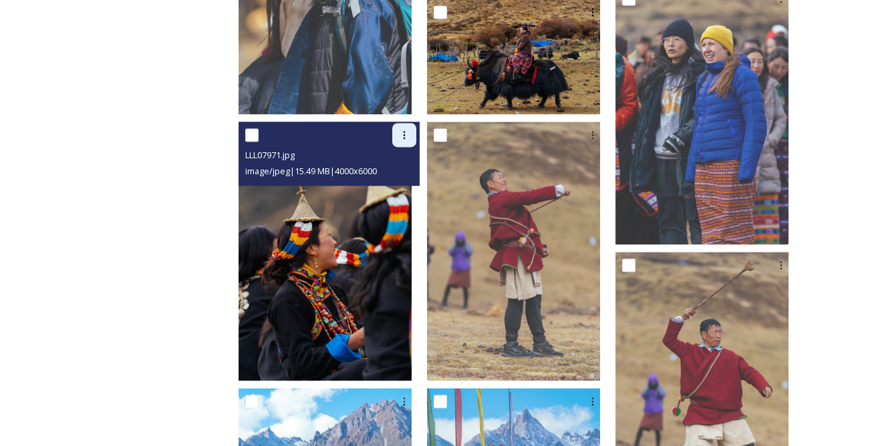
click at [416, 125] on div at bounding box center [404, 135] width 24 height 24
click at [403, 166] on span "View File" at bounding box center [385, 164] width 35 height 13
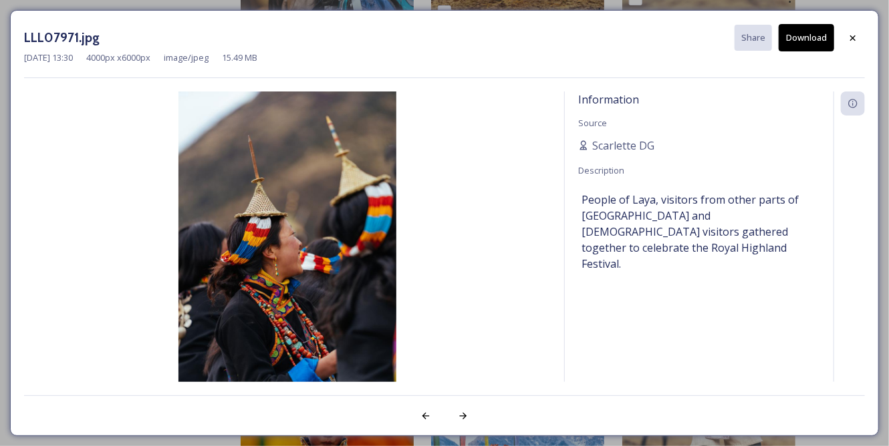
click at [799, 39] on button "Download" at bounding box center [805, 37] width 55 height 27
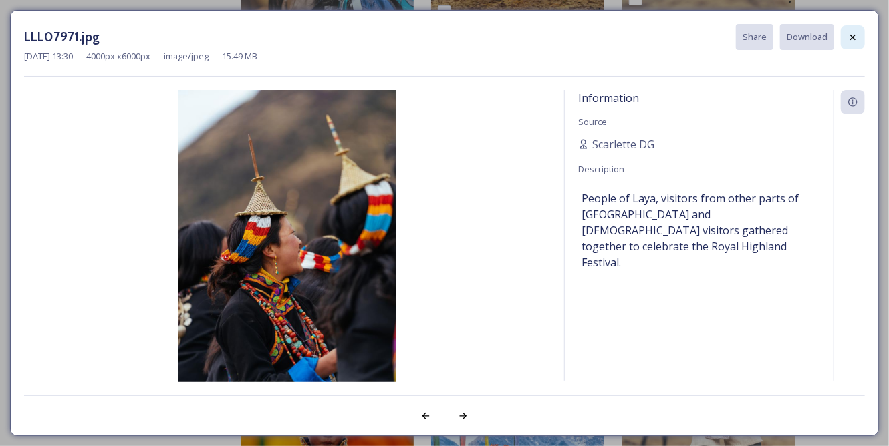
click at [846, 36] on div at bounding box center [853, 37] width 24 height 24
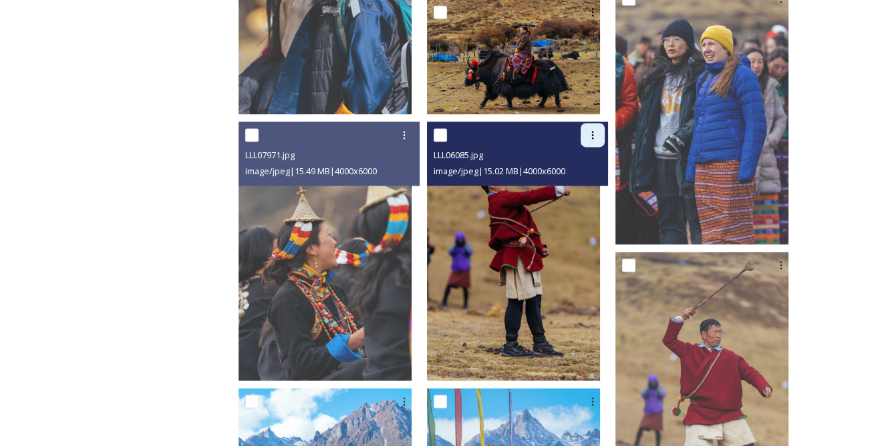
click at [598, 137] on icon at bounding box center [592, 135] width 11 height 11
click at [590, 161] on span "View File" at bounding box center [574, 164] width 35 height 13
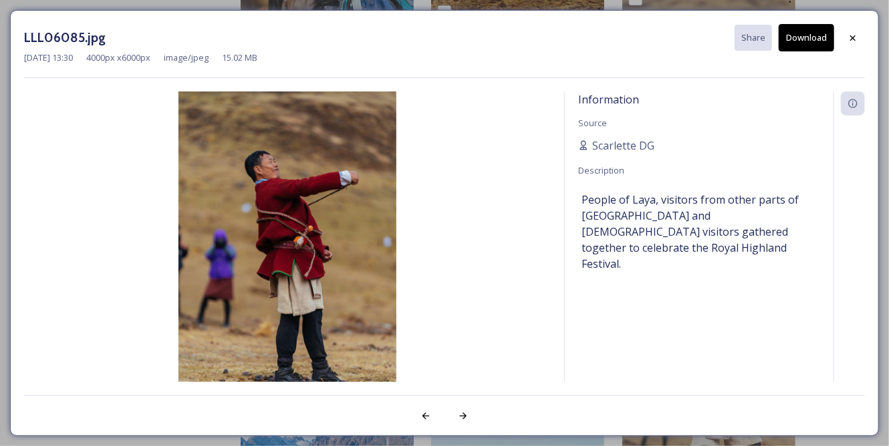
click at [793, 39] on button "Download" at bounding box center [805, 37] width 55 height 27
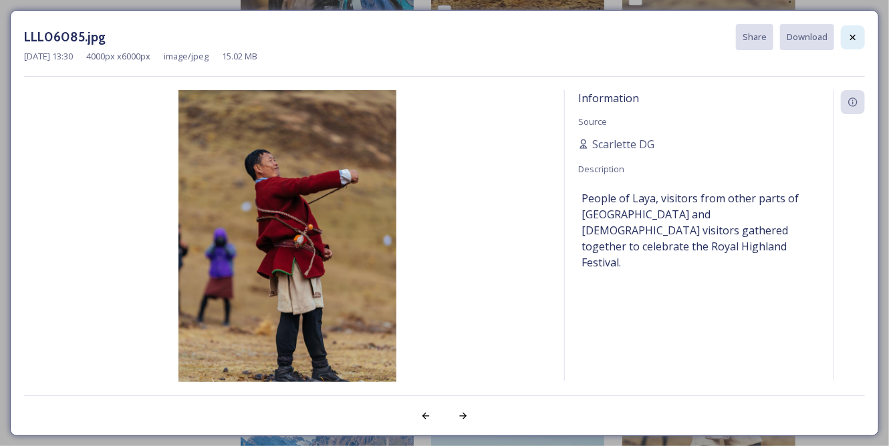
click at [855, 35] on icon at bounding box center [852, 37] width 11 height 11
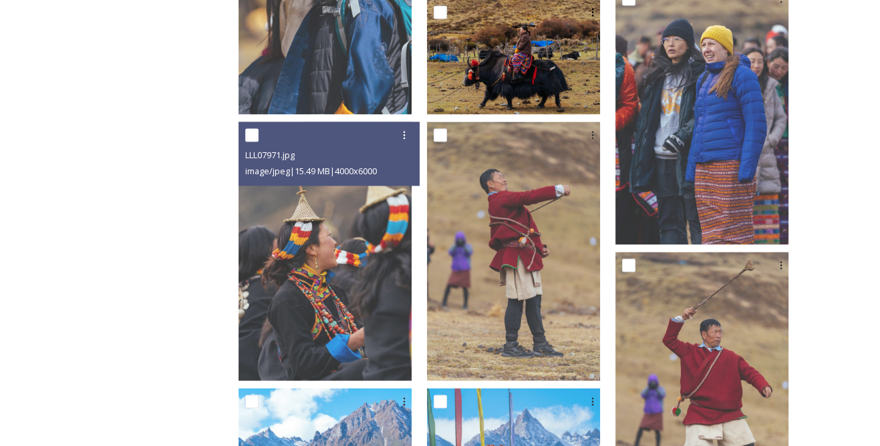
click at [824, 321] on div "Department of Tourism Bhutan – Brand Centre Tshechus (Festivals) Royal Highland…" at bounding box center [521, 163] width 618 height 6318
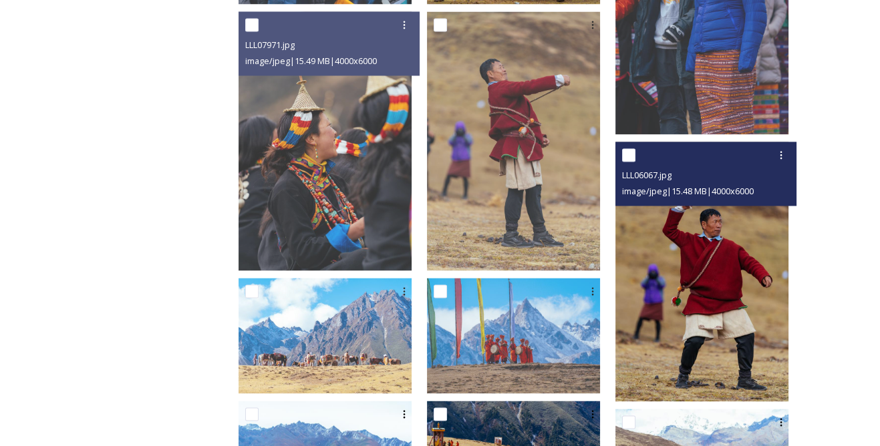
scroll to position [3280, 0]
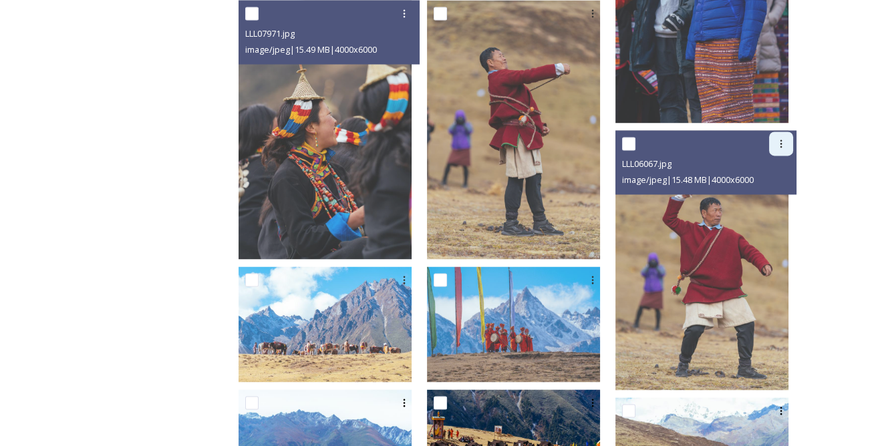
click at [789, 144] on div at bounding box center [781, 144] width 24 height 24
click at [771, 172] on span "View File" at bounding box center [762, 172] width 35 height 13
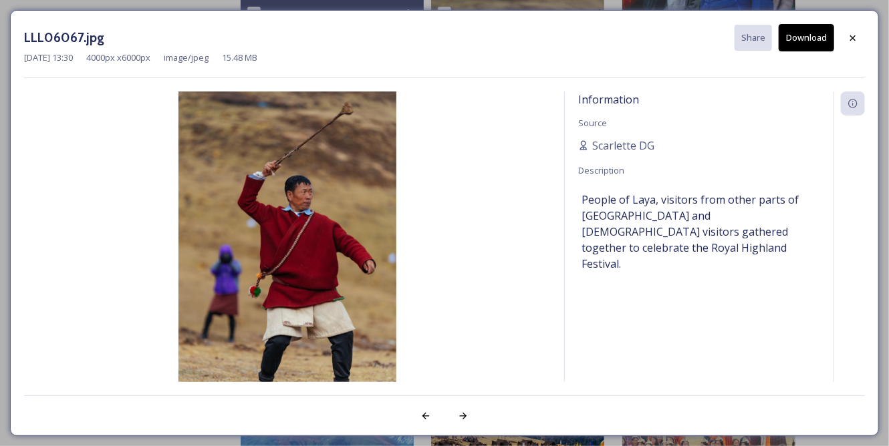
click at [806, 44] on button "Download" at bounding box center [805, 37] width 55 height 27
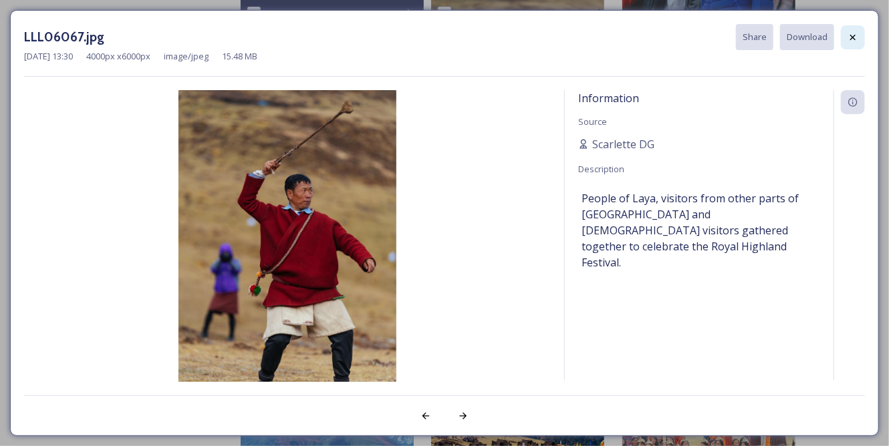
click at [848, 37] on icon at bounding box center [852, 37] width 11 height 11
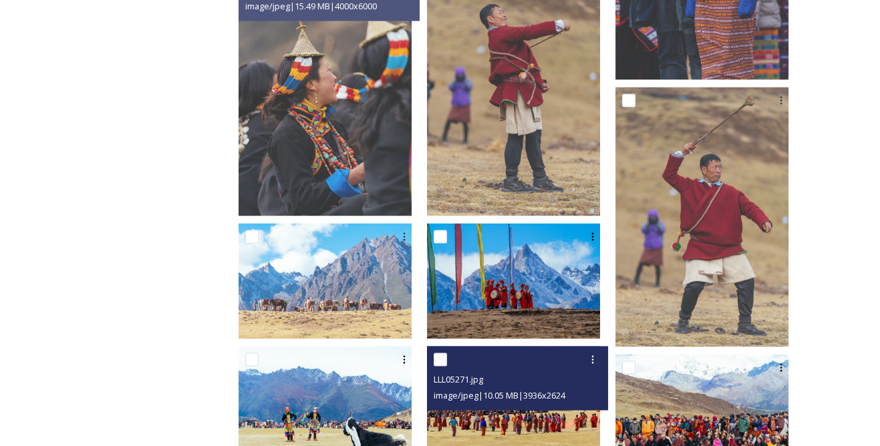
scroll to position [3341, 0]
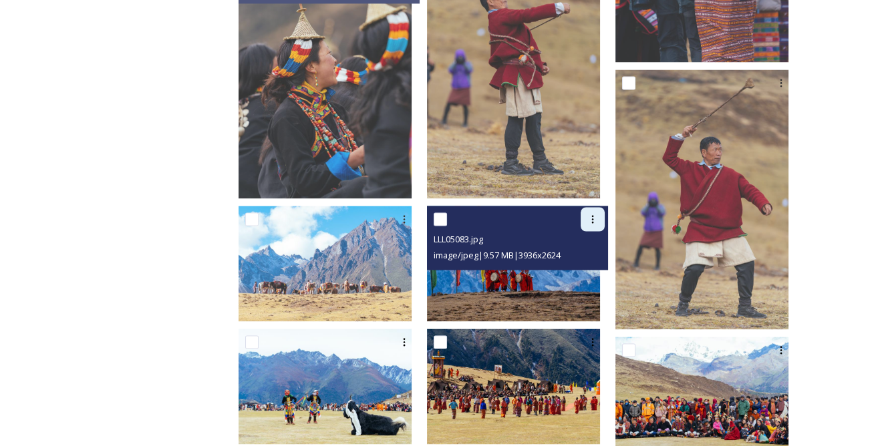
click at [605, 221] on div at bounding box center [593, 219] width 24 height 24
click at [591, 249] on span "View File" at bounding box center [574, 248] width 35 height 13
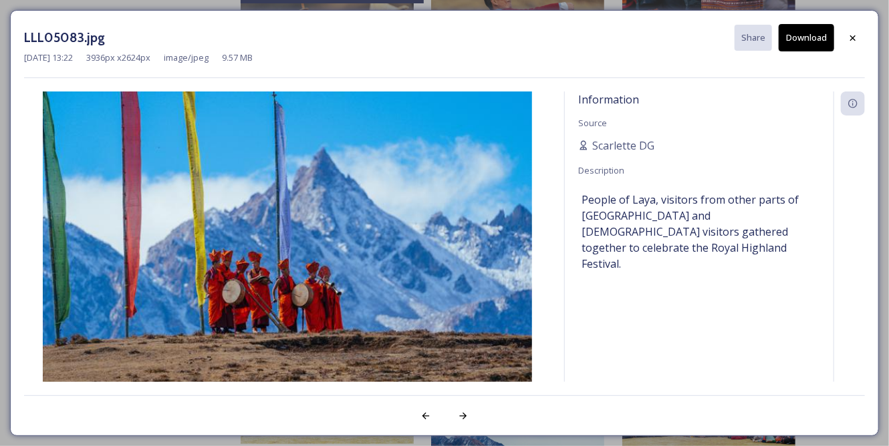
click at [815, 39] on button "Download" at bounding box center [805, 37] width 55 height 27
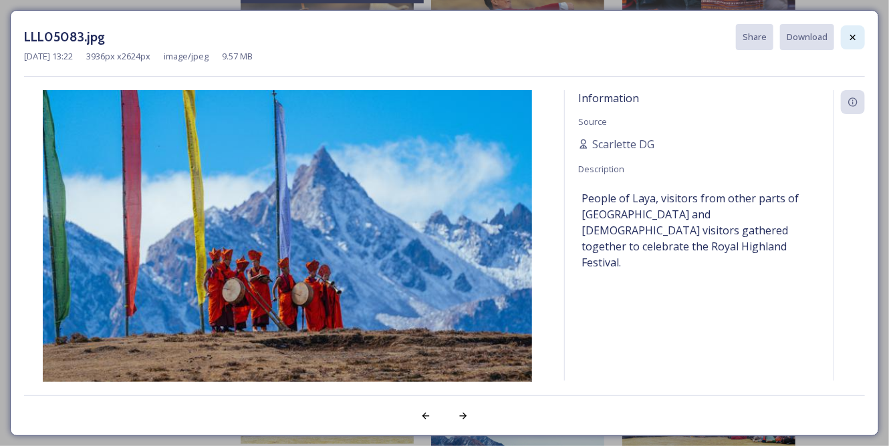
click at [848, 32] on icon at bounding box center [852, 37] width 11 height 11
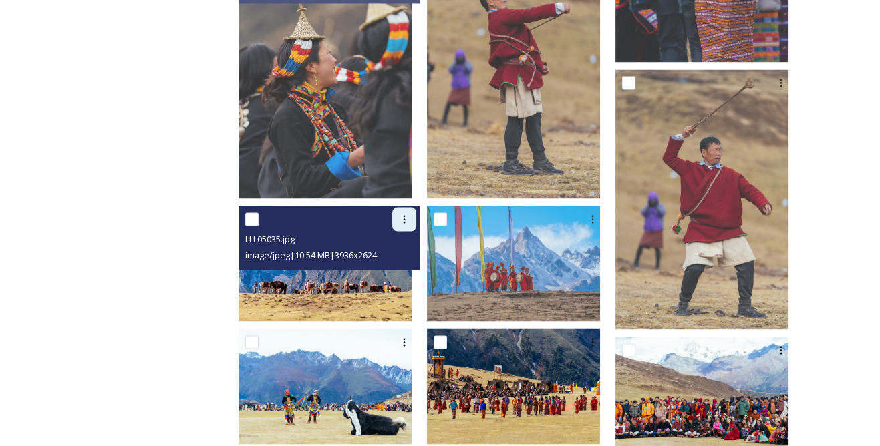
click at [410, 217] on icon at bounding box center [404, 219] width 11 height 11
click at [403, 247] on span "View File" at bounding box center [385, 248] width 35 height 13
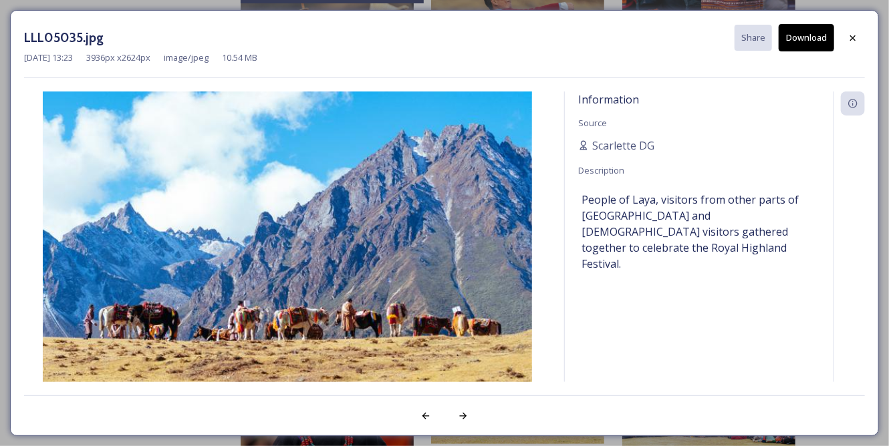
click at [801, 39] on button "Download" at bounding box center [805, 37] width 55 height 27
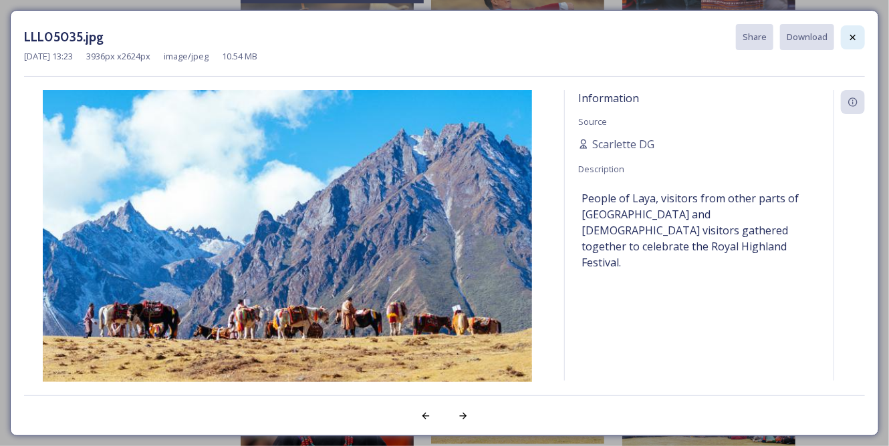
click at [849, 34] on icon at bounding box center [852, 37] width 11 height 11
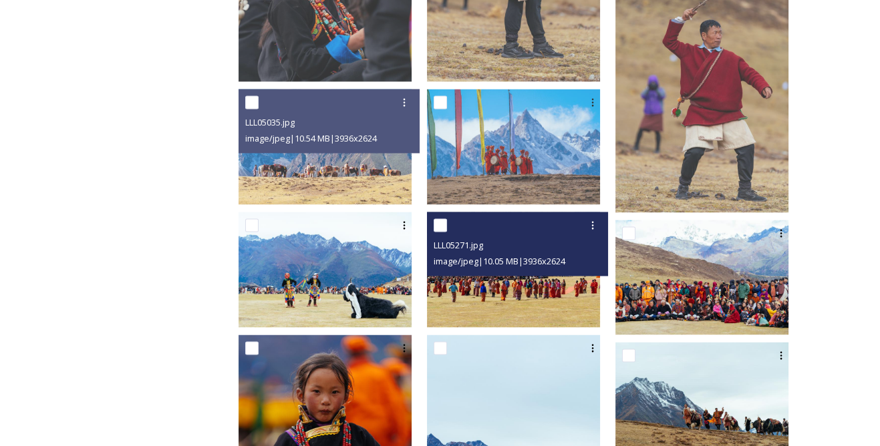
scroll to position [3462, 0]
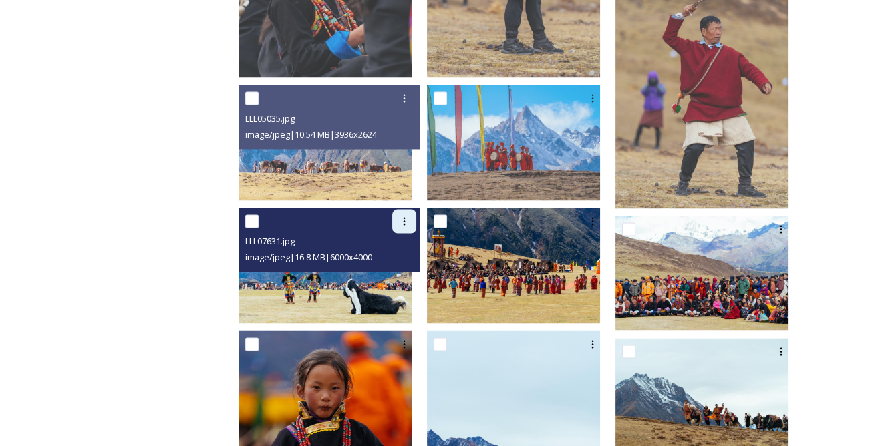
click at [410, 224] on icon at bounding box center [404, 221] width 11 height 11
click at [416, 246] on div "View File" at bounding box center [389, 250] width 54 height 26
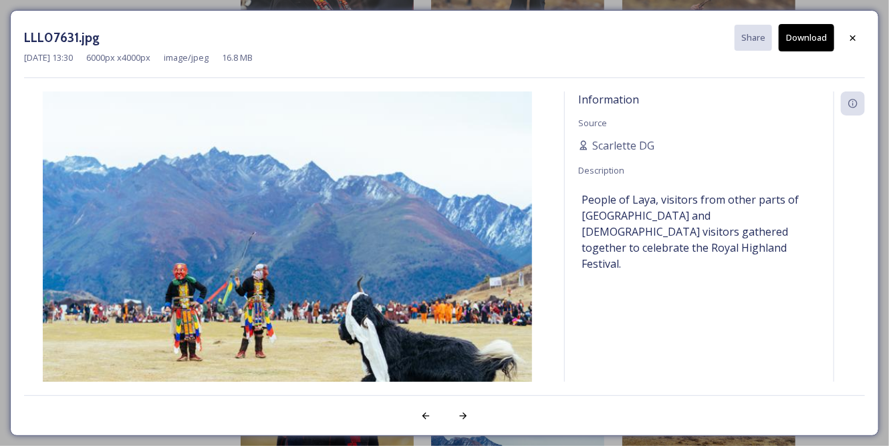
click at [803, 37] on button "Download" at bounding box center [805, 37] width 55 height 27
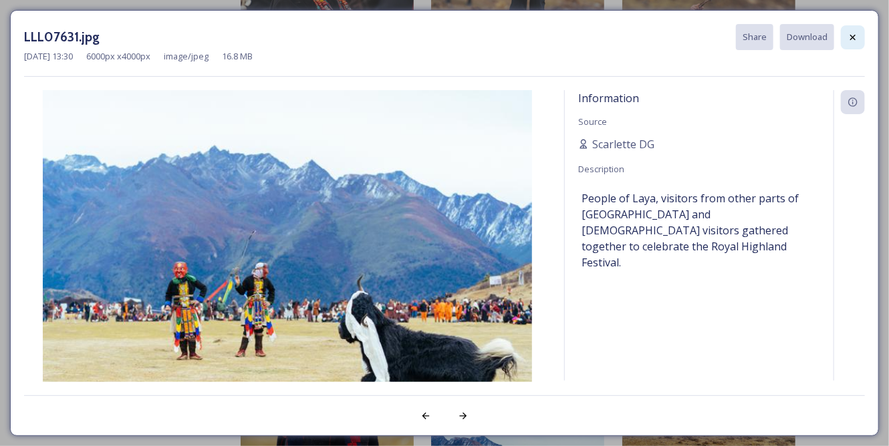
click at [856, 35] on icon at bounding box center [852, 37] width 11 height 11
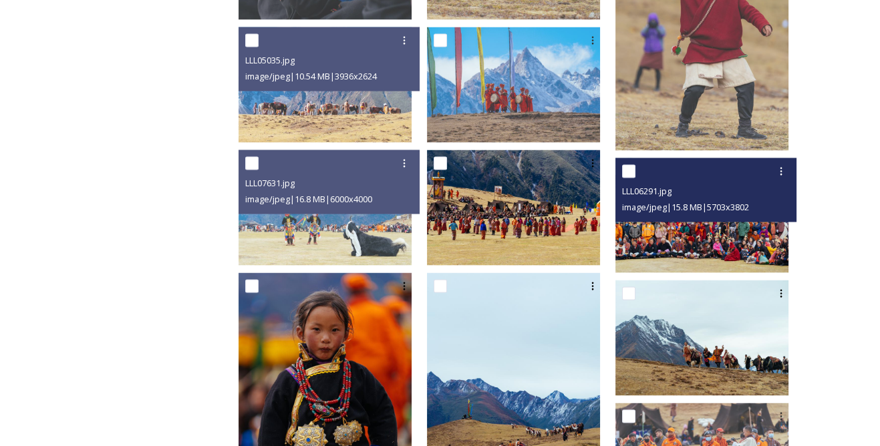
scroll to position [3584, 0]
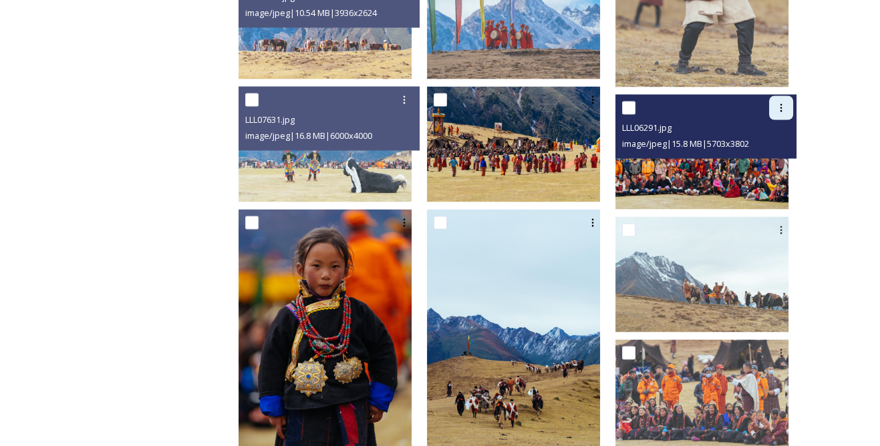
click at [782, 107] on icon at bounding box center [781, 107] width 11 height 11
click at [770, 130] on span "View File" at bounding box center [762, 136] width 35 height 13
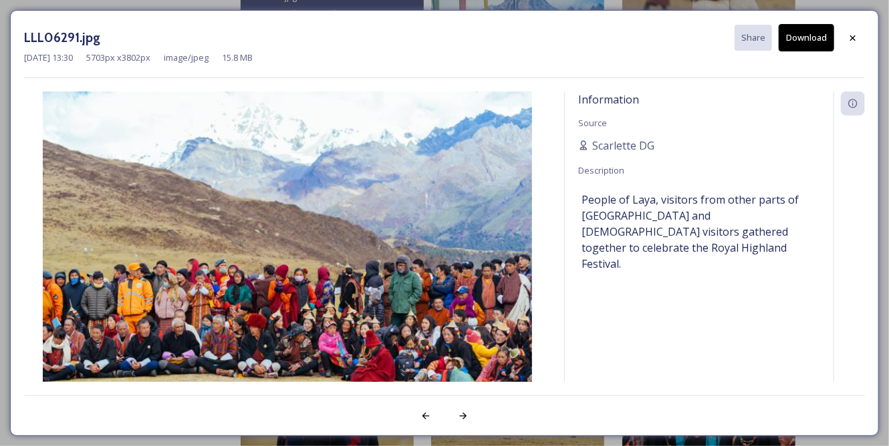
click at [805, 28] on button "Download" at bounding box center [805, 37] width 55 height 27
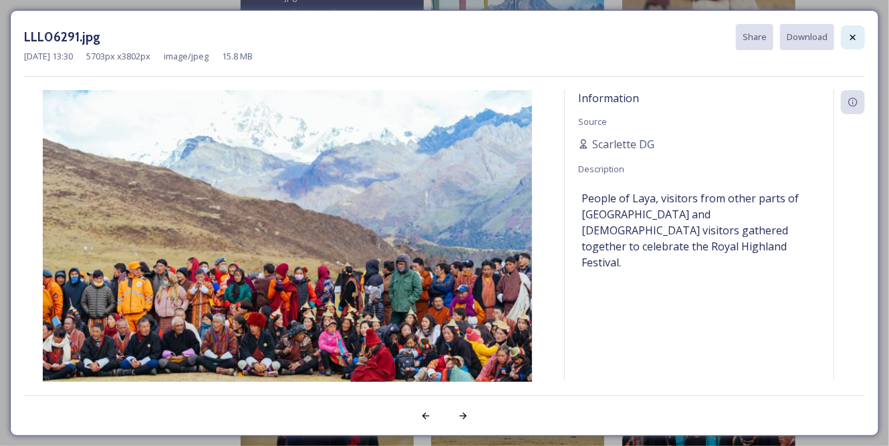
click at [851, 37] on icon at bounding box center [852, 37] width 11 height 11
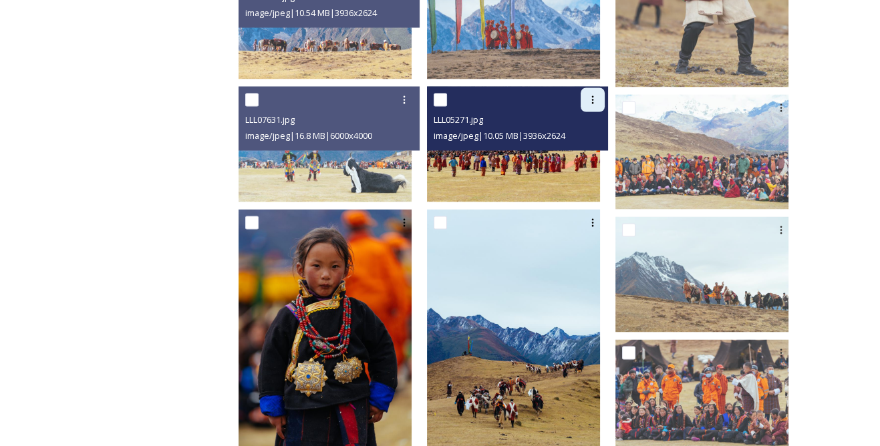
click at [596, 88] on div at bounding box center [593, 100] width 24 height 24
click at [591, 123] on span "View File" at bounding box center [574, 128] width 35 height 13
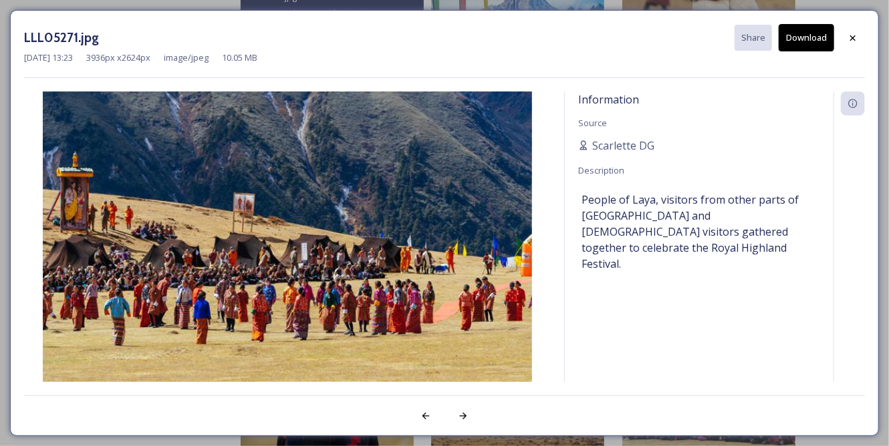
click at [804, 33] on button "Download" at bounding box center [805, 37] width 55 height 27
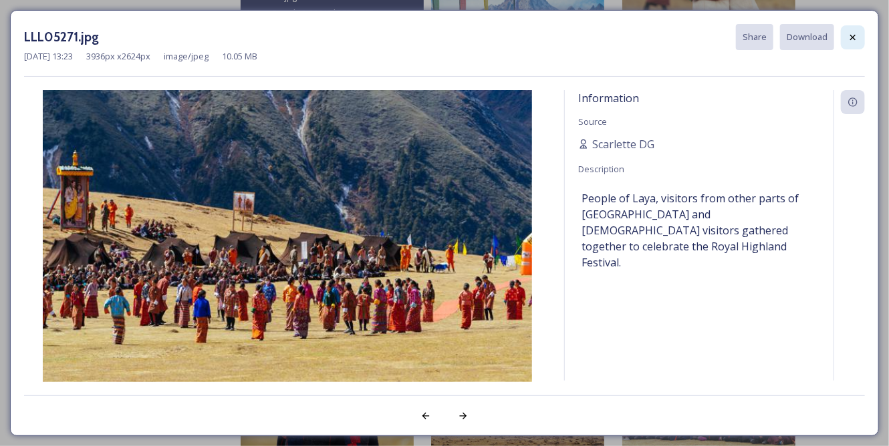
click at [857, 34] on icon at bounding box center [852, 37] width 11 height 11
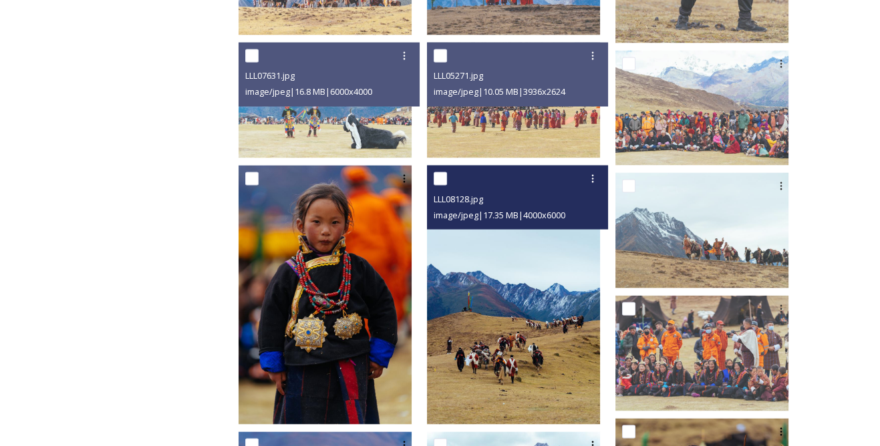
scroll to position [3644, 0]
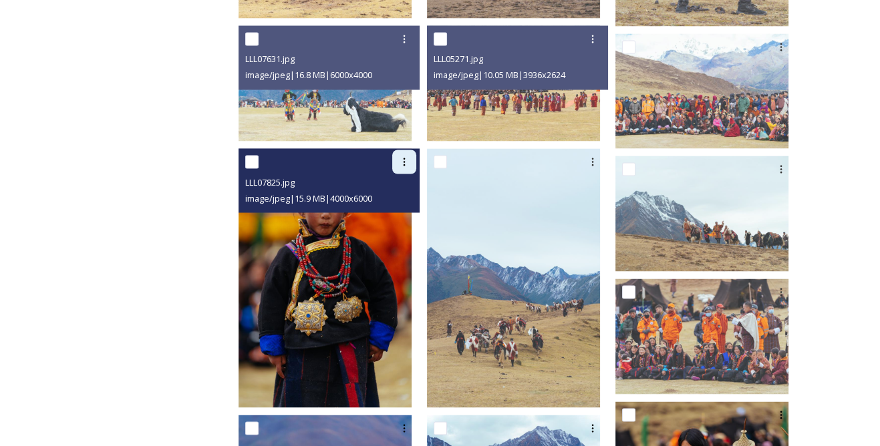
click at [410, 159] on icon at bounding box center [404, 161] width 11 height 11
click at [403, 188] on span "View File" at bounding box center [385, 190] width 35 height 13
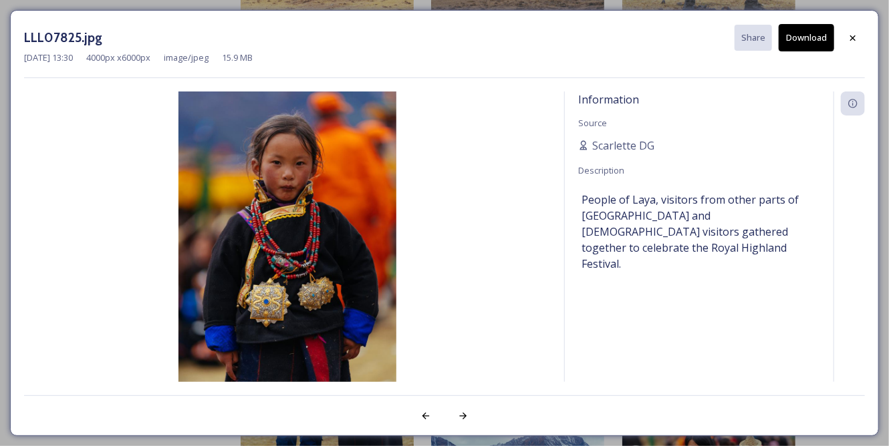
click at [795, 41] on button "Download" at bounding box center [805, 37] width 55 height 27
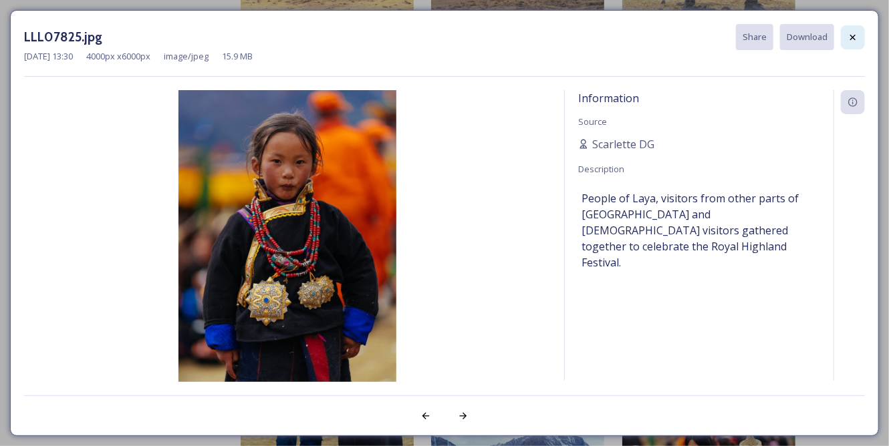
click at [853, 39] on icon at bounding box center [852, 37] width 11 height 11
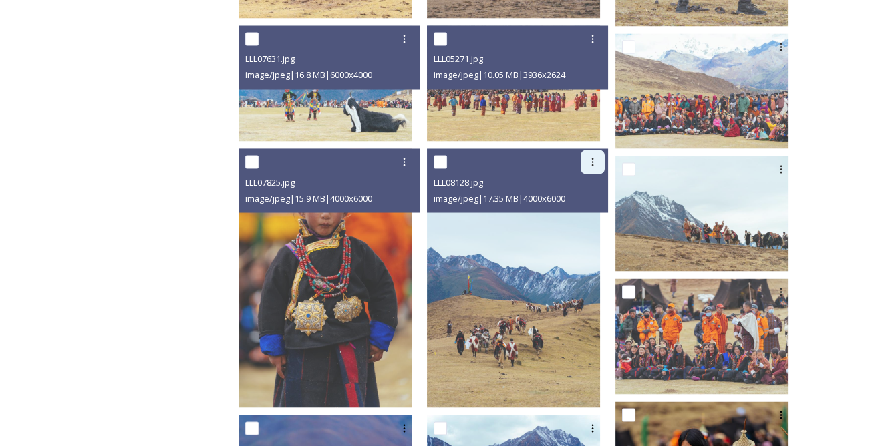
click at [605, 163] on div at bounding box center [593, 162] width 24 height 24
click at [587, 188] on span "View File" at bounding box center [574, 190] width 35 height 13
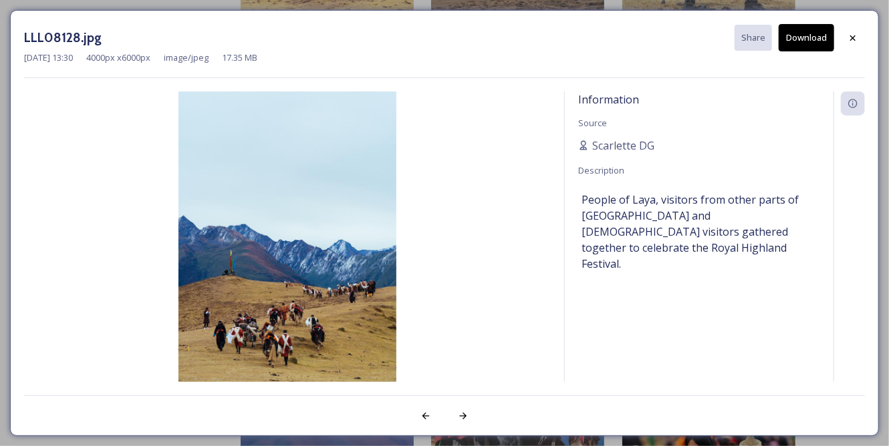
click at [799, 29] on button "Download" at bounding box center [805, 37] width 55 height 27
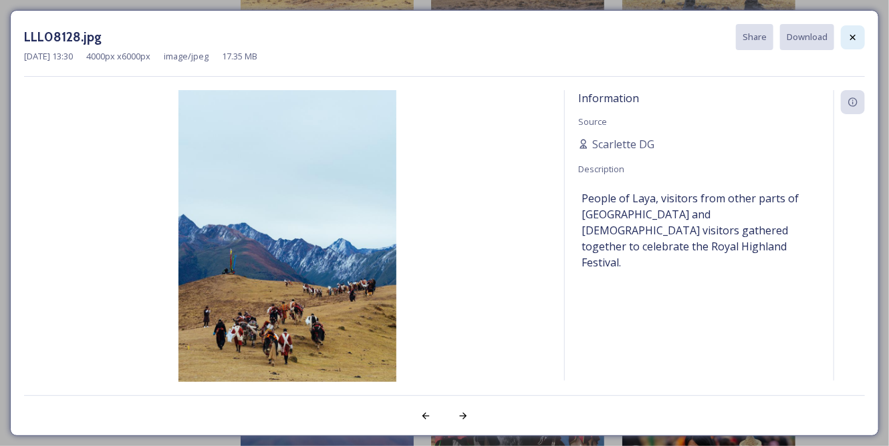
click at [844, 35] on div at bounding box center [853, 37] width 24 height 24
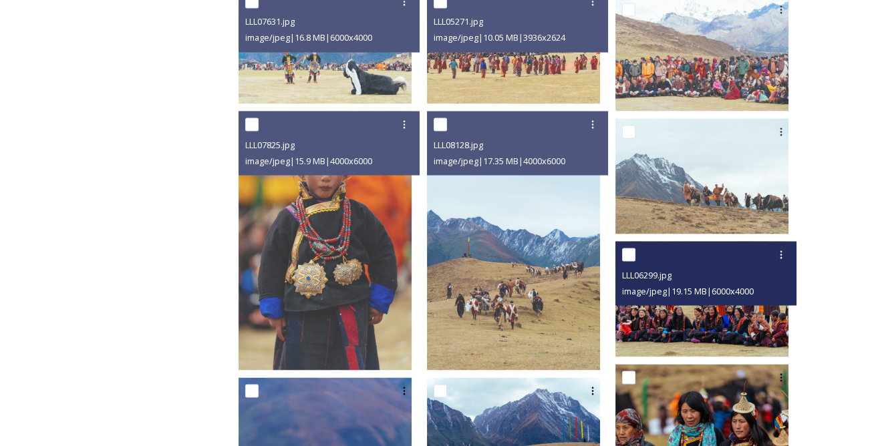
scroll to position [3705, 0]
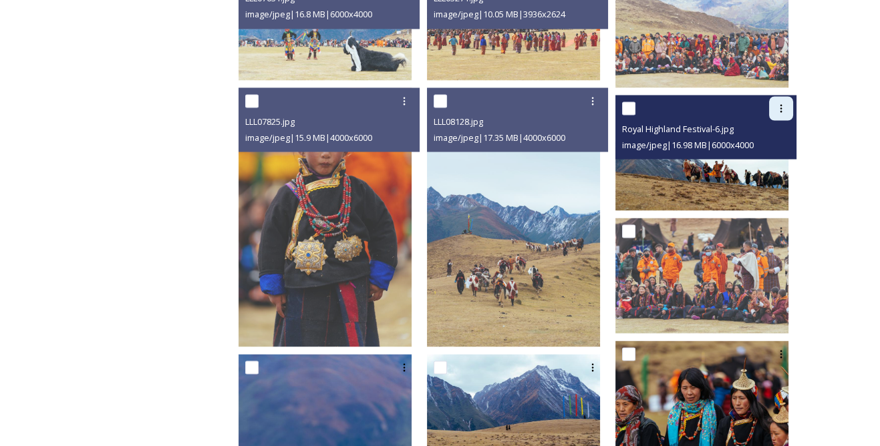
click at [786, 98] on div at bounding box center [781, 108] width 24 height 24
click at [759, 138] on span "View File" at bounding box center [762, 137] width 35 height 13
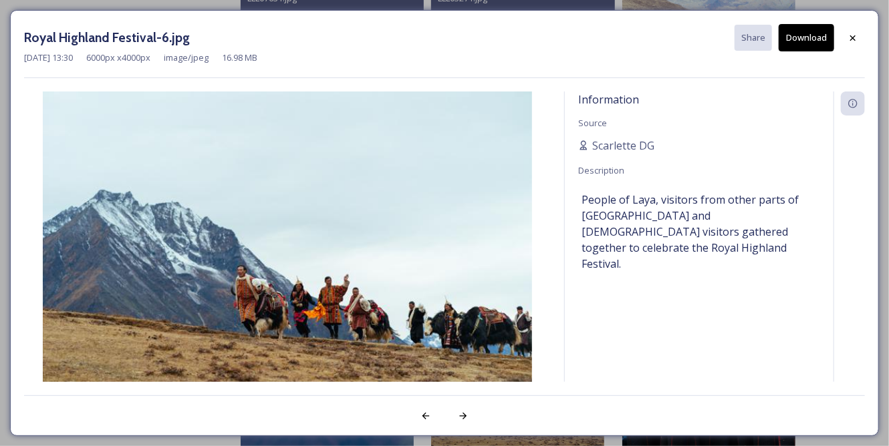
click at [804, 43] on button "Download" at bounding box center [805, 37] width 55 height 27
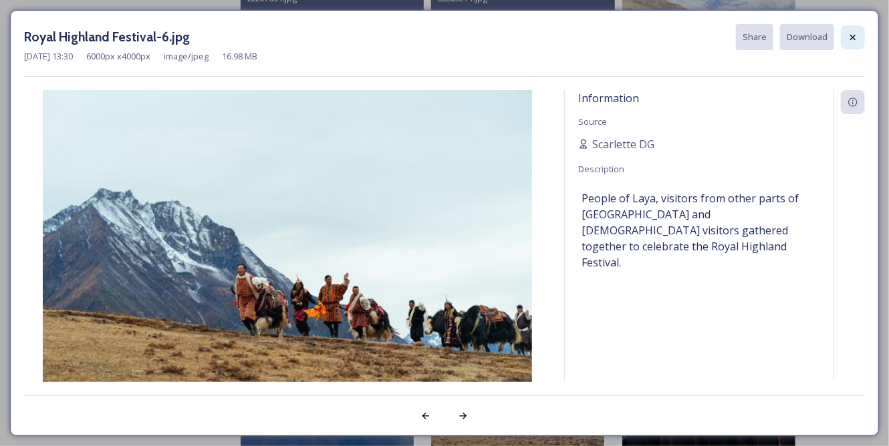
click at [856, 32] on icon at bounding box center [852, 37] width 11 height 11
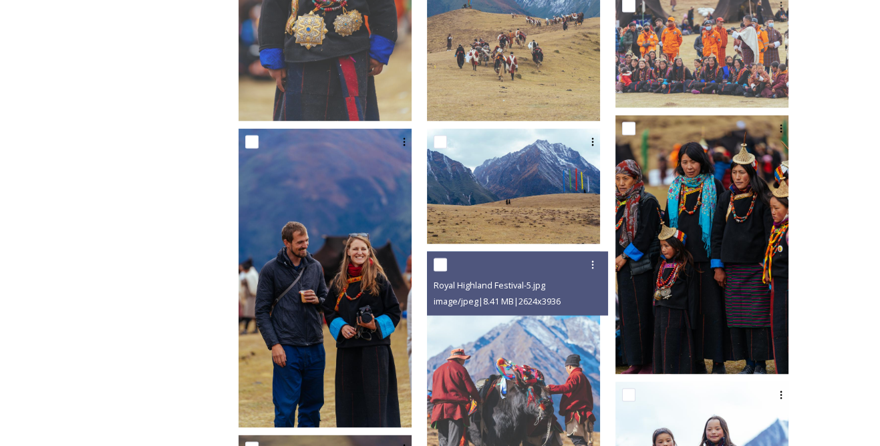
scroll to position [3949, 0]
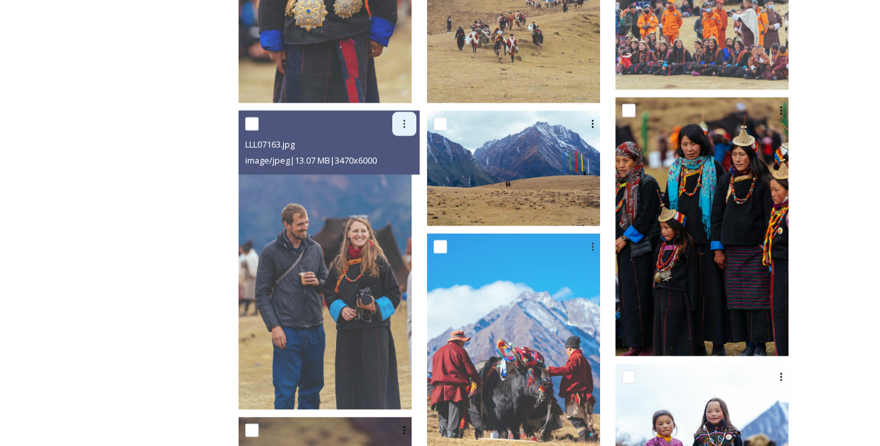
click at [412, 121] on div at bounding box center [404, 124] width 24 height 24
click at [403, 152] on span "View File" at bounding box center [385, 153] width 35 height 13
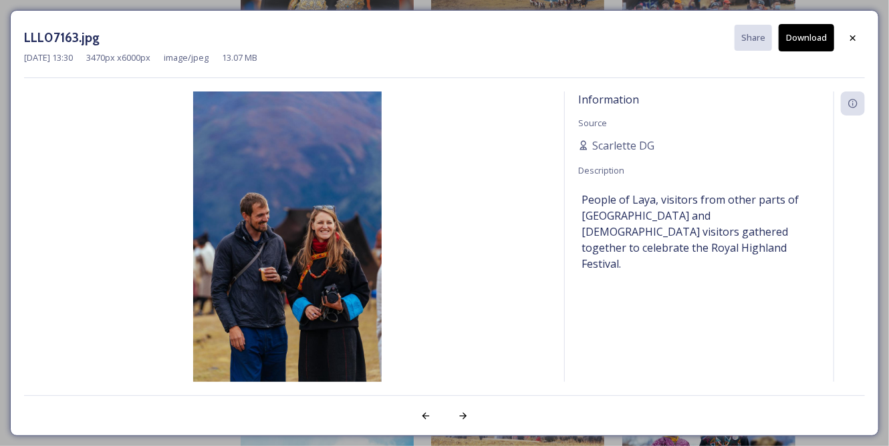
click at [809, 41] on button "Download" at bounding box center [805, 37] width 55 height 27
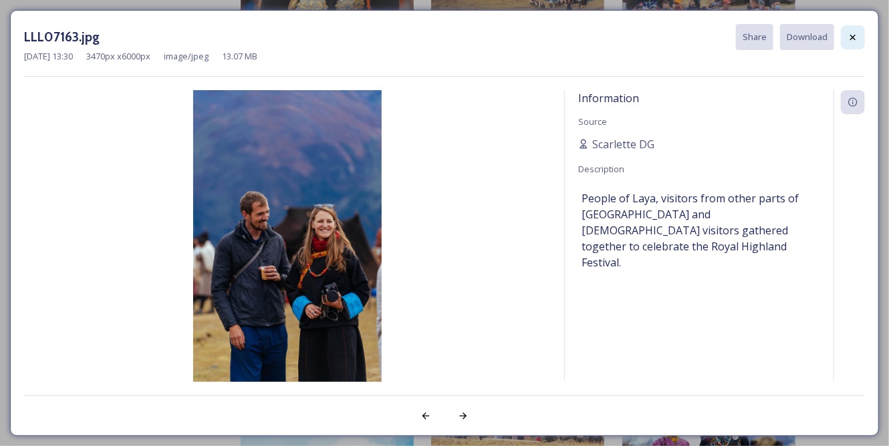
click at [857, 35] on icon at bounding box center [852, 37] width 11 height 11
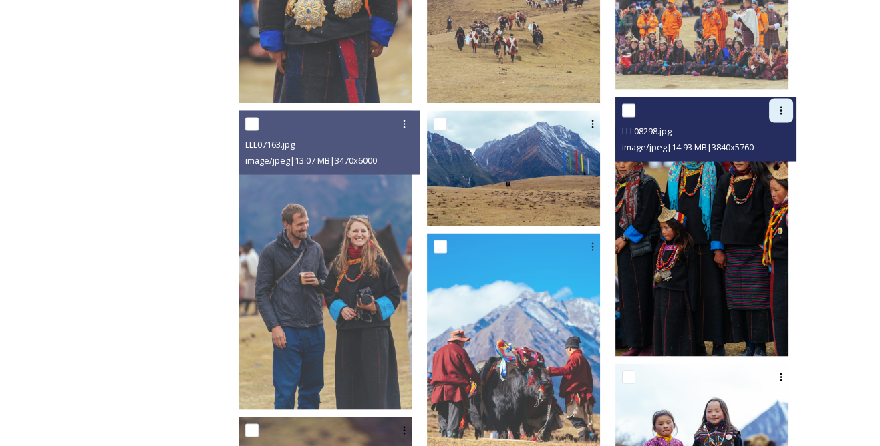
click at [775, 114] on div at bounding box center [781, 111] width 24 height 24
click at [775, 138] on span "View File" at bounding box center [762, 140] width 35 height 13
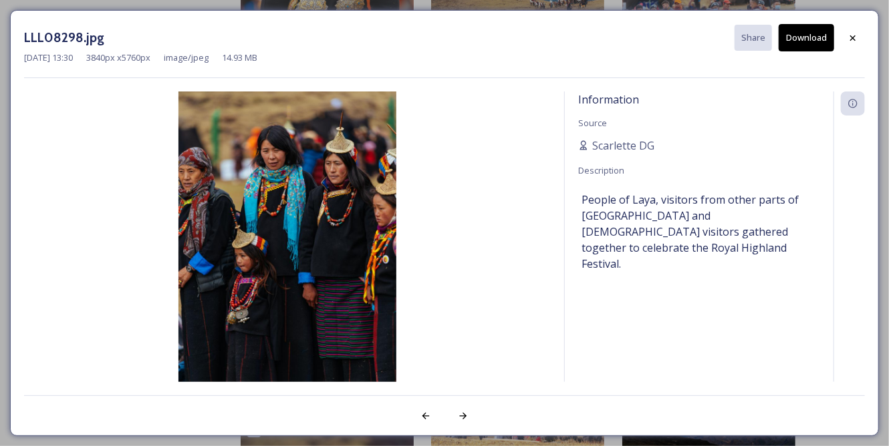
click at [874, 76] on div "LLL08298.jpg Share Download Jul 22 2023 13:30 3840 px x 5760 px image/jpeg 14.9…" at bounding box center [444, 223] width 869 height 426
click at [827, 48] on button "Download" at bounding box center [805, 37] width 55 height 27
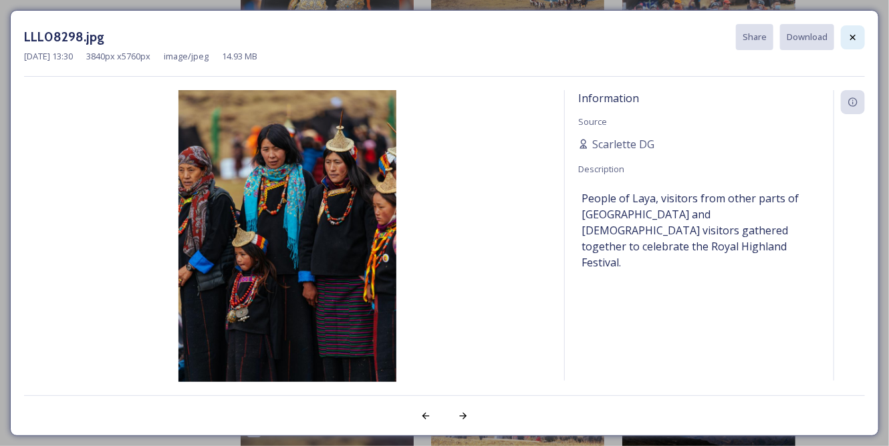
click at [848, 37] on icon at bounding box center [852, 37] width 11 height 11
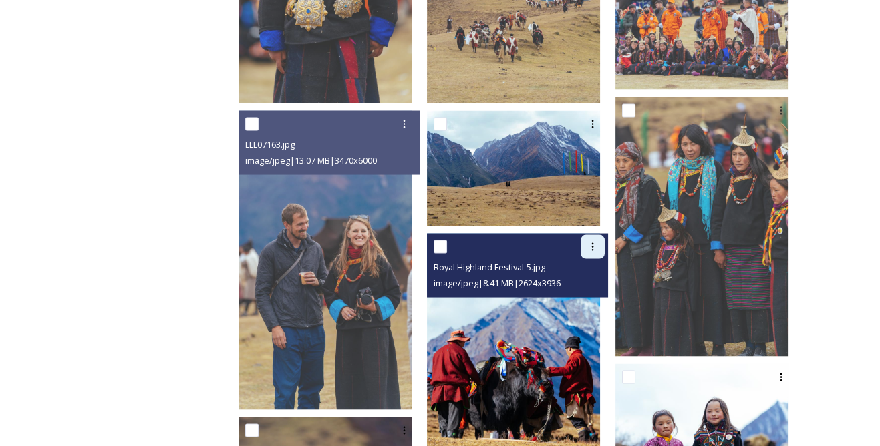
drag, startPoint x: 603, startPoint y: 246, endPoint x: 609, endPoint y: 253, distance: 8.6
click at [598, 245] on icon at bounding box center [592, 247] width 11 height 11
click at [591, 275] on span "View File" at bounding box center [574, 276] width 35 height 13
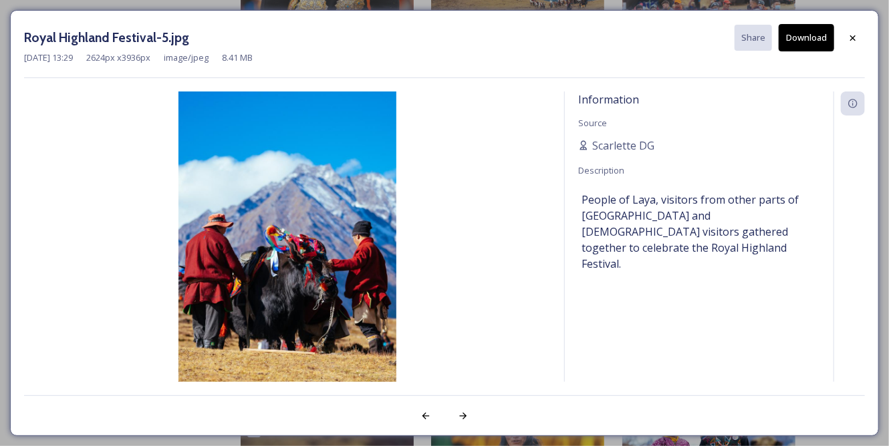
click at [792, 38] on button "Download" at bounding box center [805, 37] width 55 height 27
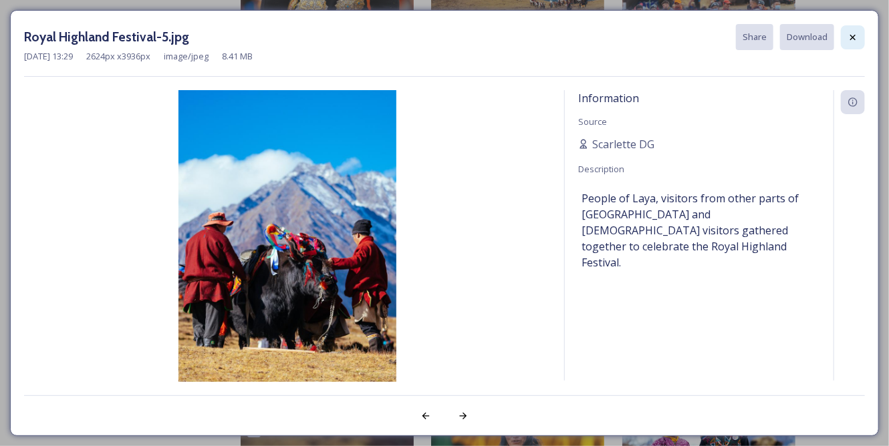
click at [841, 30] on div at bounding box center [853, 37] width 24 height 24
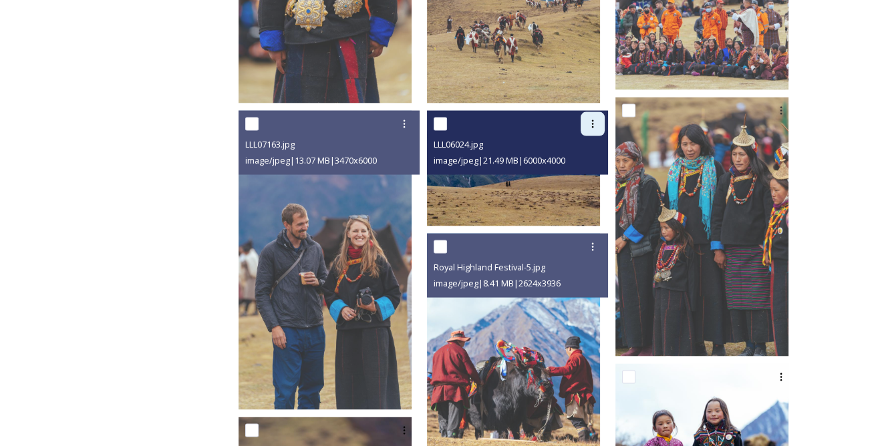
click at [605, 118] on div at bounding box center [593, 124] width 24 height 24
click at [589, 155] on span "View File" at bounding box center [574, 153] width 35 height 13
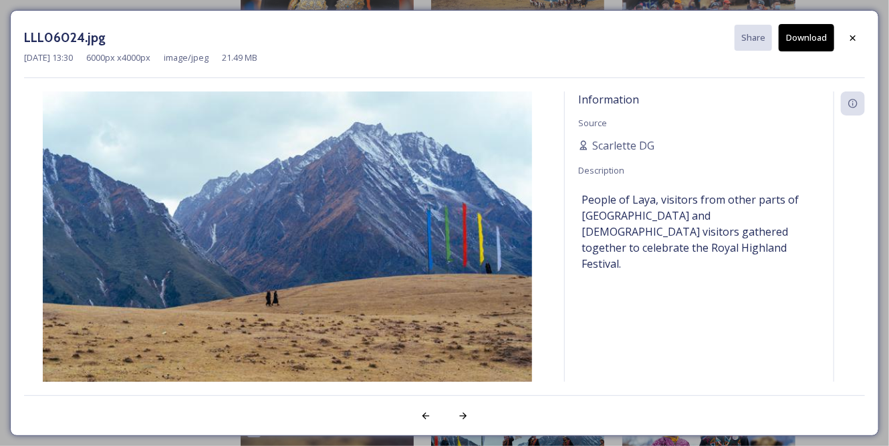
click at [817, 42] on button "Download" at bounding box center [805, 37] width 55 height 27
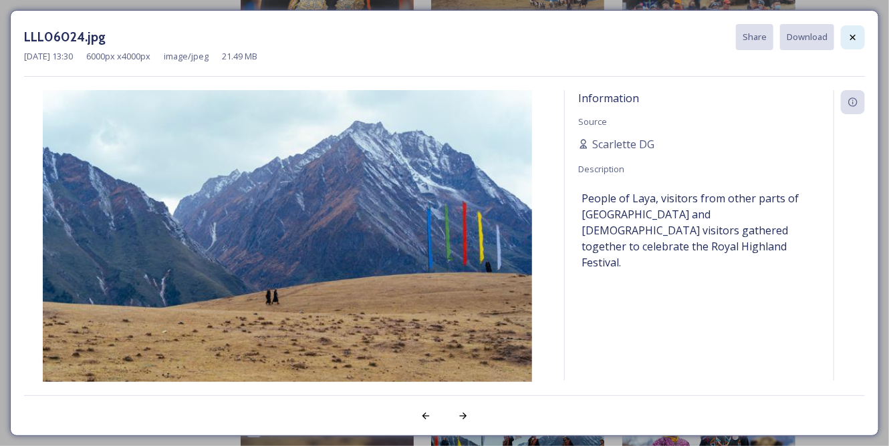
click at [861, 37] on div at bounding box center [853, 37] width 24 height 24
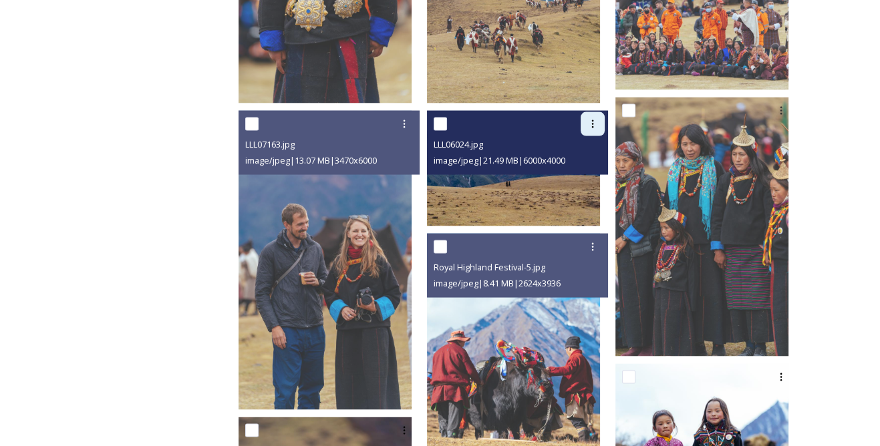
click at [605, 123] on div at bounding box center [593, 124] width 24 height 24
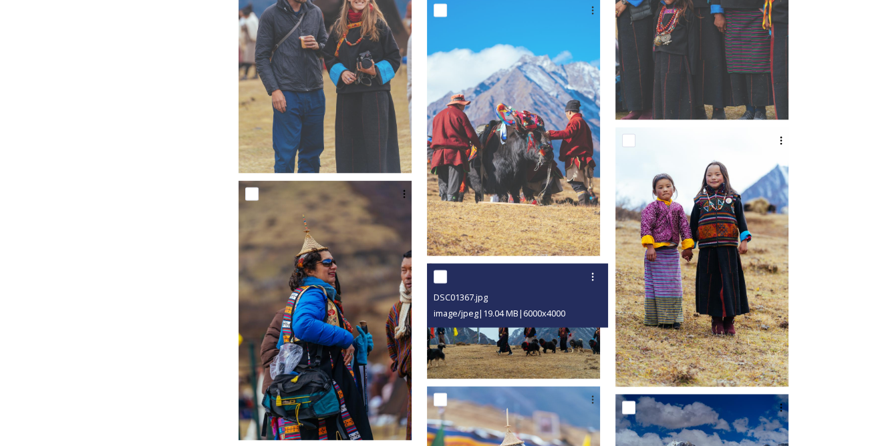
scroll to position [4252, 0]
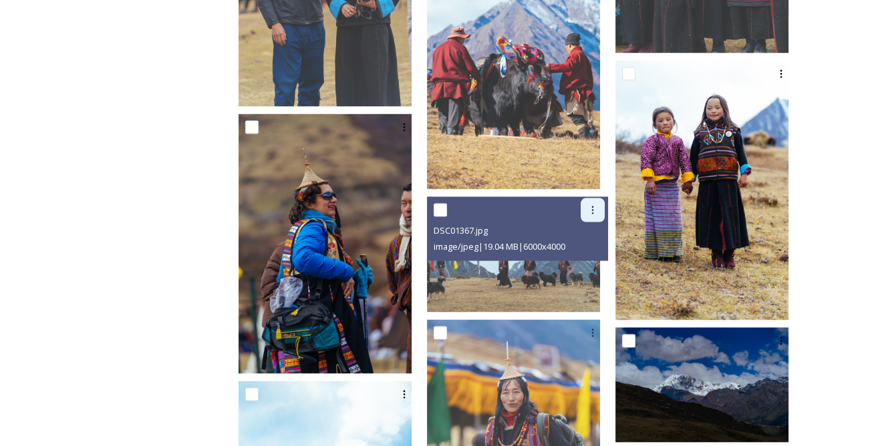
click at [598, 207] on icon at bounding box center [592, 210] width 11 height 11
click at [592, 230] on div "View File" at bounding box center [577, 240] width 54 height 26
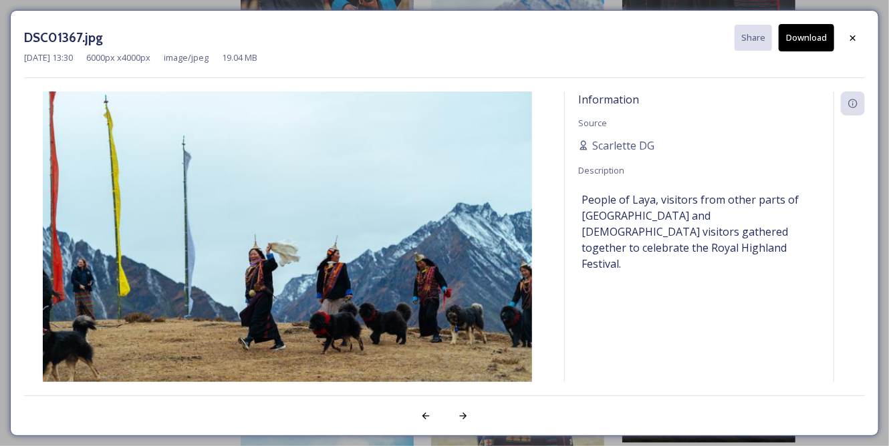
click at [818, 39] on button "Download" at bounding box center [805, 37] width 55 height 27
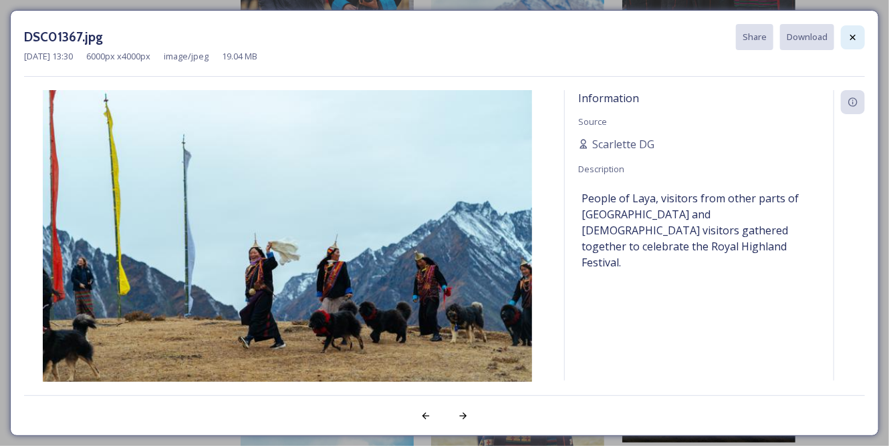
click at [845, 37] on div at bounding box center [853, 37] width 24 height 24
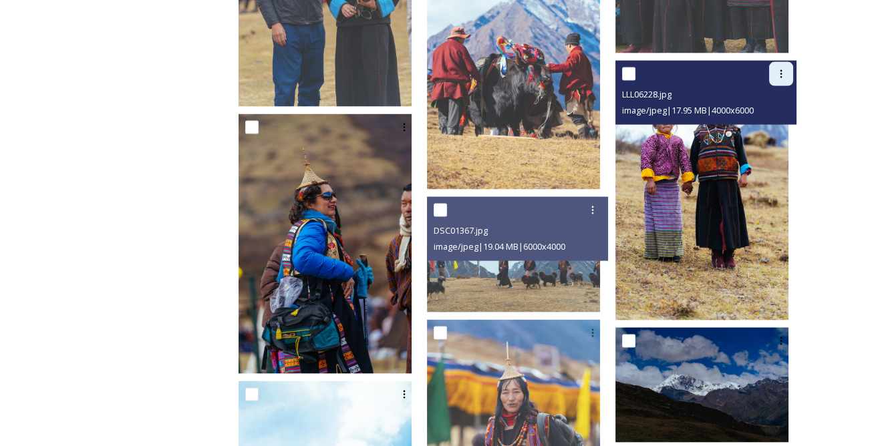
click at [778, 74] on icon at bounding box center [781, 74] width 11 height 11
click at [770, 100] on span "View File" at bounding box center [762, 103] width 35 height 13
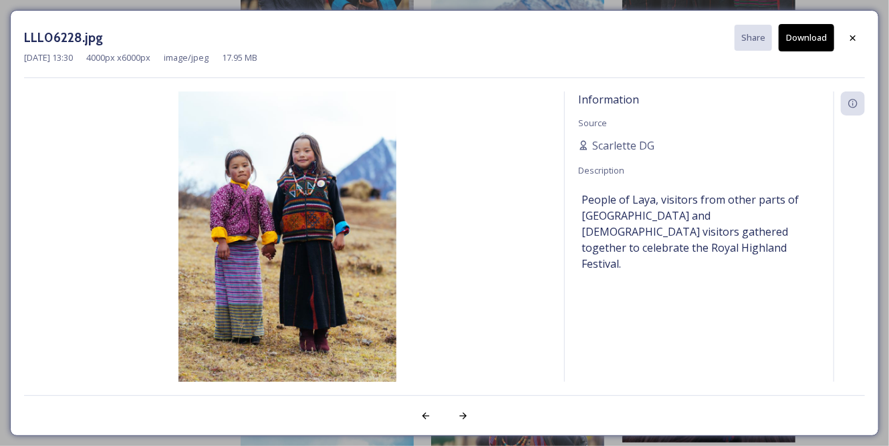
click at [810, 37] on button "Download" at bounding box center [805, 37] width 55 height 27
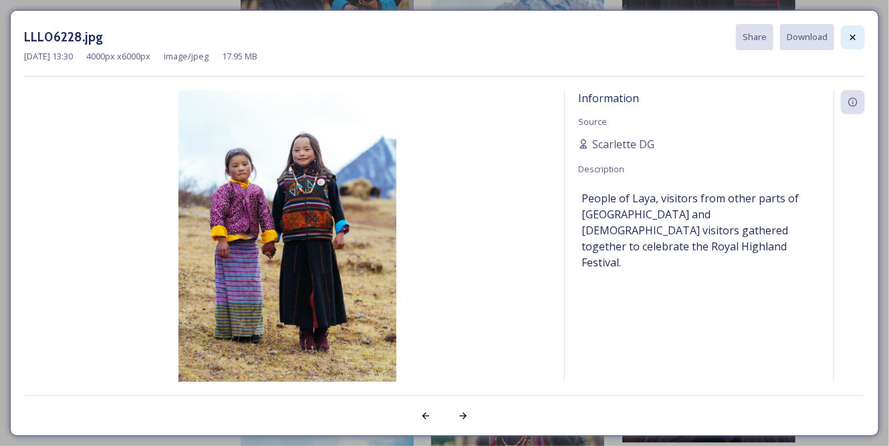
click at [851, 35] on icon at bounding box center [852, 36] width 5 height 5
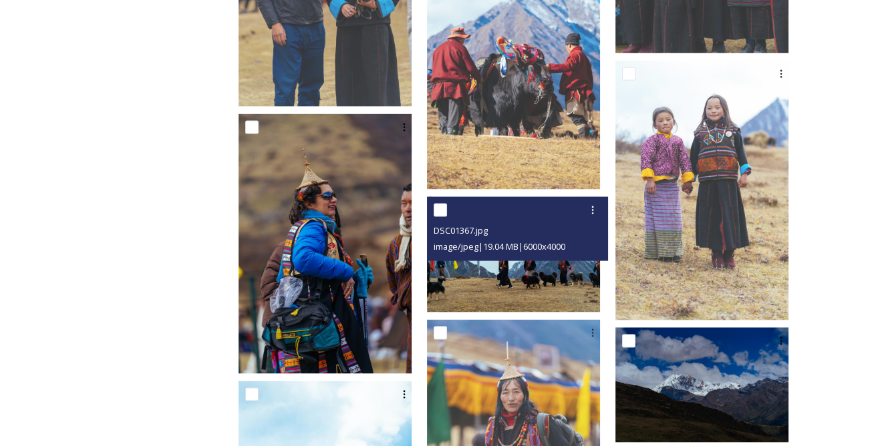
scroll to position [4434, 0]
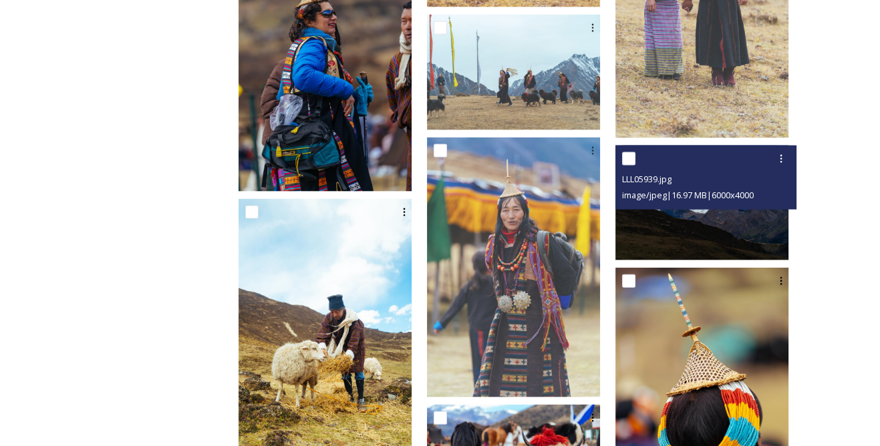
click at [793, 150] on div "LLL05939.jpg image/jpeg | 16.97 MB | 6000 x 4000" at bounding box center [705, 178] width 181 height 64
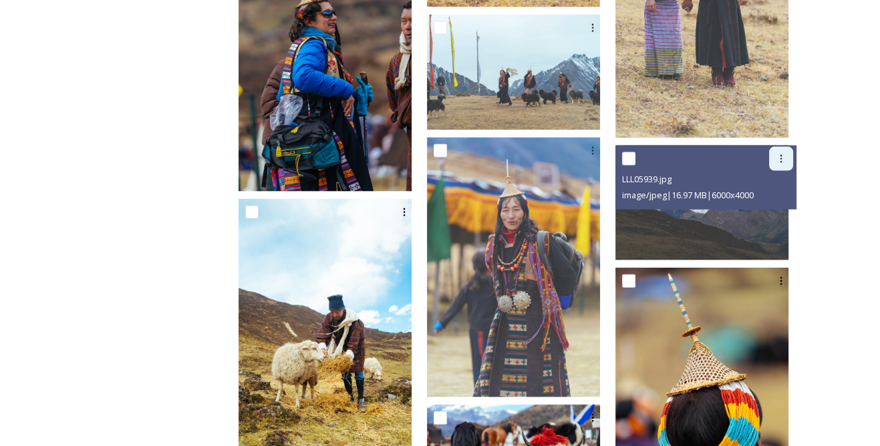
click at [781, 158] on icon at bounding box center [781, 159] width 2 height 8
click at [764, 182] on span "View File" at bounding box center [762, 188] width 35 height 13
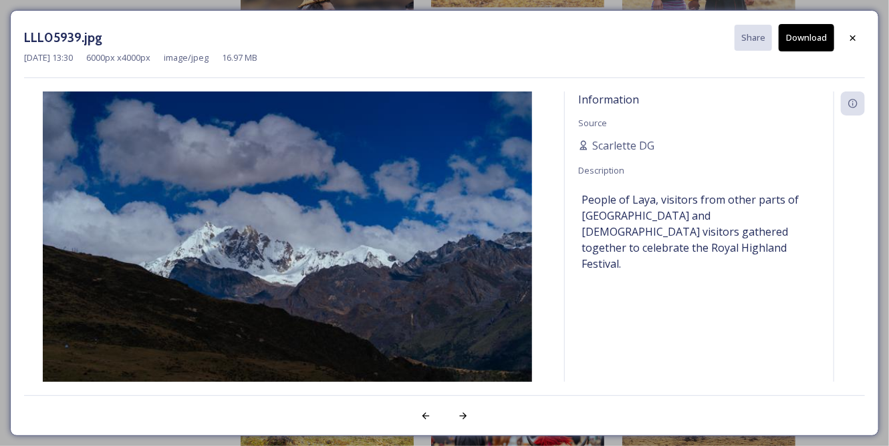
click at [797, 34] on button "Download" at bounding box center [805, 37] width 55 height 27
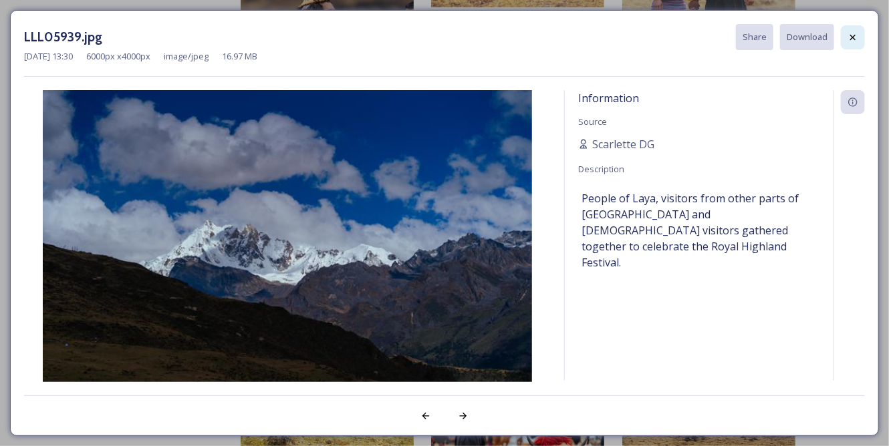
click at [865, 33] on div at bounding box center [853, 37] width 24 height 24
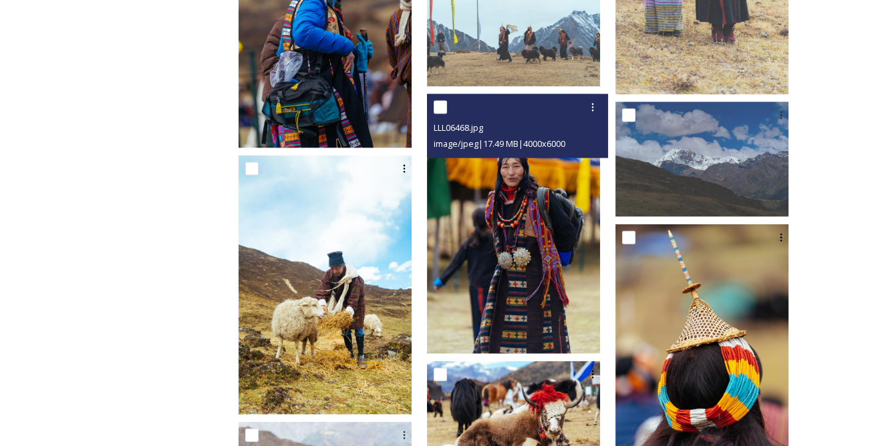
scroll to position [4495, 0]
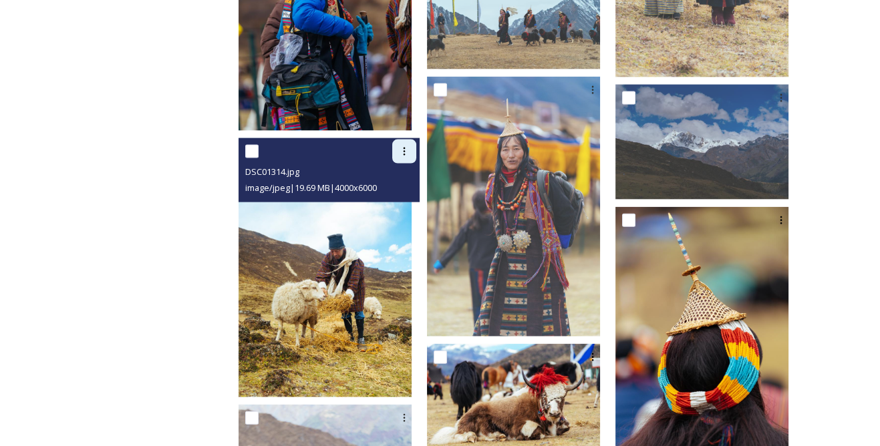
click at [406, 149] on icon at bounding box center [405, 152] width 2 height 8
click at [403, 180] on span "View File" at bounding box center [385, 180] width 35 height 13
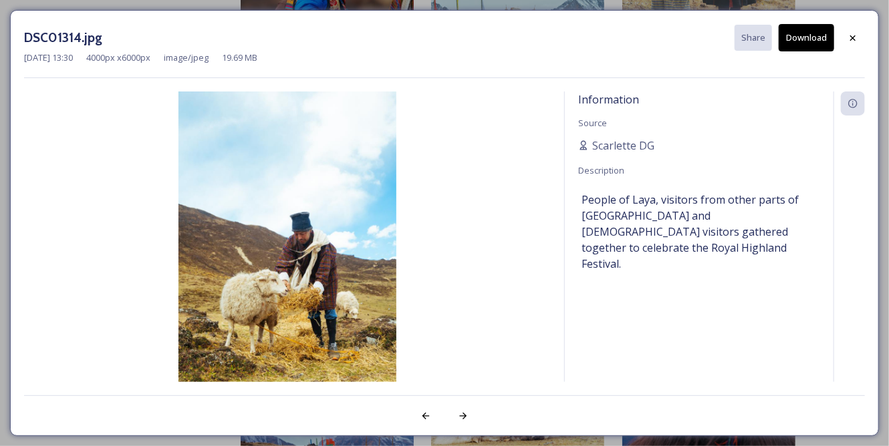
click at [794, 47] on button "Download" at bounding box center [805, 37] width 55 height 27
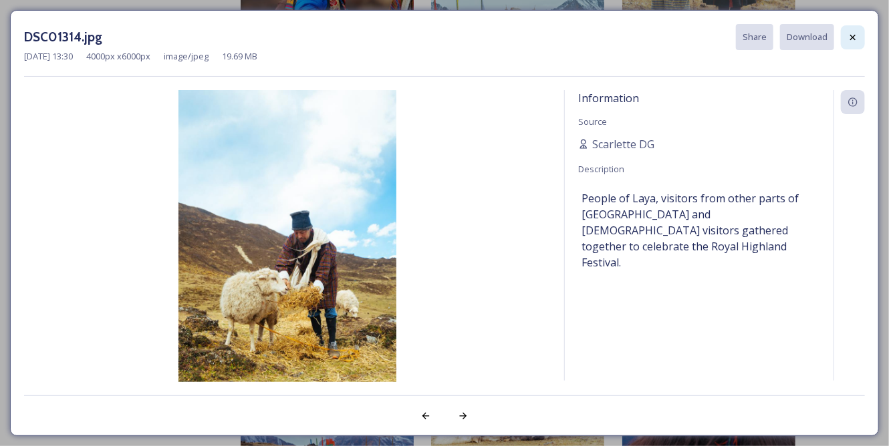
click at [853, 41] on icon at bounding box center [852, 37] width 11 height 11
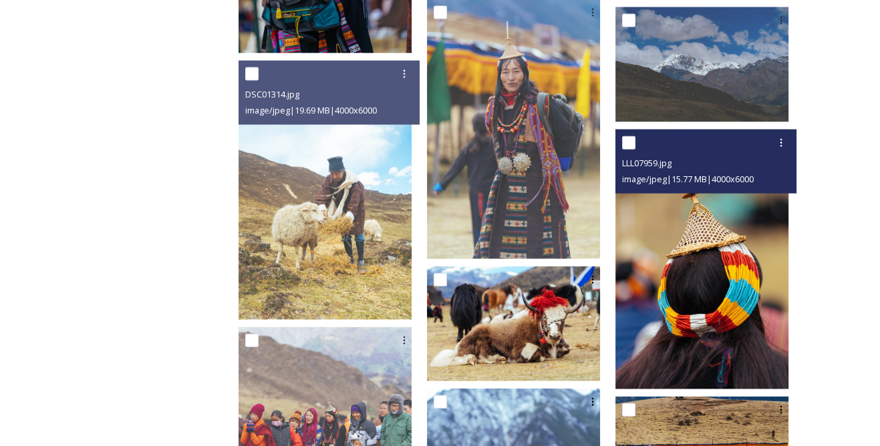
scroll to position [4677, 0]
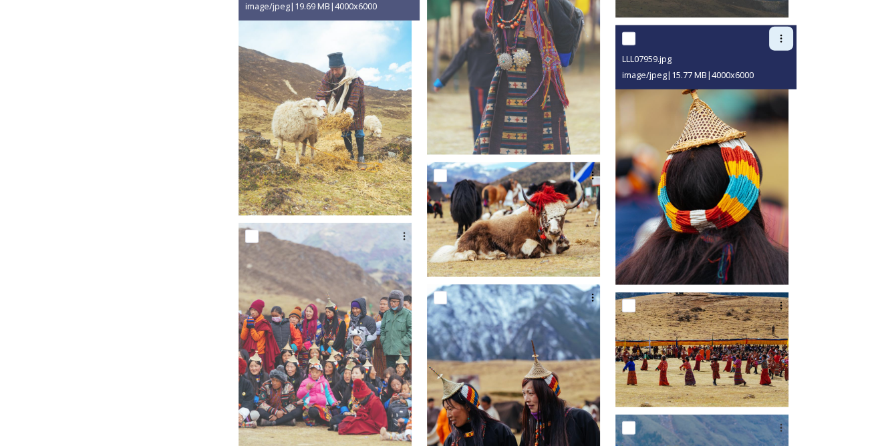
click at [780, 39] on icon at bounding box center [781, 39] width 2 height 8
click at [766, 61] on span "View File" at bounding box center [762, 67] width 35 height 13
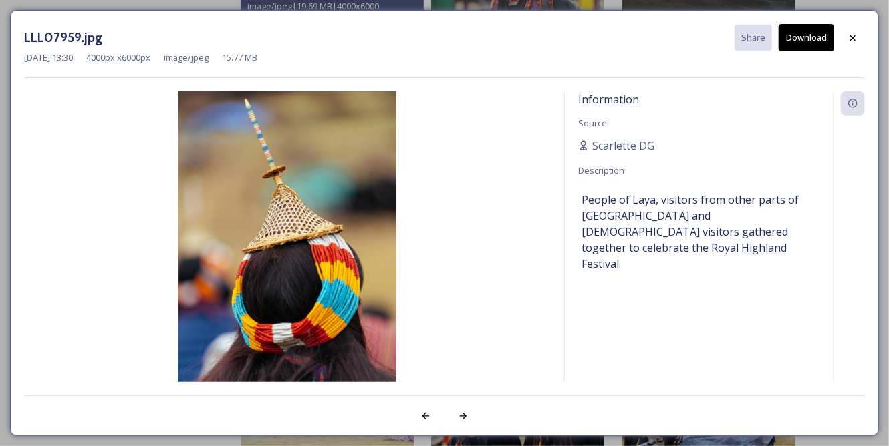
click at [812, 39] on button "Download" at bounding box center [805, 37] width 55 height 27
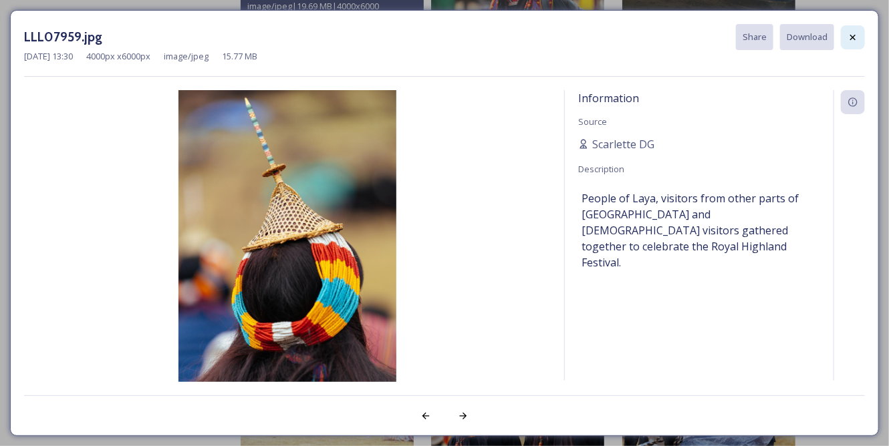
click at [854, 35] on icon at bounding box center [852, 36] width 5 height 5
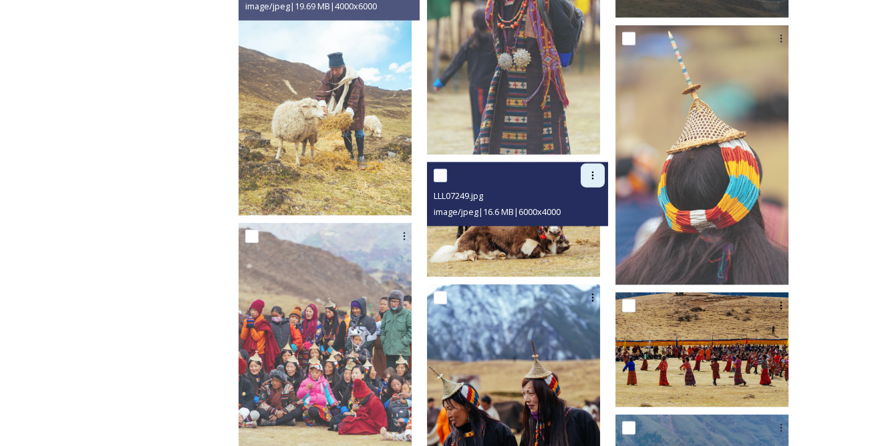
click at [605, 173] on div at bounding box center [593, 176] width 24 height 24
click at [591, 202] on span "View File" at bounding box center [574, 204] width 35 height 13
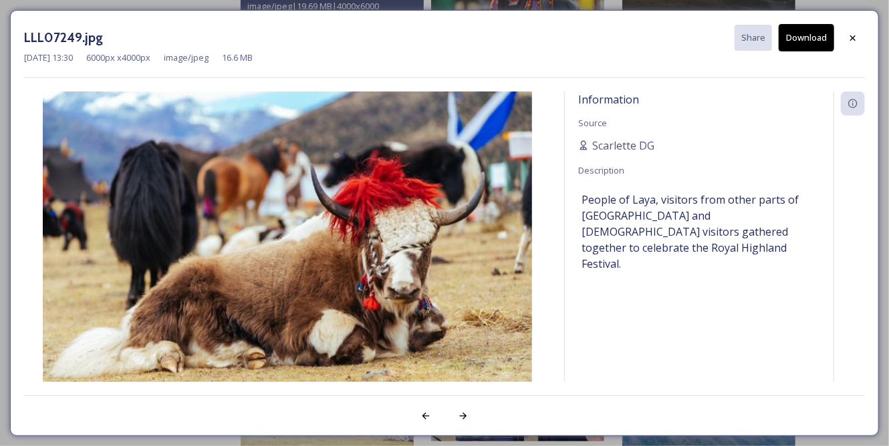
drag, startPoint x: 795, startPoint y: 39, endPoint x: 830, endPoint y: 39, distance: 35.4
click at [795, 39] on button "Download" at bounding box center [805, 37] width 55 height 27
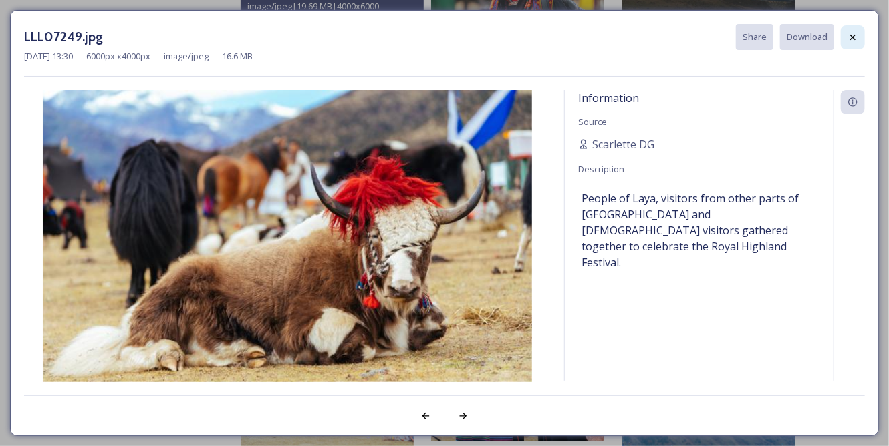
click at [851, 37] on icon at bounding box center [852, 37] width 11 height 11
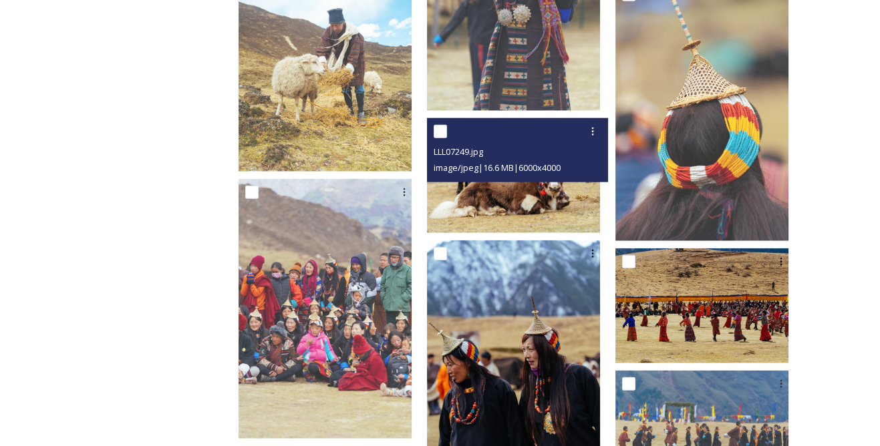
scroll to position [4738, 0]
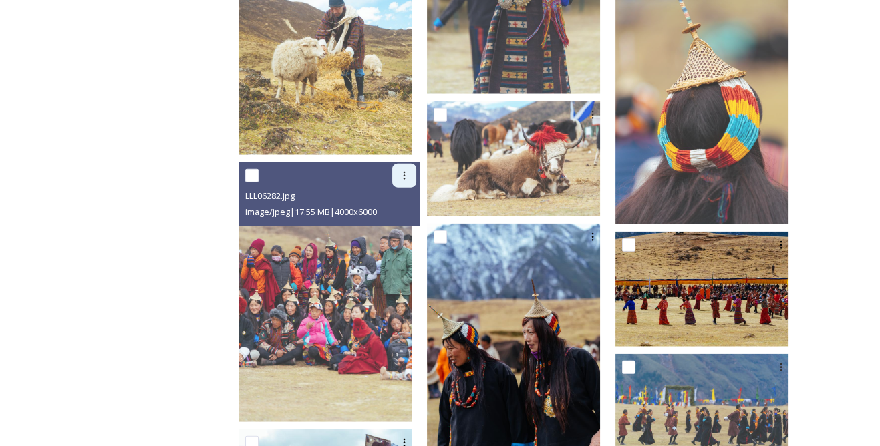
drag, startPoint x: 416, startPoint y: 166, endPoint x: 422, endPoint y: 182, distance: 17.1
click at [416, 166] on div at bounding box center [404, 176] width 24 height 24
click at [403, 204] on span "View File" at bounding box center [385, 204] width 35 height 13
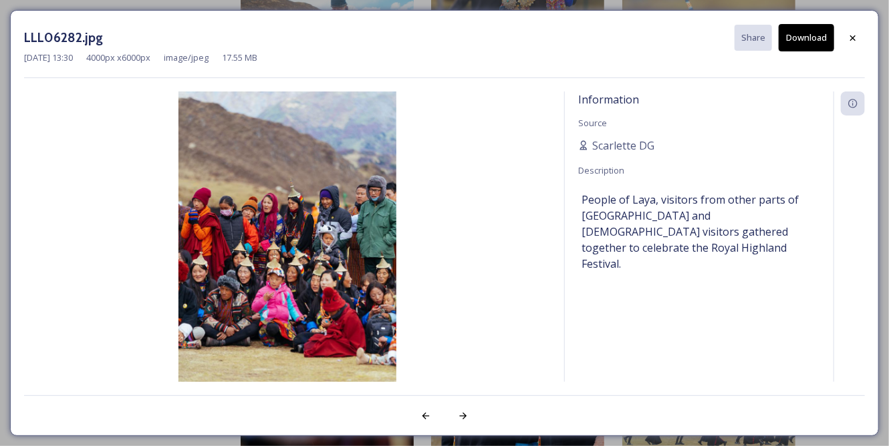
click at [793, 44] on button "Download" at bounding box center [805, 37] width 55 height 27
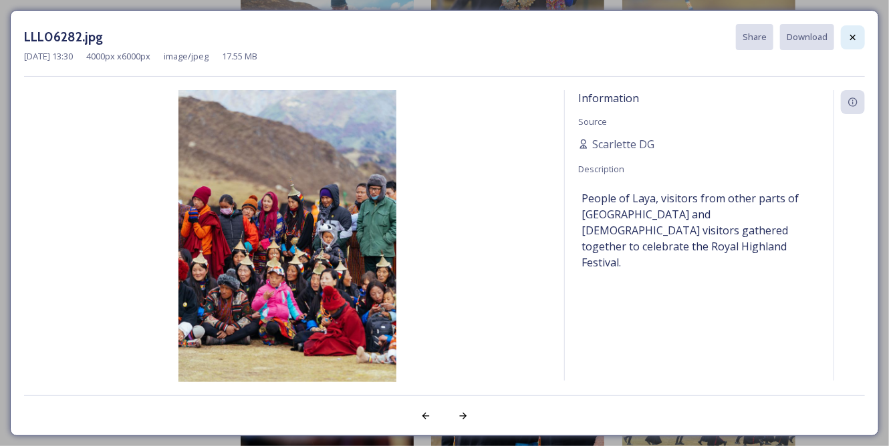
click at [859, 40] on div at bounding box center [853, 37] width 24 height 24
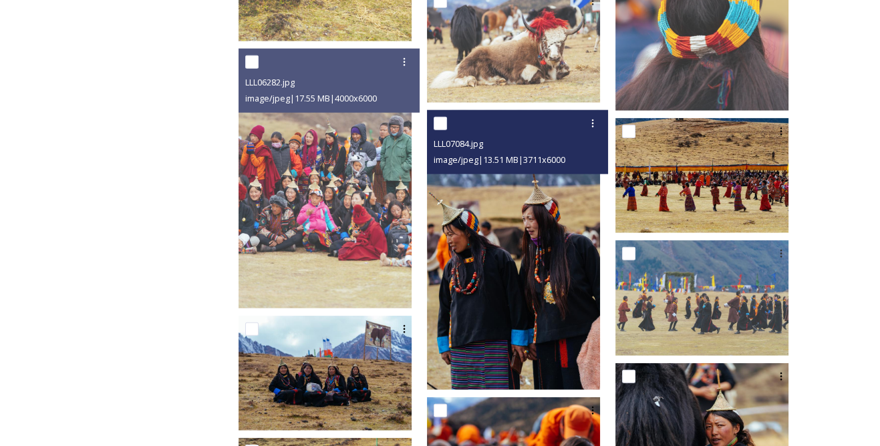
scroll to position [4859, 0]
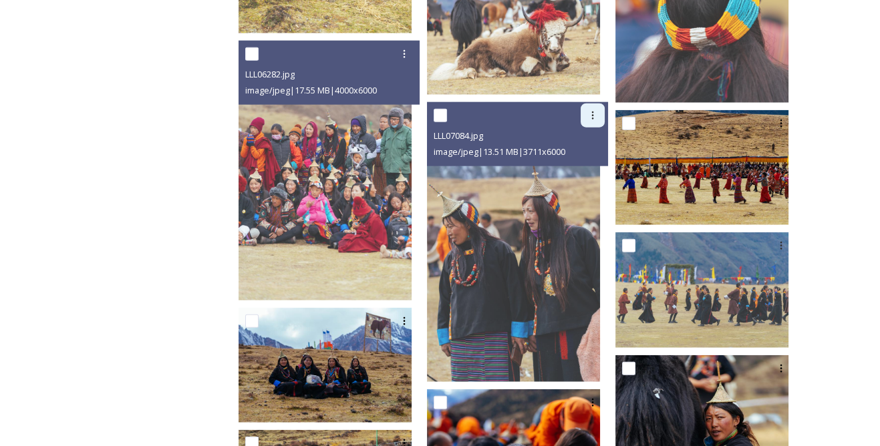
click at [593, 117] on div at bounding box center [593, 116] width 24 height 24
click at [588, 142] on span "View File" at bounding box center [574, 144] width 35 height 13
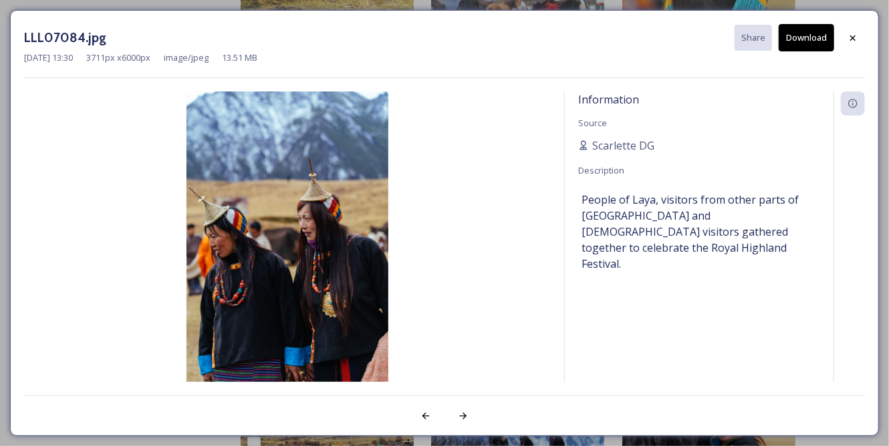
click at [787, 35] on button "Download" at bounding box center [805, 37] width 55 height 27
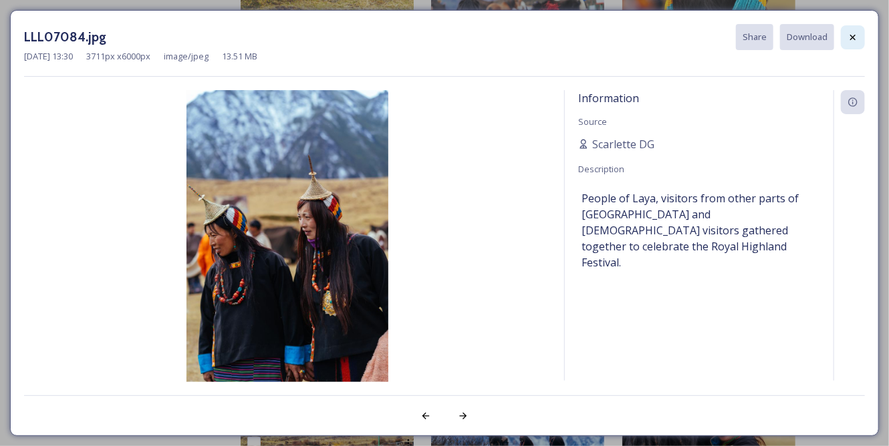
click at [845, 43] on div at bounding box center [853, 37] width 24 height 24
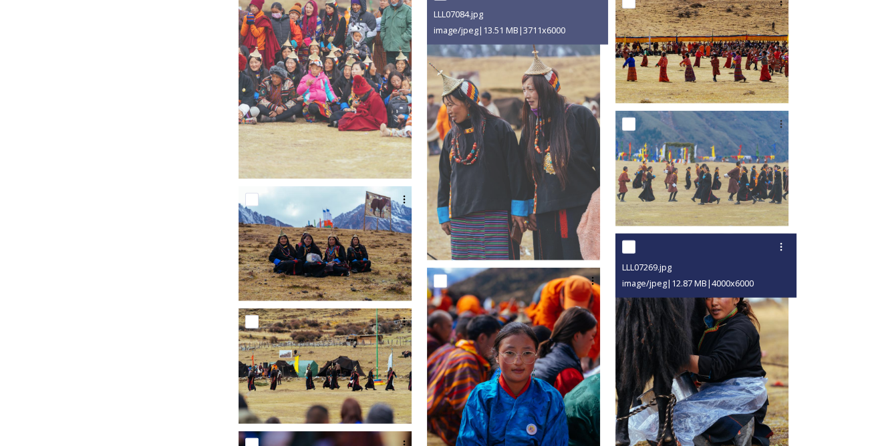
scroll to position [5042, 0]
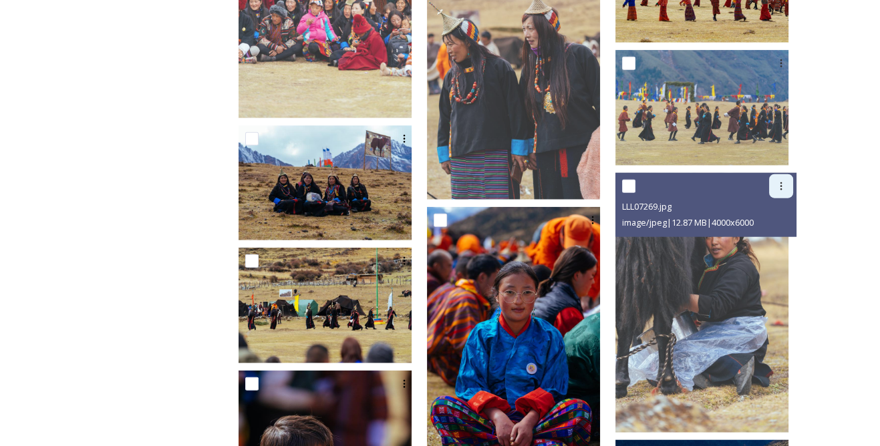
click at [777, 188] on icon at bounding box center [781, 186] width 11 height 11
click at [762, 210] on span "View File" at bounding box center [762, 215] width 35 height 13
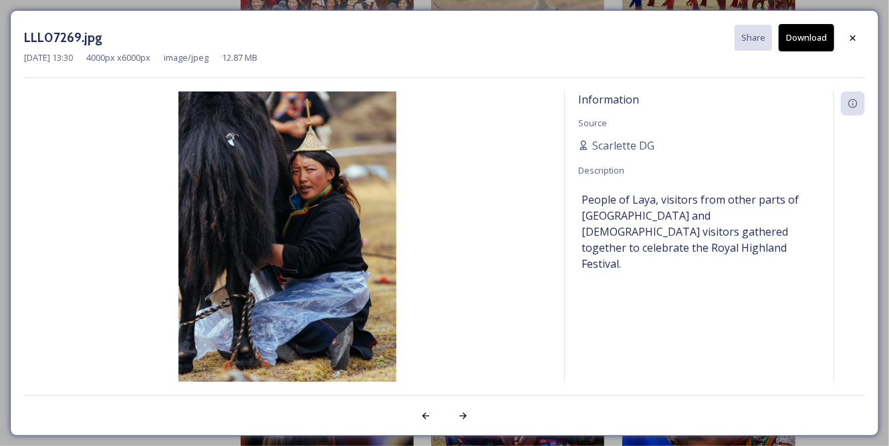
click at [817, 31] on button "Download" at bounding box center [805, 37] width 55 height 27
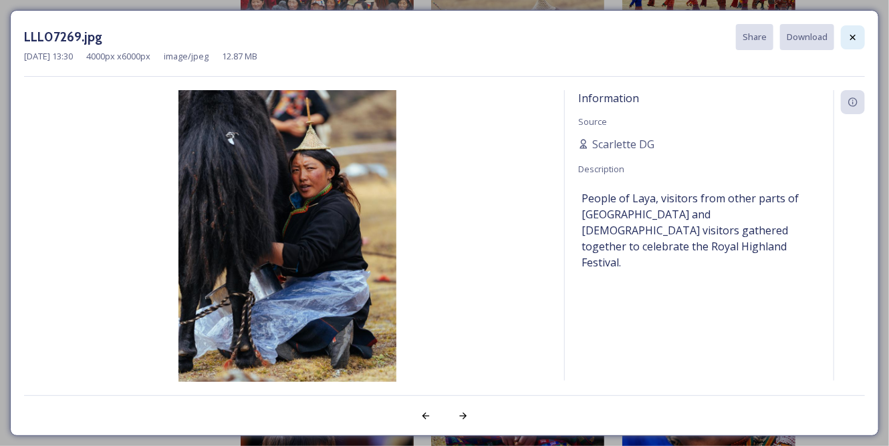
click at [849, 35] on icon at bounding box center [852, 37] width 11 height 11
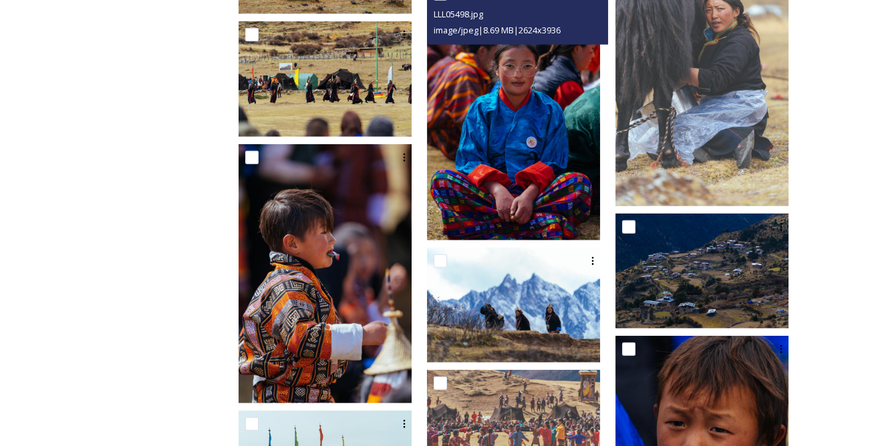
scroll to position [5285, 0]
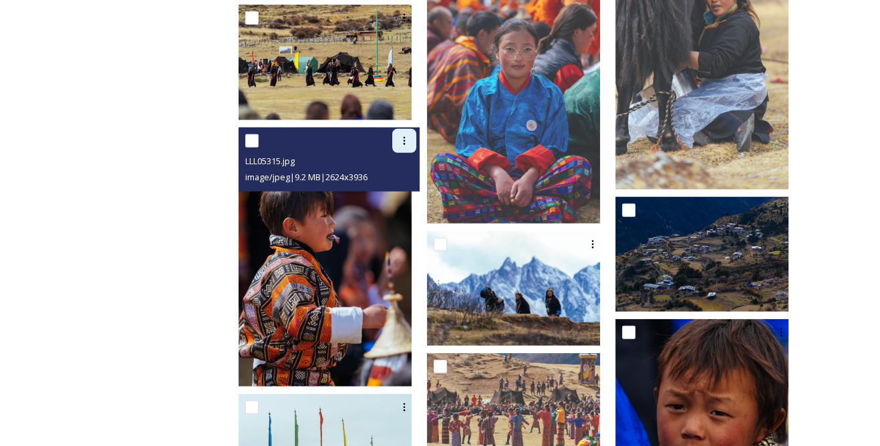
click at [410, 141] on icon at bounding box center [404, 141] width 11 height 11
click at [403, 168] on span "View File" at bounding box center [385, 170] width 35 height 13
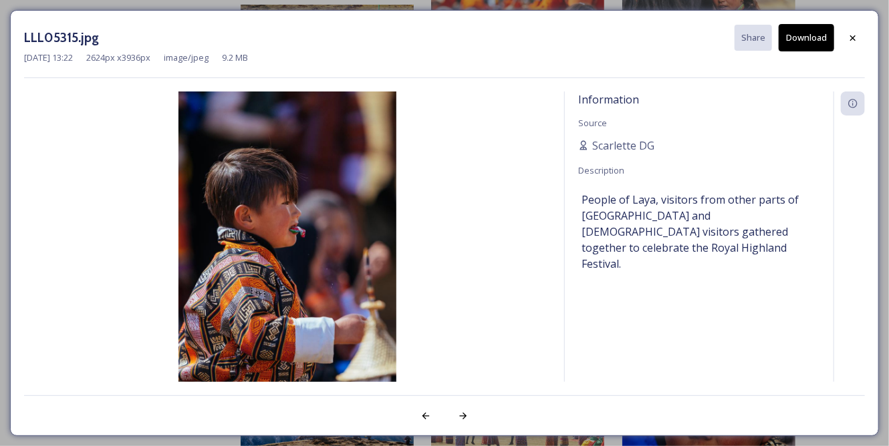
click at [804, 36] on button "Download" at bounding box center [805, 37] width 55 height 27
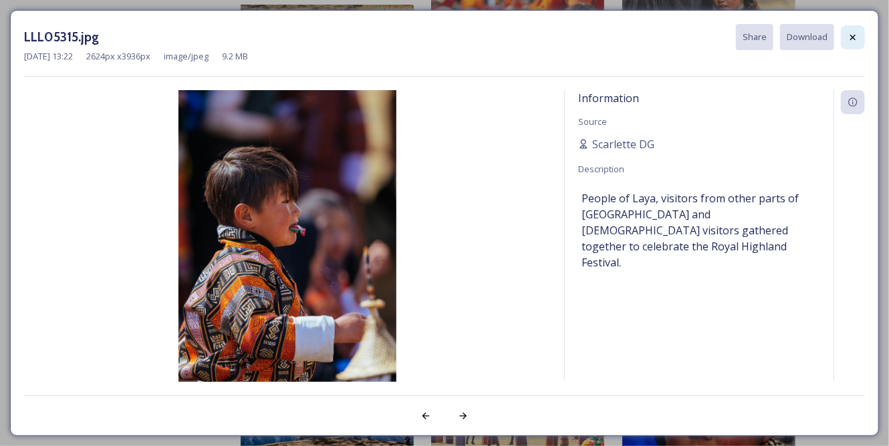
click at [853, 30] on div at bounding box center [853, 37] width 24 height 24
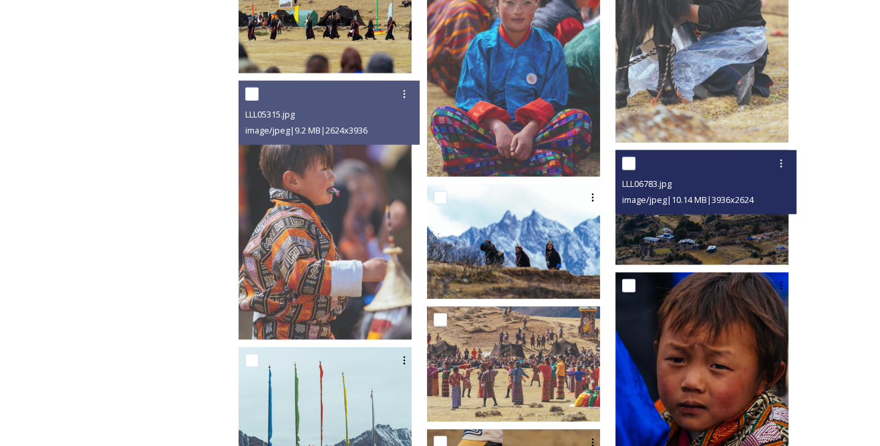
scroll to position [5345, 0]
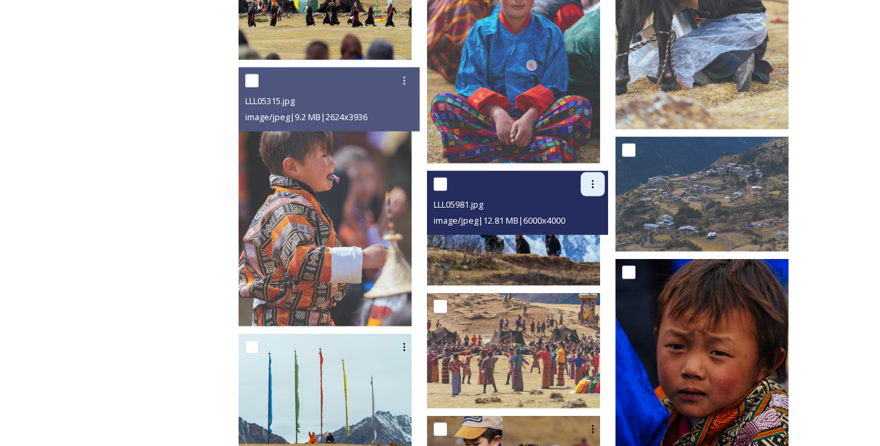
click at [591, 173] on div at bounding box center [593, 184] width 24 height 24
click at [585, 200] on div "View File" at bounding box center [577, 213] width 54 height 26
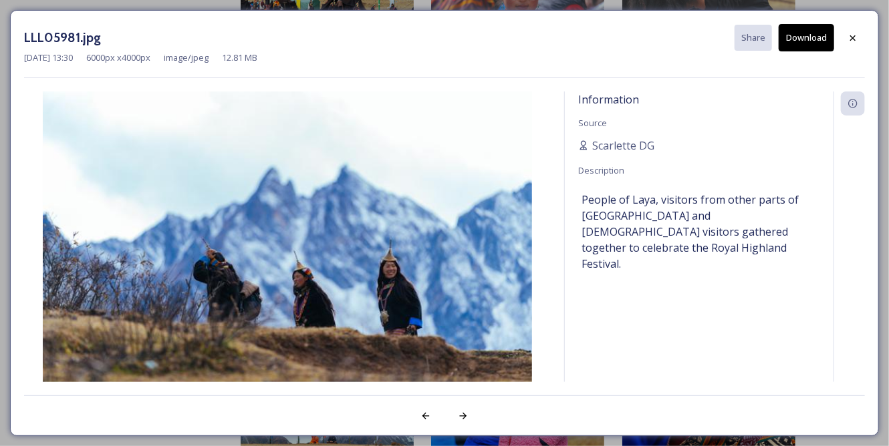
click at [805, 34] on button "Download" at bounding box center [805, 37] width 55 height 27
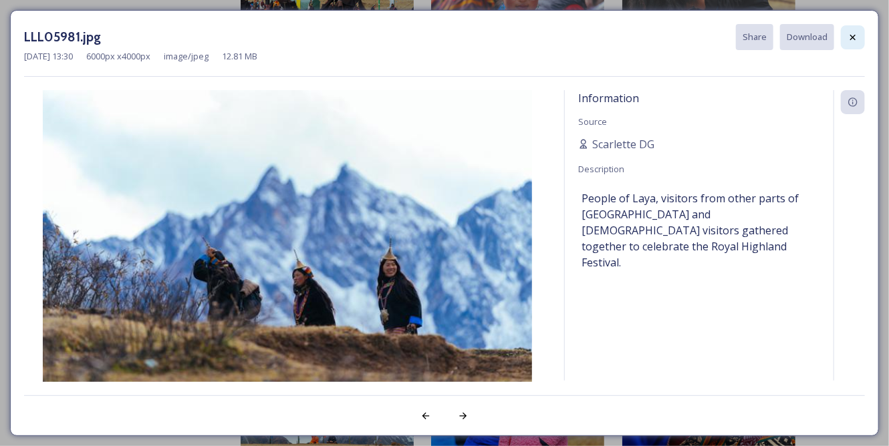
click at [843, 33] on div at bounding box center [853, 37] width 24 height 24
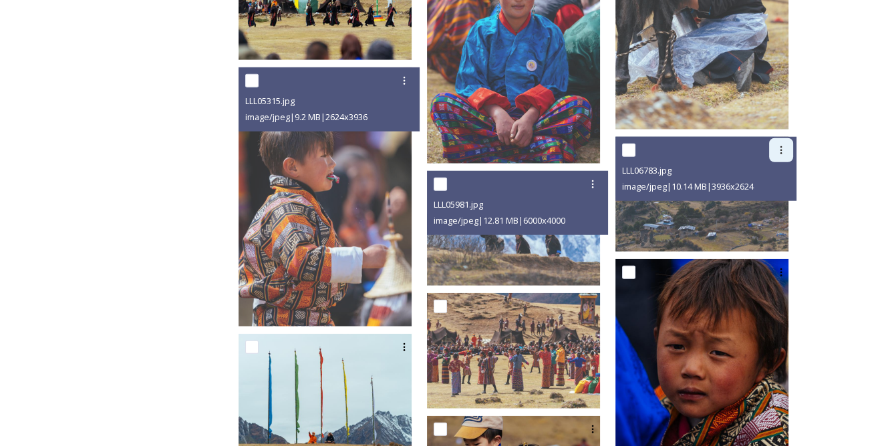
click at [780, 149] on icon at bounding box center [781, 150] width 11 height 11
click at [762, 174] on span "View File" at bounding box center [762, 179] width 35 height 13
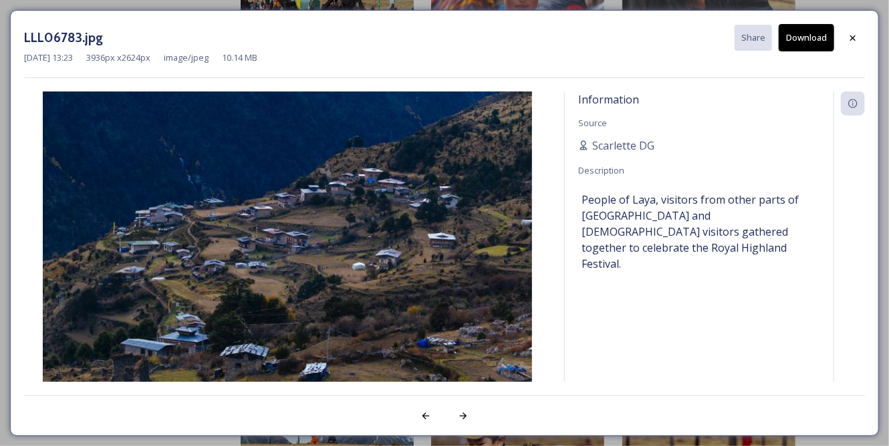
click at [799, 36] on button "Download" at bounding box center [805, 37] width 55 height 27
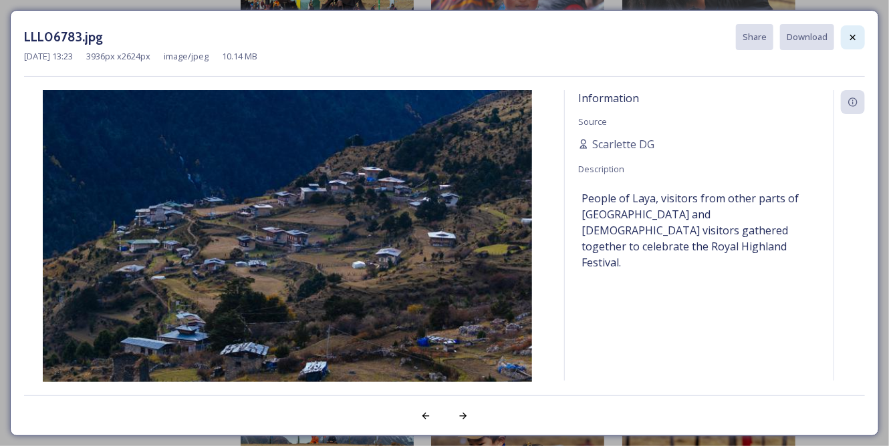
click at [851, 30] on div at bounding box center [853, 37] width 24 height 24
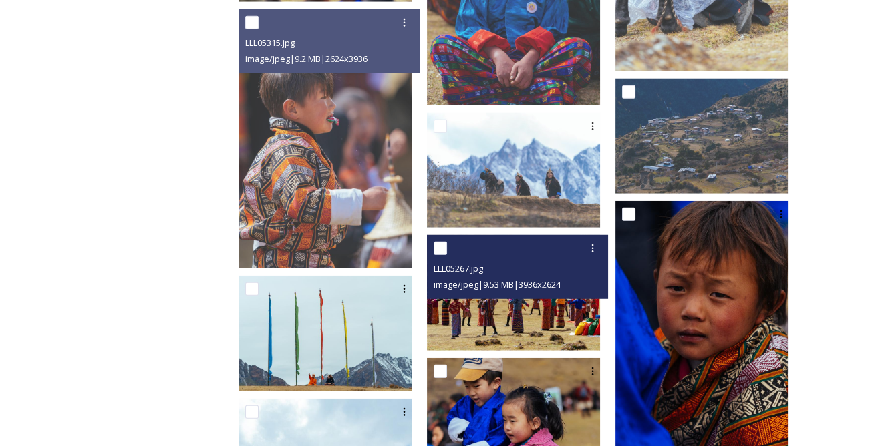
scroll to position [5467, 0]
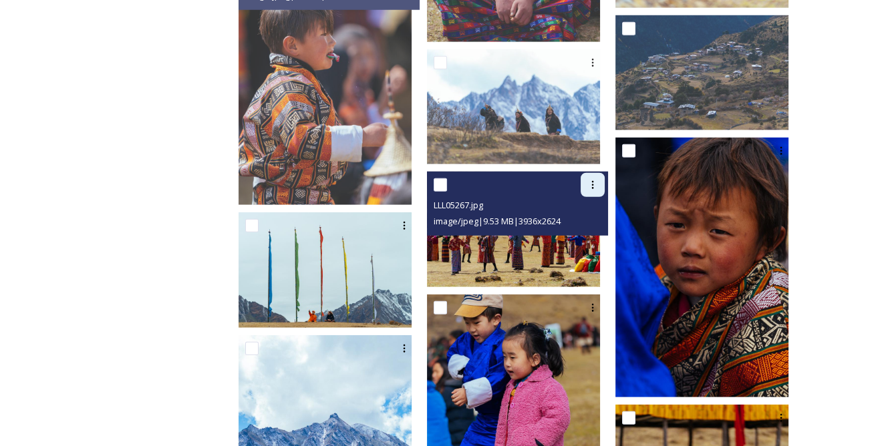
click at [598, 184] on icon at bounding box center [592, 185] width 11 height 11
click at [589, 230] on div "Download" at bounding box center [577, 240] width 54 height 26
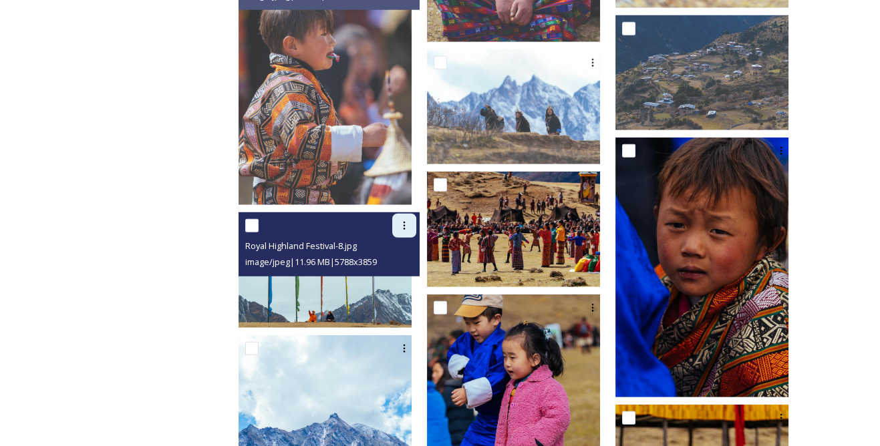
click at [410, 224] on icon at bounding box center [404, 226] width 11 height 11
click at [405, 245] on div "View File" at bounding box center [389, 255] width 54 height 26
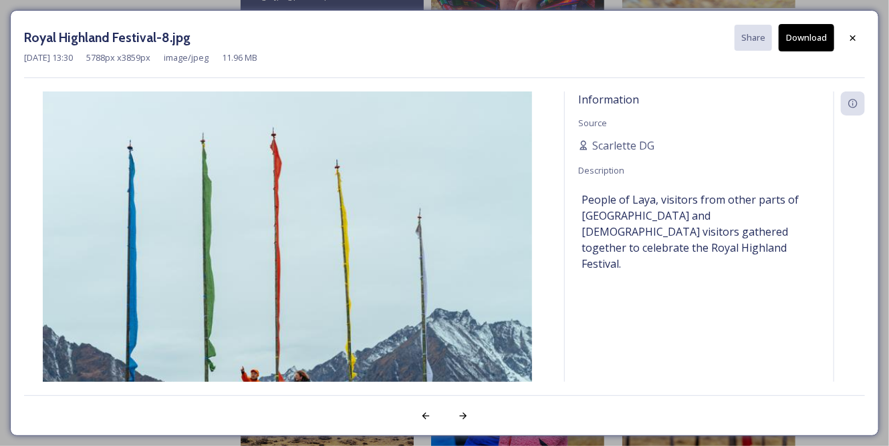
click at [807, 33] on button "Download" at bounding box center [805, 37] width 55 height 27
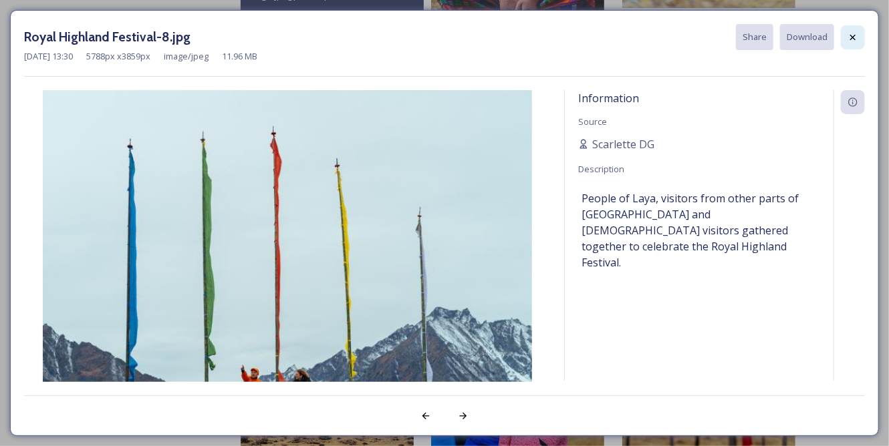
click at [847, 33] on icon at bounding box center [852, 37] width 11 height 11
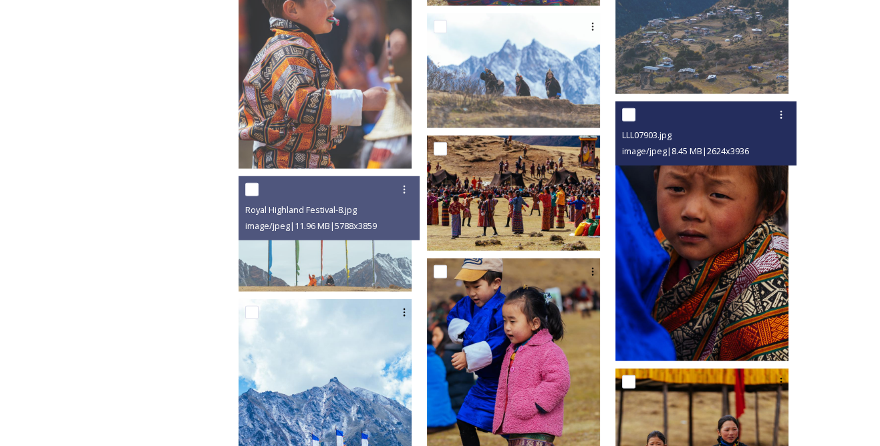
scroll to position [5528, 0]
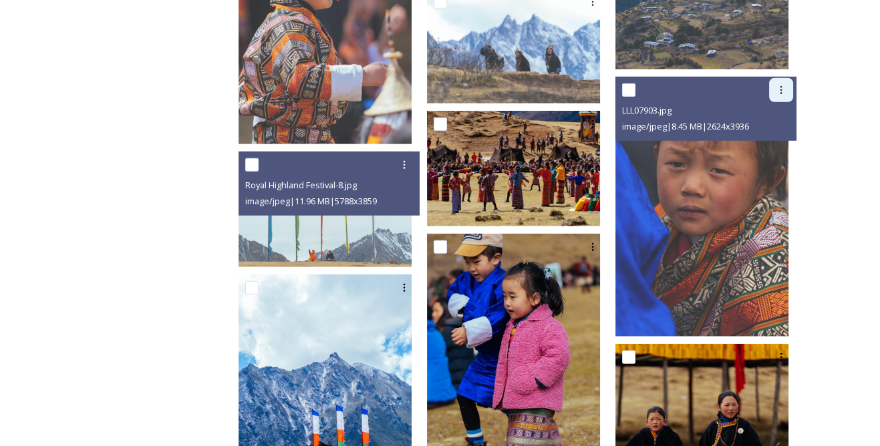
click at [787, 85] on div at bounding box center [781, 90] width 24 height 24
click at [766, 119] on span "View File" at bounding box center [762, 119] width 35 height 13
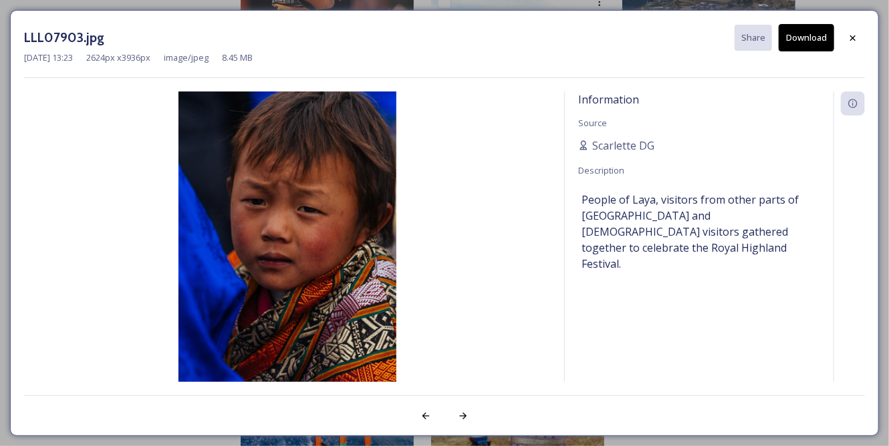
click at [804, 30] on button "Download" at bounding box center [805, 37] width 55 height 27
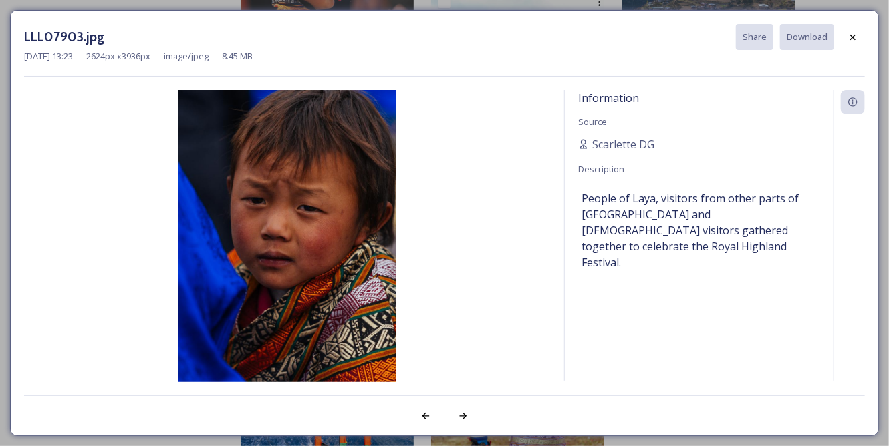
click at [856, 30] on div at bounding box center [853, 37] width 24 height 24
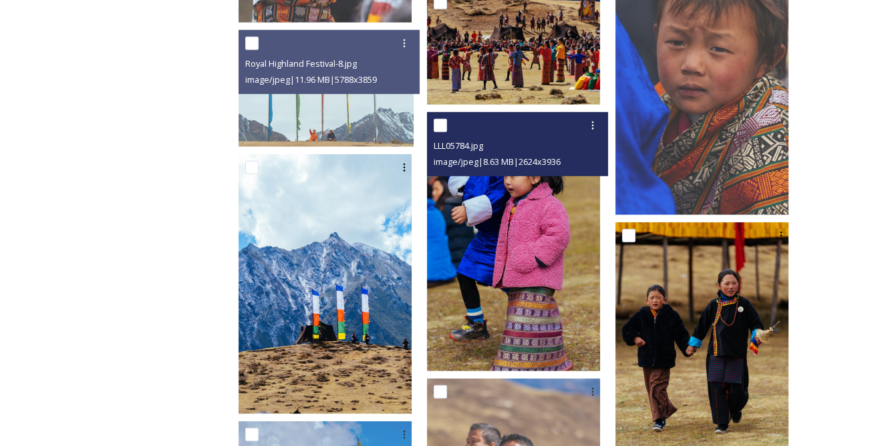
scroll to position [5649, 0]
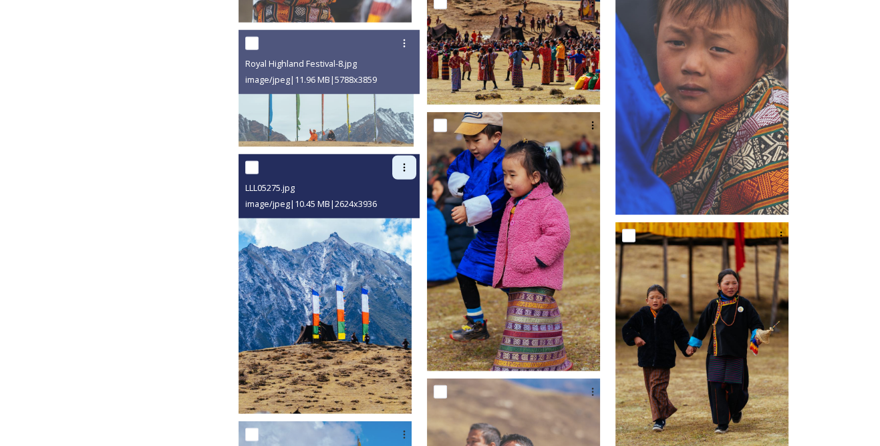
click at [416, 162] on div at bounding box center [404, 168] width 24 height 24
click at [403, 190] on span "View File" at bounding box center [385, 196] width 35 height 13
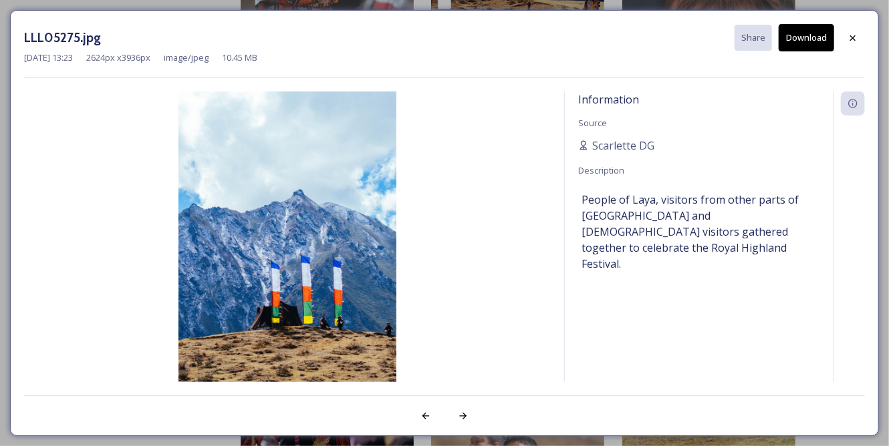
click at [812, 39] on button "Download" at bounding box center [805, 37] width 55 height 27
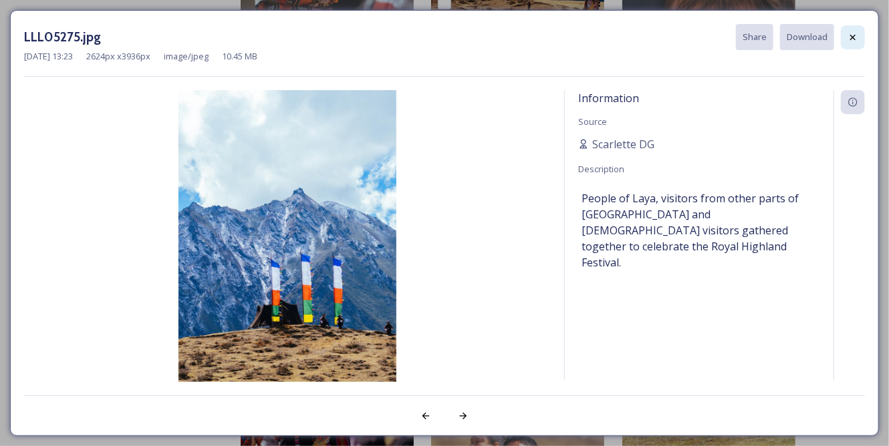
click at [848, 35] on icon at bounding box center [852, 37] width 11 height 11
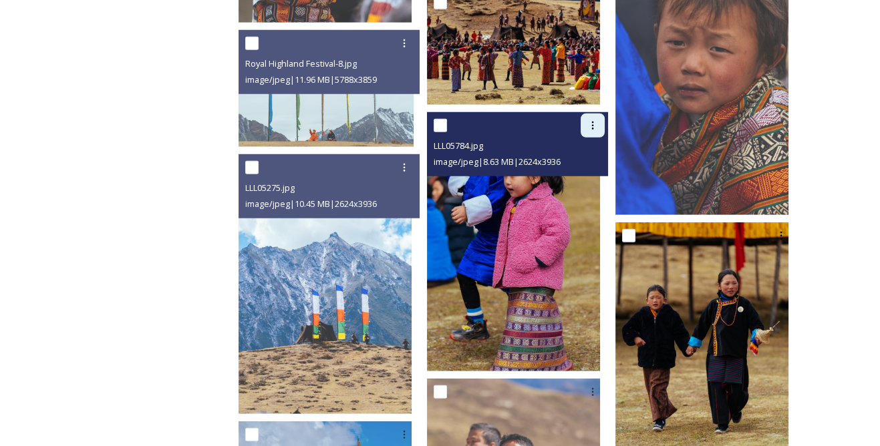
click at [591, 126] on div at bounding box center [593, 126] width 24 height 24
click at [588, 144] on div "View File" at bounding box center [577, 155] width 54 height 26
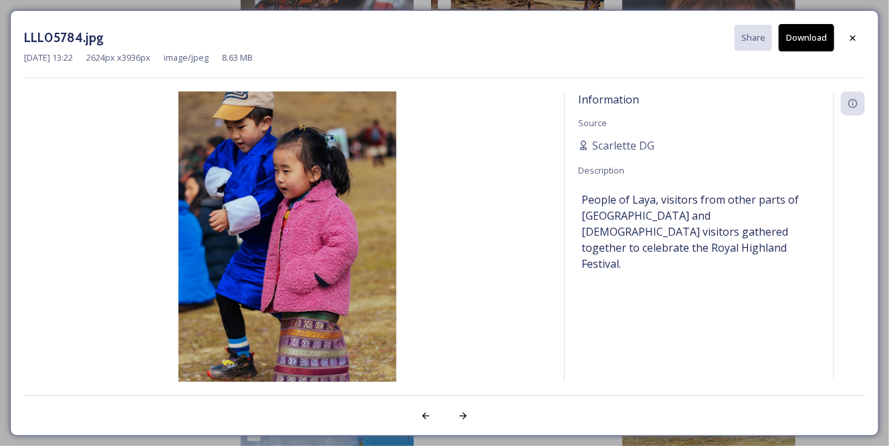
click at [795, 41] on button "Download" at bounding box center [805, 37] width 55 height 27
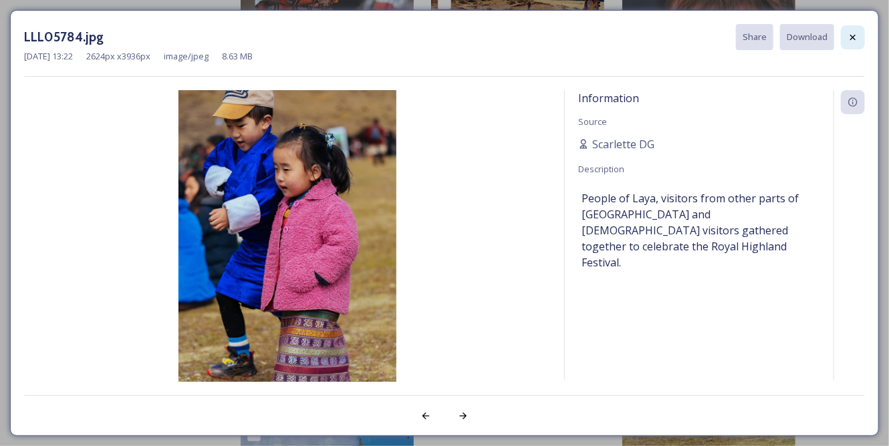
click at [849, 29] on div at bounding box center [853, 37] width 24 height 24
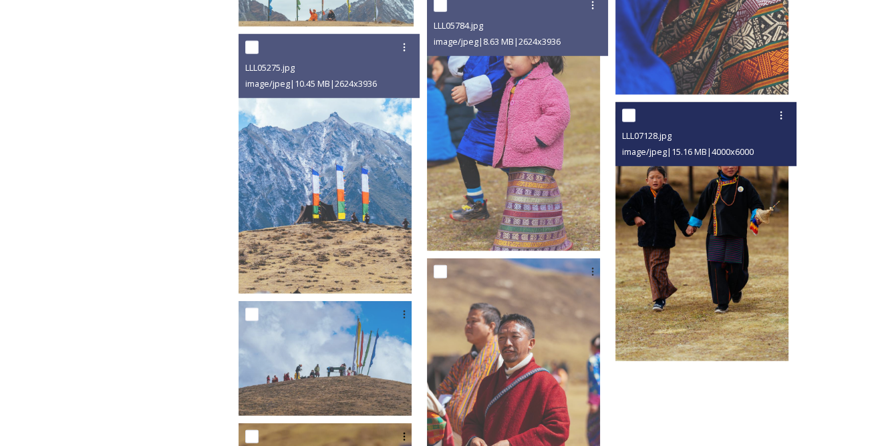
scroll to position [5771, 0]
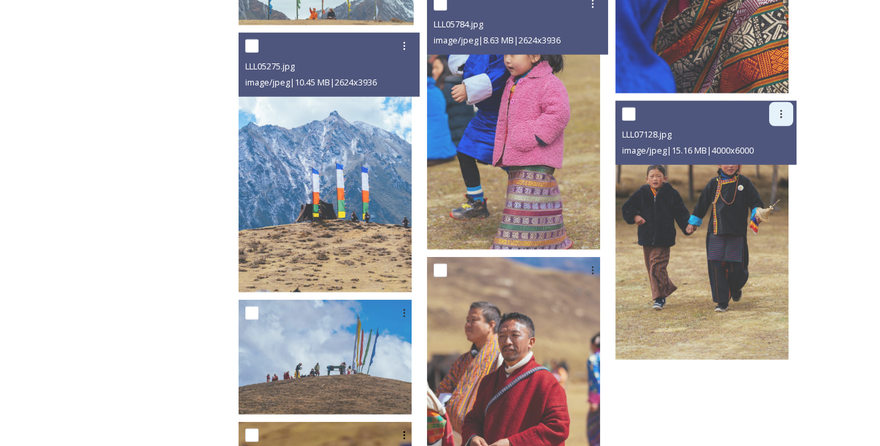
click at [784, 114] on icon at bounding box center [781, 114] width 11 height 11
click at [761, 138] on span "View File" at bounding box center [762, 143] width 35 height 13
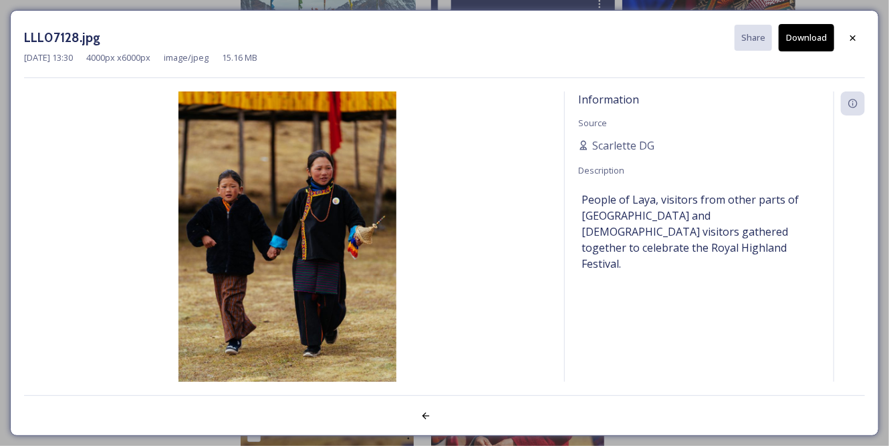
click at [812, 42] on button "Download" at bounding box center [805, 37] width 55 height 27
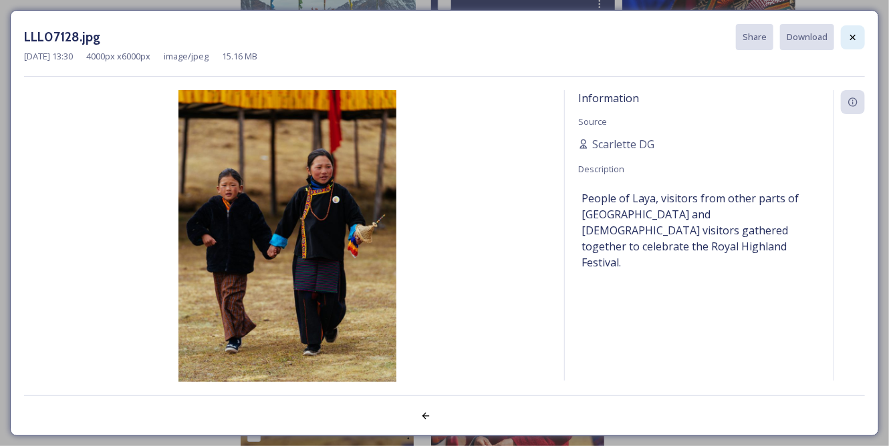
click at [847, 37] on div at bounding box center [853, 37] width 24 height 24
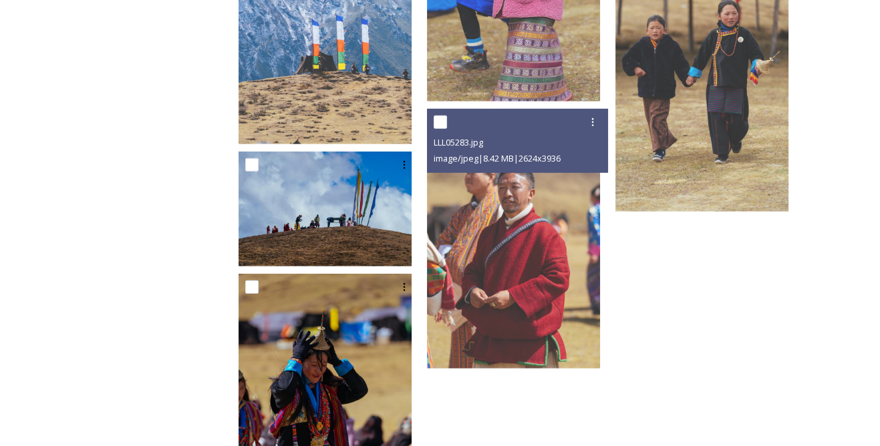
scroll to position [5953, 0]
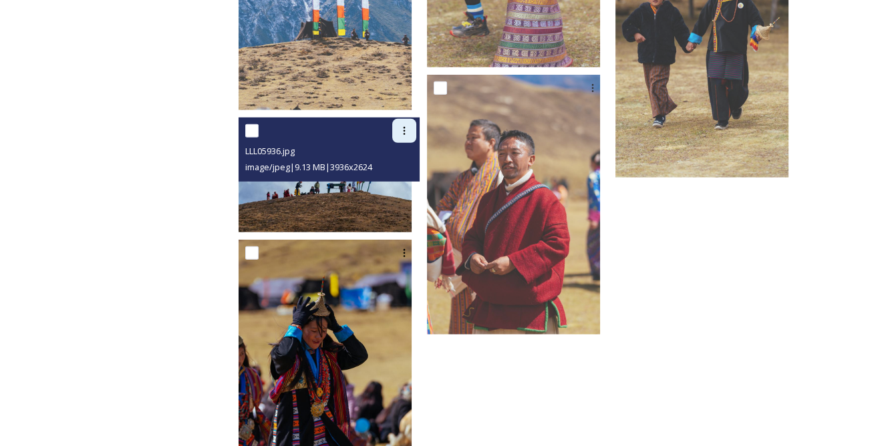
click at [410, 130] on icon at bounding box center [404, 131] width 11 height 11
click at [416, 155] on div "View File" at bounding box center [389, 160] width 54 height 26
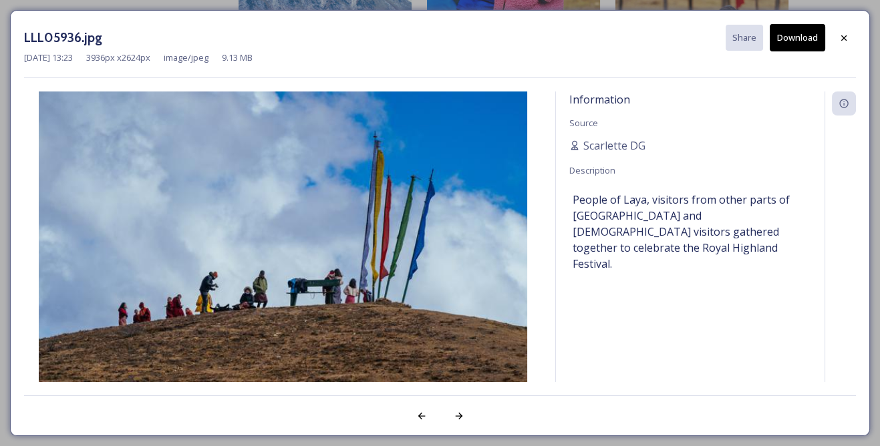
scroll to position [5911, 0]
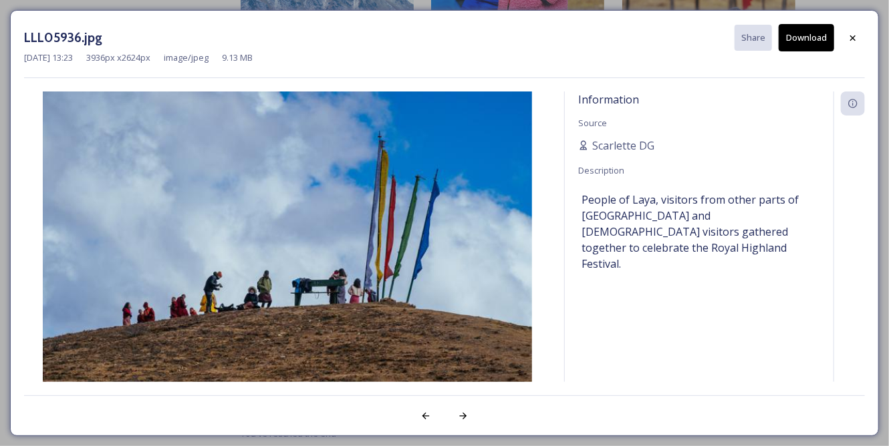
click at [797, 37] on button "Download" at bounding box center [805, 37] width 55 height 27
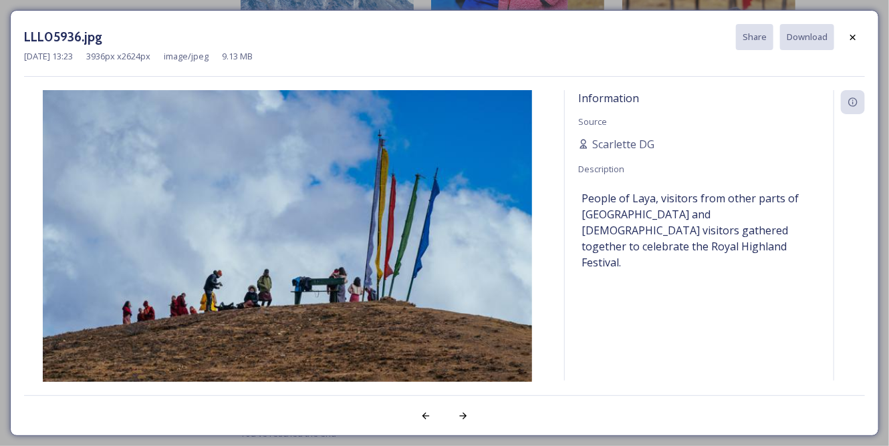
drag, startPoint x: 849, startPoint y: 34, endPoint x: 843, endPoint y: 40, distance: 8.5
click at [849, 34] on icon at bounding box center [852, 37] width 11 height 11
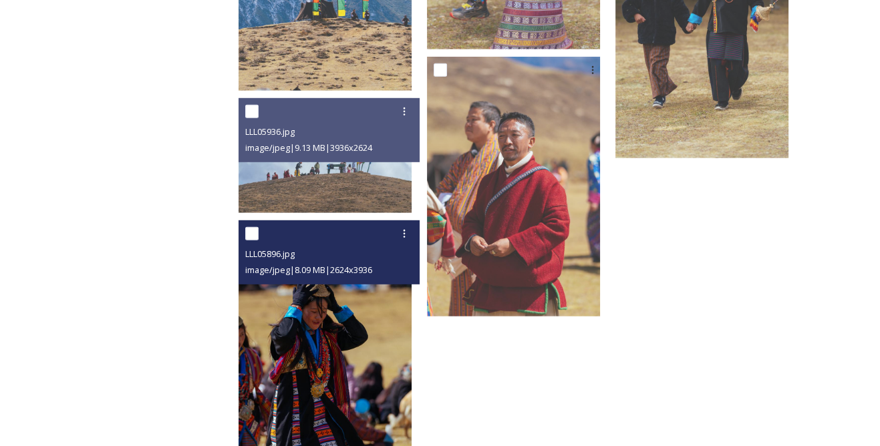
scroll to position [6033, 0]
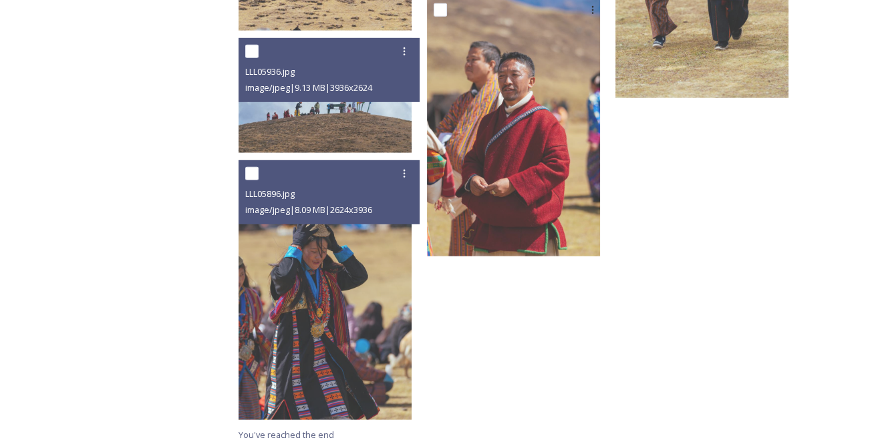
click at [410, 170] on icon at bounding box center [404, 173] width 11 height 11
click at [409, 193] on div "View File" at bounding box center [389, 203] width 54 height 26
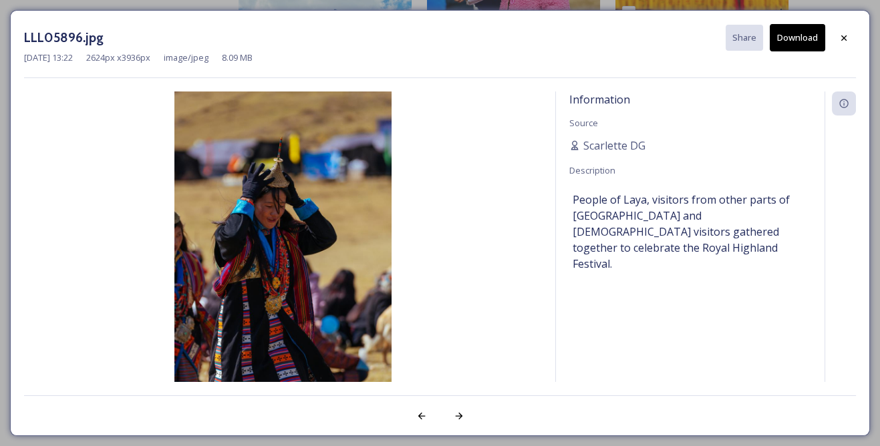
scroll to position [5870, 0]
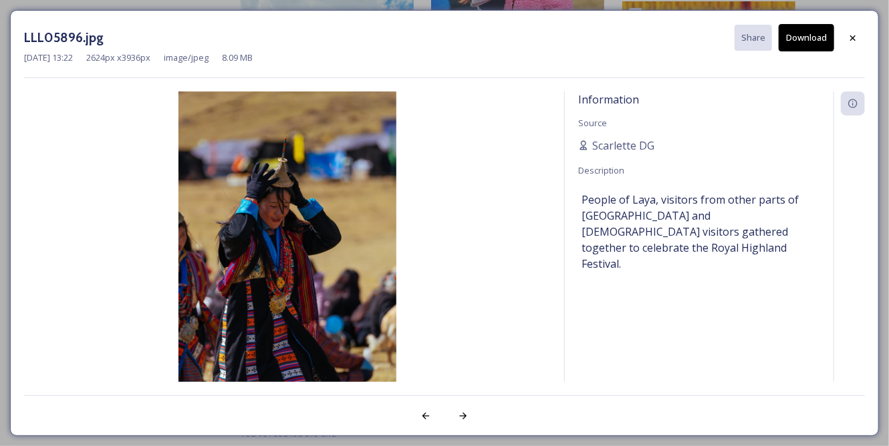
click at [835, 25] on div "LLL05896.jpg Share Download" at bounding box center [444, 37] width 841 height 27
click at [821, 33] on button "Download" at bounding box center [805, 37] width 55 height 27
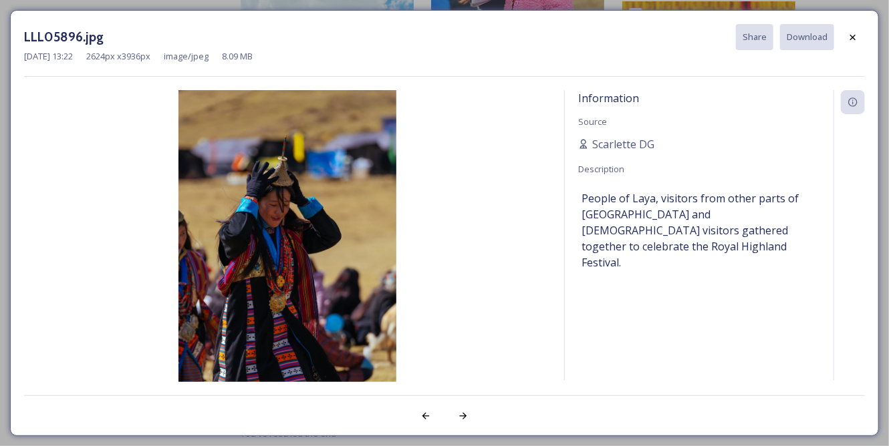
click at [845, 34] on div at bounding box center [853, 37] width 24 height 24
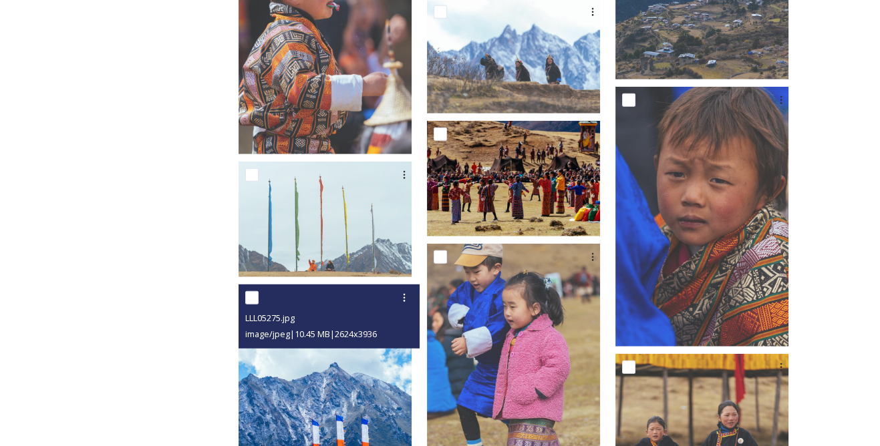
scroll to position [5627, 0]
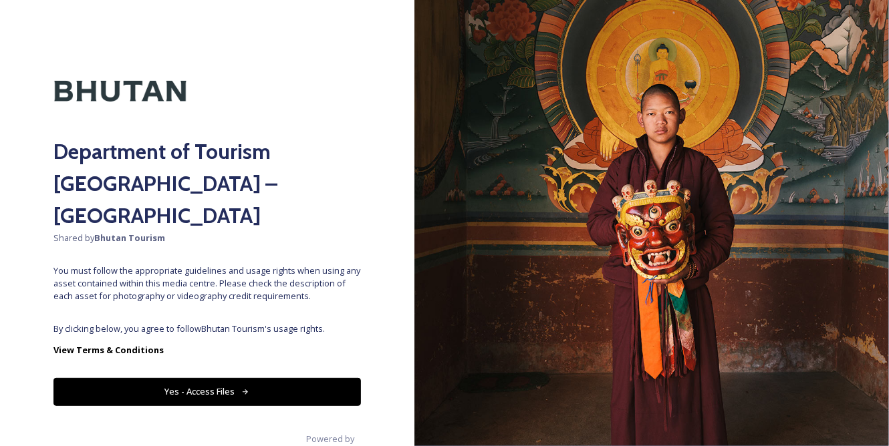
click at [265, 279] on div "Department of Tourism [GEOGRAPHIC_DATA] – Brand Centre Shared by Bhutan Tourism…" at bounding box center [207, 222] width 414 height 339
click at [263, 378] on button "Yes - Access Files" at bounding box center [206, 391] width 307 height 27
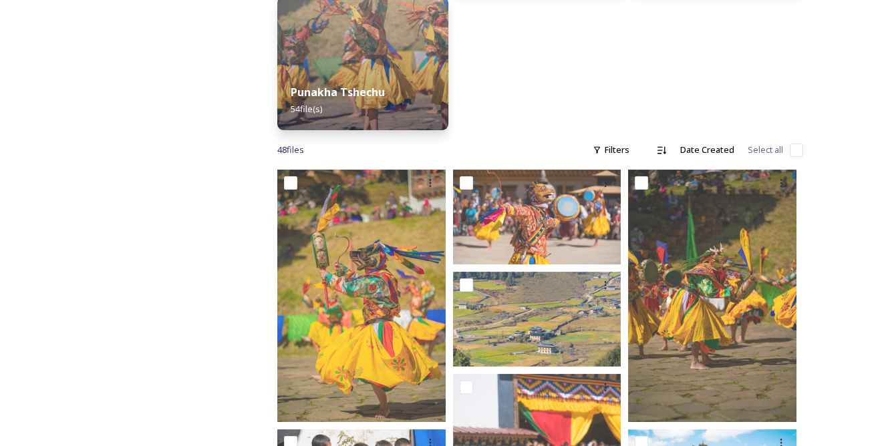
scroll to position [364, 0]
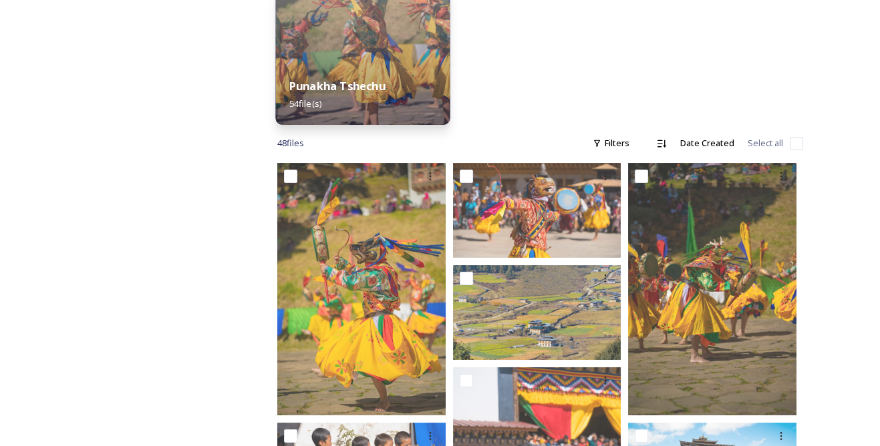
click at [388, 77] on div "Punakha Tshechu 54 file(s)" at bounding box center [362, 94] width 174 height 61
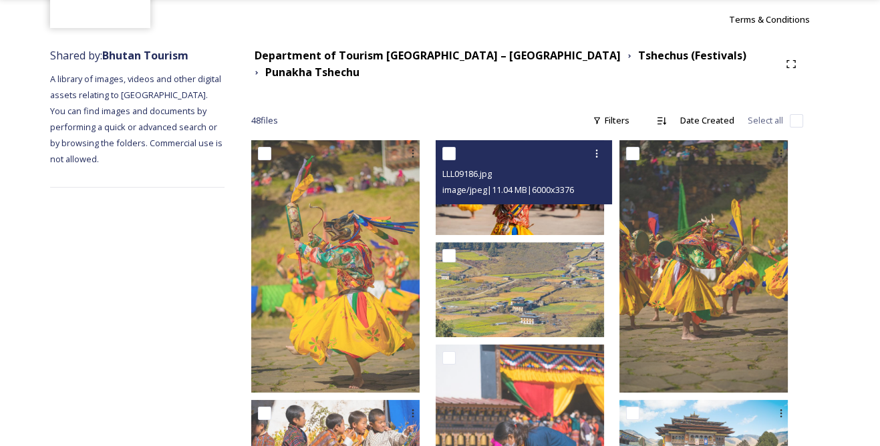
scroll to position [182, 0]
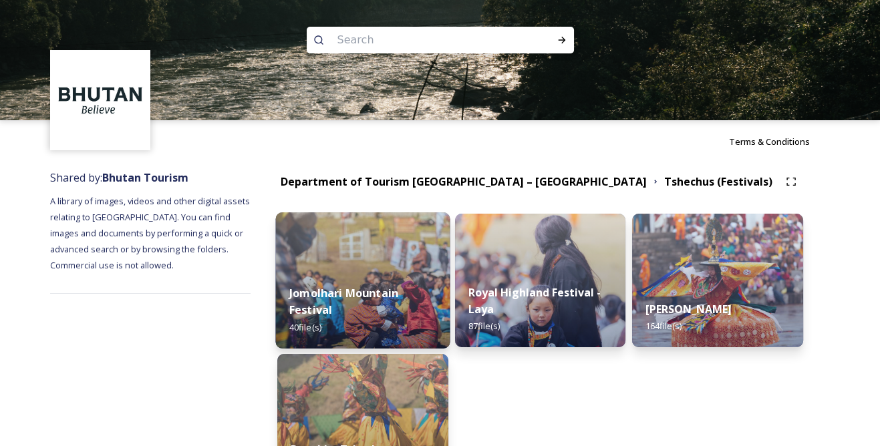
scroll to position [121, 0]
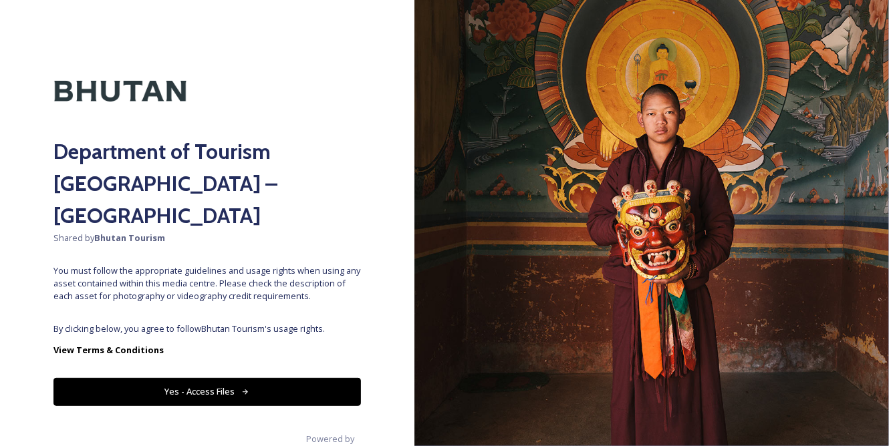
click at [293, 378] on button "Yes - Access Files" at bounding box center [206, 391] width 307 height 27
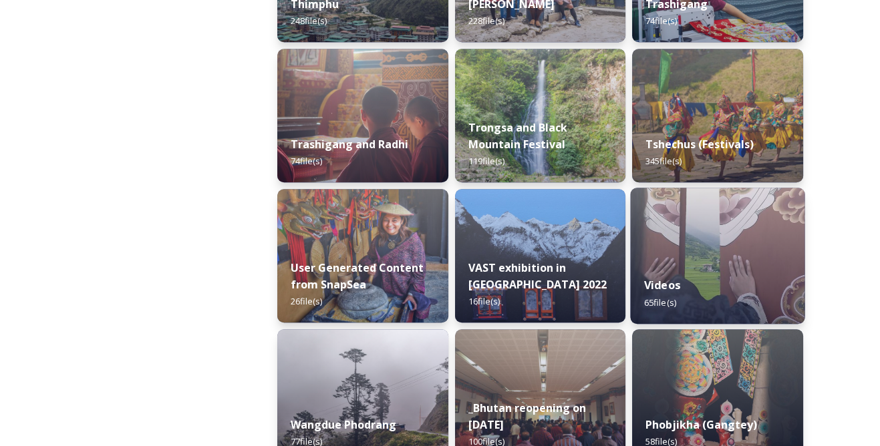
scroll to position [1692, 0]
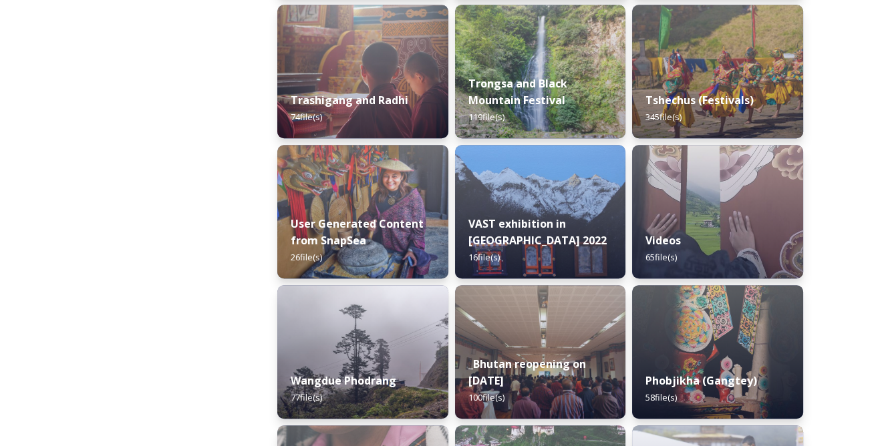
scroll to position [1631, 0]
